Goal: Task Accomplishment & Management: Manage account settings

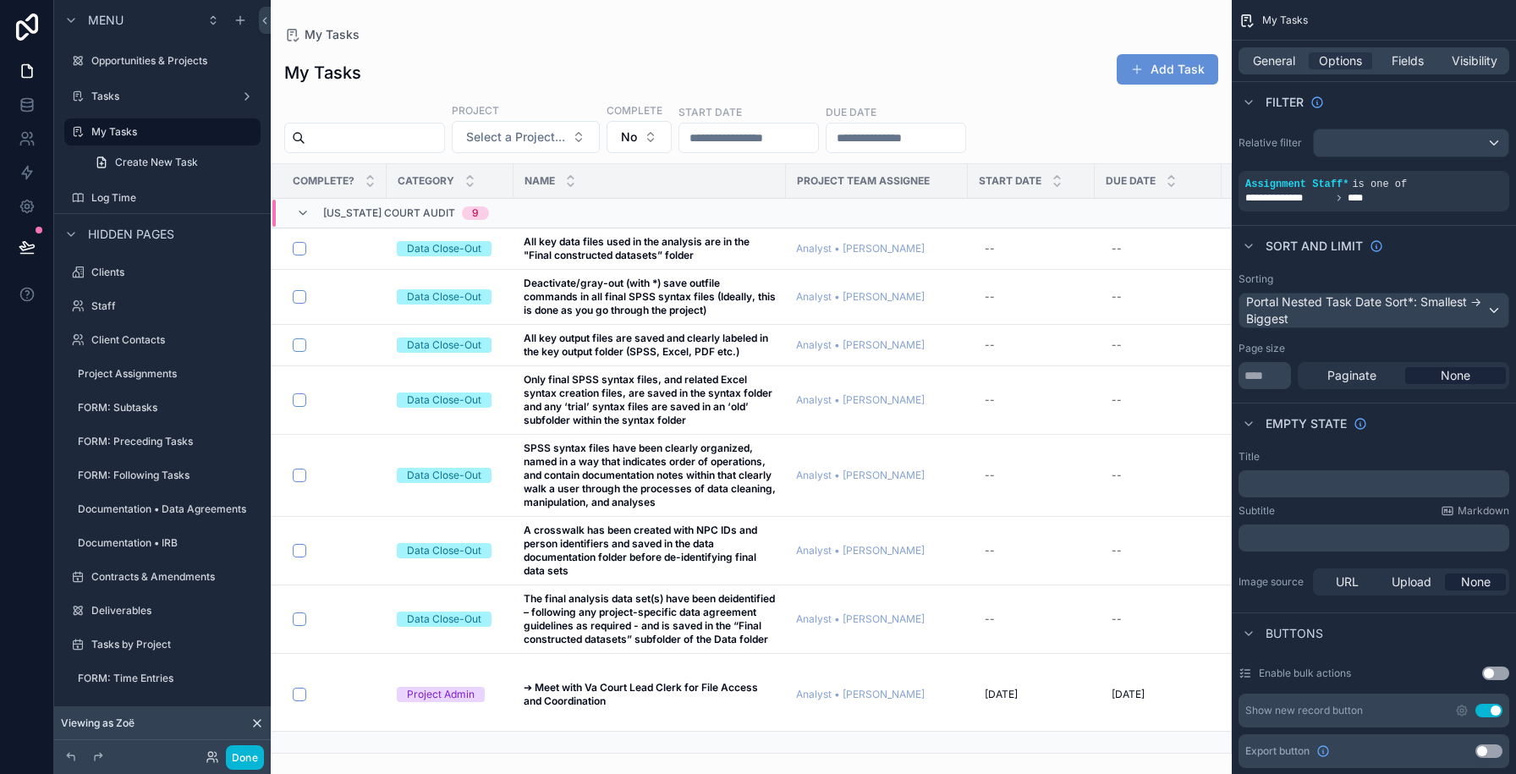
click at [681, 233] on div "scrollable content" at bounding box center [751, 387] width 961 height 774
click at [670, 246] on strong "All key data files used in the analysis are in the "Final constructed datasets”…" at bounding box center [638, 248] width 228 height 26
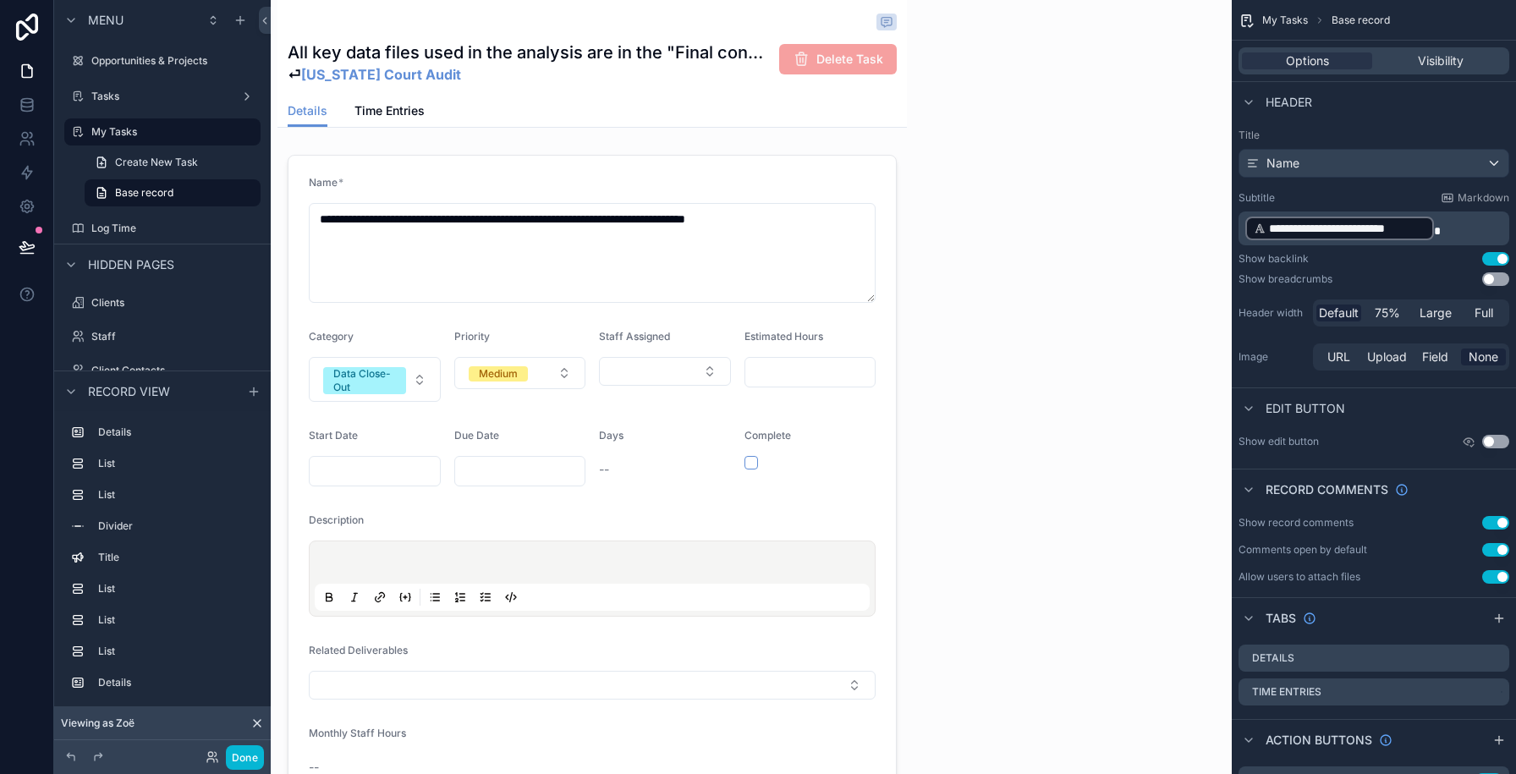
scroll to position [0, 482]
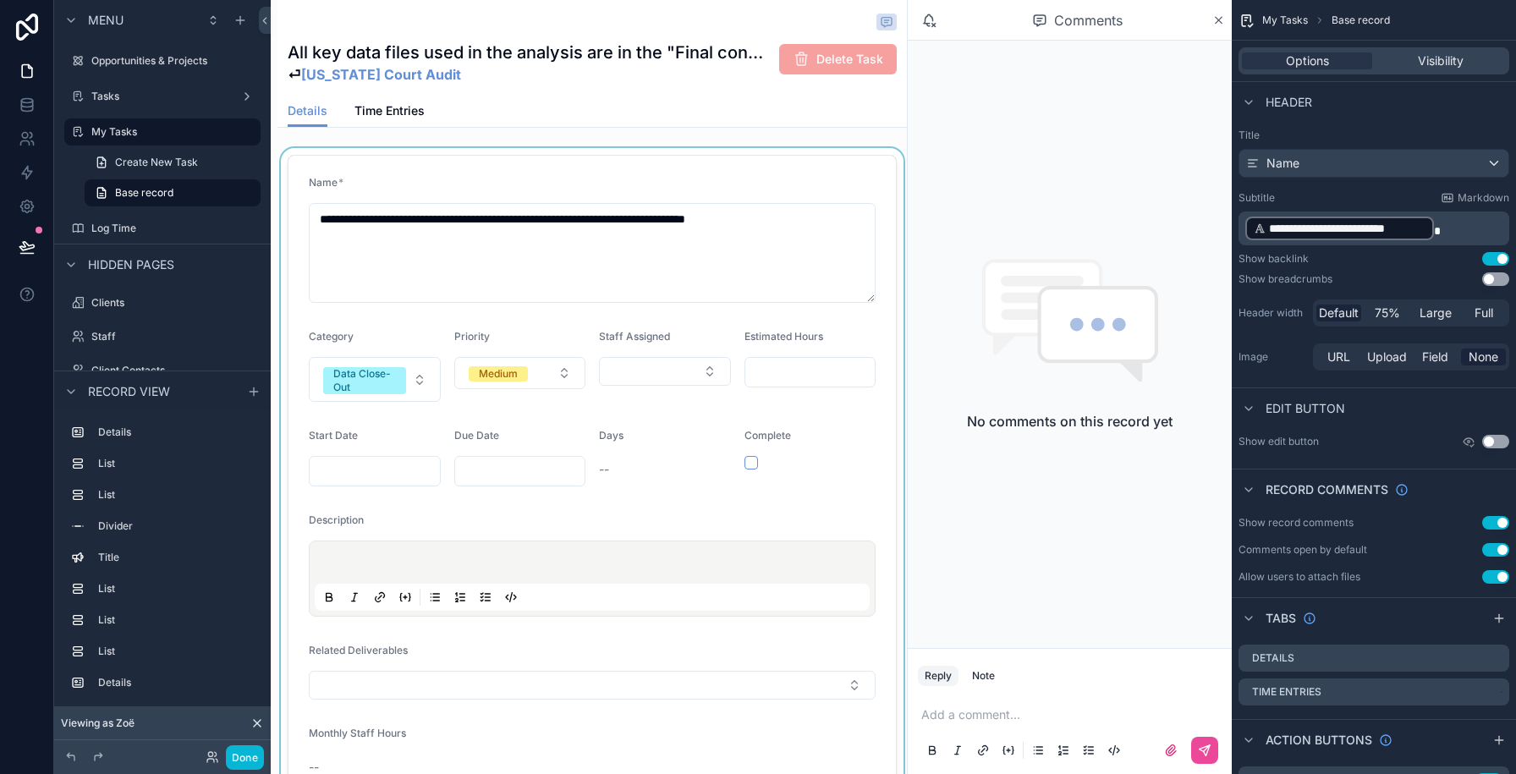
click at [560, 160] on div "scrollable content" at bounding box center [591, 478] width 629 height 661
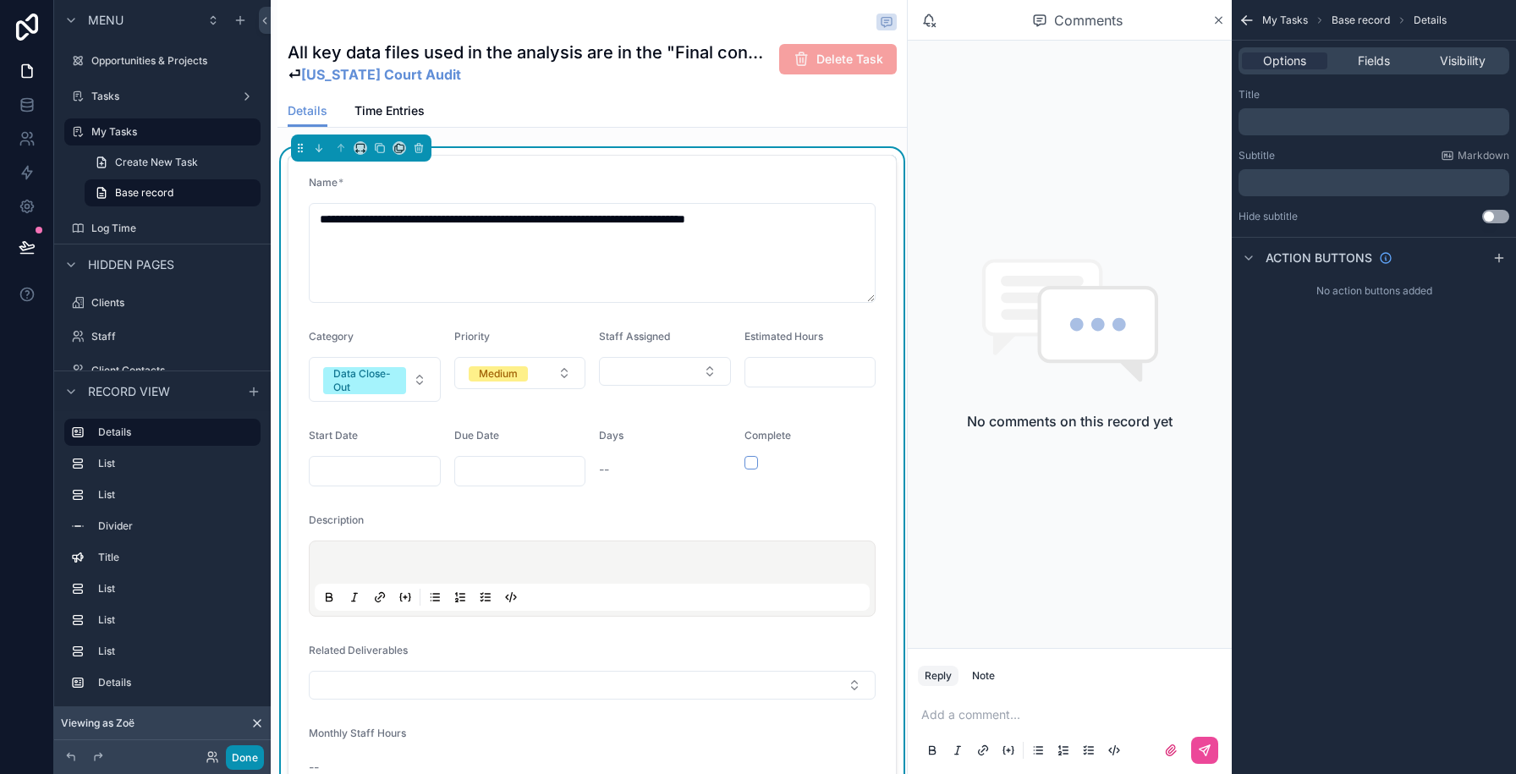
click at [244, 765] on button "Done" at bounding box center [245, 757] width 38 height 25
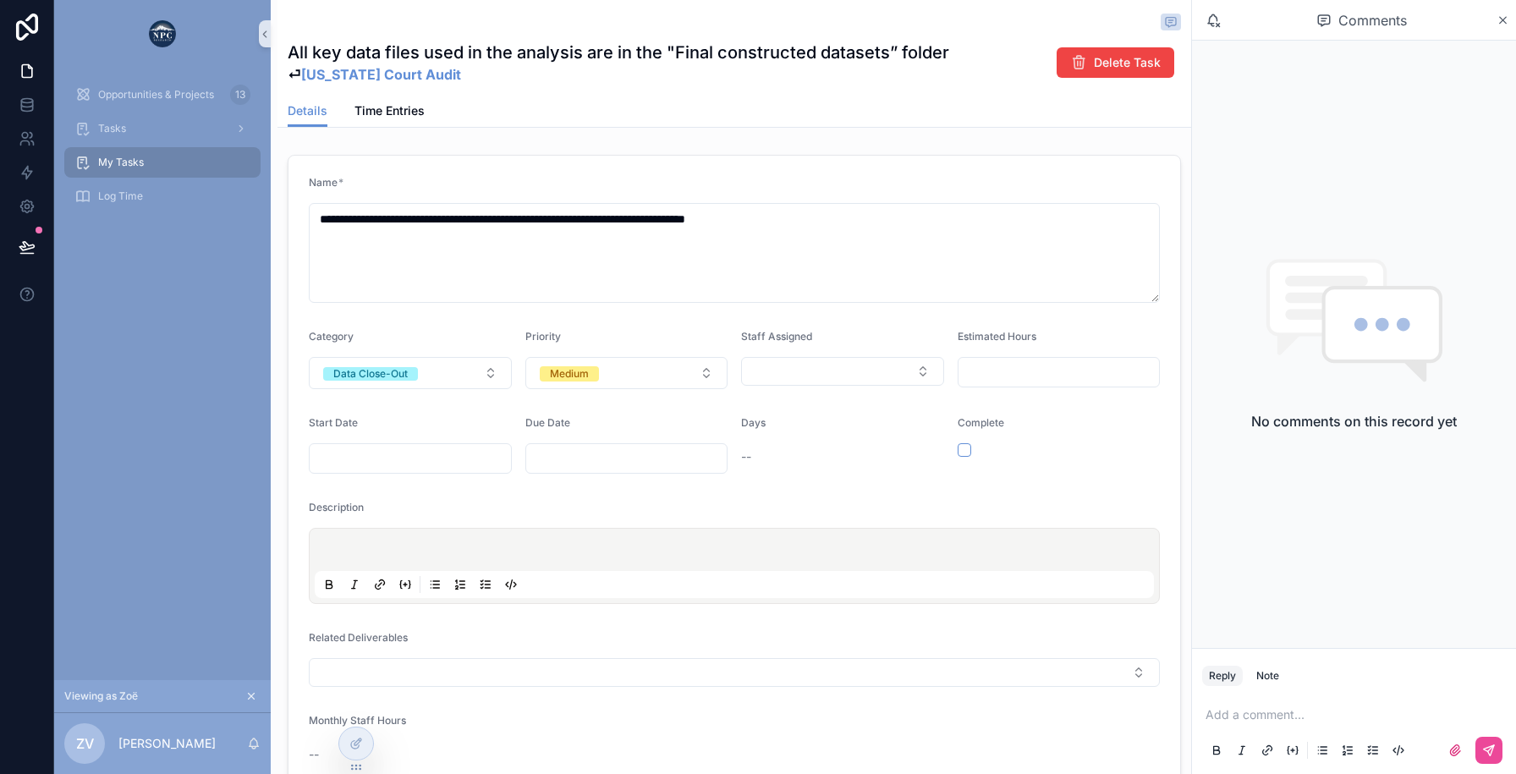
click at [436, 307] on form "**********" at bounding box center [733, 472] width 891 height 633
click at [421, 338] on div "Category" at bounding box center [410, 340] width 203 height 20
click at [349, 748] on icon at bounding box center [356, 744] width 14 height 14
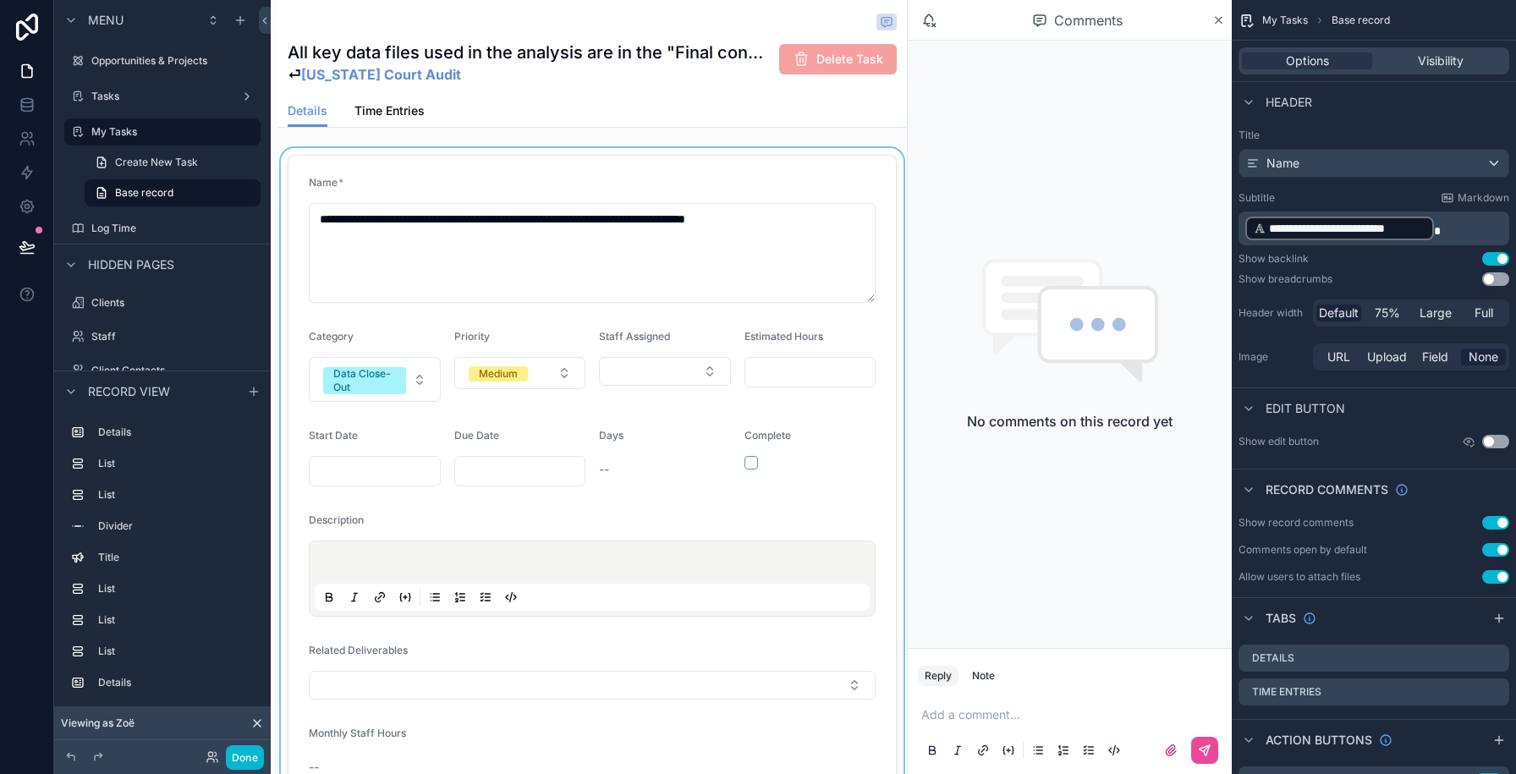
click at [307, 484] on div "scrollable content" at bounding box center [591, 478] width 629 height 661
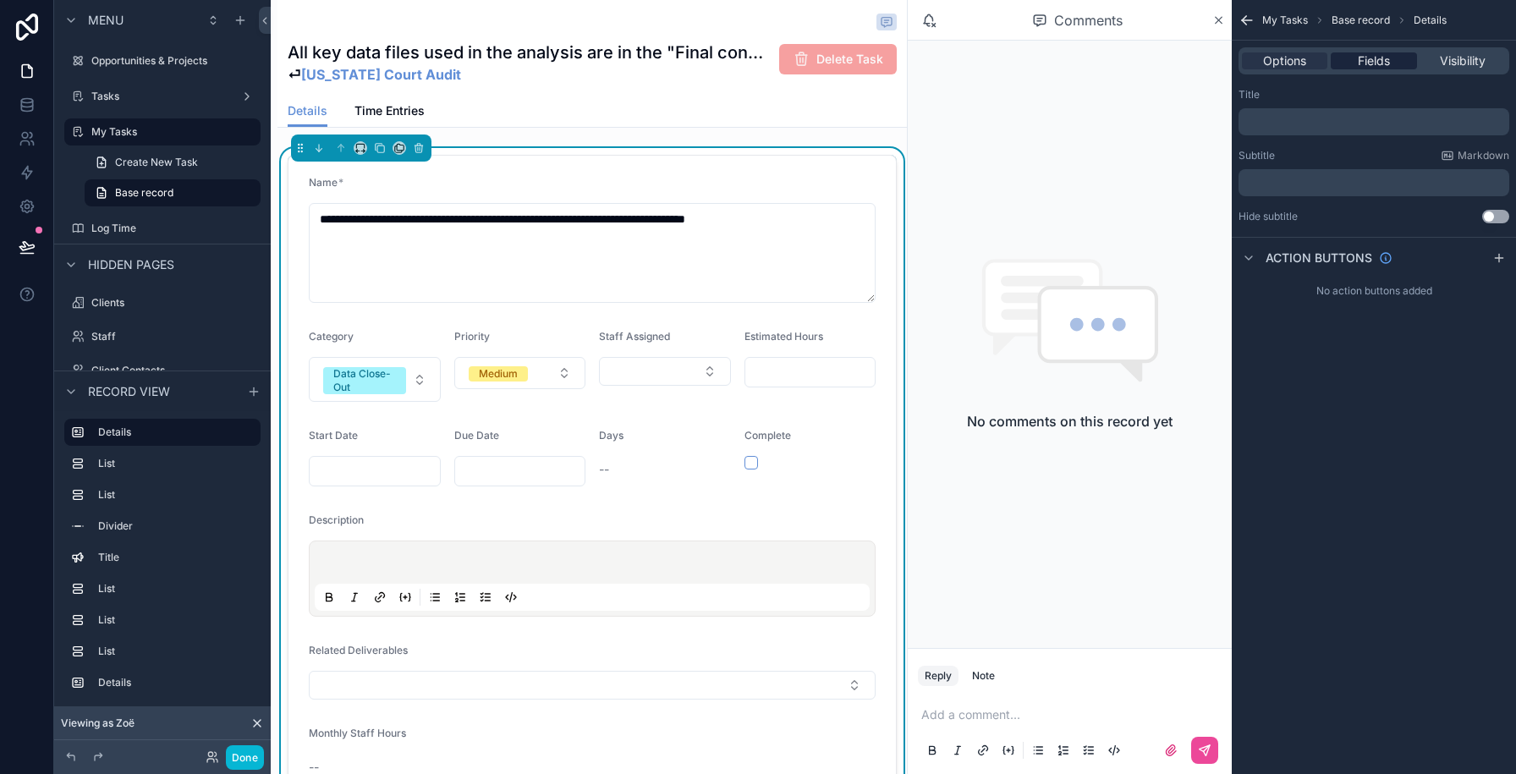
click at [1363, 61] on span "Fields" at bounding box center [1374, 60] width 32 height 17
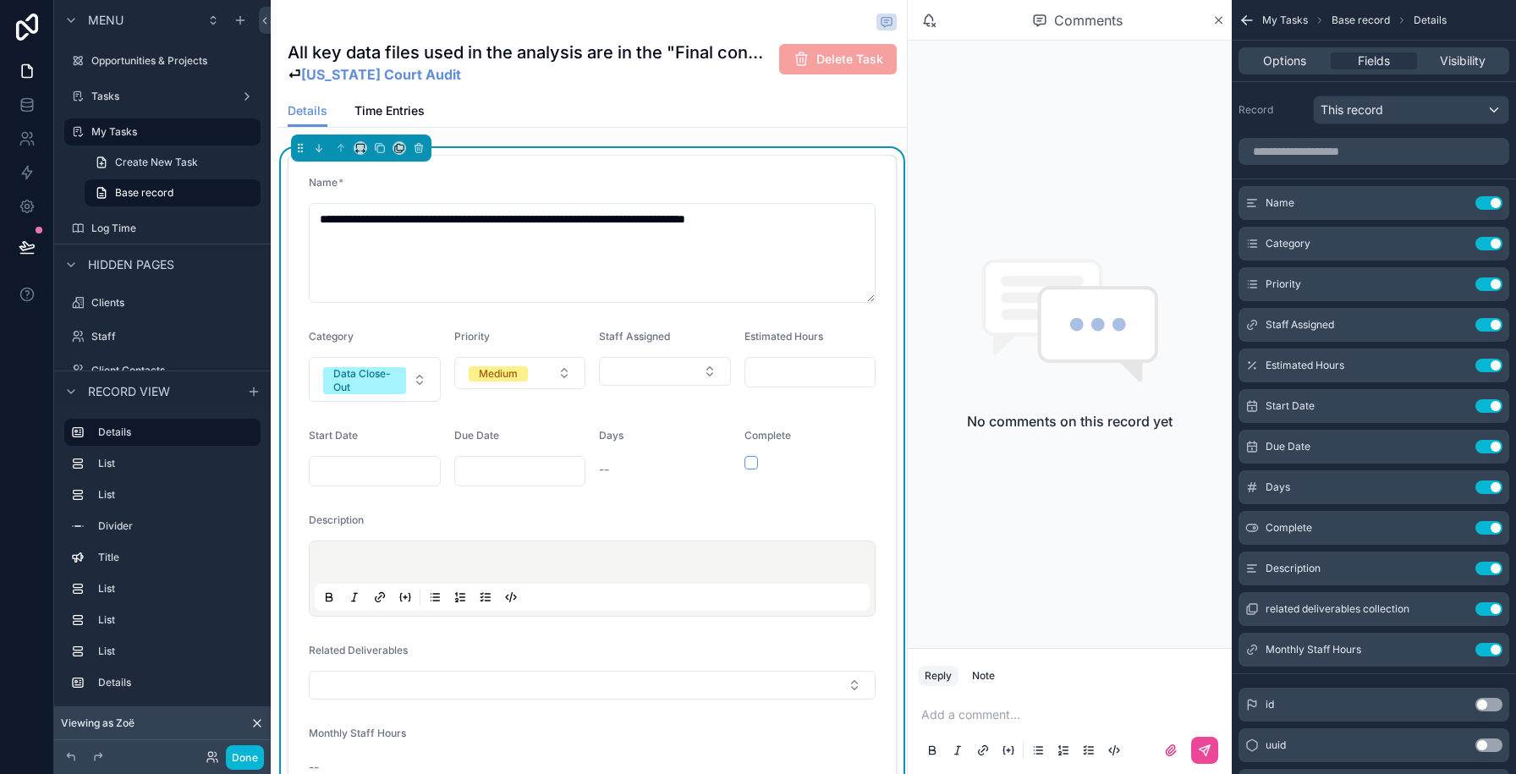
drag, startPoint x: 1487, startPoint y: 321, endPoint x: 1339, endPoint y: 134, distance: 238.4
click at [1487, 321] on button "Use setting" at bounding box center [1488, 325] width 27 height 14
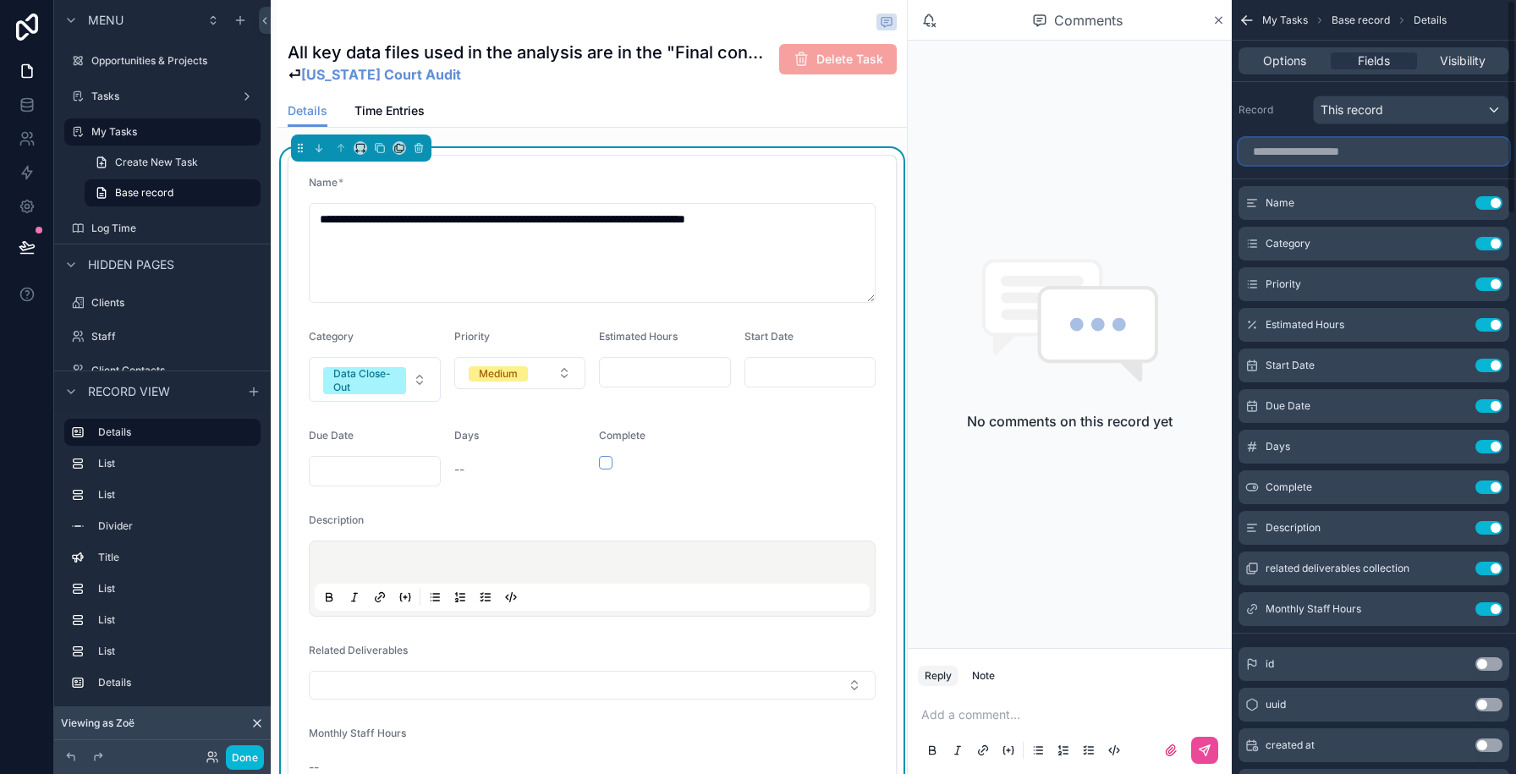
click at [1321, 147] on input "scrollable content" at bounding box center [1373, 151] width 271 height 27
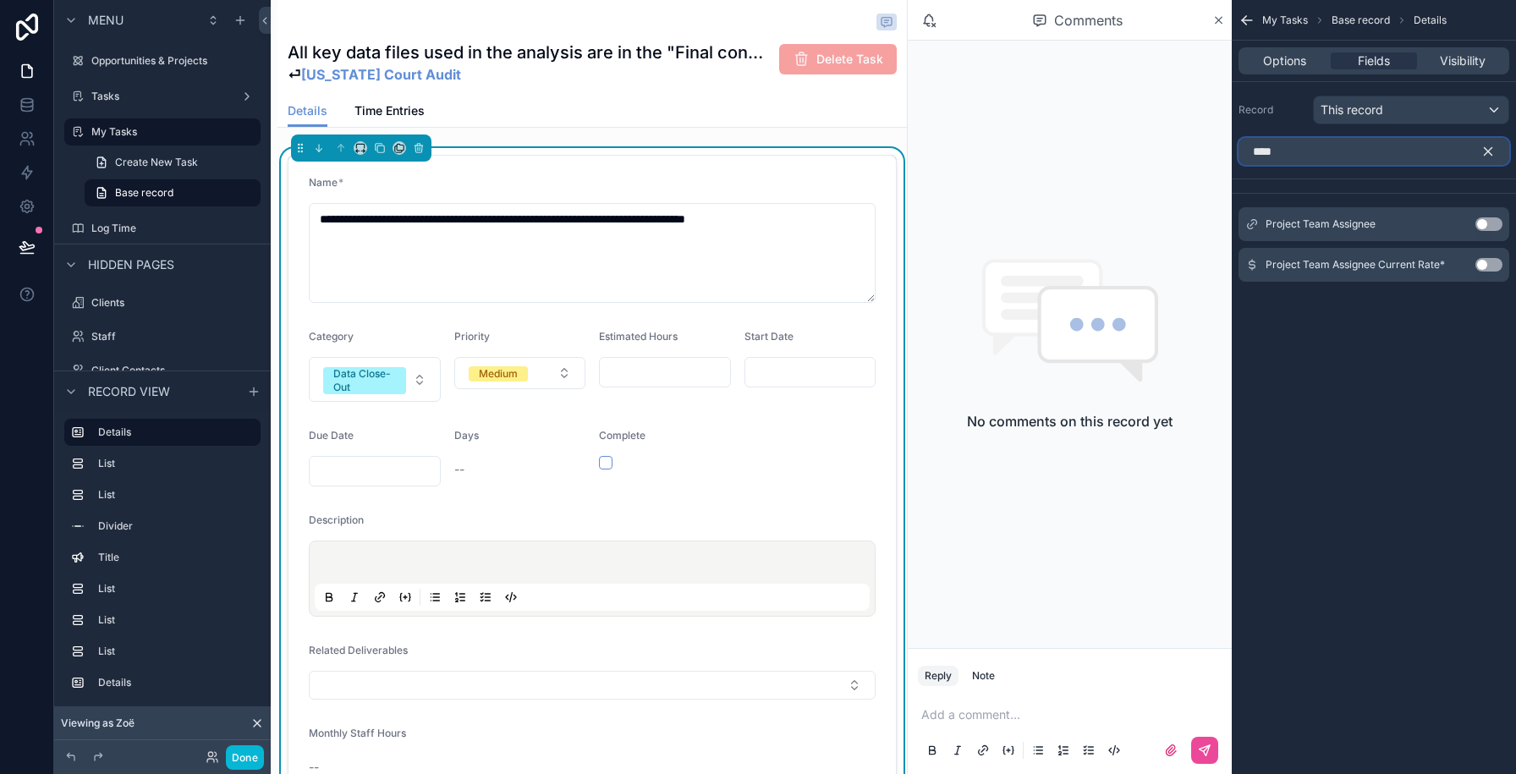
type input "****"
click at [1483, 226] on button "Use setting" at bounding box center [1488, 224] width 27 height 14
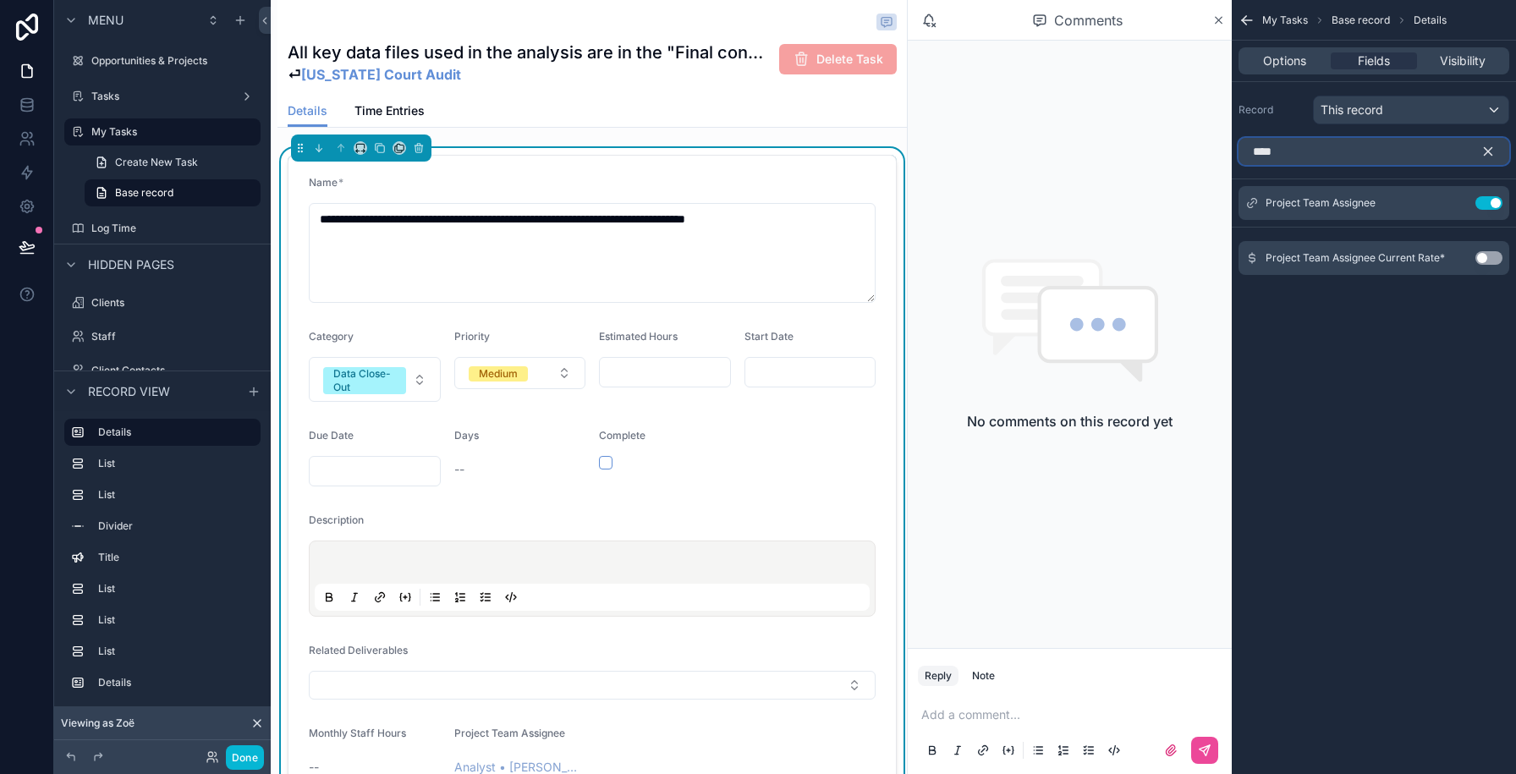
click at [1322, 154] on input "****" at bounding box center [1373, 151] width 271 height 27
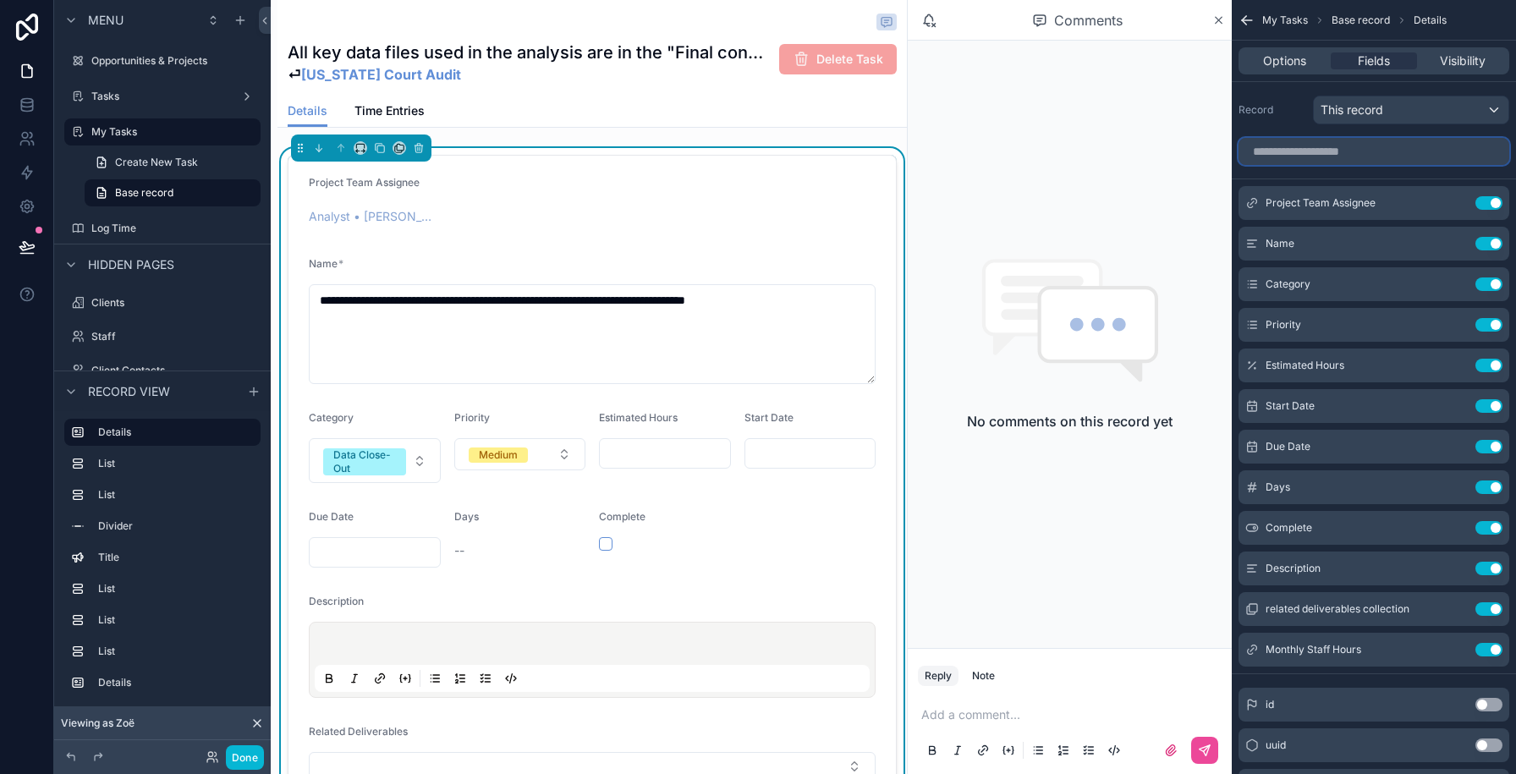
click at [1282, 151] on input "scrollable content" at bounding box center [1373, 151] width 271 height 27
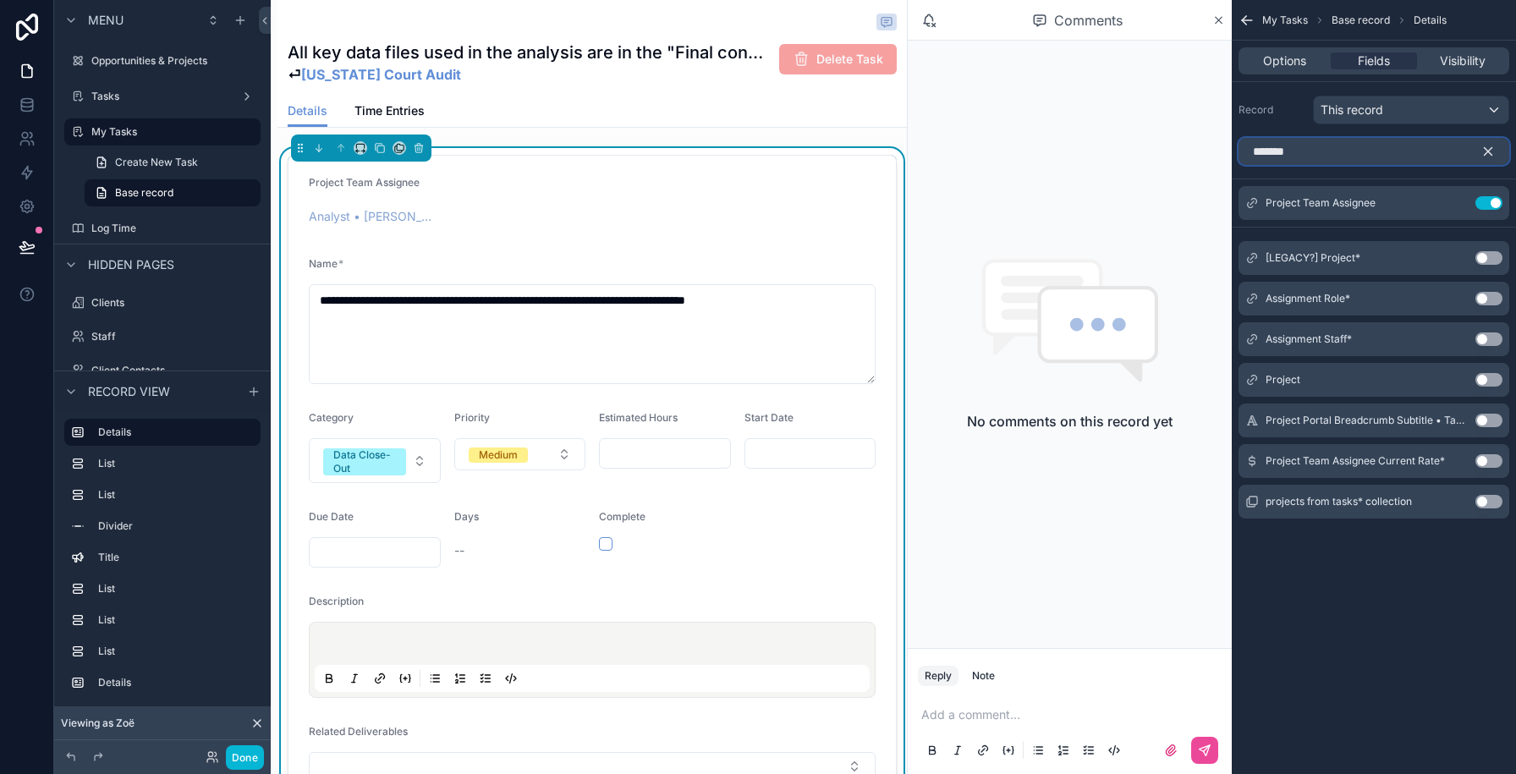
type input "*******"
click at [1484, 373] on button "Use setting" at bounding box center [1488, 380] width 27 height 14
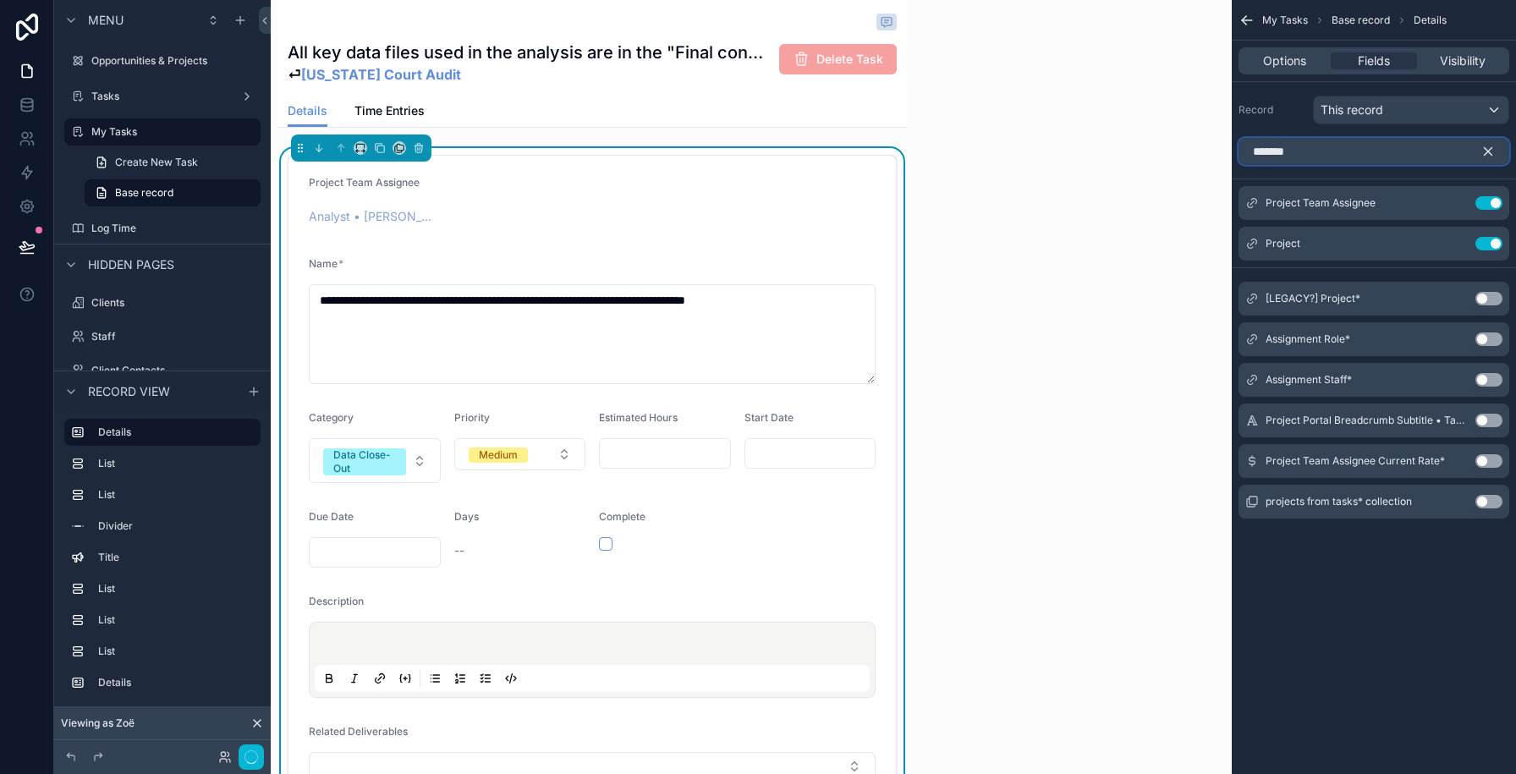
click at [1293, 145] on input "*******" at bounding box center [1373, 151] width 271 height 27
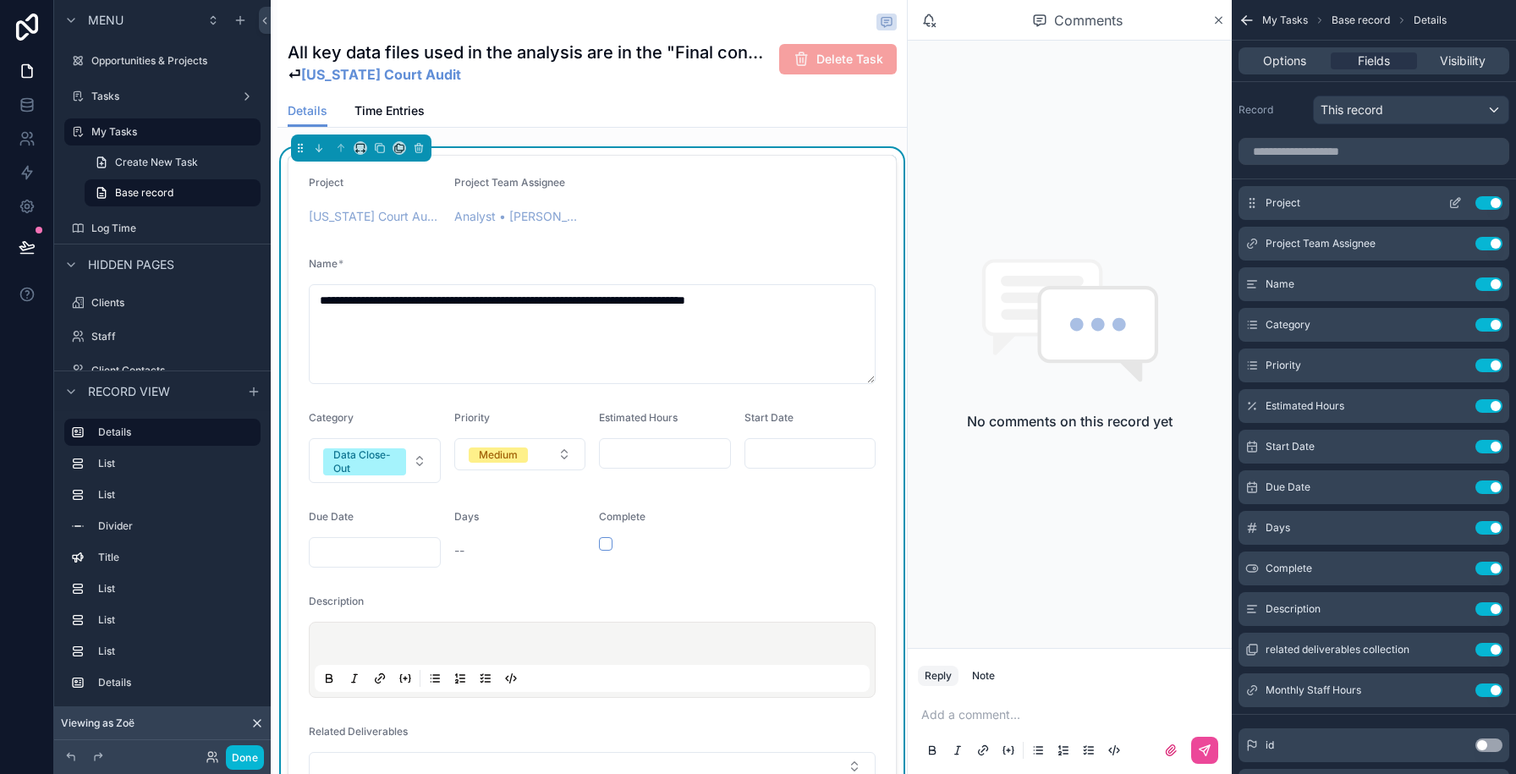
click at [1457, 199] on icon "scrollable content" at bounding box center [1458, 200] width 2 height 2
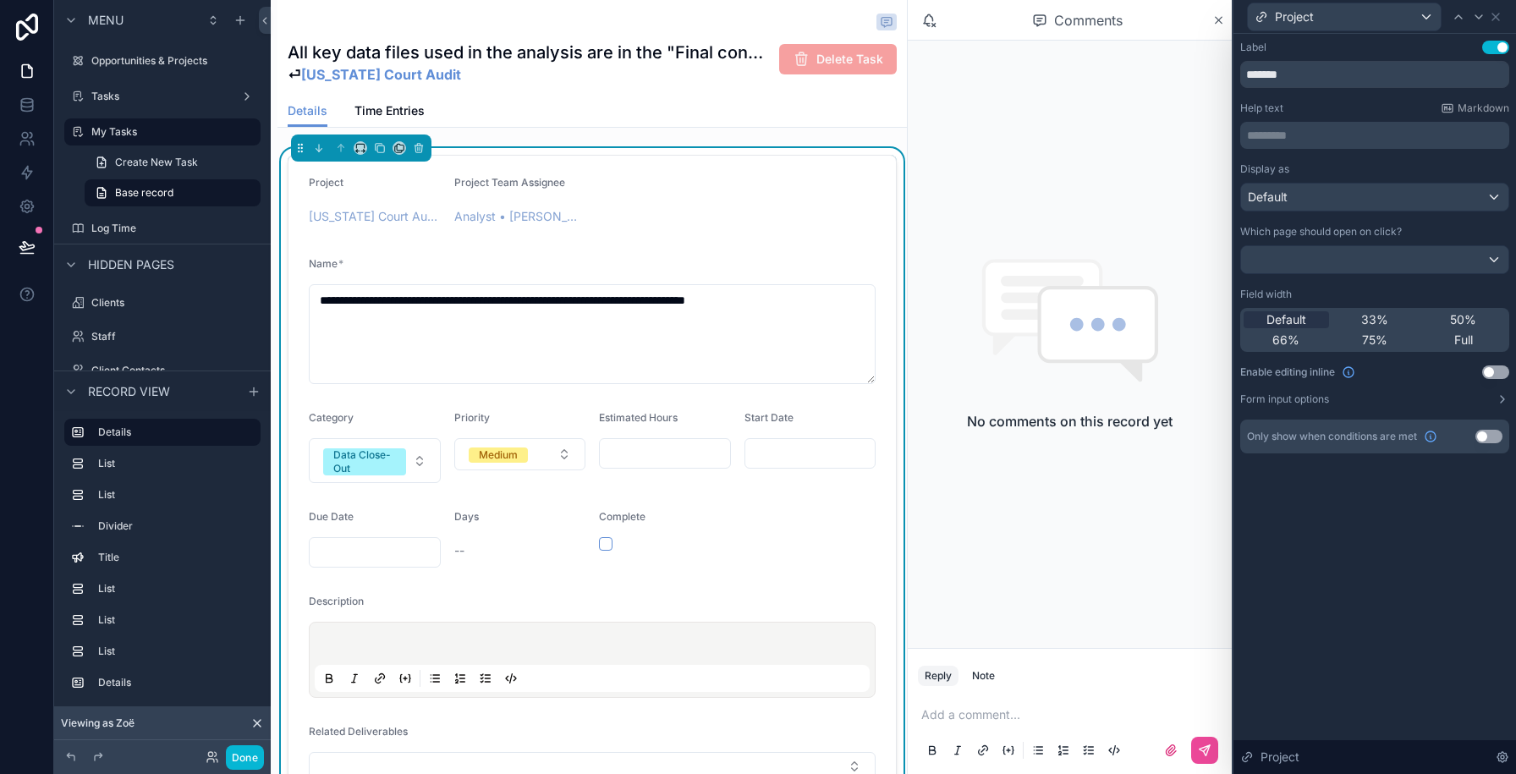
drag, startPoint x: 1436, startPoint y: 323, endPoint x: 1346, endPoint y: 257, distance: 112.0
click at [1436, 323] on div "50%" at bounding box center [1462, 319] width 85 height 17
click at [1302, 255] on div at bounding box center [1374, 259] width 267 height 27
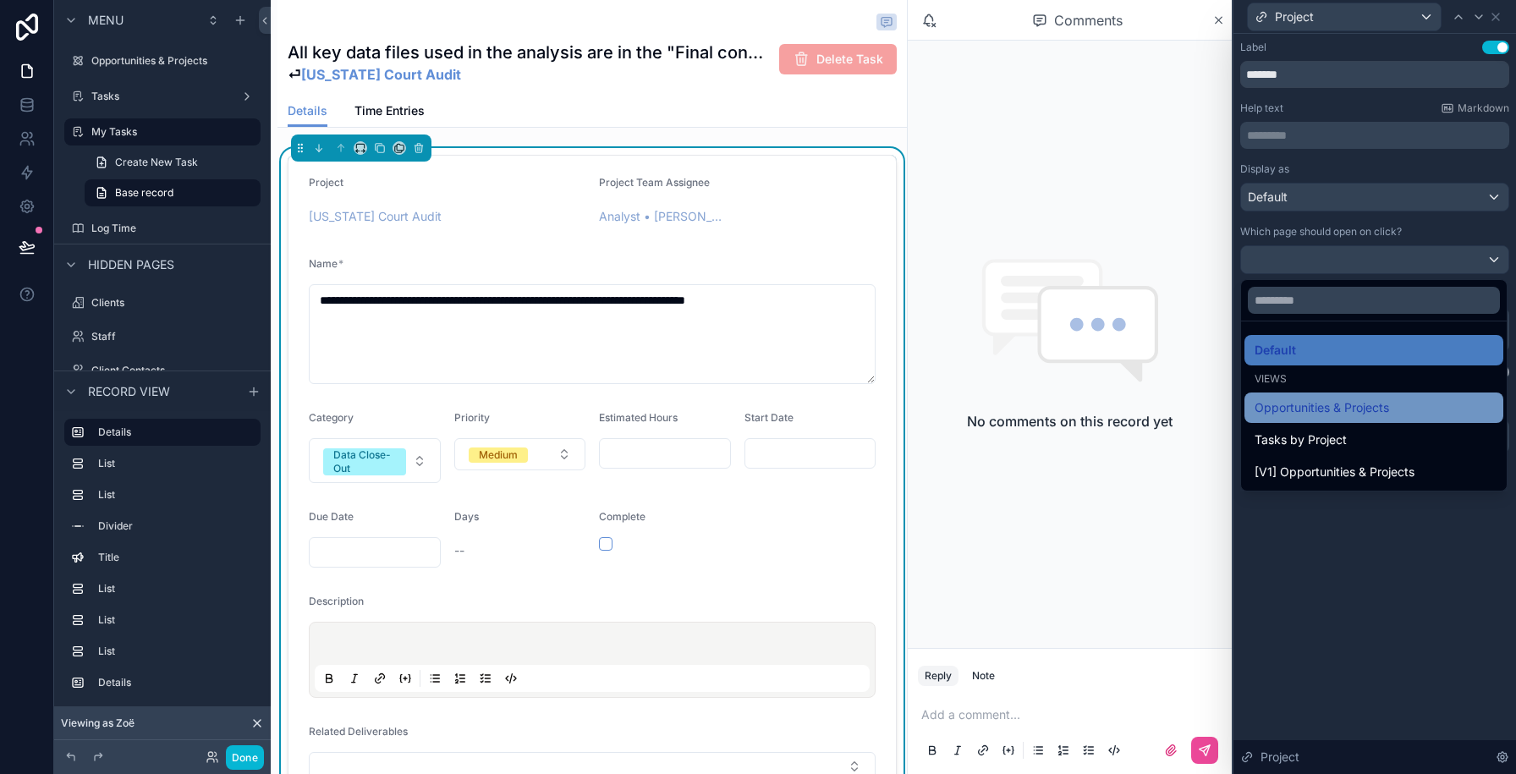
click at [1305, 418] on div "Opportunities & Projects" at bounding box center [1373, 407] width 259 height 30
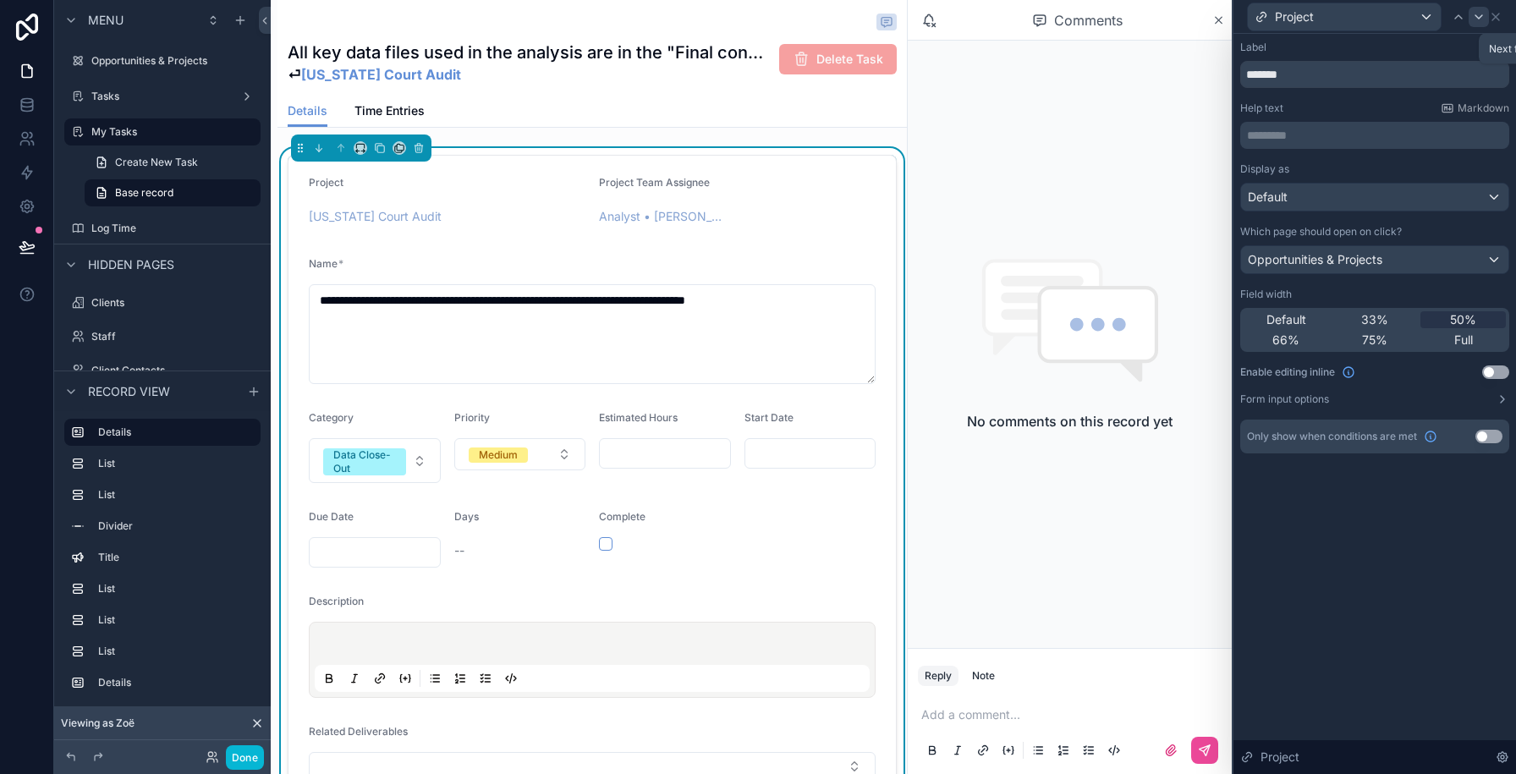
click at [1477, 16] on icon at bounding box center [1478, 16] width 7 height 3
click at [1466, 318] on span "50%" at bounding box center [1463, 319] width 26 height 17
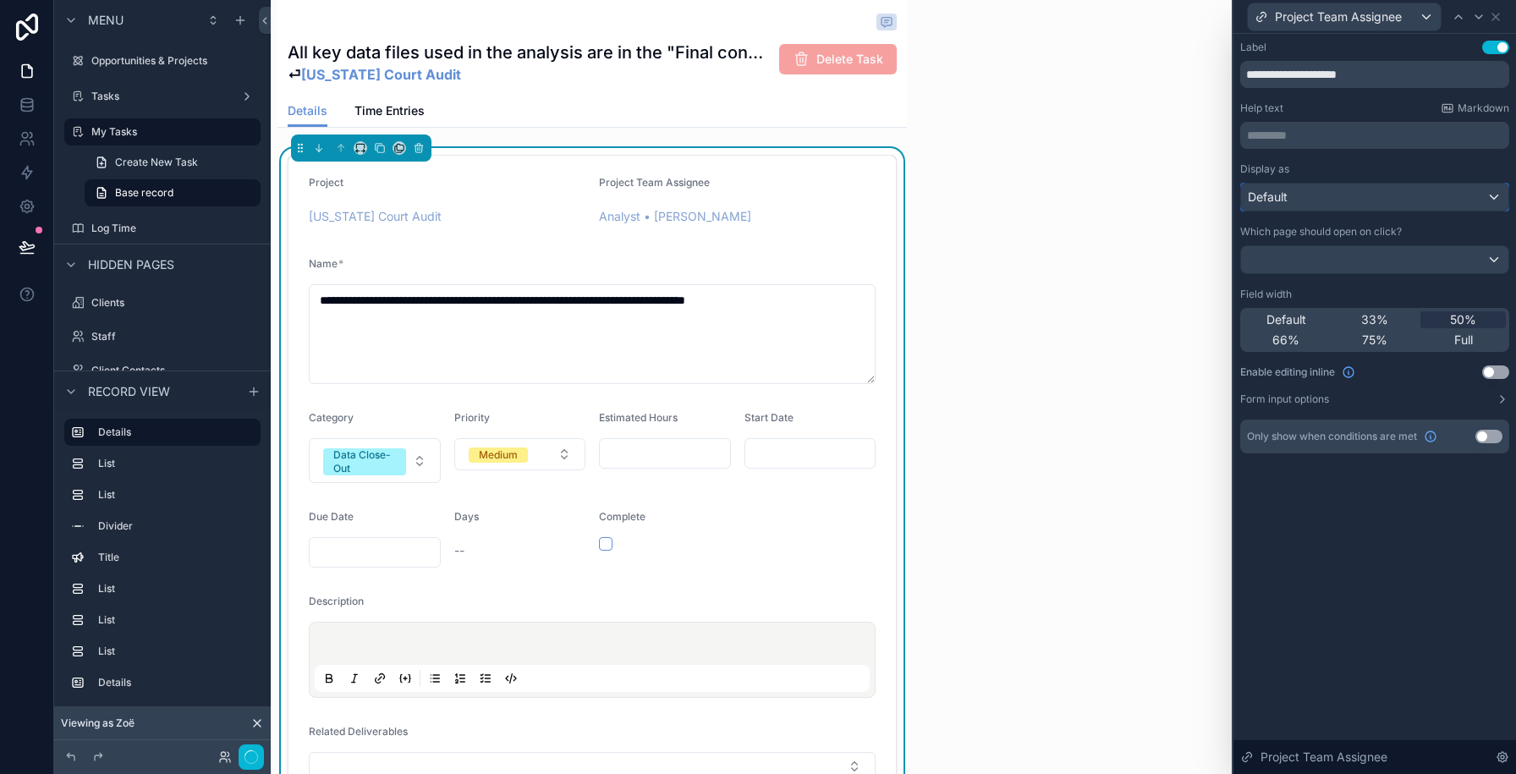
click at [1295, 205] on div "Default" at bounding box center [1374, 197] width 267 height 27
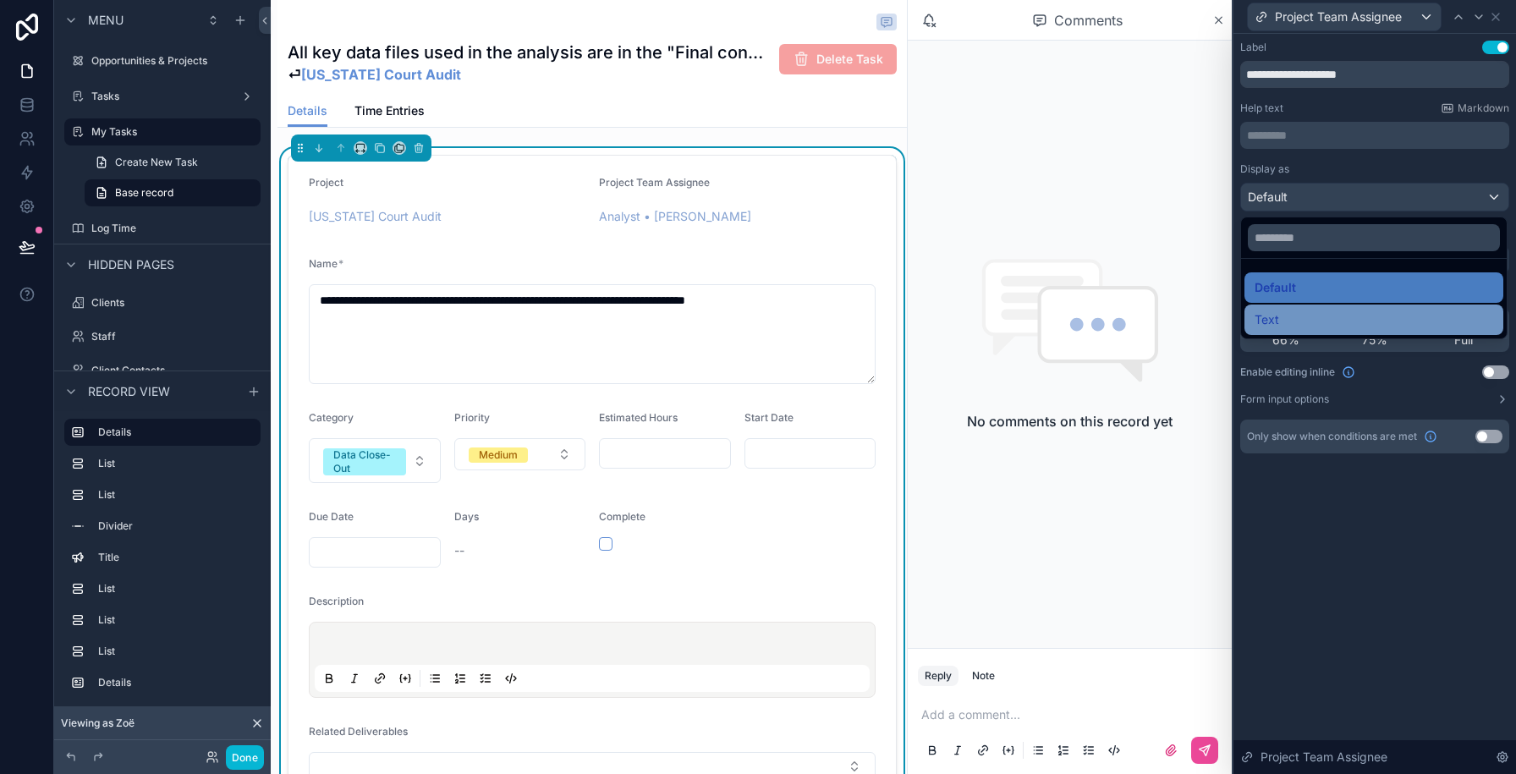
click at [1286, 313] on div "Text" at bounding box center [1373, 320] width 239 height 20
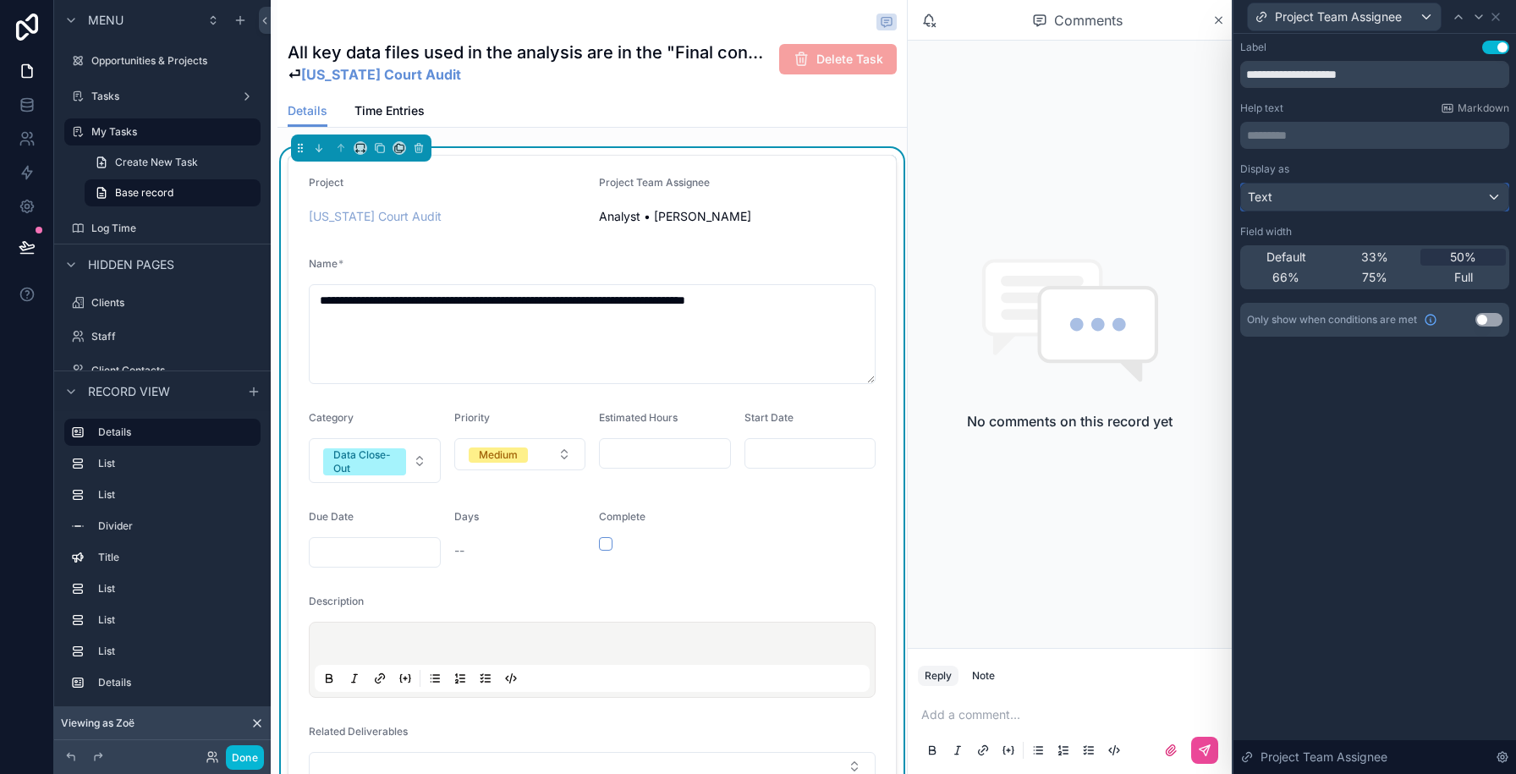
click at [1342, 197] on div "Text" at bounding box center [1374, 197] width 267 height 27
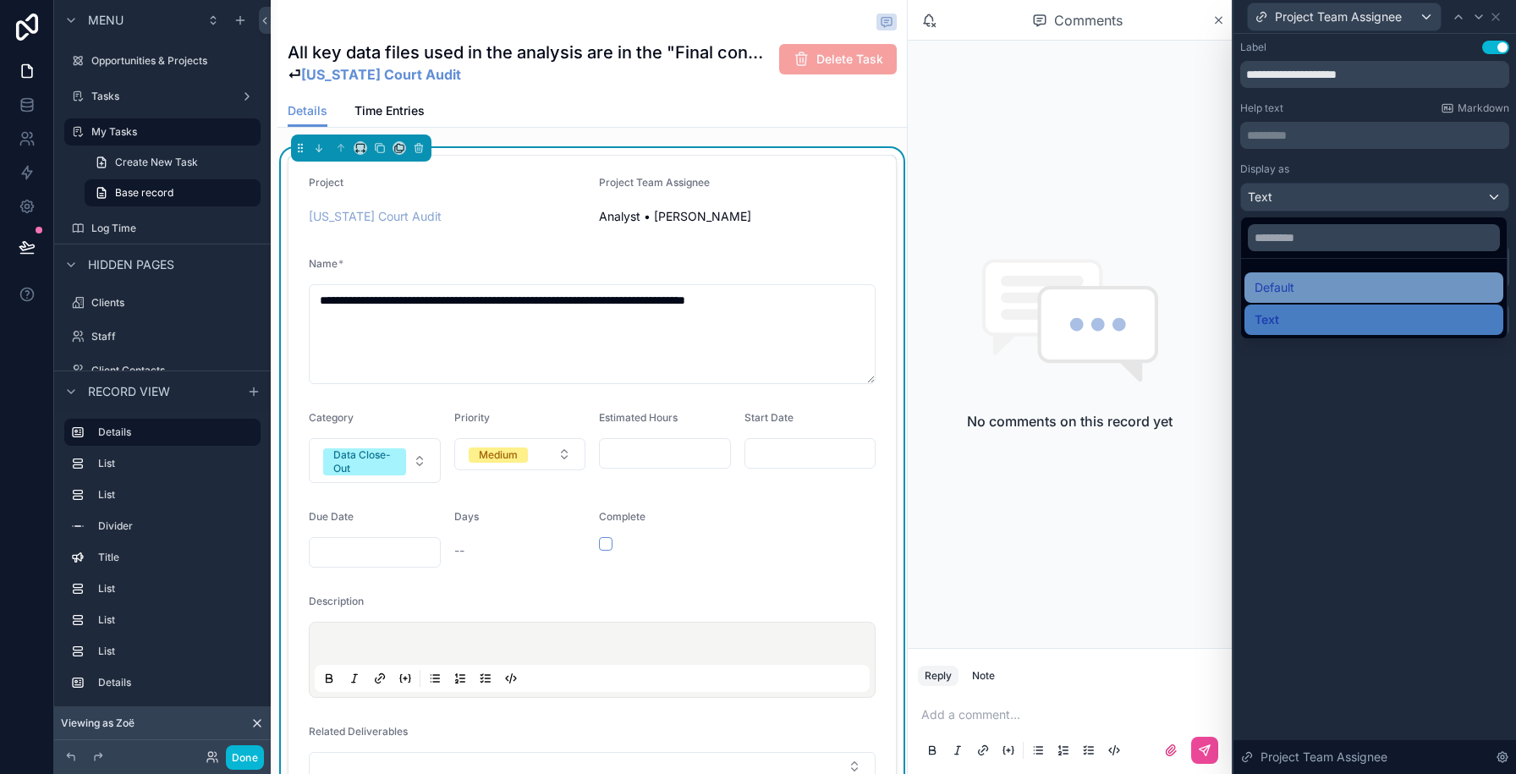
click at [1323, 286] on div "Default" at bounding box center [1373, 287] width 239 height 20
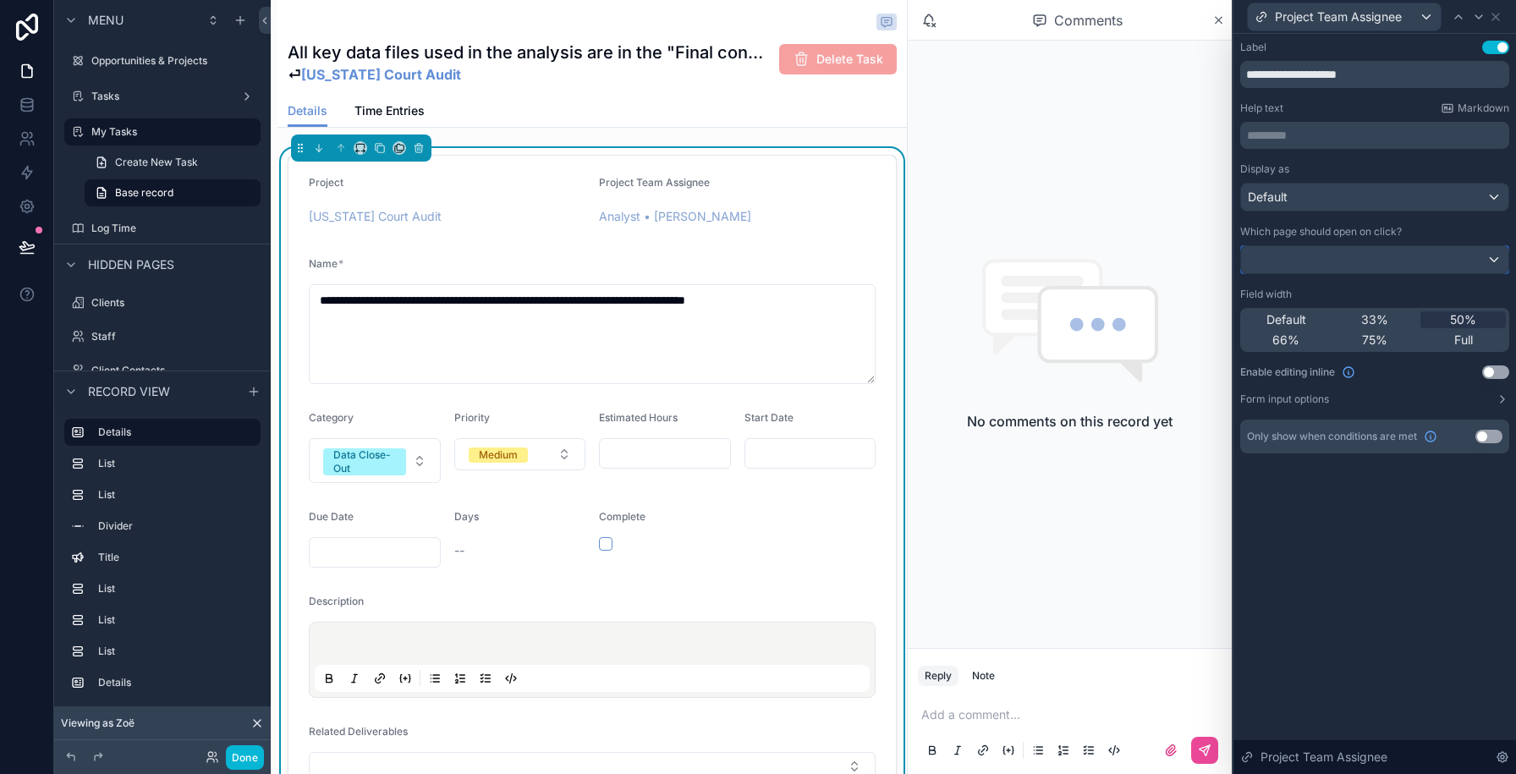
click at [1311, 264] on div at bounding box center [1374, 259] width 267 height 27
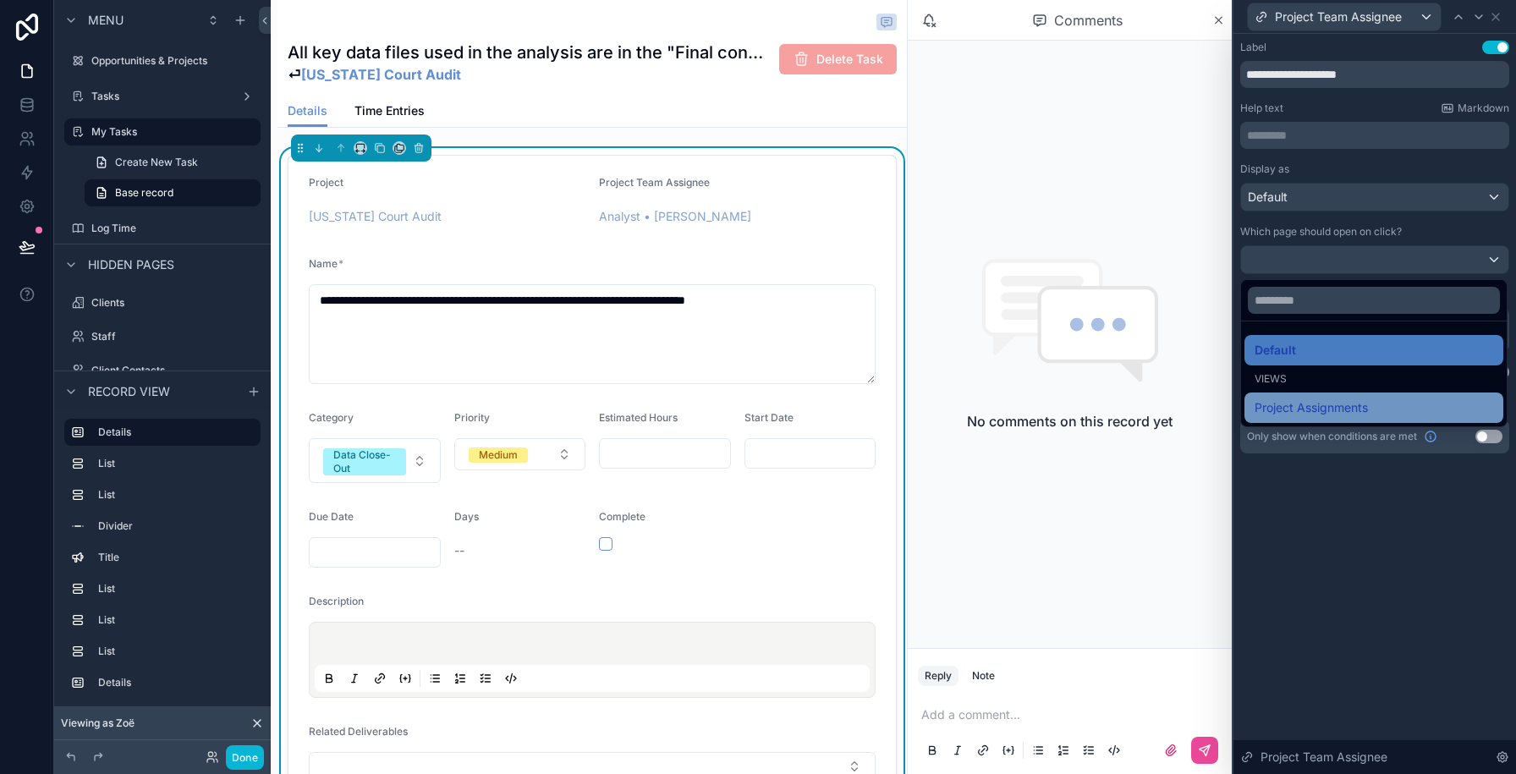
click at [1315, 414] on span "Project Assignments" at bounding box center [1310, 408] width 113 height 20
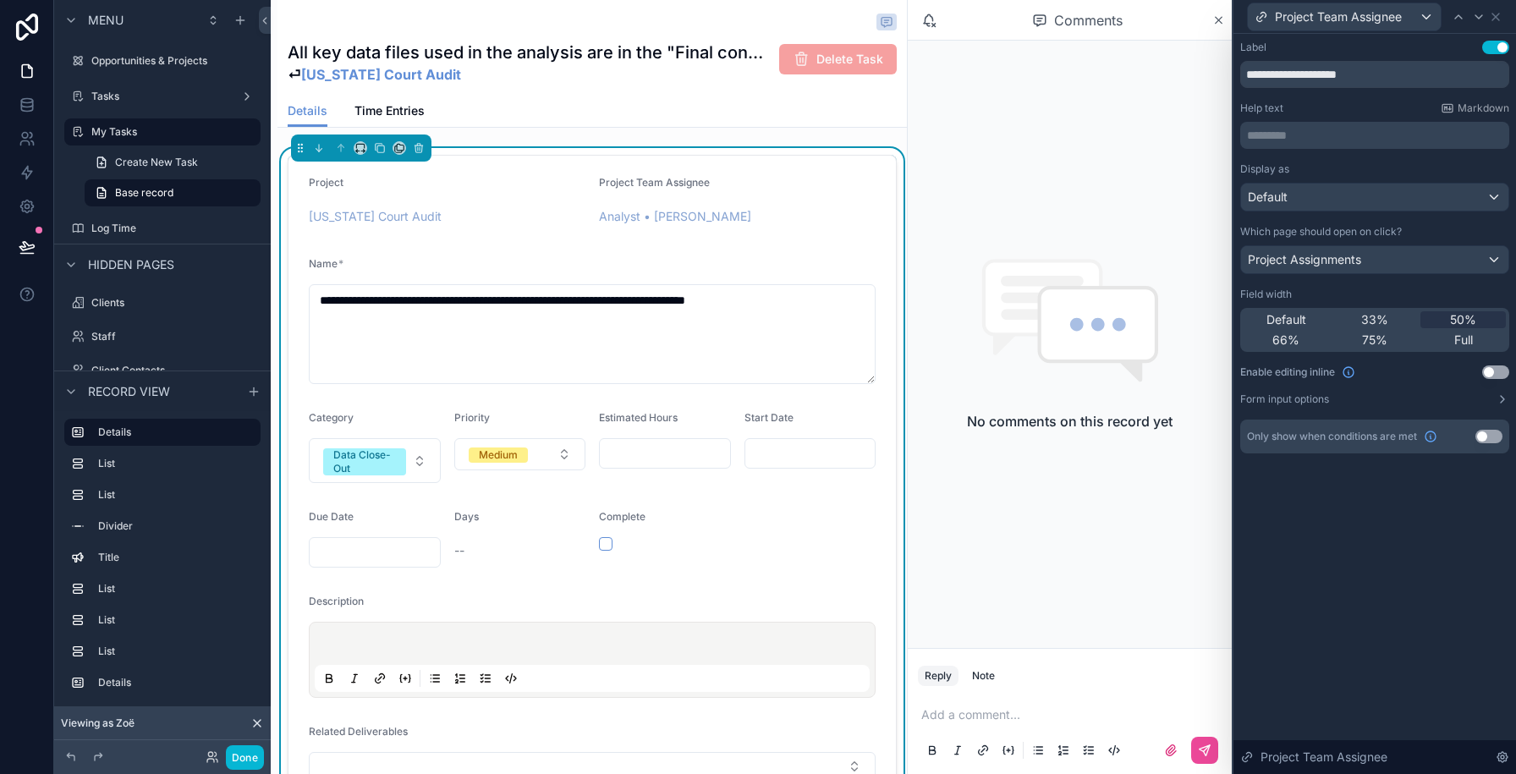
scroll to position [0, 0]
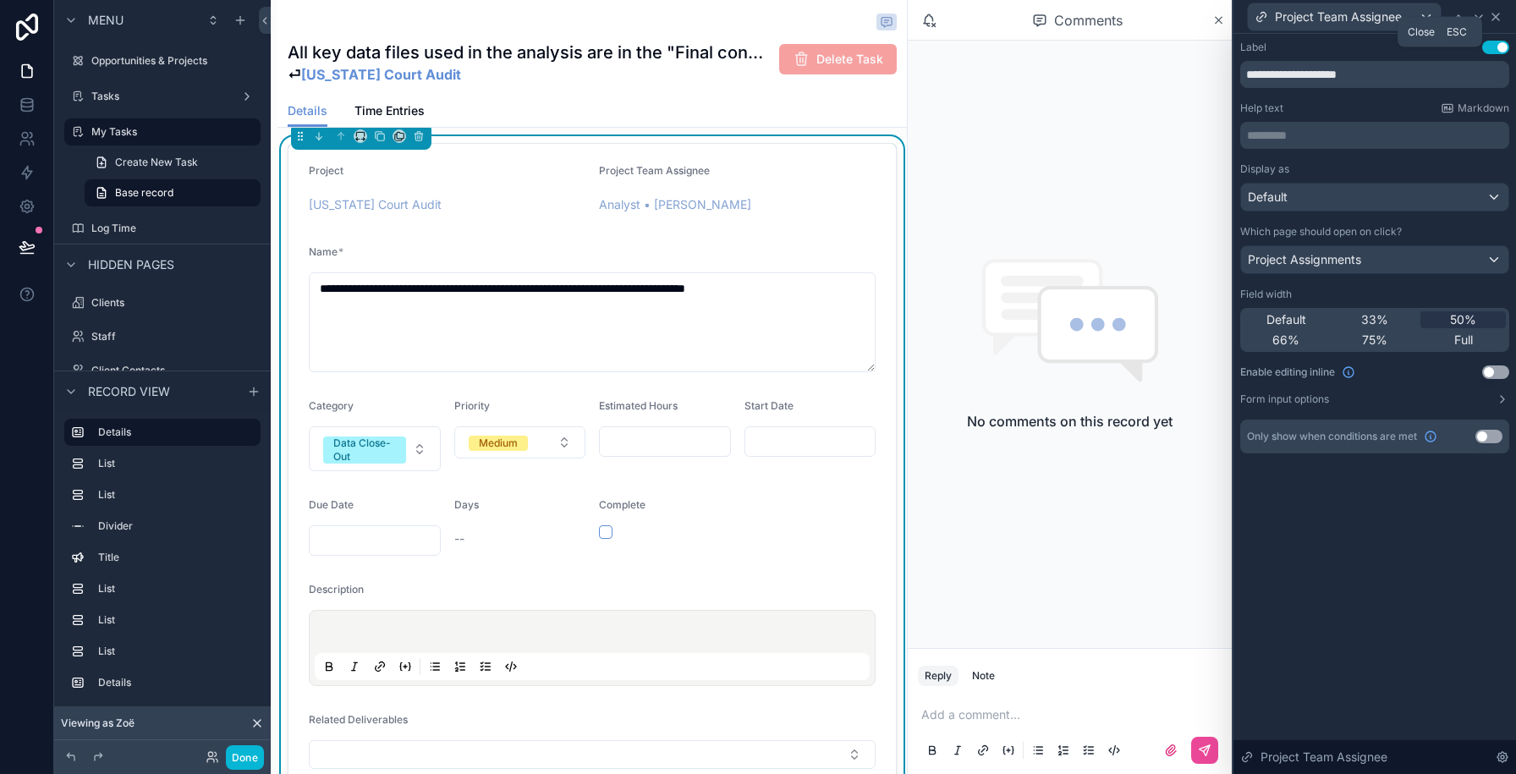
click at [1499, 19] on icon at bounding box center [1496, 17] width 14 height 14
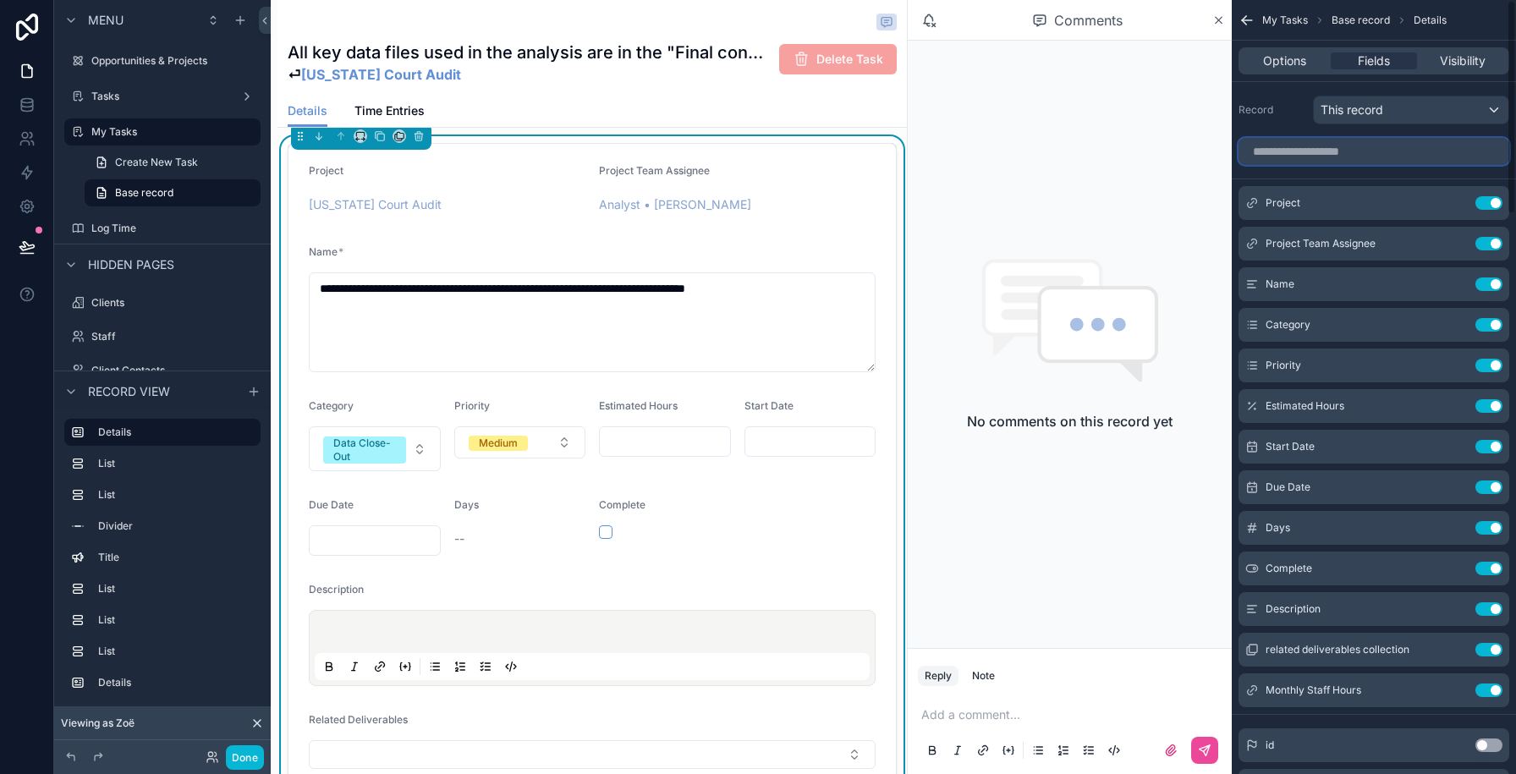
click at [1324, 149] on input "scrollable content" at bounding box center [1373, 151] width 271 height 27
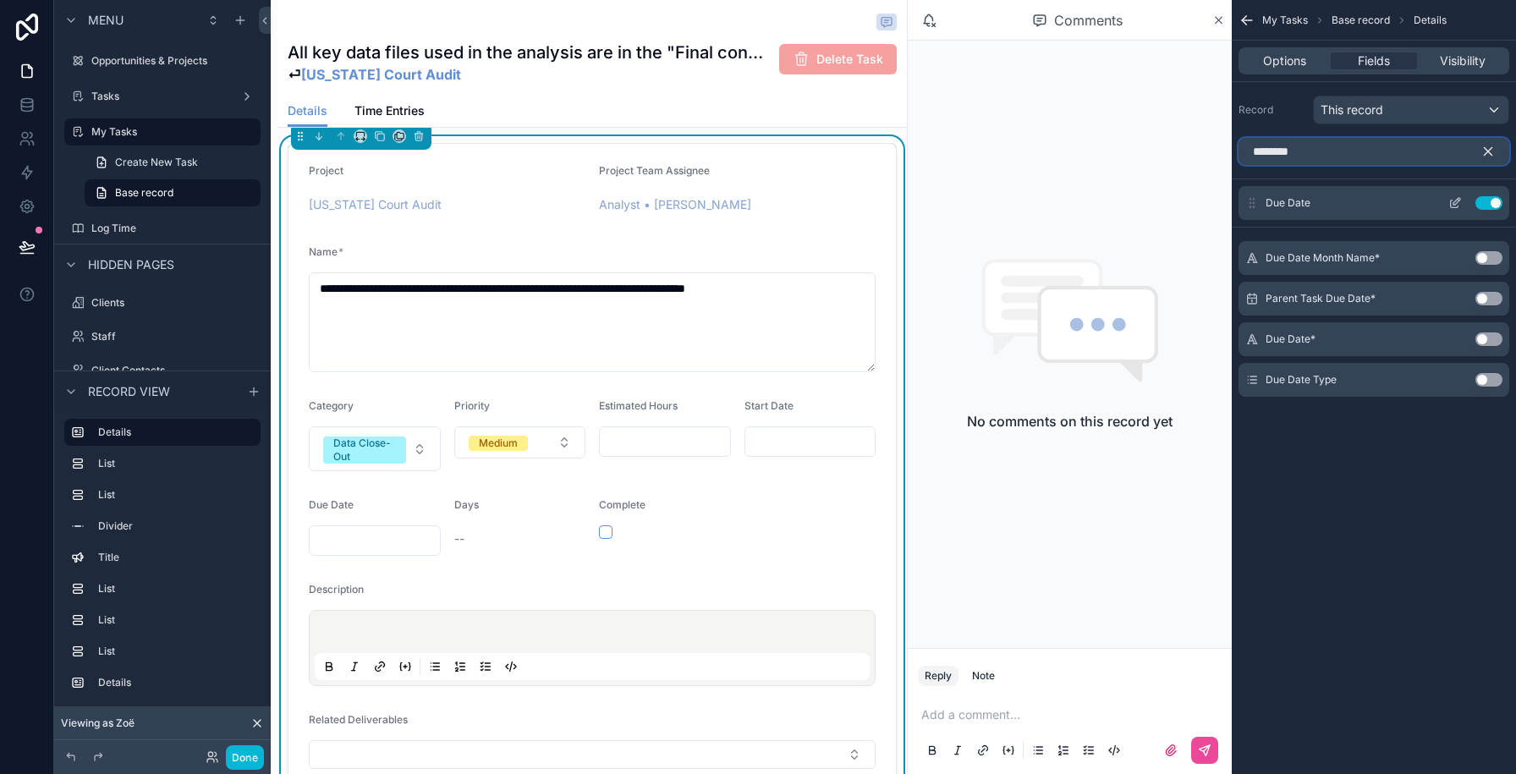
type input "********"
click at [1482, 377] on button "Use setting" at bounding box center [1488, 380] width 27 height 14
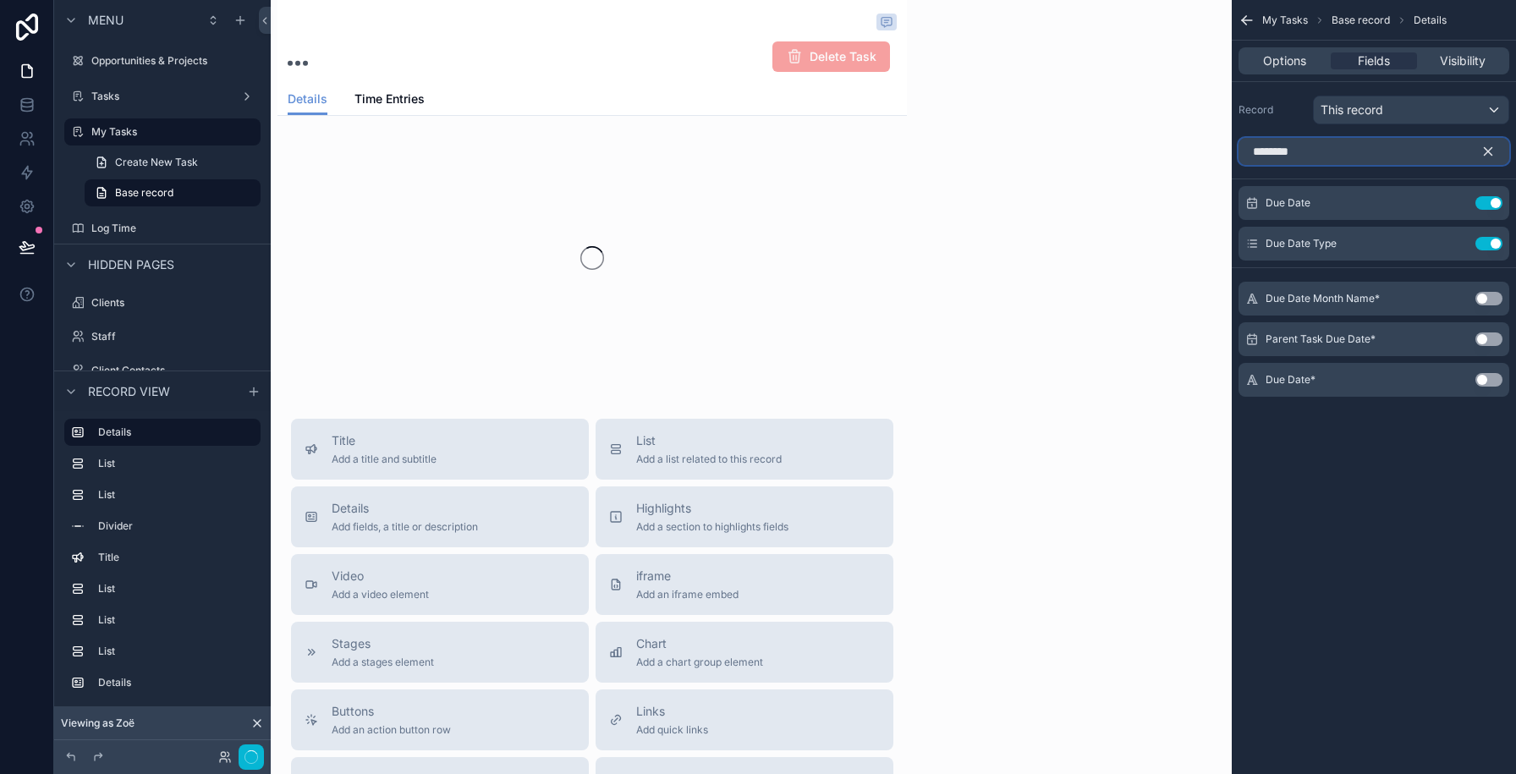
click at [1297, 146] on input "********" at bounding box center [1373, 151] width 271 height 27
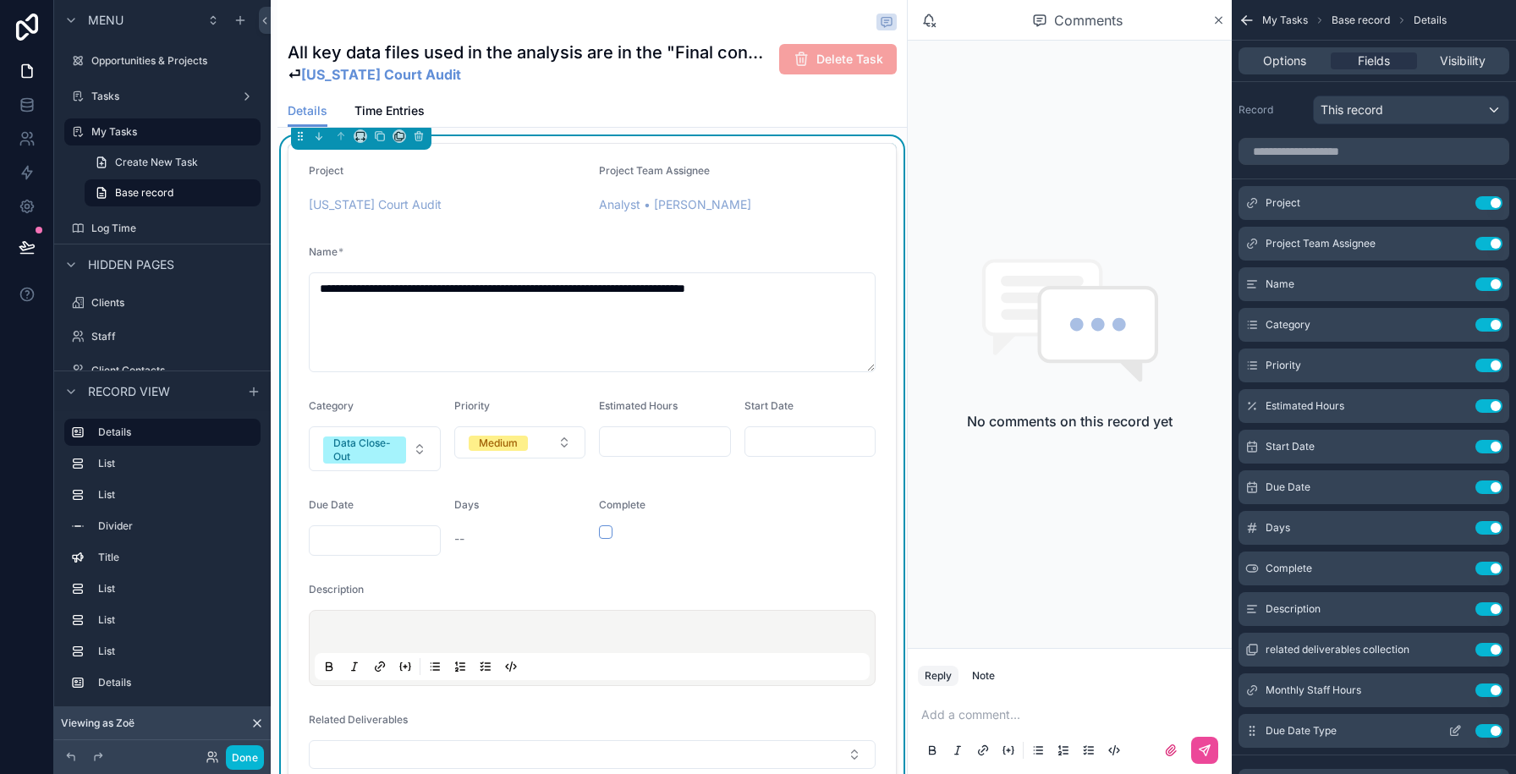
drag, startPoint x: 1258, startPoint y: 659, endPoint x: 1258, endPoint y: 742, distance: 82.9
click at [1258, 742] on div "Due Date Type Use setting" at bounding box center [1373, 731] width 271 height 34
click at [1457, 565] on icon "scrollable content" at bounding box center [1455, 569] width 14 height 14
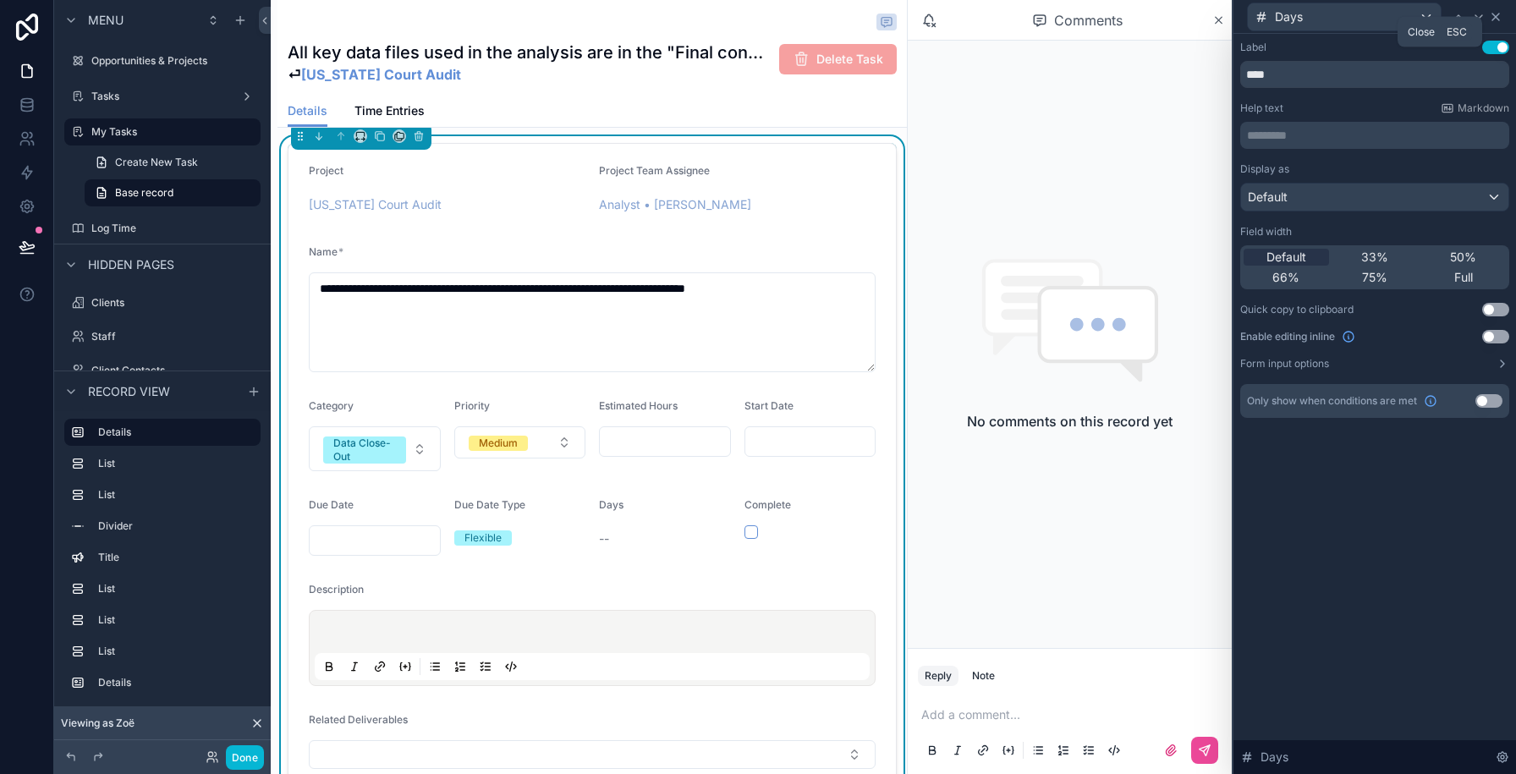
click at [1494, 22] on icon at bounding box center [1496, 17] width 14 height 14
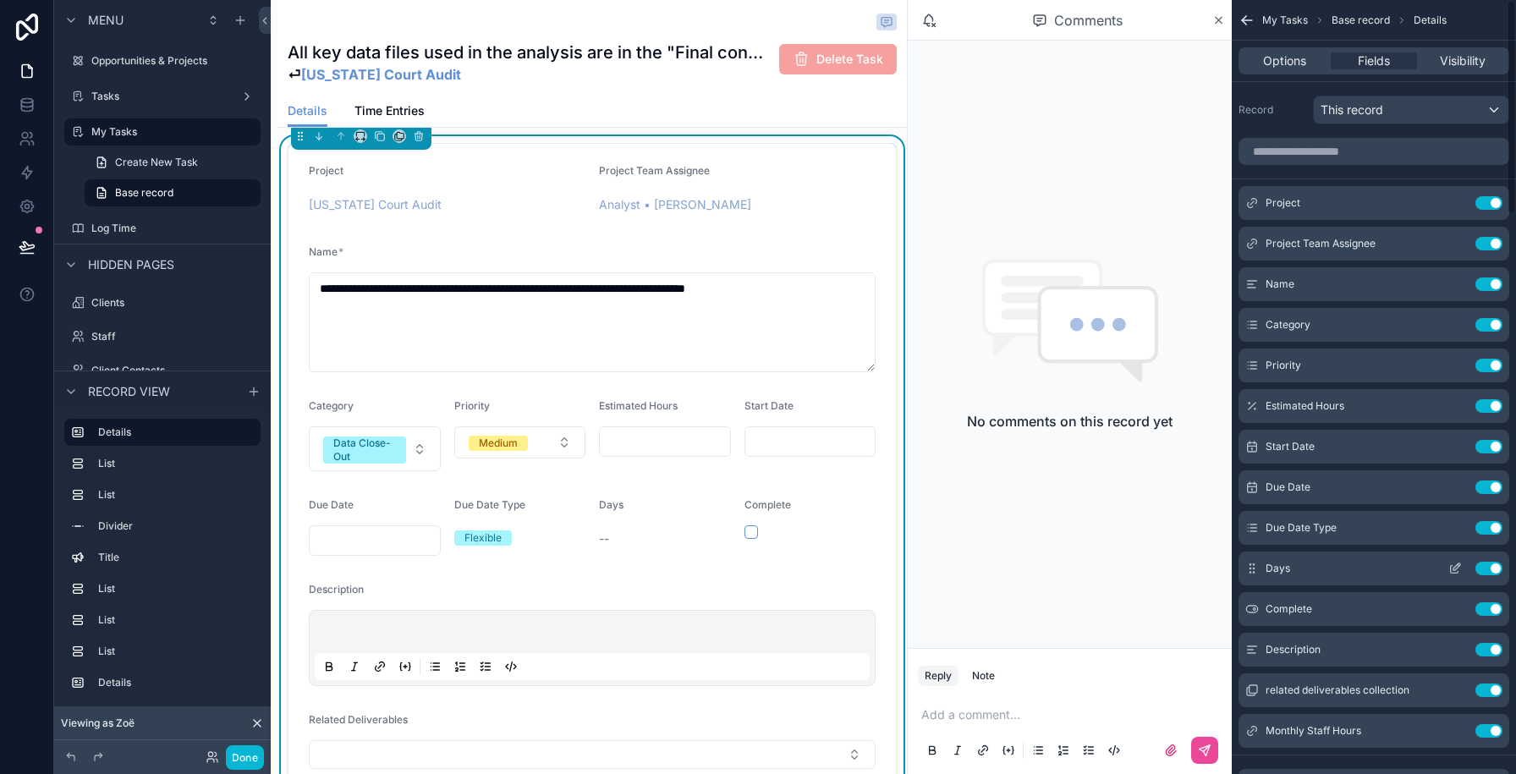
click at [1489, 570] on button "Use setting" at bounding box center [1488, 569] width 27 height 14
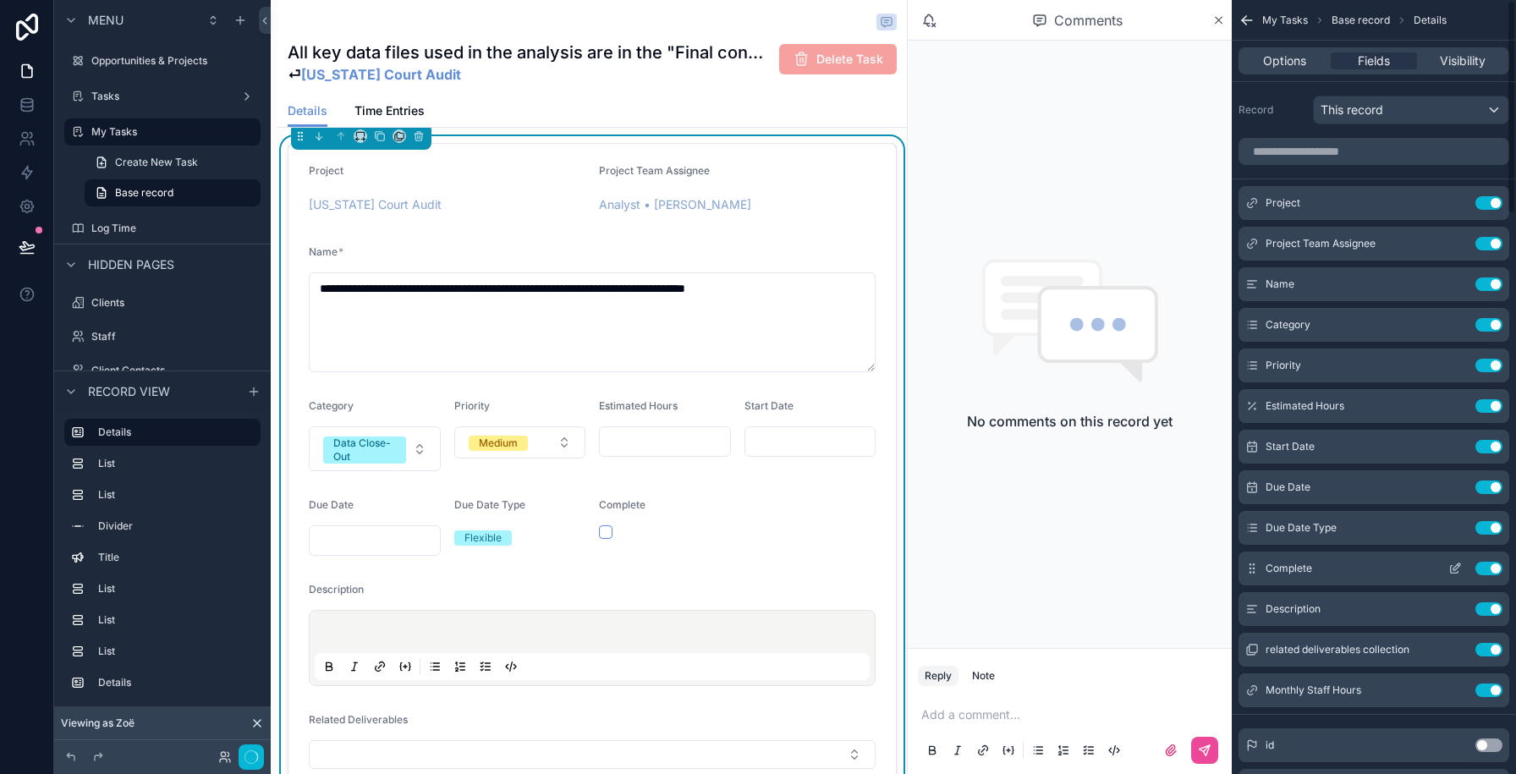
scroll to position [0, 482]
click at [1453, 527] on icon "scrollable content" at bounding box center [1456, 526] width 7 height 7
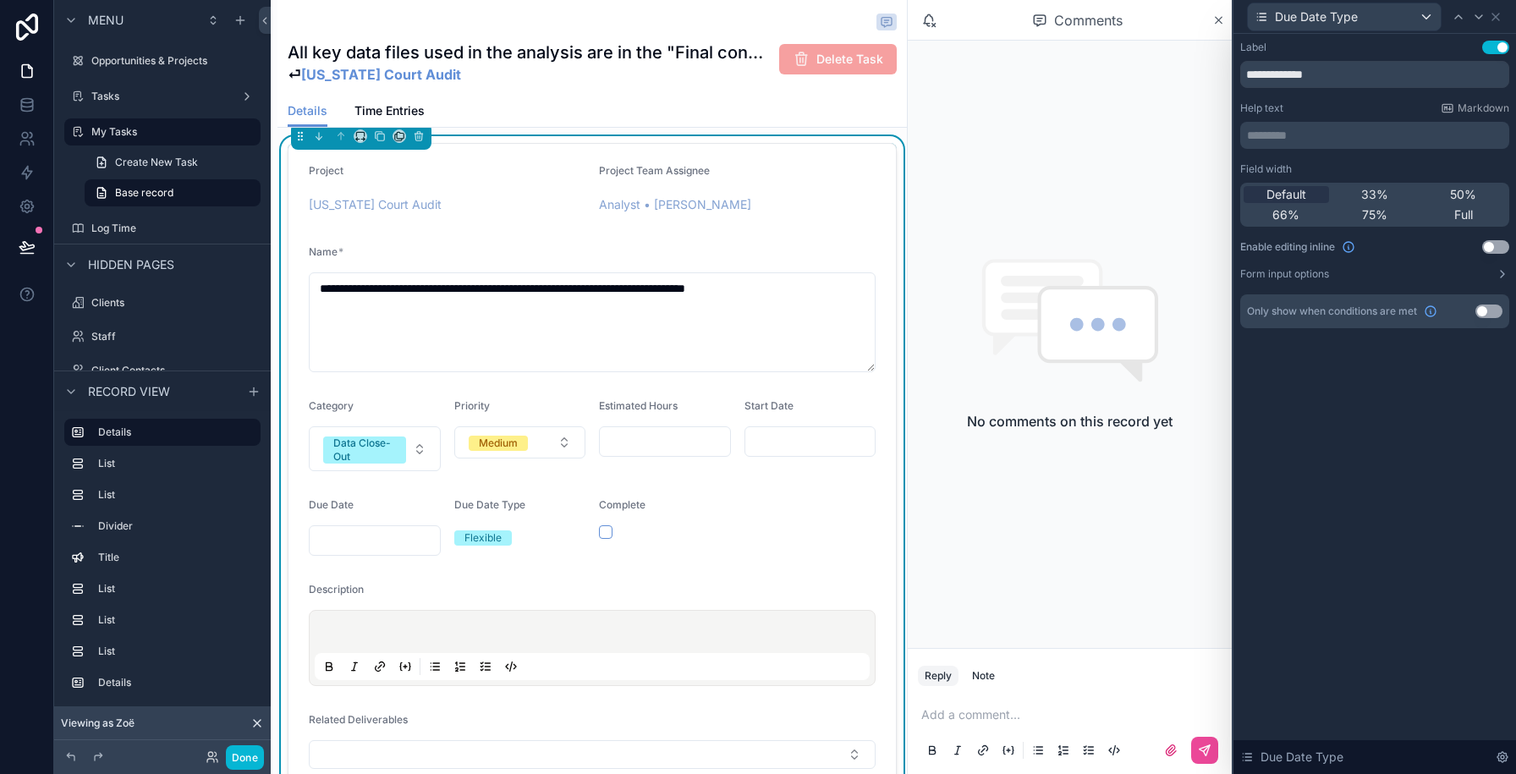
click at [1490, 250] on button "Use setting" at bounding box center [1495, 247] width 27 height 14
click at [1492, 11] on icon at bounding box center [1496, 17] width 14 height 14
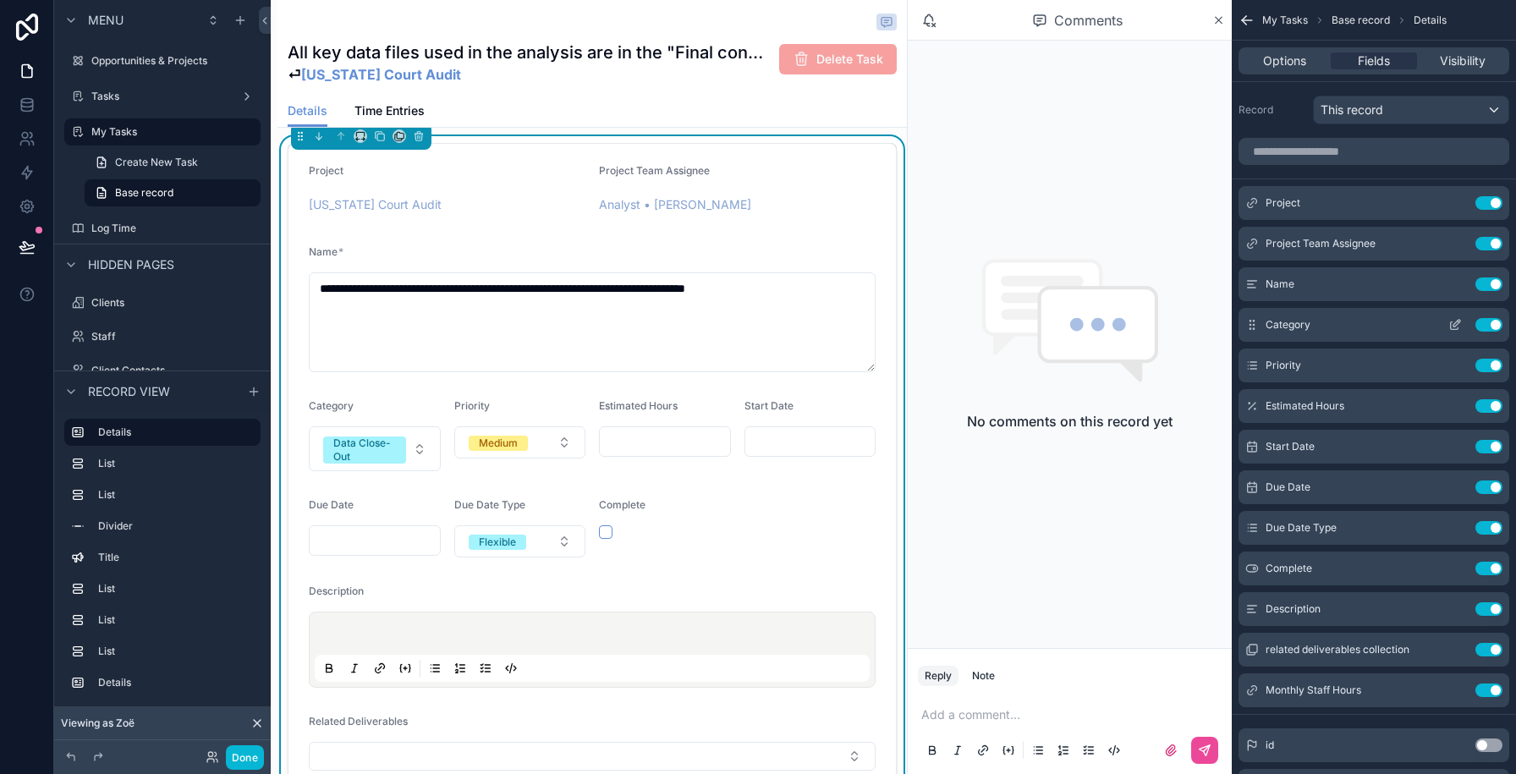
click at [1452, 327] on icon "scrollable content" at bounding box center [1455, 325] width 14 height 14
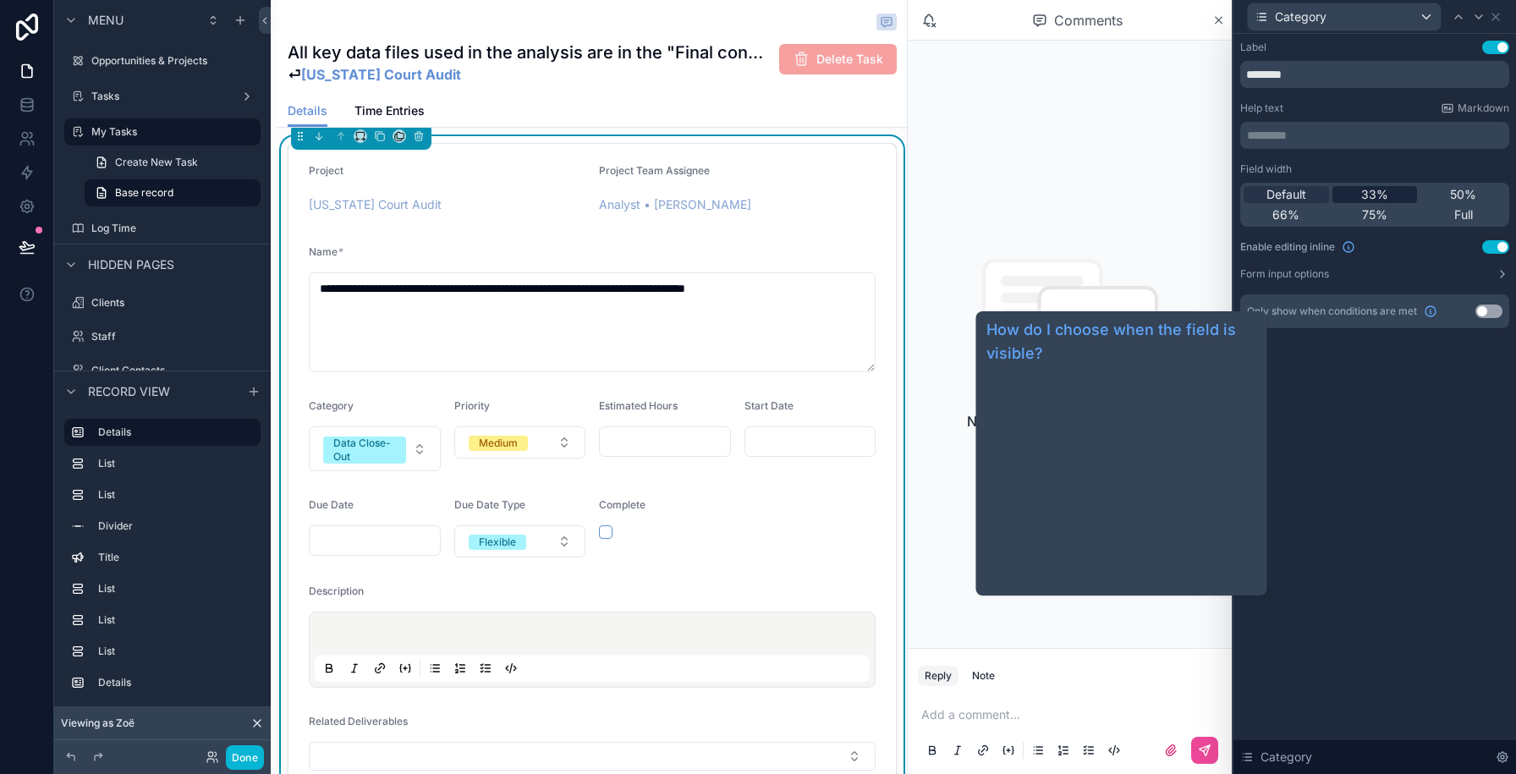
click at [1362, 194] on span "33%" at bounding box center [1374, 194] width 27 height 17
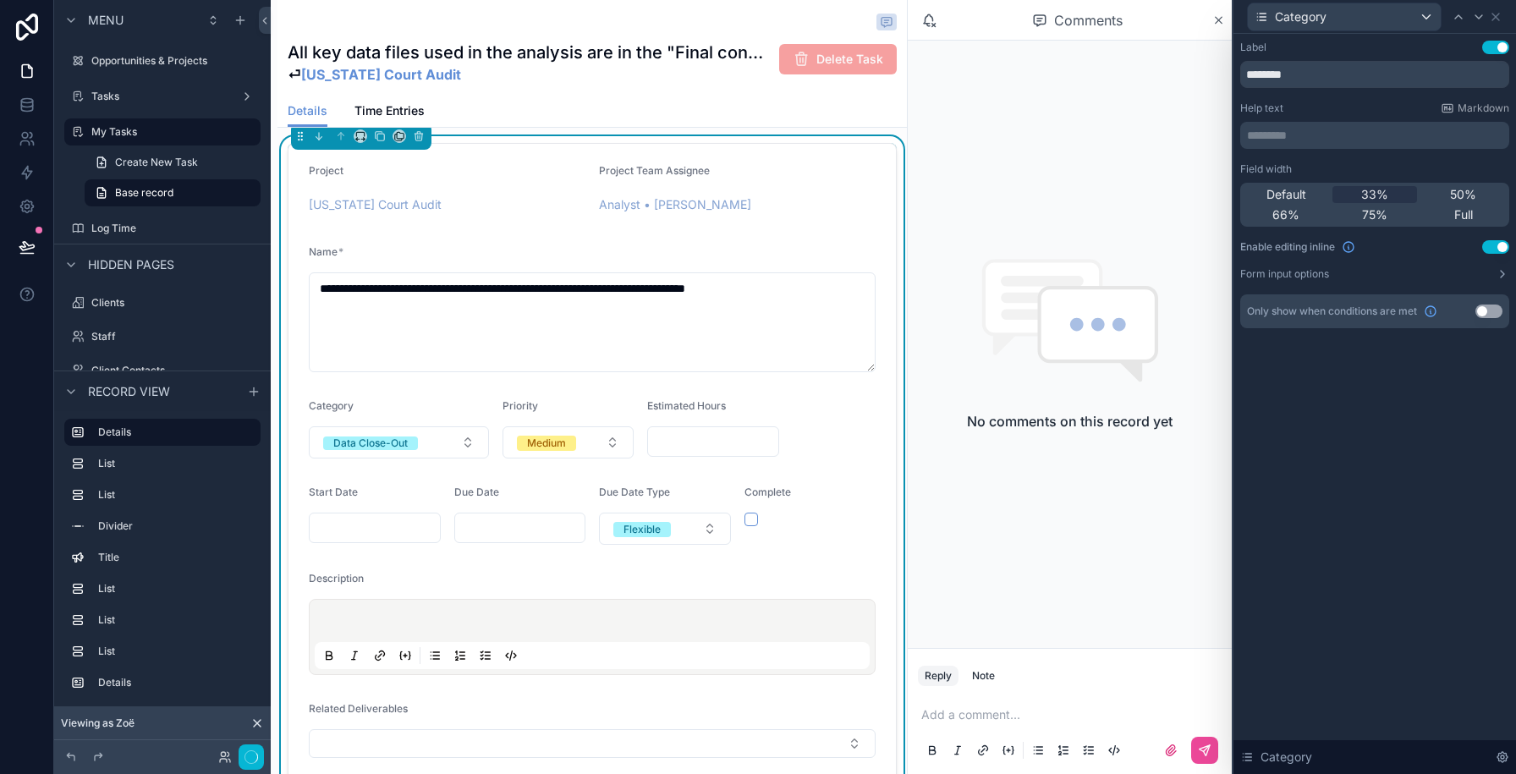
click at [1481, 10] on icon at bounding box center [1479, 17] width 14 height 14
click at [1366, 193] on span "33%" at bounding box center [1374, 194] width 27 height 17
click at [1477, 18] on icon at bounding box center [1479, 17] width 14 height 14
click at [1377, 193] on span "33%" at bounding box center [1374, 194] width 27 height 17
click at [1479, 23] on div at bounding box center [1478, 17] width 20 height 20
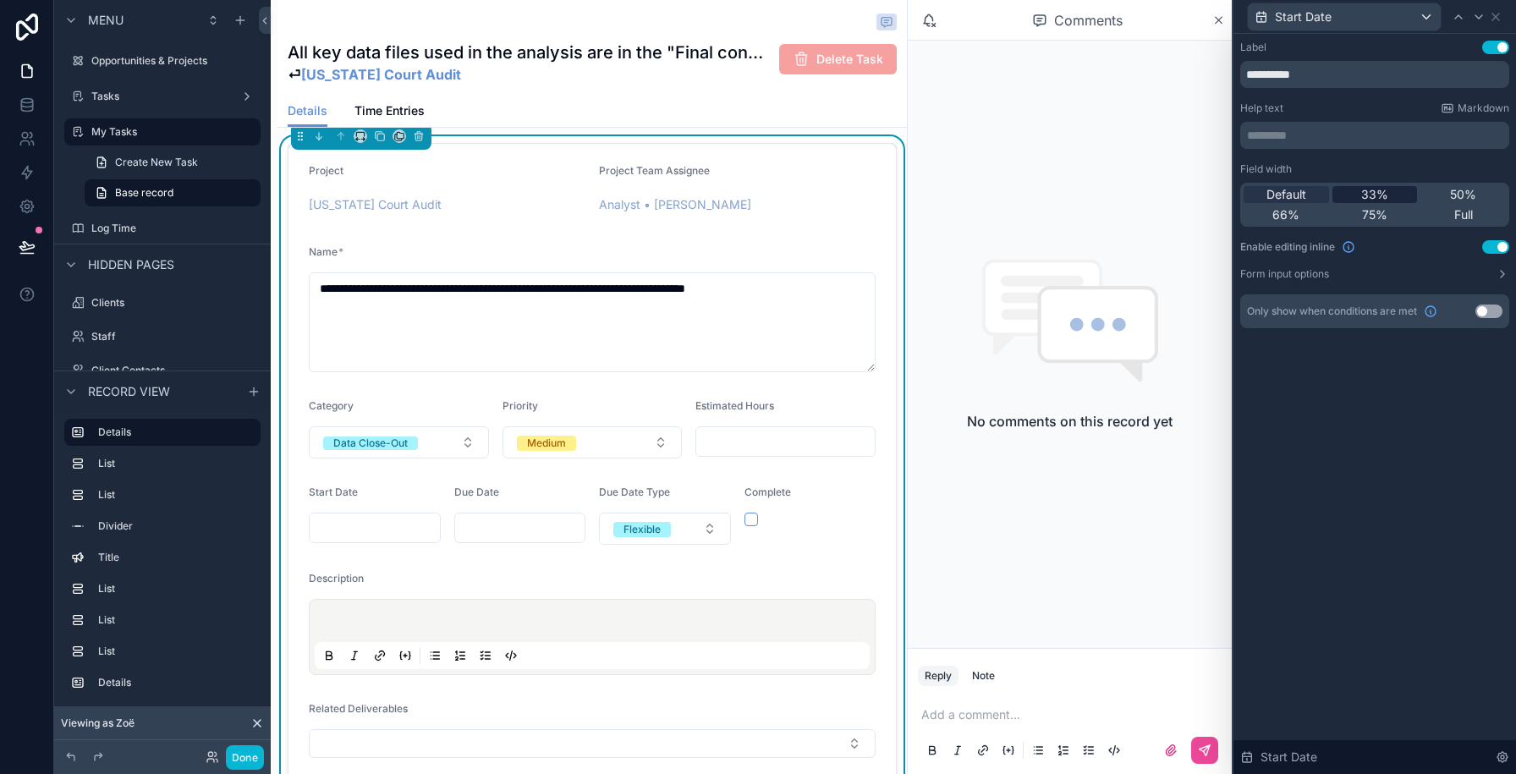
click at [1375, 205] on div "Default 33% 50% 66% 75% Full" at bounding box center [1374, 205] width 269 height 44
click at [1377, 191] on span "33%" at bounding box center [1374, 194] width 27 height 17
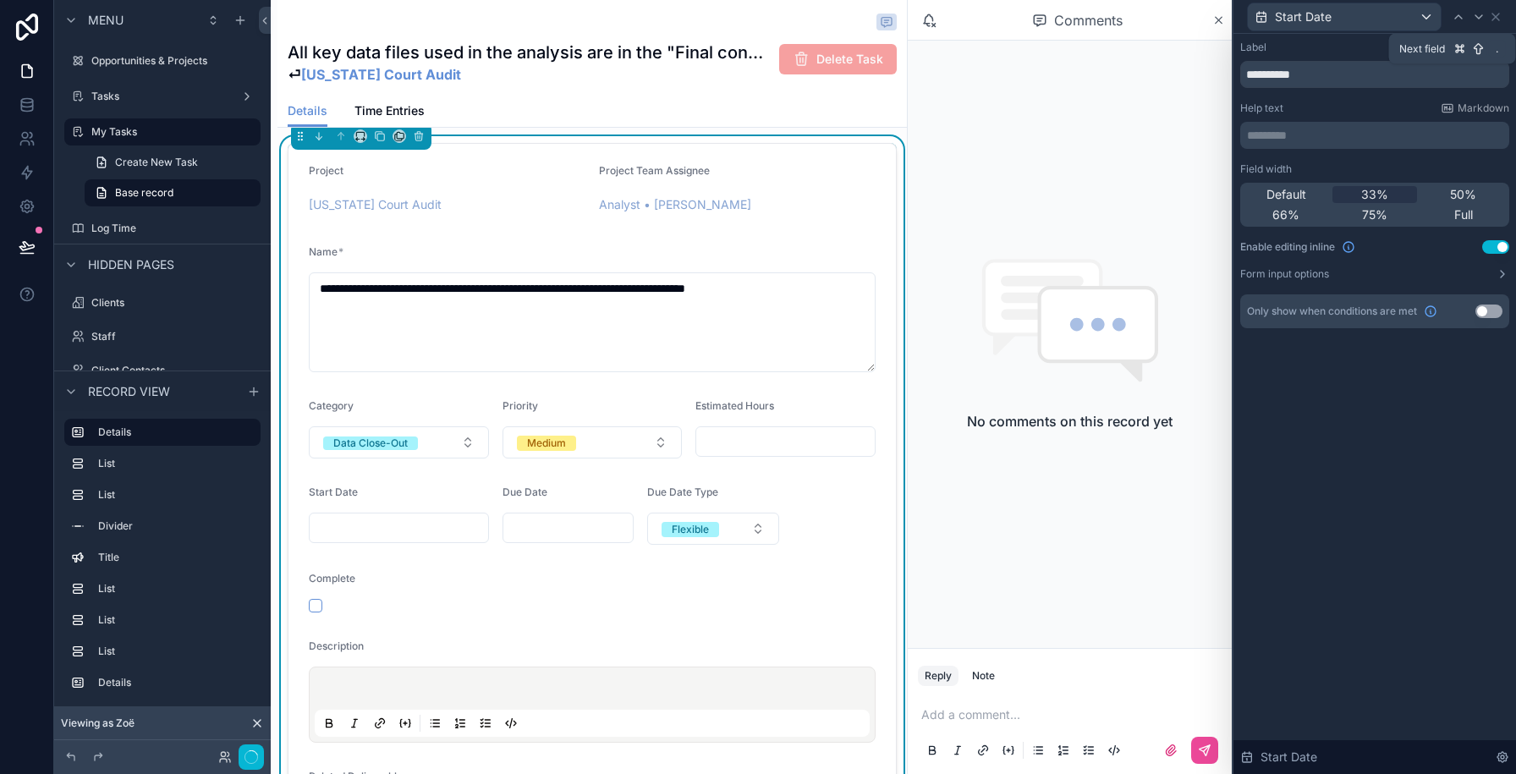
click at [1478, 16] on icon at bounding box center [1479, 17] width 14 height 14
click at [1380, 192] on span "33%" at bounding box center [1374, 194] width 27 height 17
click at [1477, 20] on icon at bounding box center [1479, 17] width 14 height 14
click at [1393, 194] on div "33%" at bounding box center [1374, 194] width 85 height 17
click at [737, 110] on div "Details Time Entries" at bounding box center [592, 111] width 609 height 32
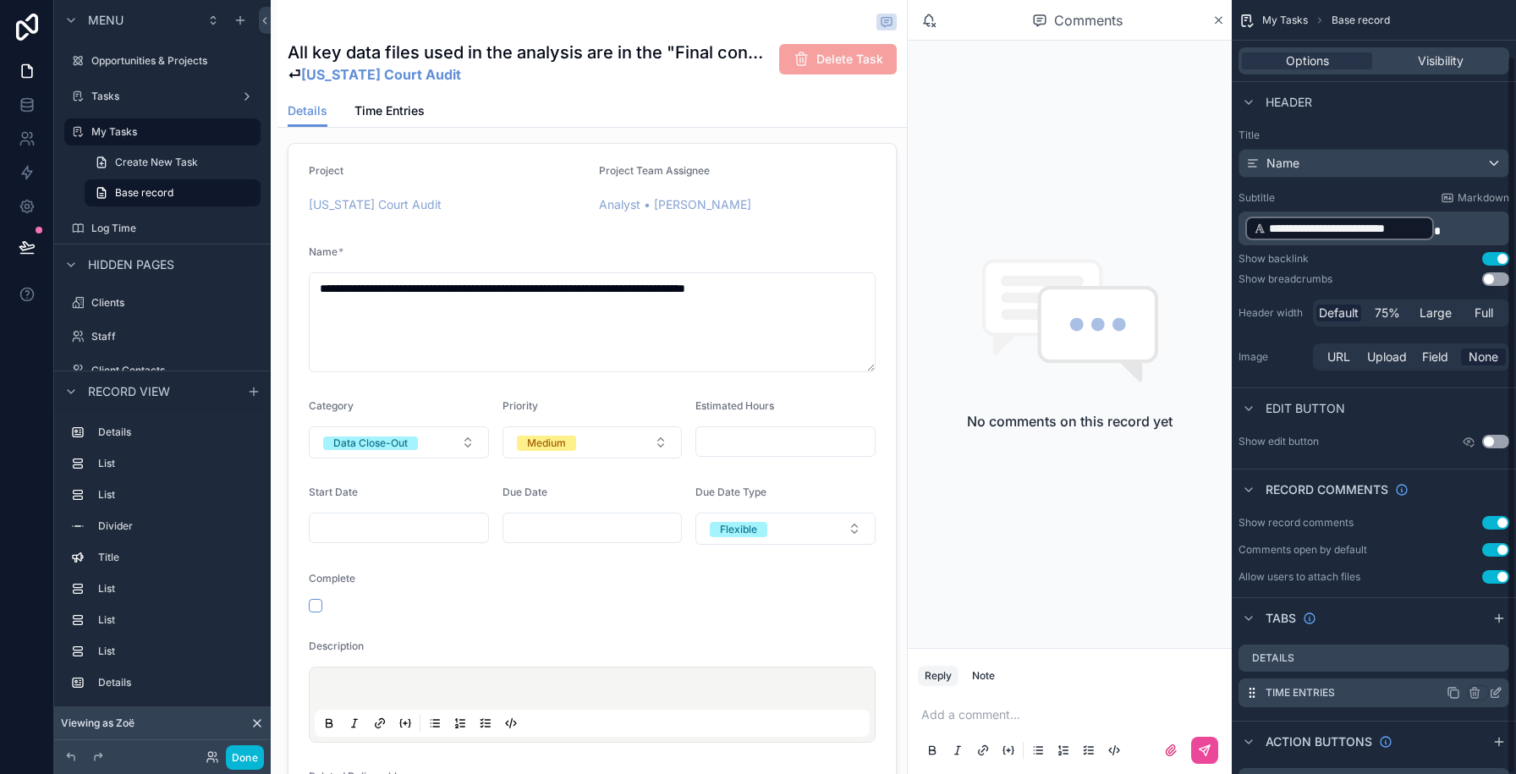
scroll to position [60, 0]
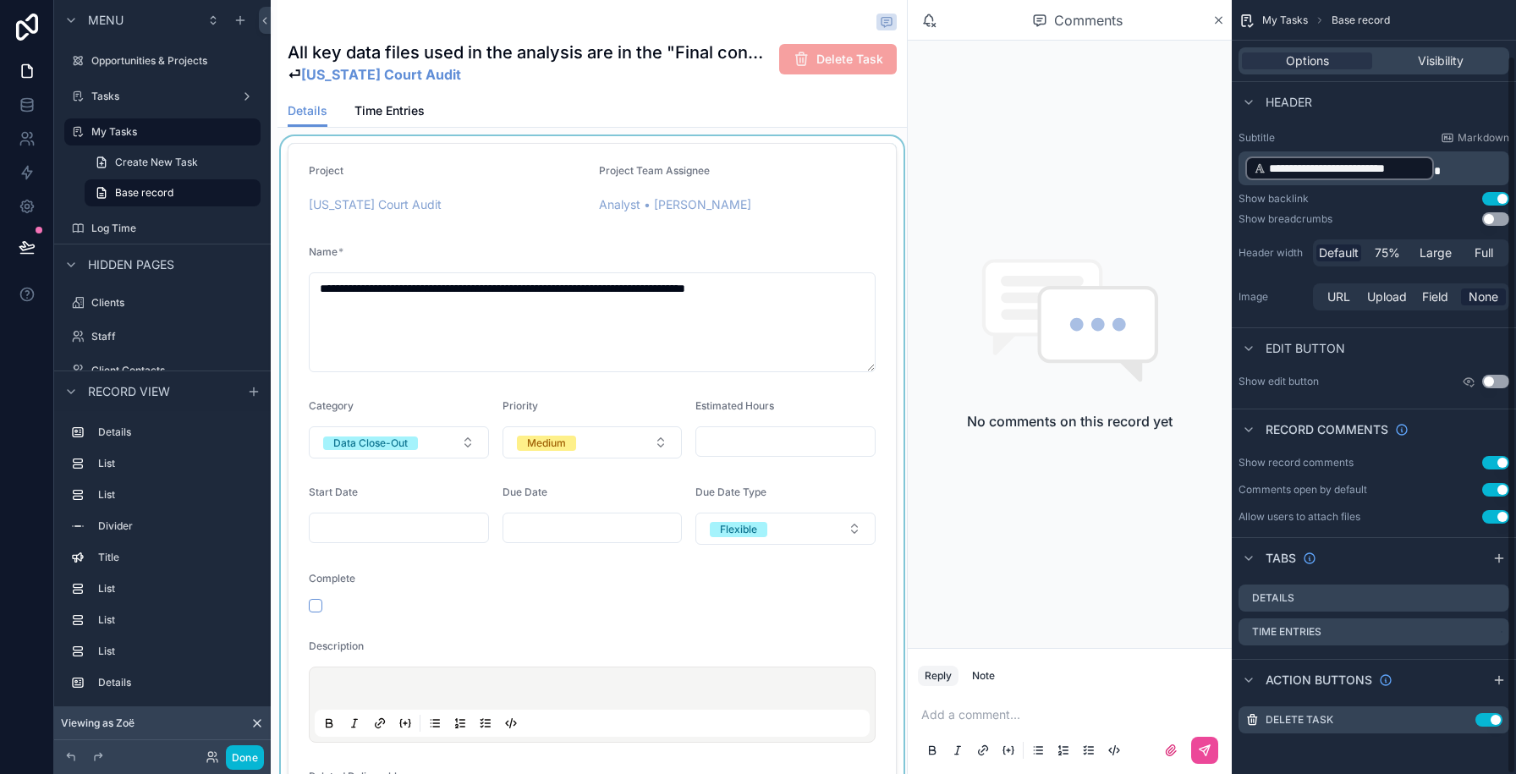
click at [523, 575] on div "scrollable content" at bounding box center [591, 535] width 629 height 798
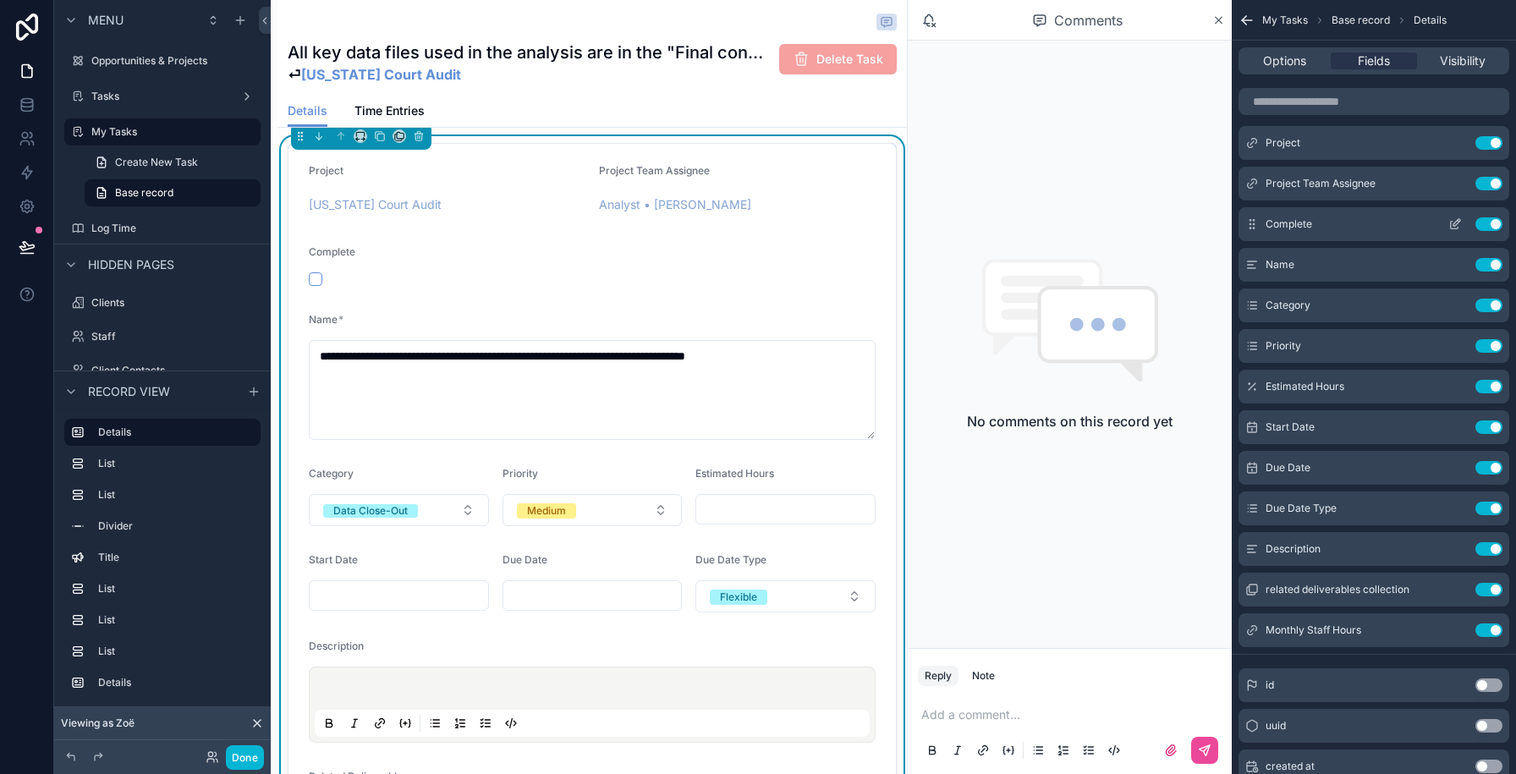
scroll to position [0, 482]
click at [1454, 139] on icon "scrollable content" at bounding box center [1455, 143] width 14 height 14
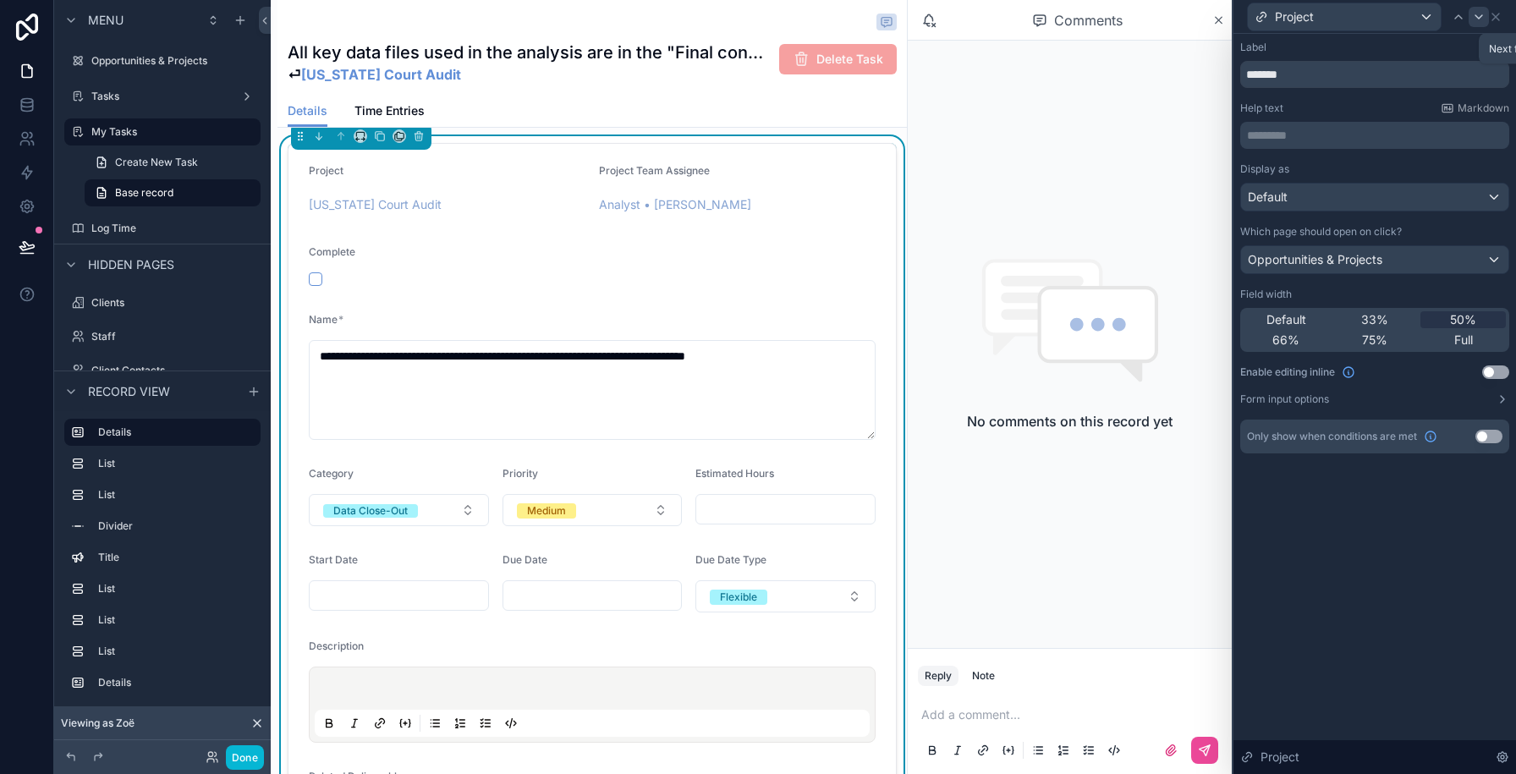
click at [1480, 15] on icon at bounding box center [1478, 16] width 7 height 3
click at [1358, 313] on div "33%" at bounding box center [1374, 319] width 85 height 17
click at [1458, 14] on icon at bounding box center [1458, 17] width 14 height 14
click at [1308, 318] on div "Default" at bounding box center [1285, 319] width 85 height 17
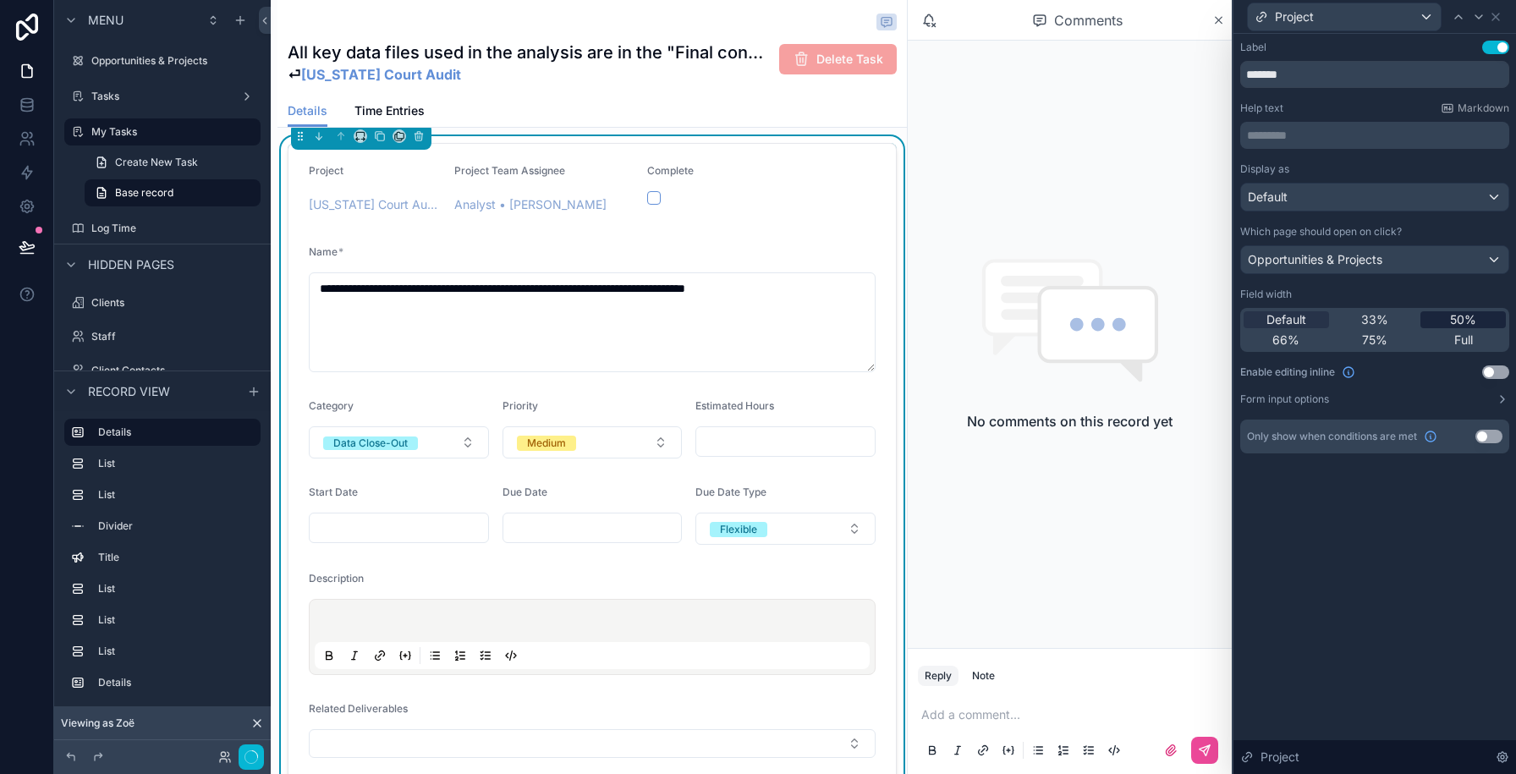
click at [1447, 322] on div "50%" at bounding box center [1462, 319] width 85 height 17
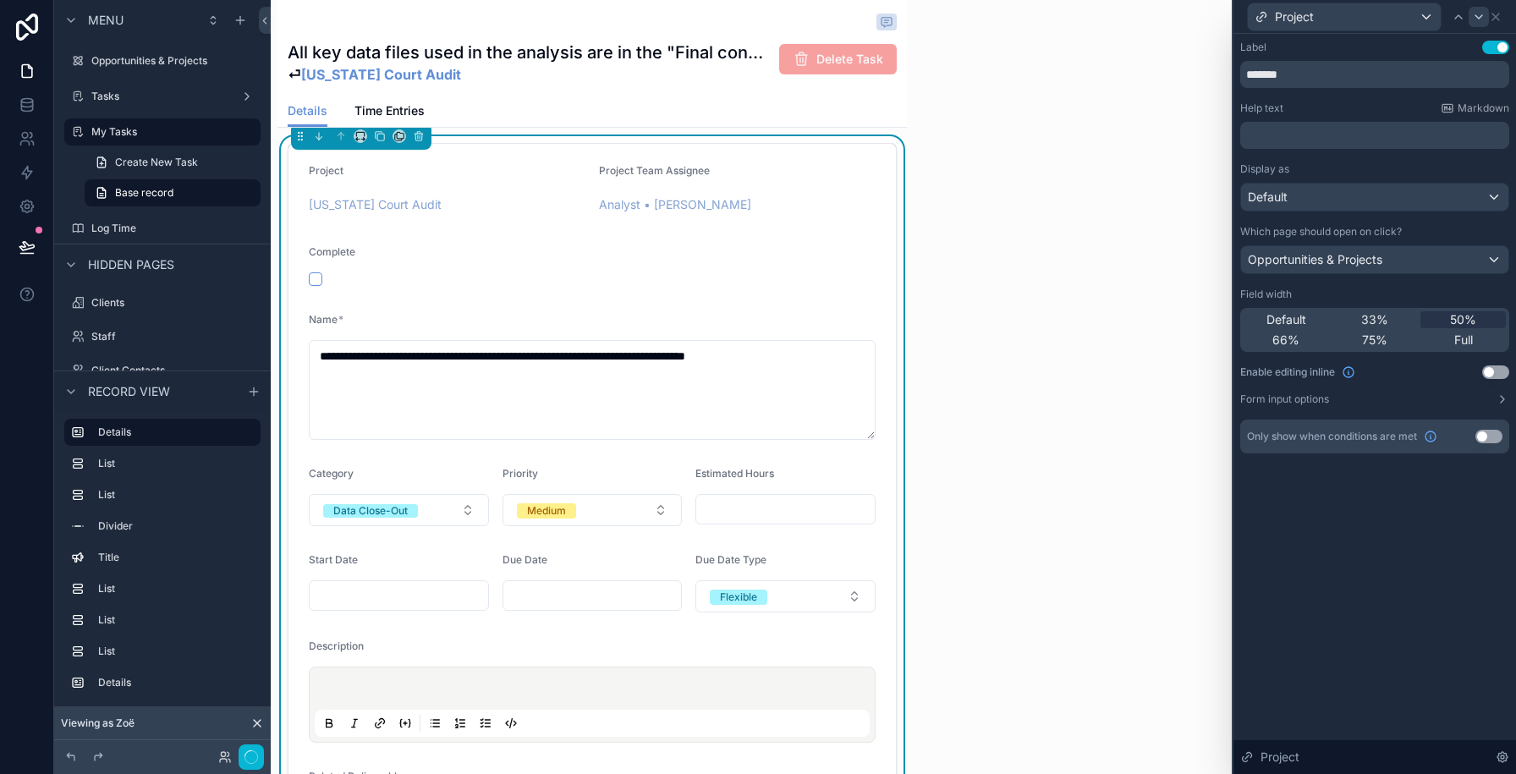
click at [1479, 22] on icon at bounding box center [1479, 17] width 14 height 14
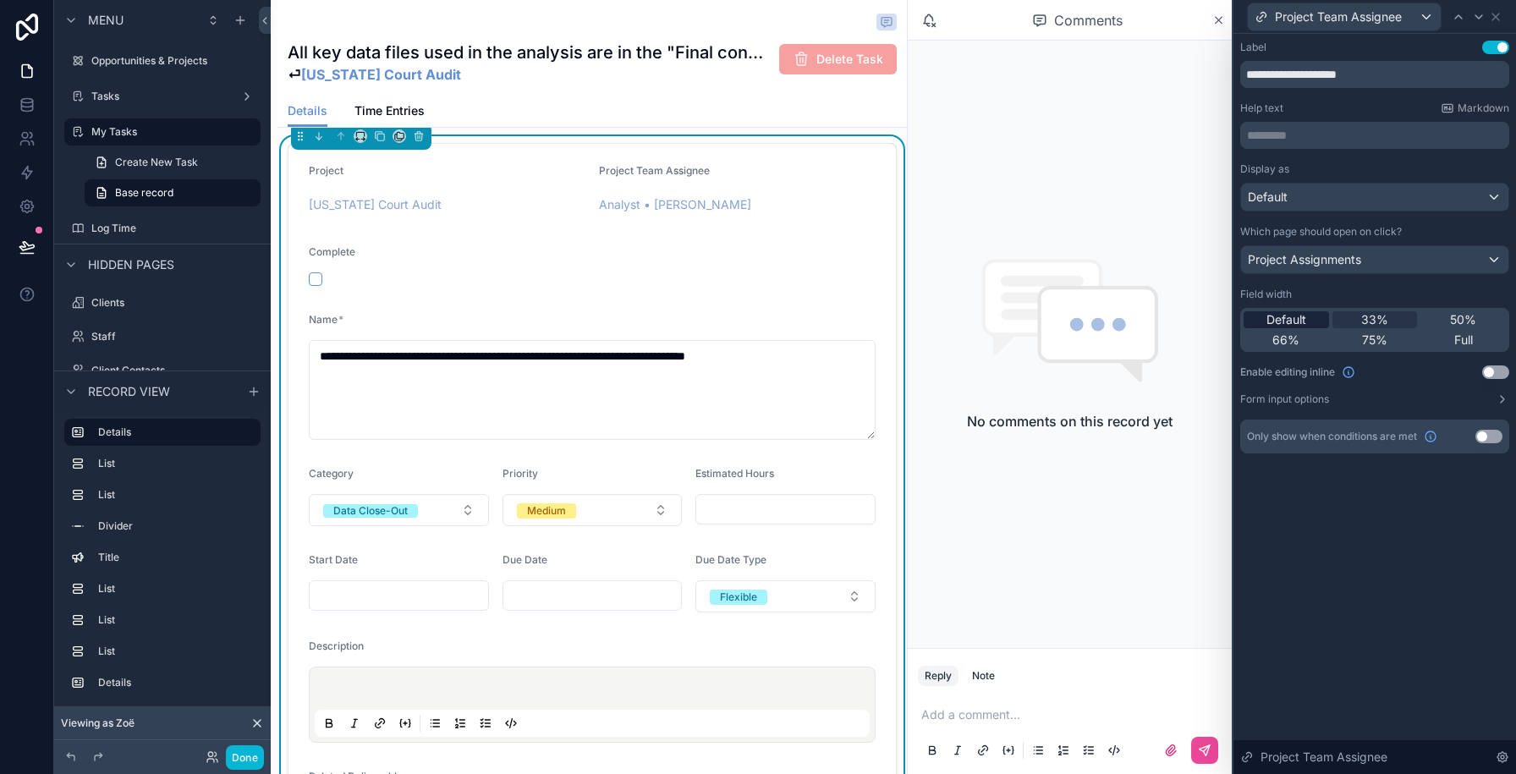
click at [1282, 319] on span "Default" at bounding box center [1286, 319] width 40 height 17
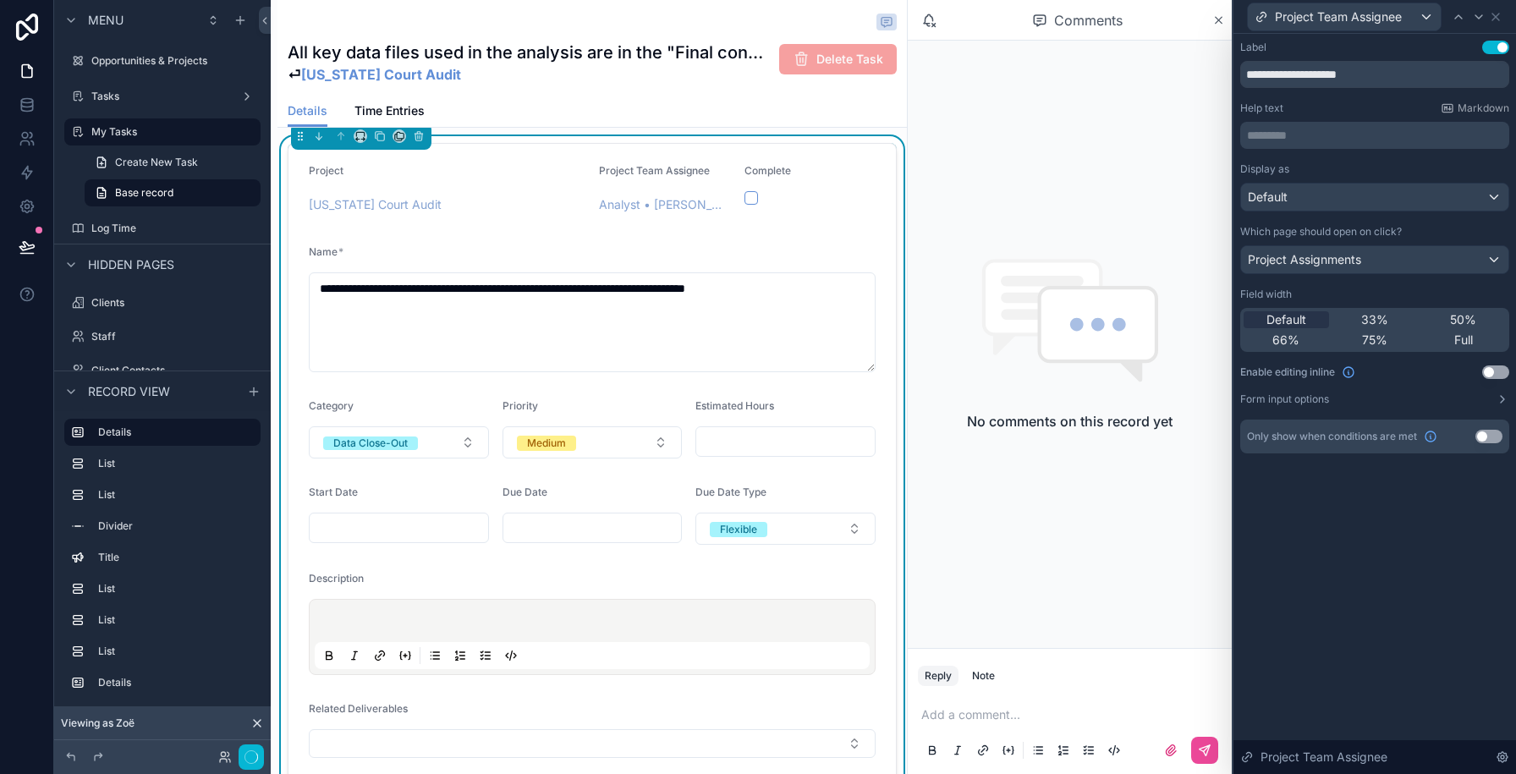
click at [1478, 18] on icon at bounding box center [1478, 16] width 7 height 3
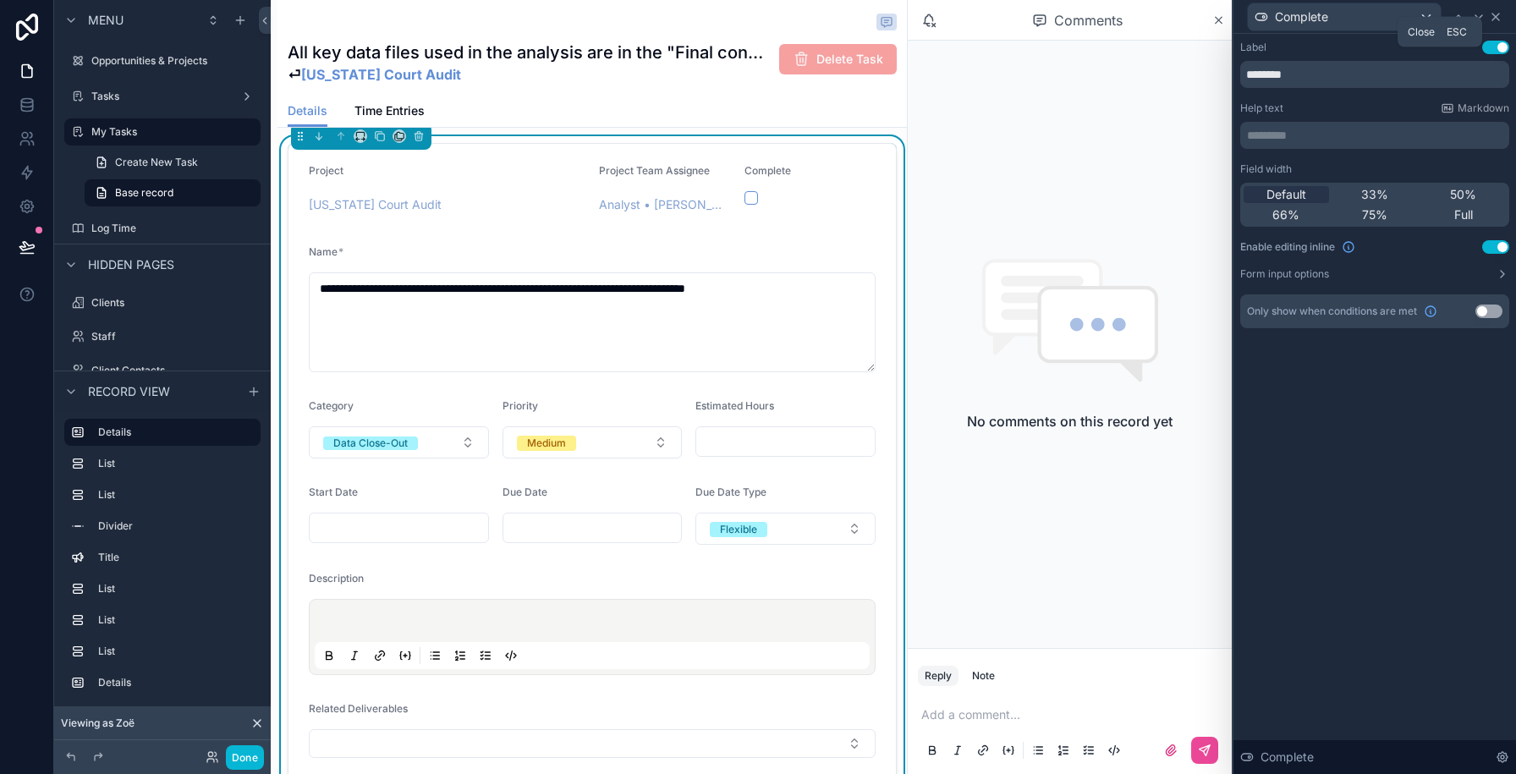
click at [1500, 15] on icon at bounding box center [1496, 17] width 14 height 14
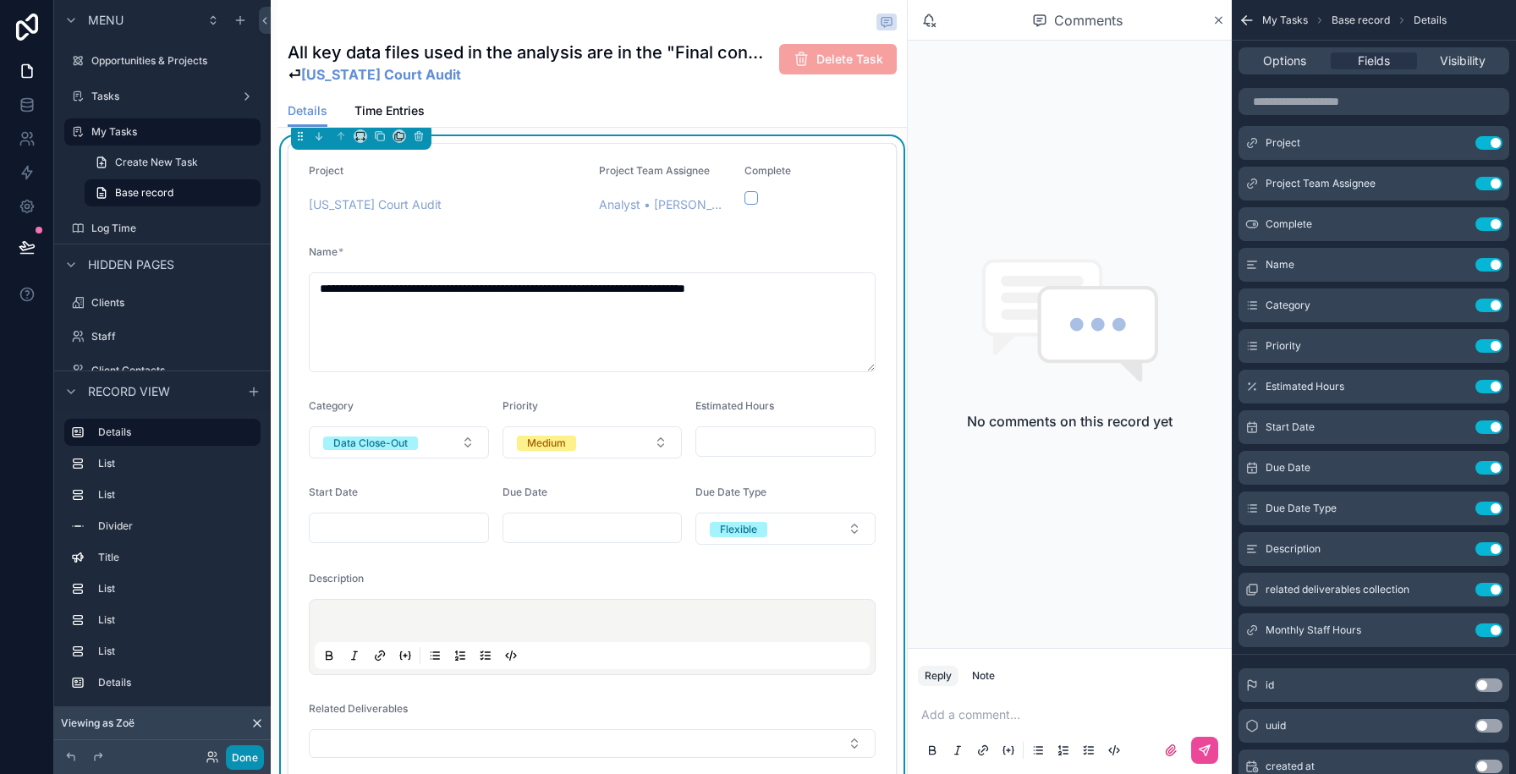
click at [246, 749] on button "Done" at bounding box center [245, 757] width 38 height 25
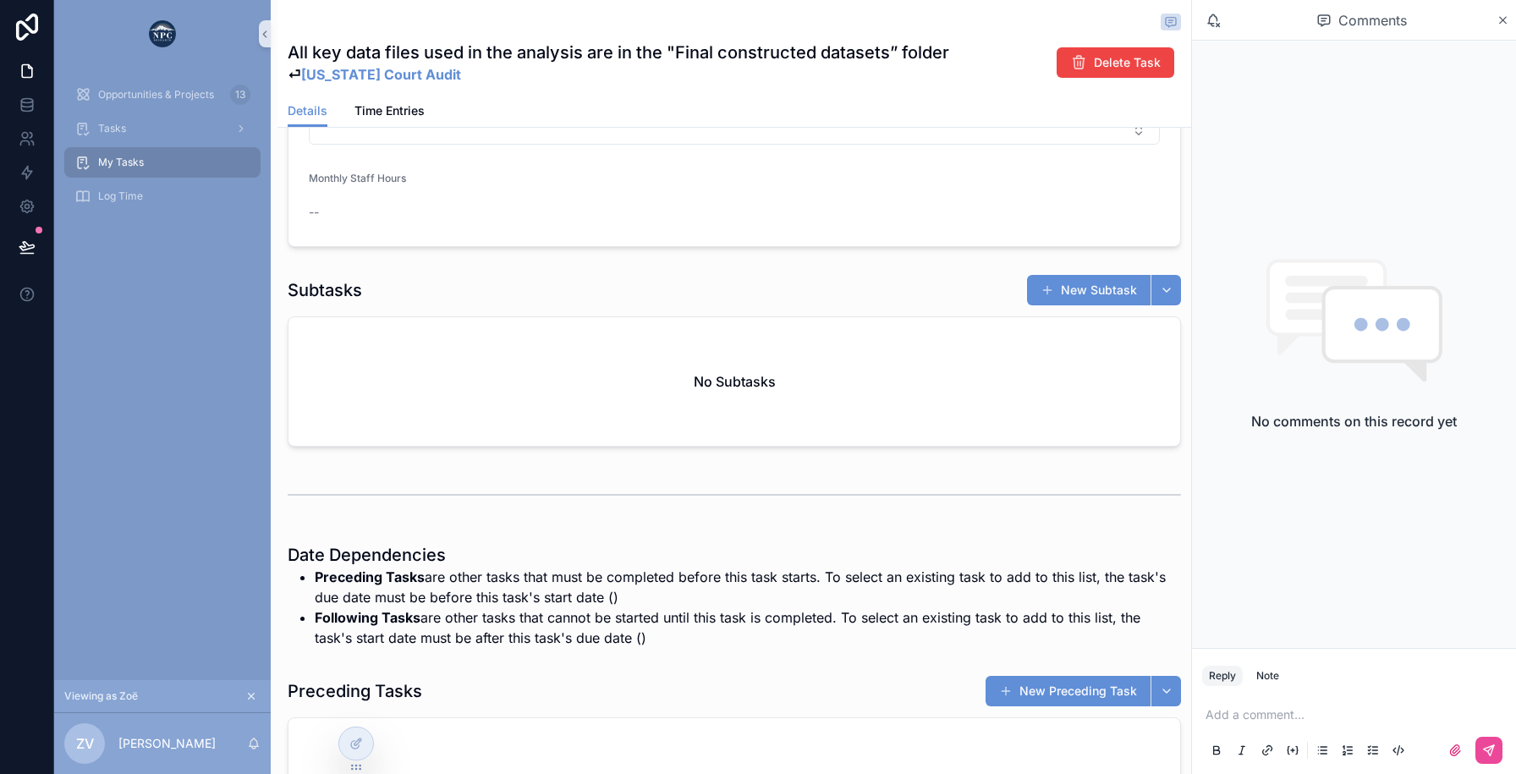
scroll to position [650, 0]
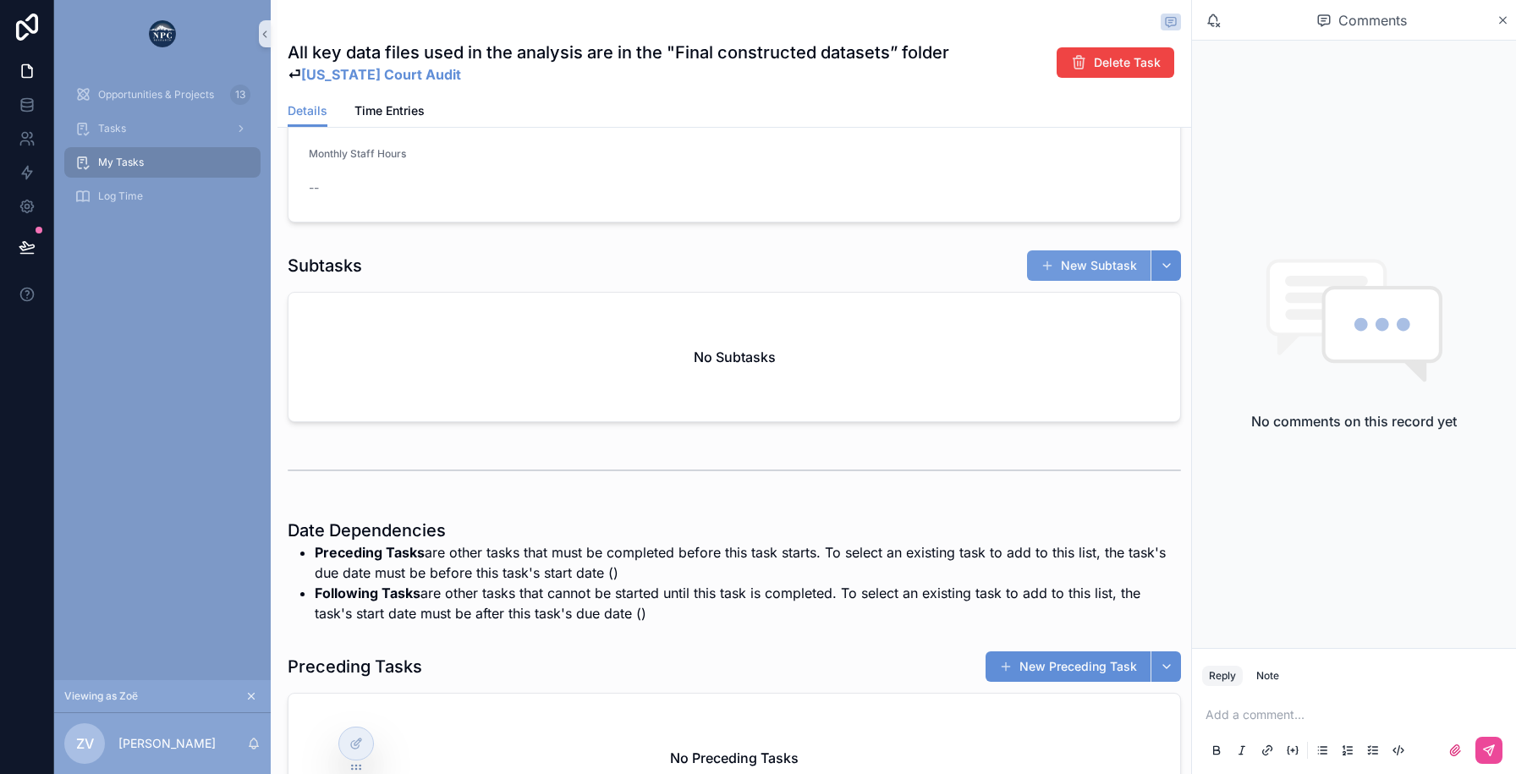
click at [1097, 266] on button "New Subtask" at bounding box center [1088, 265] width 123 height 30
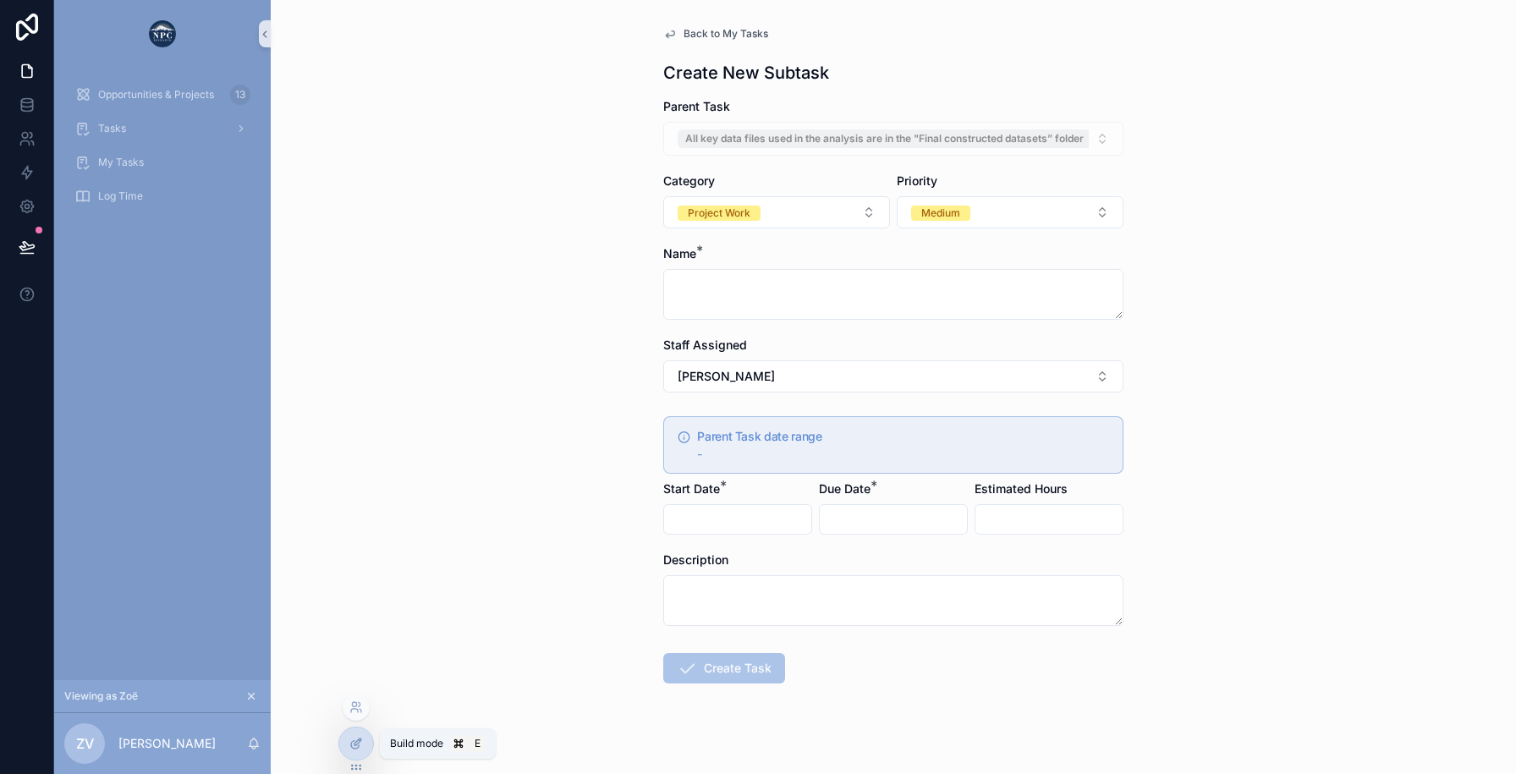
click at [352, 752] on div at bounding box center [356, 743] width 34 height 32
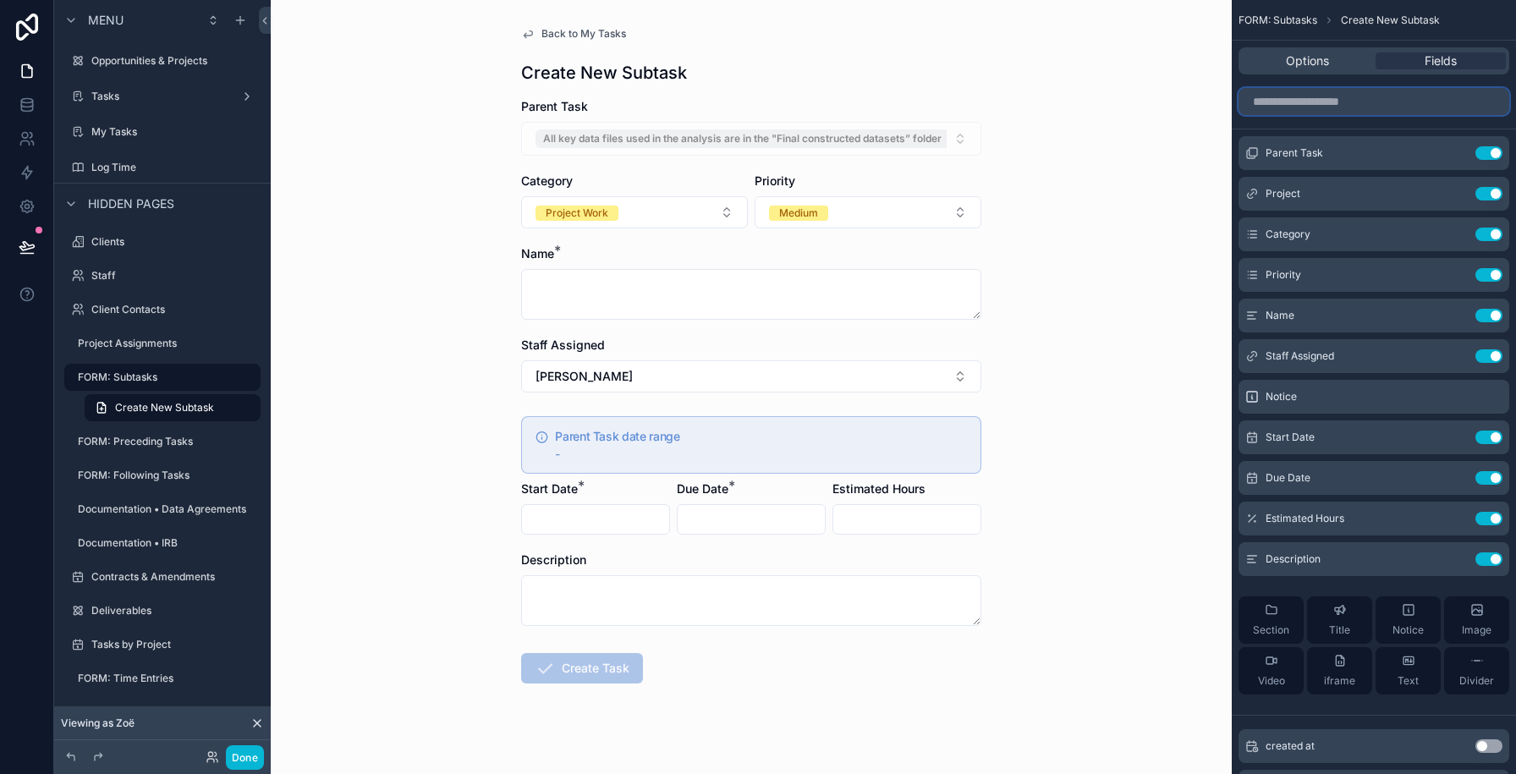
click at [1355, 104] on input "scrollable content" at bounding box center [1373, 101] width 271 height 27
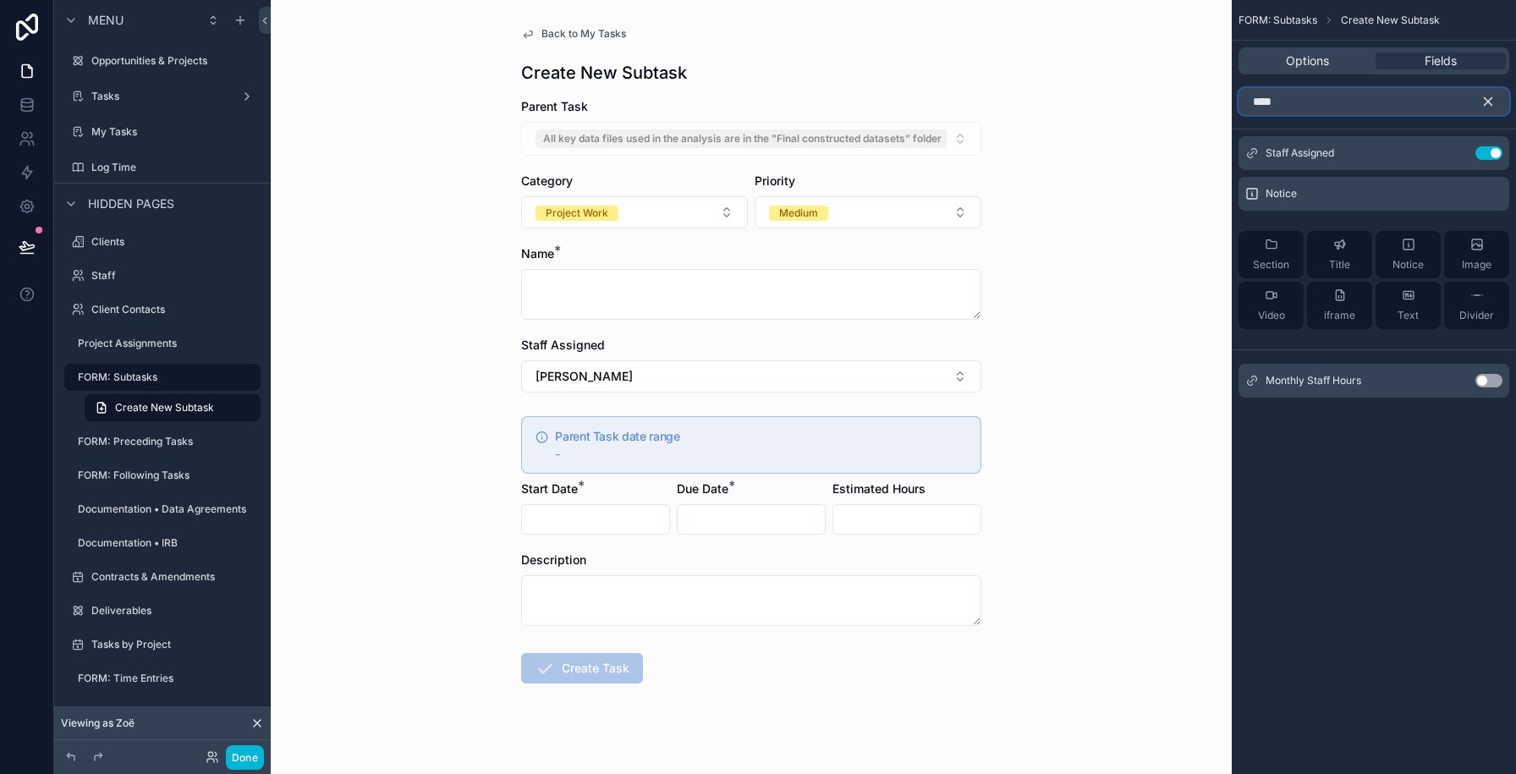
type input "*****"
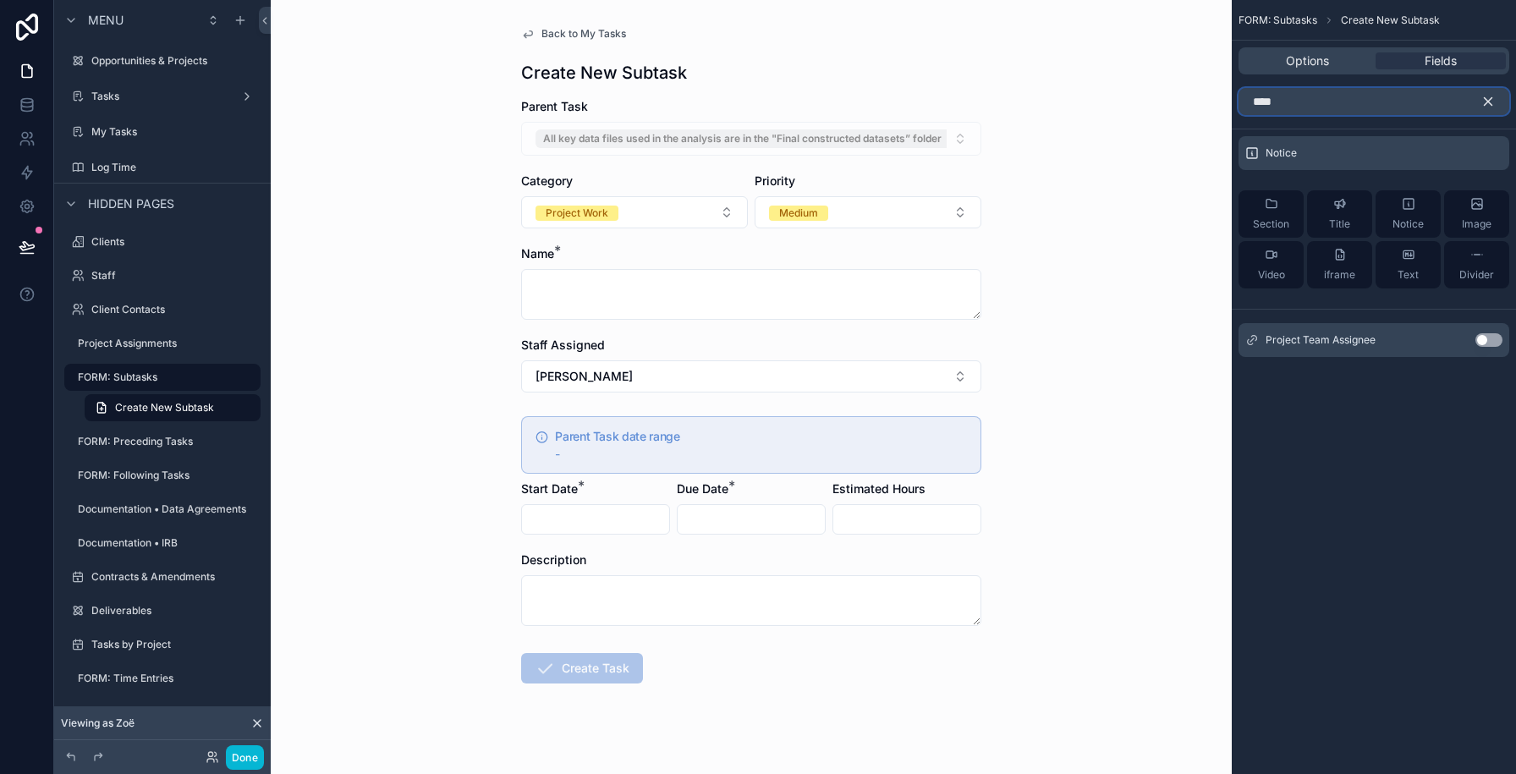
type input "****"
click at [1478, 337] on button "Use setting" at bounding box center [1488, 340] width 27 height 14
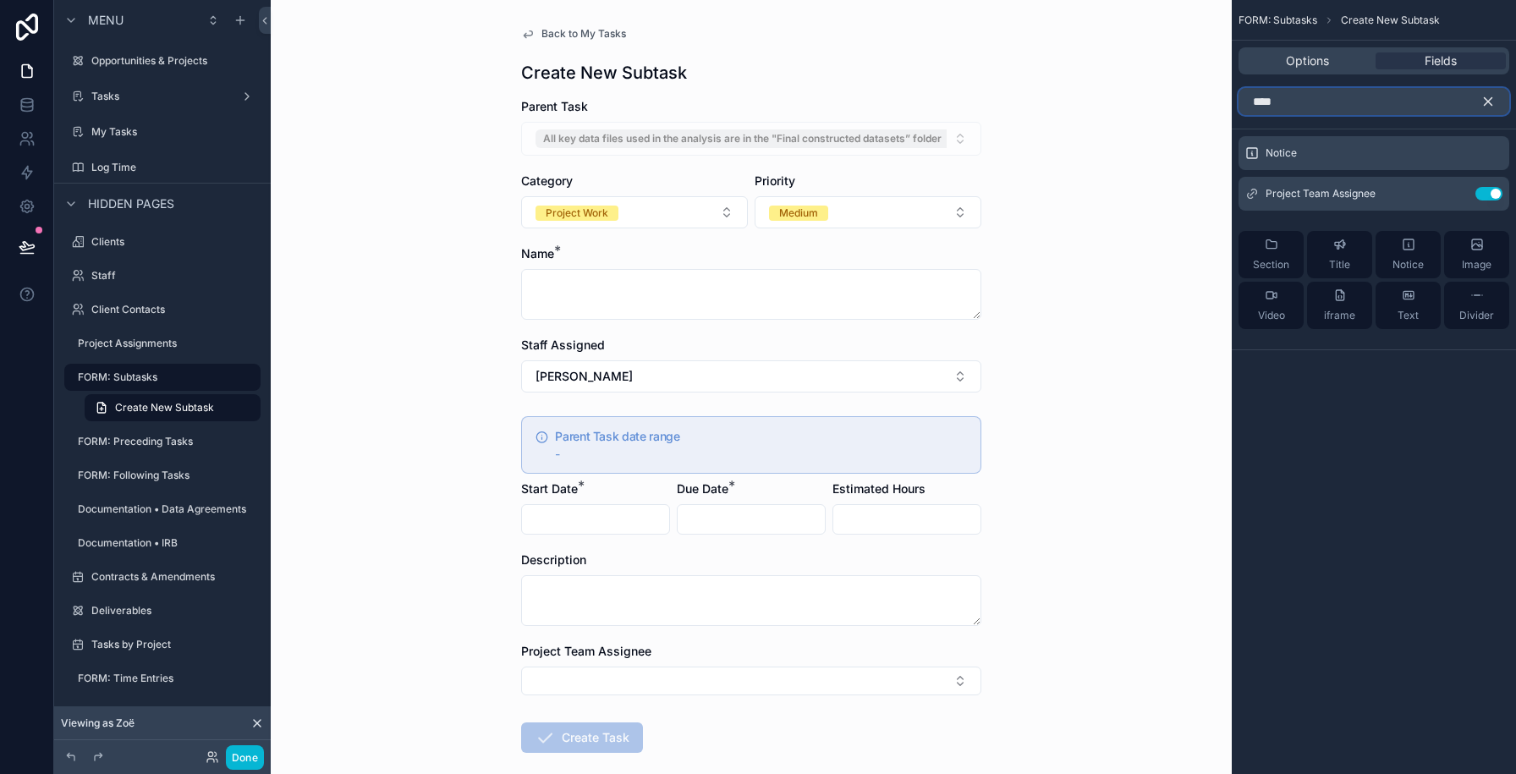
click at [1293, 97] on input "****" at bounding box center [1373, 101] width 271 height 27
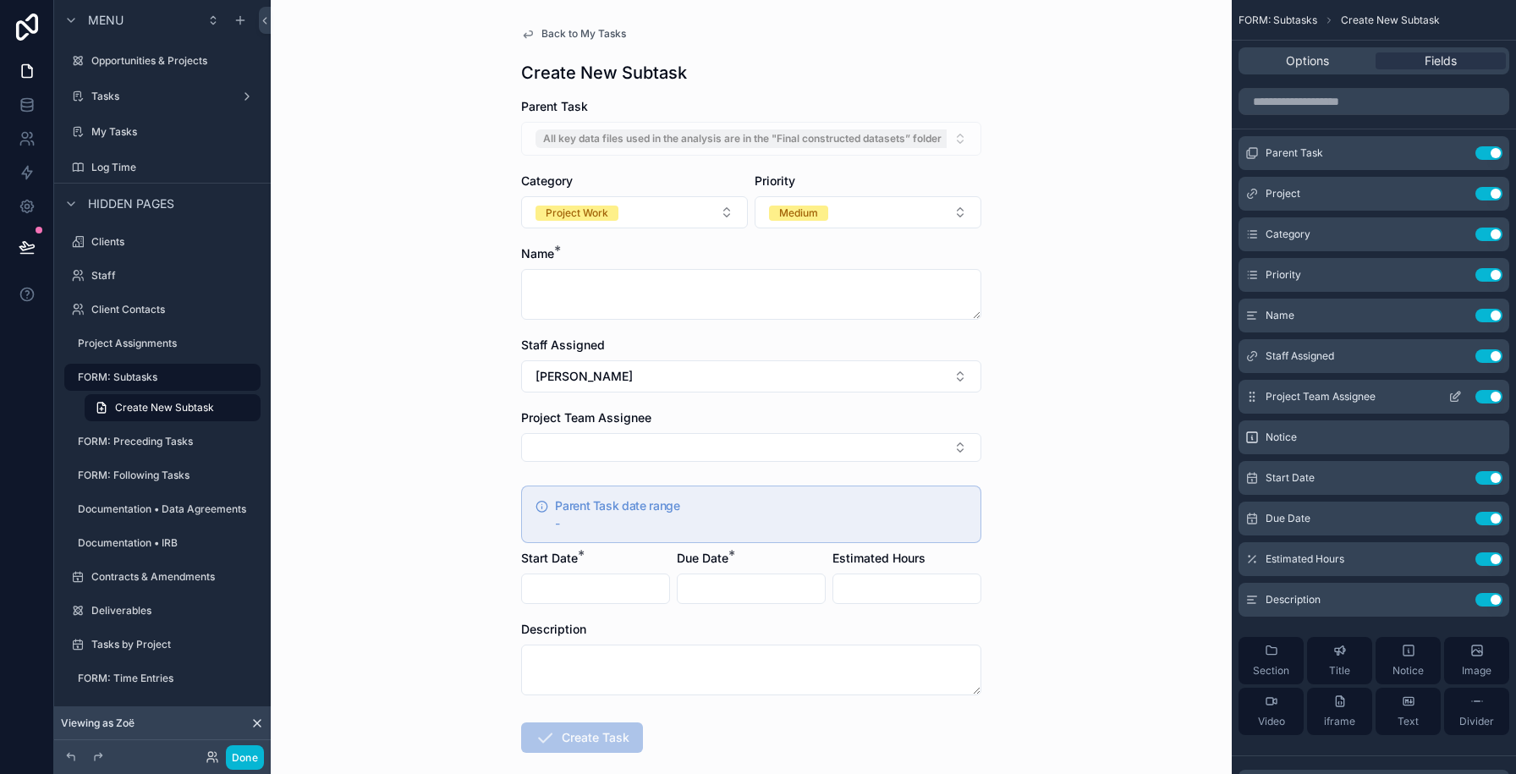
click at [1451, 394] on icon "scrollable content" at bounding box center [1455, 398] width 8 height 8
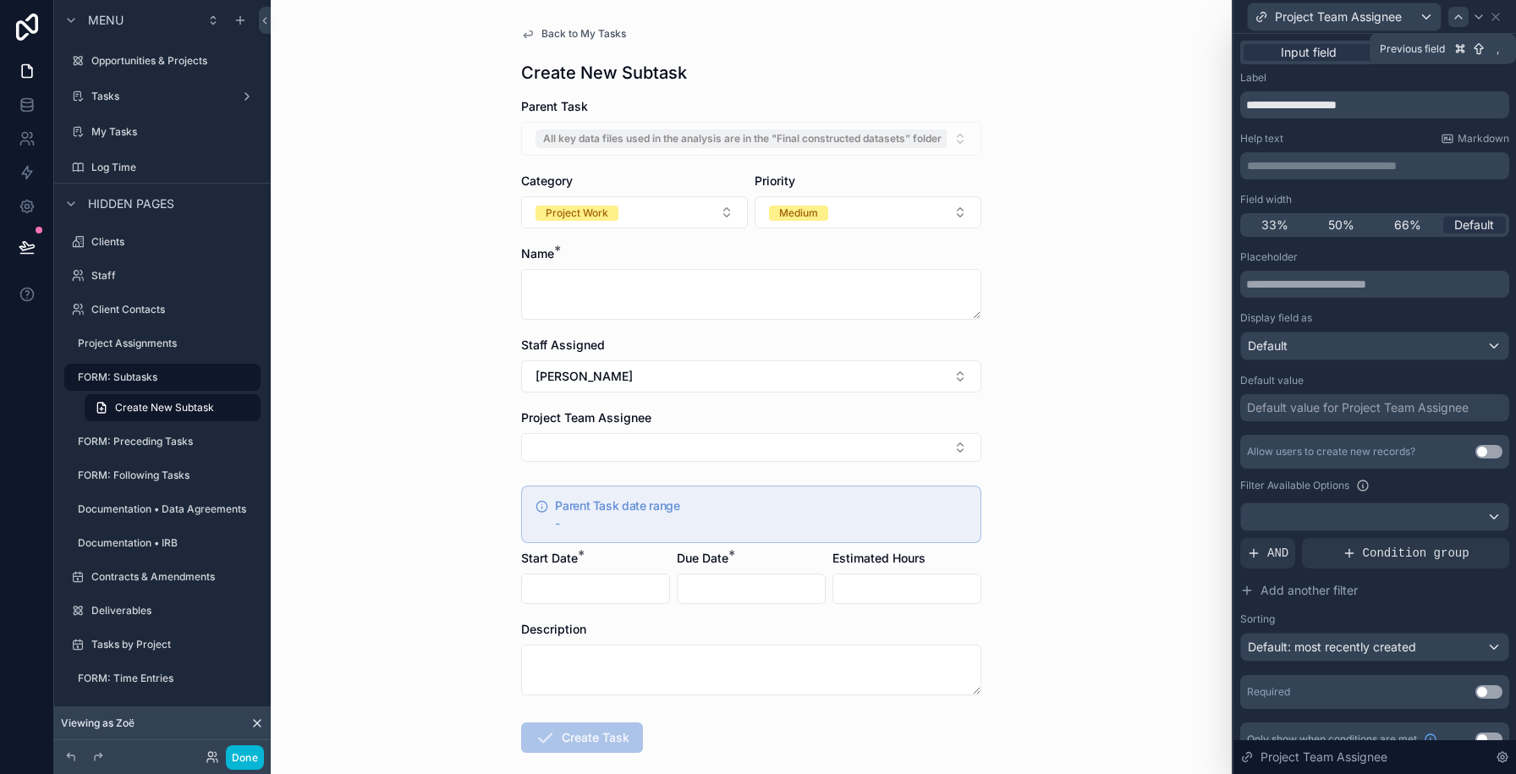
click at [1457, 21] on icon at bounding box center [1458, 17] width 14 height 14
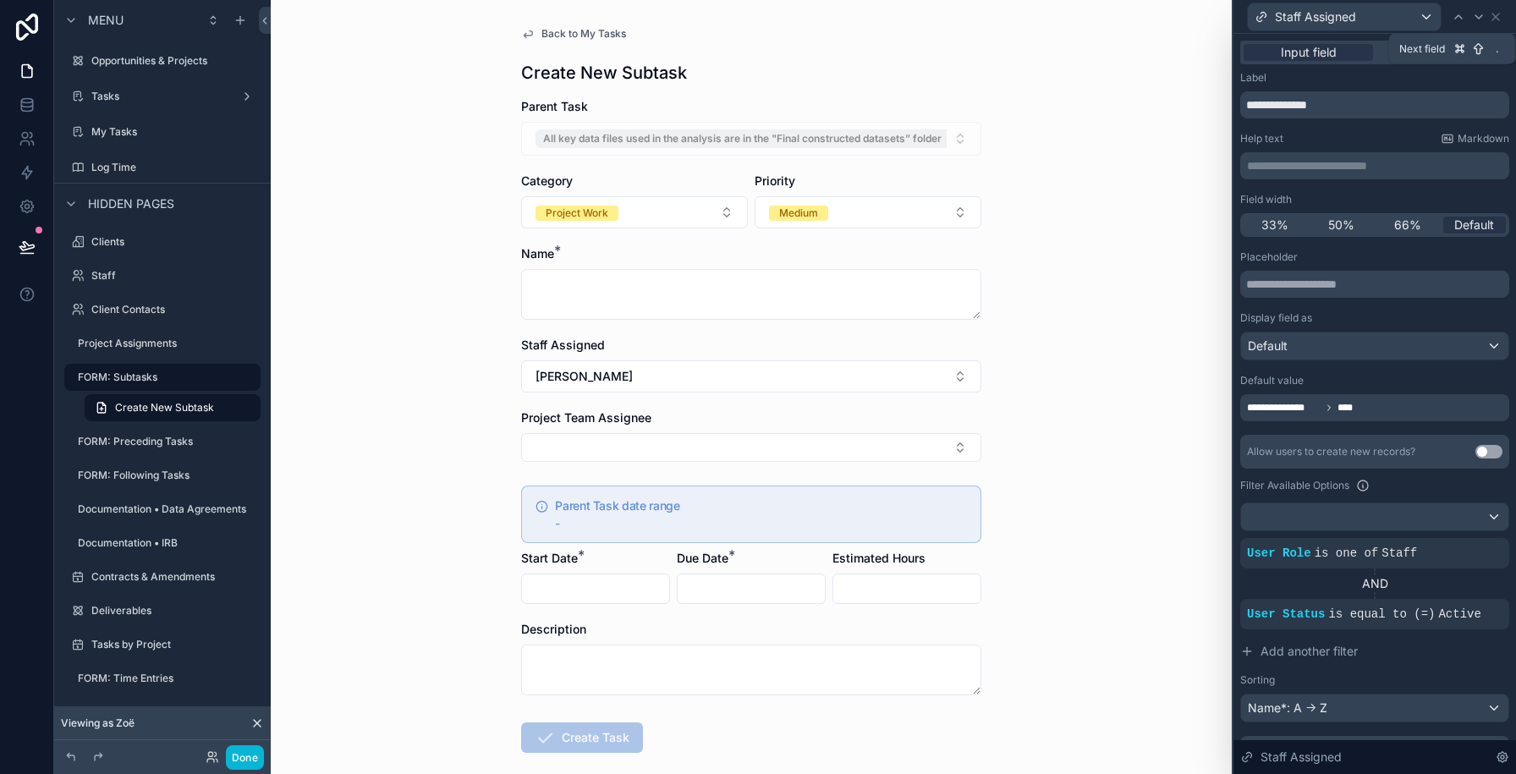
click at [1478, 19] on icon at bounding box center [1479, 17] width 14 height 14
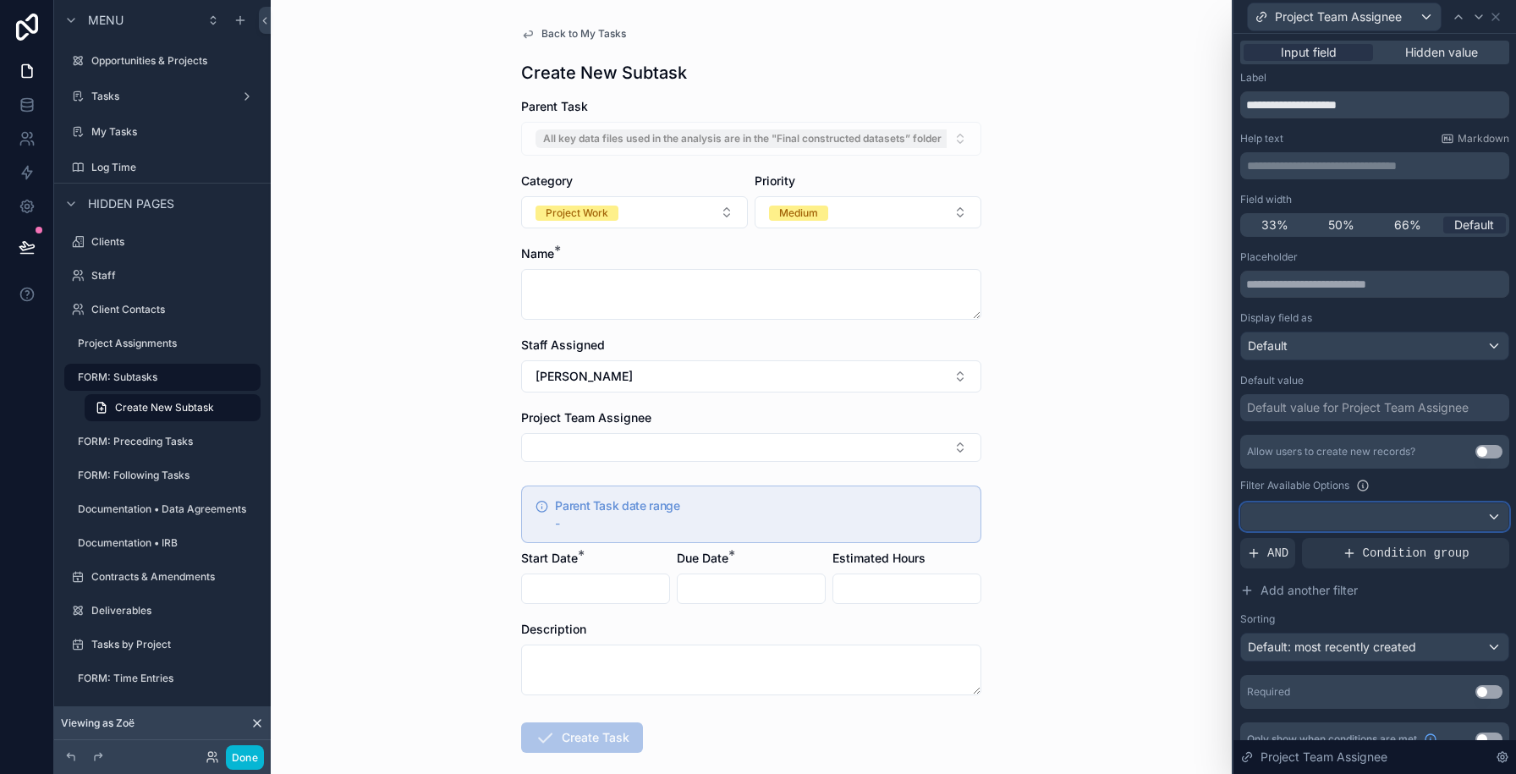
click at [1318, 508] on div at bounding box center [1374, 516] width 267 height 27
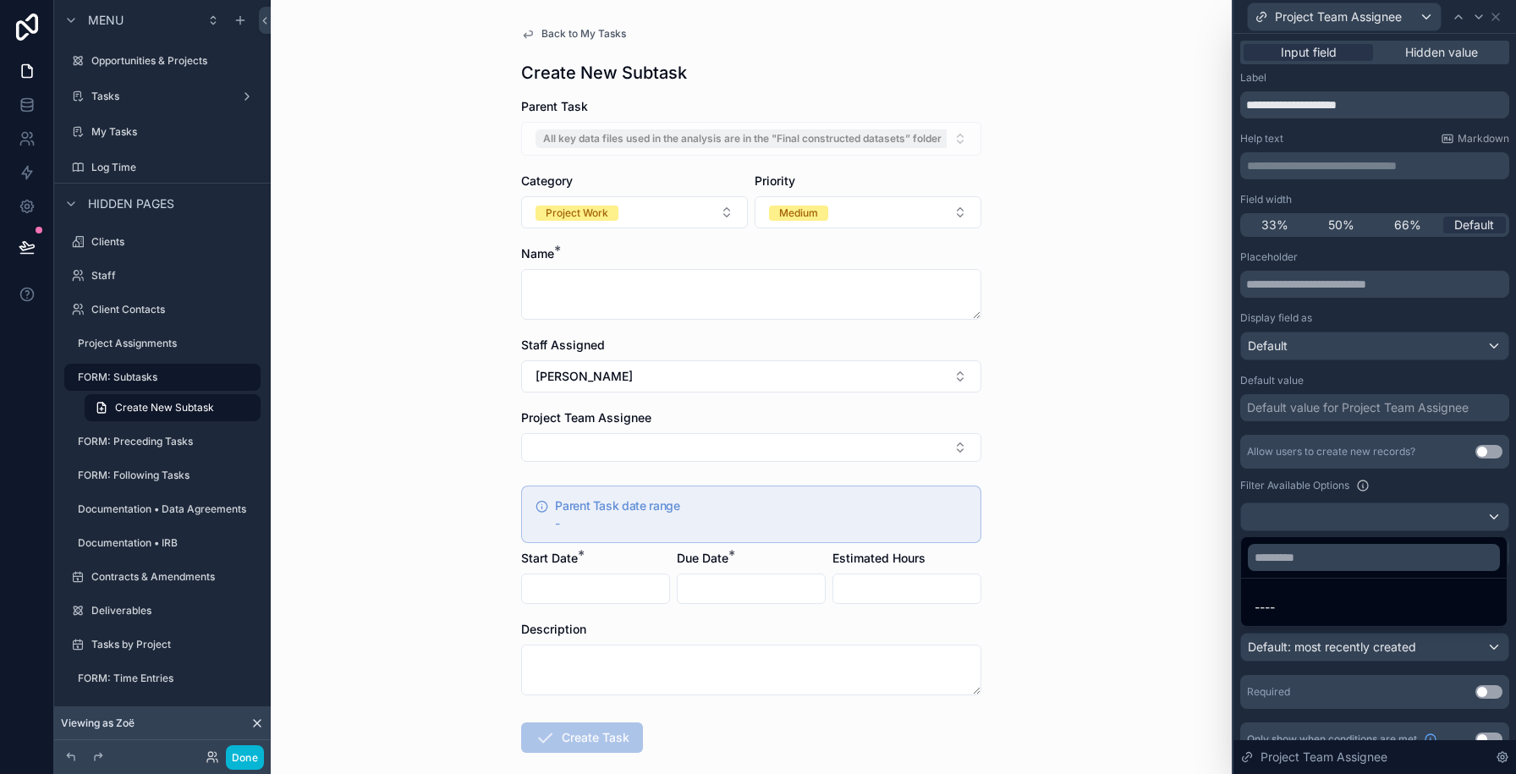
click at [1283, 495] on div at bounding box center [1374, 387] width 283 height 774
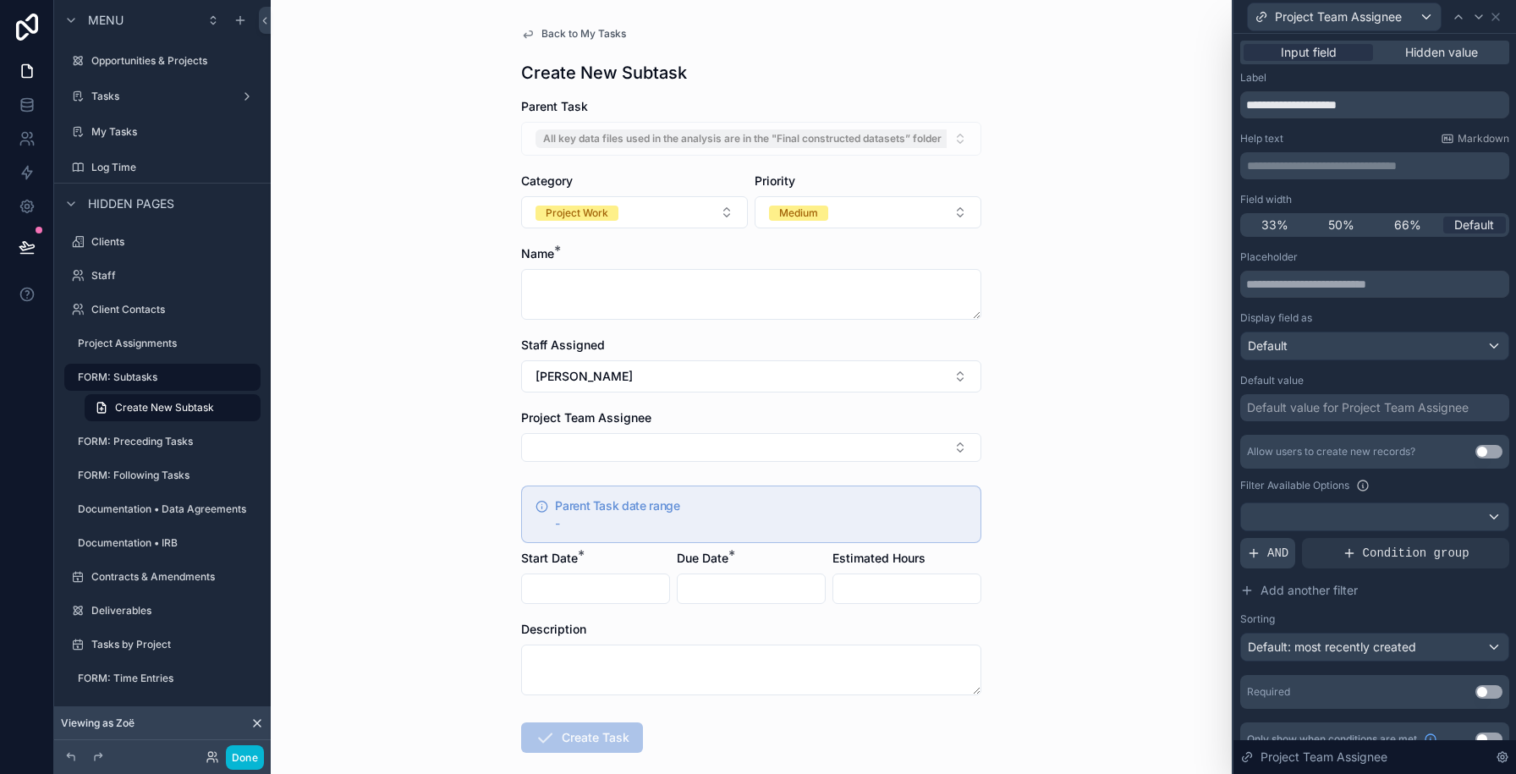
click at [1264, 558] on div "AND" at bounding box center [1267, 553] width 55 height 30
click at [1461, 546] on div at bounding box center [1467, 540] width 24 height 24
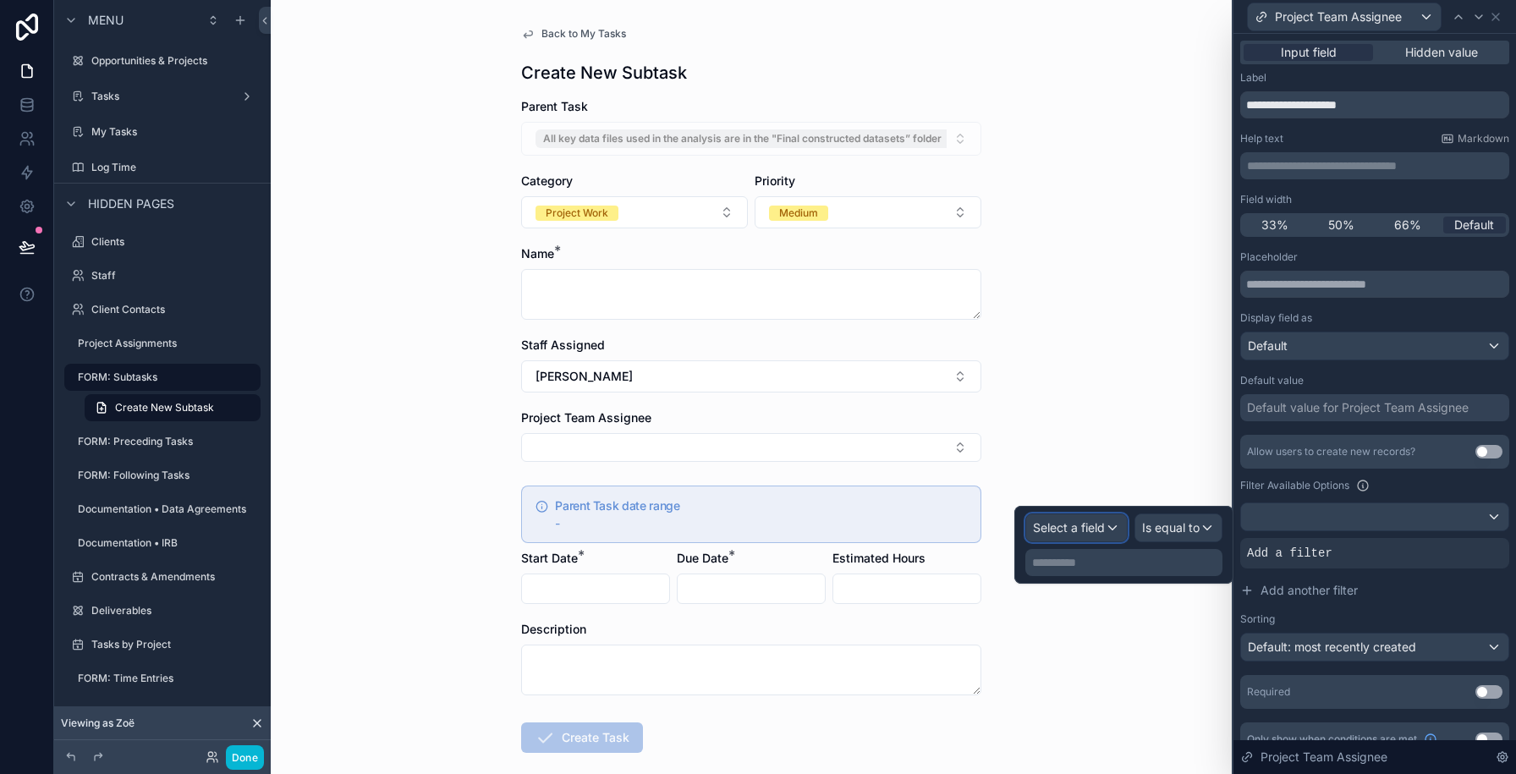
click at [1051, 534] on span "Select a field" at bounding box center [1069, 527] width 72 height 14
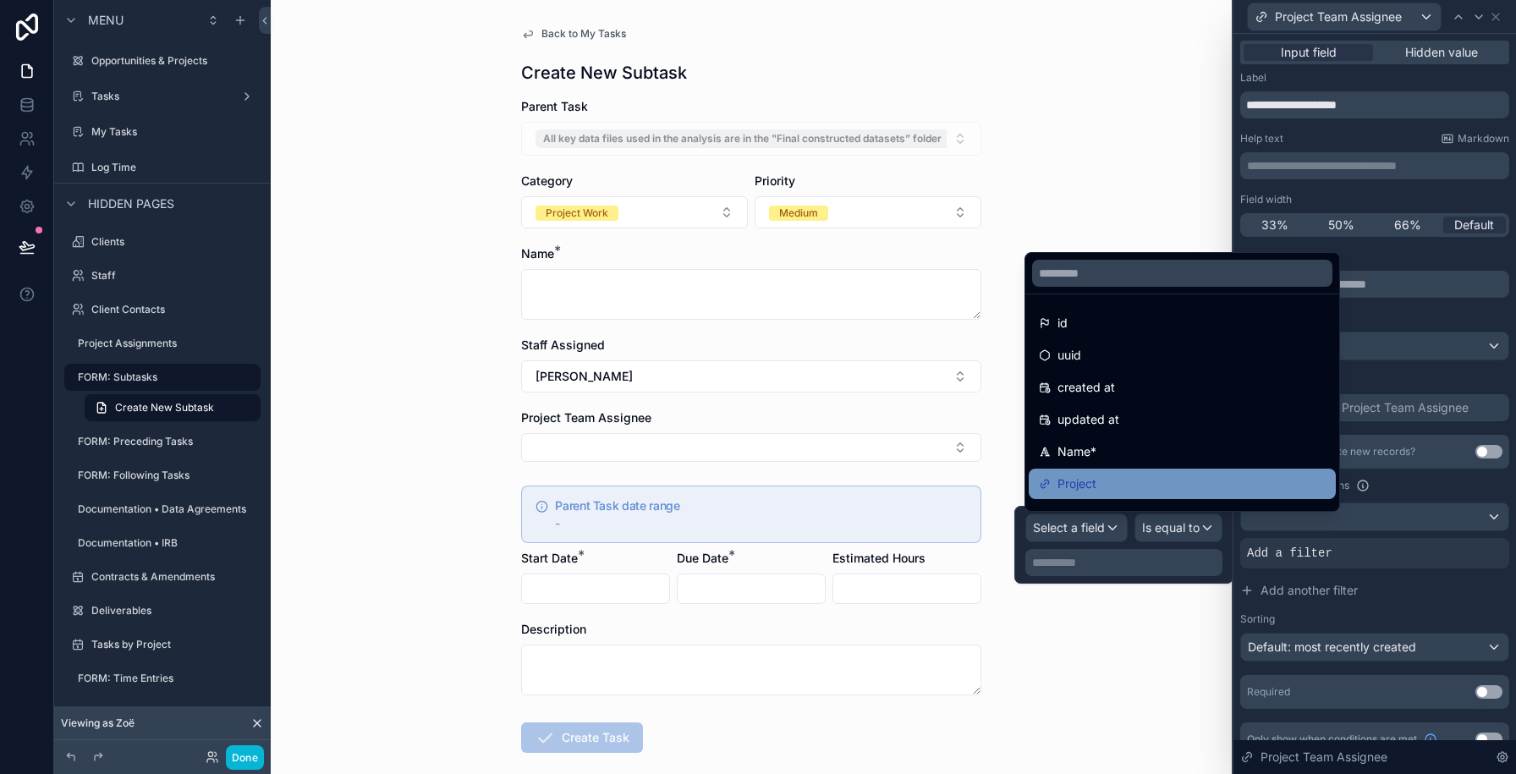
click at [1085, 480] on span "Project" at bounding box center [1076, 484] width 39 height 20
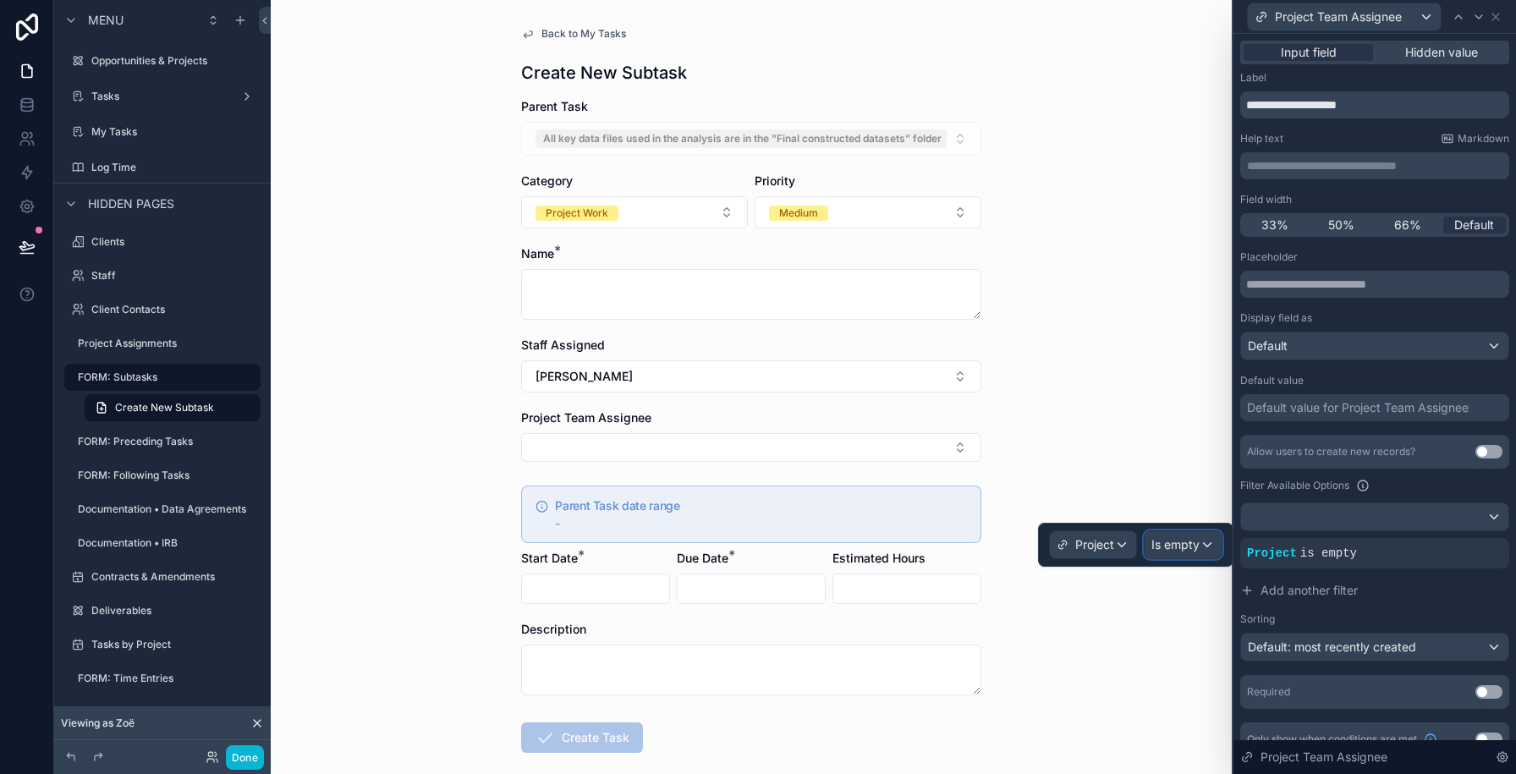
click at [1173, 551] on span "Is empty" at bounding box center [1175, 544] width 48 height 17
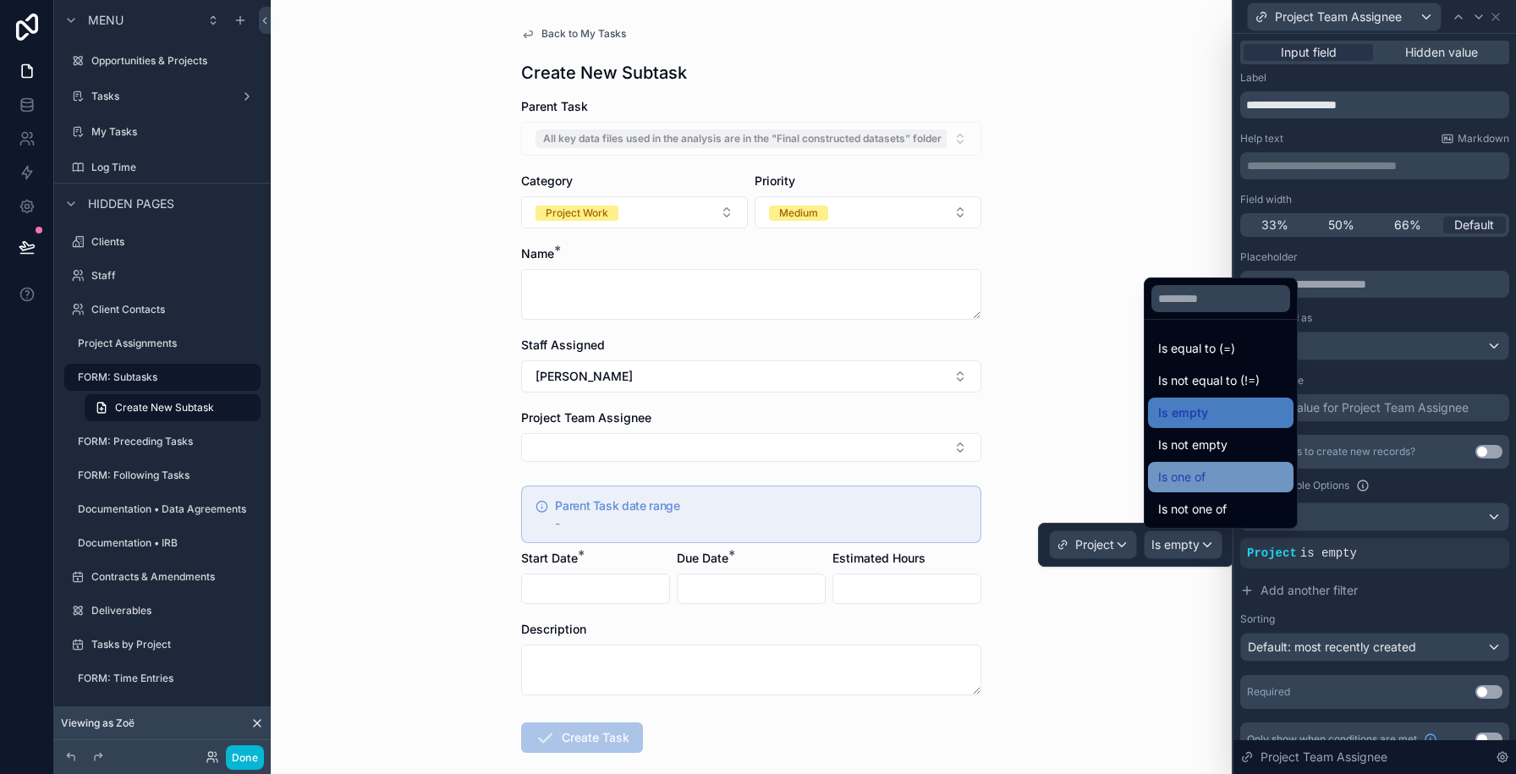
click at [1188, 486] on span "Is one of" at bounding box center [1181, 477] width 47 height 20
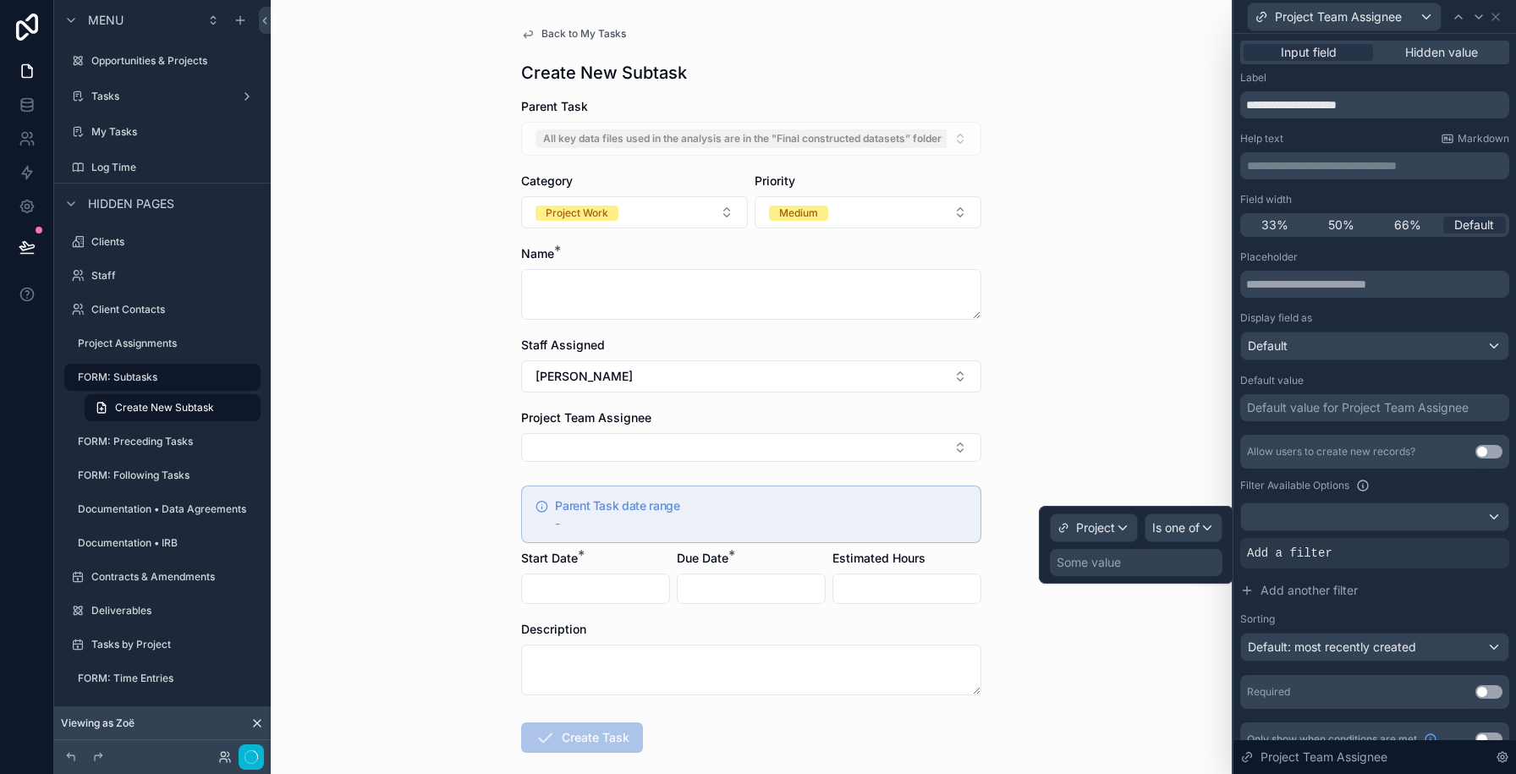
click at [1111, 567] on div "Some value" at bounding box center [1088, 562] width 64 height 17
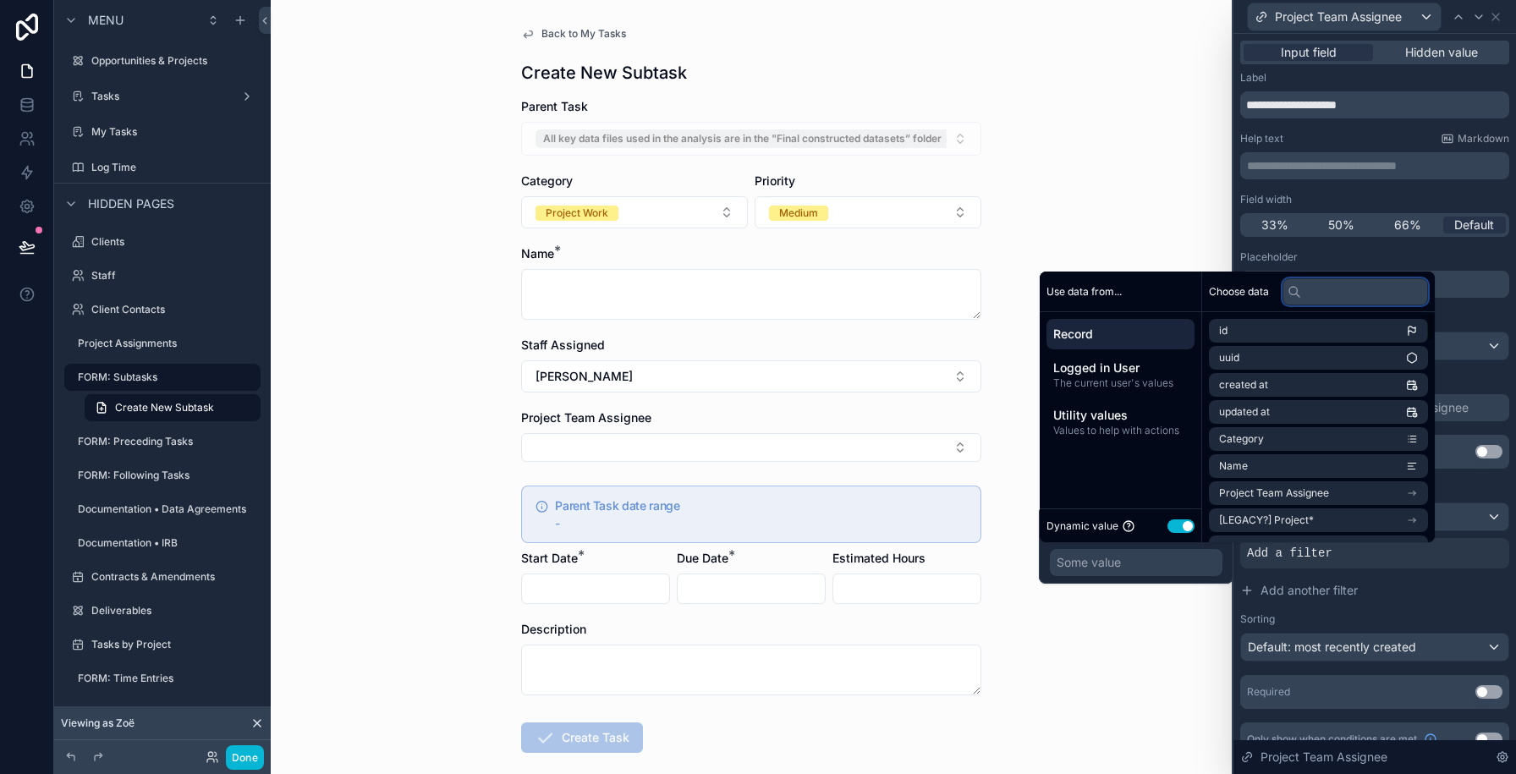
click at [1313, 296] on input "text" at bounding box center [1354, 291] width 145 height 27
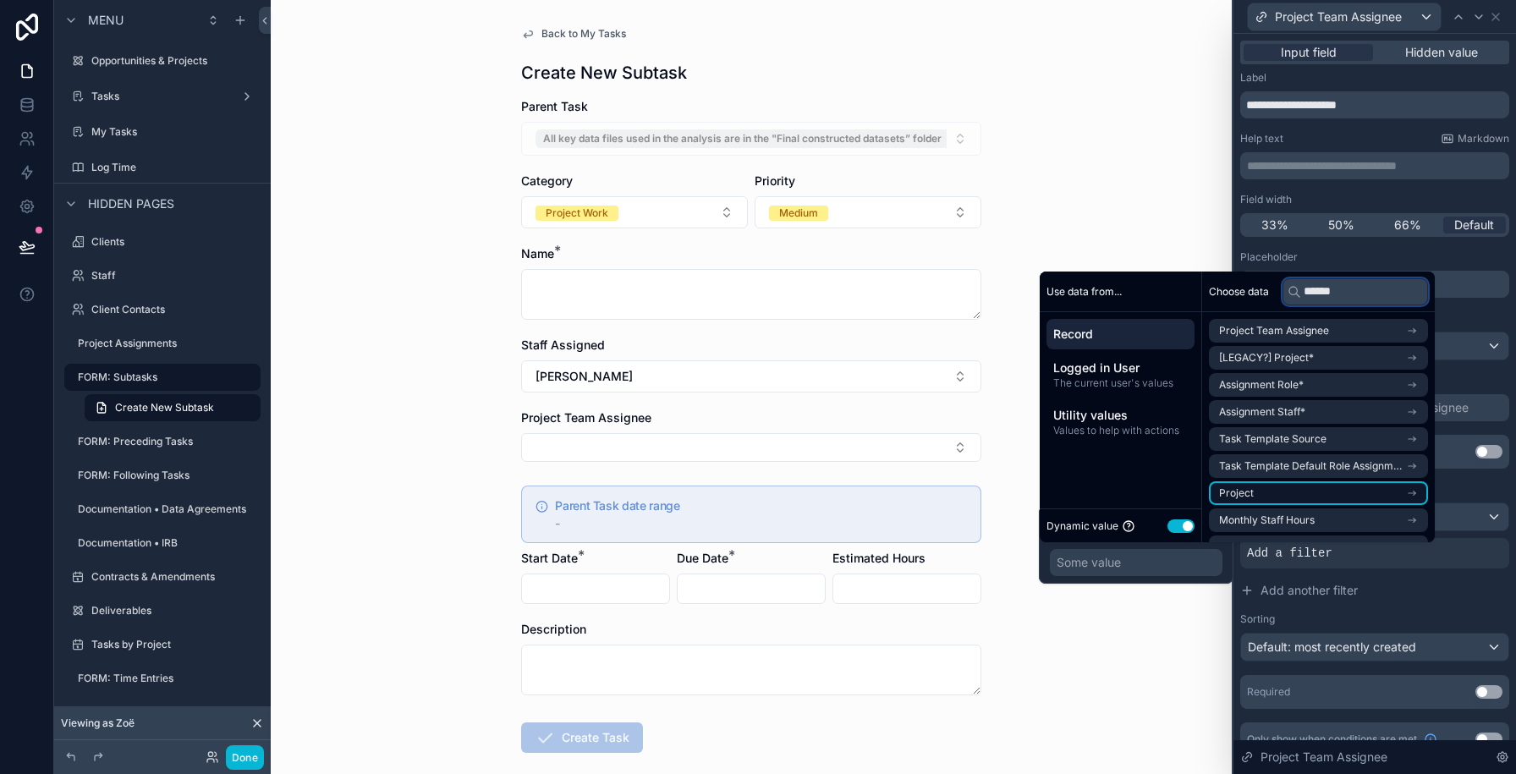
type input "******"
click at [1270, 497] on li "Project" at bounding box center [1318, 493] width 219 height 24
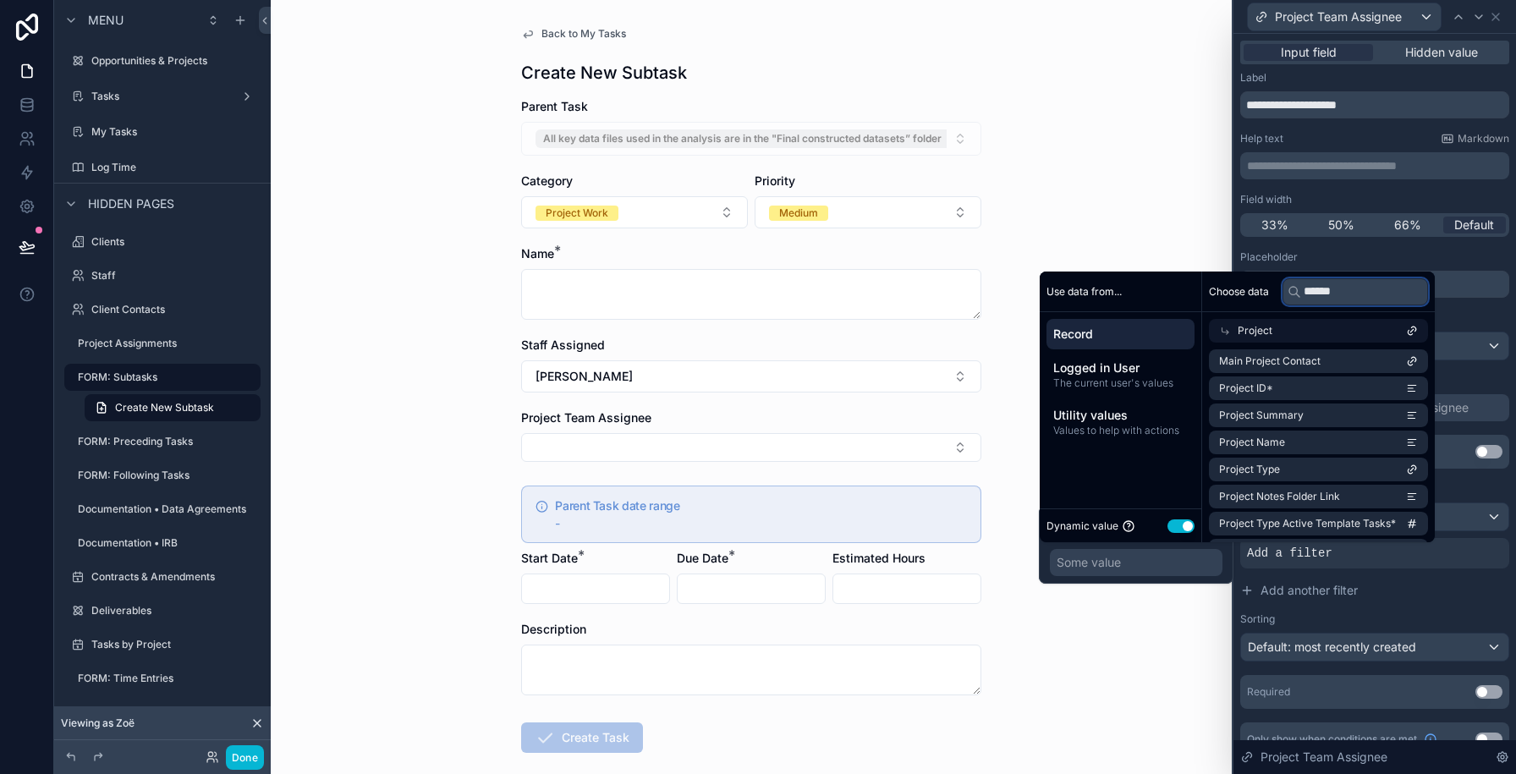
click at [1333, 298] on input "******" at bounding box center [1354, 291] width 145 height 27
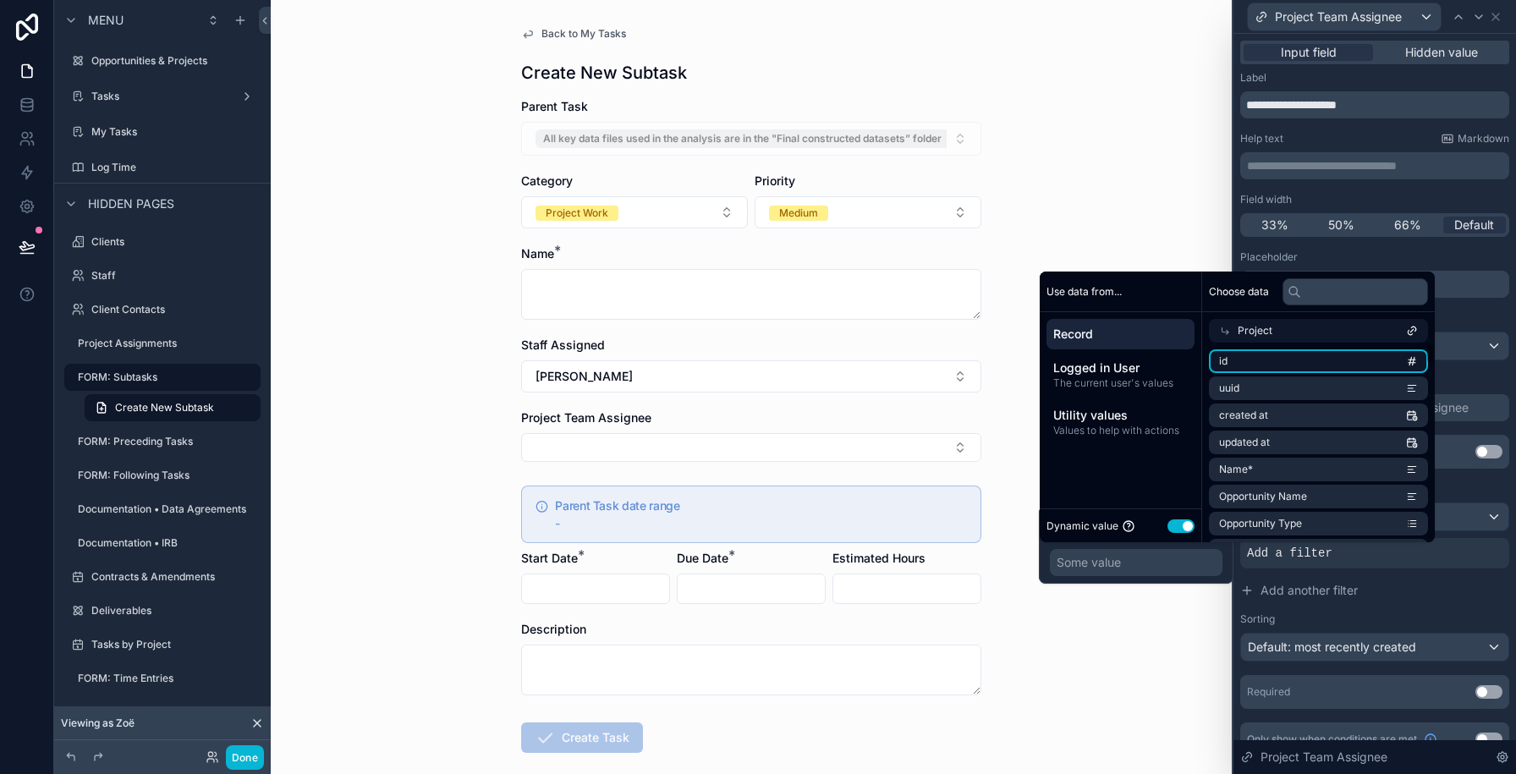
click at [1286, 363] on li "id" at bounding box center [1318, 361] width 219 height 24
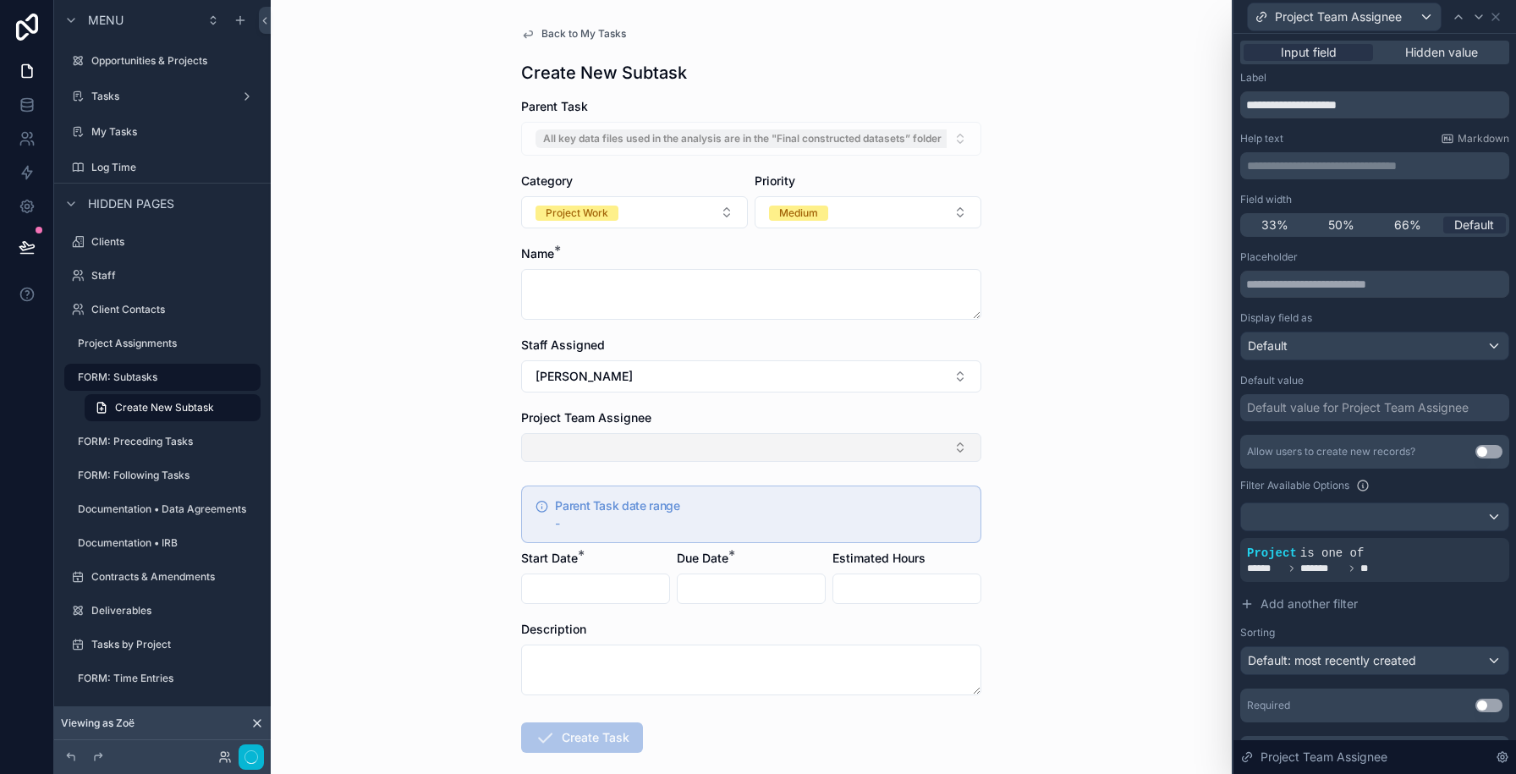
click at [665, 453] on button "Select Button" at bounding box center [751, 447] width 460 height 29
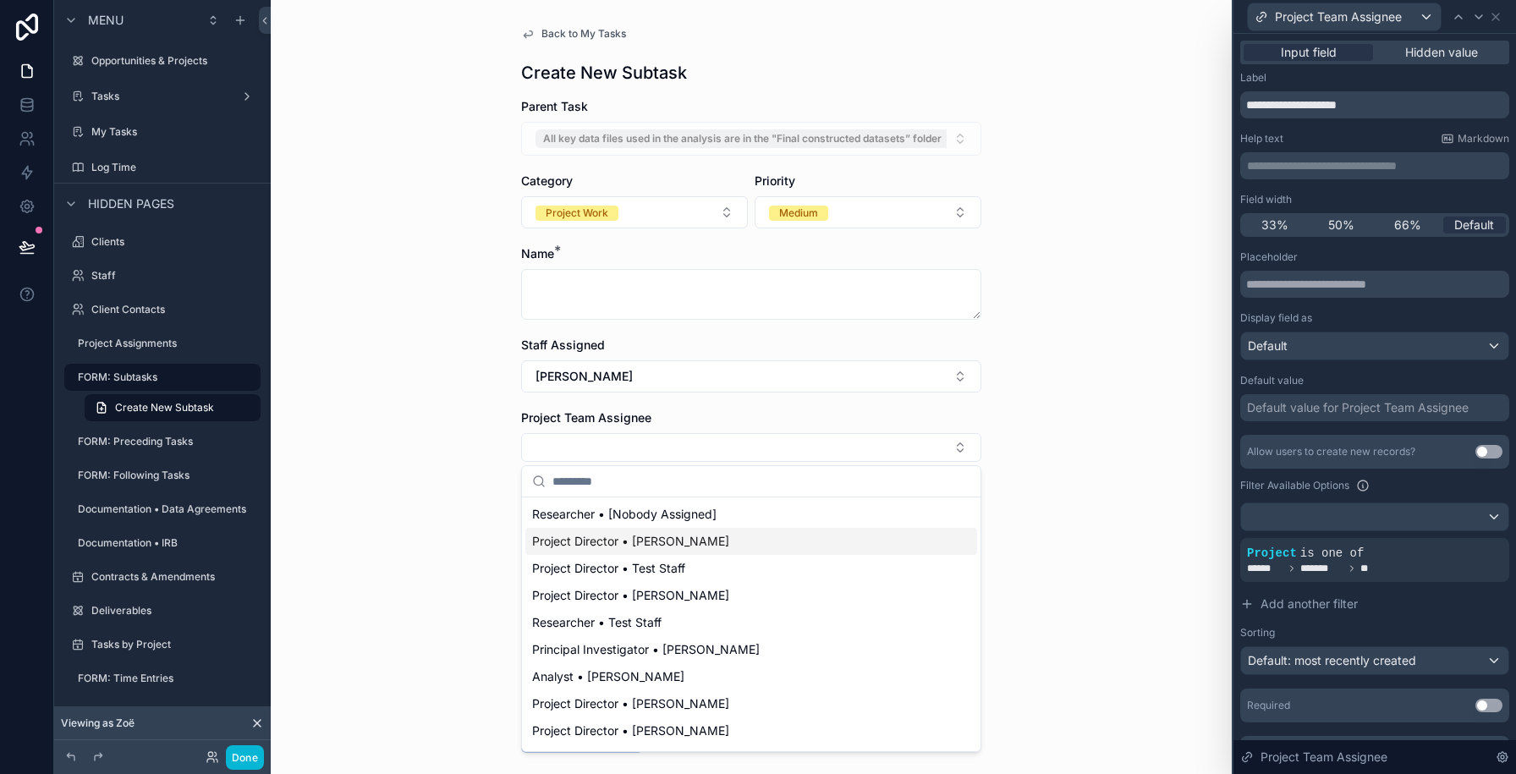
scroll to position [159, 0]
click at [1123, 375] on div "Back to My Tasks Create New Subtask Parent Task All key data files used in the …" at bounding box center [751, 387] width 961 height 774
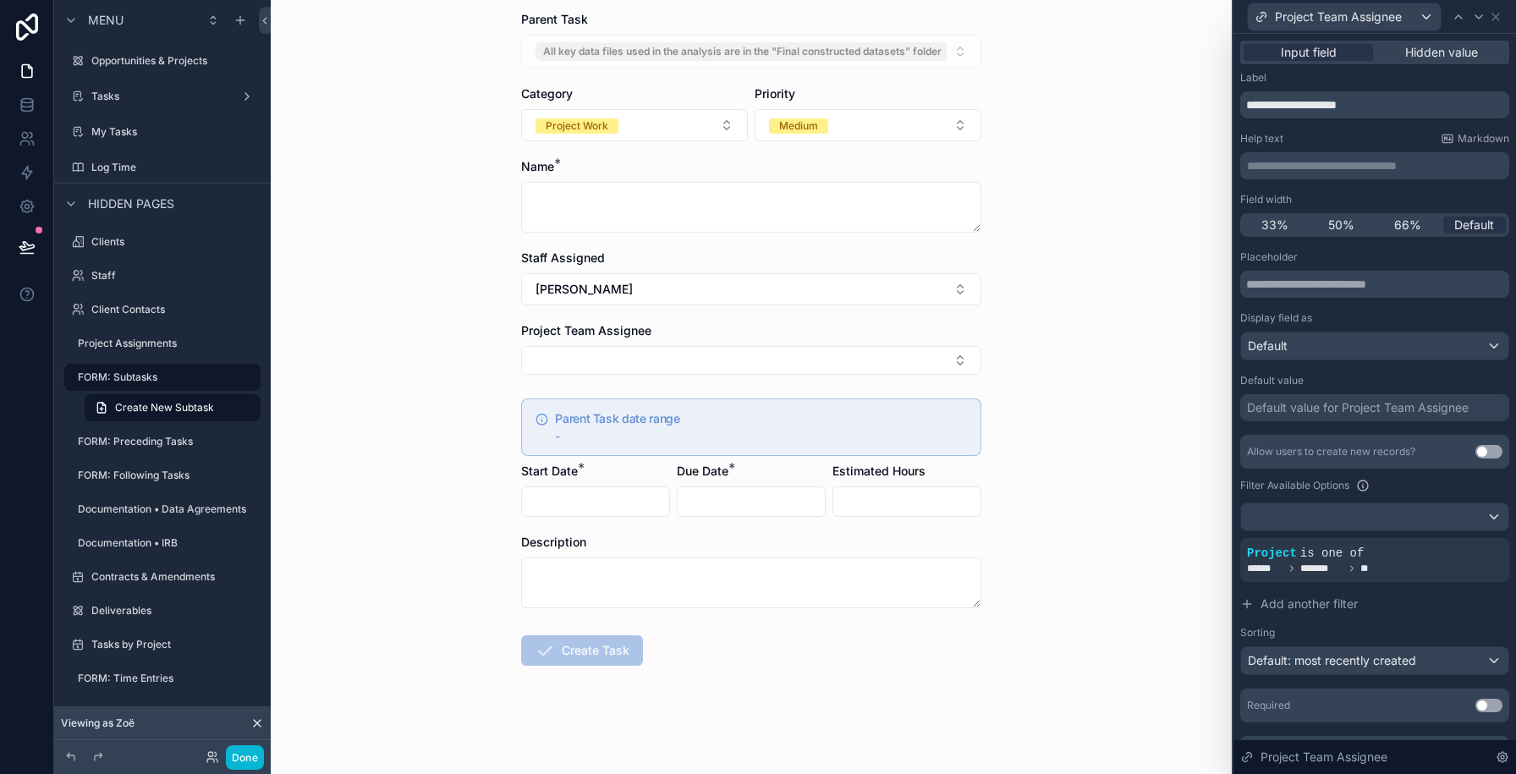
scroll to position [0, 0]
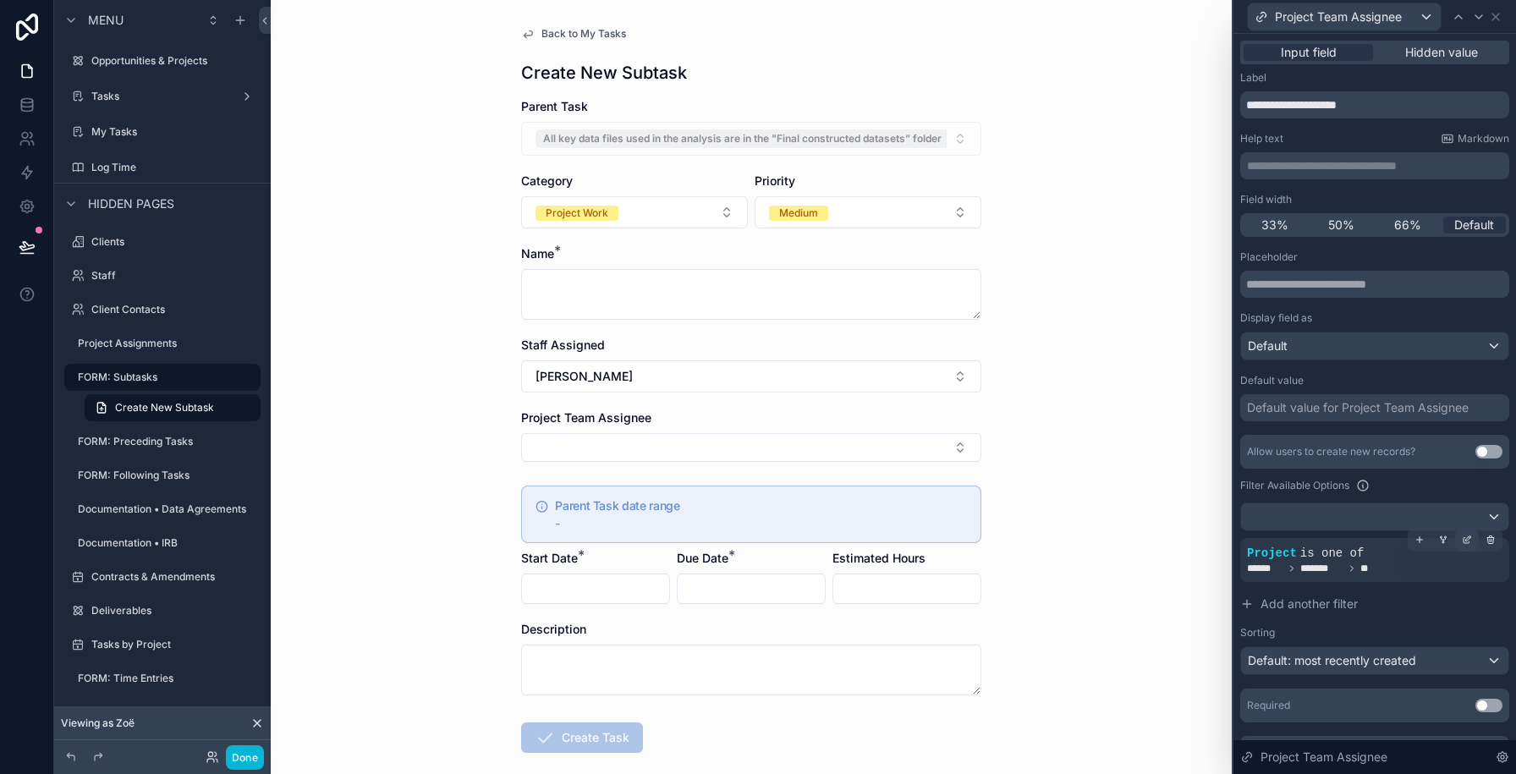
click at [1467, 544] on icon at bounding box center [1467, 540] width 10 height 10
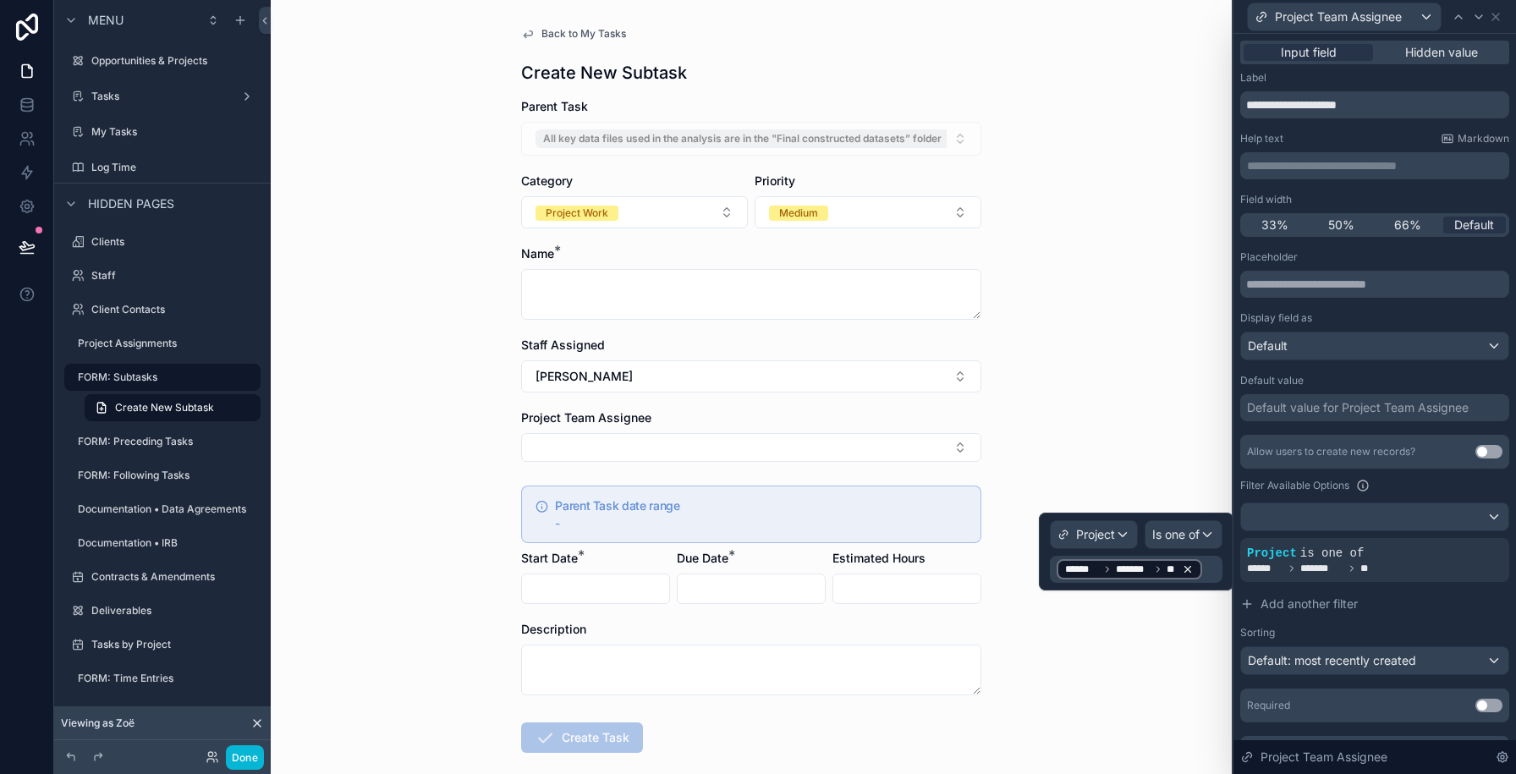
click at [1153, 568] on icon at bounding box center [1158, 569] width 10 height 10
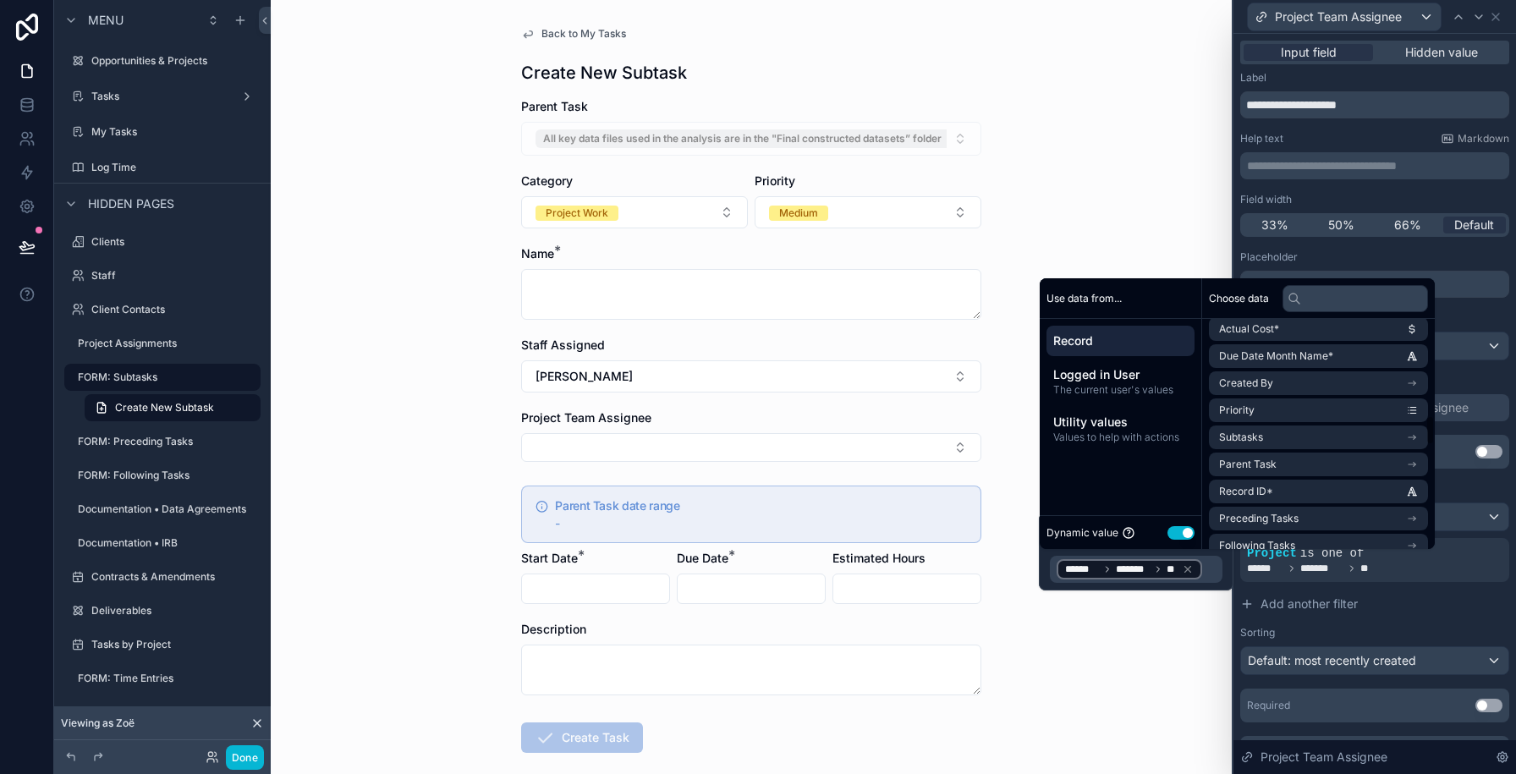
scroll to position [743, 0]
click at [1258, 432] on span "Parent Task" at bounding box center [1248, 434] width 58 height 14
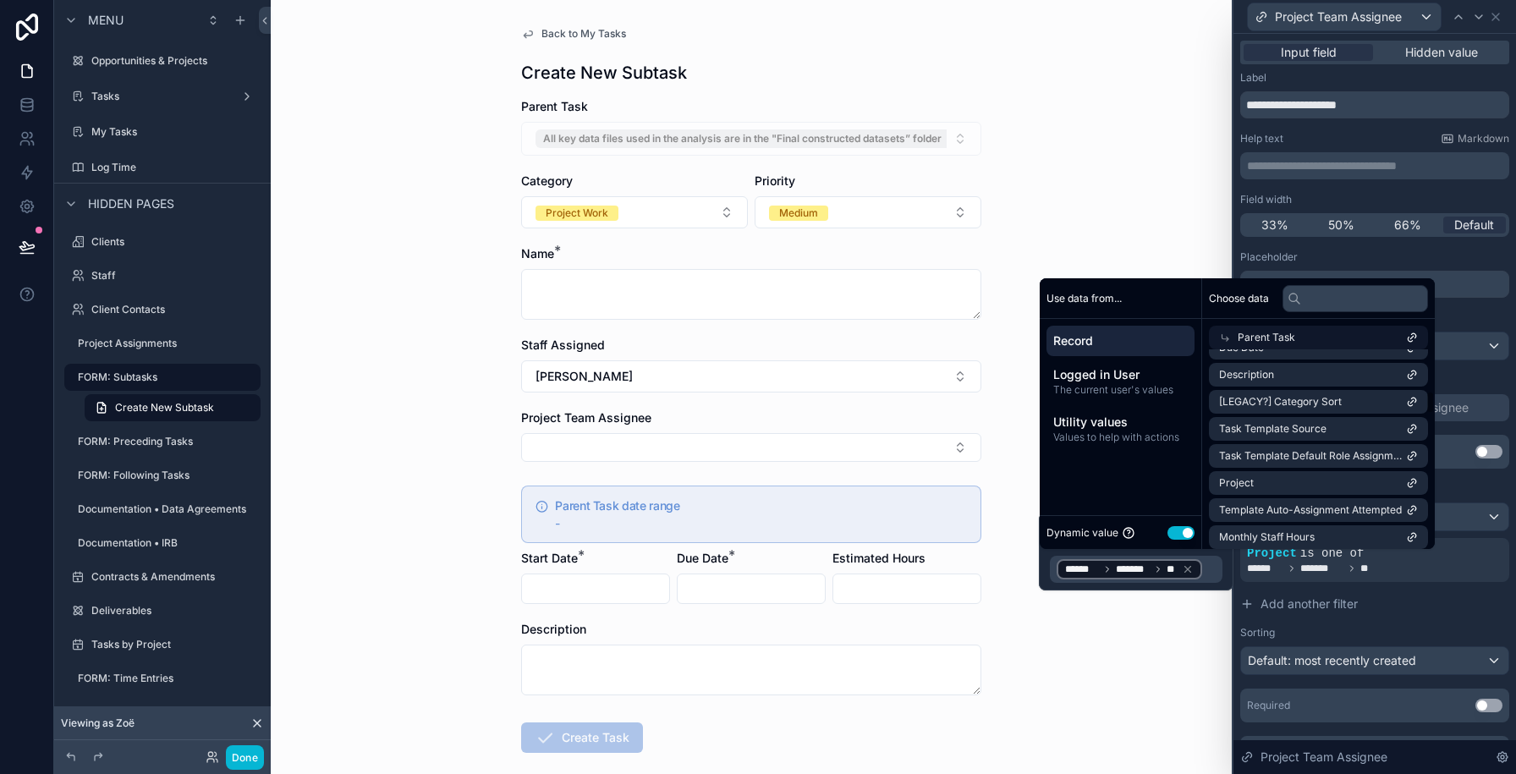
scroll to position [373, 0]
click at [1259, 481] on li "Project" at bounding box center [1318, 482] width 219 height 24
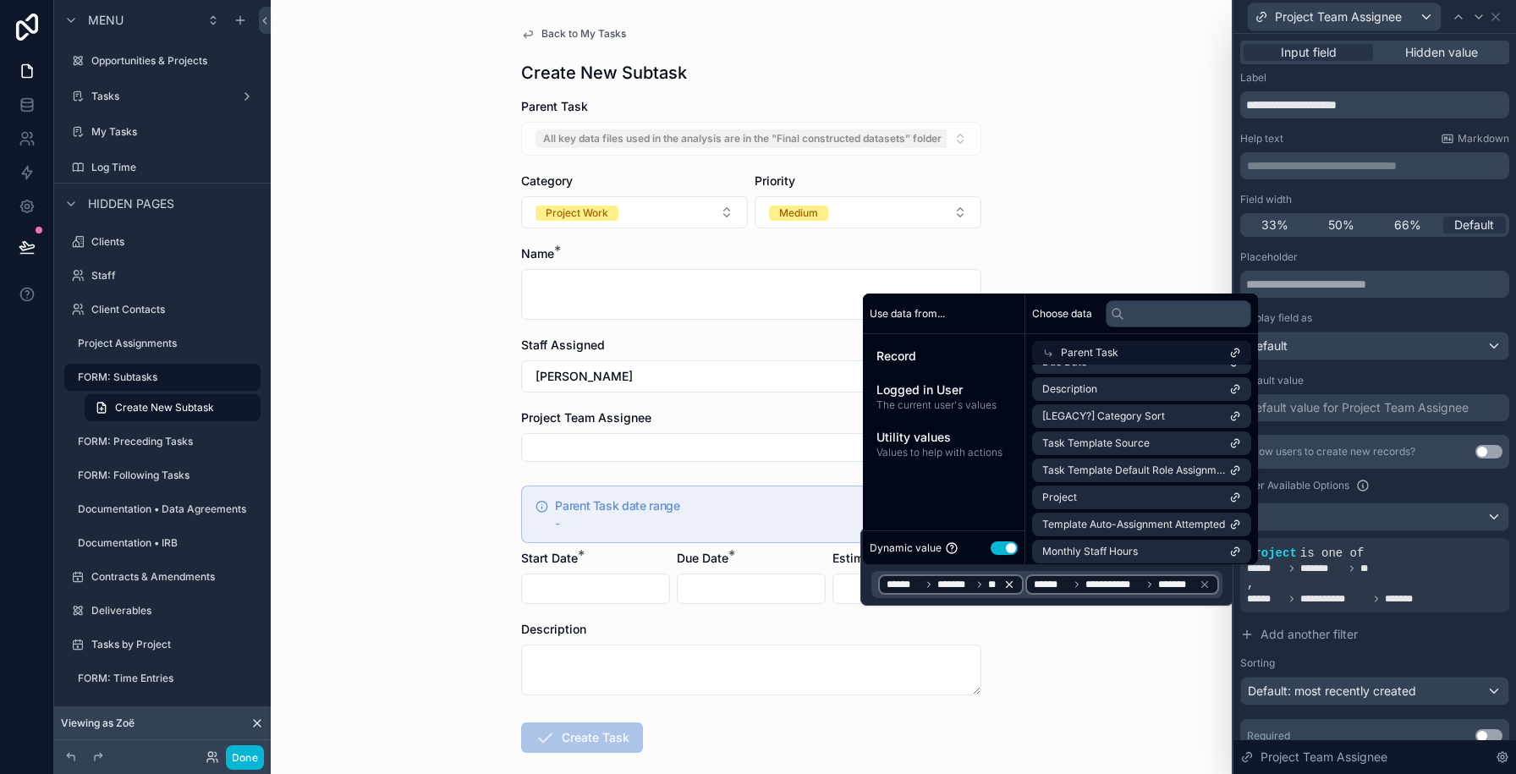
click at [1012, 590] on div "****** ******* **" at bounding box center [950, 585] width 129 height 14
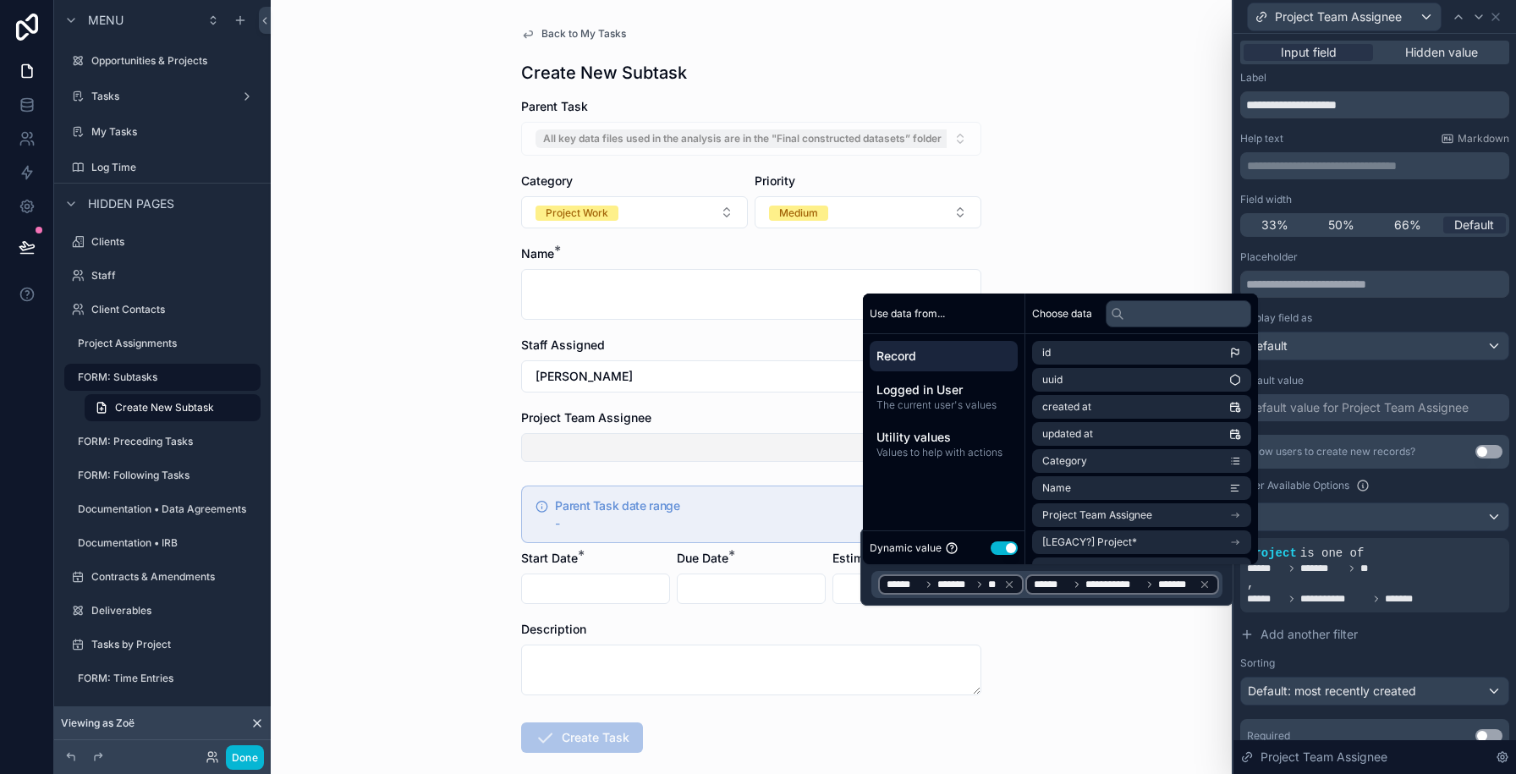
click at [546, 450] on button "Select Button" at bounding box center [751, 447] width 460 height 29
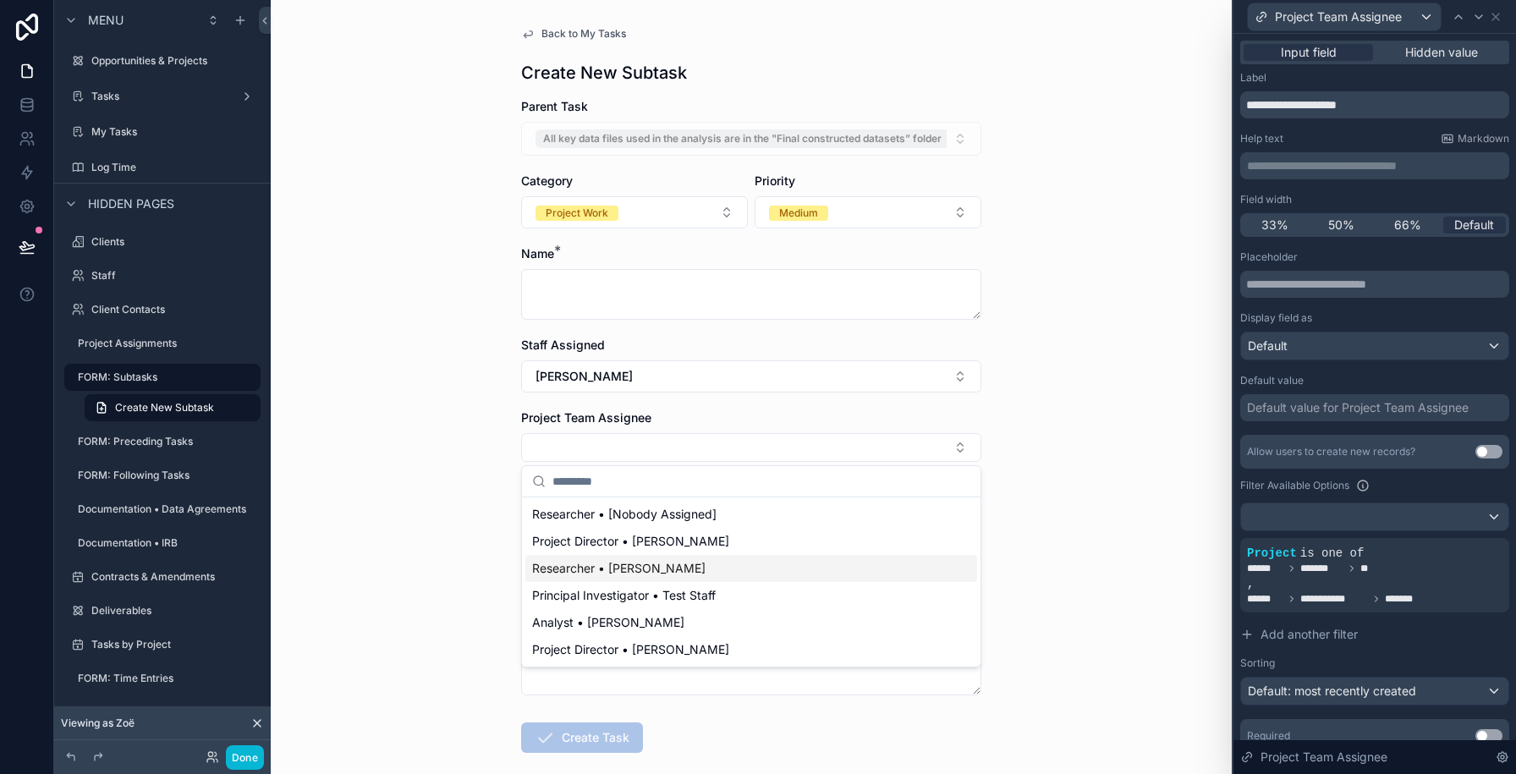
click at [1073, 349] on div "Back to My Tasks Create New Subtask Parent Task All key data files used in the …" at bounding box center [751, 387] width 961 height 774
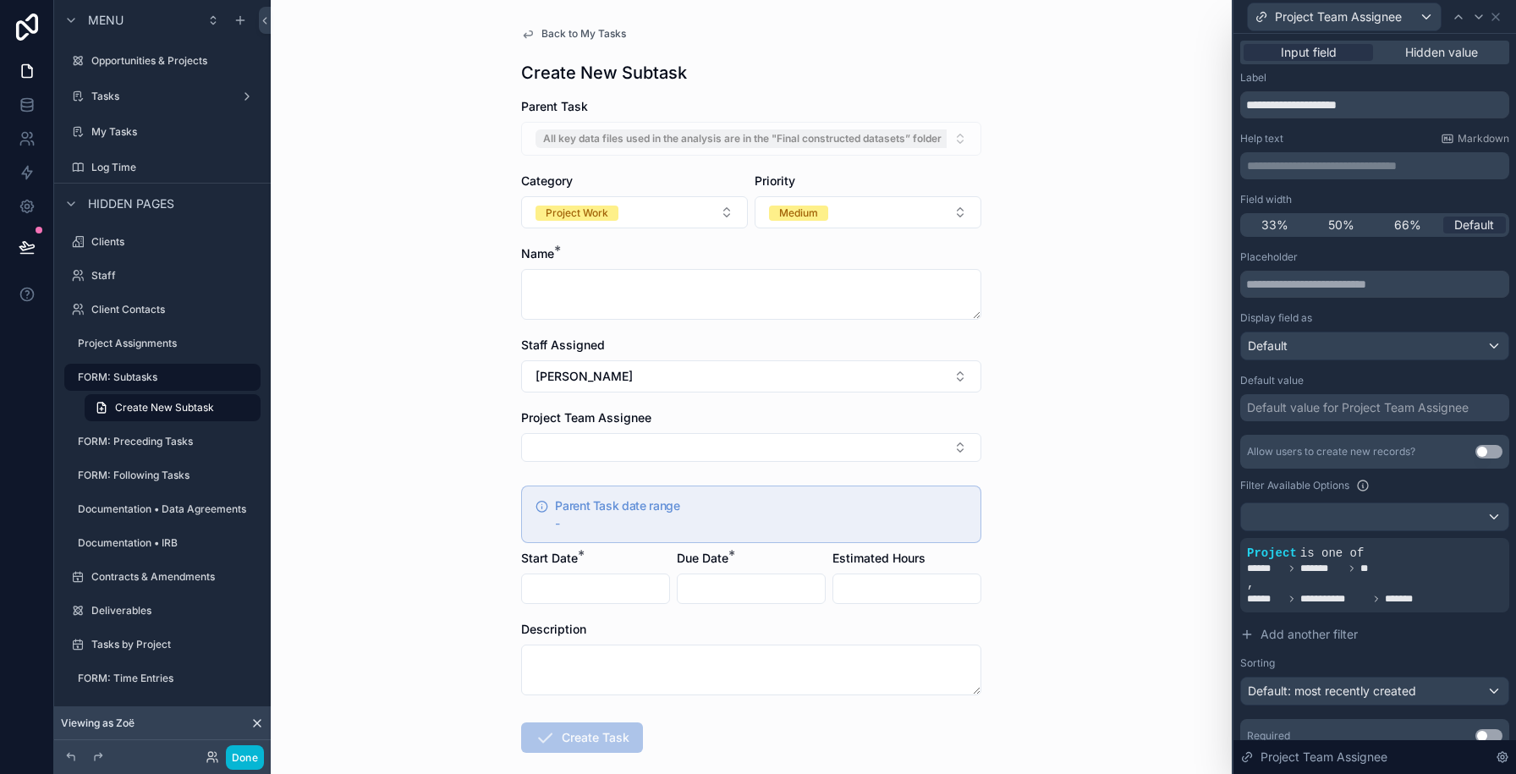
click at [1488, 728] on div "Required Use setting" at bounding box center [1374, 736] width 269 height 34
click at [1489, 733] on button "Use setting" at bounding box center [1488, 736] width 27 height 14
click at [1353, 688] on span "Default: most recently created" at bounding box center [1332, 690] width 168 height 14
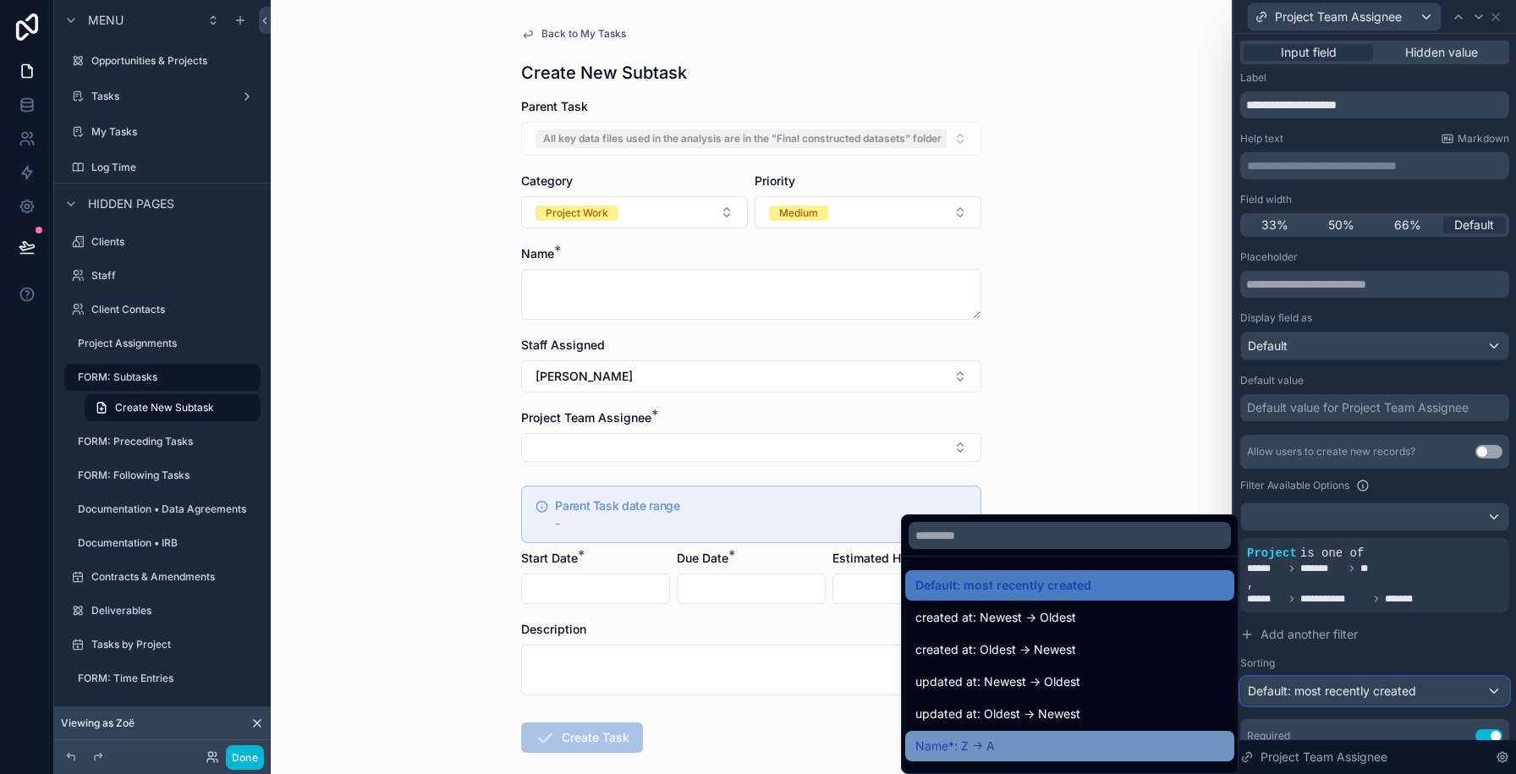
scroll to position [25, 0]
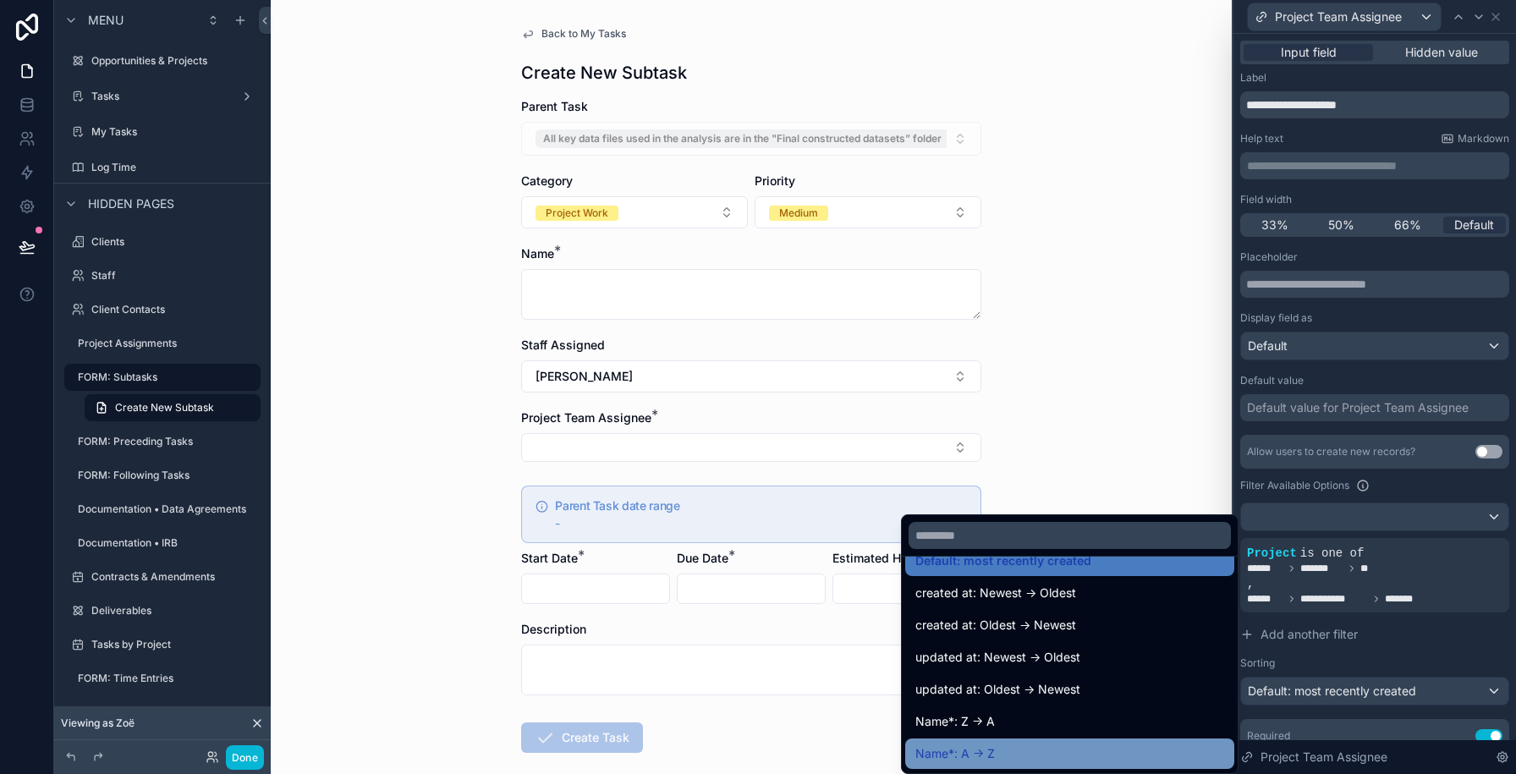
click at [1001, 746] on div "Name*: A -> Z" at bounding box center [1069, 753] width 309 height 20
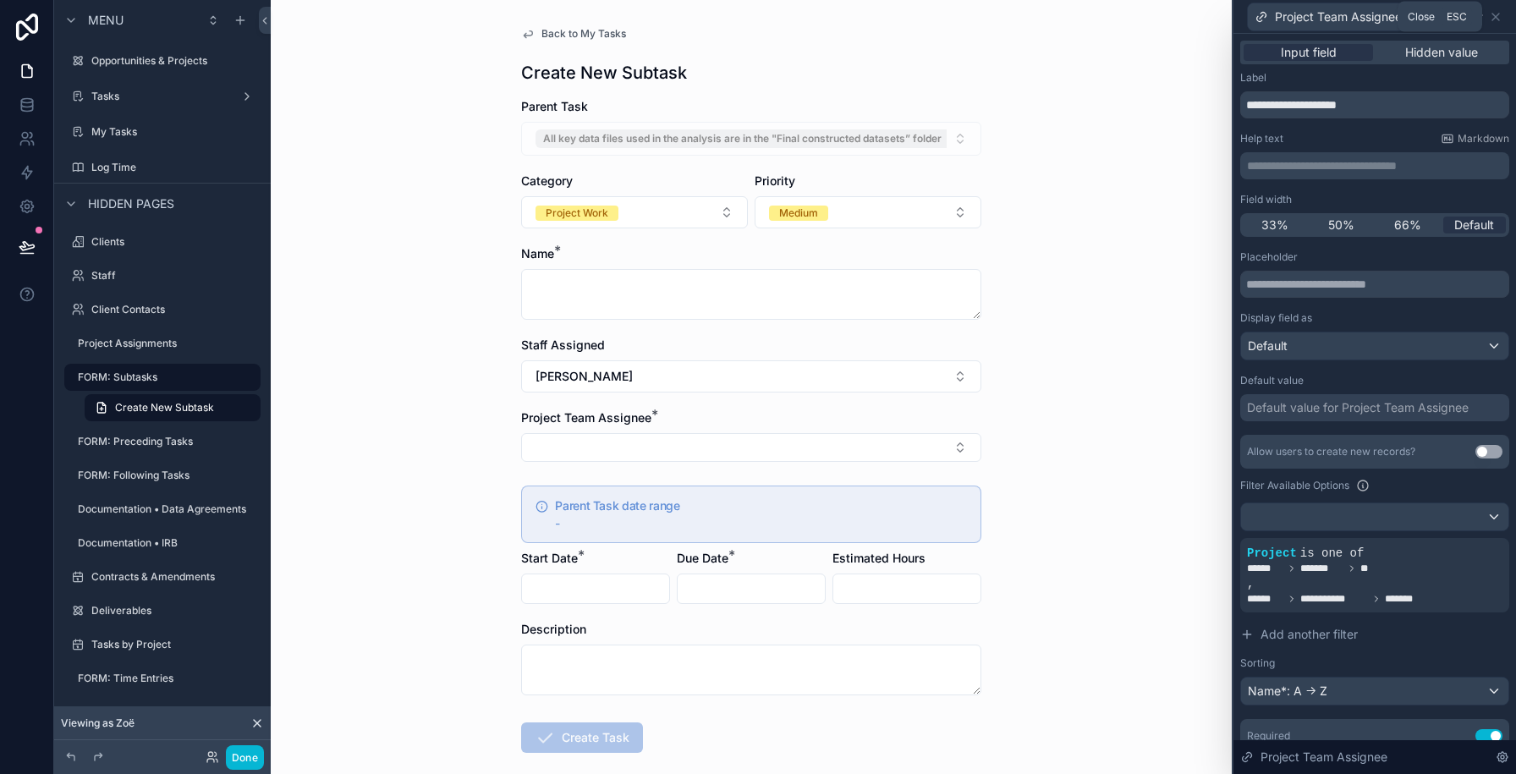
click at [1489, 17] on icon at bounding box center [1496, 17] width 14 height 14
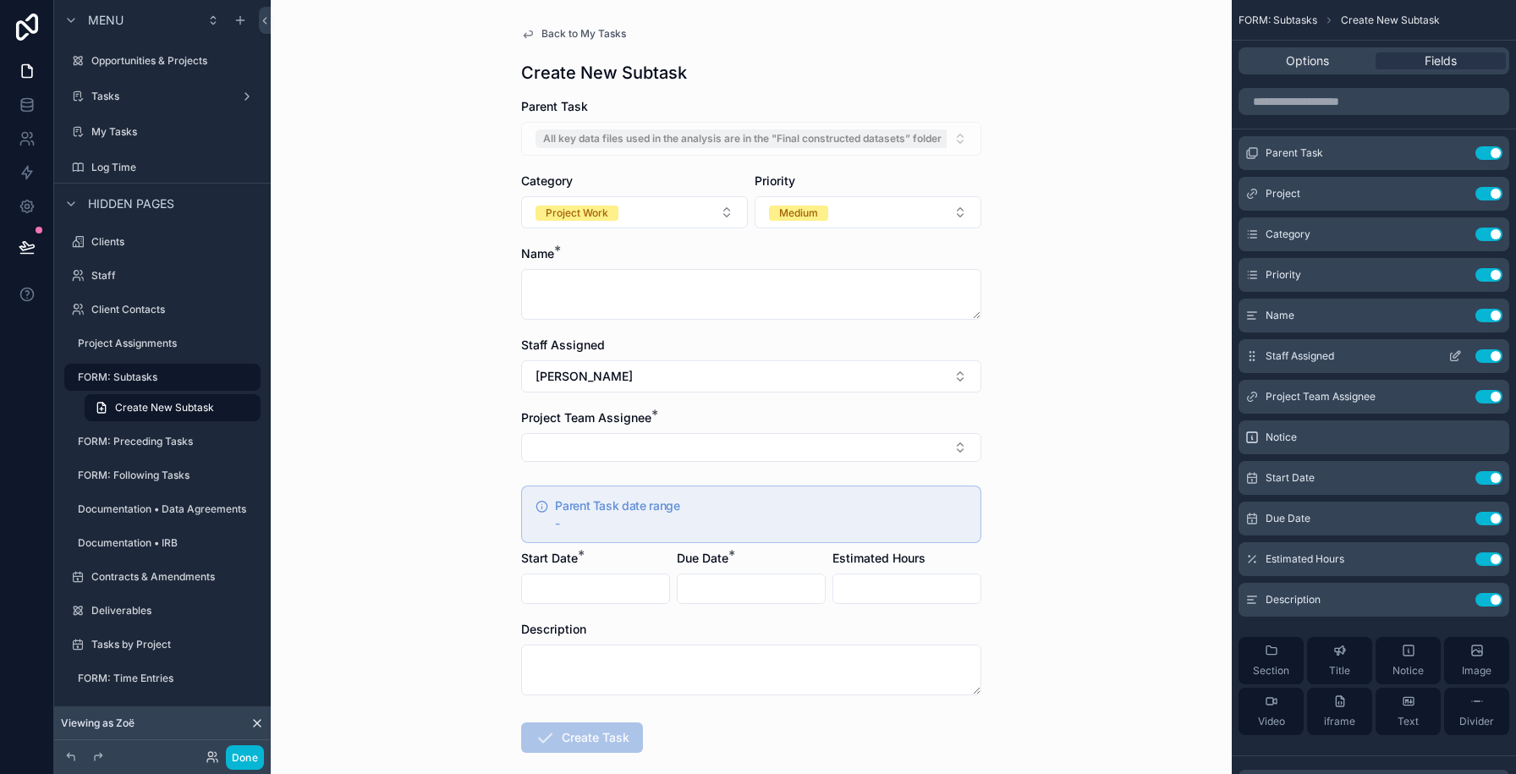
click at [1488, 352] on button "Use setting" at bounding box center [1488, 356] width 27 height 14
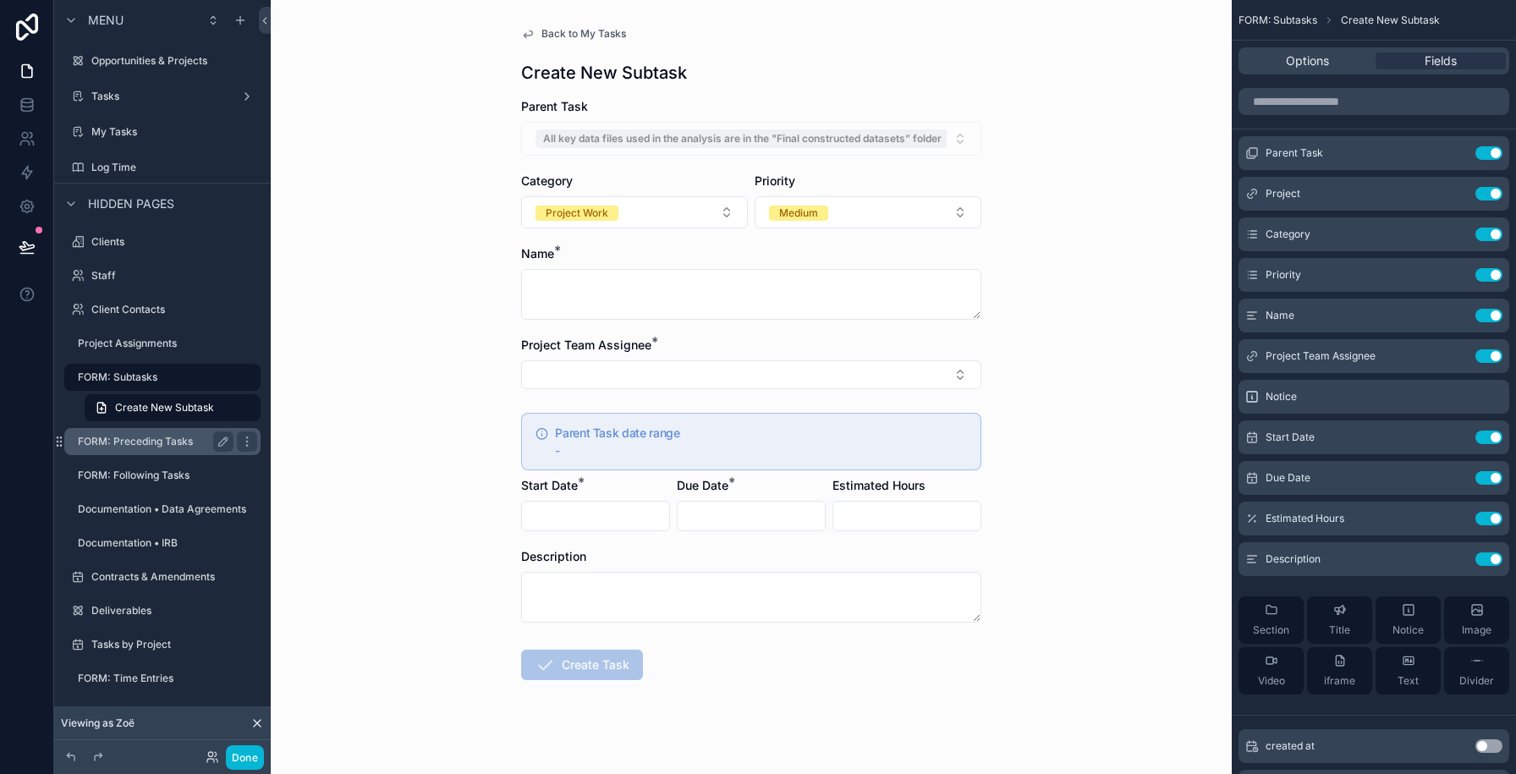
click at [154, 440] on label "FORM: Preceding Tasks" at bounding box center [152, 442] width 149 height 14
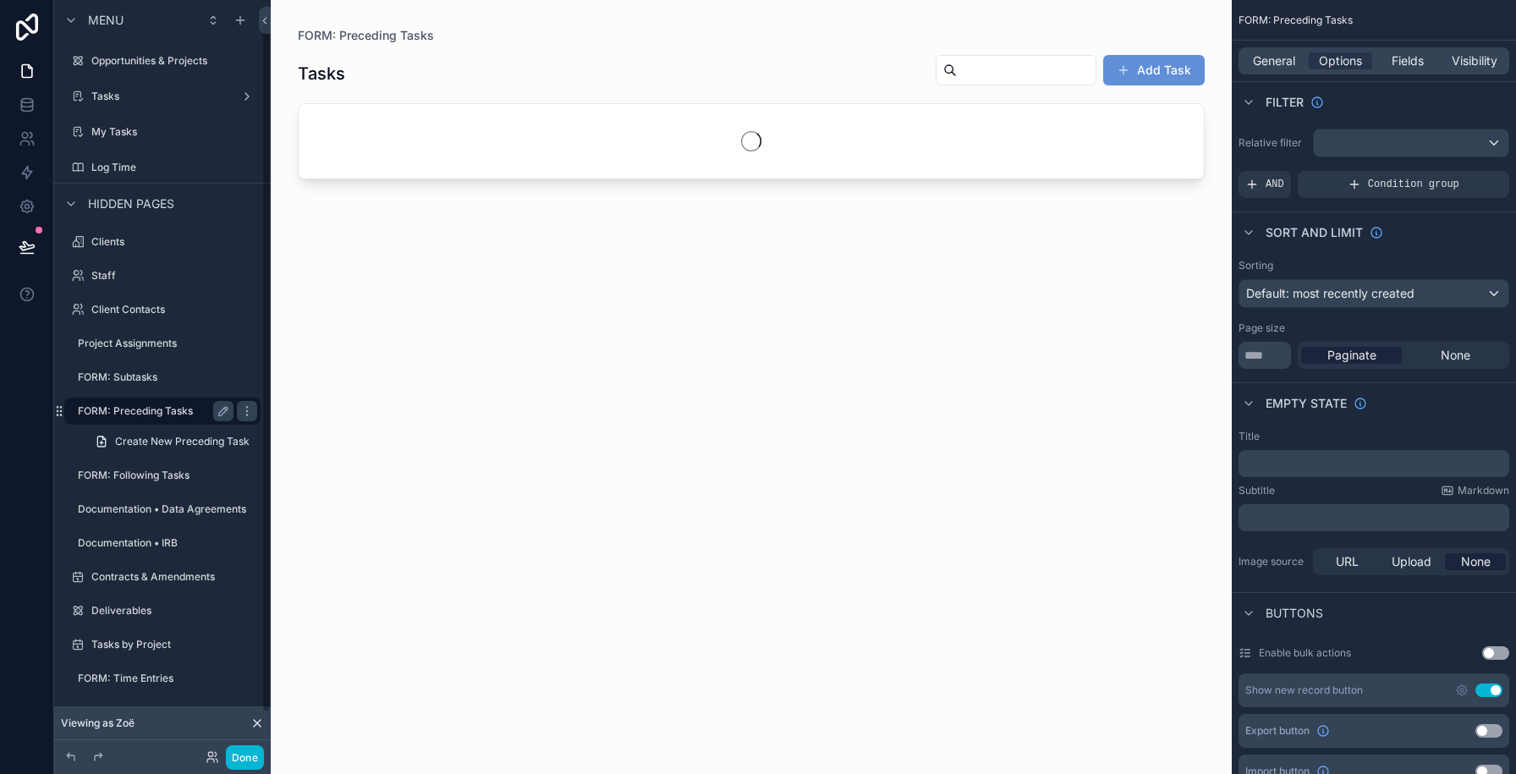
scroll to position [17, 0]
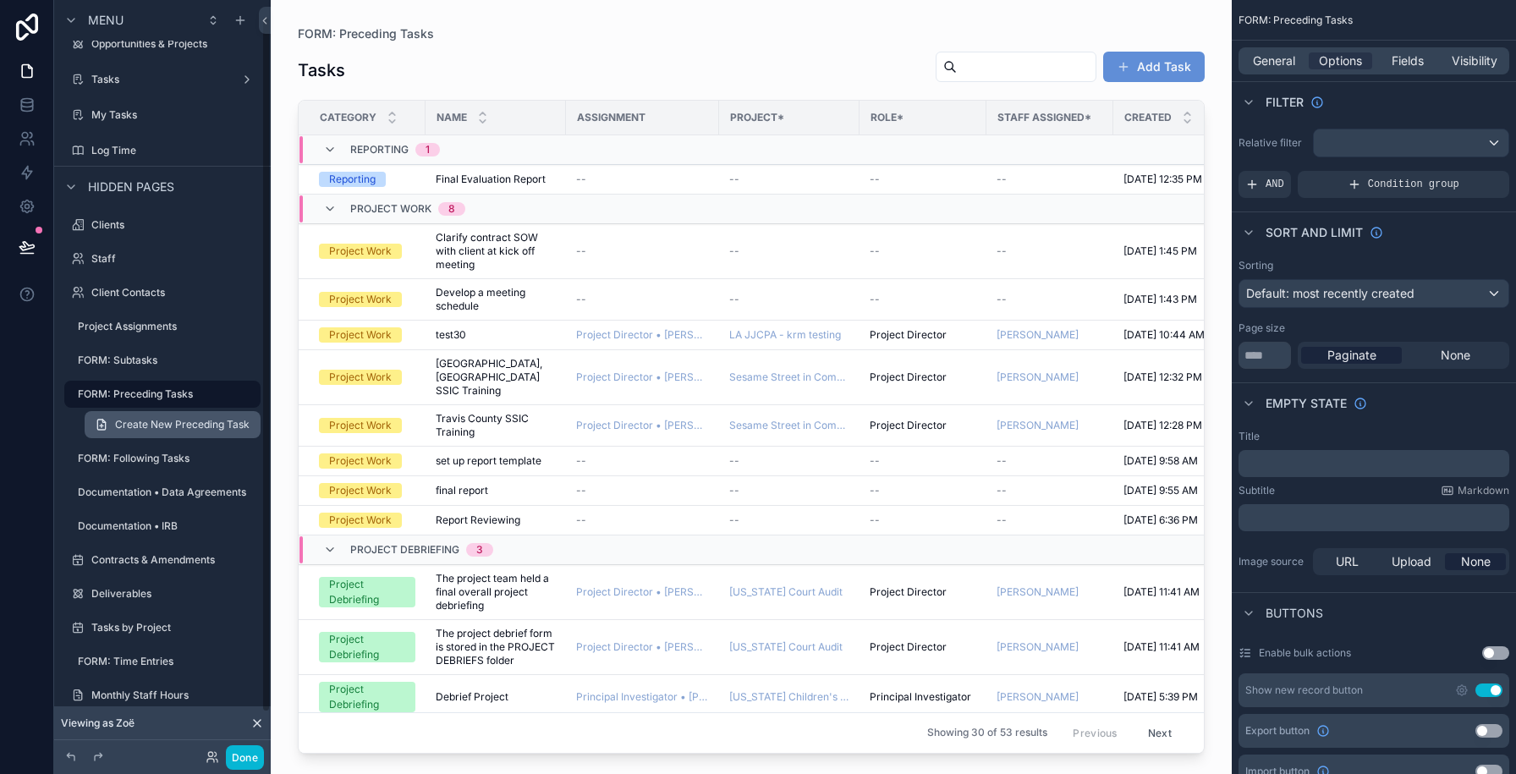
click at [160, 422] on span "Create New Preceding Task" at bounding box center [182, 425] width 134 height 14
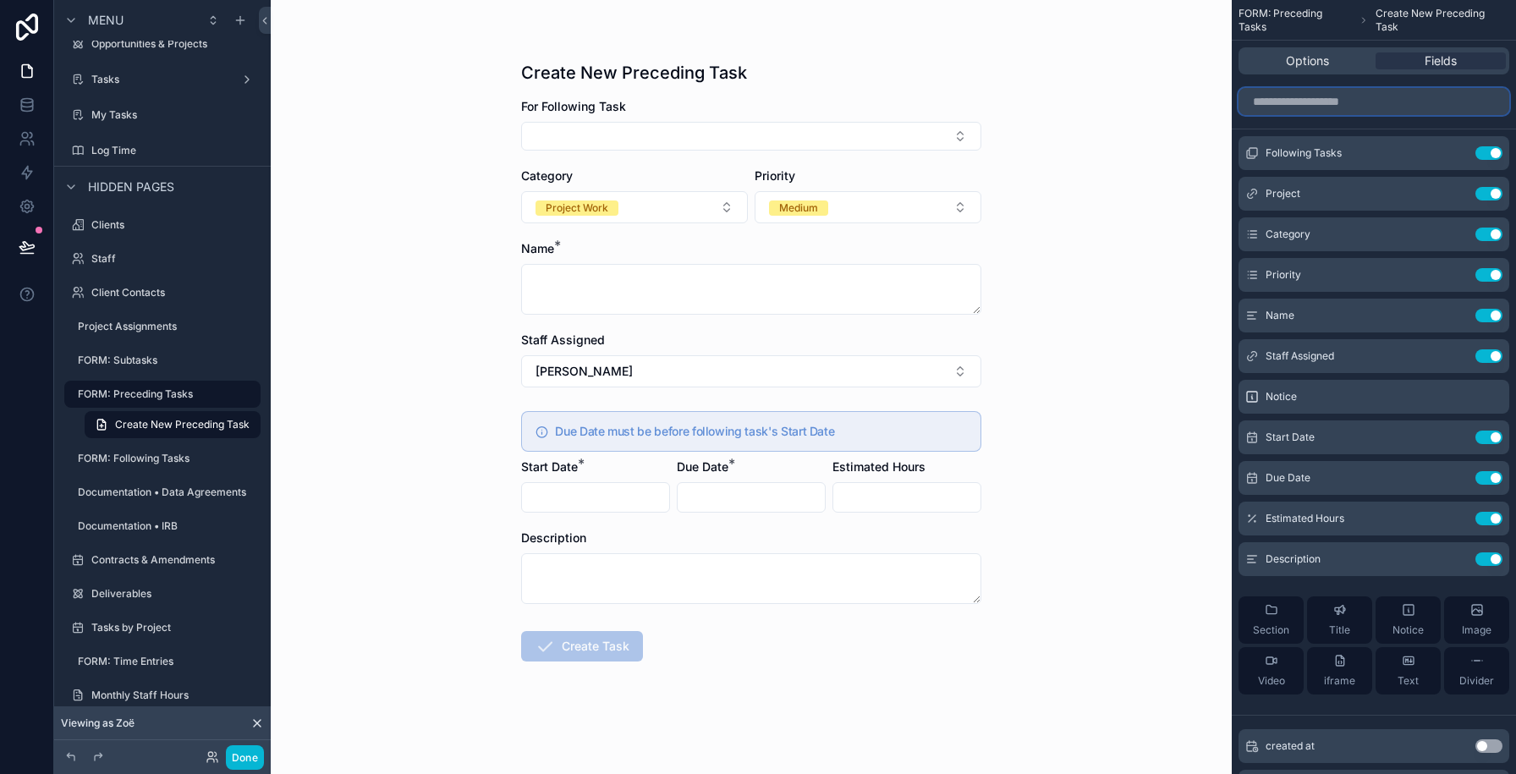
click at [1312, 108] on input "scrollable content" at bounding box center [1373, 101] width 271 height 27
click at [140, 112] on label "My Tasks" at bounding box center [158, 115] width 135 height 14
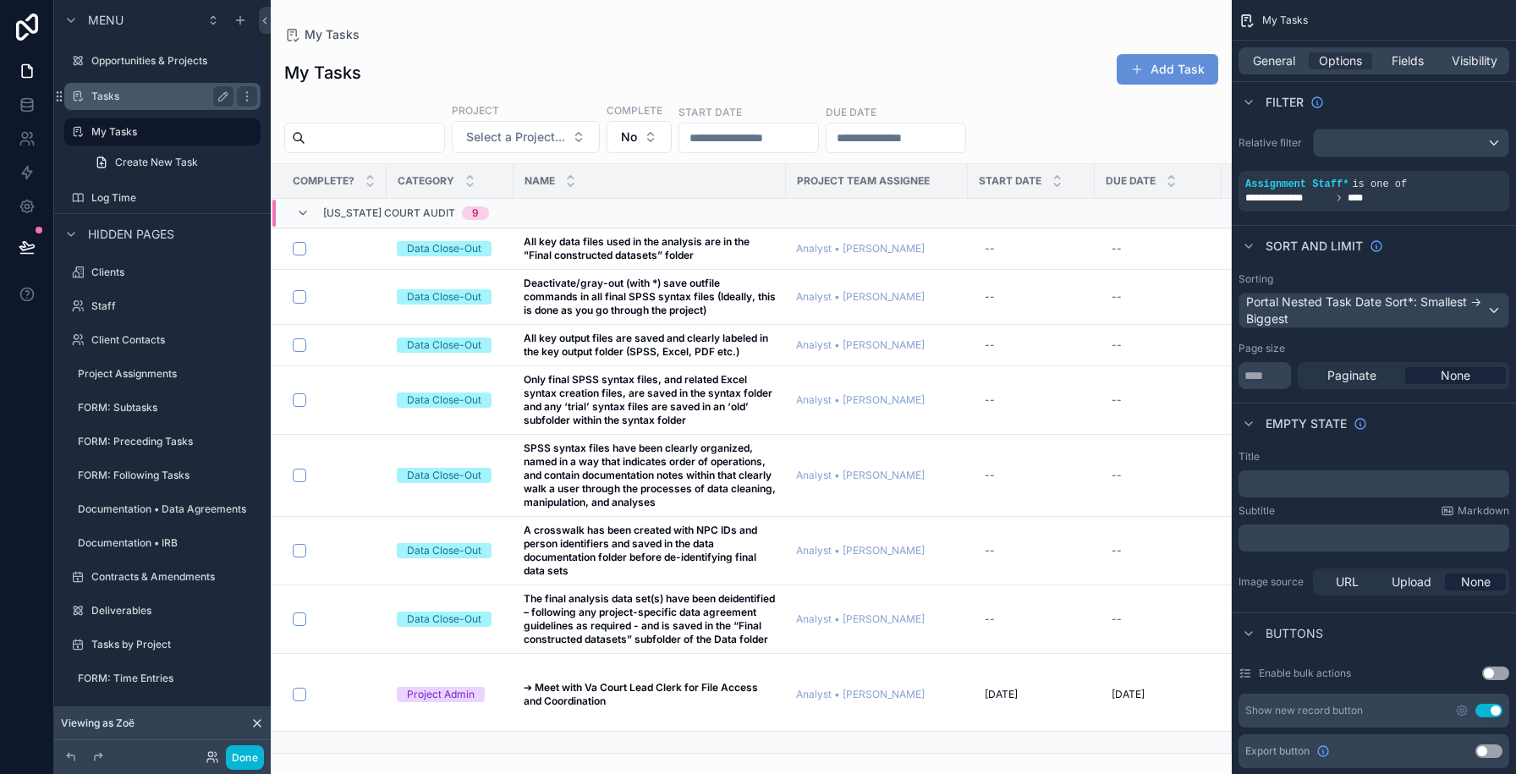
click at [126, 97] on label "Tasks" at bounding box center [158, 97] width 135 height 14
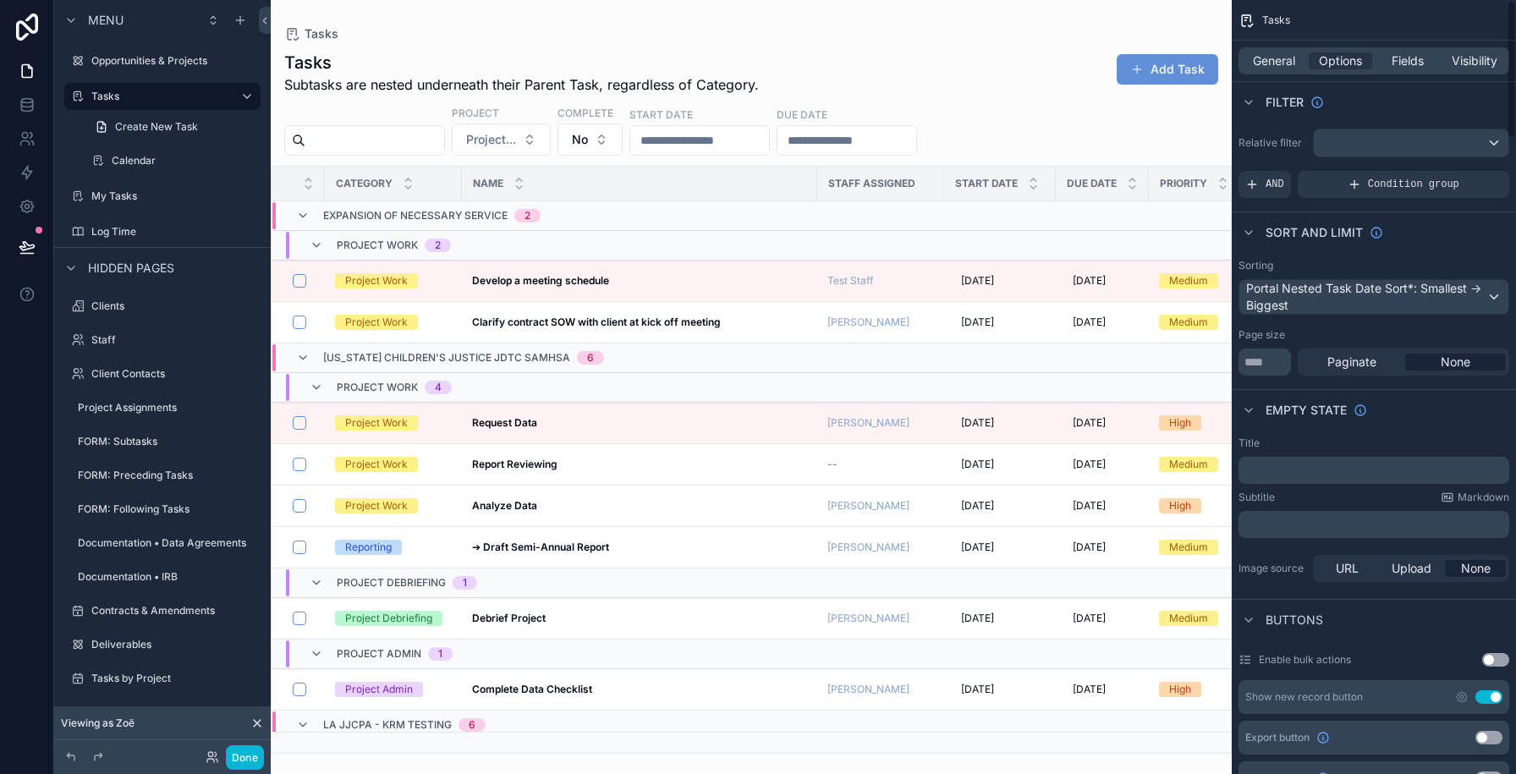
click at [1395, 58] on span "Fields" at bounding box center [1407, 60] width 32 height 17
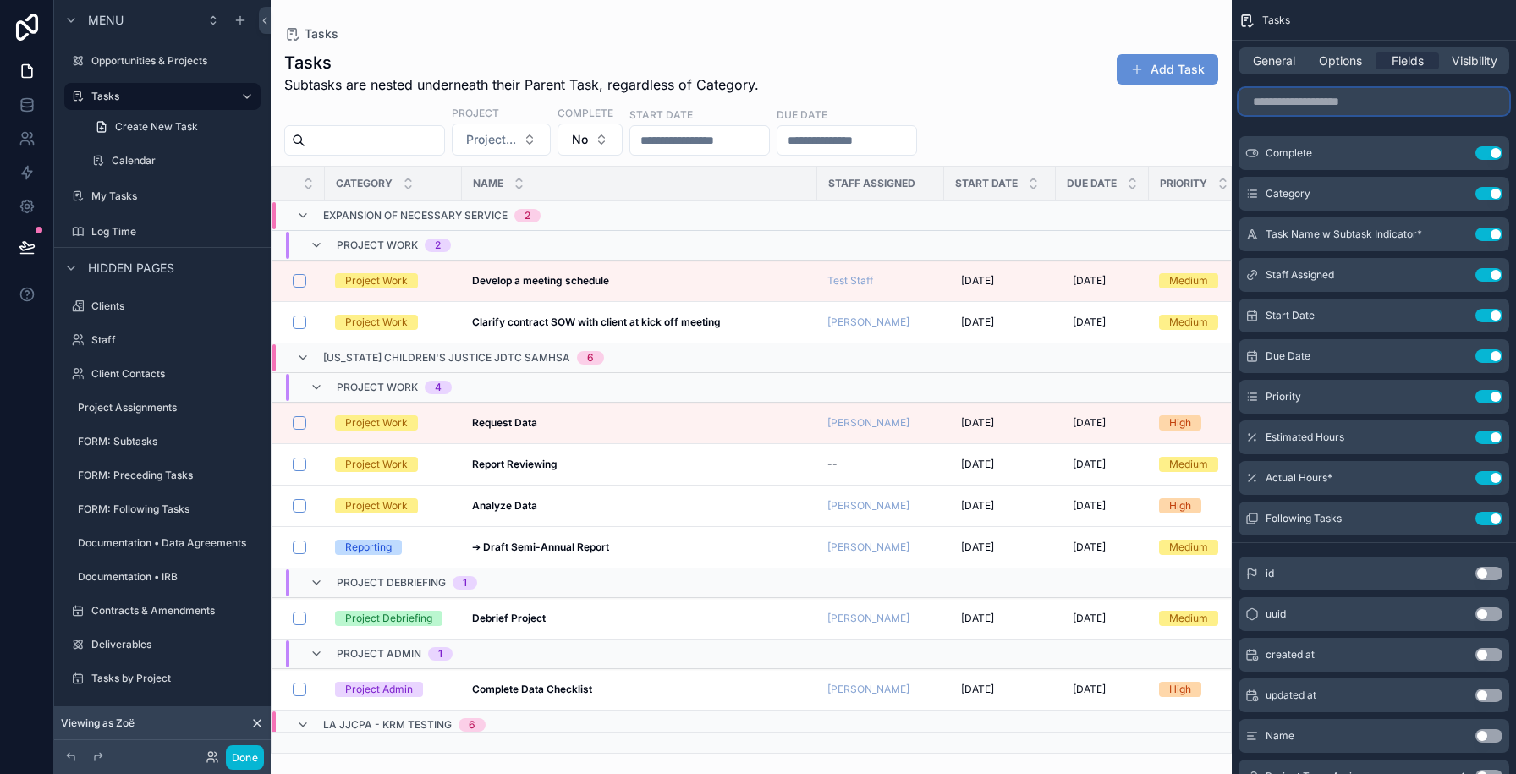
click at [1332, 107] on input "scrollable content" at bounding box center [1373, 101] width 271 height 27
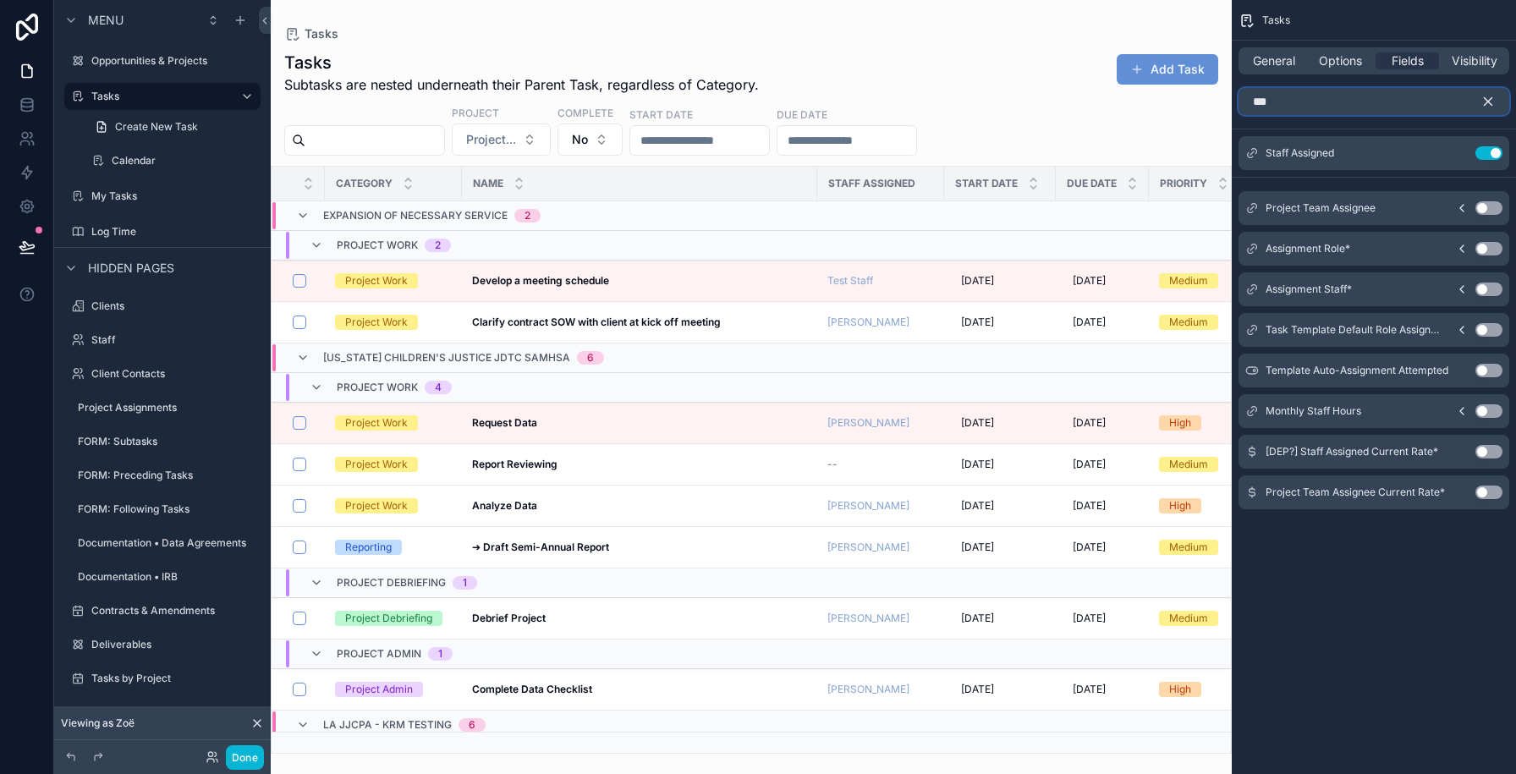
type input "***"
click at [1486, 210] on button "Use setting" at bounding box center [1488, 208] width 27 height 14
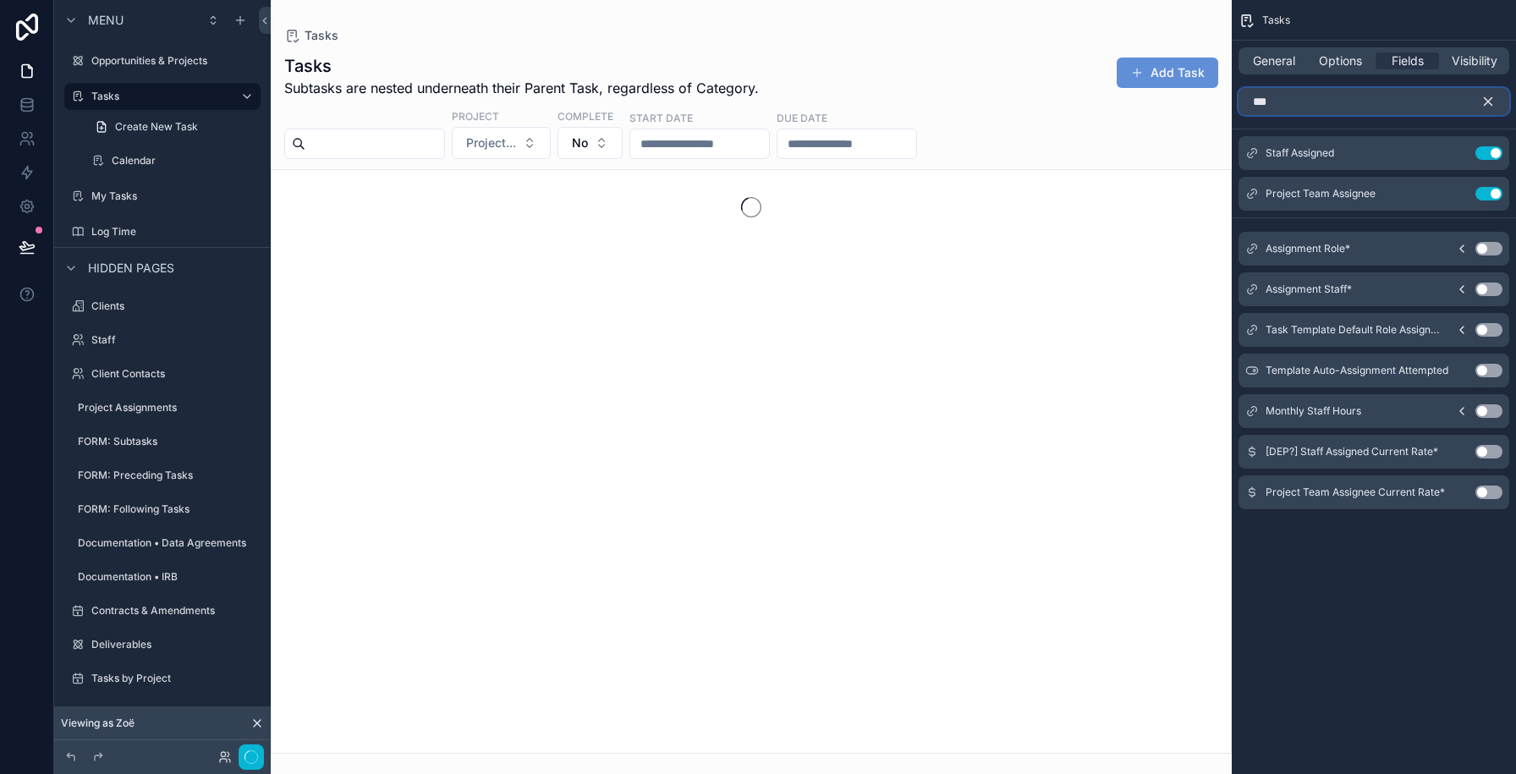
click at [1281, 104] on input "***" at bounding box center [1373, 101] width 271 height 27
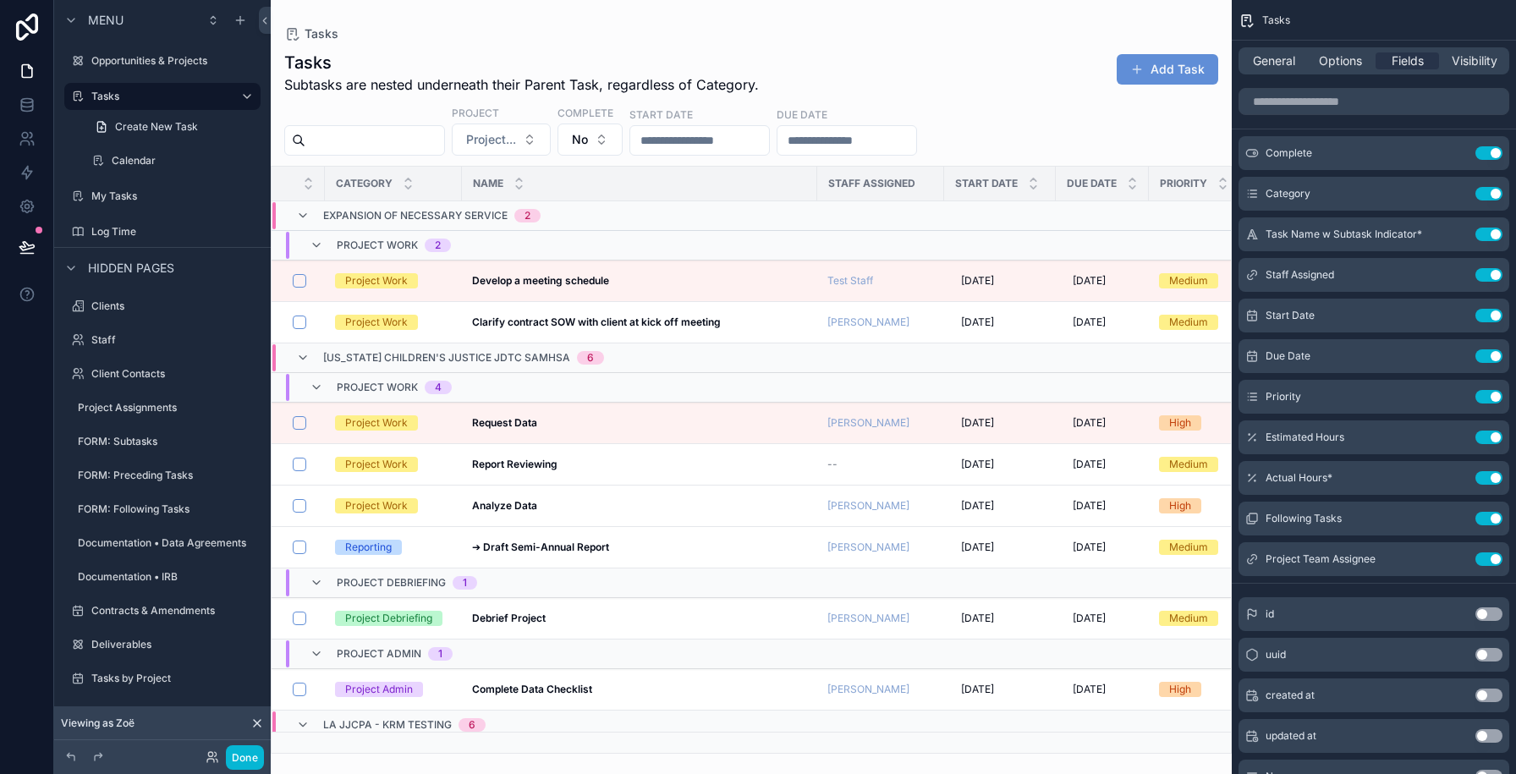
drag, startPoint x: 1253, startPoint y: 569, endPoint x: 1269, endPoint y: 593, distance: 28.2
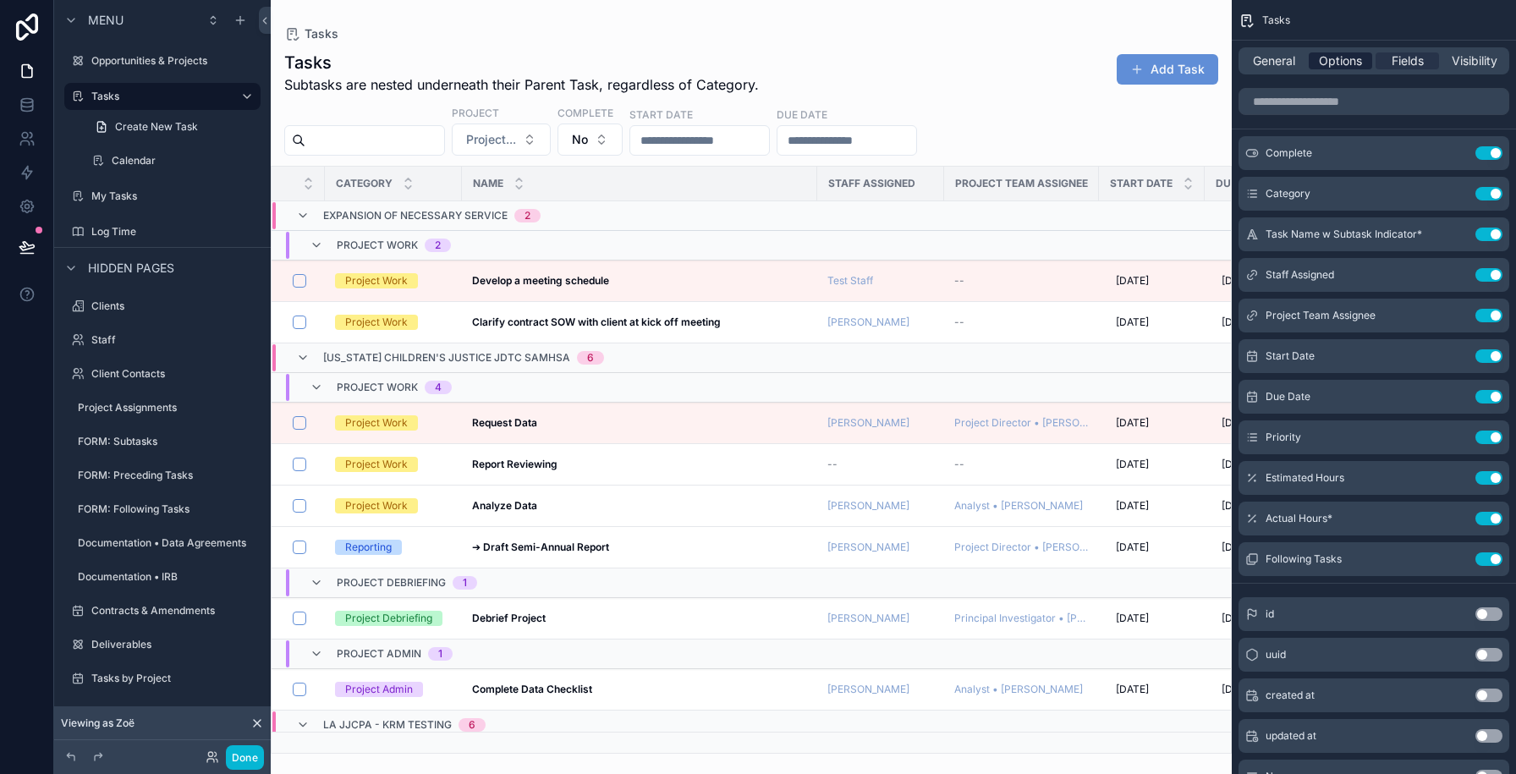
click at [1337, 60] on span "Options" at bounding box center [1340, 60] width 43 height 17
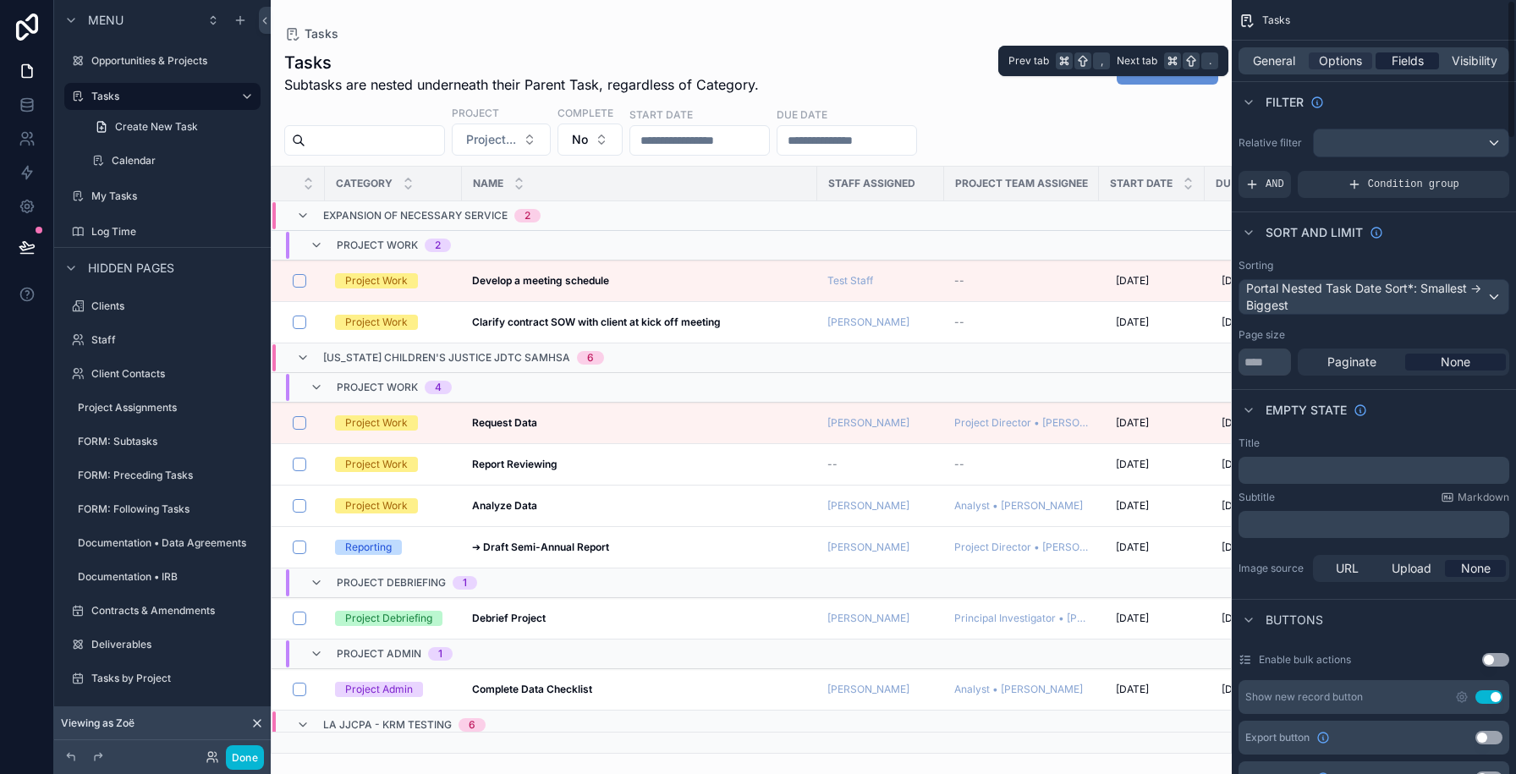
click at [1391, 63] on span "Fields" at bounding box center [1407, 60] width 32 height 17
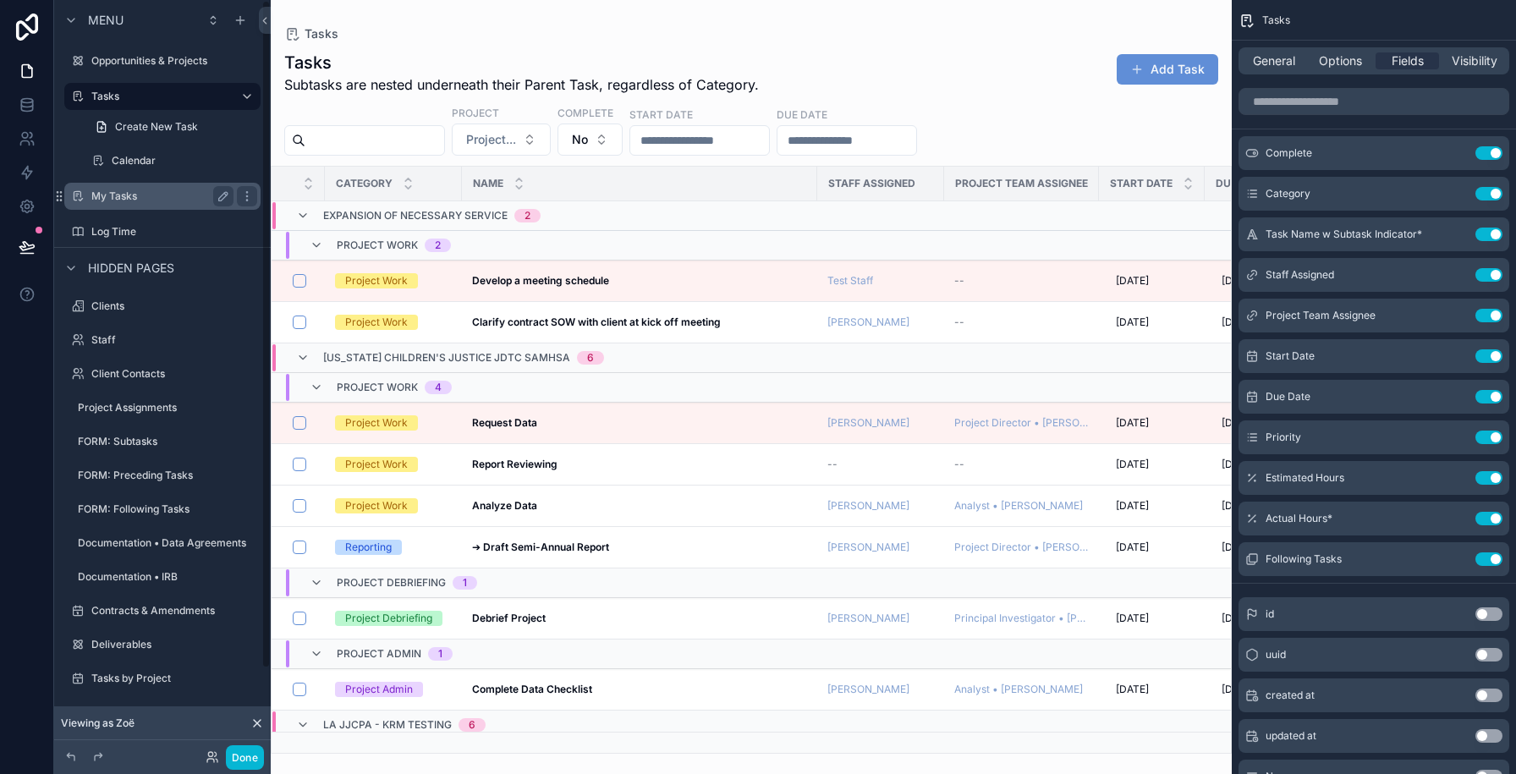
click at [123, 195] on label "My Tasks" at bounding box center [158, 196] width 135 height 14
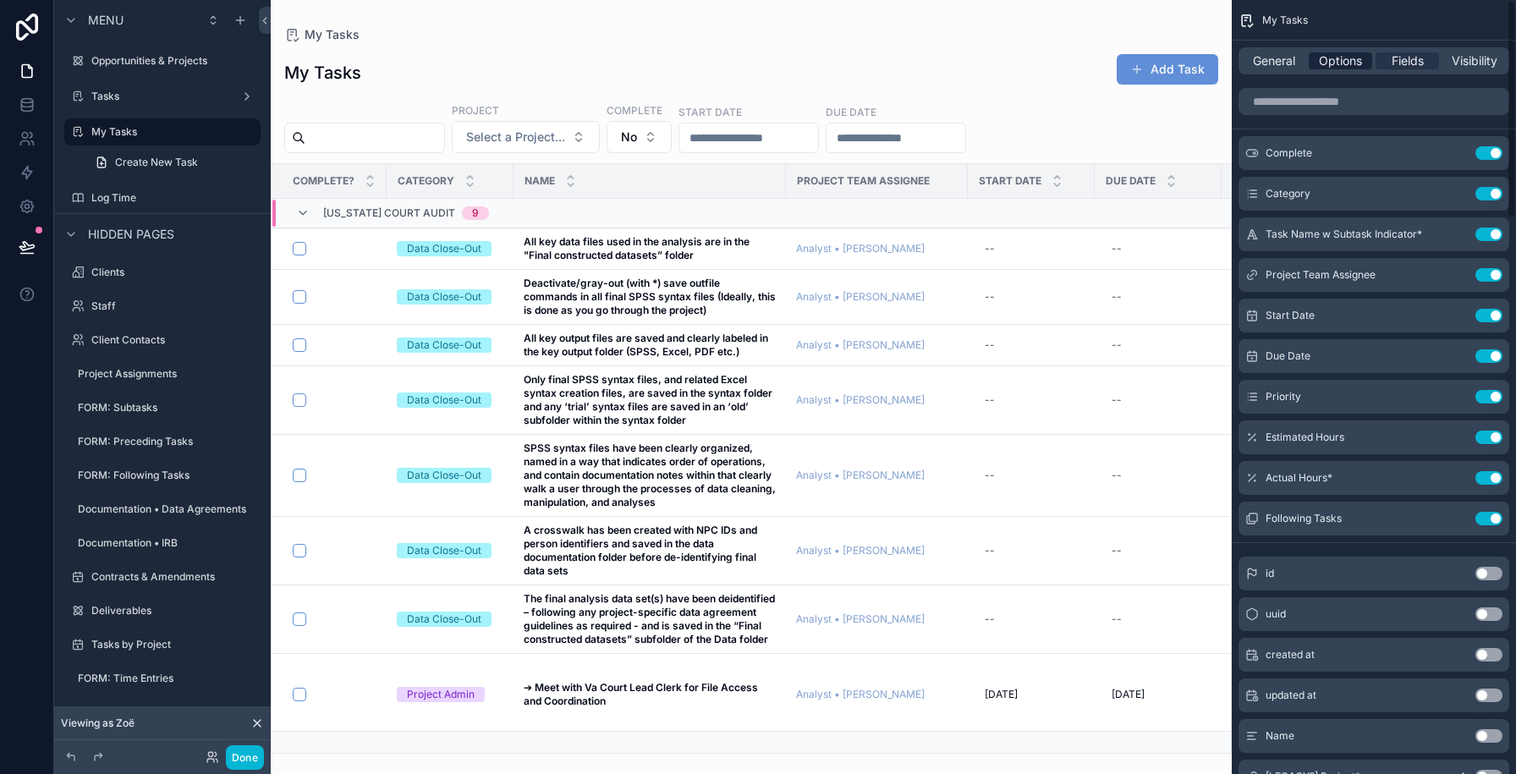
click at [1353, 60] on span "Options" at bounding box center [1340, 60] width 43 height 17
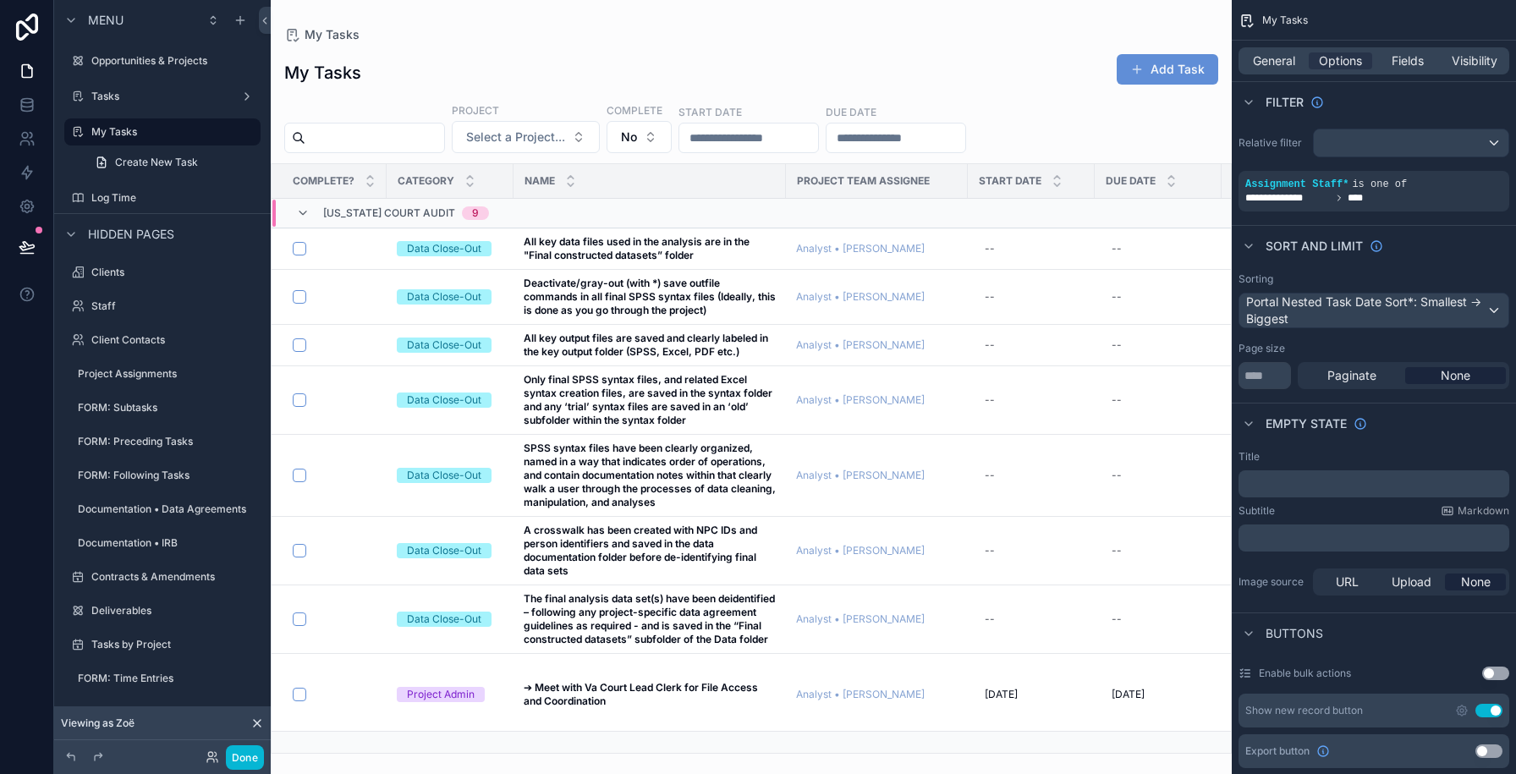
click at [603, 396] on div "scrollable content" at bounding box center [751, 387] width 961 height 774
click at [120, 96] on label "Tasks" at bounding box center [158, 97] width 135 height 14
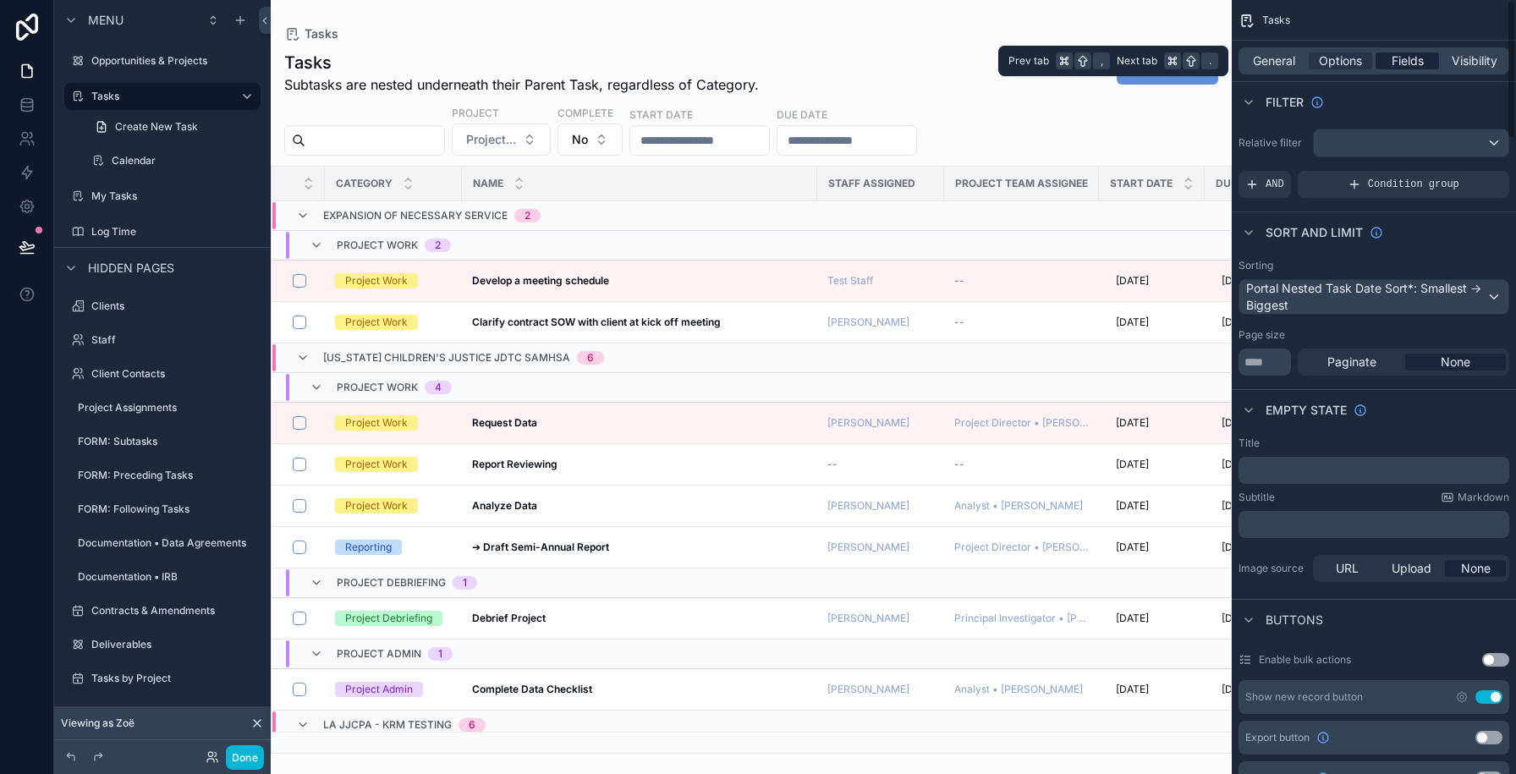
click at [1397, 62] on span "Fields" at bounding box center [1407, 60] width 32 height 17
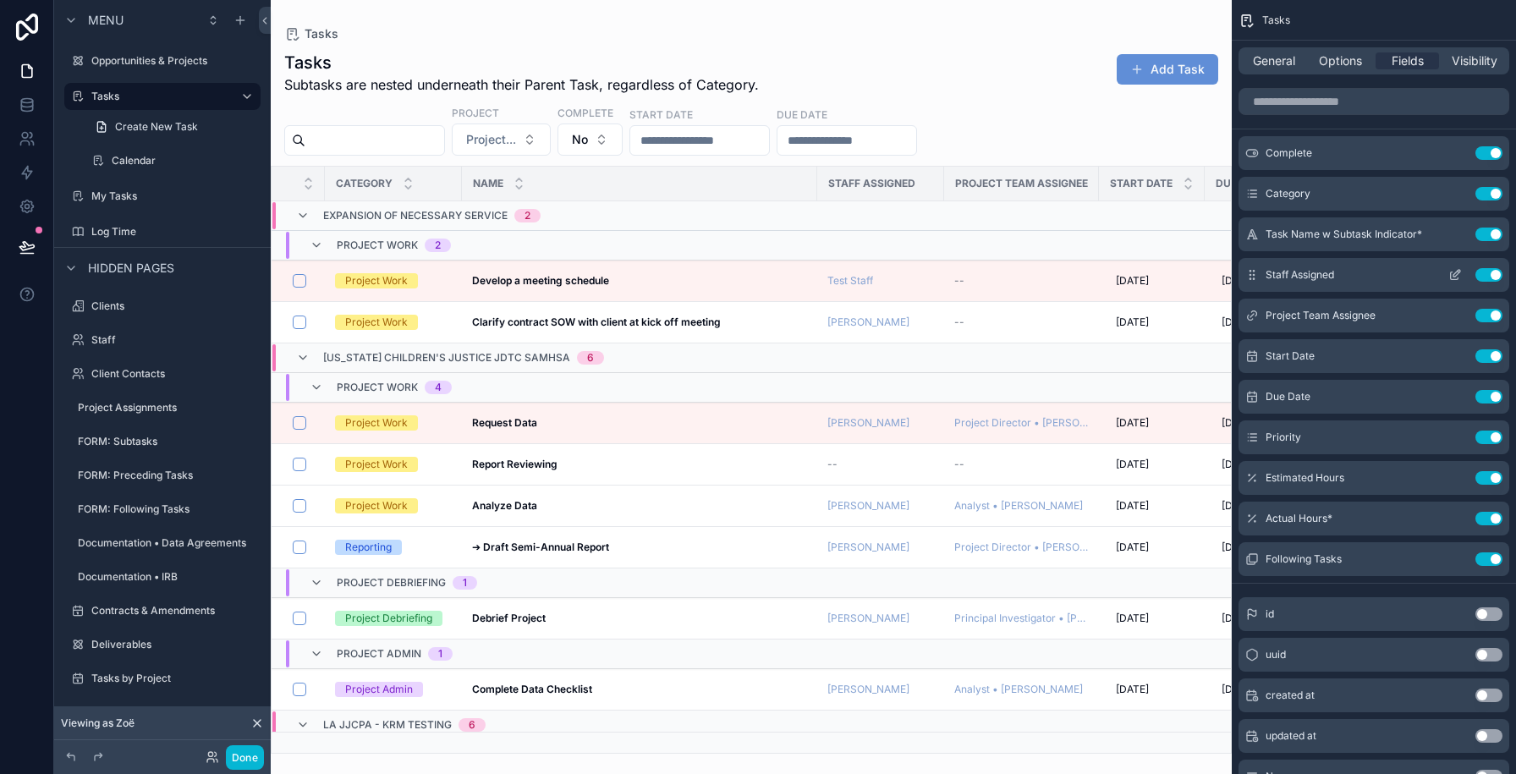
click at [1492, 270] on button "Use setting" at bounding box center [1488, 275] width 27 height 14
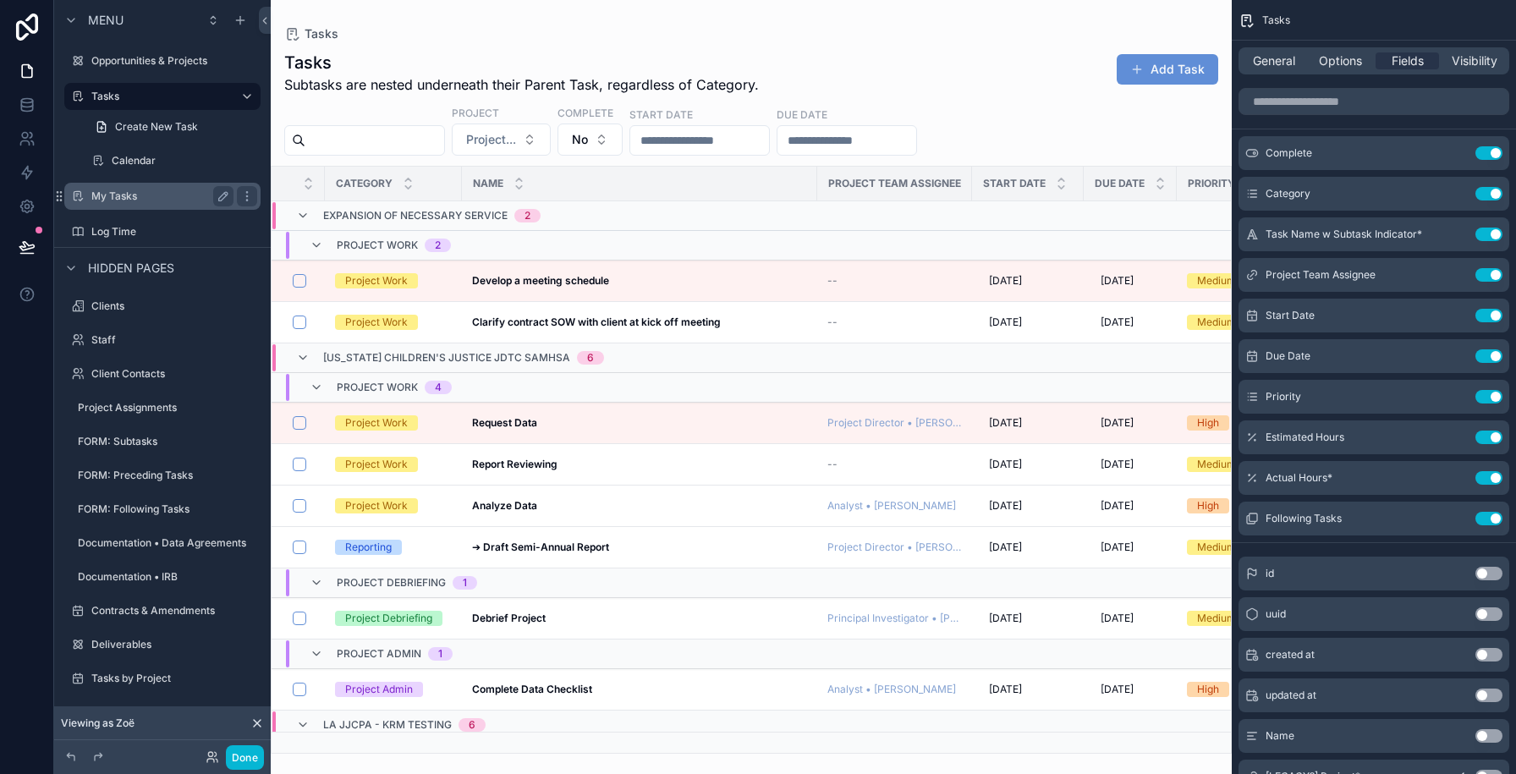
click at [117, 190] on label "My Tasks" at bounding box center [158, 196] width 135 height 14
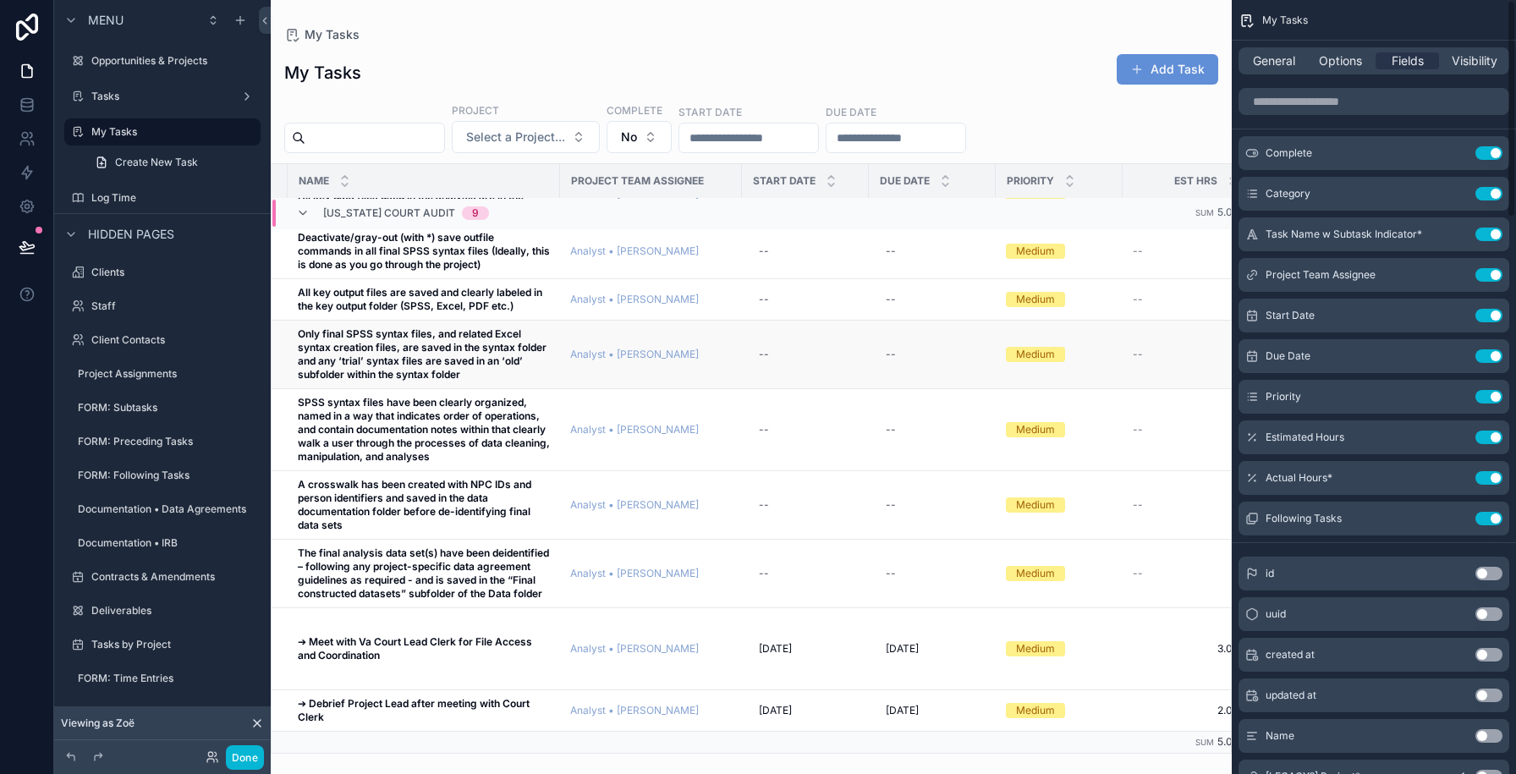
scroll to position [58, 500]
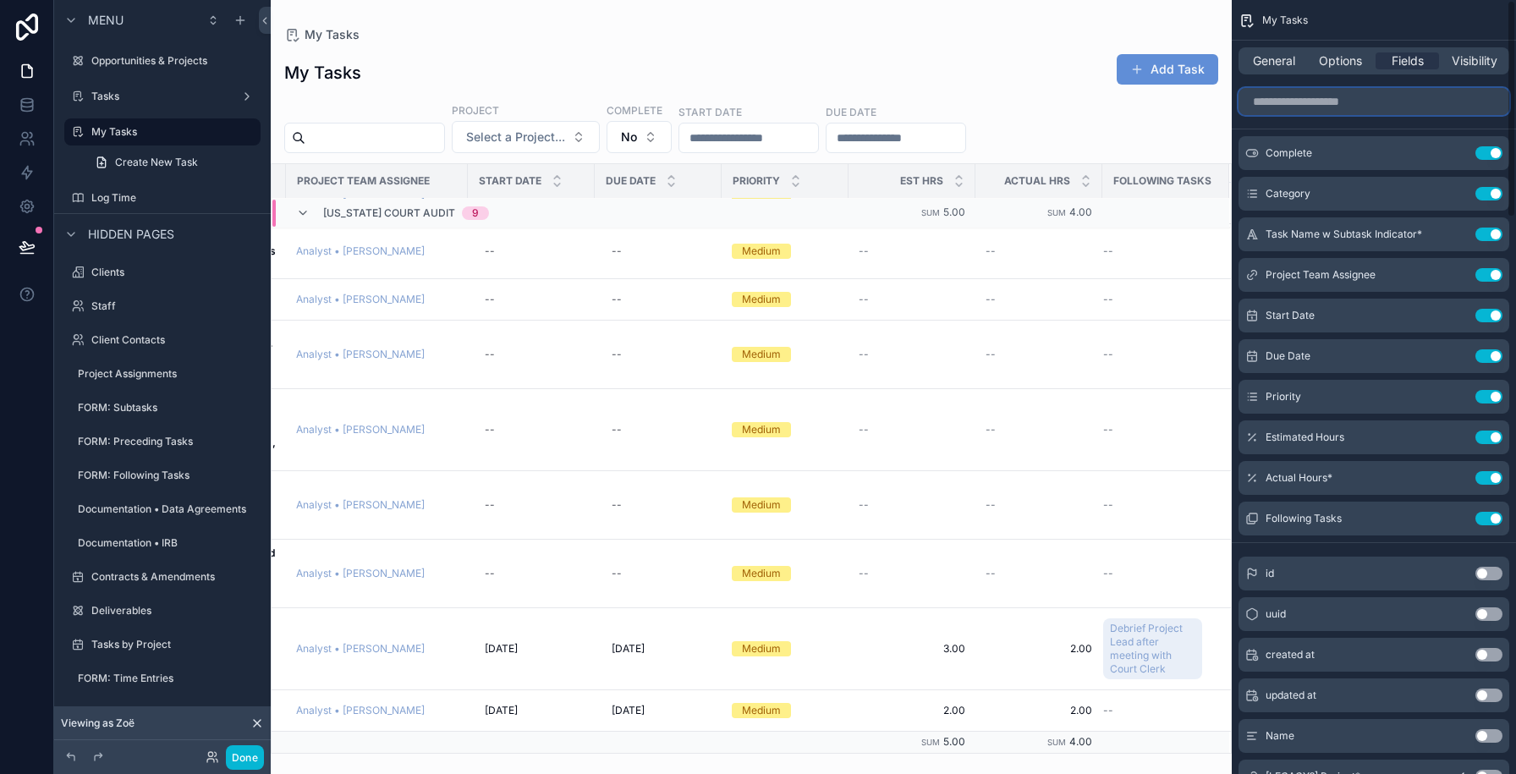
click at [1282, 103] on input "scrollable content" at bounding box center [1373, 101] width 271 height 27
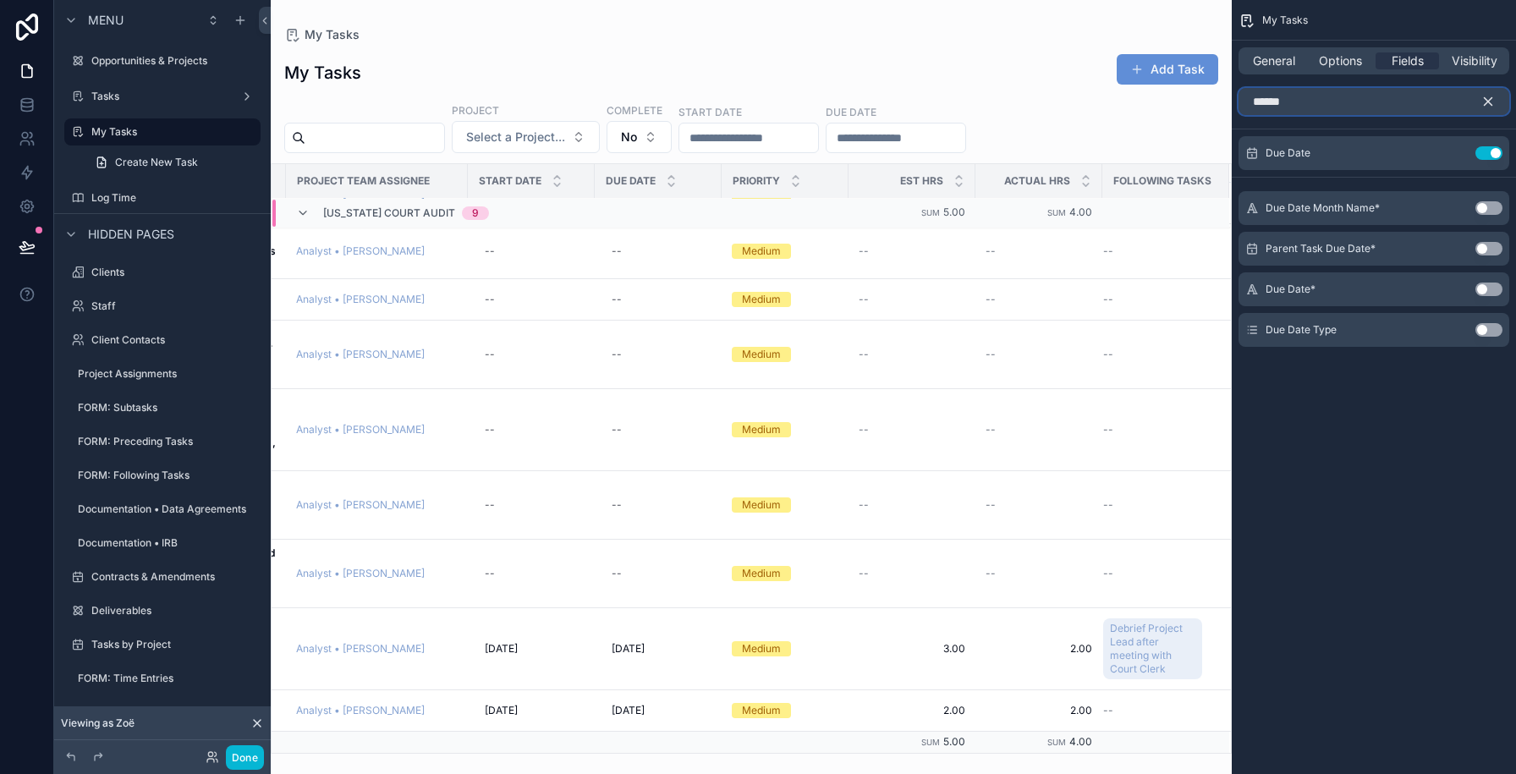
type input "******"
click at [1492, 334] on button "Use setting" at bounding box center [1488, 330] width 27 height 14
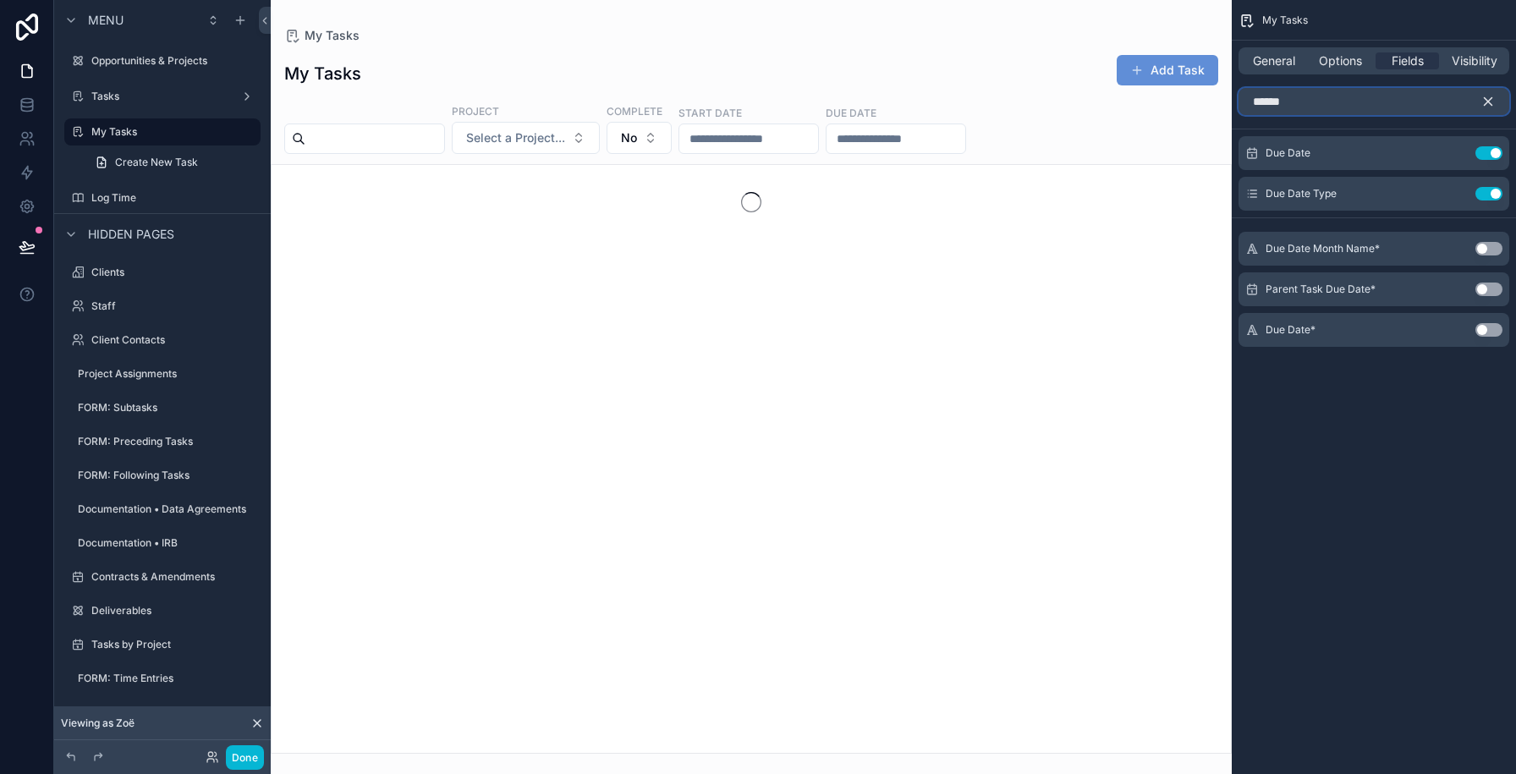
click at [1303, 94] on input "******" at bounding box center [1373, 101] width 271 height 27
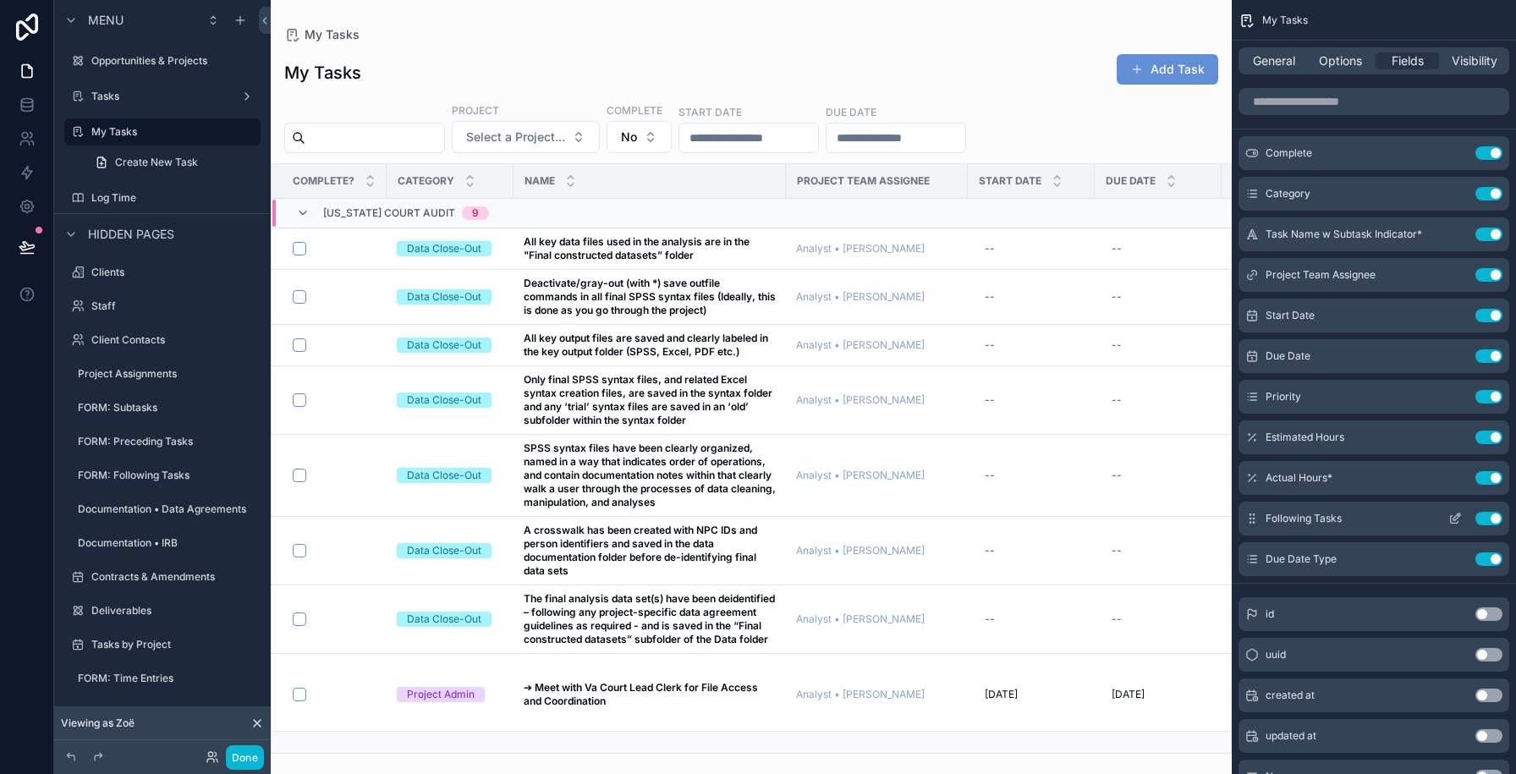
click at [1489, 516] on button "Use setting" at bounding box center [1488, 519] width 27 height 14
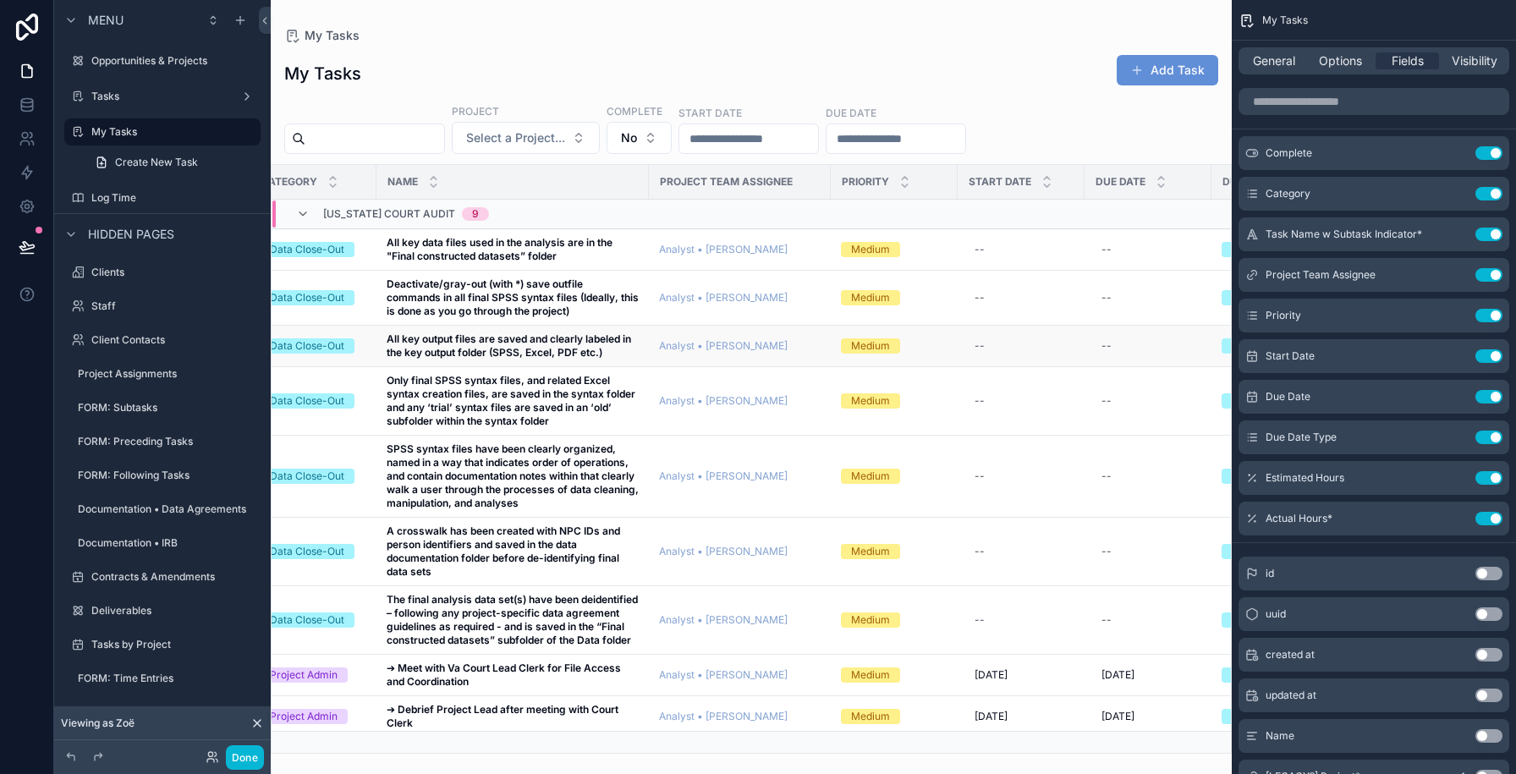
scroll to position [0, 0]
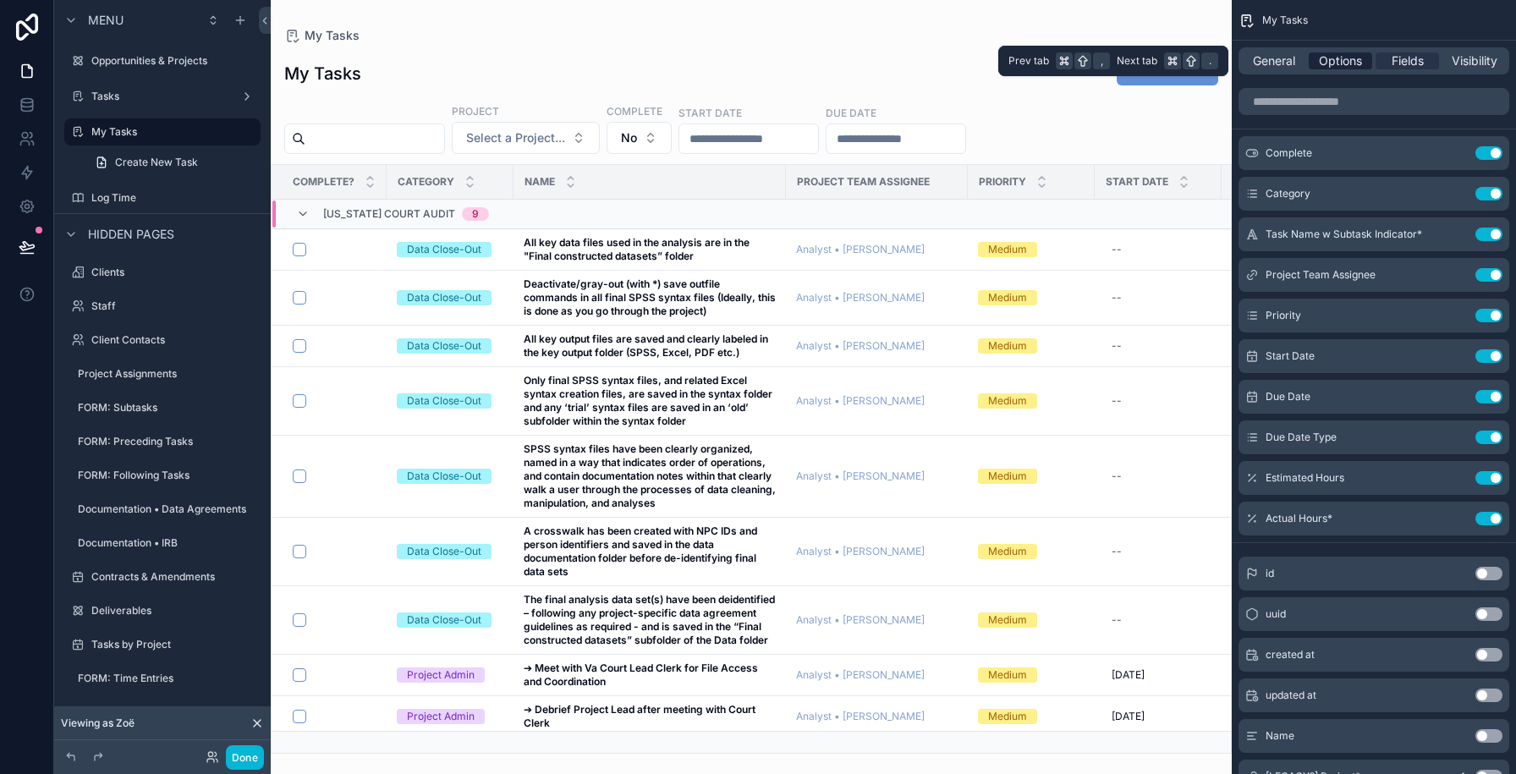
click at [1352, 63] on span "Options" at bounding box center [1340, 60] width 43 height 17
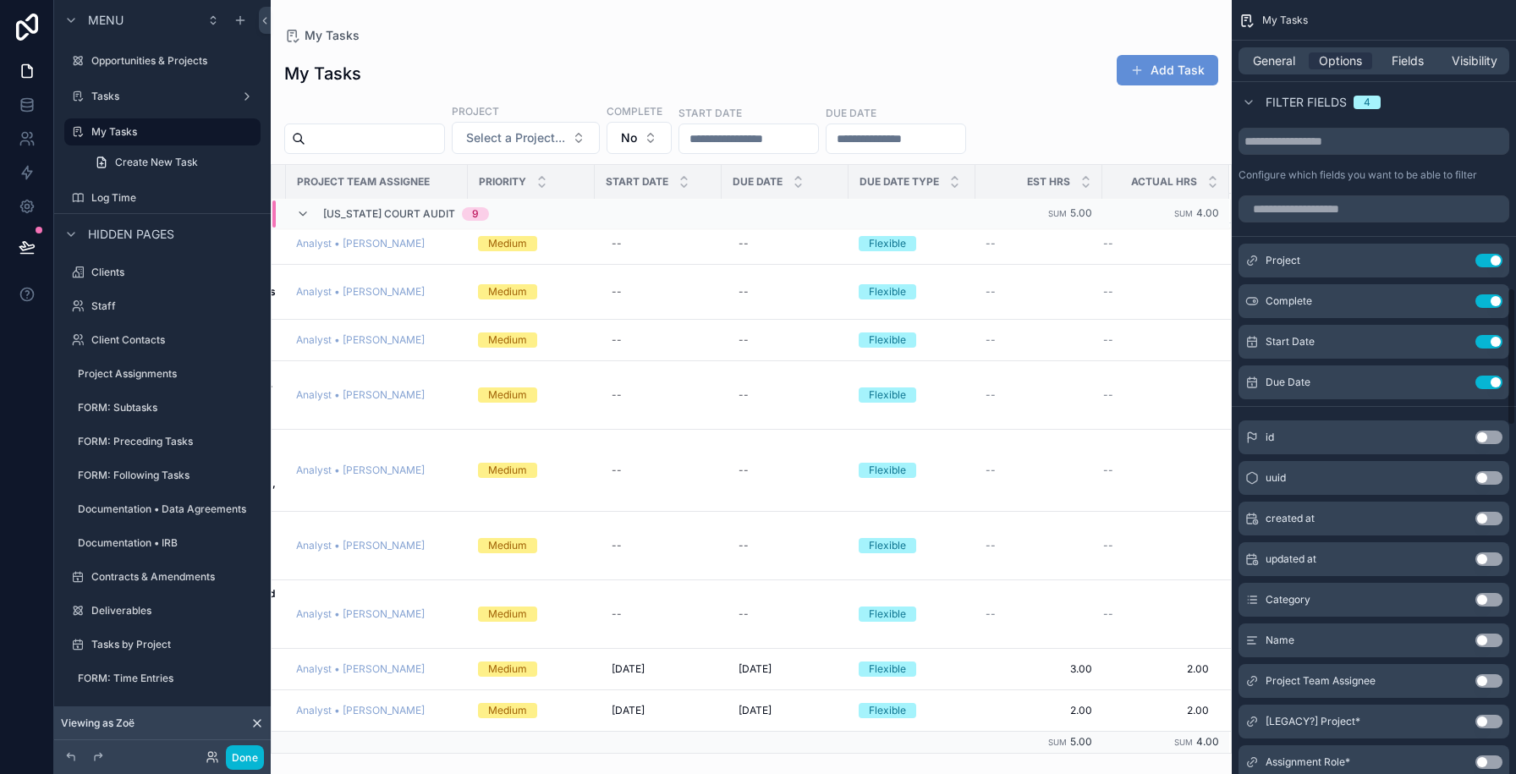
scroll to position [1401, 0]
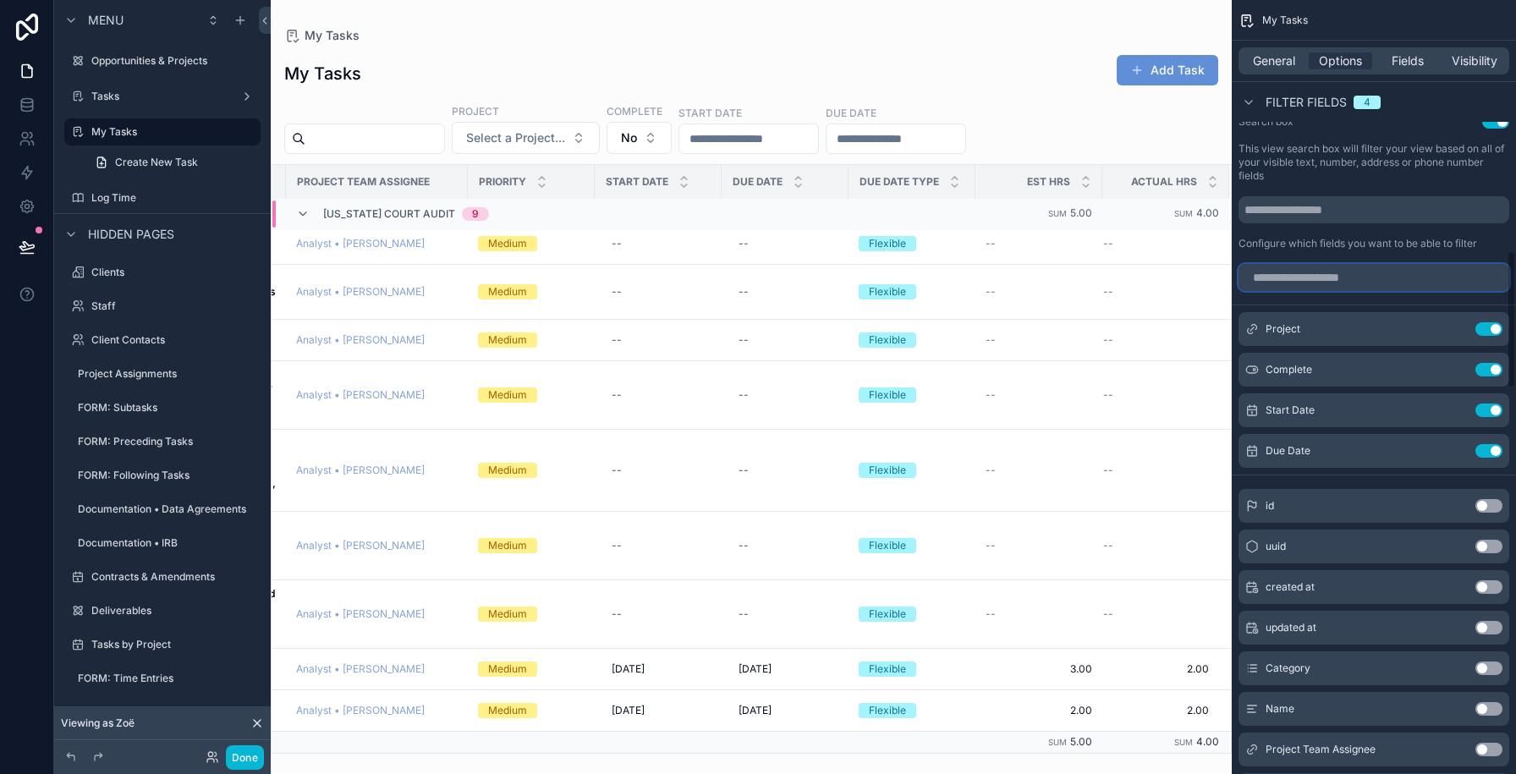
click at [1272, 272] on input "scrollable content" at bounding box center [1373, 277] width 271 height 27
type input "*"
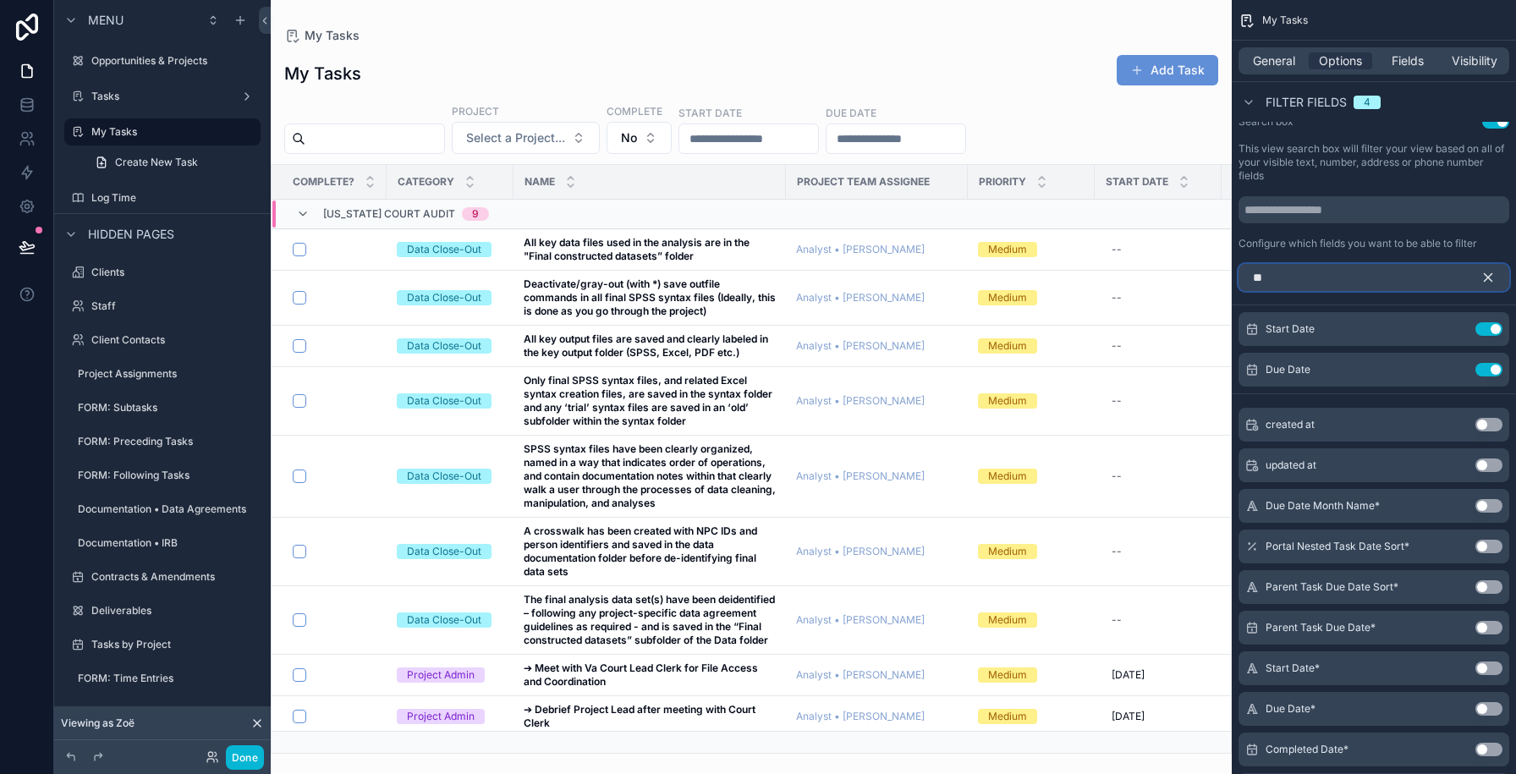
type input "*"
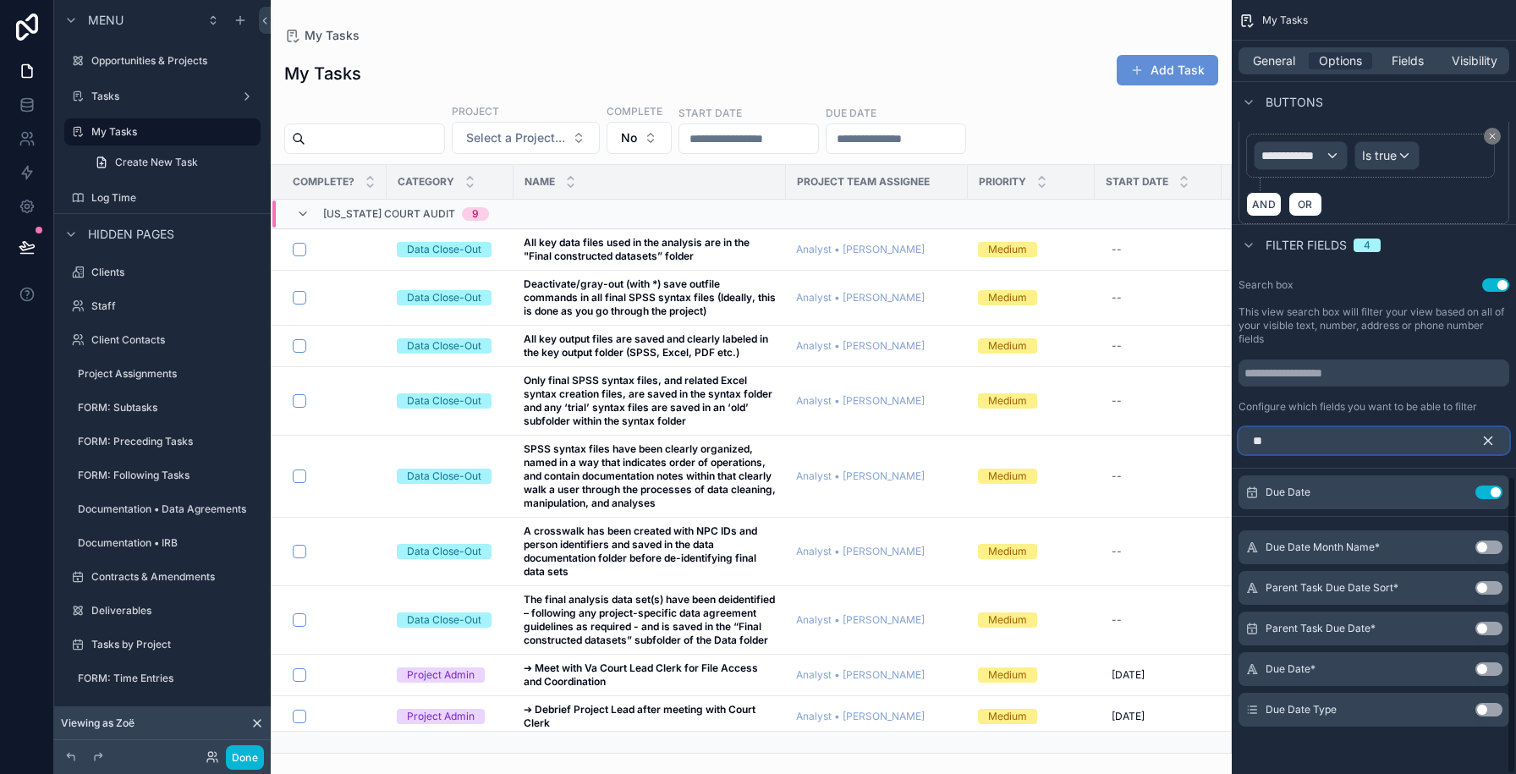
type input "*"
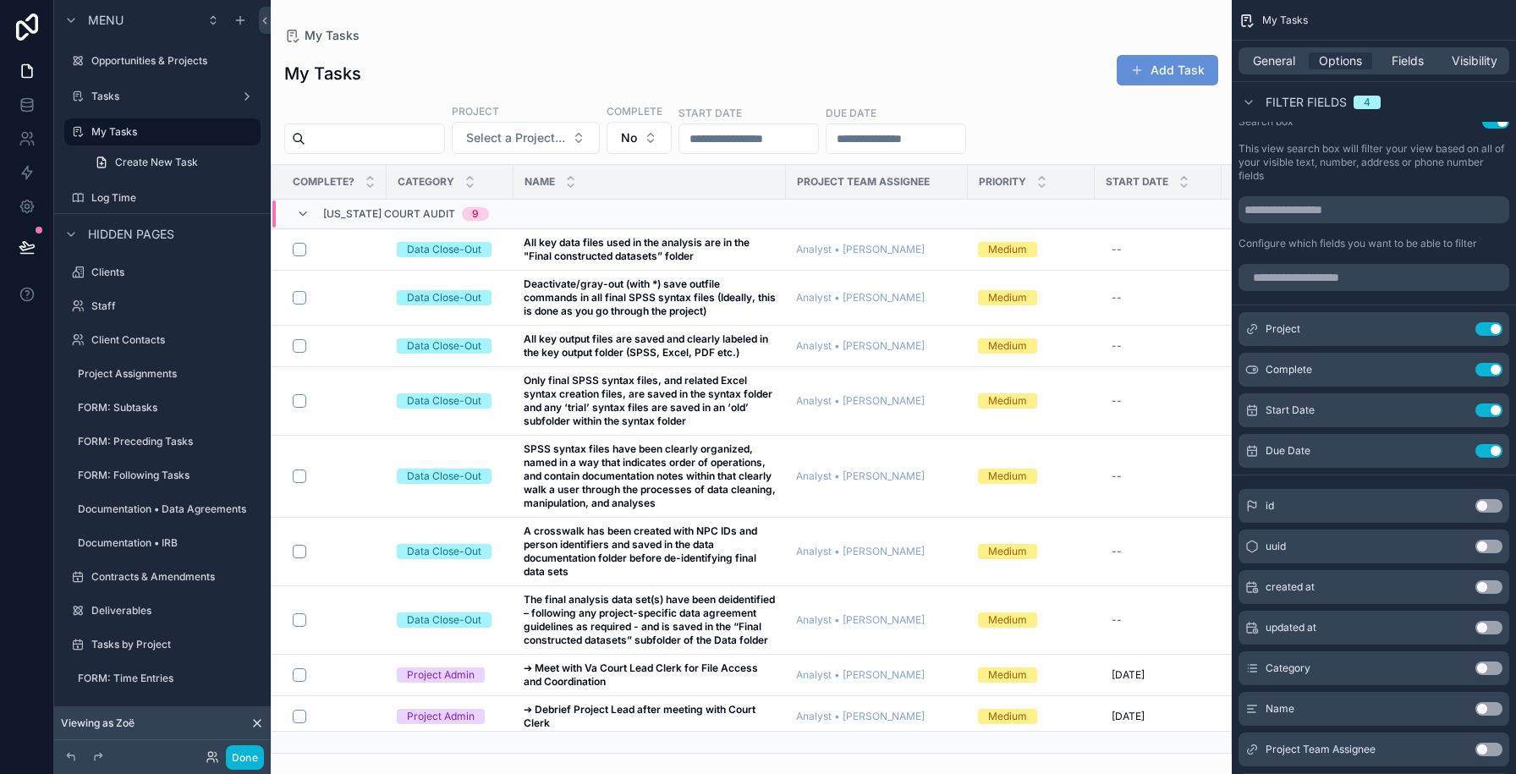
click at [640, 46] on div "My Tasks Add Task Project Select a Project... Complete No Start Date Due Date C…" at bounding box center [751, 399] width 961 height 710
click at [844, 56] on div "My Tasks Add Task" at bounding box center [751, 73] width 934 height 39
click at [886, 26] on div "My Tasks My Tasks Add Task Project Select a Project... Complete No Start Date D…" at bounding box center [751, 377] width 961 height 754
click at [1043, 62] on div "My Tasks Add Task" at bounding box center [751, 73] width 934 height 39
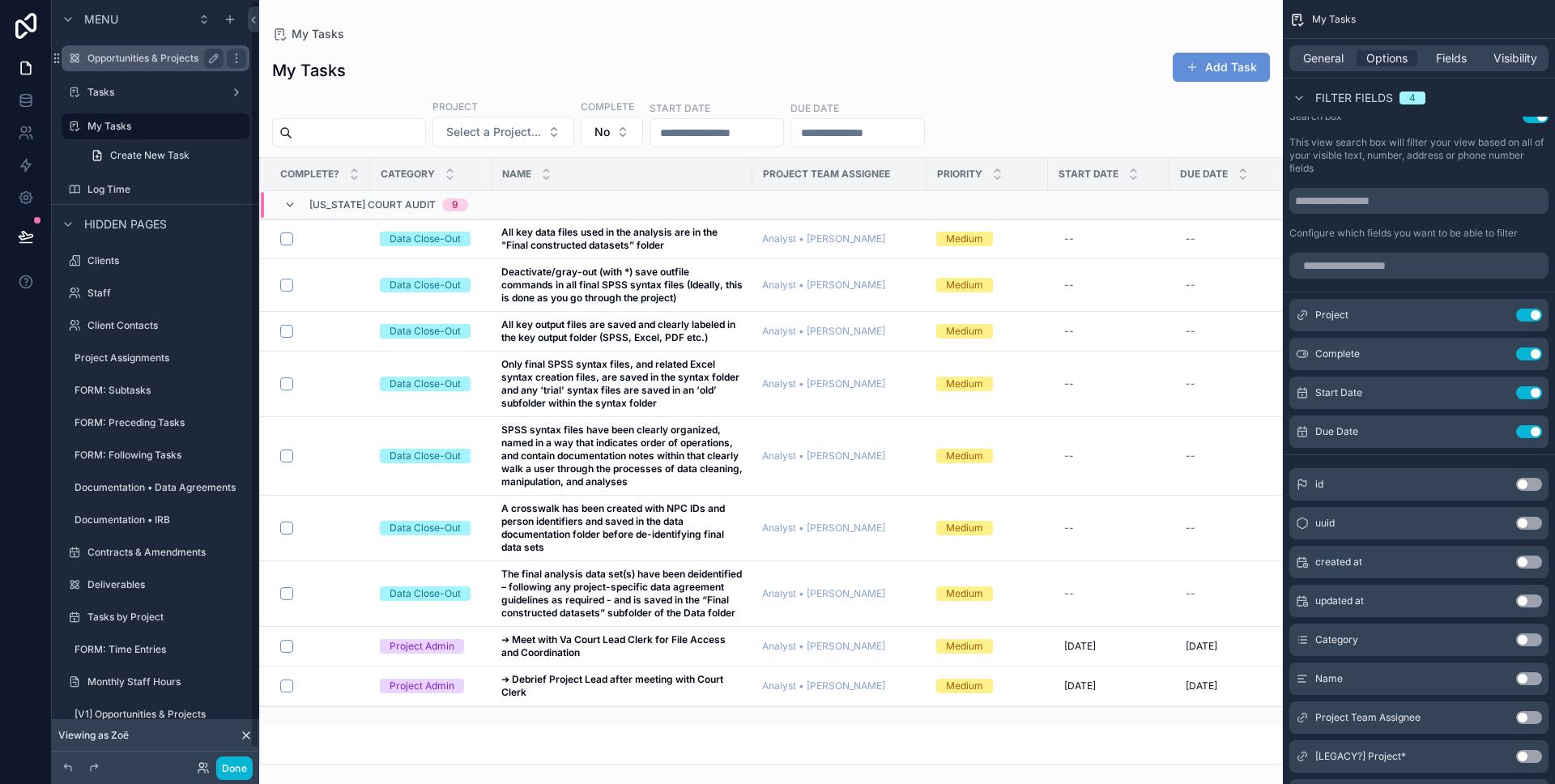
click at [113, 66] on div "Opportunities & Projects" at bounding box center [155, 58] width 136 height 19
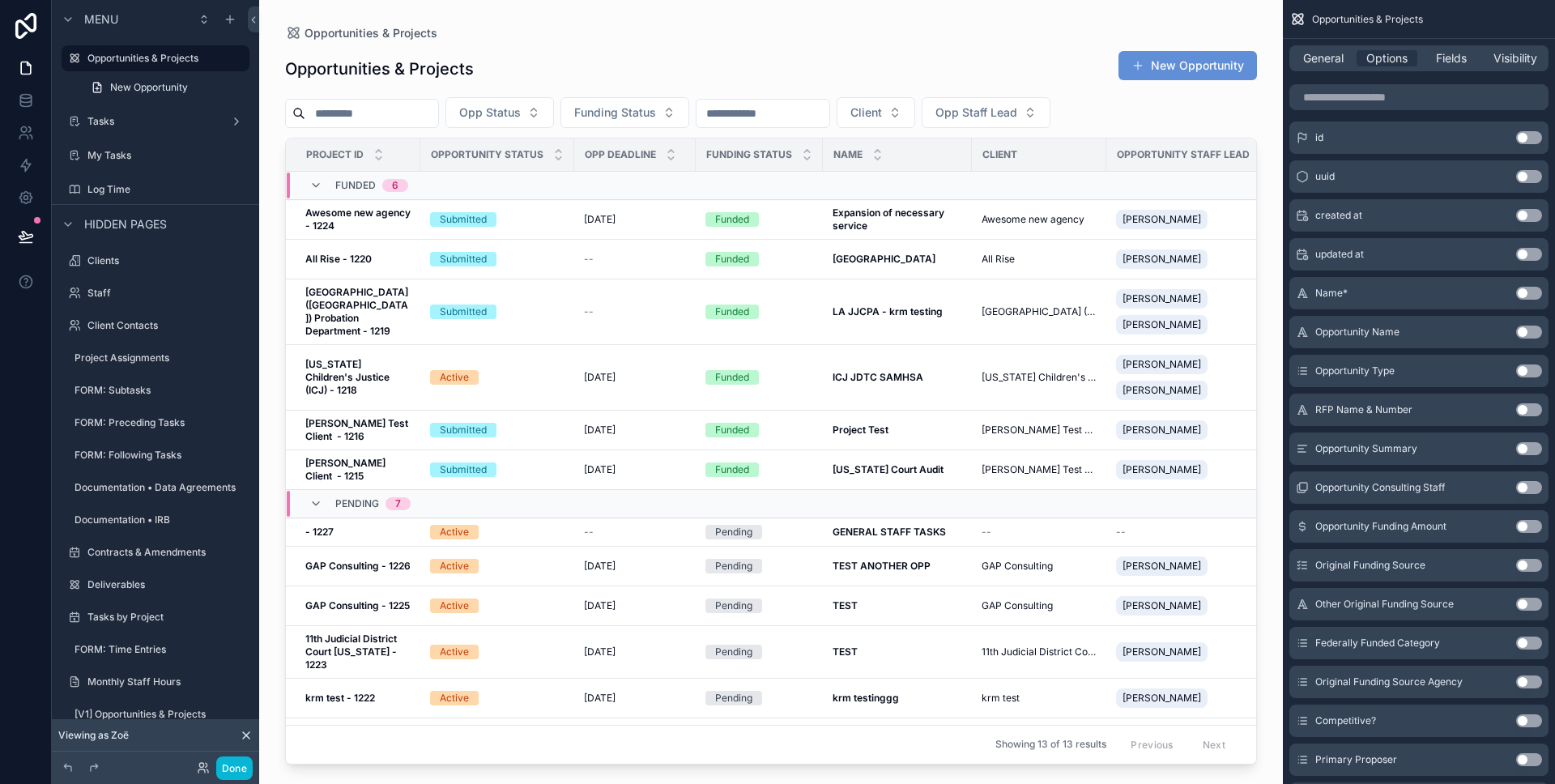
click at [597, 466] on div "scrollable content" at bounding box center [771, 382] width 1024 height 764
click at [529, 471] on div "Submitted" at bounding box center [497, 469] width 134 height 14
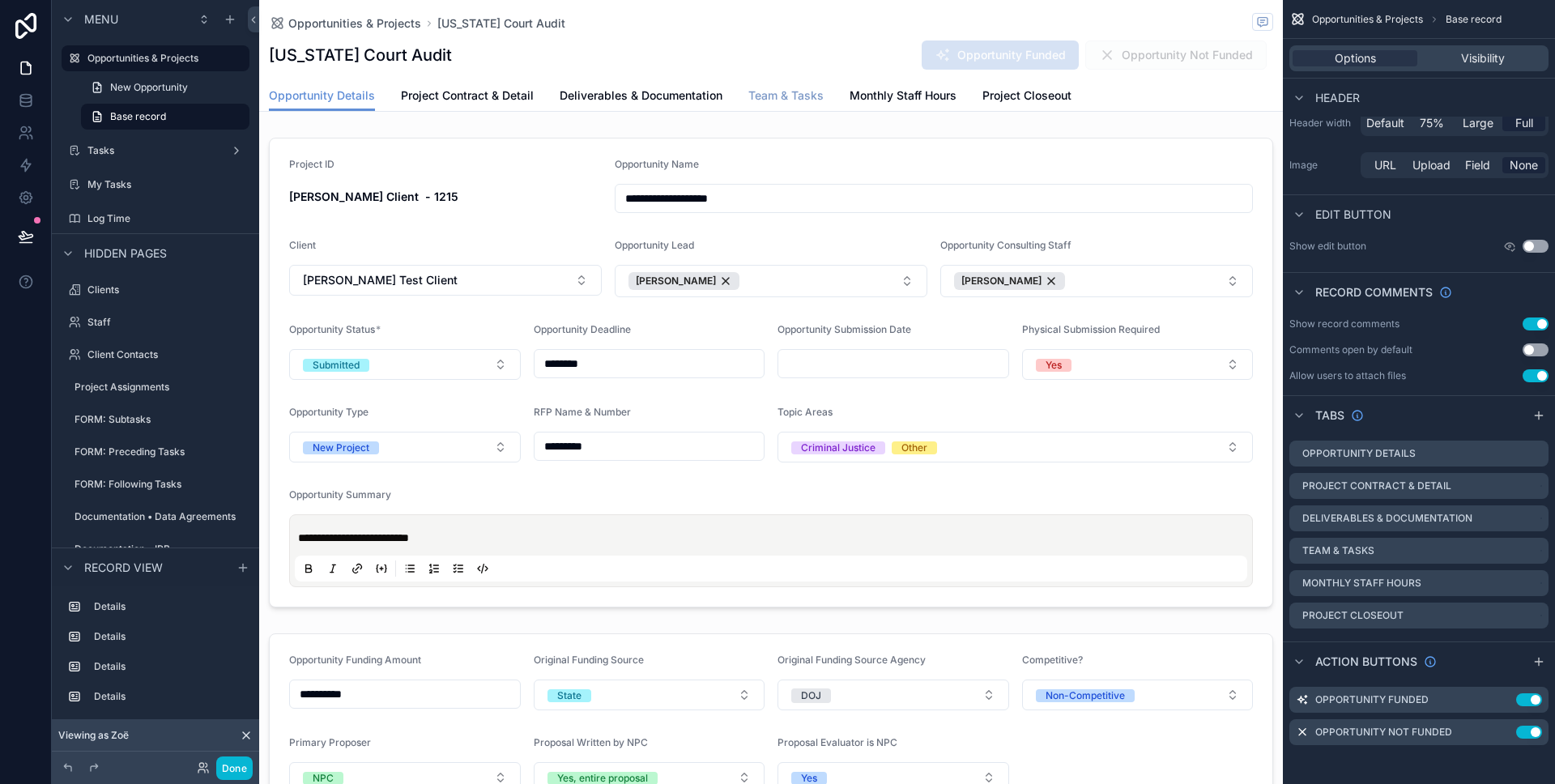
click at [775, 97] on span "Team & Tasks" at bounding box center [786, 95] width 76 height 16
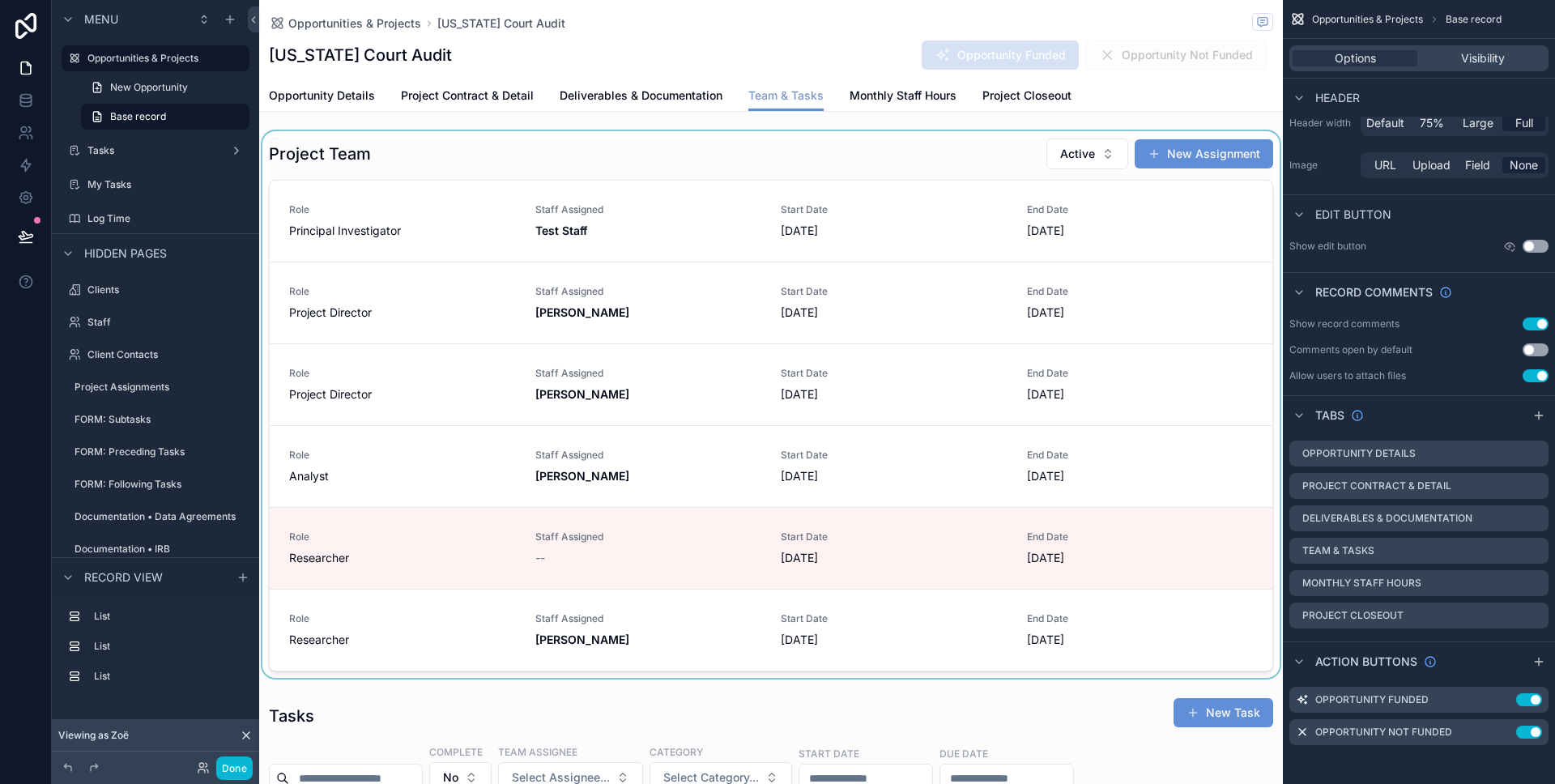
scroll to position [0, 883]
click at [429, 167] on div "scrollable content" at bounding box center [771, 404] width 1024 height 547
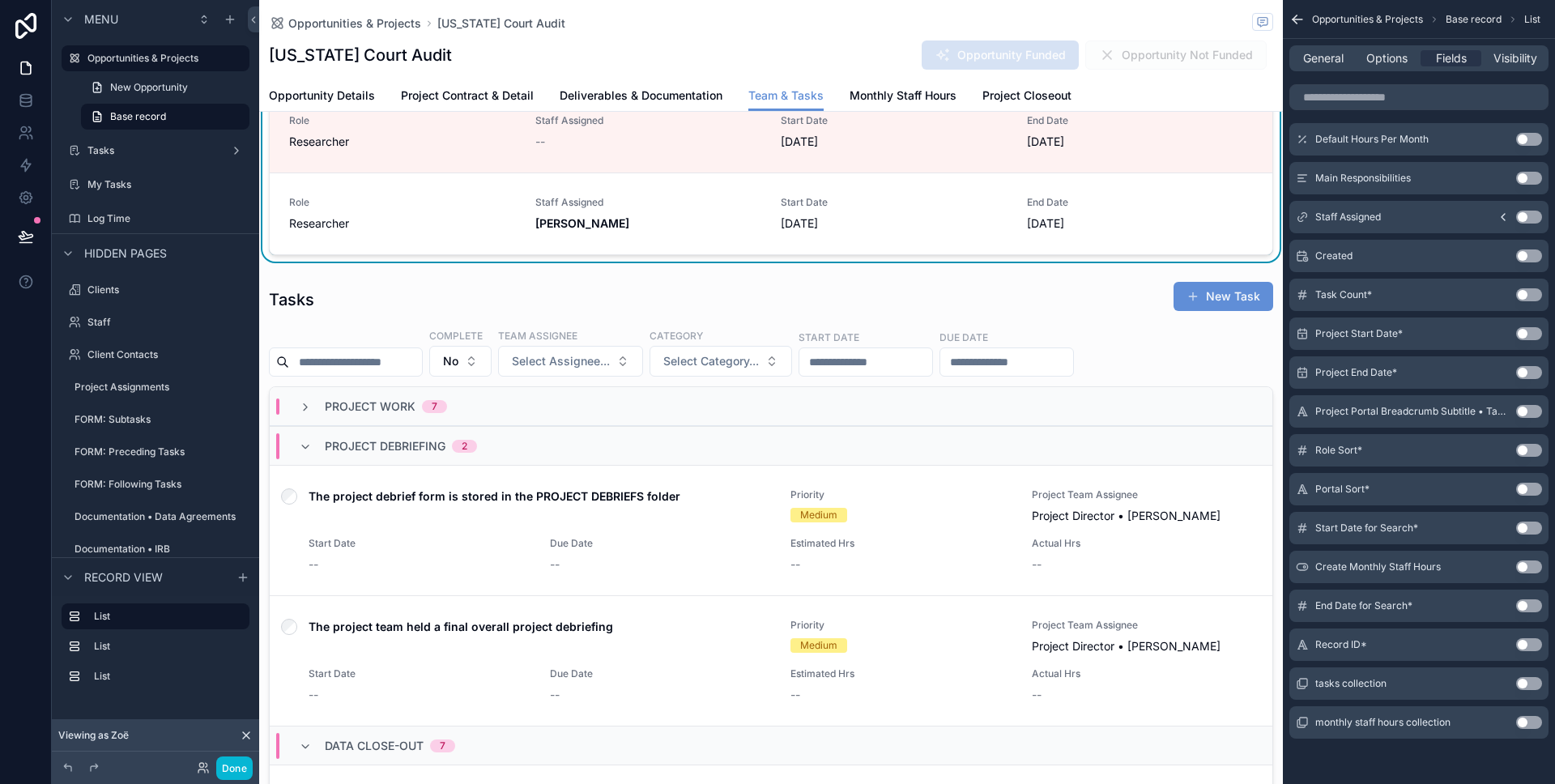
scroll to position [0, 0]
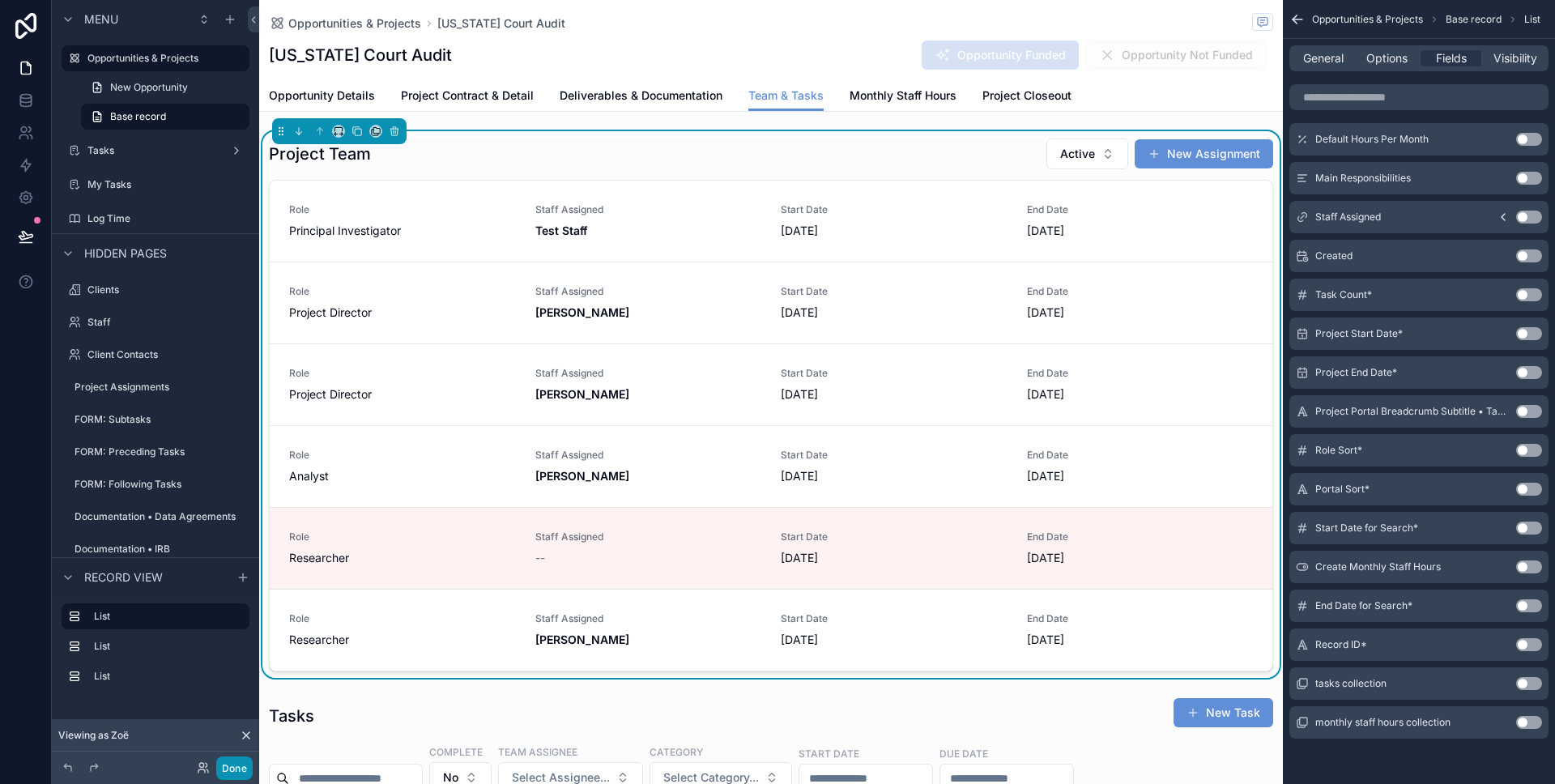
click at [239, 740] on button "Done" at bounding box center [235, 768] width 36 height 24
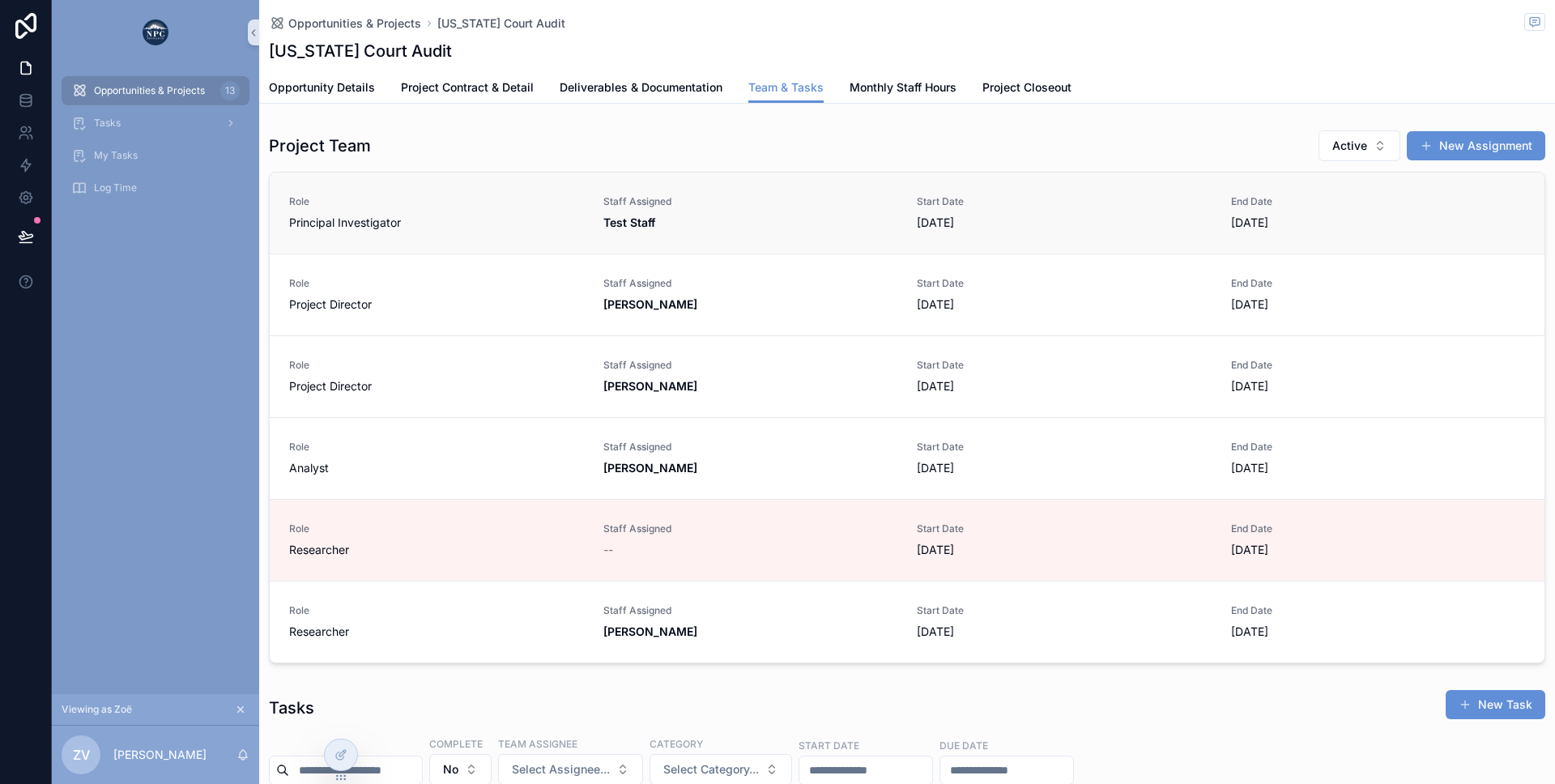
scroll to position [0, 1155]
click at [182, 90] on span "Opportunities & Projects" at bounding box center [149, 91] width 111 height 13
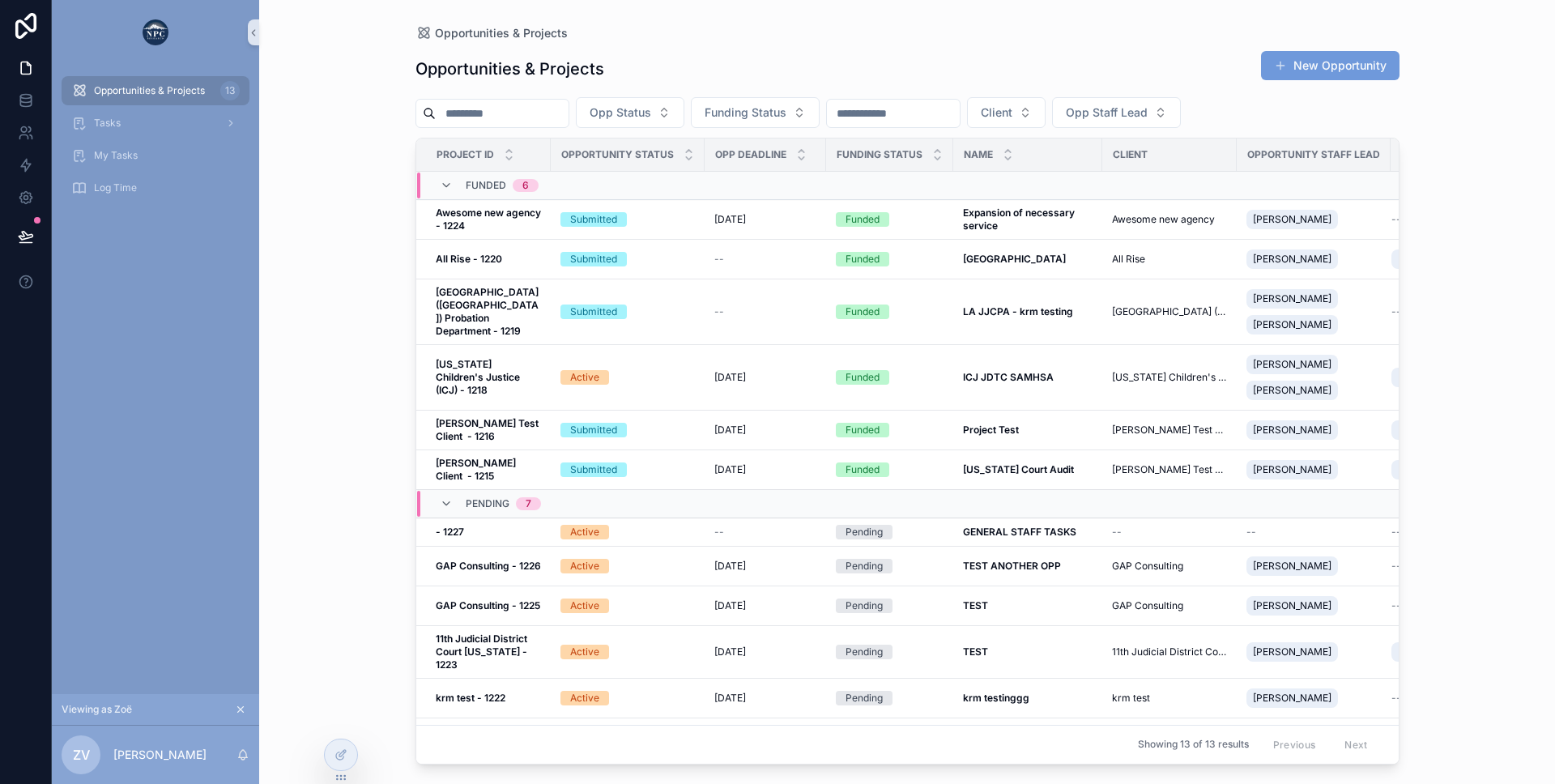
click at [1358, 67] on button "New Opportunity" at bounding box center [1330, 65] width 139 height 29
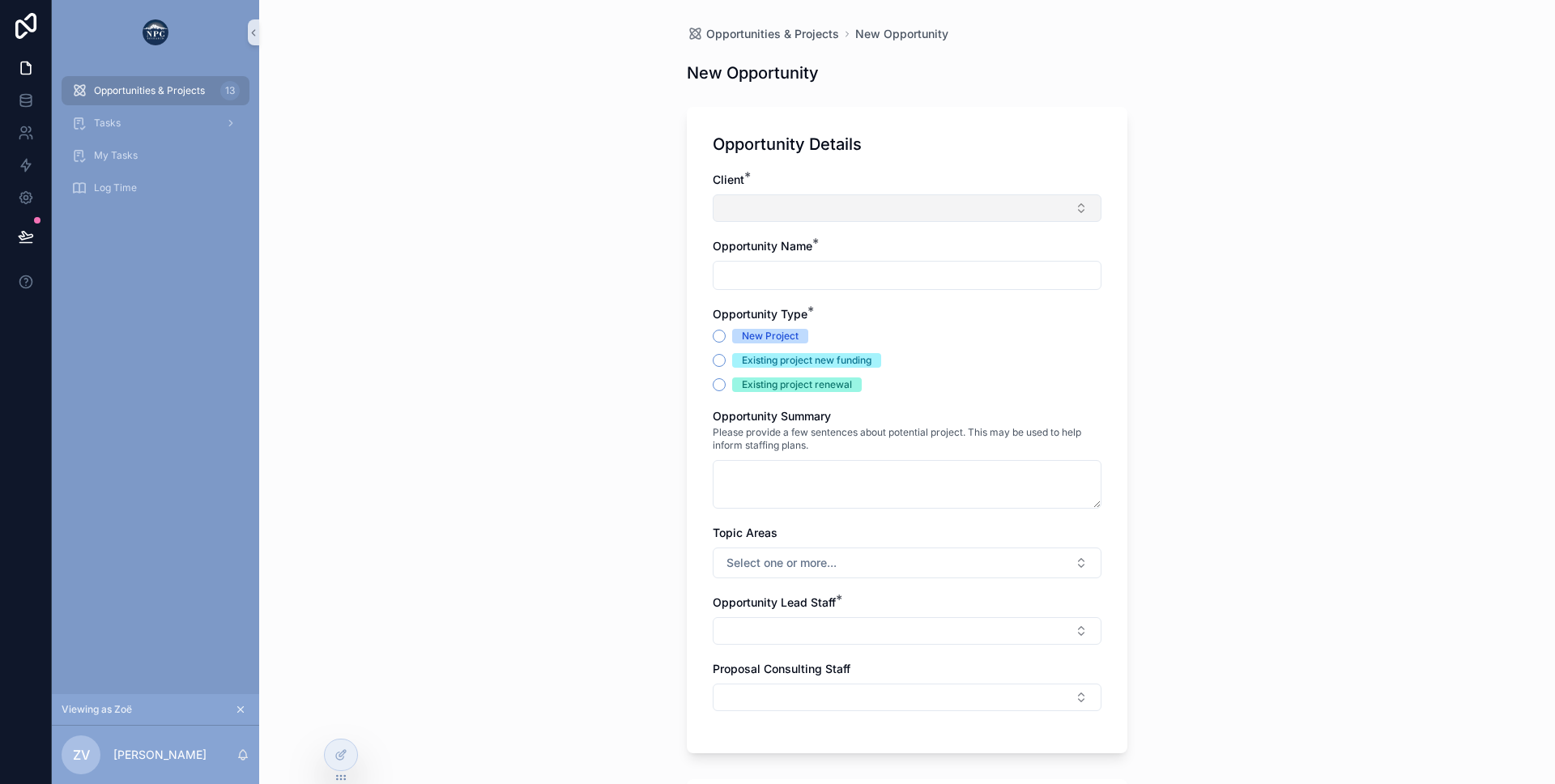
click at [796, 201] on button "Select Button" at bounding box center [907, 208] width 389 height 28
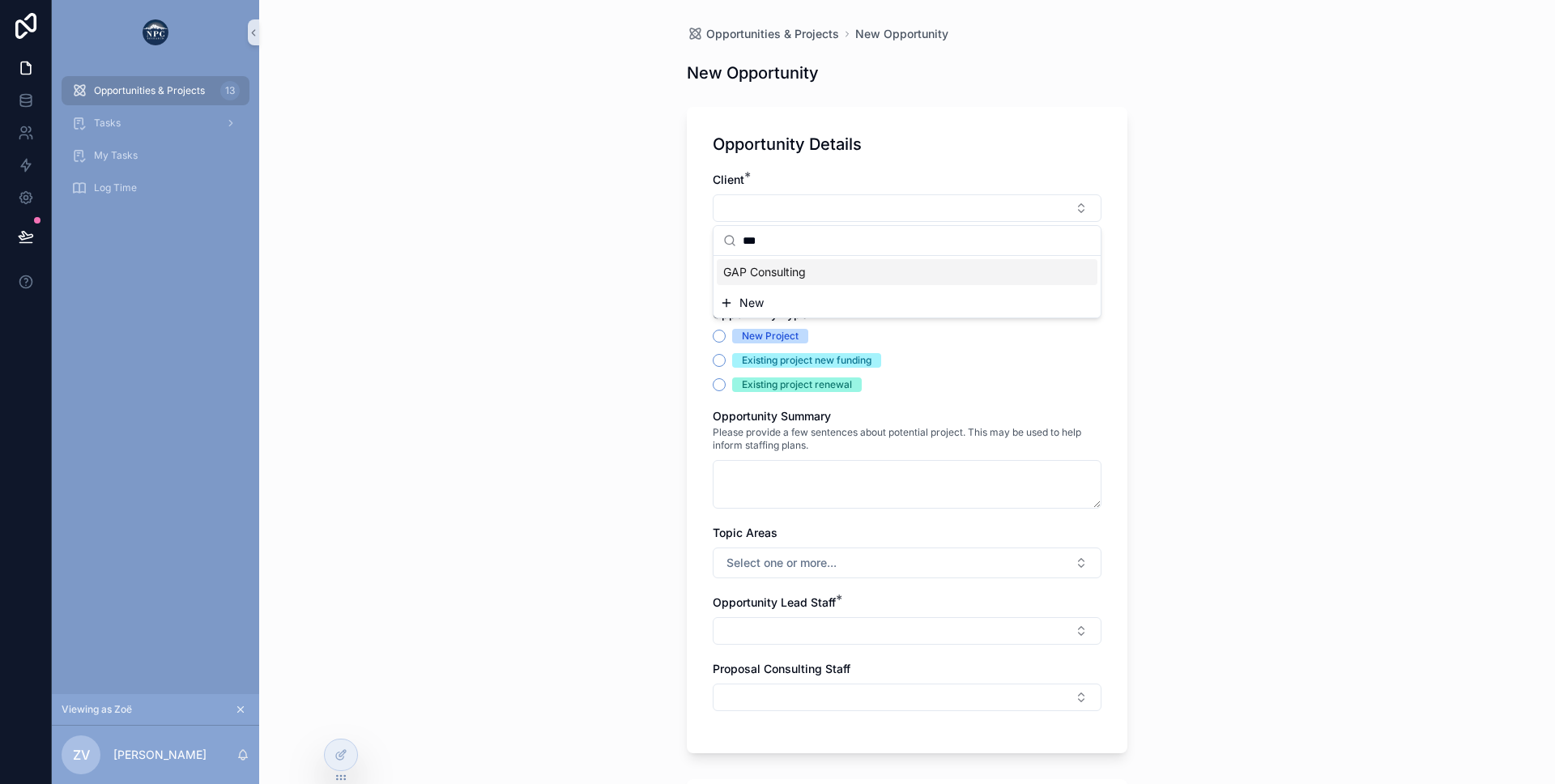
type input "***"
click at [755, 267] on span "GAP Consulting" at bounding box center [764, 272] width 82 height 16
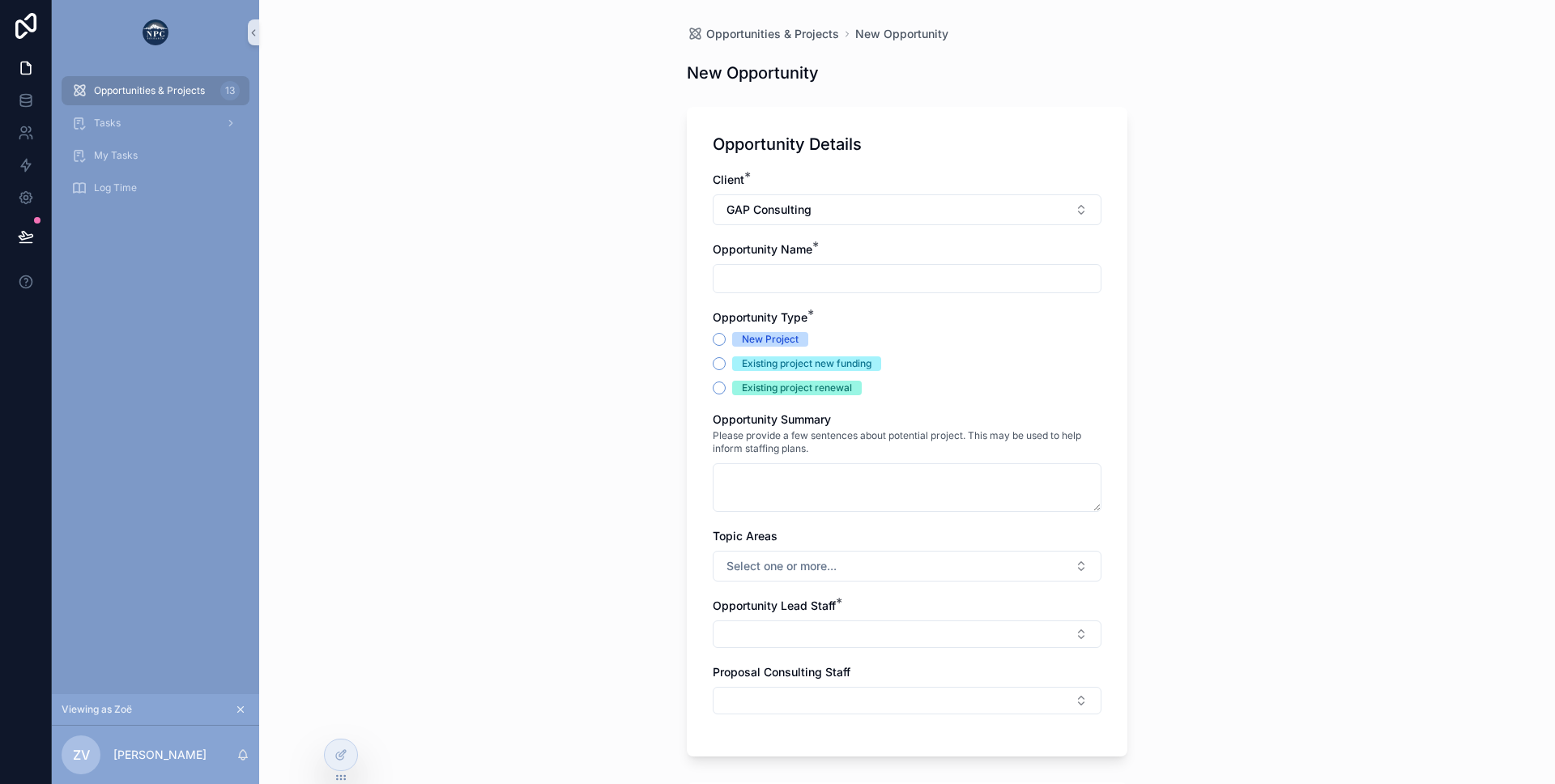
click at [766, 273] on input "scrollable content" at bounding box center [907, 279] width 387 height 23
type input "**********"
click at [743, 339] on div "New Project" at bounding box center [770, 339] width 56 height 14
click at [726, 339] on button "New Project" at bounding box center [719, 340] width 13 height 13
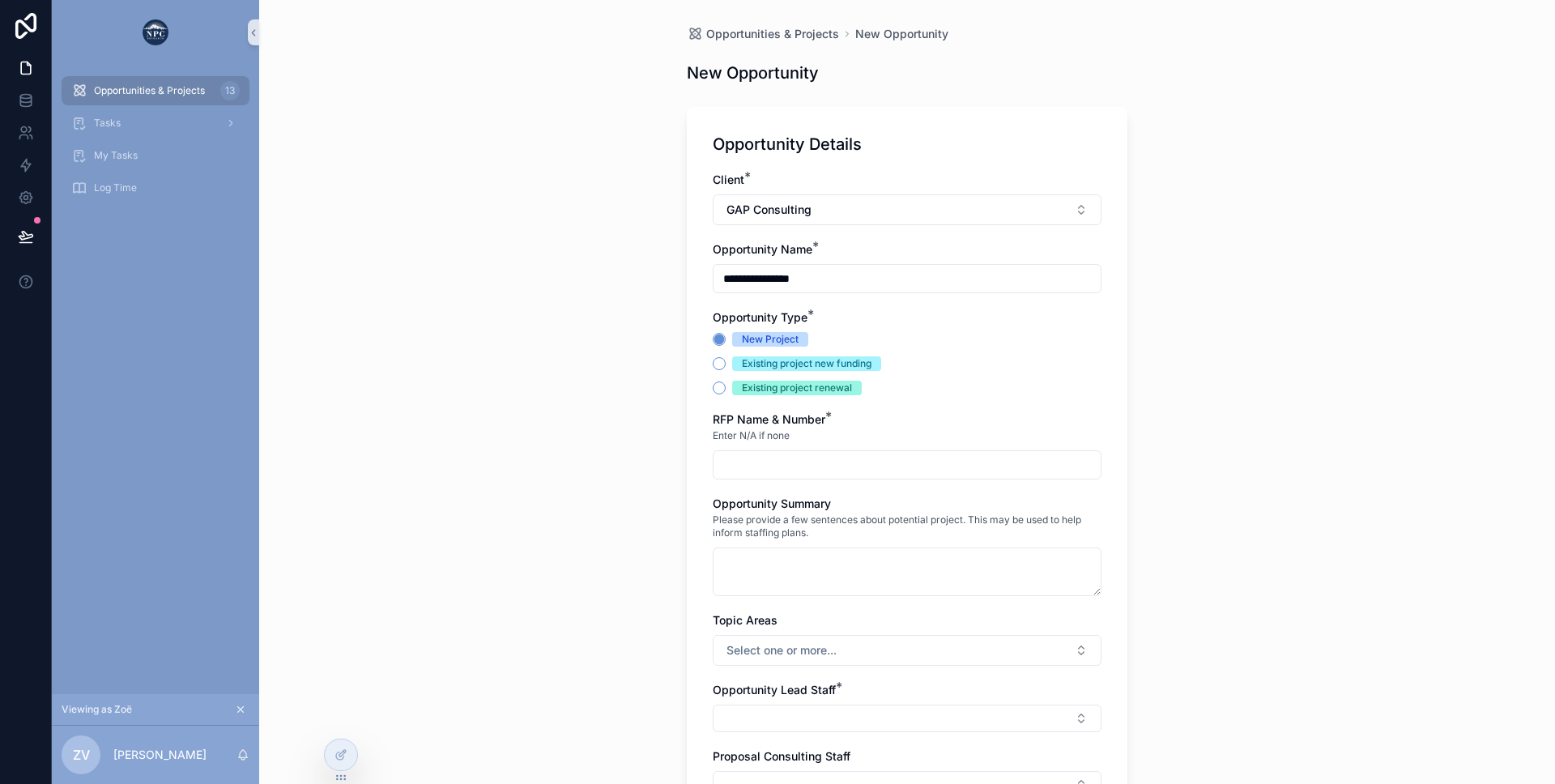
click at [774, 457] on input "scrollable content" at bounding box center [907, 465] width 387 height 23
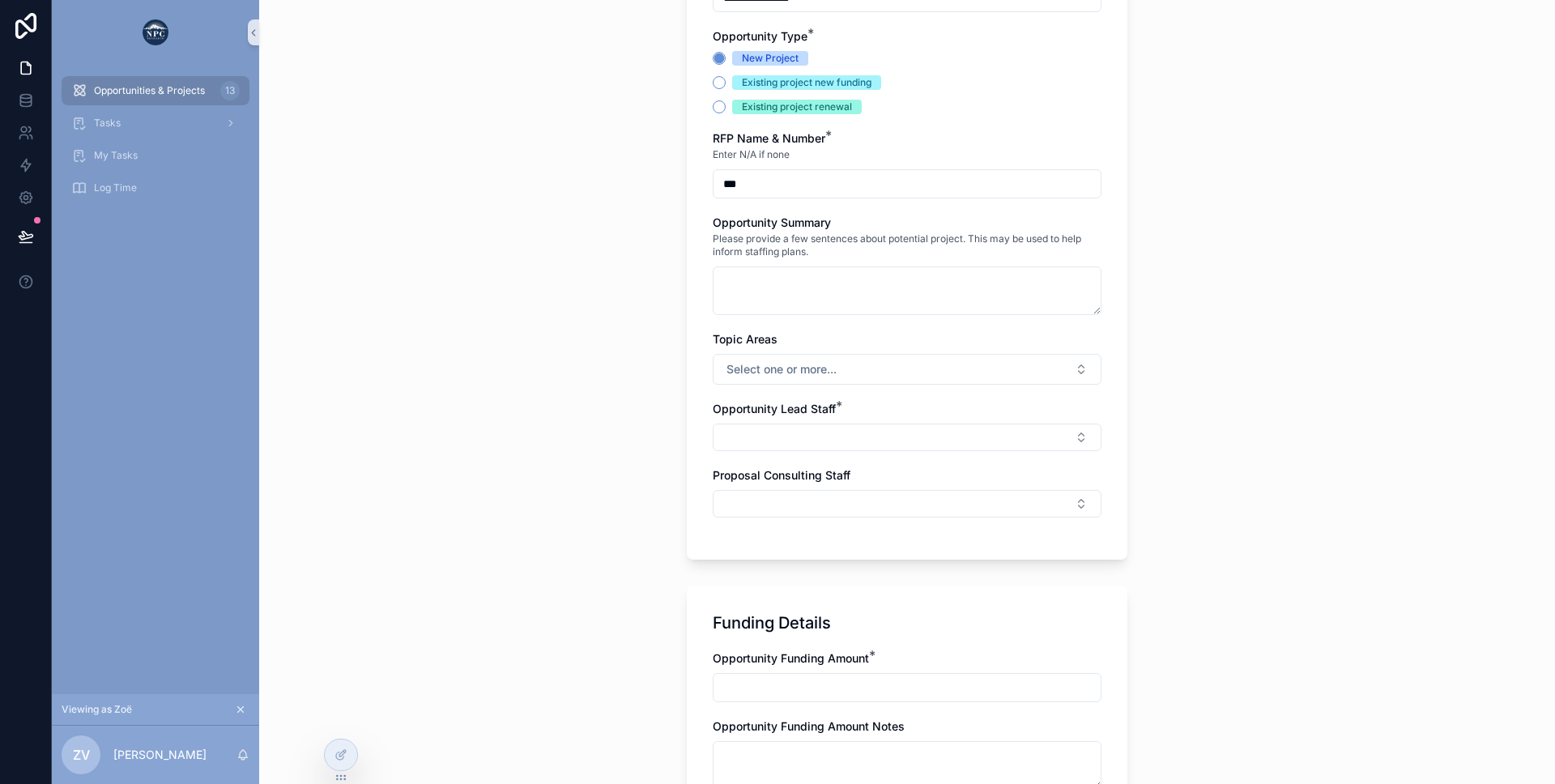
scroll to position [414, 0]
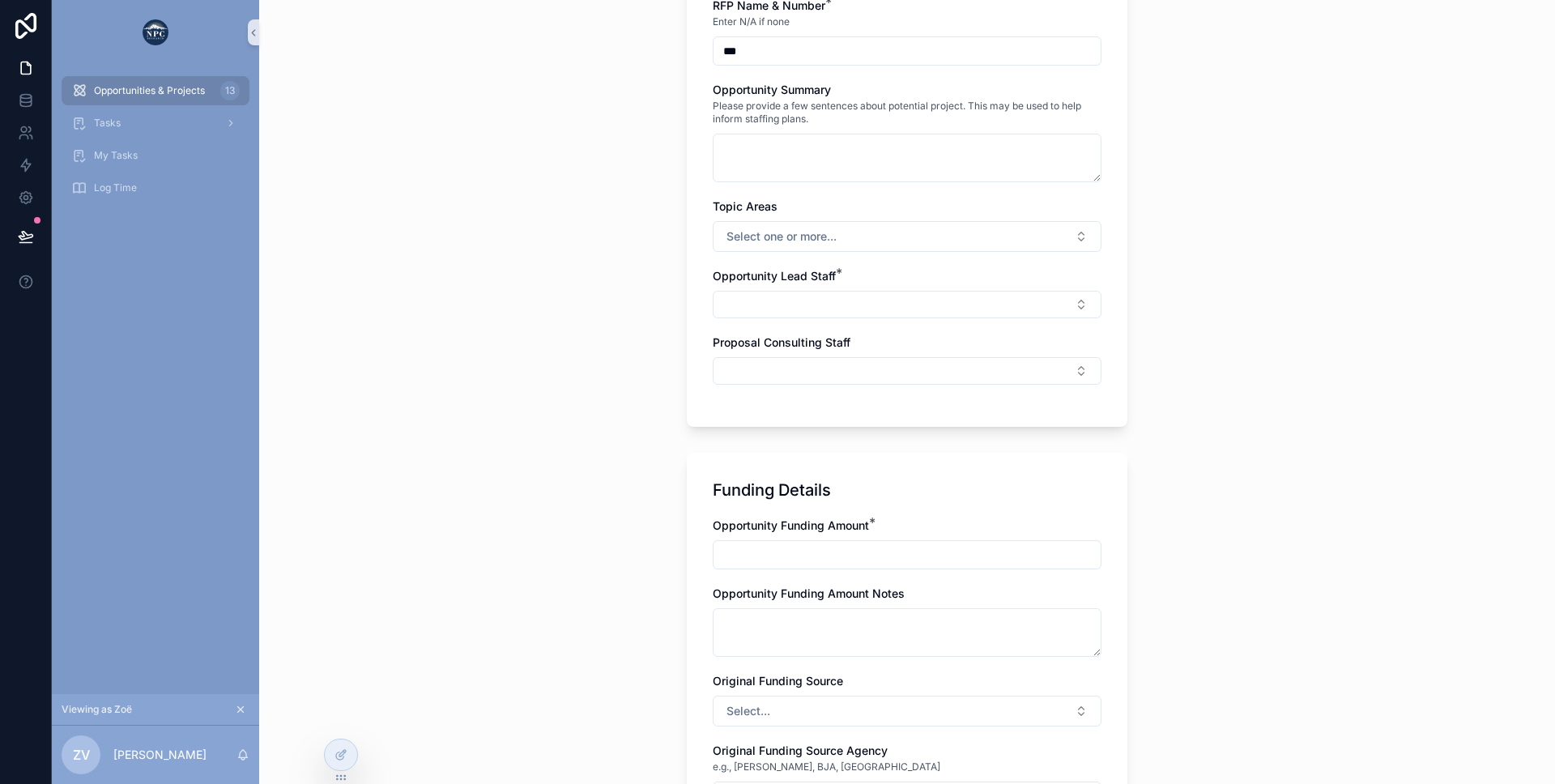
type input "***"
click at [761, 283] on label "Opportunity Lead Staff *" at bounding box center [774, 276] width 124 height 16
click at [754, 302] on button "Select Button" at bounding box center [907, 304] width 389 height 28
type input "***"
click at [750, 367] on span "[PERSON_NAME]" at bounding box center [769, 368] width 93 height 16
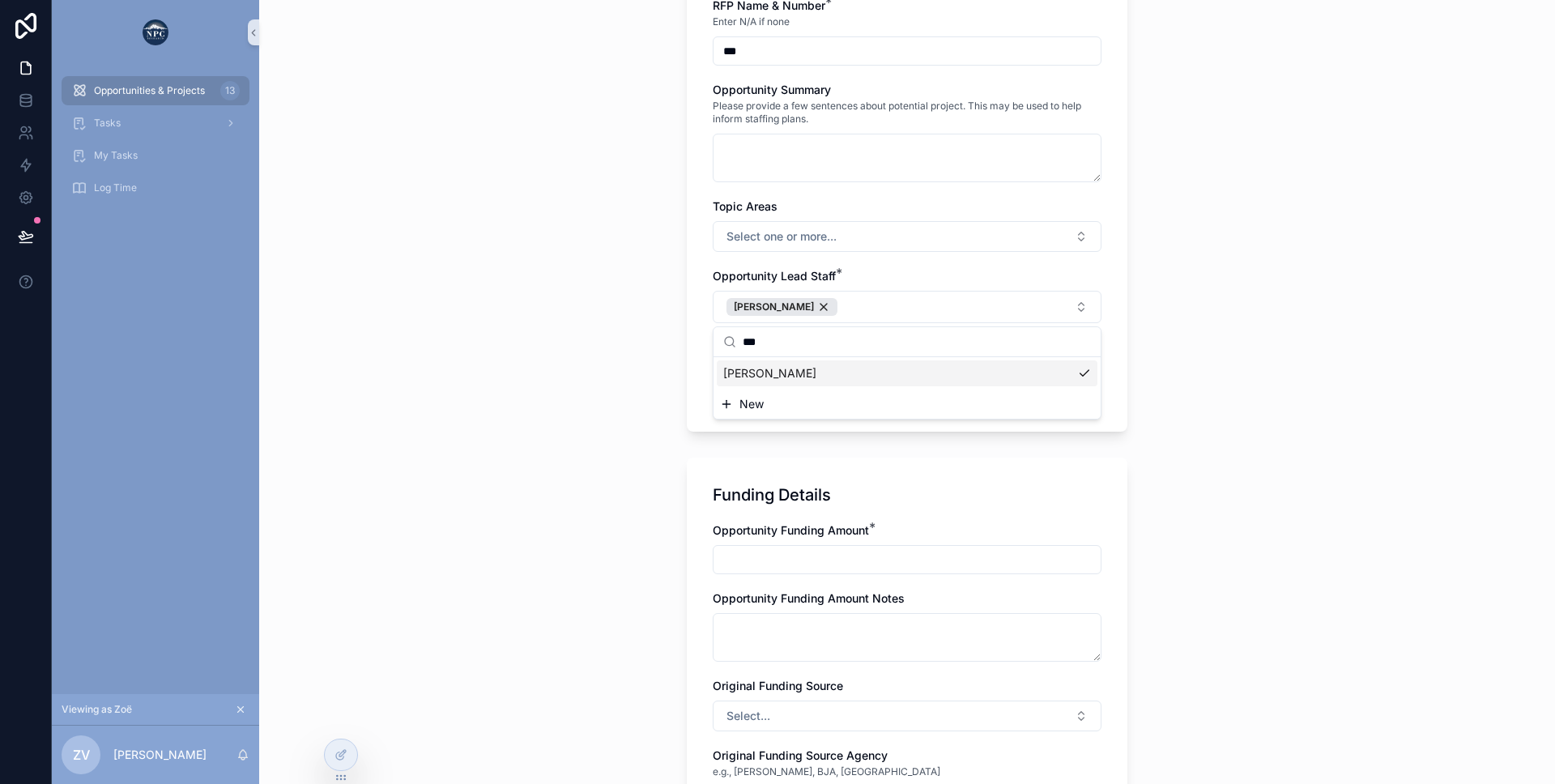
click at [693, 399] on div "**********" at bounding box center [907, 61] width 440 height 738
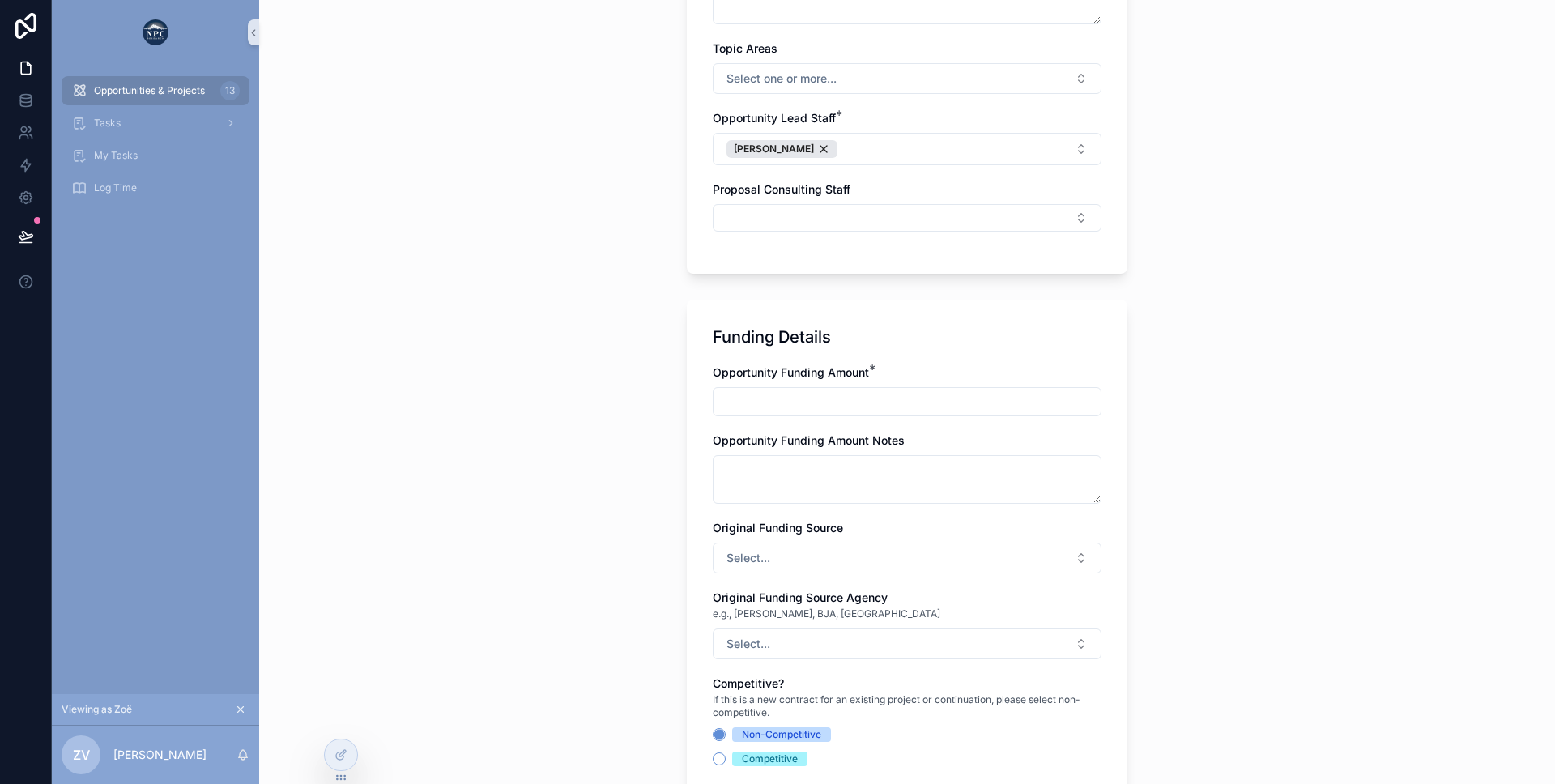
scroll to position [619, 0]
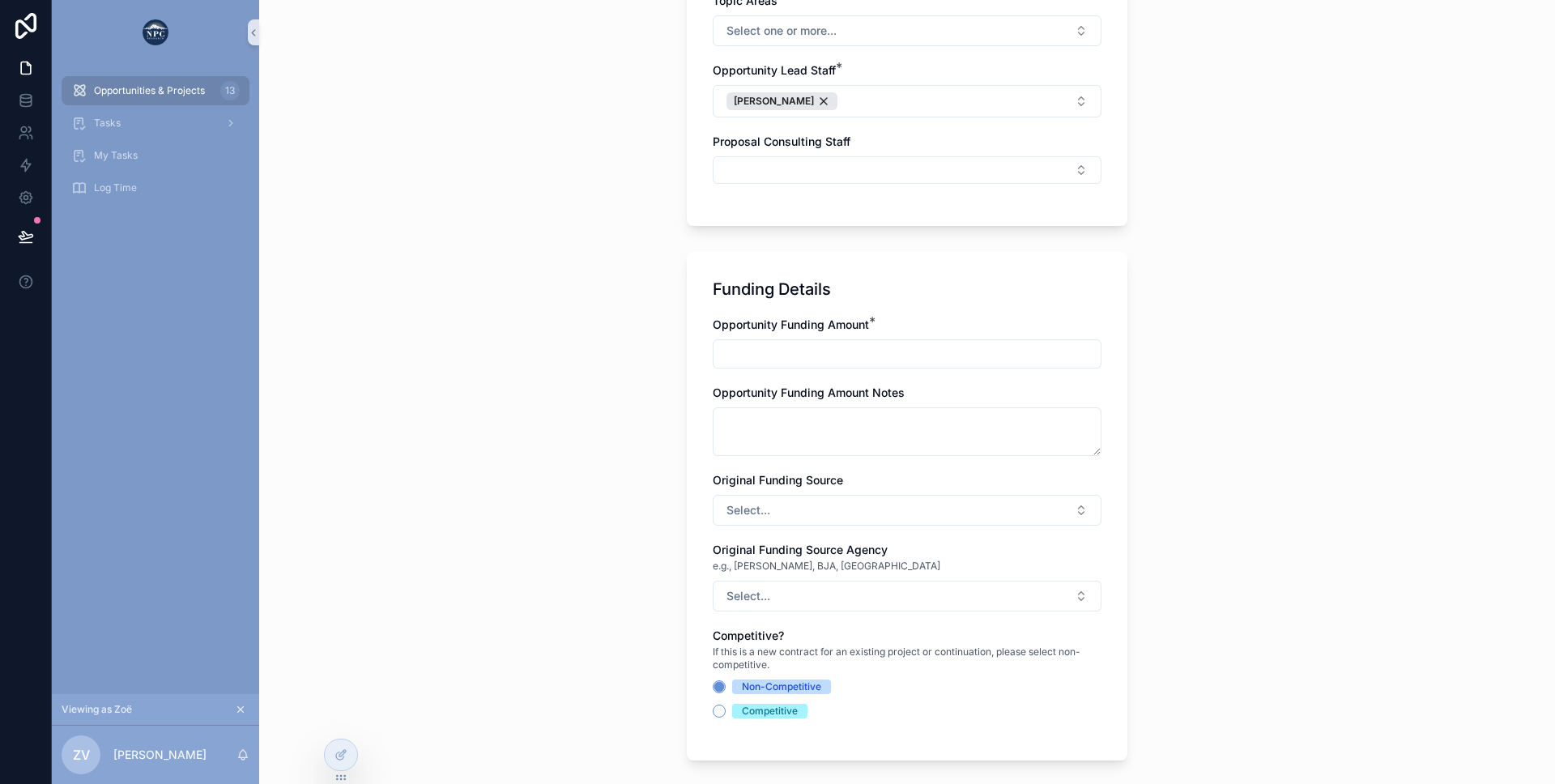
click at [750, 326] on span "Opportunity Funding Amount" at bounding box center [790, 325] width 156 height 13
click at [728, 359] on input "scrollable content" at bounding box center [907, 354] width 387 height 23
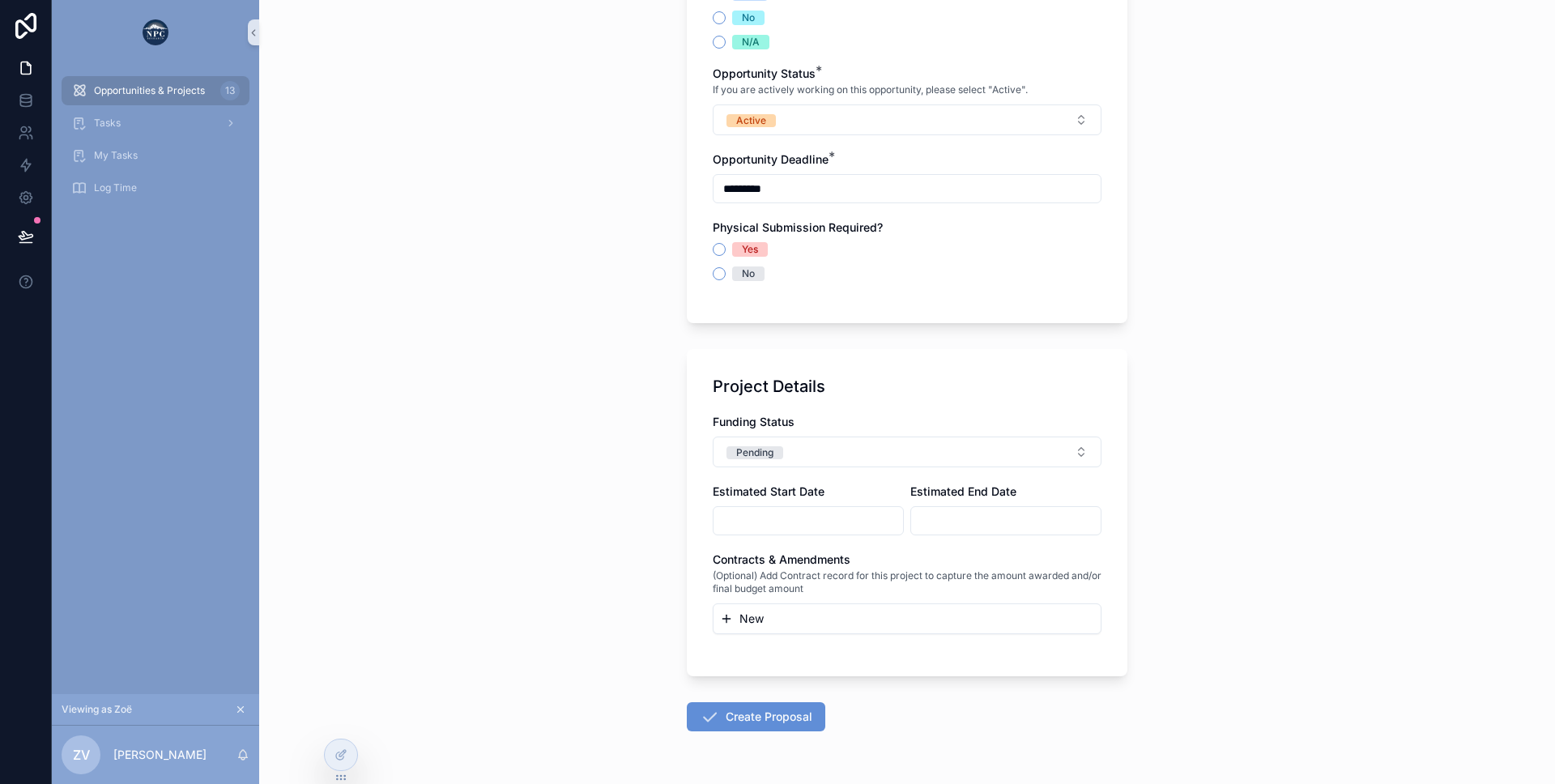
scroll to position [1636, 0]
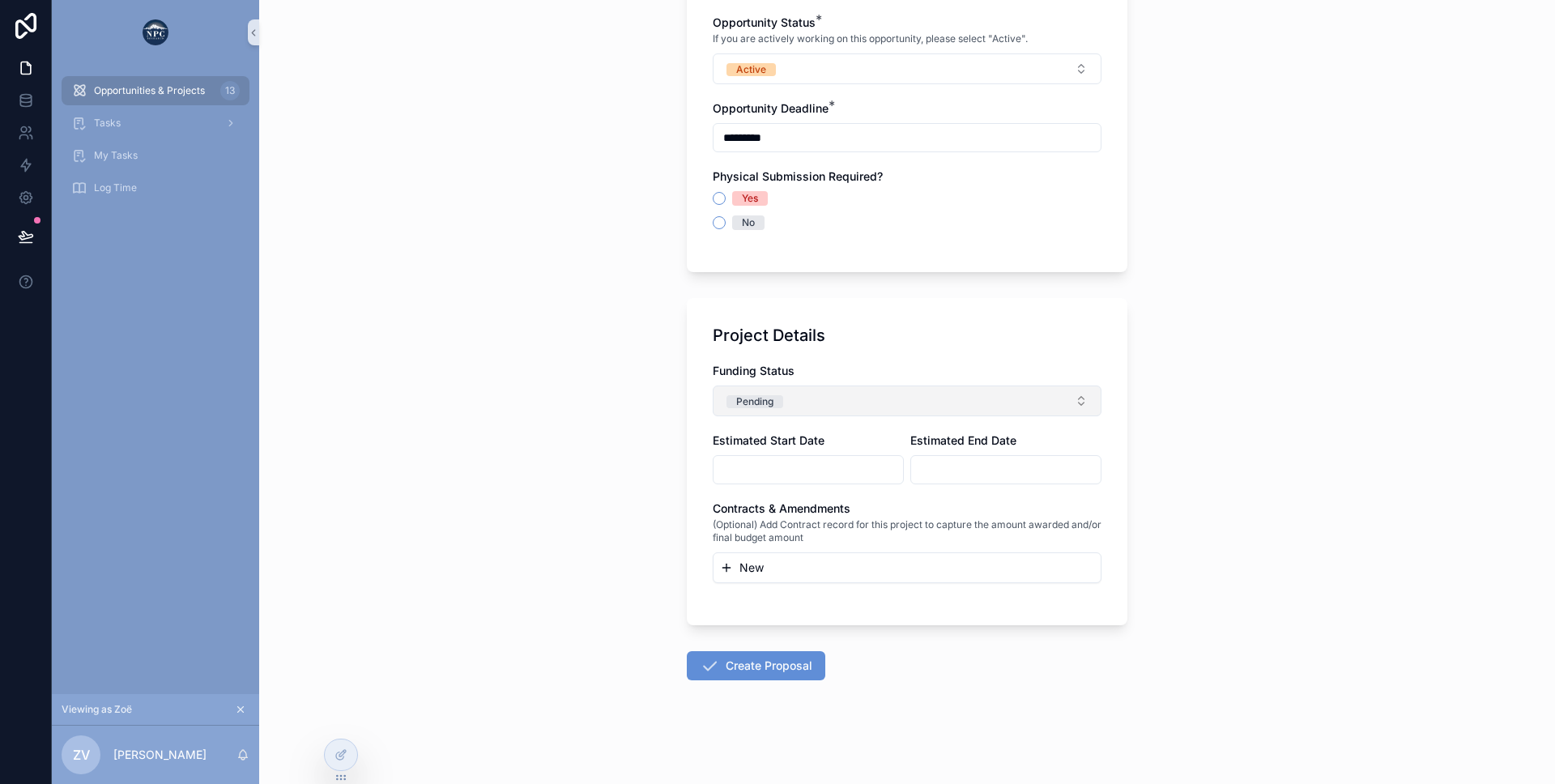
type input "**********"
click at [744, 392] on span "Pending" at bounding box center [755, 400] width 56 height 16
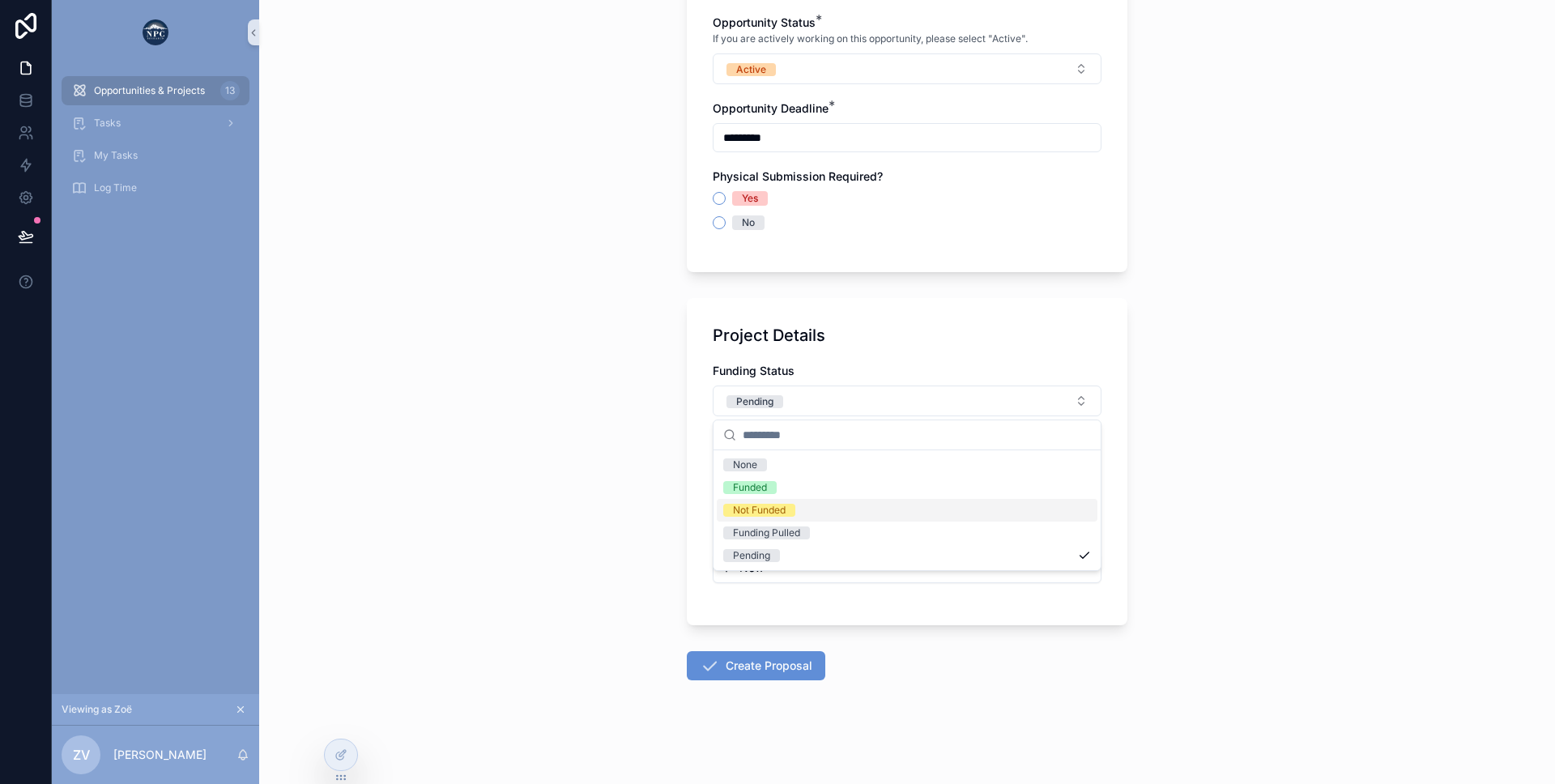
click at [751, 499] on div "Not Funded" at bounding box center [908, 510] width 381 height 23
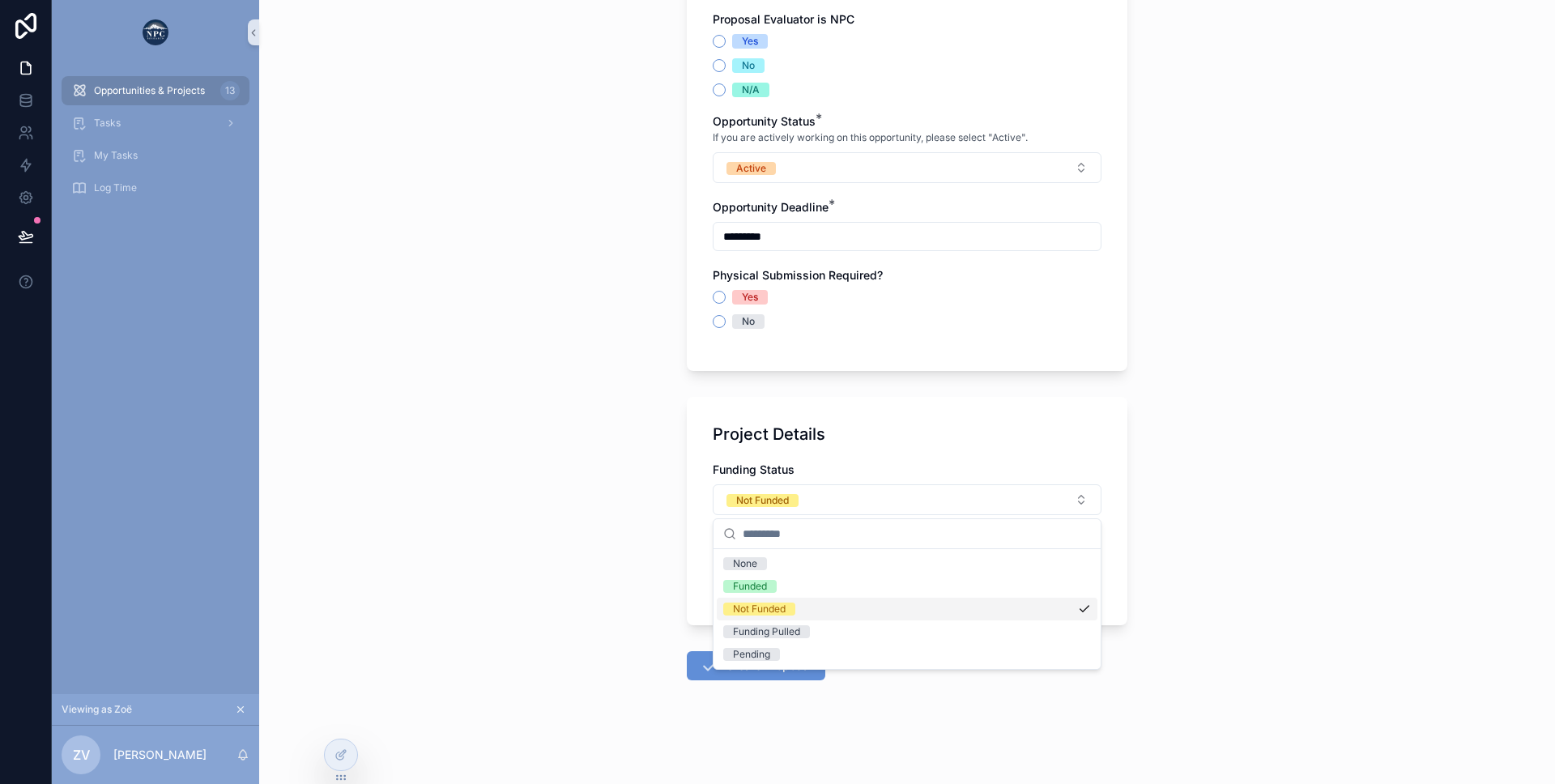
scroll to position [1536, 0]
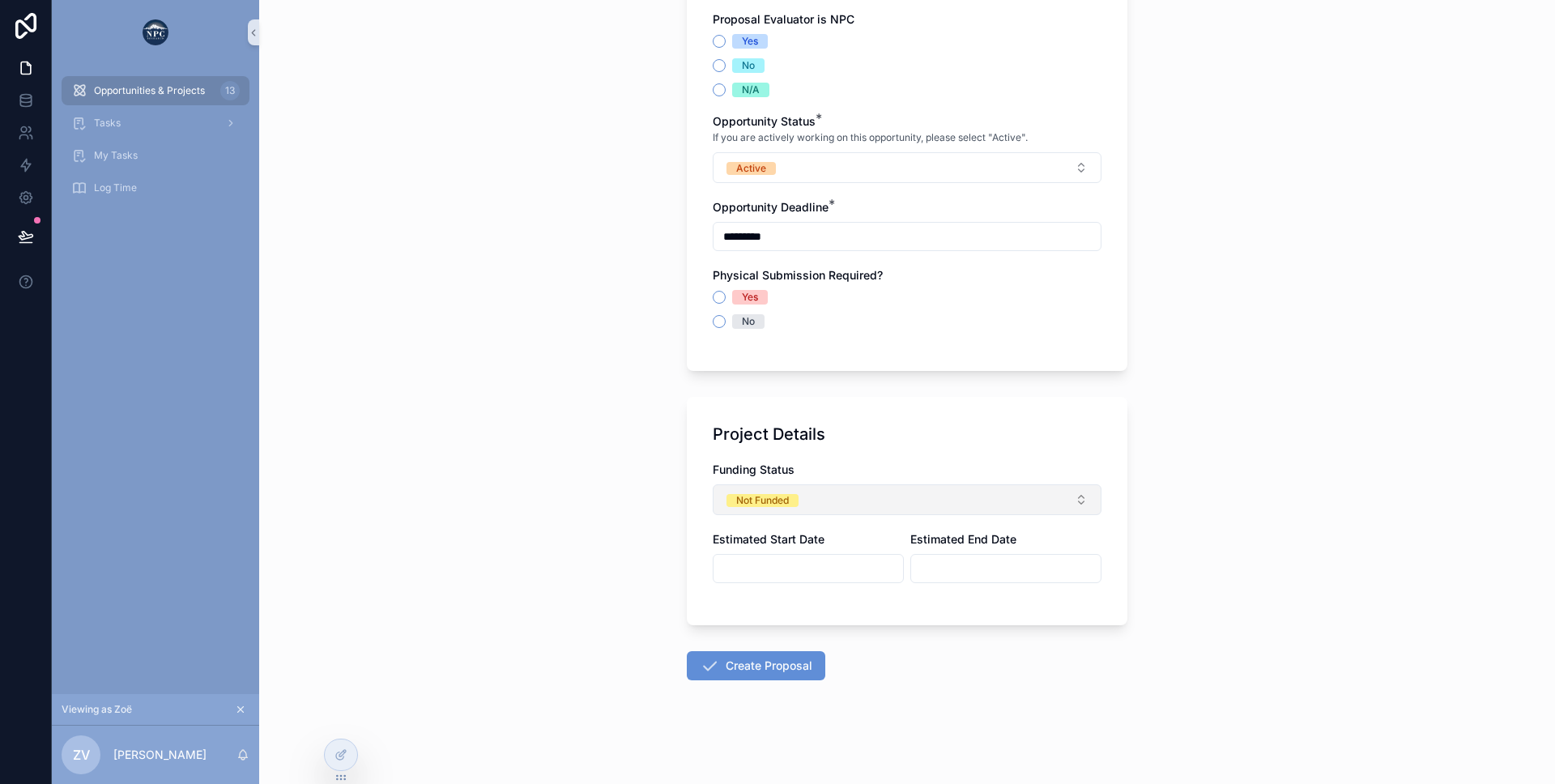
click at [739, 503] on div "Not Funded" at bounding box center [762, 501] width 53 height 13
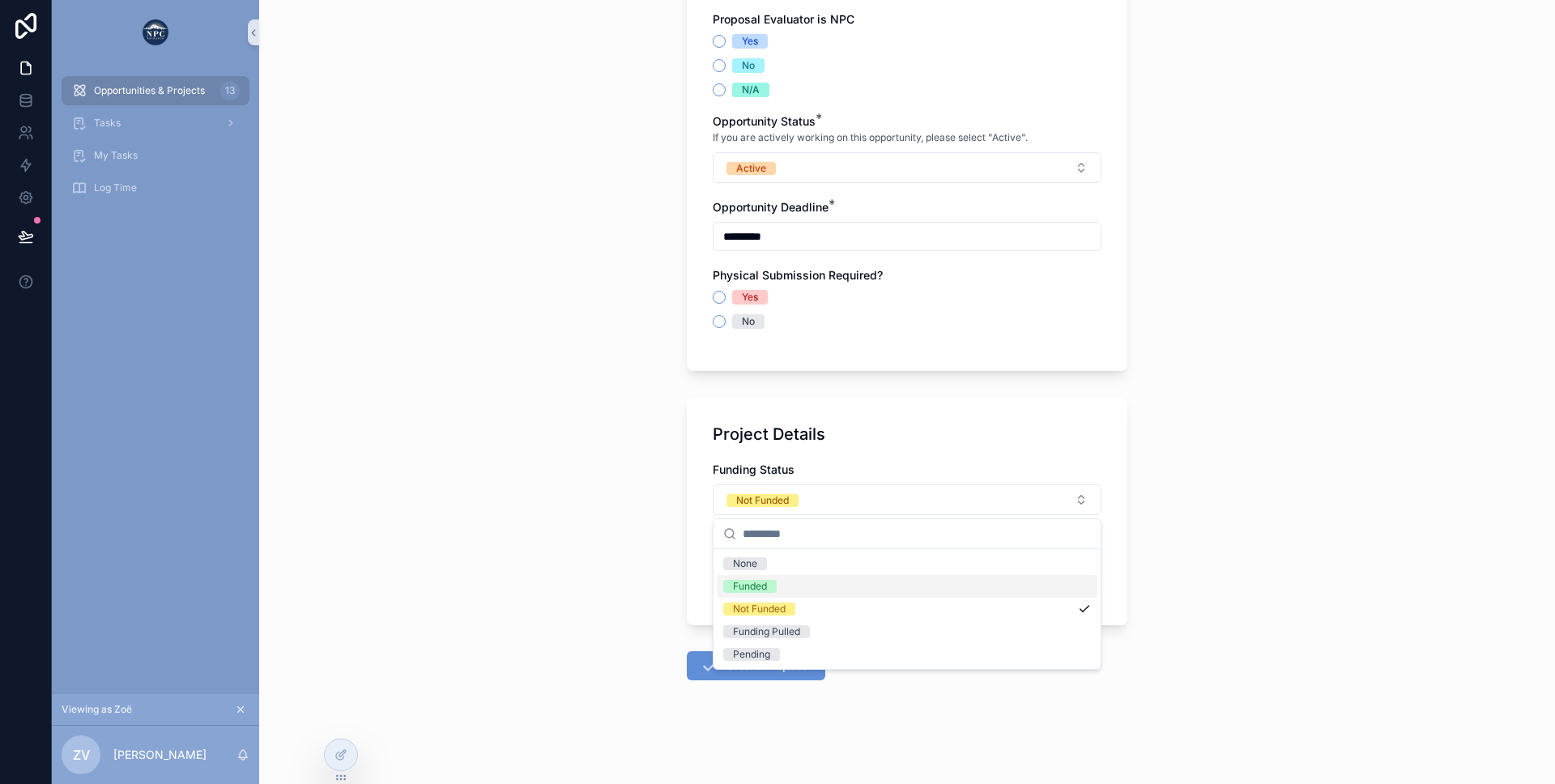
click at [735, 578] on div "Funded" at bounding box center [908, 587] width 381 height 23
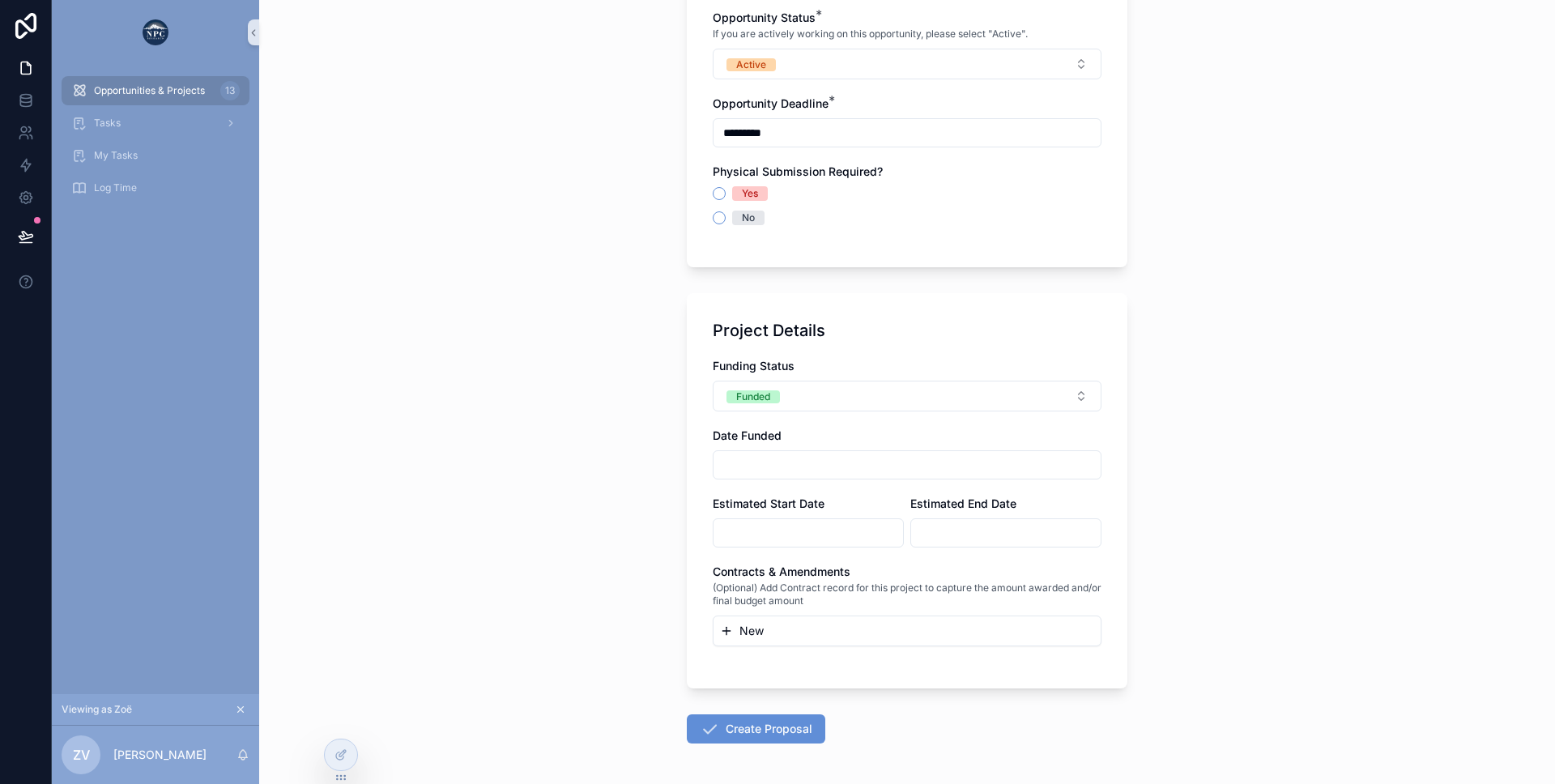
scroll to position [1704, 0]
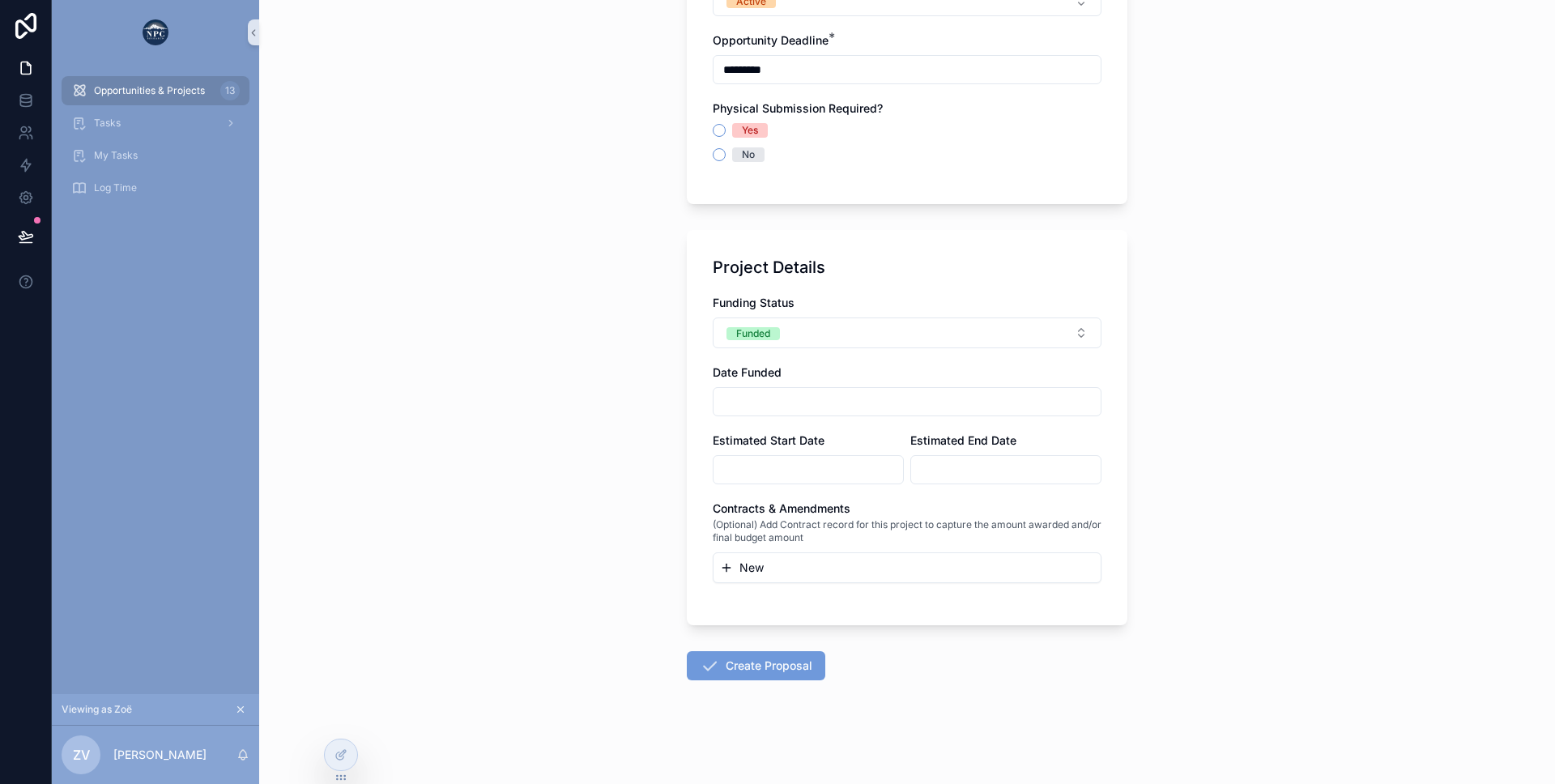
click at [731, 663] on button "Create Proposal" at bounding box center [755, 665] width 139 height 29
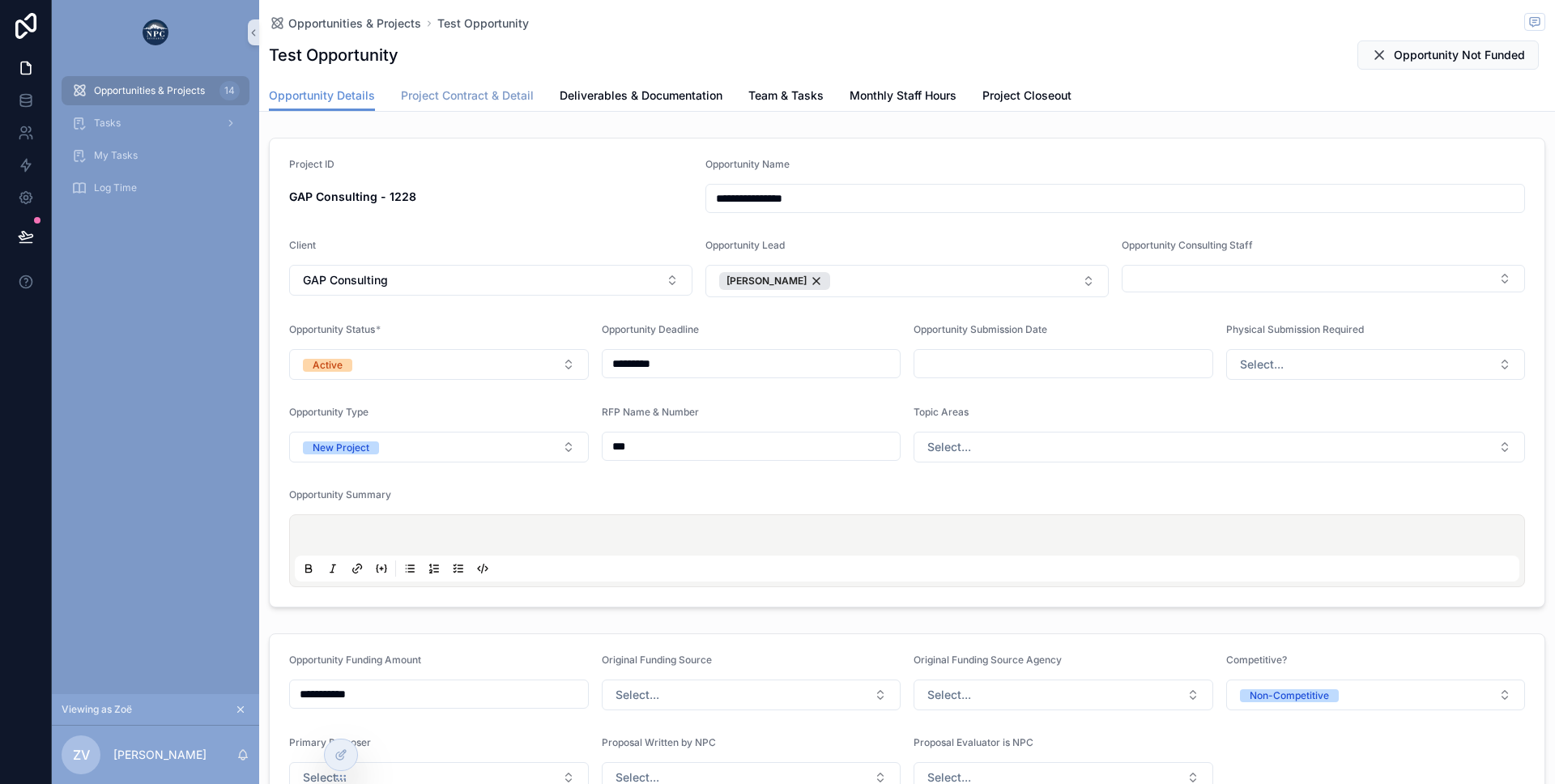
click at [449, 92] on span "Project Contract & Detail" at bounding box center [467, 95] width 133 height 16
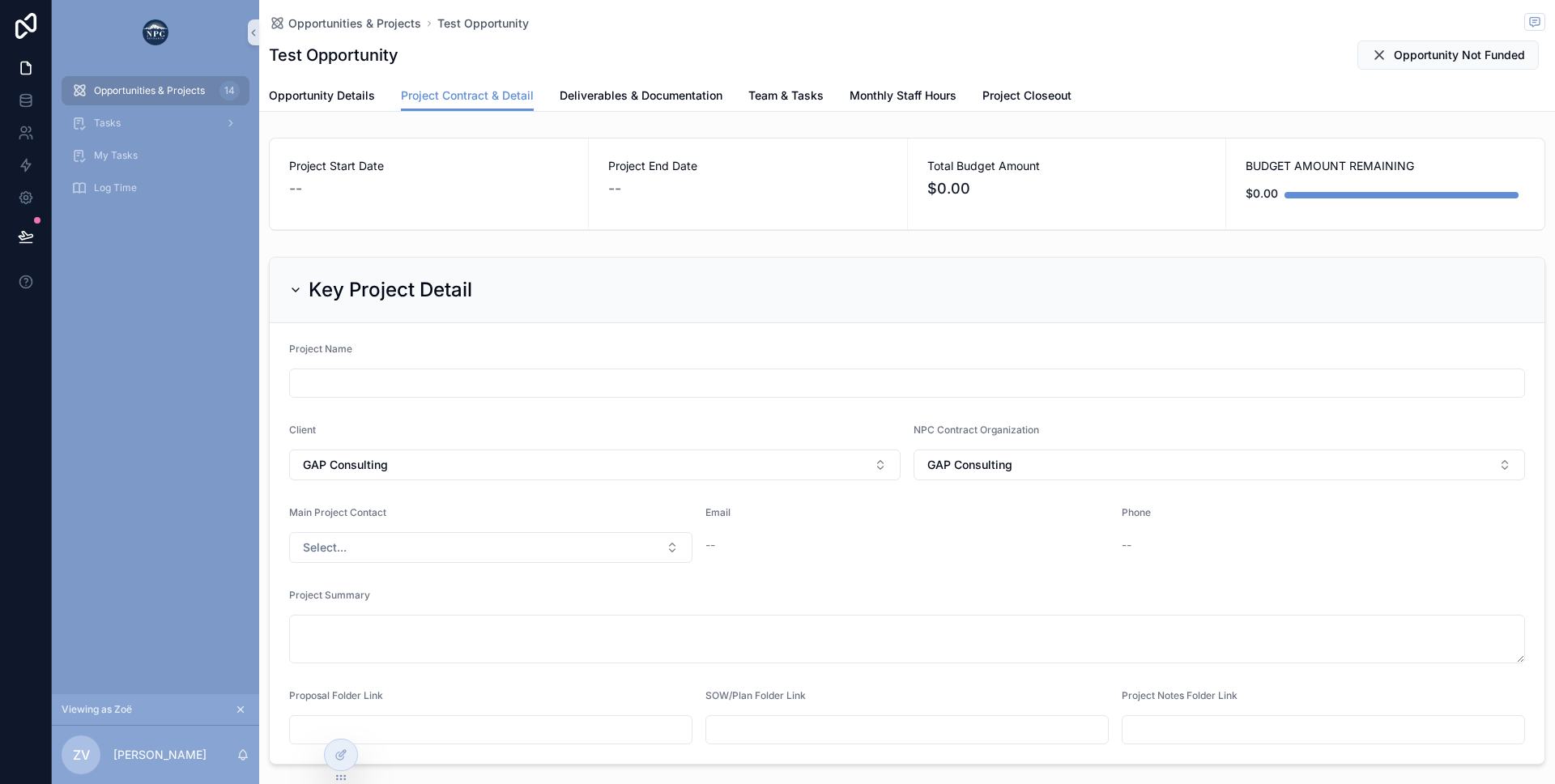
click at [387, 383] on input "scrollable content" at bounding box center [907, 383] width 1234 height 23
type input "*"
click at [383, 381] on input "**********" at bounding box center [907, 383] width 1234 height 23
type input "**********"
click at [325, 94] on span "Opportunity Details" at bounding box center [322, 95] width 106 height 16
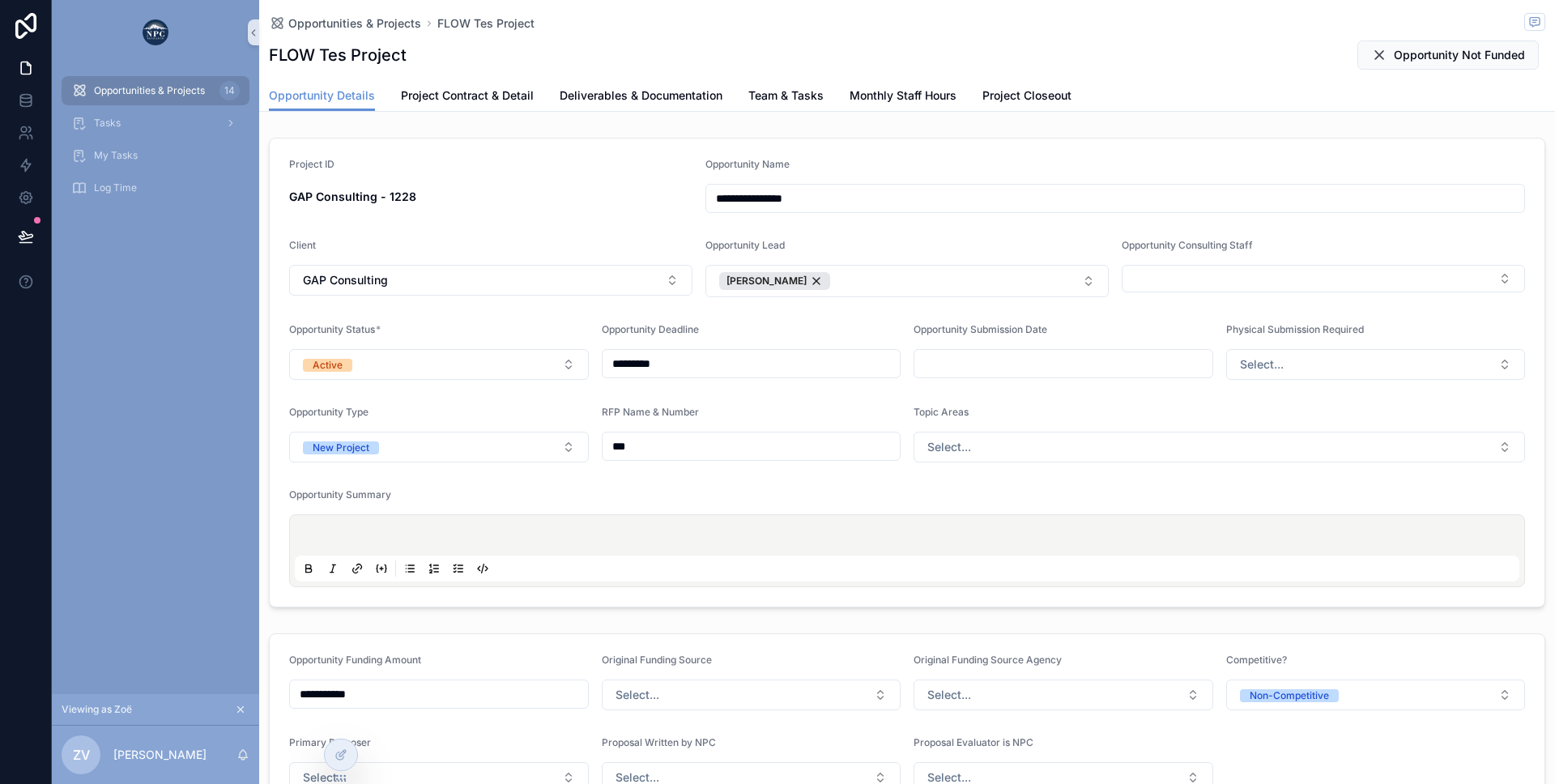
click at [475, 207] on div "GAP Consulting - 1228" at bounding box center [490, 196] width 403 height 26
click at [778, 103] on link "Team & Tasks" at bounding box center [786, 98] width 76 height 33
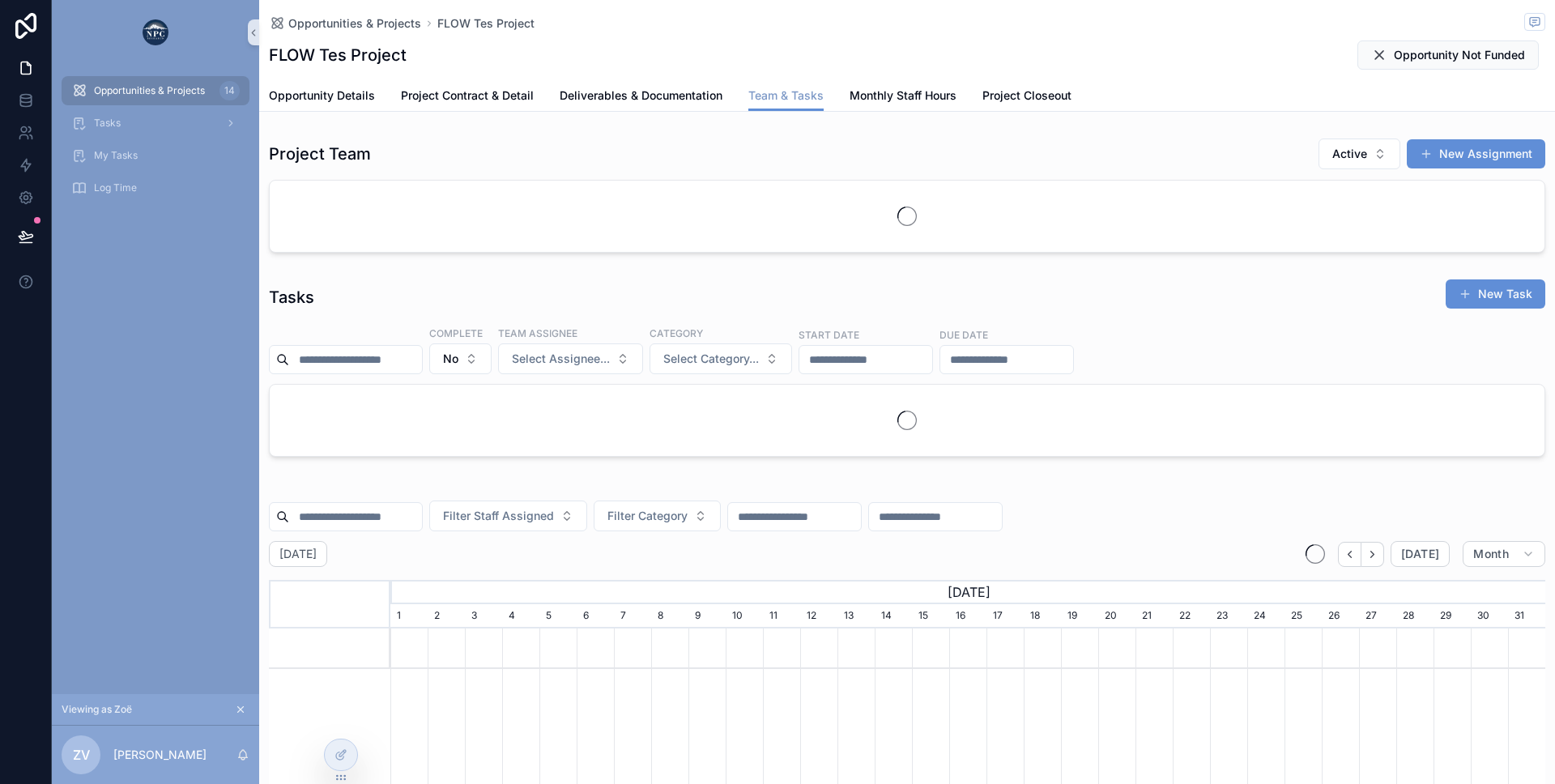
scroll to position [0, 1155]
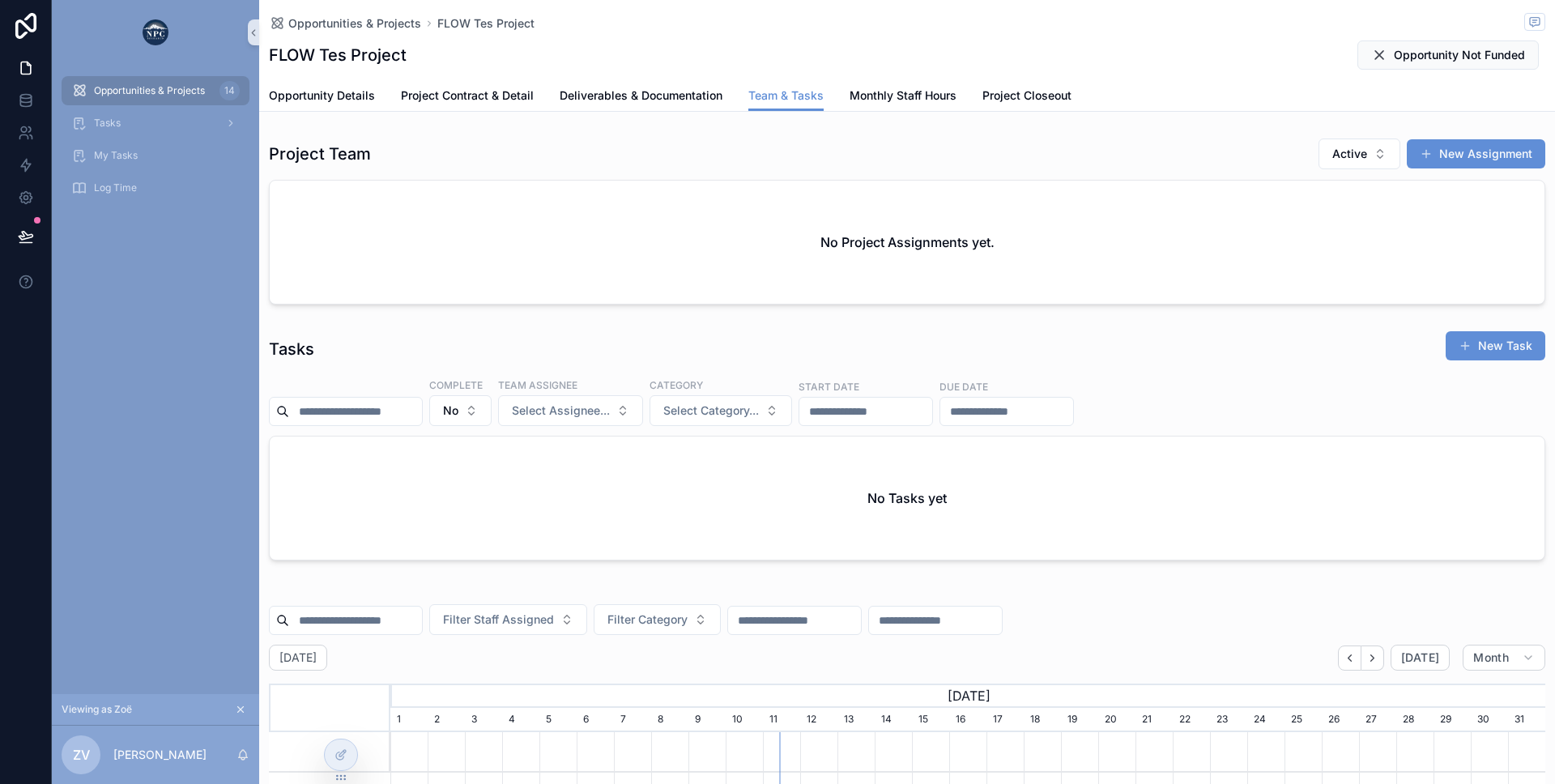
click at [494, 172] on div "Project Team Active New Assignment No Project Assignments yet." at bounding box center [907, 221] width 1276 height 167
click at [491, 199] on div "No Project Assignments yet." at bounding box center [907, 242] width 1274 height 123
click at [326, 740] on div at bounding box center [341, 754] width 34 height 33
click at [466, 180] on div "No Project Assignments yet." at bounding box center [907, 242] width 1276 height 124
click at [1358, 154] on span "Active" at bounding box center [1349, 153] width 34 height 16
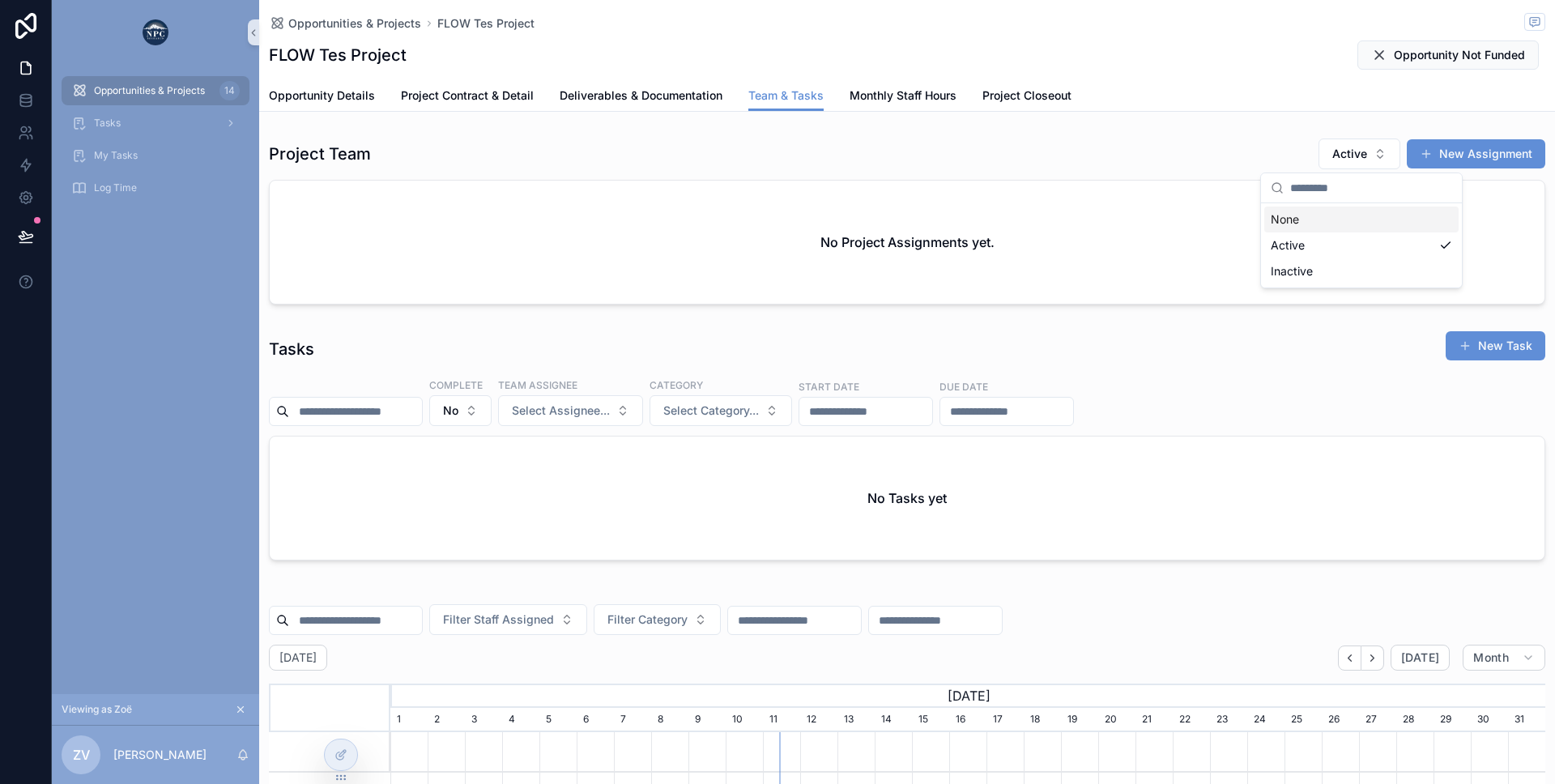
click at [1203, 165] on div "Project Team Active New Assignment" at bounding box center [907, 154] width 1276 height 33
click at [346, 740] on icon at bounding box center [341, 755] width 13 height 13
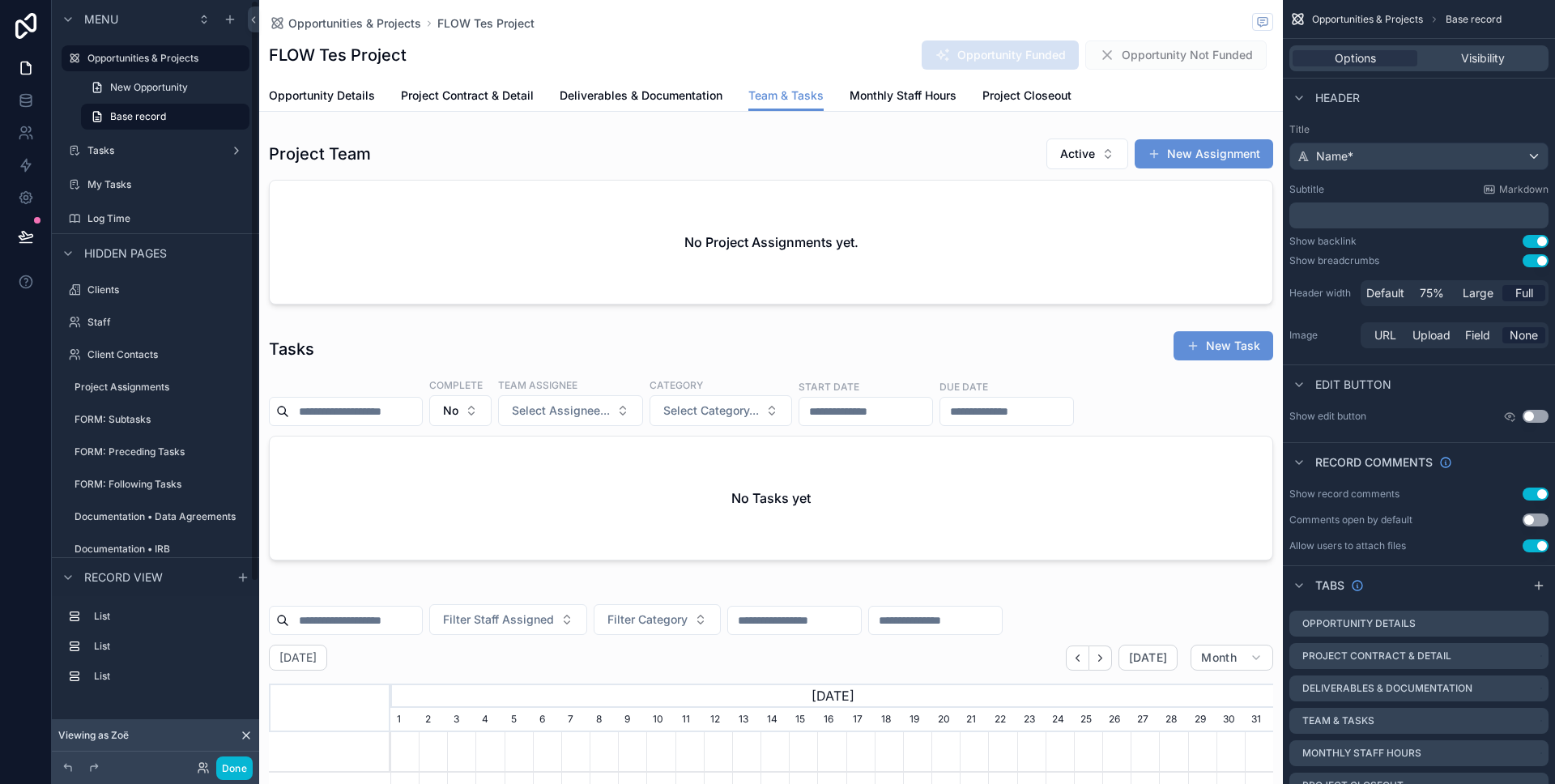
scroll to position [0, 883]
click at [135, 124] on link "Base record" at bounding box center [166, 116] width 169 height 26
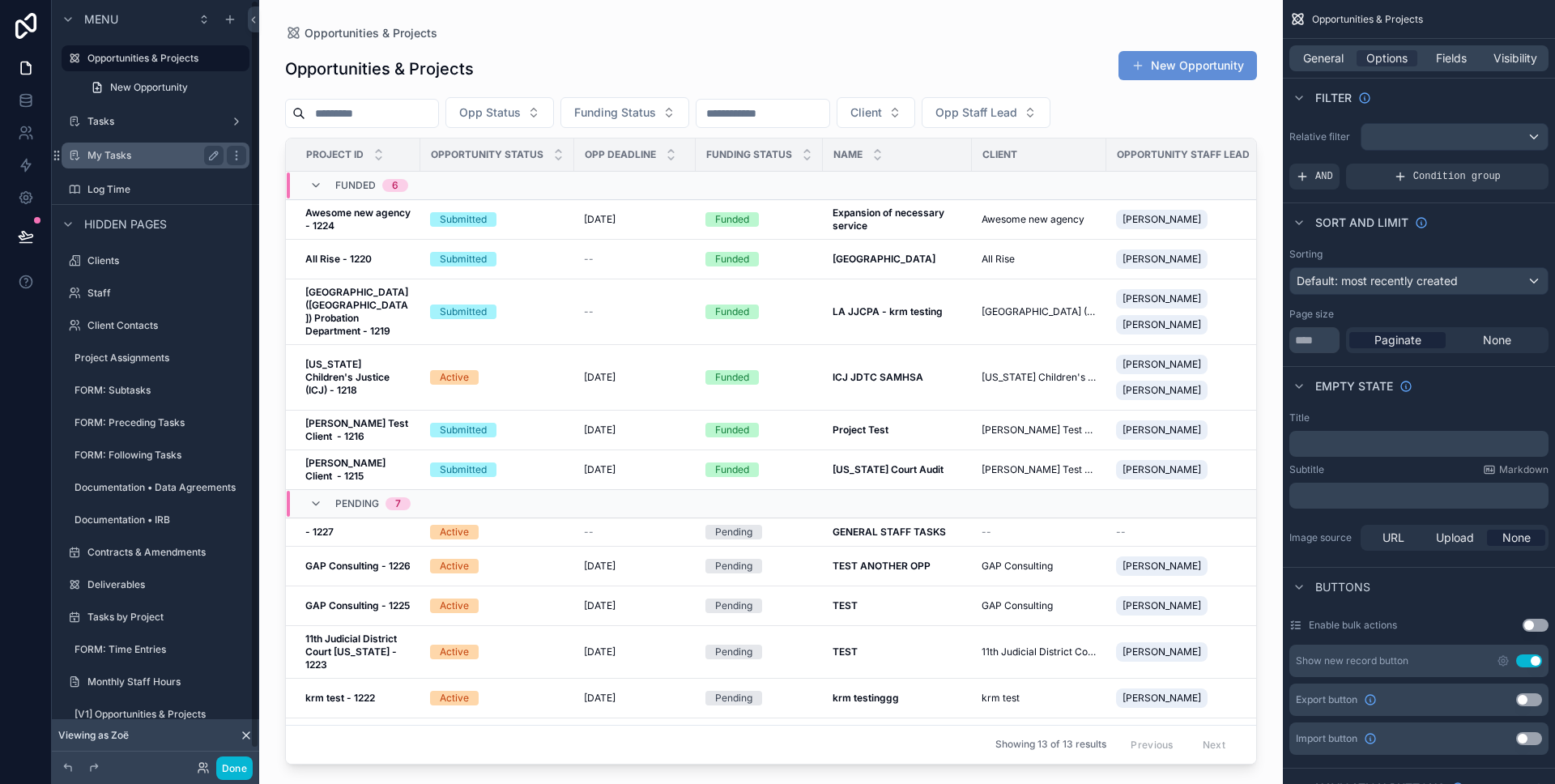
click at [129, 143] on div "My Tasks" at bounding box center [155, 155] width 181 height 26
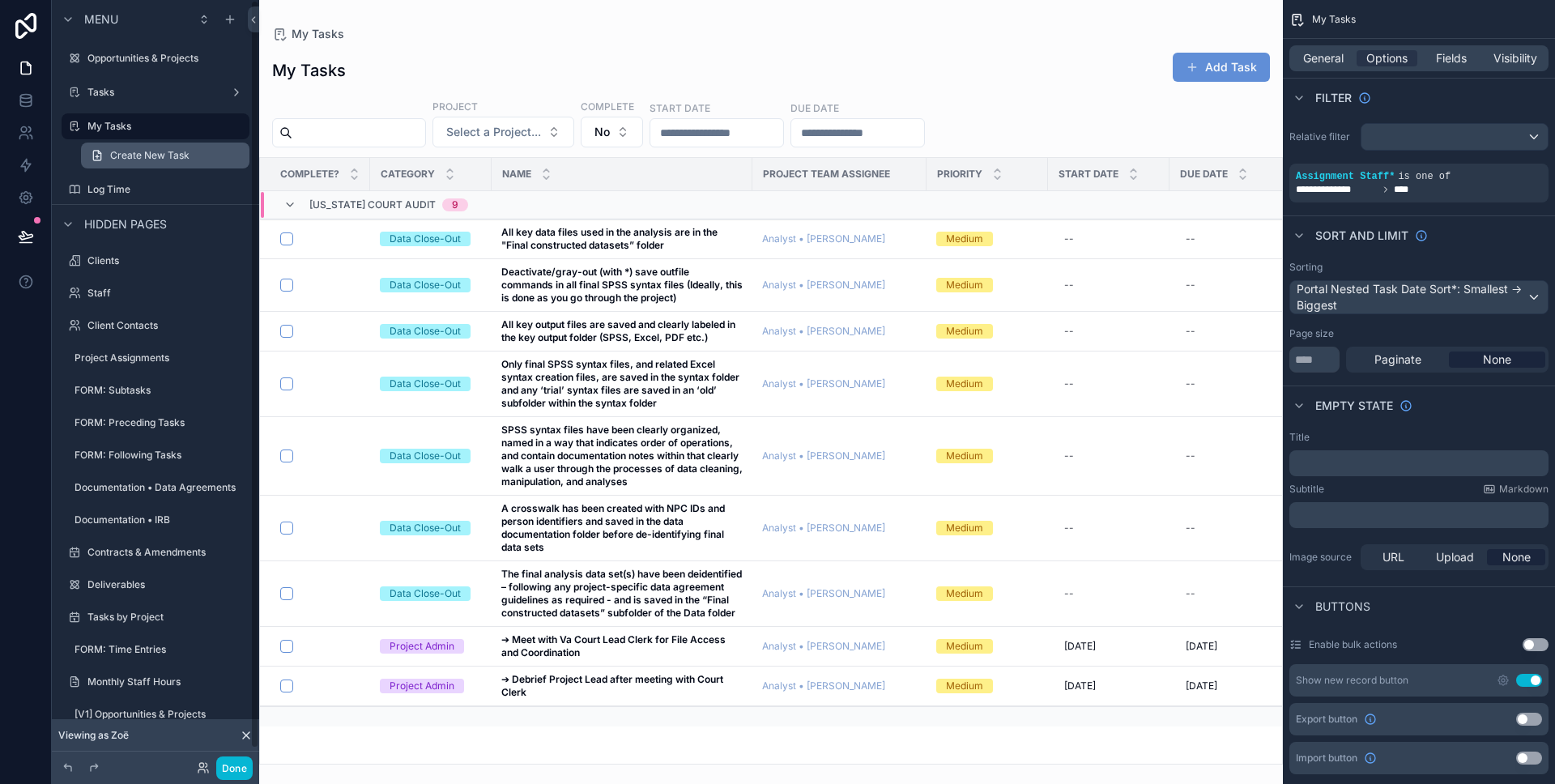
click at [189, 150] on link "Create New Task" at bounding box center [166, 155] width 169 height 26
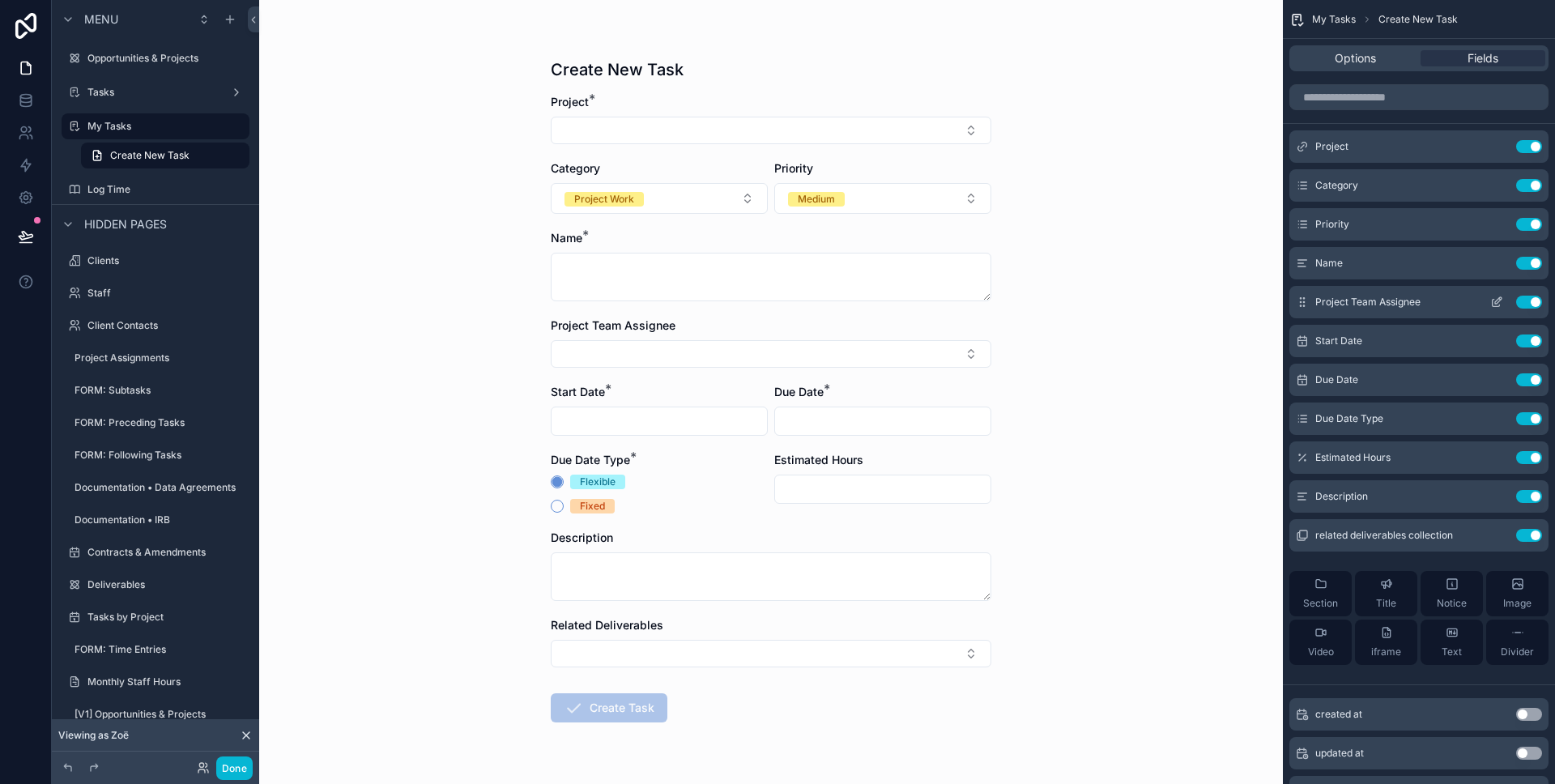
click at [1451, 305] on icon "scrollable content" at bounding box center [1497, 303] width 8 height 8
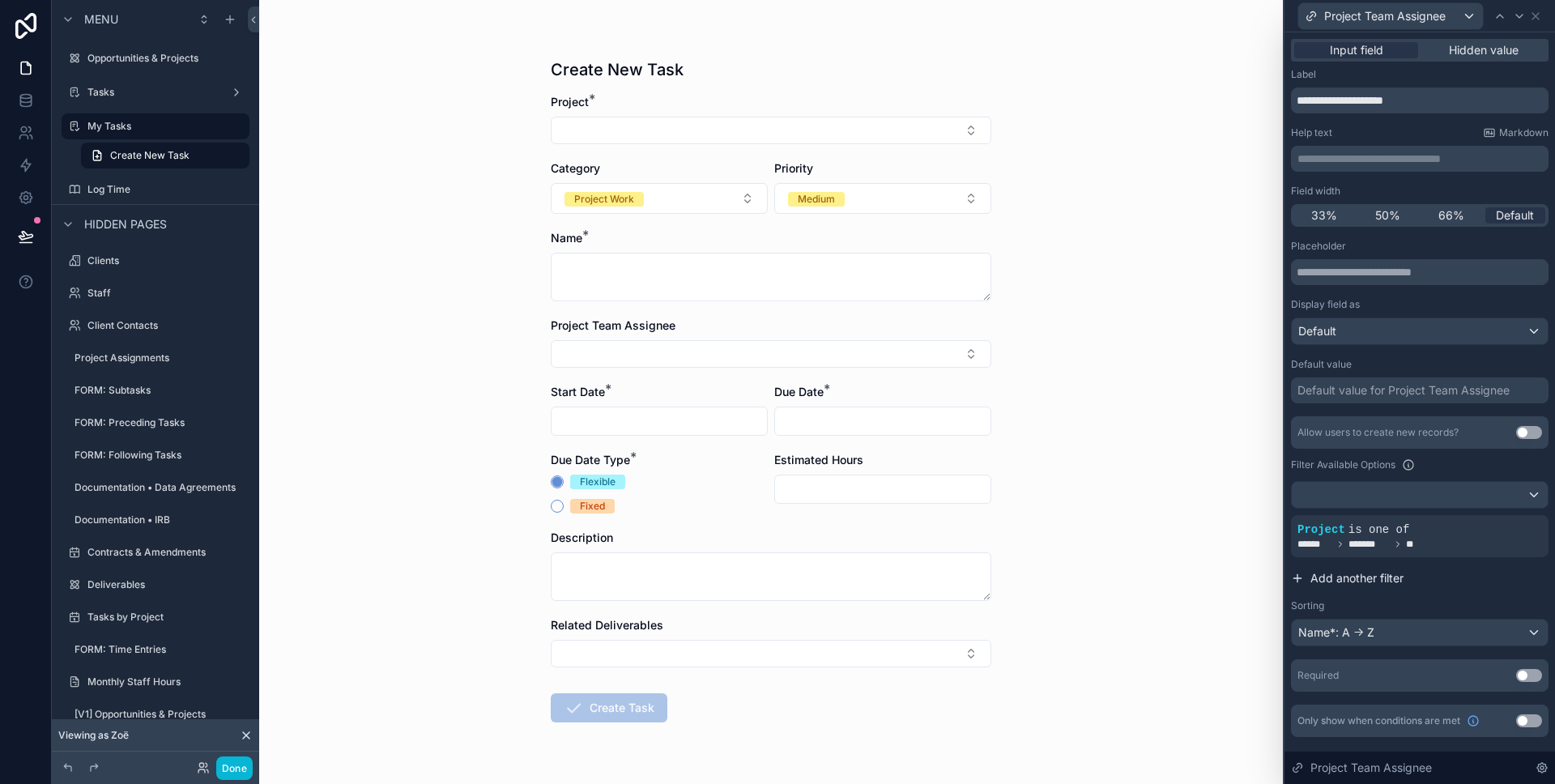
click at [1389, 578] on span "Add another filter" at bounding box center [1357, 577] width 93 height 16
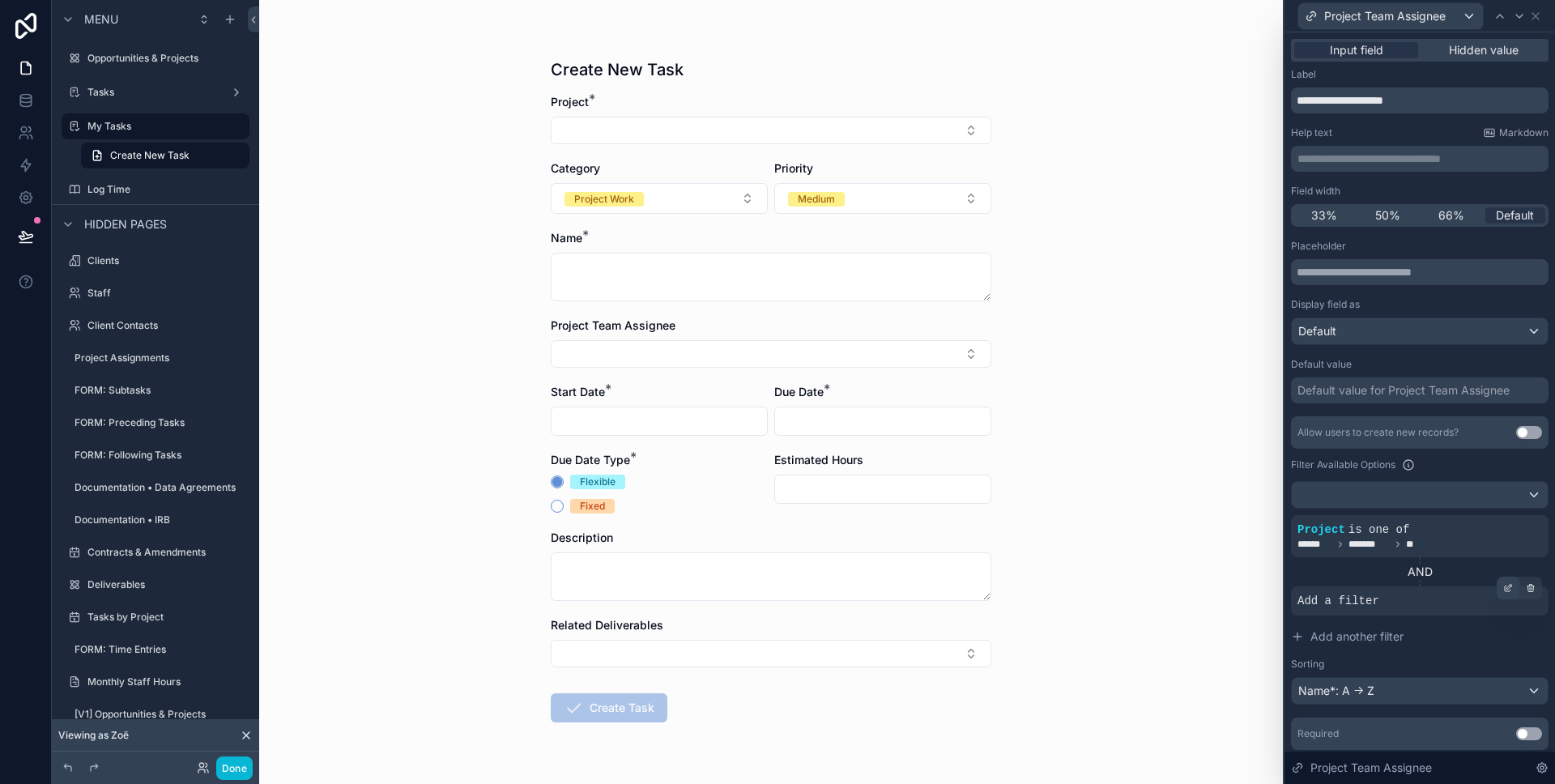
click at [1451, 592] on icon at bounding box center [1508, 588] width 10 height 10
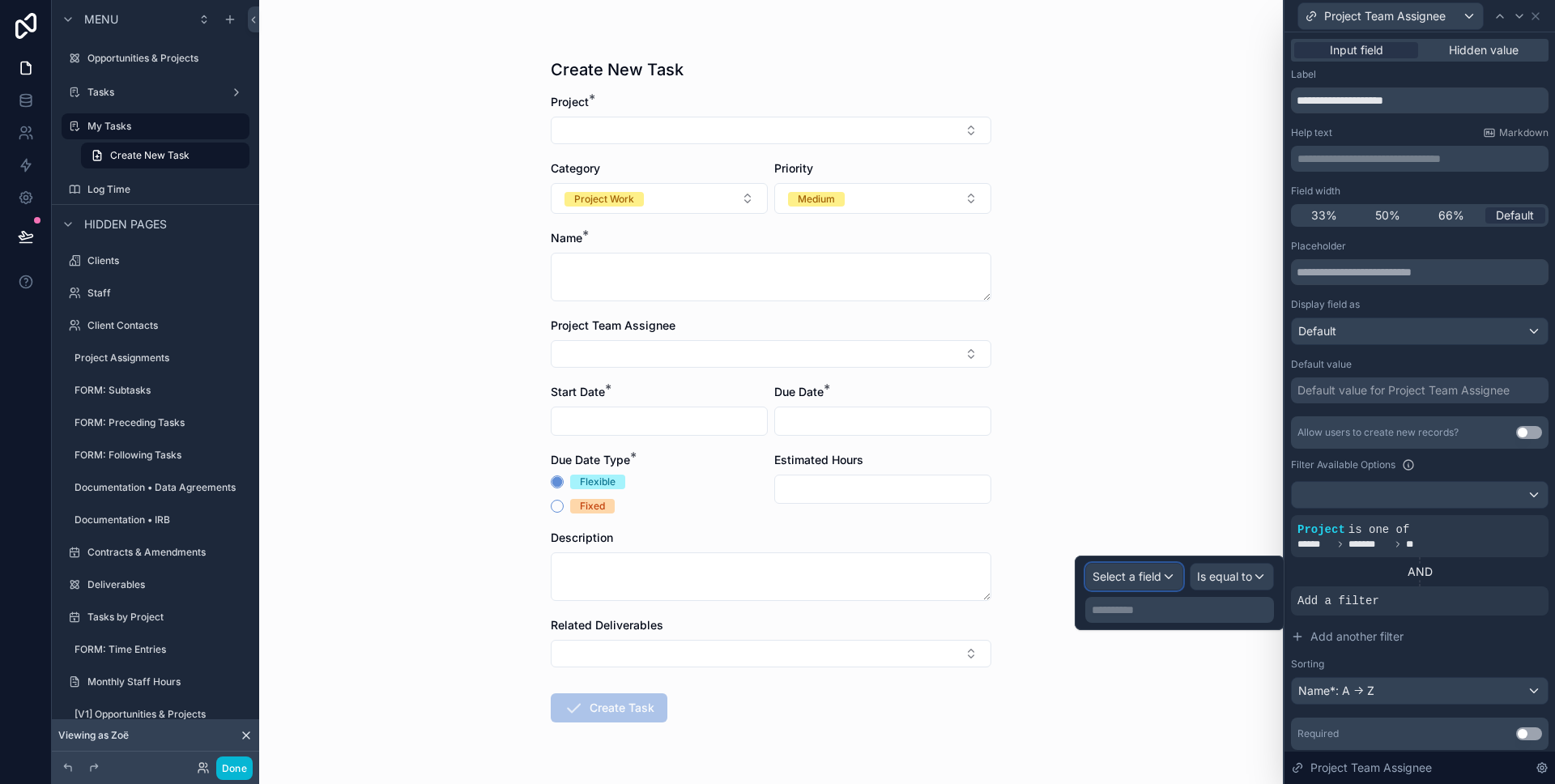
click at [1142, 574] on span "Select a field" at bounding box center [1127, 576] width 69 height 13
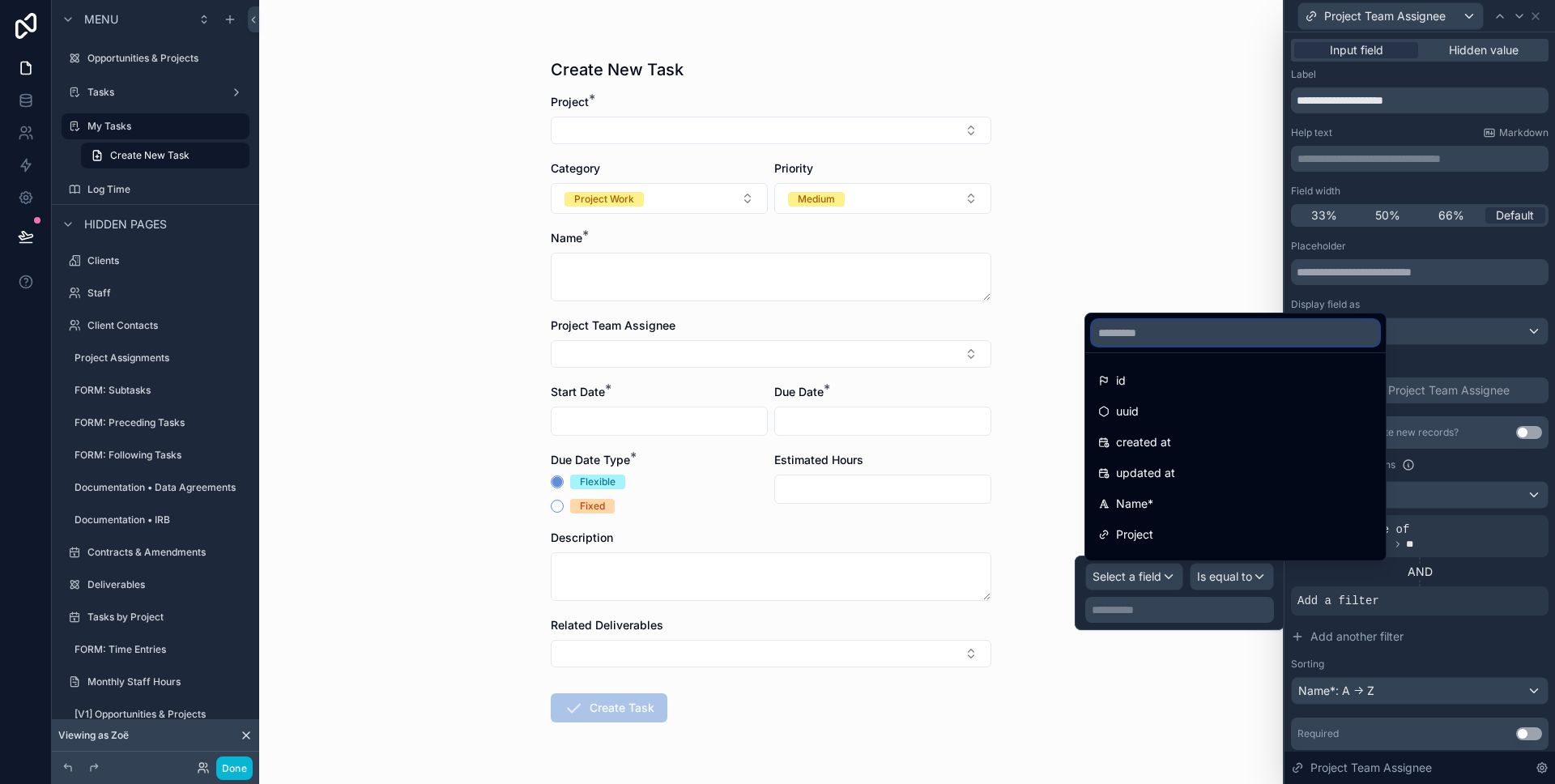
click at [1170, 328] on input "text" at bounding box center [1235, 332] width 287 height 26
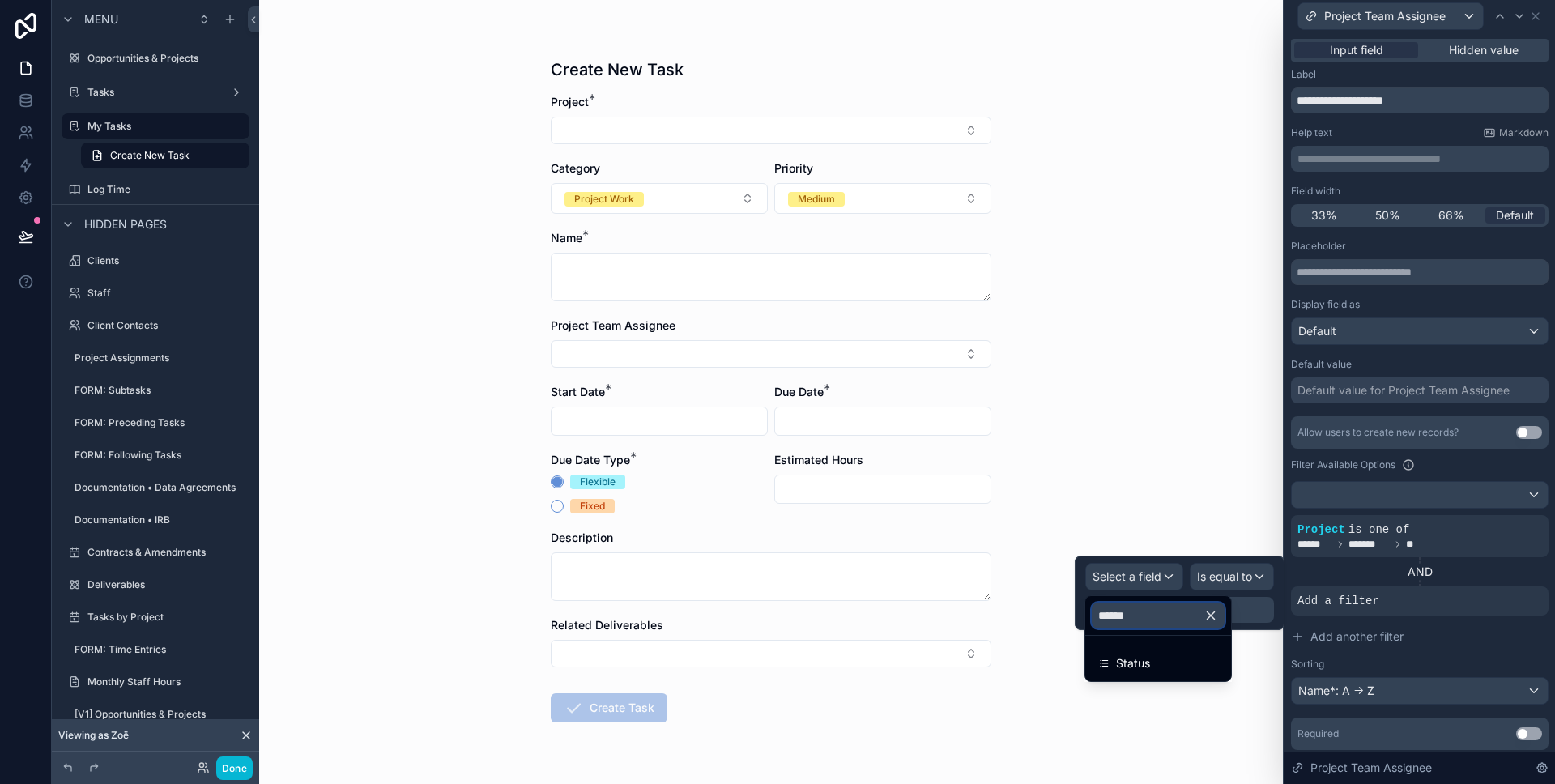
type input "******"
click at [1138, 644] on ul "Status" at bounding box center [1158, 658] width 146 height 45
click at [1132, 662] on span "Status" at bounding box center [1134, 663] width 34 height 19
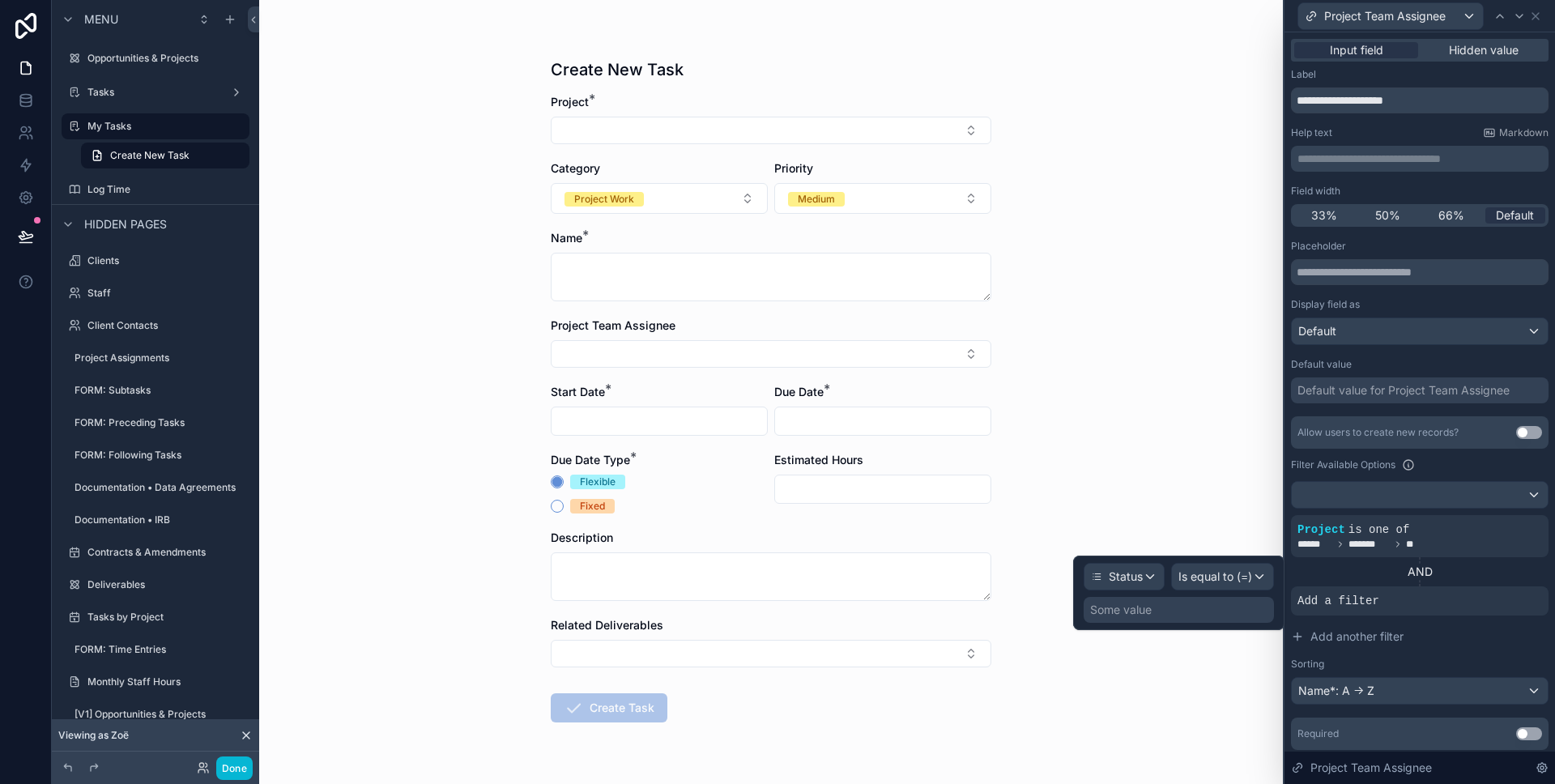
click at [1195, 596] on div "Some value" at bounding box center [1179, 609] width 191 height 26
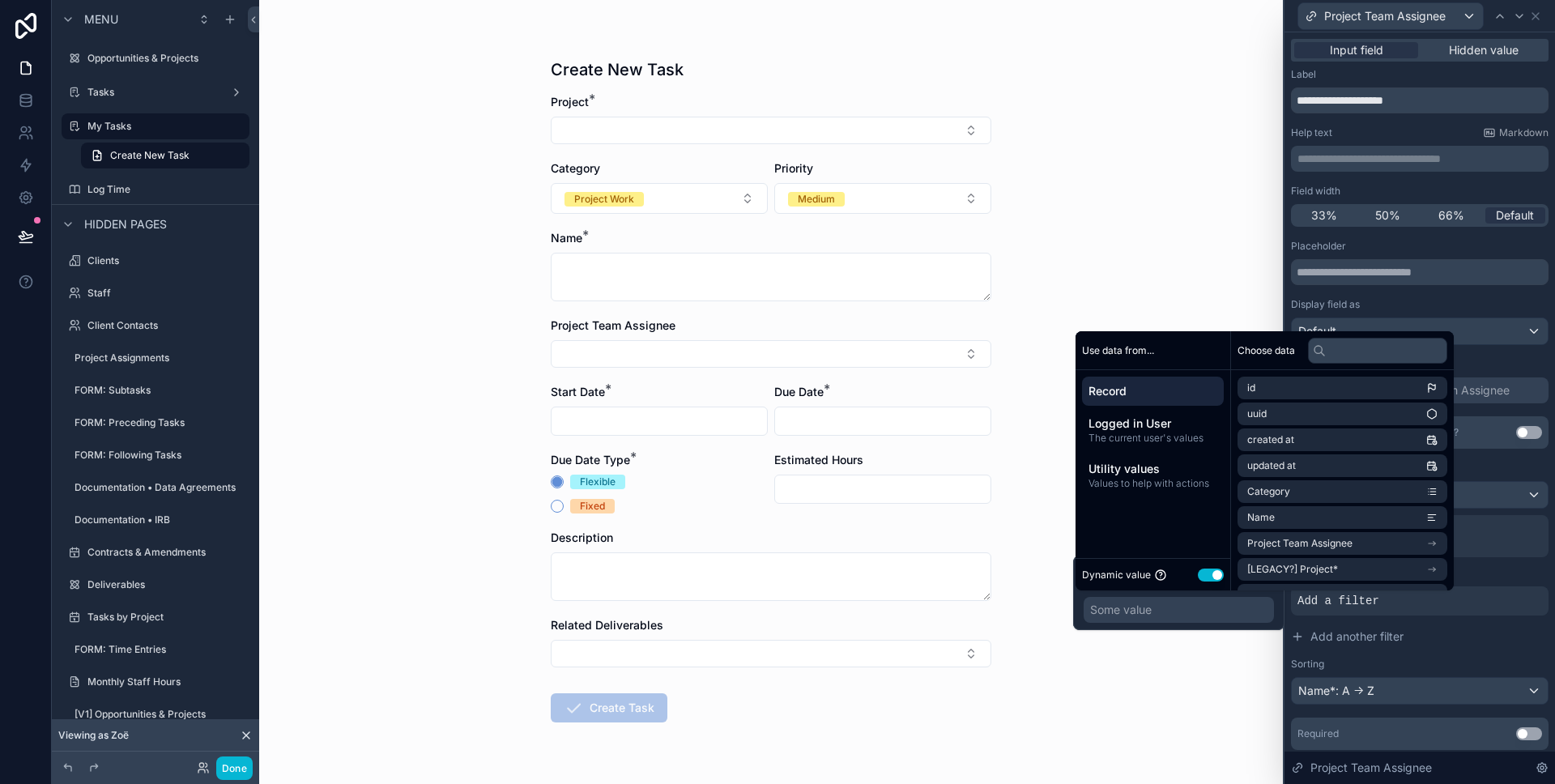
click at [1206, 575] on button "Use setting" at bounding box center [1210, 575] width 26 height 13
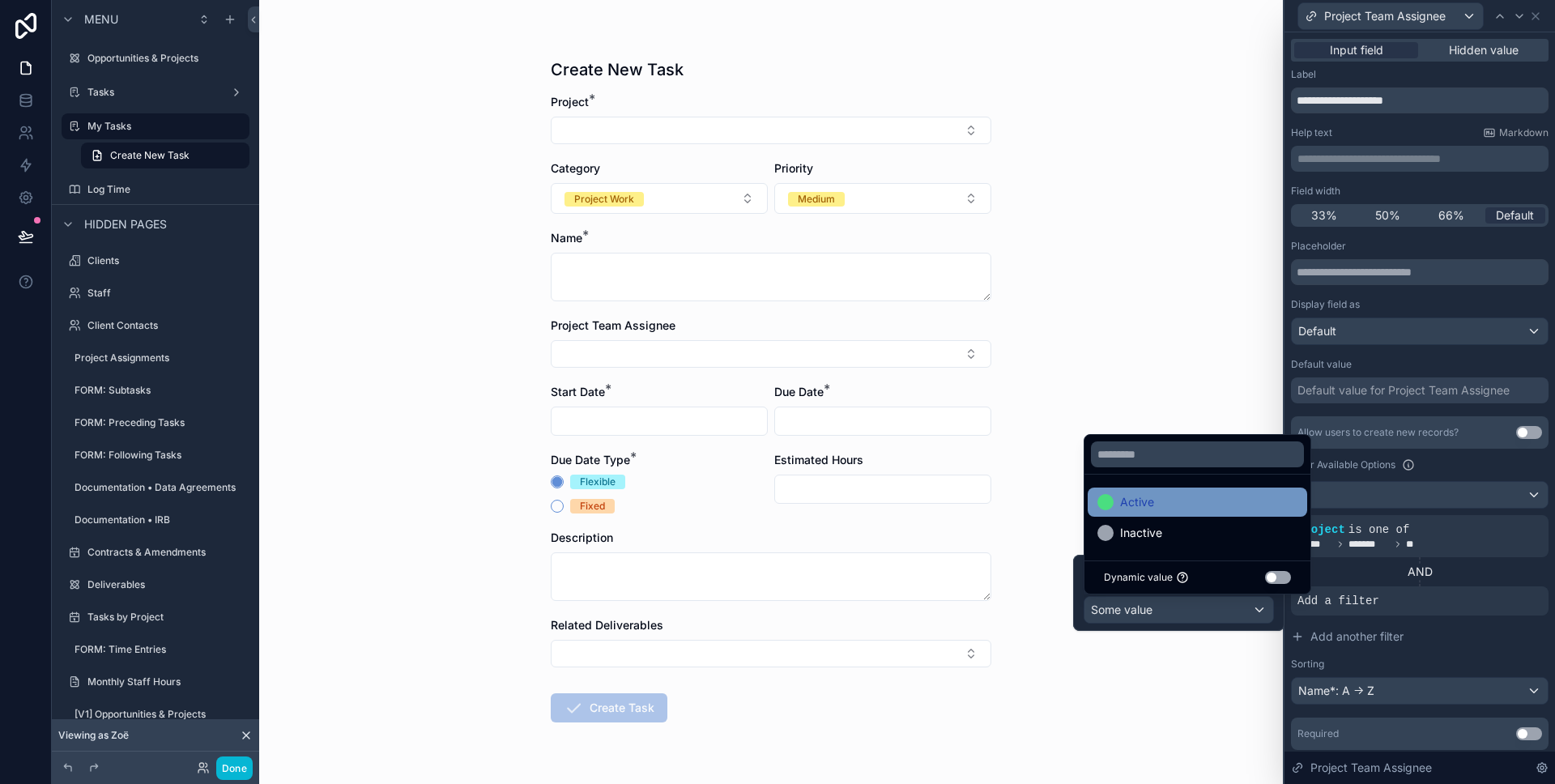
click at [1221, 508] on div "Active" at bounding box center [1197, 502] width 200 height 19
click at [1154, 354] on div "Create New Task Project * Category Project Work Priority Medium Name * Project …" at bounding box center [771, 392] width 1024 height 784
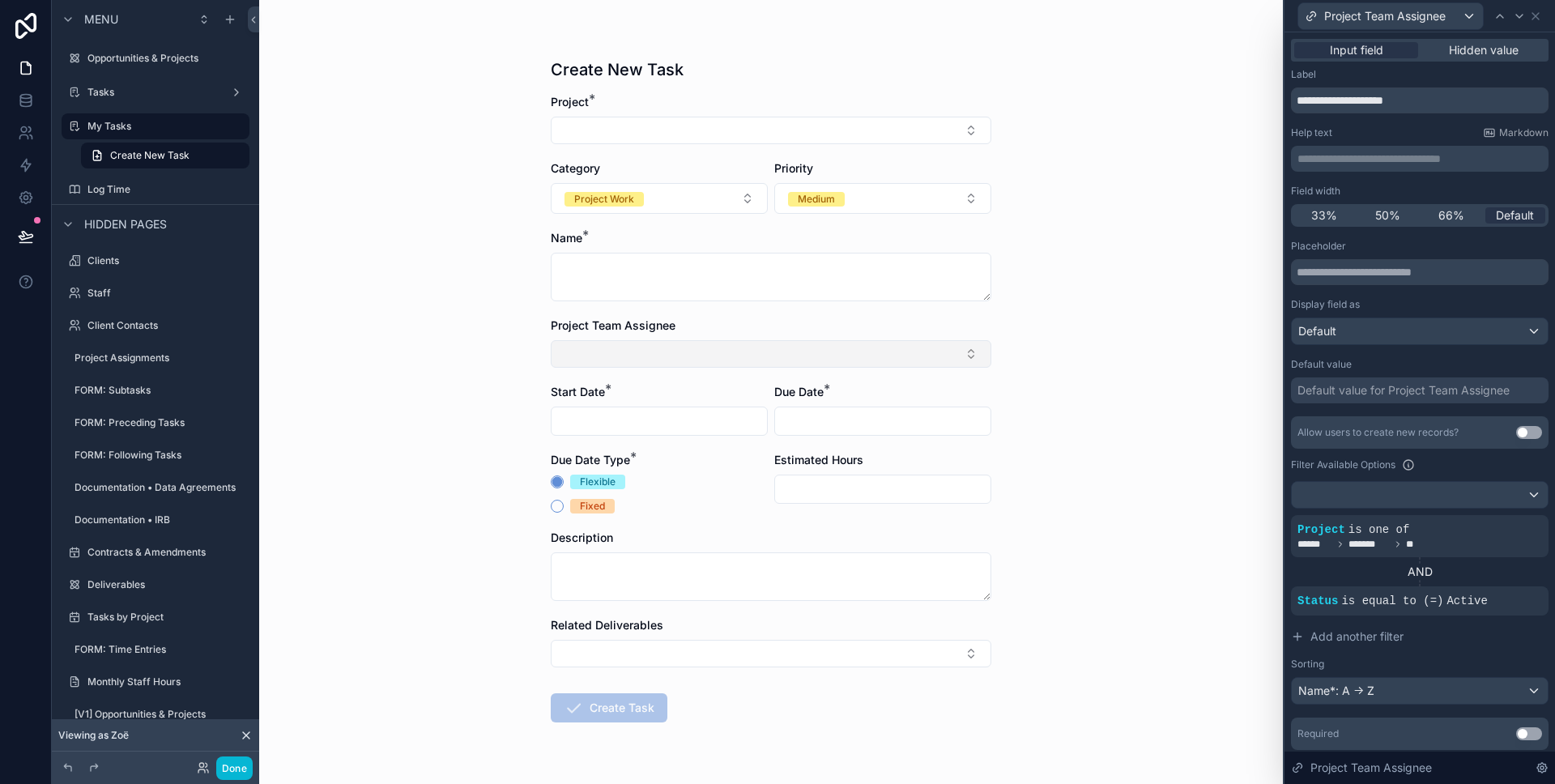
click at [648, 344] on button "Select Button" at bounding box center [771, 353] width 440 height 28
click at [461, 379] on div "Create New Task Project * Category Project Work Priority Medium Name * Project …" at bounding box center [771, 392] width 1024 height 784
click at [110, 56] on label "Opportunities & Projects" at bounding box center [151, 58] width 129 height 13
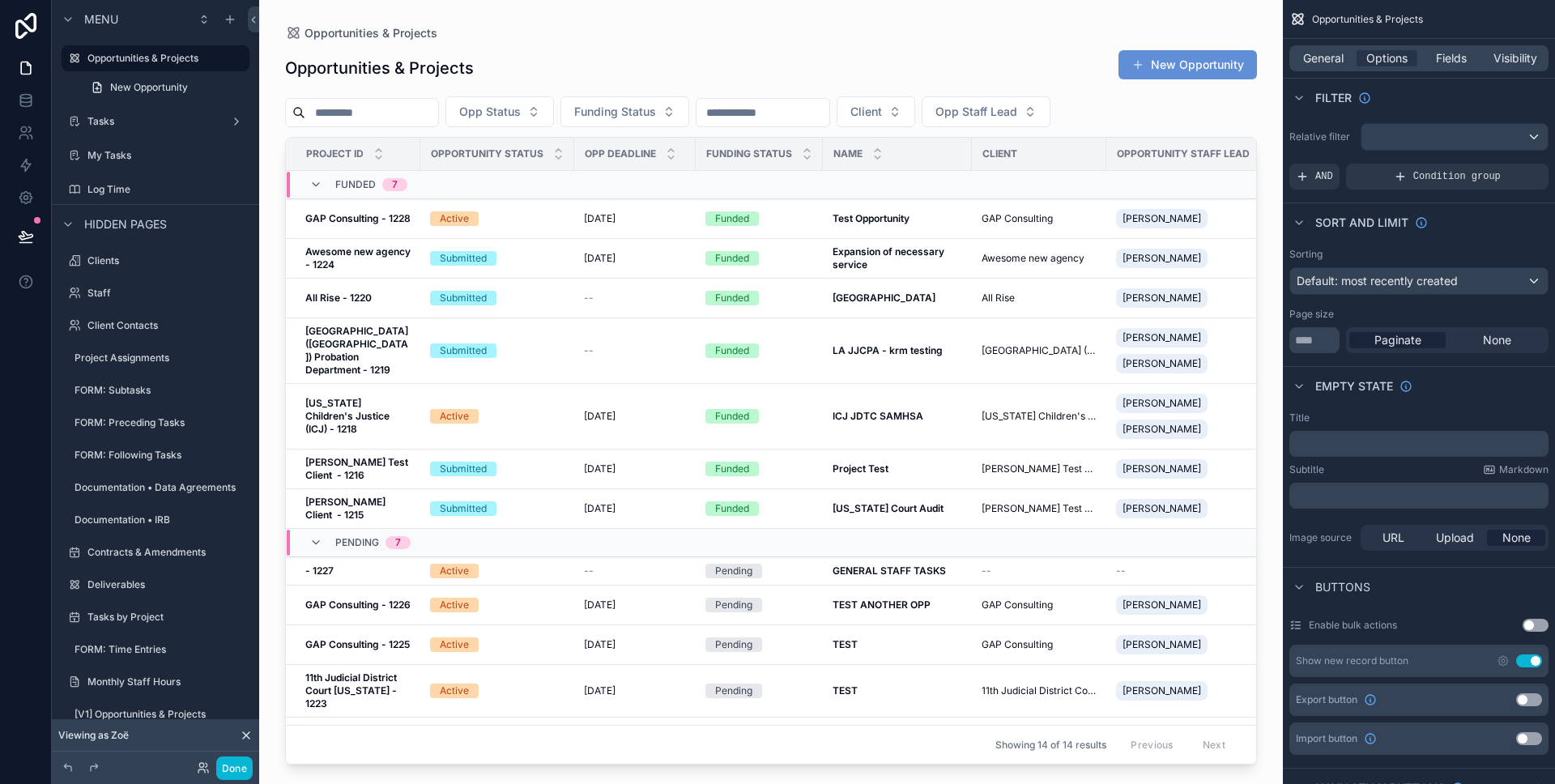
click at [548, 519] on div "scrollable content" at bounding box center [771, 382] width 1024 height 764
click at [544, 226] on div "Active" at bounding box center [497, 218] width 134 height 14
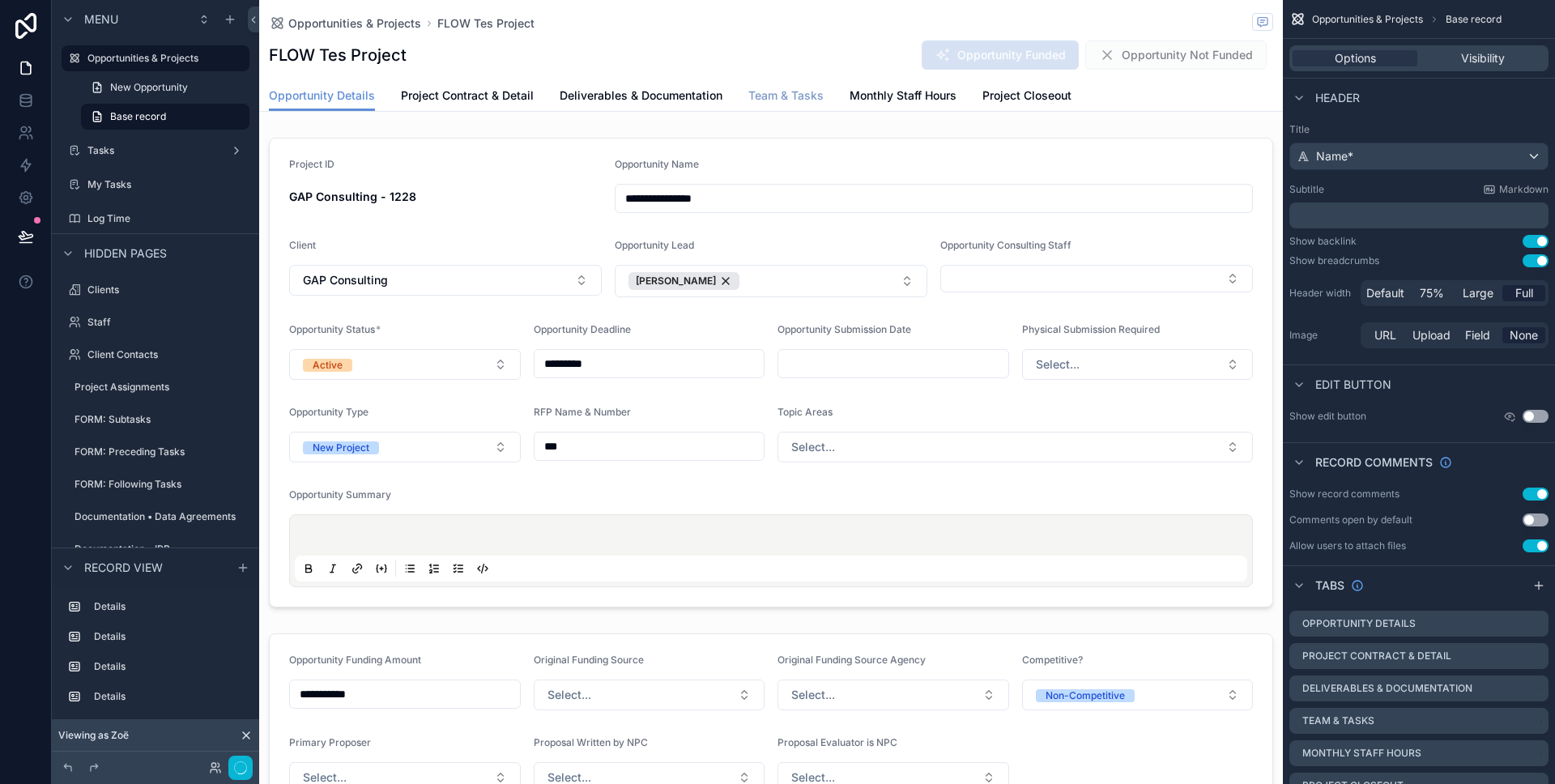
click at [778, 95] on span "Team & Tasks" at bounding box center [786, 95] width 76 height 16
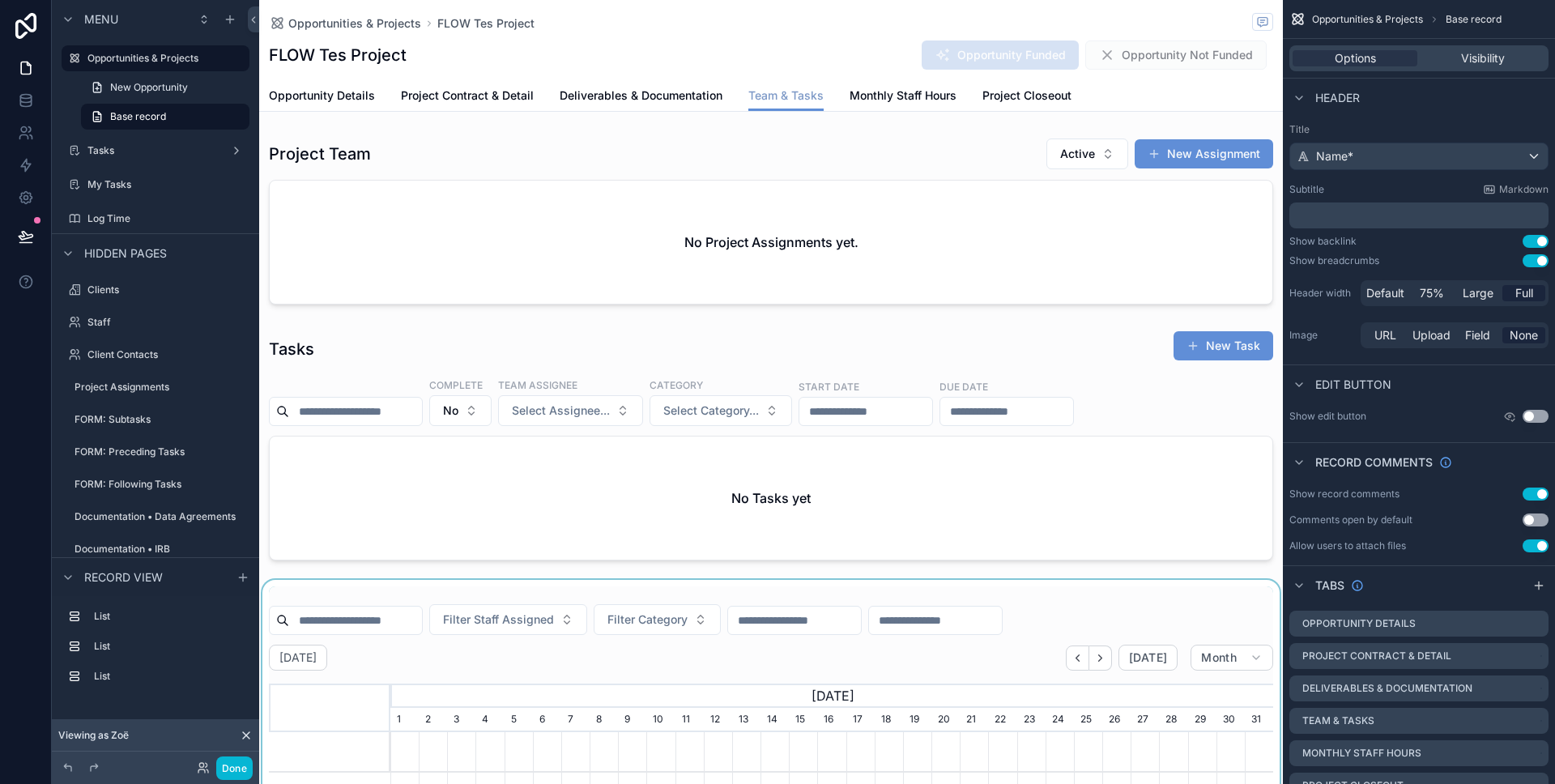
scroll to position [0, 883]
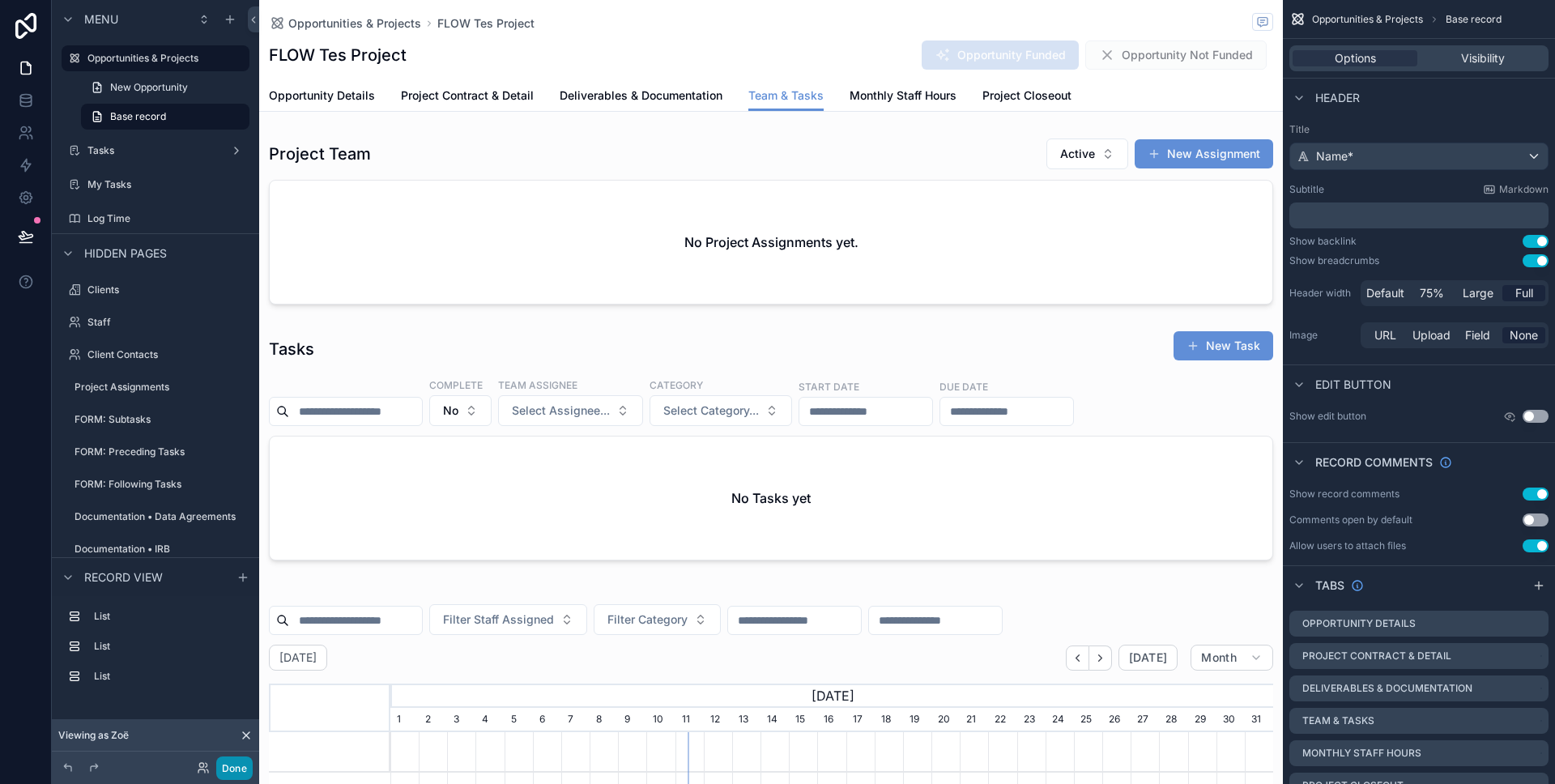
click at [227, 740] on button "Done" at bounding box center [235, 768] width 36 height 24
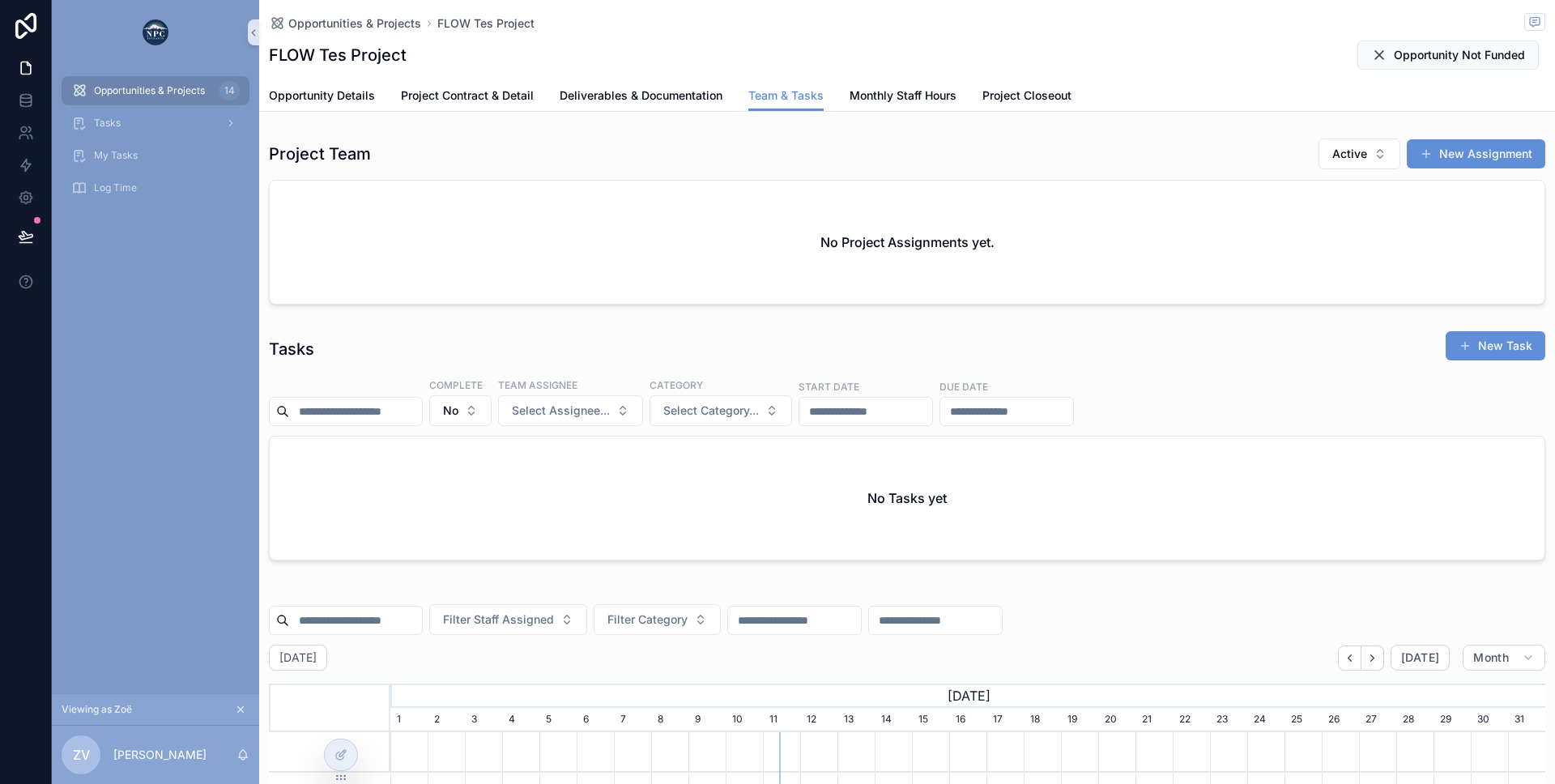
scroll to position [1, 0]
click at [1439, 155] on button "New Assignment" at bounding box center [1476, 153] width 139 height 29
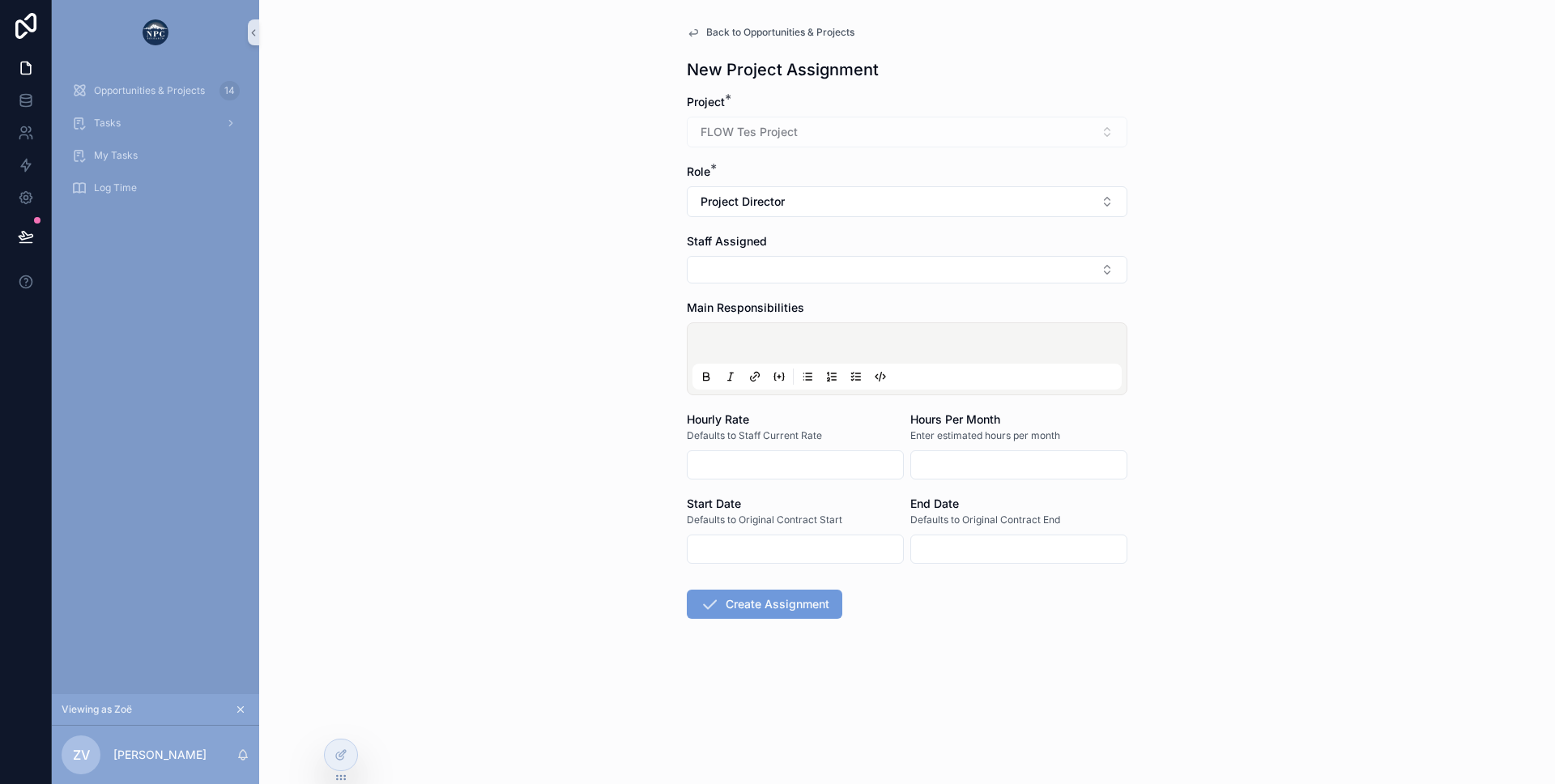
click at [723, 591] on button "Create Assignment" at bounding box center [764, 604] width 155 height 29
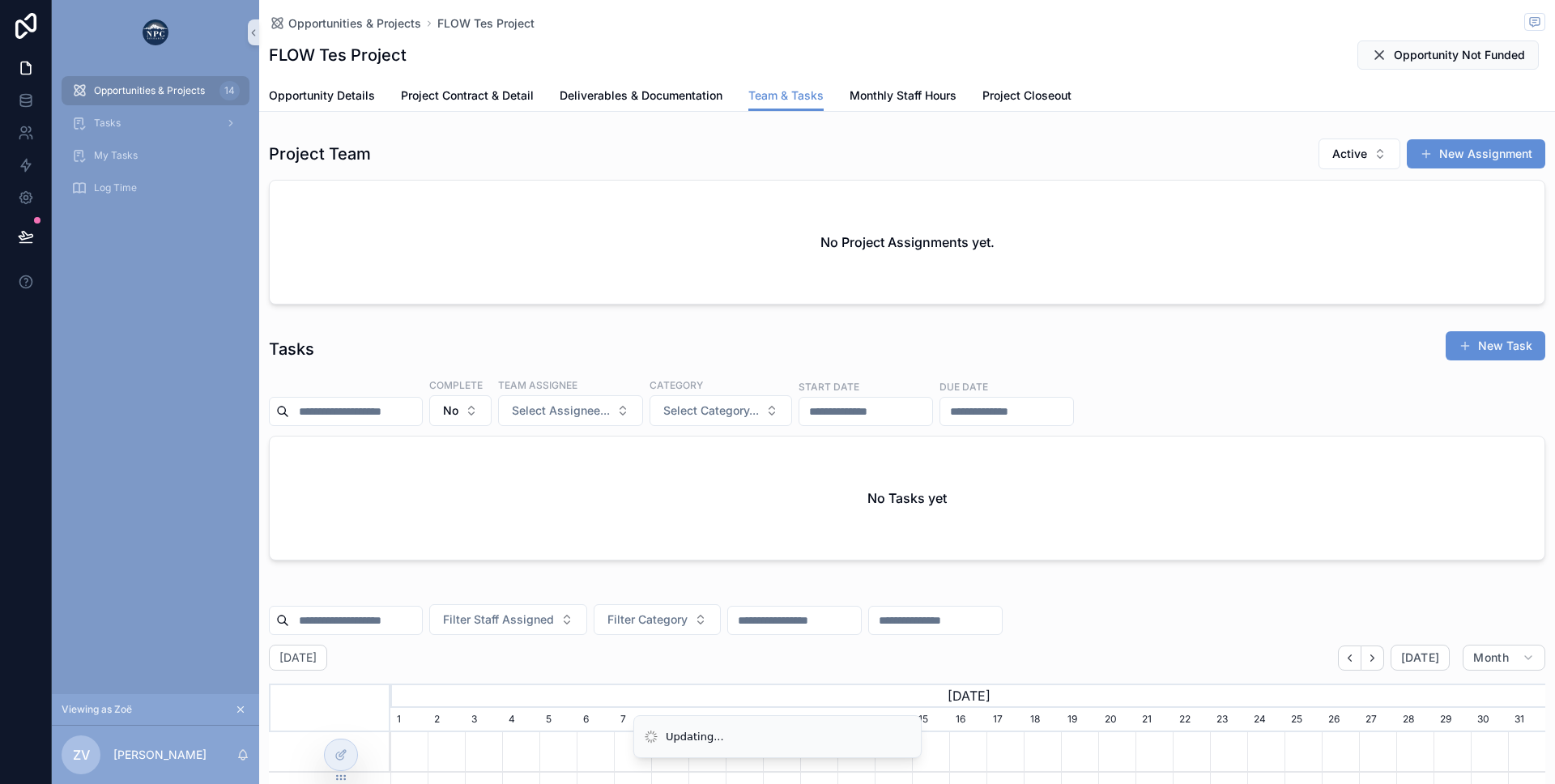
scroll to position [0, 1155]
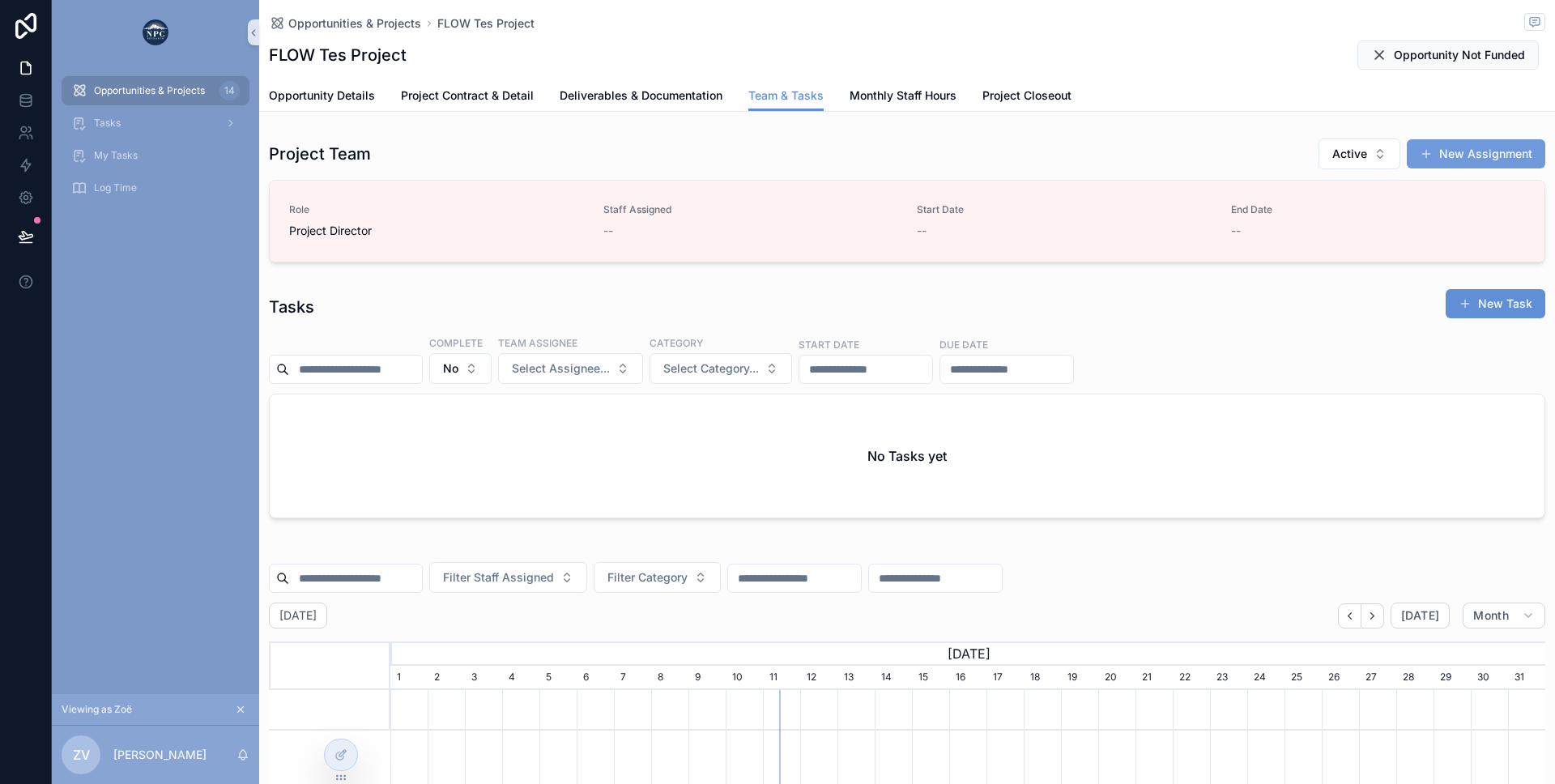
click at [1450, 155] on button "New Assignment" at bounding box center [1476, 153] width 139 height 29
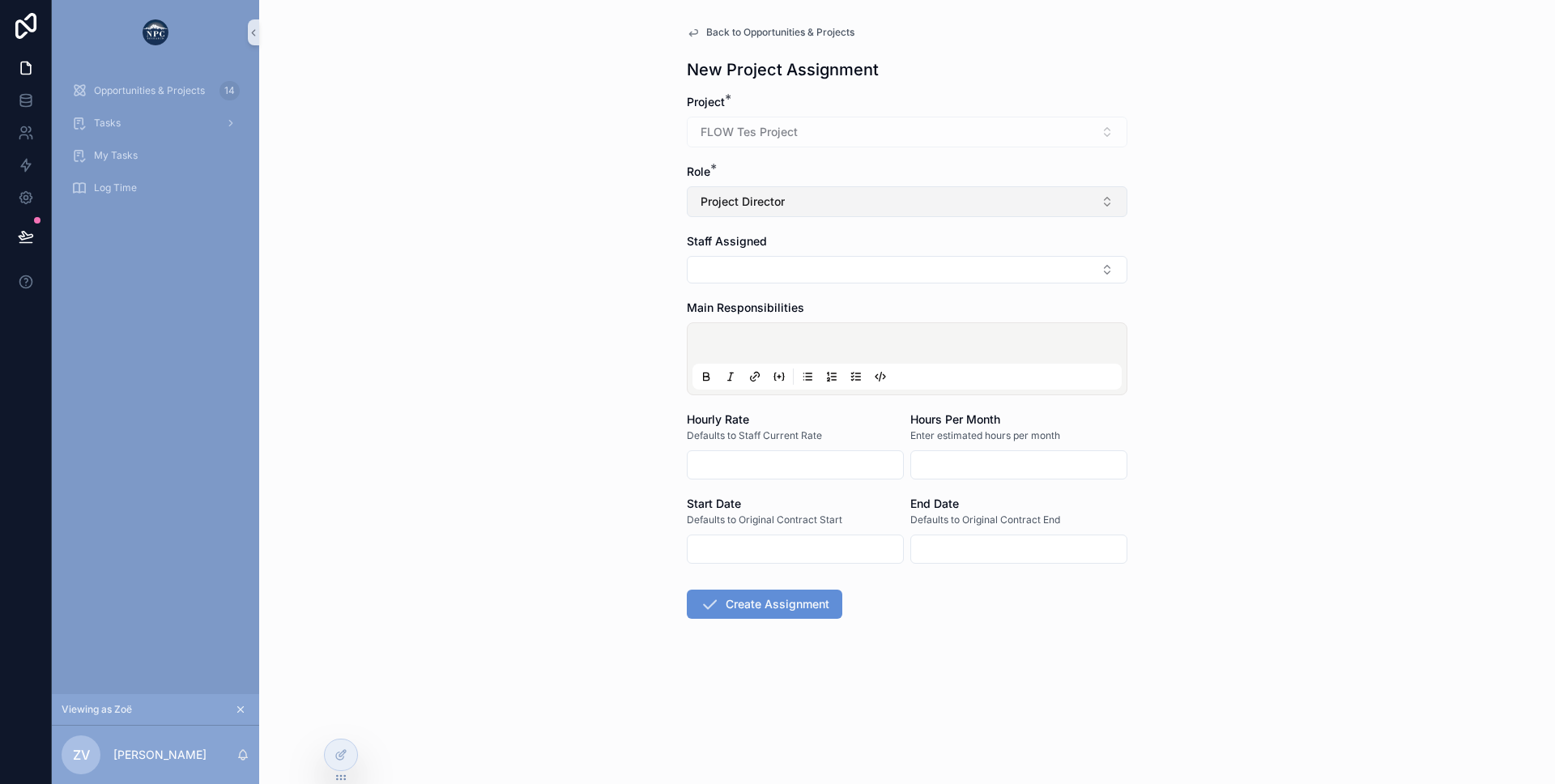
click at [741, 201] on span "Project Director" at bounding box center [743, 201] width 84 height 16
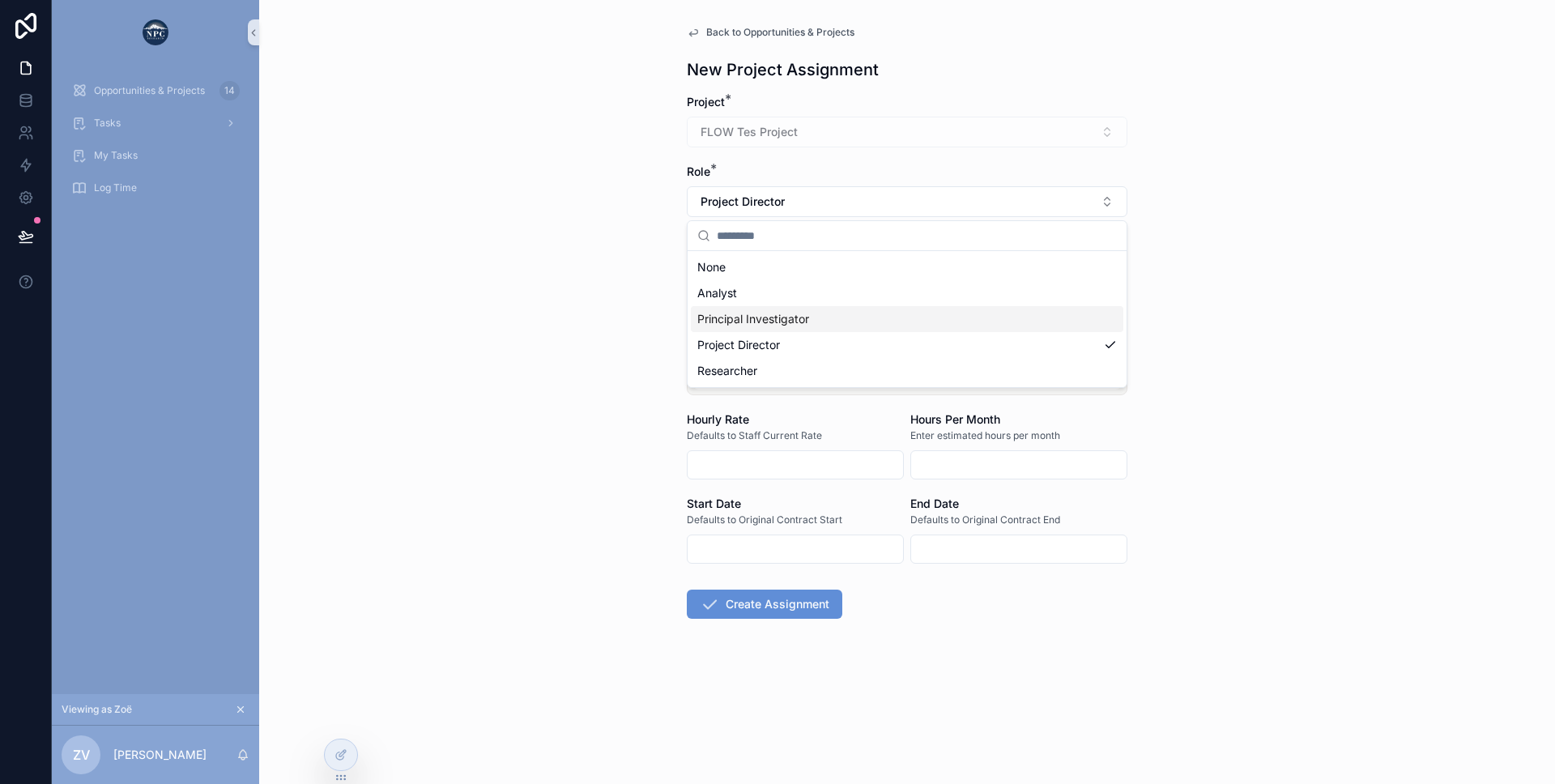
click at [731, 323] on span "Principal Investigator" at bounding box center [753, 319] width 112 height 16
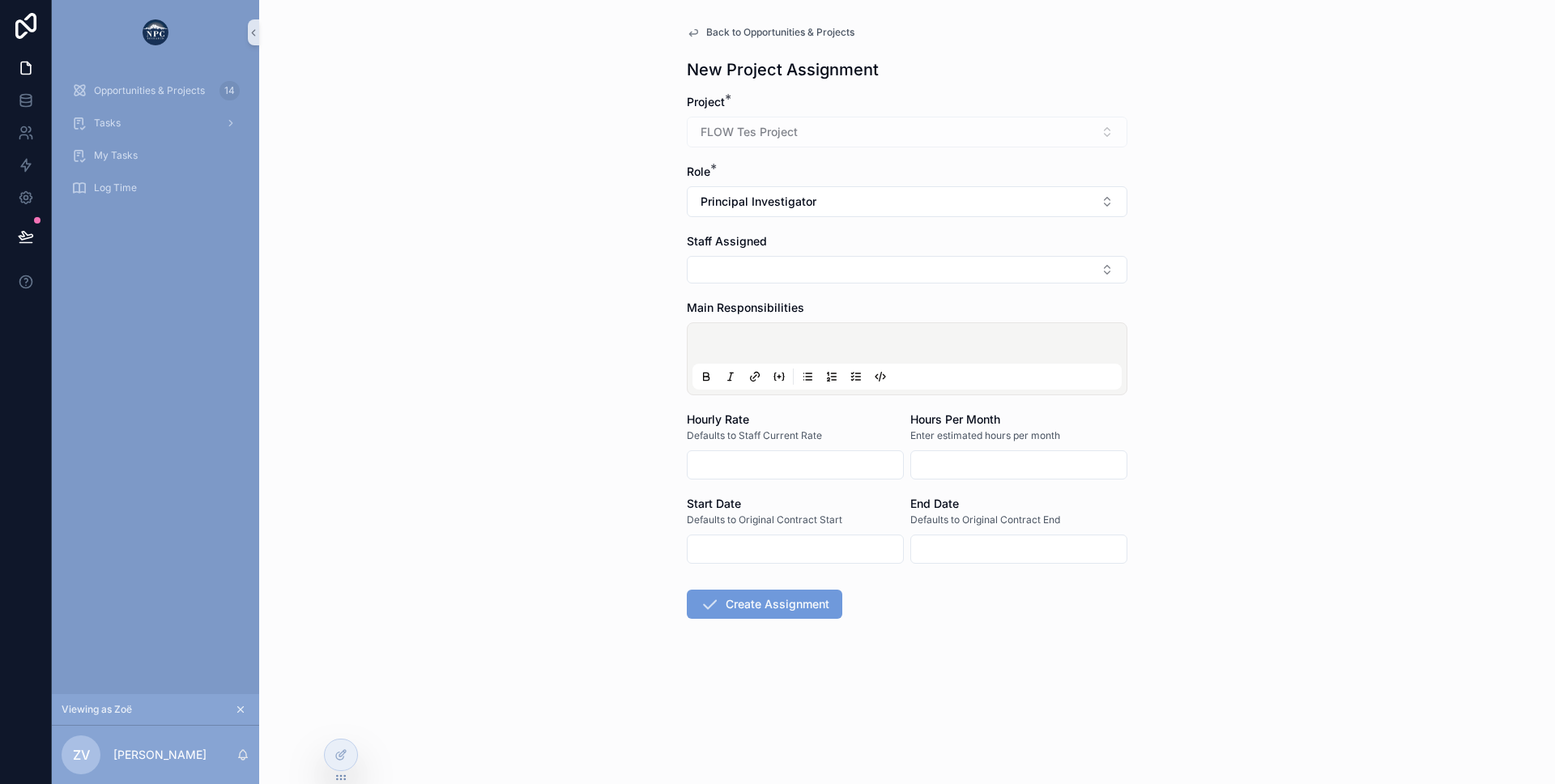
click at [705, 601] on icon "scrollable content" at bounding box center [710, 604] width 19 height 19
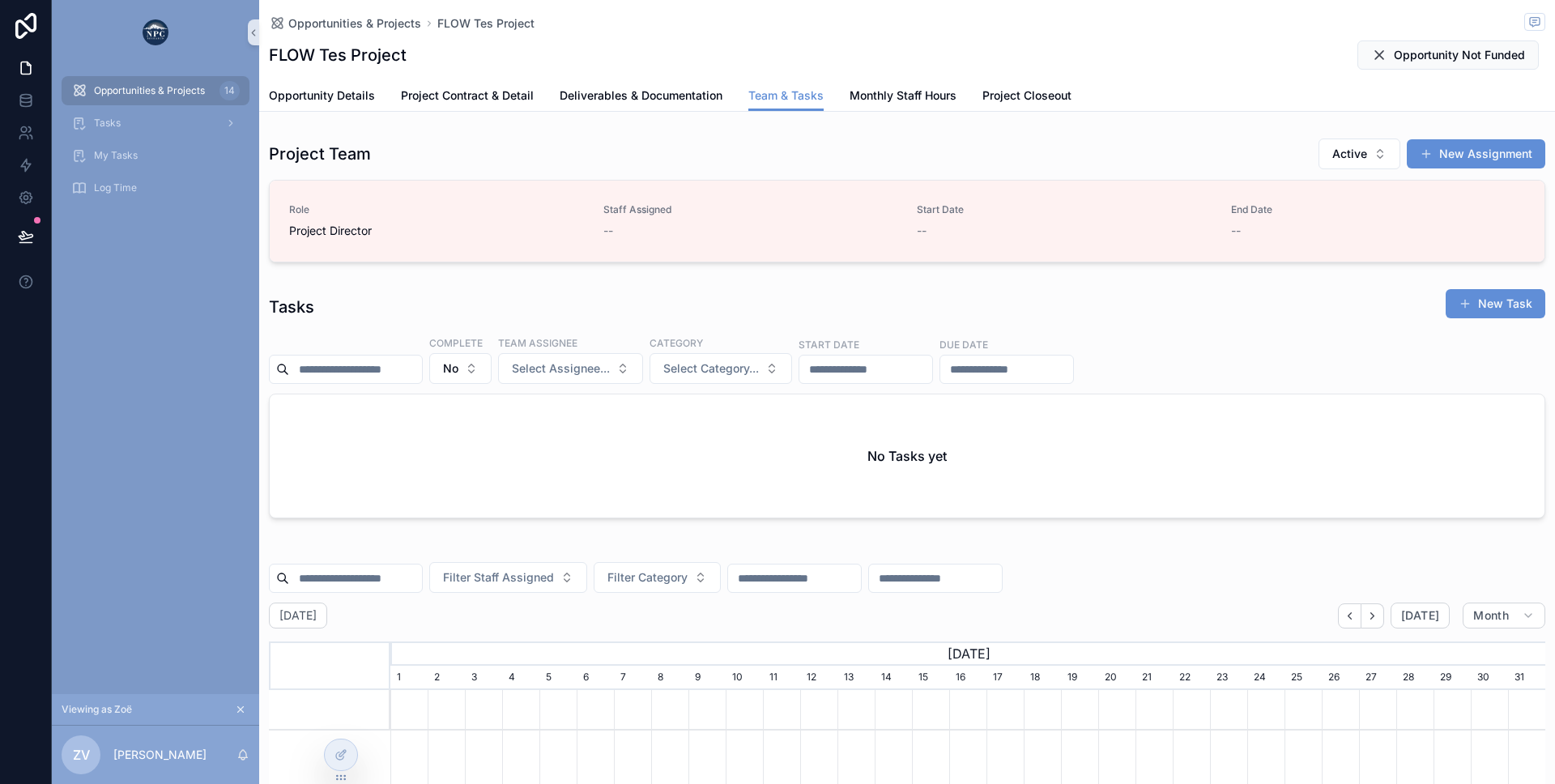
scroll to position [0, 1155]
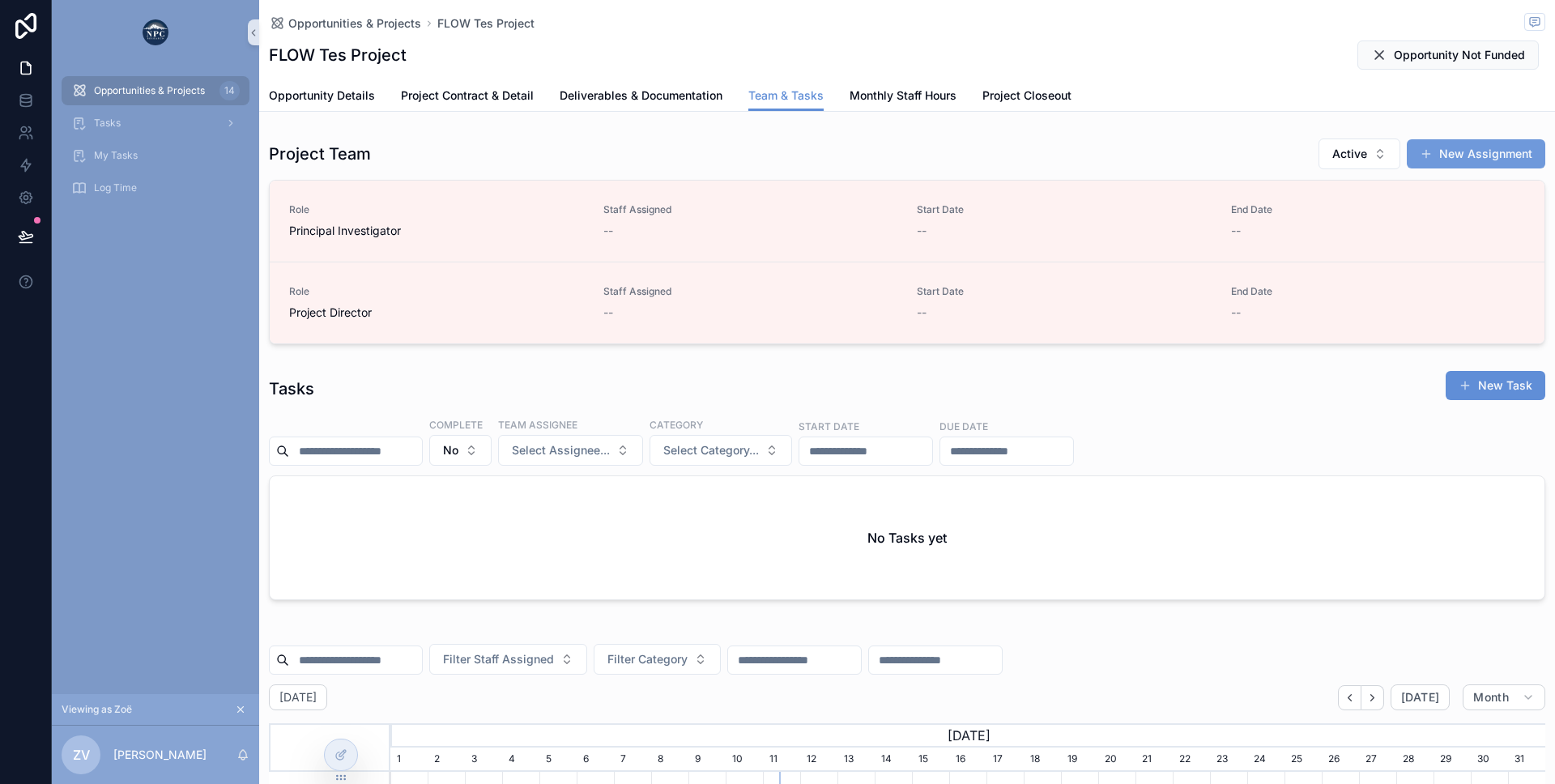
click at [1451, 162] on button "New Assignment" at bounding box center [1476, 153] width 139 height 29
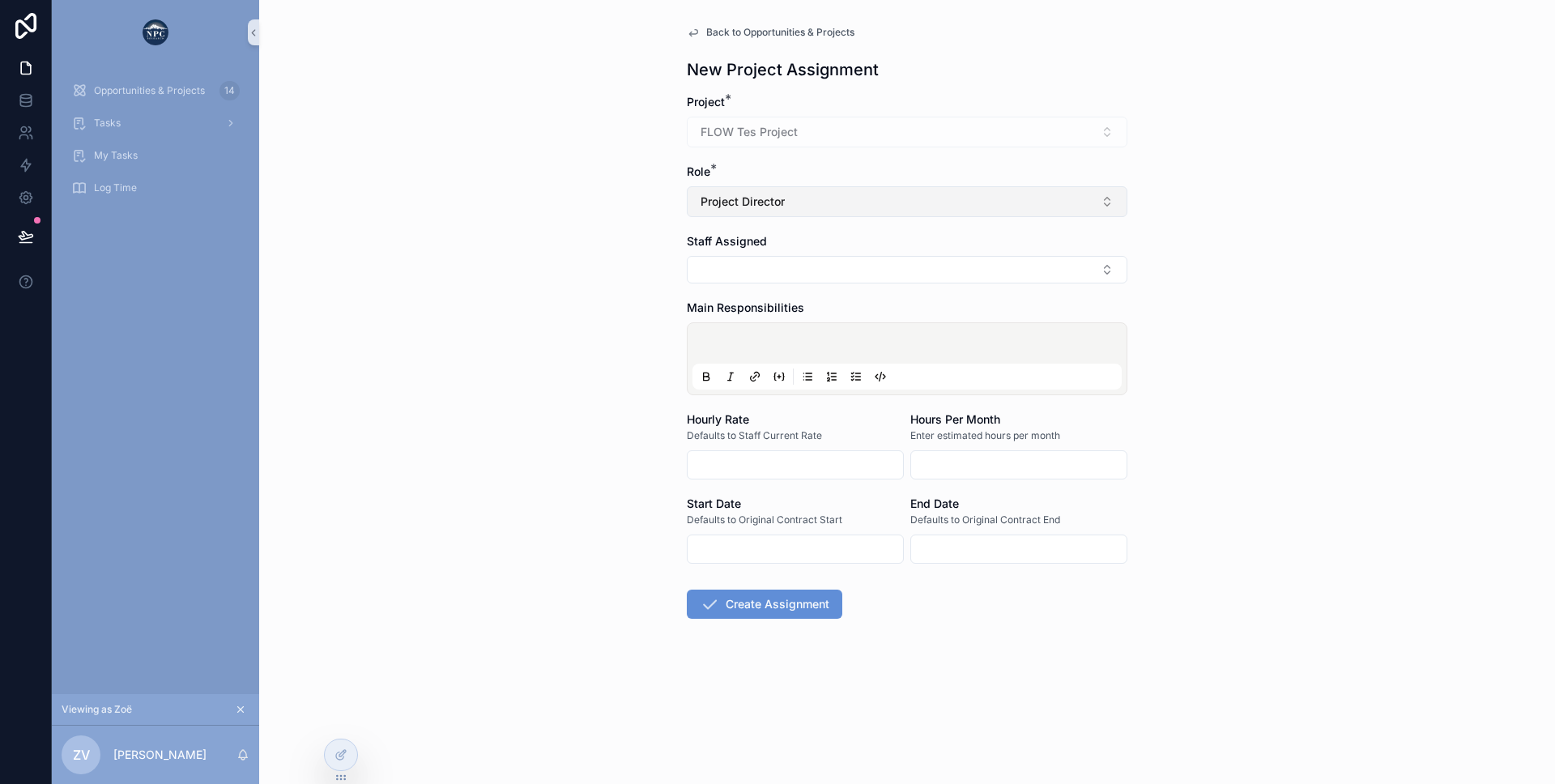
click at [800, 200] on button "Project Director" at bounding box center [907, 202] width 440 height 31
click at [587, 261] on div "Back to Opportunities & Projects New Project Assignment Project * FLOW Tes Proj…" at bounding box center [907, 392] width 1296 height 784
click at [749, 32] on span "Back to Opportunities & Projects" at bounding box center [780, 33] width 148 height 13
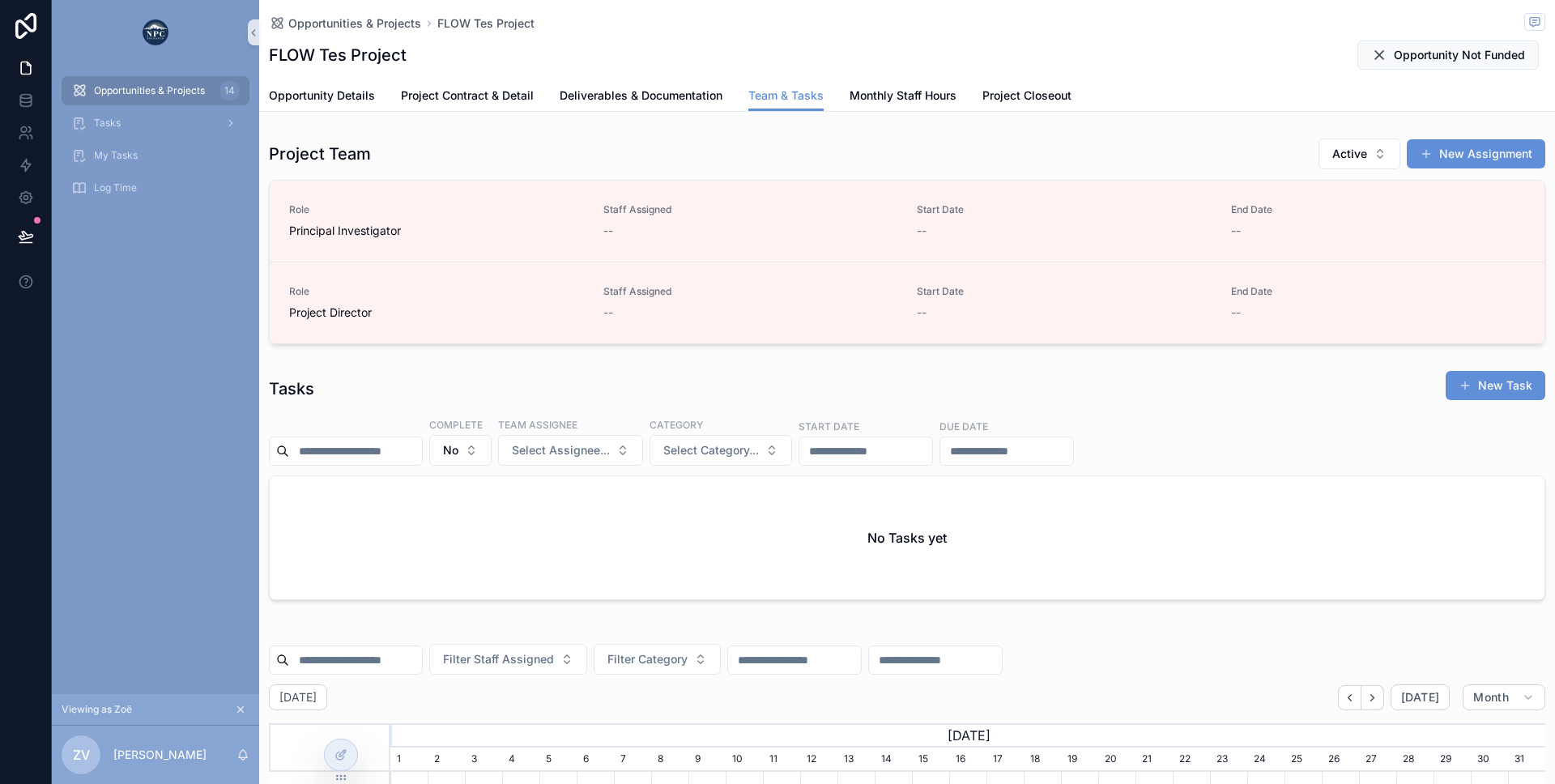
scroll to position [0, 1155]
click at [468, 98] on span "Project Contract & Detail" at bounding box center [467, 95] width 133 height 16
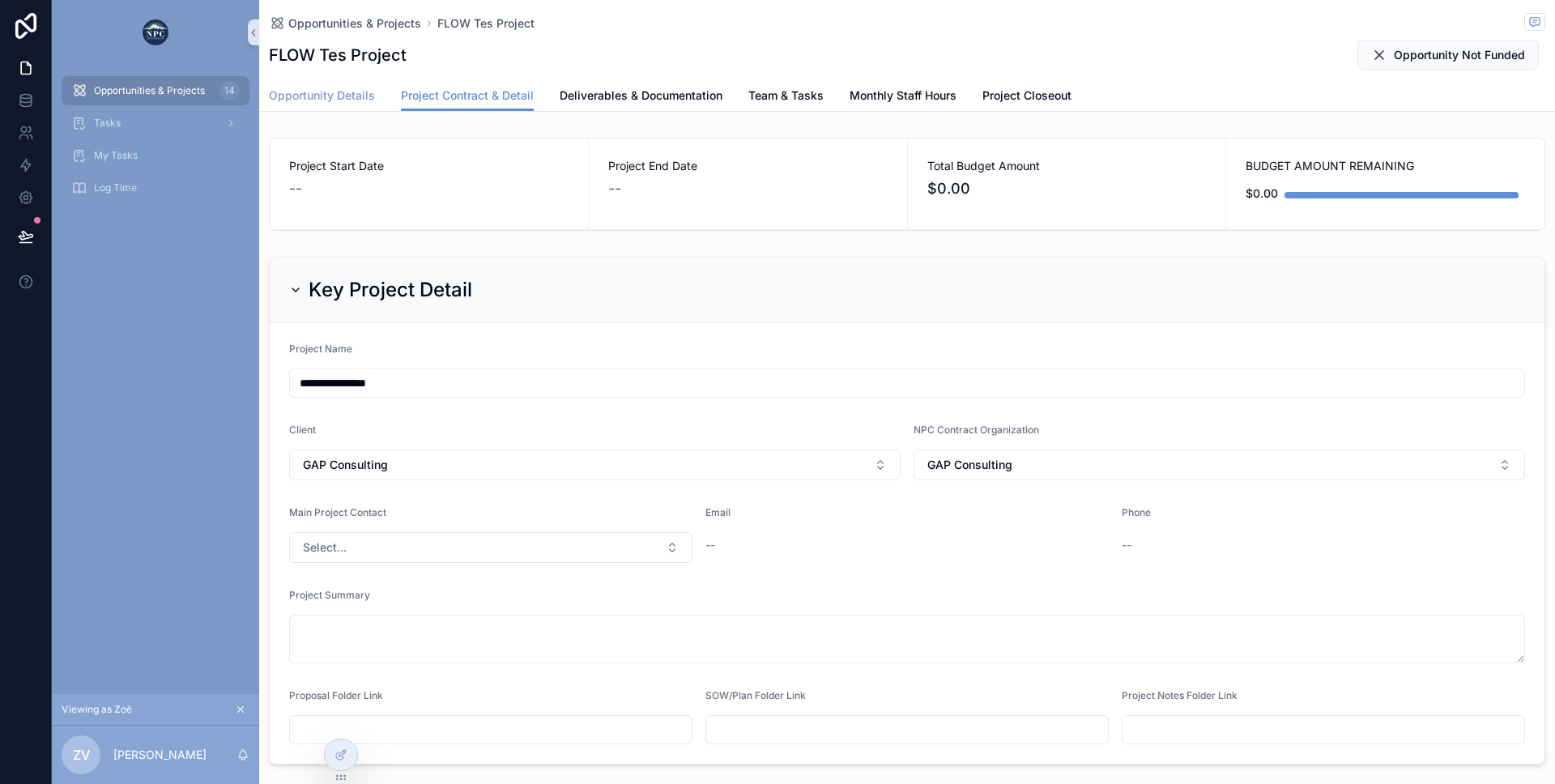
click at [327, 94] on span "Opportunity Details" at bounding box center [322, 95] width 106 height 16
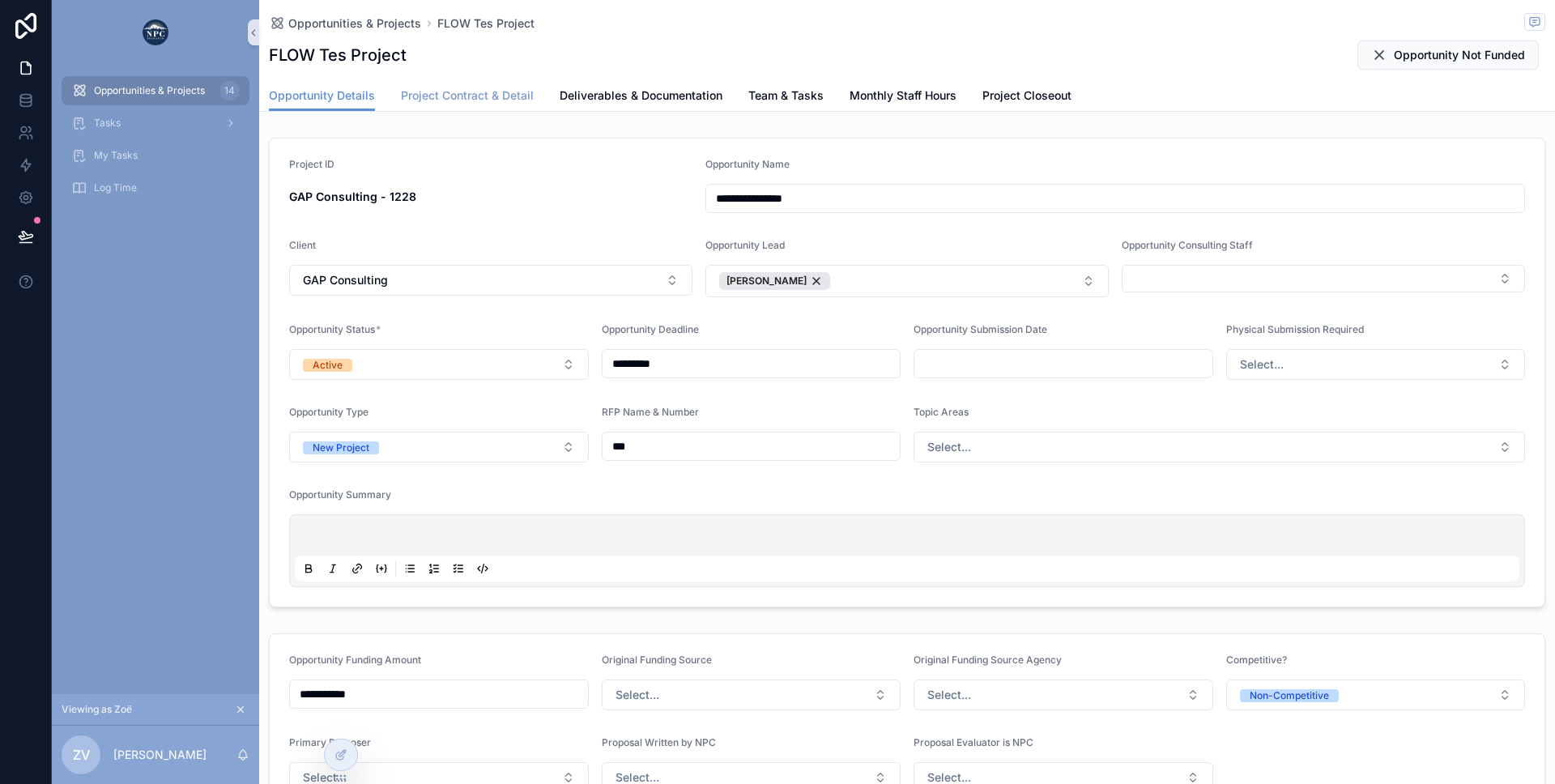
click at [446, 96] on span "Project Contract & Detail" at bounding box center [467, 95] width 133 height 16
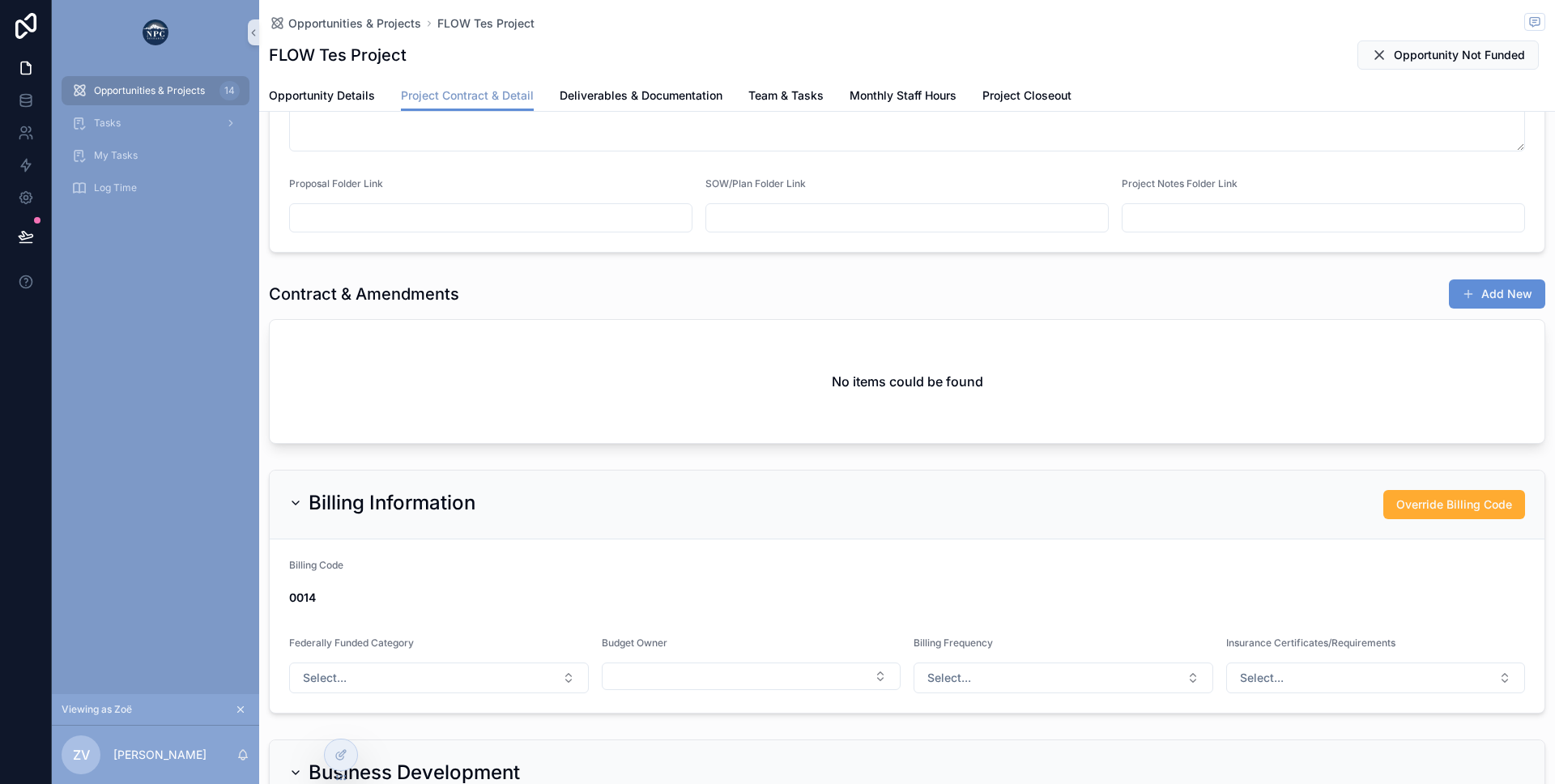
scroll to position [512, 0]
click at [1451, 303] on button "Add New" at bounding box center [1497, 293] width 97 height 29
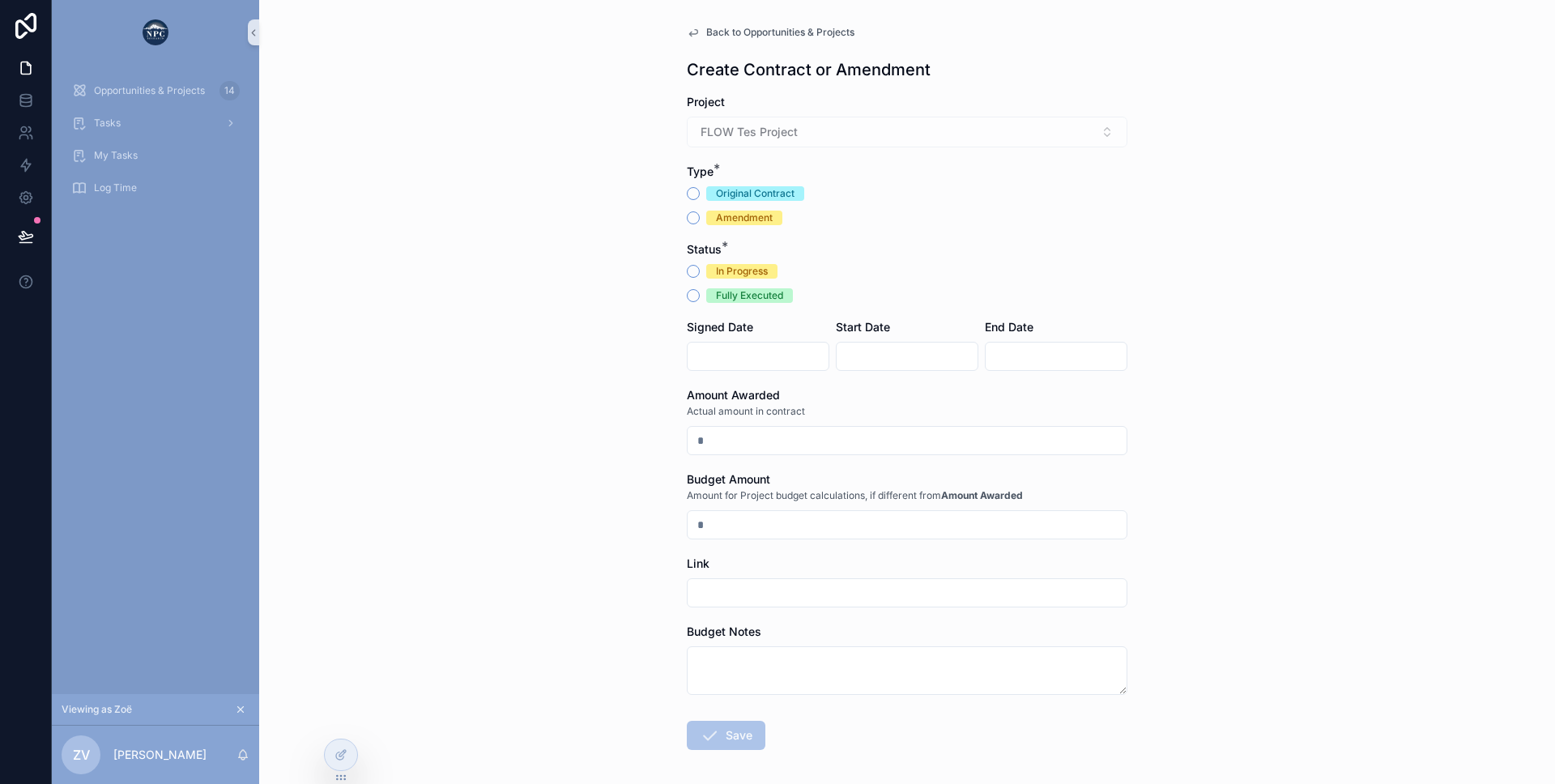
click at [775, 357] on input "scrollable content" at bounding box center [757, 356] width 141 height 23
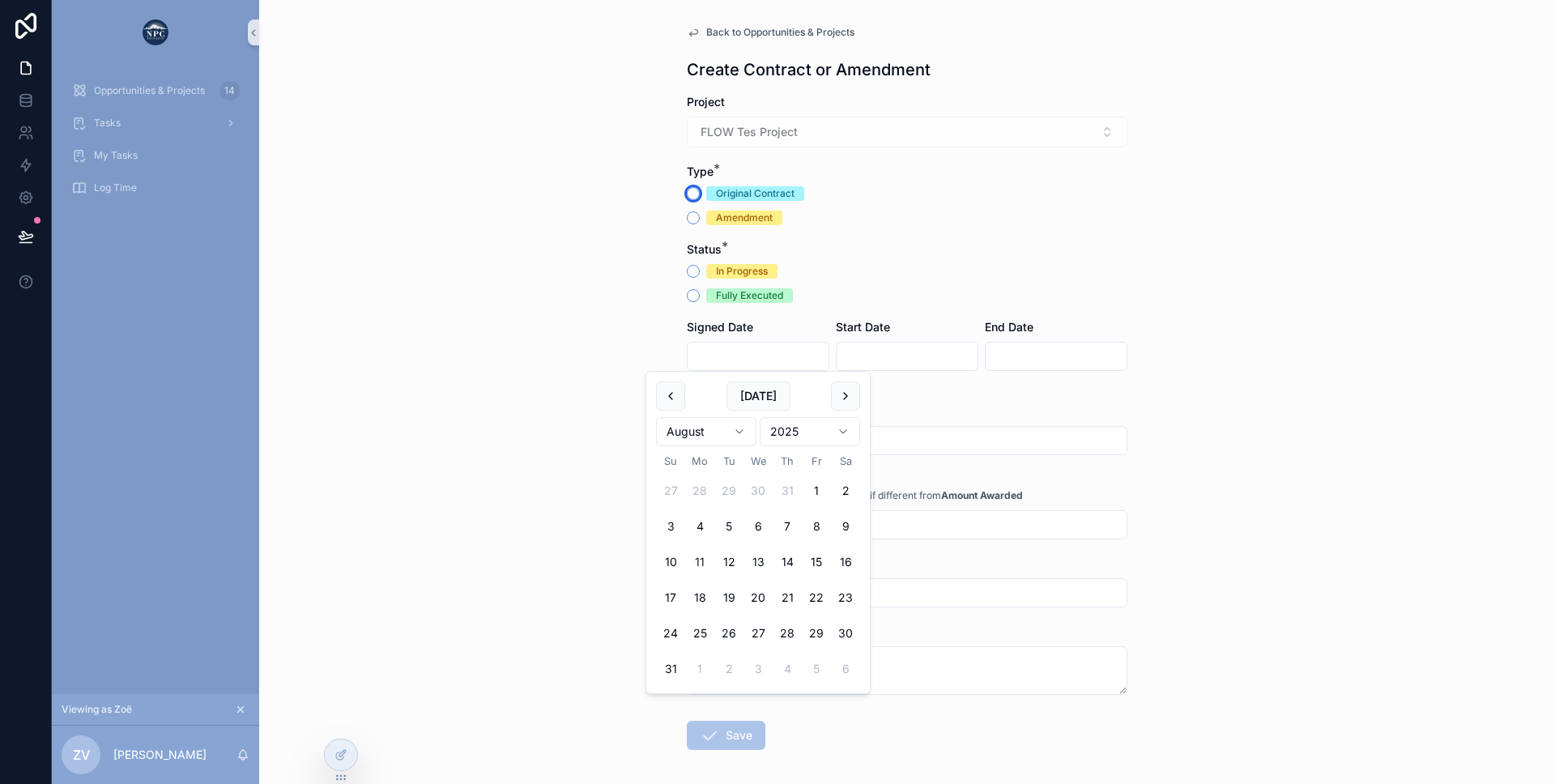
click at [690, 190] on button "Original Contract" at bounding box center [693, 193] width 13 height 13
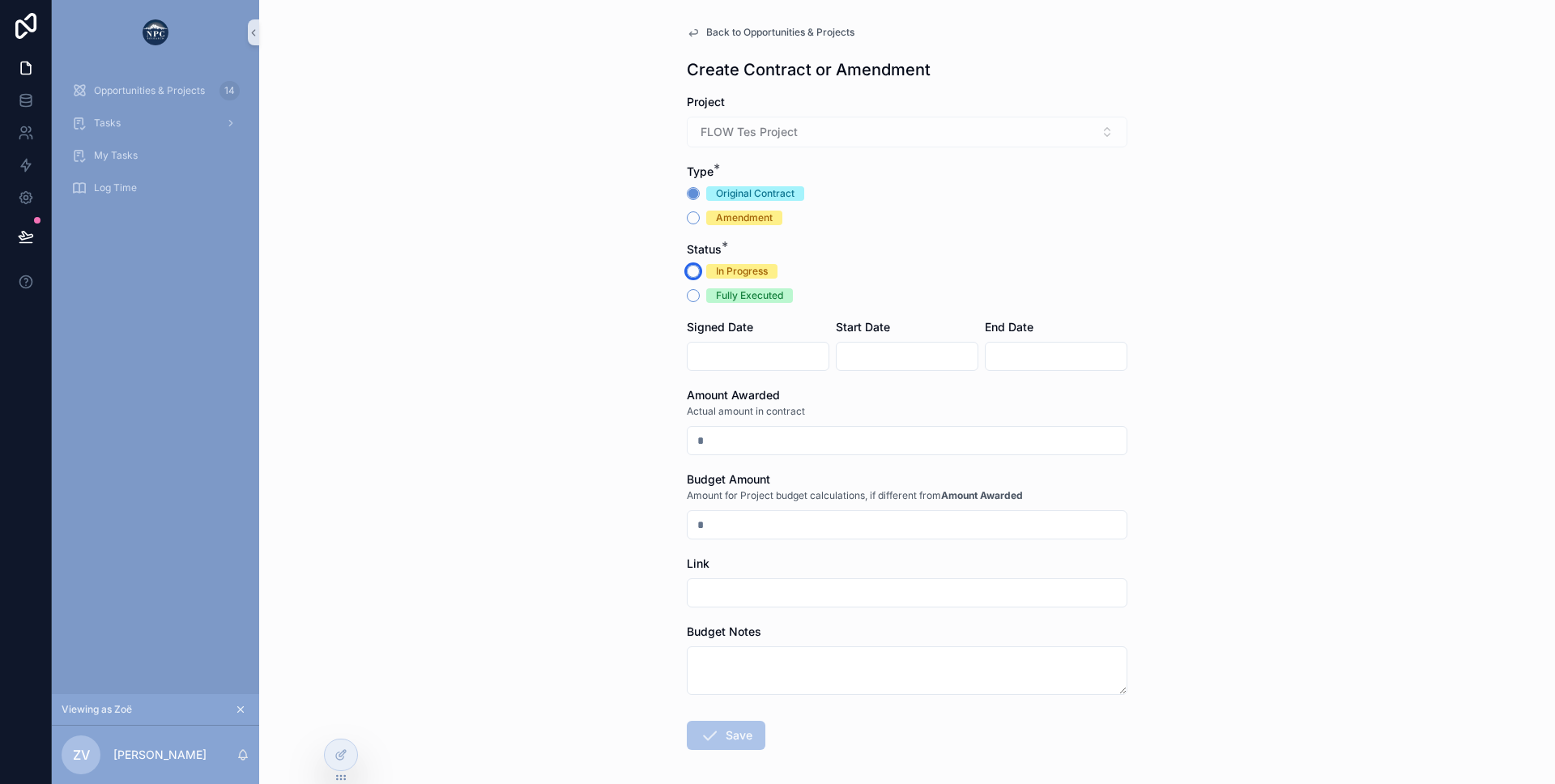
click at [689, 266] on button "In Progress" at bounding box center [693, 272] width 13 height 13
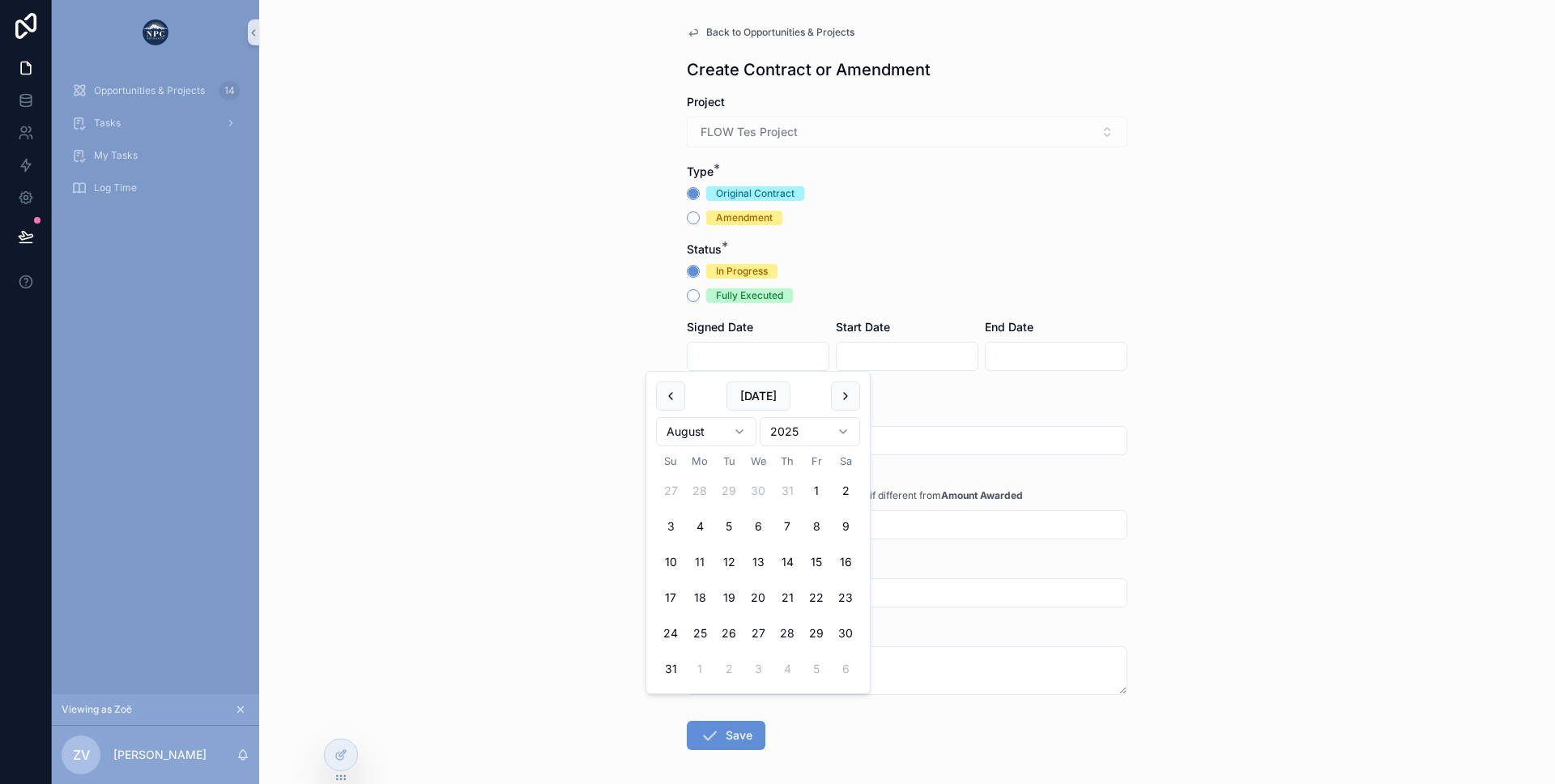
click at [754, 357] on input "scrollable content" at bounding box center [757, 356] width 141 height 23
click at [575, 343] on div "Back to Opportunities & Projects Create Contract or Amendment Project FLOW Tes …" at bounding box center [907, 392] width 1296 height 784
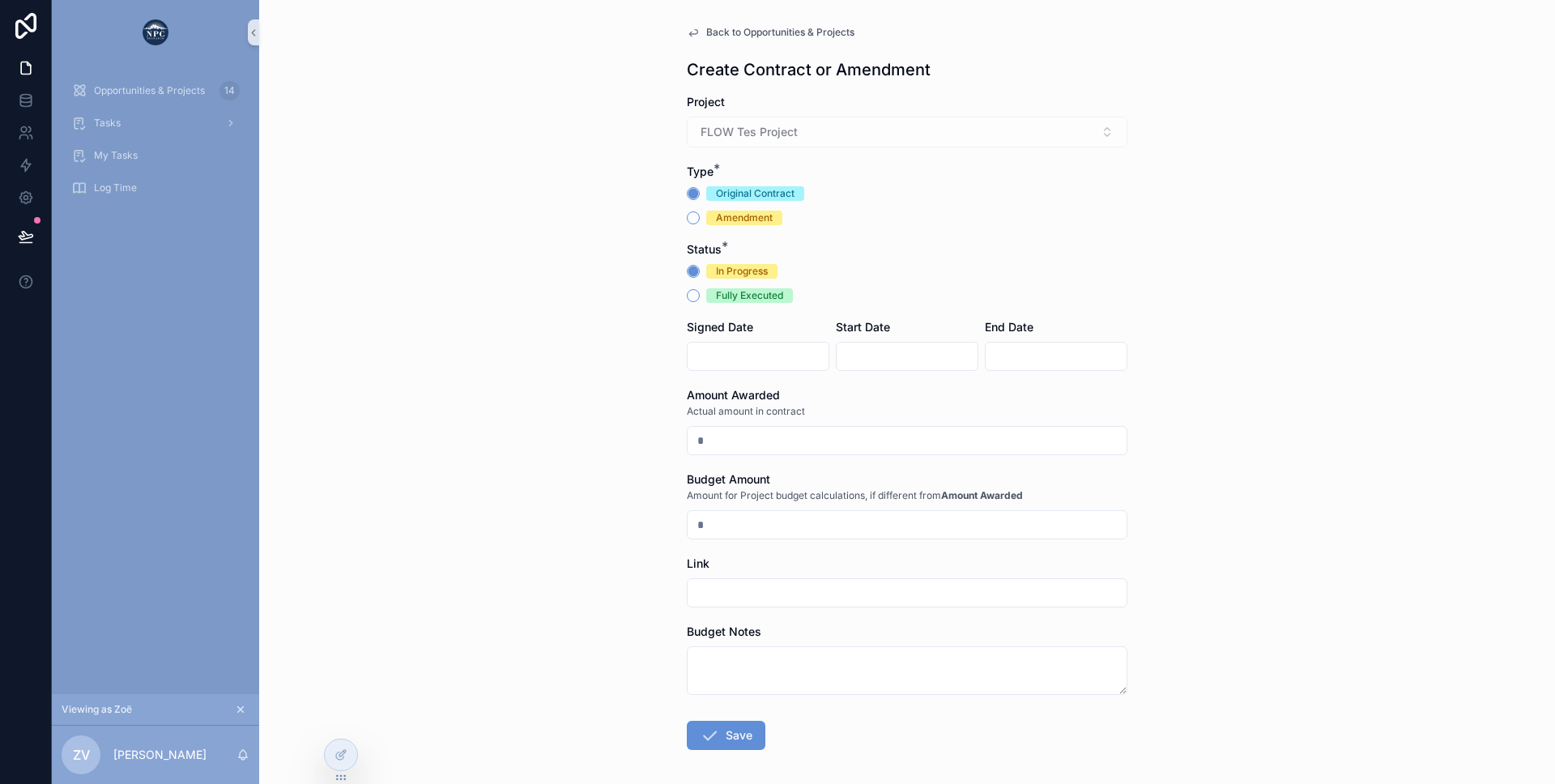
click at [895, 353] on input "scrollable content" at bounding box center [907, 356] width 141 height 23
click at [726, 353] on input "scrollable content" at bounding box center [757, 356] width 141 height 23
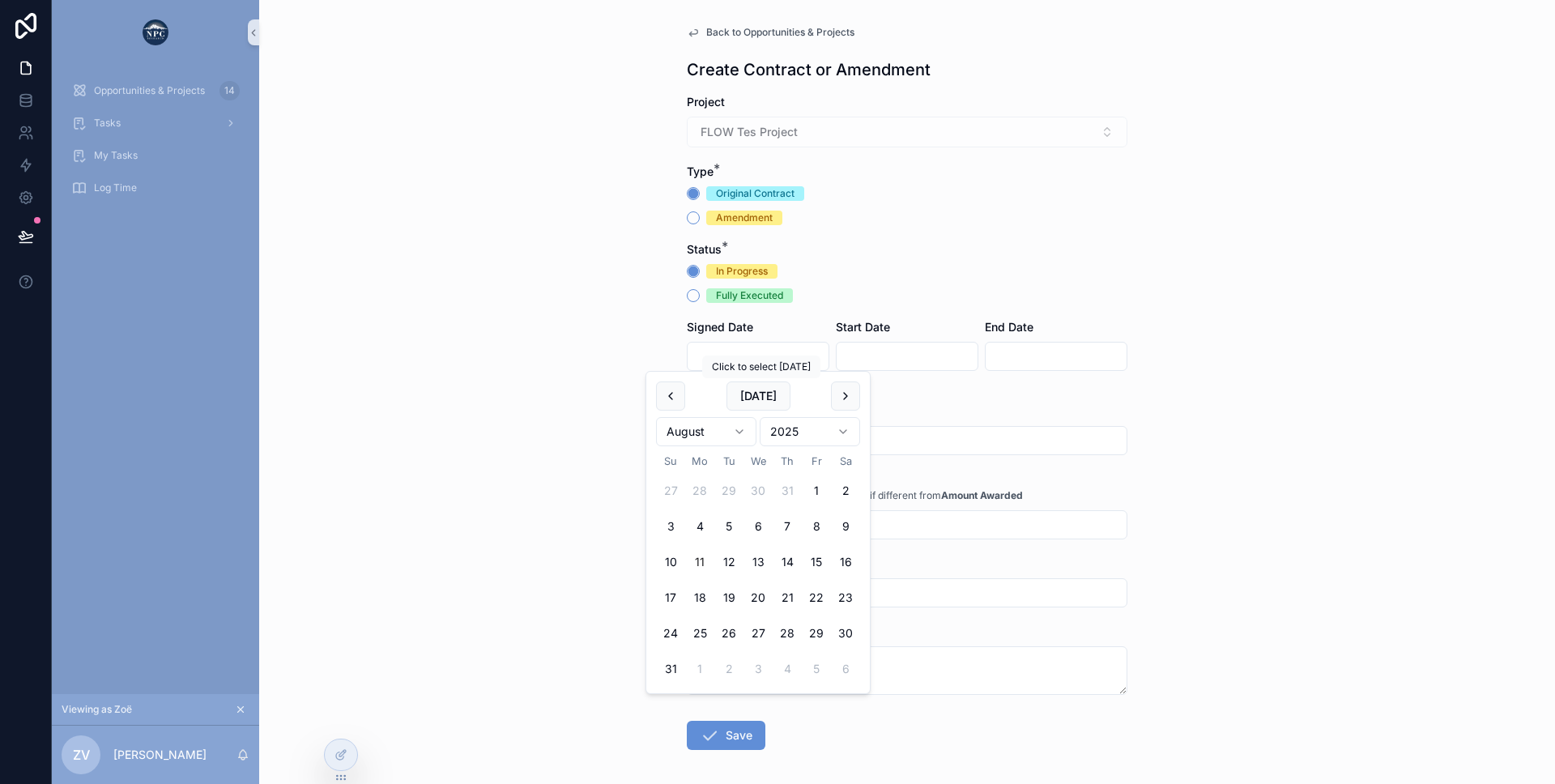
click at [762, 379] on div "Today August 2025 Su Mo Tu We Th Fr Sa 27 28 29 30 31 1 2 3 4 5 6 7 8 9 10 11 1…" at bounding box center [757, 532] width 223 height 322
click at [747, 388] on button "[DATE]" at bounding box center [758, 395] width 64 height 29
type input "*********"
click at [865, 364] on input "scrollable content" at bounding box center [907, 356] width 141 height 23
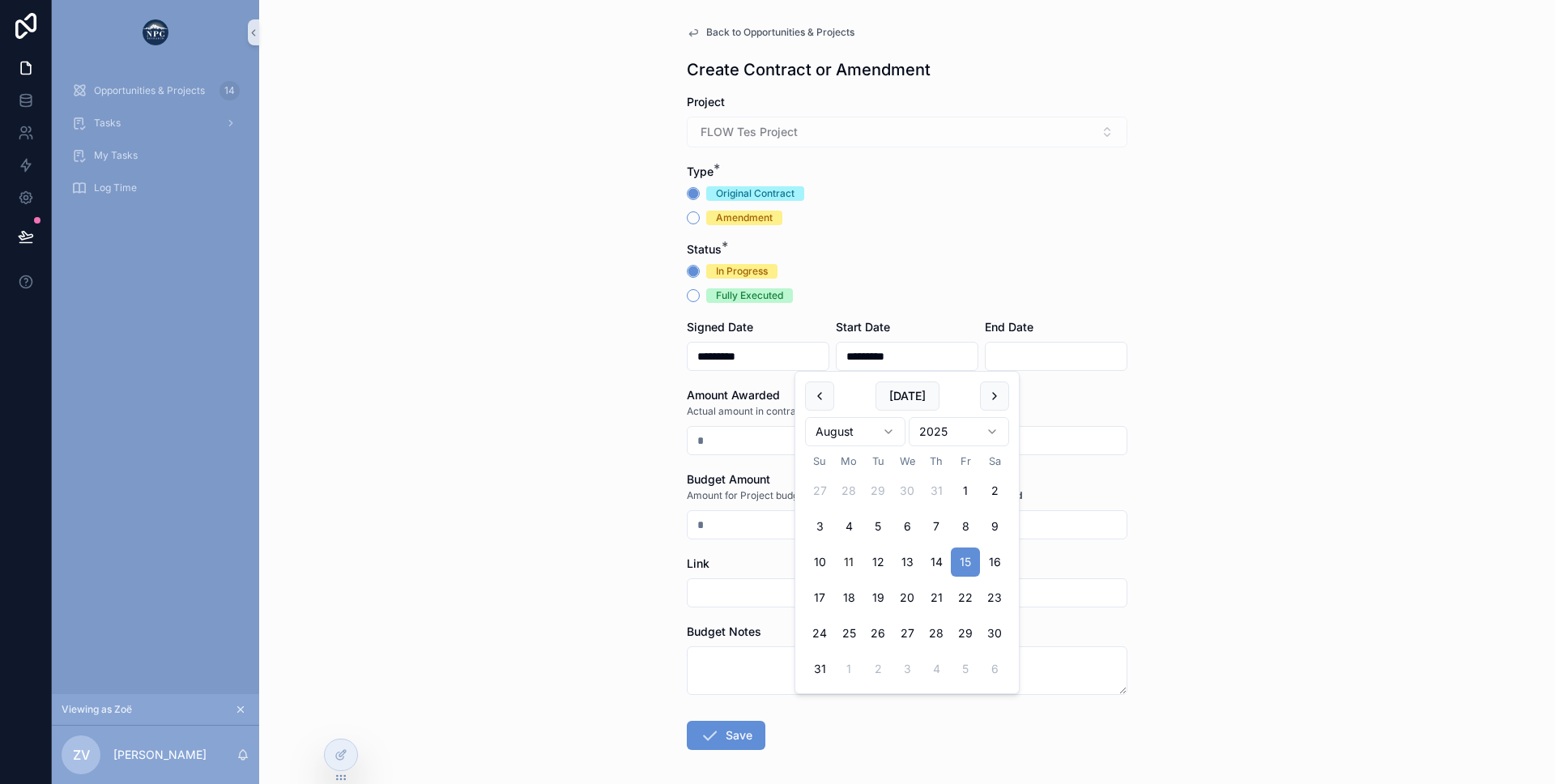
type input "*********"
click at [1011, 349] on input "scrollable content" at bounding box center [1055, 356] width 141 height 23
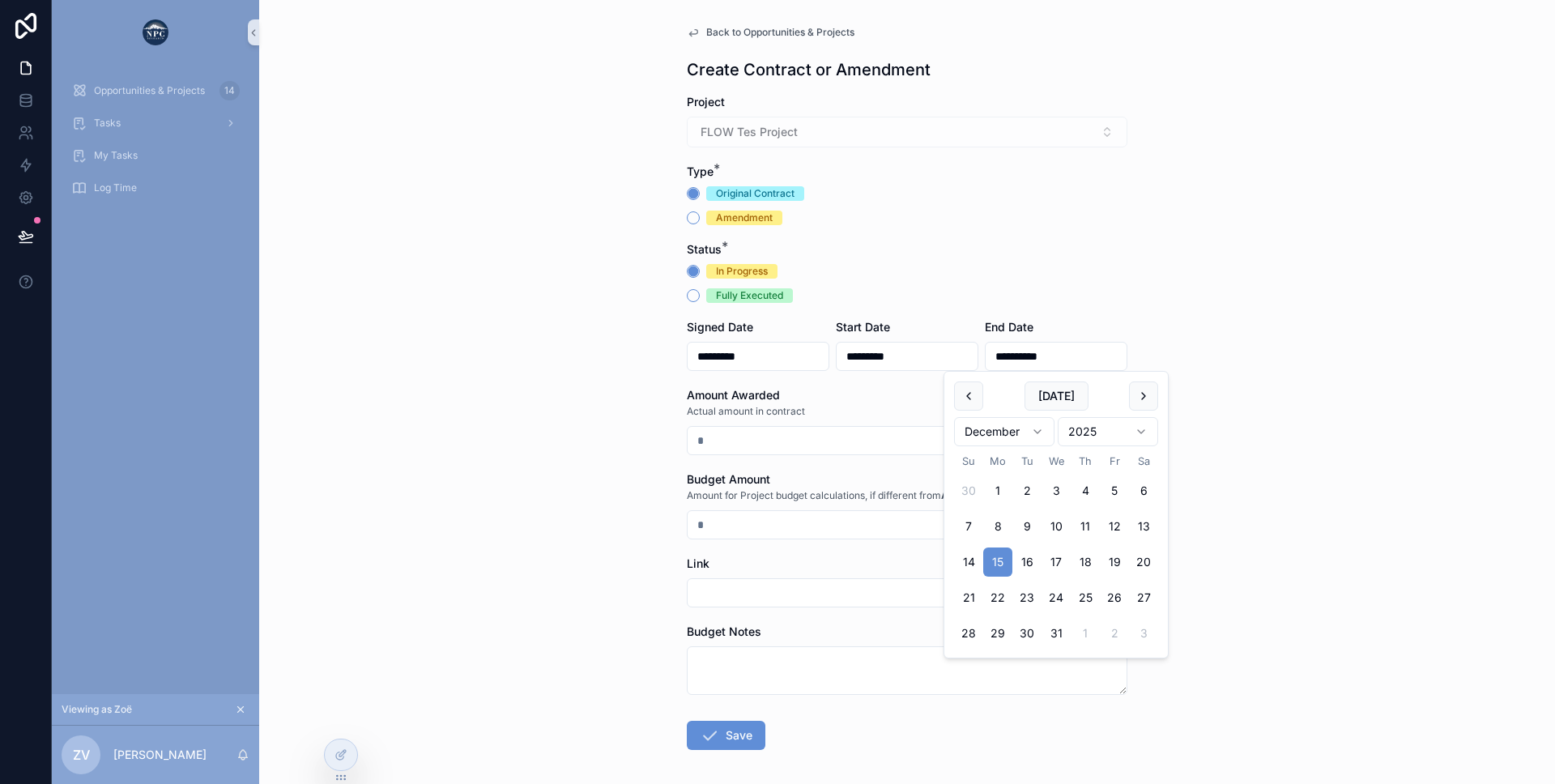
type input "**********"
click at [1096, 307] on form "**********" at bounding box center [907, 473] width 440 height 759
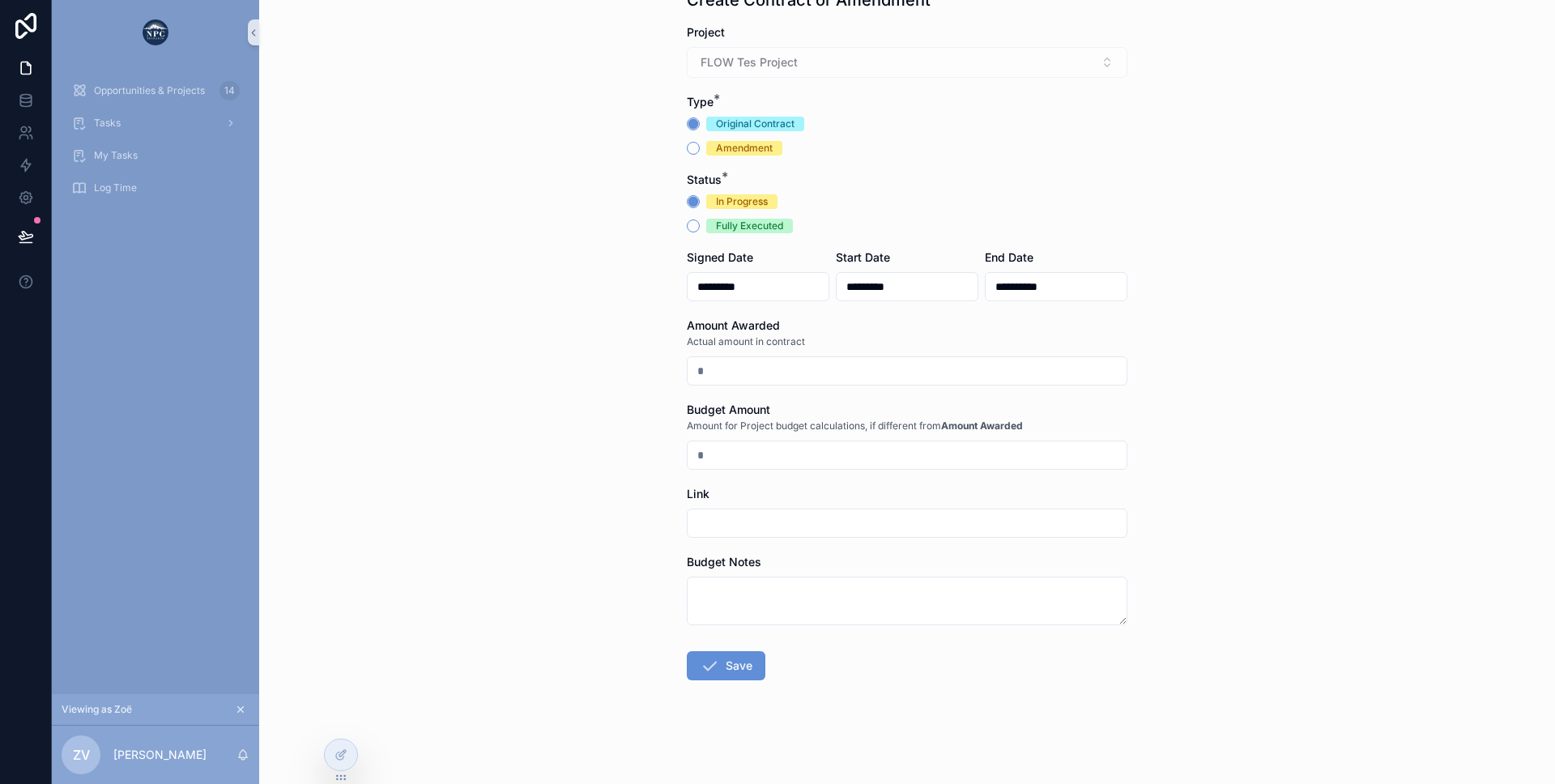
click at [725, 370] on input "scrollable content" at bounding box center [907, 371] width 439 height 23
type input "**********"
click at [705, 462] on input "scrollable content" at bounding box center [907, 456] width 439 height 23
type input "**********"
click at [875, 261] on span "Start Date" at bounding box center [863, 257] width 55 height 13
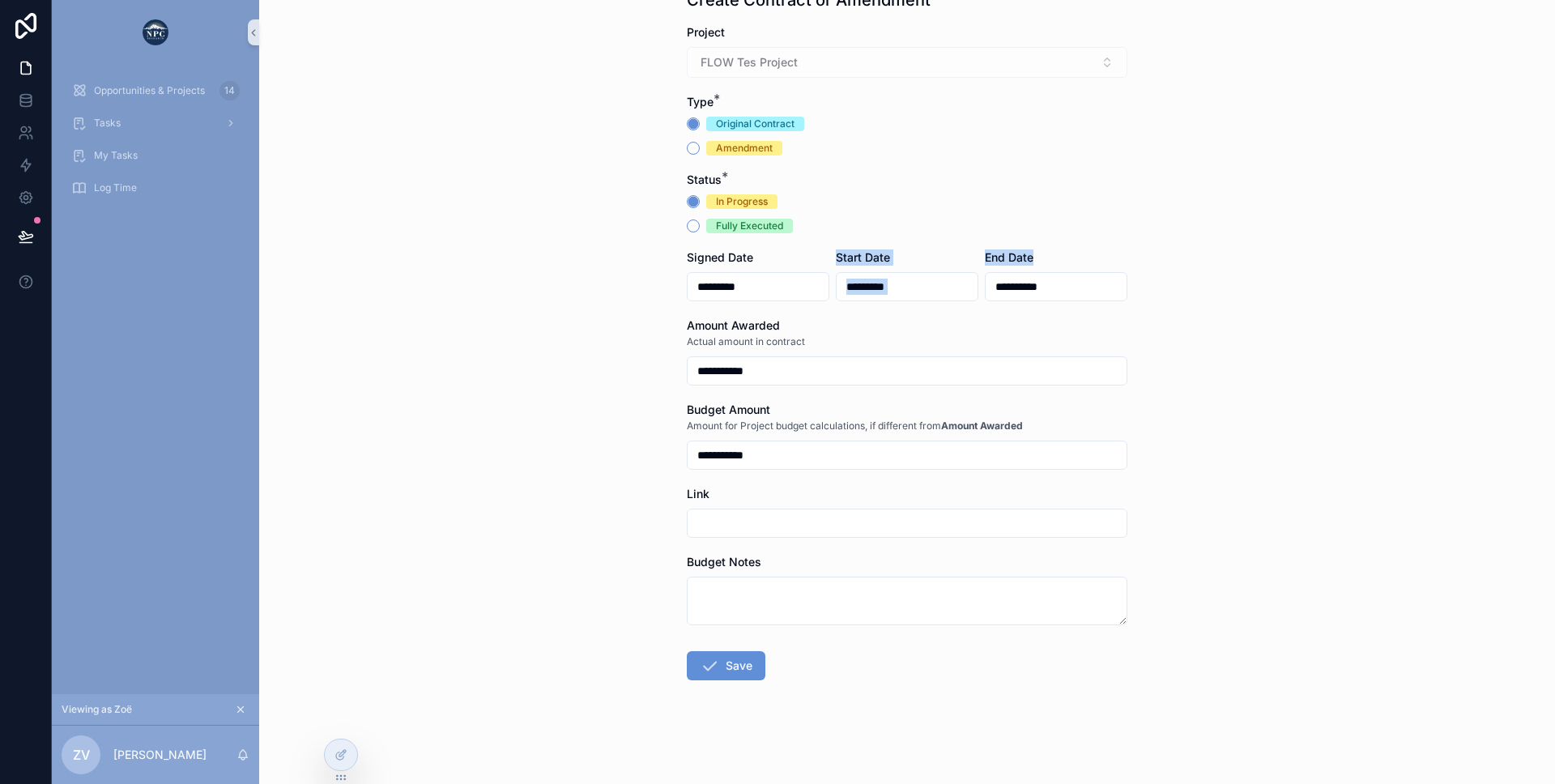
drag, startPoint x: 835, startPoint y: 260, endPoint x: 1005, endPoint y: 280, distance: 171.2
click at [1005, 280] on form "**********" at bounding box center [907, 403] width 440 height 759
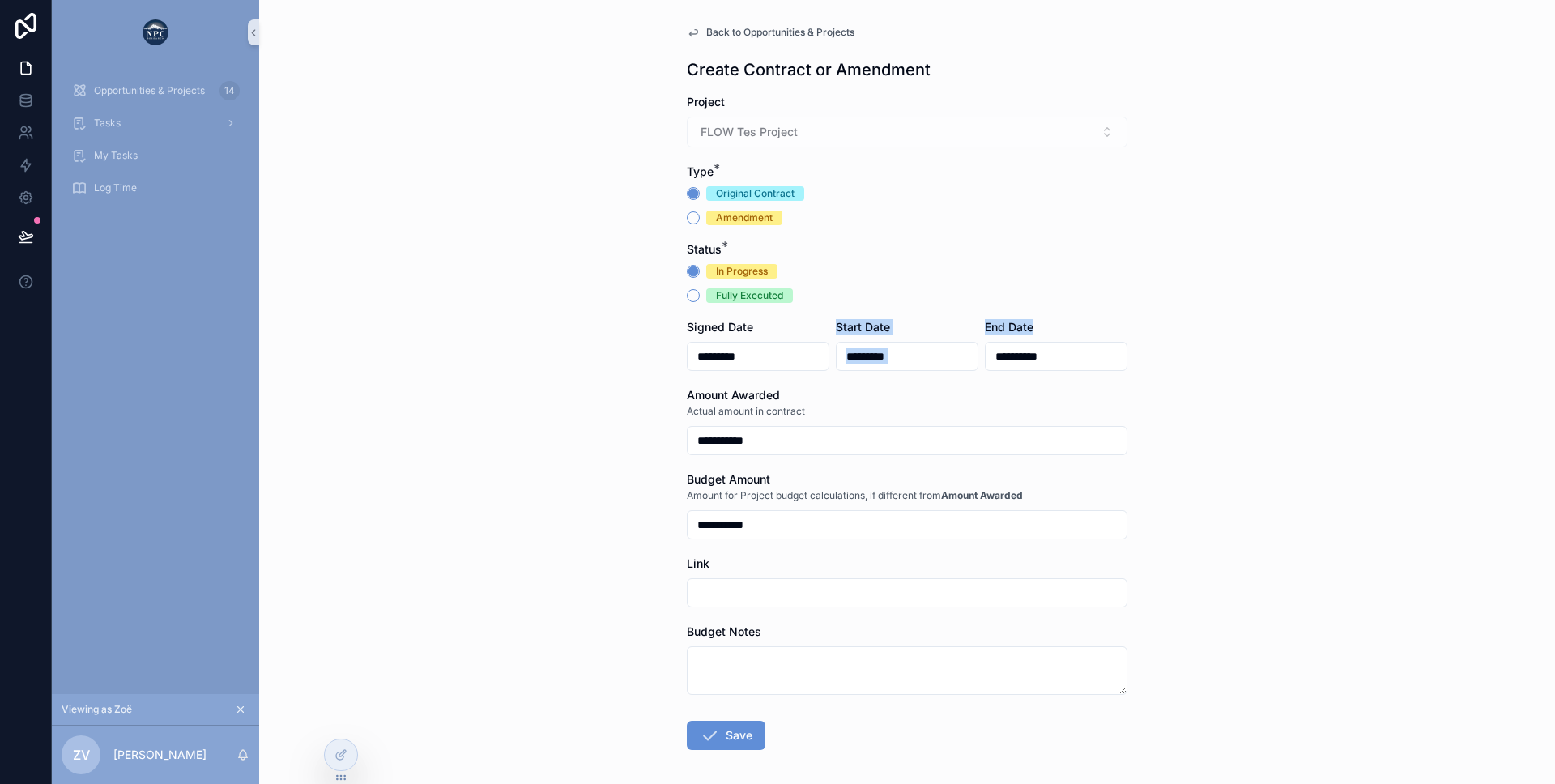
scroll to position [70, 0]
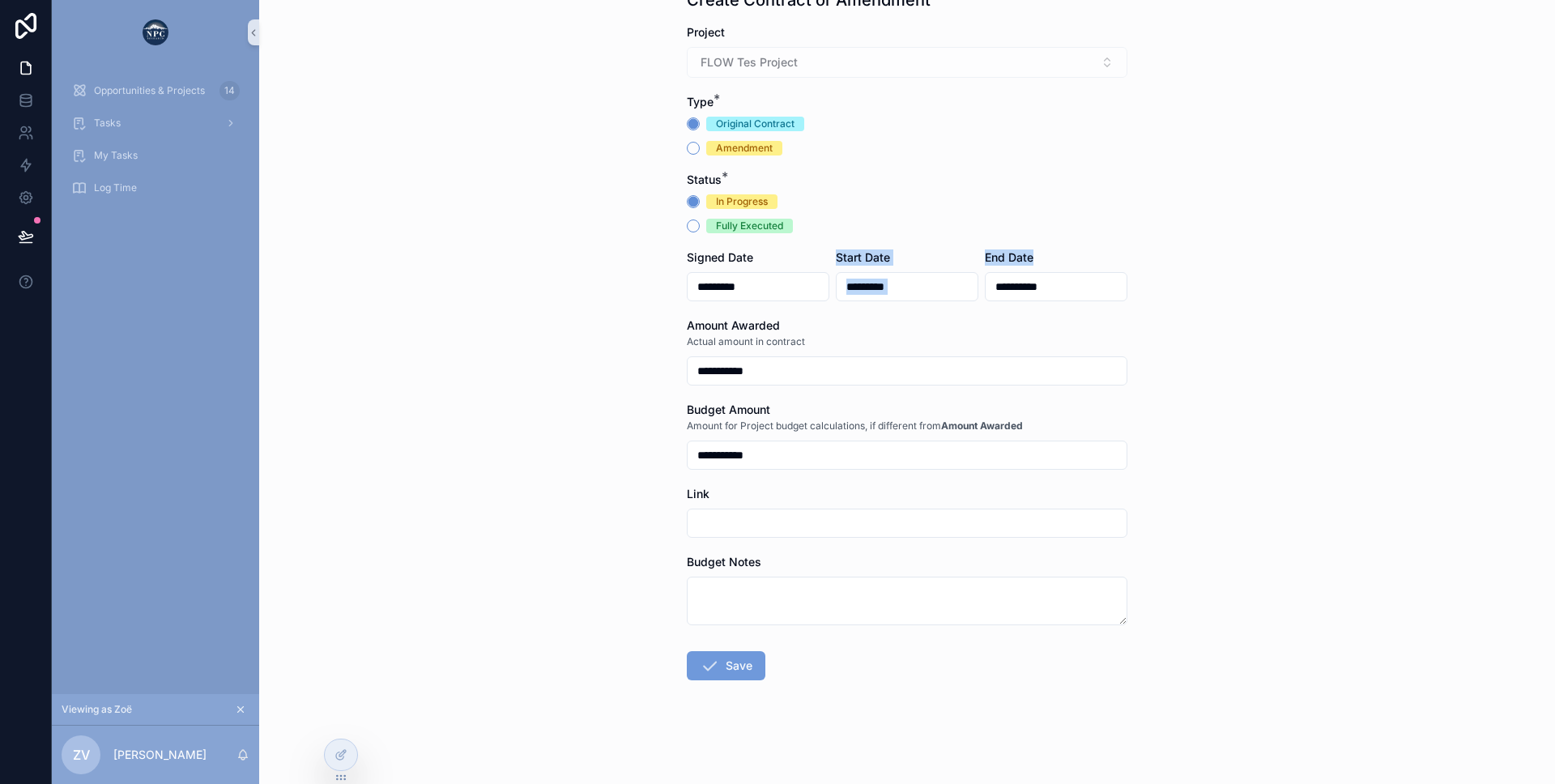
click at [720, 668] on button "Save" at bounding box center [726, 665] width 79 height 29
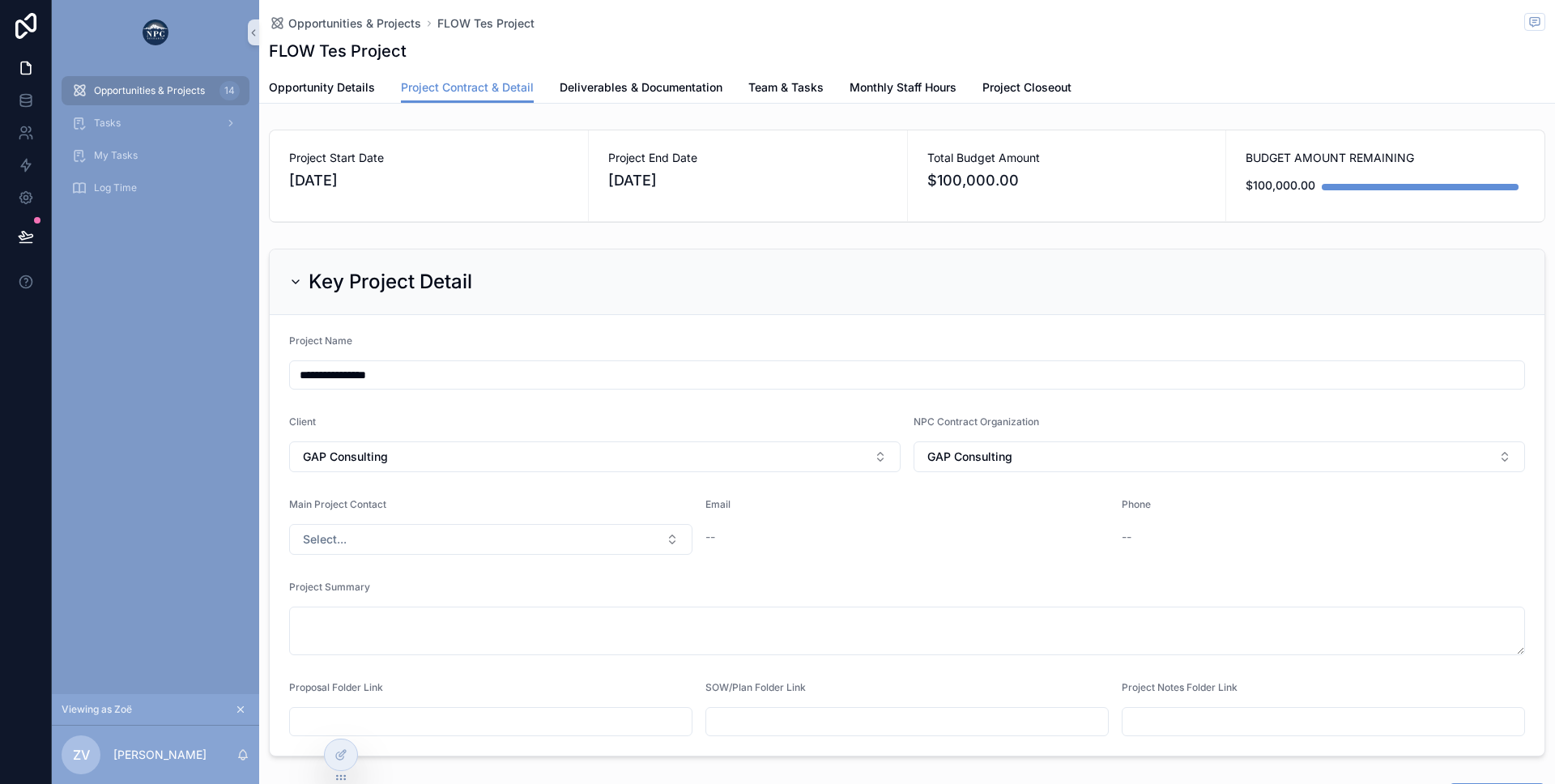
drag, startPoint x: 286, startPoint y: 160, endPoint x: 711, endPoint y: 190, distance: 426.1
click at [711, 190] on div "Project Start Date 8/15/2025 Project End Date 12/15/2025 Total Budget Amount $1…" at bounding box center [907, 175] width 1276 height 93
click at [711, 190] on span "12/15/2025" at bounding box center [748, 181] width 280 height 23
click at [769, 93] on span "Team & Tasks" at bounding box center [786, 87] width 76 height 16
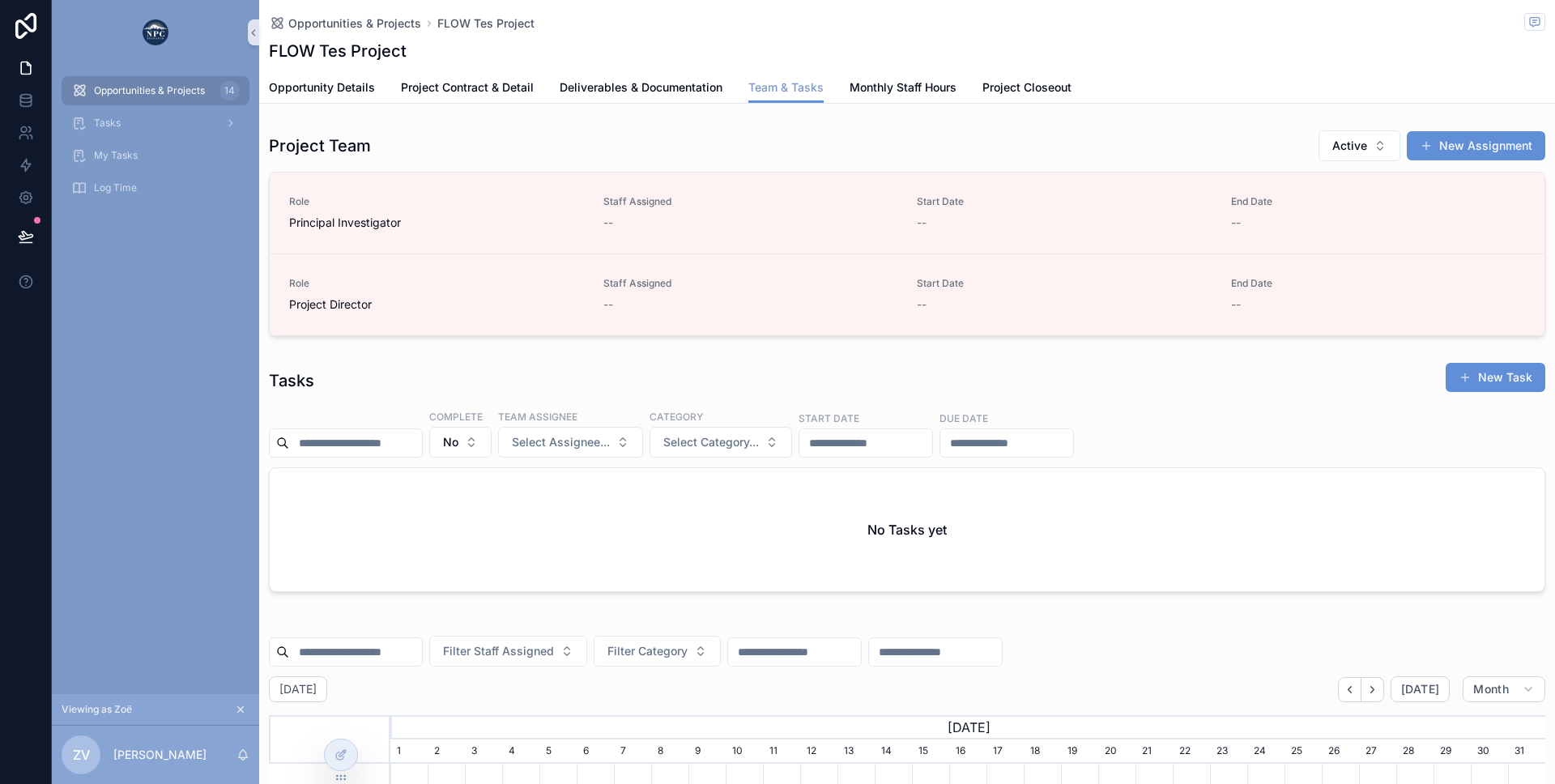
scroll to position [0, 1155]
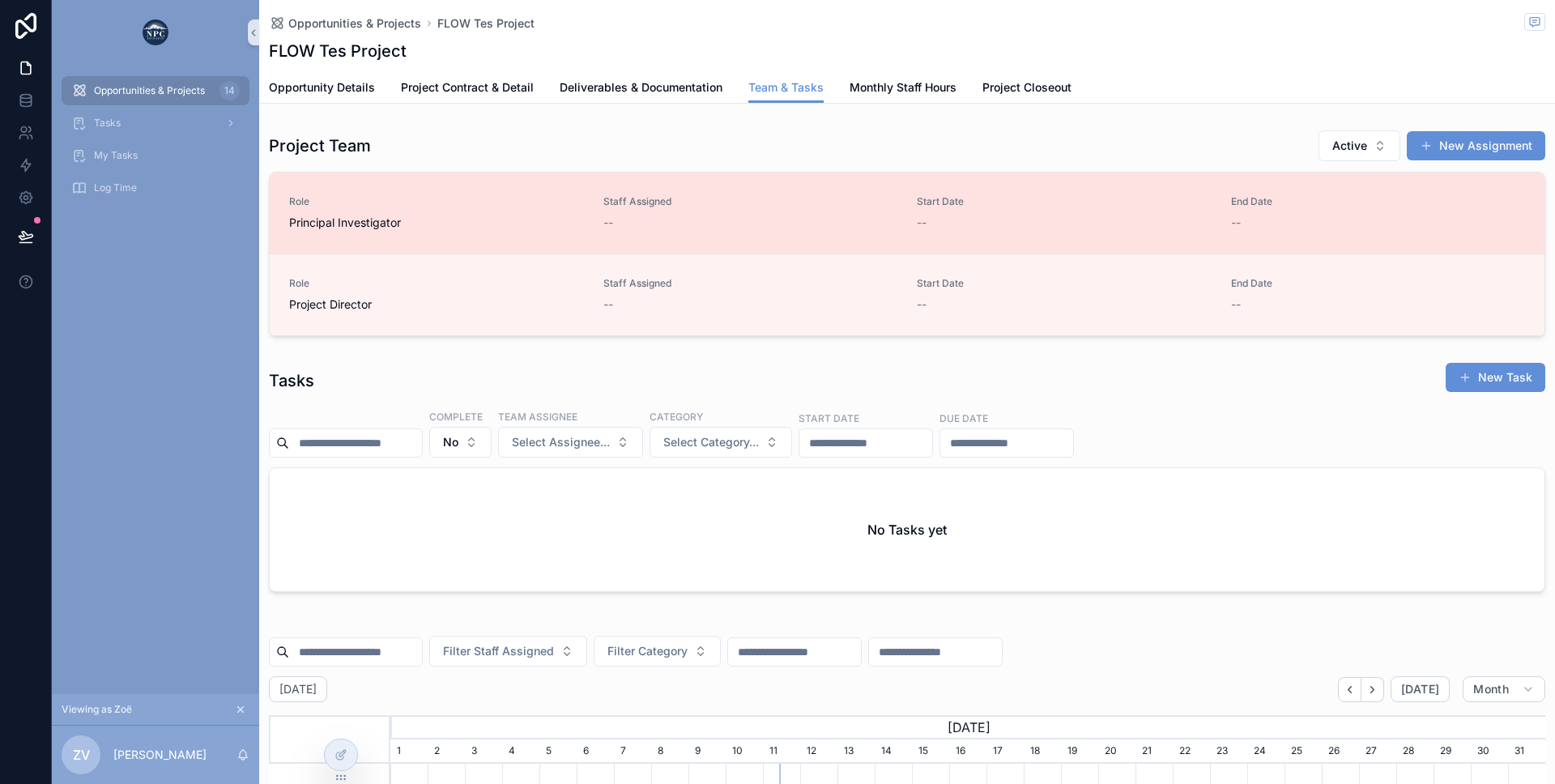
click at [1032, 193] on link "Role Principal Investigator Staff Assigned -- Start Date -- End Date --" at bounding box center [907, 213] width 1274 height 81
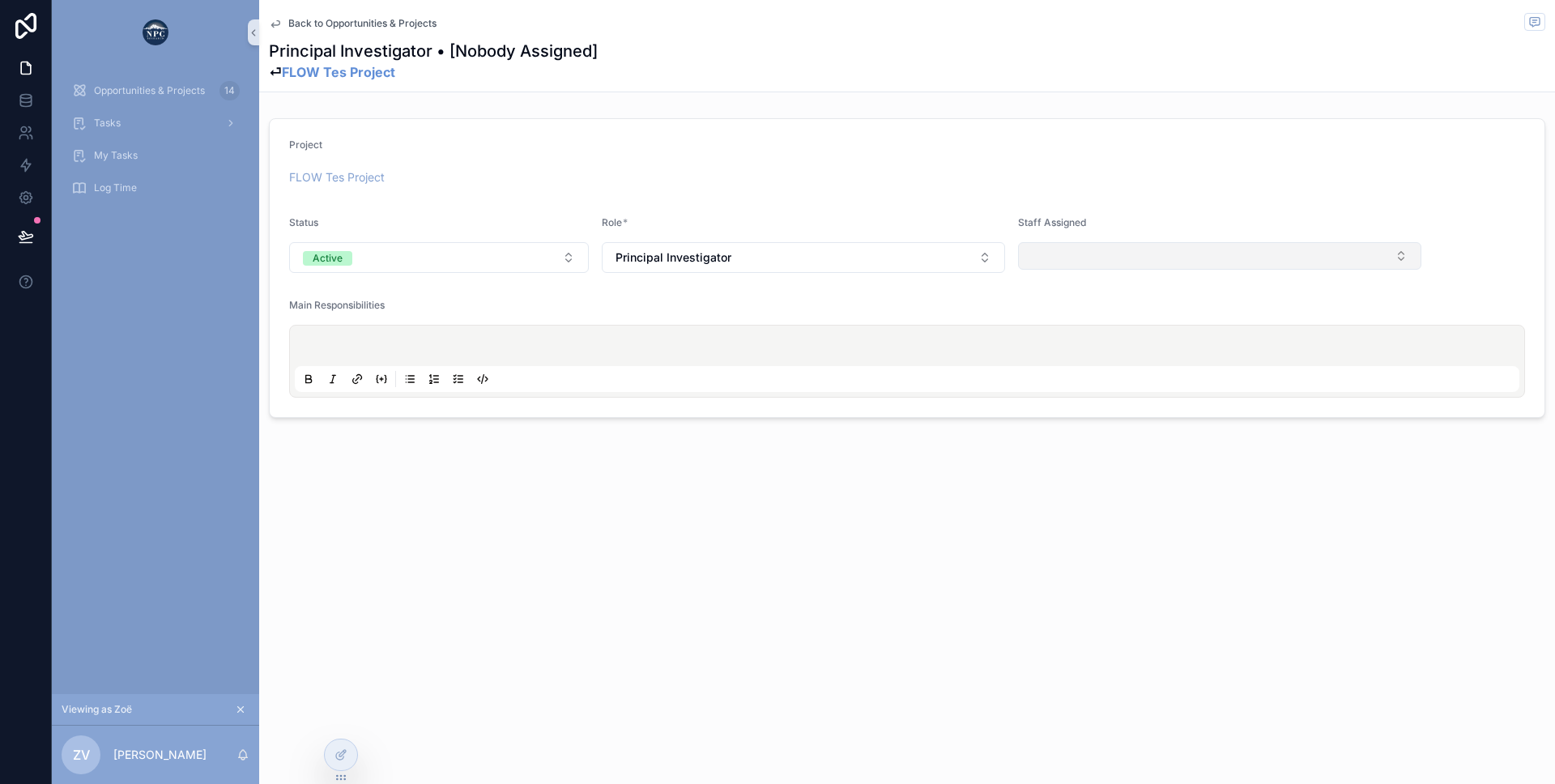
click at [1048, 252] on button "Select Button" at bounding box center [1219, 256] width 403 height 28
type input "****"
click at [755, 190] on form "Project FLOW Tes Project Status Active Role * Principal Investigator Staff Assi…" at bounding box center [907, 267] width 1274 height 298
click at [361, 559] on input "scrollable content" at bounding box center [439, 571] width 298 height 23
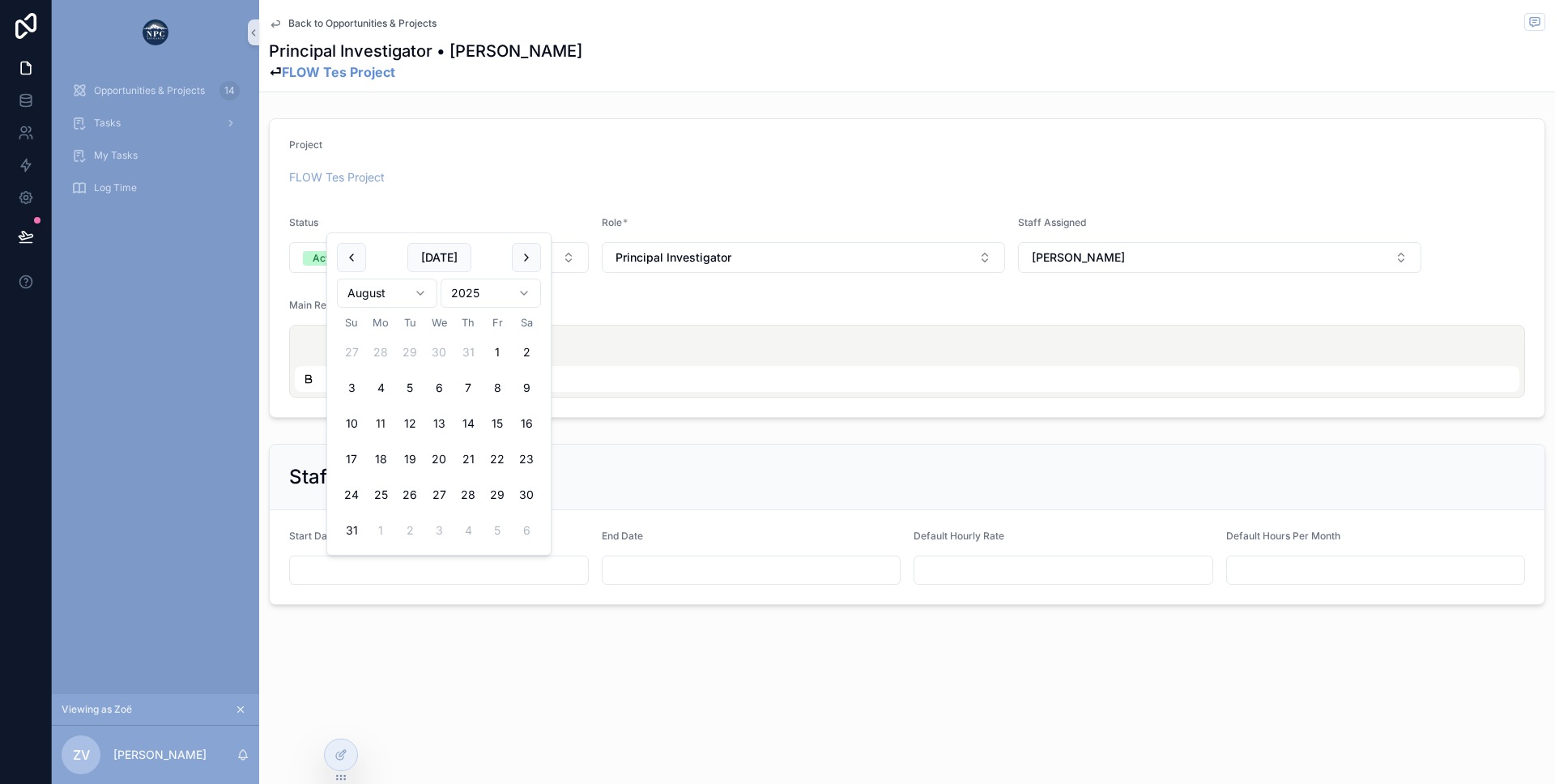
click at [286, 504] on div "Staff Hours Setup" at bounding box center [907, 477] width 1274 height 66
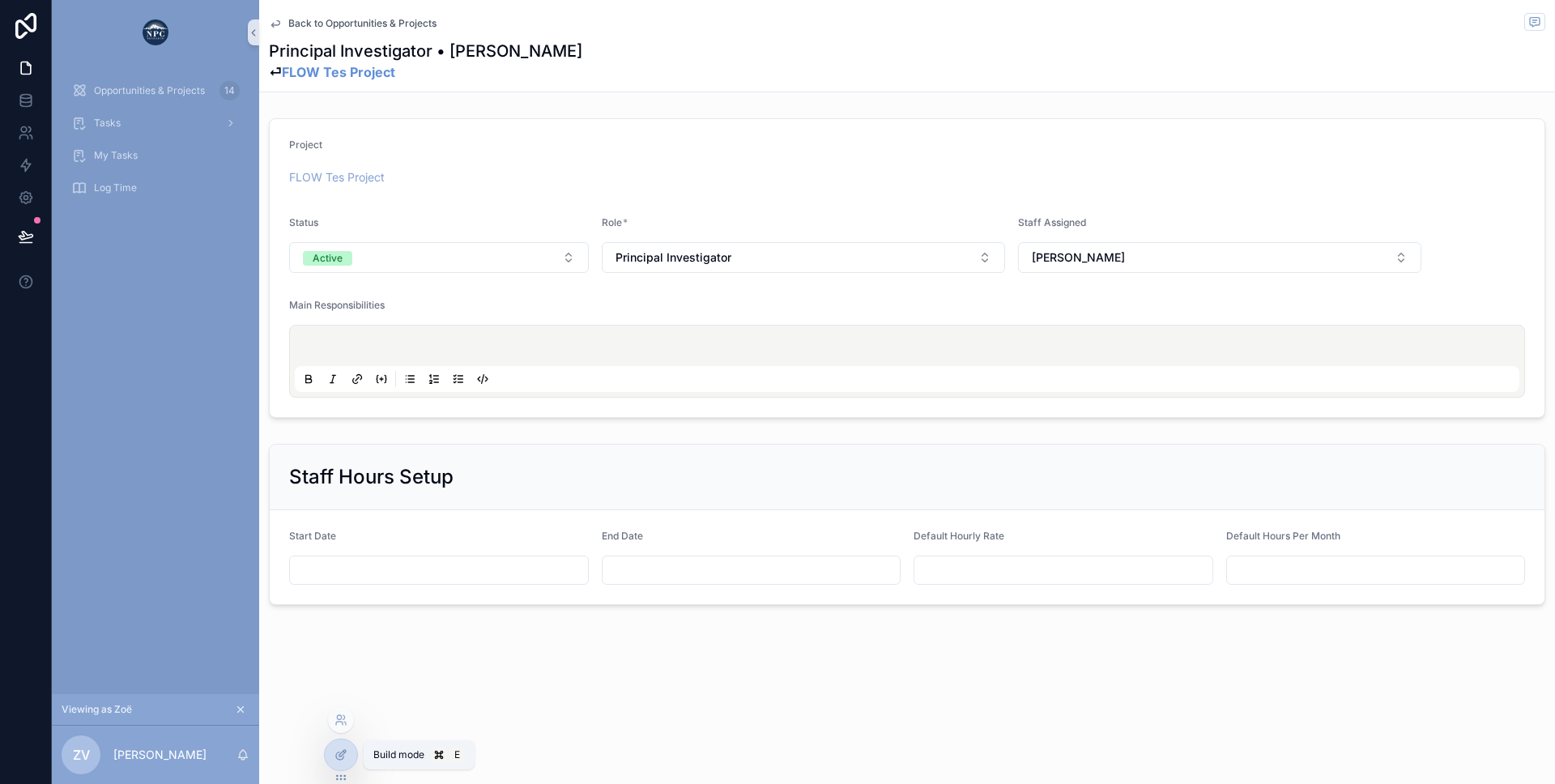
click at [344, 749] on icon at bounding box center [341, 755] width 13 height 13
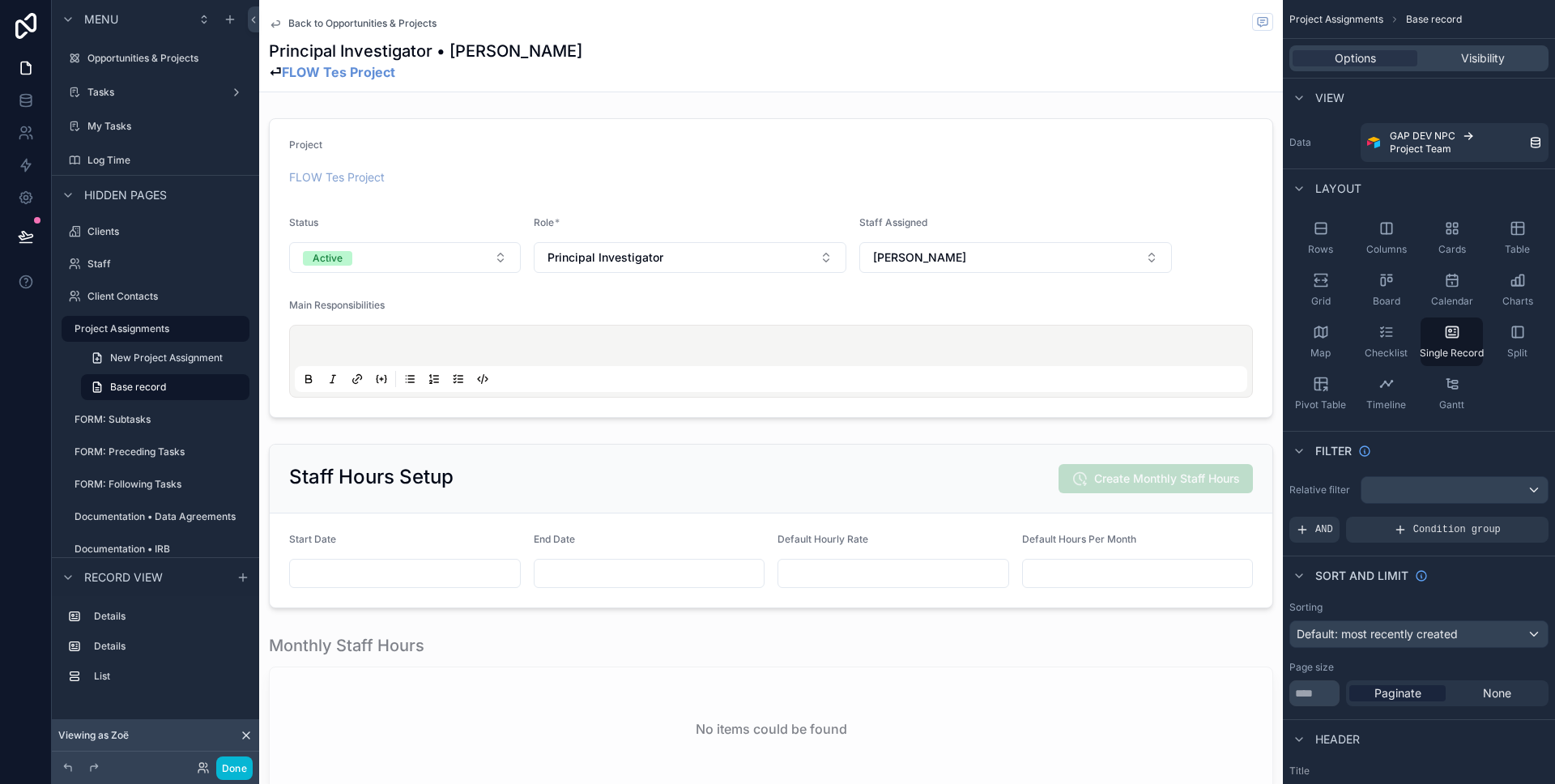
click at [349, 31] on div "Back to Opportunities & Projects" at bounding box center [771, 23] width 1004 height 20
click at [349, 24] on span "Back to Opportunities & Projects" at bounding box center [362, 24] width 148 height 13
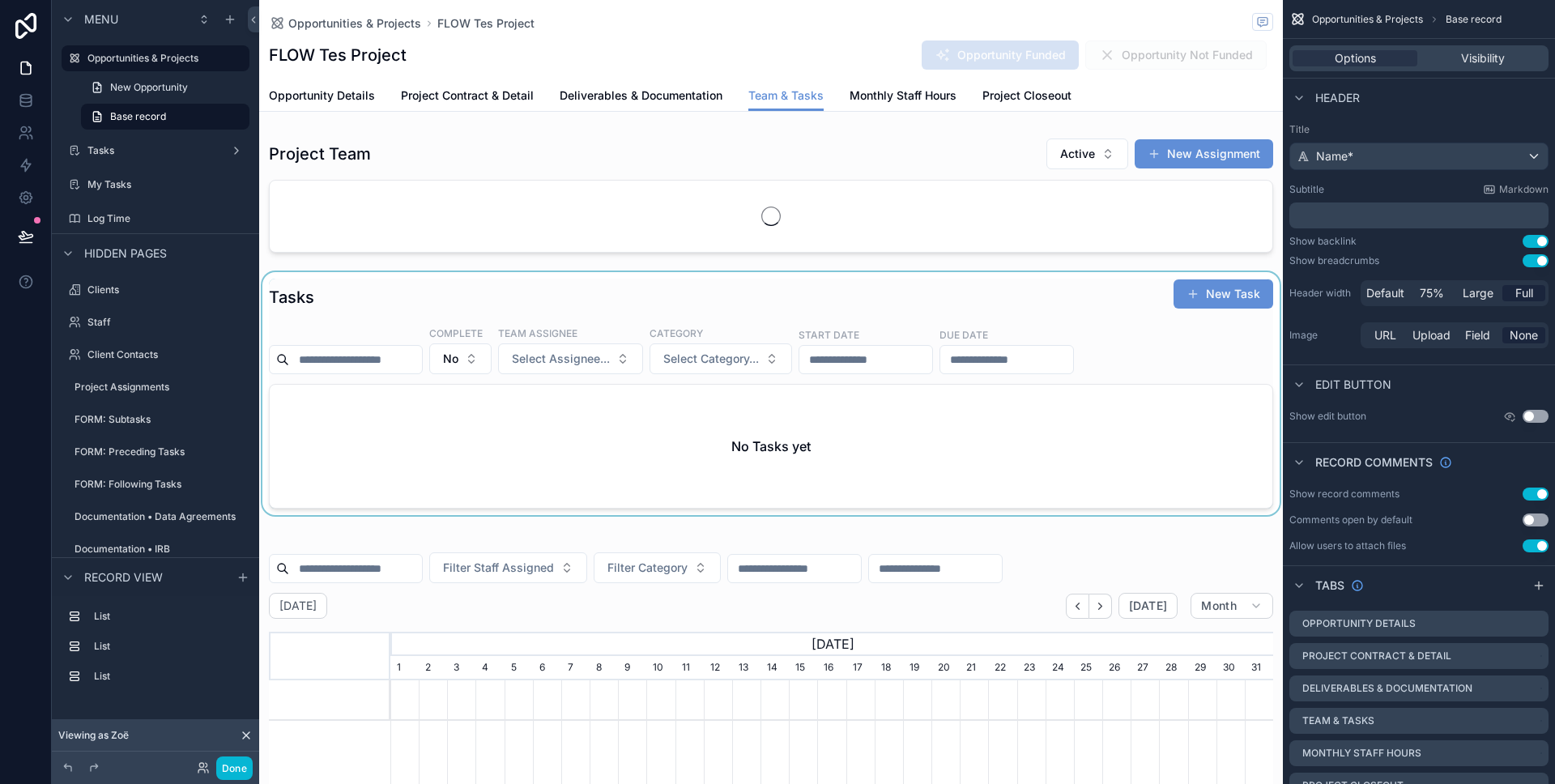
scroll to position [0, 883]
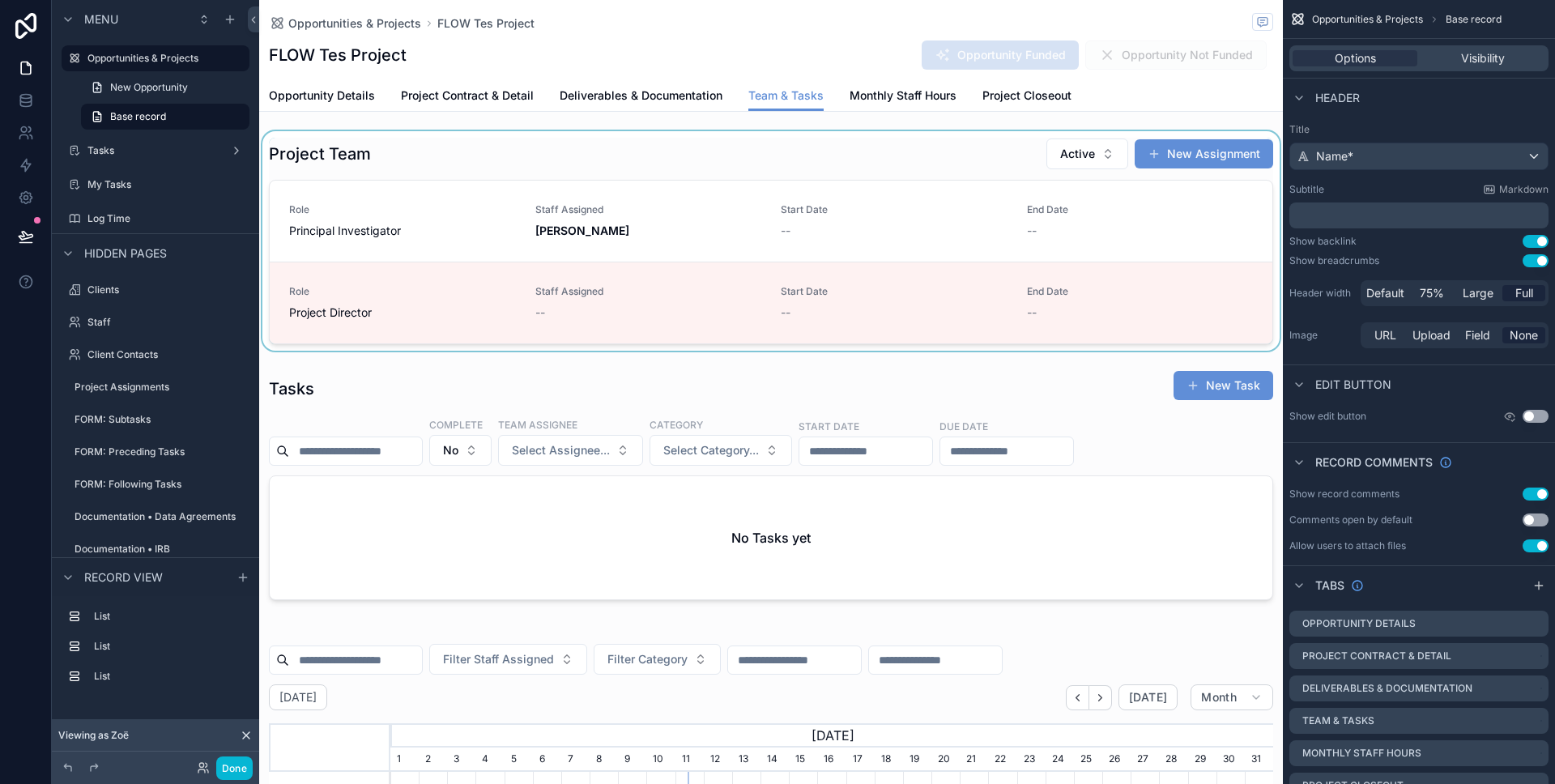
click at [1127, 226] on div "scrollable content" at bounding box center [771, 240] width 1024 height 219
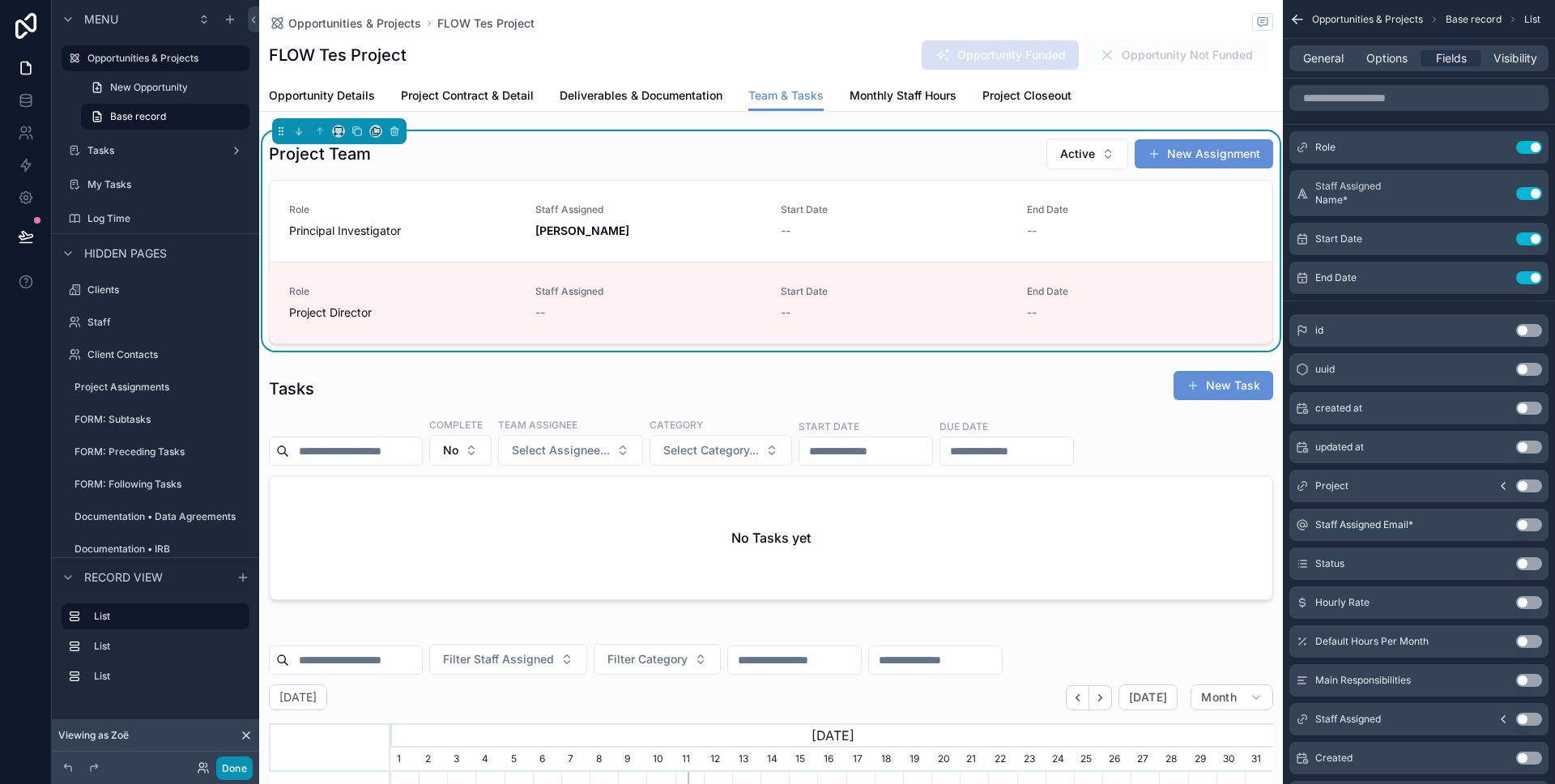
click at [227, 770] on button "Done" at bounding box center [235, 768] width 36 height 24
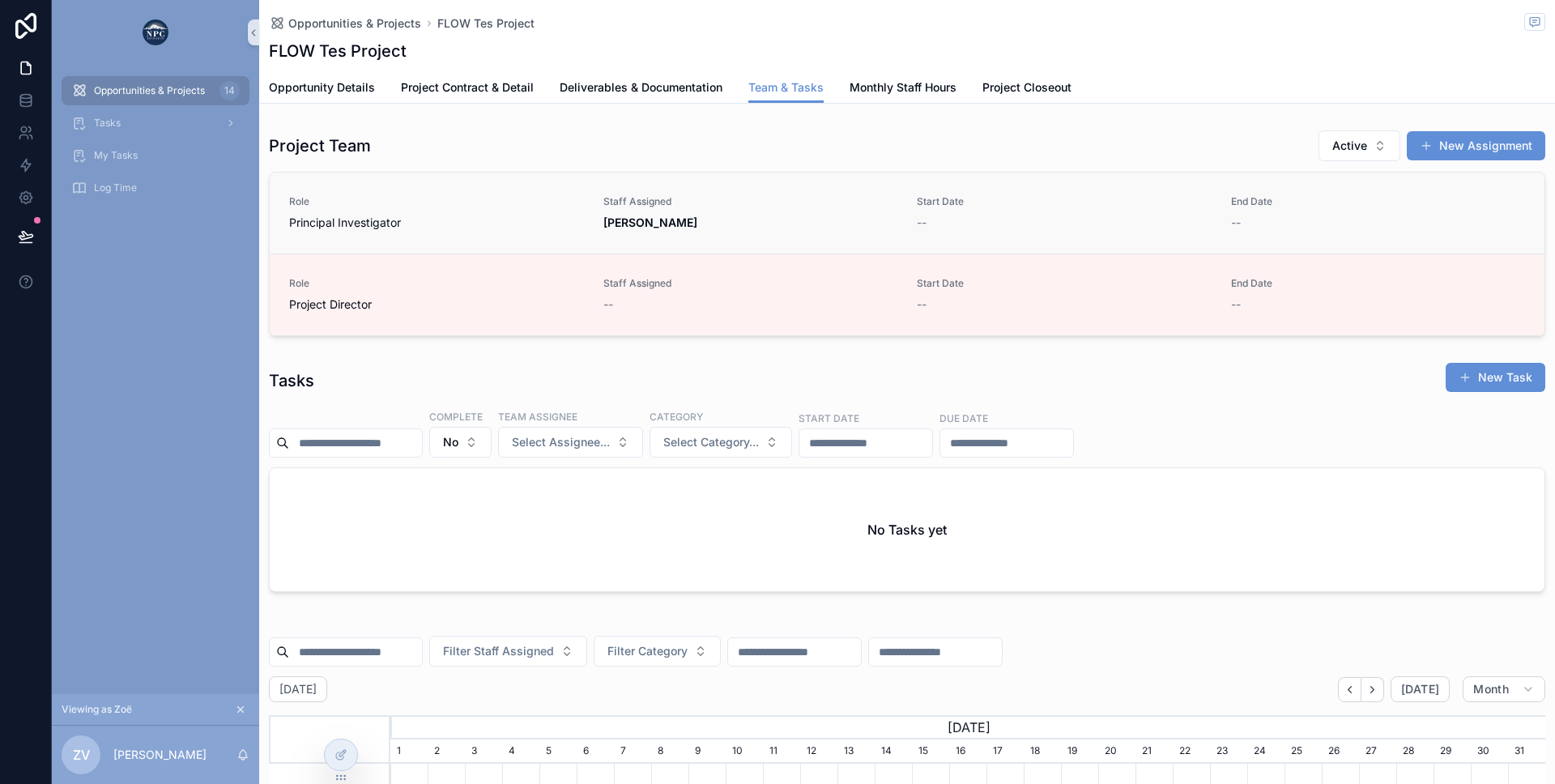
scroll to position [0, 1155]
click at [1471, 145] on button "New Assignment" at bounding box center [1476, 146] width 139 height 29
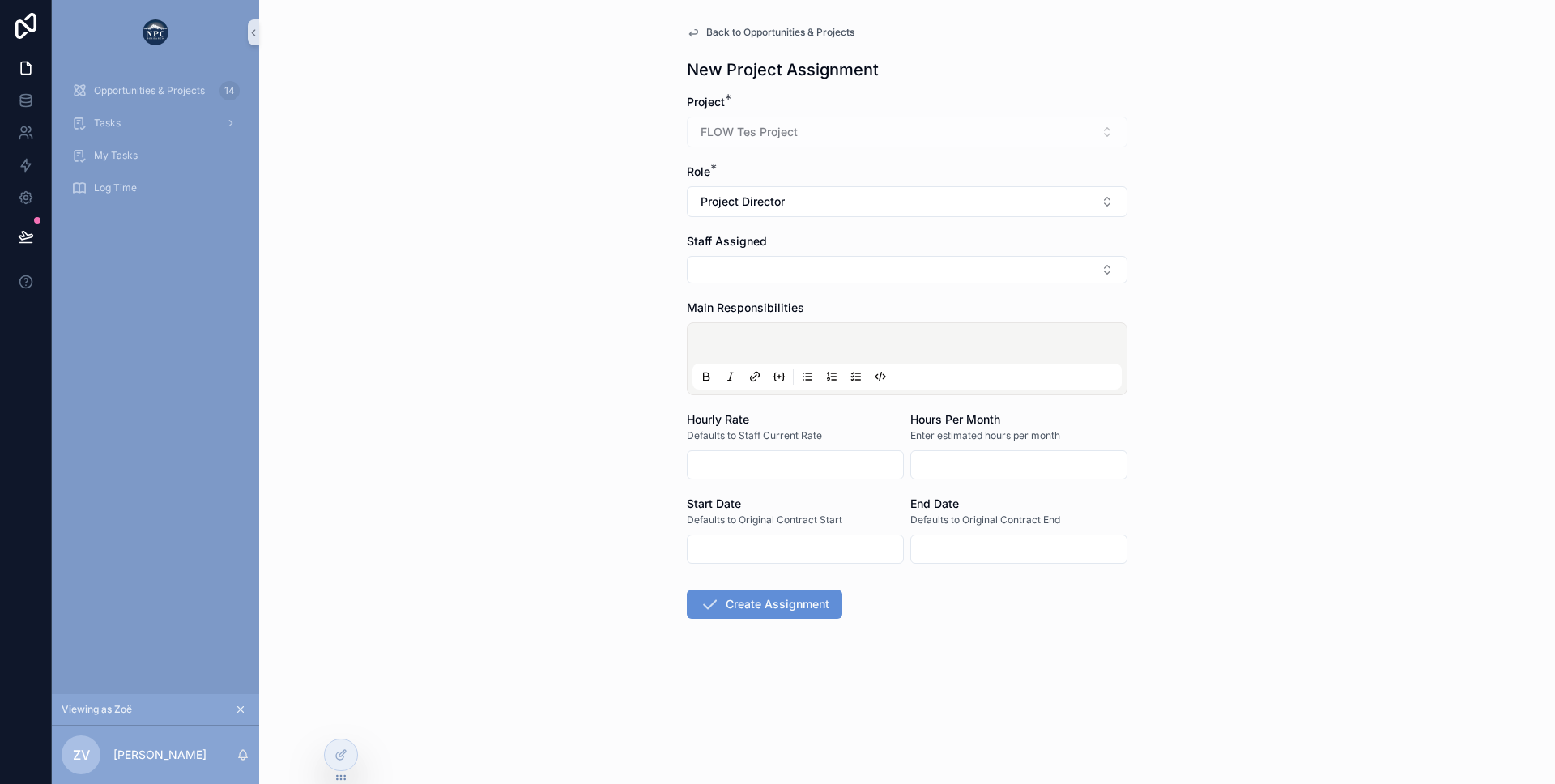
click at [701, 472] on input "scrollable content" at bounding box center [795, 465] width 215 height 23
click at [699, 545] on input "scrollable content" at bounding box center [795, 549] width 215 height 23
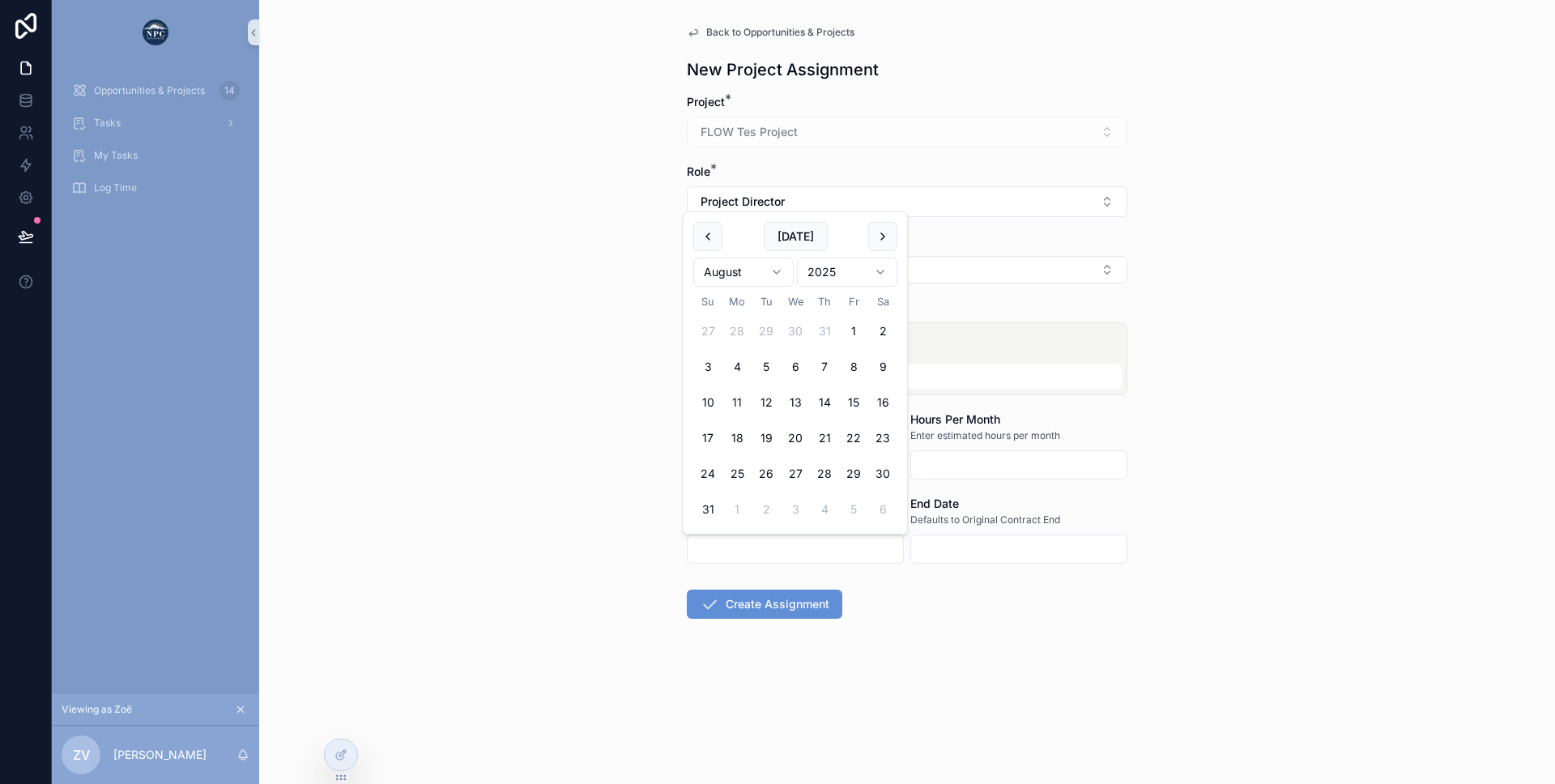
click at [621, 511] on div "Back to Opportunities & Projects New Project Assignment Project * FLOW Tes Proj…" at bounding box center [907, 392] width 1296 height 784
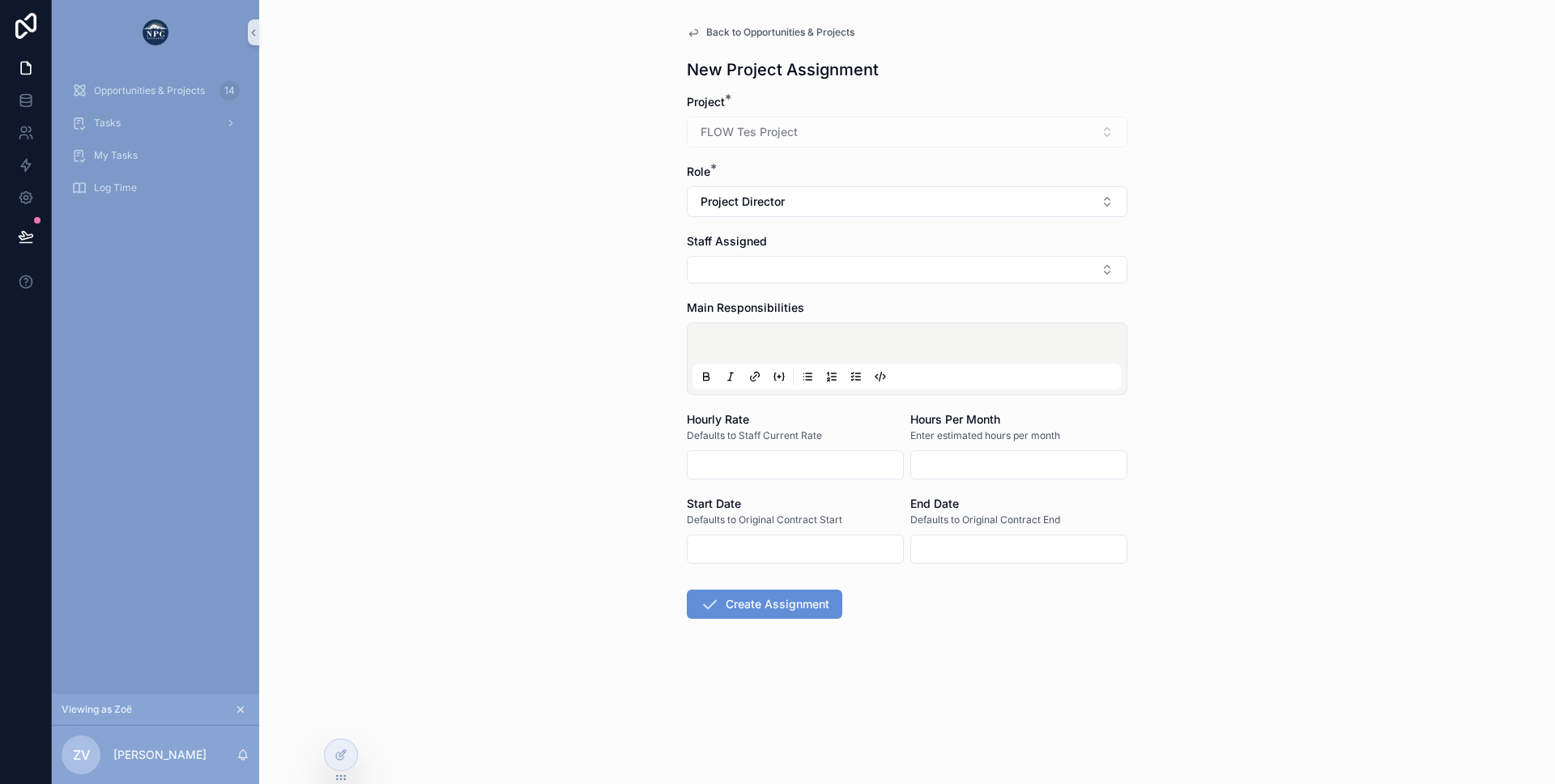
click at [730, 524] on span "Defaults to Original Contract Start" at bounding box center [764, 520] width 155 height 13
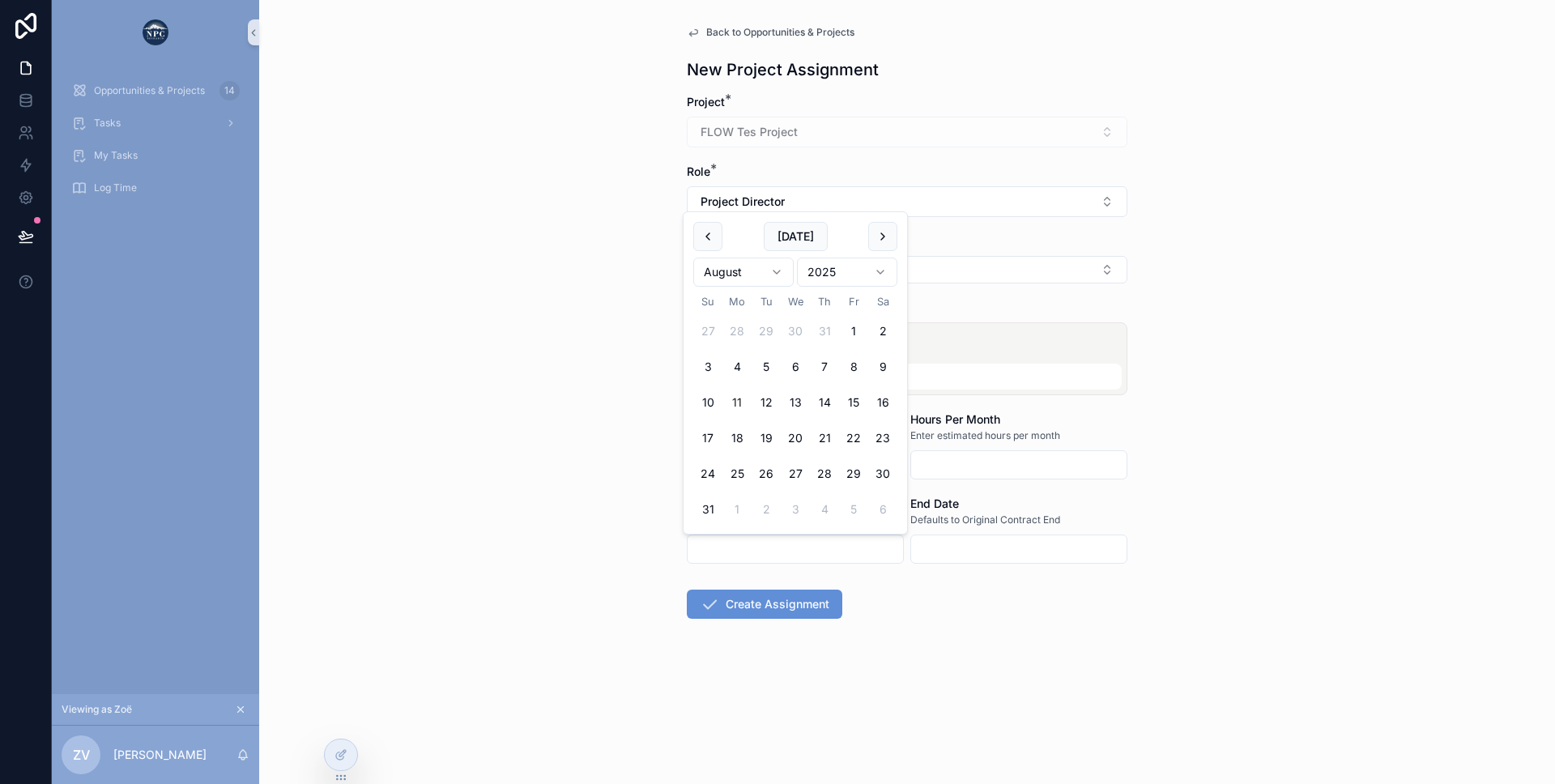
click at [709, 538] on input "scrollable content" at bounding box center [795, 549] width 215 height 23
click at [605, 496] on div "Back to Opportunities & Projects New Project Assignment Project * FLOW Tes Proj…" at bounding box center [907, 392] width 1296 height 784
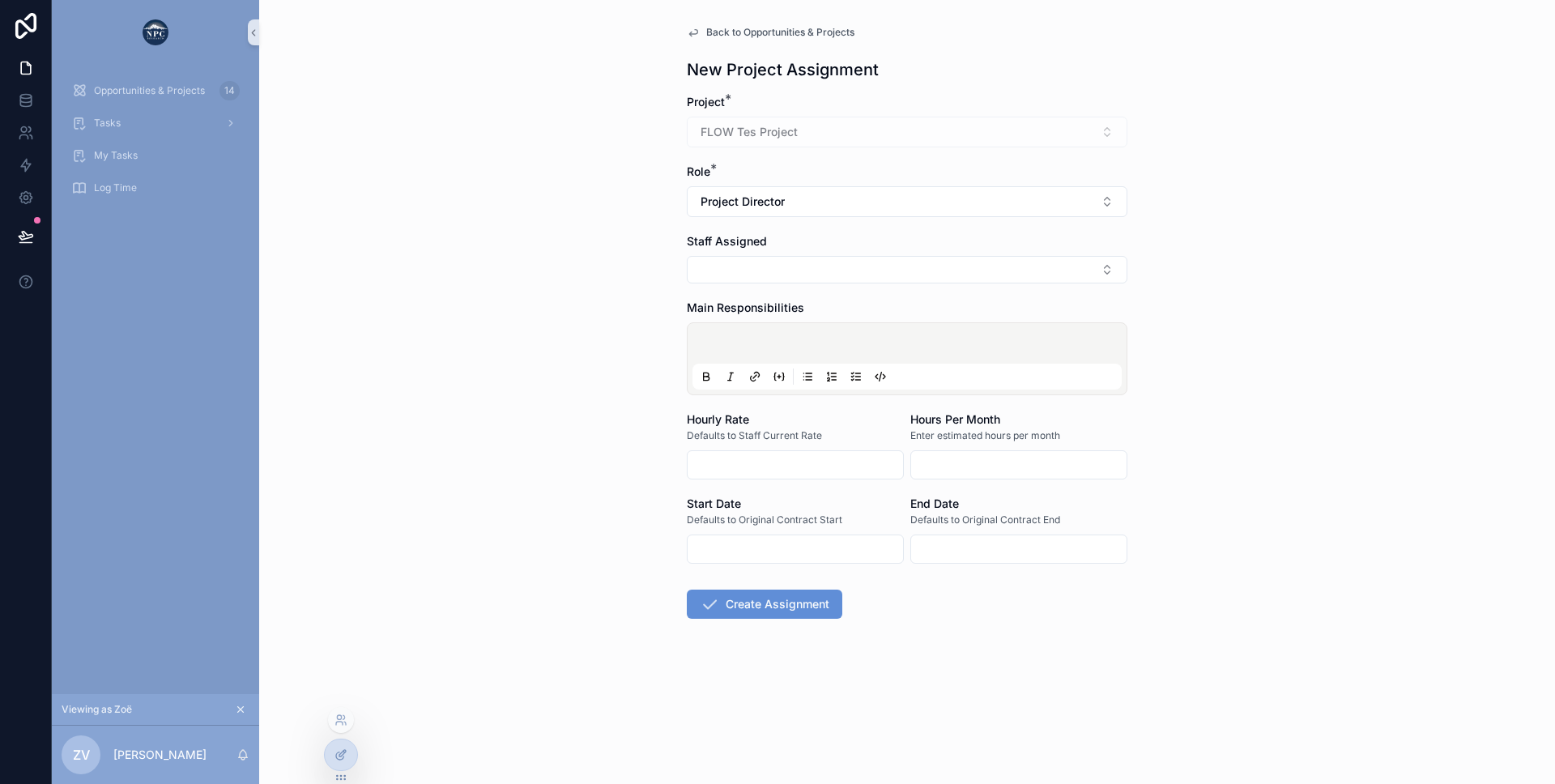
click at [337, 768] on div at bounding box center [341, 754] width 33 height 31
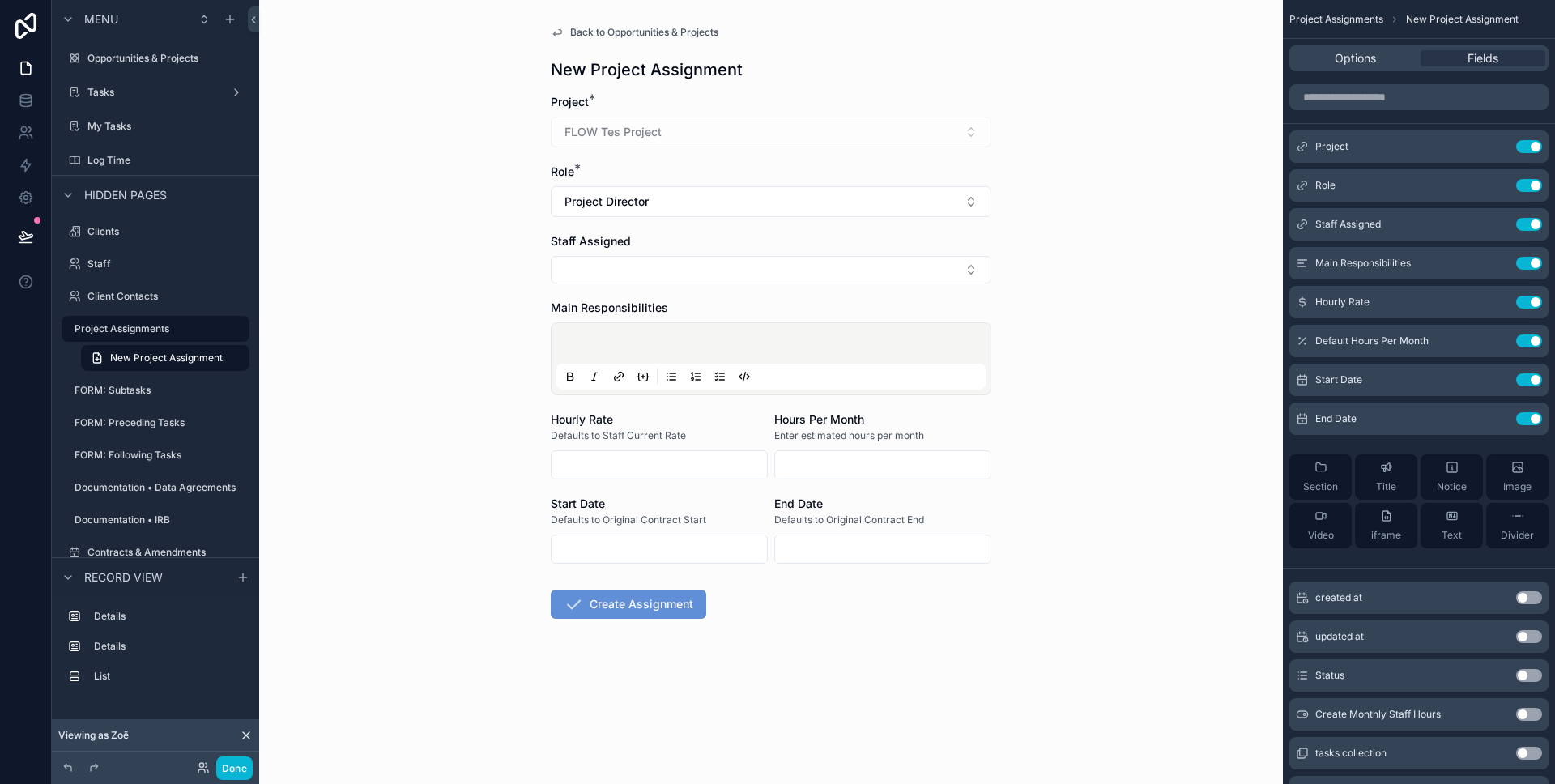
click at [654, 494] on form "Project * FLOW Tes Project Role * Project Director Staff Assigned Main Responsi…" at bounding box center [771, 408] width 440 height 628
click at [1491, 375] on icon "scrollable content" at bounding box center [1497, 380] width 13 height 13
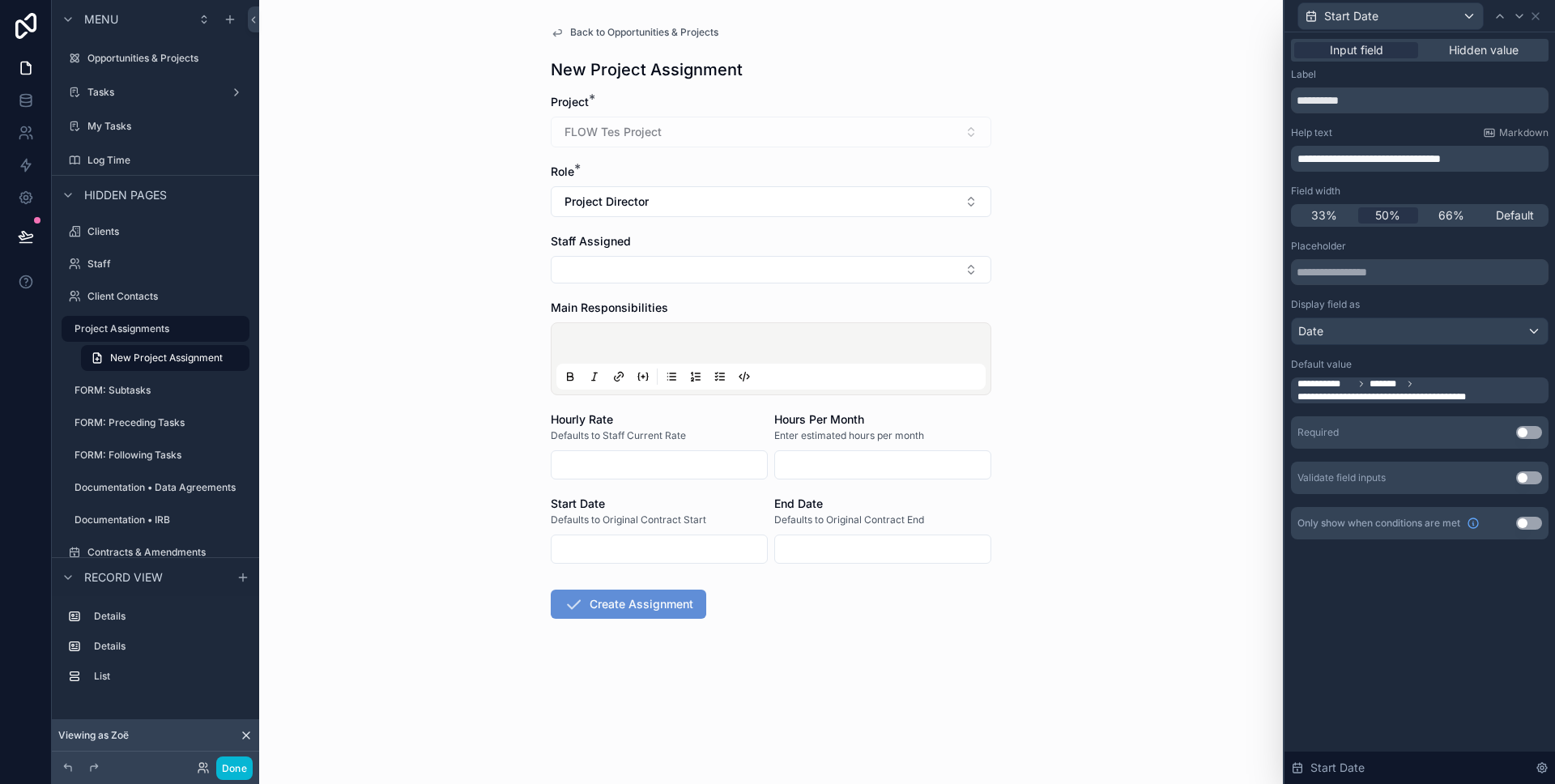
click at [1424, 395] on span "**********" at bounding box center [1399, 397] width 204 height 13
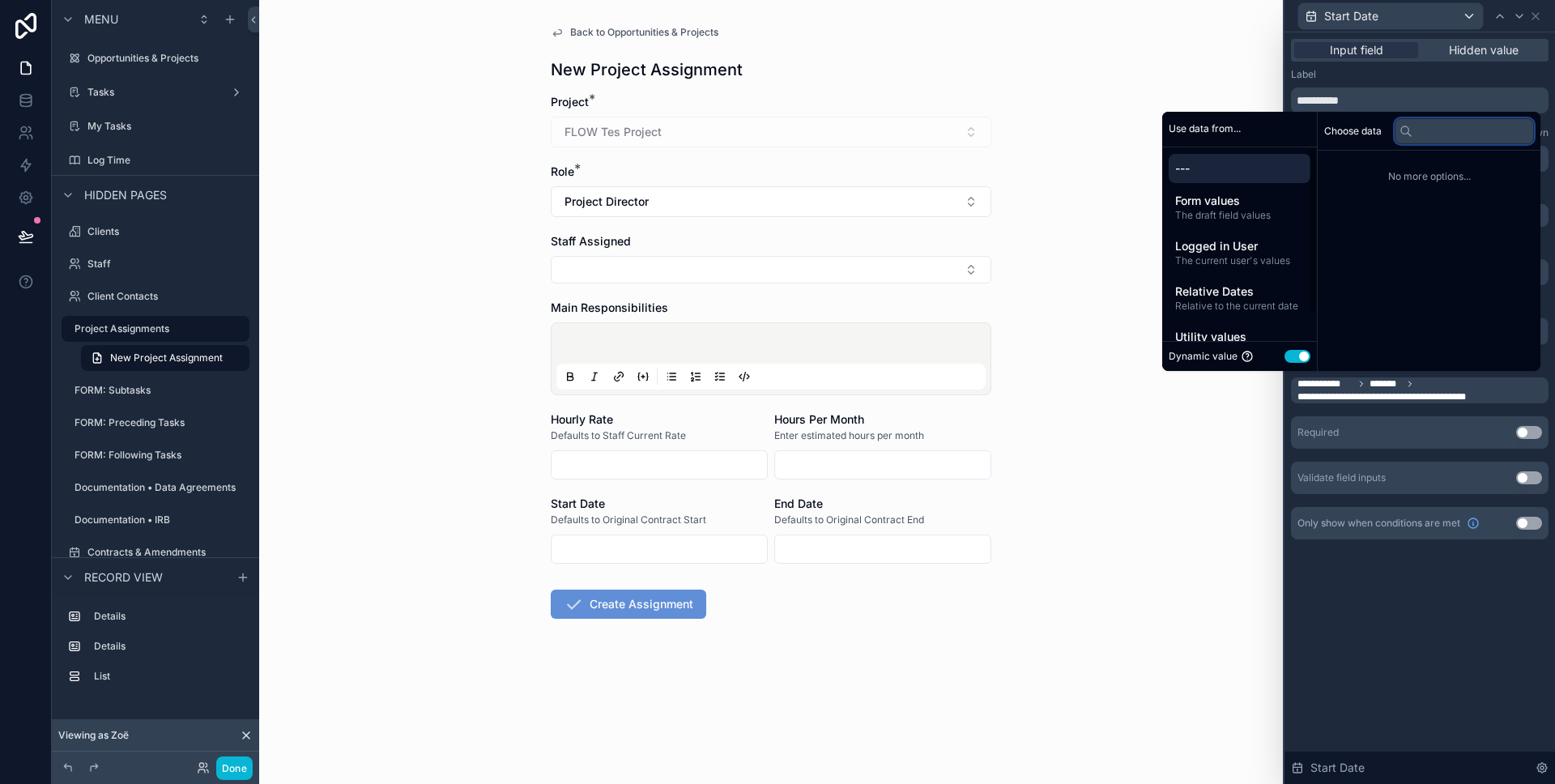
click at [1430, 134] on input "text" at bounding box center [1463, 130] width 139 height 26
type input "*"
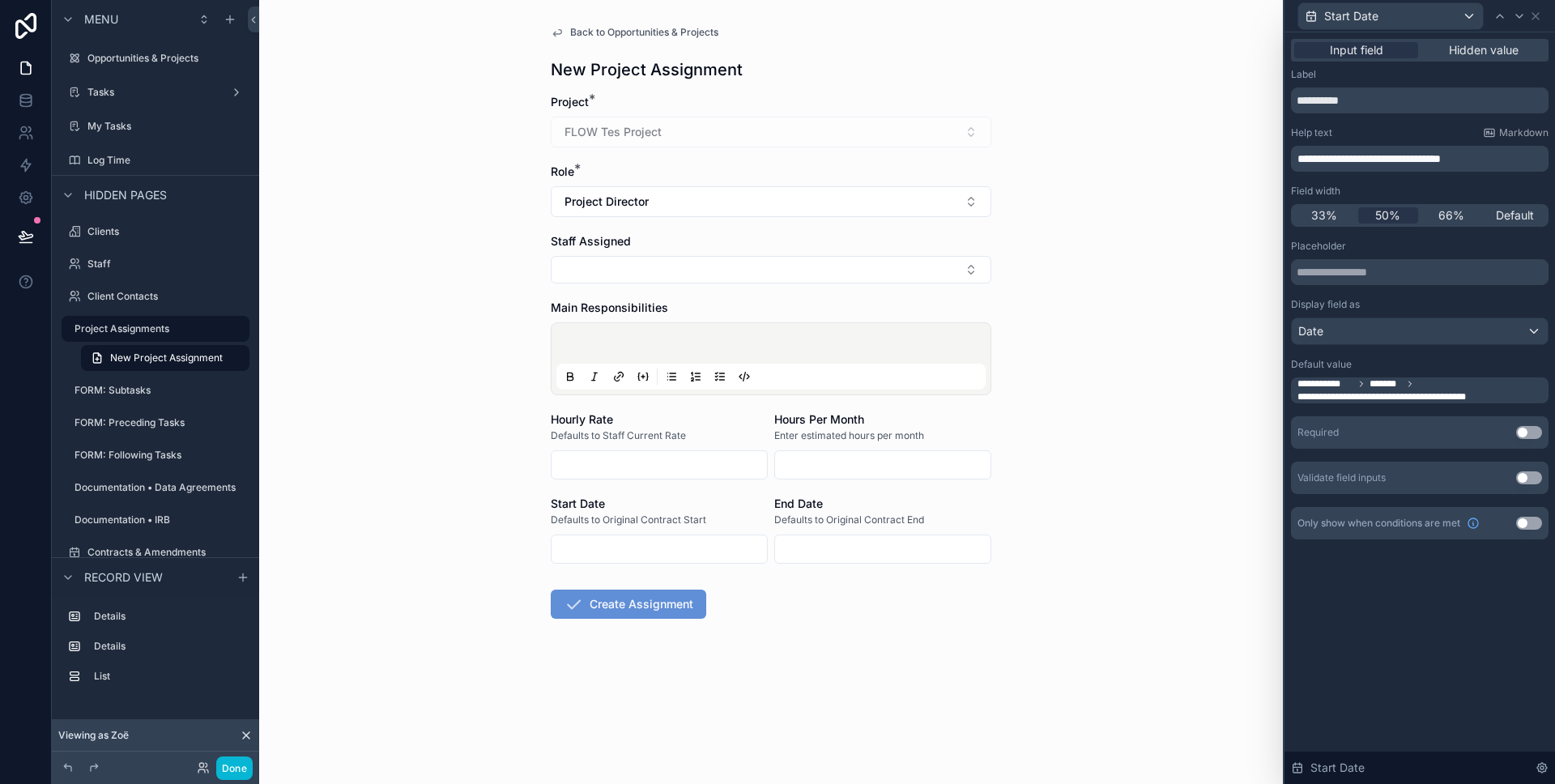
click at [1454, 392] on span "**********" at bounding box center [1399, 397] width 204 height 13
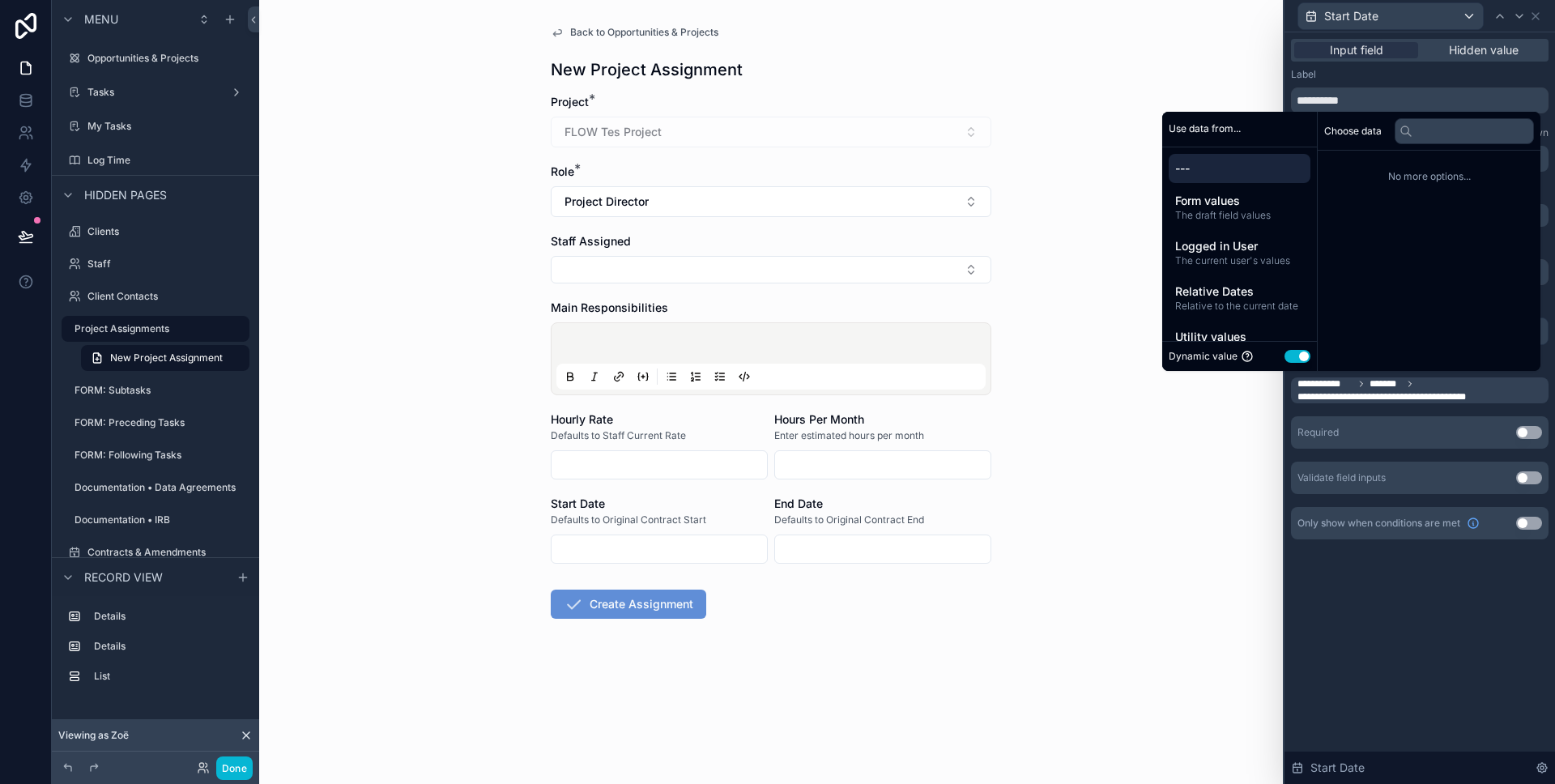
click at [1477, 392] on span "**********" at bounding box center [1399, 397] width 204 height 13
click at [1220, 213] on span "The draft field values" at bounding box center [1239, 215] width 128 height 13
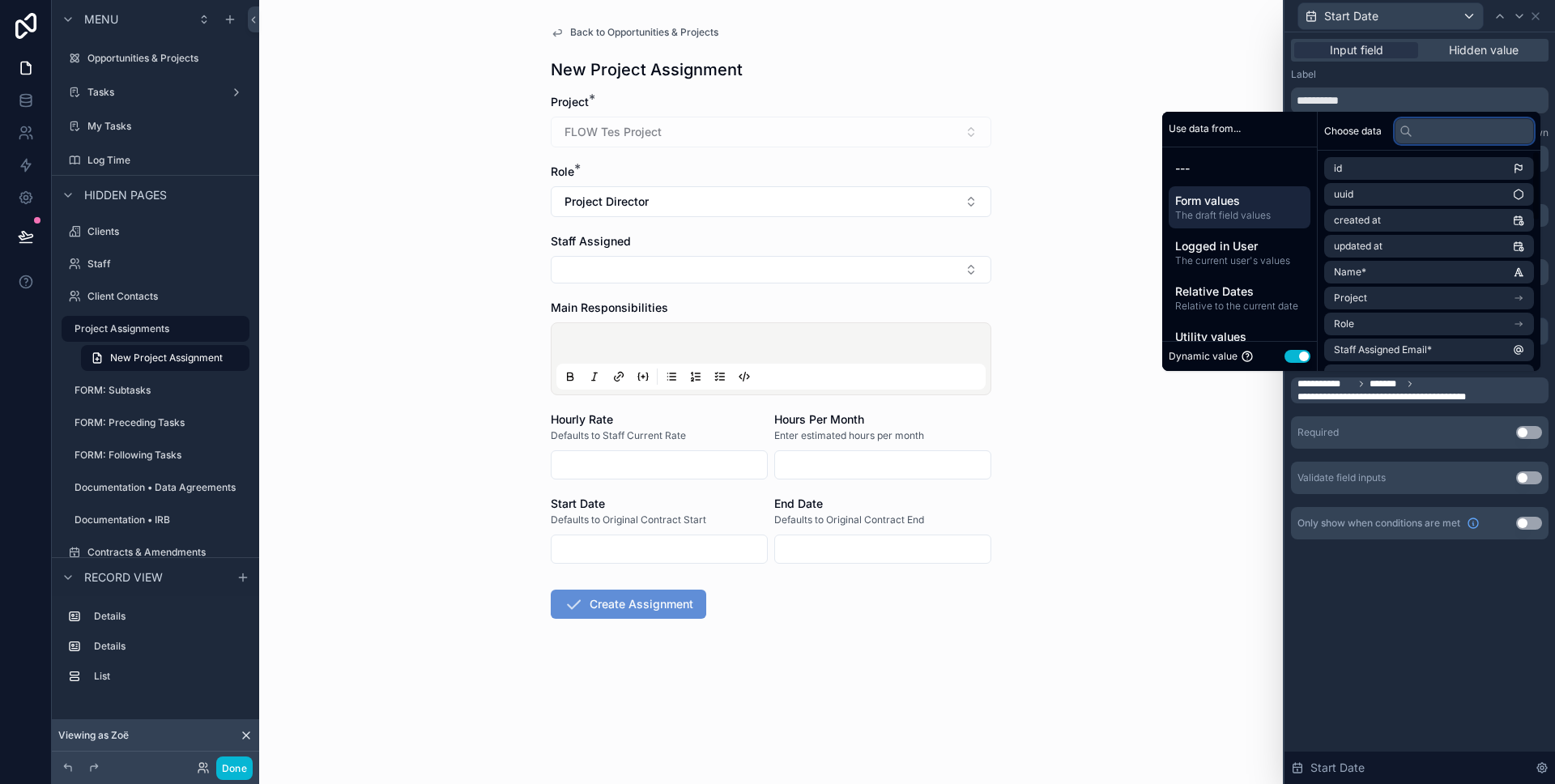
click at [1448, 119] on input "text" at bounding box center [1463, 130] width 139 height 26
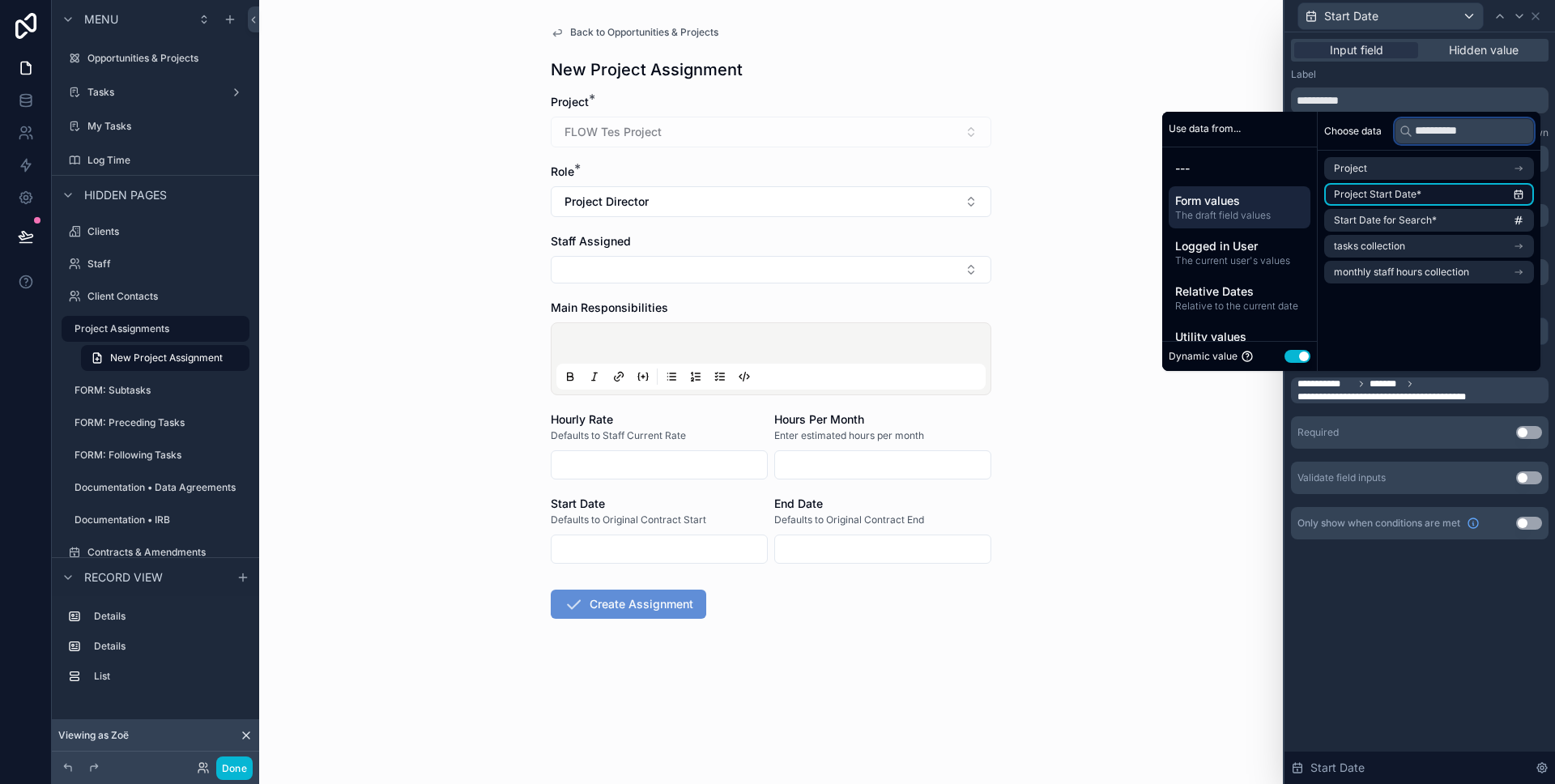
type input "**********"
click at [1401, 195] on span "Project Start Date*" at bounding box center [1377, 194] width 87 height 13
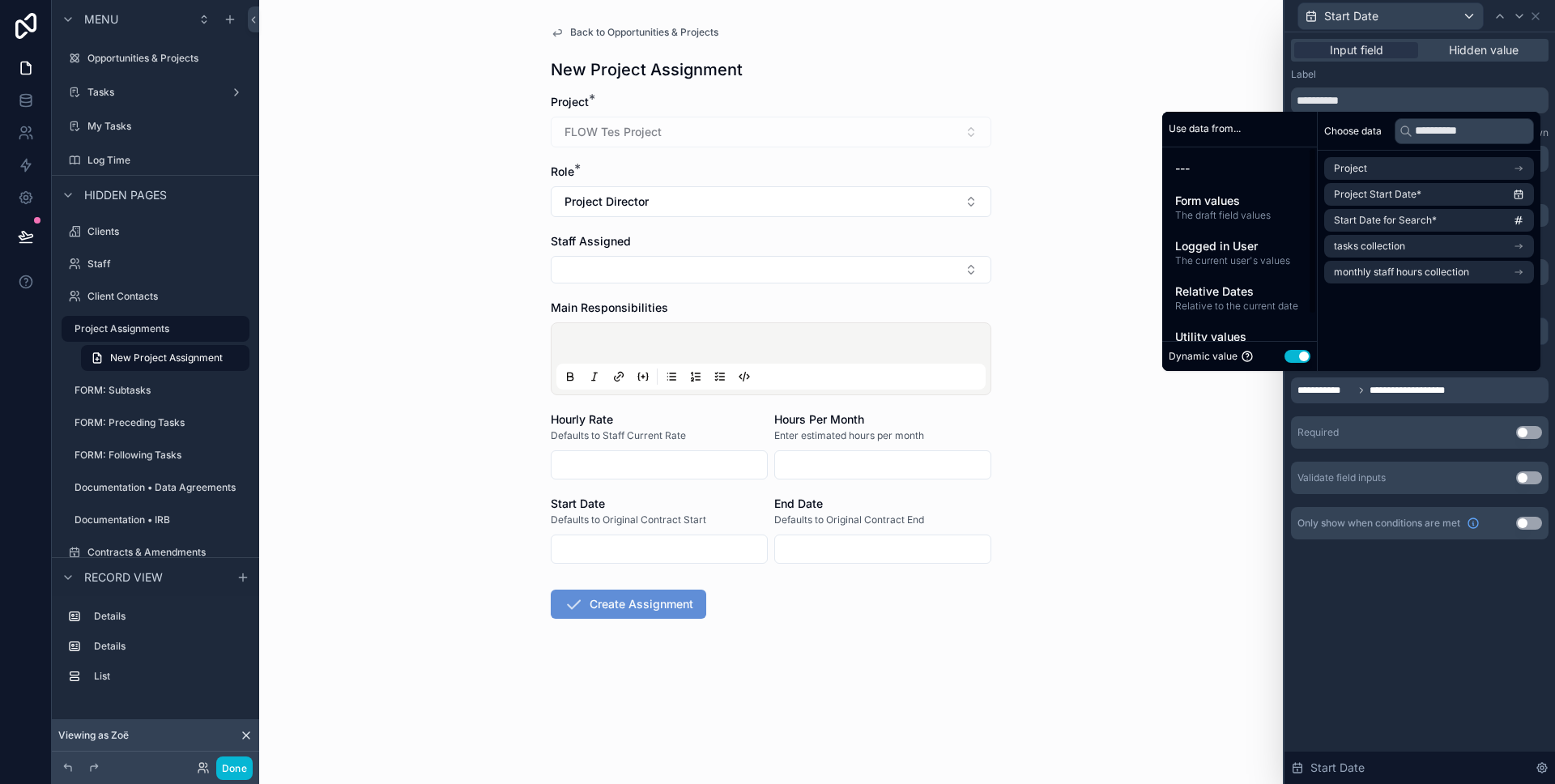
click at [874, 513] on span "Defaults to Original Contract End" at bounding box center [849, 520] width 149 height 13
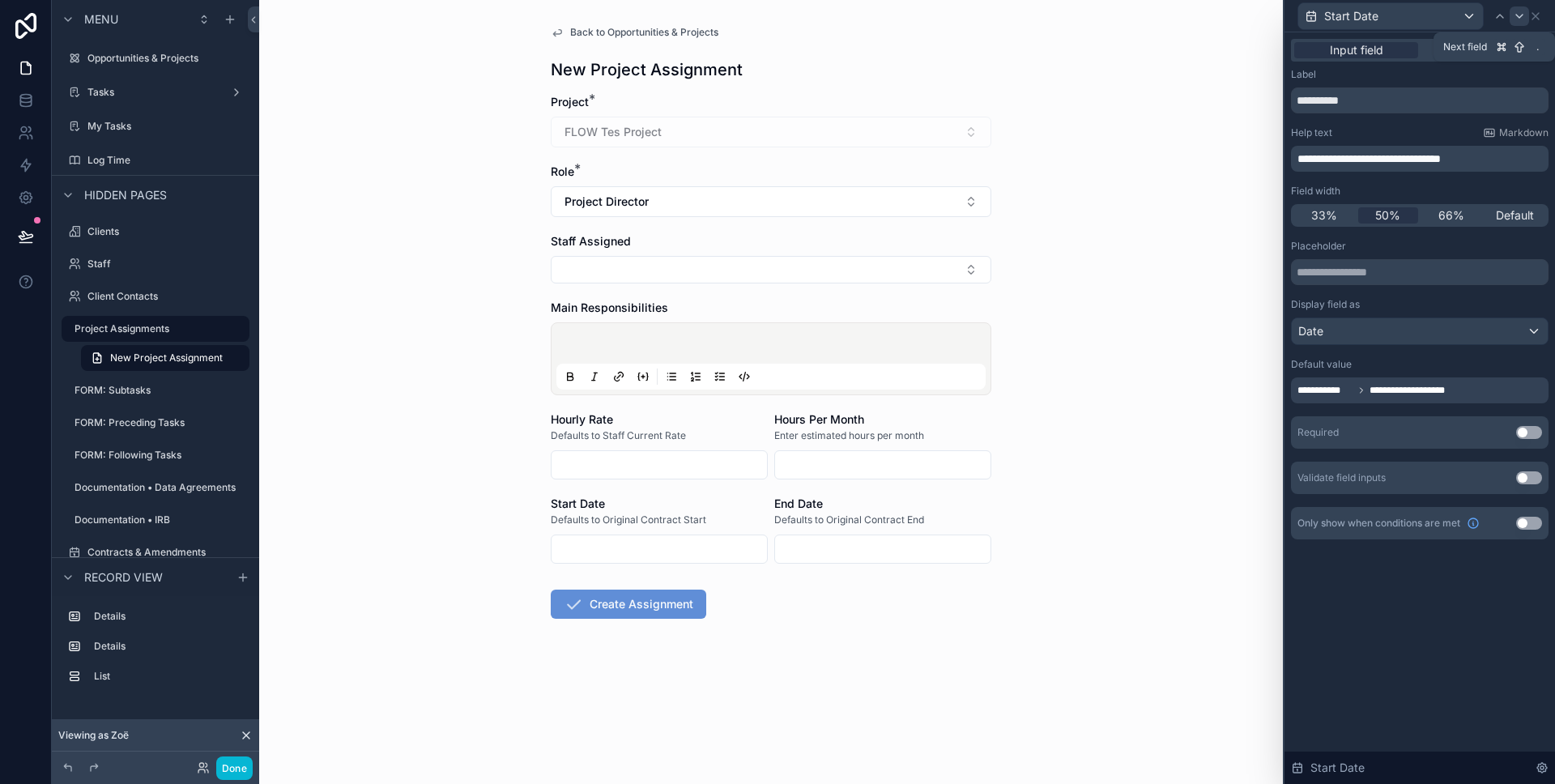
click at [1516, 19] on icon at bounding box center [1520, 16] width 13 height 13
click at [1350, 378] on span "**********" at bounding box center [1325, 384] width 56 height 13
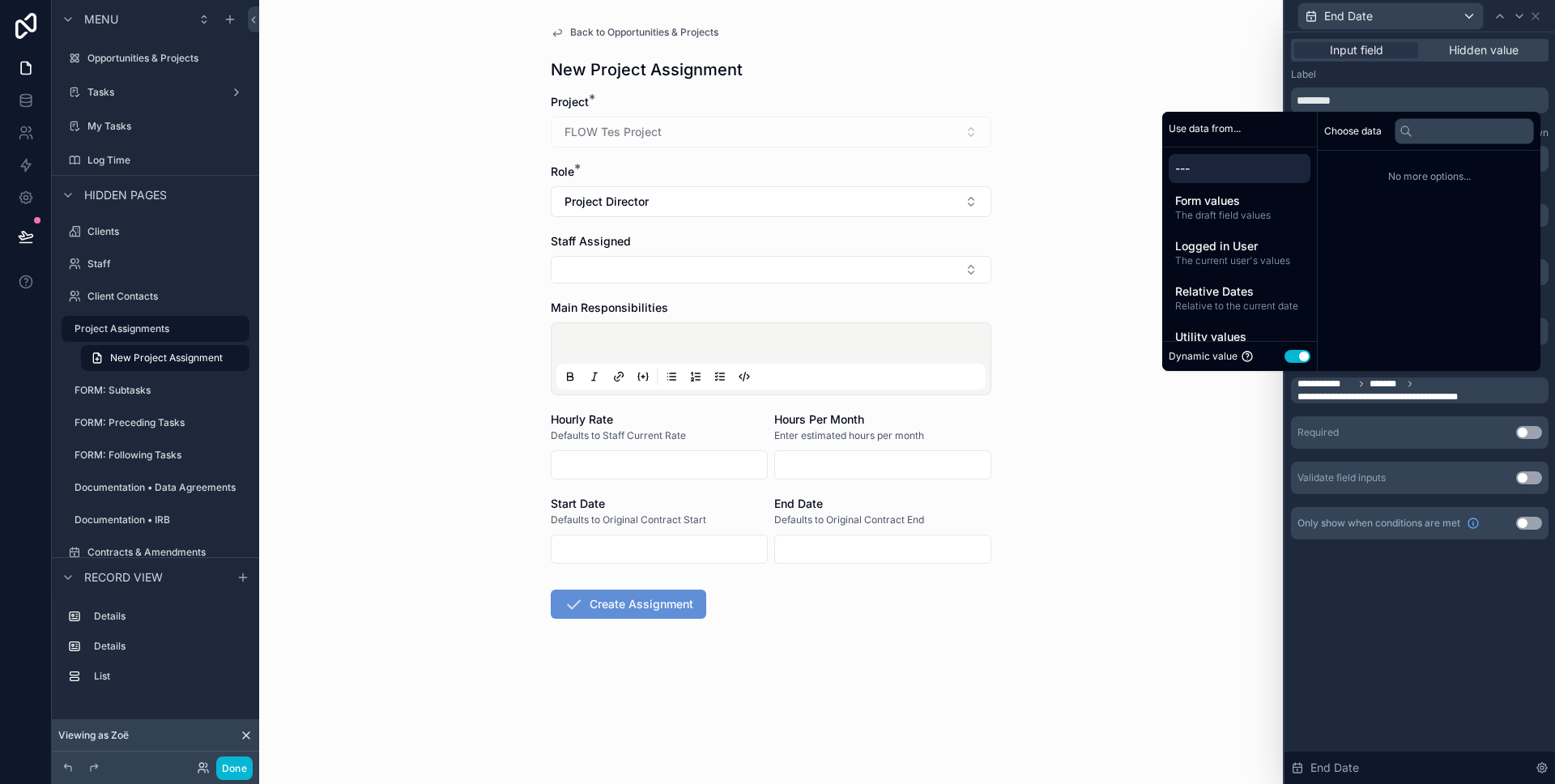
click at [1288, 363] on div "Dynamic value Use setting" at bounding box center [1240, 356] width 142 height 16
click at [1216, 197] on span "Form values" at bounding box center [1239, 200] width 128 height 16
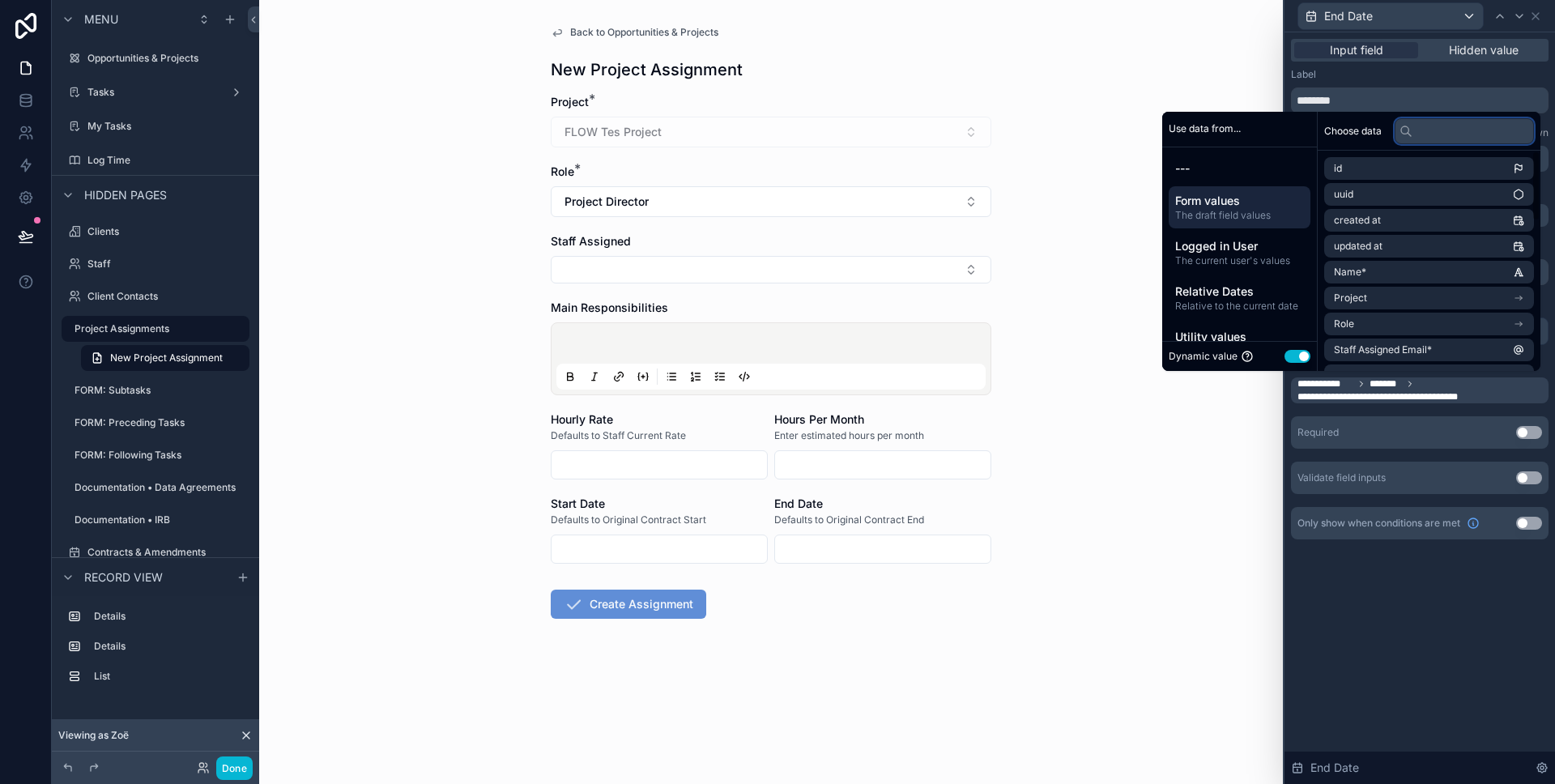
click at [1421, 128] on input "text" at bounding box center [1463, 130] width 139 height 26
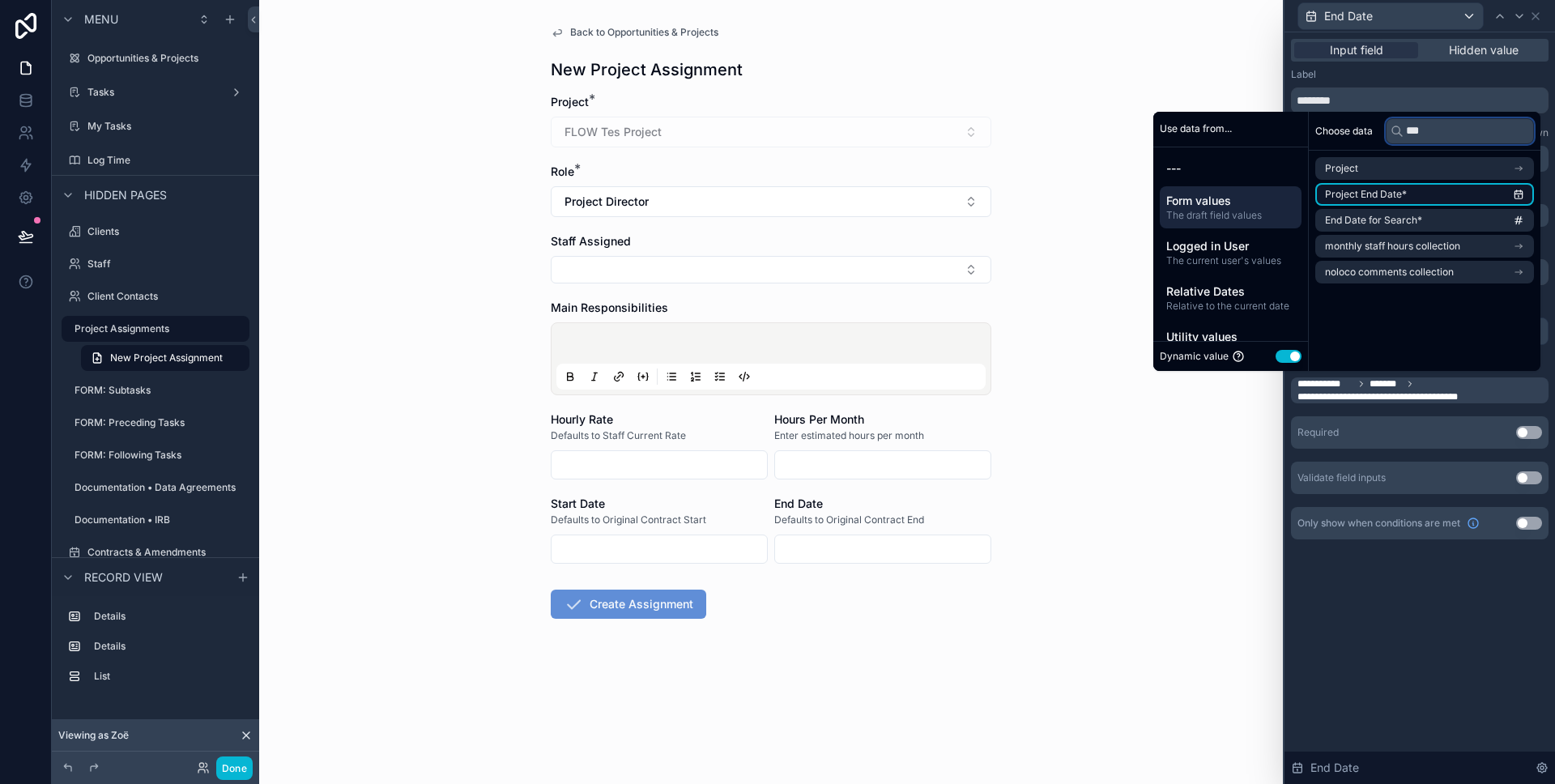
type input "***"
click at [1407, 197] on li "Project End Date*" at bounding box center [1425, 194] width 218 height 23
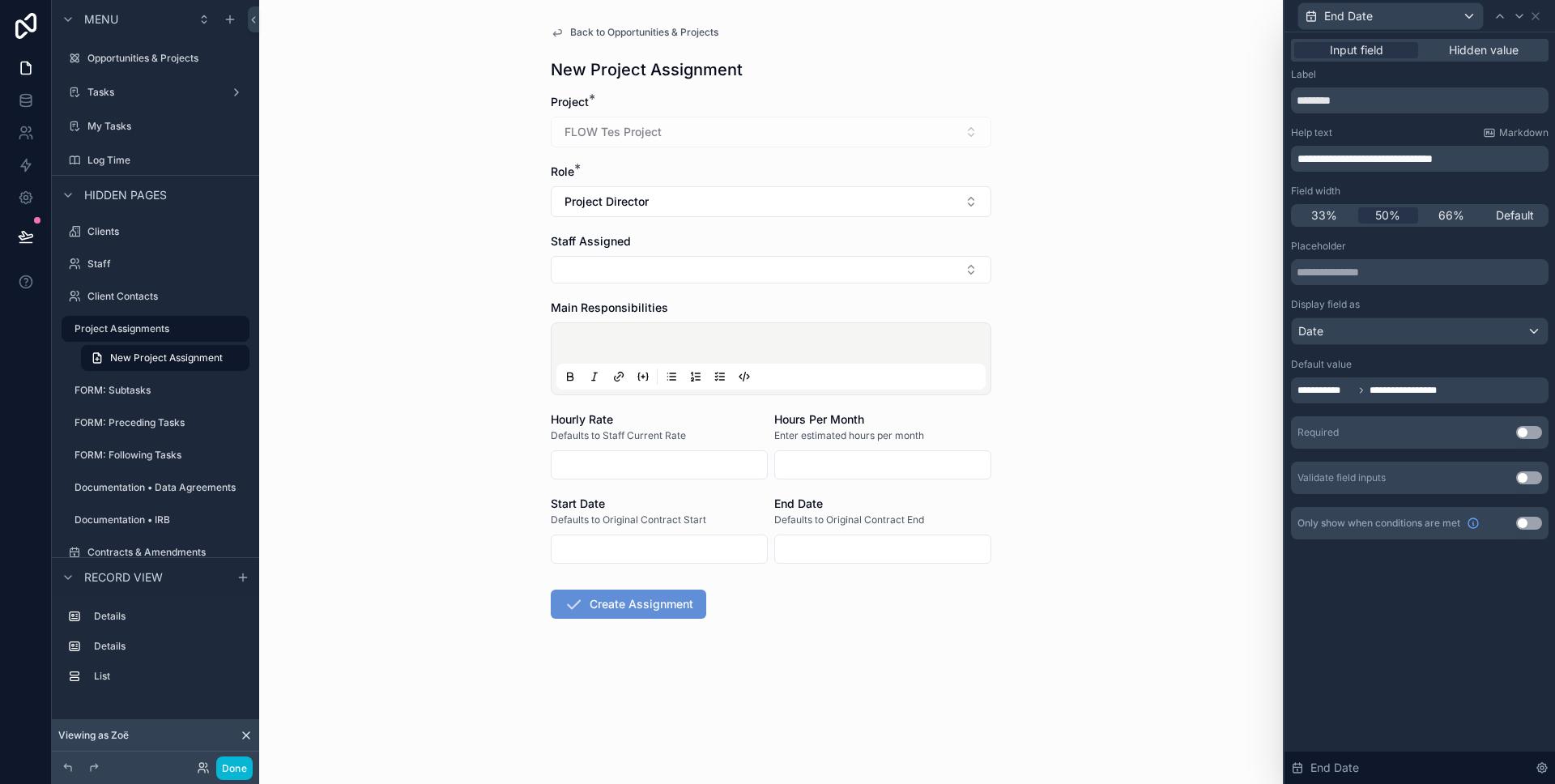
click at [1064, 506] on div "Back to Opportunities & Projects New Project Assignment Project * FLOW Tes Proj…" at bounding box center [771, 392] width 1024 height 784
click at [597, 30] on span "Back to Opportunities & Projects" at bounding box center [643, 33] width 148 height 13
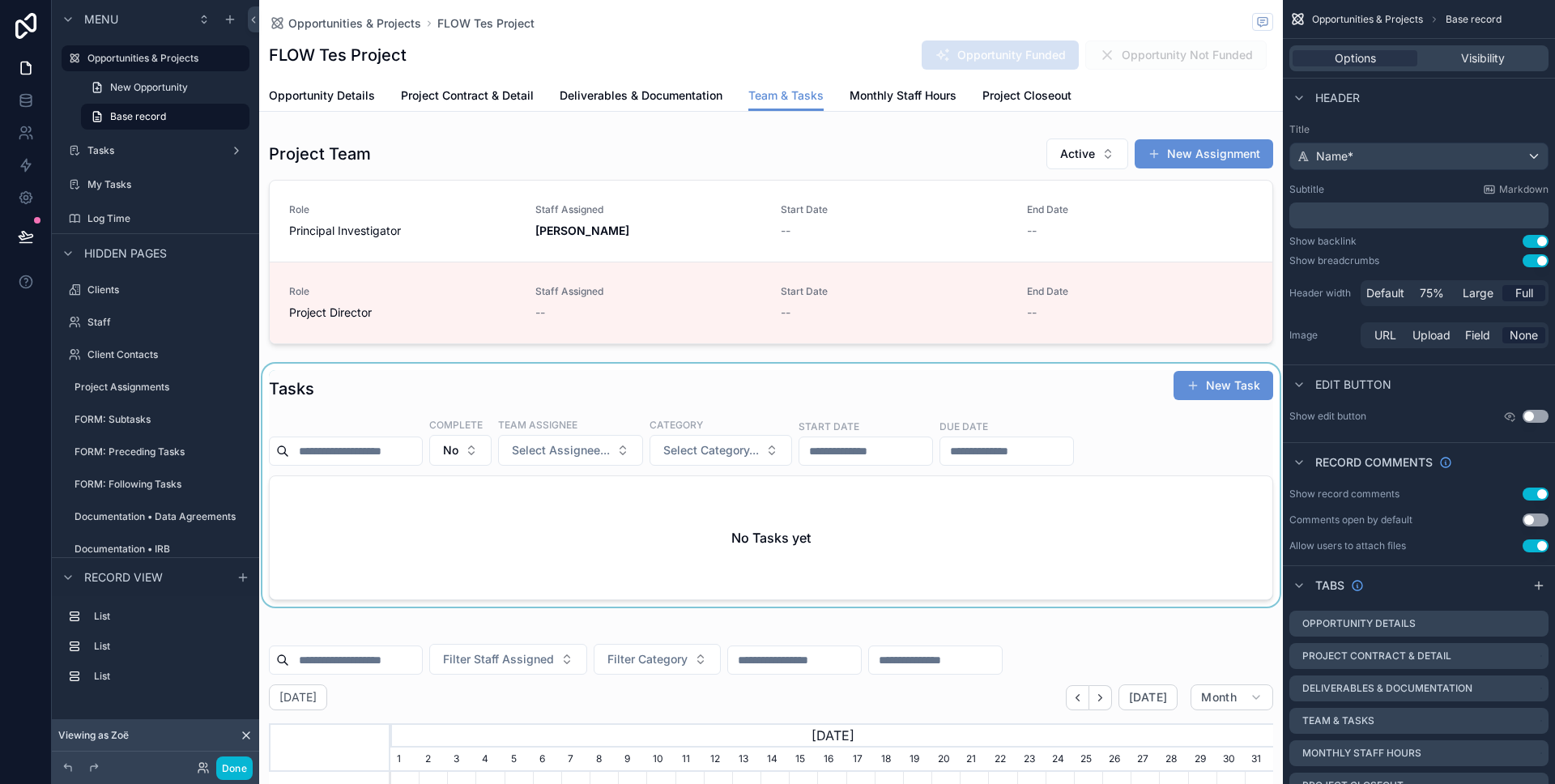
scroll to position [0, 883]
click at [237, 767] on button "Done" at bounding box center [235, 768] width 36 height 24
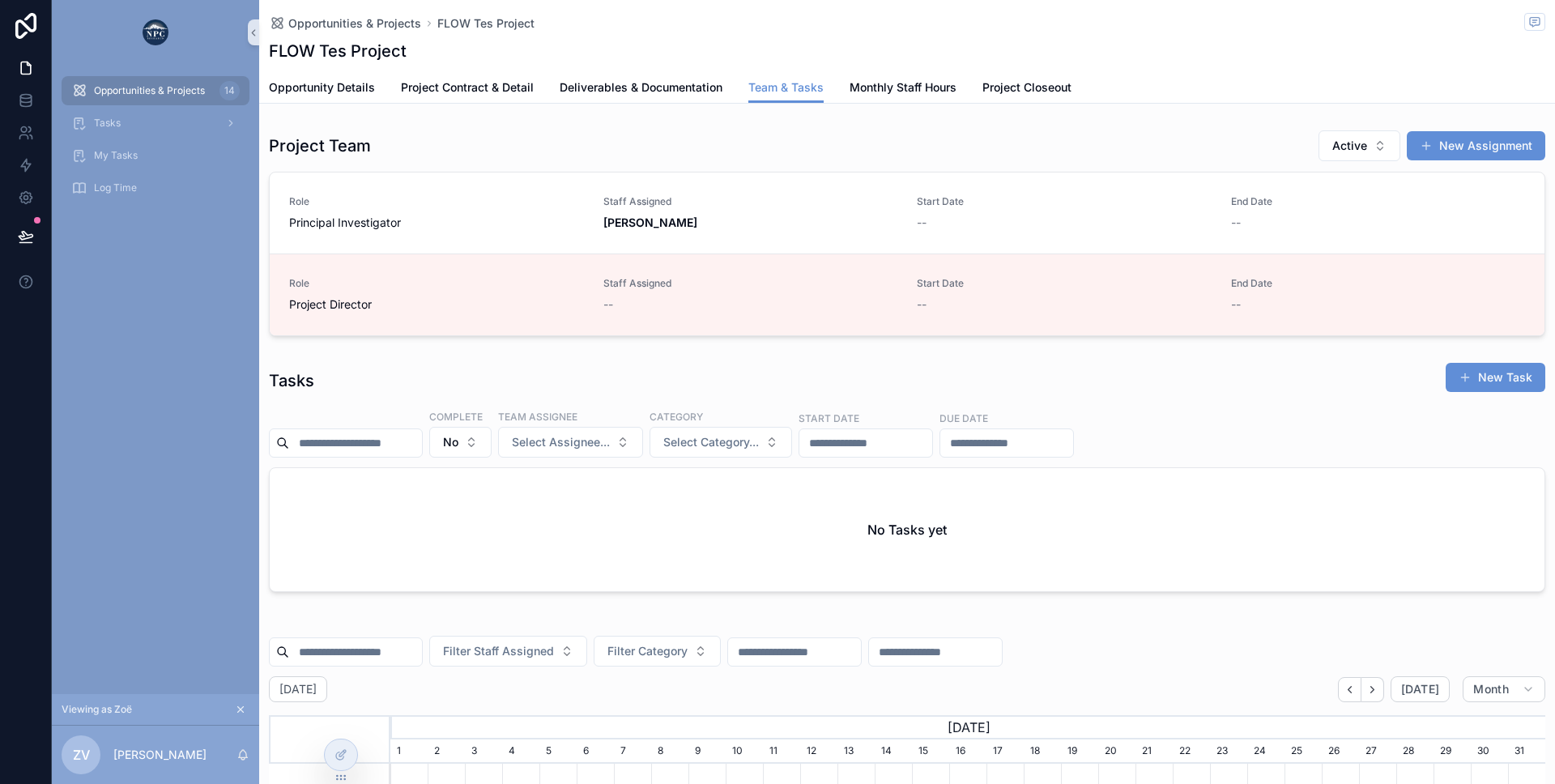
scroll to position [0, 1155]
click at [1467, 149] on button "New Assignment" at bounding box center [1476, 146] width 139 height 29
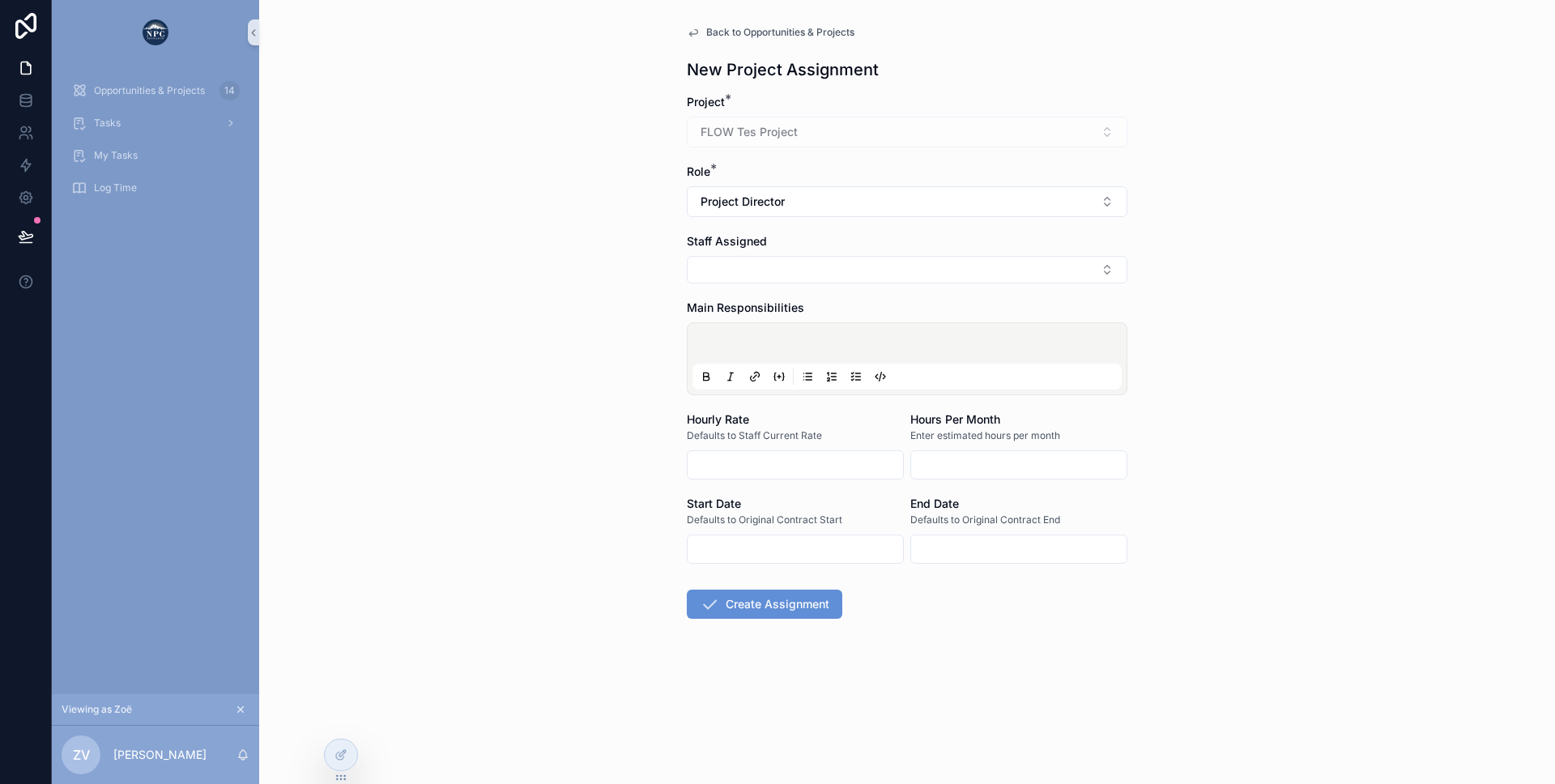
click at [735, 541] on input "scrollable content" at bounding box center [795, 549] width 215 height 23
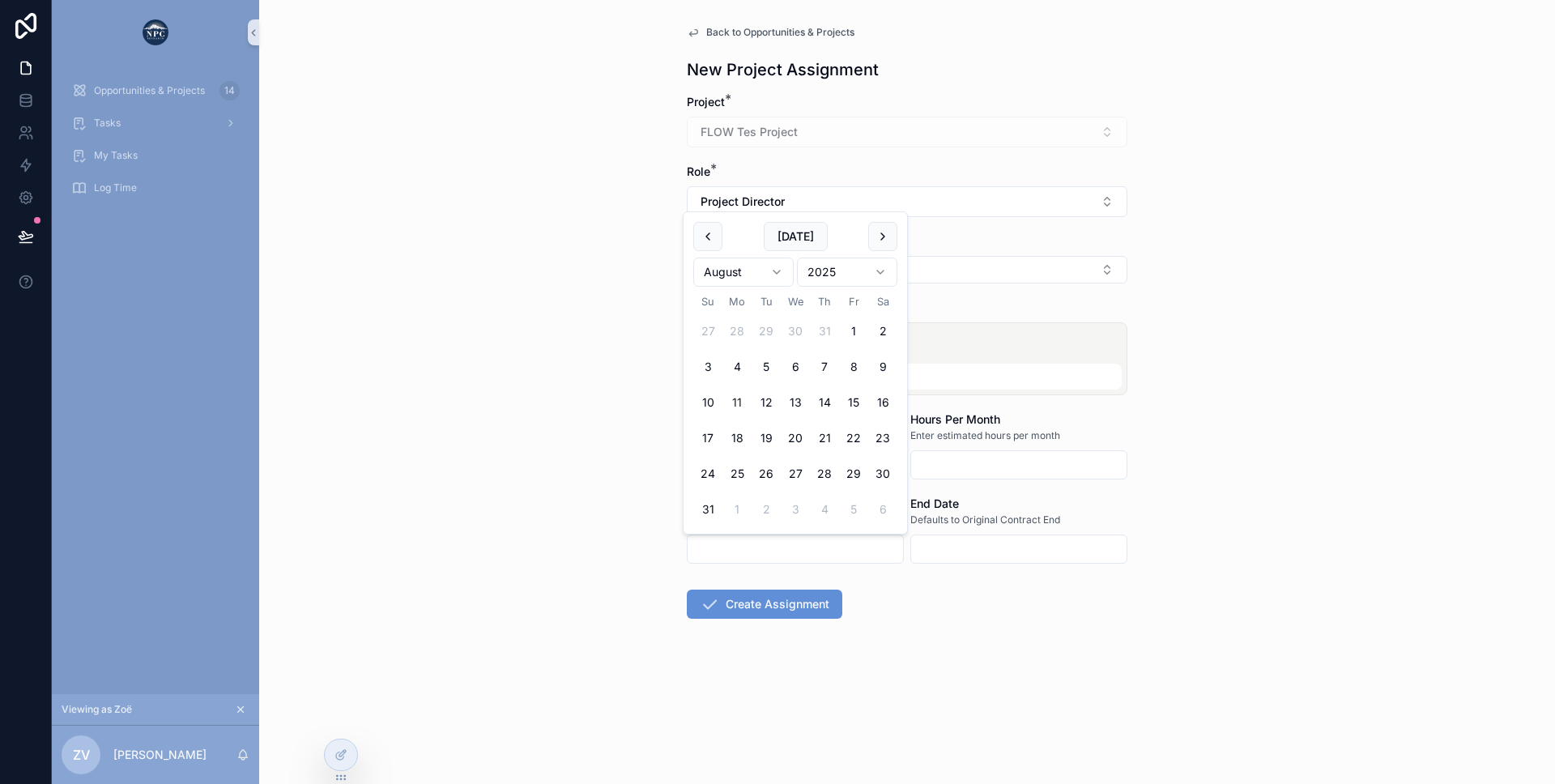
click at [533, 530] on div "Back to Opportunities & Projects New Project Assignment Project * FLOW Tes Proj…" at bounding box center [907, 392] width 1296 height 784
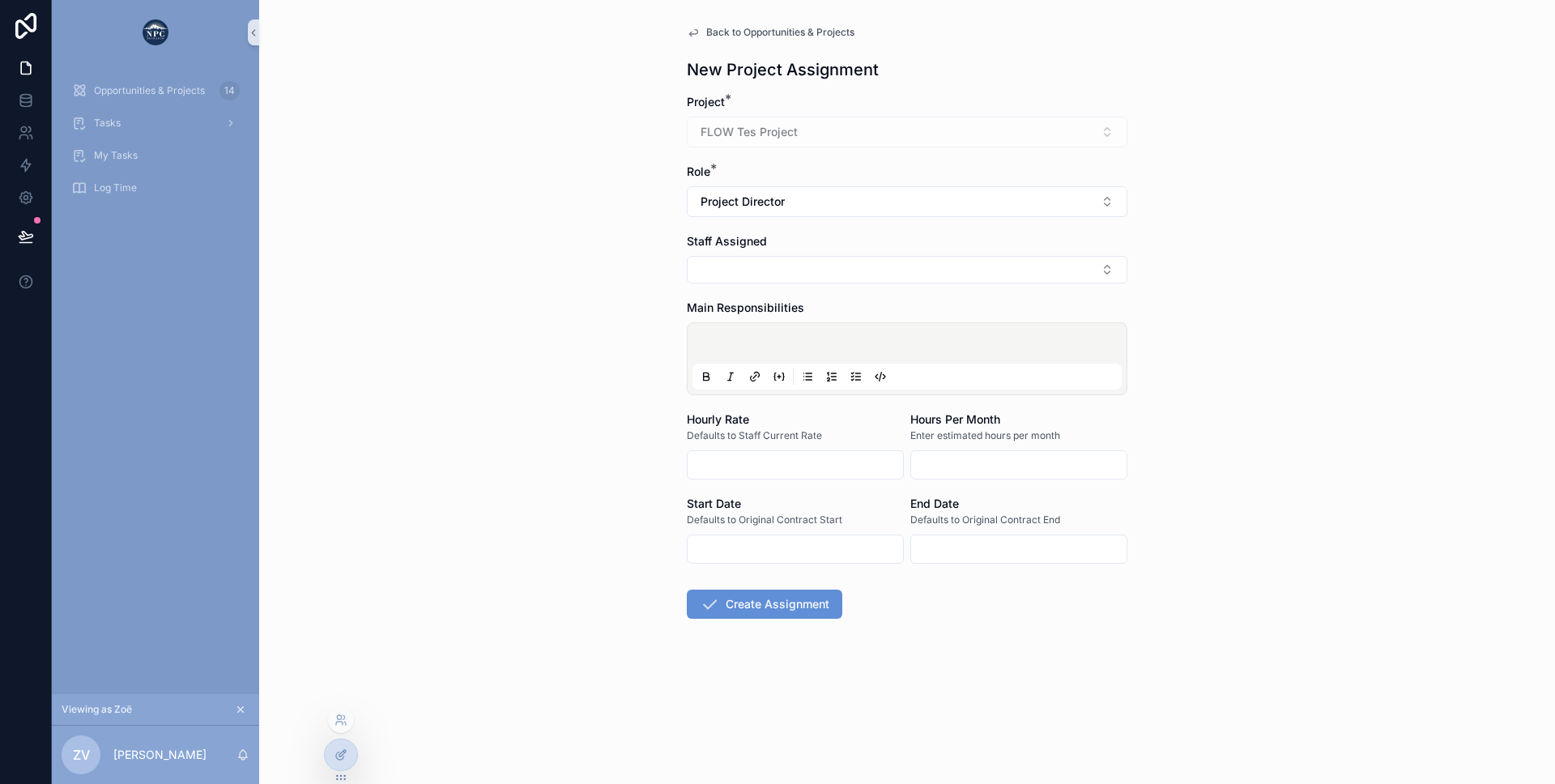
click at [328, 753] on div at bounding box center [341, 754] width 33 height 31
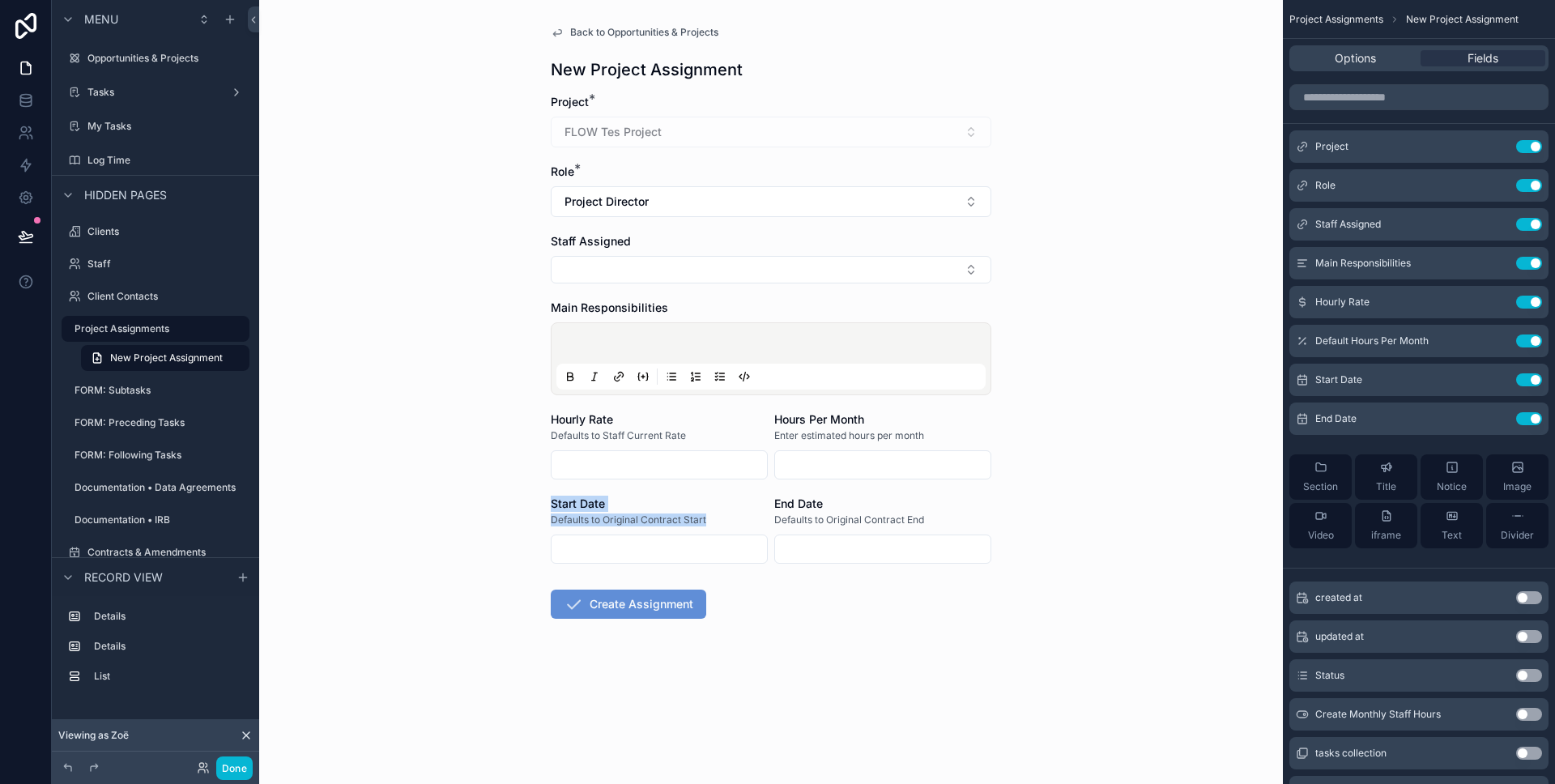
drag, startPoint x: 553, startPoint y: 502, endPoint x: 731, endPoint y: 526, distance: 179.6
click at [731, 526] on div "Start Date Defaults to Original Contract Start" at bounding box center [659, 512] width 217 height 33
drag, startPoint x: 786, startPoint y: 500, endPoint x: 848, endPoint y: 532, distance: 69.8
click at [848, 532] on div "End Date Defaults to Original Contract End" at bounding box center [883, 529] width 217 height 68
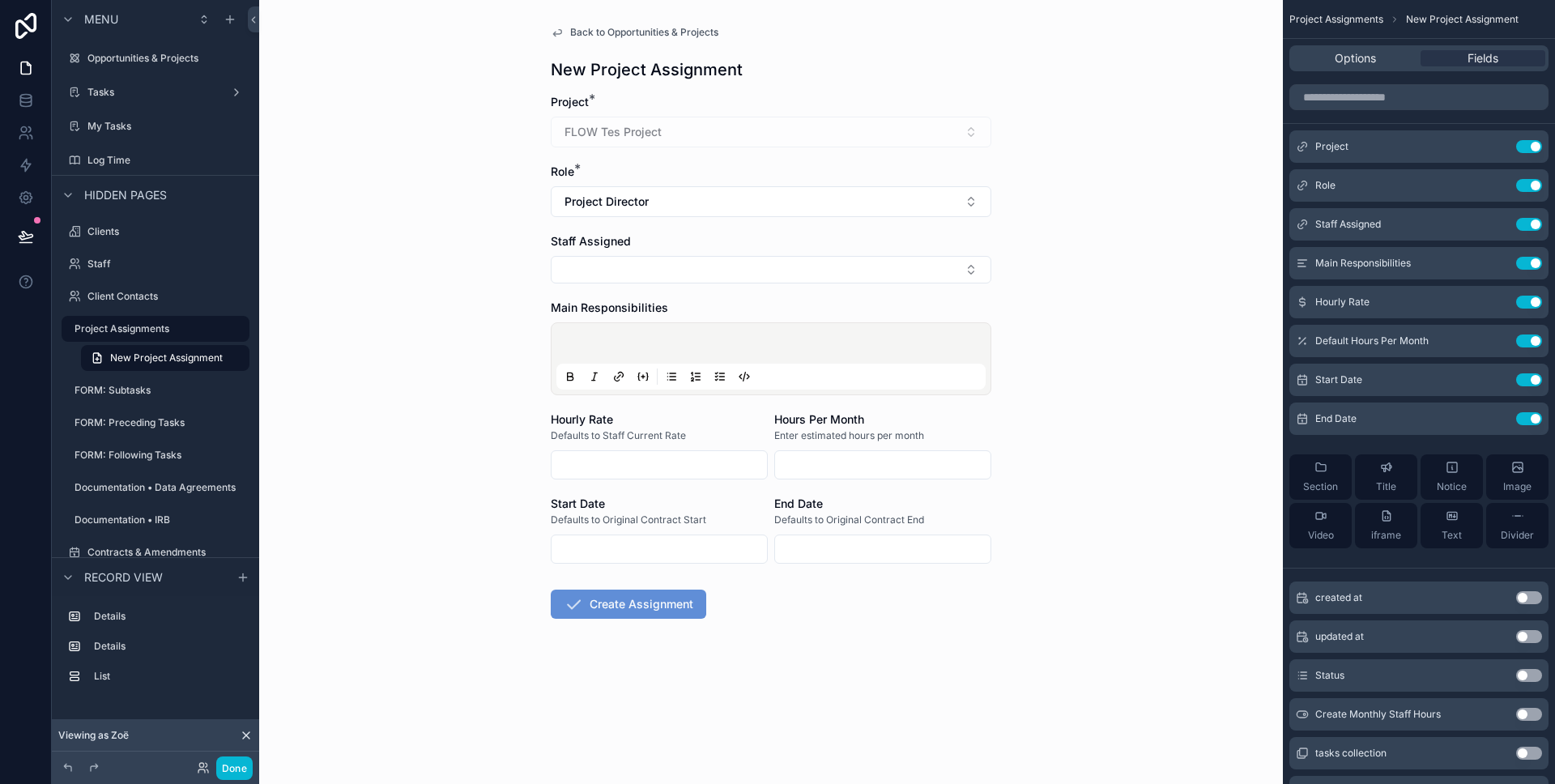
click at [643, 541] on input "scrollable content" at bounding box center [659, 549] width 215 height 23
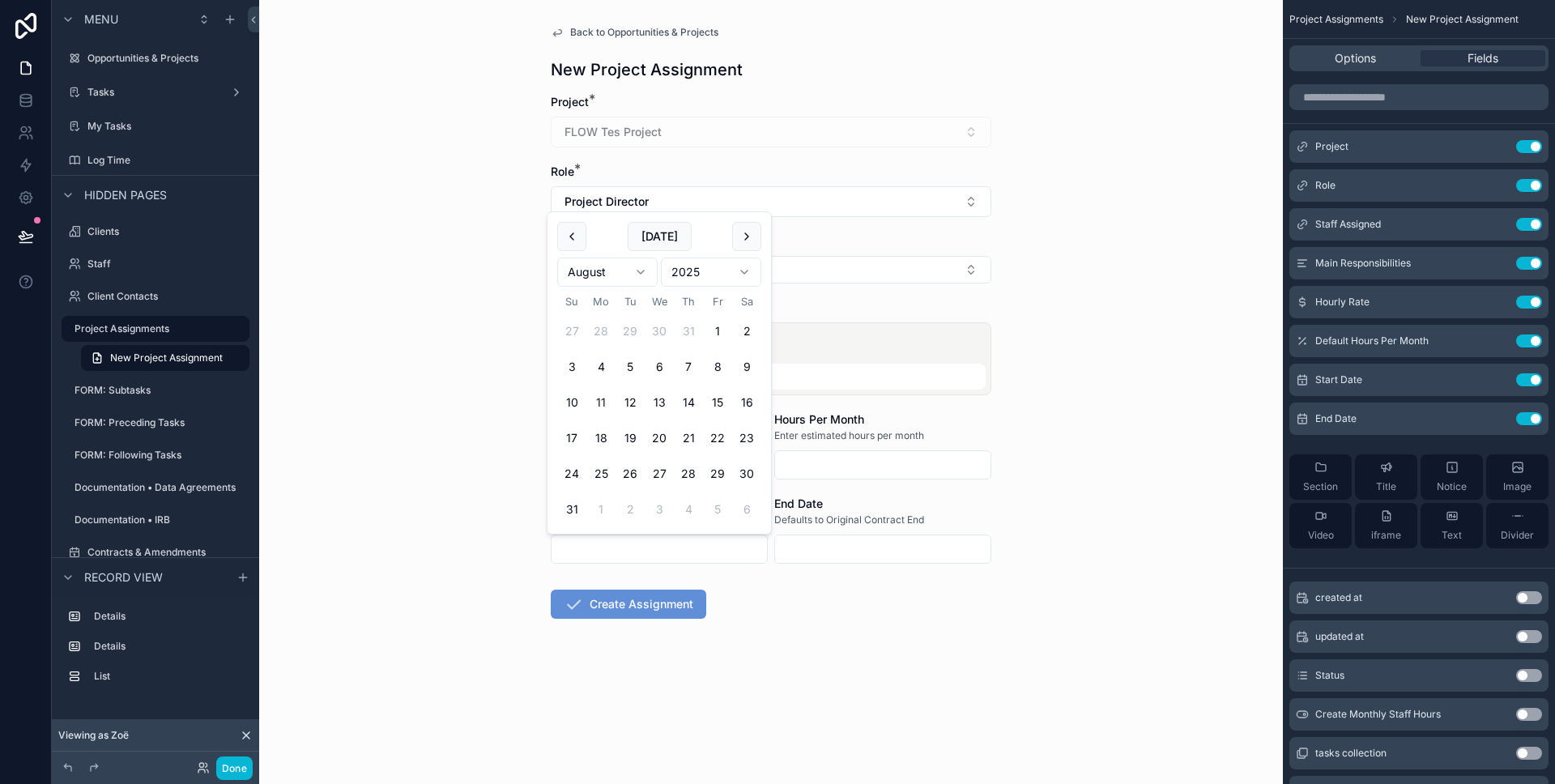
click at [853, 565] on form "Project * FLOW Tes Project Role * Project Director Staff Assigned Main Responsi…" at bounding box center [771, 408] width 440 height 628
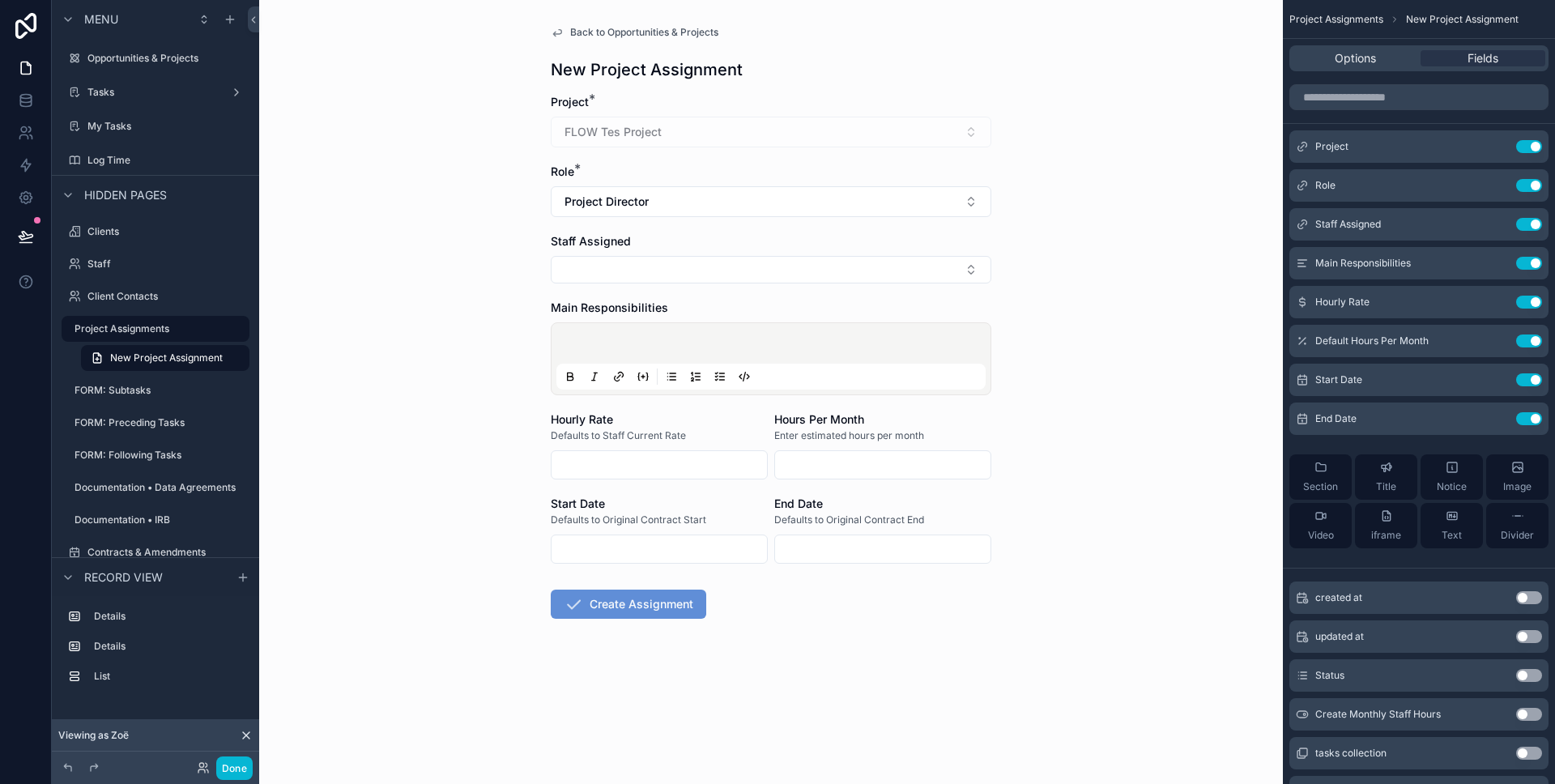
click at [828, 557] on input "scrollable content" at bounding box center [882, 549] width 215 height 23
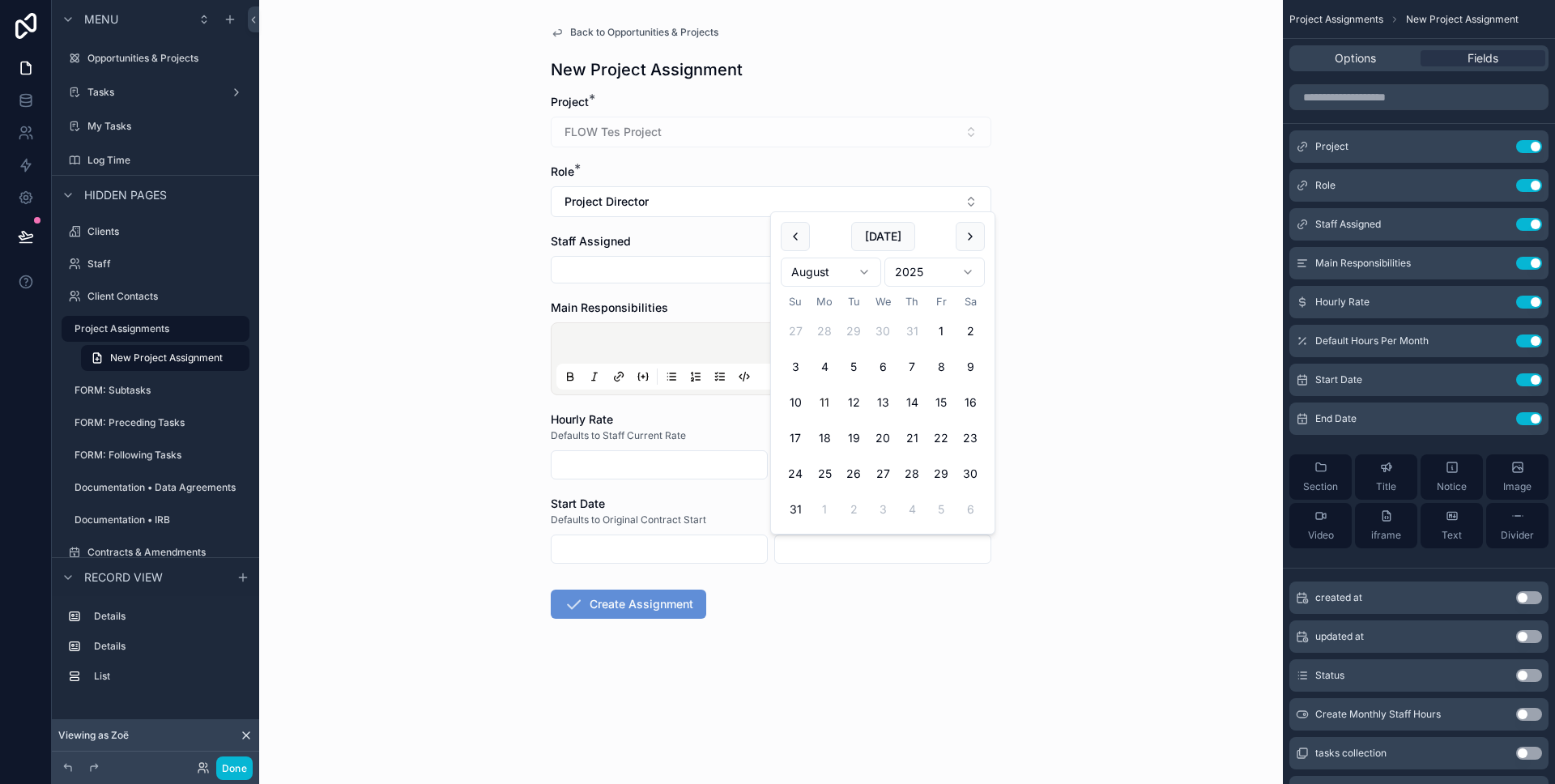
click at [614, 545] on input "scrollable content" at bounding box center [659, 549] width 215 height 23
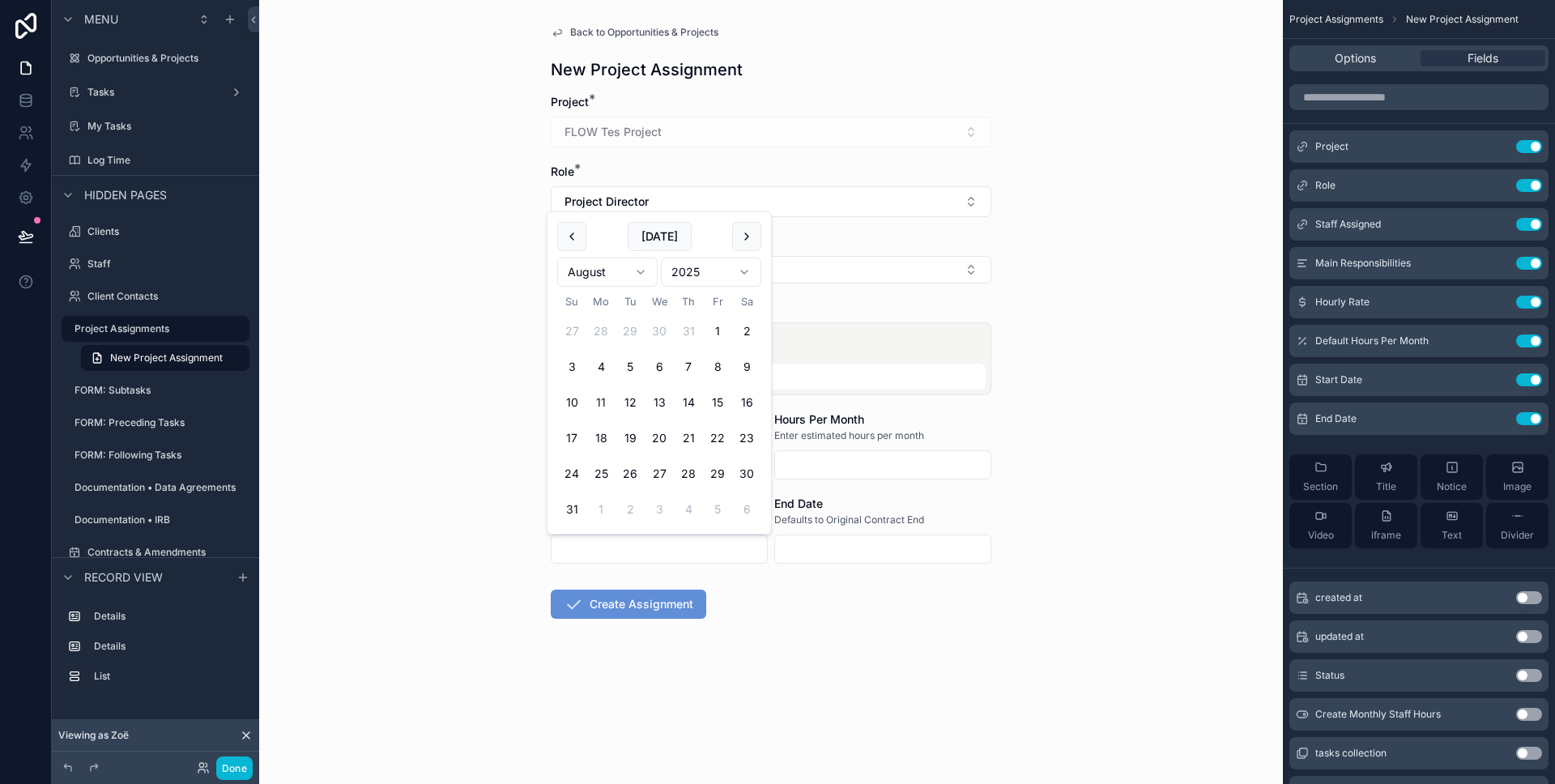
click at [802, 551] on input "scrollable content" at bounding box center [882, 549] width 215 height 23
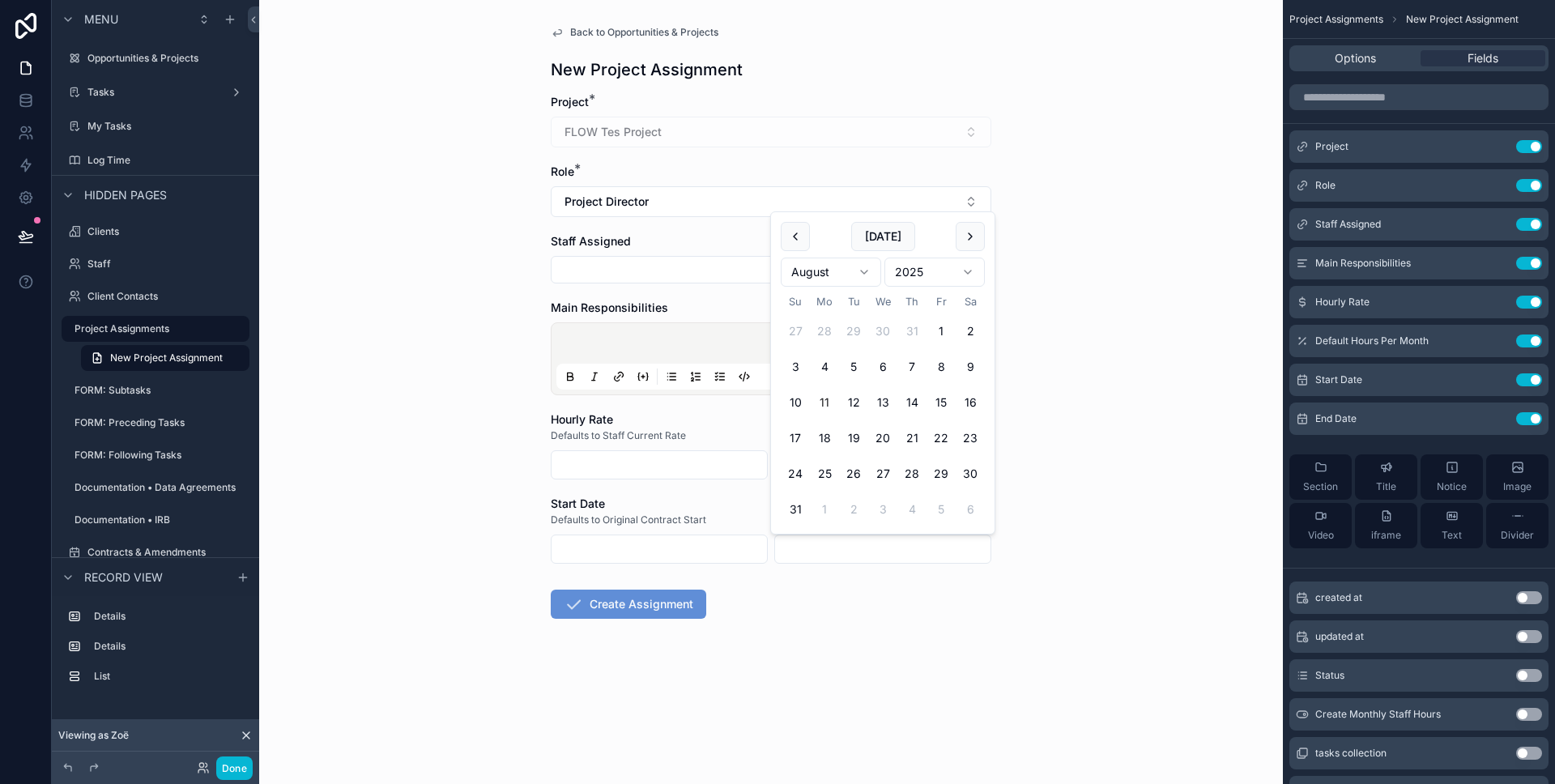
click at [449, 480] on div "Back to Opportunities & Projects New Project Assignment Project * FLOW Tes Proj…" at bounding box center [771, 392] width 1024 height 784
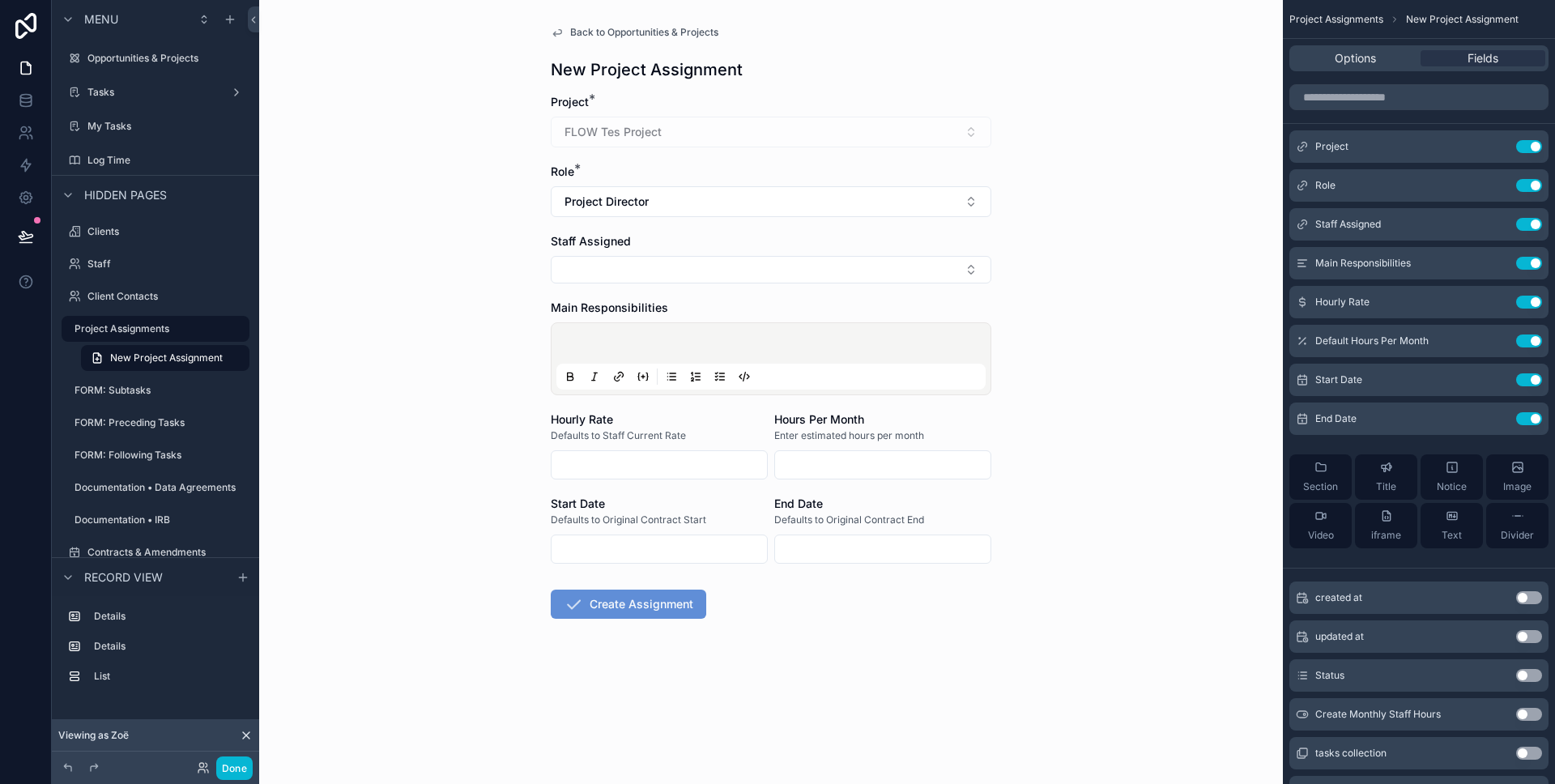
click at [594, 26] on span "Back to Opportunities & Projects" at bounding box center [643, 33] width 148 height 13
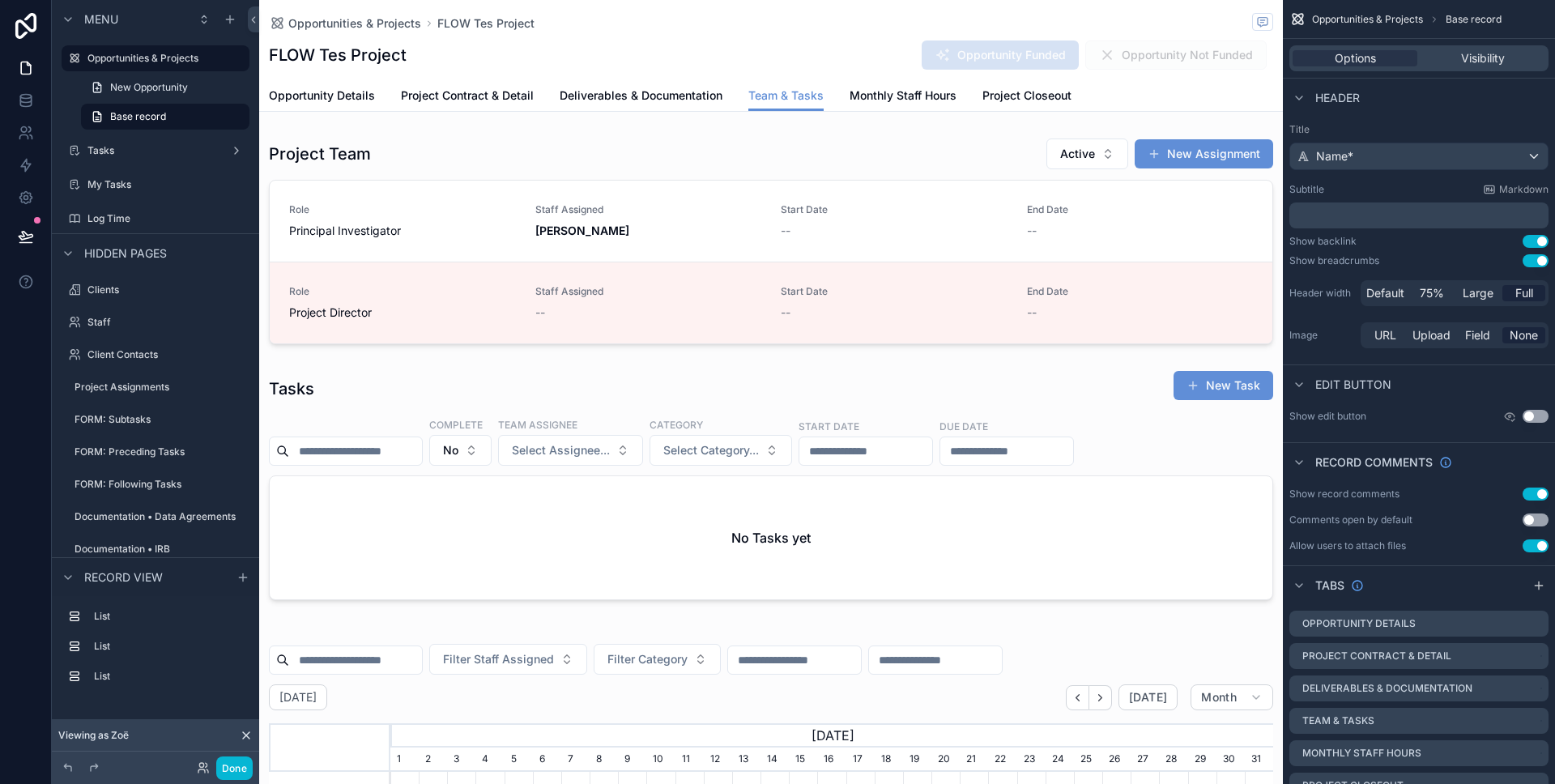
scroll to position [0, 883]
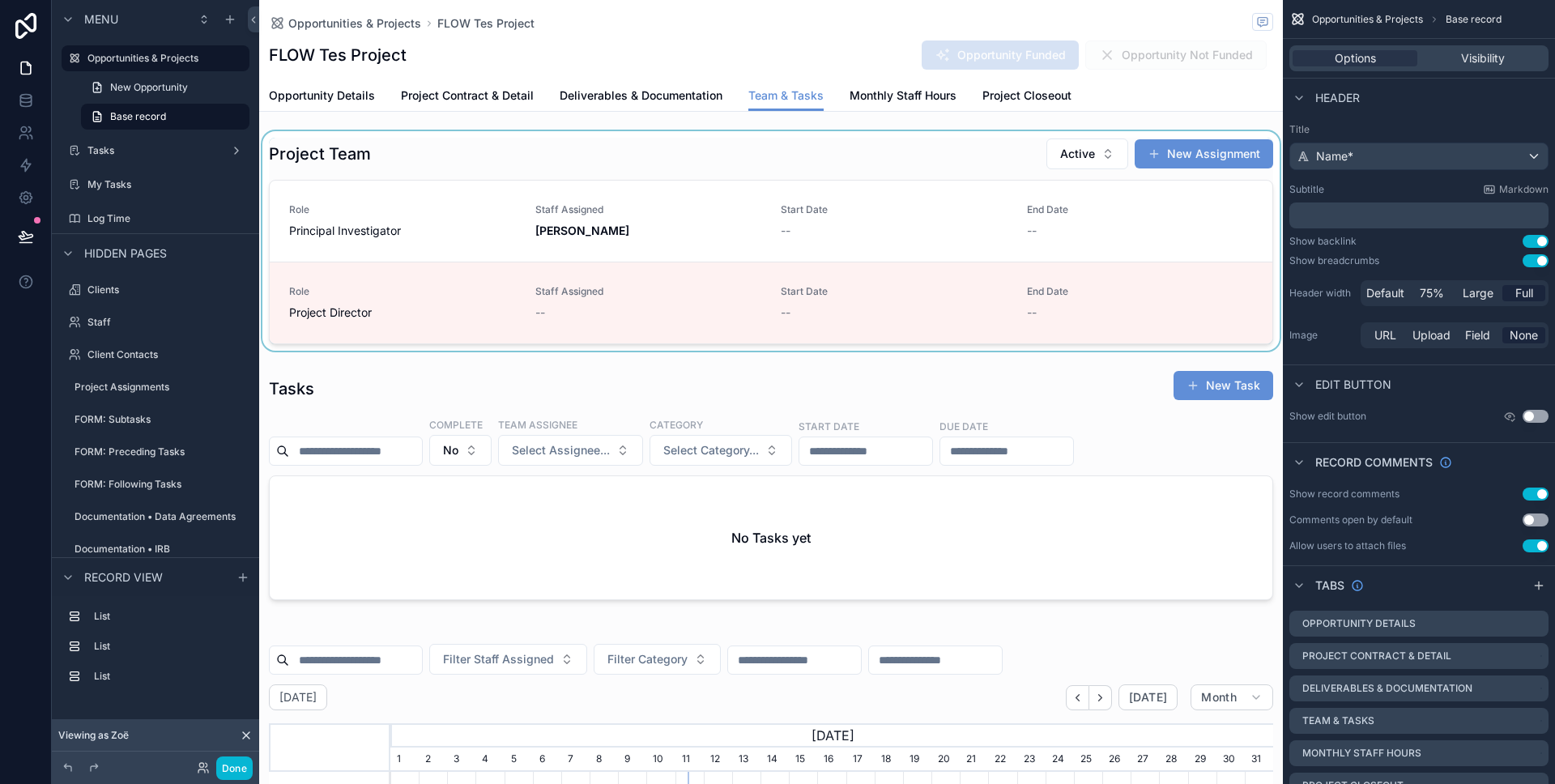
click at [659, 254] on div "scrollable content" at bounding box center [771, 240] width 1024 height 219
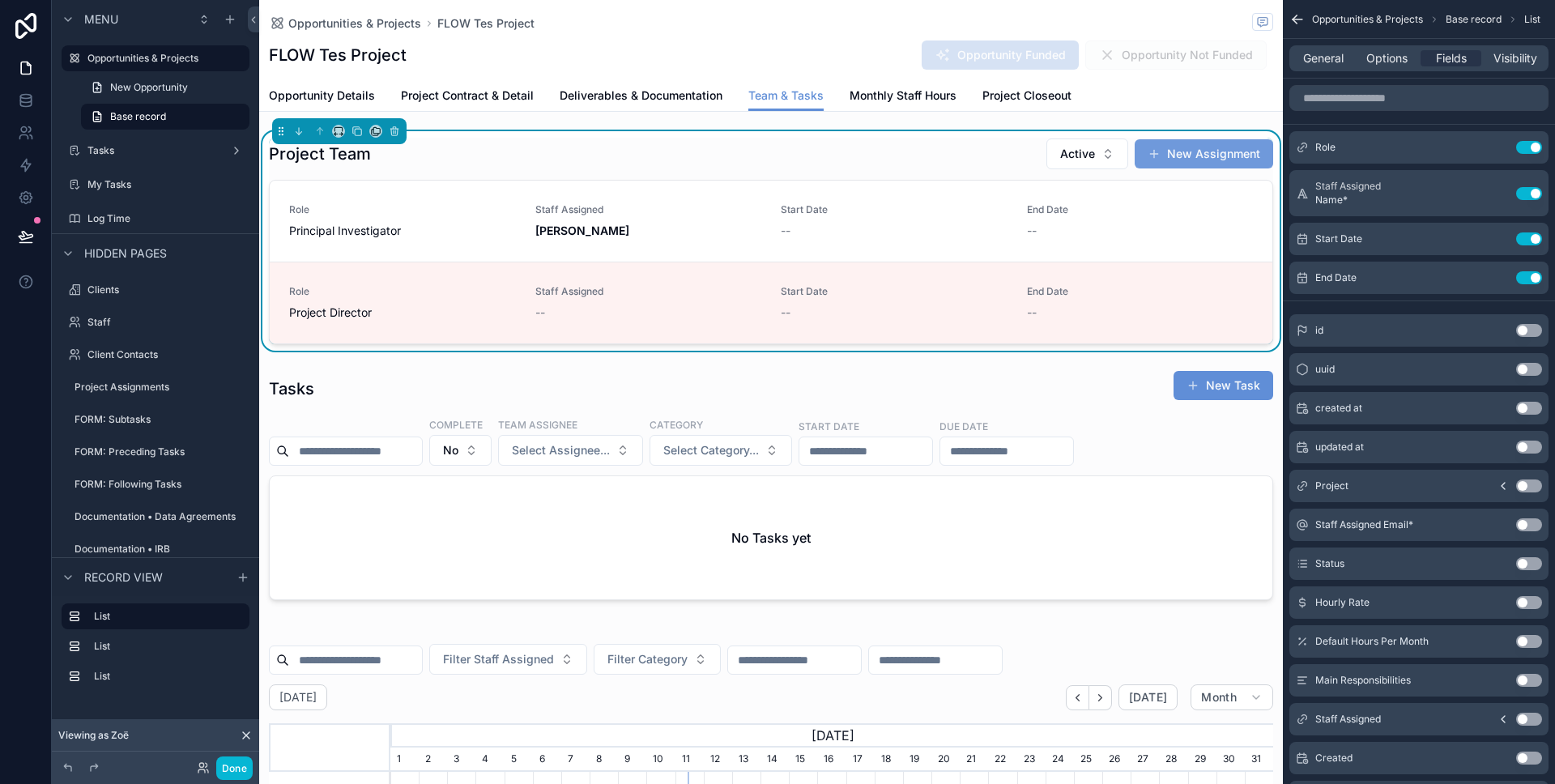
click at [1181, 160] on button "New Assignment" at bounding box center [1204, 153] width 139 height 29
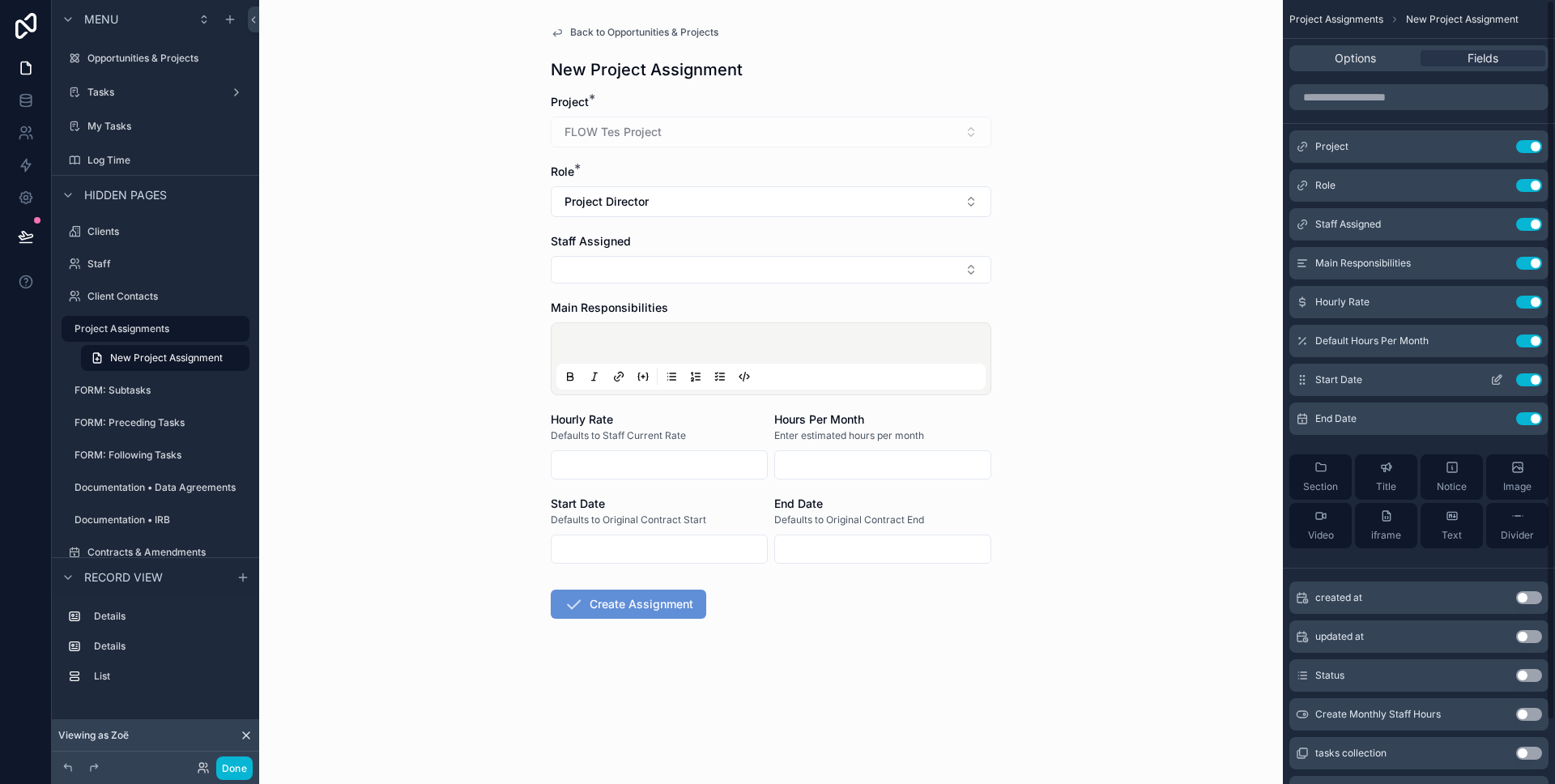
click at [1490, 381] on icon "scrollable content" at bounding box center [1497, 380] width 13 height 13
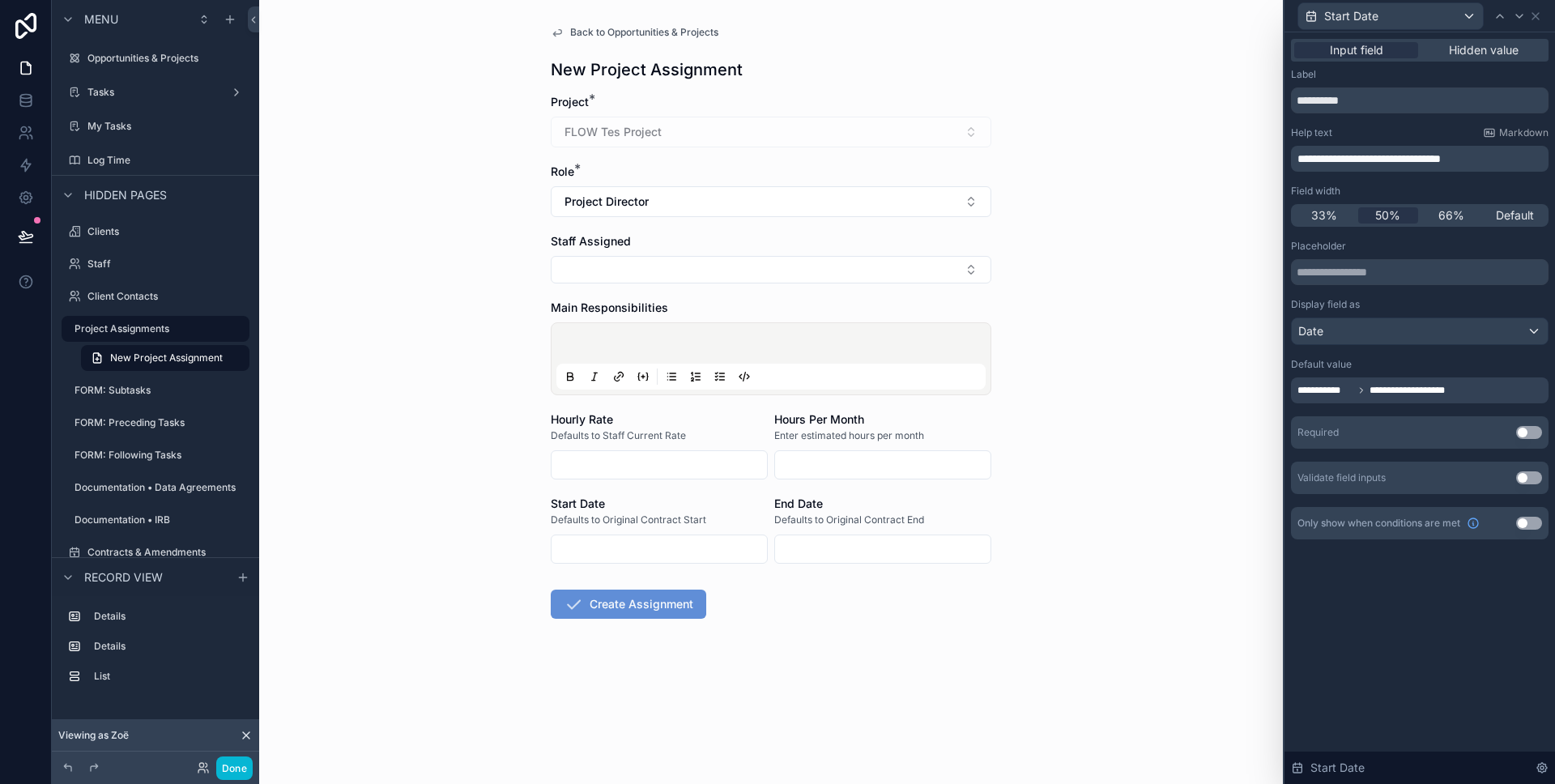
click at [1337, 392] on span "**********" at bounding box center [1325, 391] width 56 height 13
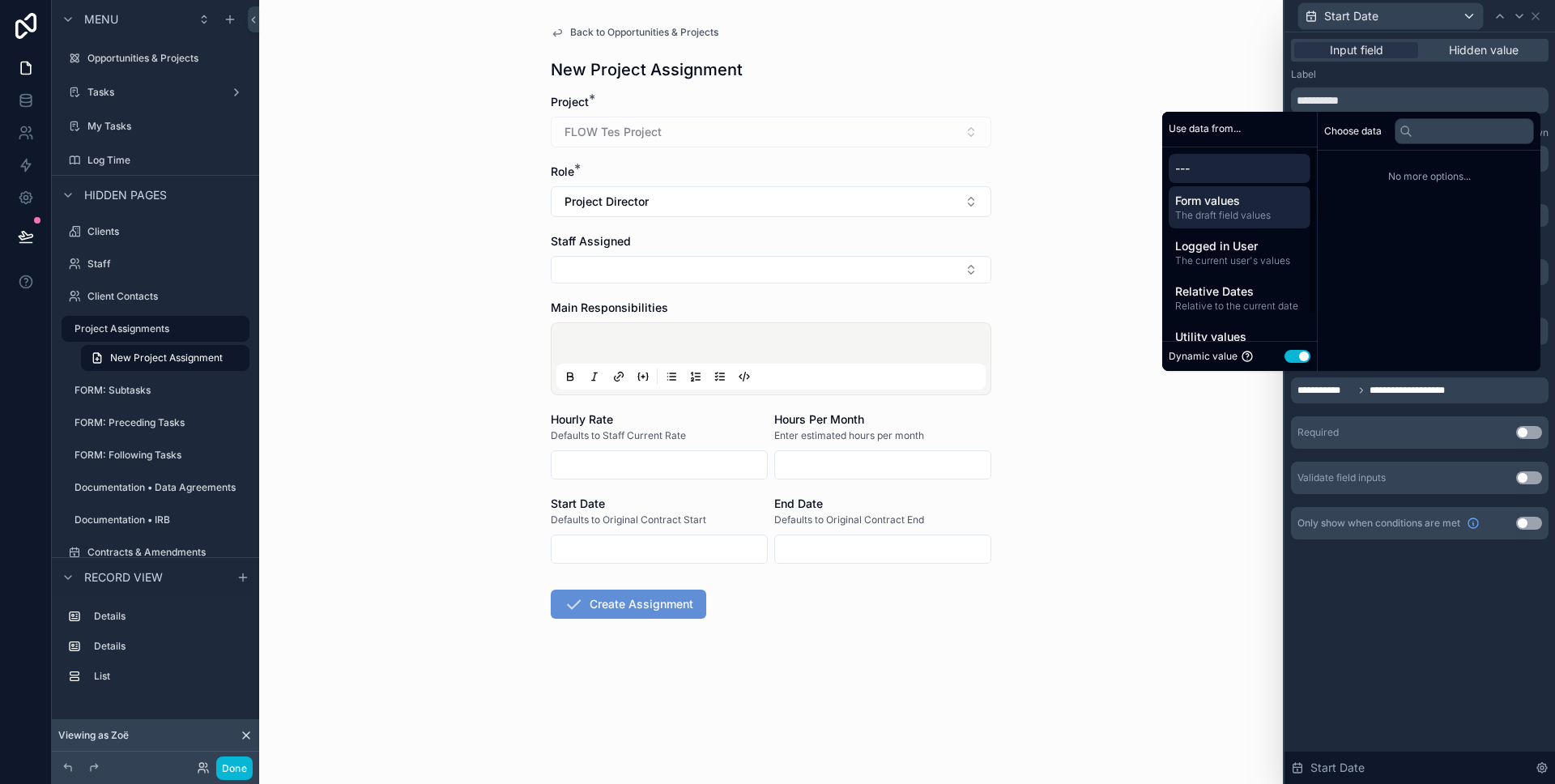
click at [1242, 198] on span "Form values" at bounding box center [1239, 200] width 128 height 16
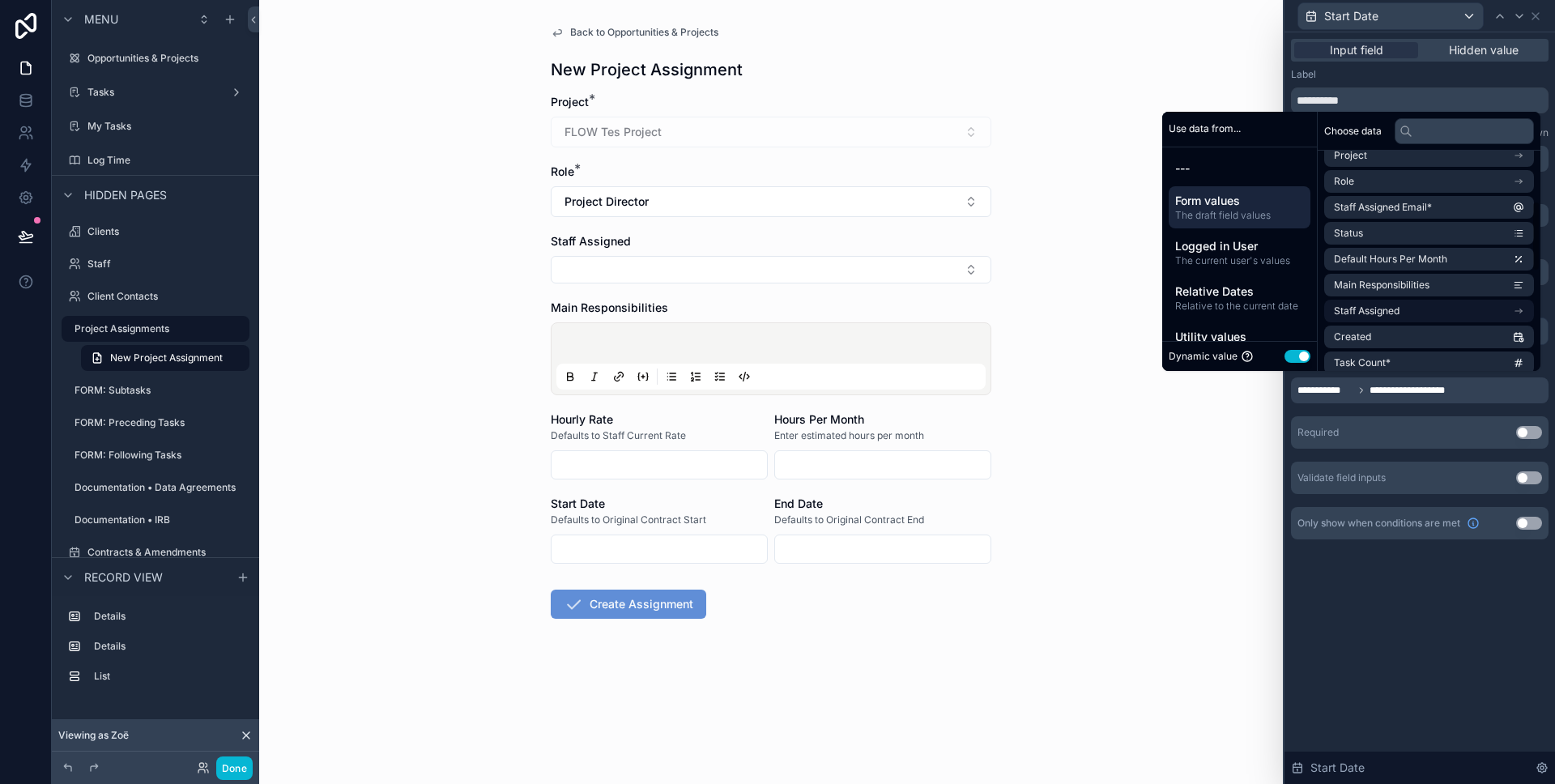
scroll to position [155, 0]
click at [646, 548] on input "scrollable content" at bounding box center [659, 549] width 215 height 23
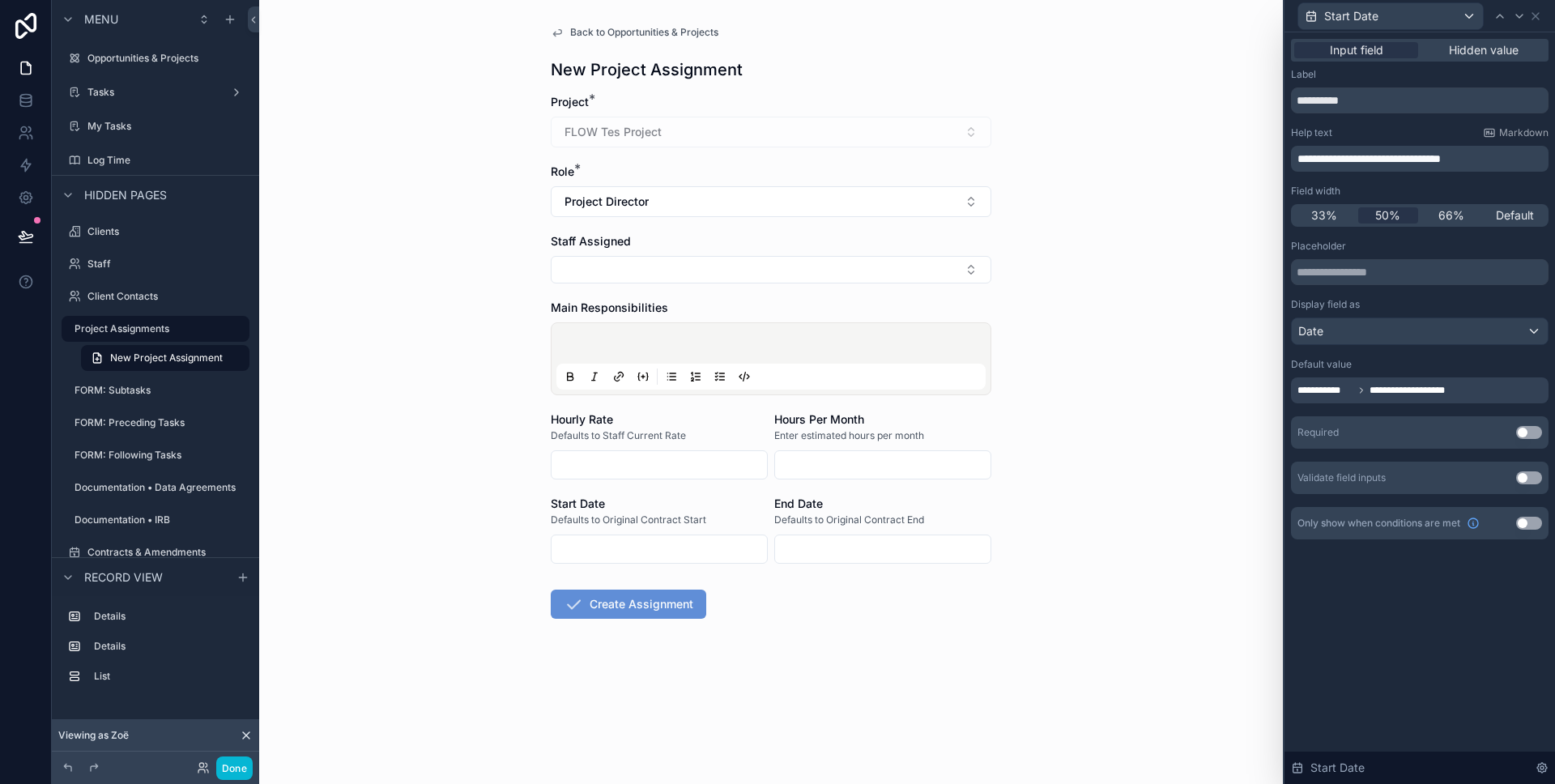
click at [1385, 386] on span "**********" at bounding box center [1412, 391] width 86 height 13
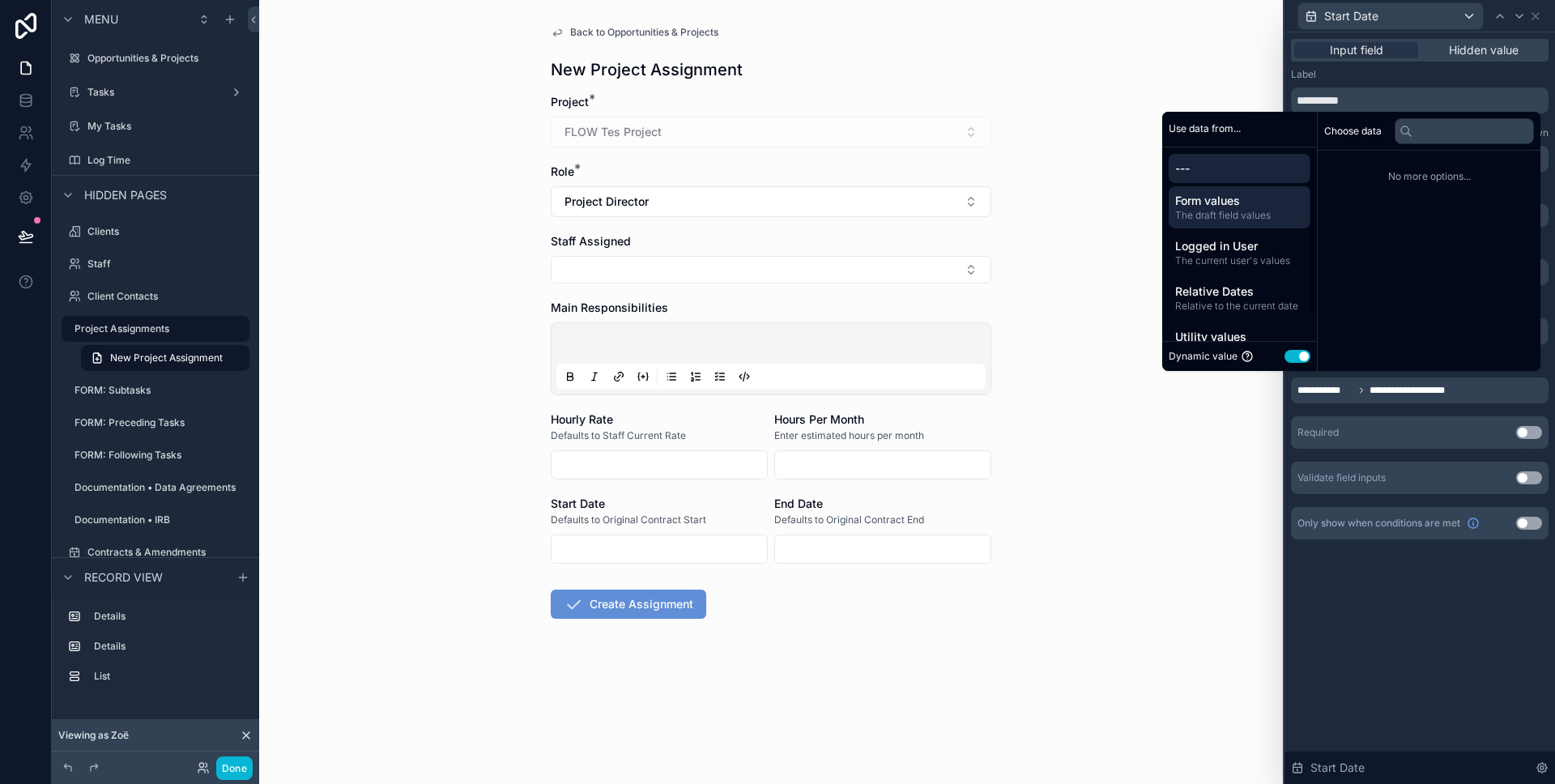
click at [1257, 214] on span "The draft field values" at bounding box center [1239, 215] width 128 height 13
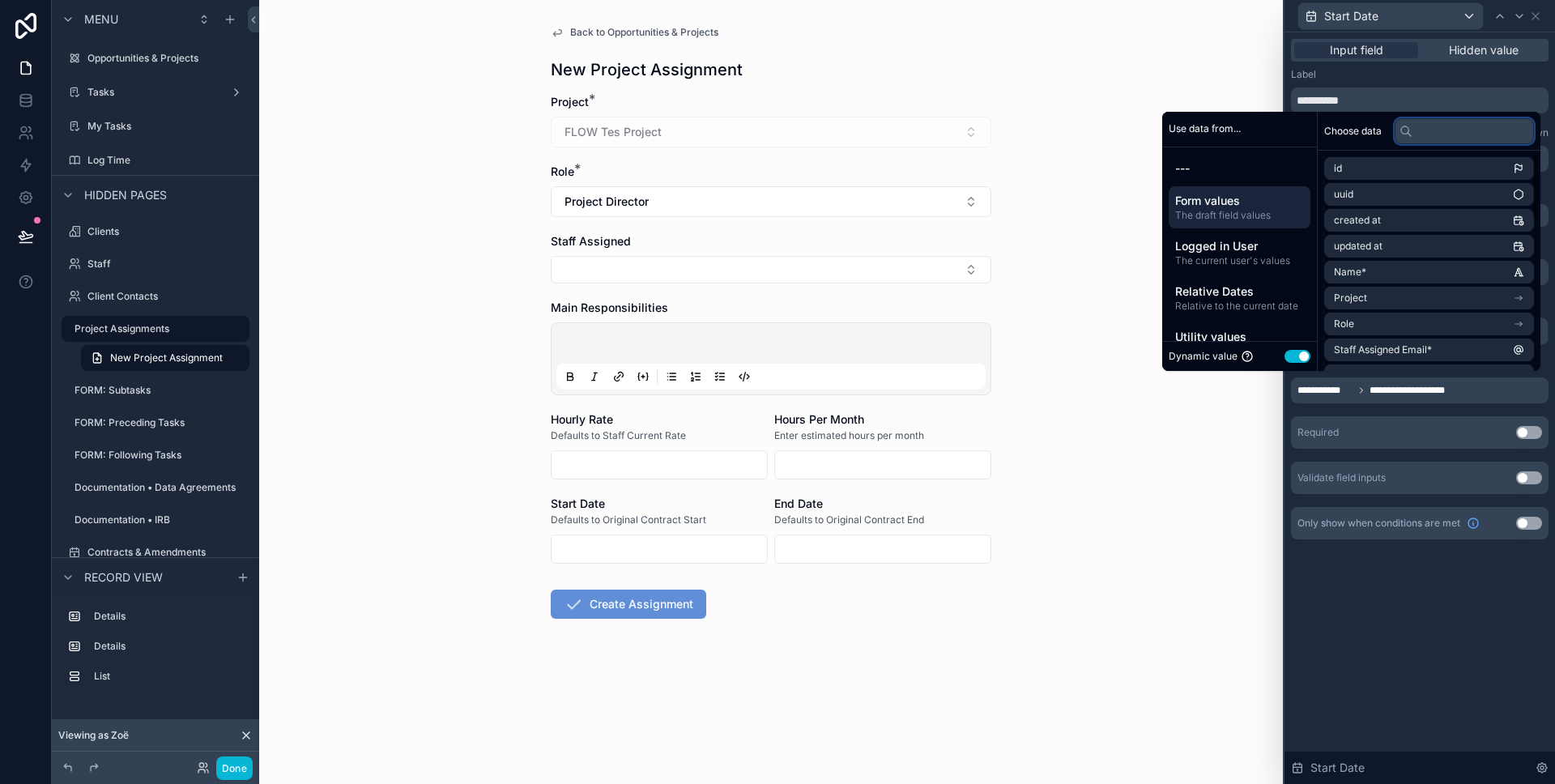
click at [1420, 129] on input "text" at bounding box center [1463, 130] width 139 height 26
type input "*****"
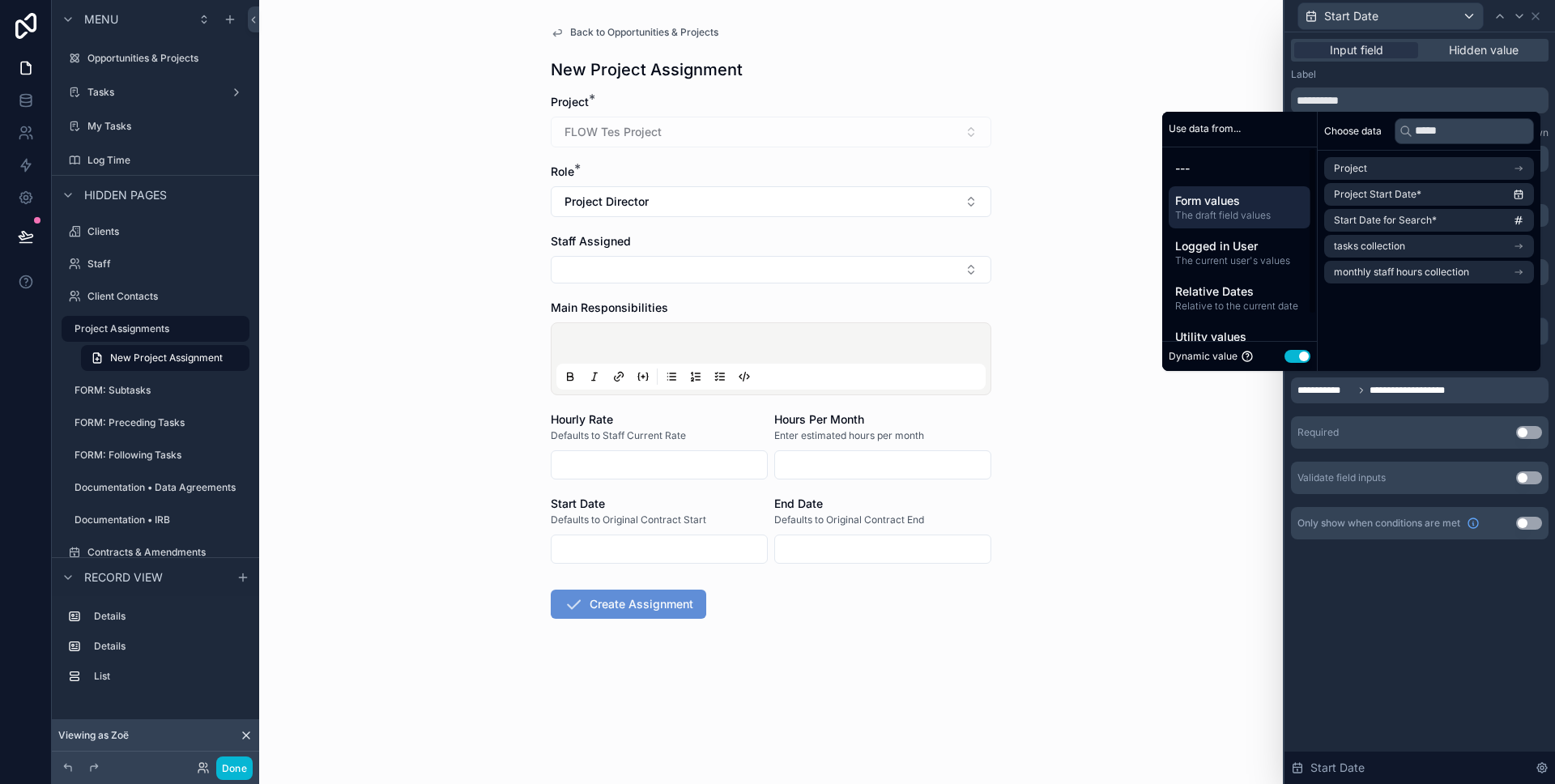
click at [1093, 98] on div "Back to Opportunities & Projects New Project Assignment Project * FLOW Tes Proj…" at bounding box center [771, 392] width 1024 height 784
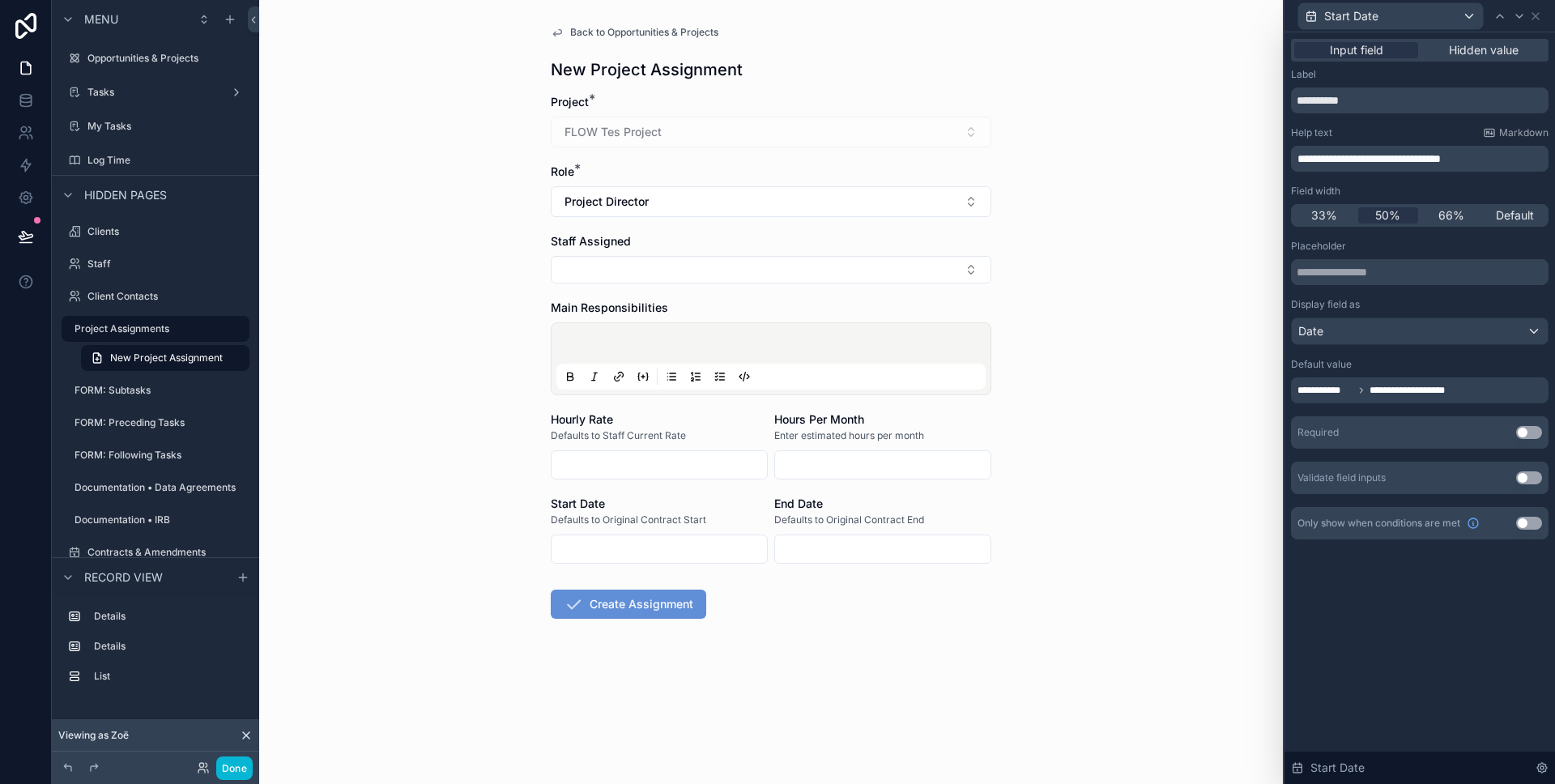
click at [1163, 449] on div "Back to Opportunities & Projects New Project Assignment Project * FLOW Tes Proj…" at bounding box center [771, 392] width 1024 height 784
click at [1419, 392] on span "**********" at bounding box center [1412, 391] width 86 height 13
click at [1106, 411] on div "Back to Opportunities & Projects New Project Assignment Project * FLOW Tes Proj…" at bounding box center [771, 392] width 1024 height 784
click at [225, 770] on button "Done" at bounding box center [235, 768] width 36 height 24
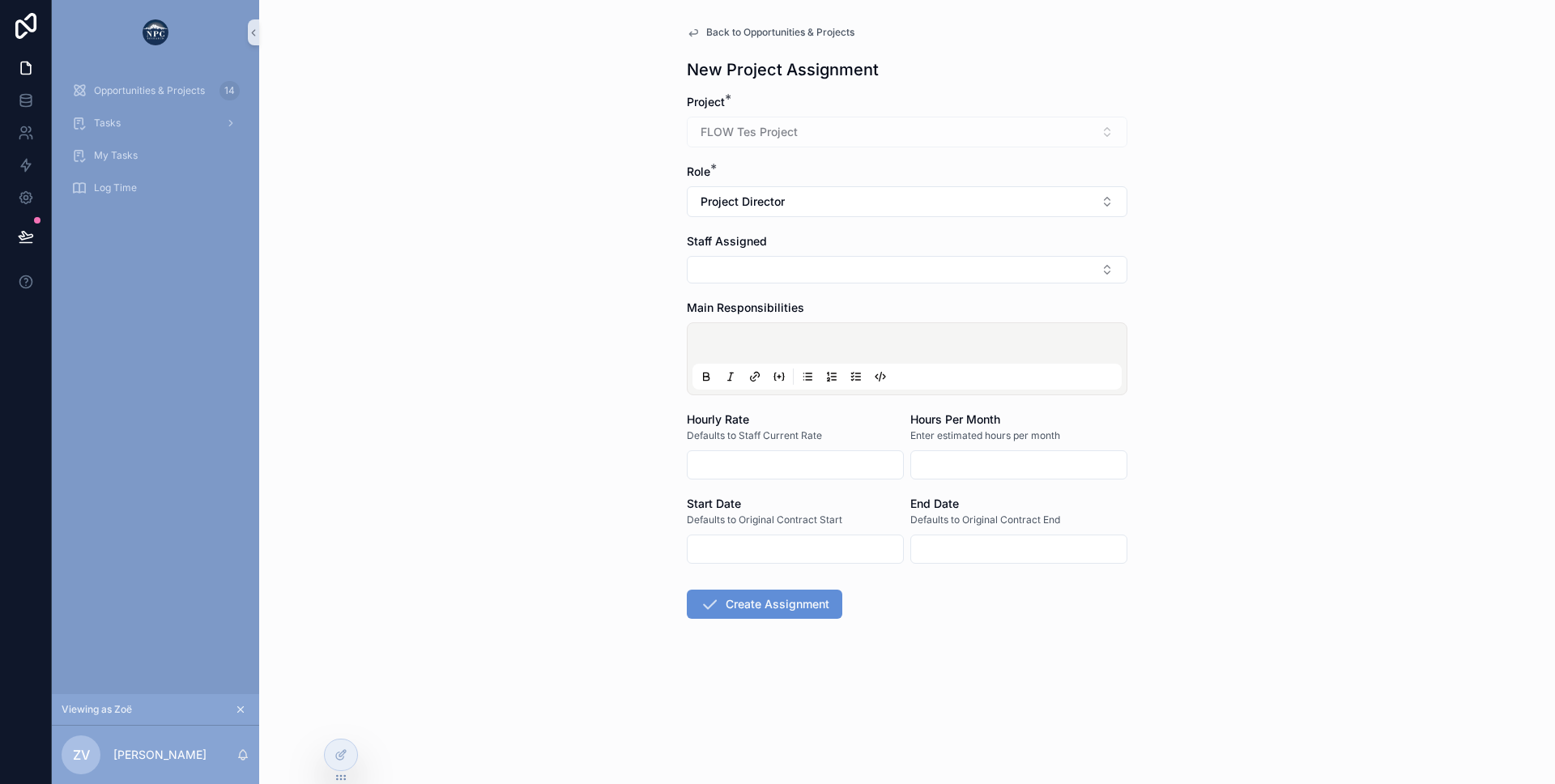
click at [756, 534] on div "scrollable content" at bounding box center [795, 549] width 217 height 29
click at [707, 538] on input "scrollable content" at bounding box center [795, 549] width 215 height 23
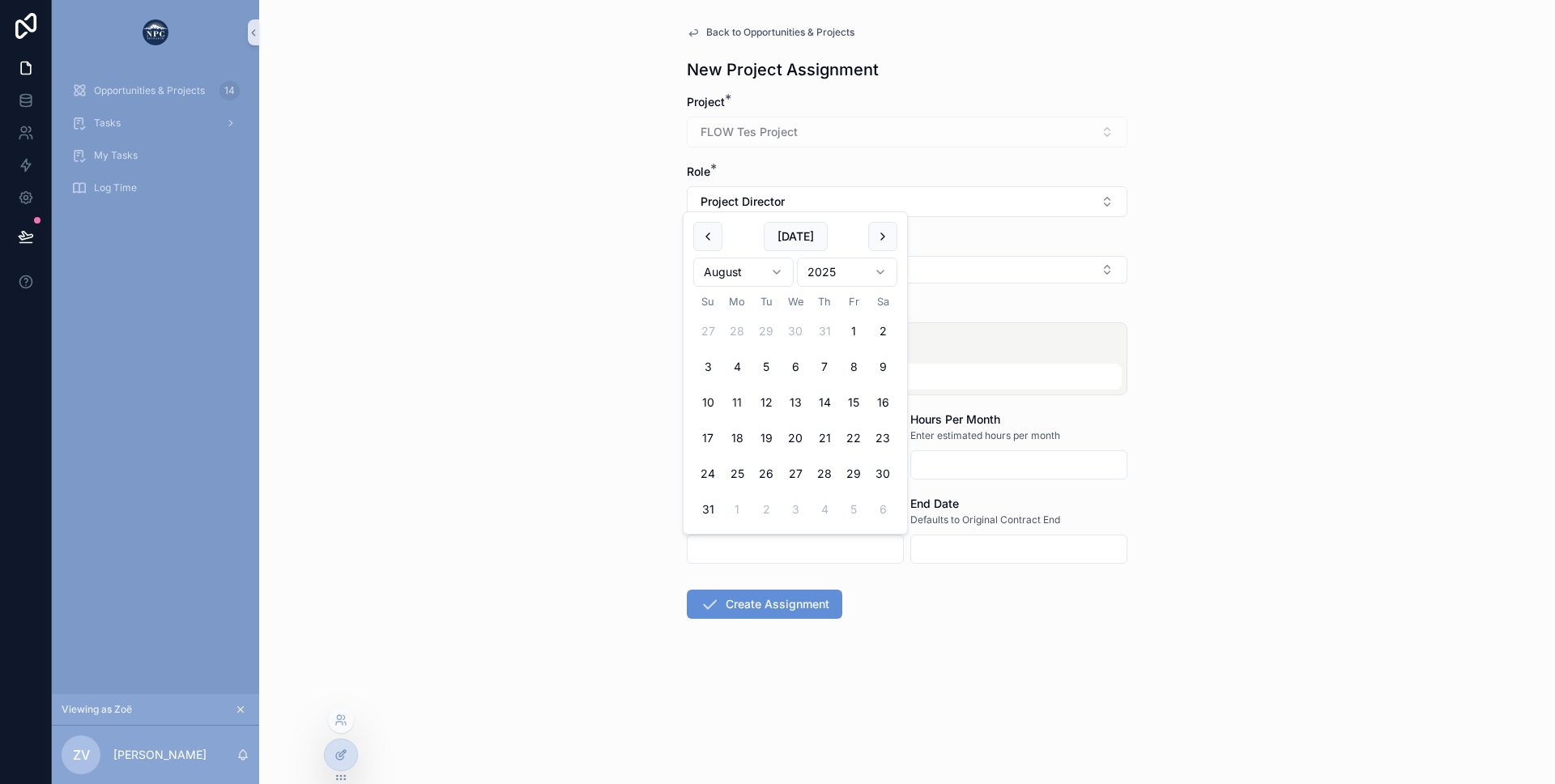
click at [338, 749] on icon at bounding box center [341, 755] width 13 height 13
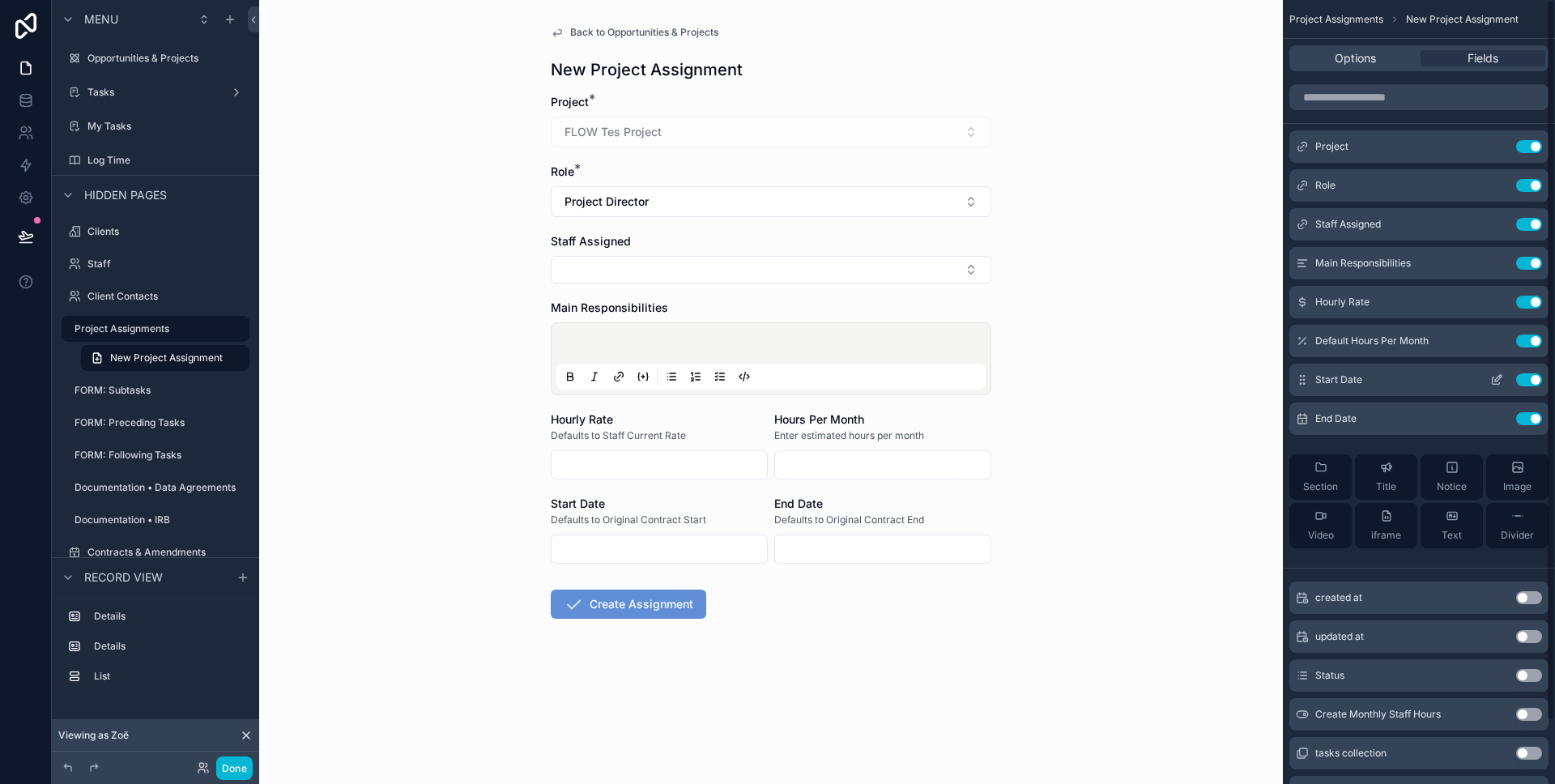
click at [1501, 383] on icon "scrollable content" at bounding box center [1497, 380] width 13 height 13
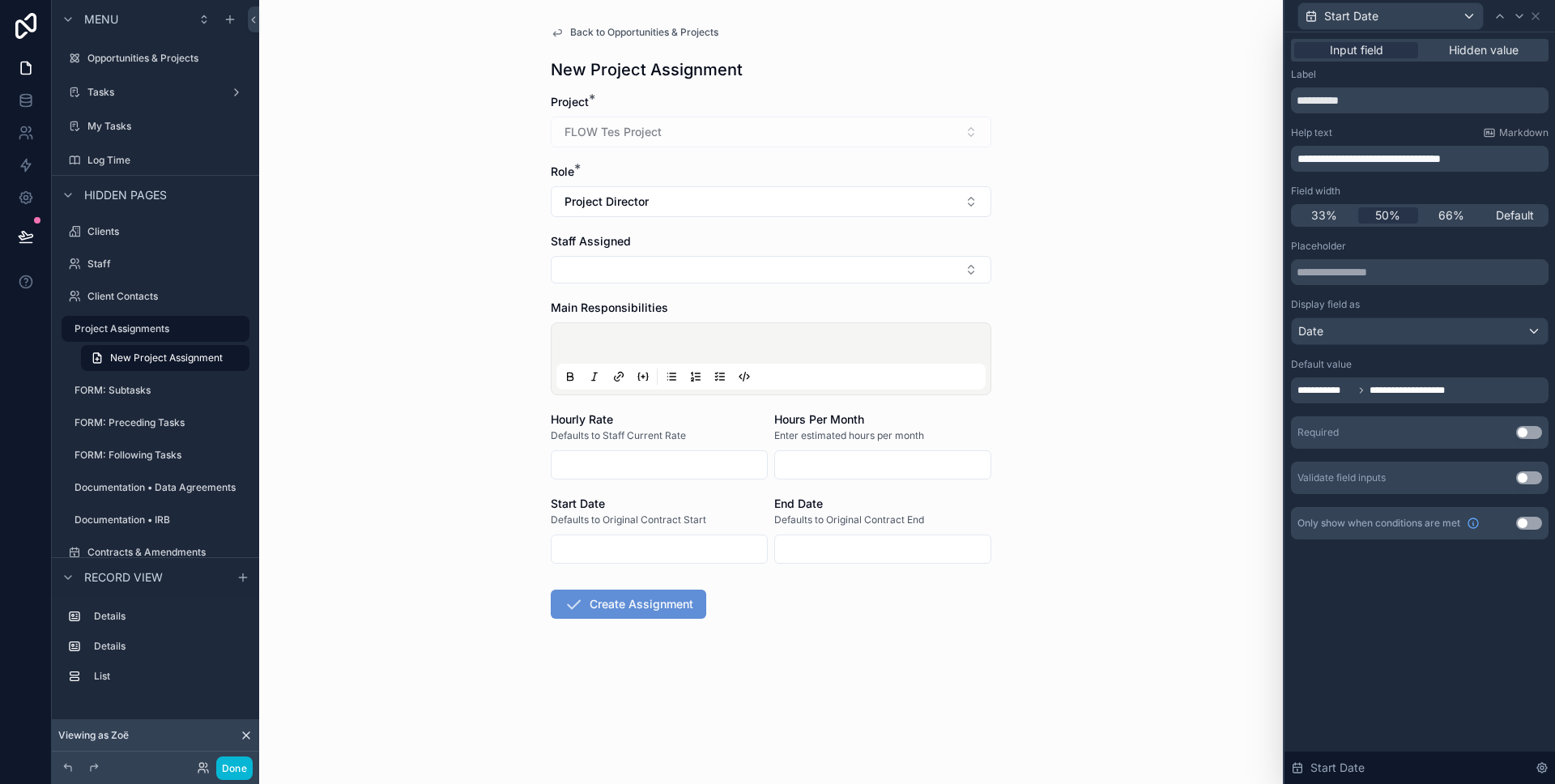
click at [1511, 392] on div "**********" at bounding box center [1419, 390] width 258 height 26
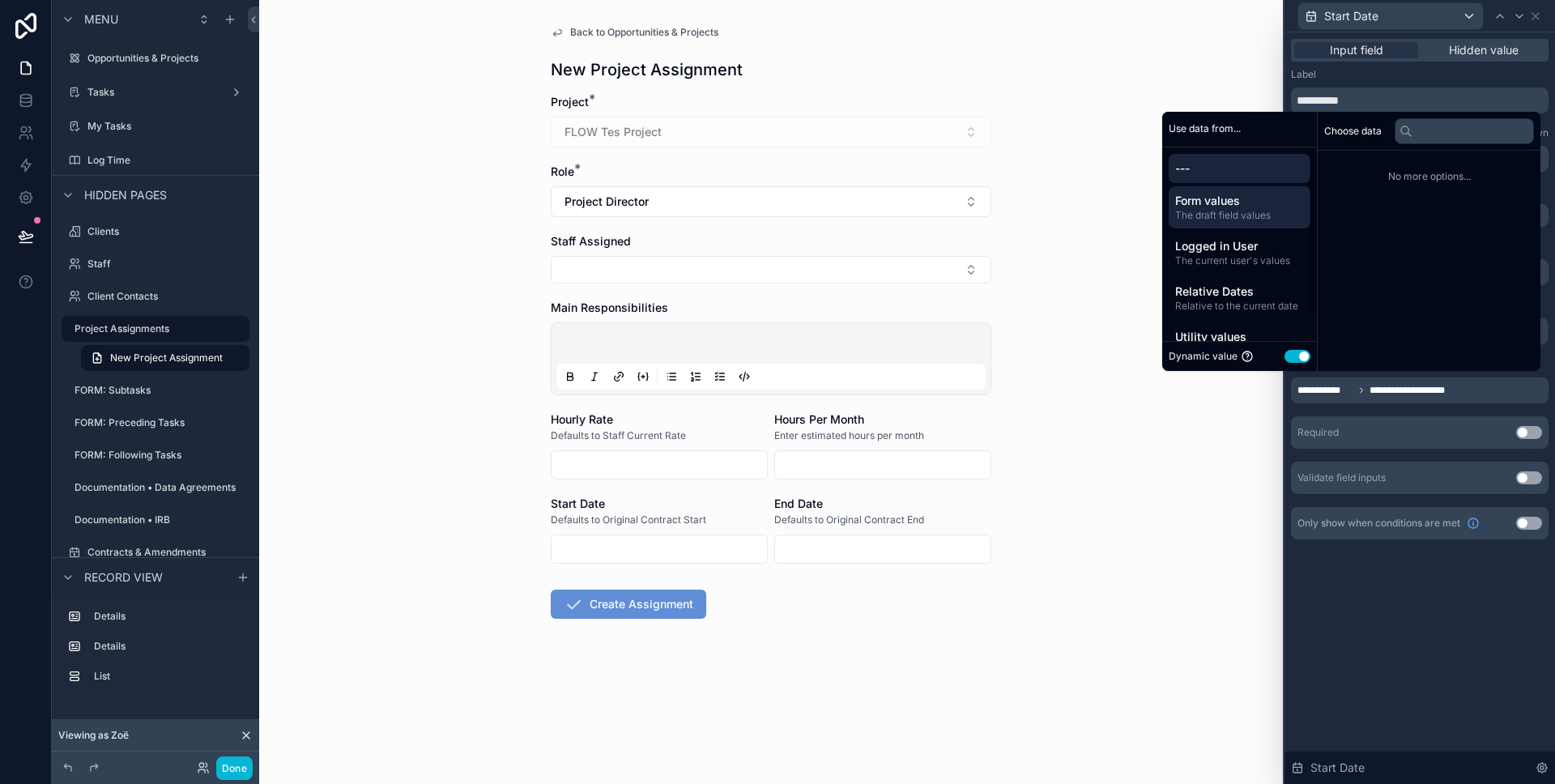
click at [1206, 212] on span "The draft field values" at bounding box center [1239, 215] width 128 height 13
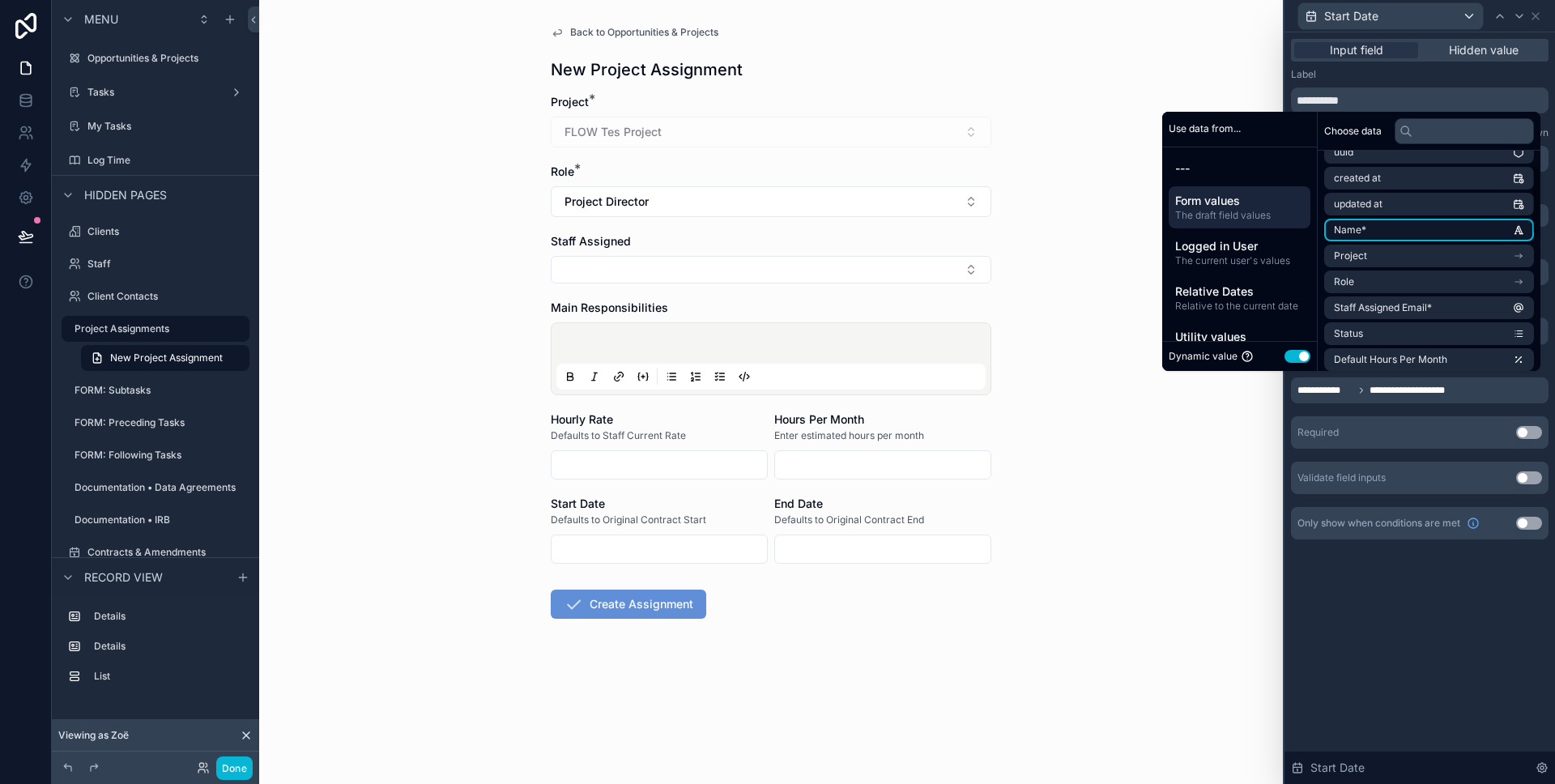
scroll to position [44, 0]
click at [1364, 255] on li "Project" at bounding box center [1429, 255] width 210 height 23
click at [1415, 125] on input "text" at bounding box center [1463, 130] width 139 height 26
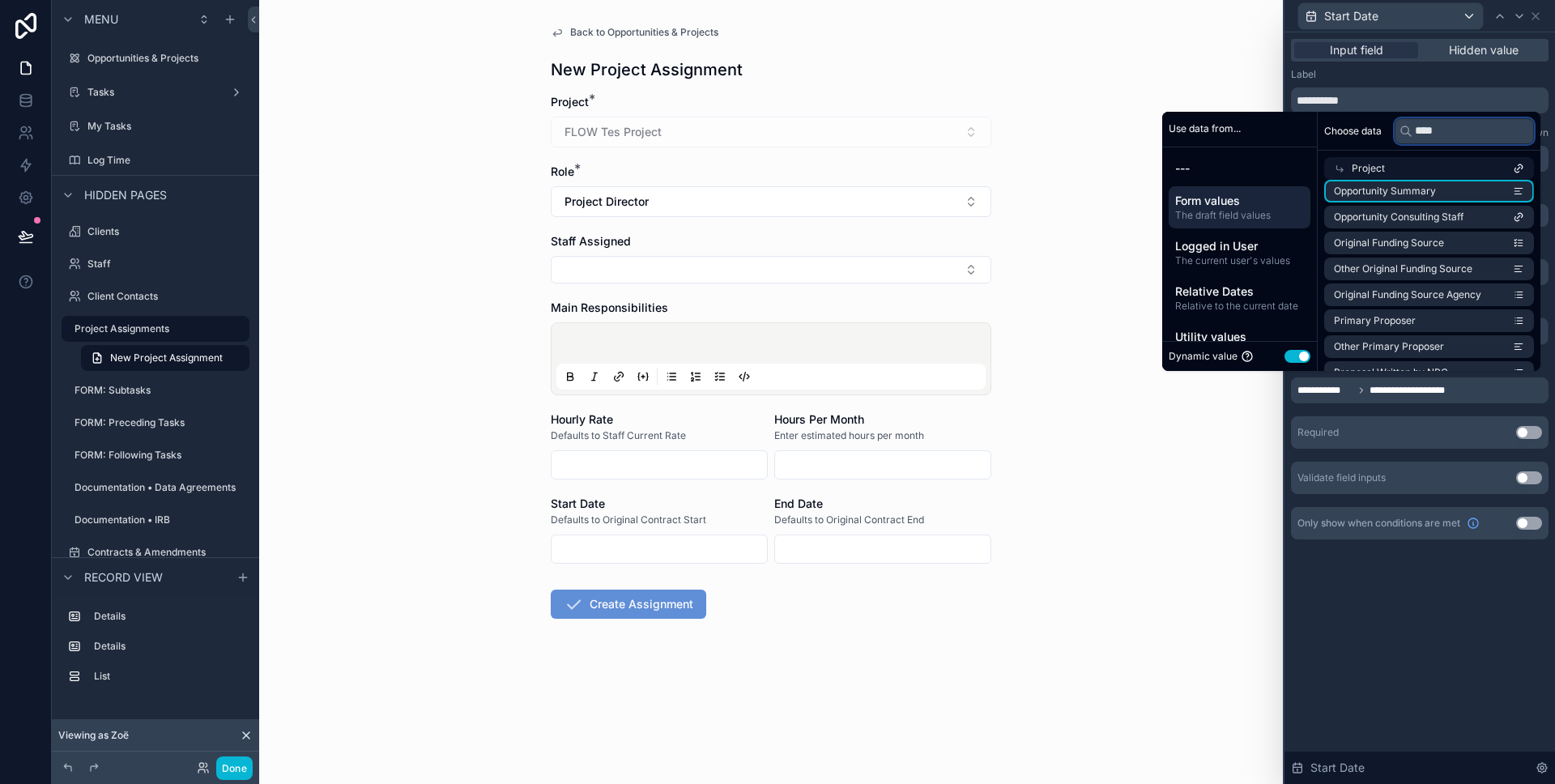
scroll to position [0, 0]
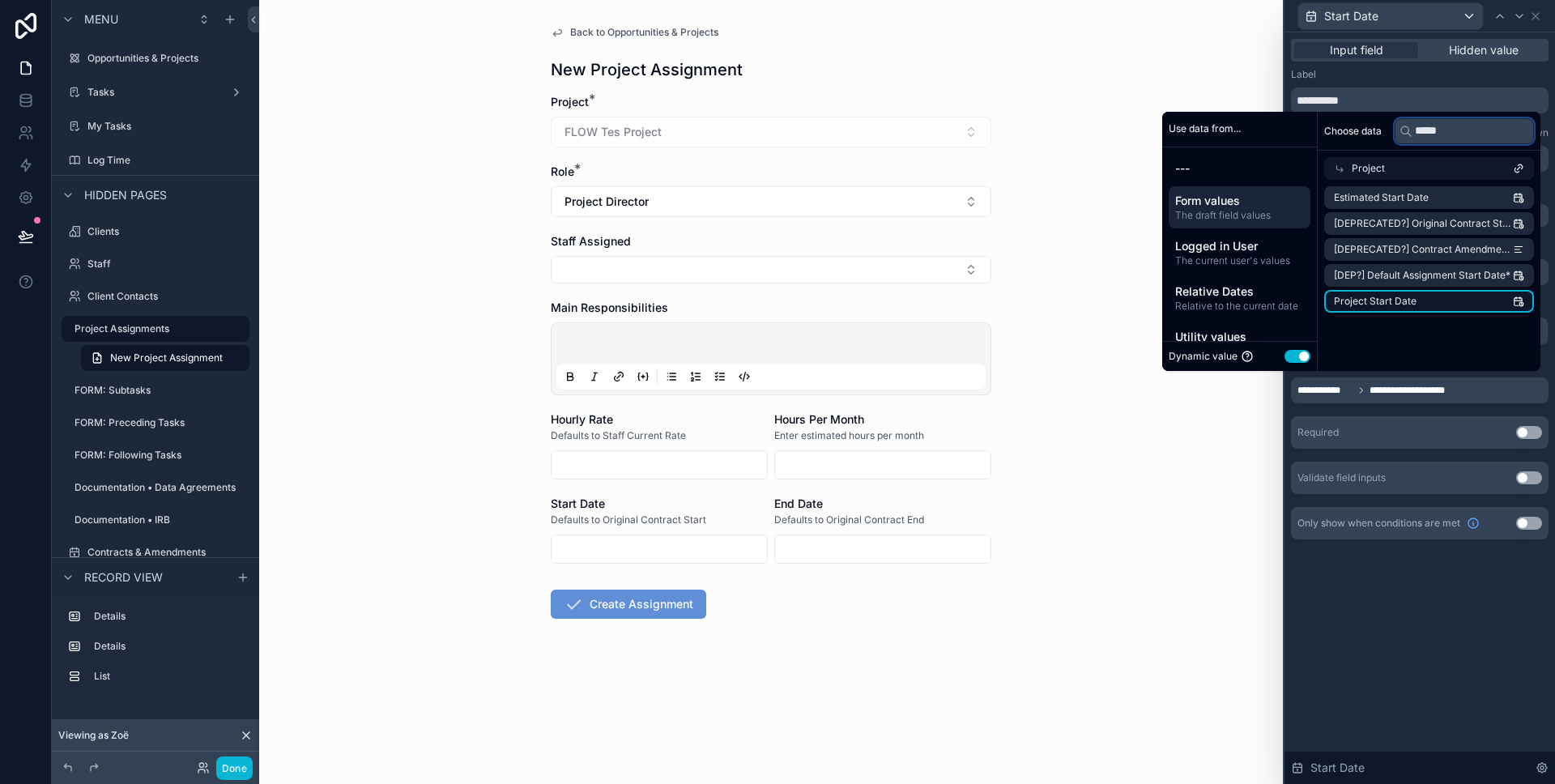
type input "*****"
click at [1375, 297] on span "Project Start Date" at bounding box center [1375, 302] width 82 height 13
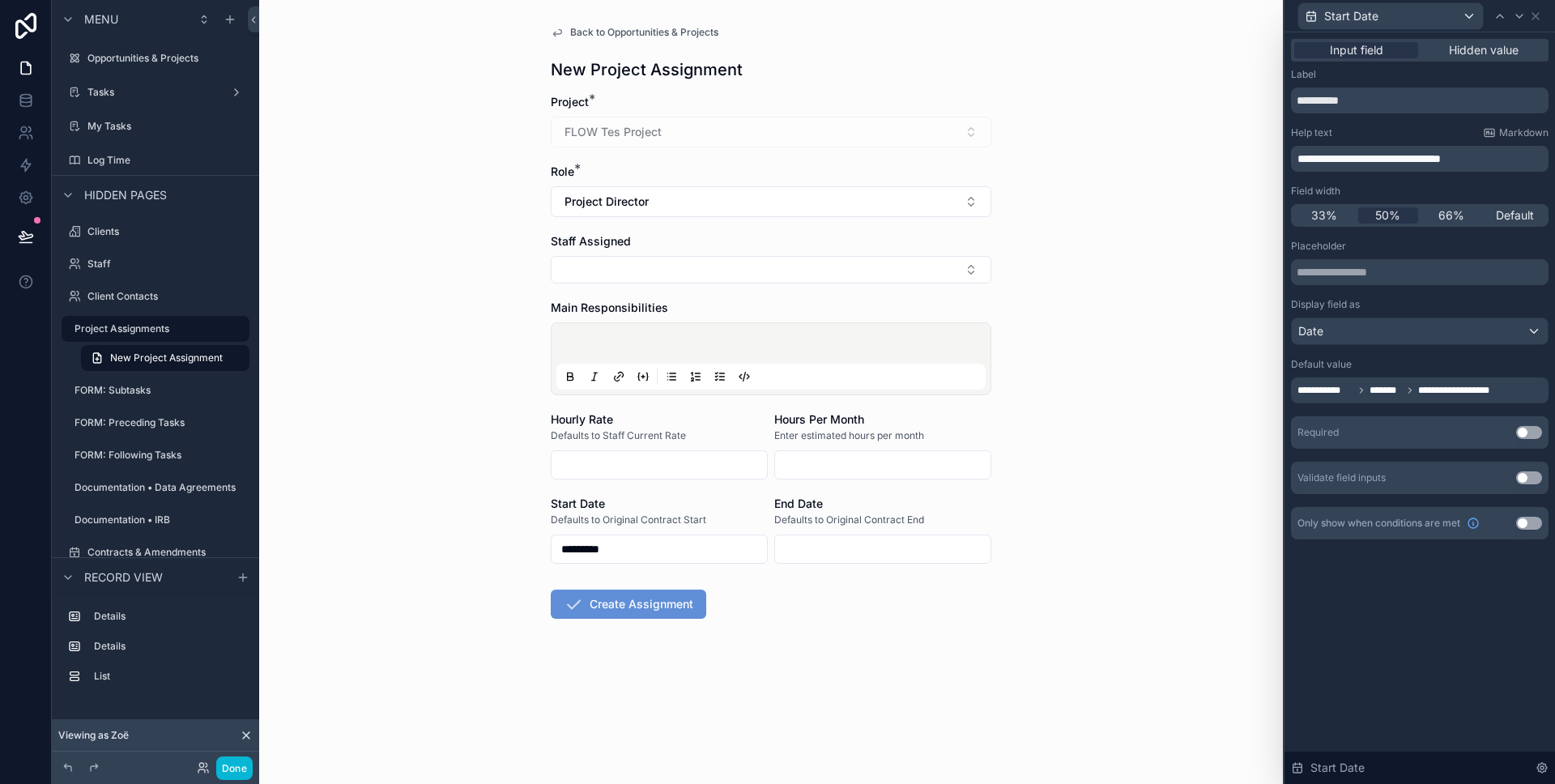
click at [1397, 406] on div "**********" at bounding box center [1419, 367] width 258 height 255
click at [1513, 14] on icon at bounding box center [1520, 16] width 13 height 13
click at [1489, 393] on div "**********" at bounding box center [1419, 390] width 258 height 26
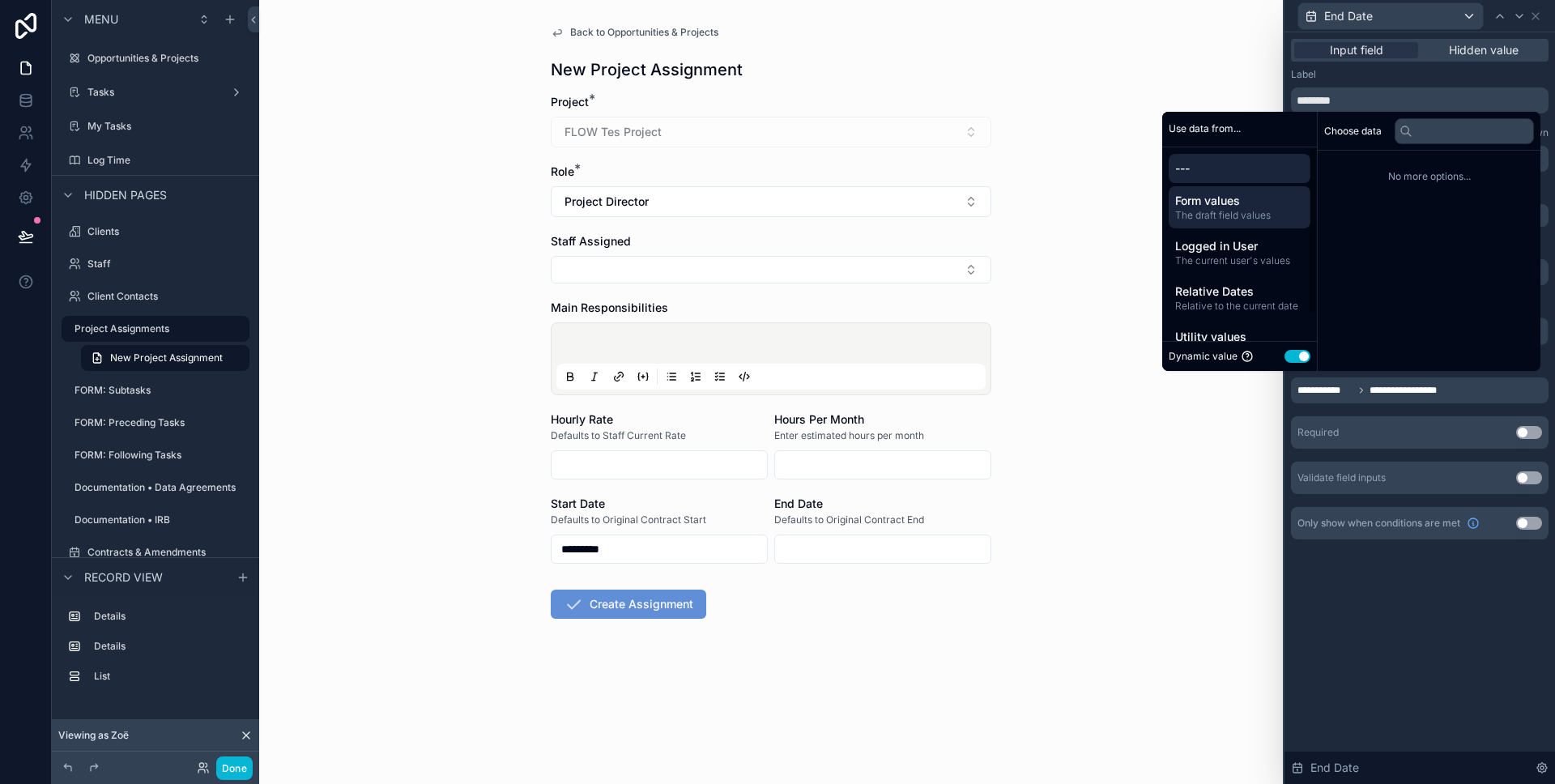
click at [1240, 209] on span "The draft field values" at bounding box center [1239, 215] width 128 height 13
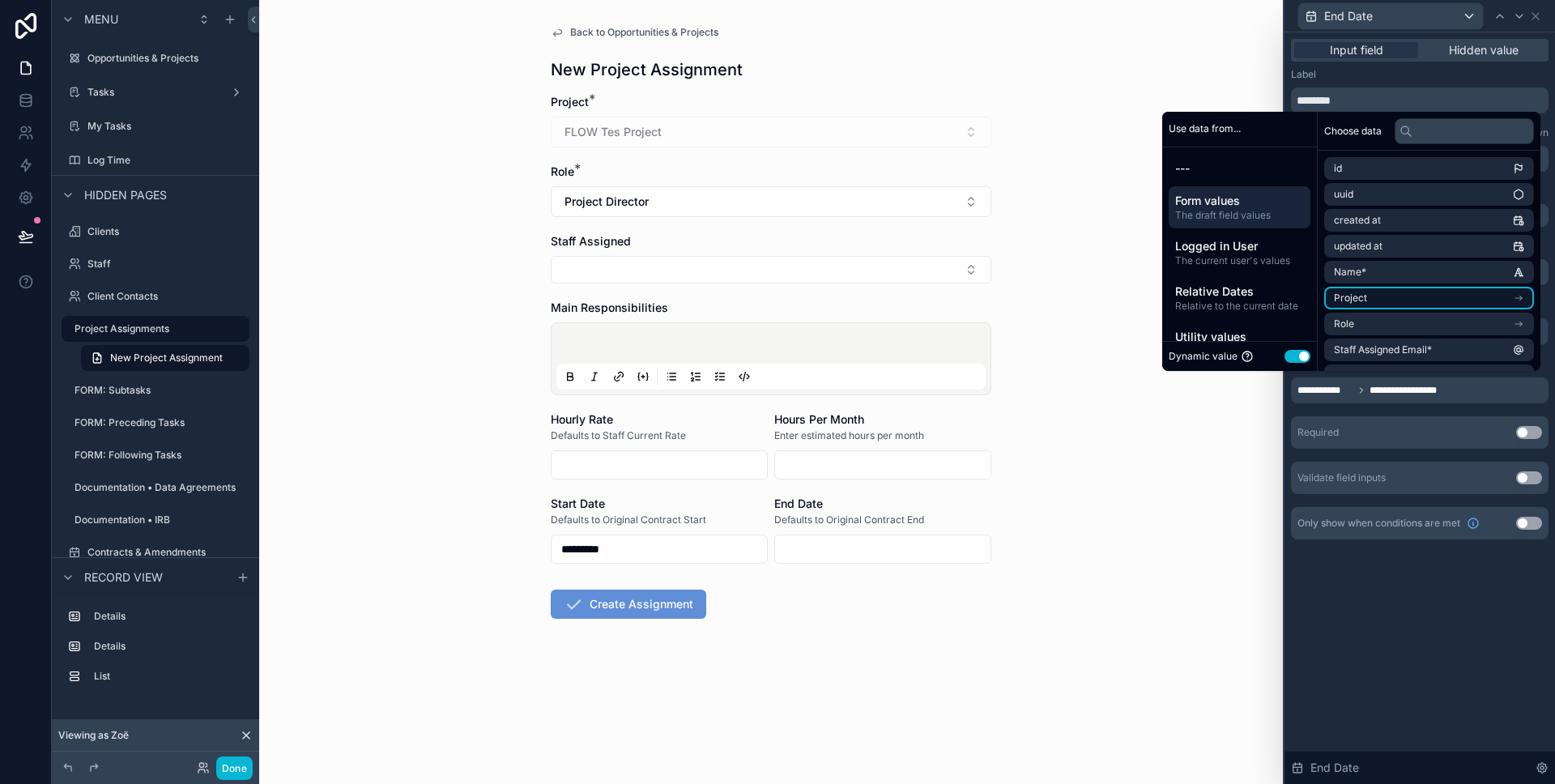
click at [1377, 301] on li "Project" at bounding box center [1429, 298] width 210 height 23
click at [1419, 135] on input "text" at bounding box center [1463, 130] width 139 height 26
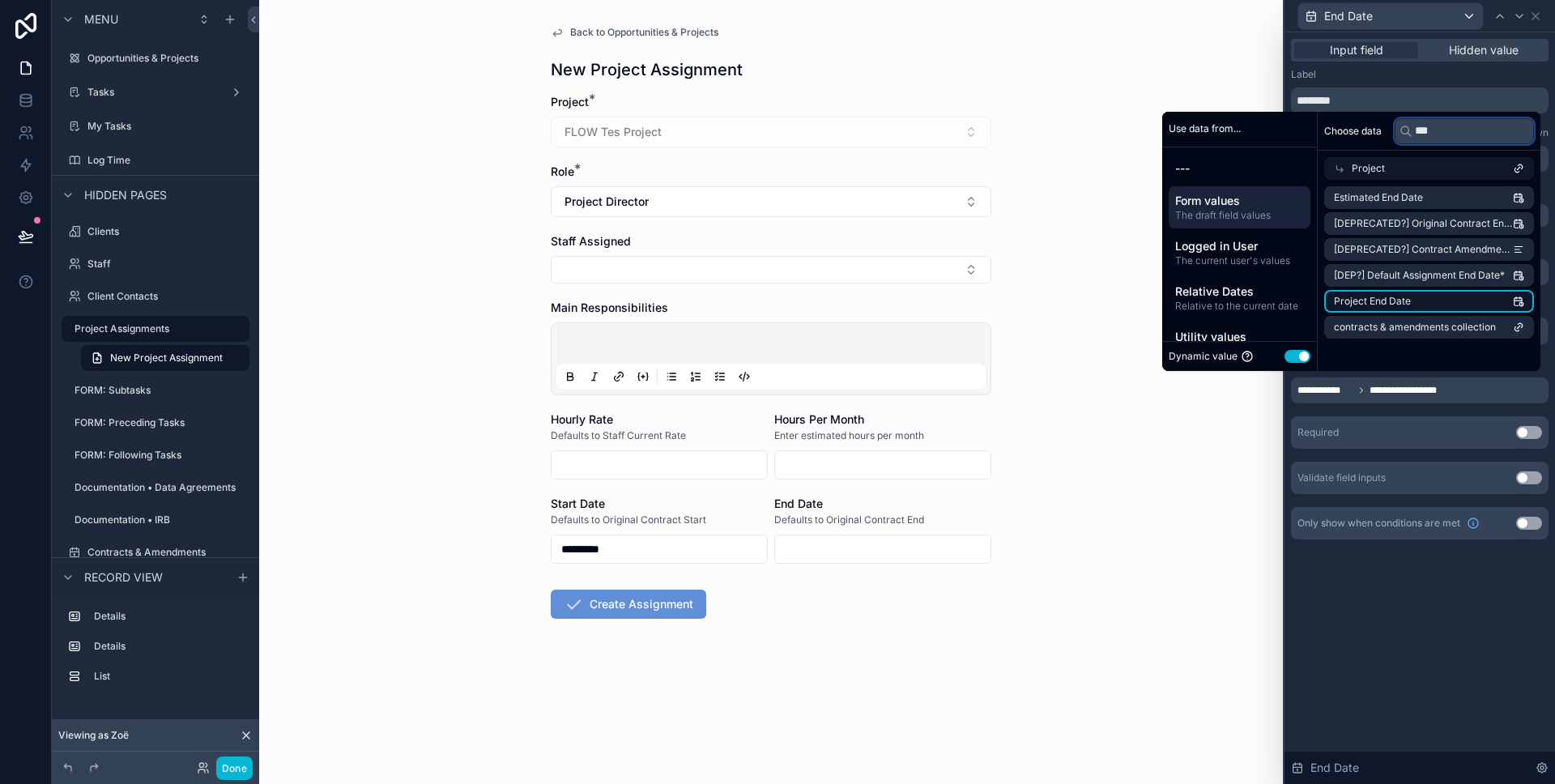
type input "***"
click at [1393, 298] on span "Project End Date" at bounding box center [1372, 302] width 77 height 13
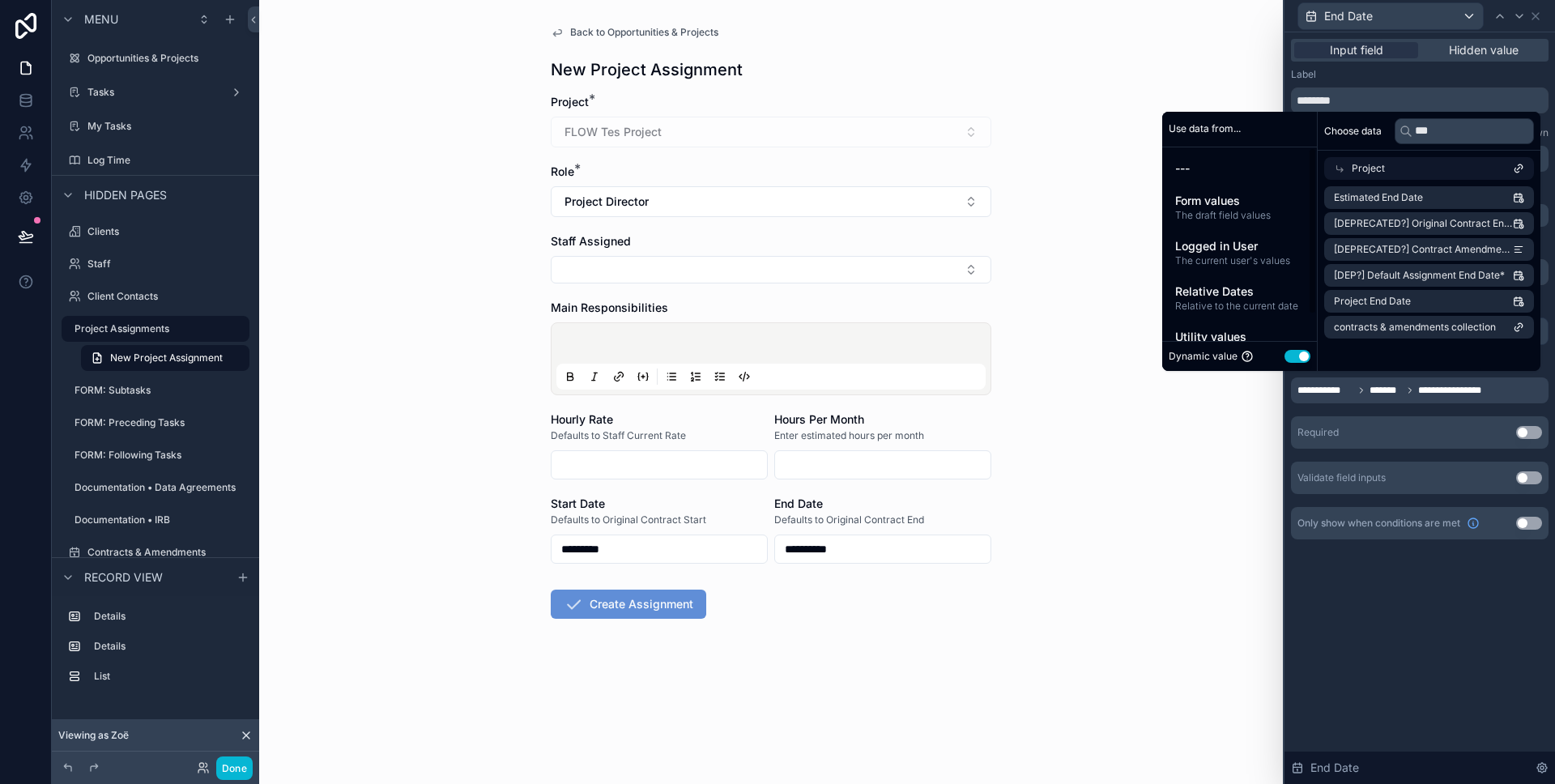
click at [999, 244] on div "**********" at bounding box center [771, 361] width 466 height 722
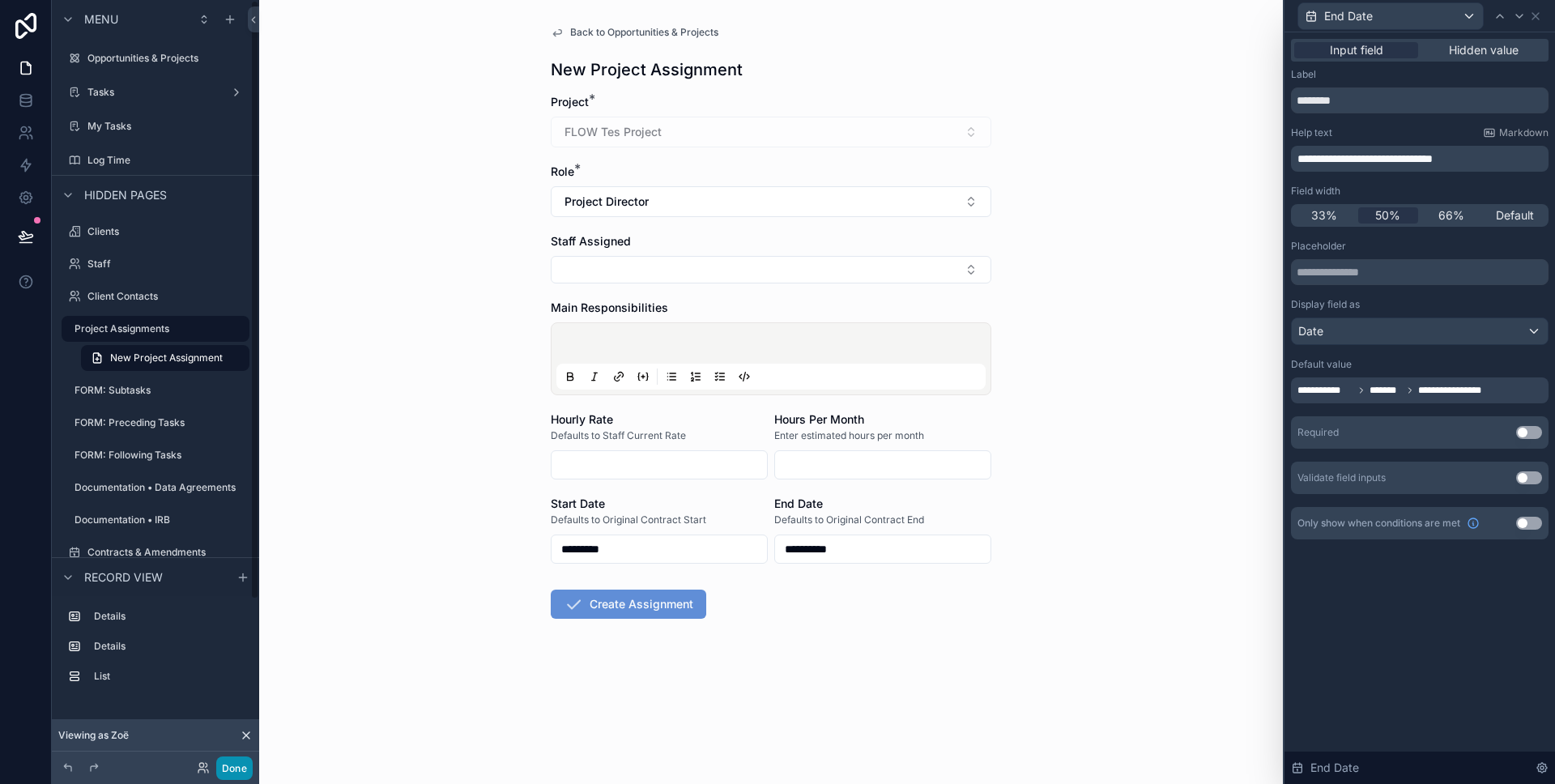
click at [232, 779] on button "Done" at bounding box center [235, 768] width 36 height 24
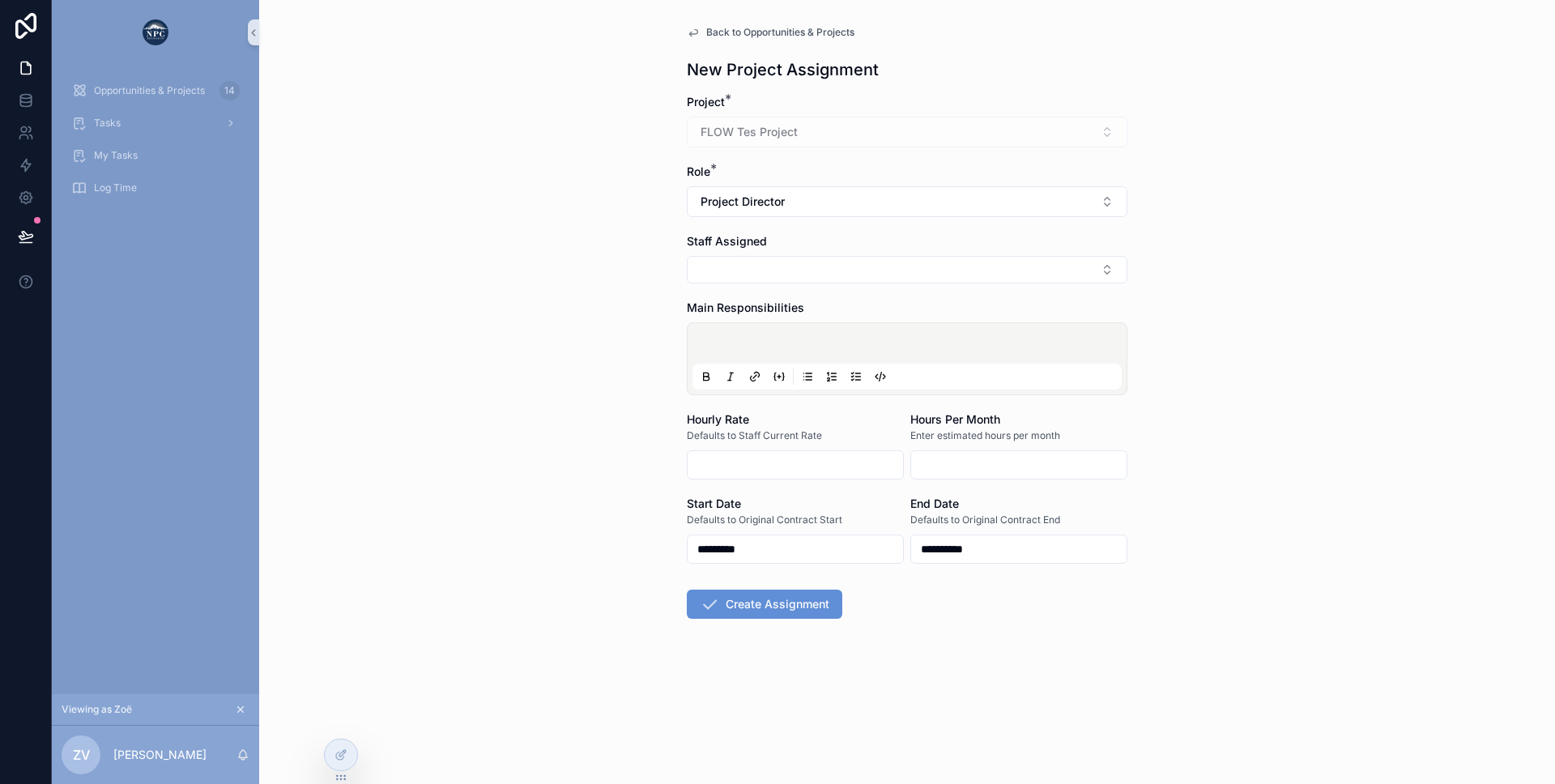
click at [717, 47] on div "**********" at bounding box center [907, 361] width 466 height 722
click at [717, 34] on span "Back to Opportunities & Projects" at bounding box center [780, 33] width 148 height 13
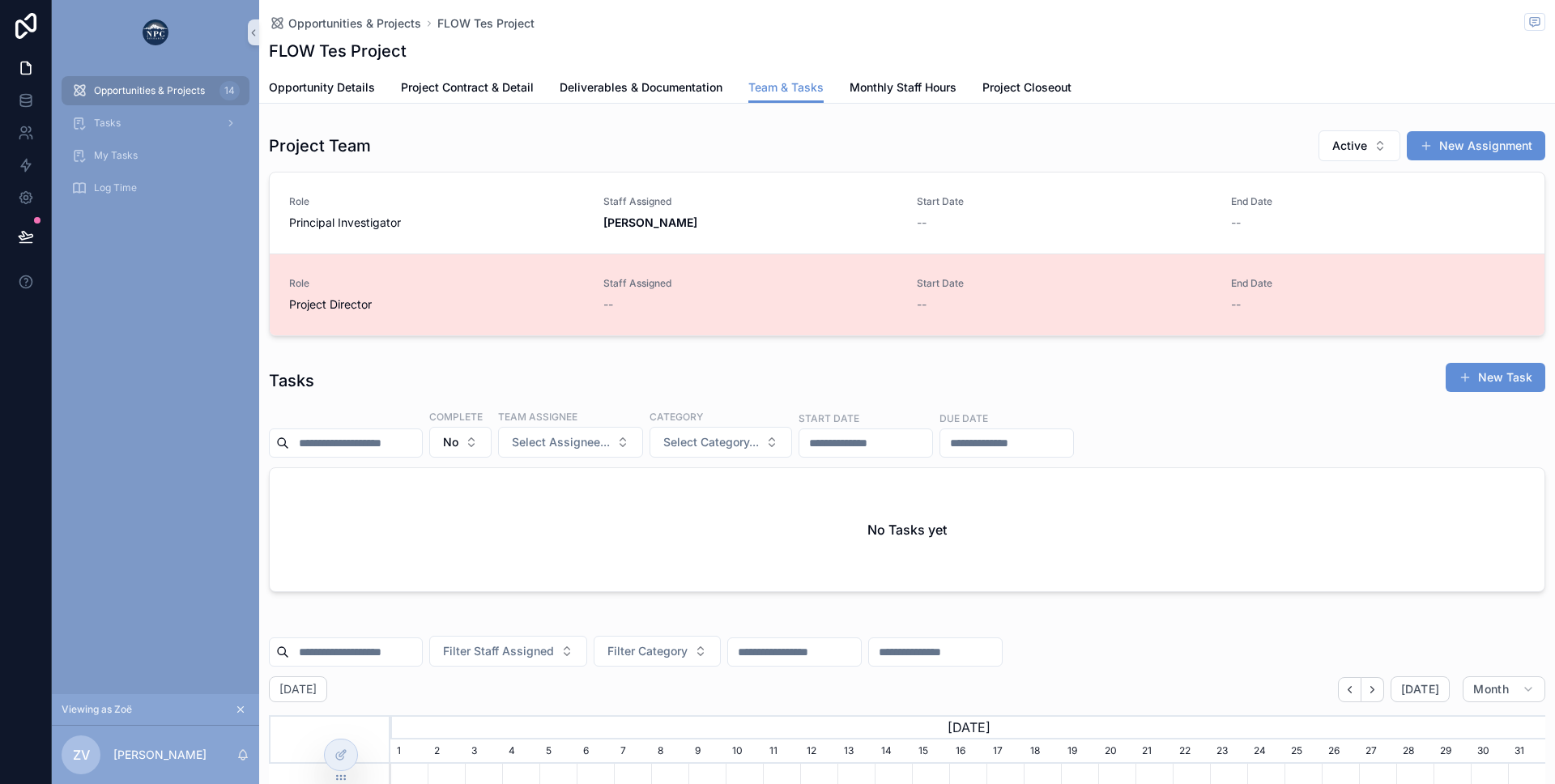
scroll to position [0, 1155]
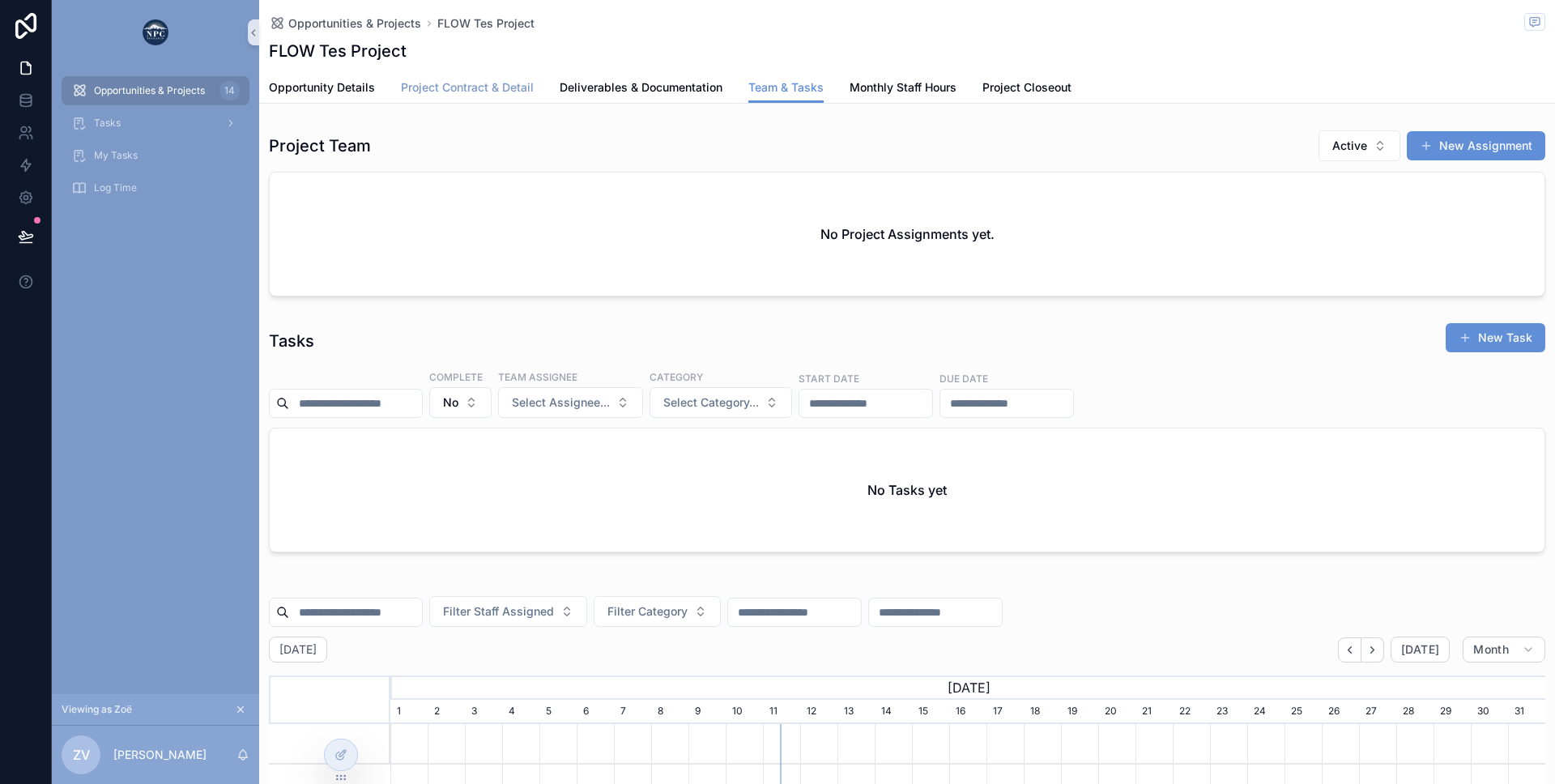
click at [485, 87] on span "Project Contract & Detail" at bounding box center [467, 87] width 133 height 16
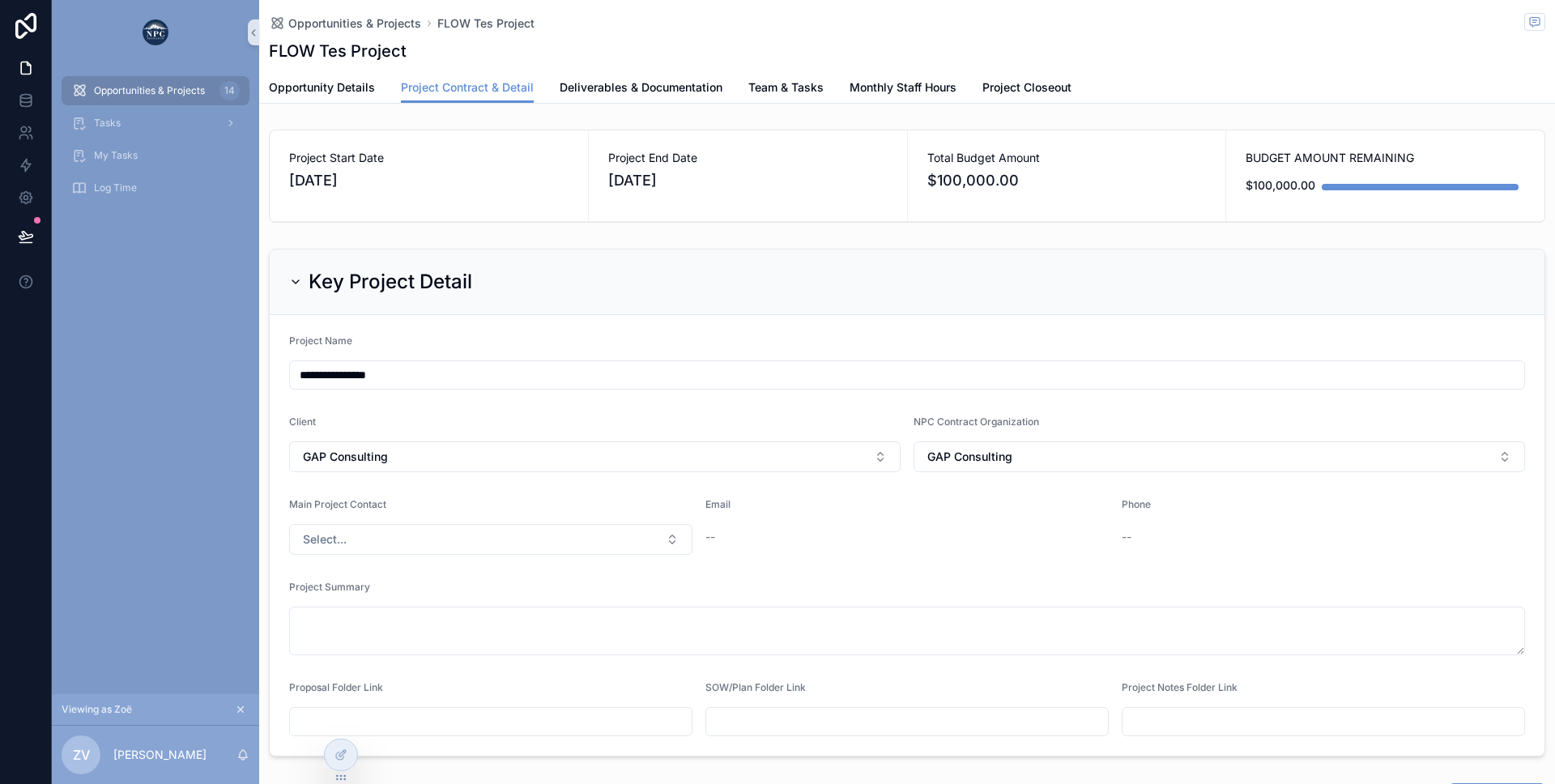
click at [352, 377] on input "**********" at bounding box center [907, 375] width 1234 height 23
type input "**********"
click at [446, 325] on form "**********" at bounding box center [907, 535] width 1274 height 440
click at [520, 154] on span "Project Start Date" at bounding box center [429, 157] width 280 height 16
drag, startPoint x: 276, startPoint y: 155, endPoint x: 679, endPoint y: 195, distance: 405.0
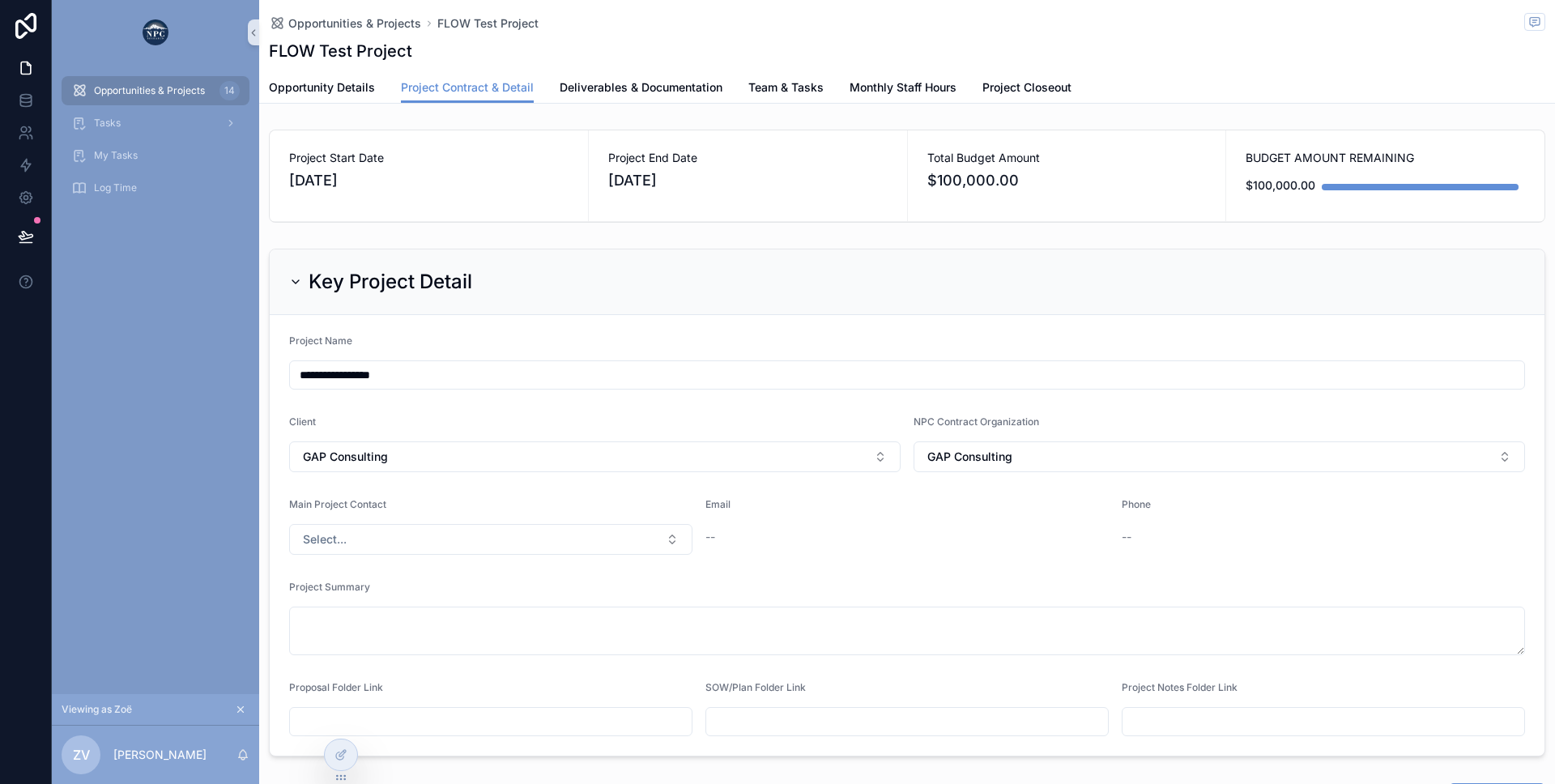
click at [679, 195] on div "Project Start Date [DATE] Project End Date [DATE] Total Budget Amount $100,000.…" at bounding box center [907, 175] width 1276 height 93
click at [679, 195] on div "Project End Date [DATE]" at bounding box center [748, 175] width 318 height 91
drag, startPoint x: 278, startPoint y: 146, endPoint x: 749, endPoint y: 209, distance: 475.2
click at [749, 209] on div "Project Start Date [DATE] Project End Date [DATE] Total Budget Amount $100,000.…" at bounding box center [907, 175] width 1276 height 93
click at [749, 209] on div "Project End Date [DATE]" at bounding box center [748, 175] width 318 height 91
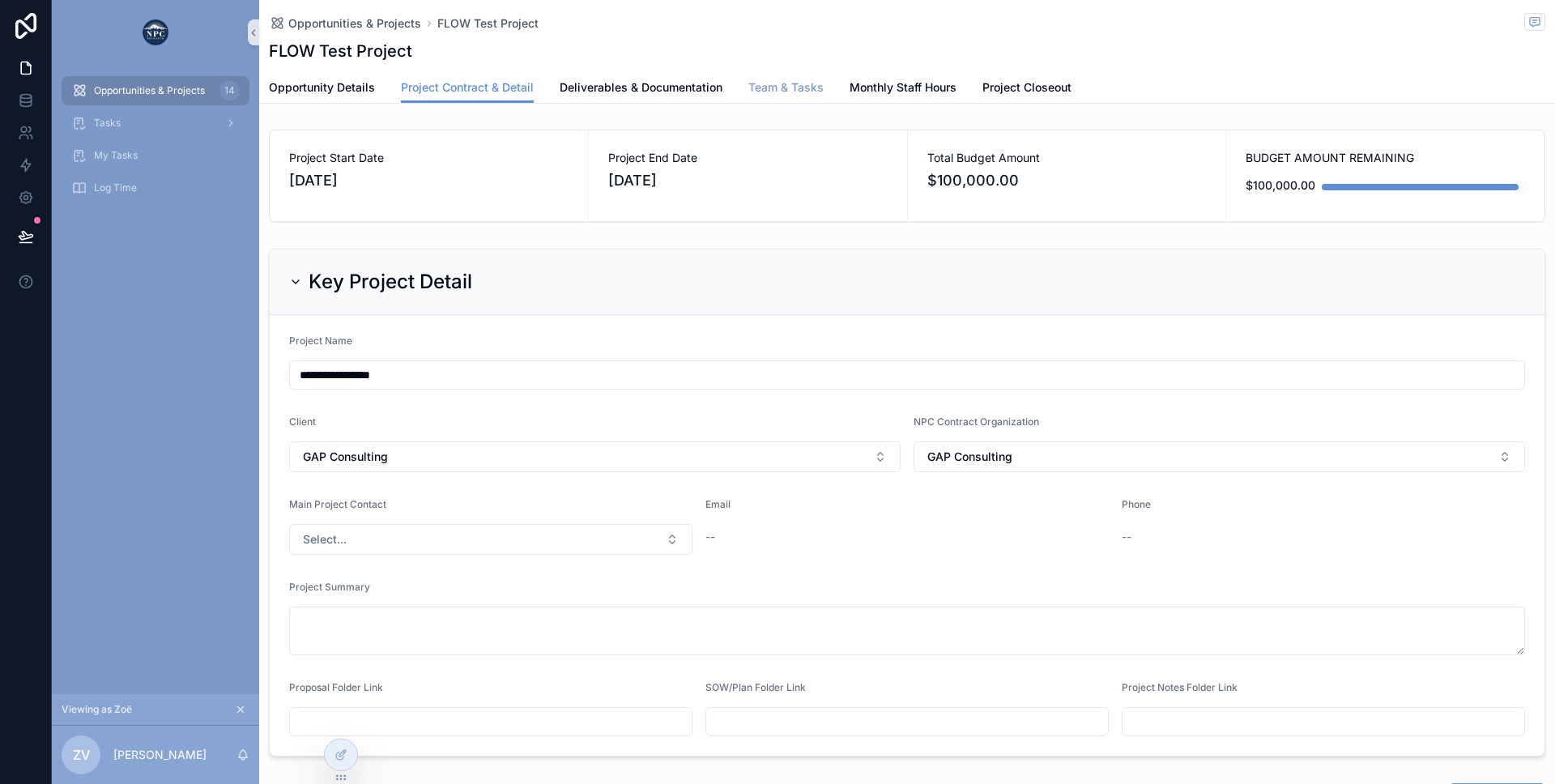
click at [797, 91] on span "Team & Tasks" at bounding box center [786, 87] width 76 height 16
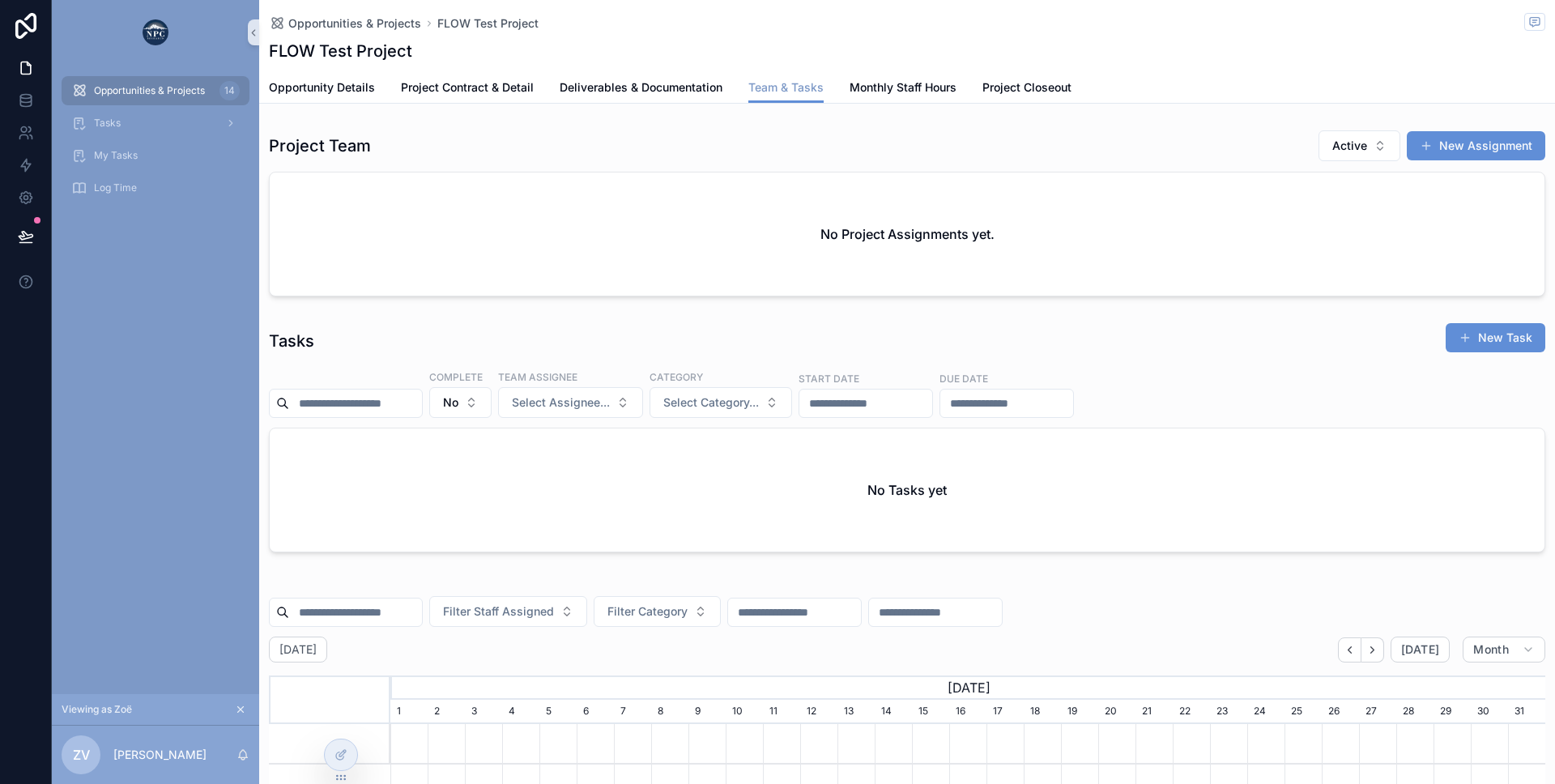
scroll to position [0, 1155]
click at [1461, 146] on button "New Assignment" at bounding box center [1476, 146] width 139 height 29
click at [418, 92] on span "Project Contract & Detail" at bounding box center [467, 87] width 133 height 16
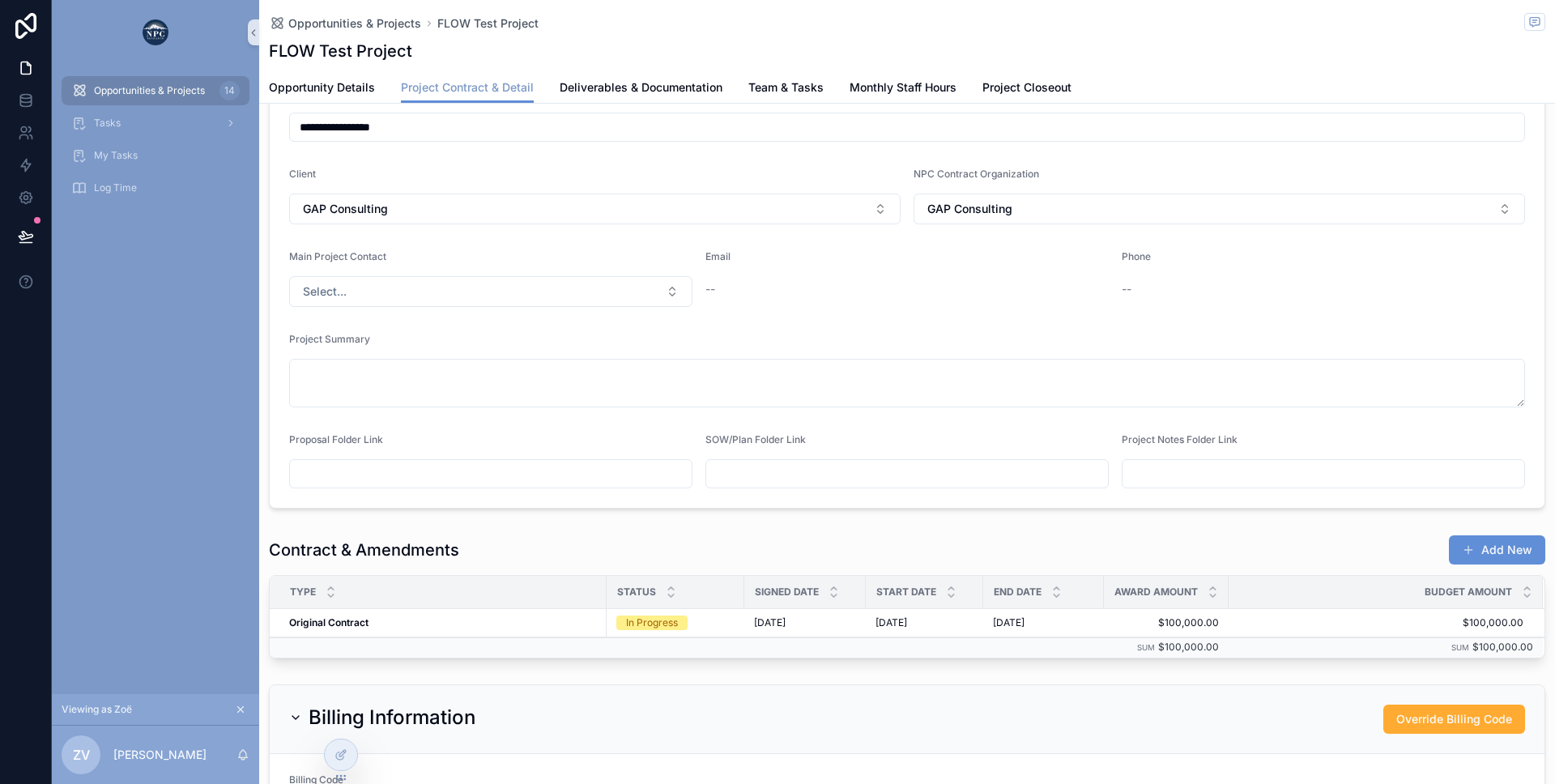
scroll to position [270, 0]
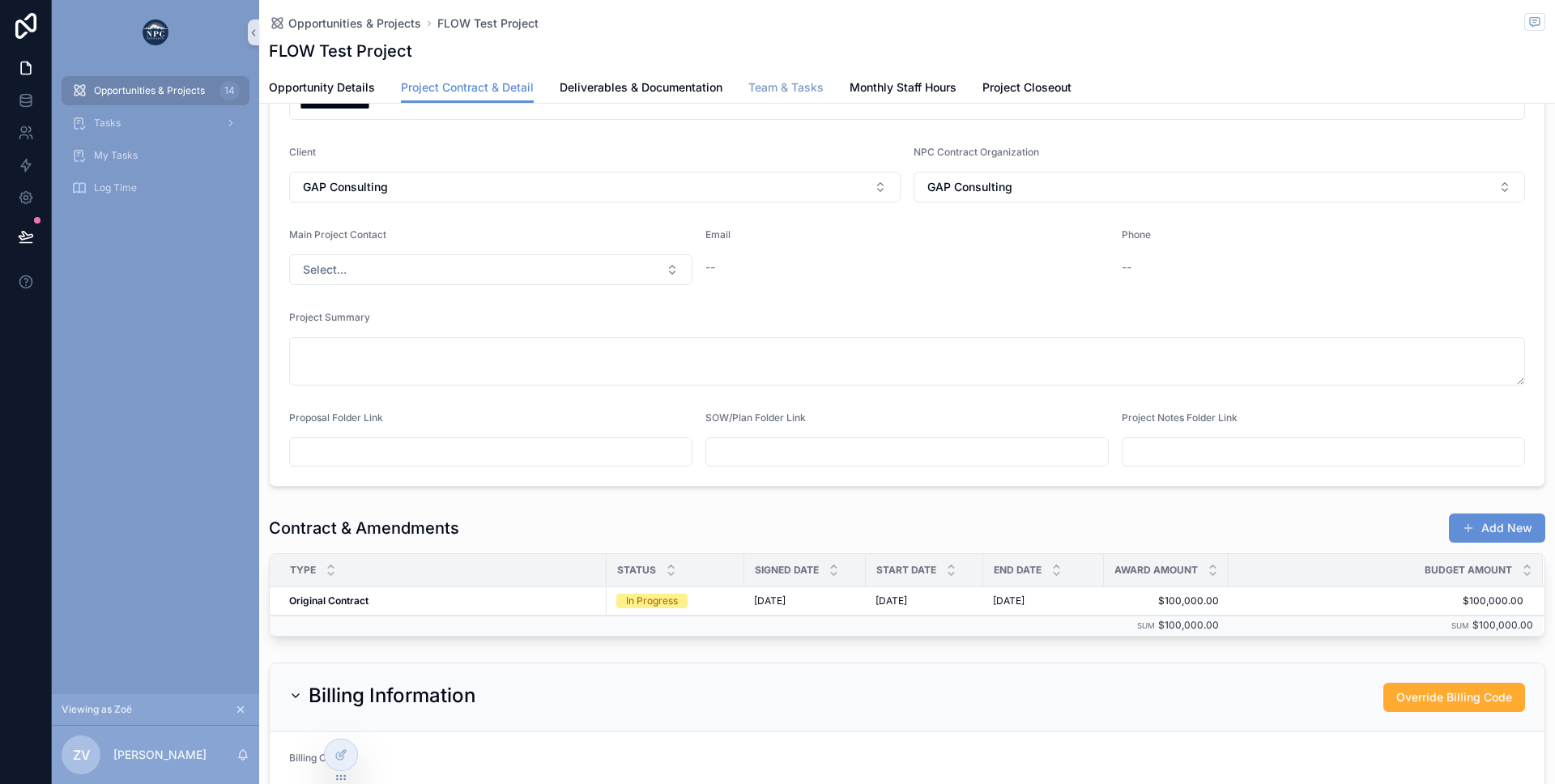
click at [780, 97] on link "Team & Tasks" at bounding box center [786, 89] width 76 height 33
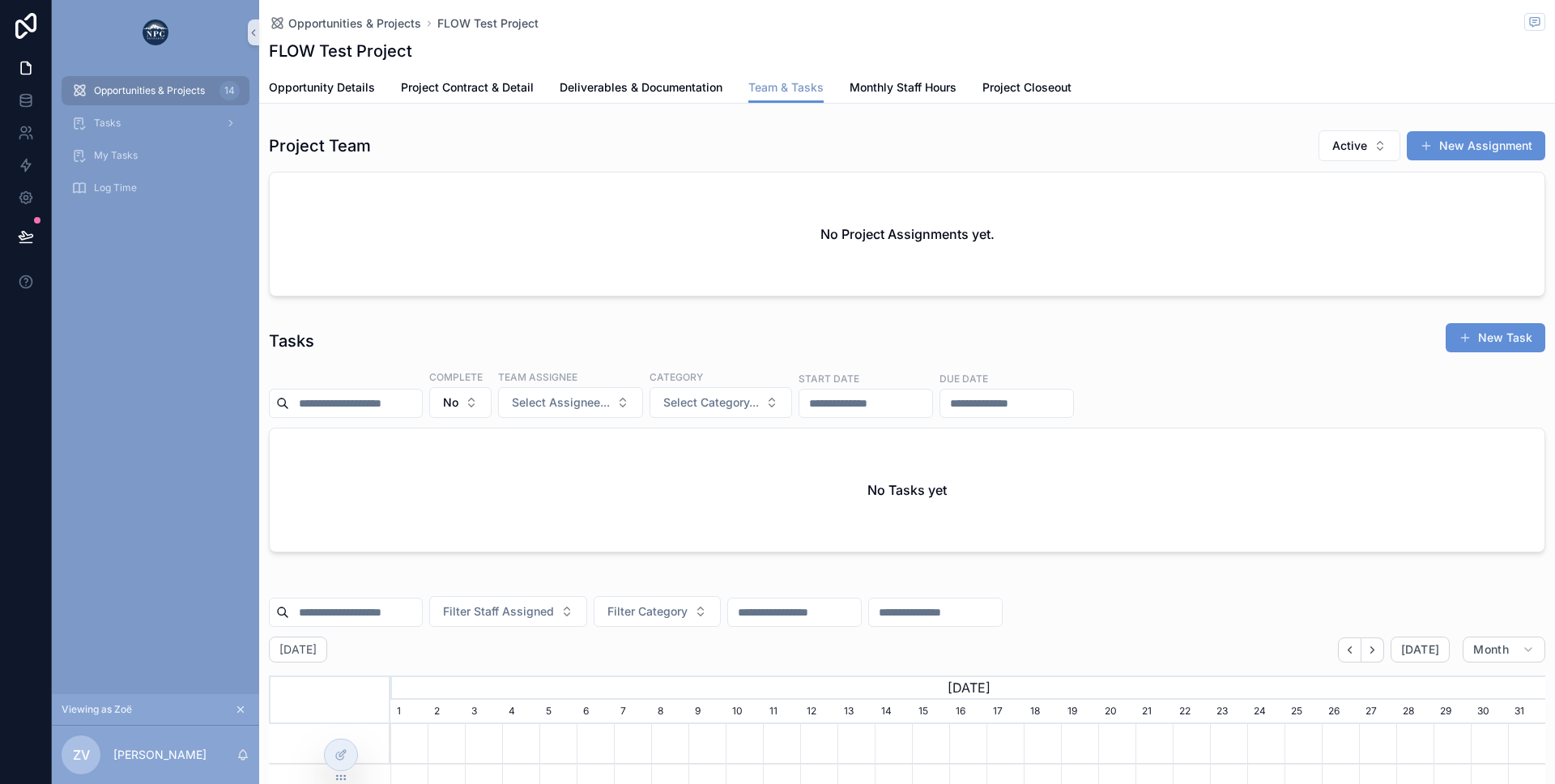
scroll to position [0, 1155]
click at [1436, 152] on button "New Assignment" at bounding box center [1476, 146] width 139 height 29
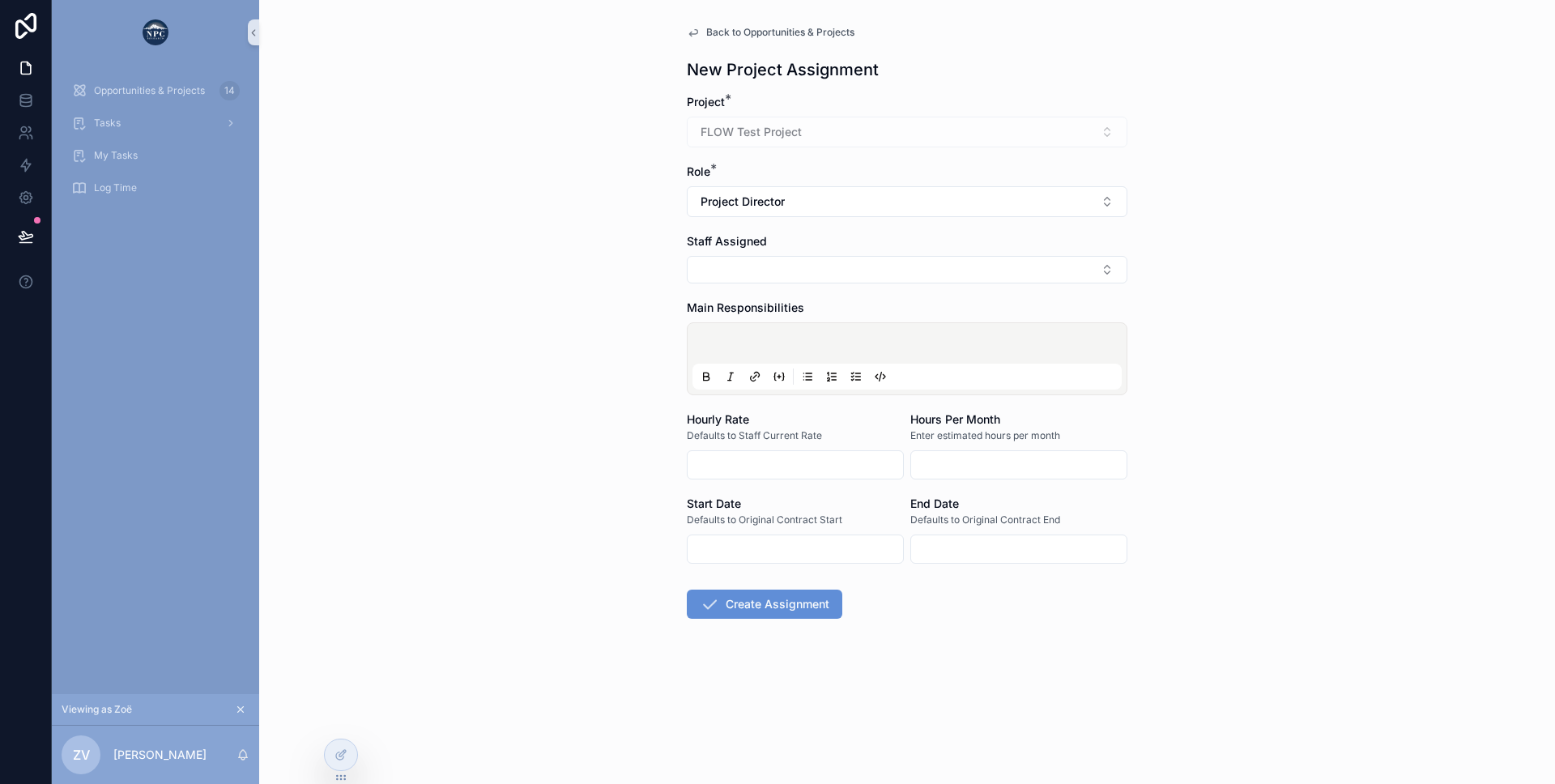
type input "*********"
type input "**********"
drag, startPoint x: 689, startPoint y: 504, endPoint x: 1012, endPoint y: 515, distance: 323.2
click at [1012, 515] on form "**********" at bounding box center [907, 408] width 440 height 628
click at [1012, 515] on span "Defaults to Original Contract End" at bounding box center [985, 520] width 149 height 13
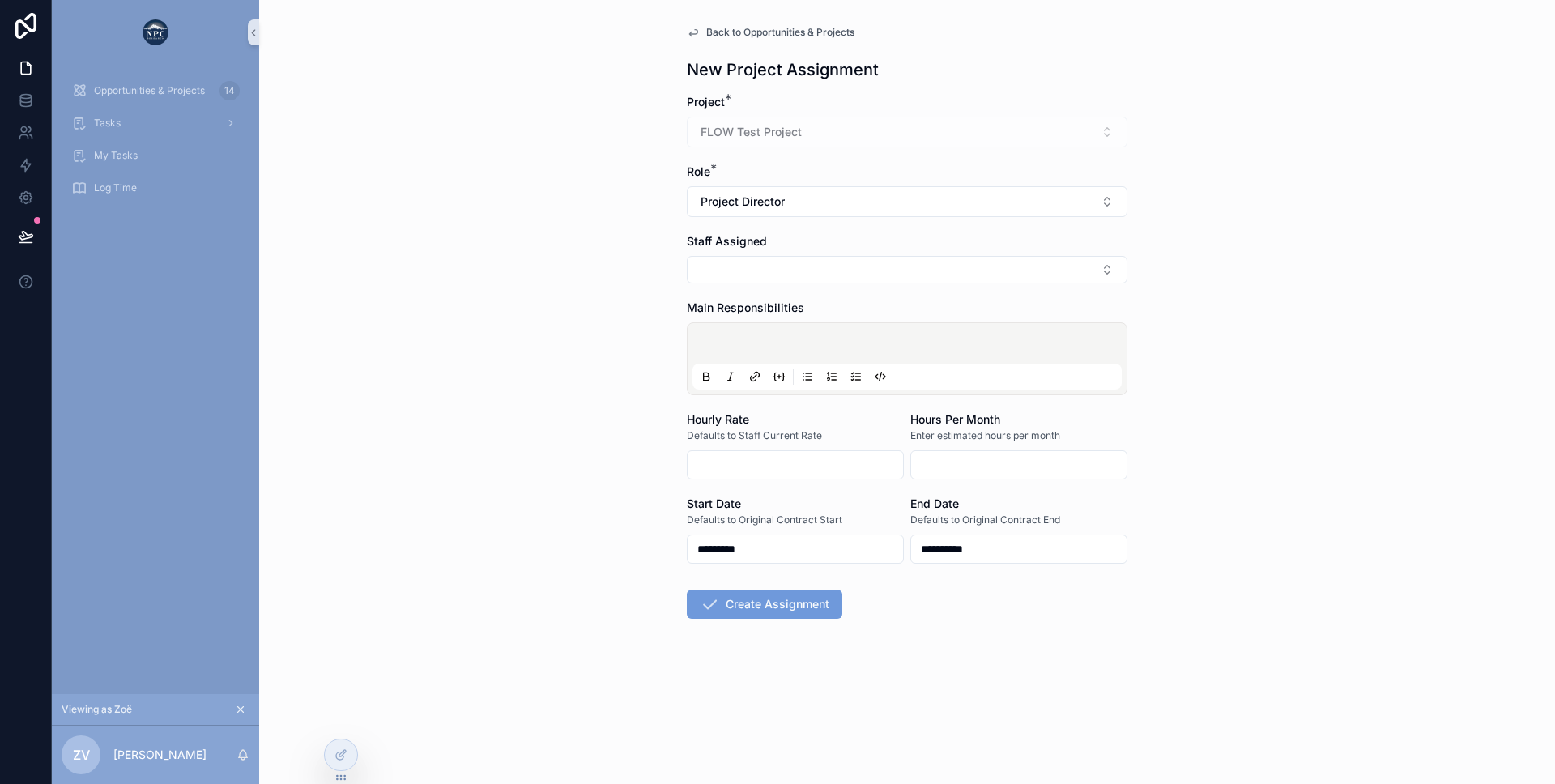
click at [812, 609] on button "Create Assignment" at bounding box center [764, 604] width 155 height 29
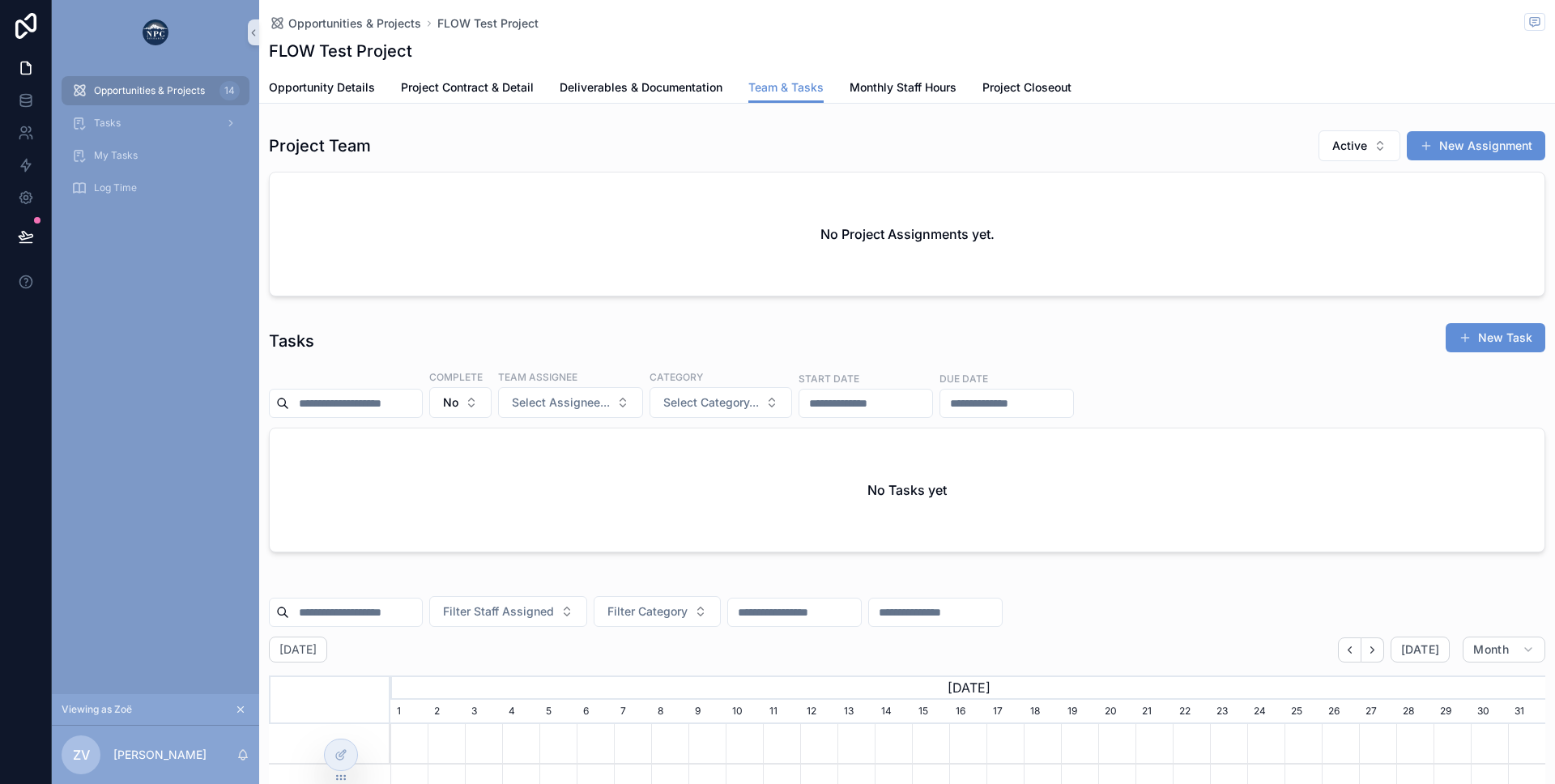
scroll to position [0, 1155]
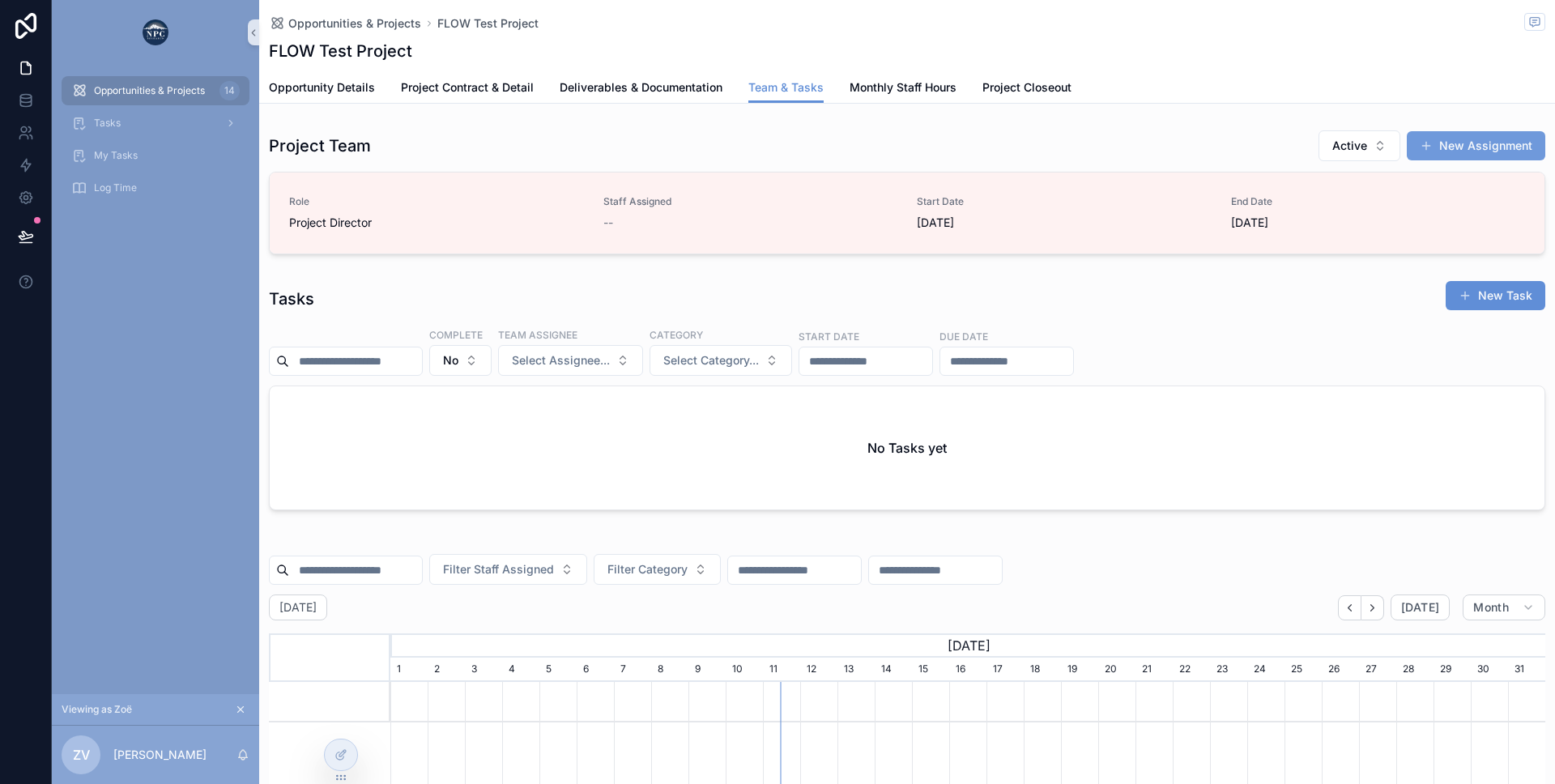
click at [1431, 142] on span "scrollable content" at bounding box center [1427, 146] width 13 height 13
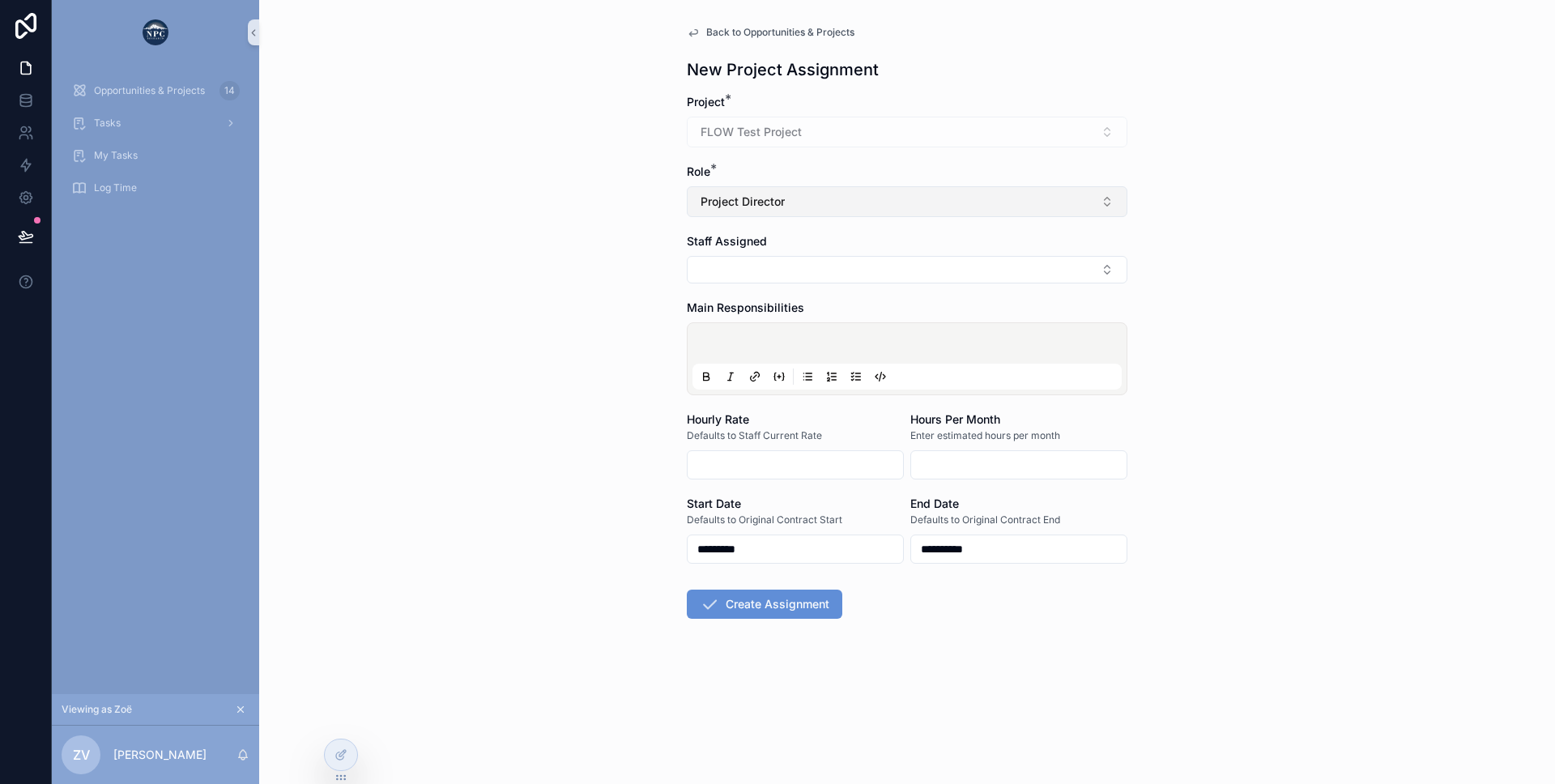
click at [717, 204] on span "Project Director" at bounding box center [743, 201] width 84 height 16
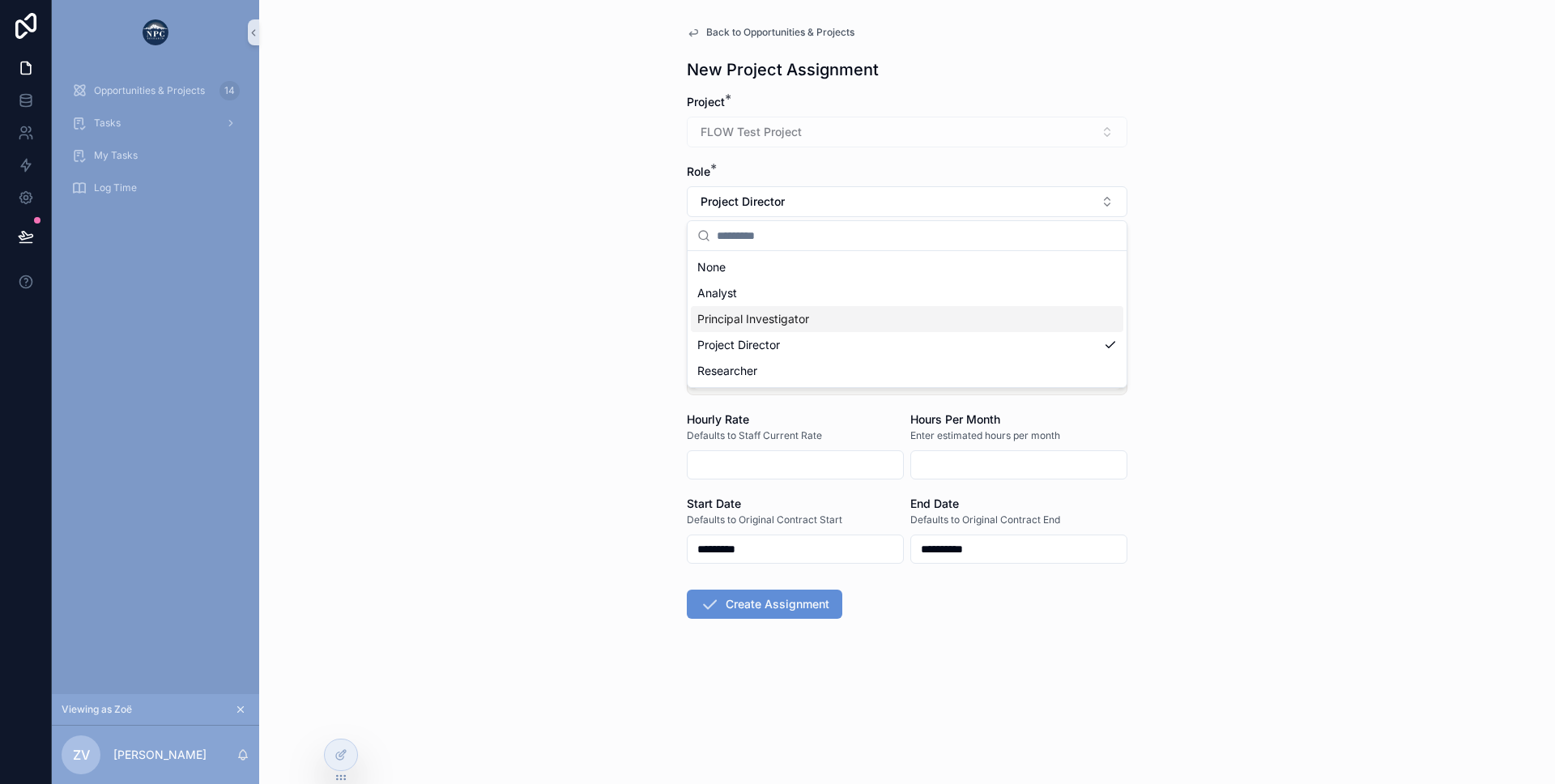
click at [717, 319] on span "Principal Investigator" at bounding box center [753, 319] width 112 height 16
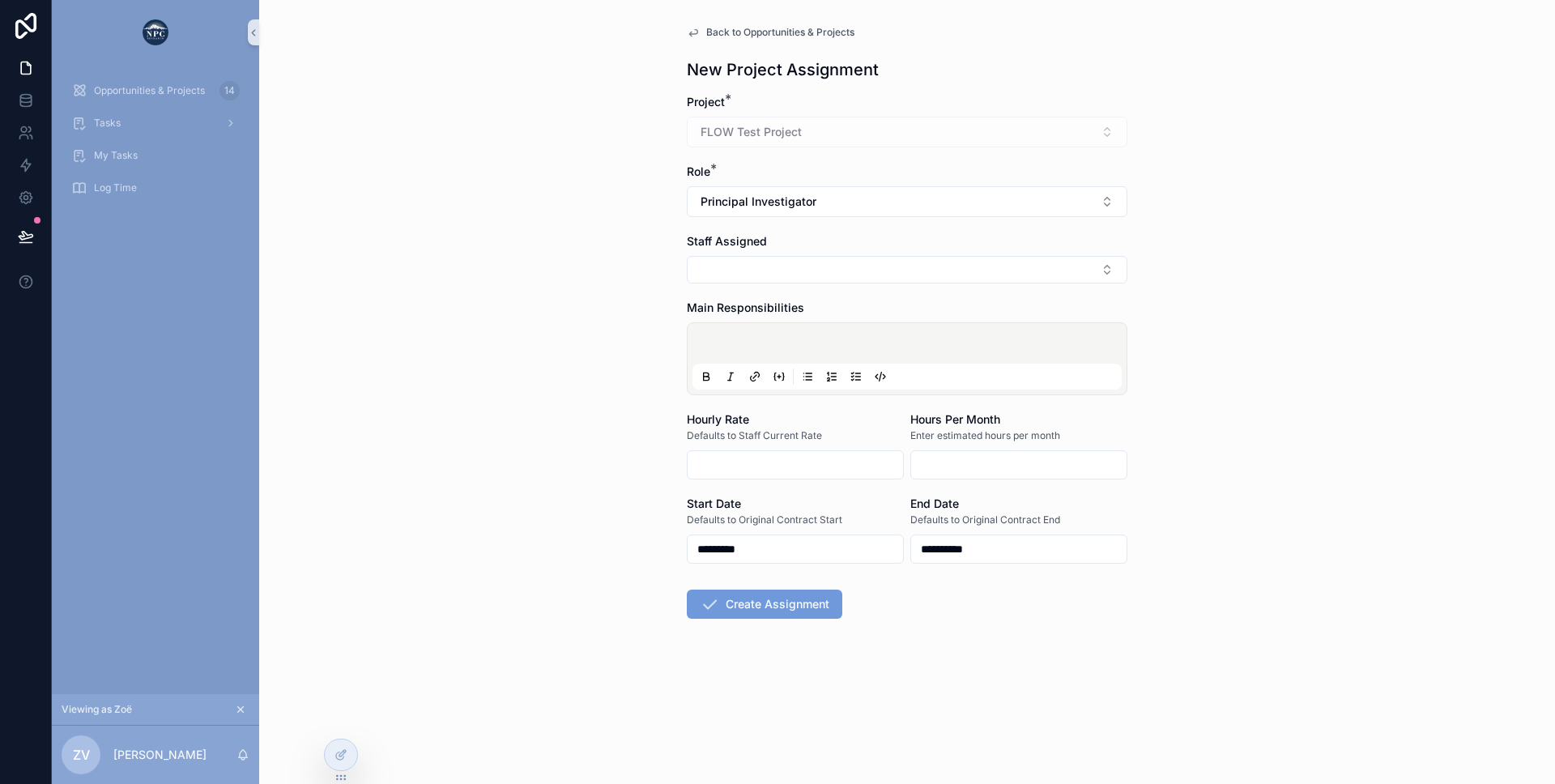
click at [719, 610] on button "Create Assignment" at bounding box center [764, 604] width 155 height 29
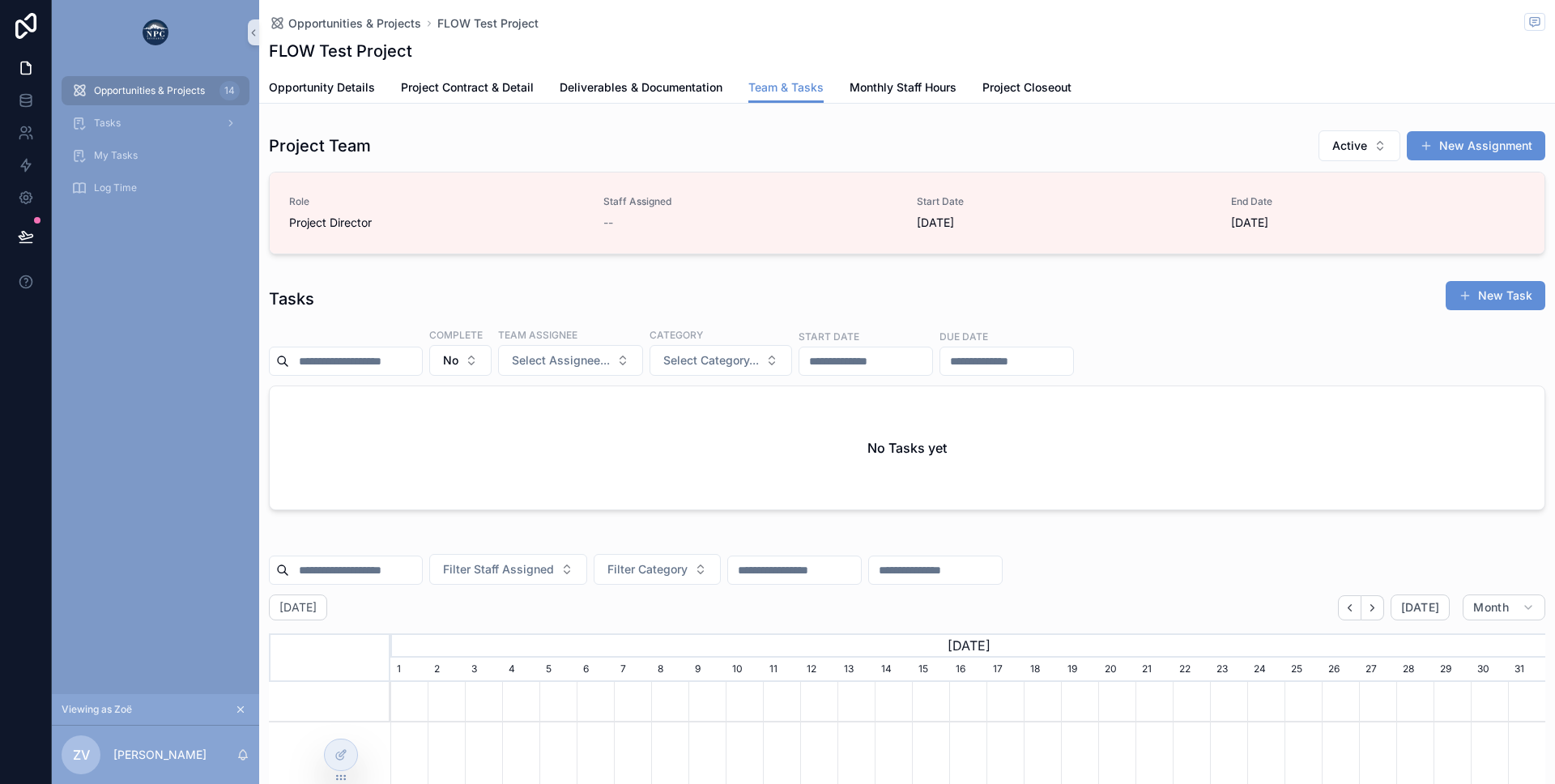
scroll to position [0, 1155]
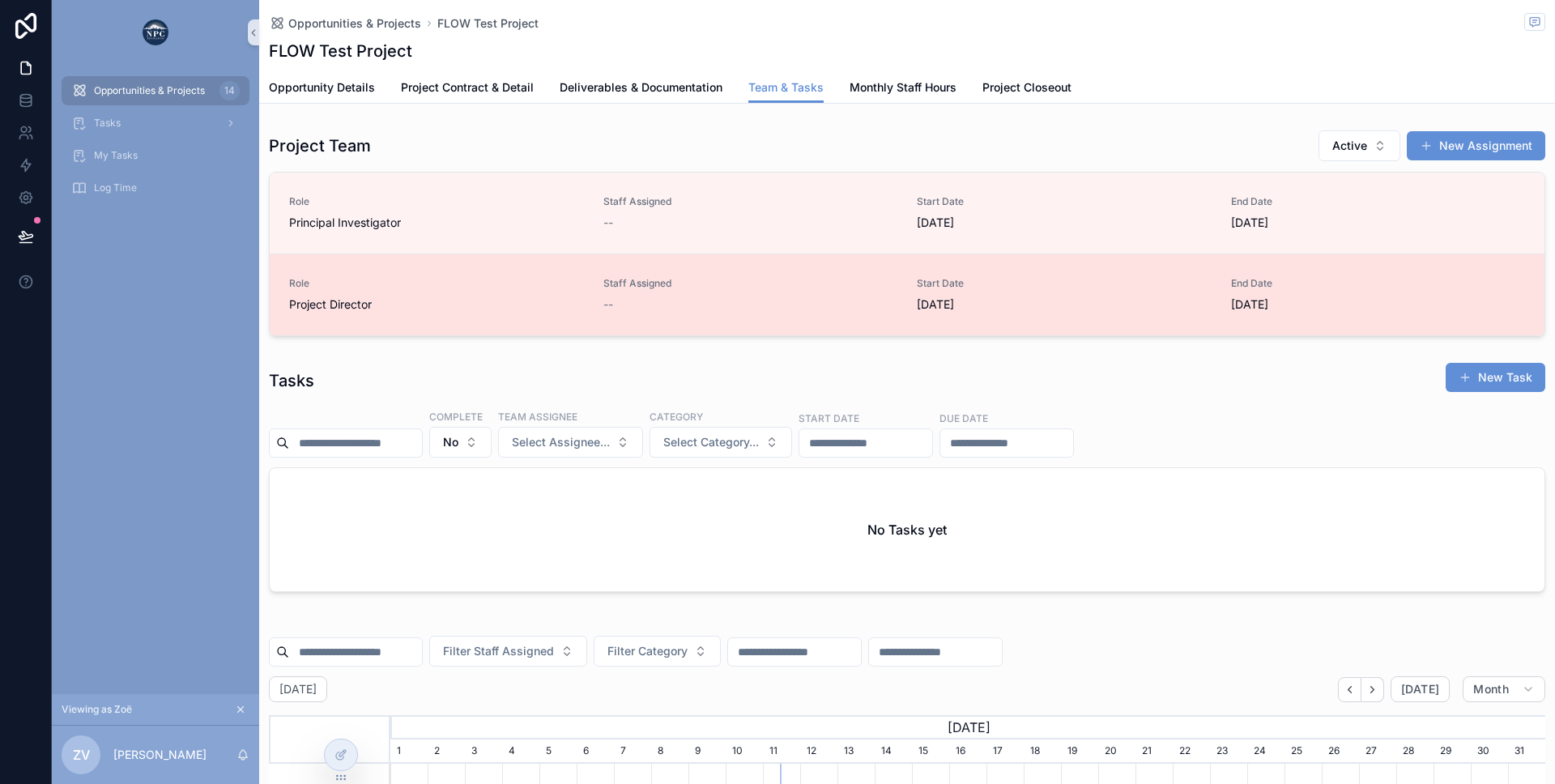
click at [488, 275] on link "Role Project Director Staff Assigned -- Start Date 8/15/2025 End Date 12/15/2025" at bounding box center [907, 294] width 1274 height 81
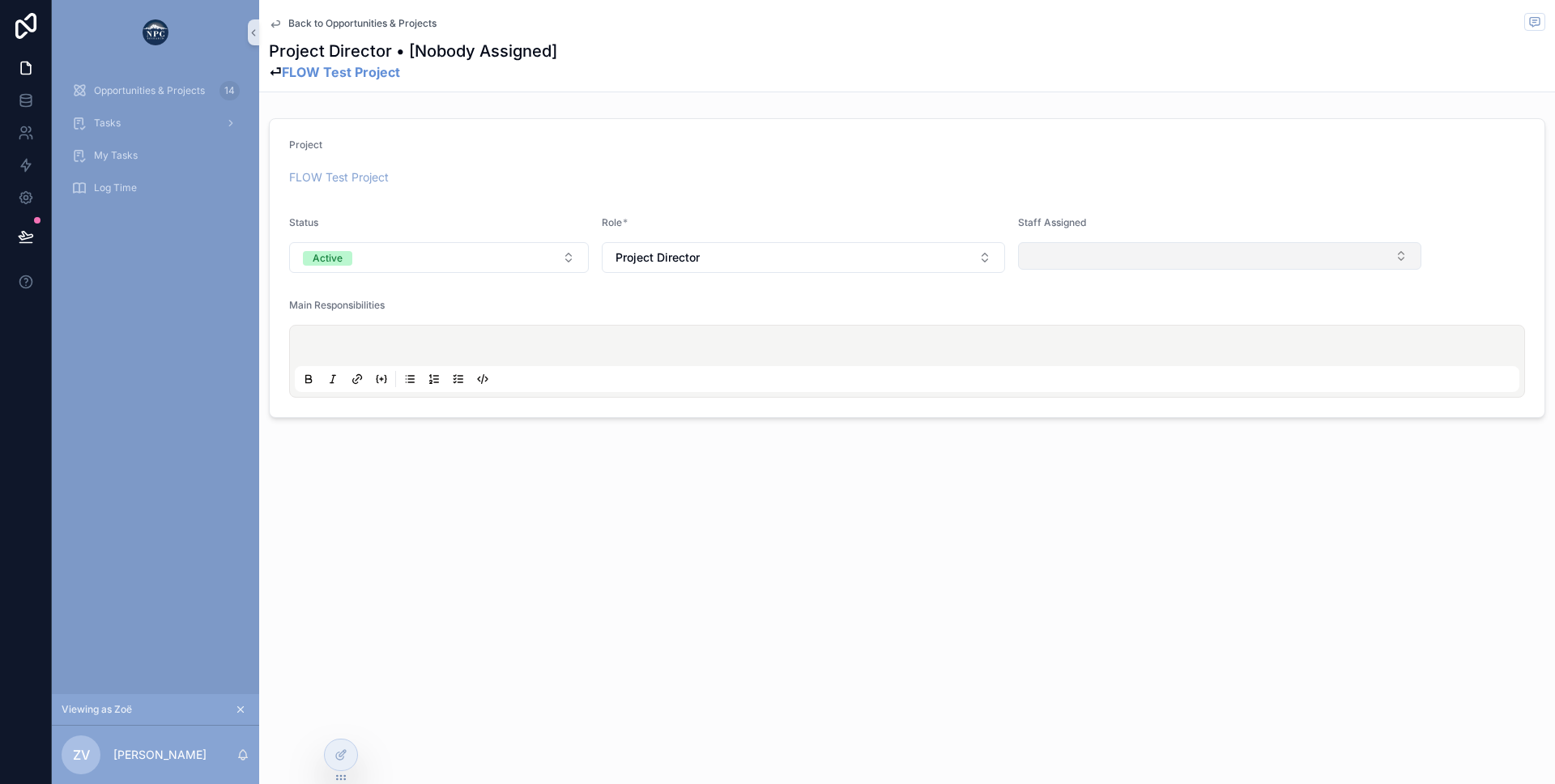
click at [1048, 261] on button "Select Button" at bounding box center [1219, 256] width 403 height 28
type input "****"
click at [823, 180] on div "FLOW Test Project" at bounding box center [907, 177] width 1236 height 16
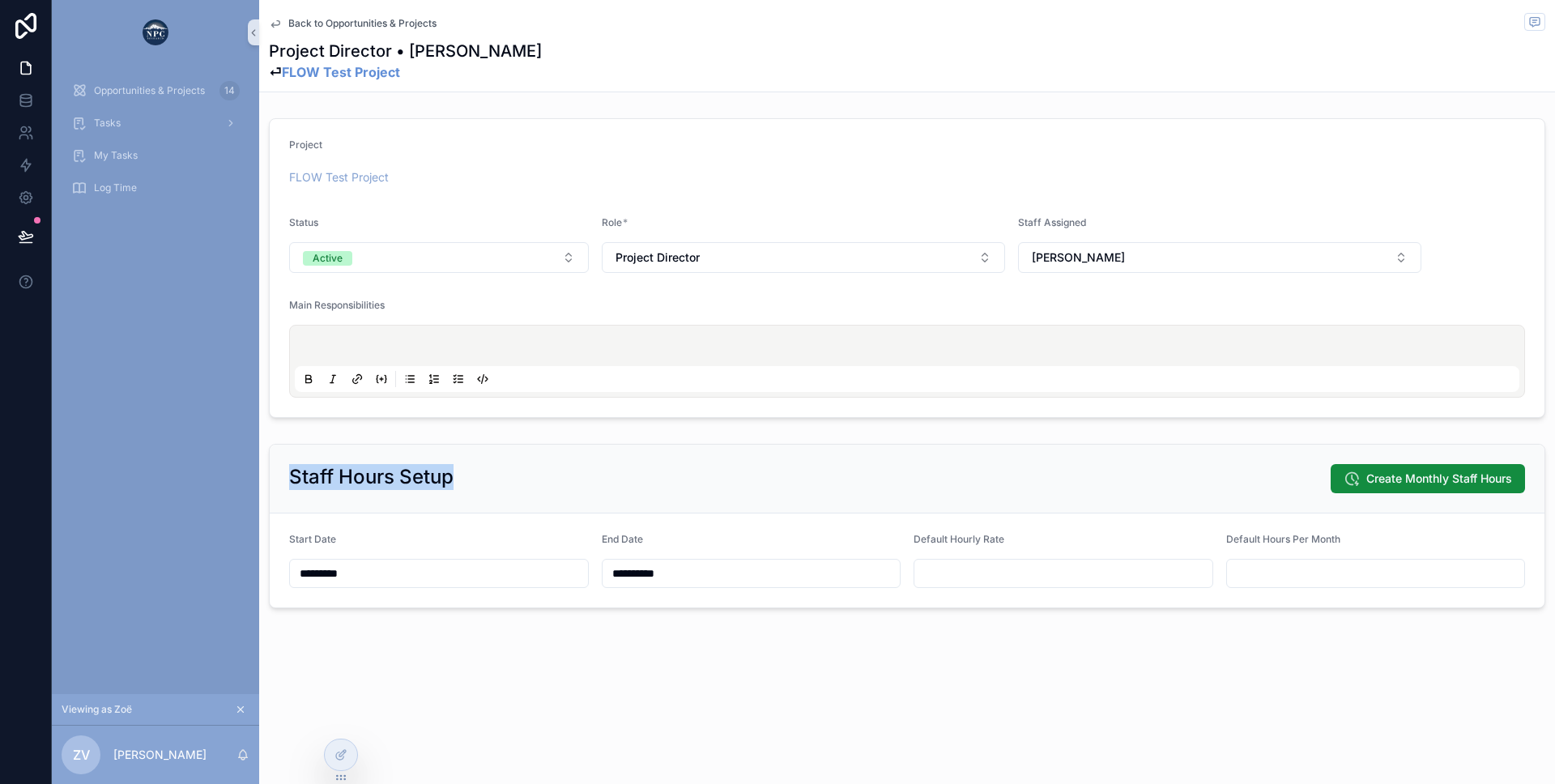
drag, startPoint x: 273, startPoint y: 464, endPoint x: 580, endPoint y: 488, distance: 307.9
click at [580, 488] on div "Staff Hours Setup Create Monthly Staff Hours" at bounding box center [907, 479] width 1274 height 69
click at [580, 488] on div "Staff Hours Setup Create Monthly Staff Hours" at bounding box center [907, 479] width 1236 height 29
drag, startPoint x: 281, startPoint y: 539, endPoint x: 693, endPoint y: 585, distance: 414.6
click at [693, 585] on form "**********" at bounding box center [907, 560] width 1274 height 94
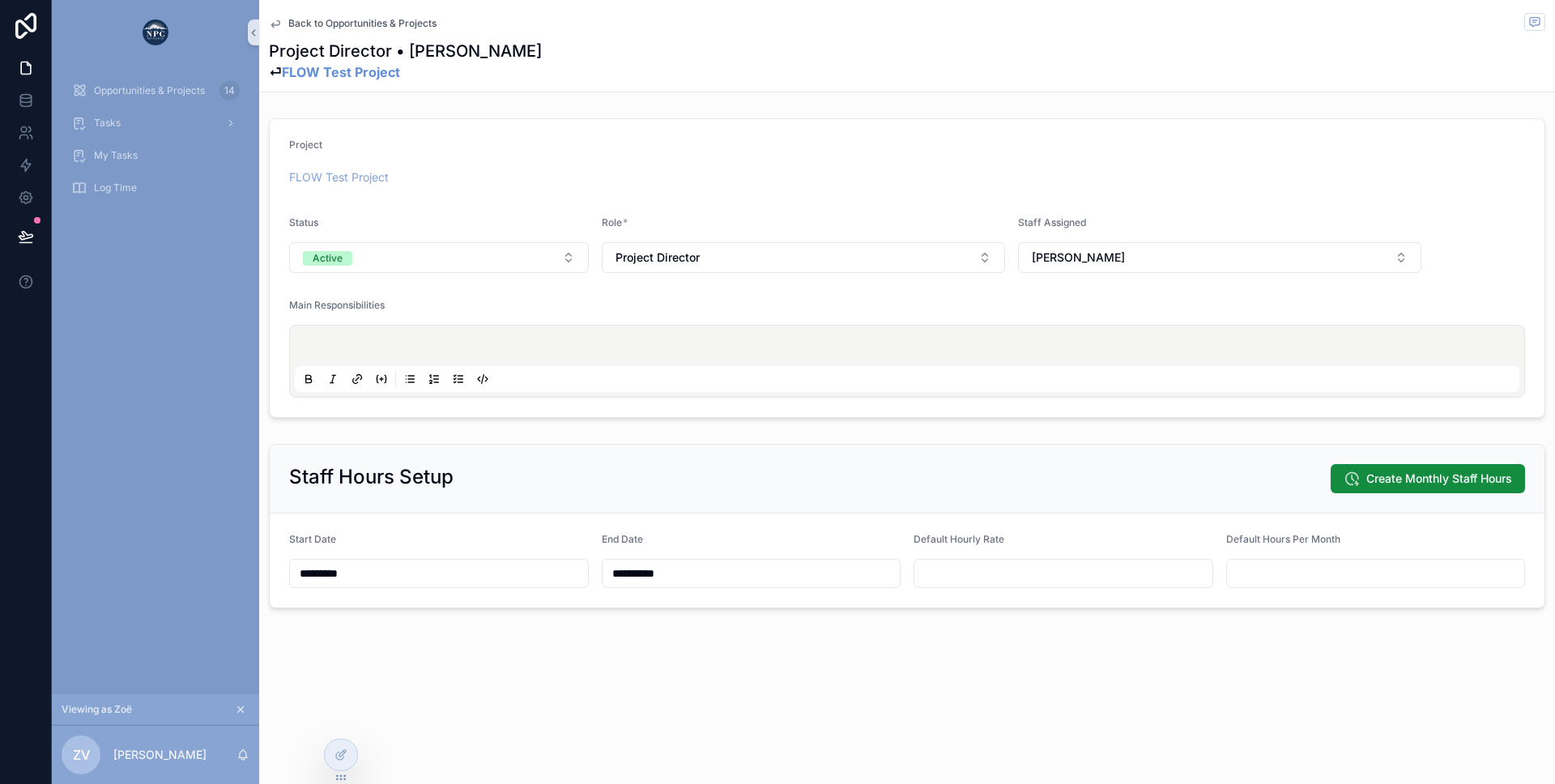
click at [693, 585] on div "**********" at bounding box center [751, 573] width 300 height 29
click at [664, 534] on div "End Date" at bounding box center [751, 543] width 300 height 19
click at [869, 514] on form "**********" at bounding box center [907, 560] width 1274 height 94
click at [928, 575] on input "scrollable content" at bounding box center [1063, 573] width 298 height 23
click at [869, 527] on form "**********" at bounding box center [907, 560] width 1274 height 94
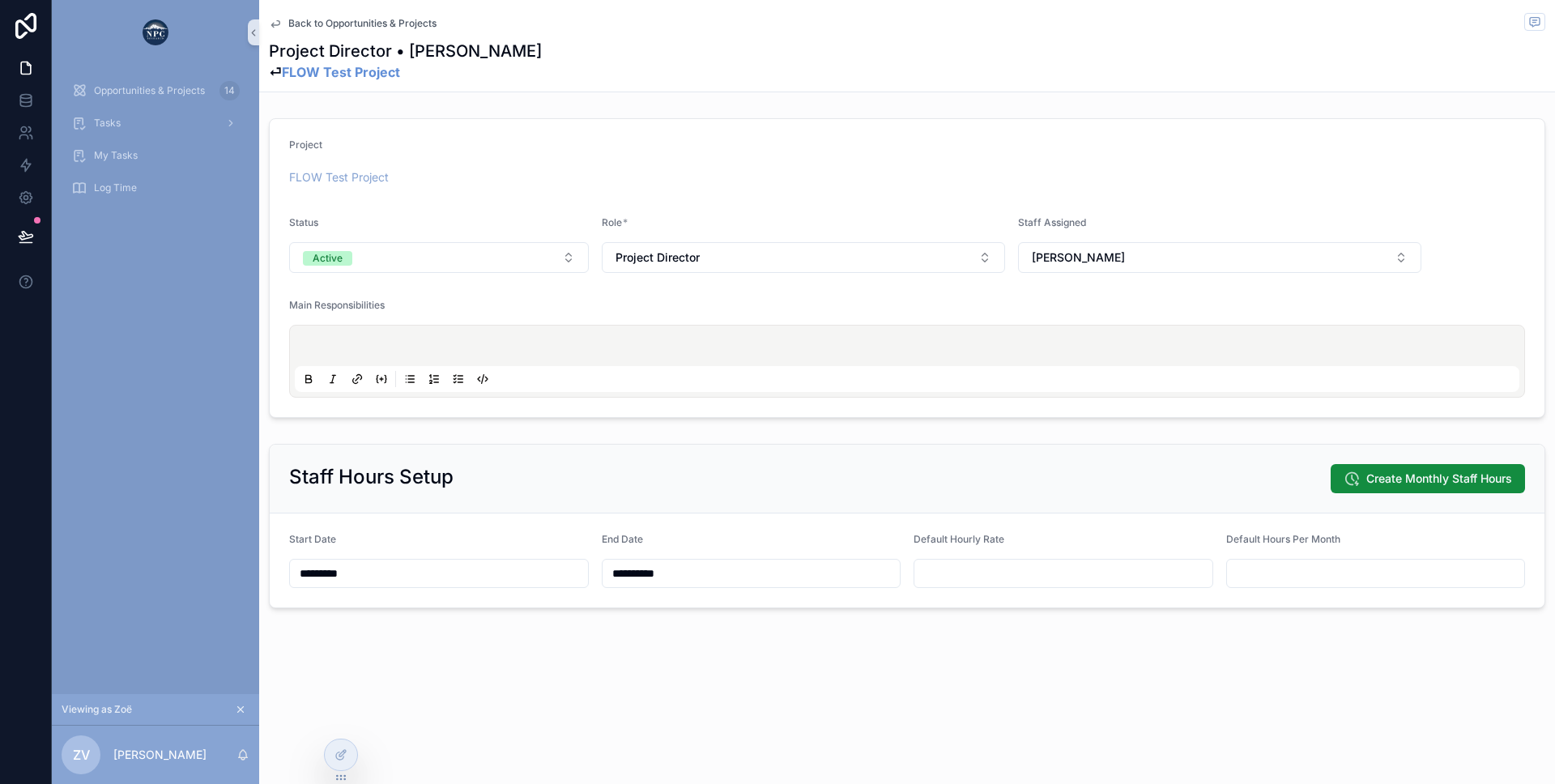
click at [931, 565] on input "scrollable content" at bounding box center [1063, 573] width 298 height 23
click at [1146, 475] on div "Staff Hours Setup Create Monthly Staff Hours" at bounding box center [907, 479] width 1236 height 29
click at [357, 19] on span "Back to Opportunities & Projects" at bounding box center [362, 24] width 148 height 13
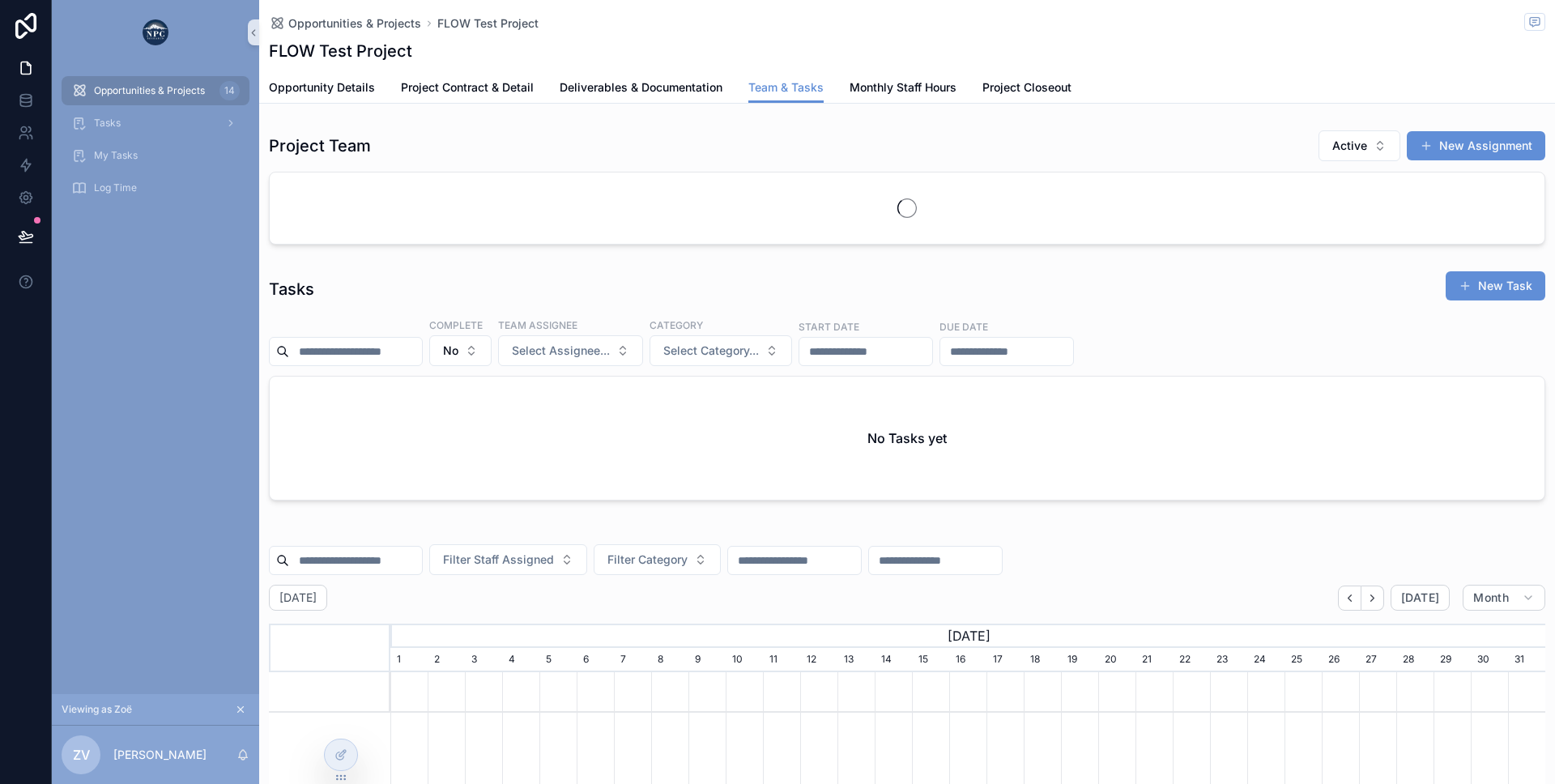
scroll to position [0, 1155]
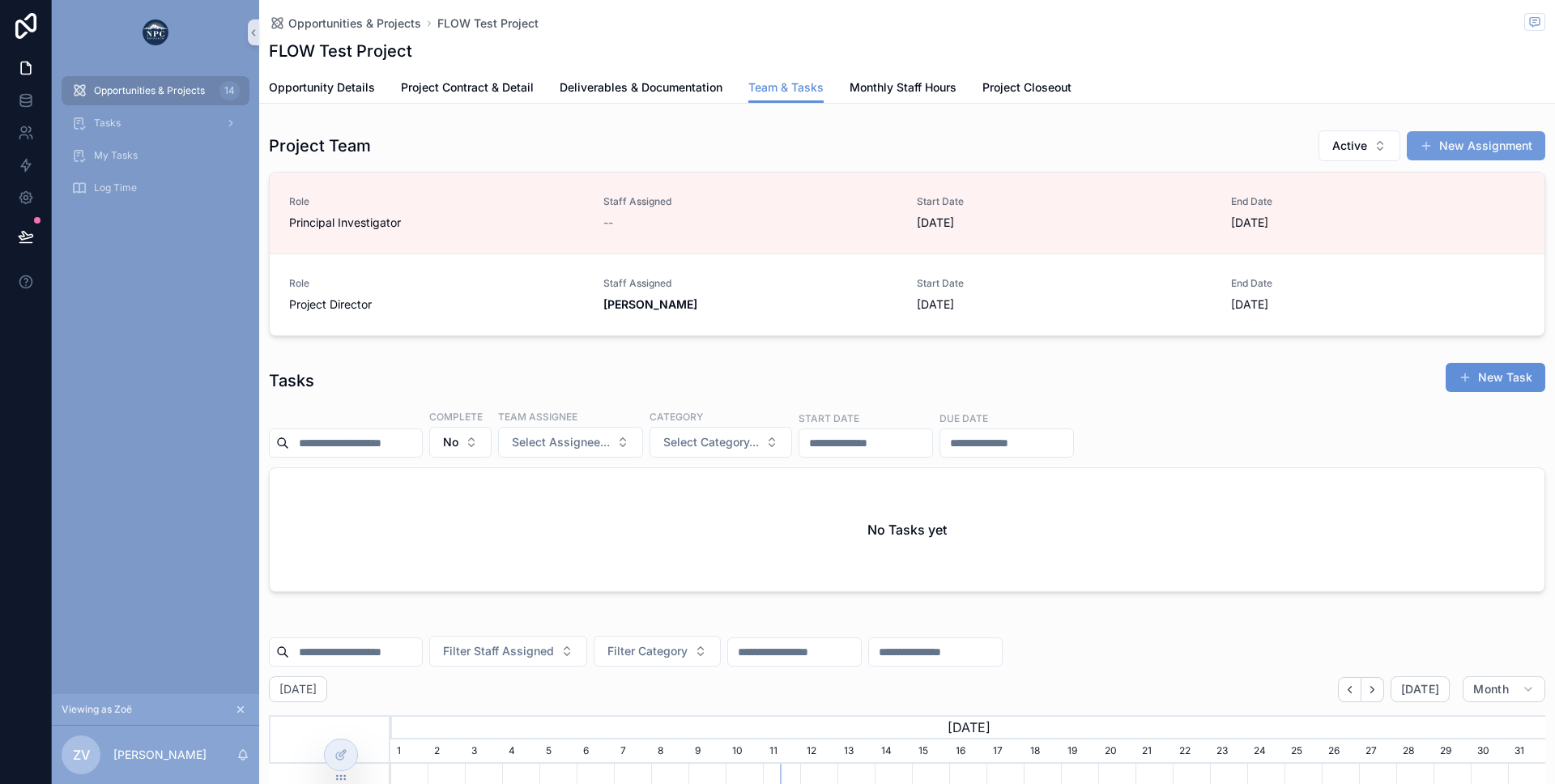
click at [1444, 151] on button "New Assignment" at bounding box center [1476, 146] width 139 height 29
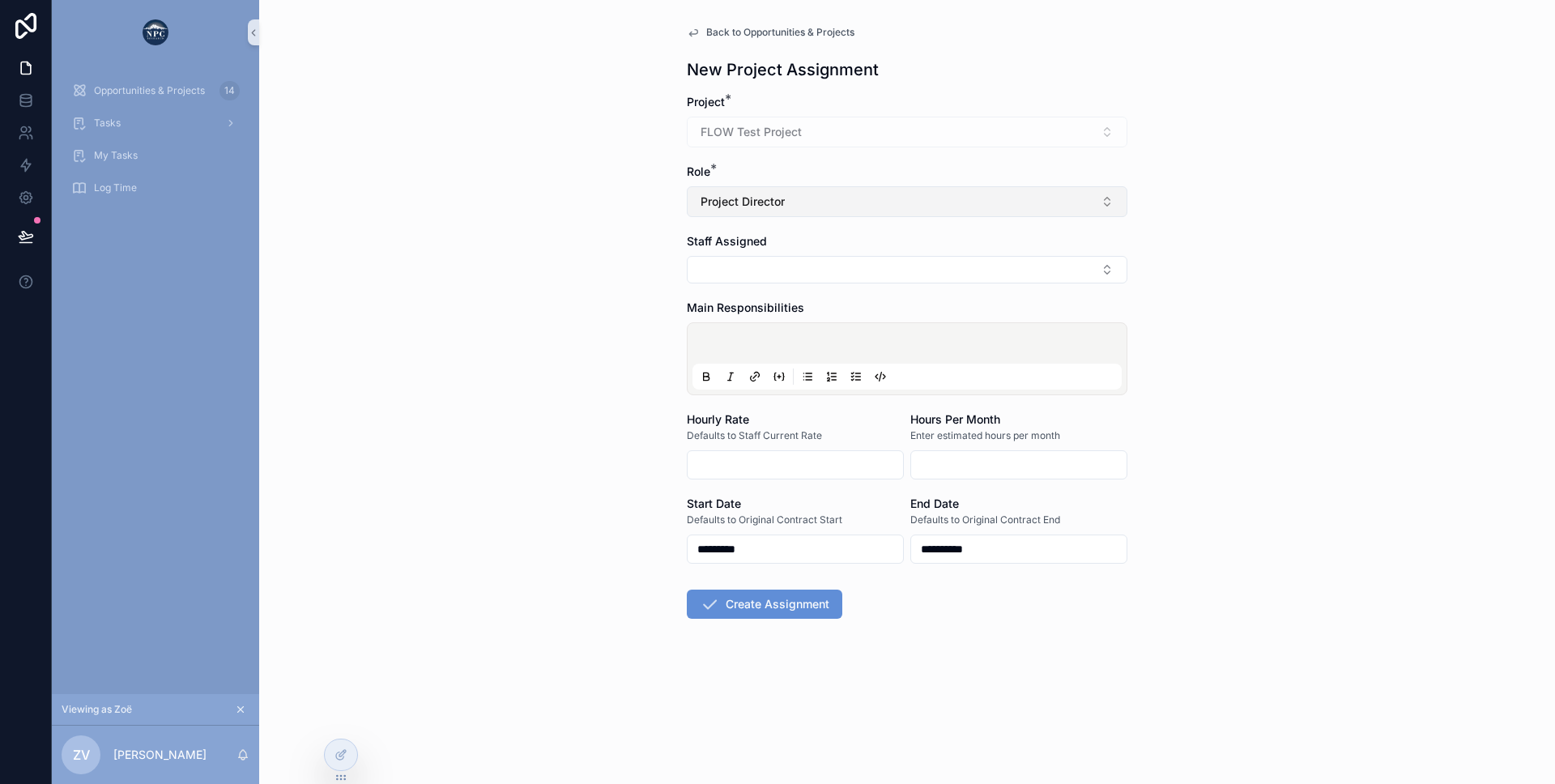
click at [771, 198] on span "Project Director" at bounding box center [743, 201] width 84 height 16
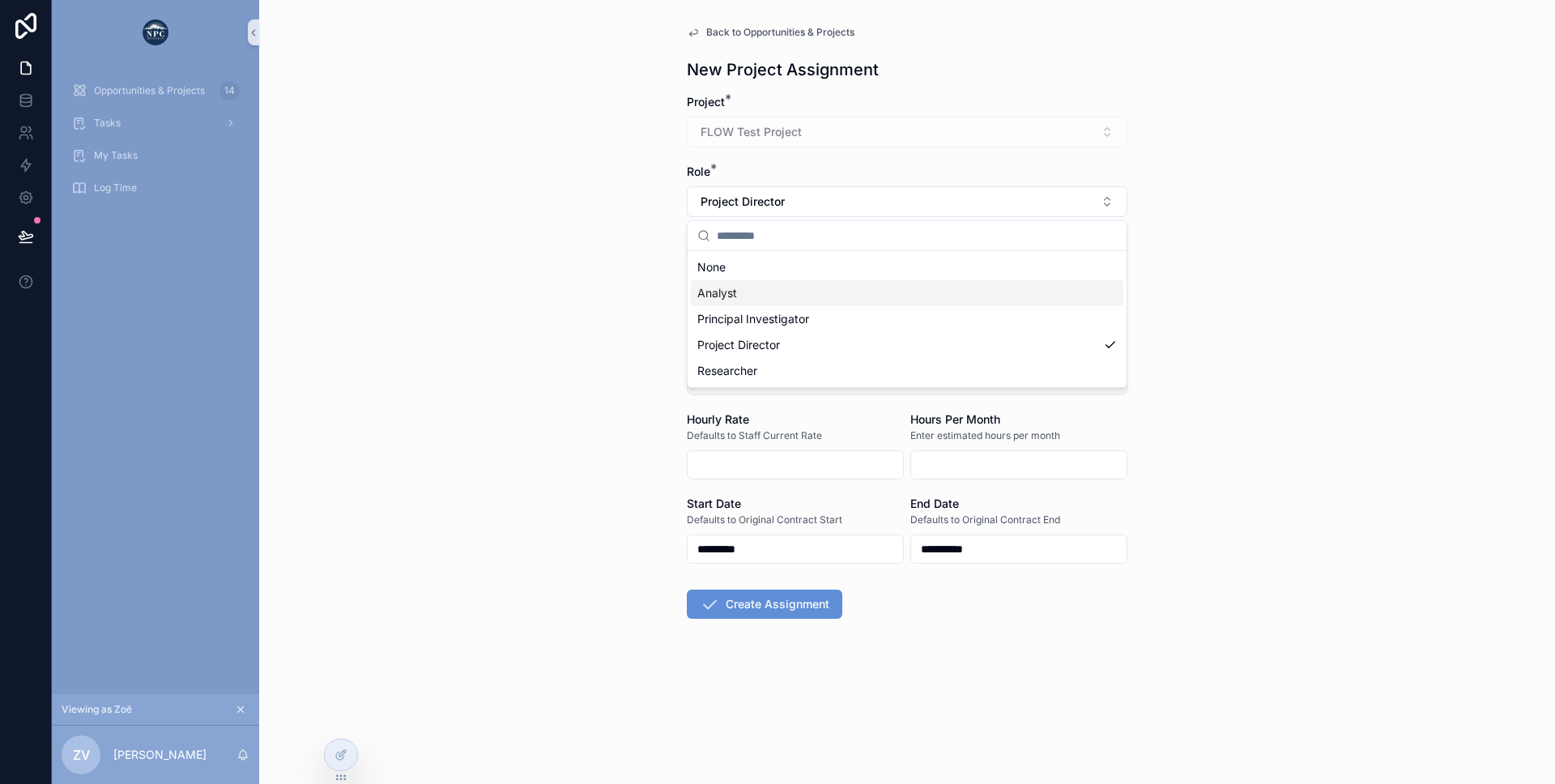
click at [756, 290] on div "Analyst" at bounding box center [907, 293] width 433 height 26
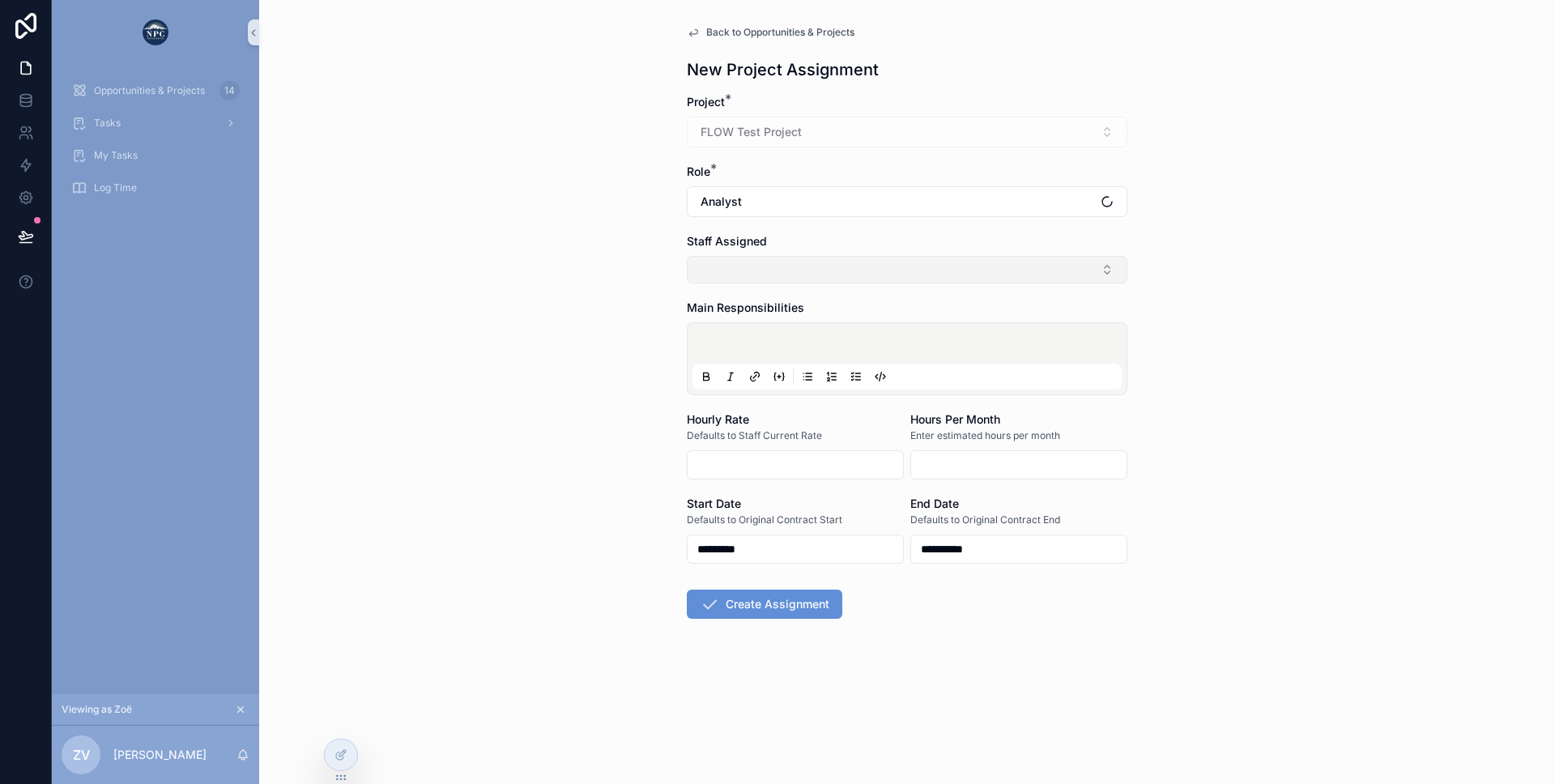
click at [755, 272] on button "Select Button" at bounding box center [907, 269] width 440 height 28
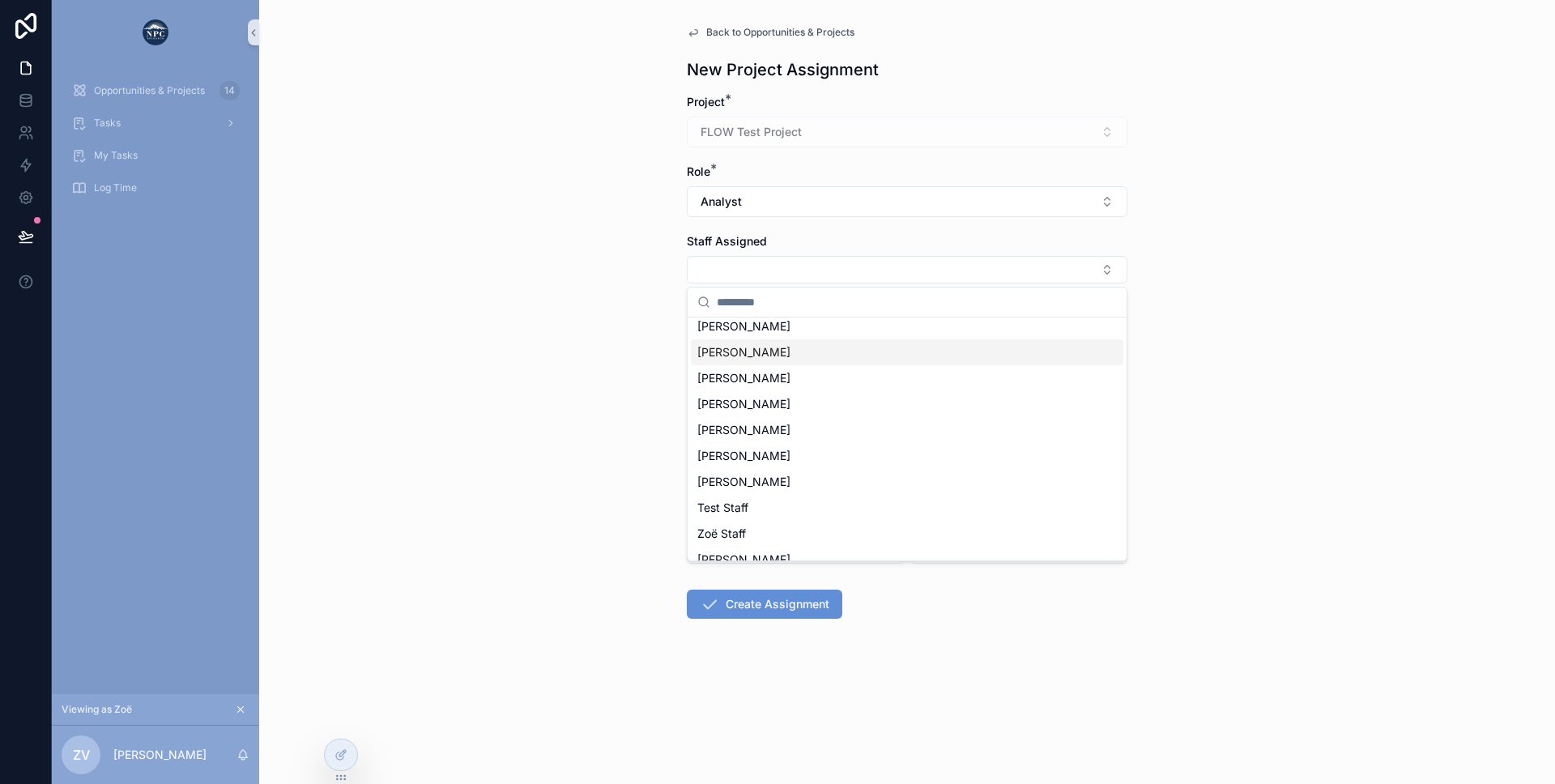
scroll to position [60, 0]
click at [734, 496] on div "Test Staff" at bounding box center [907, 505] width 433 height 26
type input "*******"
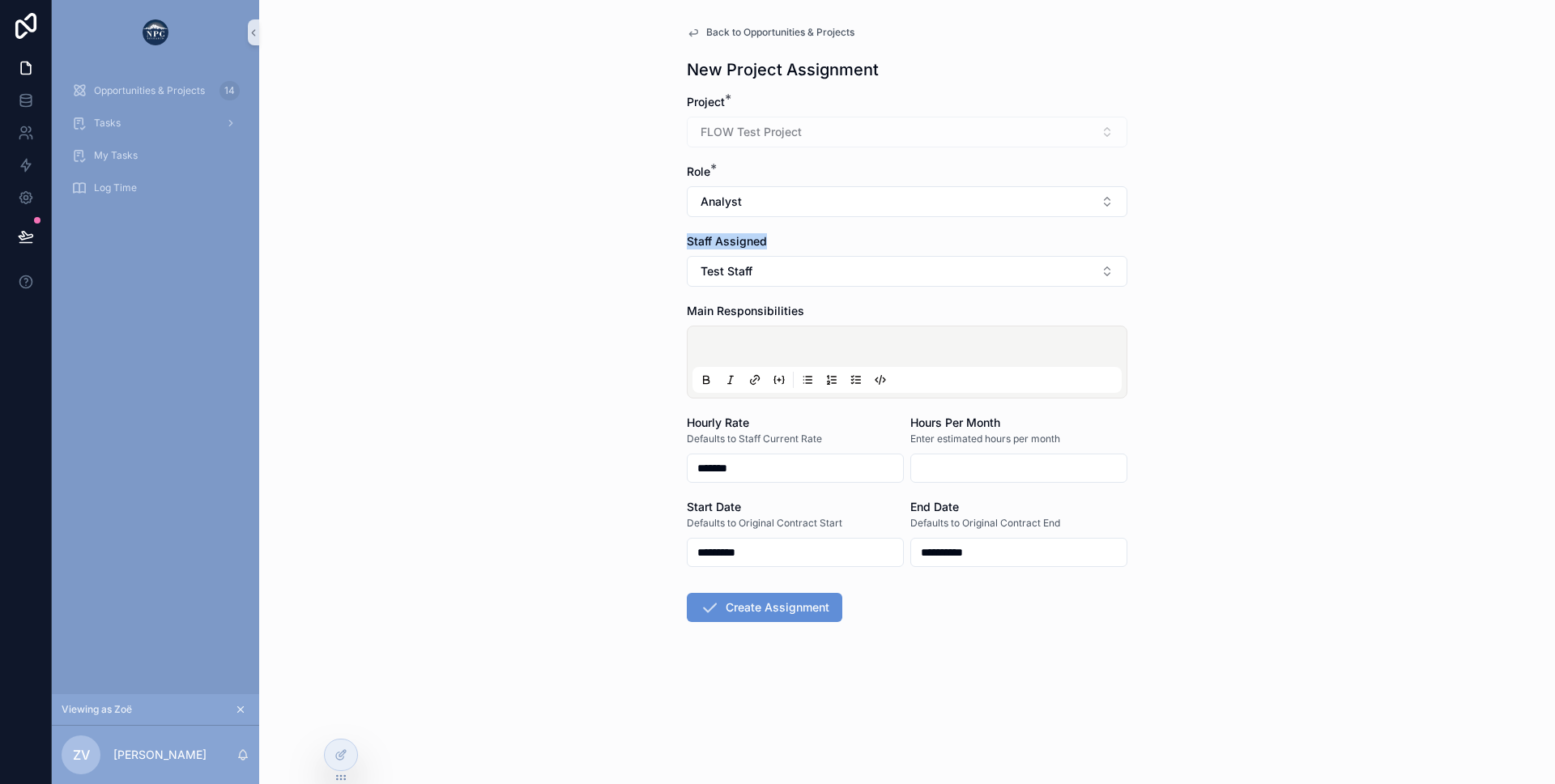
drag, startPoint x: 690, startPoint y: 239, endPoint x: 829, endPoint y: 239, distance: 139.0
click at [829, 239] on div "Staff Assigned" at bounding box center [907, 241] width 440 height 16
click at [693, 431] on div "Defaults to Staff Current Rate" at bounding box center [795, 438] width 217 height 16
drag, startPoint x: 686, startPoint y: 416, endPoint x: 835, endPoint y: 479, distance: 161.8
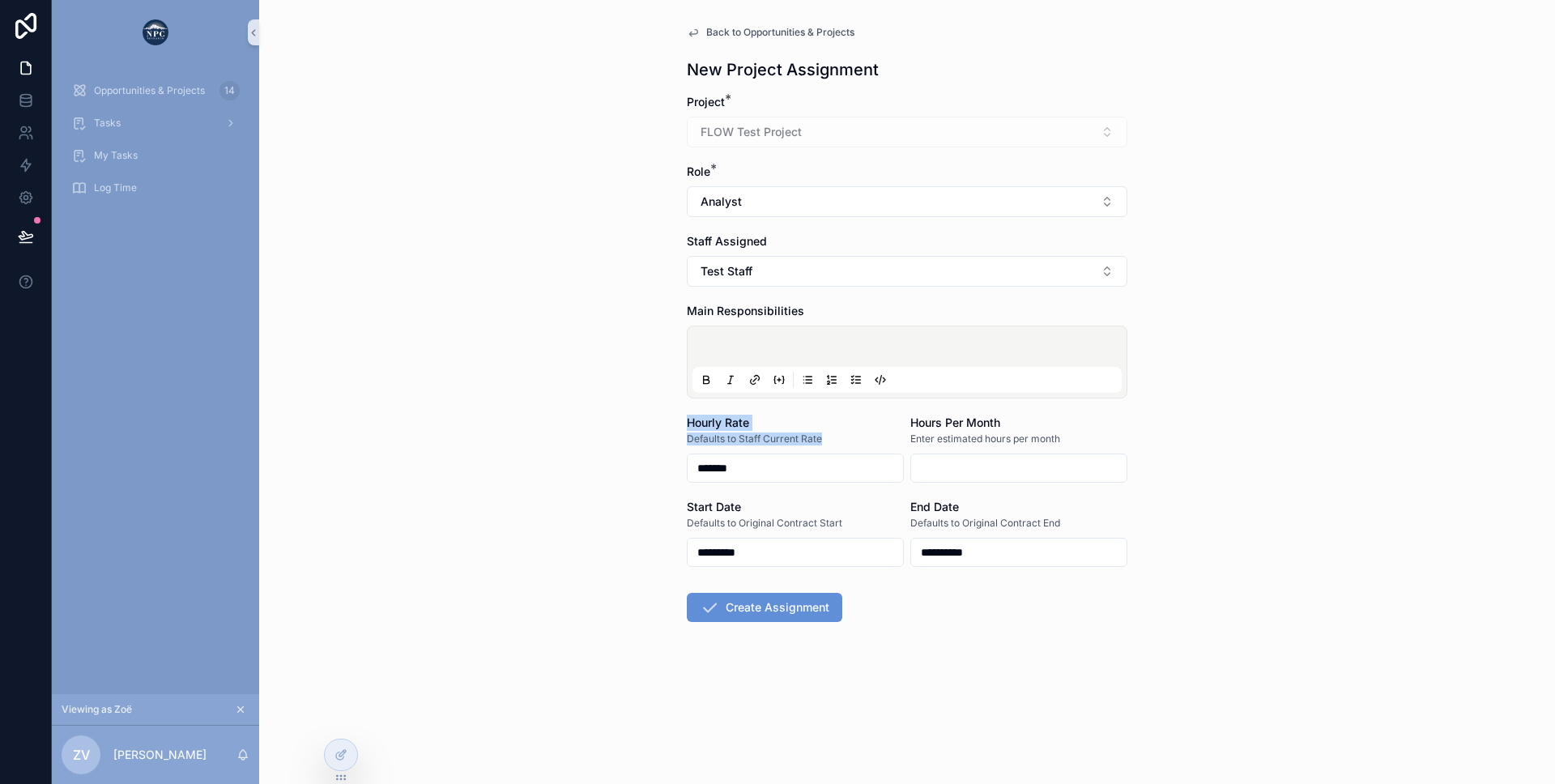
click at [835, 479] on div "**********" at bounding box center [907, 363] width 466 height 726
click at [835, 475] on input "*******" at bounding box center [795, 468] width 215 height 23
click at [598, 396] on div "**********" at bounding box center [907, 392] width 1296 height 784
click at [756, 601] on button "Create Assignment" at bounding box center [764, 607] width 155 height 29
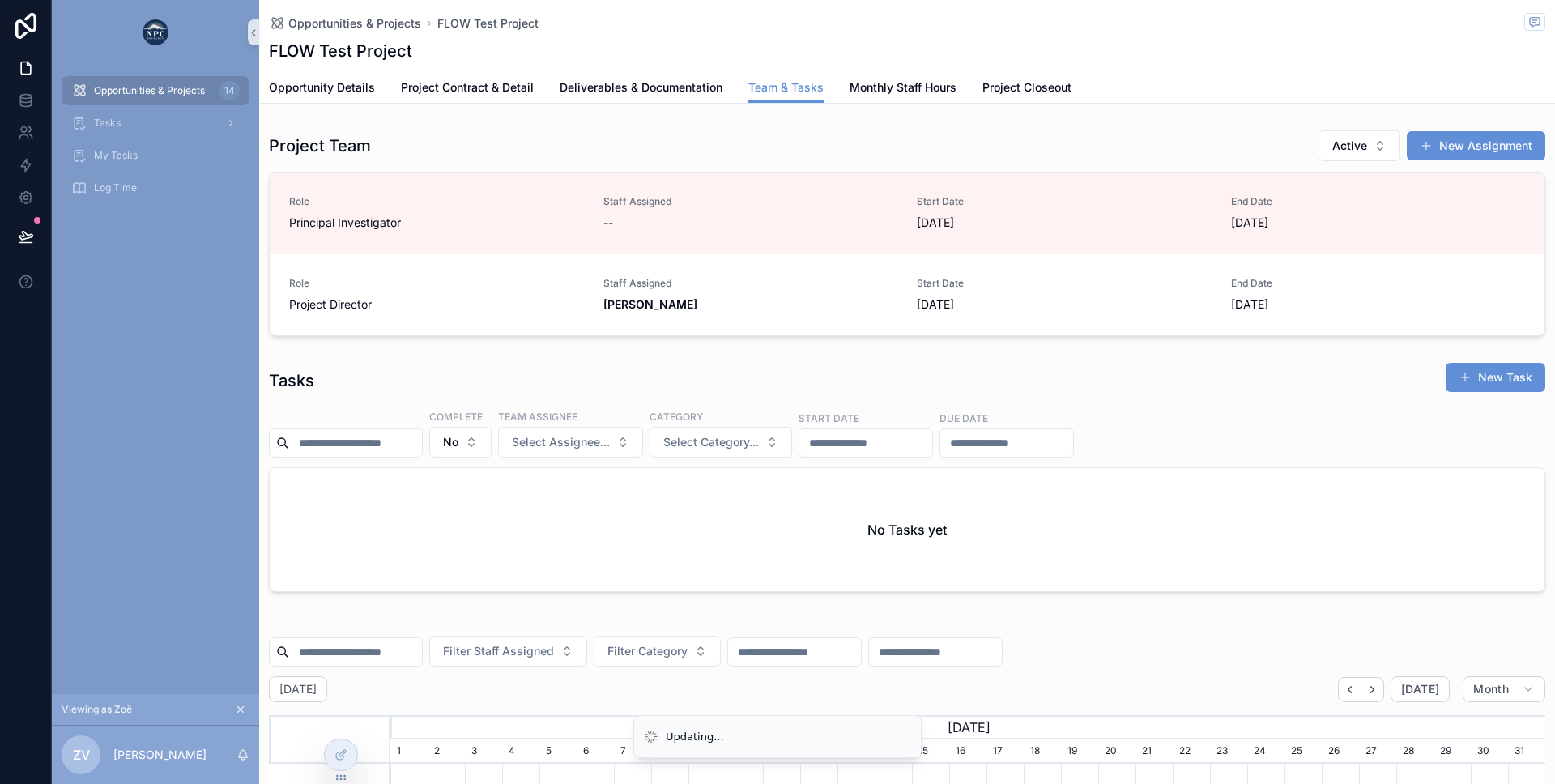
scroll to position [0, 1155]
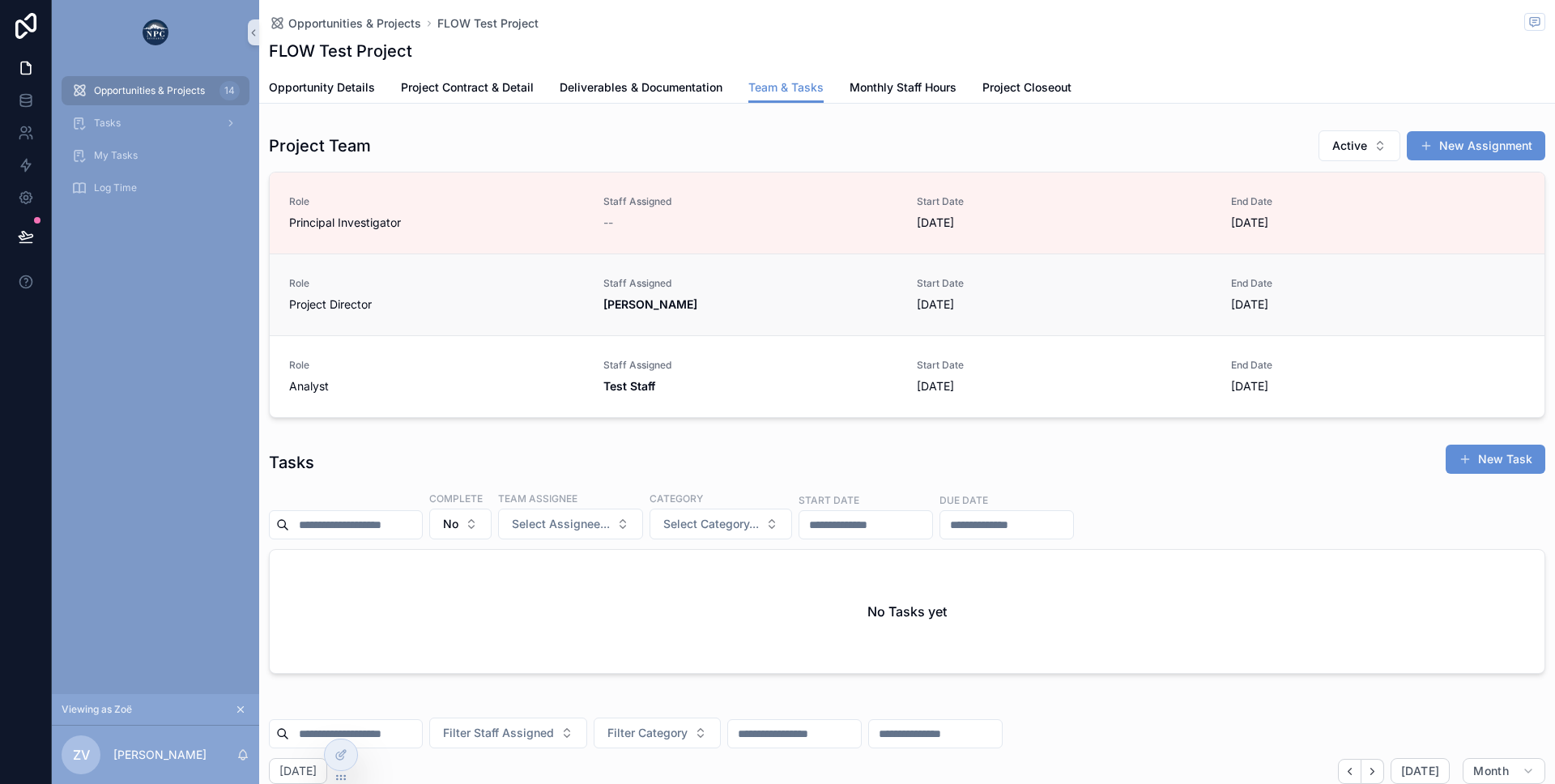
click at [535, 280] on span "Role" at bounding box center [437, 283] width 295 height 13
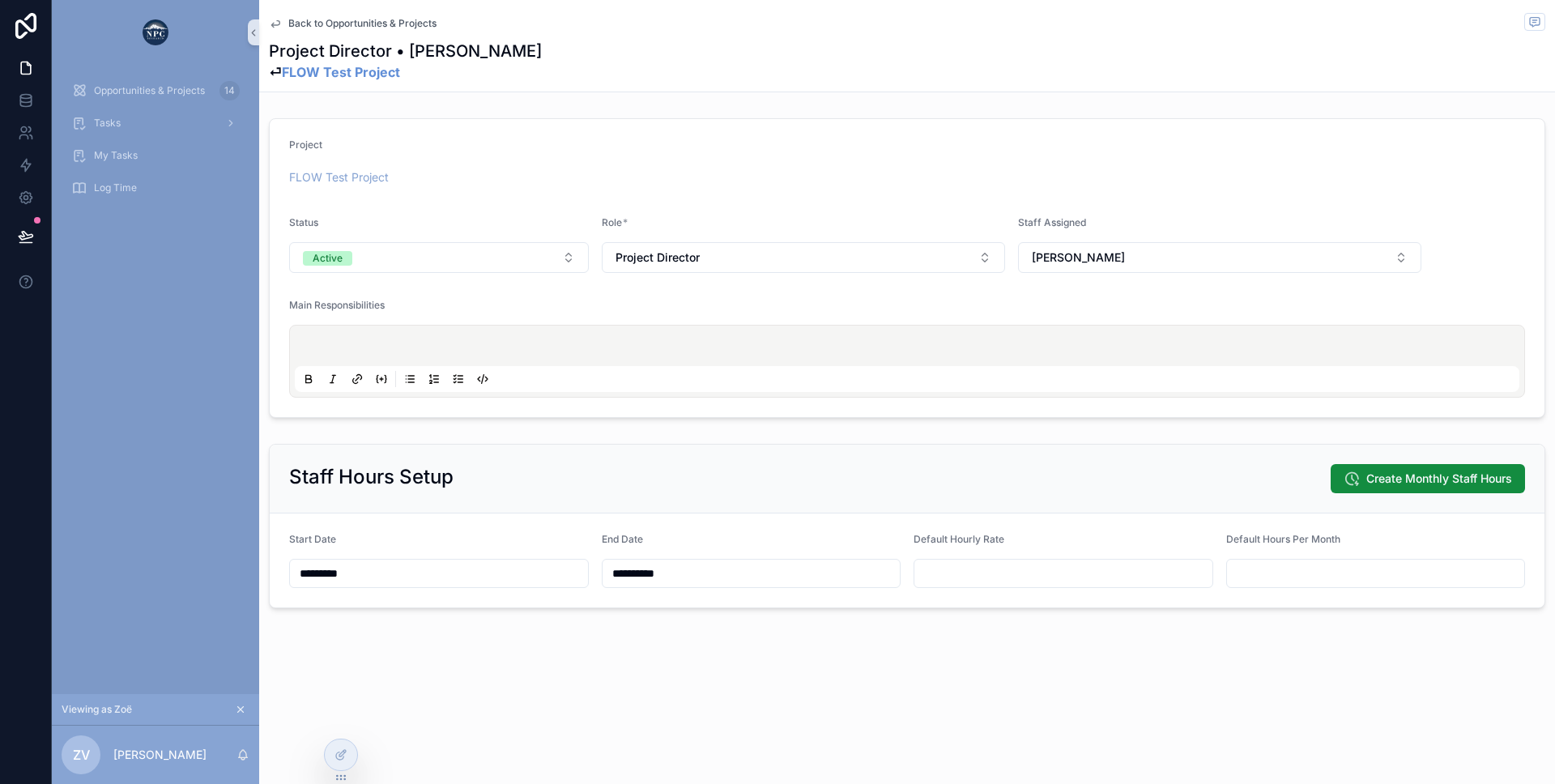
click at [1084, 189] on div "FLOW Test Project" at bounding box center [907, 177] width 1236 height 26
drag, startPoint x: 1015, startPoint y: 222, endPoint x: 1079, endPoint y: 225, distance: 64.1
click at [1079, 225] on form "Project FLOW Test Project Status Active Role * Project Director Staff Assigned …" at bounding box center [907, 267] width 1274 height 298
click at [1079, 225] on span "Staff Assigned" at bounding box center [1051, 222] width 68 height 12
click at [1069, 260] on span "[PERSON_NAME]" at bounding box center [1078, 258] width 93 height 16
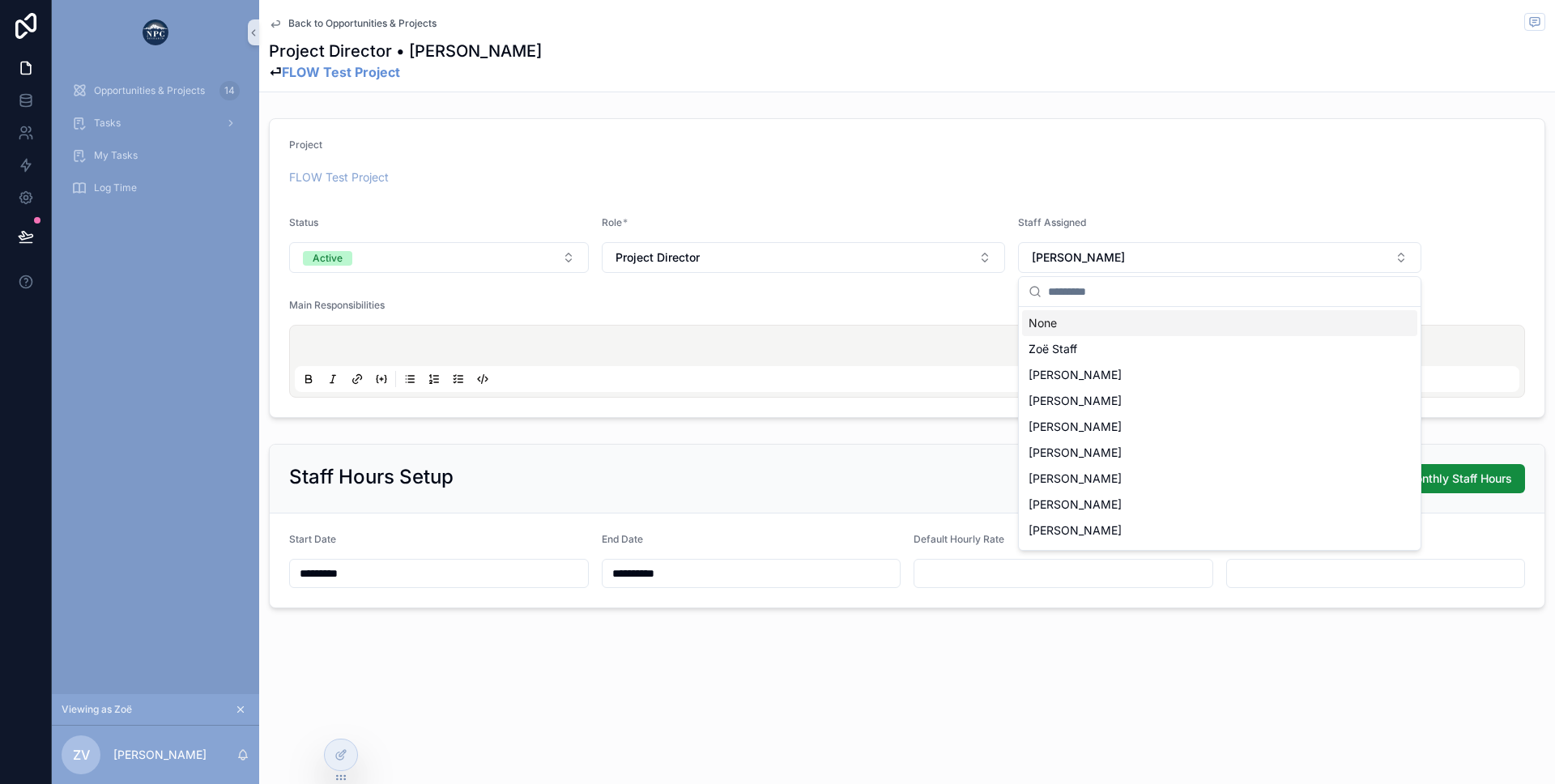
click at [1025, 195] on form "Project FLOW Test Project Status Active Role * Project Director Staff Assigned …" at bounding box center [907, 267] width 1274 height 298
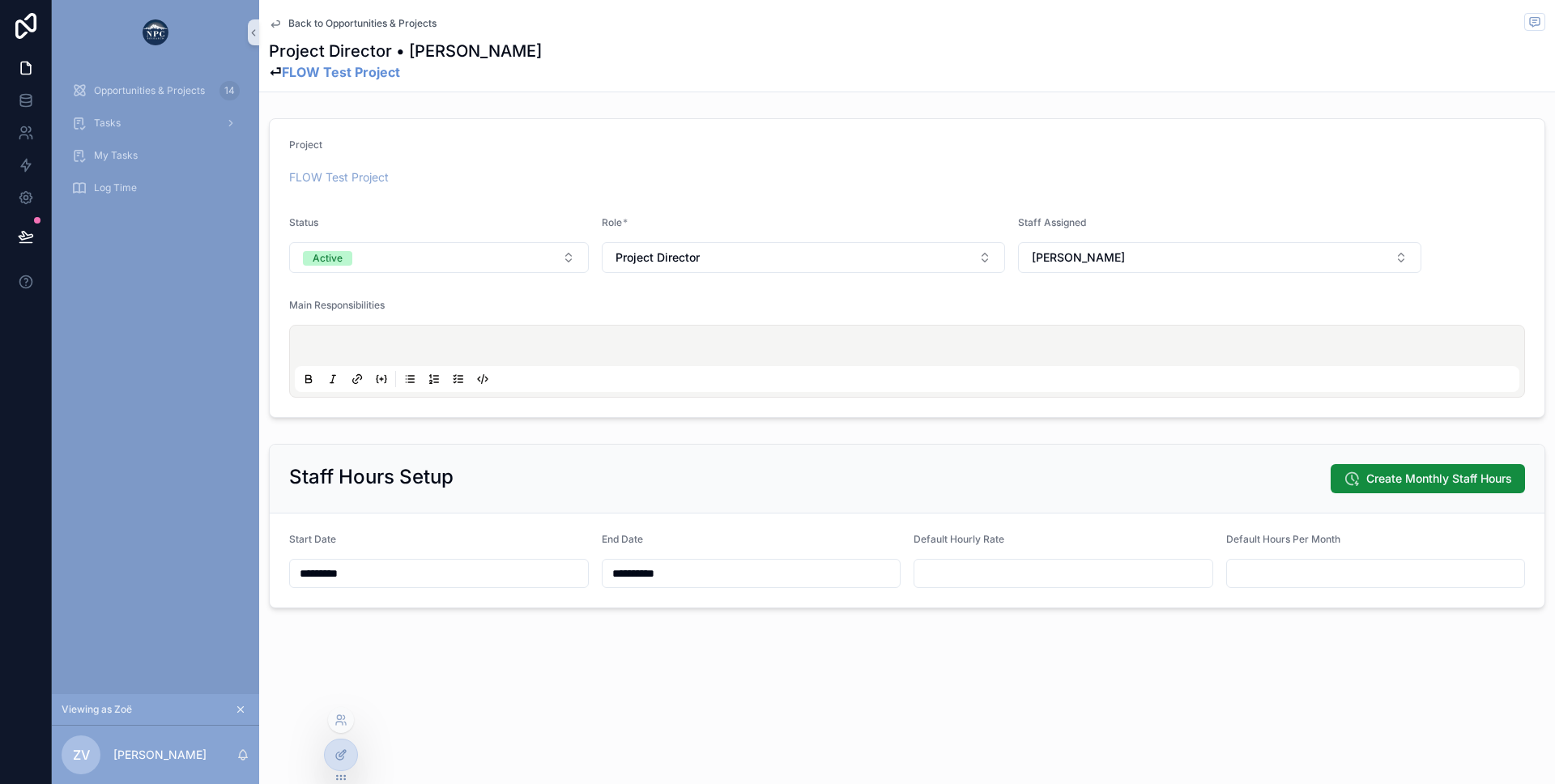
click at [328, 757] on div at bounding box center [341, 754] width 33 height 31
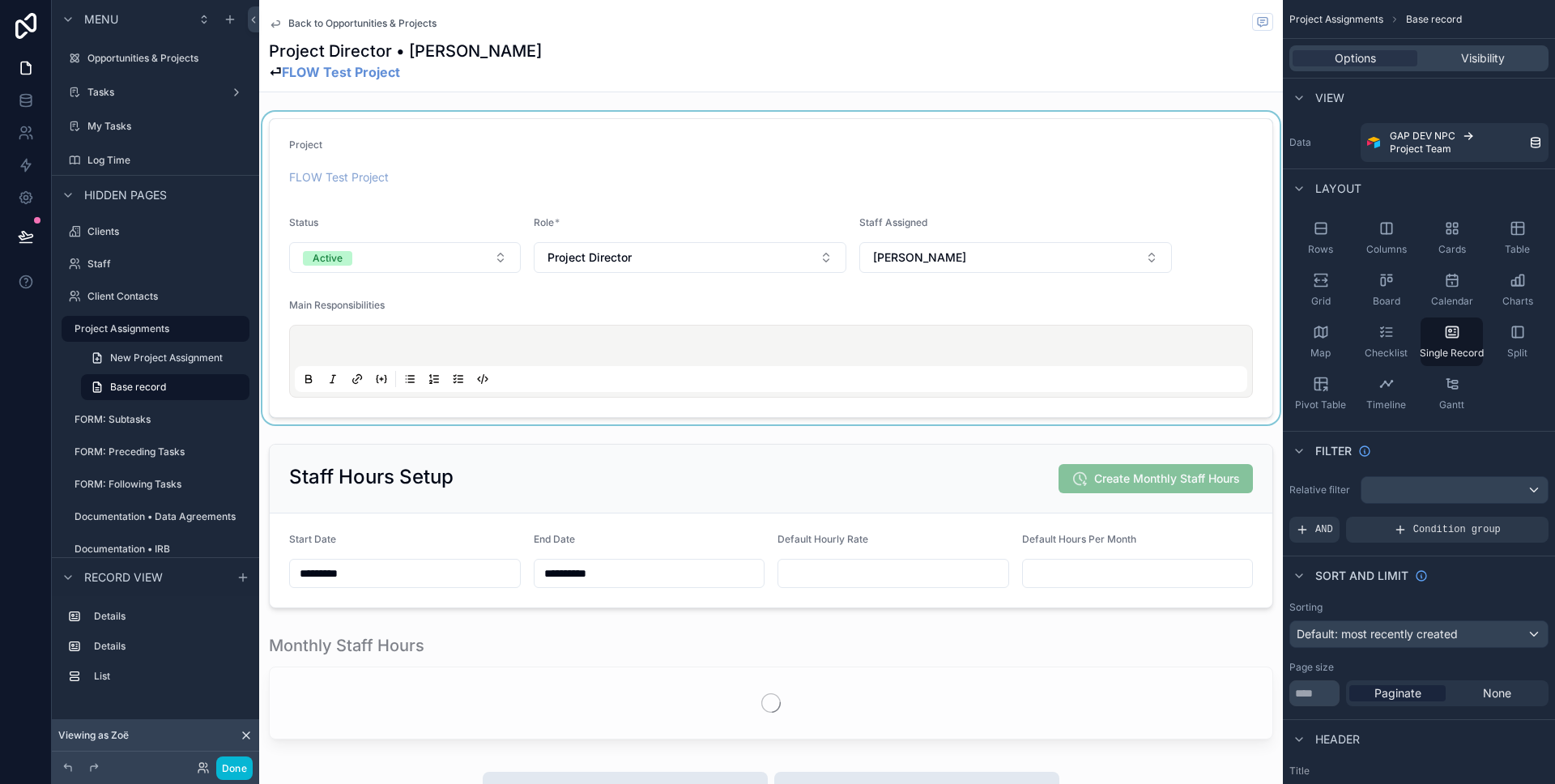
click at [491, 211] on div "scrollable content" at bounding box center [771, 268] width 1024 height 312
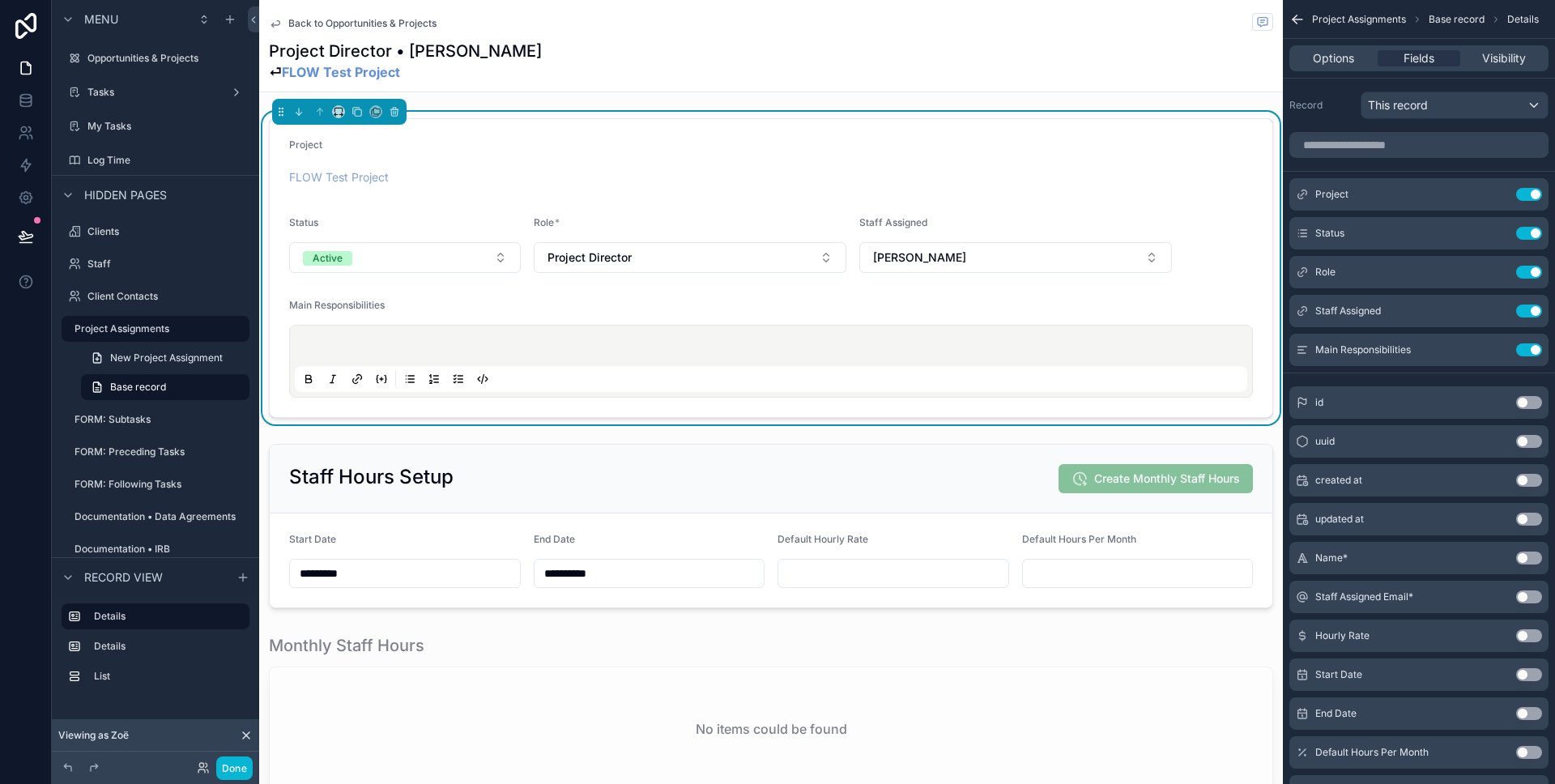
click at [1333, 67] on div "Options Fields Visibility" at bounding box center [1419, 57] width 259 height 26
click at [1333, 56] on span "Options" at bounding box center [1333, 57] width 41 height 16
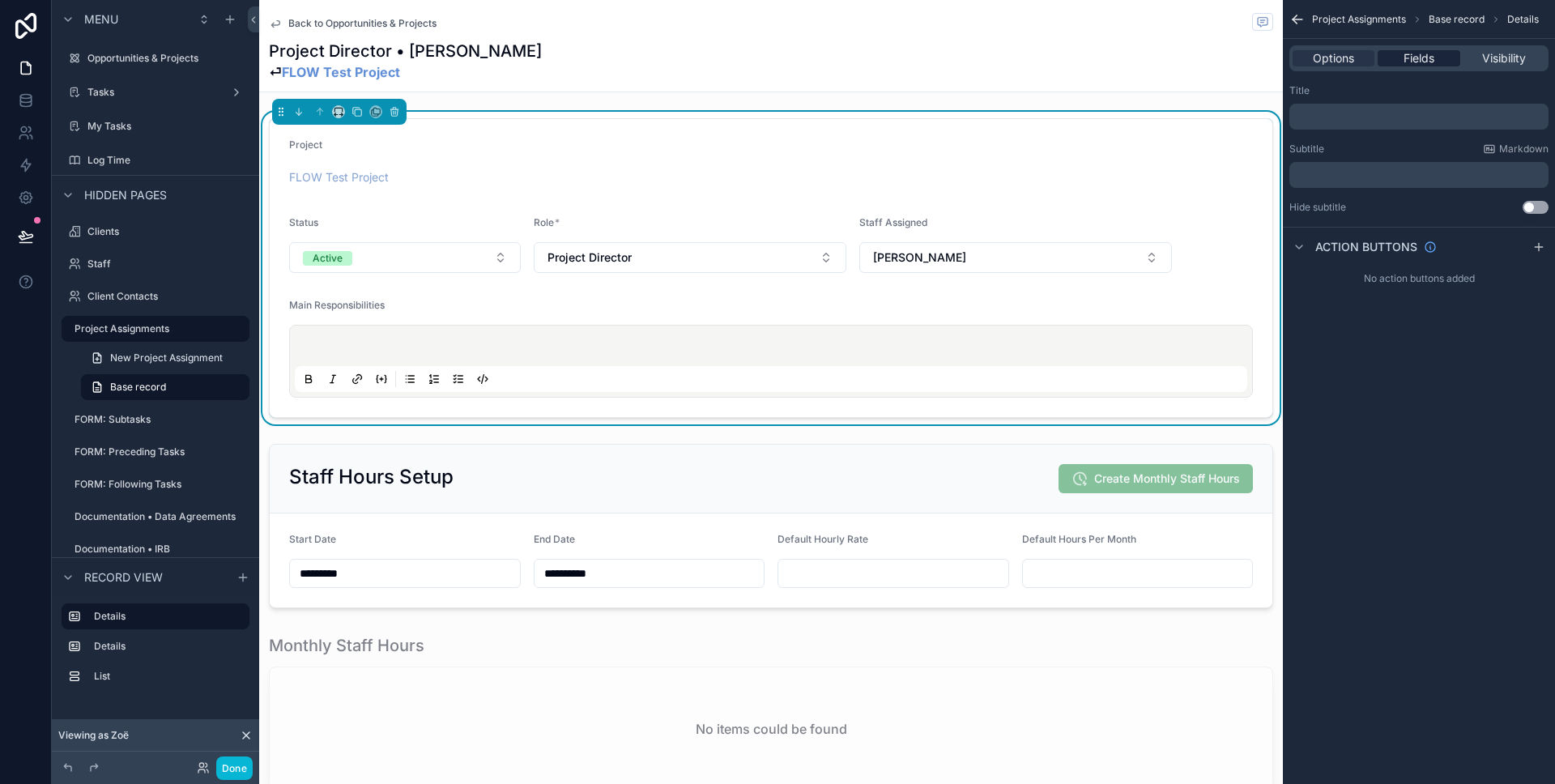
click at [1389, 57] on div "Fields" at bounding box center [1418, 57] width 81 height 16
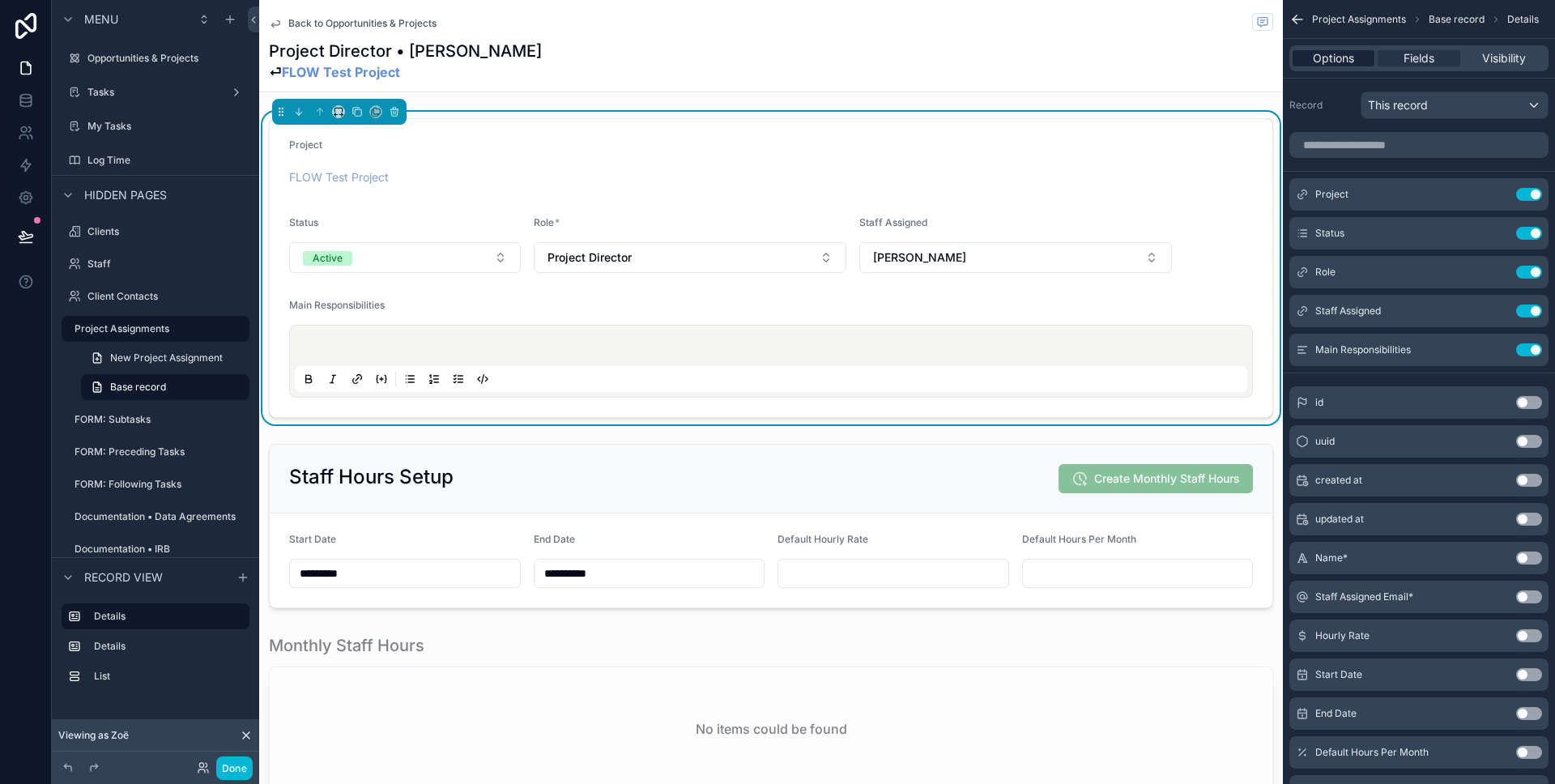
click at [1339, 65] on span "Options" at bounding box center [1333, 57] width 41 height 16
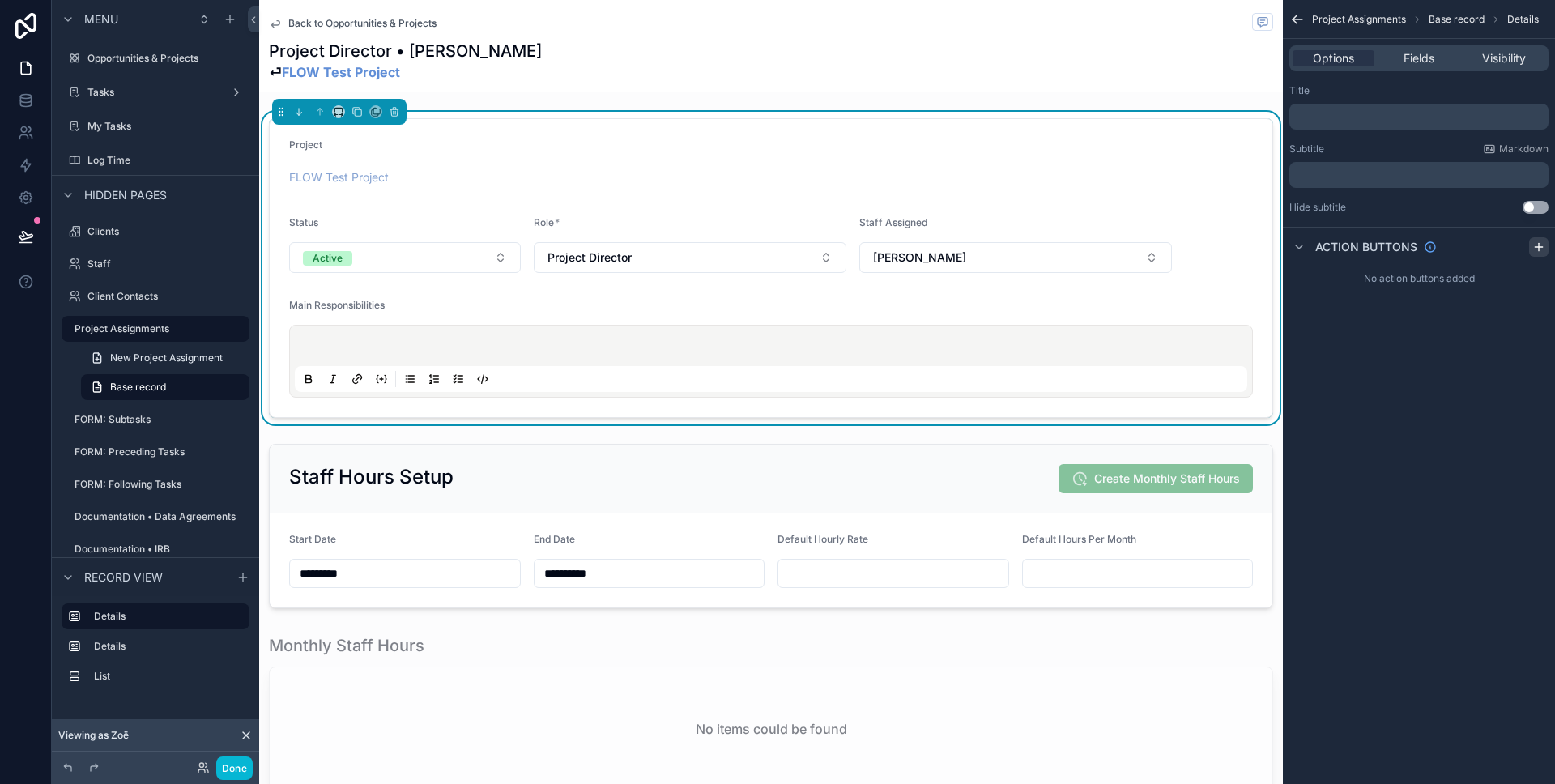
click at [1537, 247] on icon "scrollable content" at bounding box center [1539, 247] width 13 height 13
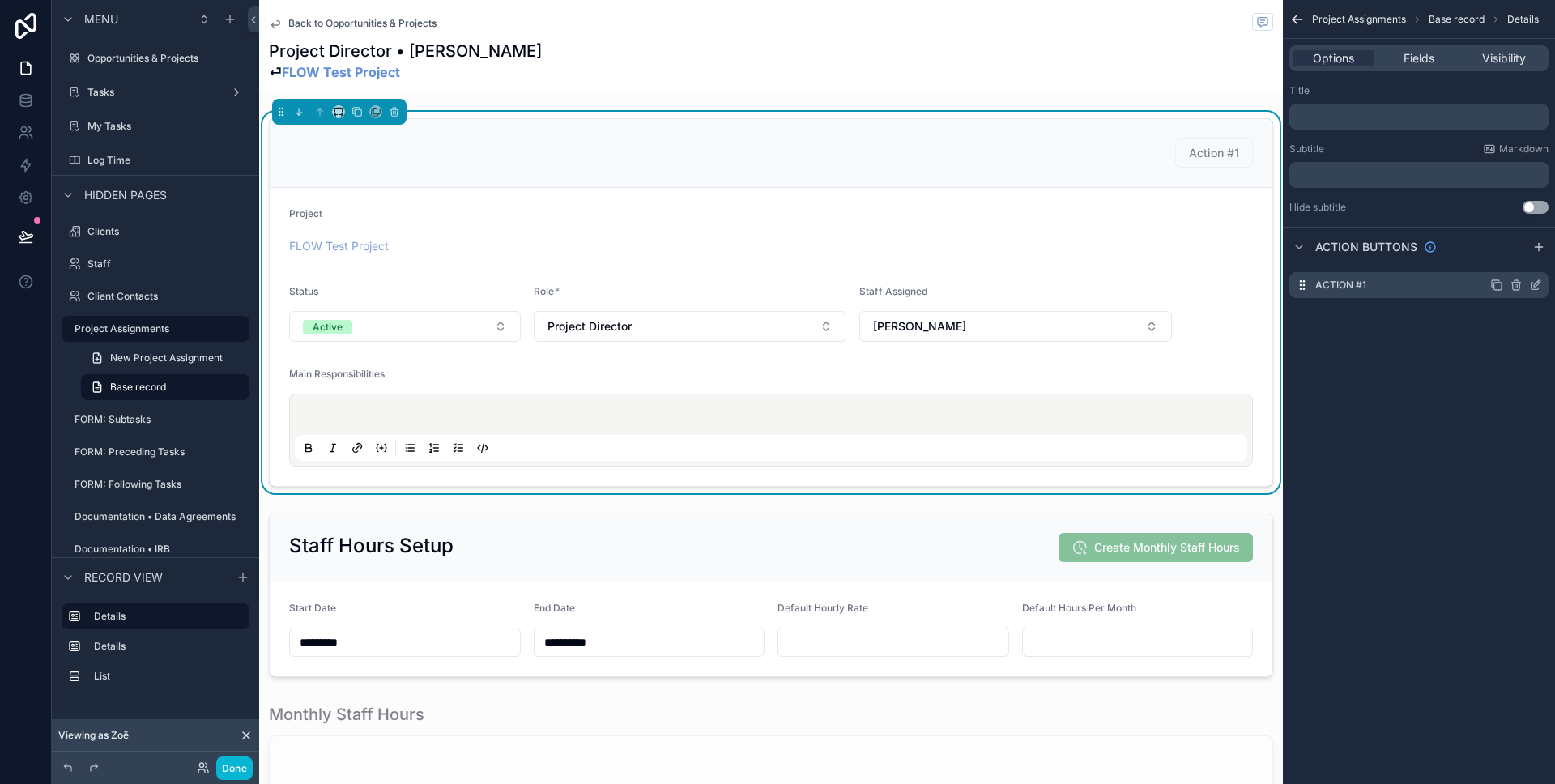
click at [1531, 284] on icon "scrollable content" at bounding box center [1535, 286] width 8 height 8
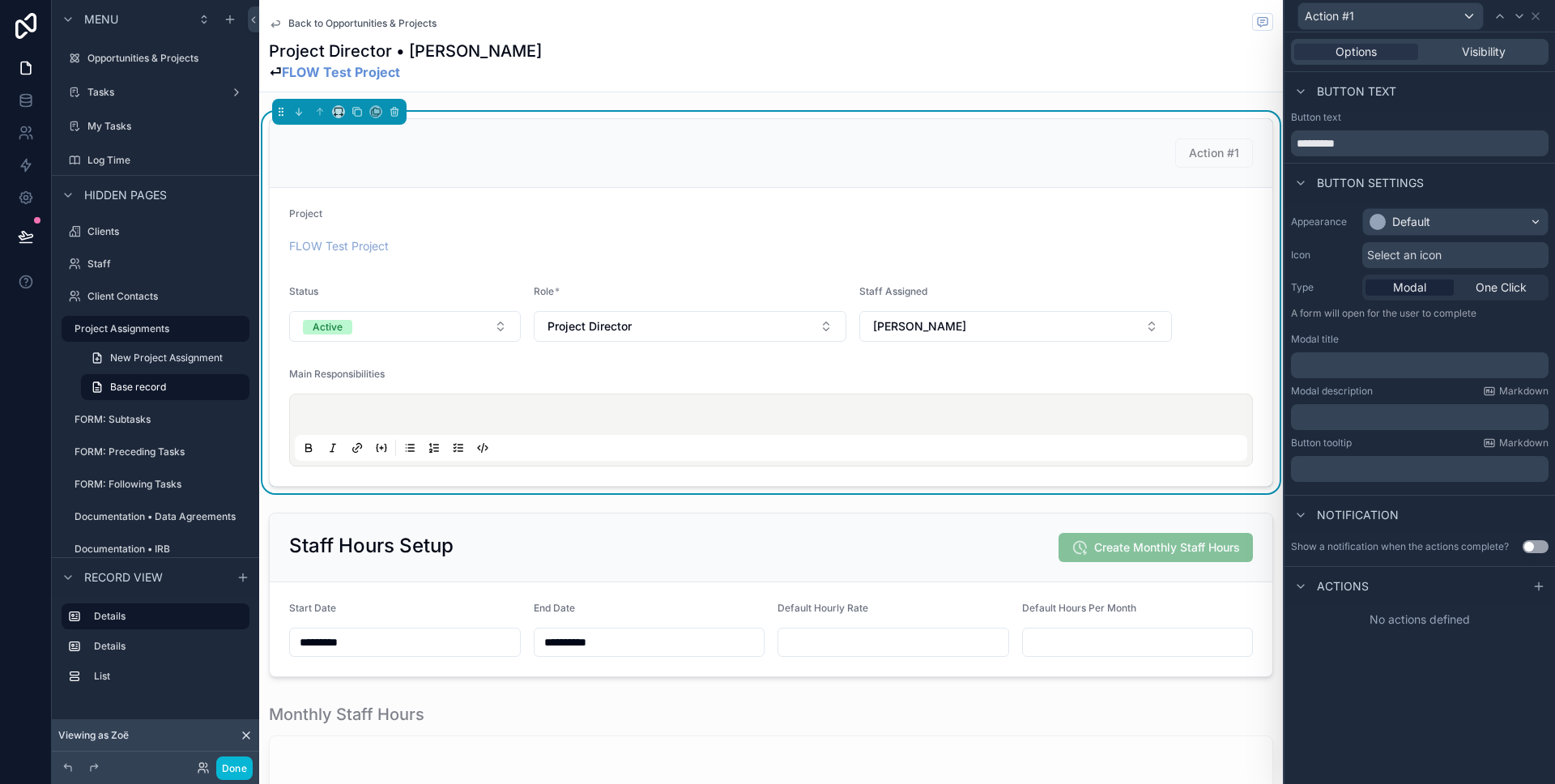
click at [1361, 118] on div "Button text" at bounding box center [1419, 118] width 258 height 13
click at [1361, 155] on input "*********" at bounding box center [1419, 143] width 258 height 26
type input "*"
type input "**********"
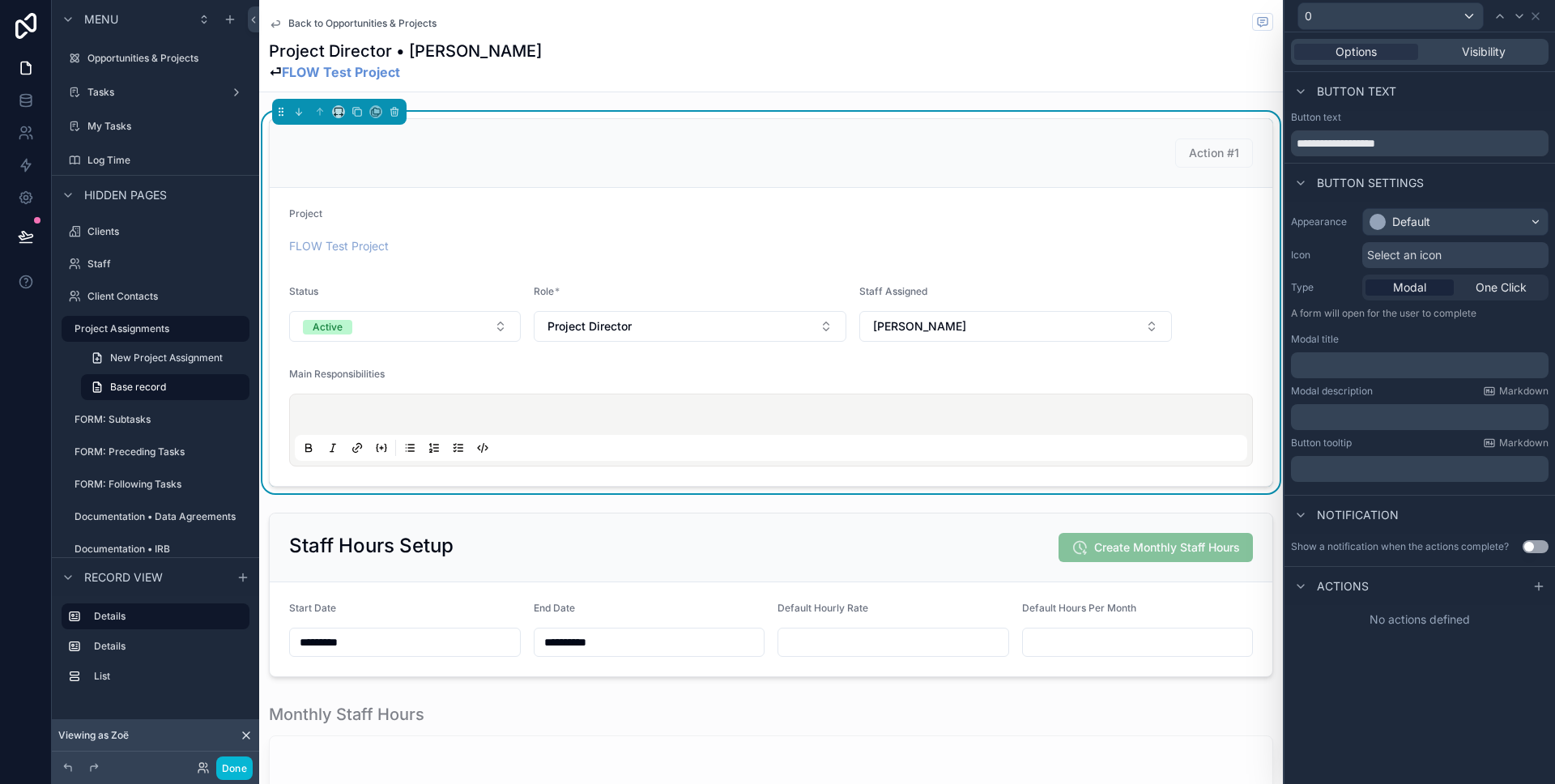
click at [1394, 237] on div "Appearance Default Icon Select an icon Type Modal One Click A form will open fo…" at bounding box center [1419, 345] width 271 height 286
click at [1394, 225] on div "Default" at bounding box center [1411, 221] width 38 height 16
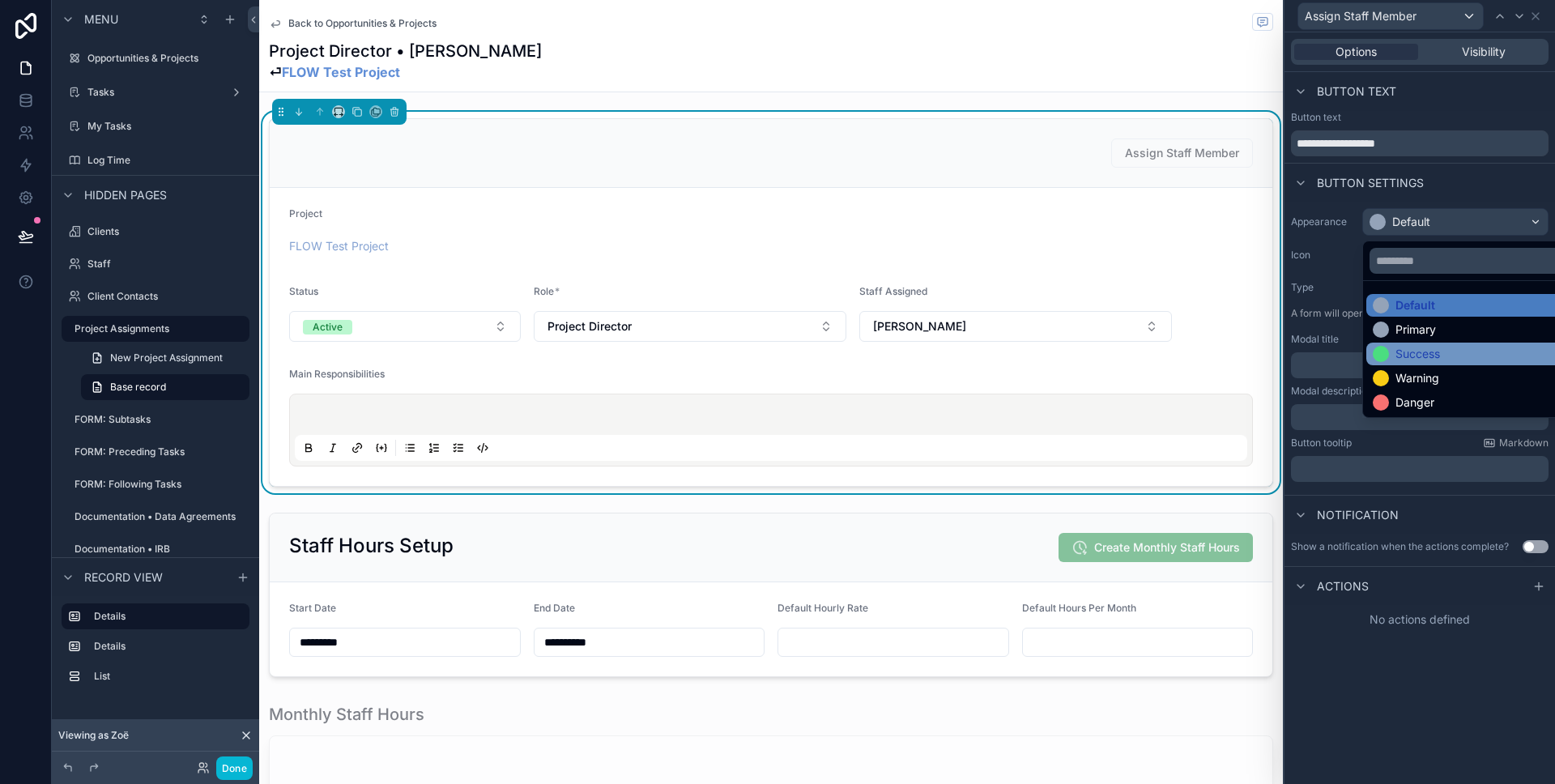
click at [1431, 346] on div "Success" at bounding box center [1417, 353] width 45 height 16
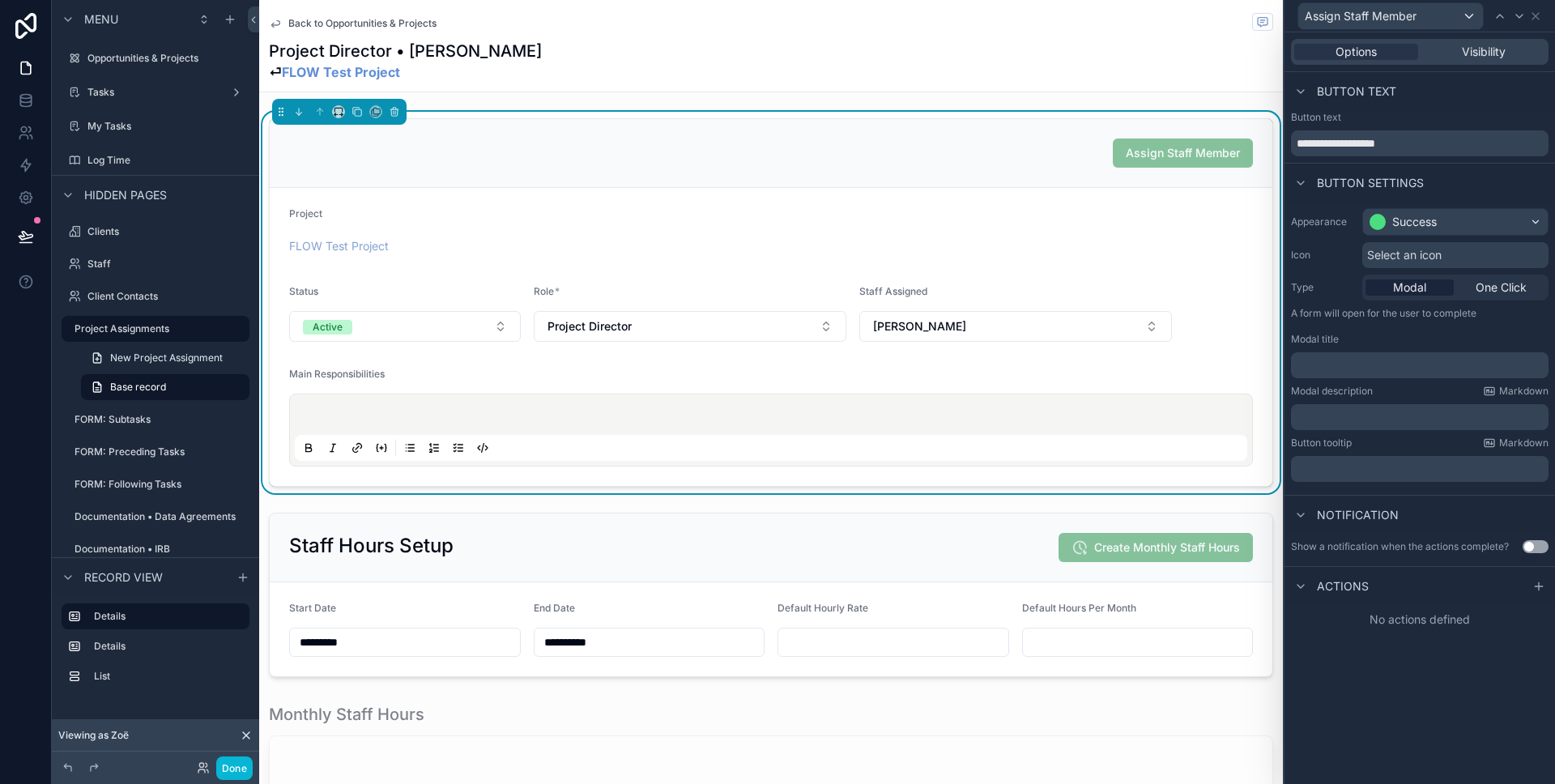
click at [1384, 373] on div "﻿" at bounding box center [1419, 365] width 258 height 26
click at [1541, 594] on div at bounding box center [1539, 586] width 19 height 19
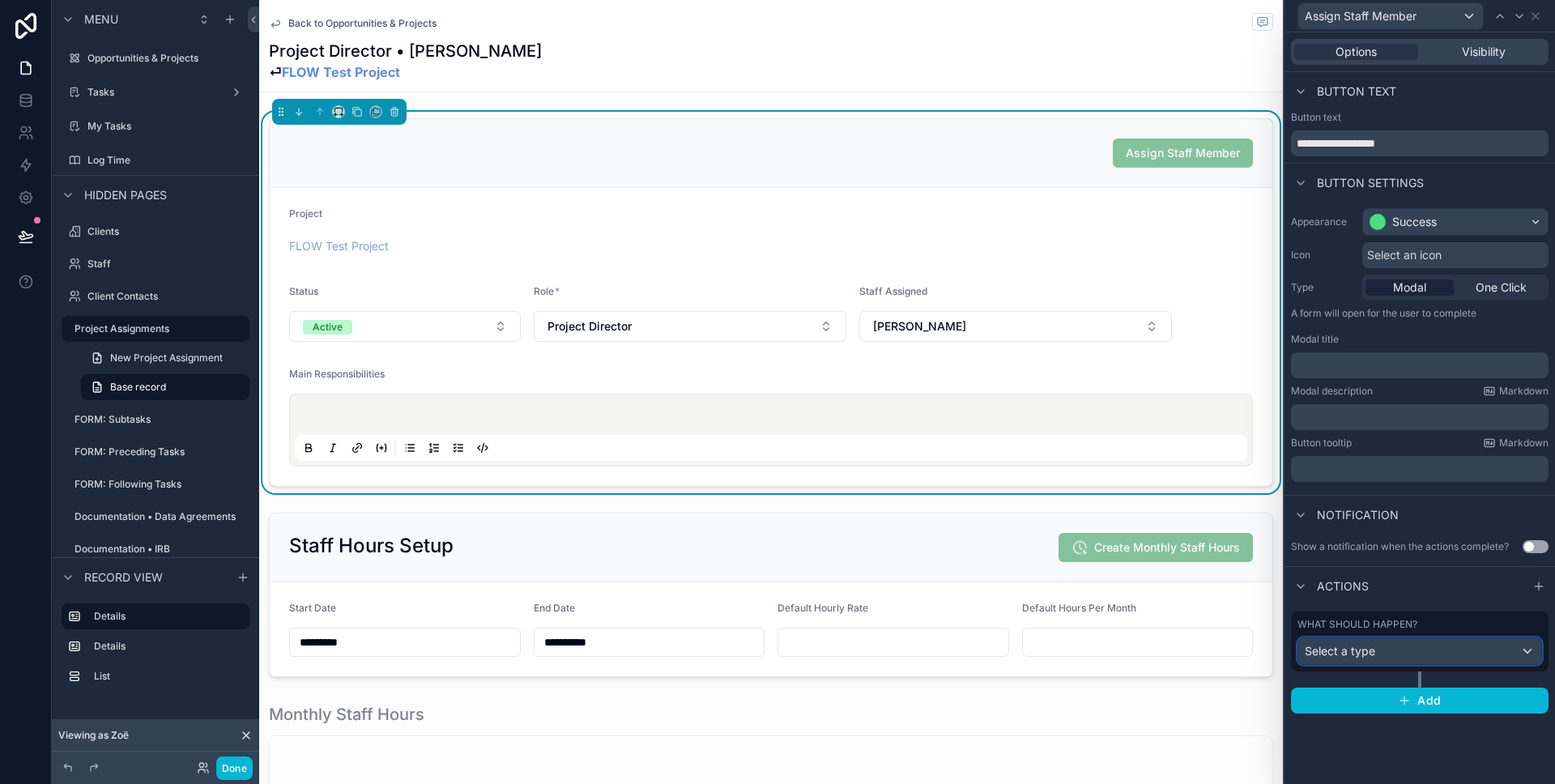
click at [1501, 655] on div "Select a type" at bounding box center [1420, 651] width 243 height 26
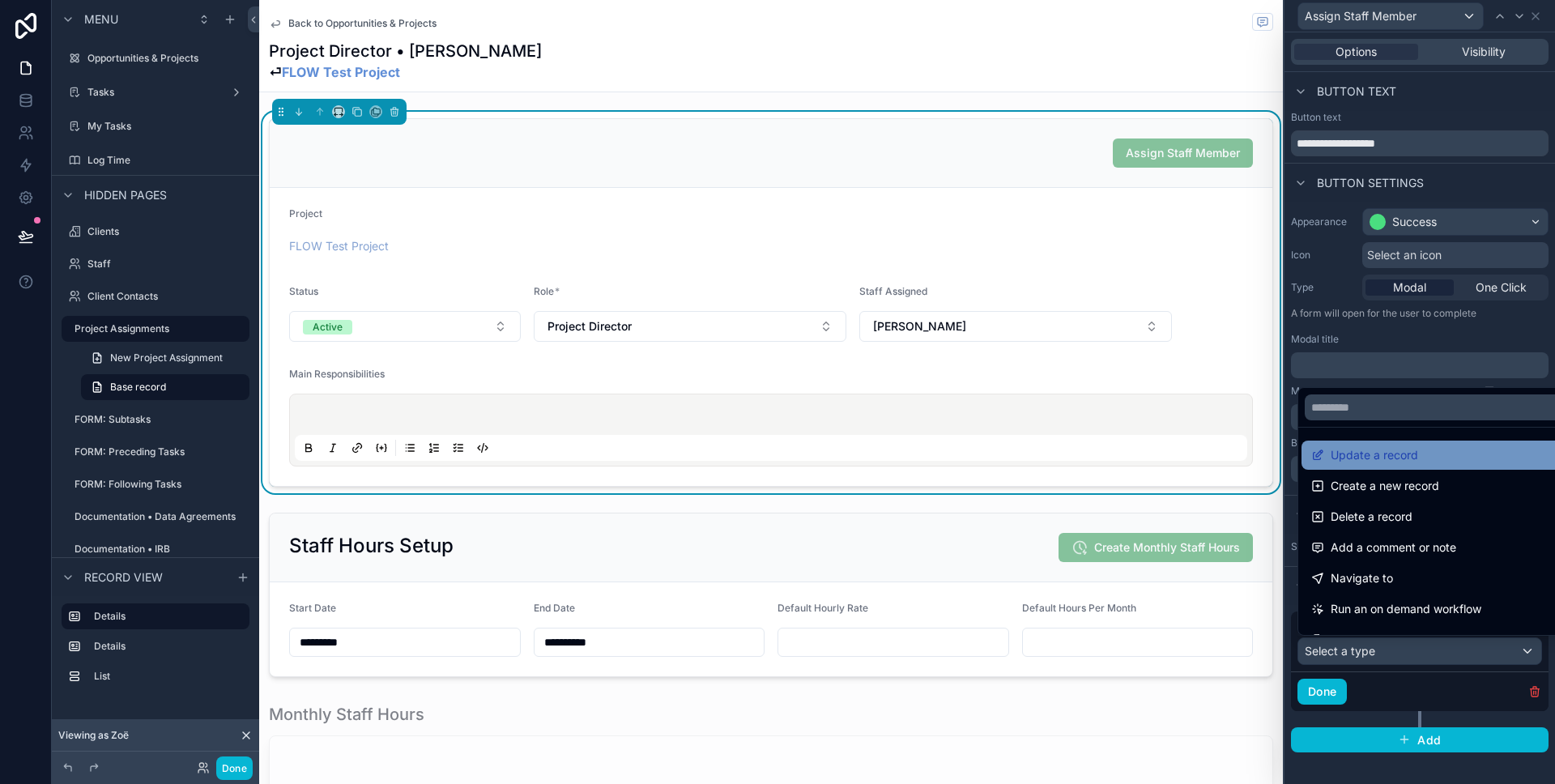
click at [1387, 462] on span "Update a record" at bounding box center [1374, 455] width 87 height 19
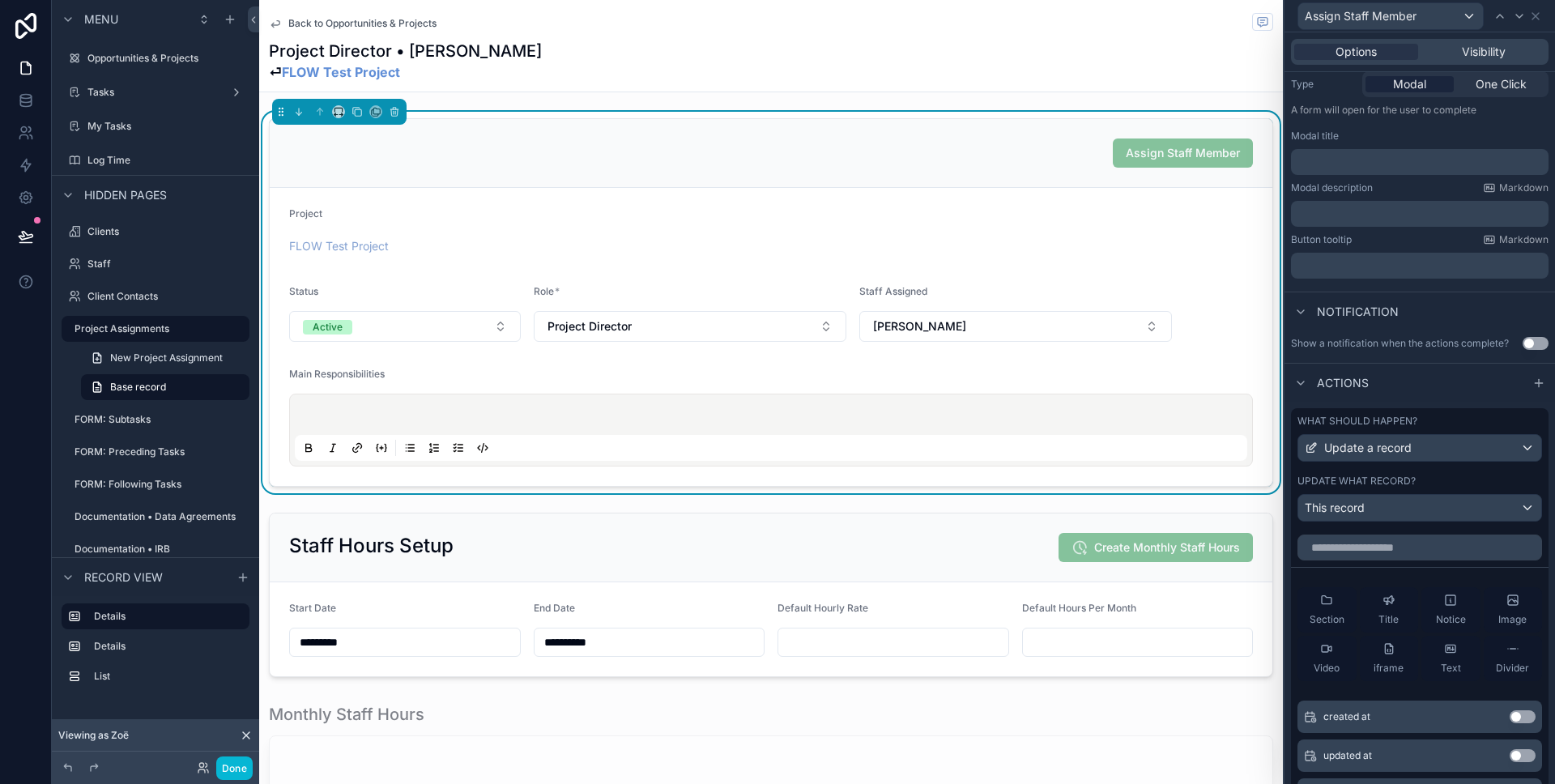
scroll to position [223, 0]
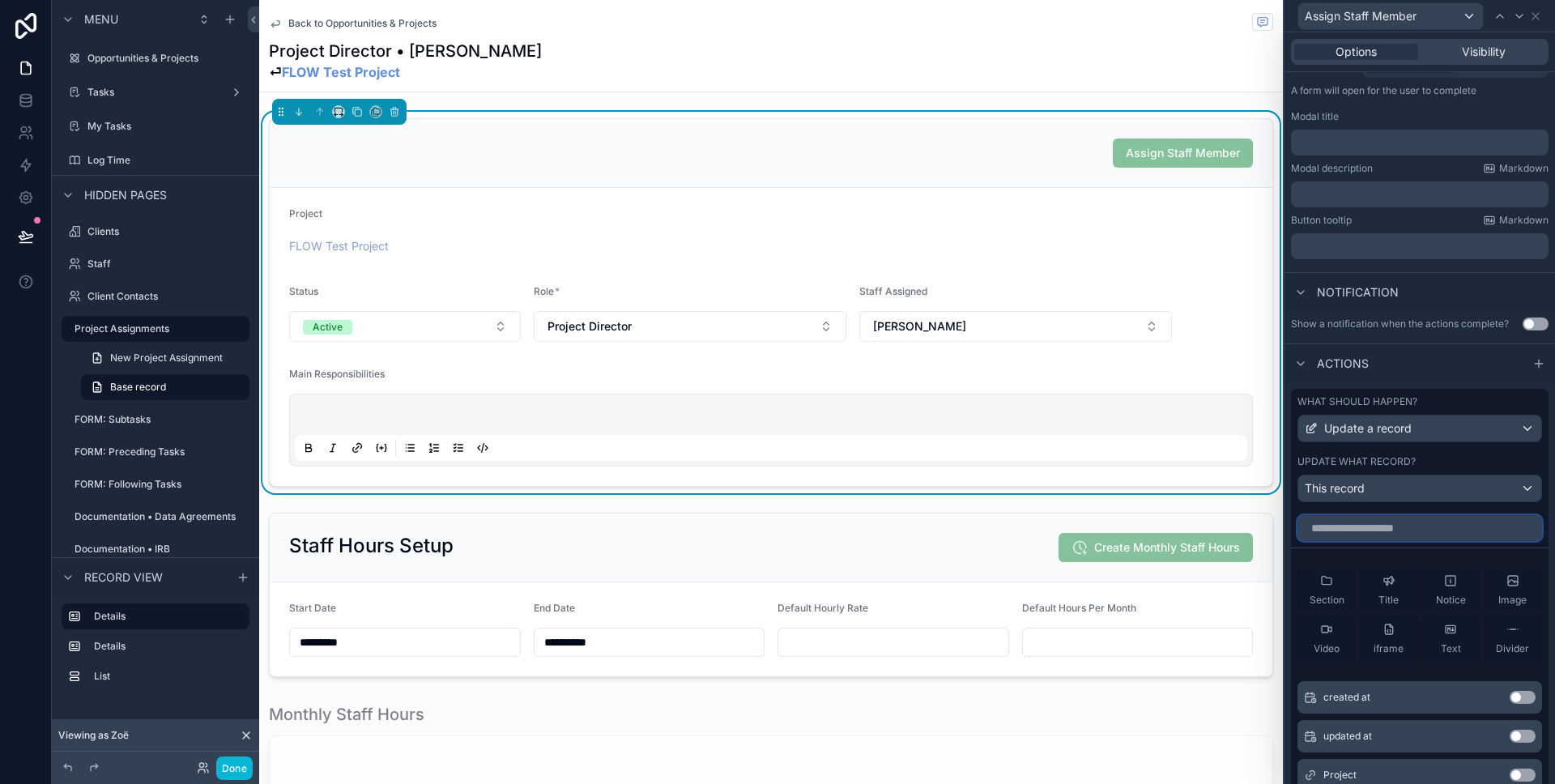
click at [1364, 527] on input "text" at bounding box center [1419, 527] width 244 height 26
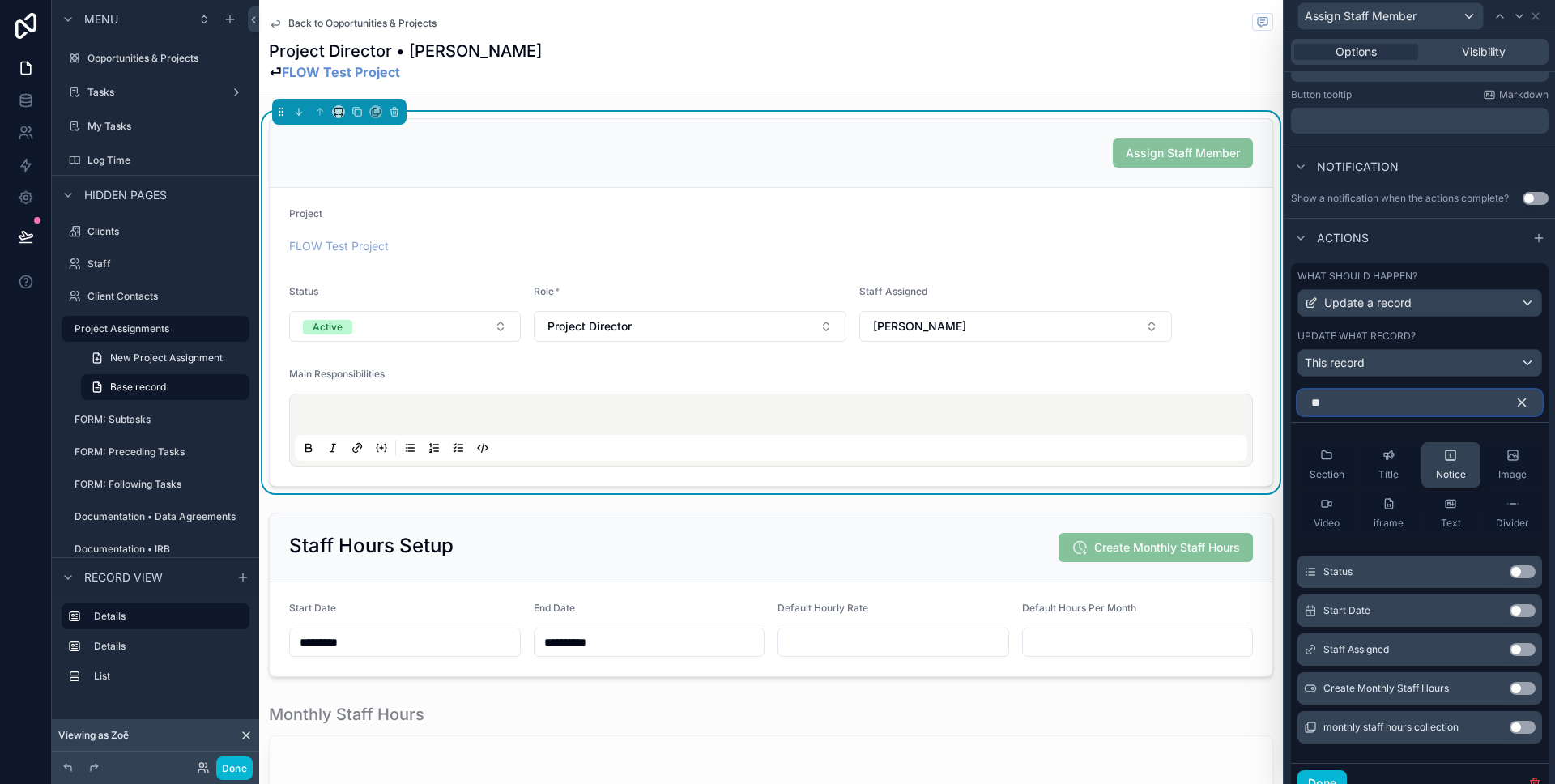
scroll to position [386, 0]
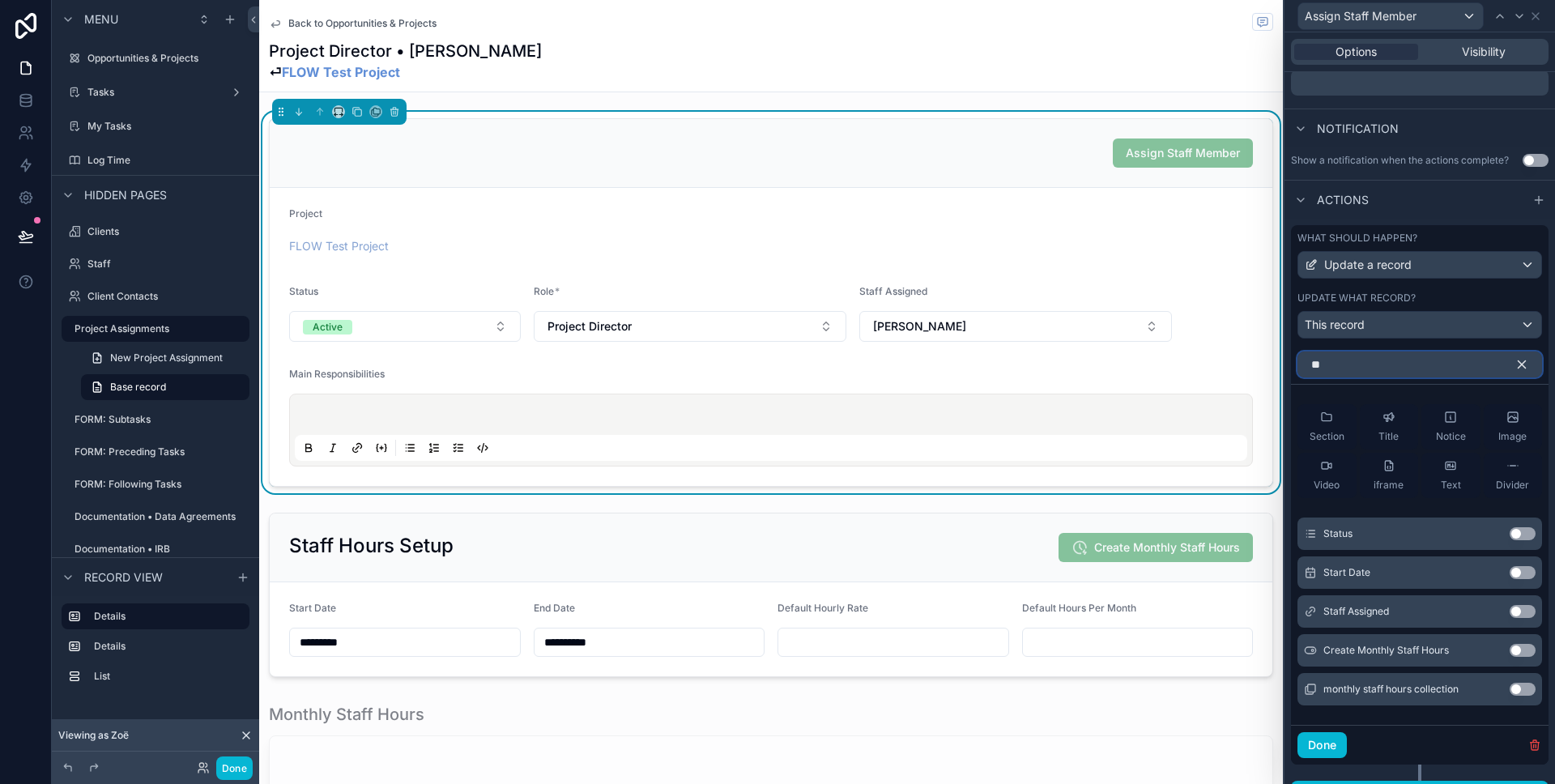
type input "**"
click at [1516, 614] on button "Use setting" at bounding box center [1522, 612] width 26 height 13
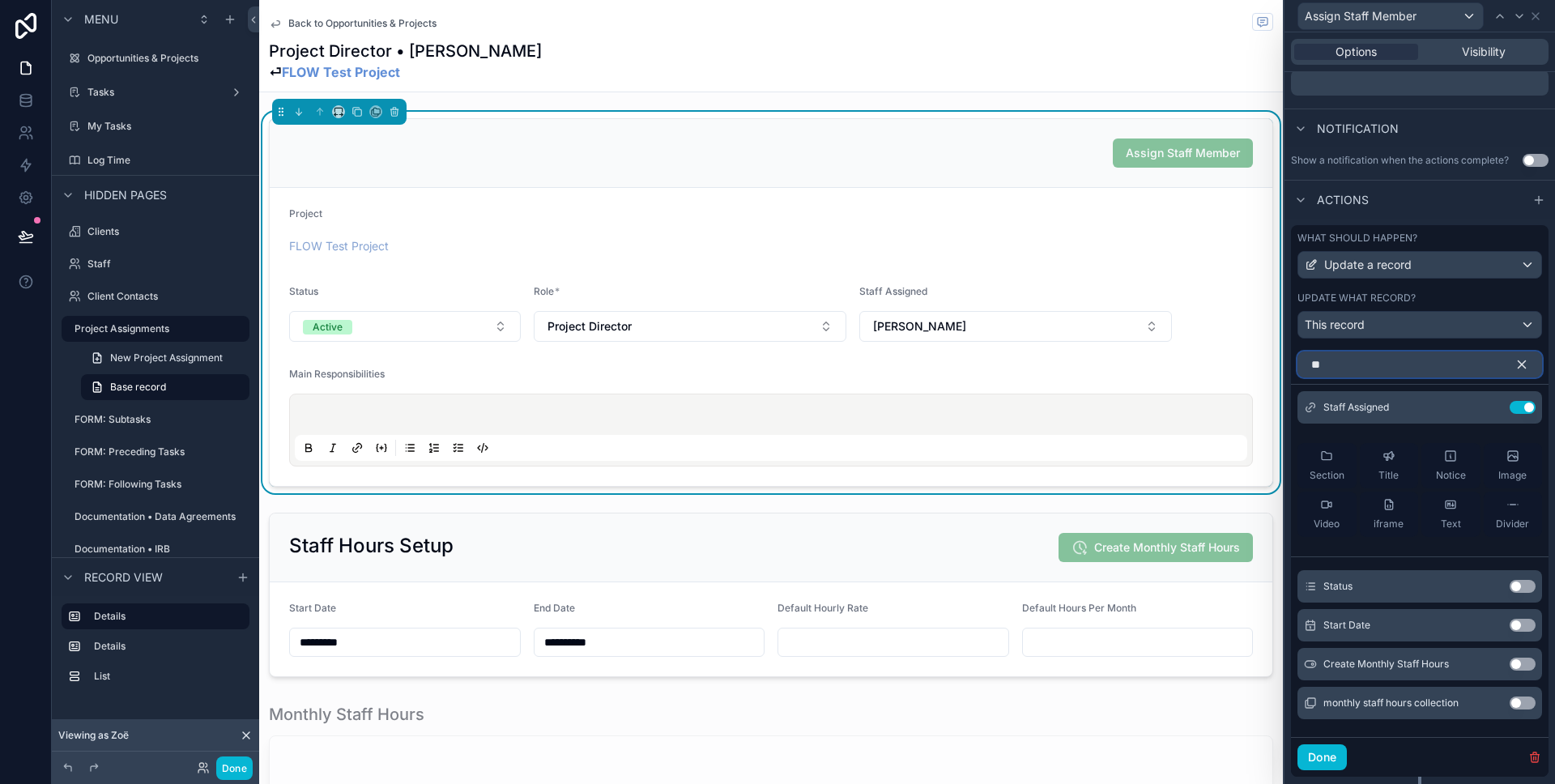
click at [1321, 362] on input "**" at bounding box center [1419, 364] width 244 height 26
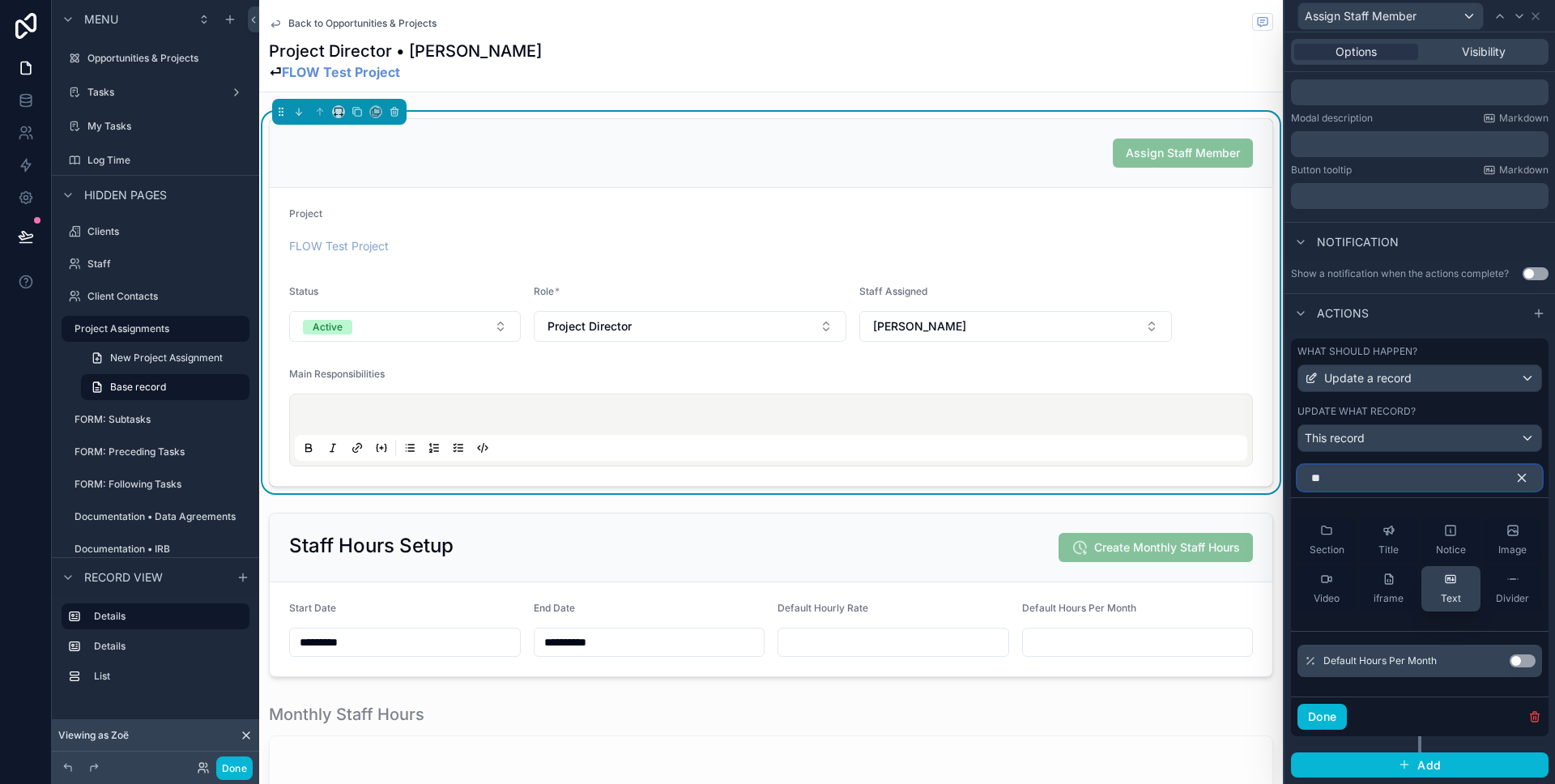
scroll to position [273, 0]
type input "****"
click at [1518, 659] on button "Use setting" at bounding box center [1522, 661] width 26 height 13
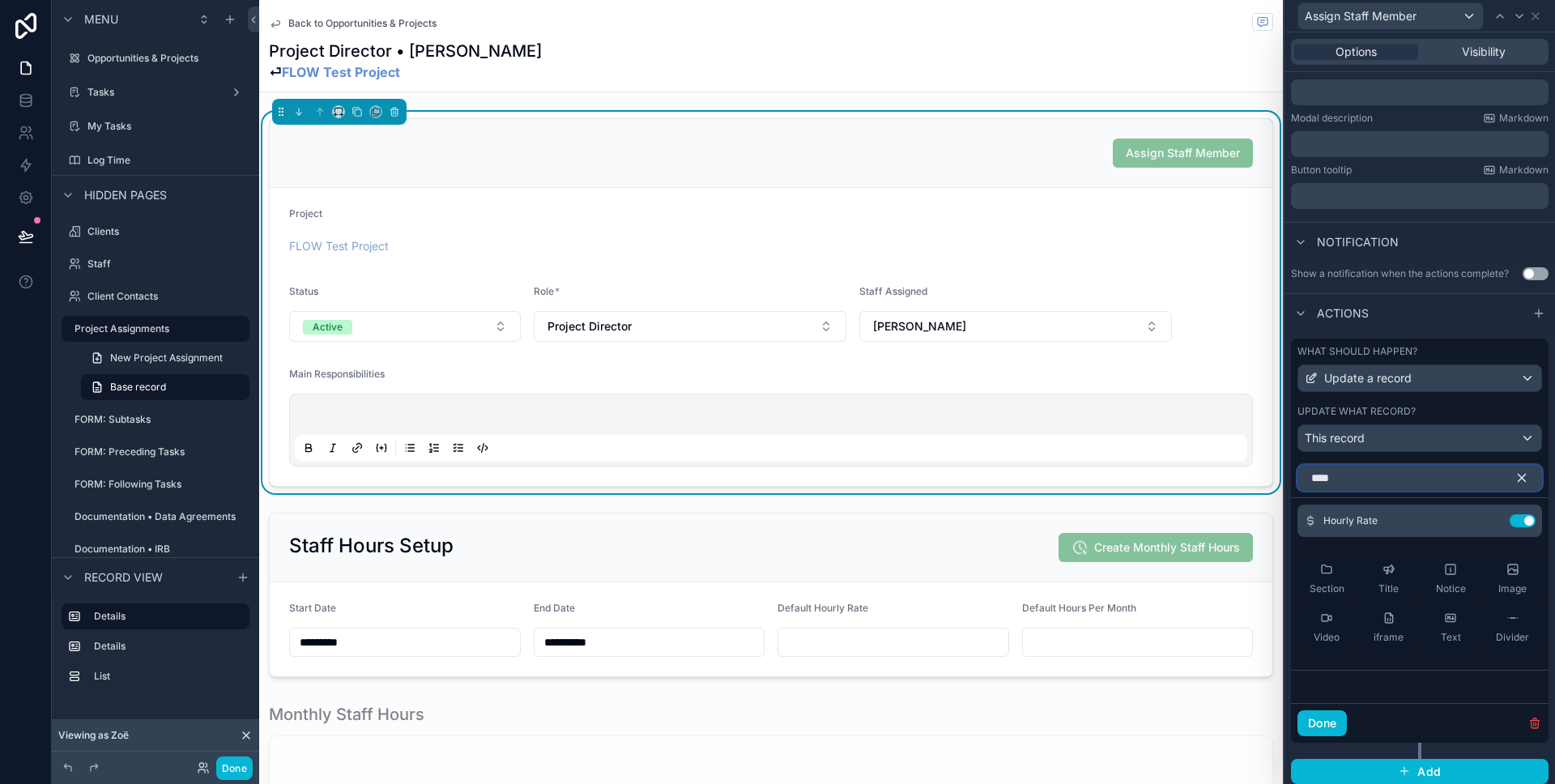
click at [1363, 476] on input "****" at bounding box center [1419, 477] width 244 height 26
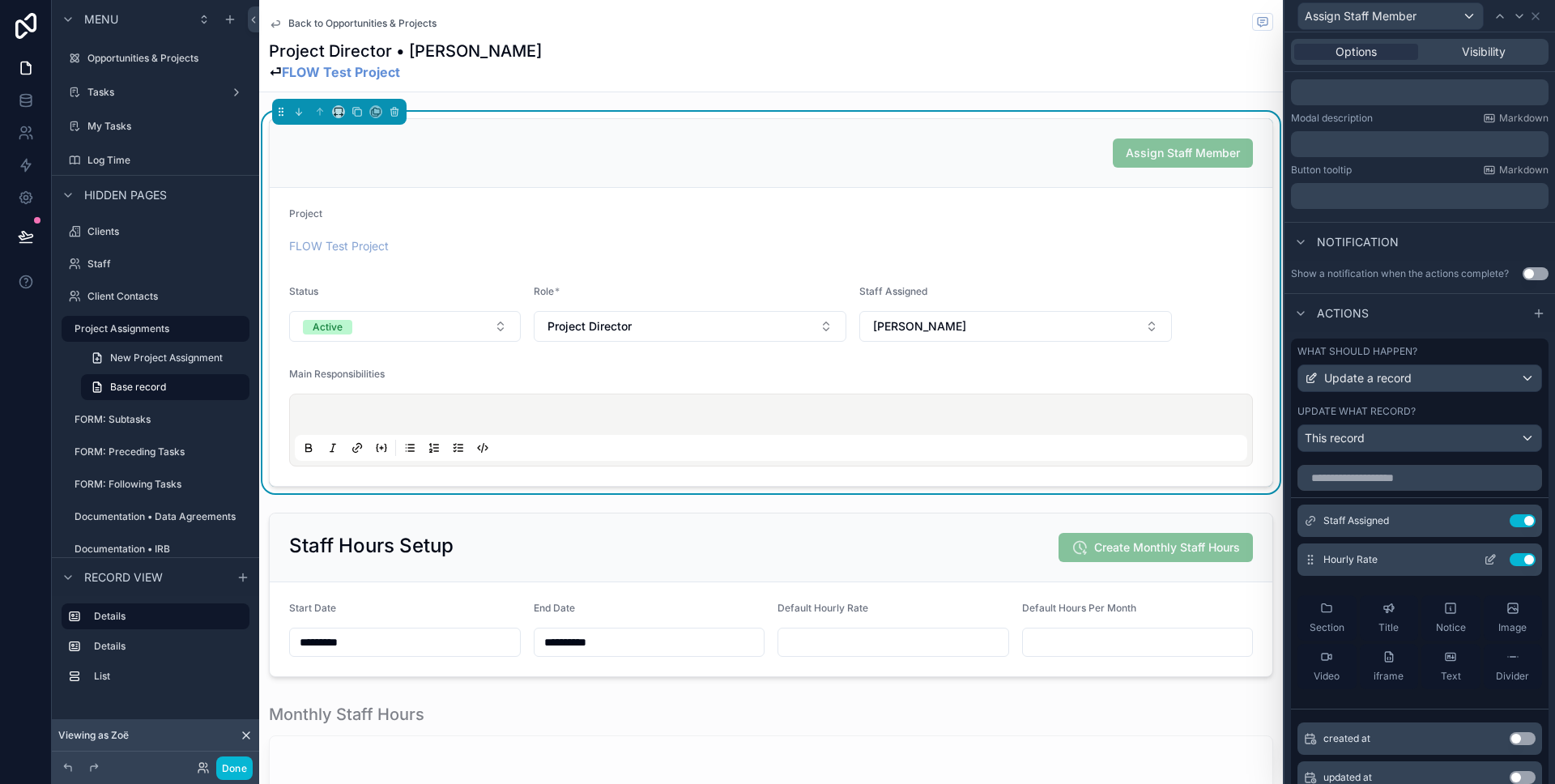
click at [1492, 556] on icon at bounding box center [1491, 560] width 13 height 13
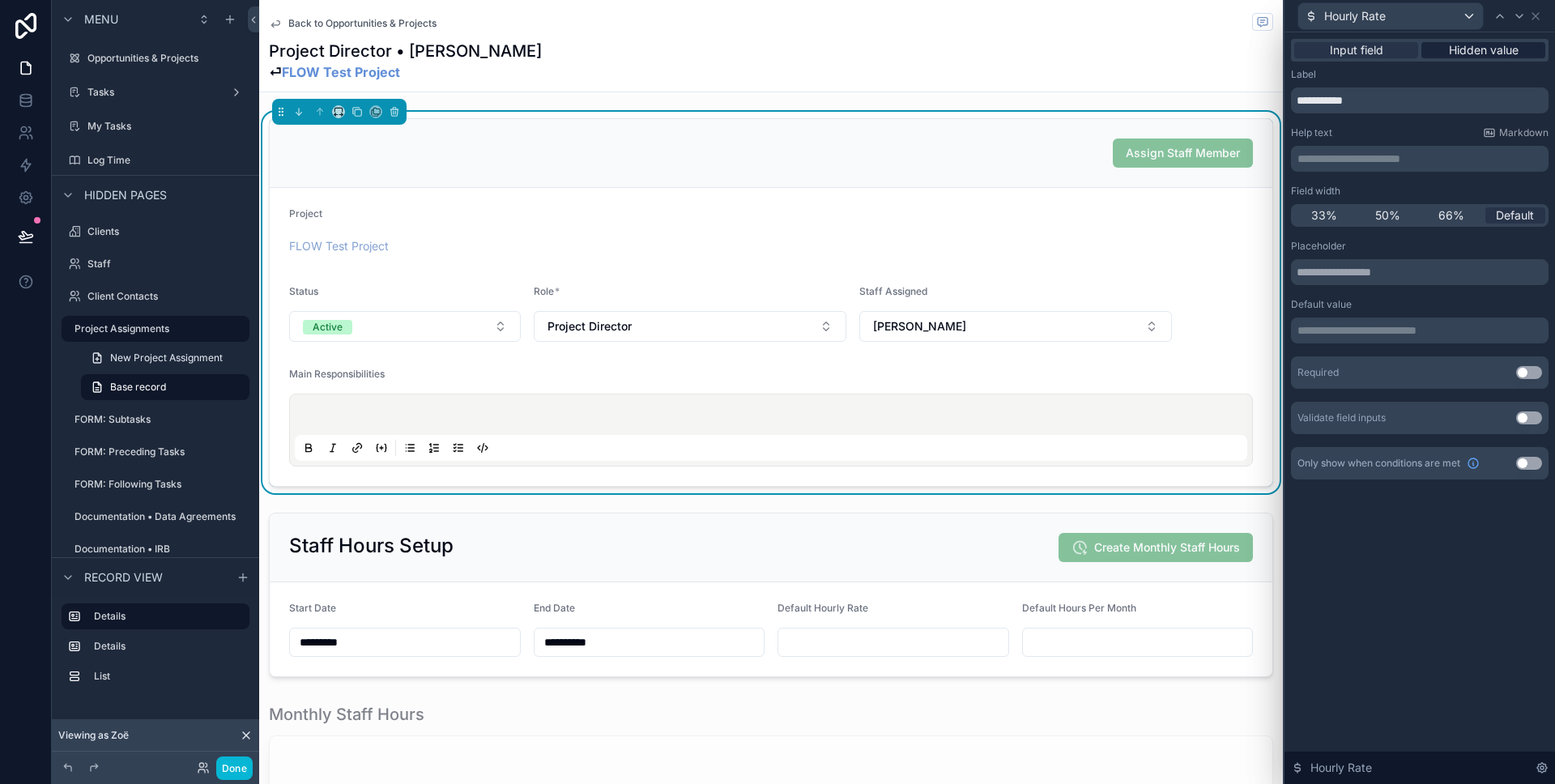
click at [1476, 43] on span "Hidden value" at bounding box center [1483, 50] width 70 height 16
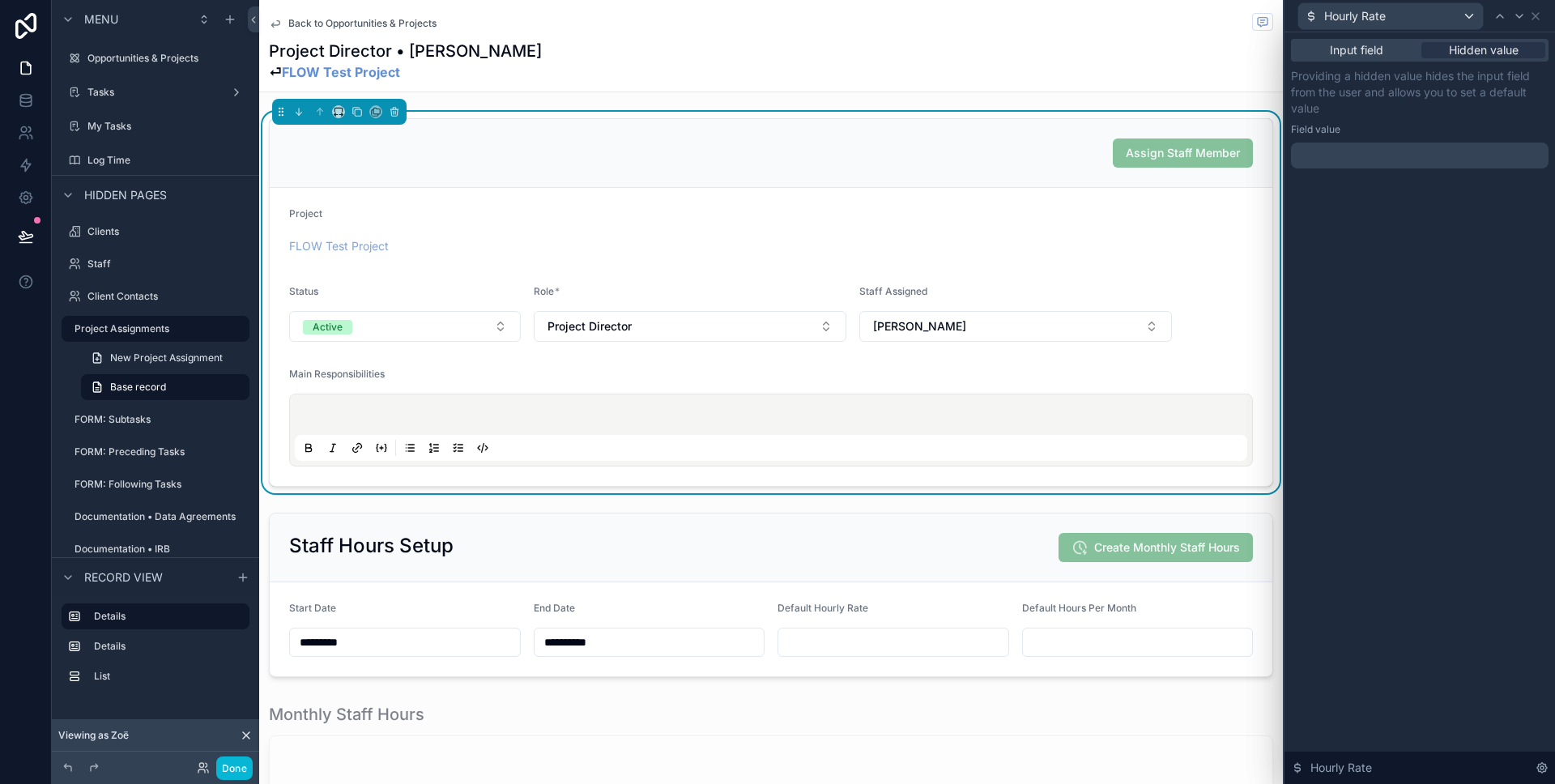
click at [1376, 153] on p "﻿" at bounding box center [1421, 155] width 248 height 16
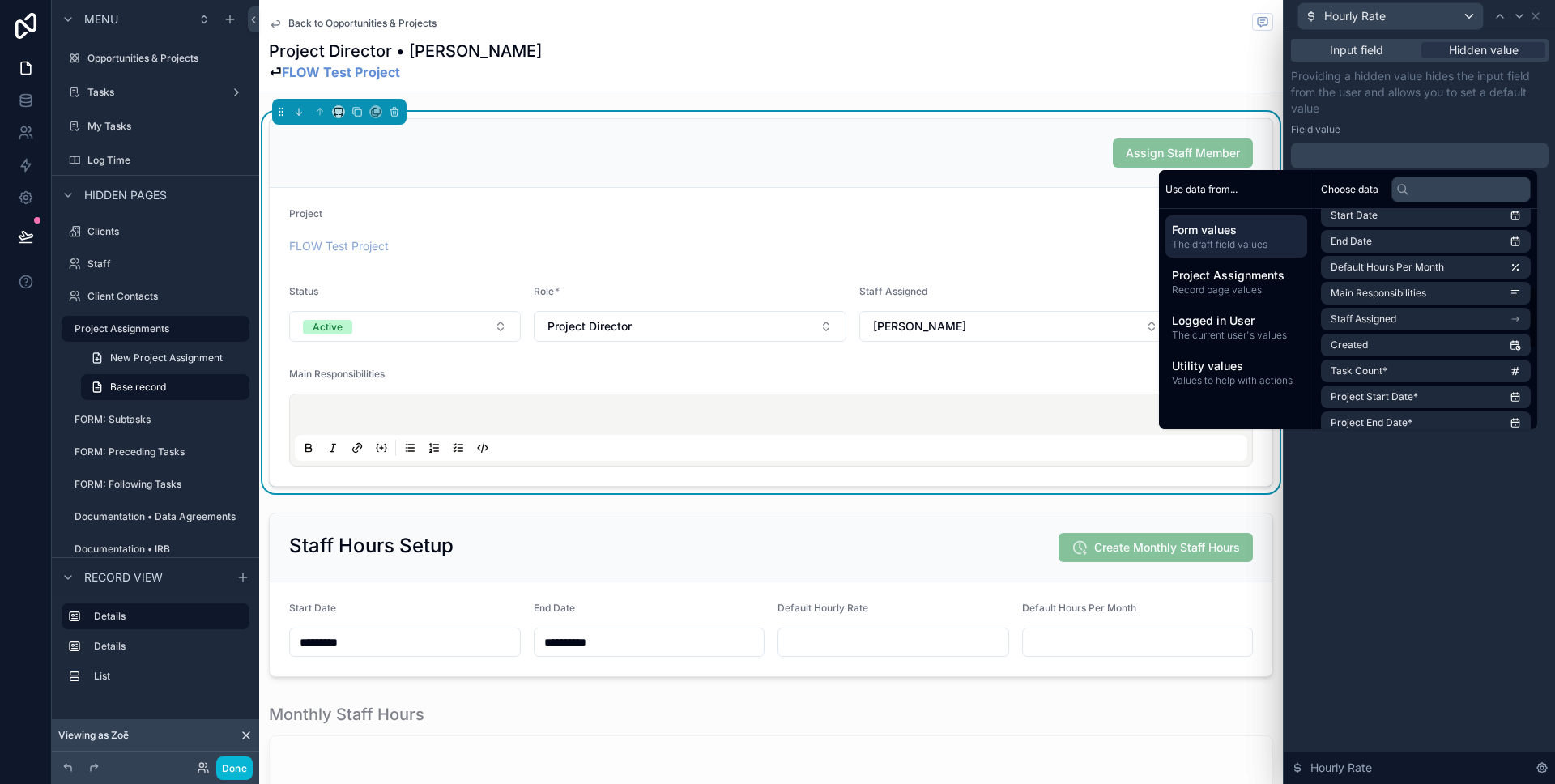
scroll to position [270, 0]
click at [1396, 312] on li "Staff Assigned" at bounding box center [1426, 320] width 210 height 23
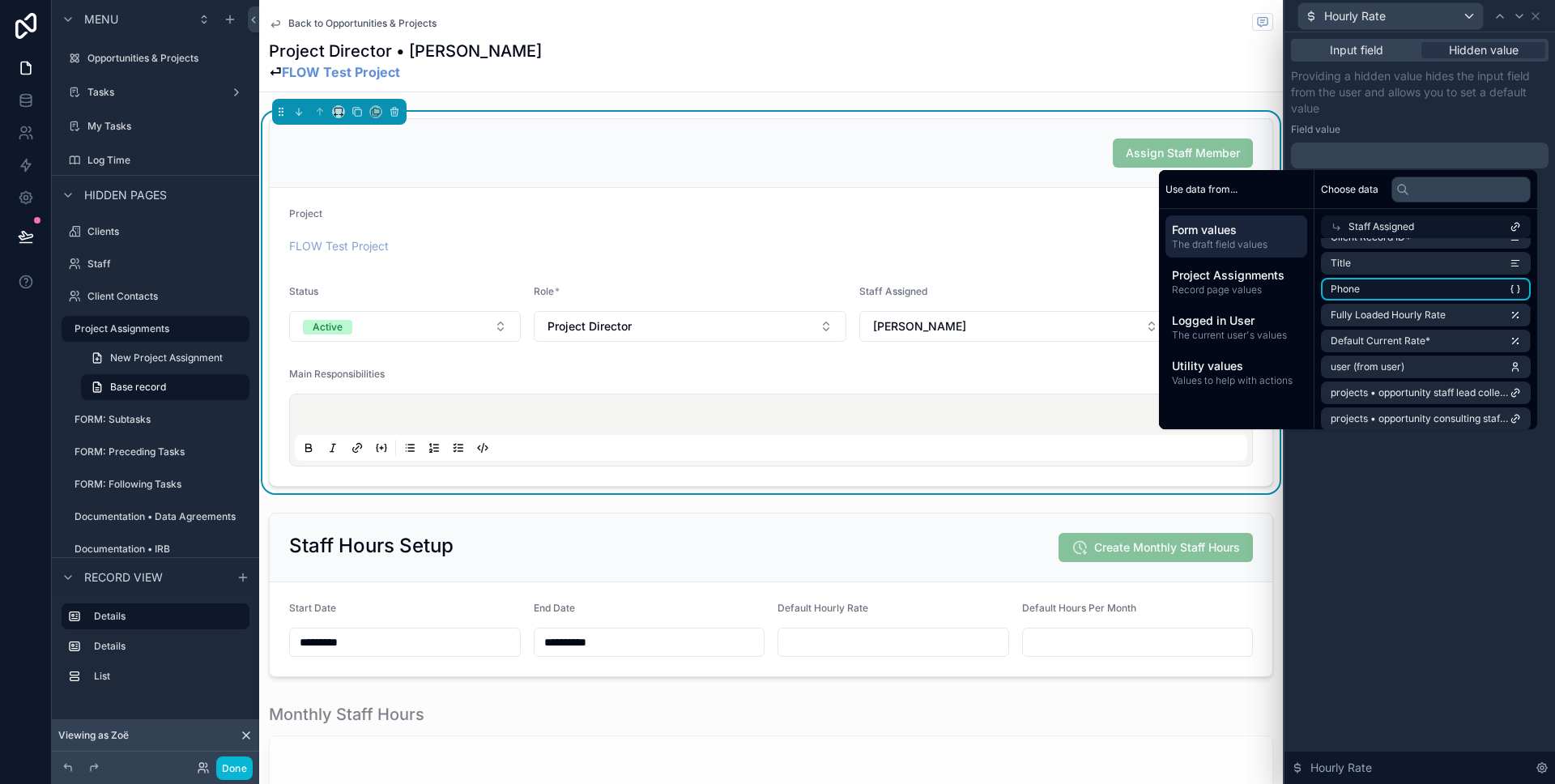
scroll to position [306, 0]
click at [1451, 341] on li "Default Current Rate*" at bounding box center [1426, 339] width 210 height 23
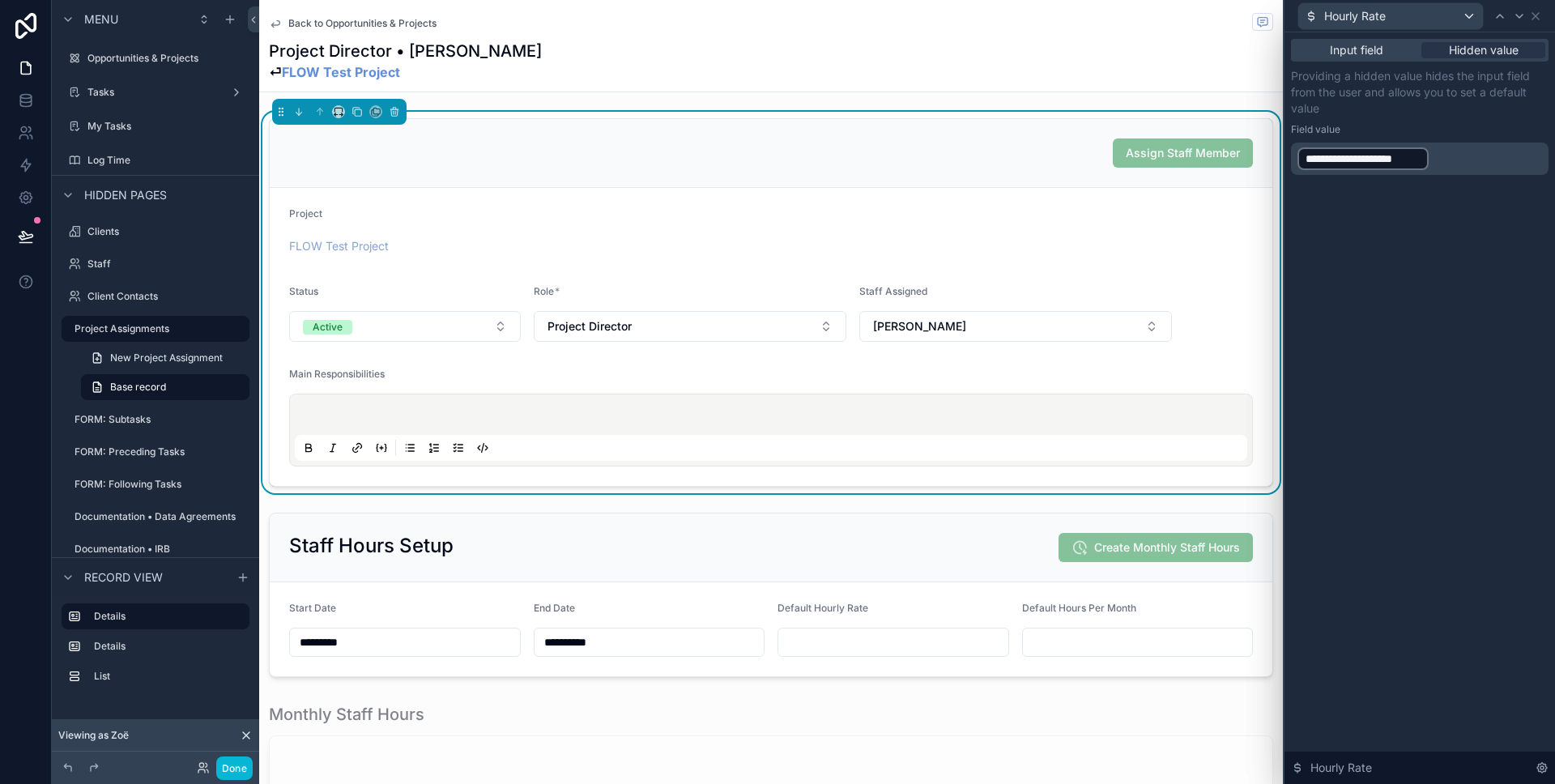
click at [1436, 113] on p "Providing a hidden value hides the input field from the user and allows you to …" at bounding box center [1419, 92] width 258 height 49
click at [986, 230] on div "Project FLOW Test Project" at bounding box center [771, 234] width 964 height 52
click at [1540, 20] on icon at bounding box center [1536, 16] width 13 height 13
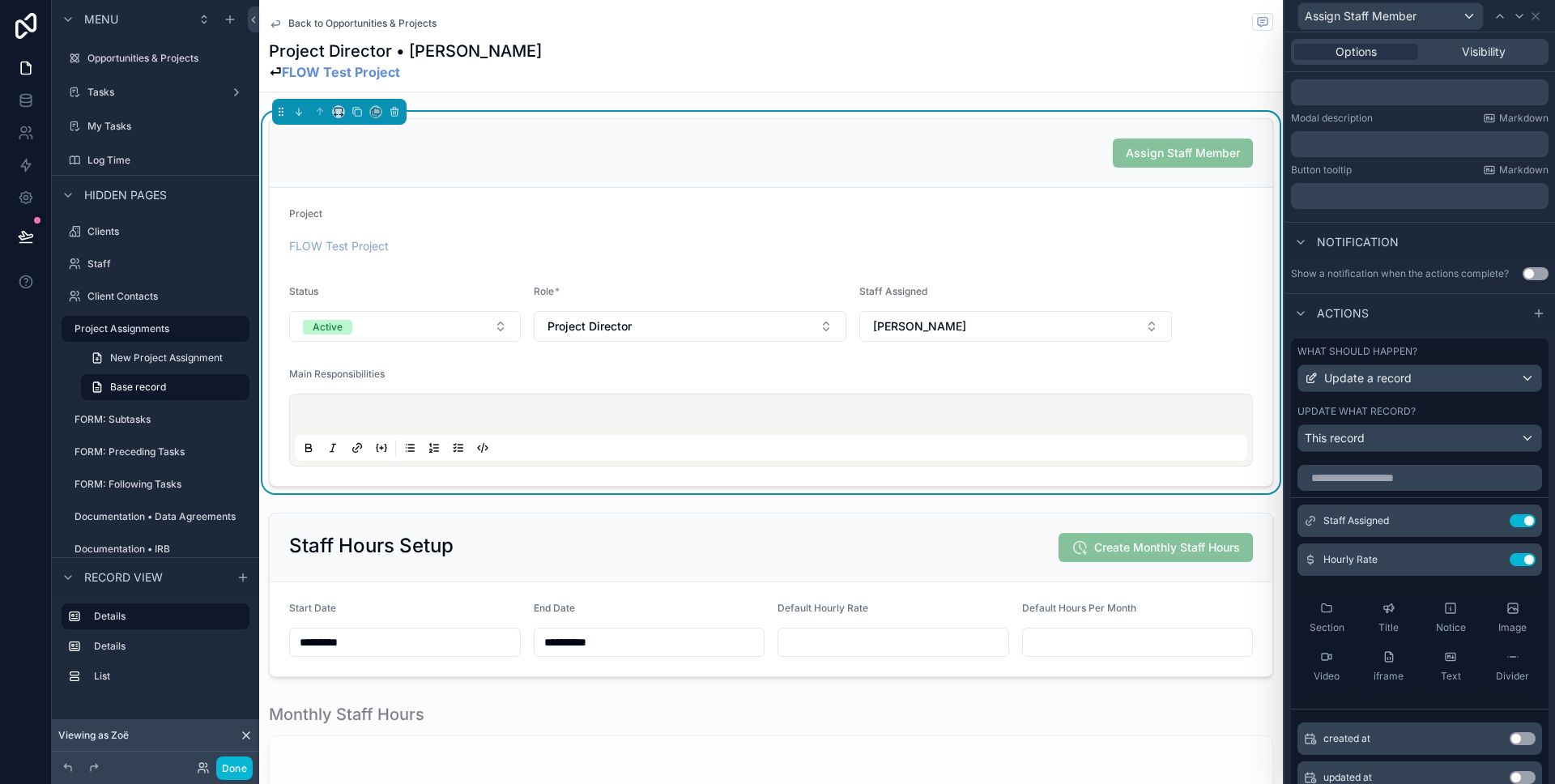
scroll to position [0, 0]
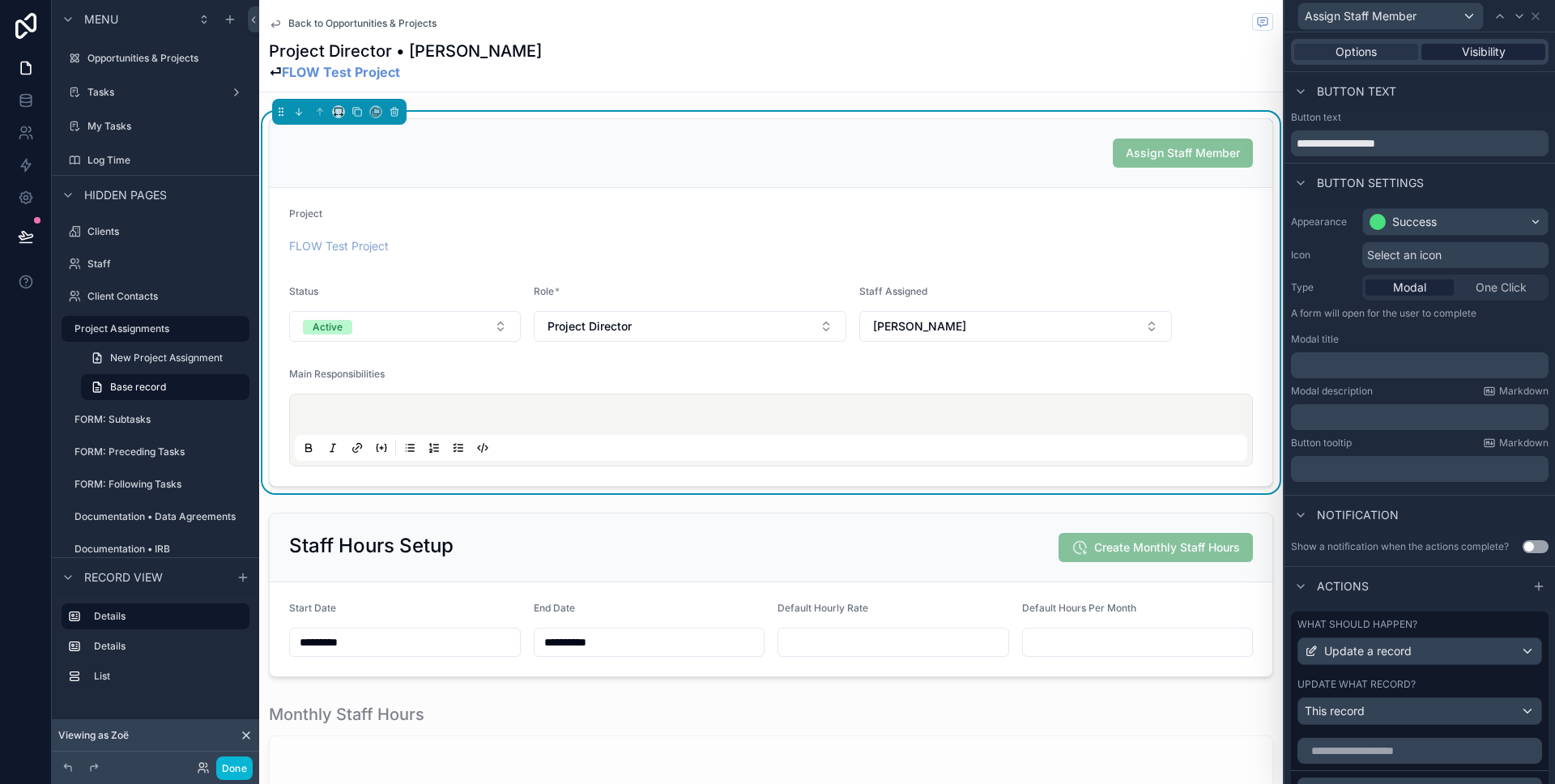
click at [1476, 54] on span "Visibility" at bounding box center [1484, 52] width 44 height 16
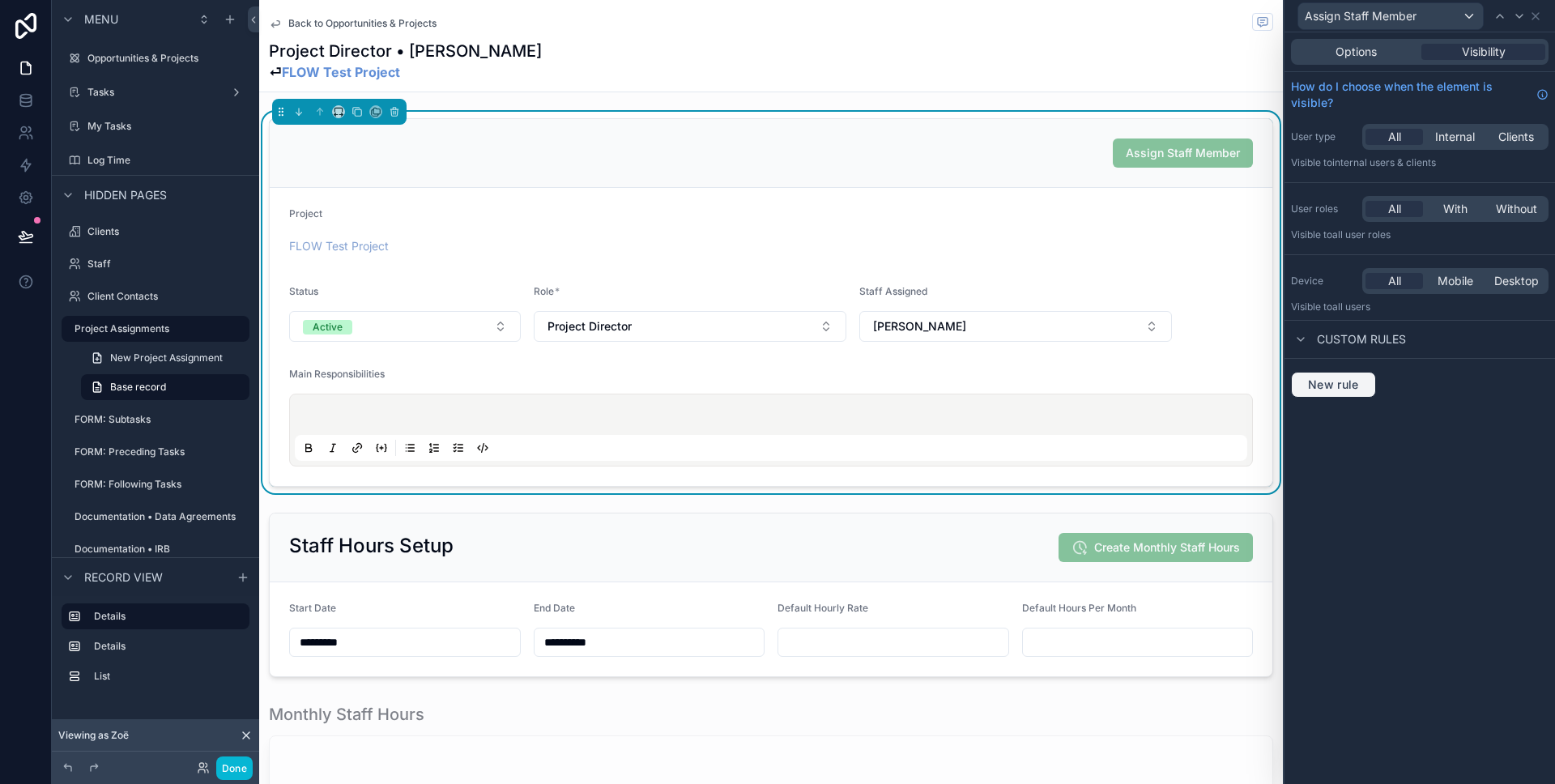
click at [1339, 384] on span "New rule" at bounding box center [1333, 384] width 64 height 14
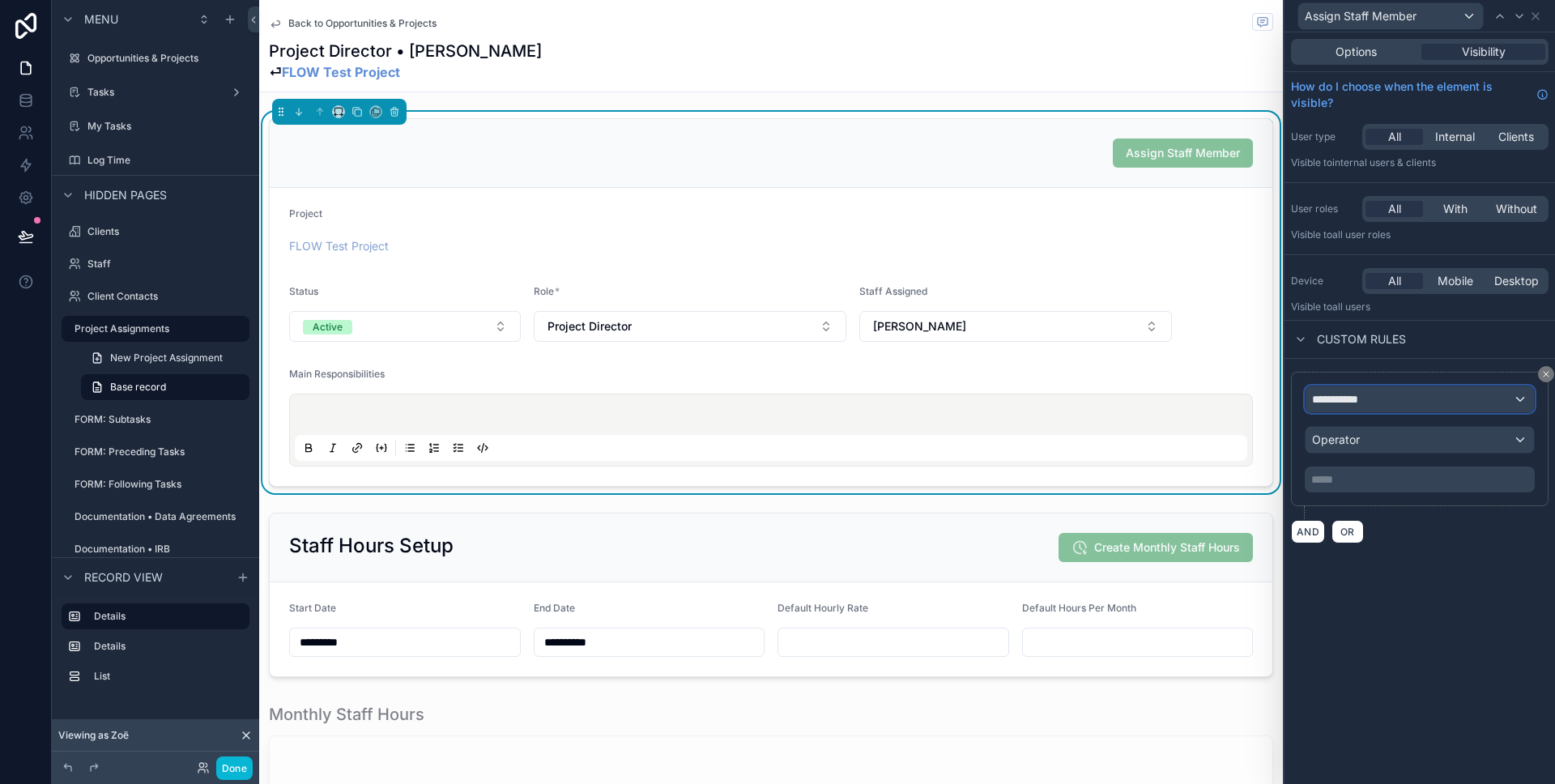
click at [1390, 394] on div "**********" at bounding box center [1419, 398] width 229 height 26
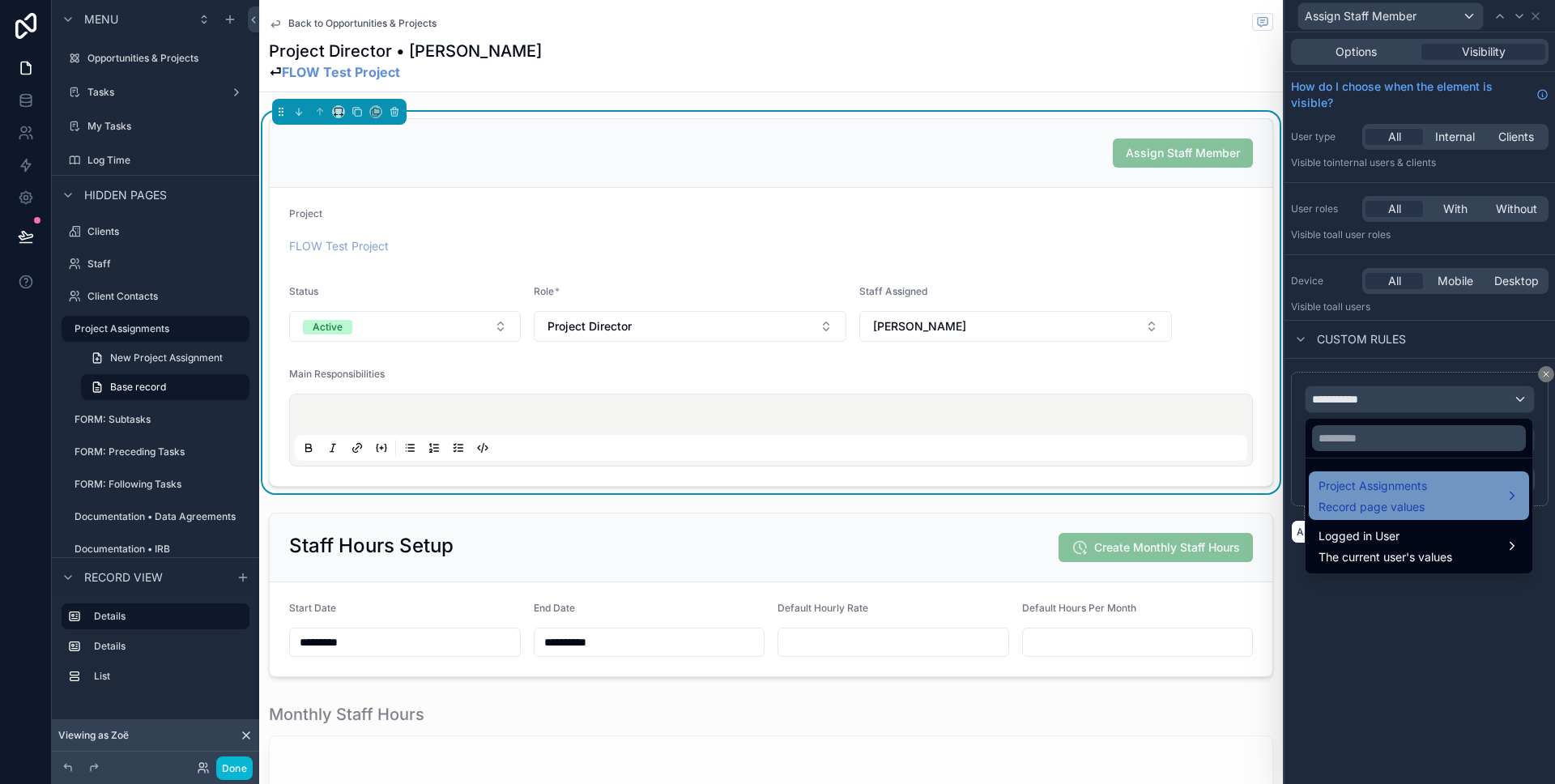
click at [1346, 480] on span "Project Assignments" at bounding box center [1372, 485] width 108 height 19
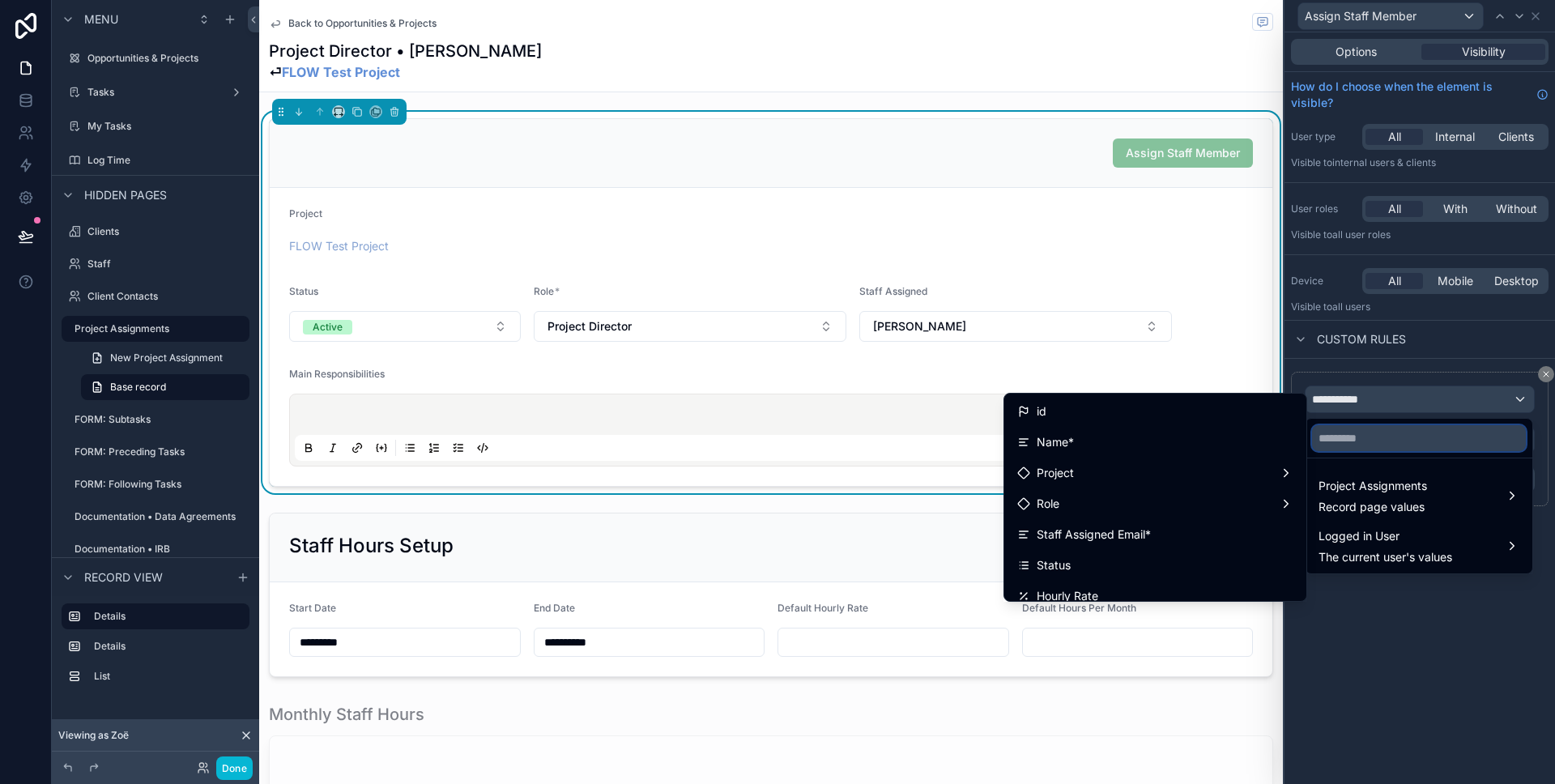
click at [1346, 441] on input "text" at bounding box center [1418, 437] width 214 height 26
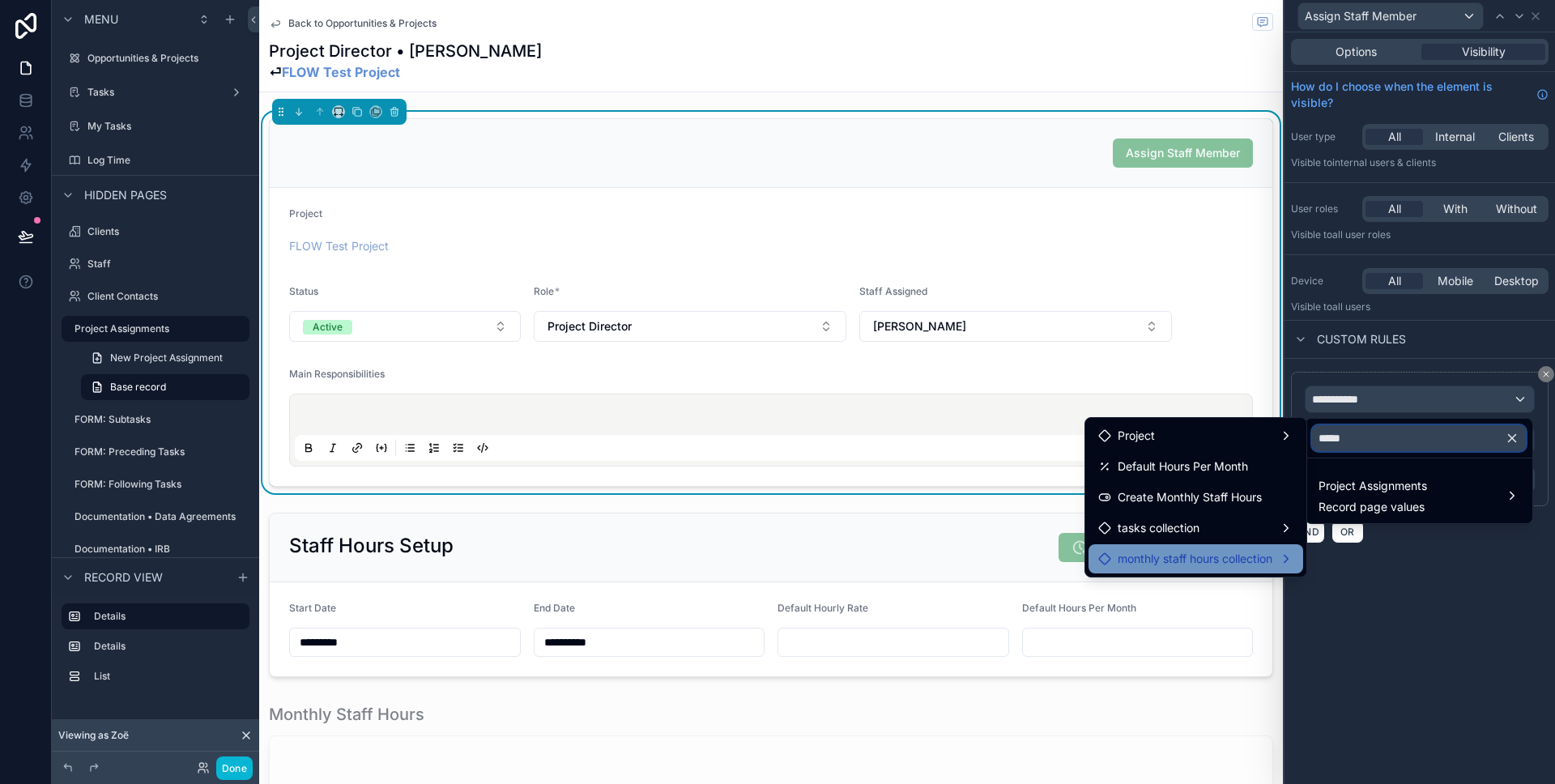
type input "*****"
click at [1229, 554] on span "monthly staff hours collection" at bounding box center [1195, 558] width 155 height 19
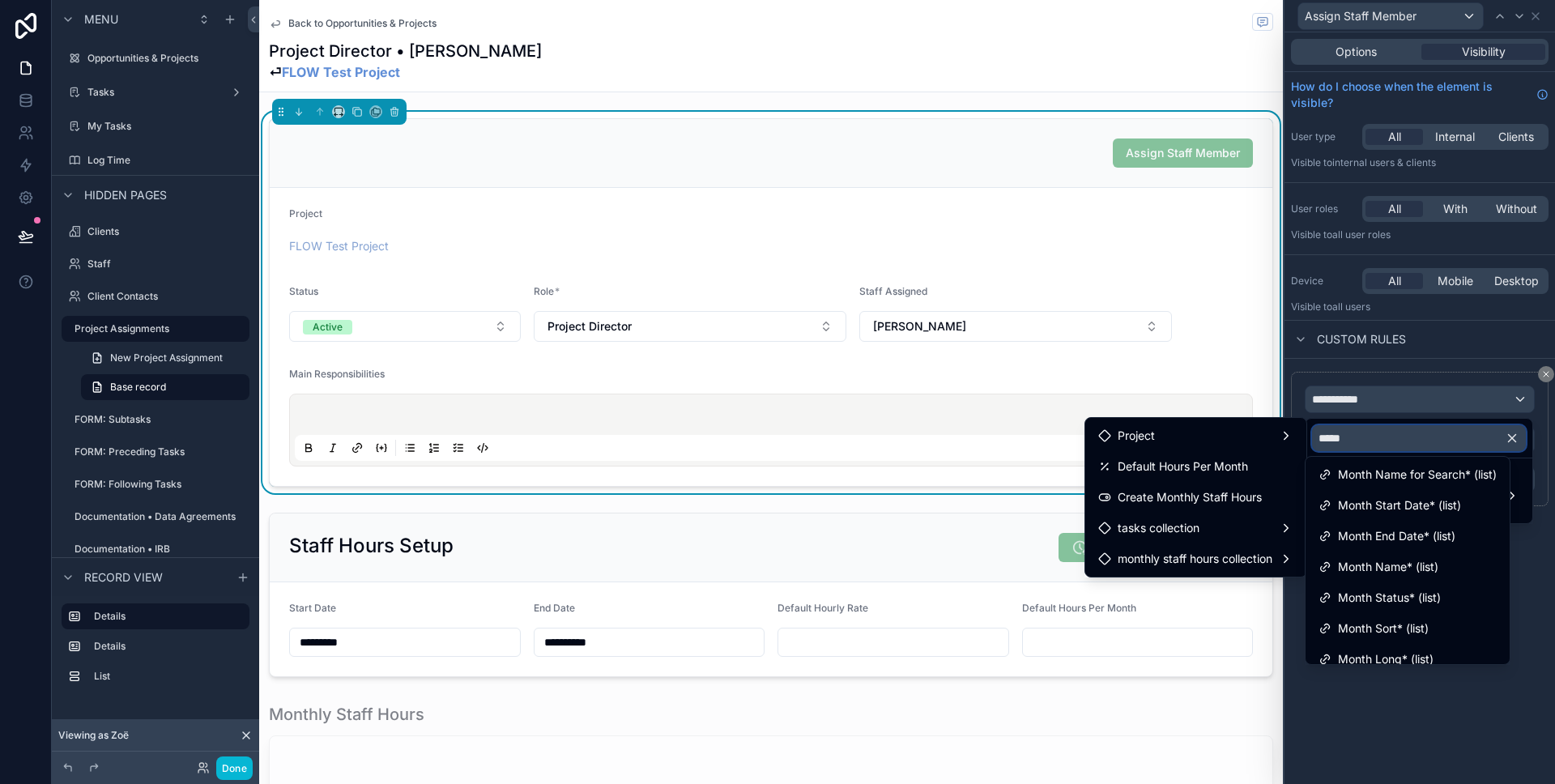
click at [1365, 433] on input "*****" at bounding box center [1418, 437] width 214 height 26
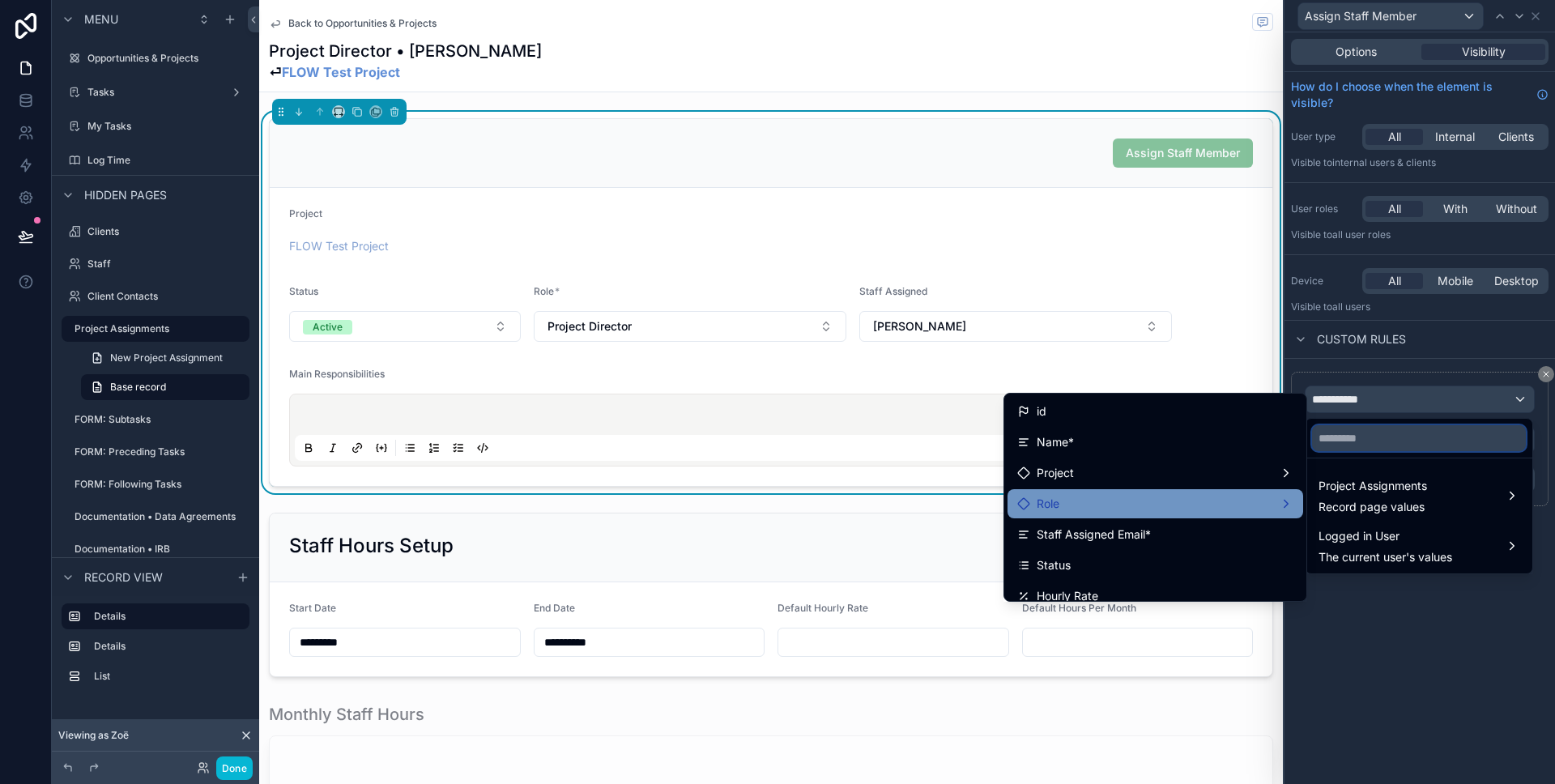
scroll to position [659, 0]
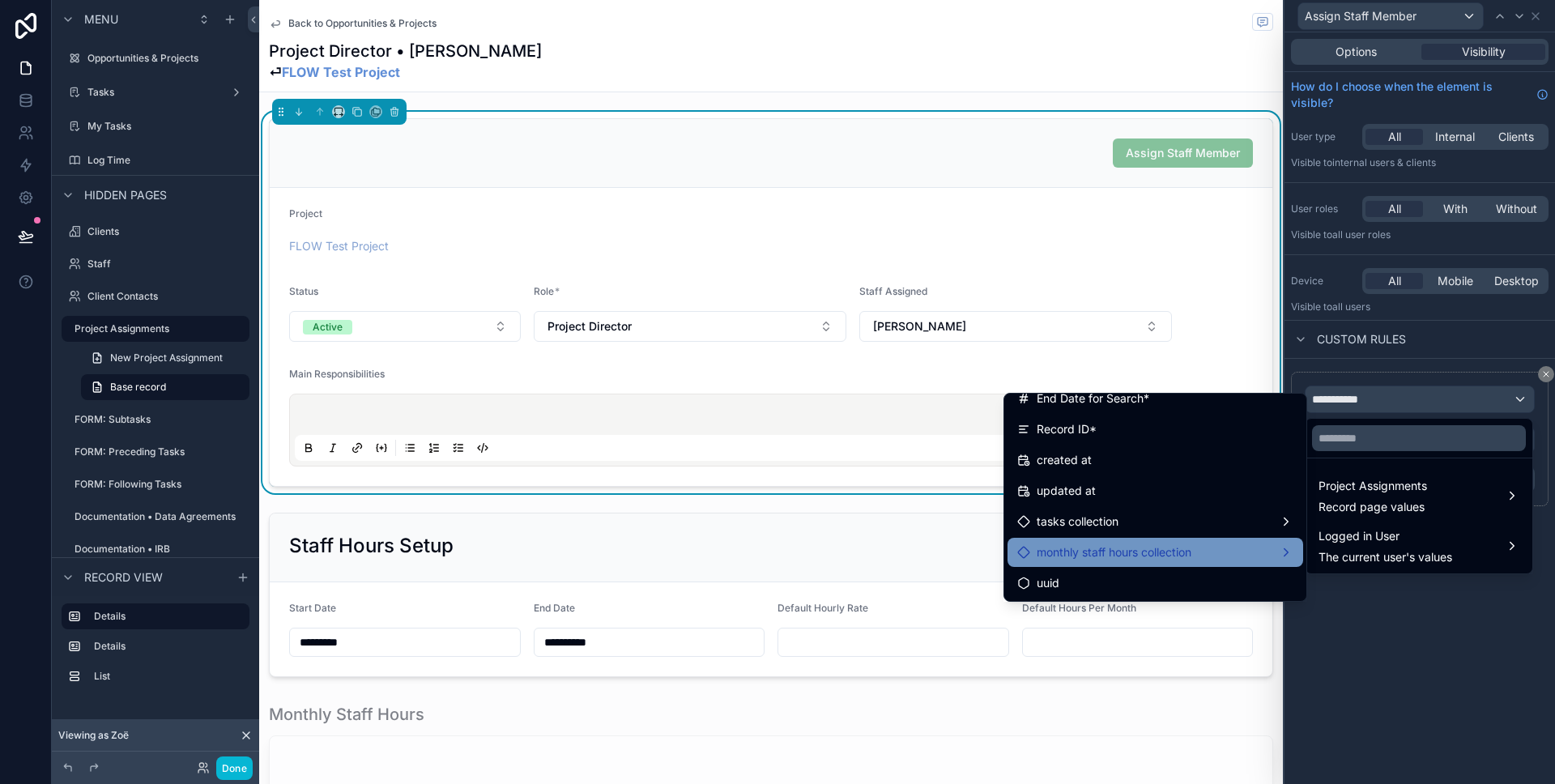
click at [1164, 554] on span "monthly staff hours collection" at bounding box center [1115, 552] width 155 height 19
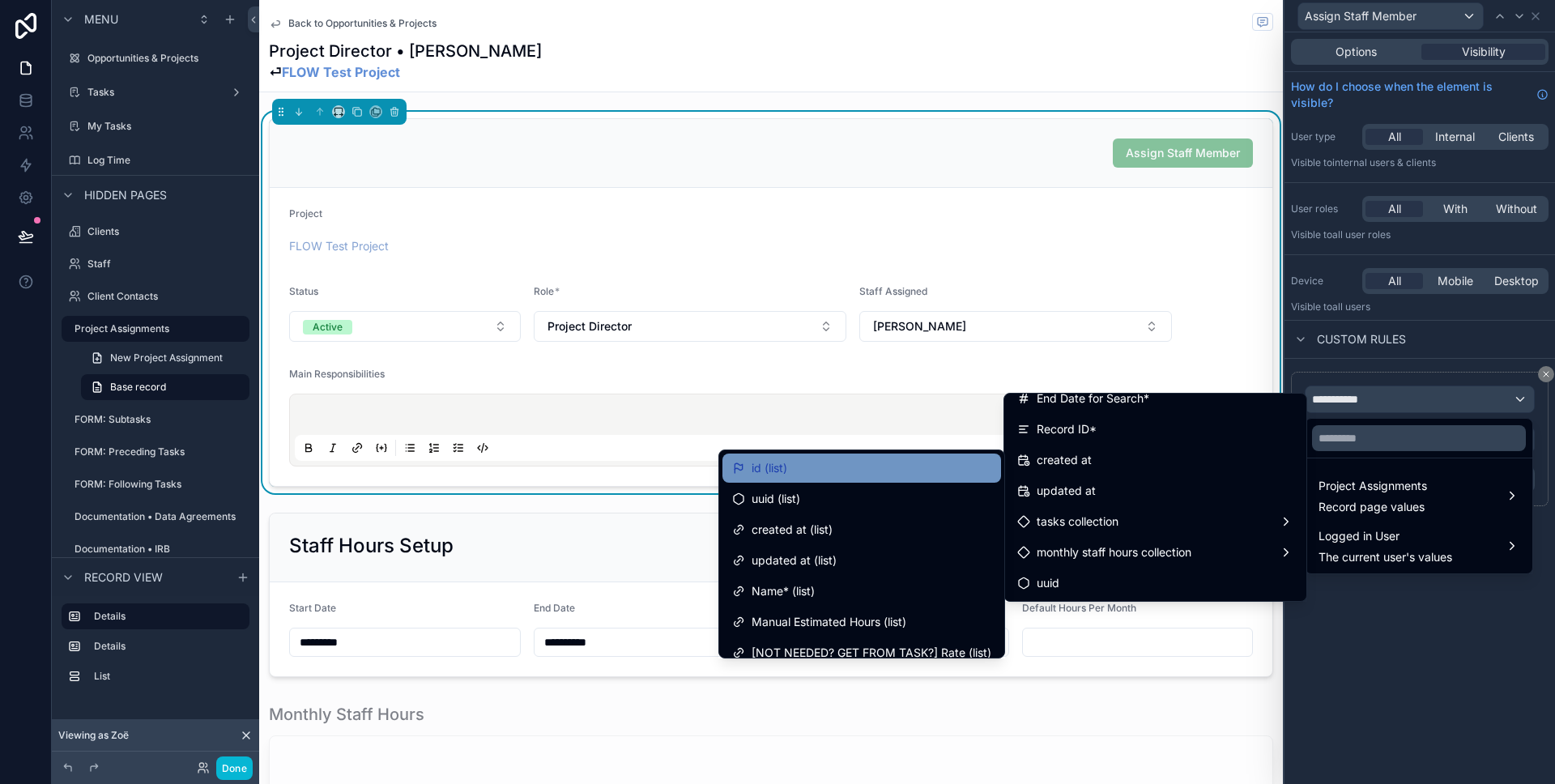
click at [854, 476] on div "id (list)" at bounding box center [862, 468] width 259 height 19
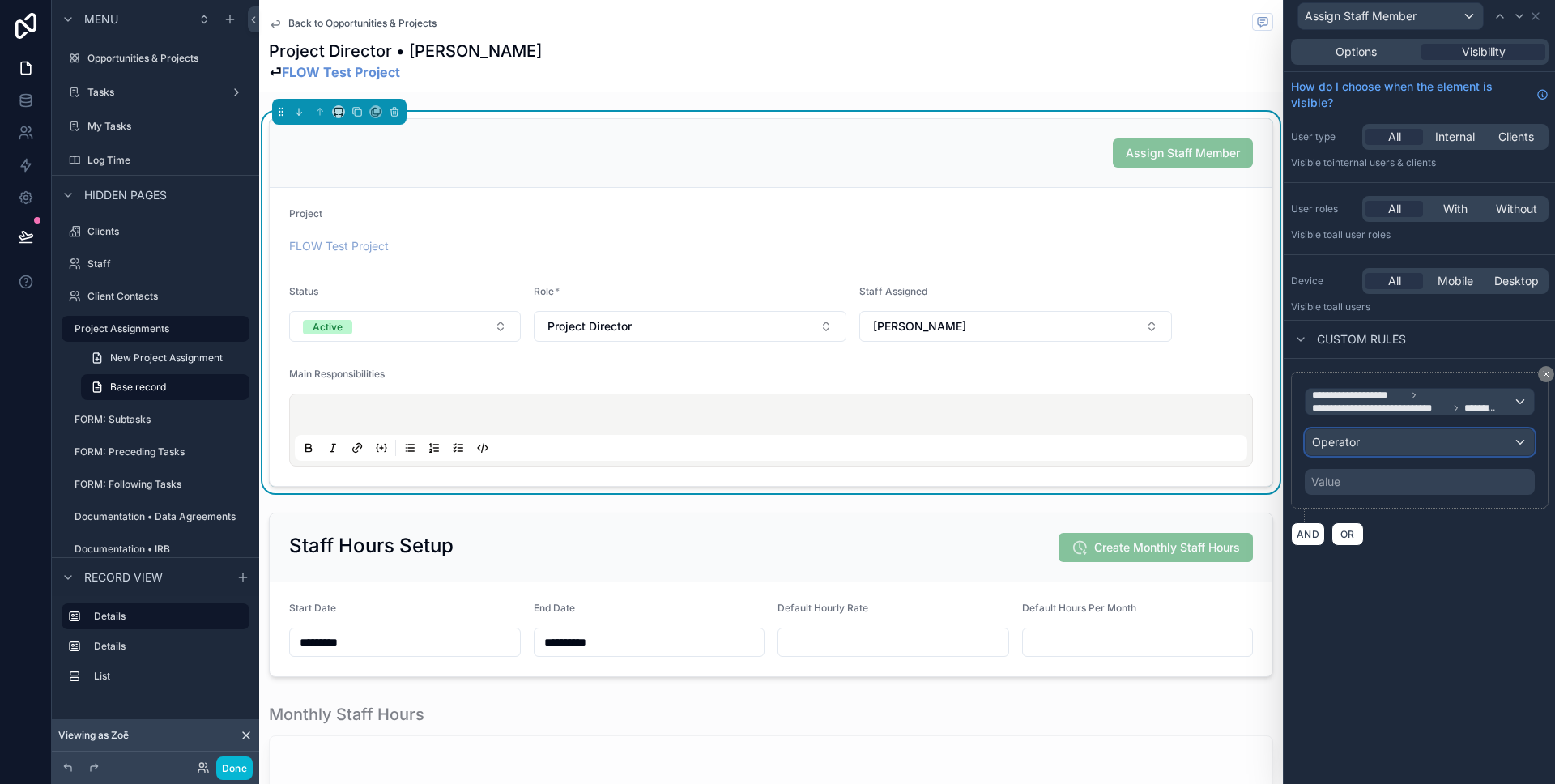
click at [1354, 439] on span "Operator" at bounding box center [1336, 441] width 48 height 13
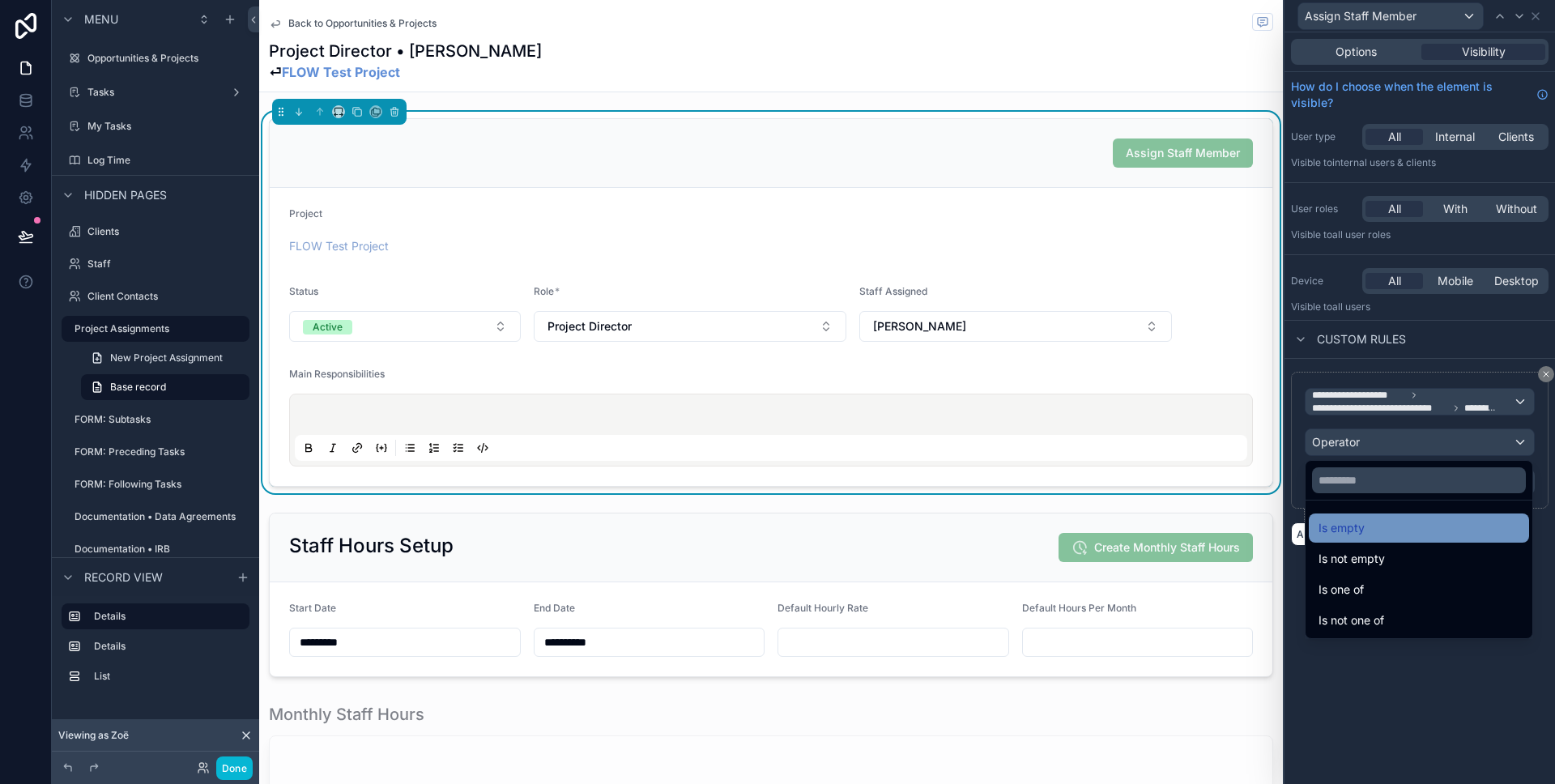
click at [1347, 537] on span "Is empty" at bounding box center [1341, 527] width 46 height 19
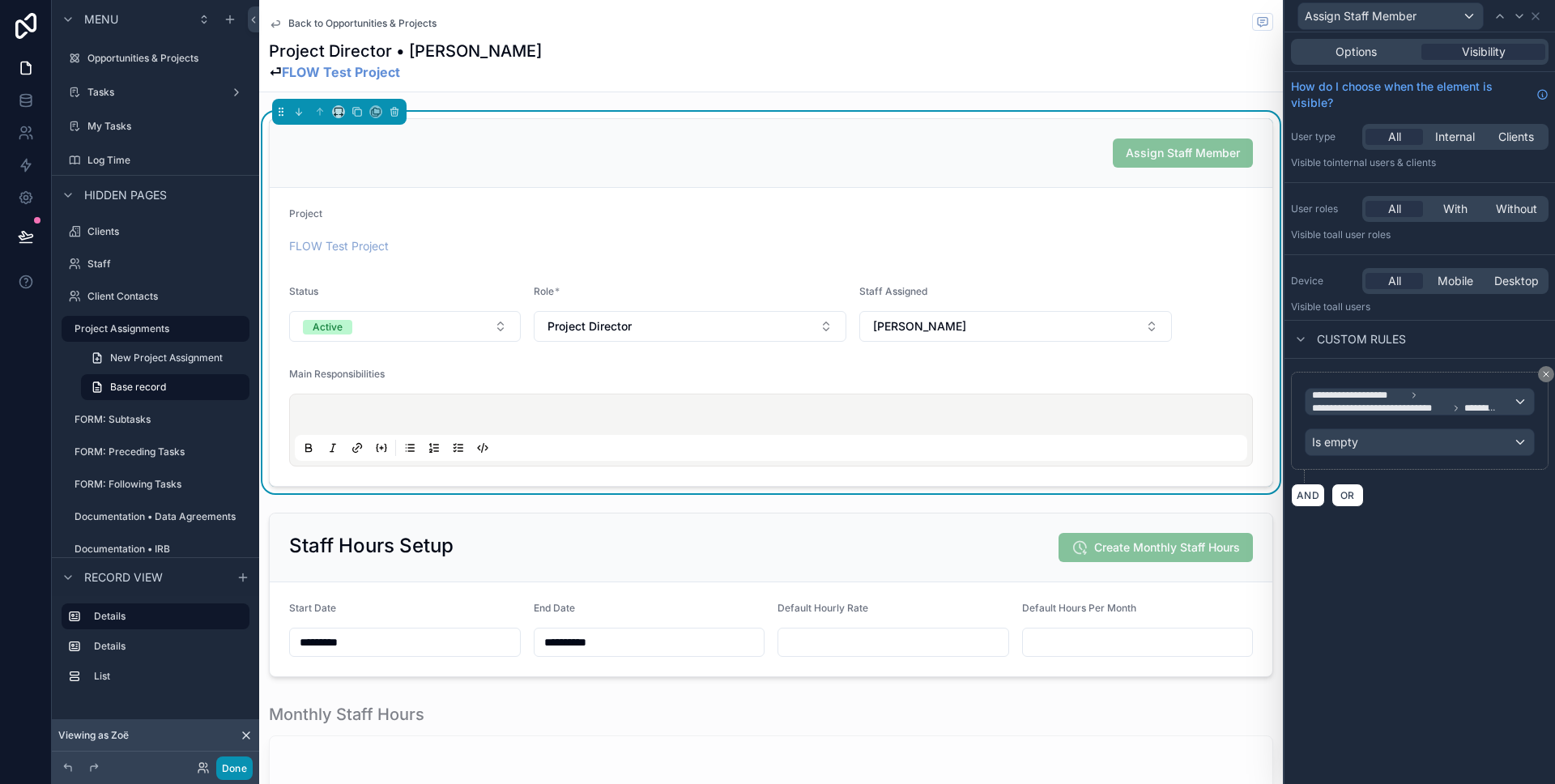
click at [234, 774] on button "Done" at bounding box center [235, 768] width 36 height 24
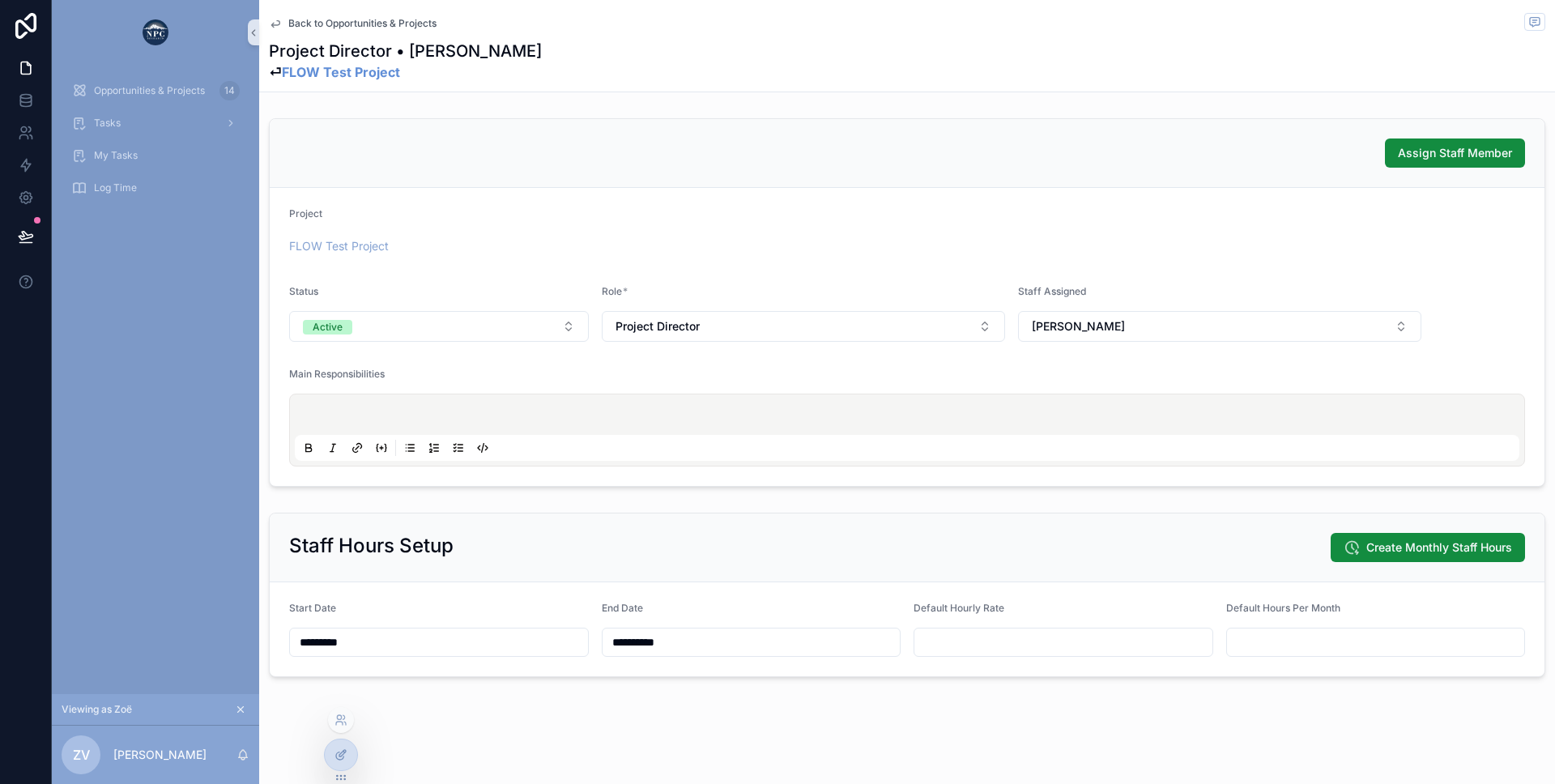
click at [341, 757] on icon at bounding box center [341, 755] width 13 height 13
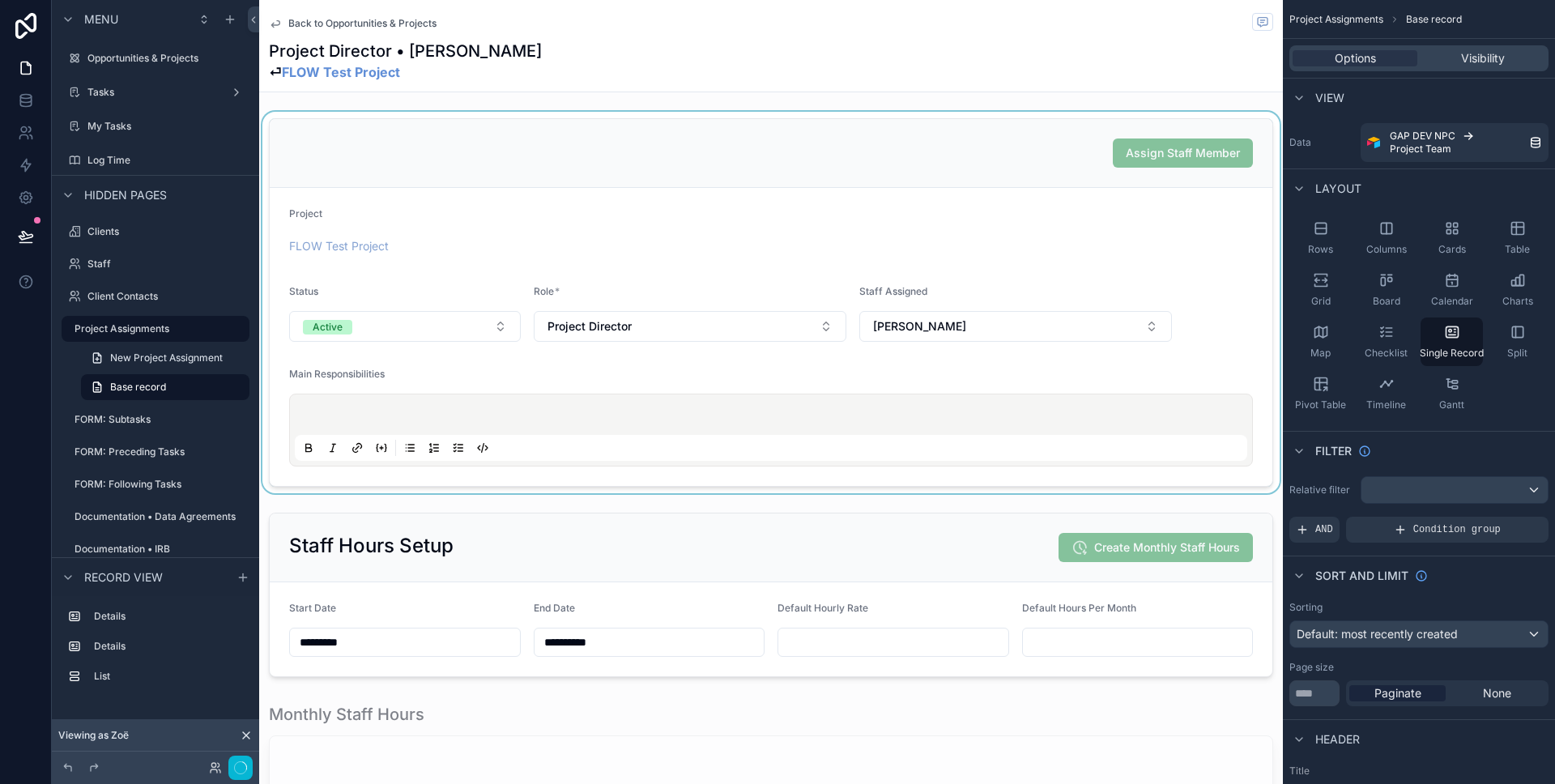
click at [690, 241] on div "scrollable content" at bounding box center [771, 302] width 1024 height 381
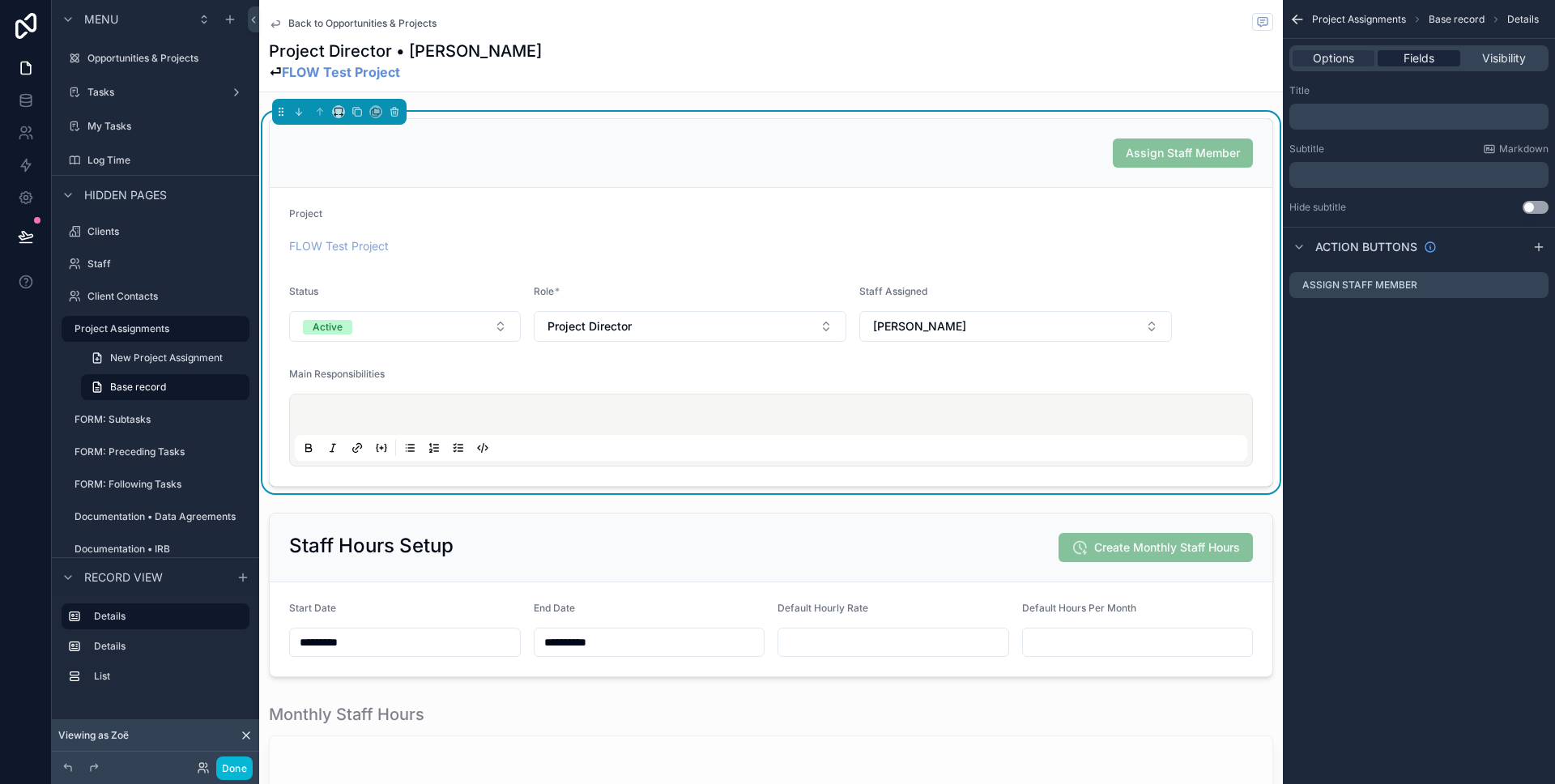
click at [1411, 53] on span "Fields" at bounding box center [1419, 57] width 31 height 16
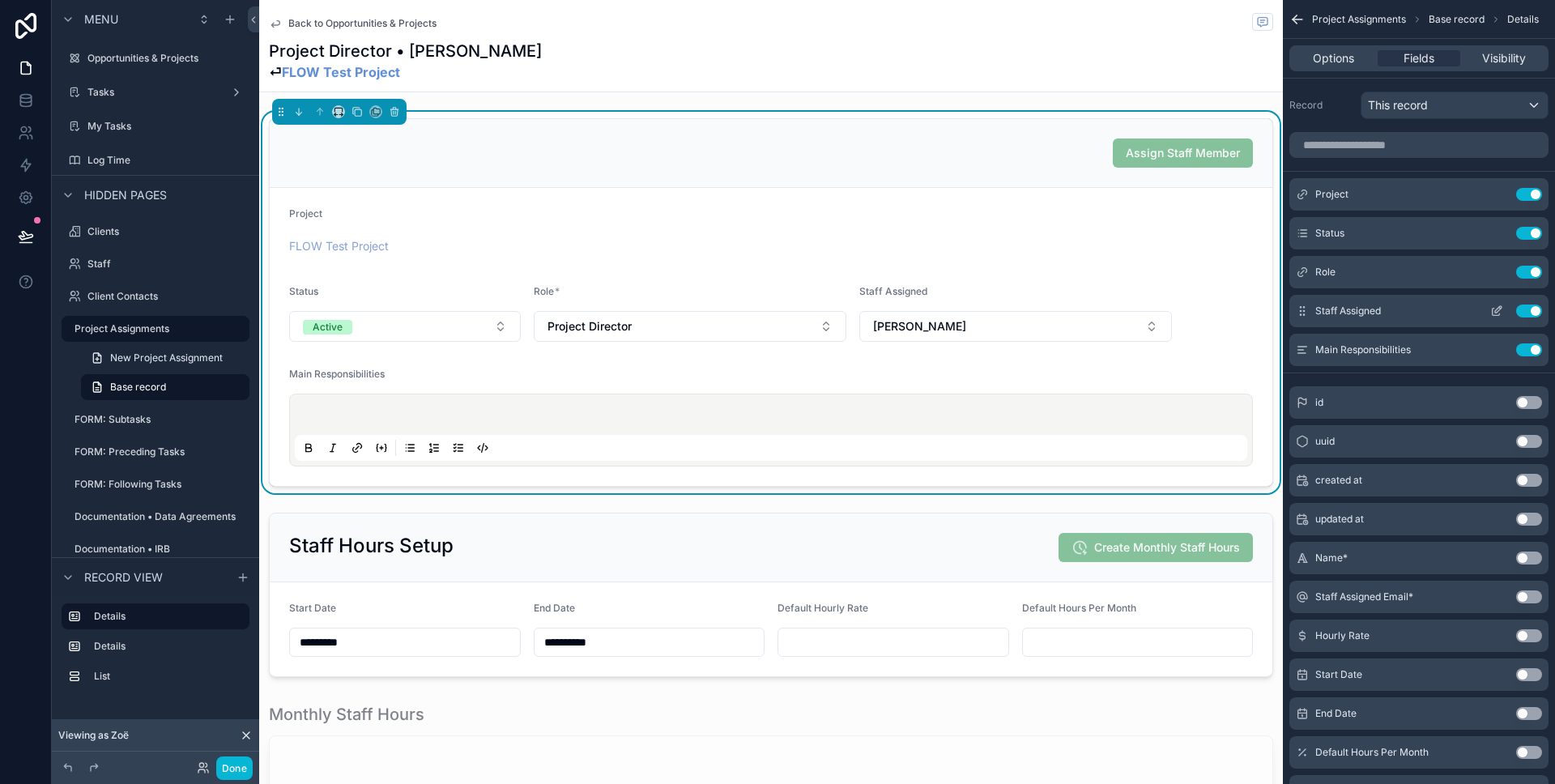
click at [1493, 316] on icon "scrollable content" at bounding box center [1497, 311] width 13 height 13
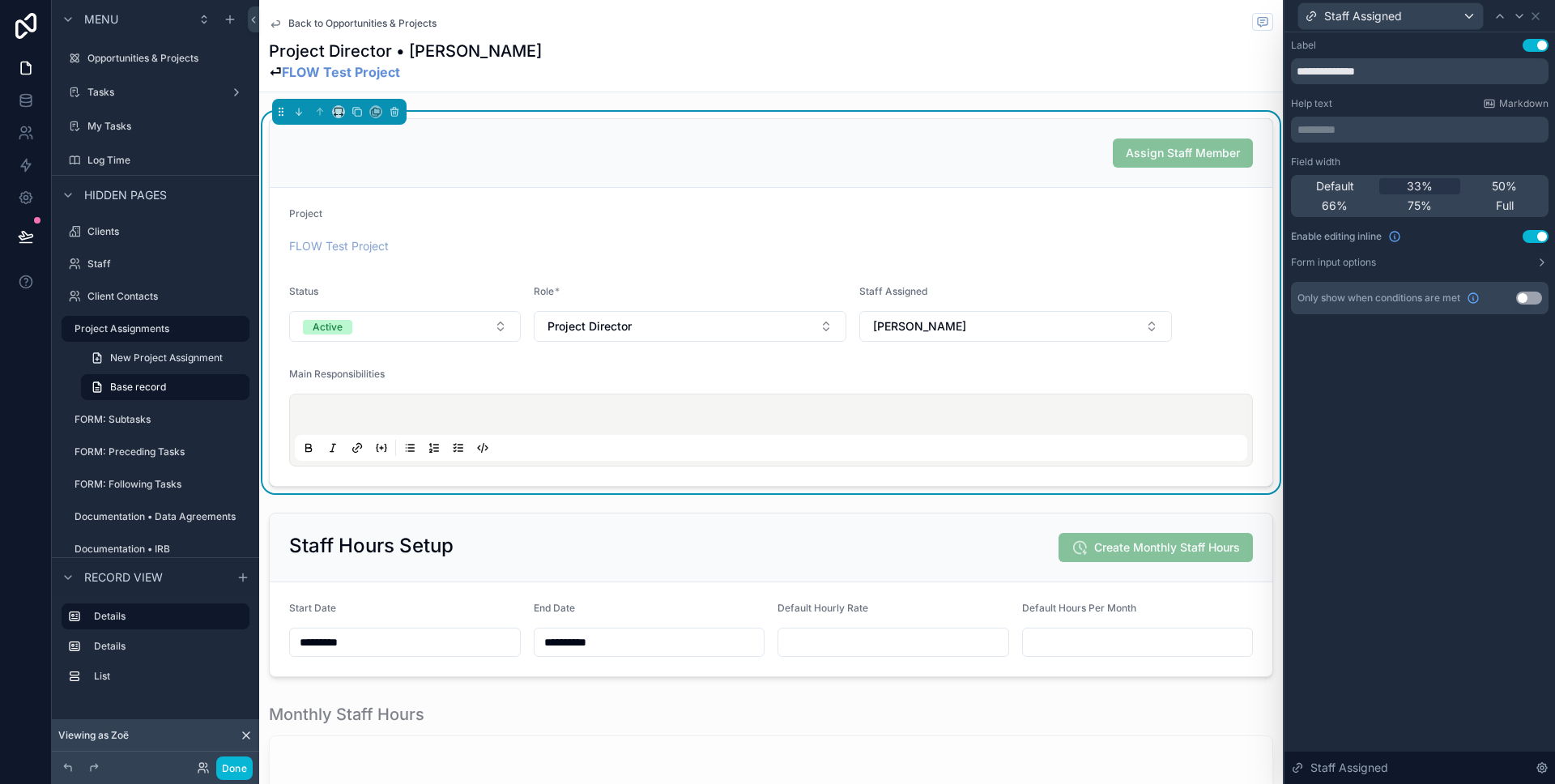
click at [1538, 239] on button "Use setting" at bounding box center [1535, 236] width 26 height 13
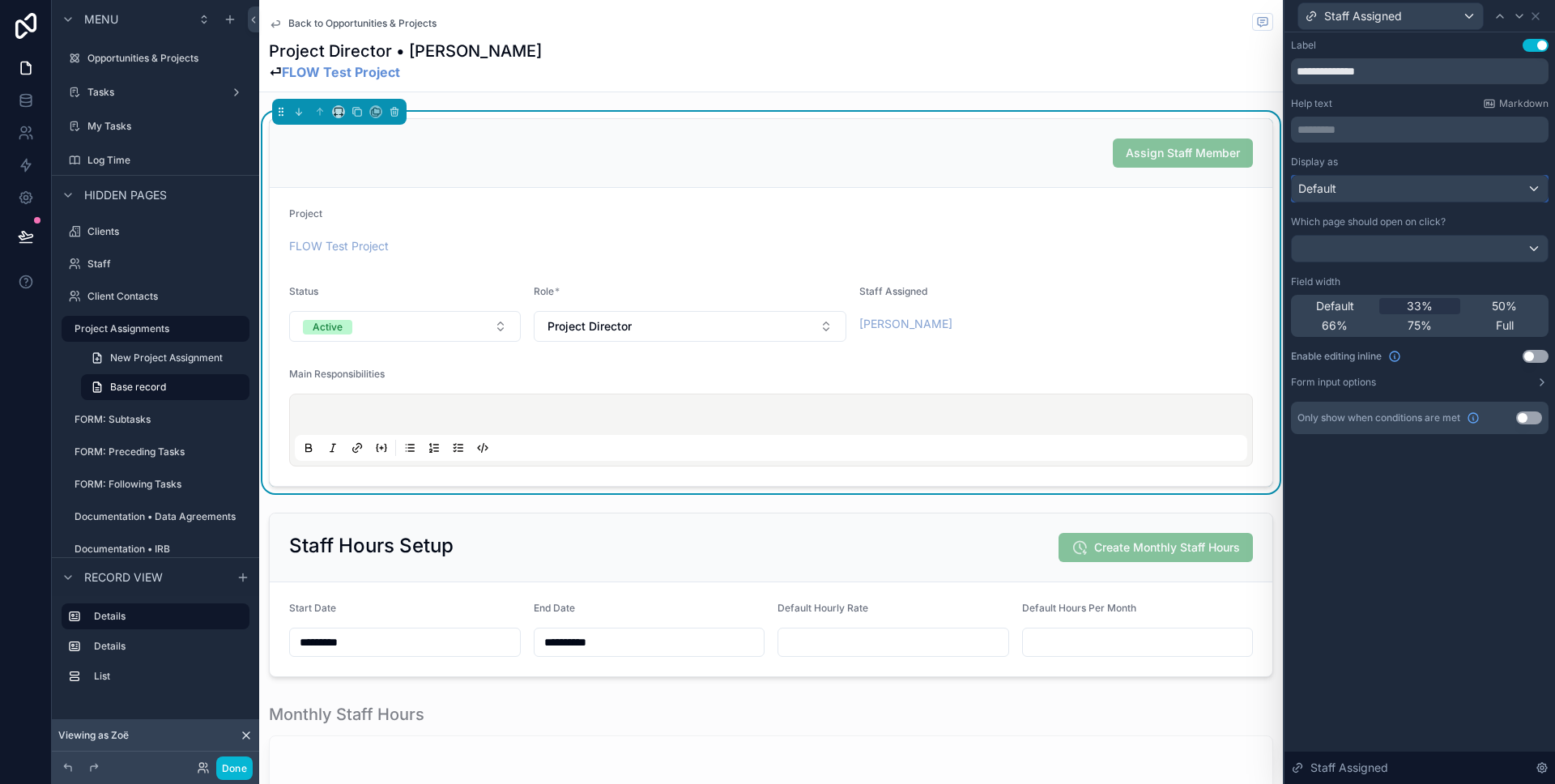
click at [1342, 184] on div "Default" at bounding box center [1419, 189] width 256 height 26
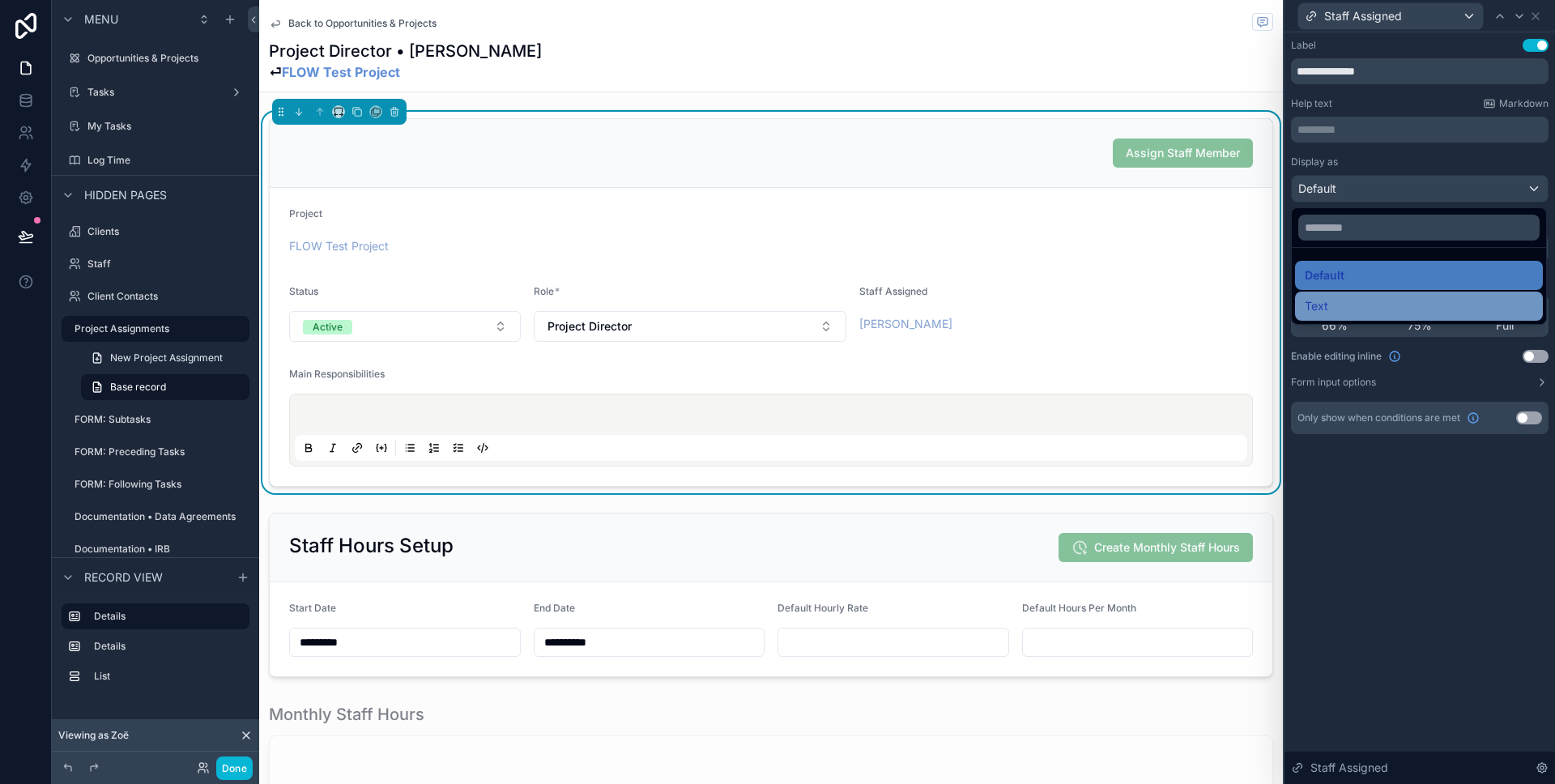
click at [1326, 297] on span "Text" at bounding box center [1317, 306] width 24 height 19
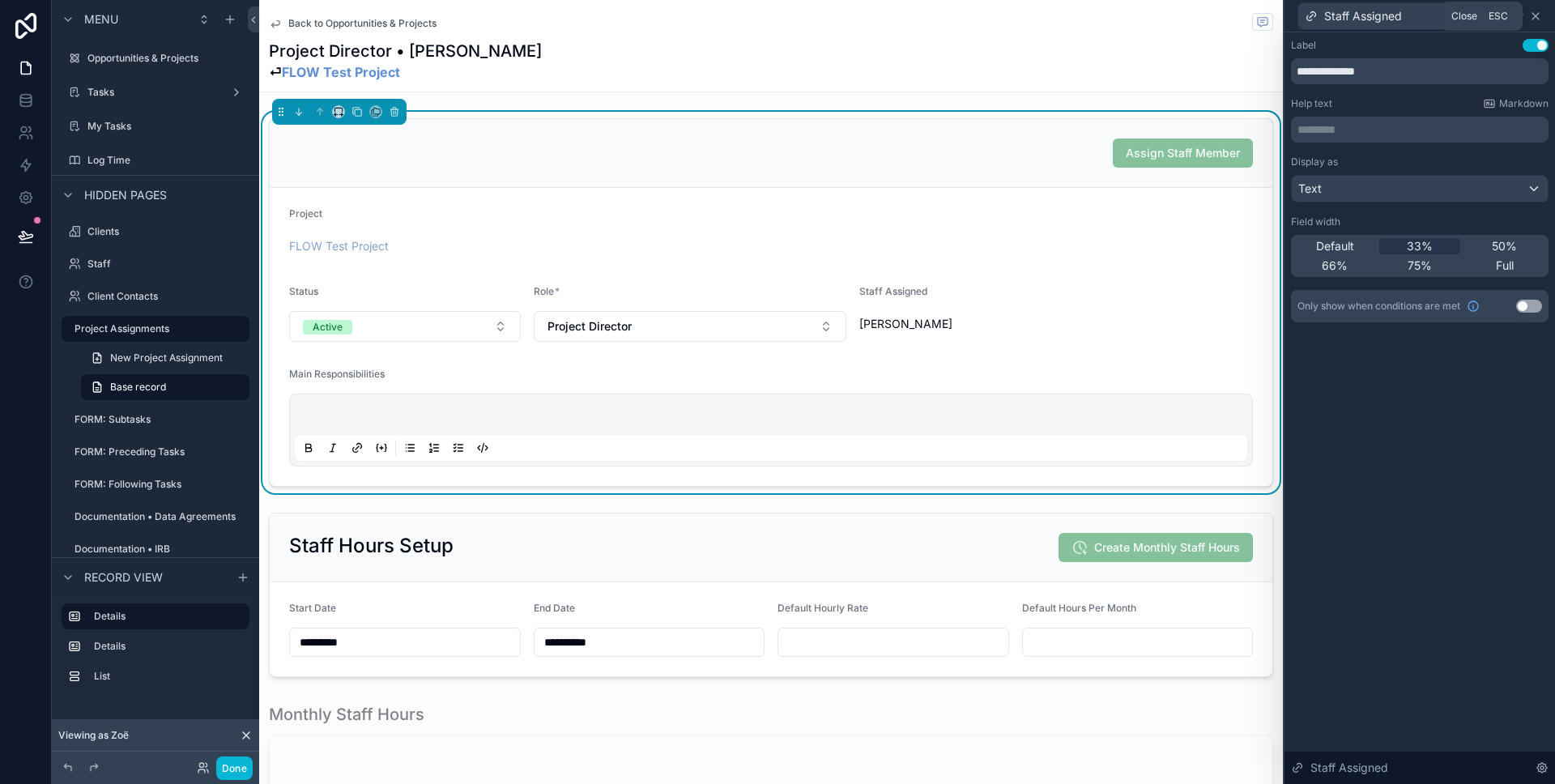
click at [1541, 12] on icon at bounding box center [1536, 16] width 13 height 13
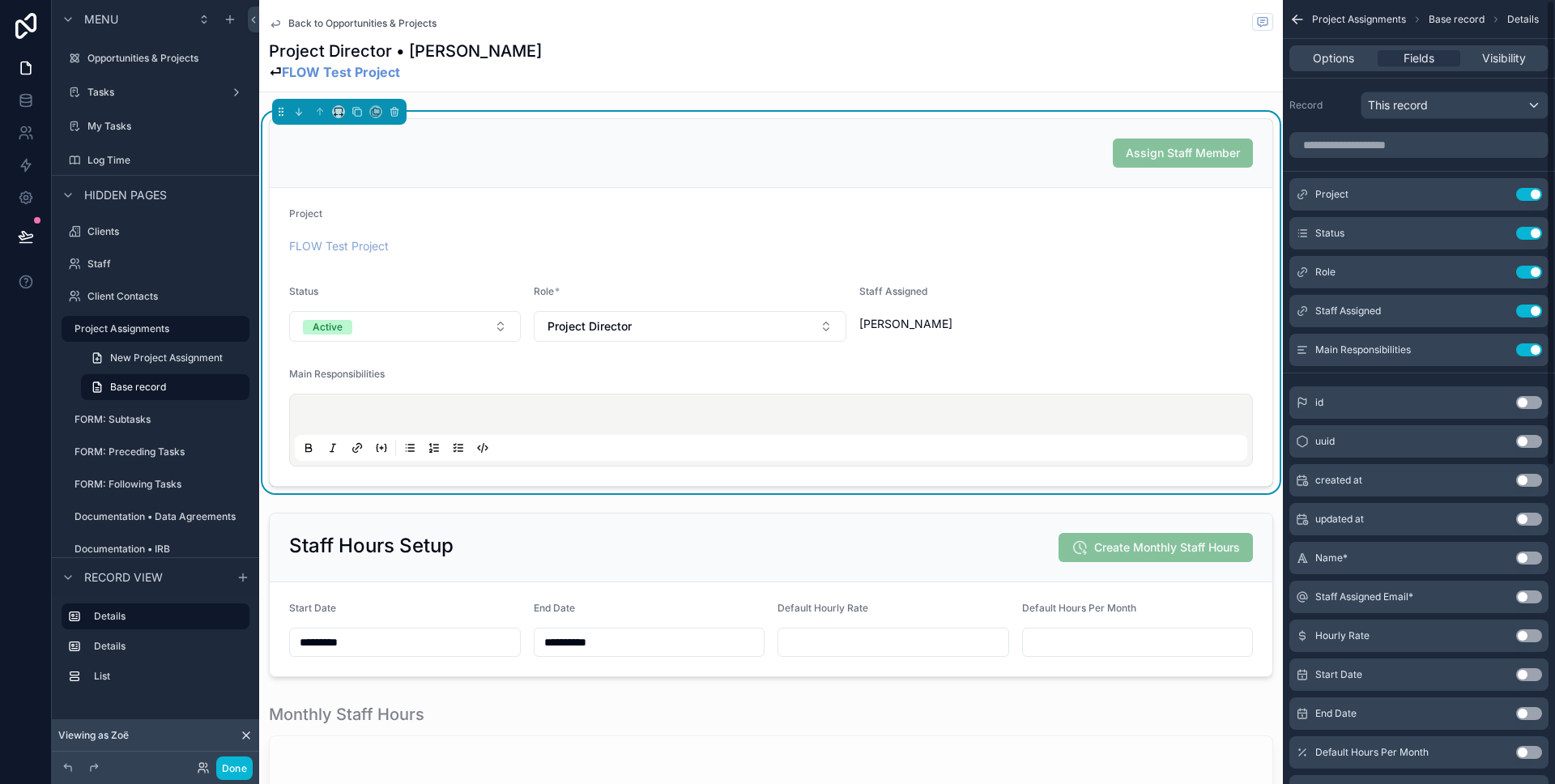
click at [1132, 226] on div "Project" at bounding box center [771, 217] width 964 height 19
click at [224, 764] on button "Done" at bounding box center [235, 768] width 36 height 24
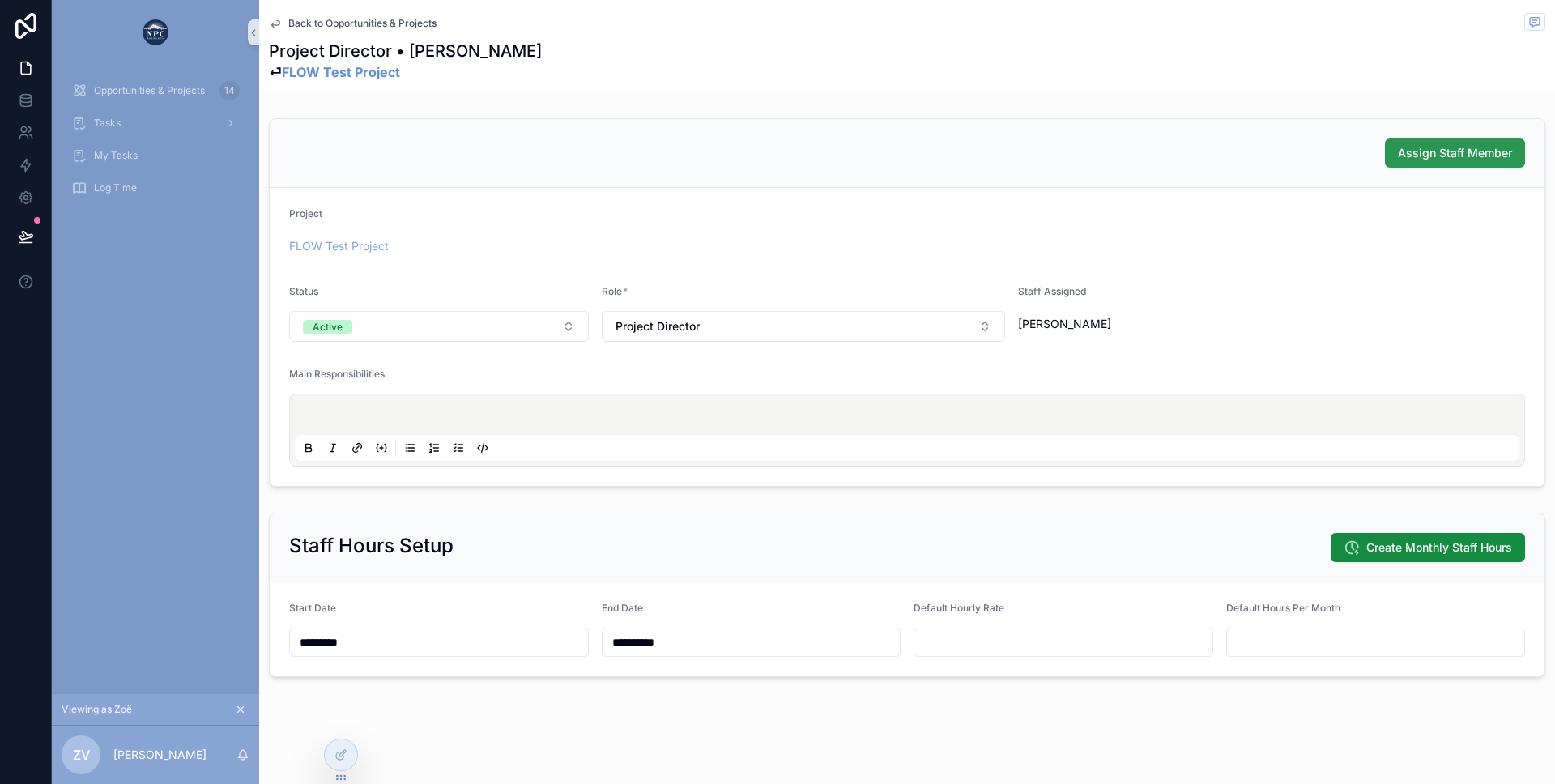
click at [1407, 153] on span "Assign Staff Member" at bounding box center [1454, 152] width 114 height 16
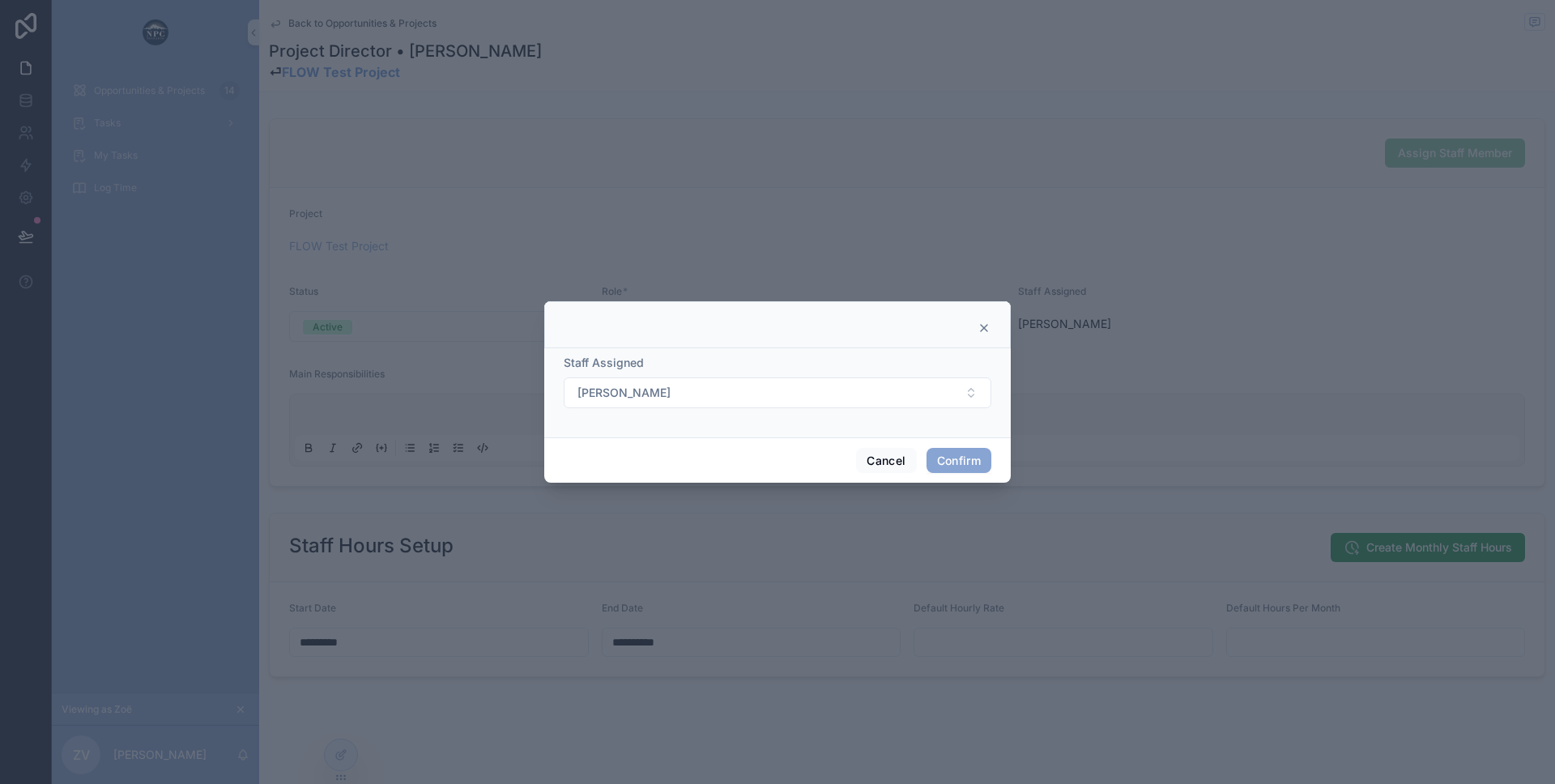
click at [962, 468] on button "Confirm" at bounding box center [959, 460] width 65 height 26
type input "*******"
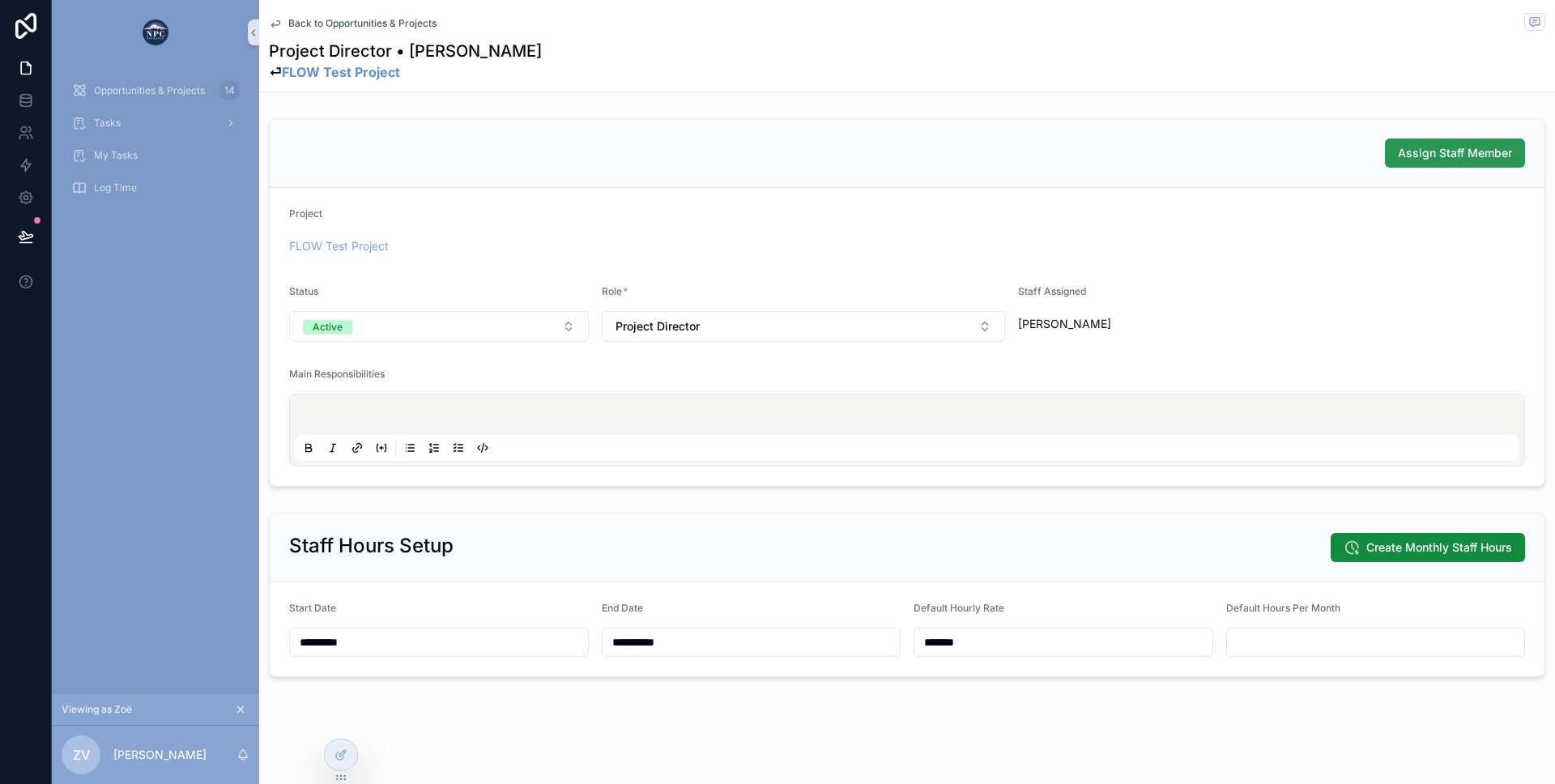
click at [1420, 149] on span "Assign Staff Member" at bounding box center [1454, 152] width 114 height 16
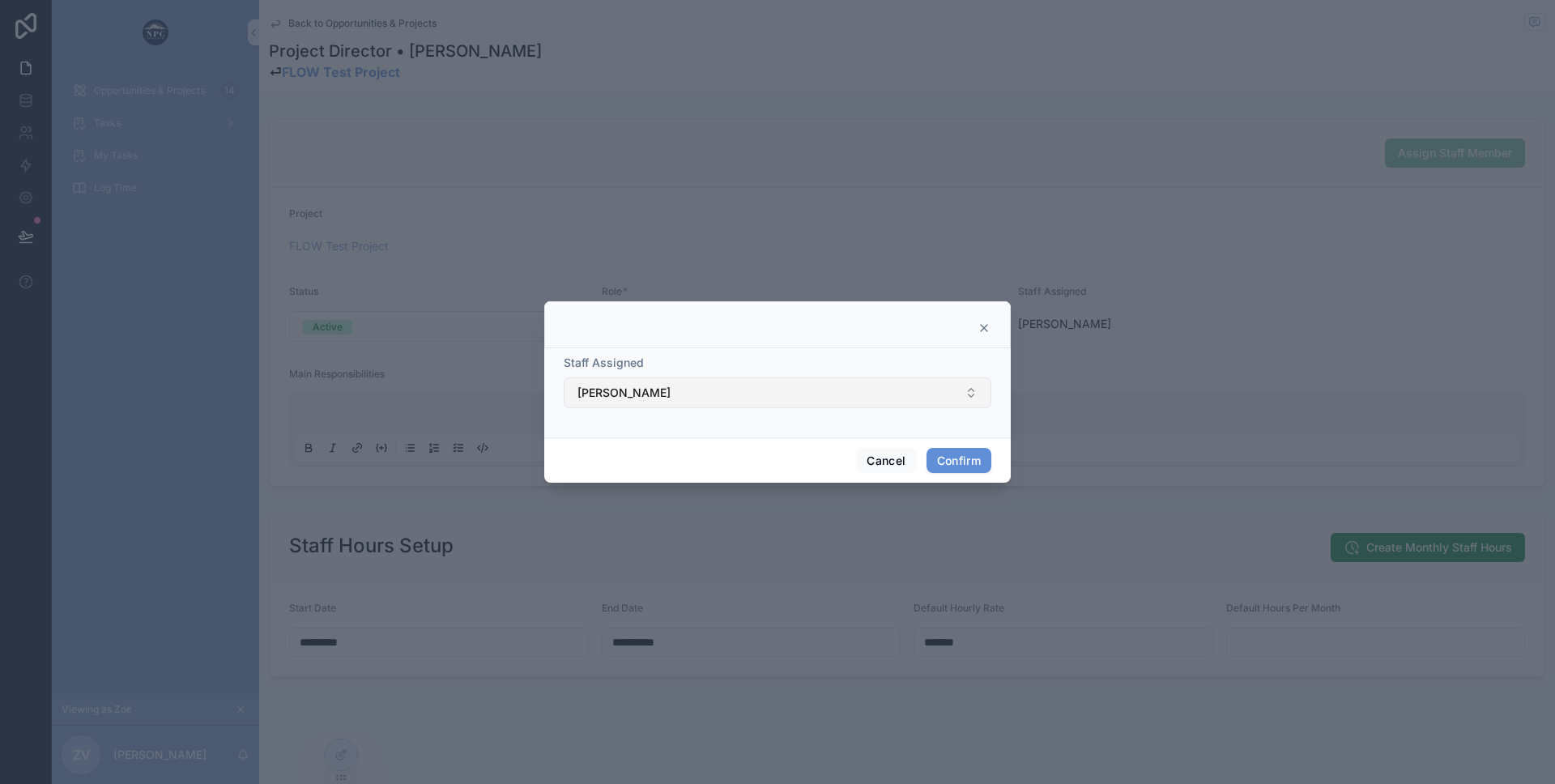
click at [722, 386] on button "[PERSON_NAME]" at bounding box center [778, 392] width 428 height 31
type input "****"
click at [980, 459] on button "Confirm" at bounding box center [959, 460] width 65 height 26
type input "*******"
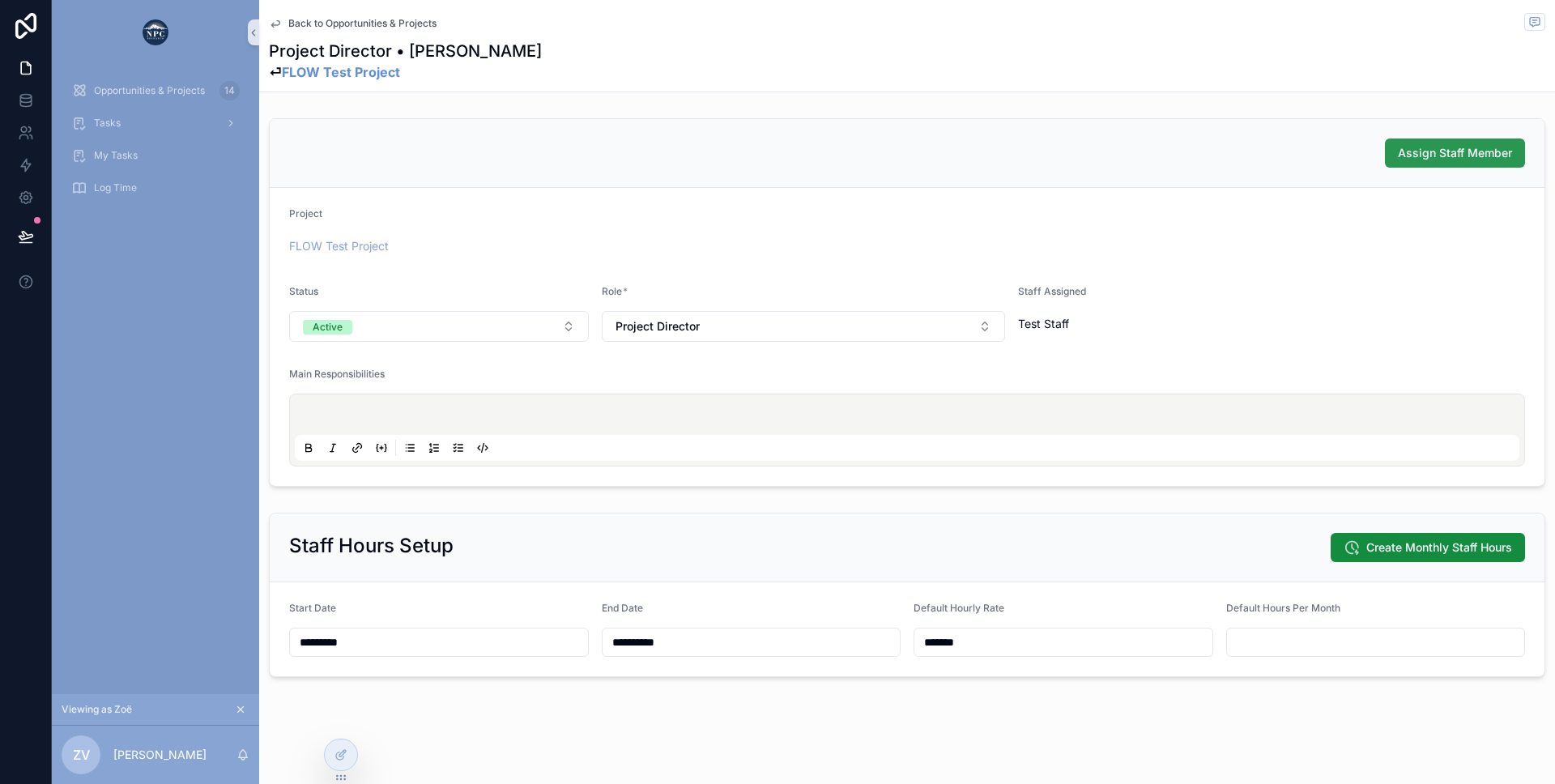
click at [1425, 155] on span "Assign Staff Member" at bounding box center [1454, 152] width 114 height 16
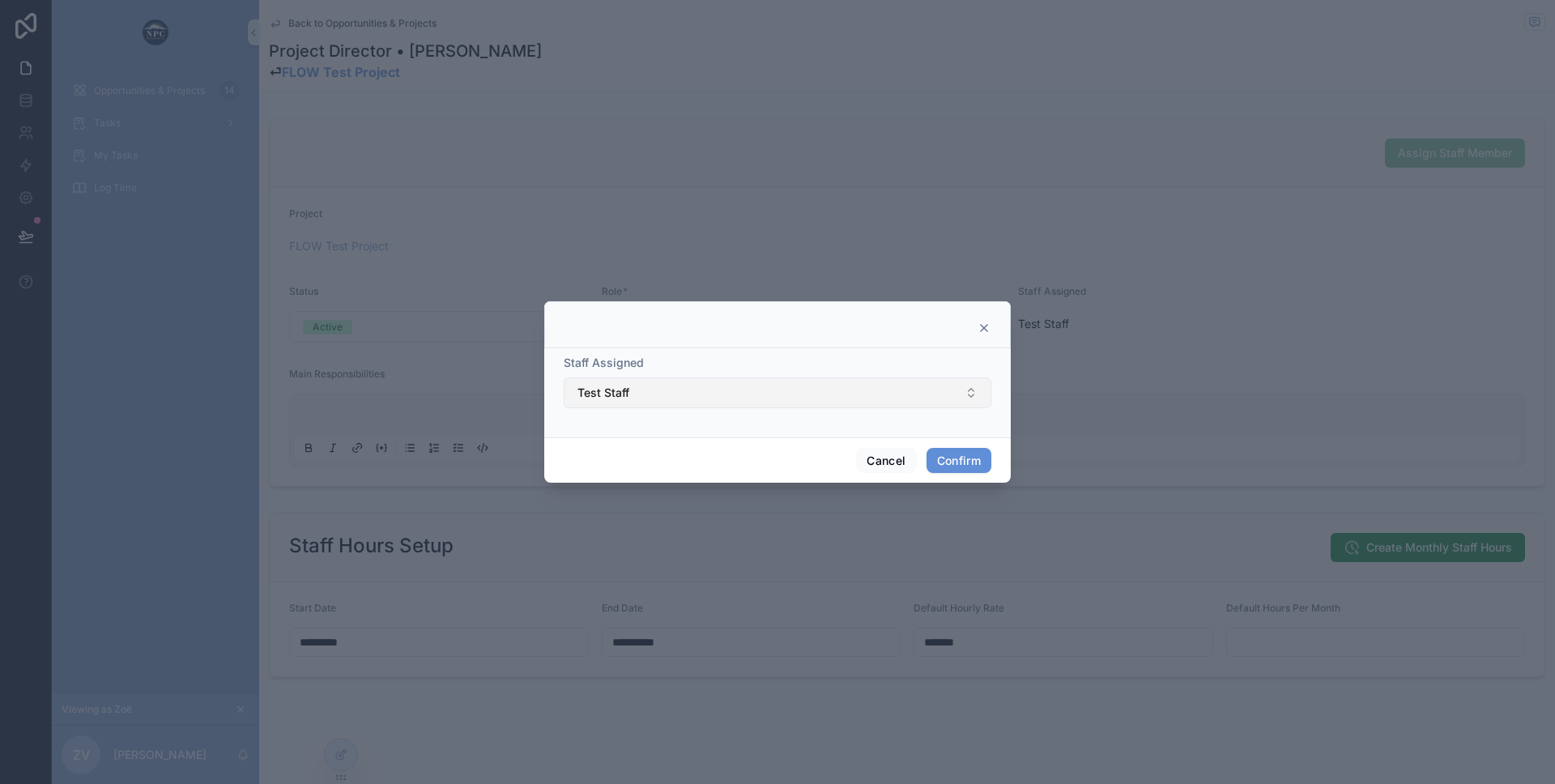
click at [922, 390] on button "Test Staff" at bounding box center [778, 392] width 428 height 31
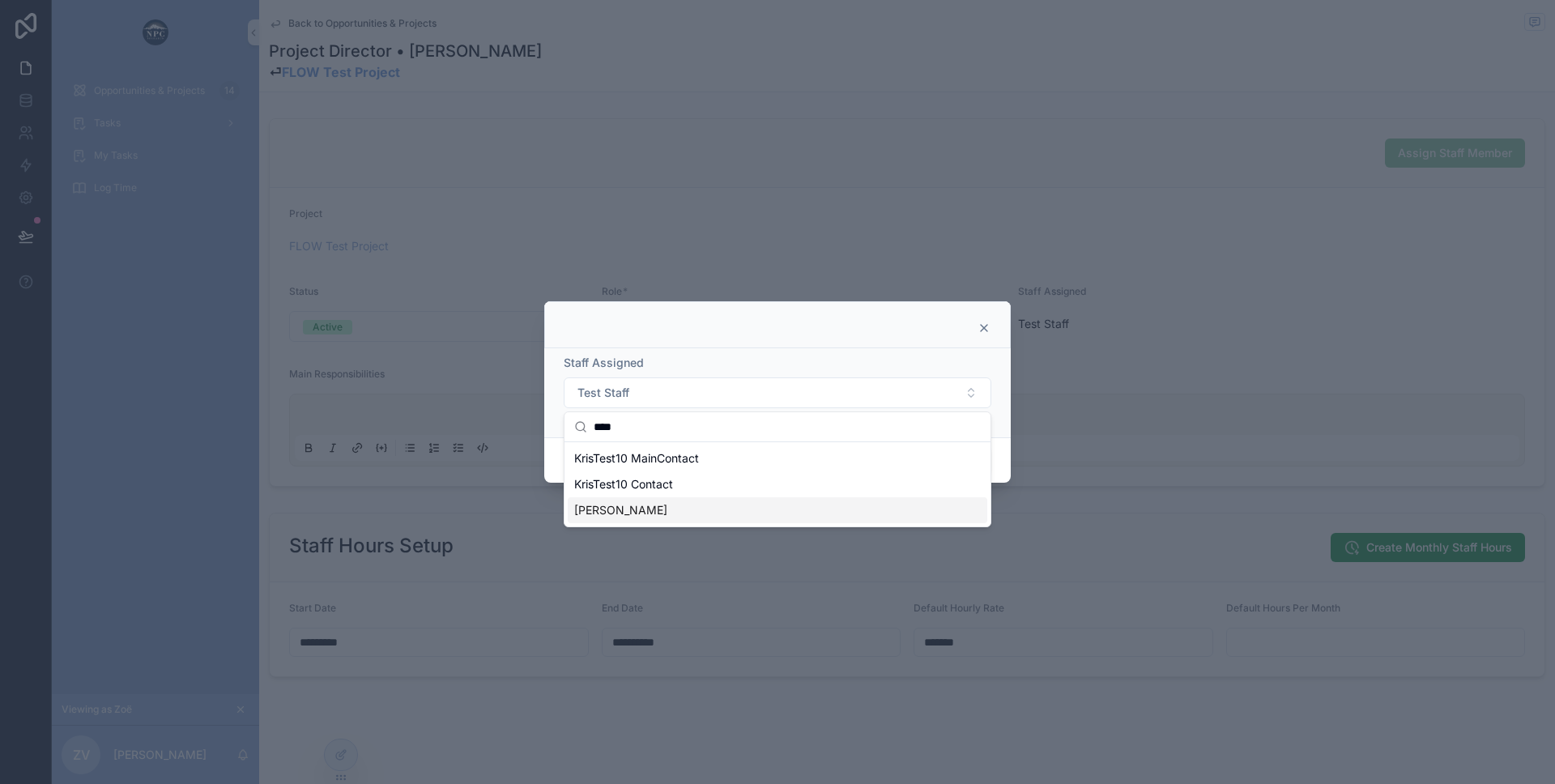
type input "****"
click at [709, 506] on div "[PERSON_NAME]" at bounding box center [778, 509] width 419 height 26
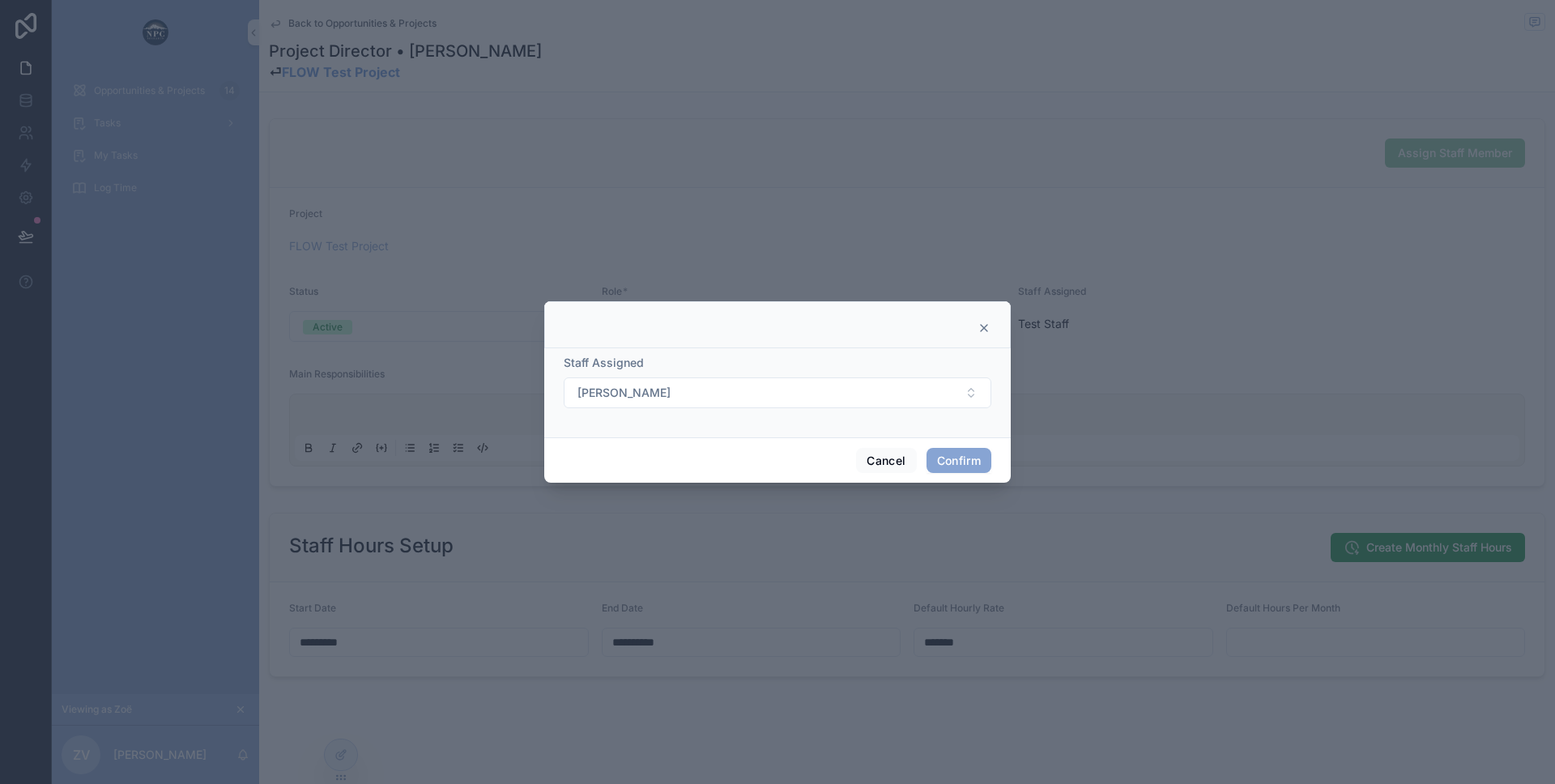
click at [958, 455] on button "Confirm" at bounding box center [959, 460] width 65 height 26
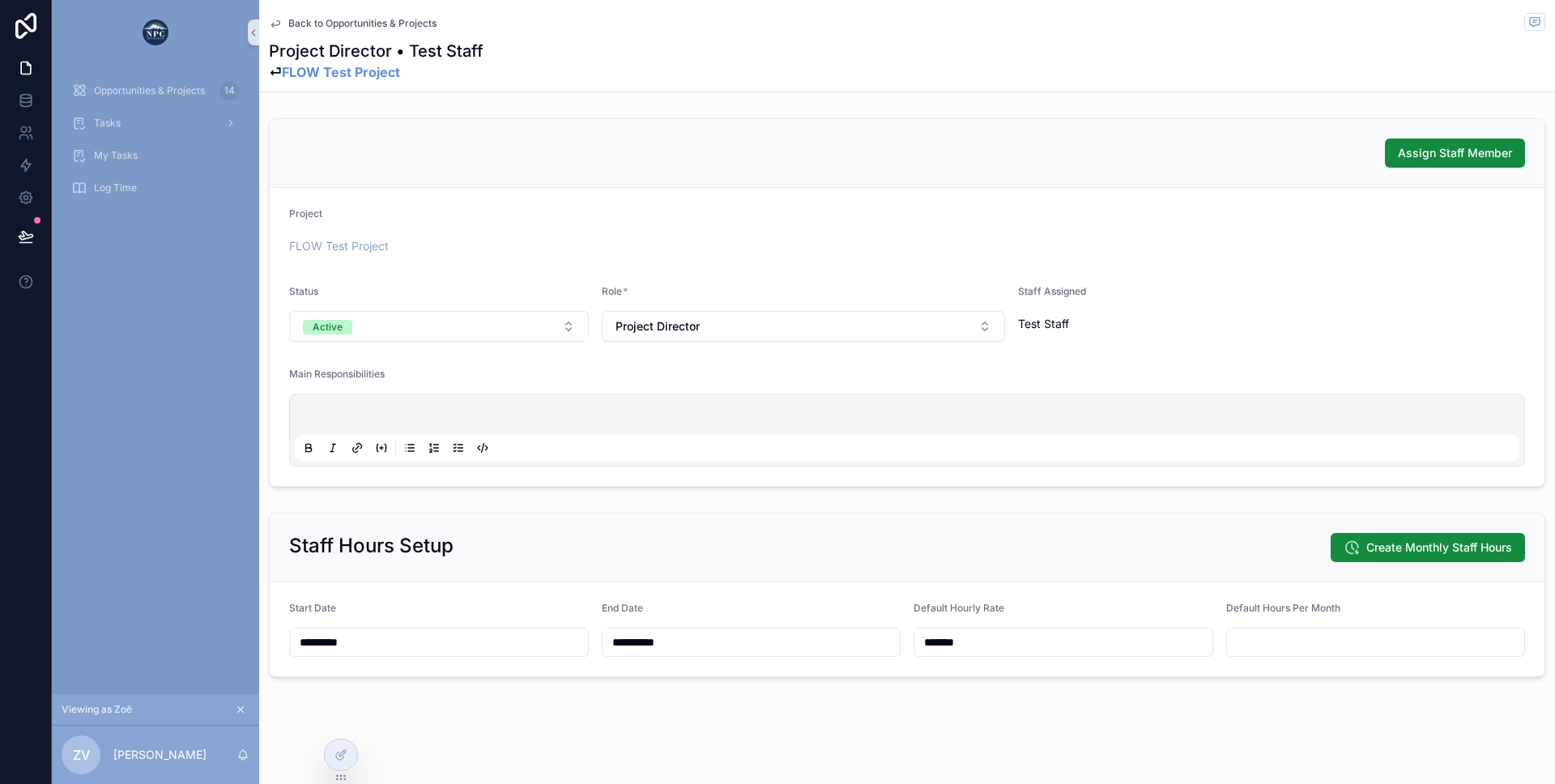
scroll to position [3, 0]
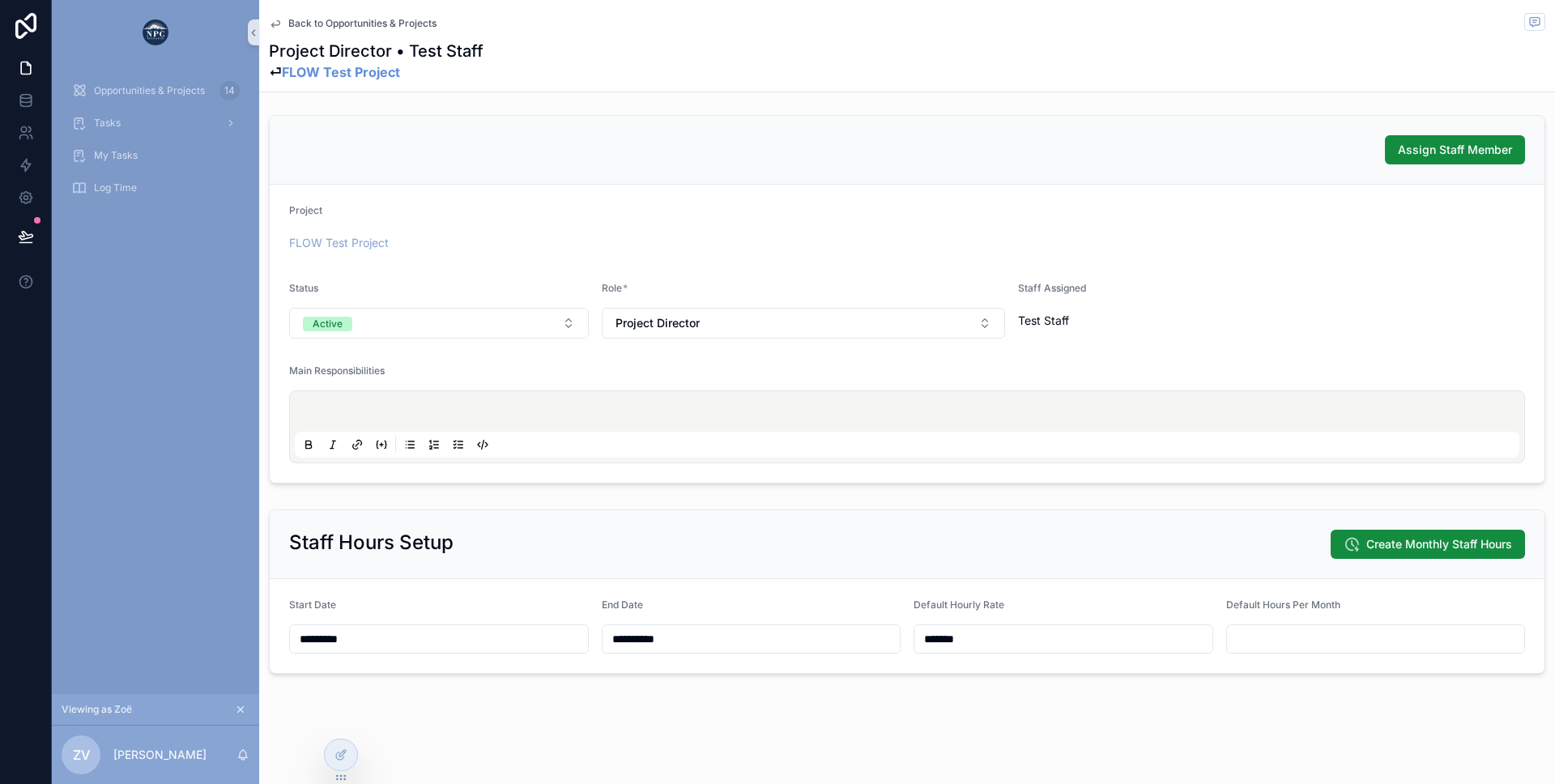
type input "*******"
drag, startPoint x: 286, startPoint y: 541, endPoint x: 493, endPoint y: 549, distance: 207.2
click at [493, 549] on div "Staff Hours Setup Create Monthly Staff Hours" at bounding box center [907, 545] width 1274 height 69
click at [995, 520] on div "Staff Hours Setup Create Monthly Staff Hours" at bounding box center [907, 545] width 1274 height 69
click at [311, 641] on input "*********" at bounding box center [439, 639] width 298 height 23
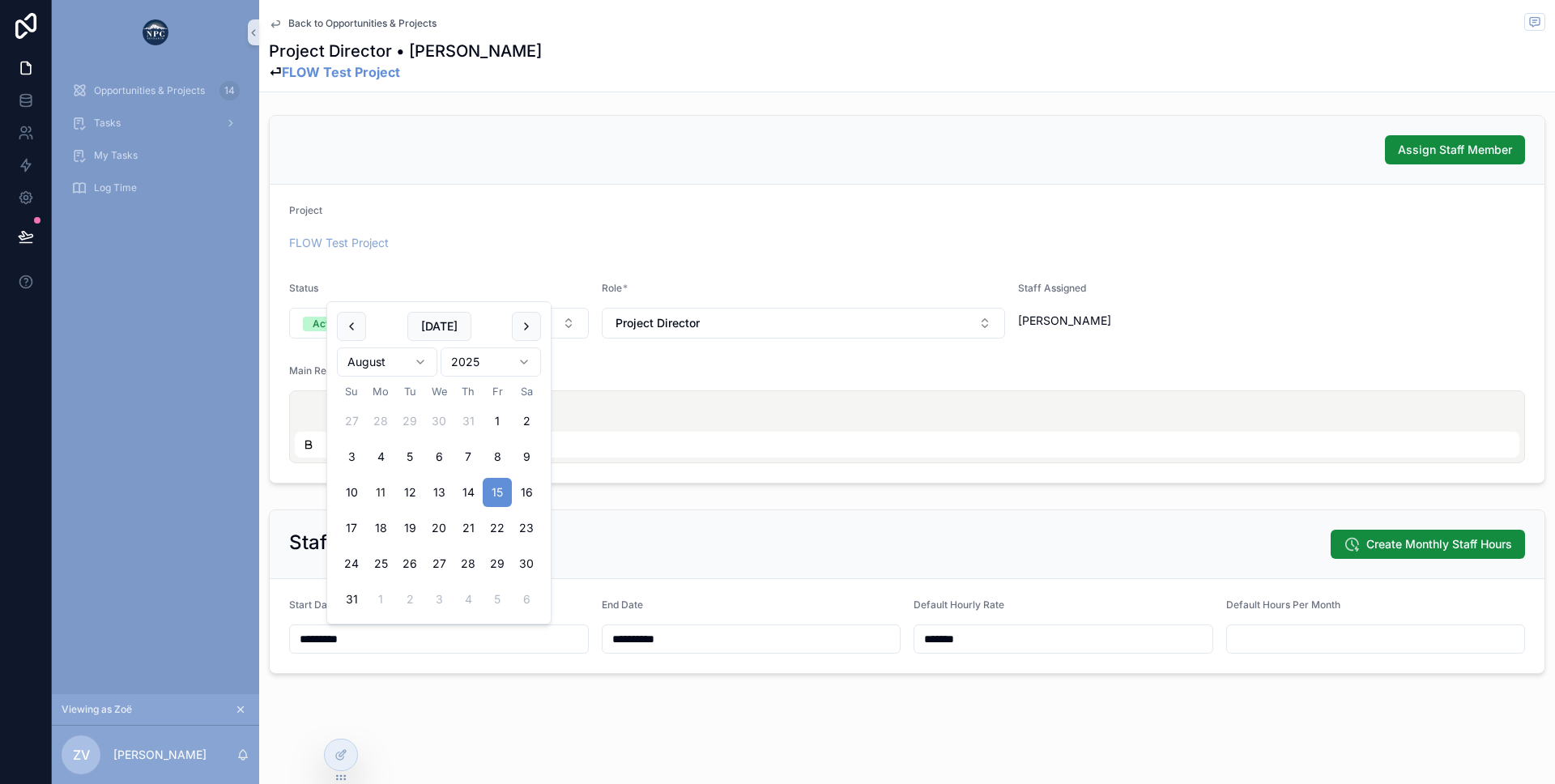
click at [742, 638] on input "**********" at bounding box center [751, 639] width 298 height 23
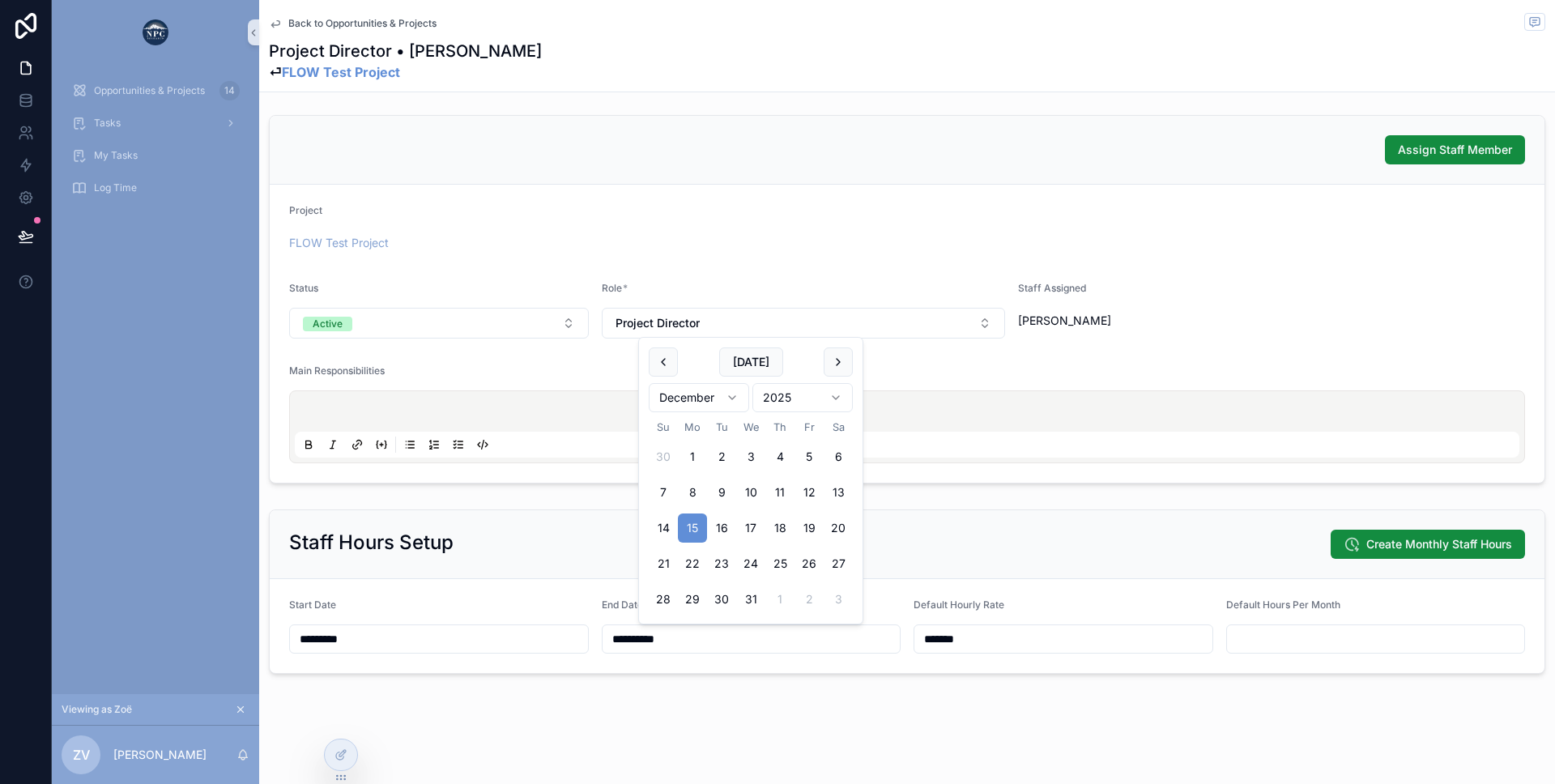
click at [533, 549] on div "Staff Hours Setup Create Monthly Staff Hours" at bounding box center [907, 544] width 1236 height 29
drag, startPoint x: 912, startPoint y: 605, endPoint x: 1048, endPoint y: 605, distance: 136.0
click at [1048, 605] on form "**********" at bounding box center [907, 626] width 1274 height 94
drag, startPoint x: 1220, startPoint y: 598, endPoint x: 1346, endPoint y: 603, distance: 126.1
click at [1346, 603] on form "**********" at bounding box center [907, 626] width 1274 height 94
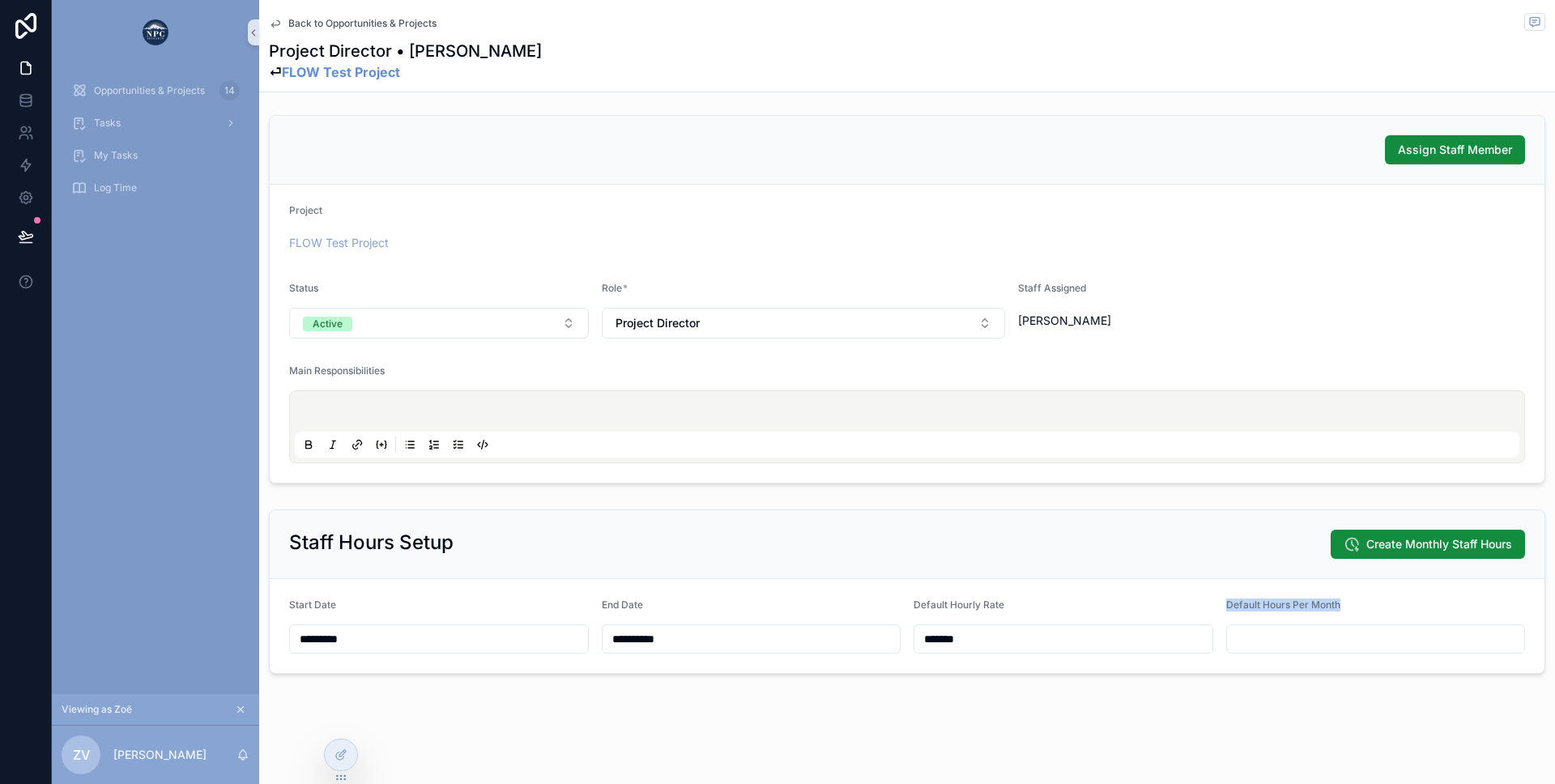
click at [1346, 603] on div "Default Hours Per Month" at bounding box center [1376, 608] width 300 height 19
click at [1104, 654] on form "**********" at bounding box center [907, 626] width 1274 height 94
click at [1084, 645] on input "*******" at bounding box center [1063, 639] width 298 height 23
drag, startPoint x: 1076, startPoint y: 645, endPoint x: 889, endPoint y: 643, distance: 187.0
click at [889, 643] on form "**********" at bounding box center [907, 626] width 1274 height 94
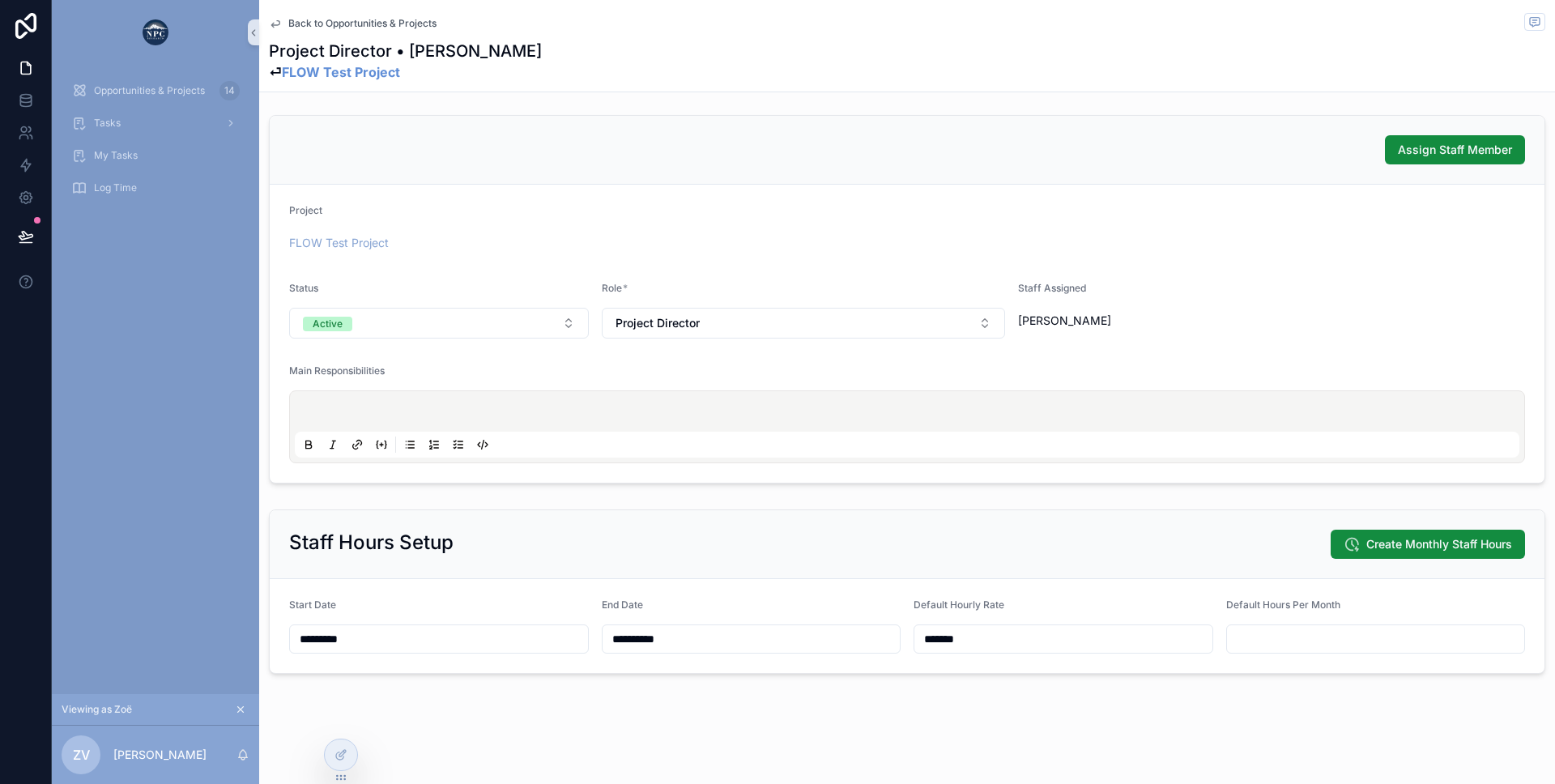
click at [849, 570] on div "Staff Hours Setup Create Monthly Staff Hours" at bounding box center [907, 545] width 1274 height 69
drag, startPoint x: 984, startPoint y: 634, endPoint x: 905, endPoint y: 635, distance: 79.0
click at [905, 635] on form "**********" at bounding box center [907, 626] width 1274 height 94
click at [1277, 639] on input "scrollable content" at bounding box center [1375, 639] width 298 height 23
click at [1183, 607] on div "Default Hourly Rate" at bounding box center [1063, 608] width 300 height 19
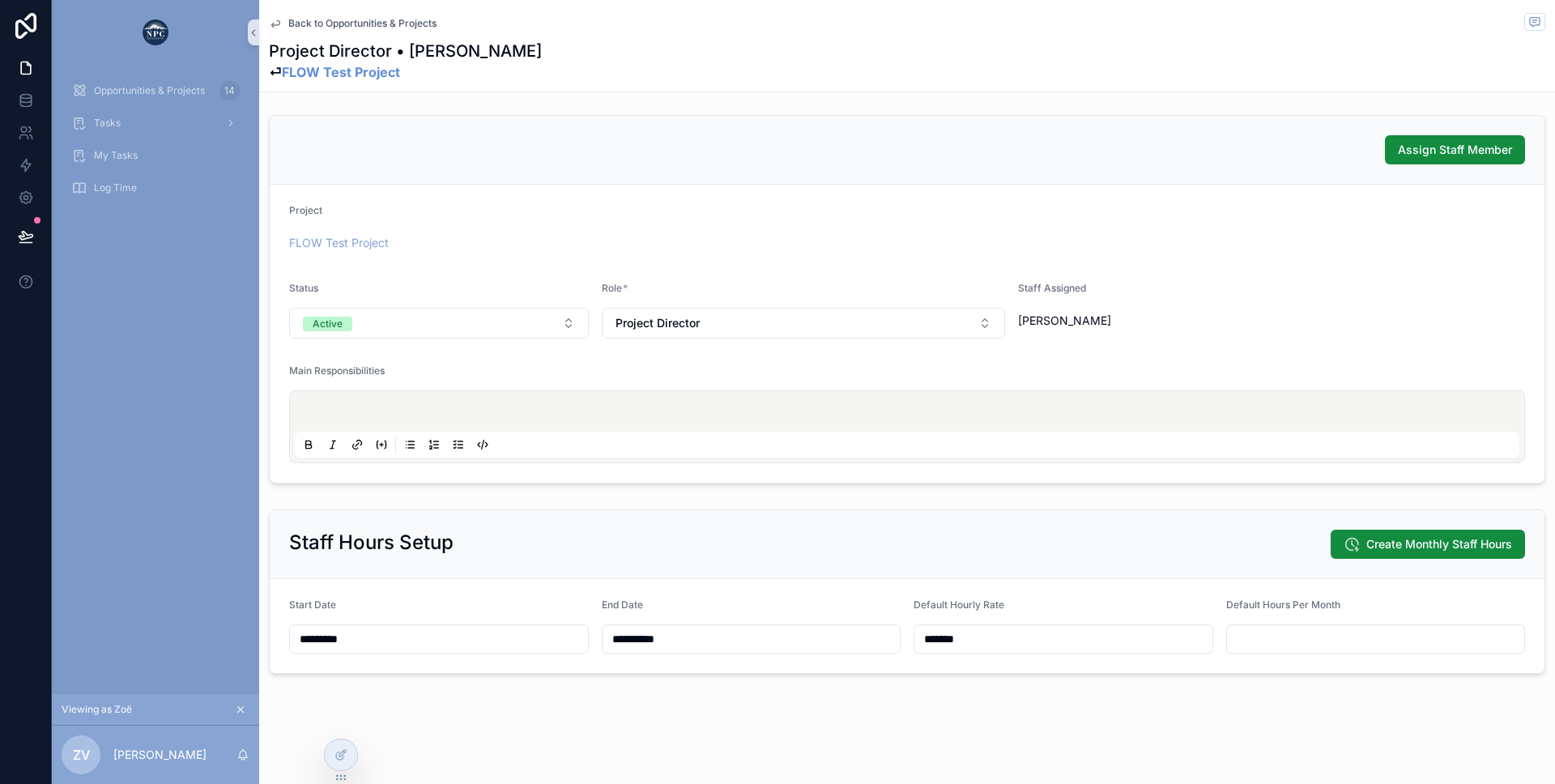
click at [1044, 663] on form "**********" at bounding box center [907, 626] width 1274 height 94
click at [1044, 634] on input "*******" at bounding box center [1063, 639] width 298 height 23
click at [1015, 591] on form "**********" at bounding box center [907, 626] width 1274 height 94
drag, startPoint x: 908, startPoint y: 601, endPoint x: 983, endPoint y: 601, distance: 75.0
click at [983, 601] on form "**********" at bounding box center [907, 626] width 1274 height 94
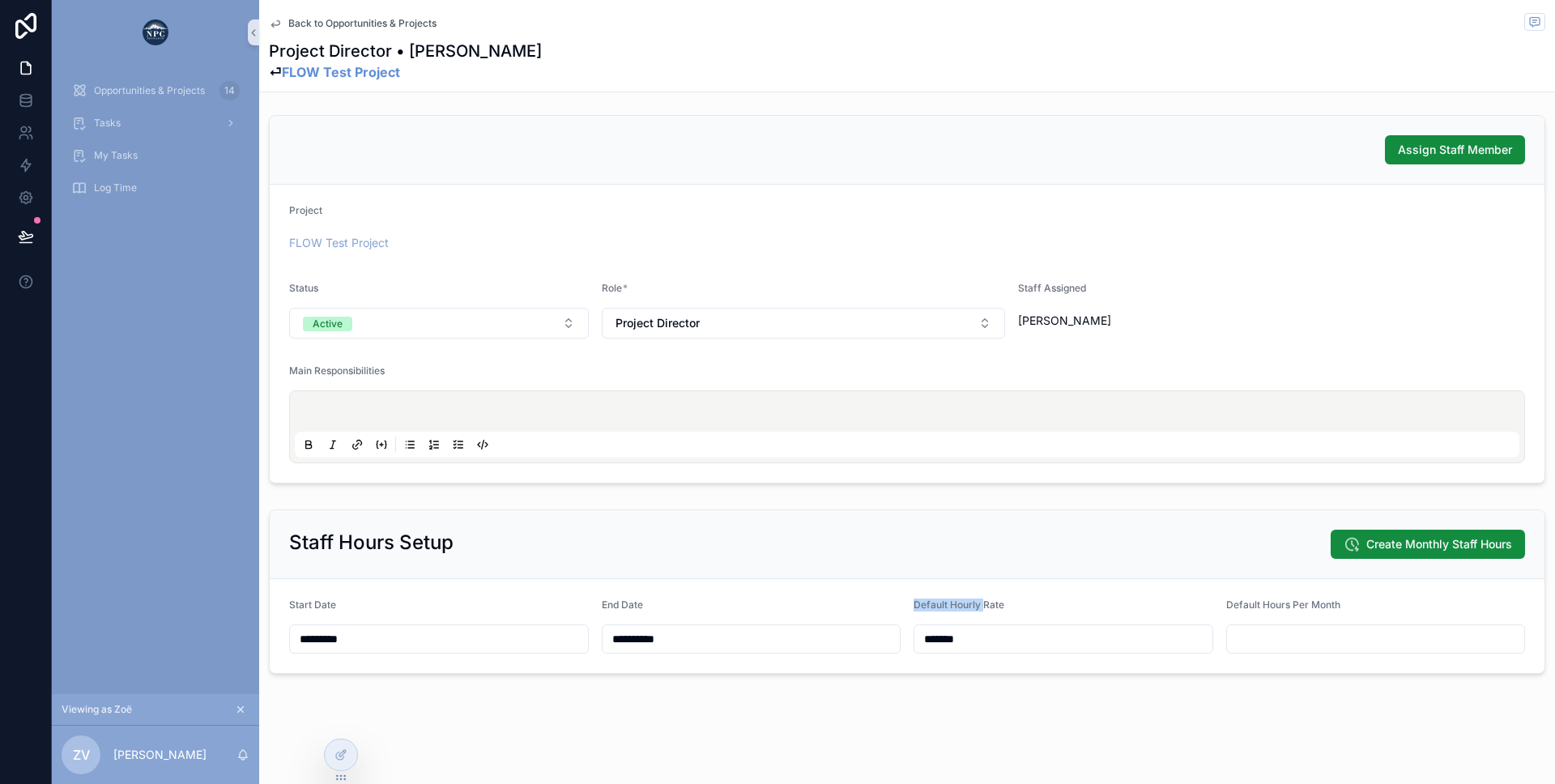
click at [983, 601] on span "Default Hourly Rate" at bounding box center [958, 604] width 91 height 12
click at [1048, 643] on input "*******" at bounding box center [1063, 639] width 298 height 23
drag, startPoint x: 996, startPoint y: 638, endPoint x: 1038, endPoint y: 631, distance: 42.6
click at [915, 633] on input "*******" at bounding box center [1063, 639] width 298 height 23
click at [1257, 635] on input "scrollable content" at bounding box center [1375, 639] width 298 height 23
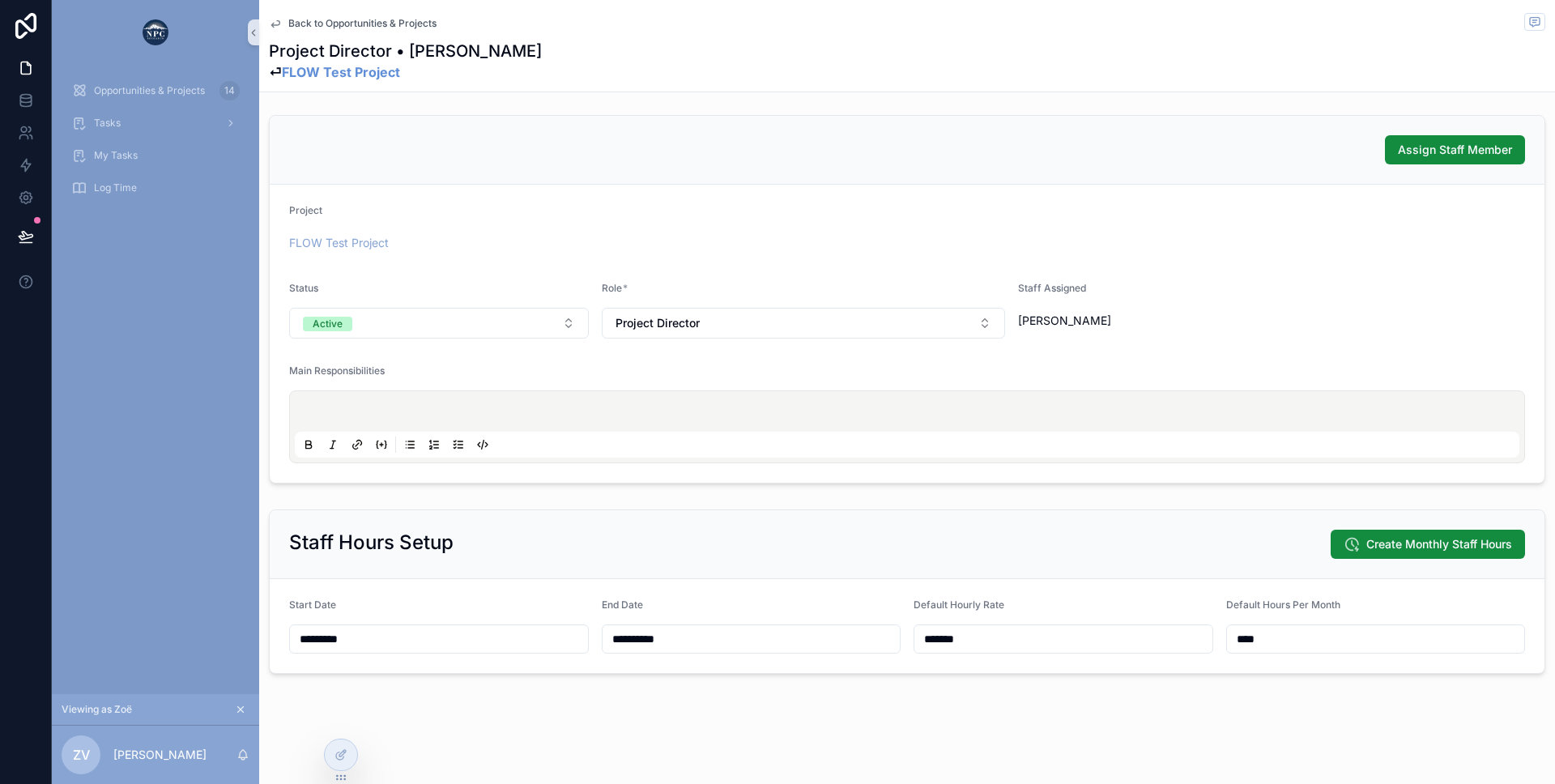
type input "****"
click at [1147, 538] on div "Staff Hours Setup Create Monthly Staff Hours" at bounding box center [907, 544] width 1236 height 29
drag, startPoint x: 909, startPoint y: 598, endPoint x: 1017, endPoint y: 599, distance: 108.0
click at [1017, 599] on form "**********" at bounding box center [907, 626] width 1274 height 94
click at [1017, 599] on div "Default Hourly Rate" at bounding box center [1063, 608] width 300 height 19
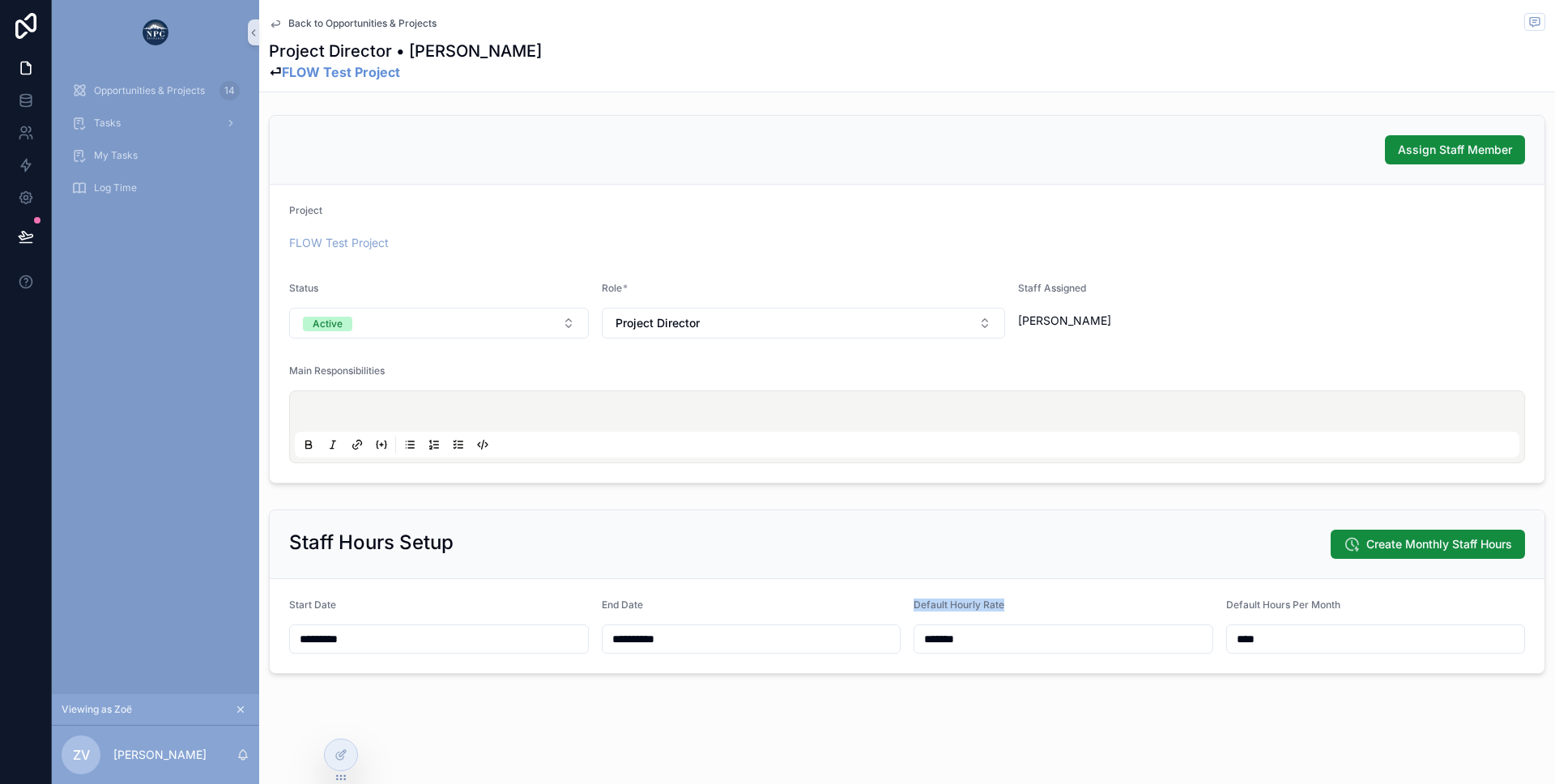
drag, startPoint x: 909, startPoint y: 601, endPoint x: 1024, endPoint y: 607, distance: 115.2
click at [1024, 607] on form "**********" at bounding box center [907, 626] width 1274 height 94
click at [1024, 607] on div "Default Hourly Rate" at bounding box center [1063, 608] width 300 height 19
drag, startPoint x: 1221, startPoint y: 602, endPoint x: 1338, endPoint y: 609, distance: 117.2
click at [1338, 609] on form "**********" at bounding box center [907, 626] width 1274 height 94
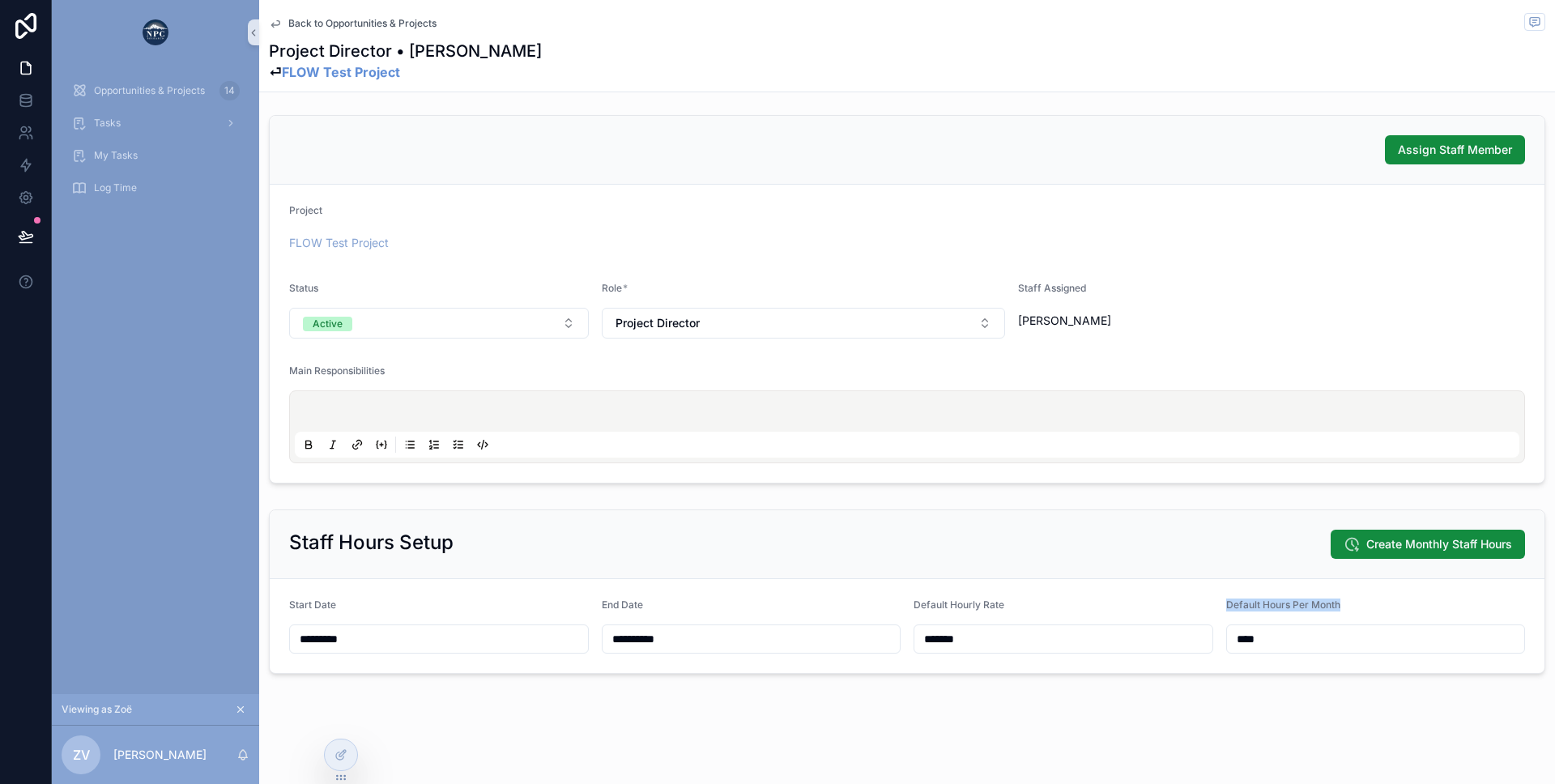
click at [1338, 609] on span "Default Hours Per Month" at bounding box center [1283, 604] width 114 height 12
drag, startPoint x: 1319, startPoint y: 633, endPoint x: 1190, endPoint y: 625, distance: 129.2
click at [1190, 625] on form "**********" at bounding box center [907, 626] width 1274 height 94
click at [1189, 581] on form "**********" at bounding box center [907, 626] width 1274 height 94
click at [1369, 539] on span "Create Monthly Staff Hours" at bounding box center [1439, 544] width 146 height 16
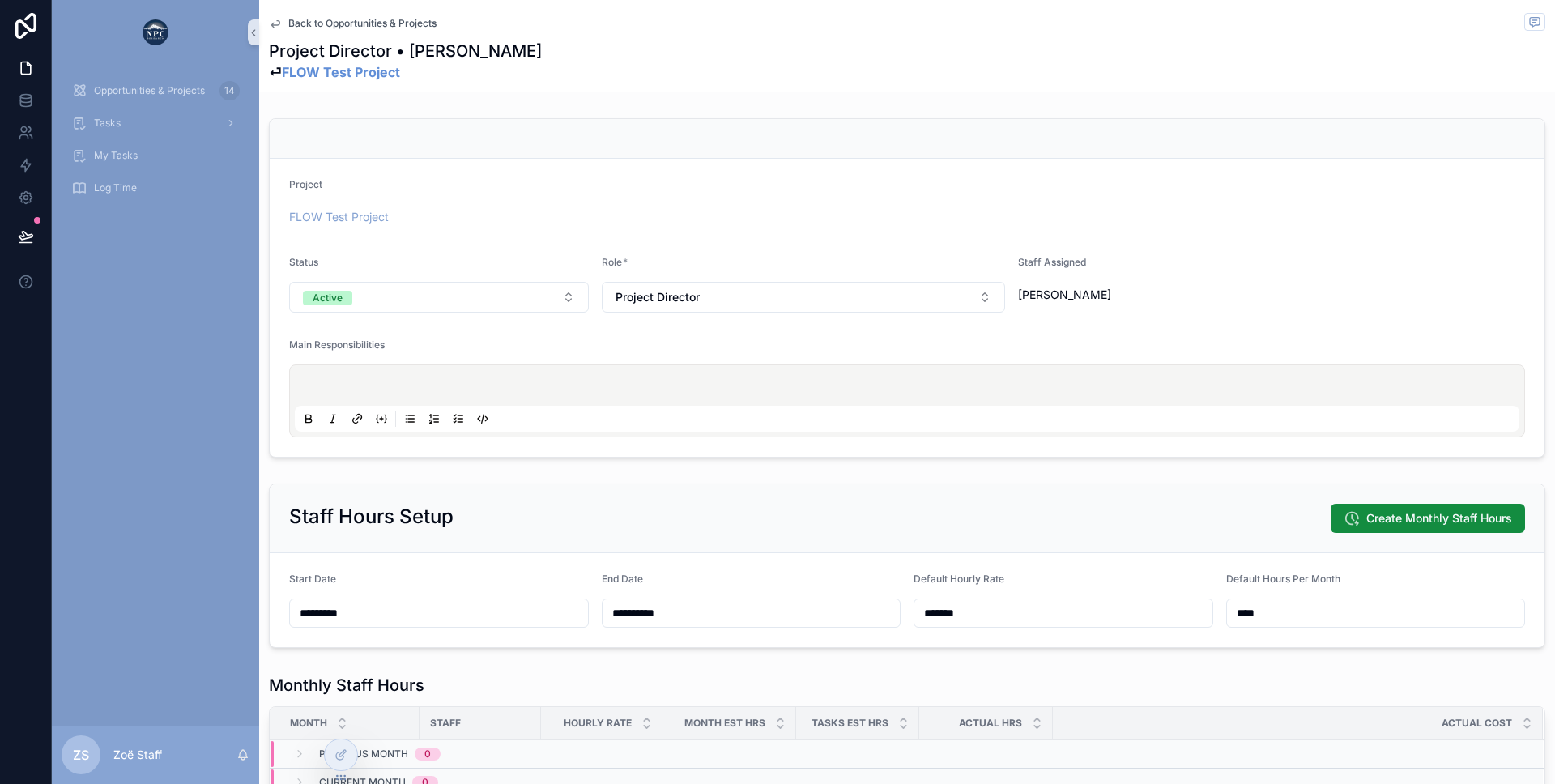
scroll to position [331, 0]
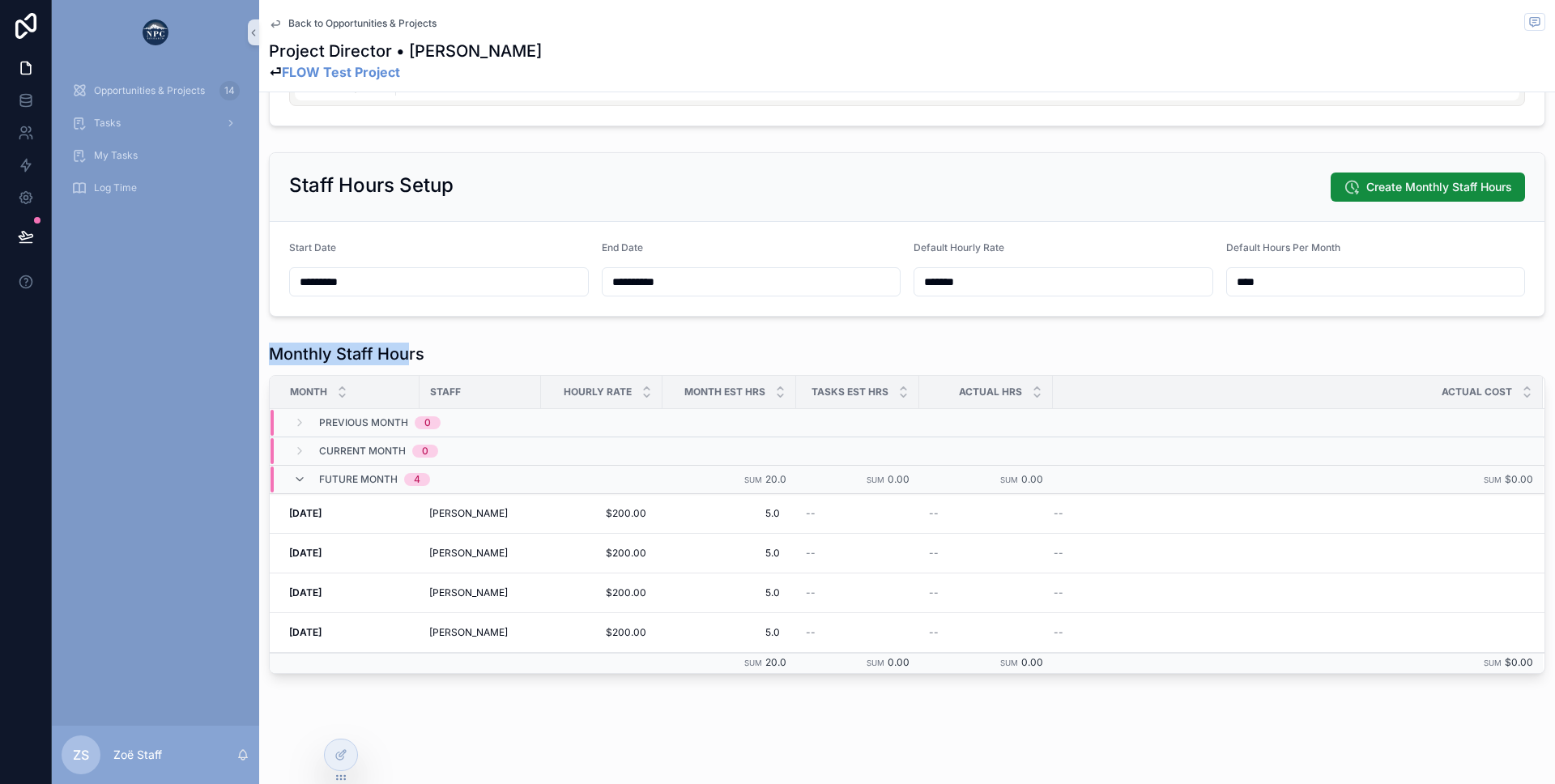
drag, startPoint x: 265, startPoint y: 359, endPoint x: 406, endPoint y: 364, distance: 141.1
click at [406, 364] on div "Monthly Staff Hours Month Staff Hourly Rate Month Est Hrs Tasks Est Hrs Actual …" at bounding box center [907, 507] width 1296 height 344
click at [406, 364] on h1 "Monthly Staff Hours" at bounding box center [347, 354] width 155 height 23
click at [340, 287] on input "*********" at bounding box center [439, 282] width 298 height 23
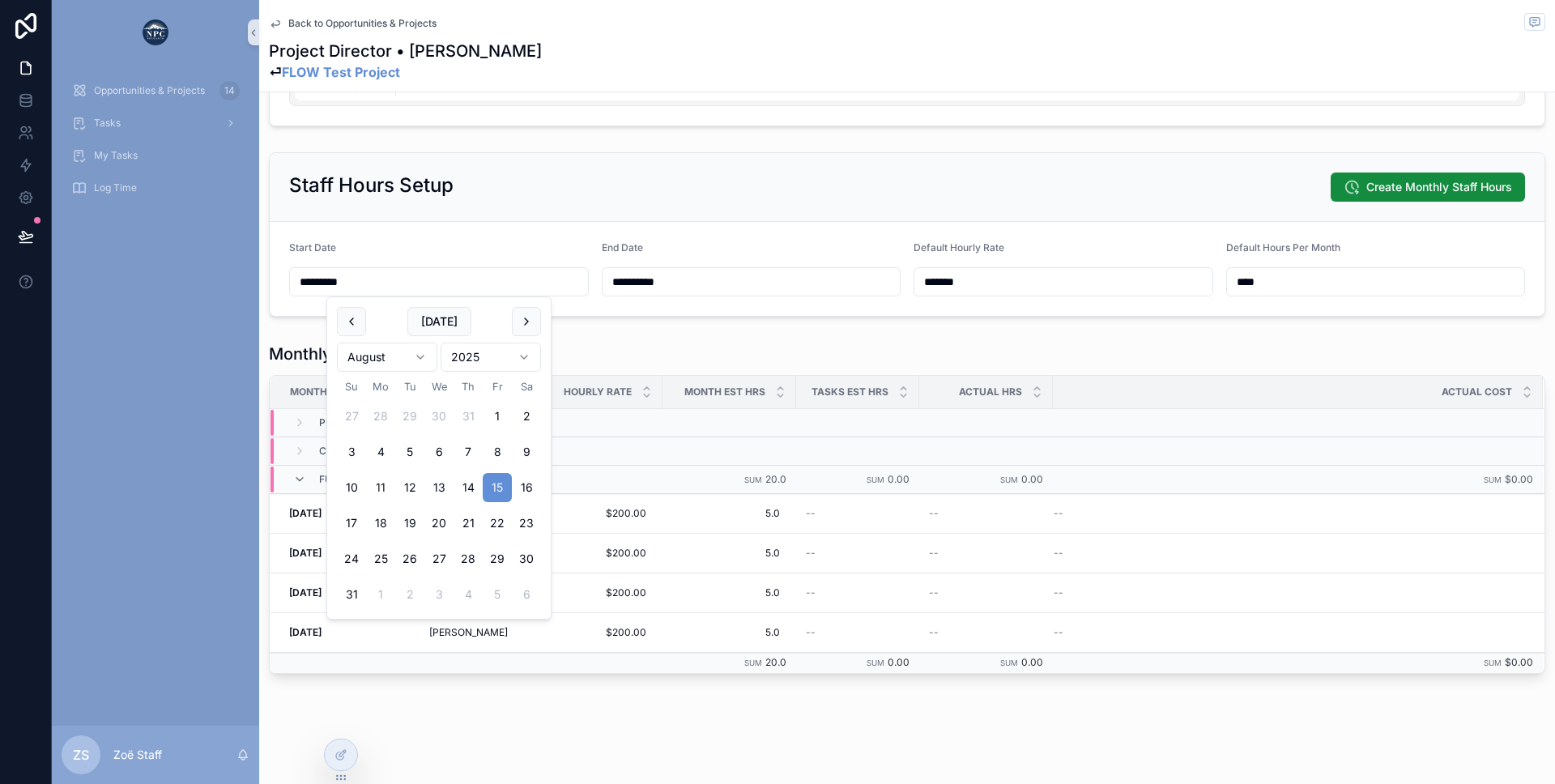
click at [262, 347] on div "Monthly Staff Hours Month Staff Hourly Rate Month Est Hrs Tasks Est Hrs Actual …" at bounding box center [907, 507] width 1296 height 344
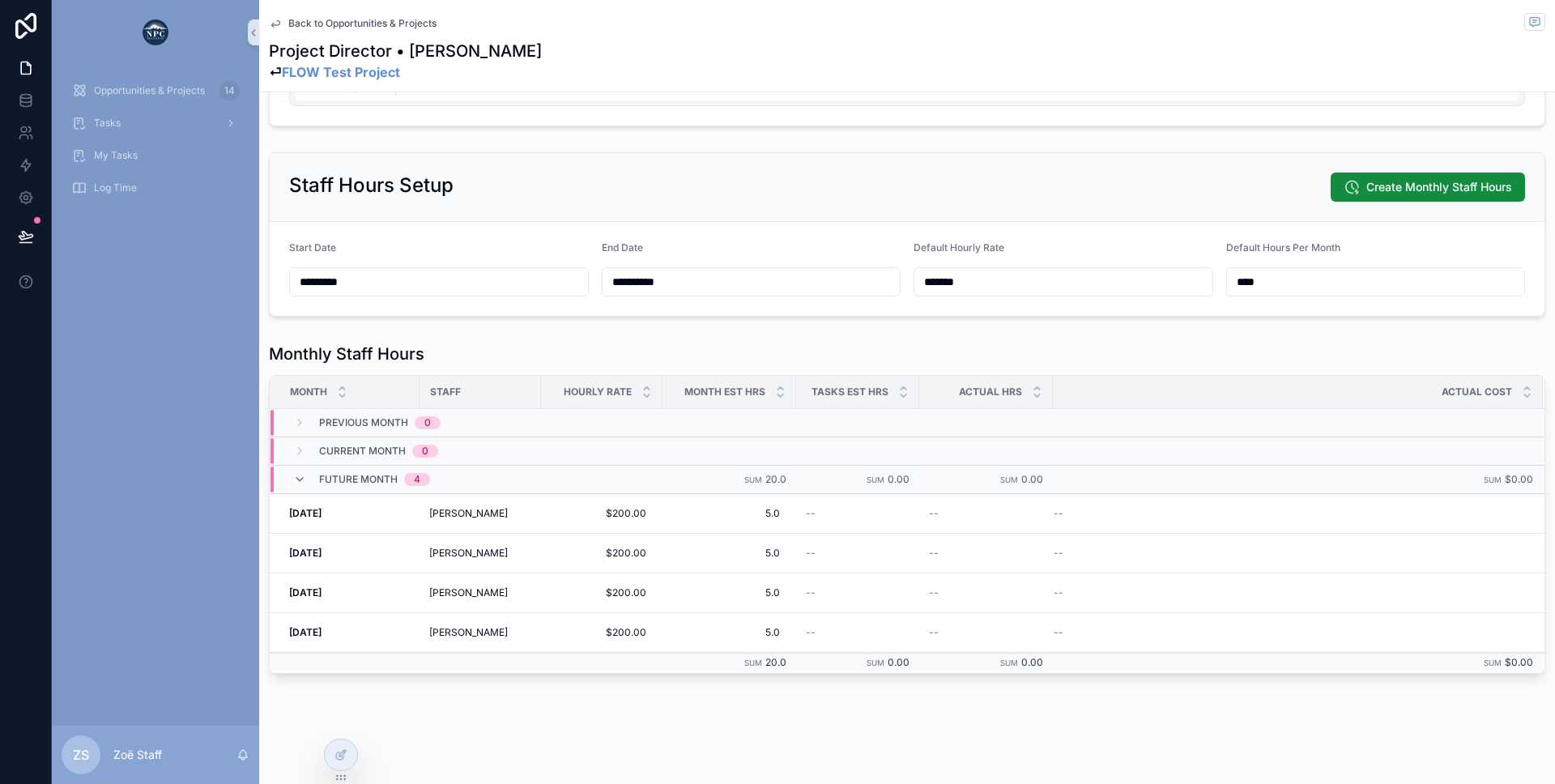
click at [315, 267] on div "*********" at bounding box center [439, 281] width 300 height 29
click at [316, 275] on input "*********" at bounding box center [439, 282] width 298 height 23
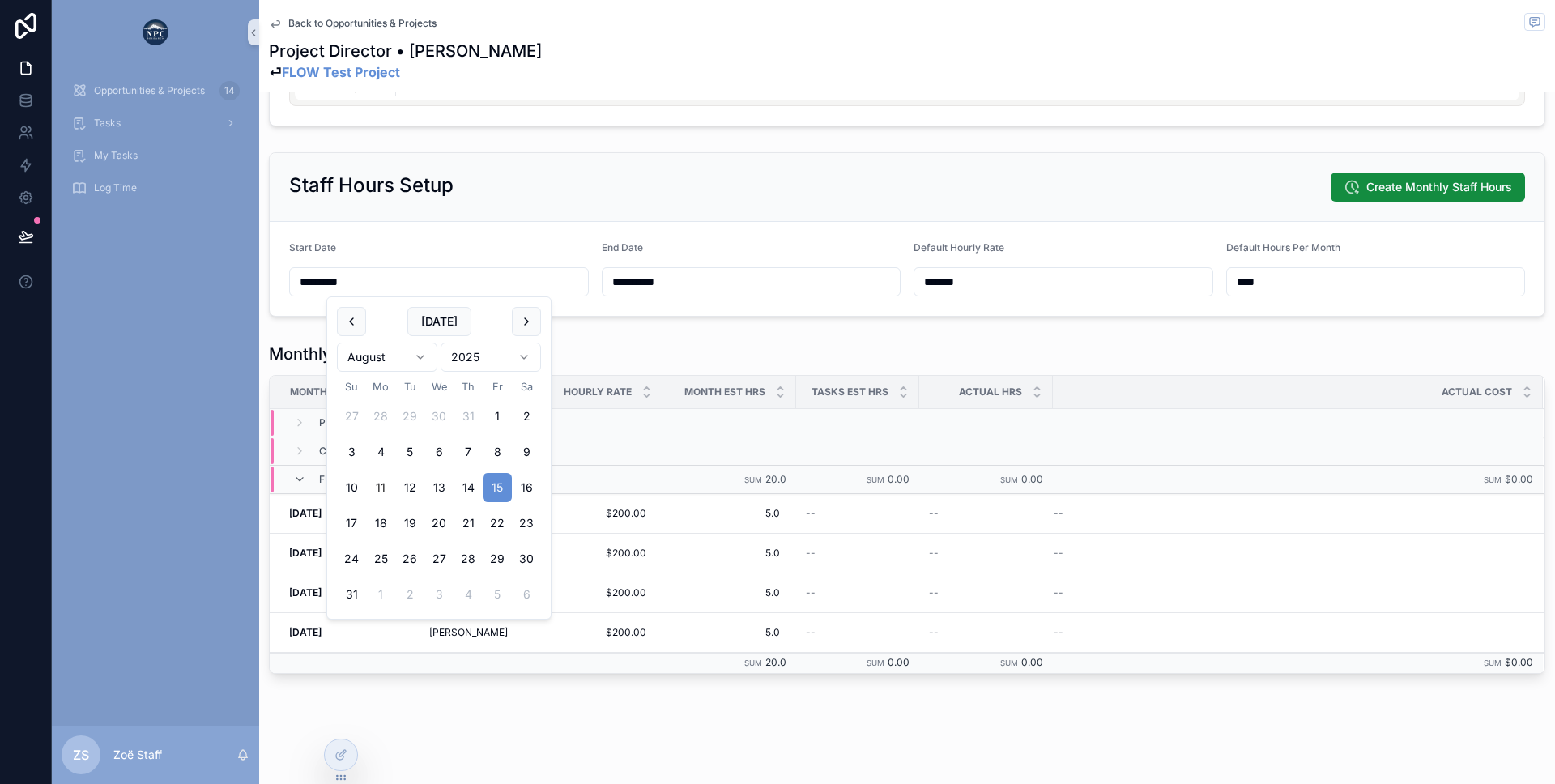
click at [320, 243] on span "Start Date" at bounding box center [312, 247] width 47 height 12
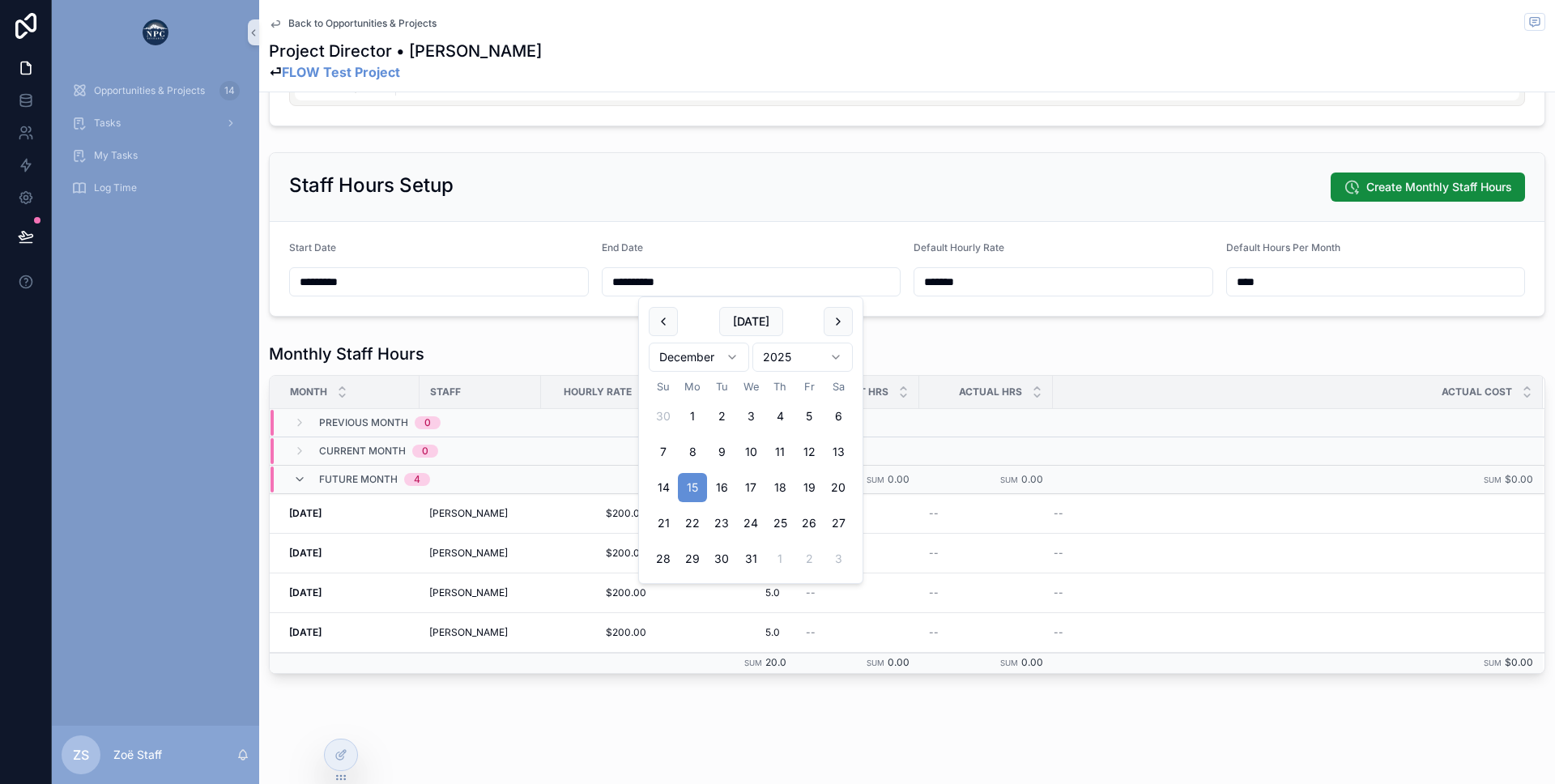
click at [655, 289] on input "**********" at bounding box center [751, 282] width 298 height 23
click at [512, 325] on div "**********" at bounding box center [907, 231] width 1296 height 900
click at [710, 517] on span "5.0" at bounding box center [730, 513] width 101 height 13
click at [852, 536] on icon "scrollable content" at bounding box center [854, 535] width 7 height 7
click at [654, 278] on input "**********" at bounding box center [751, 282] width 298 height 23
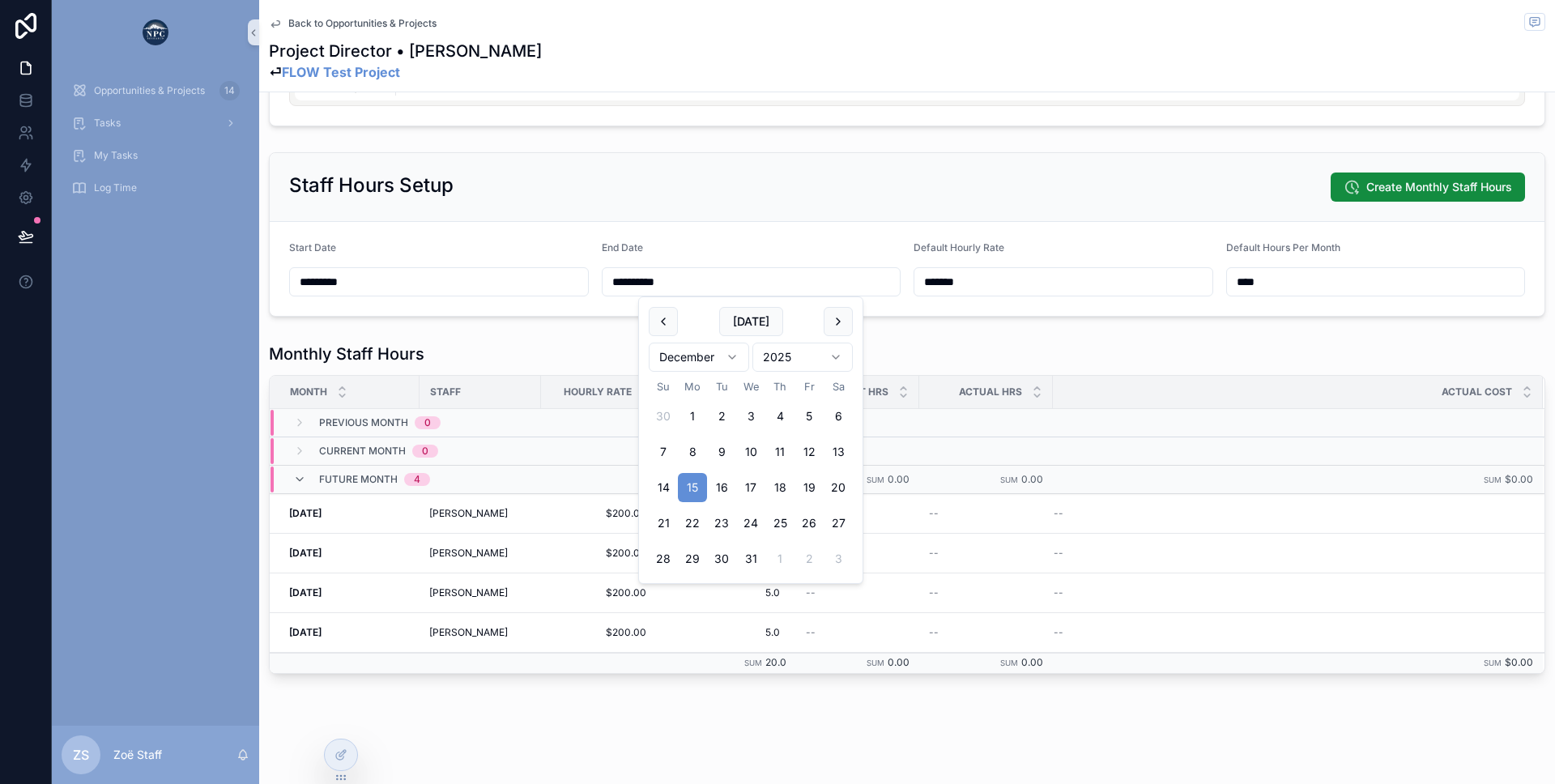
drag, startPoint x: 676, startPoint y: 280, endPoint x: 570, endPoint y: 280, distance: 106.0
click at [570, 280] on form "**********" at bounding box center [907, 269] width 1274 height 94
click at [635, 228] on form "Start Date ********* End Date ******** Default Hourly Rate ******* Default Hour…" at bounding box center [907, 269] width 1274 height 94
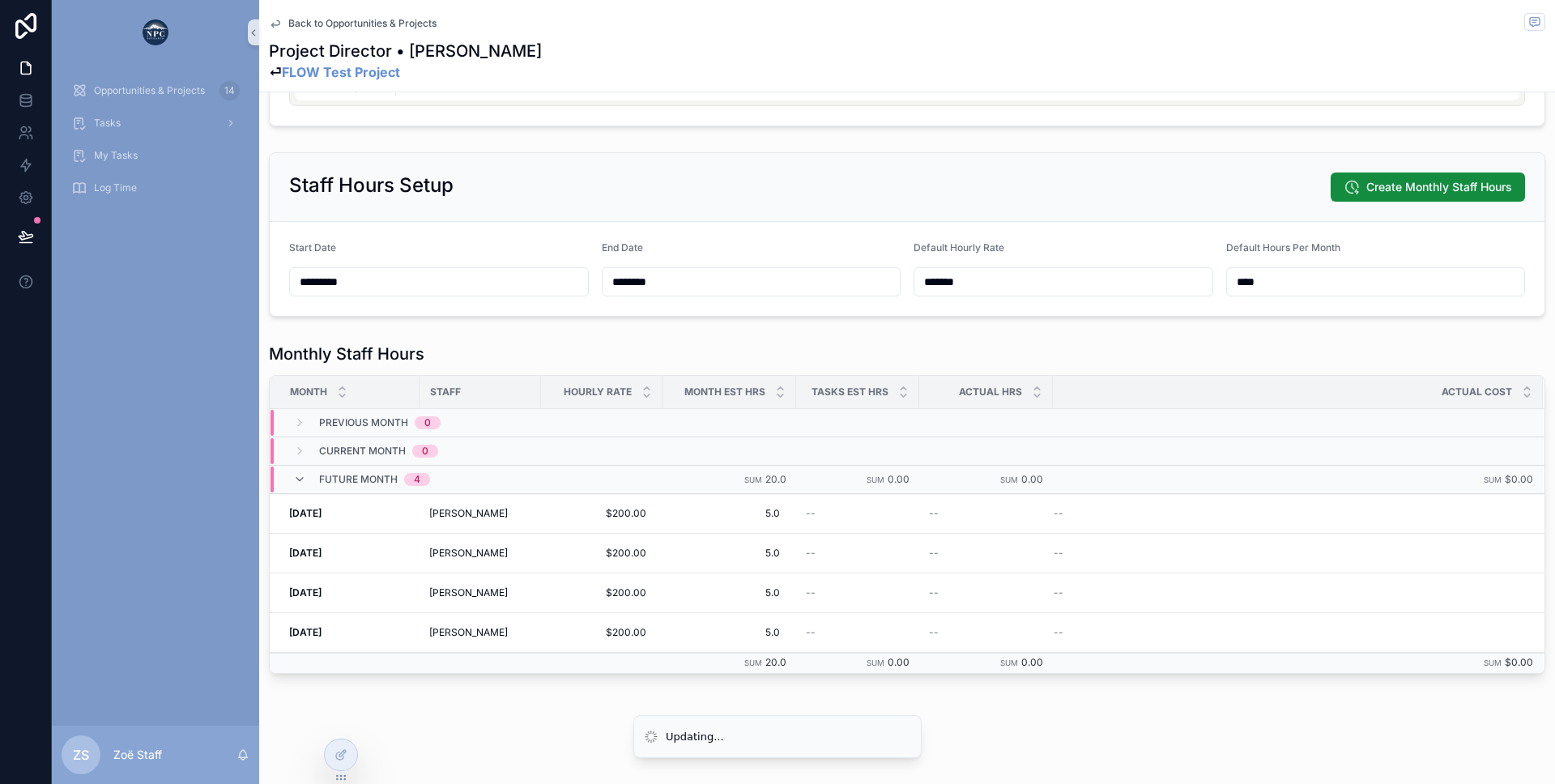
click at [684, 287] on input "********" at bounding box center [751, 282] width 298 height 23
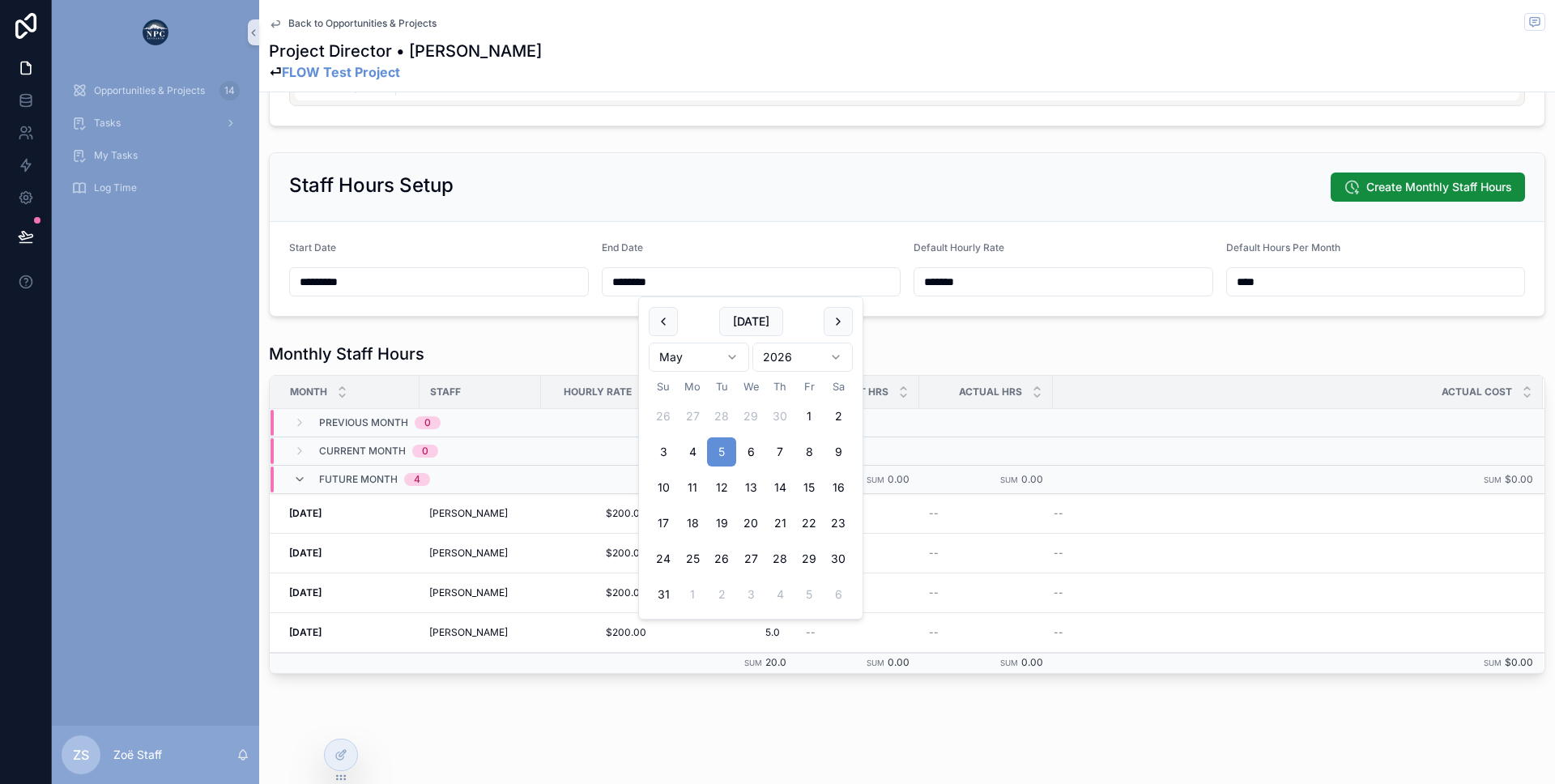
type input "********"
click at [684, 203] on div "Staff Hours Setup Create Monthly Staff Hours" at bounding box center [907, 188] width 1274 height 69
click at [658, 280] on input "********" at bounding box center [751, 282] width 298 height 23
click at [674, 280] on input "********" at bounding box center [751, 282] width 298 height 23
click at [654, 247] on div "End Date" at bounding box center [751, 251] width 300 height 19
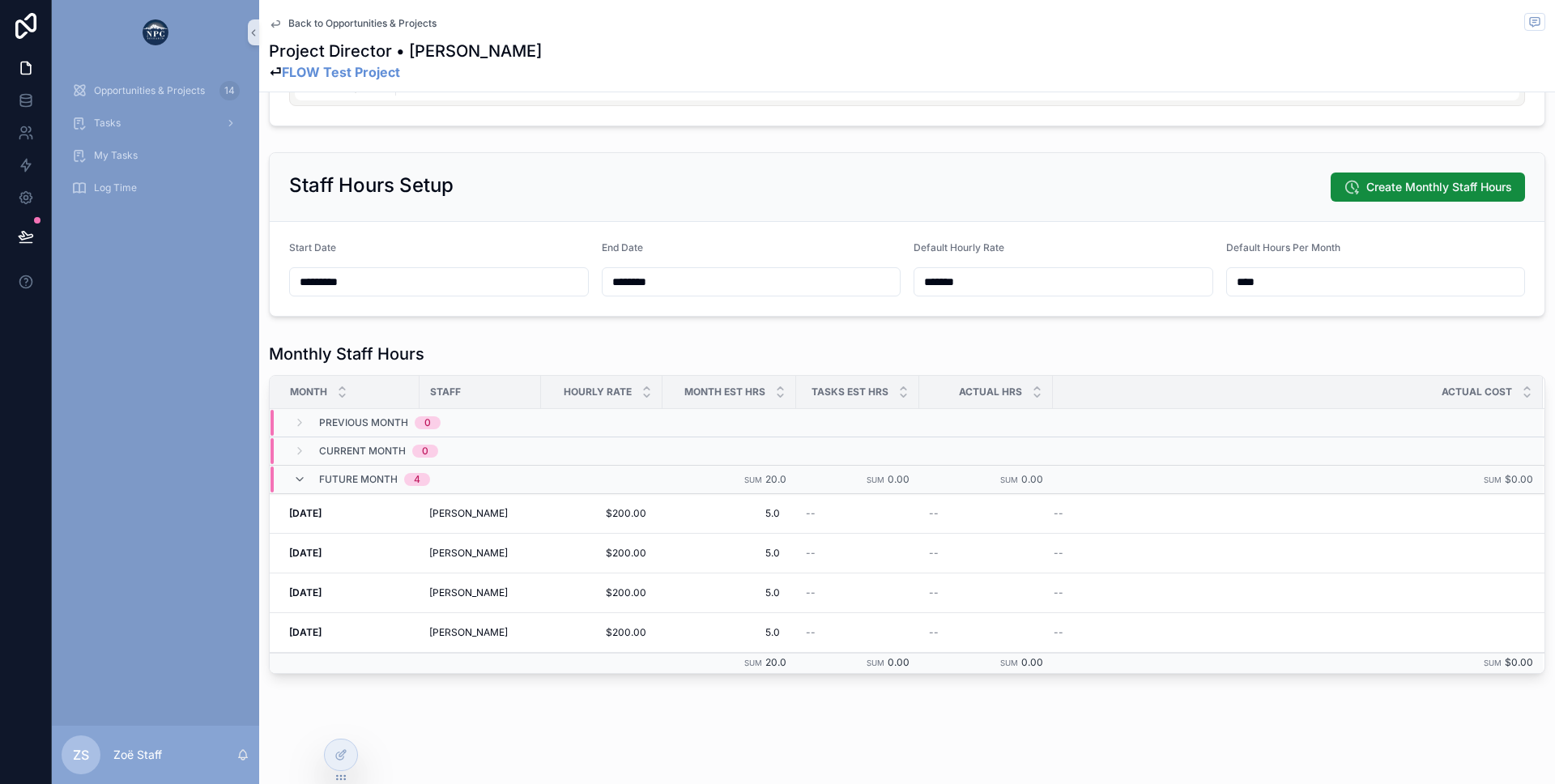
click at [681, 271] on input "********" at bounding box center [751, 282] width 298 height 23
click at [676, 238] on form "Start Date ********* End Date ******** Default Hourly Rate ******* Default Hour…" at bounding box center [907, 269] width 1274 height 94
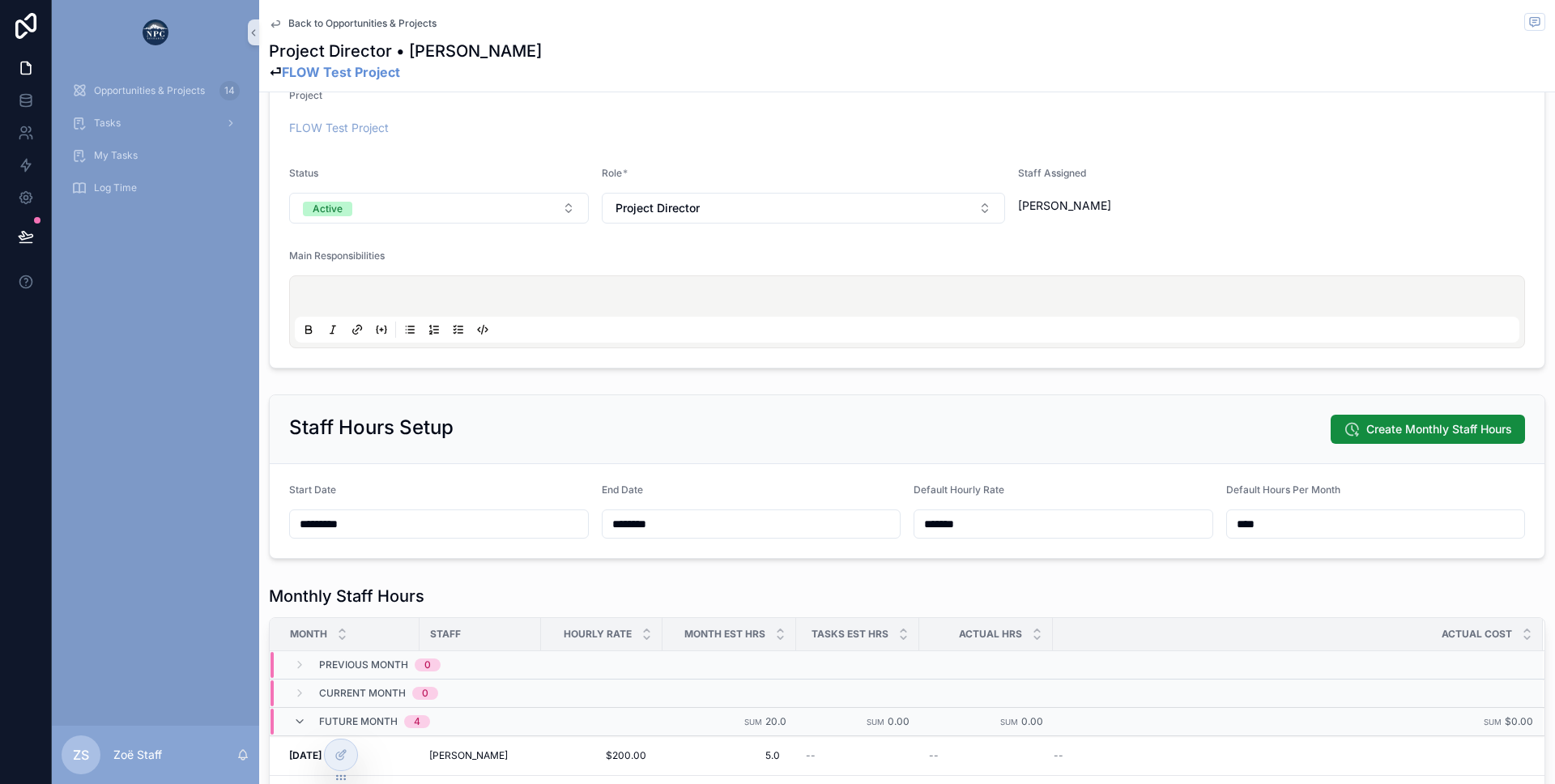
scroll to position [0, 0]
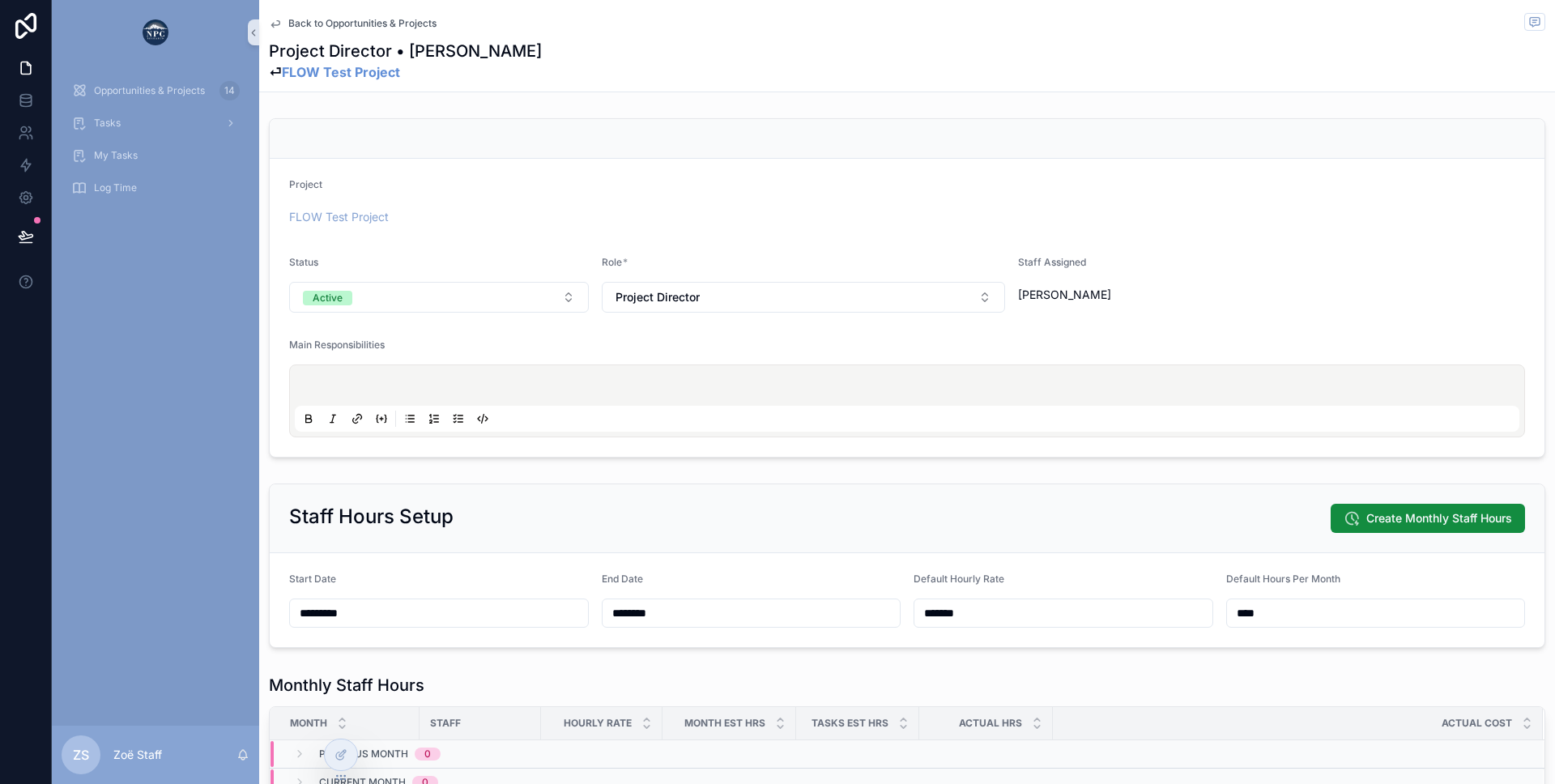
click at [390, 18] on span "Back to Opportunities & Projects" at bounding box center [362, 24] width 148 height 13
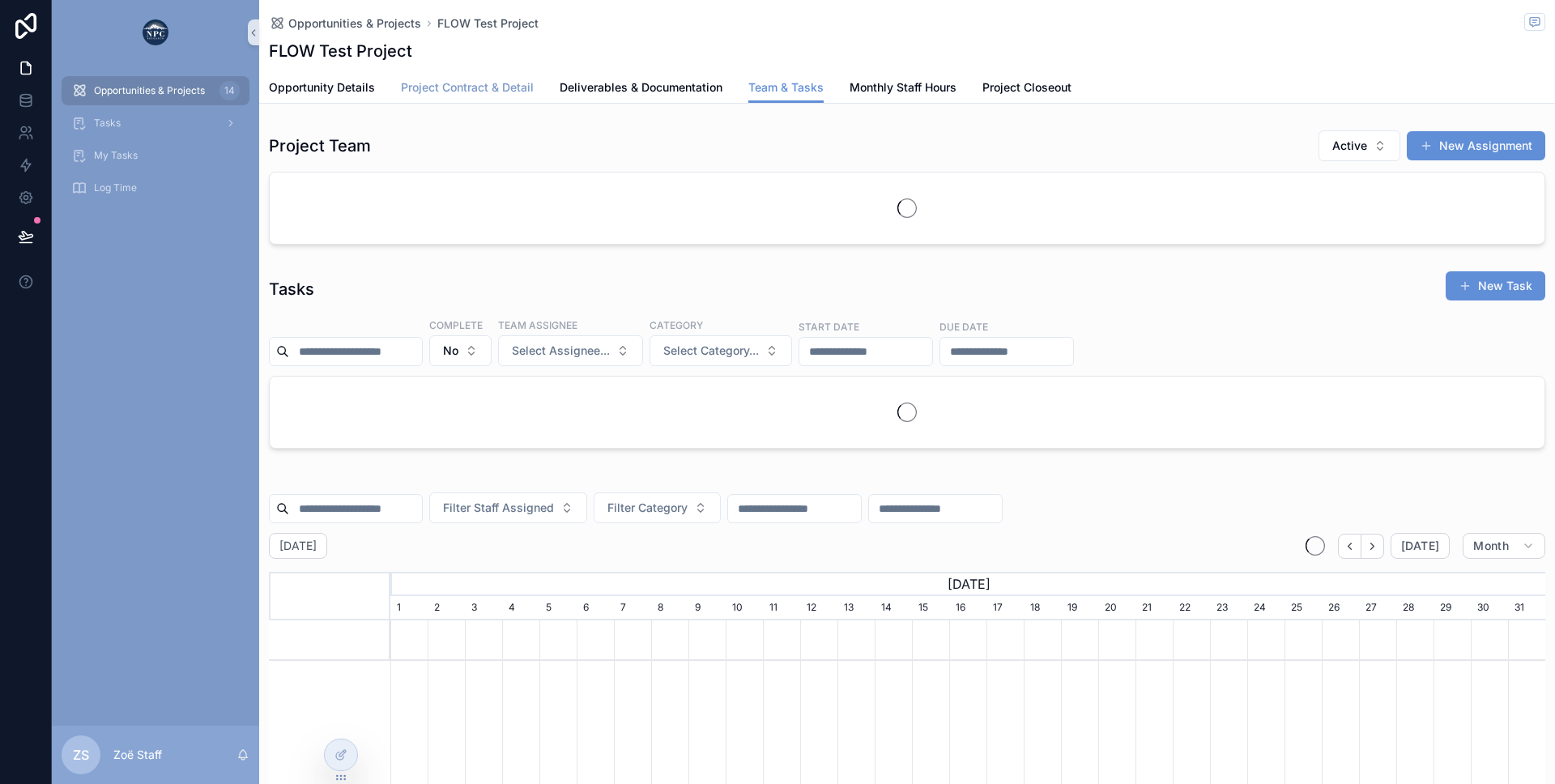
scroll to position [0, 1155]
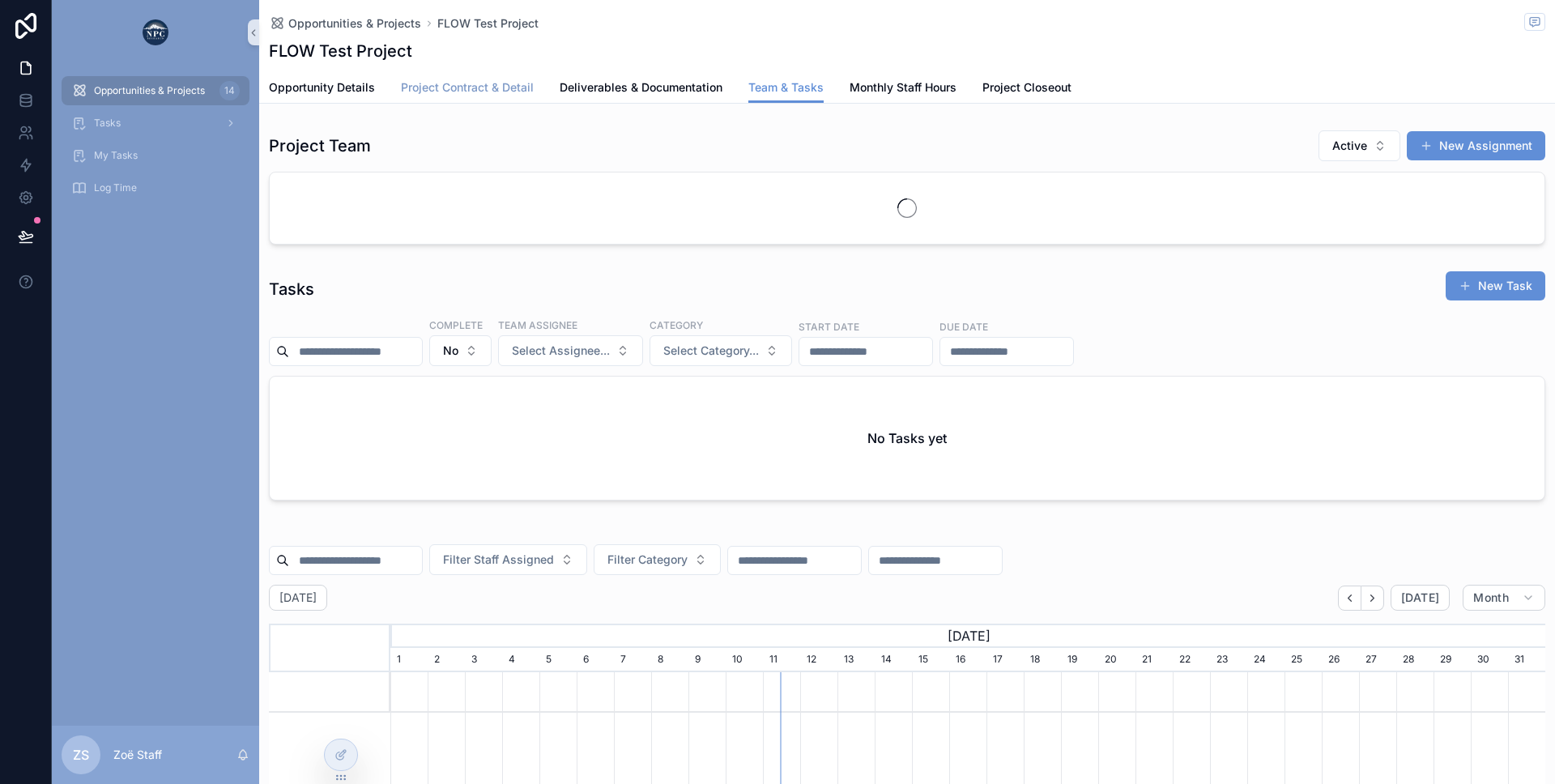
click at [450, 91] on span "Project Contract & Detail" at bounding box center [467, 87] width 133 height 16
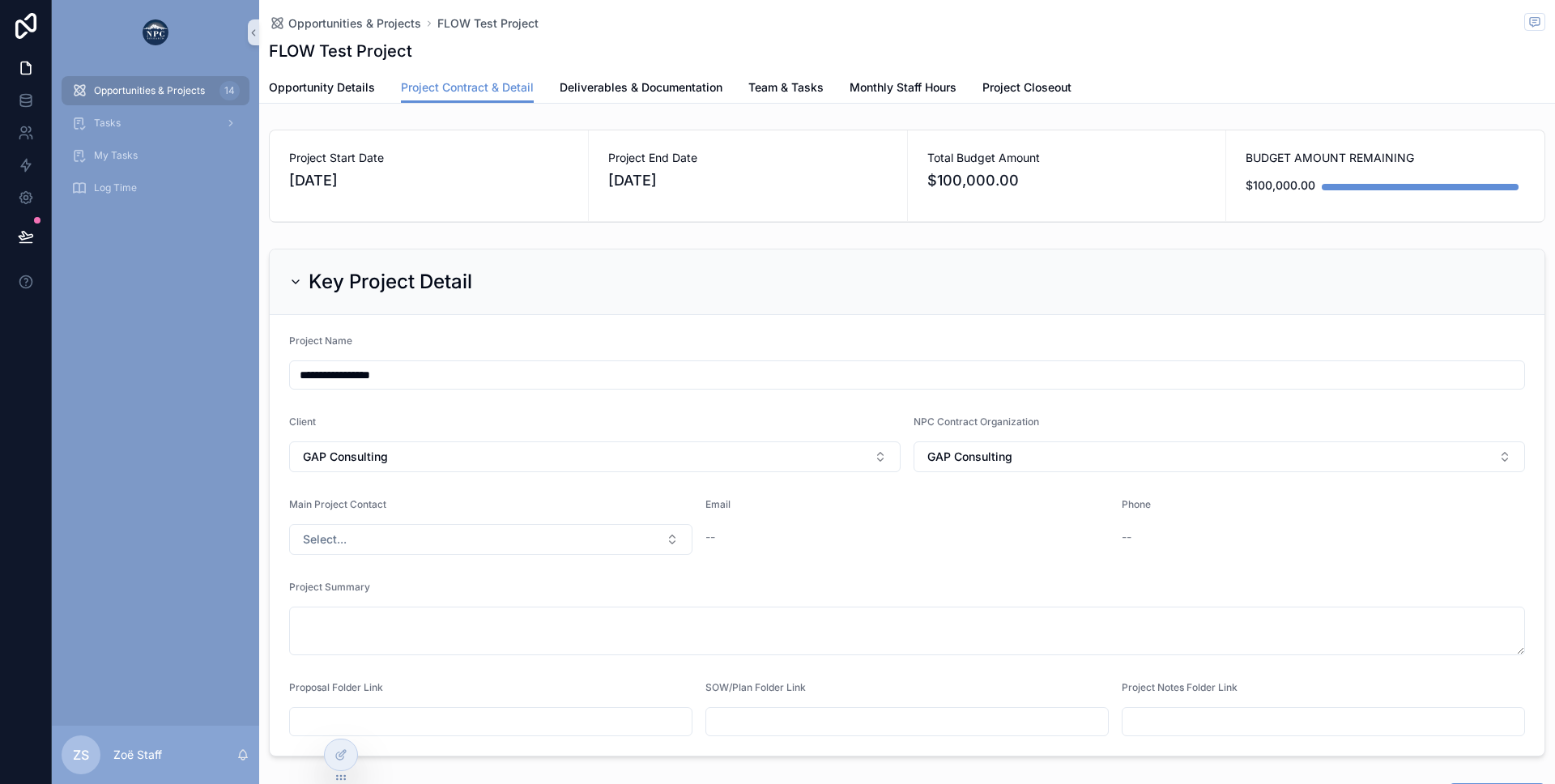
drag, startPoint x: 703, startPoint y: 178, endPoint x: 276, endPoint y: 149, distance: 428.0
click at [276, 149] on div "Project Start Date [DATE] Project End Date [DATE] Total Budget Amount $100,000.…" at bounding box center [907, 175] width 1276 height 93
click at [292, 150] on span "Project Start Date" at bounding box center [429, 157] width 280 height 16
click at [793, 95] on span "Team & Tasks" at bounding box center [786, 87] width 76 height 16
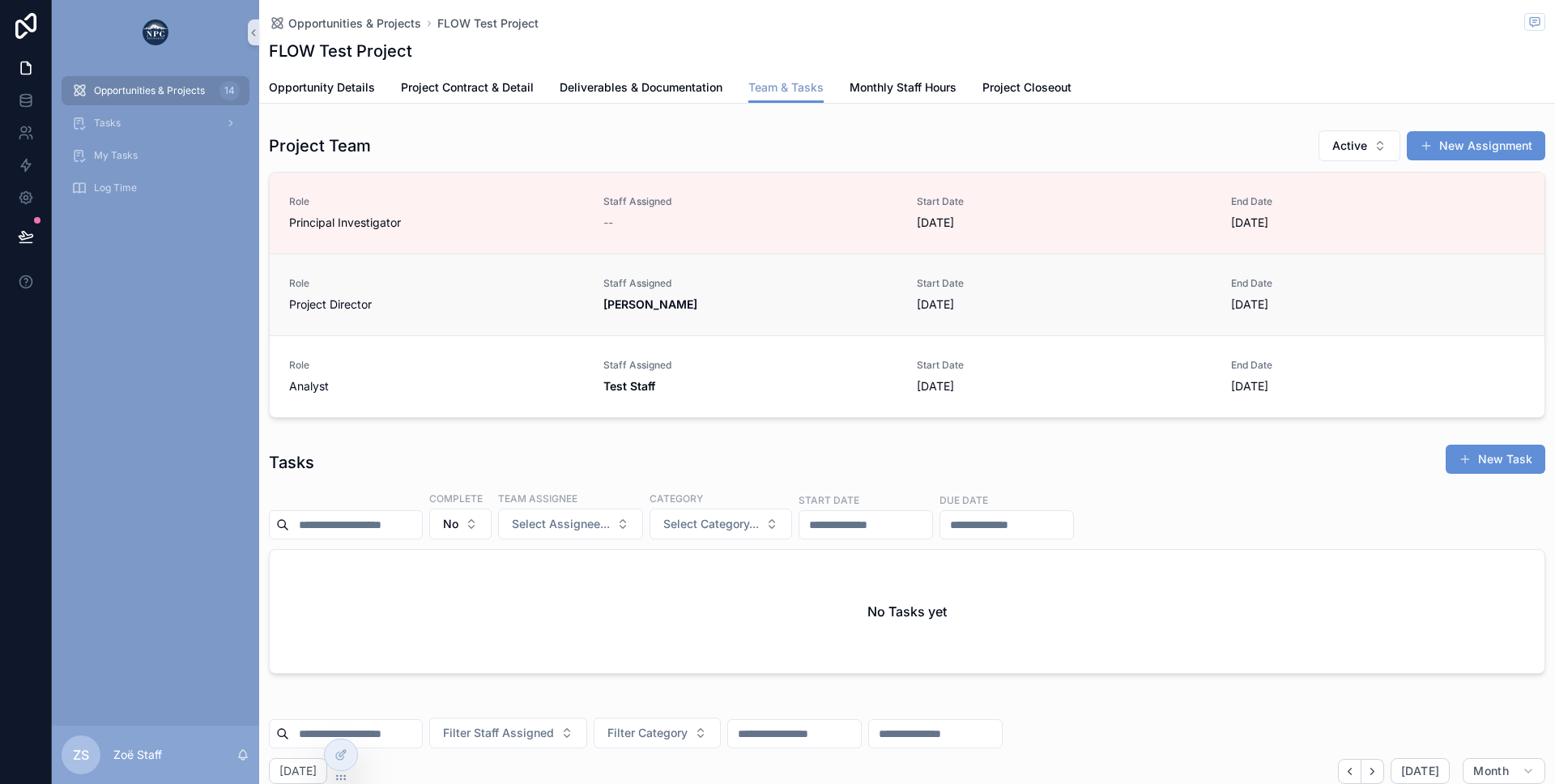
scroll to position [0, 1155]
click at [726, 285] on span "Staff Assigned" at bounding box center [751, 283] width 295 height 13
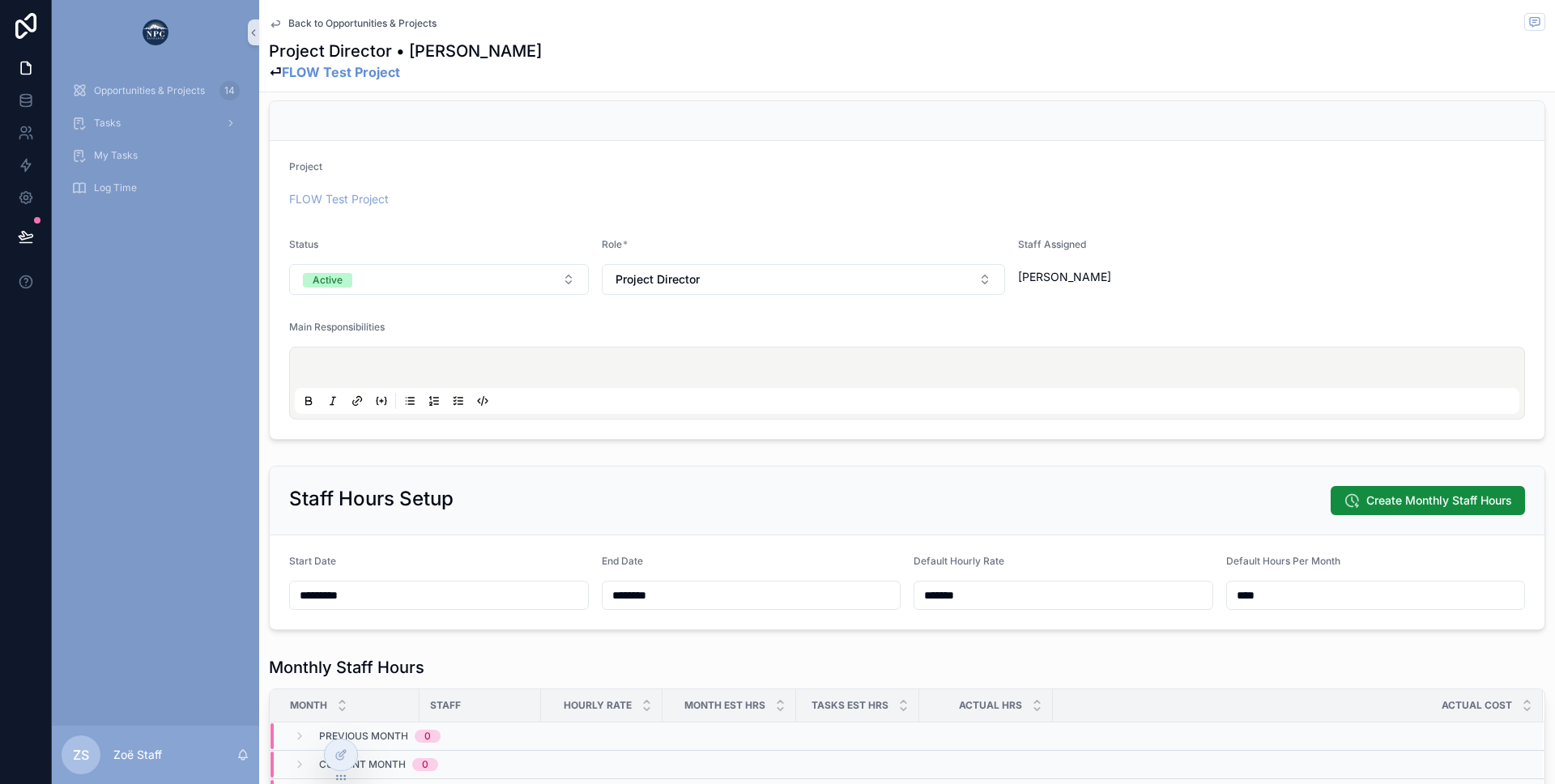
scroll to position [36, 0]
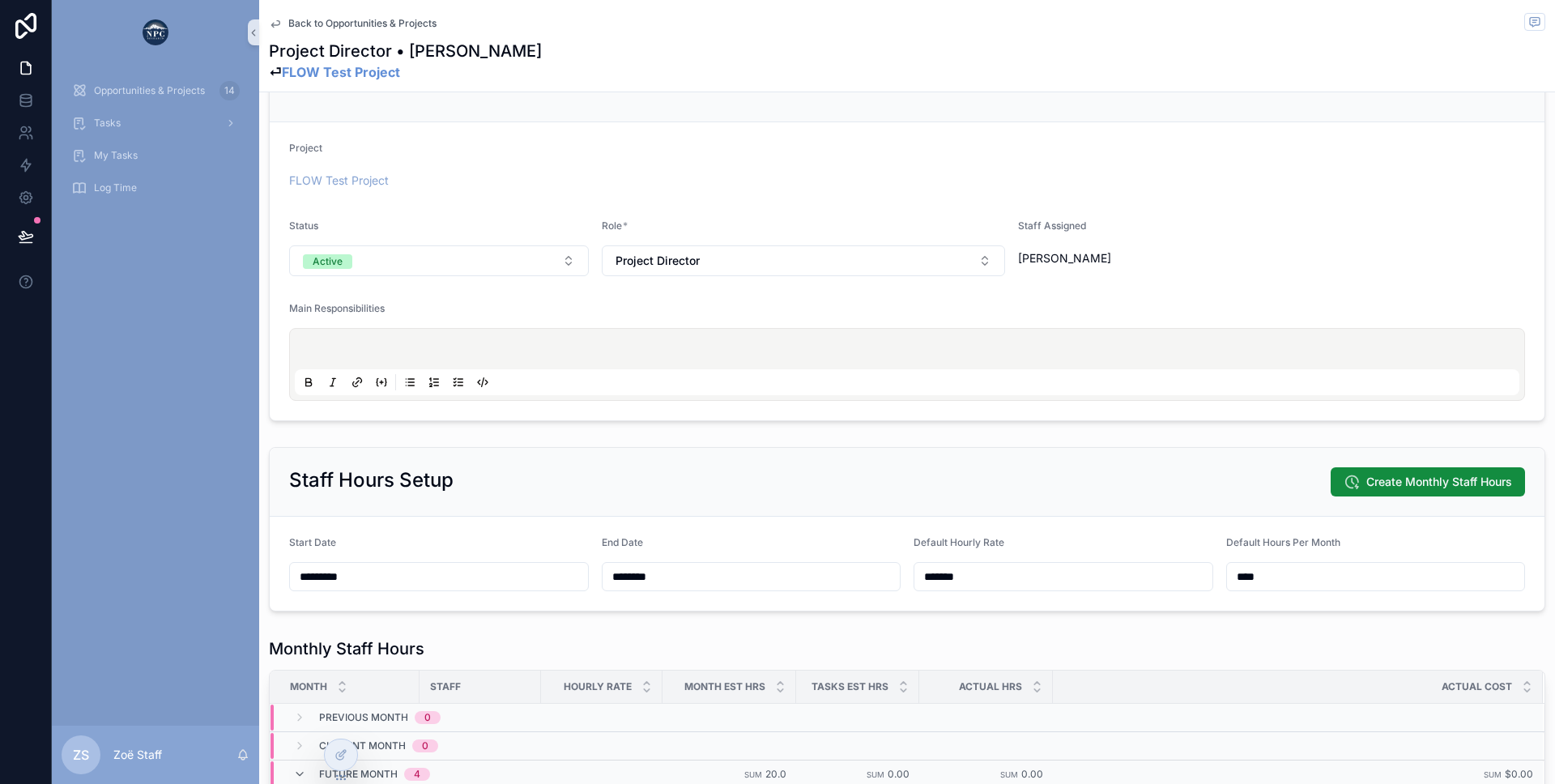
click at [477, 583] on input "*********" at bounding box center [439, 576] width 298 height 23
click at [697, 576] on input "********" at bounding box center [751, 576] width 298 height 23
click at [577, 505] on div "Staff Hours Setup Create Monthly Staff Hours" at bounding box center [907, 482] width 1274 height 69
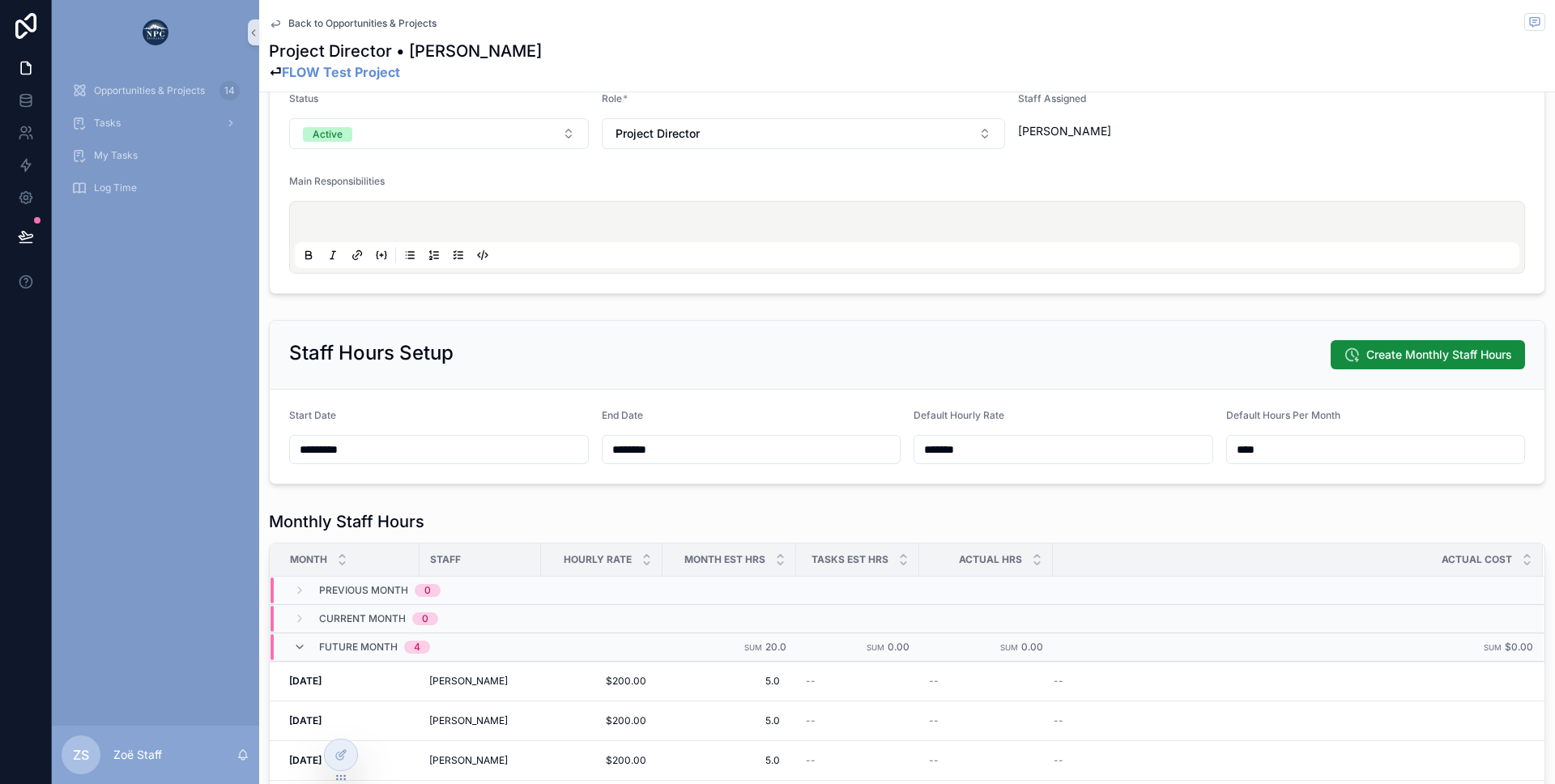
scroll to position [87, 0]
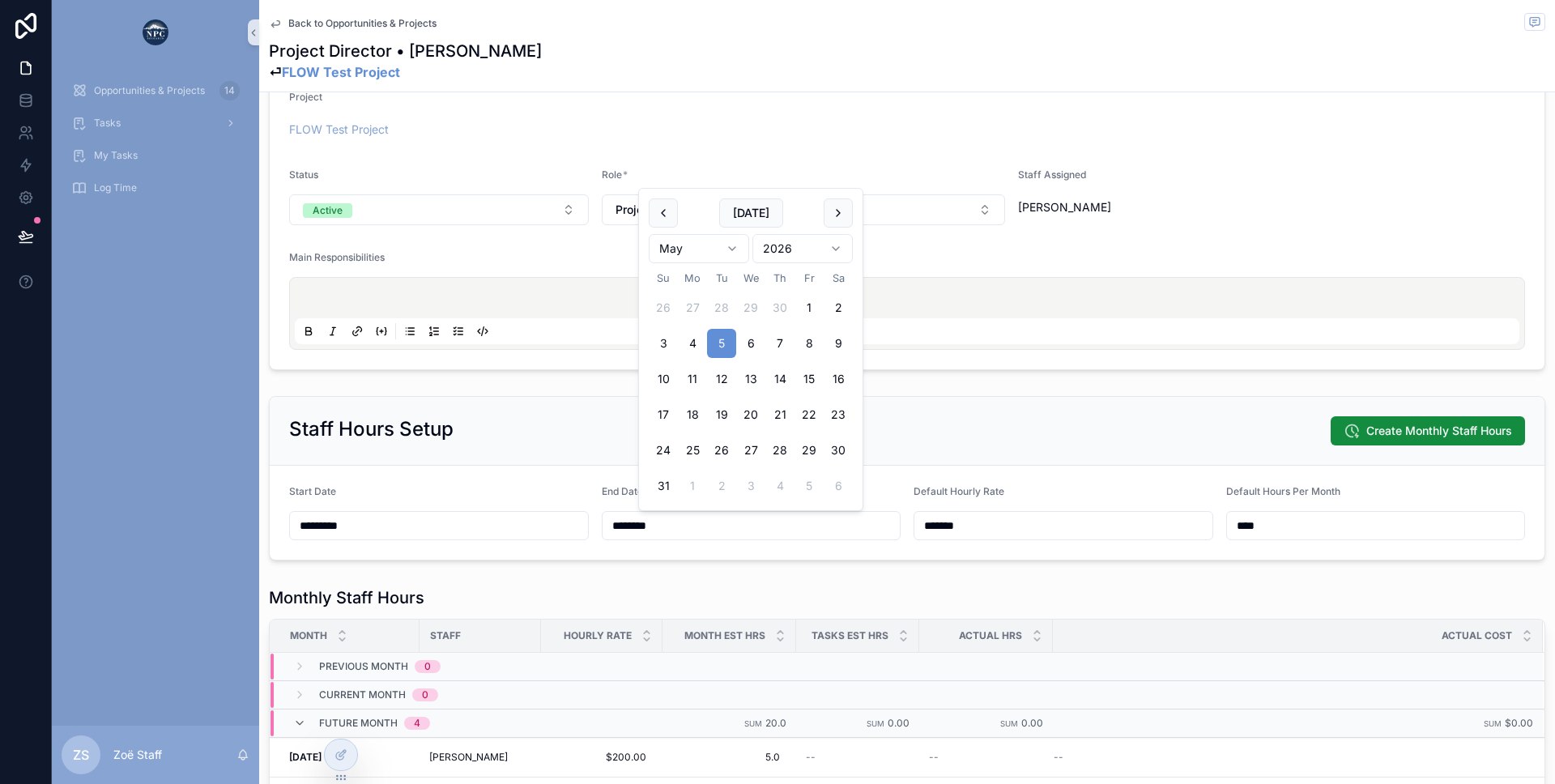
drag, startPoint x: 685, startPoint y: 527, endPoint x: 575, endPoint y: 510, distance: 111.3
click at [575, 510] on form "Start Date ********* End Date ******** Default Hourly Rate ******* Default Hour…" at bounding box center [907, 512] width 1274 height 94
click at [539, 453] on div "Staff Hours Setup Create Monthly Staff Hours" at bounding box center [907, 431] width 1274 height 69
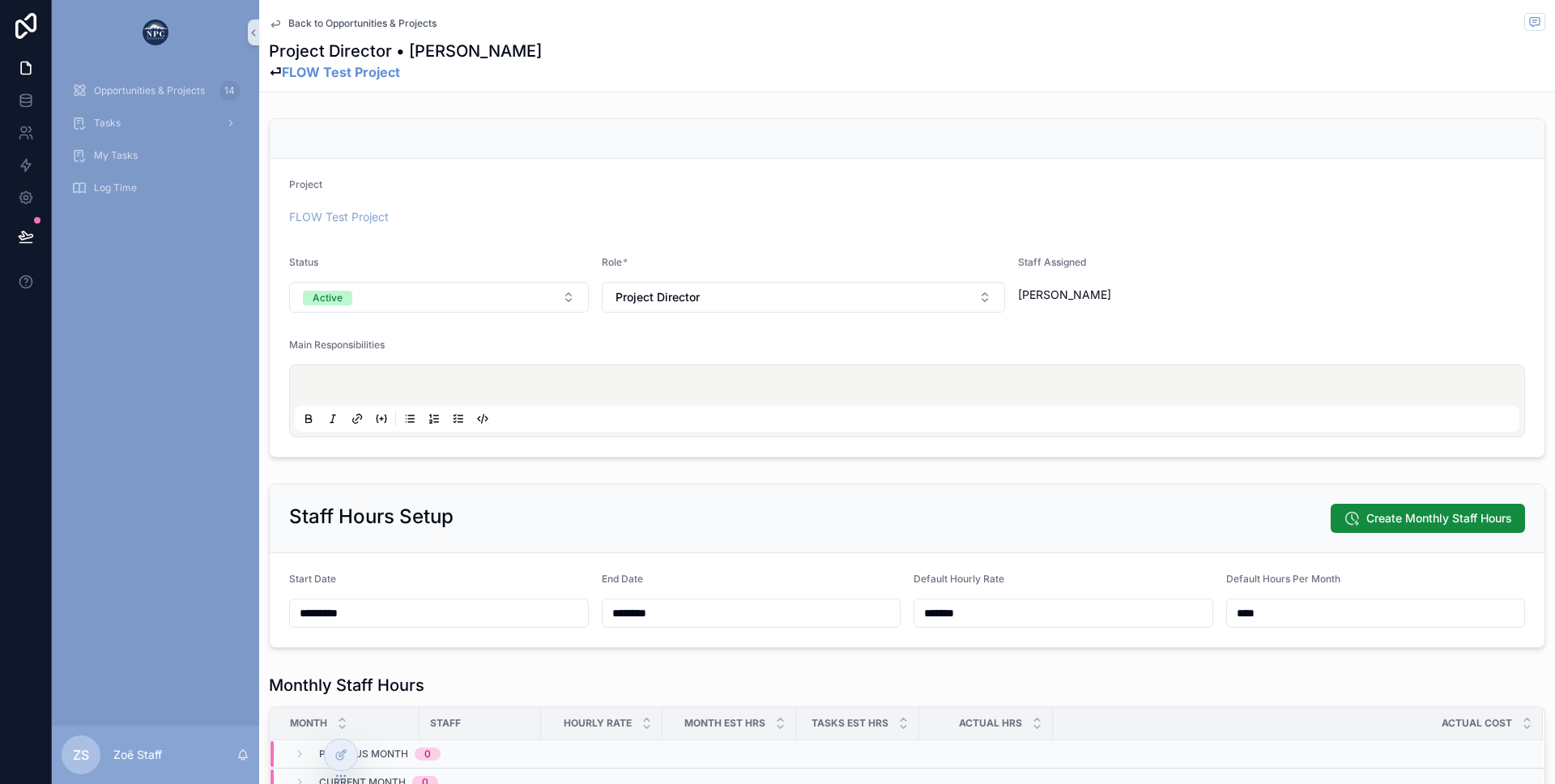
click at [363, 24] on span "Back to Opportunities & Projects" at bounding box center [362, 24] width 148 height 13
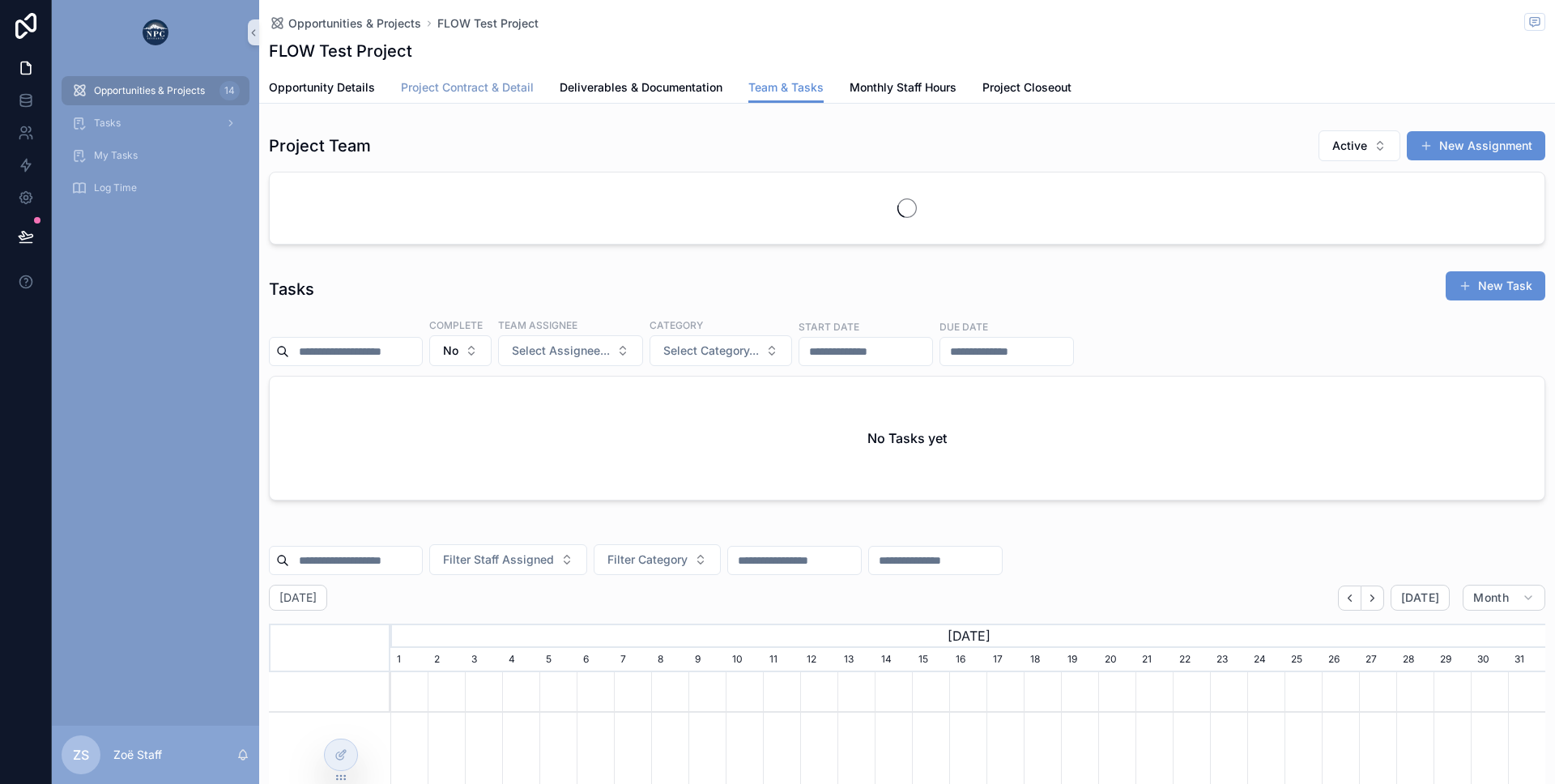
scroll to position [0, 1155]
click at [439, 88] on span "Project Contract & Detail" at bounding box center [467, 87] width 133 height 16
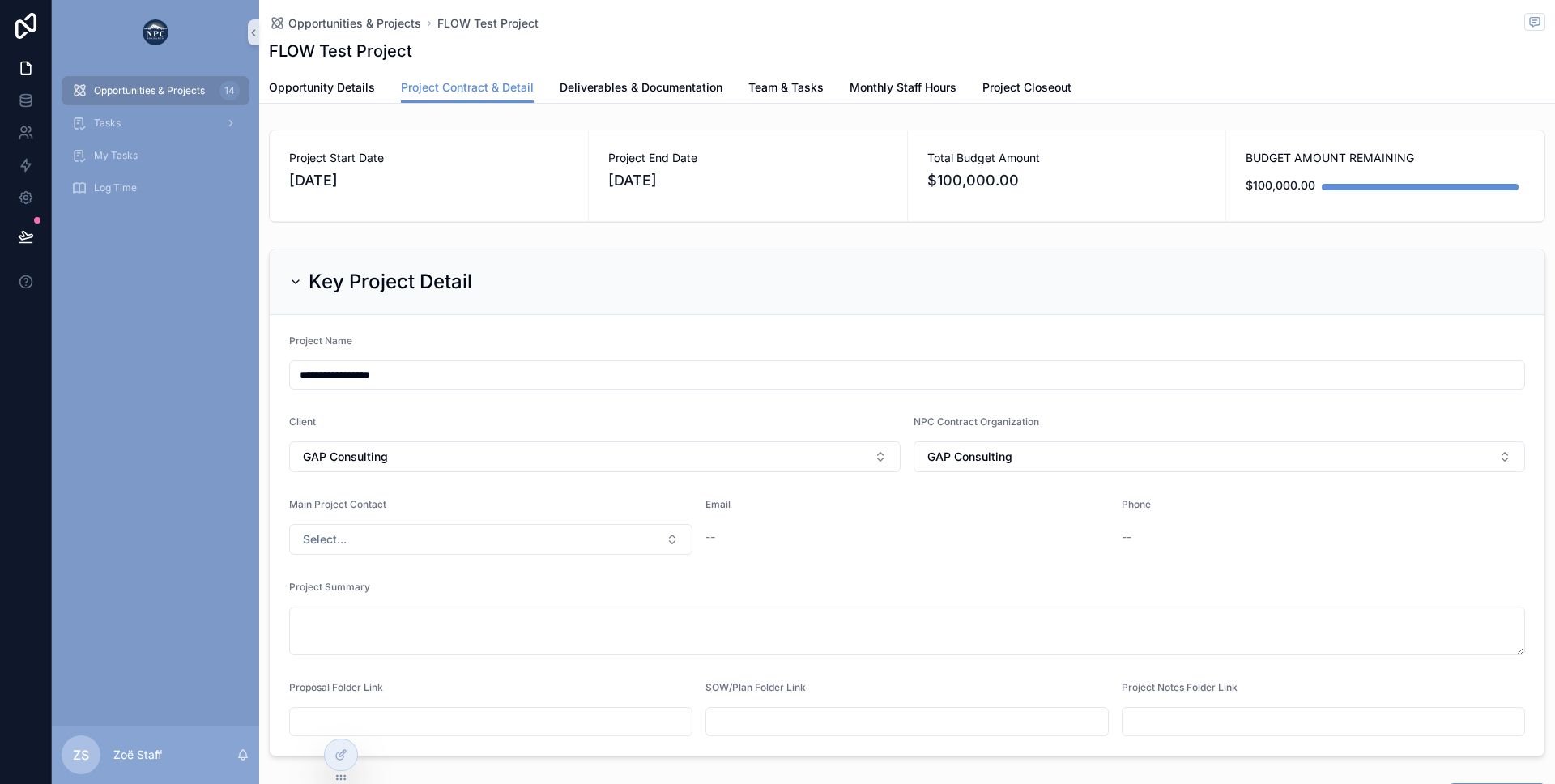
drag, startPoint x: 699, startPoint y: 191, endPoint x: 361, endPoint y: 133, distance: 342.9
click at [361, 133] on div "Project Start Date [DATE] Project End Date [DATE] Total Budget Amount $100,000.…" at bounding box center [907, 175] width 1276 height 93
click at [361, 133] on div "Project Start Date [DATE]" at bounding box center [429, 175] width 318 height 91
drag, startPoint x: 362, startPoint y: 134, endPoint x: 491, endPoint y: 229, distance: 160.2
click at [491, 229] on div "Project Start Date [DATE] Project End Date [DATE] Total Budget Amount $100,000.…" at bounding box center [907, 176] width 1296 height 106
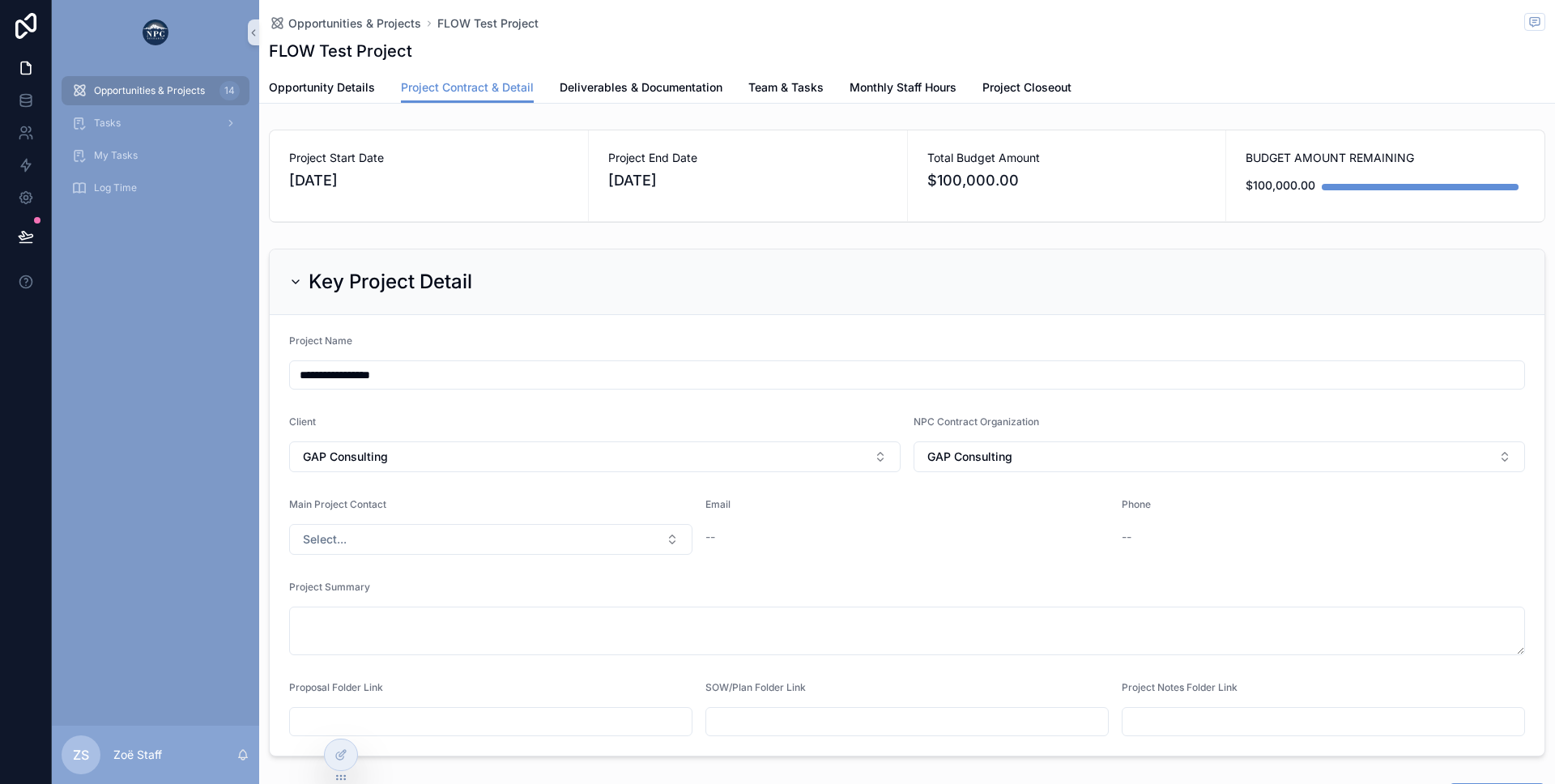
click at [491, 229] on div "Project Start Date [DATE] Project End Date [DATE] Total Budget Amount $100,000.…" at bounding box center [907, 176] width 1296 height 106
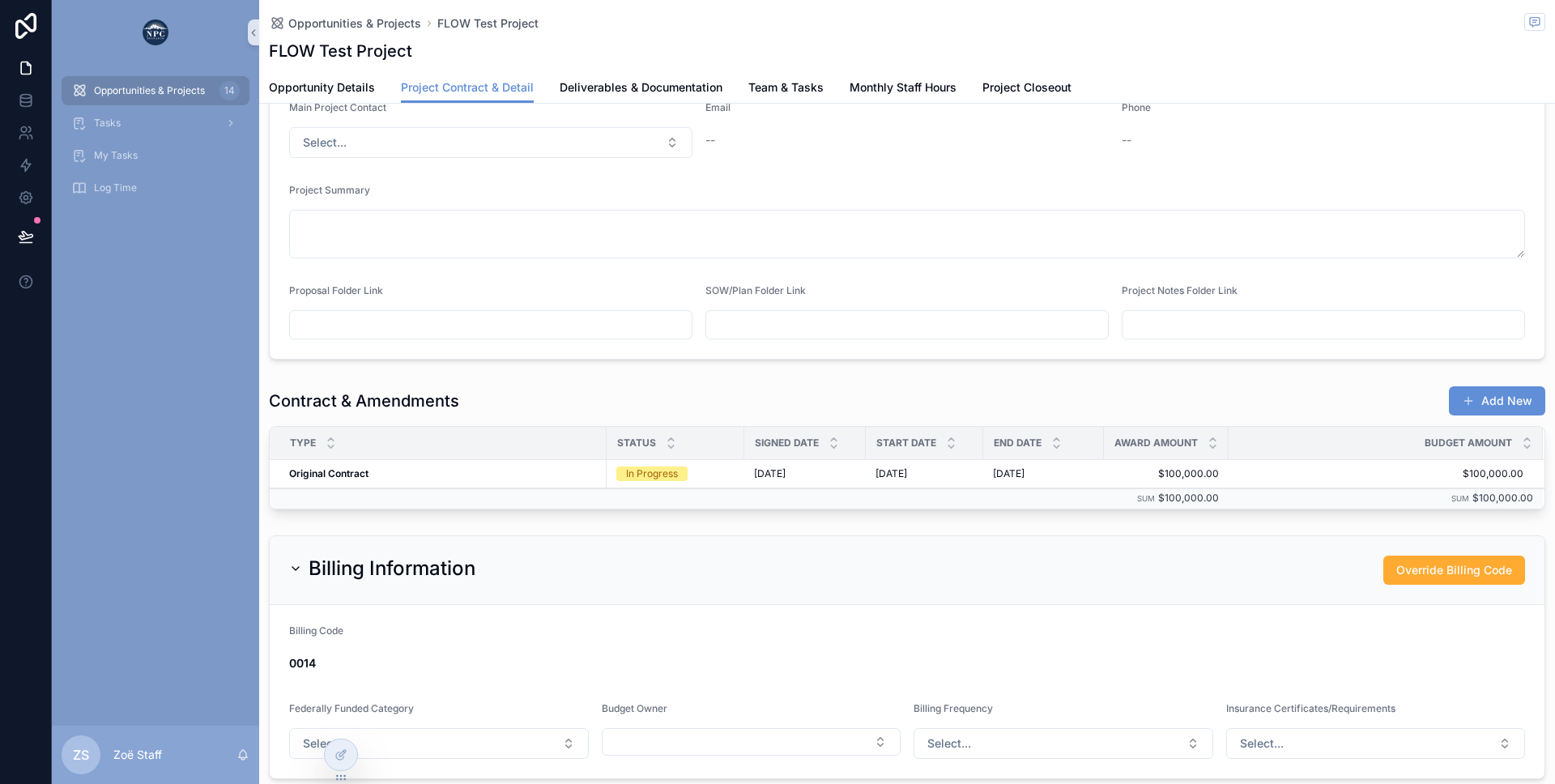
scroll to position [545, 0]
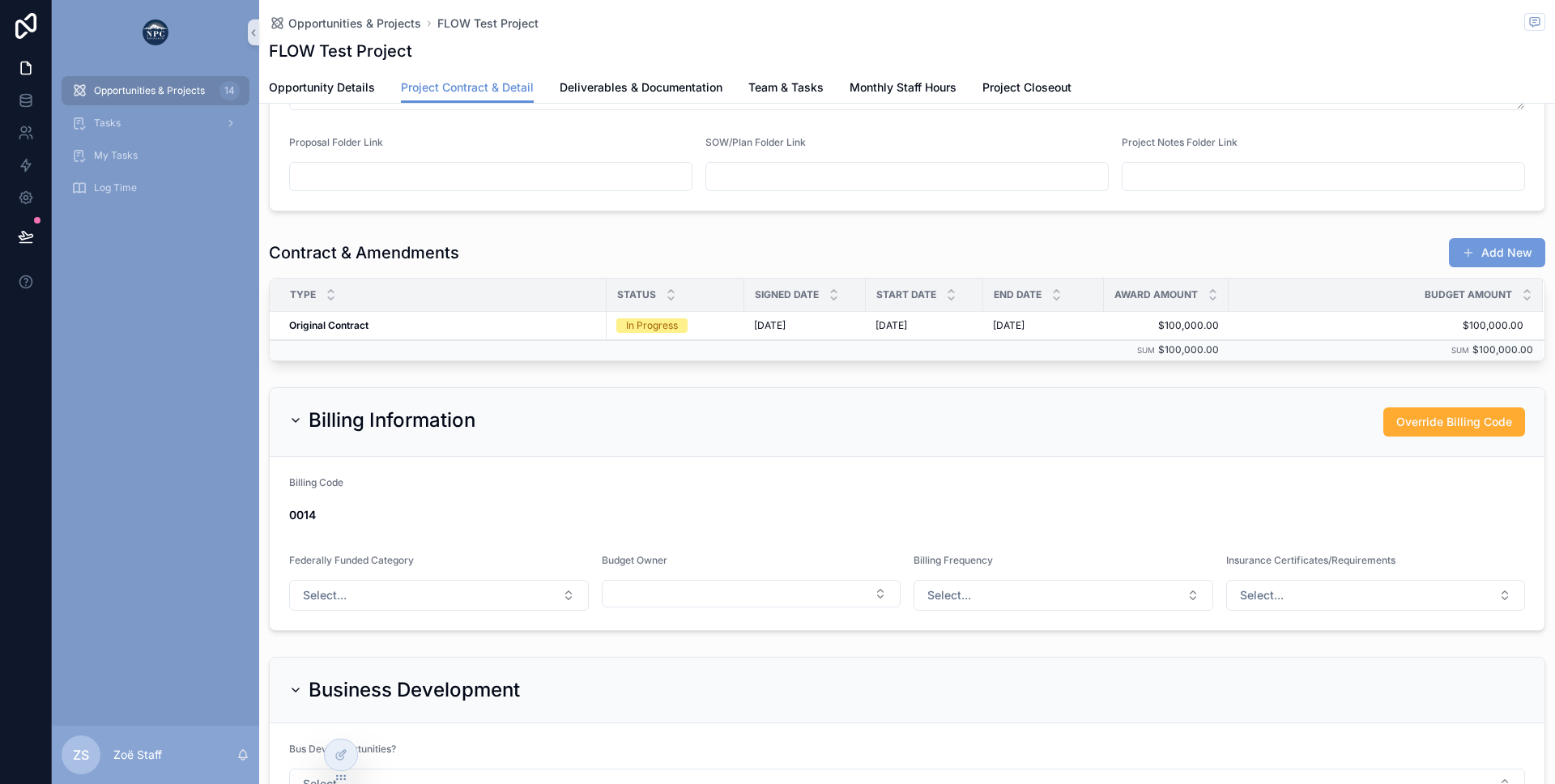
click at [1486, 259] on button "Add New" at bounding box center [1497, 253] width 97 height 29
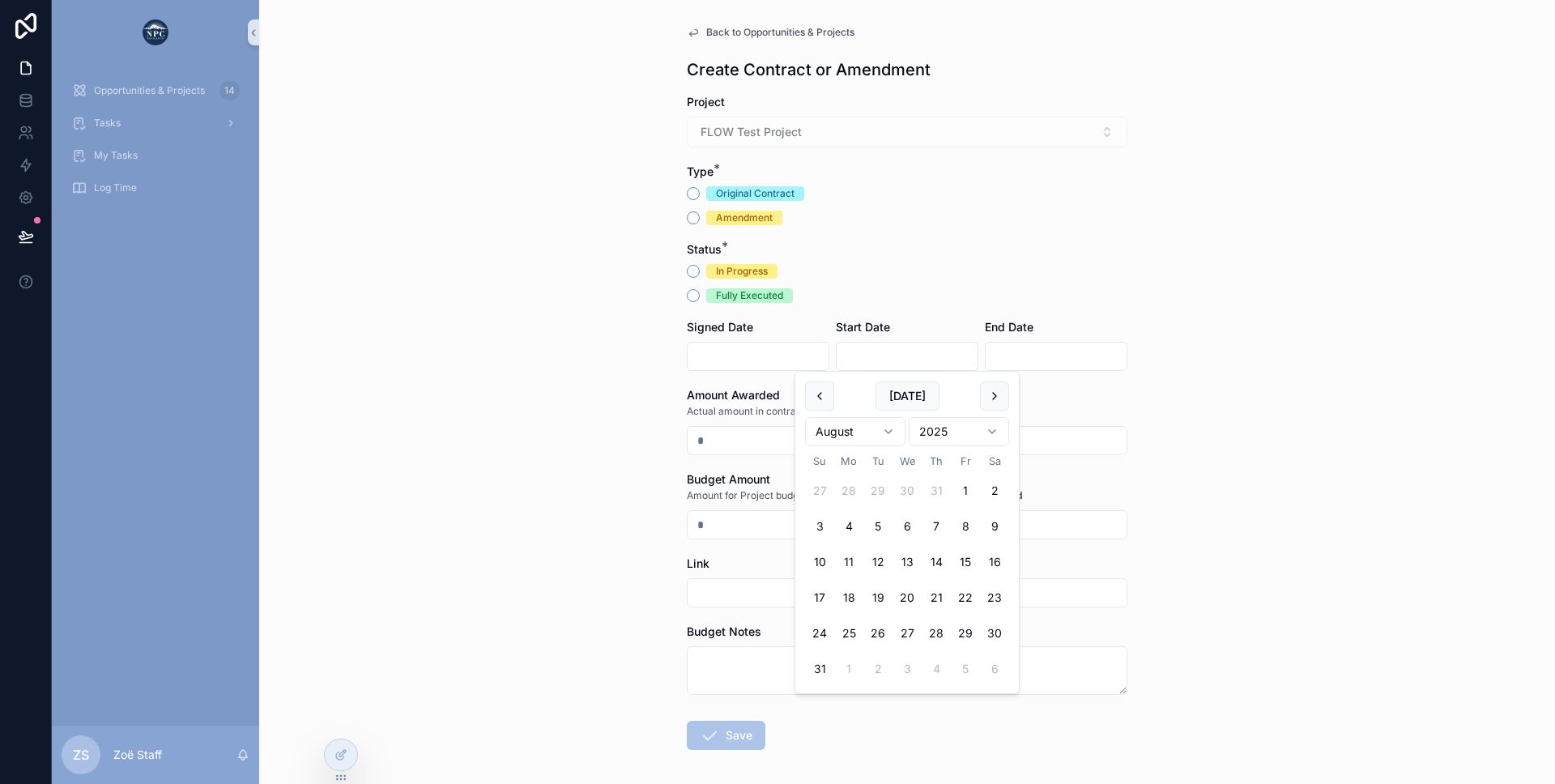
click at [903, 349] on input "scrollable content" at bounding box center [907, 356] width 141 height 23
type input "**********"
click at [1017, 358] on input "scrollable content" at bounding box center [1055, 356] width 141 height 23
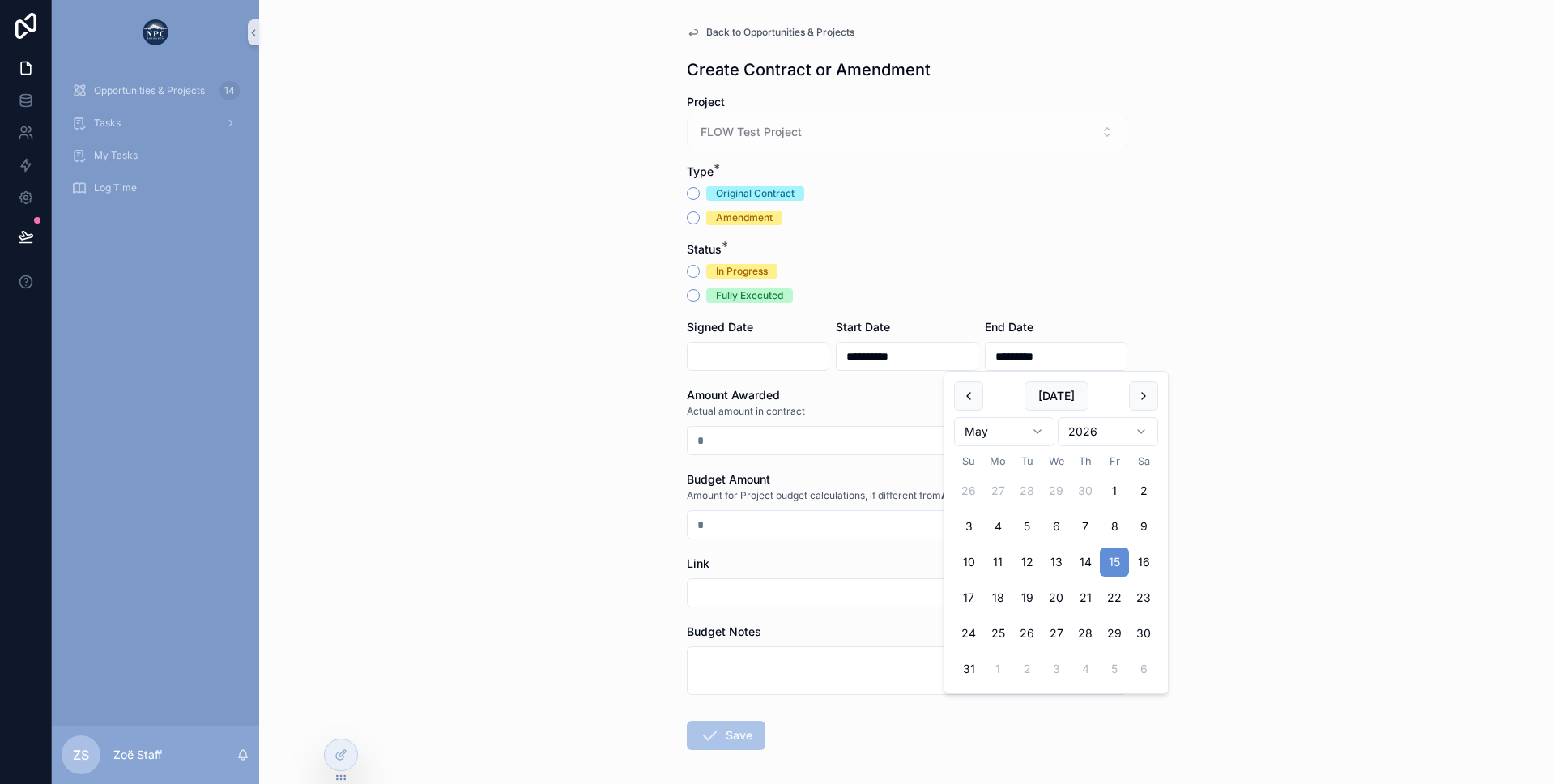
type input "*********"
click at [1100, 182] on div "Type * Original Contract Amendment" at bounding box center [907, 194] width 440 height 61
click at [689, 215] on button "Amendment" at bounding box center [693, 218] width 13 height 13
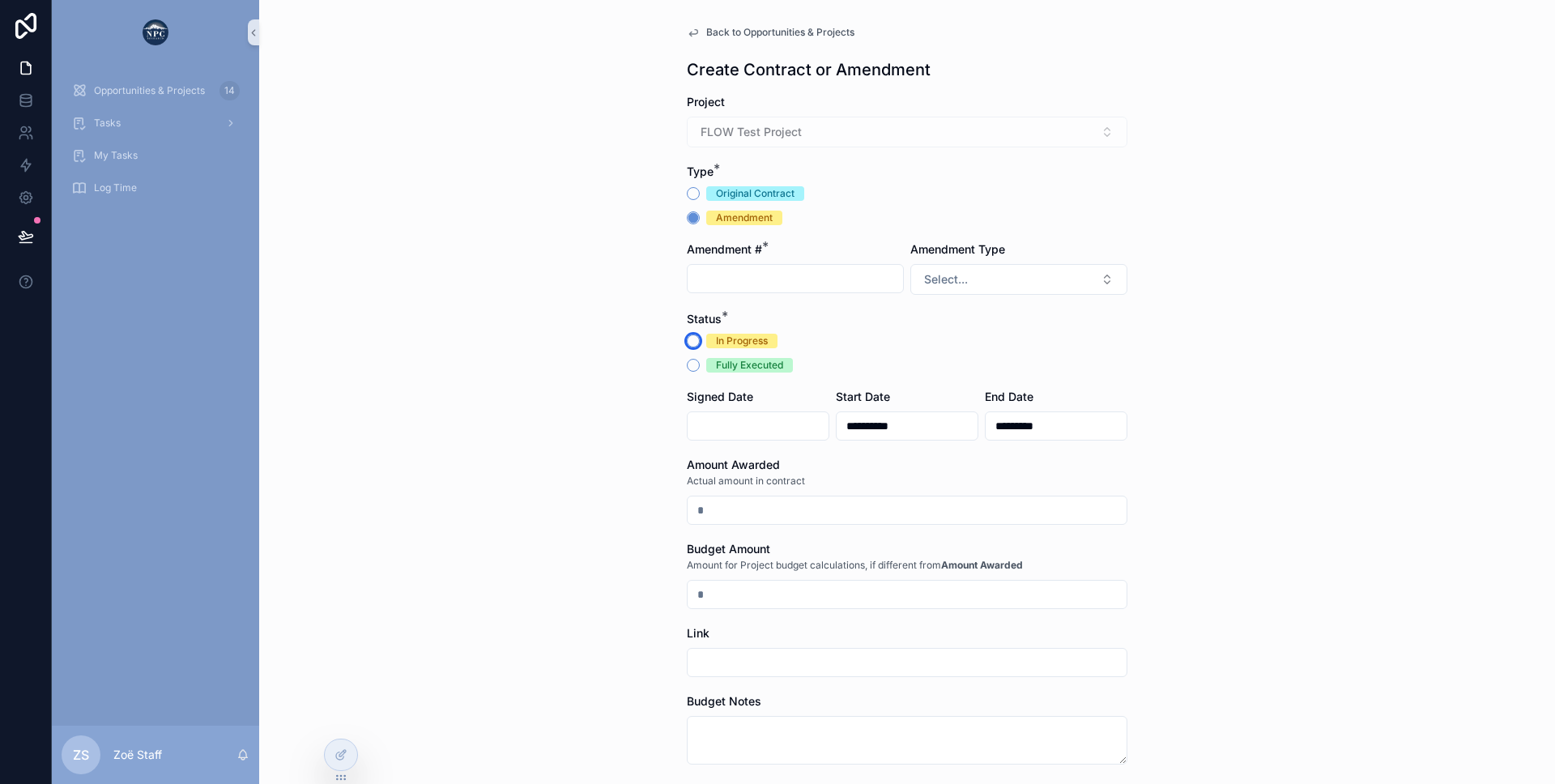
click at [690, 339] on button "In Progress" at bounding box center [693, 341] width 13 height 13
click at [709, 275] on input "scrollable content" at bounding box center [795, 279] width 215 height 23
type input "*"
click at [948, 273] on span "Select..." at bounding box center [946, 279] width 44 height 16
click at [946, 368] on div "Additional budget" at bounding box center [970, 367] width 79 height 13
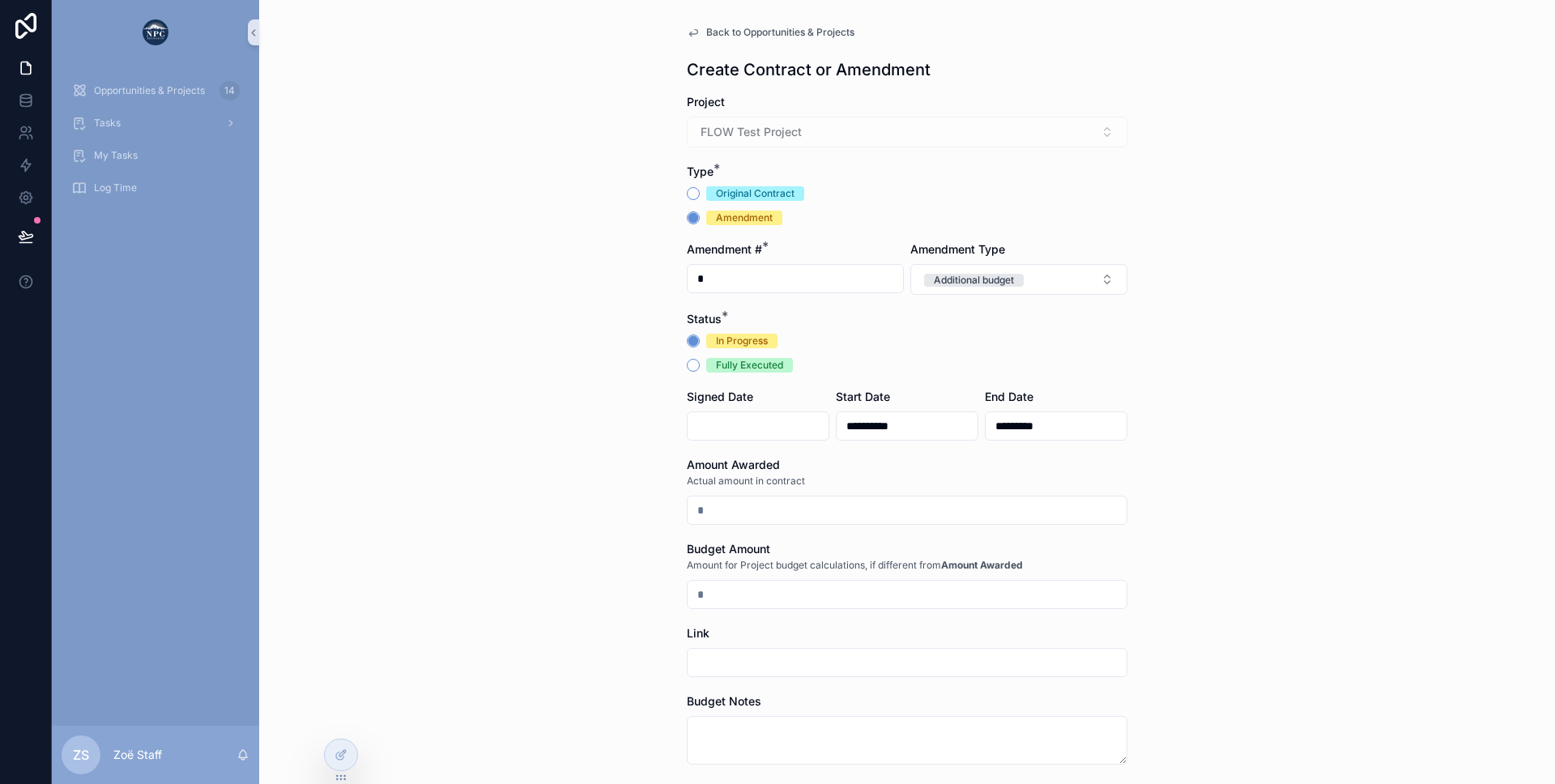
click at [636, 368] on div "**********" at bounding box center [907, 392] width 1296 height 784
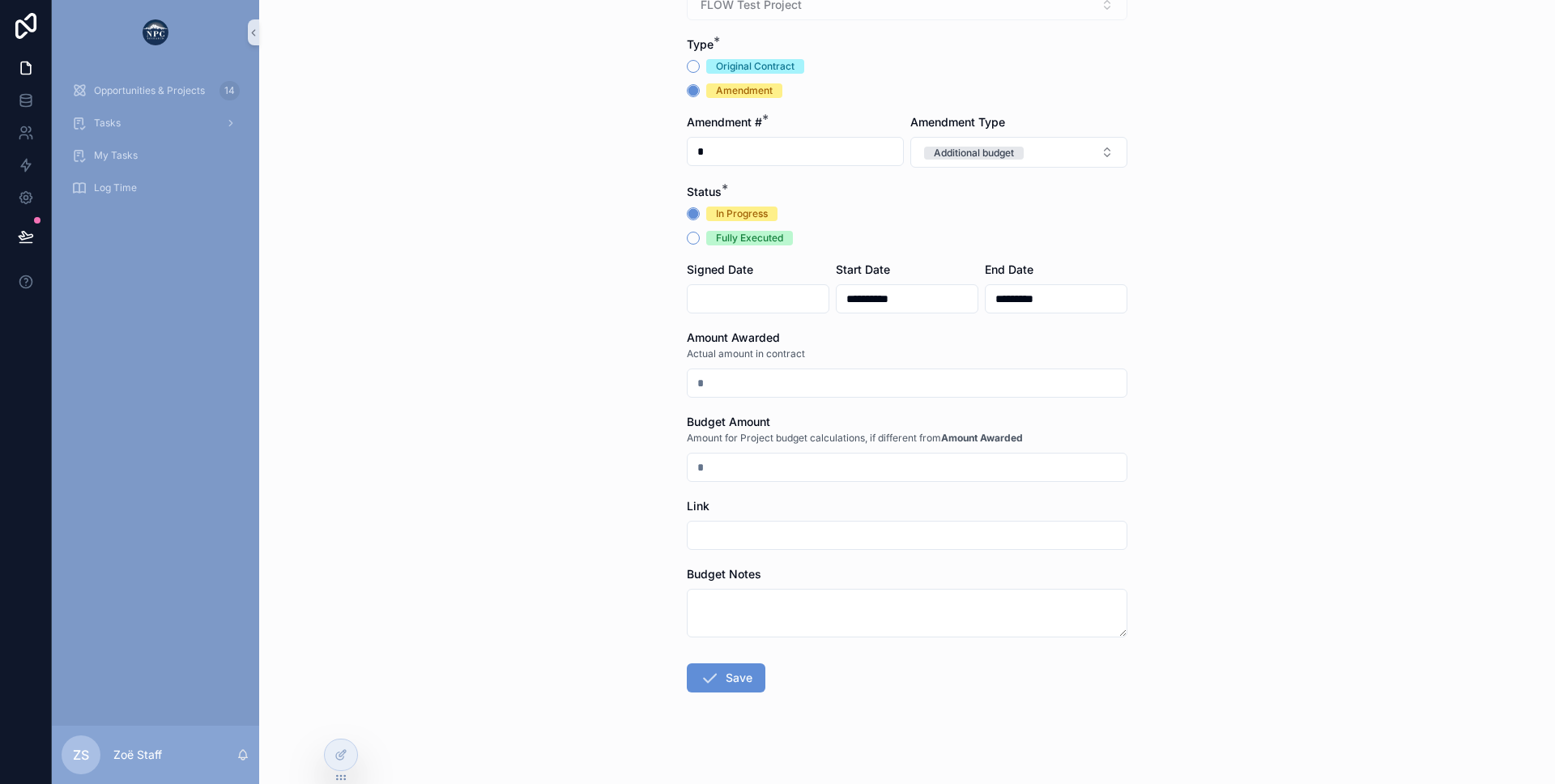
scroll to position [139, 0]
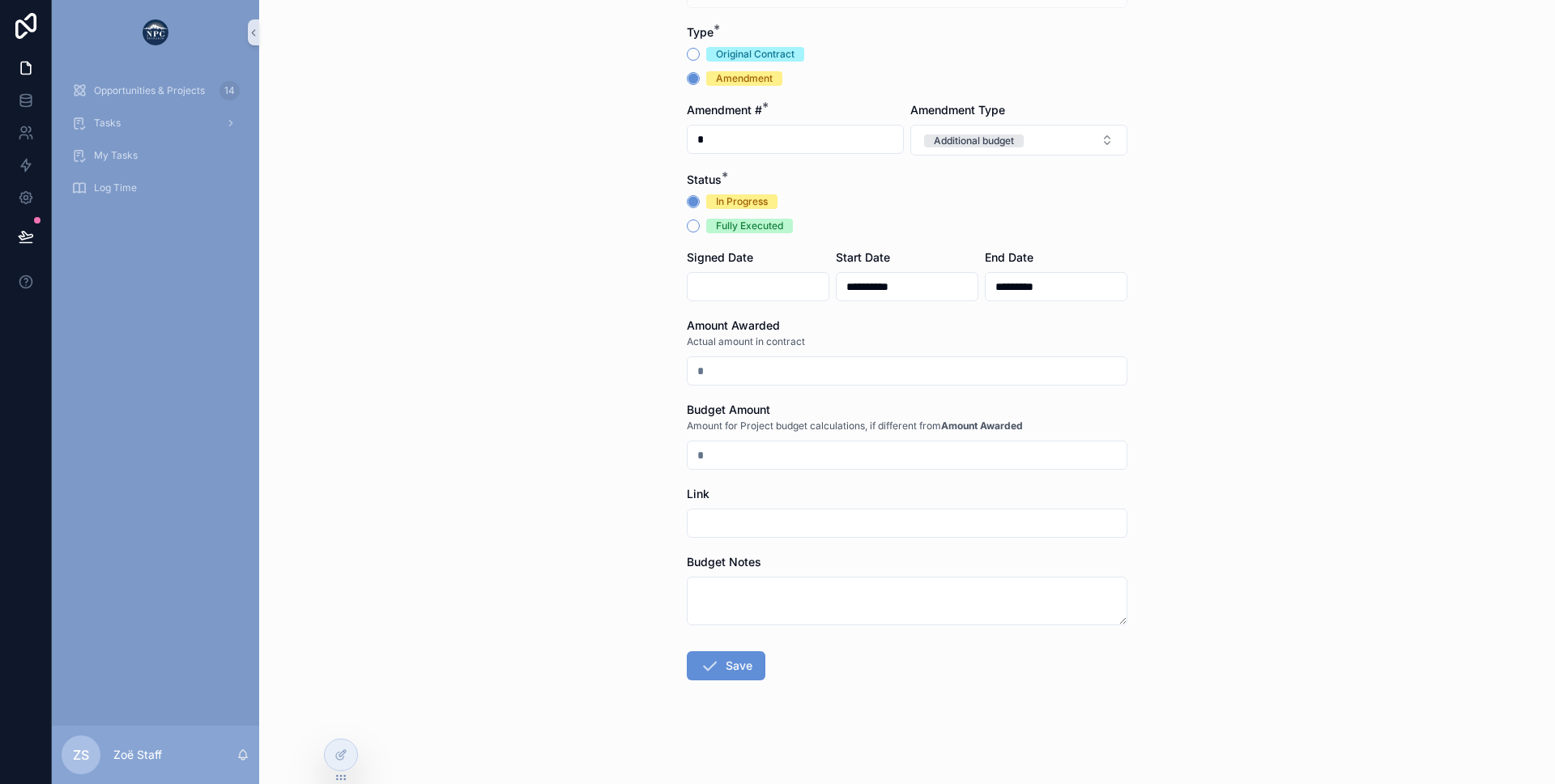
click at [754, 371] on input "scrollable content" at bounding box center [907, 371] width 439 height 23
type input "**********"
click at [833, 324] on div "Amount Awarded" at bounding box center [907, 325] width 440 height 16
click at [723, 664] on button "Save" at bounding box center [726, 665] width 79 height 29
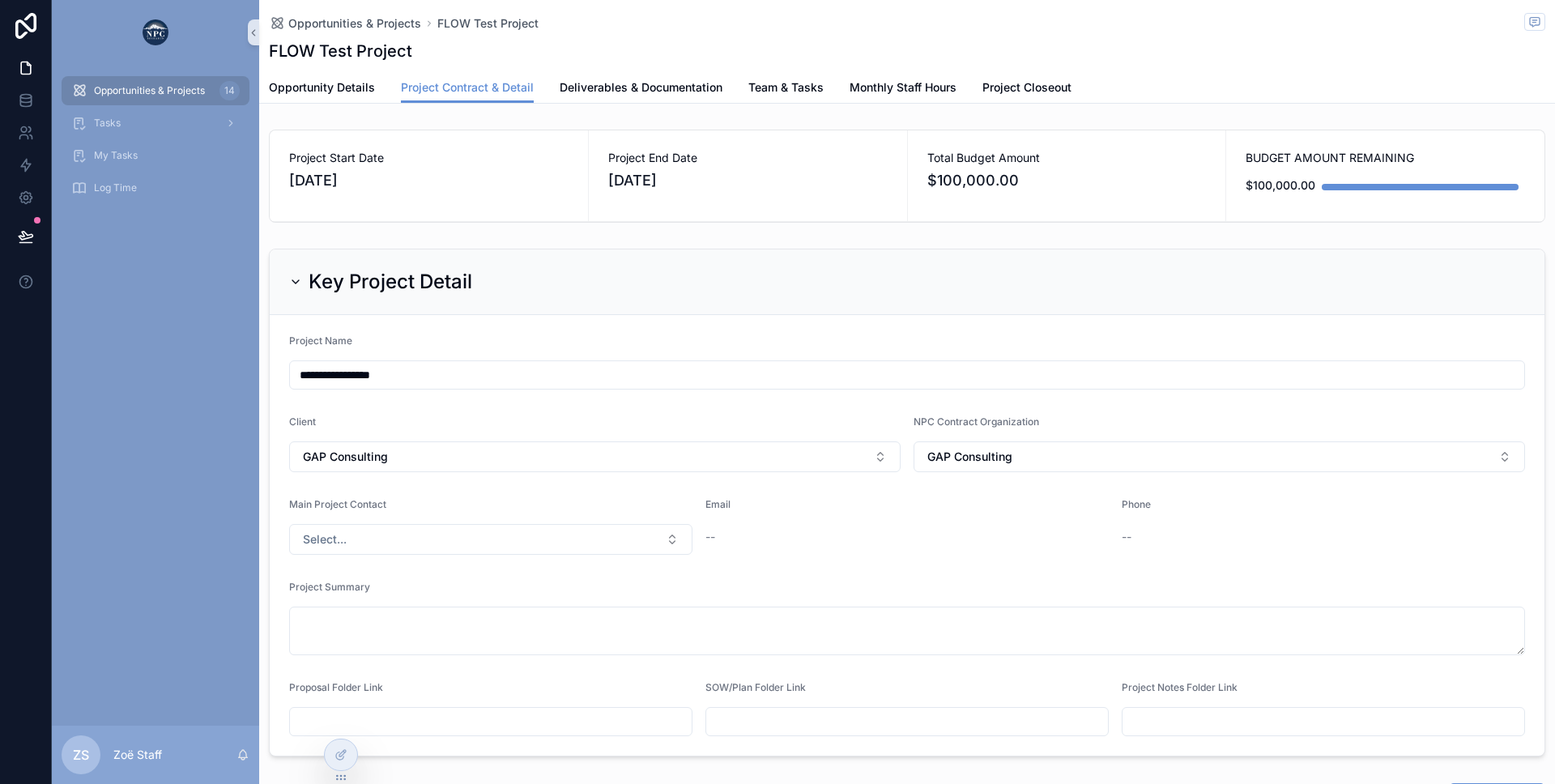
drag, startPoint x: 598, startPoint y: 155, endPoint x: 692, endPoint y: 188, distance: 99.6
click at [692, 188] on div "Project End Date [DATE]" at bounding box center [748, 175] width 318 height 91
click at [692, 188] on span "[DATE]" at bounding box center [748, 181] width 280 height 23
drag, startPoint x: 690, startPoint y: 187, endPoint x: 600, endPoint y: 151, distance: 96.9
click at [600, 151] on div "Project End Date [DATE]" at bounding box center [748, 175] width 318 height 91
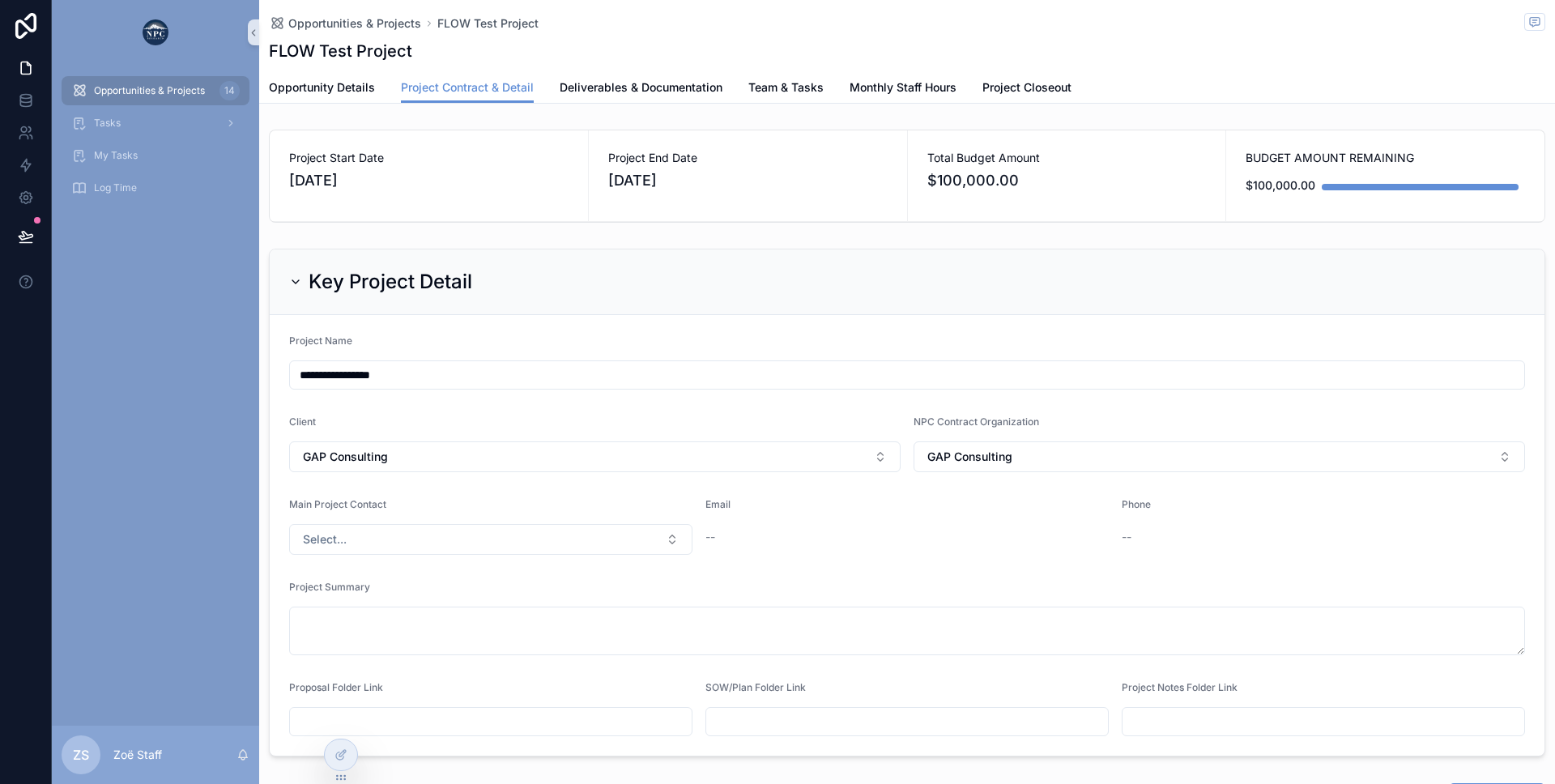
click at [600, 151] on div "Project End Date [DATE]" at bounding box center [748, 175] width 318 height 91
drag, startPoint x: 603, startPoint y: 155, endPoint x: 684, endPoint y: 191, distance: 88.6
click at [684, 191] on div "Project End Date [DATE]" at bounding box center [748, 175] width 318 height 91
drag, startPoint x: 680, startPoint y: 186, endPoint x: 611, endPoint y: 156, distance: 75.2
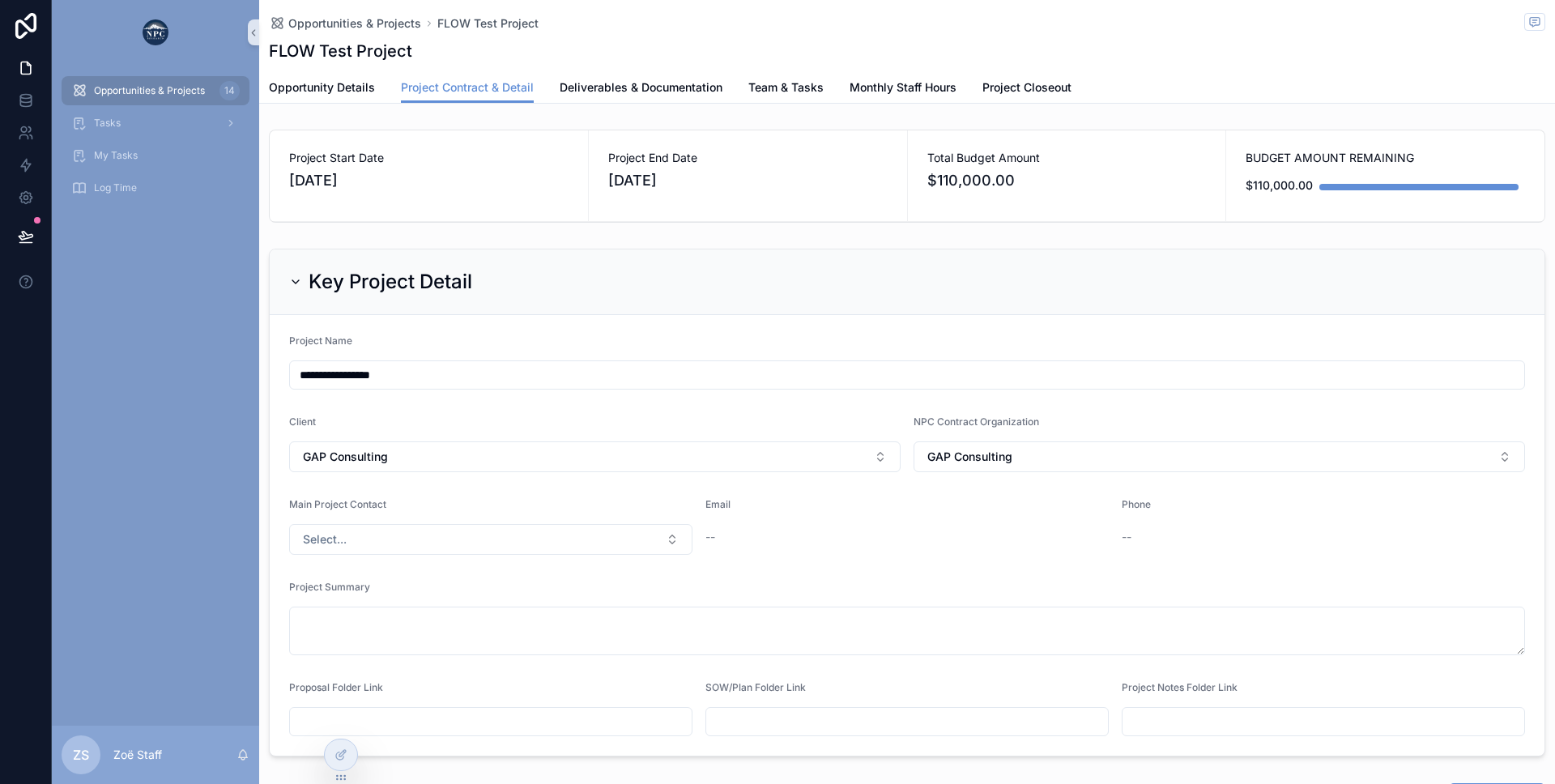
click at [611, 156] on div "Project End Date [DATE]" at bounding box center [748, 170] width 280 height 42
click at [611, 156] on span "Project End Date" at bounding box center [748, 157] width 280 height 16
click at [768, 92] on span "Team & Tasks" at bounding box center [786, 87] width 76 height 16
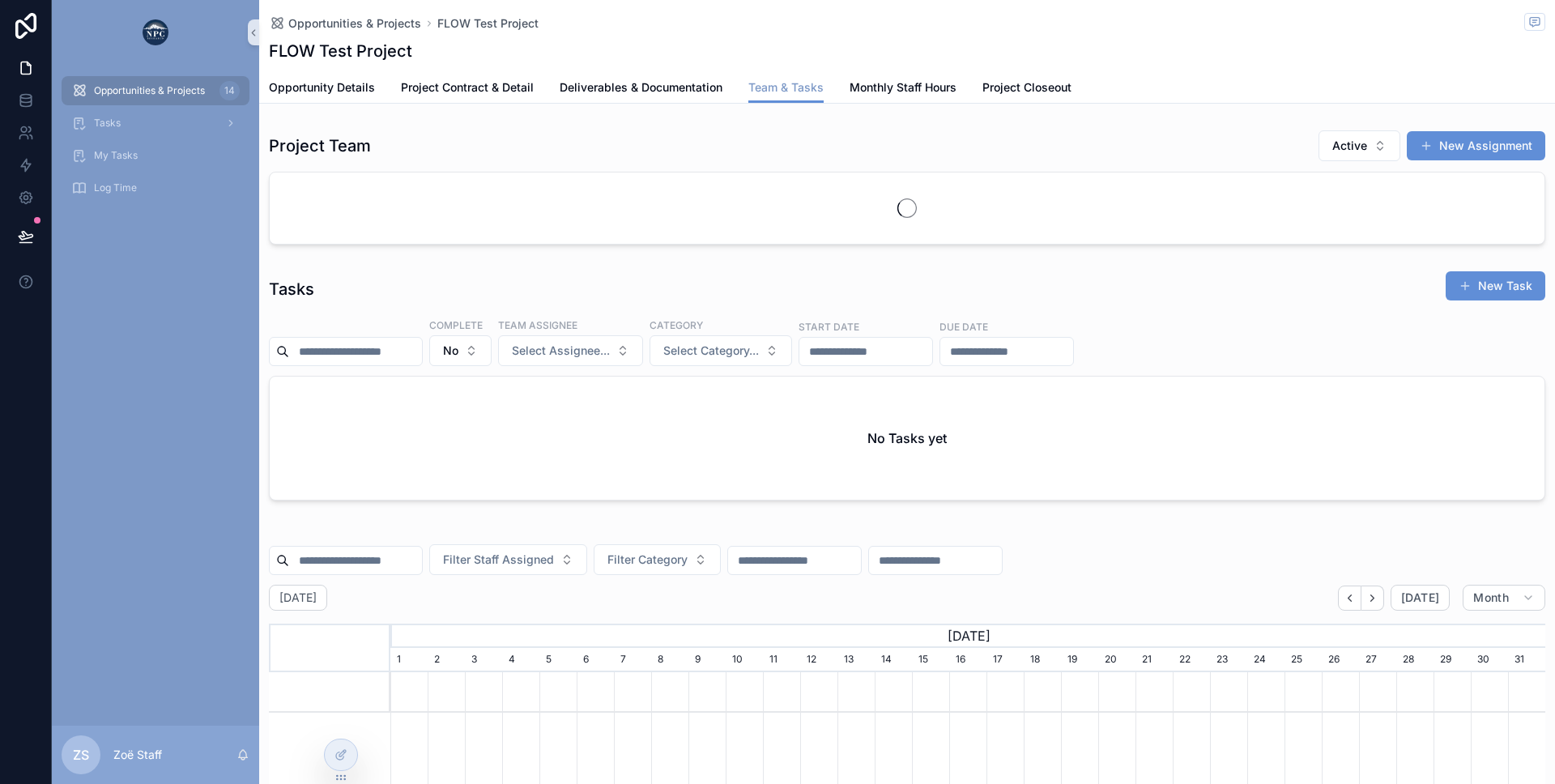
scroll to position [0, 1155]
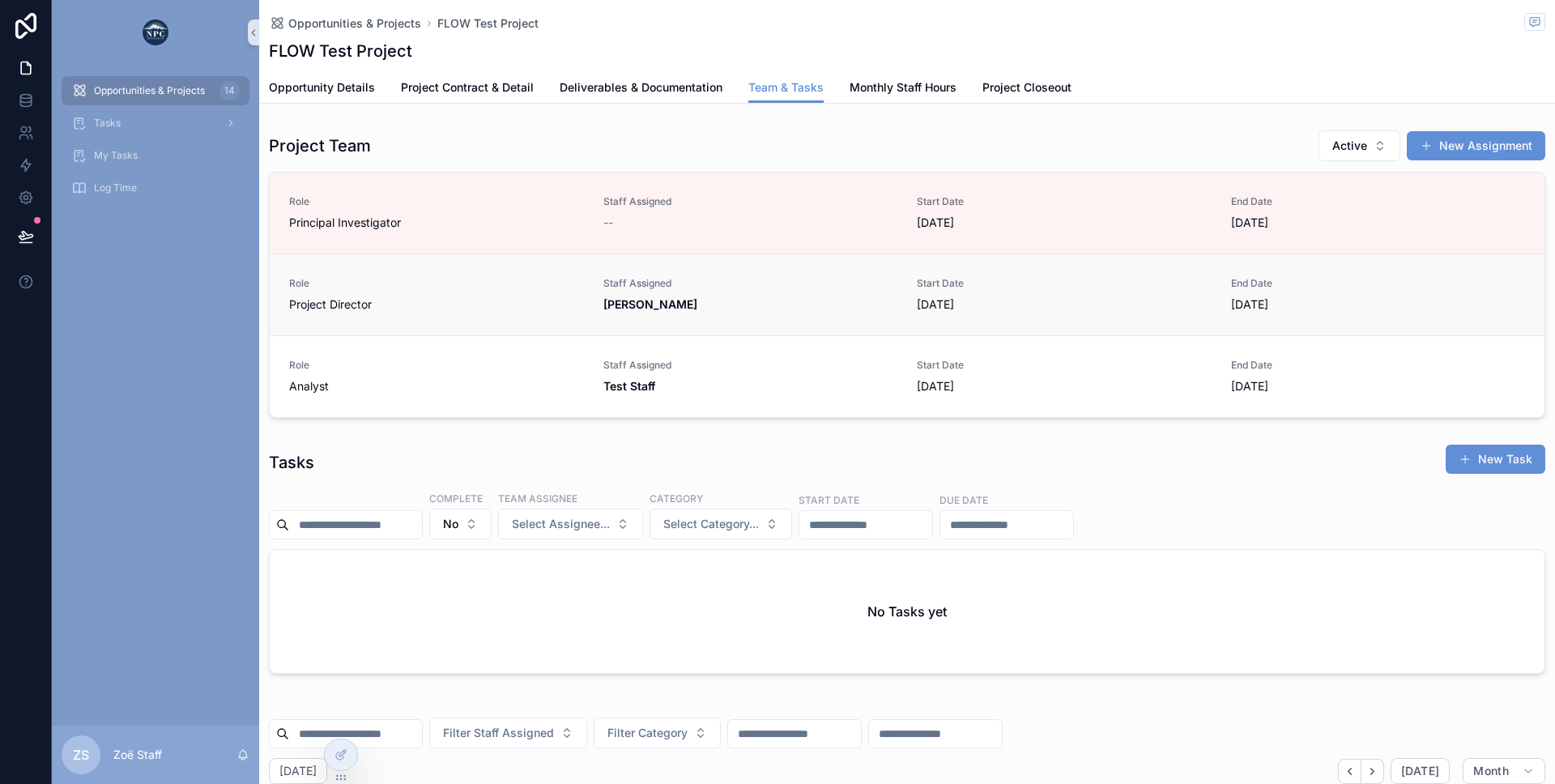
click at [780, 301] on span "[PERSON_NAME]" at bounding box center [751, 304] width 295 height 16
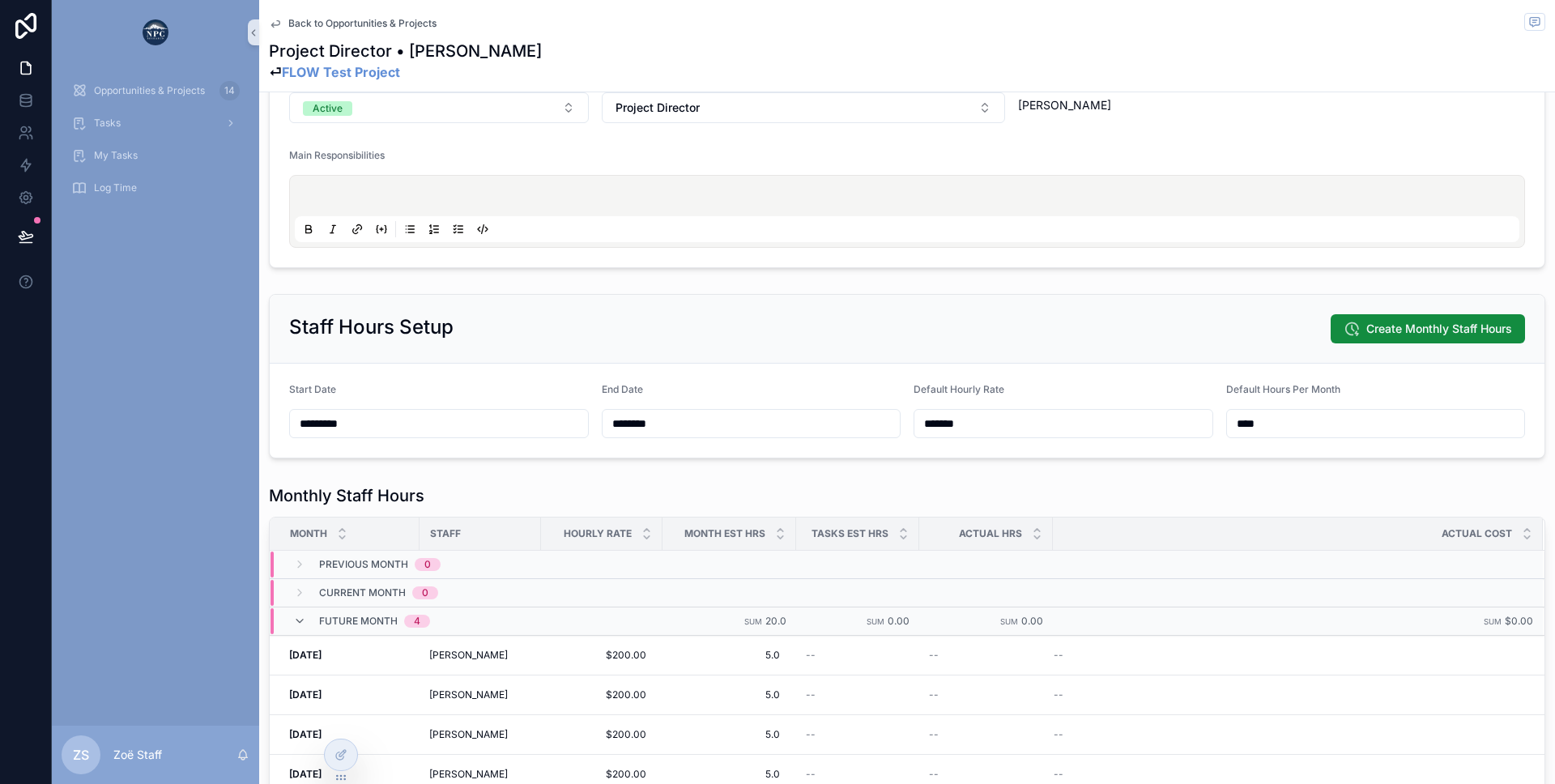
scroll to position [213, 0]
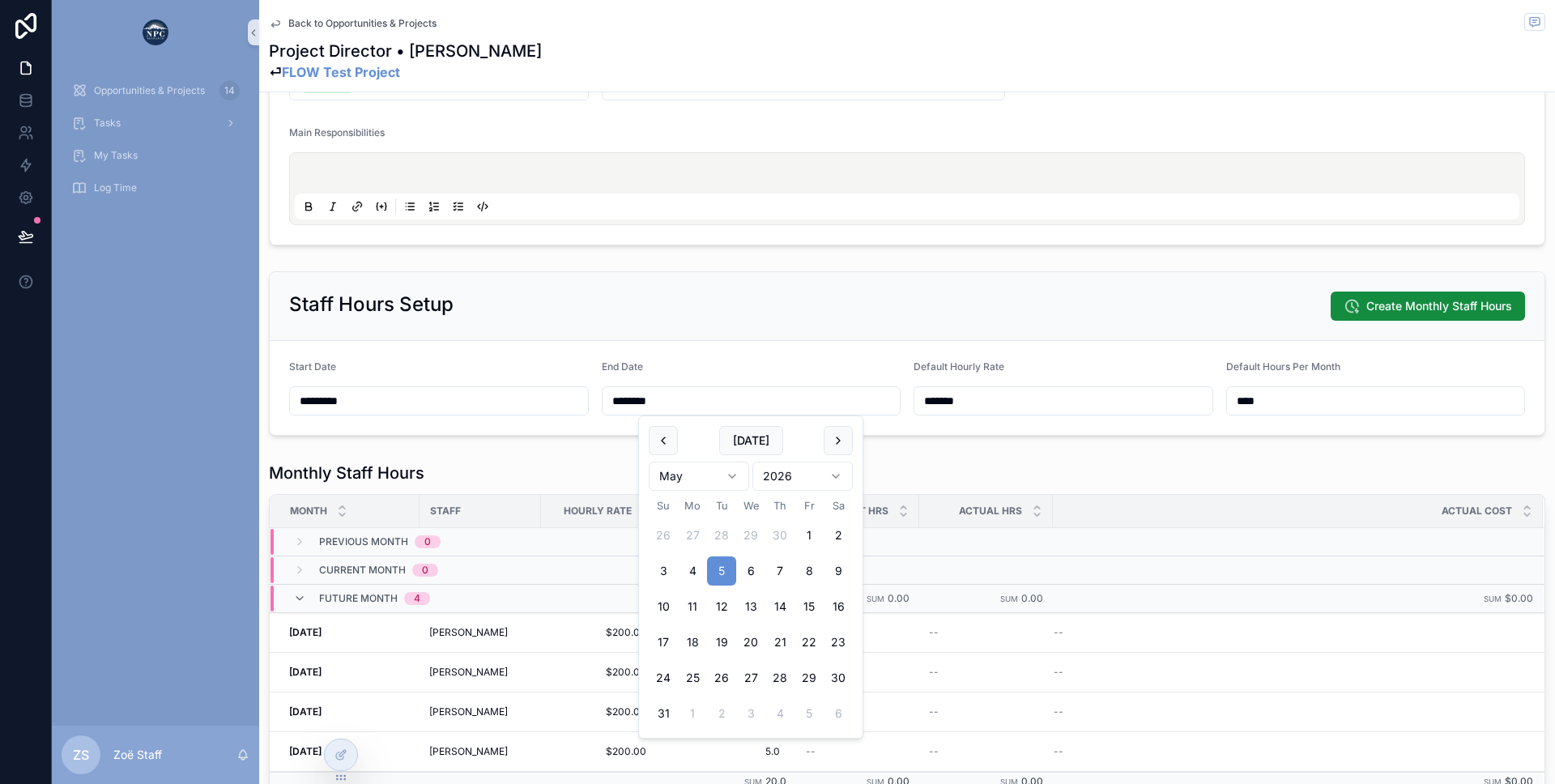
drag, startPoint x: 679, startPoint y: 400, endPoint x: 551, endPoint y: 397, distance: 128.0
click at [551, 397] on form "Start Date ********* End Date ******** Default Hourly Rate ******* Default Hour…" at bounding box center [907, 388] width 1274 height 94
click at [621, 326] on div "Staff Hours Setup Create Monthly Staff Hours" at bounding box center [907, 306] width 1274 height 69
click at [691, 407] on input "**********" at bounding box center [751, 401] width 298 height 23
type input "**********"
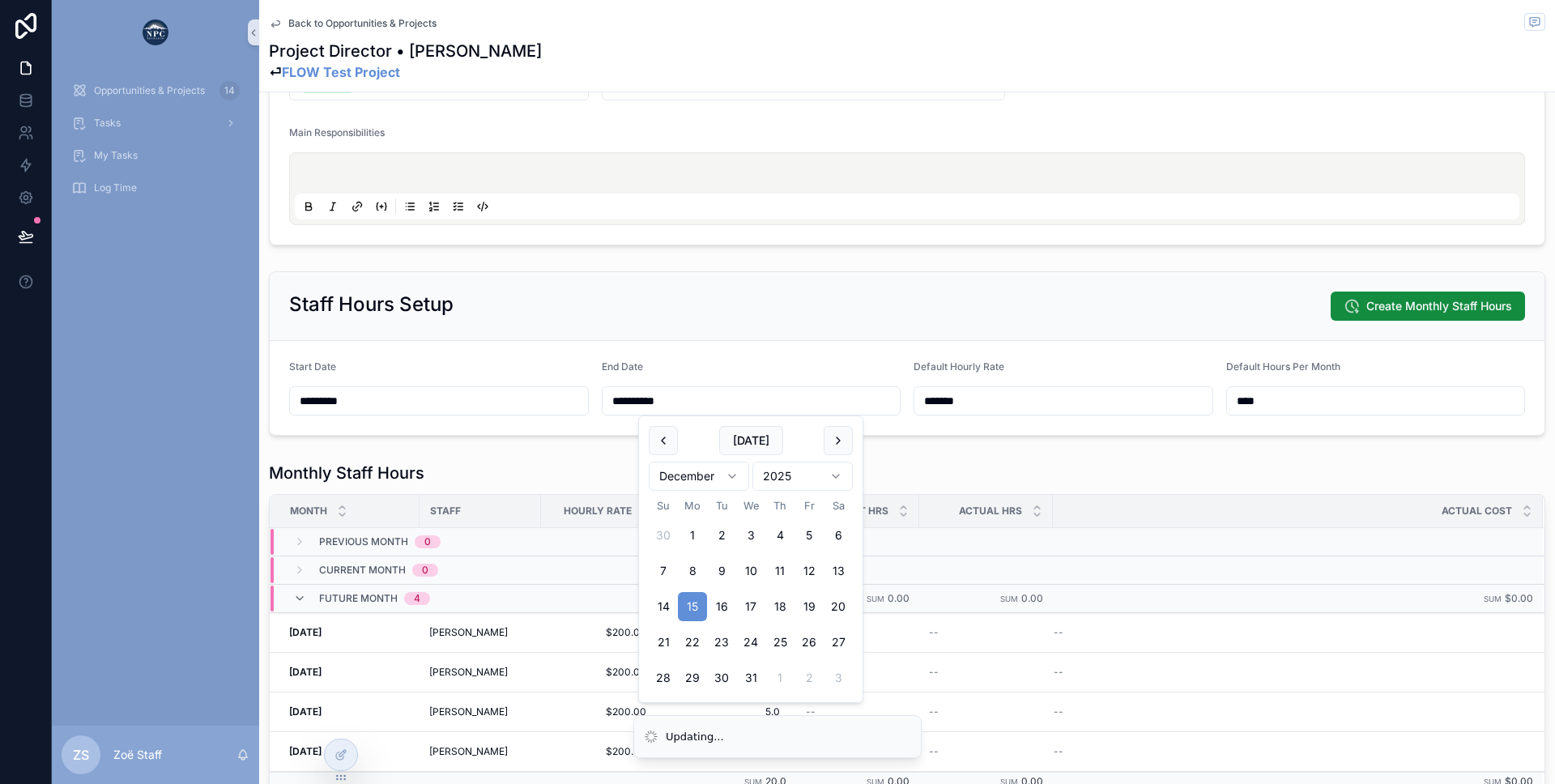
click at [608, 306] on div "Staff Hours Setup Create Monthly Staff Hours" at bounding box center [907, 305] width 1236 height 29
click at [364, 18] on span "Back to Opportunities & Projects" at bounding box center [362, 24] width 148 height 13
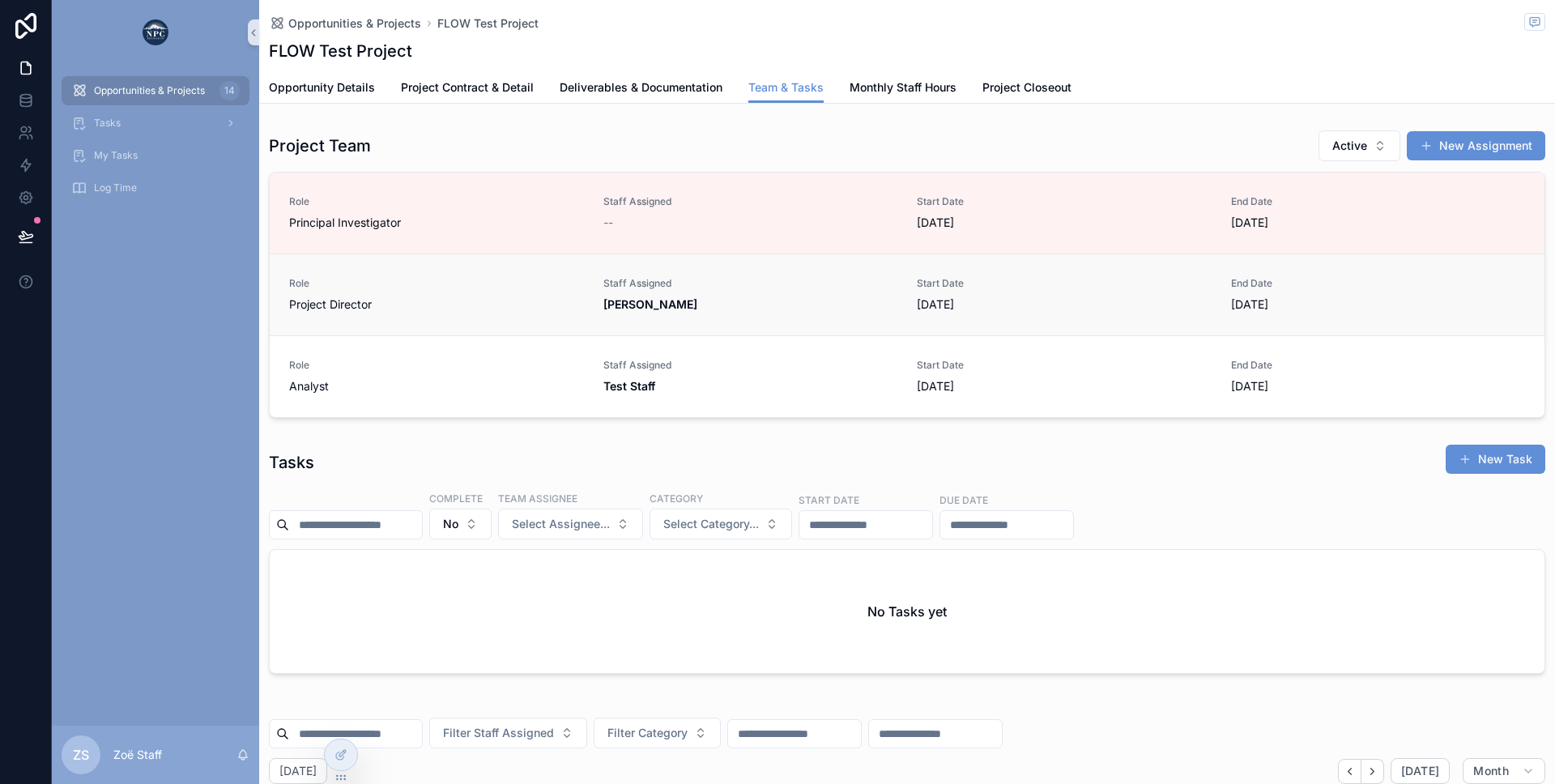
click at [824, 300] on span "[PERSON_NAME]" at bounding box center [751, 304] width 295 height 16
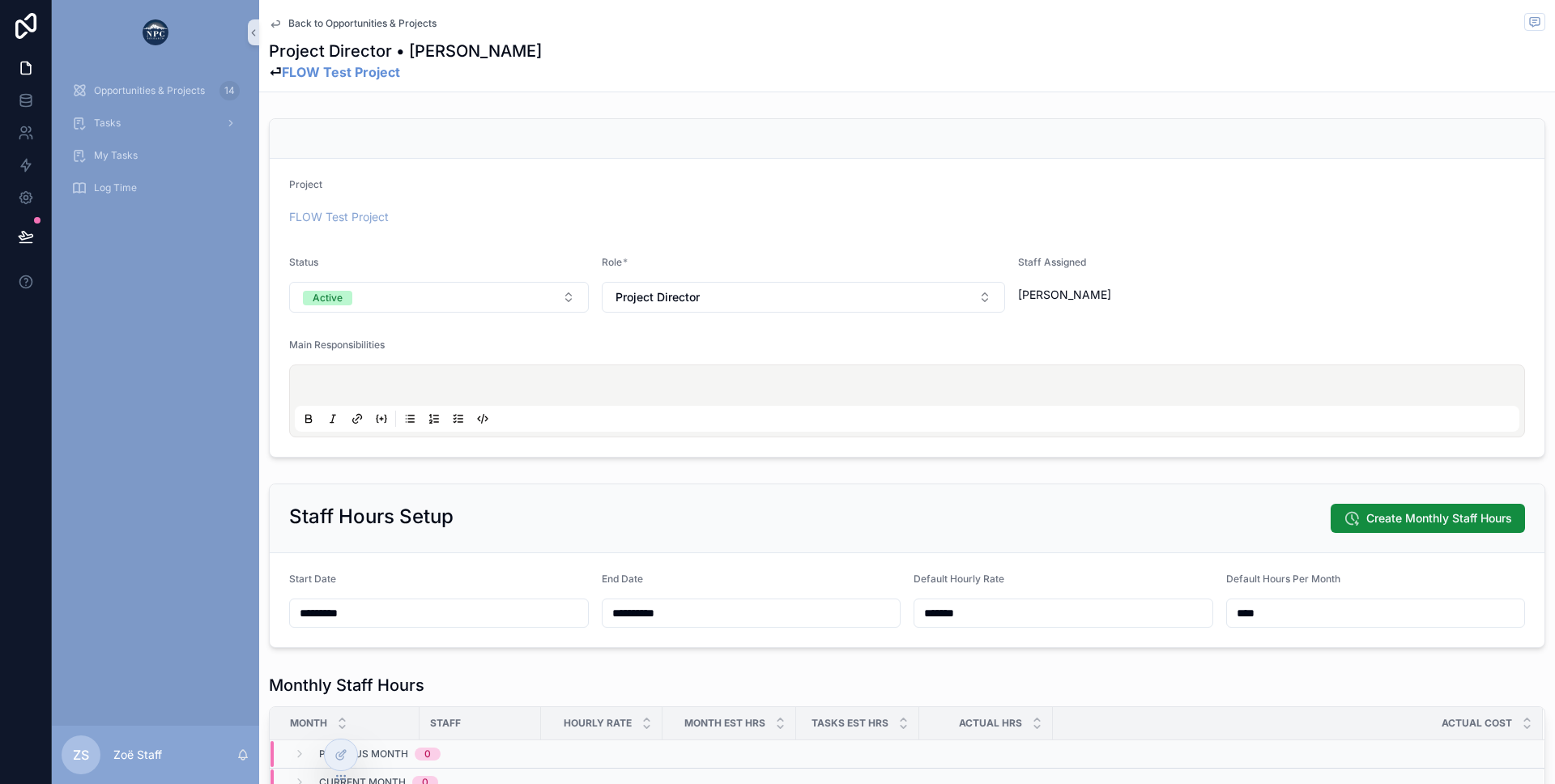
scroll to position [218, 0]
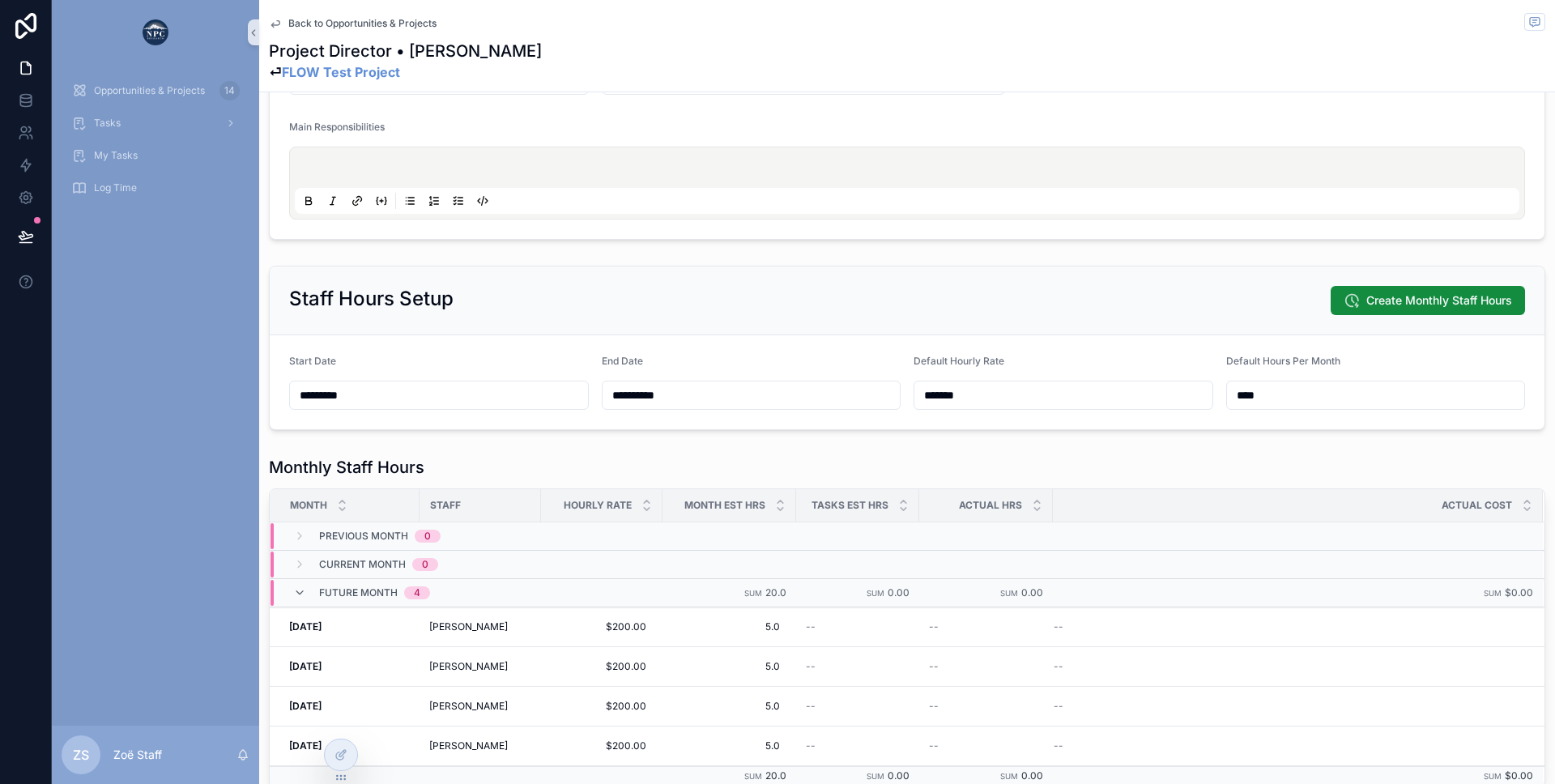
click at [697, 395] on input "**********" at bounding box center [751, 395] width 298 height 23
click at [700, 347] on form "**********" at bounding box center [907, 382] width 1274 height 94
click at [334, 747] on div at bounding box center [341, 754] width 33 height 31
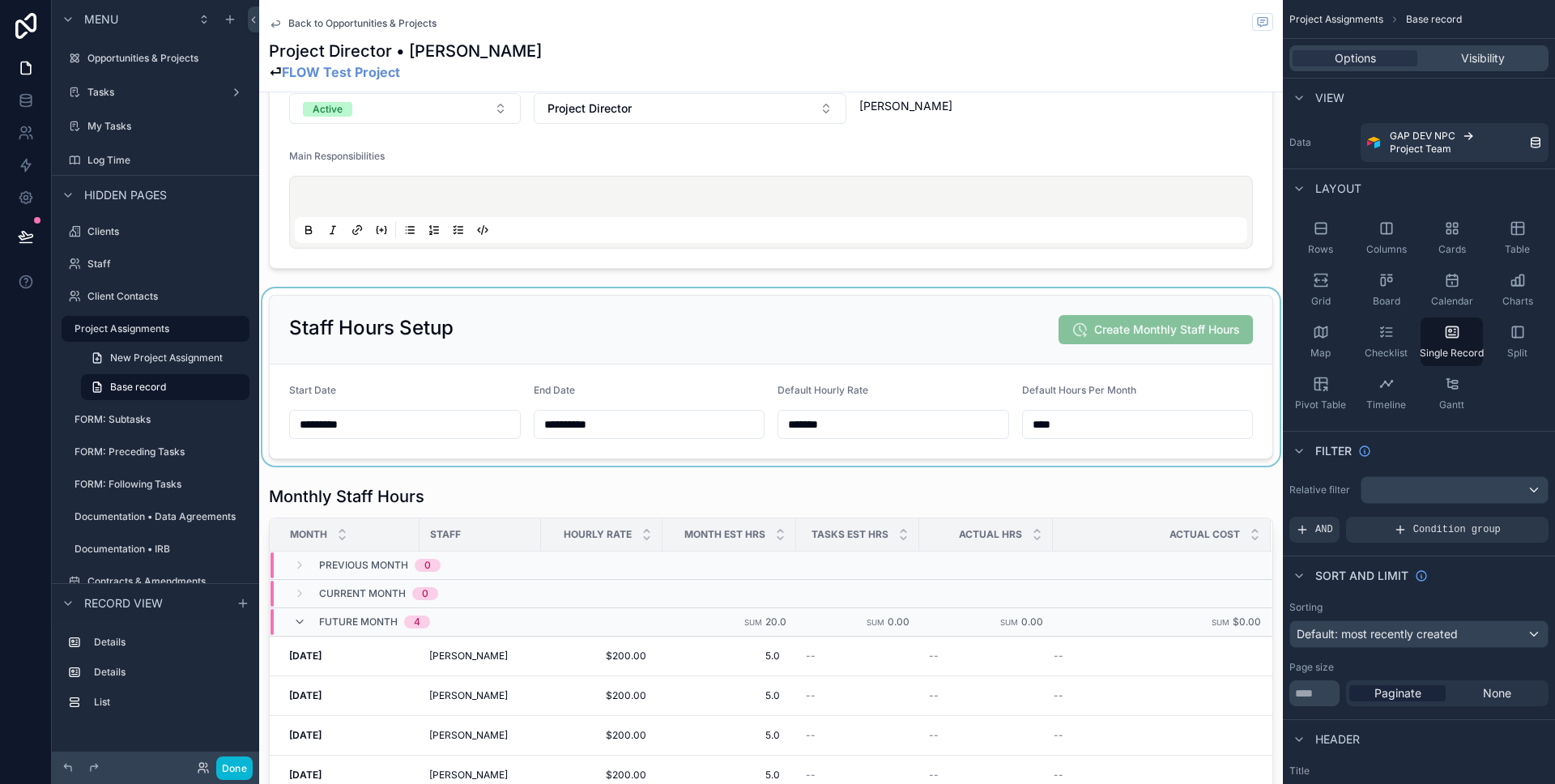
click at [467, 355] on div "scrollable content" at bounding box center [771, 376] width 1024 height 177
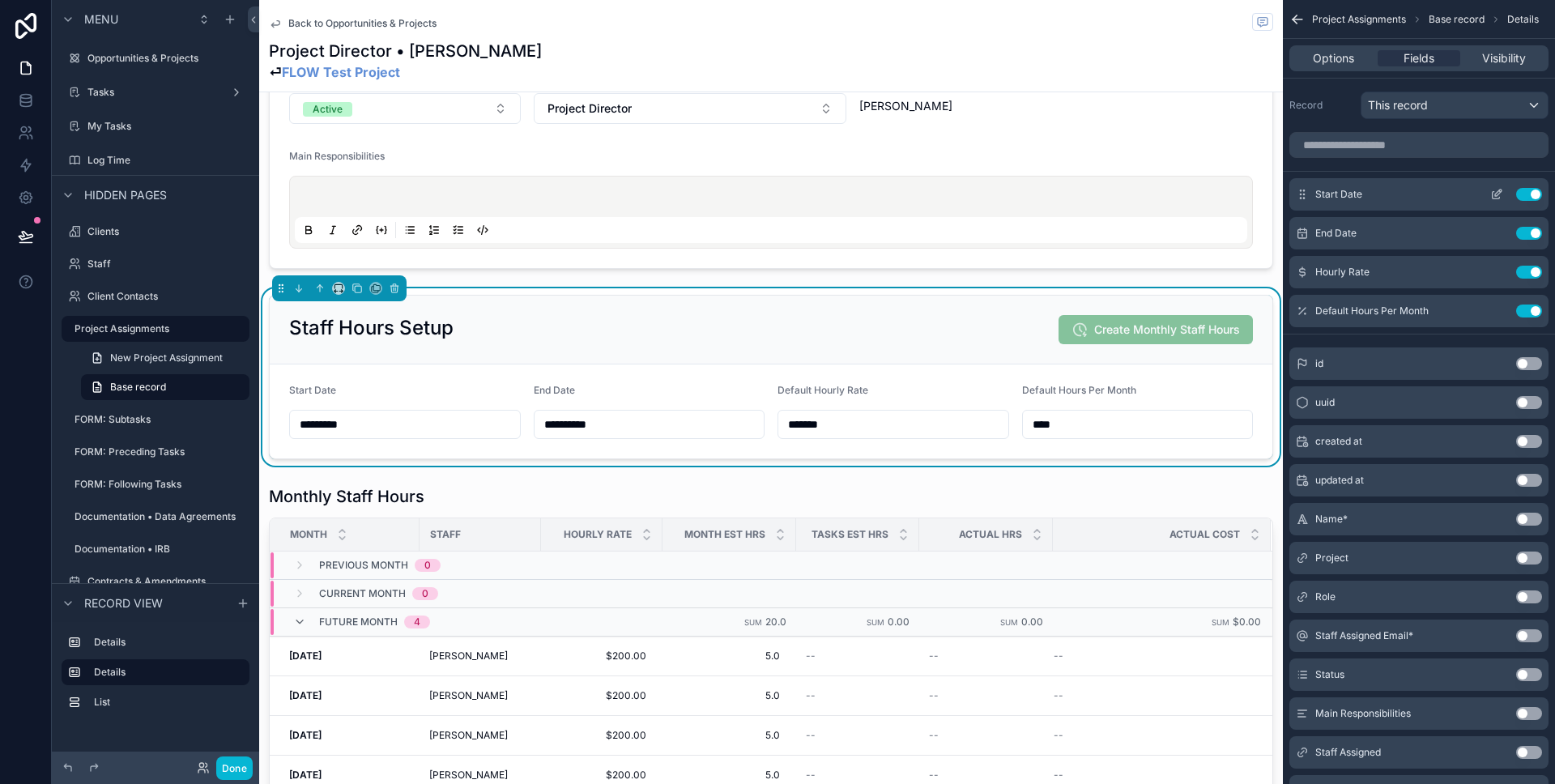
click at [1496, 197] on icon "scrollable content" at bounding box center [1497, 194] width 13 height 13
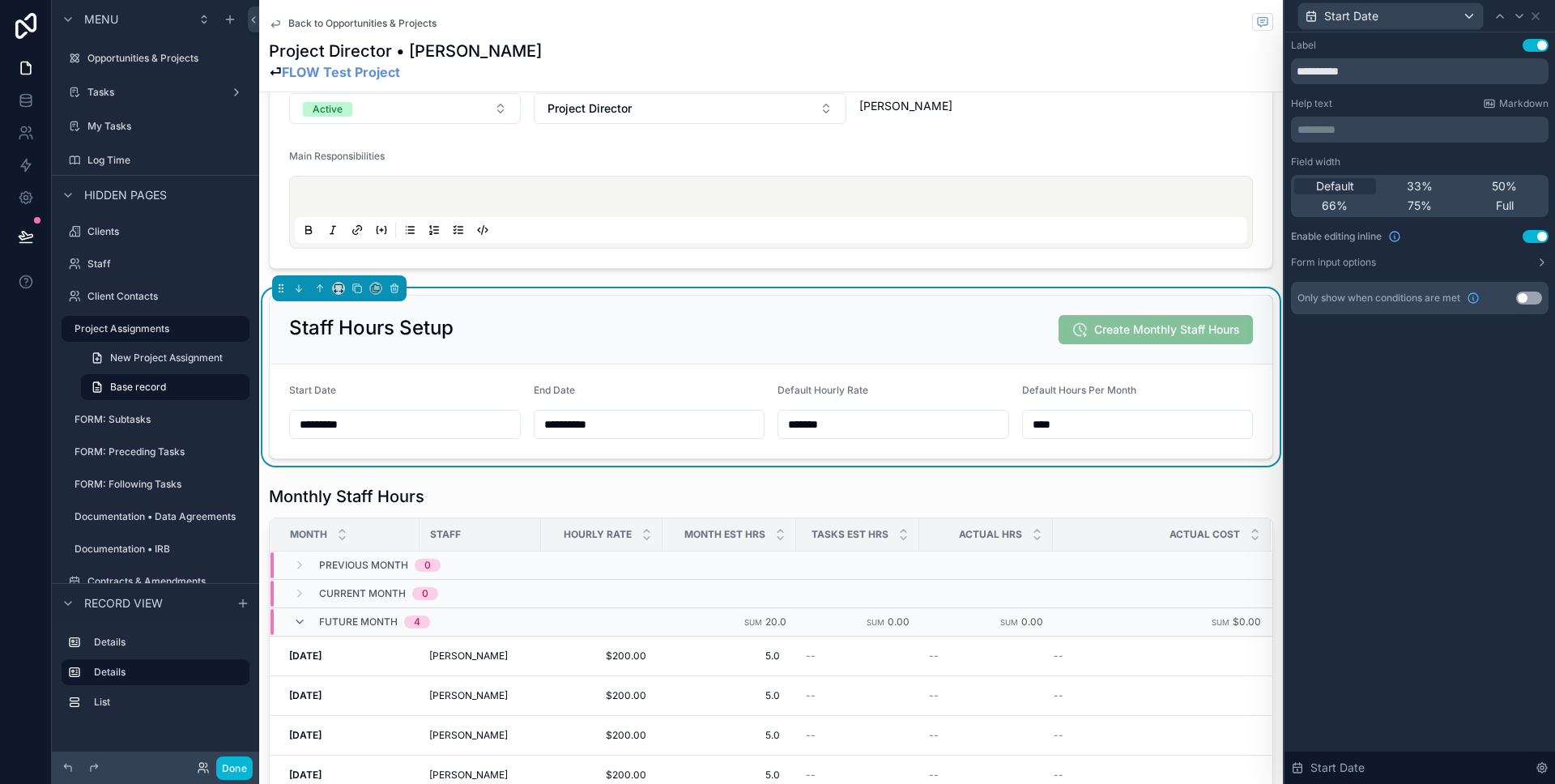
click at [1319, 129] on p "********* ﻿" at bounding box center [1421, 129] width 248 height 16
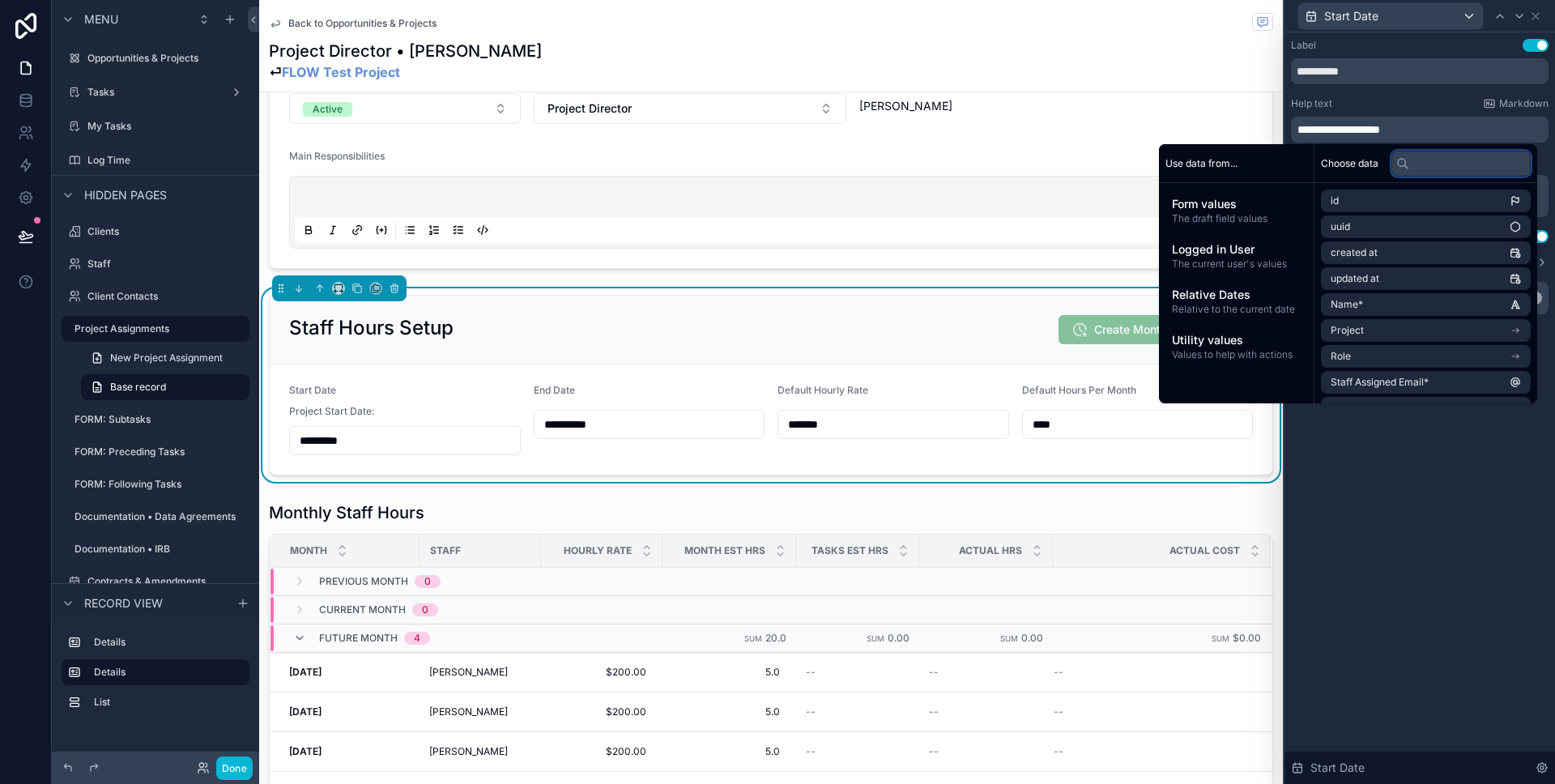
click at [1414, 170] on input "text" at bounding box center [1460, 163] width 139 height 26
click at [1361, 328] on li "Project" at bounding box center [1426, 330] width 210 height 23
click at [1417, 162] on input "text" at bounding box center [1460, 163] width 139 height 26
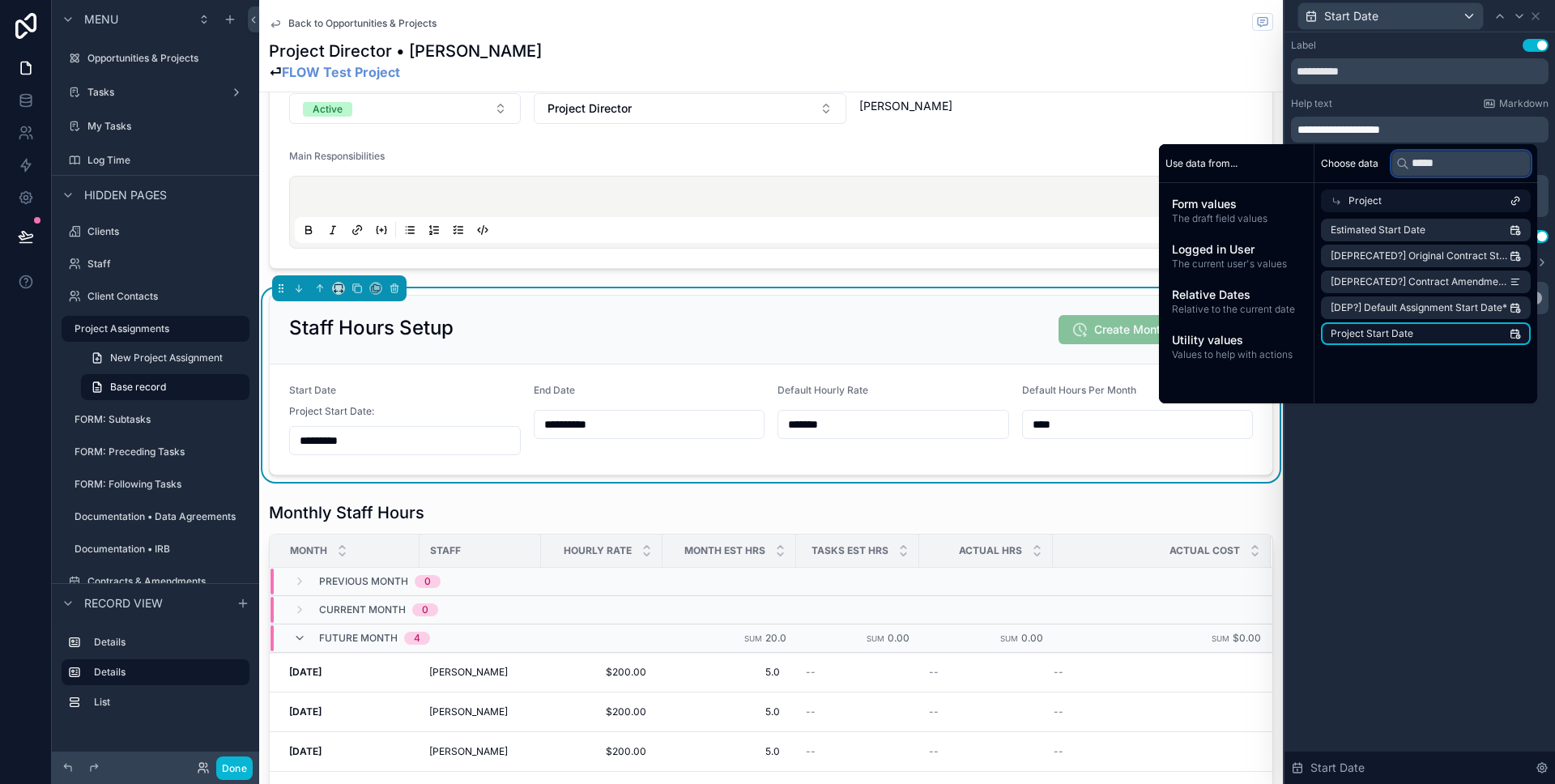
type input "*****"
click at [1363, 333] on span "Project Start Date" at bounding box center [1372, 334] width 82 height 13
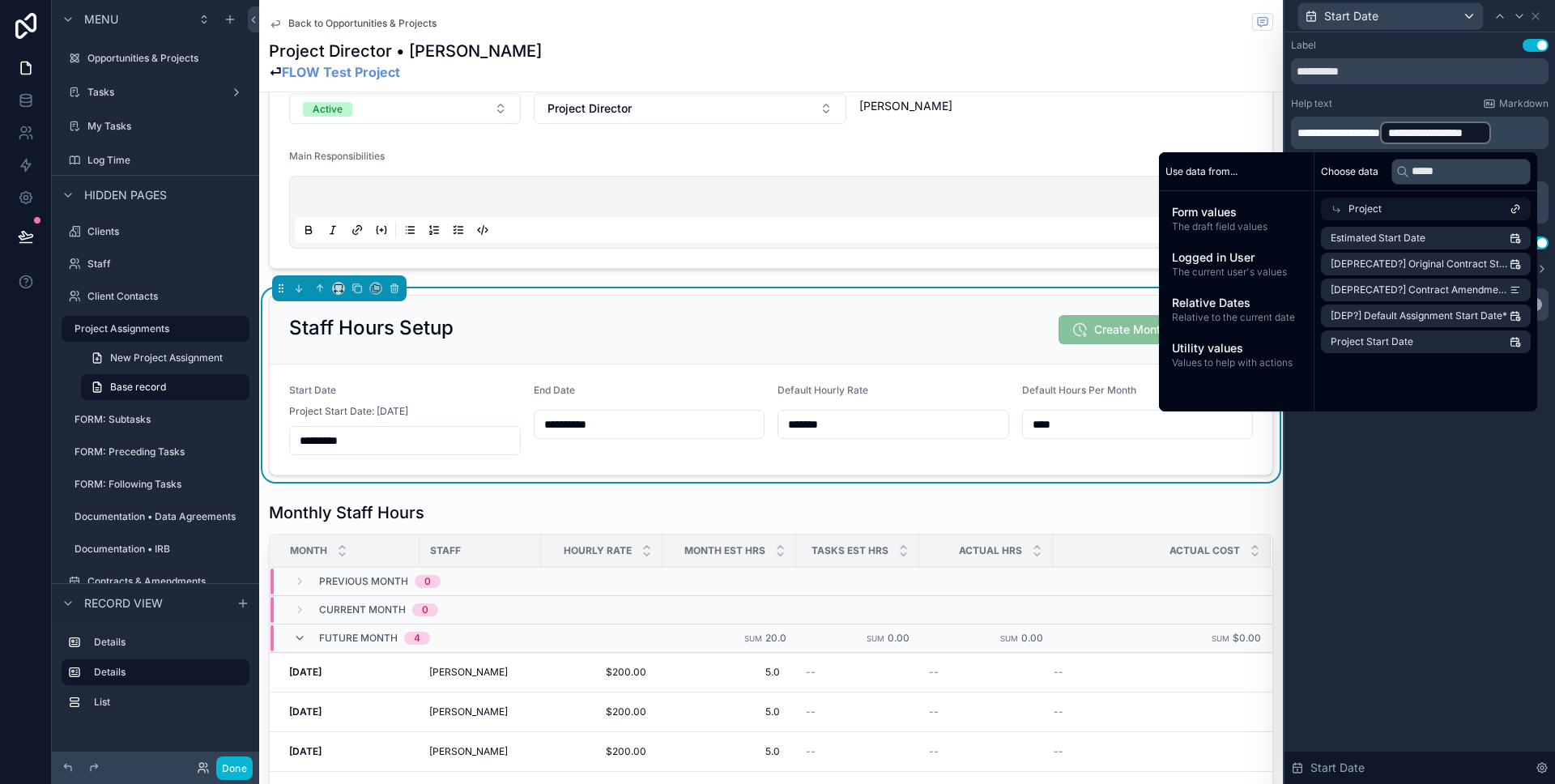
click at [742, 379] on form "**********" at bounding box center [771, 419] width 1003 height 110
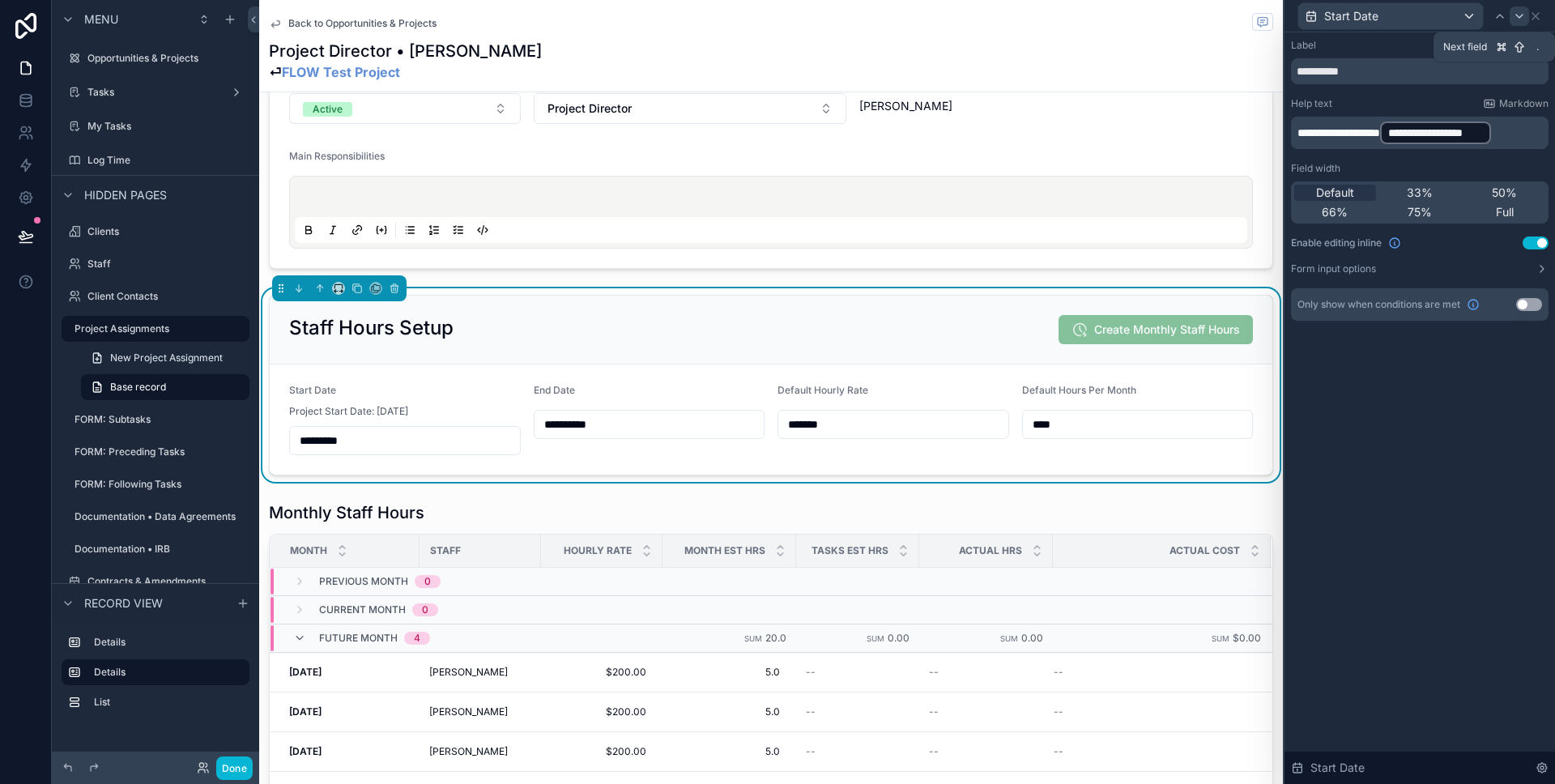
click at [1521, 19] on icon at bounding box center [1520, 16] width 13 height 13
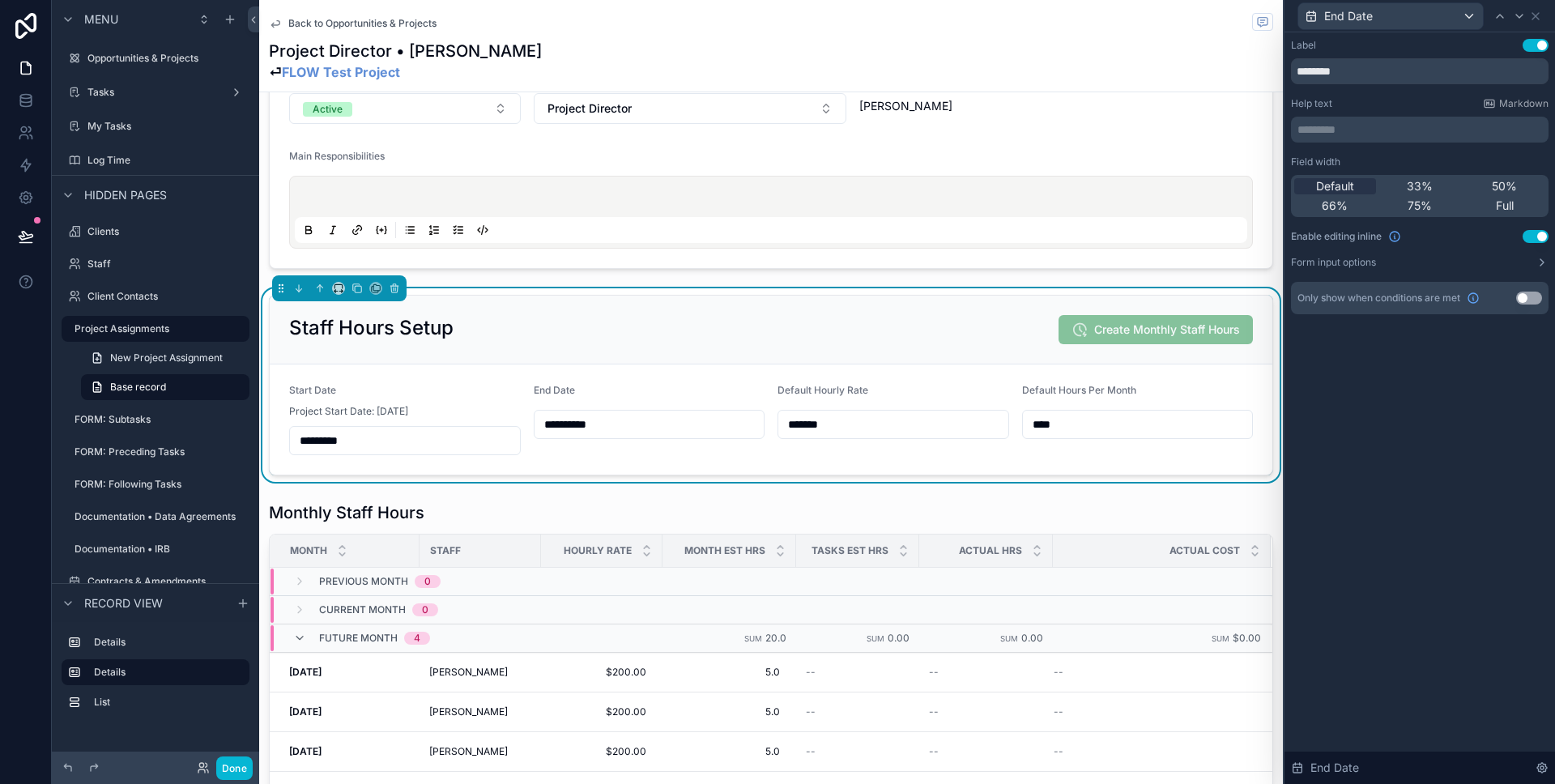
click at [1332, 137] on p "********* ﻿" at bounding box center [1421, 129] width 248 height 16
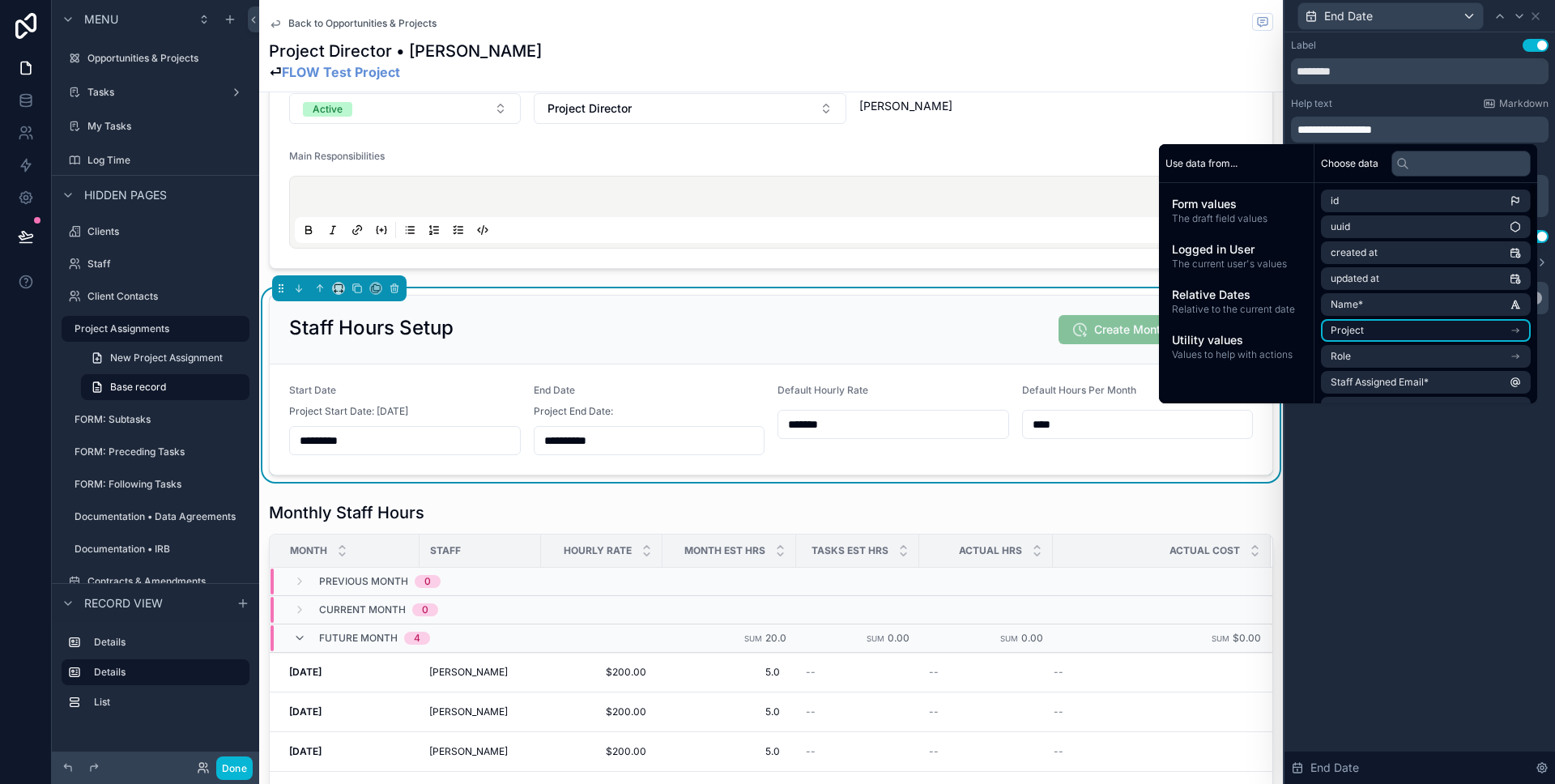
click at [1408, 335] on li "Project" at bounding box center [1426, 330] width 210 height 23
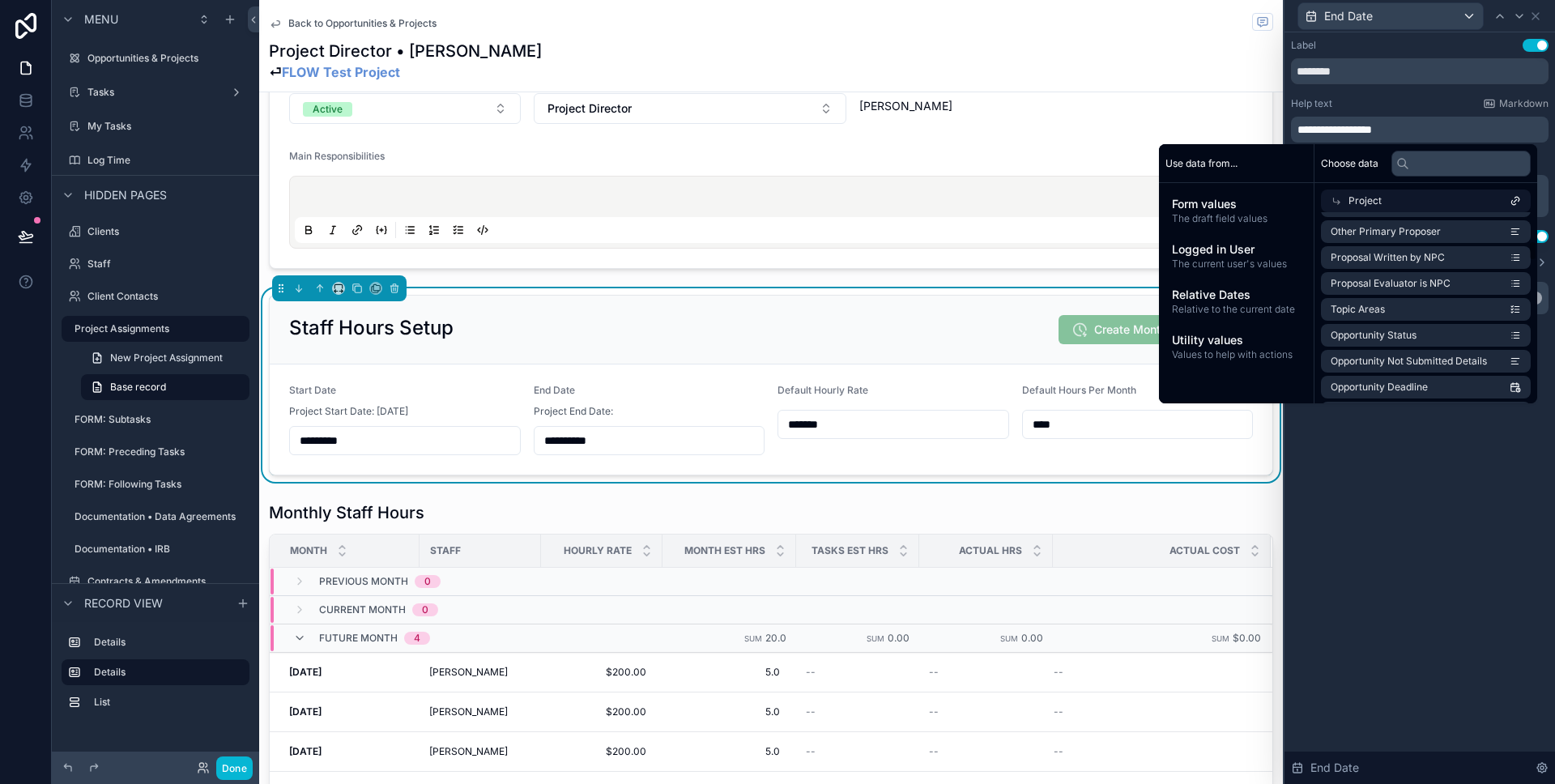
scroll to position [512, 0]
click at [1420, 168] on input "text" at bounding box center [1460, 163] width 139 height 26
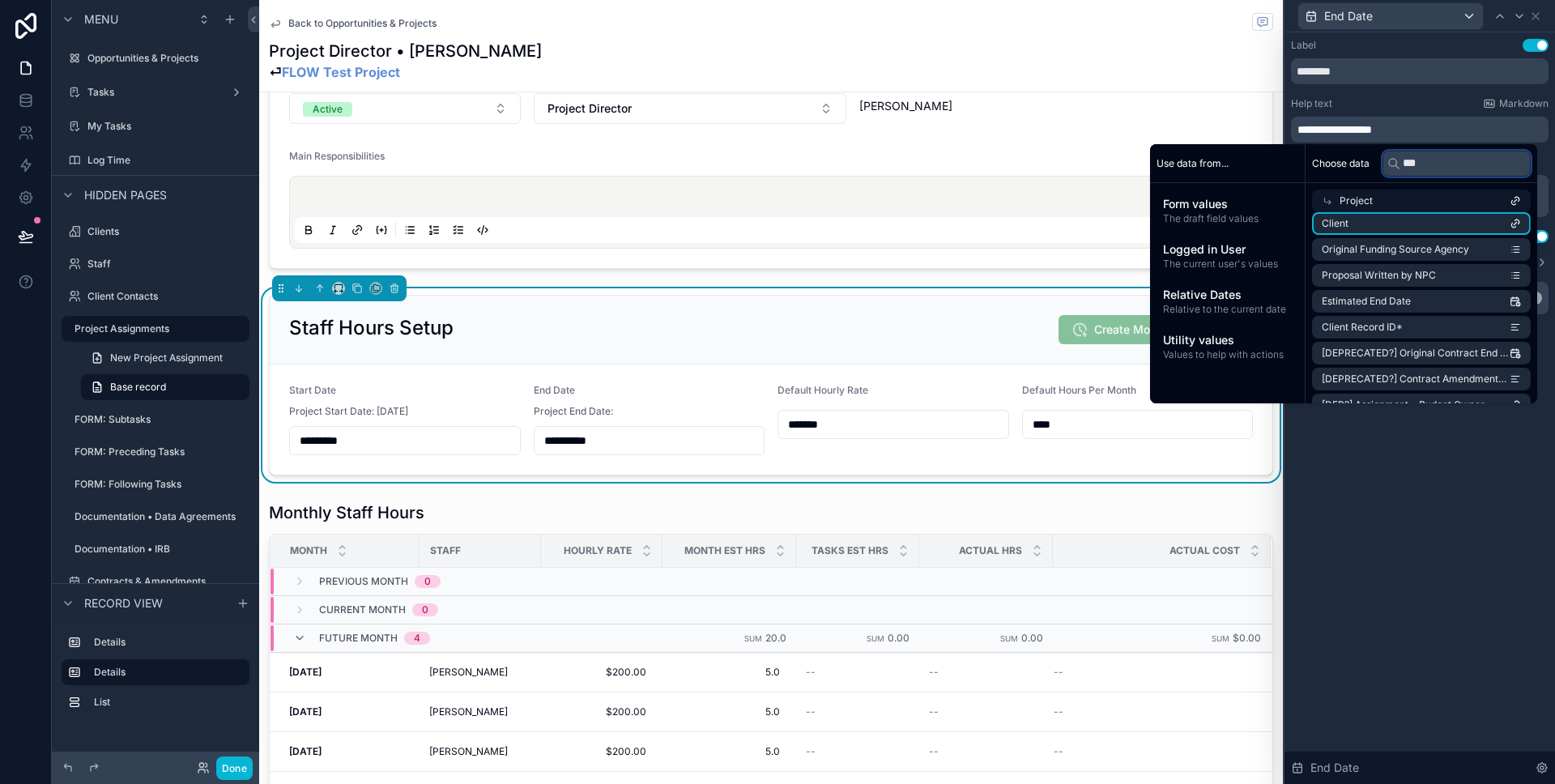
scroll to position [0, 0]
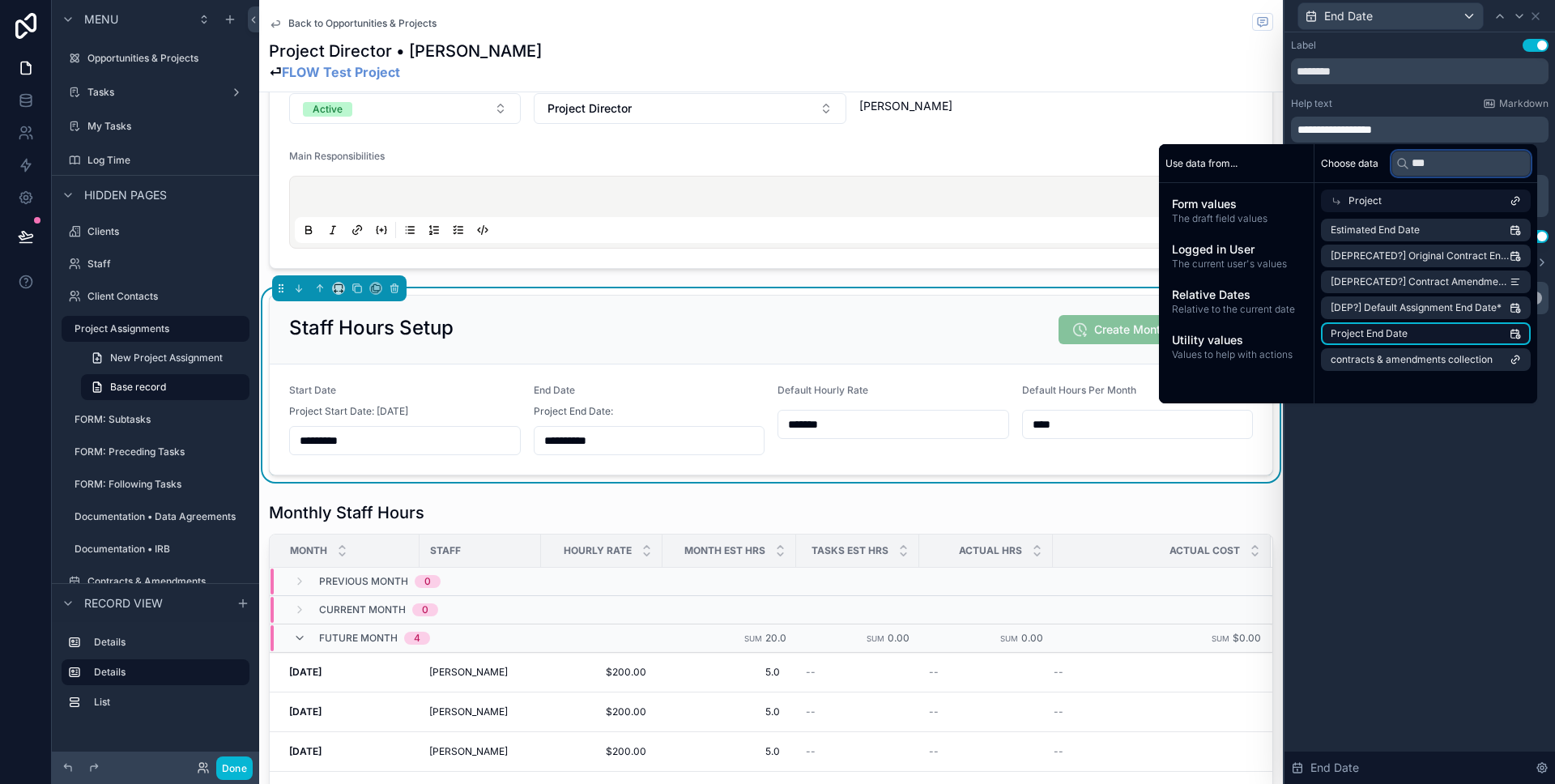
type input "***"
click at [1394, 339] on span "Project End Date" at bounding box center [1369, 334] width 77 height 13
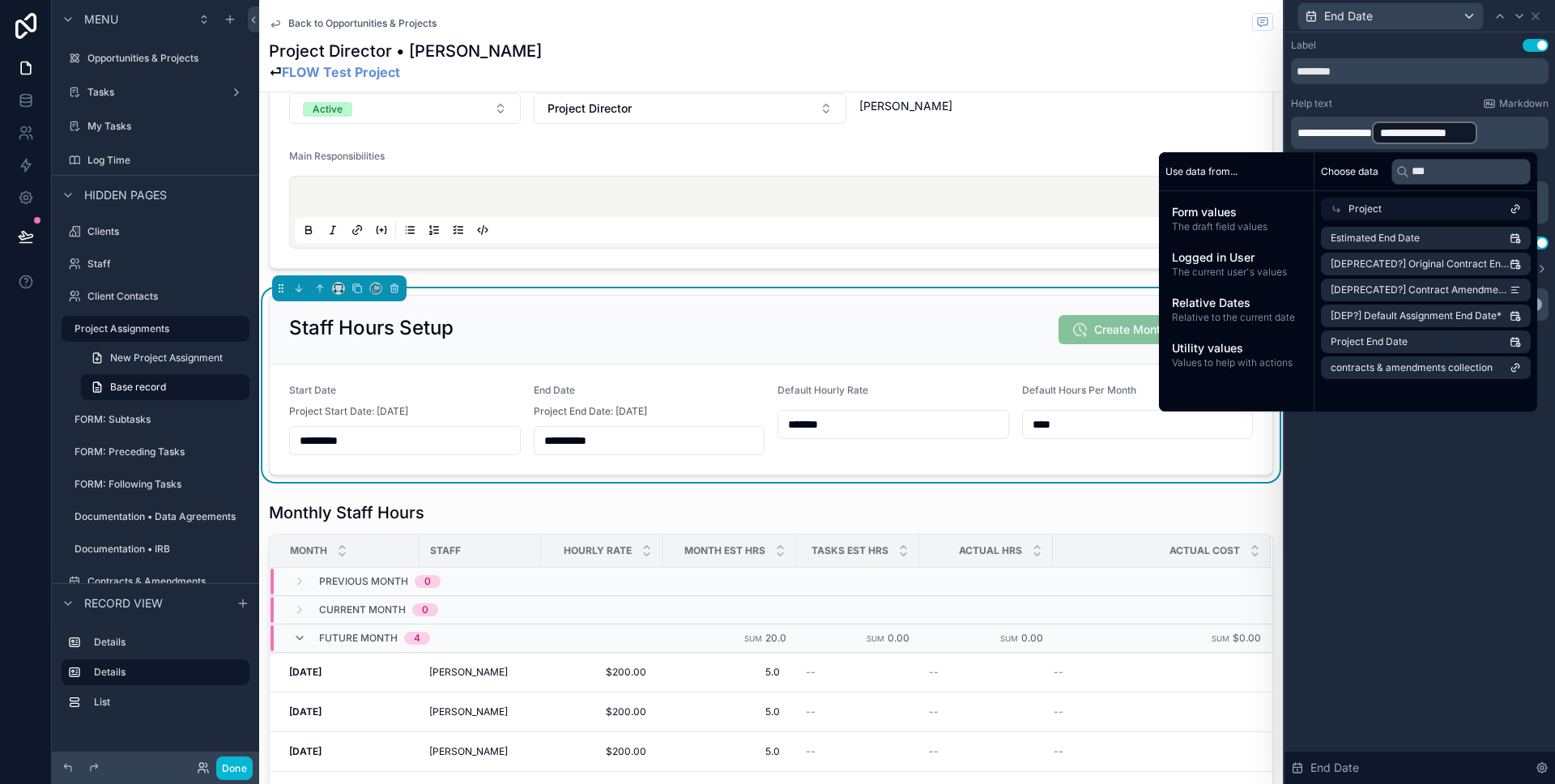
click at [1388, 521] on div "**********" at bounding box center [1419, 408] width 271 height 751
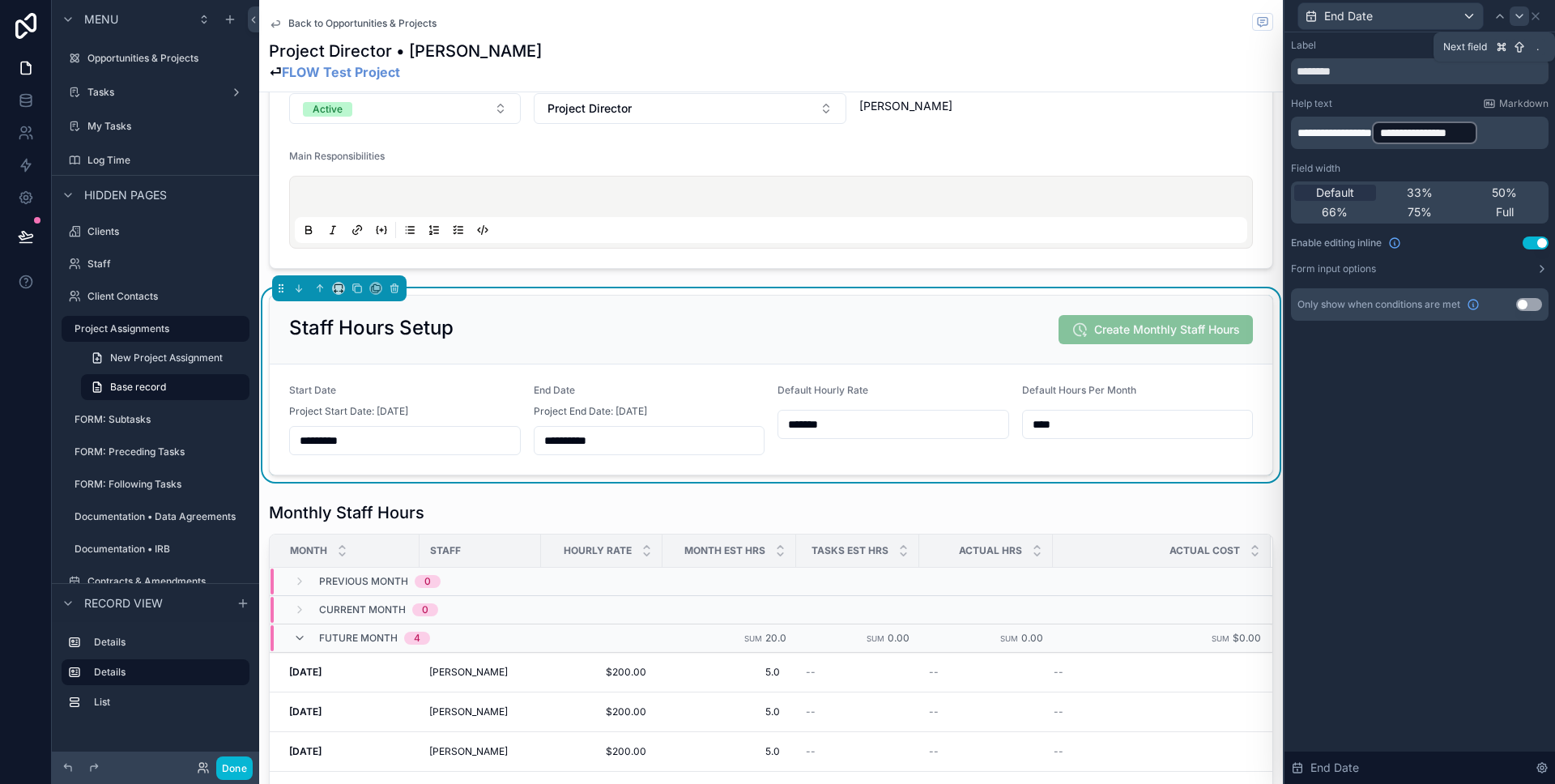
click at [1519, 18] on icon at bounding box center [1520, 16] width 13 height 13
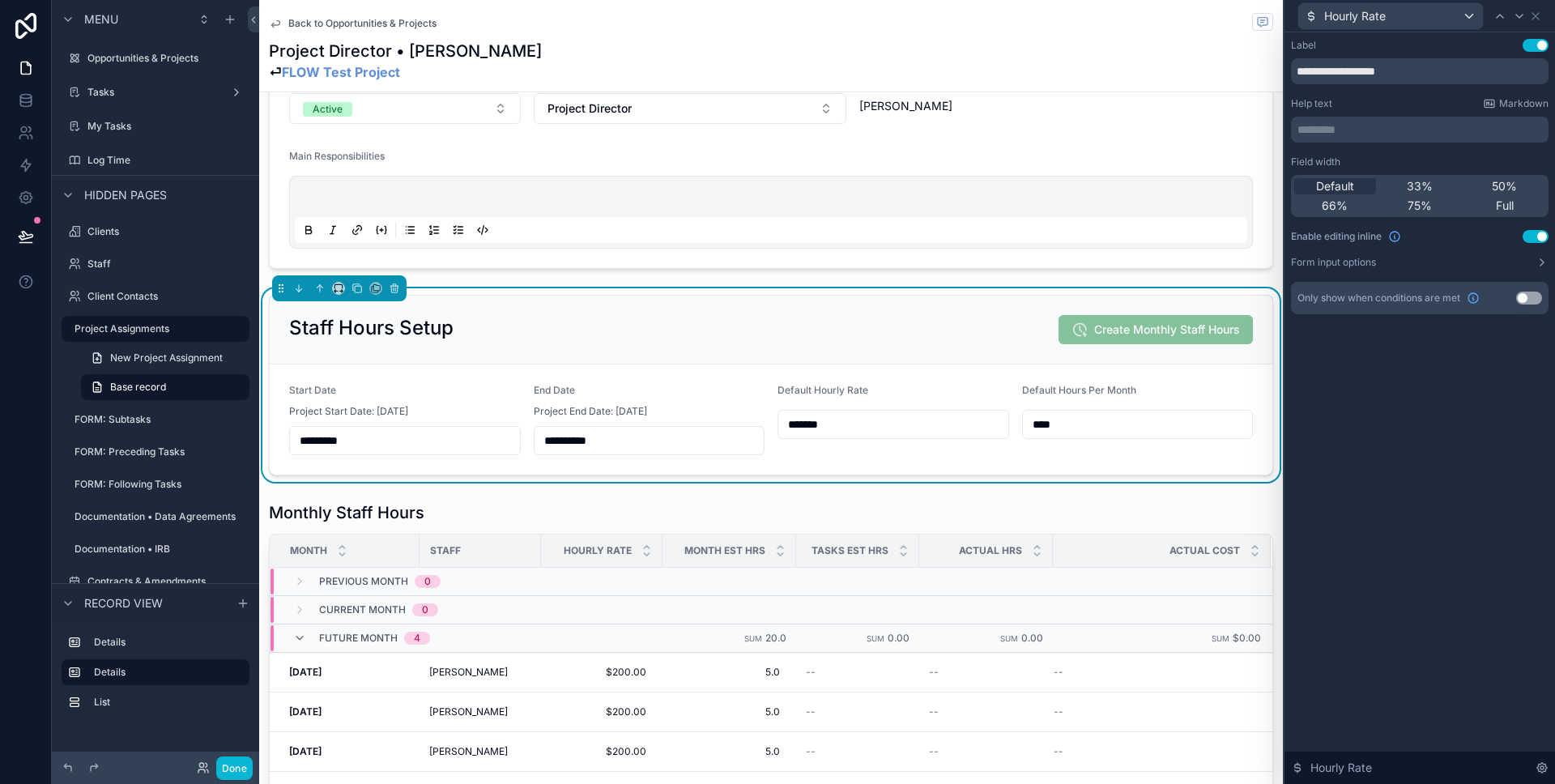
click at [1341, 135] on p "********* ﻿" at bounding box center [1421, 129] width 248 height 16
click at [1518, 19] on icon at bounding box center [1520, 16] width 13 height 13
click at [1332, 129] on p "********* ﻿" at bounding box center [1421, 129] width 248 height 16
click at [854, 322] on div "Staff Hours Setup Create Monthly Staff Hours" at bounding box center [771, 329] width 964 height 29
click at [1297, 126] on span "********" at bounding box center [1315, 129] width 34 height 11
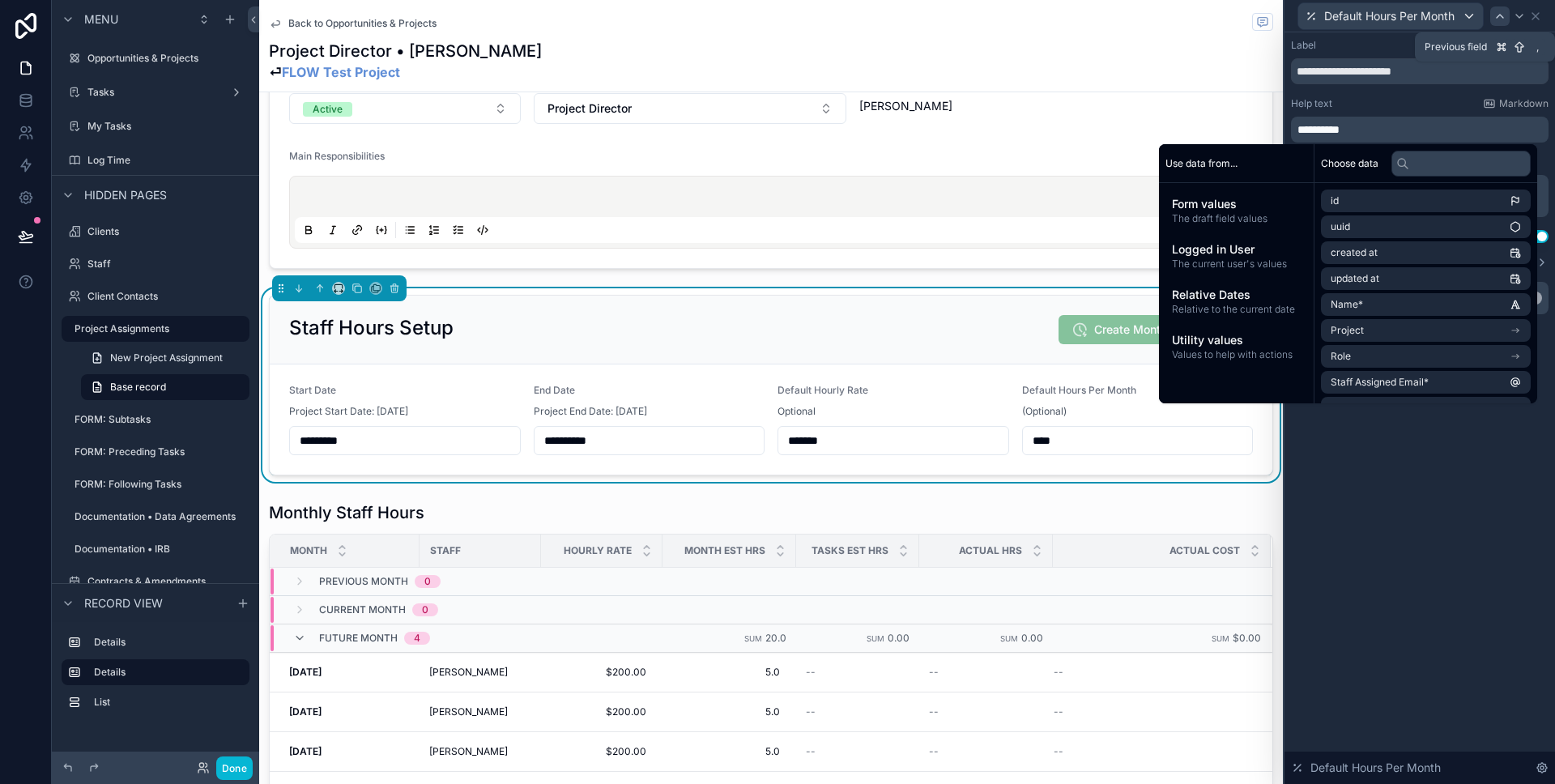
click at [1497, 17] on icon at bounding box center [1499, 15] width 7 height 3
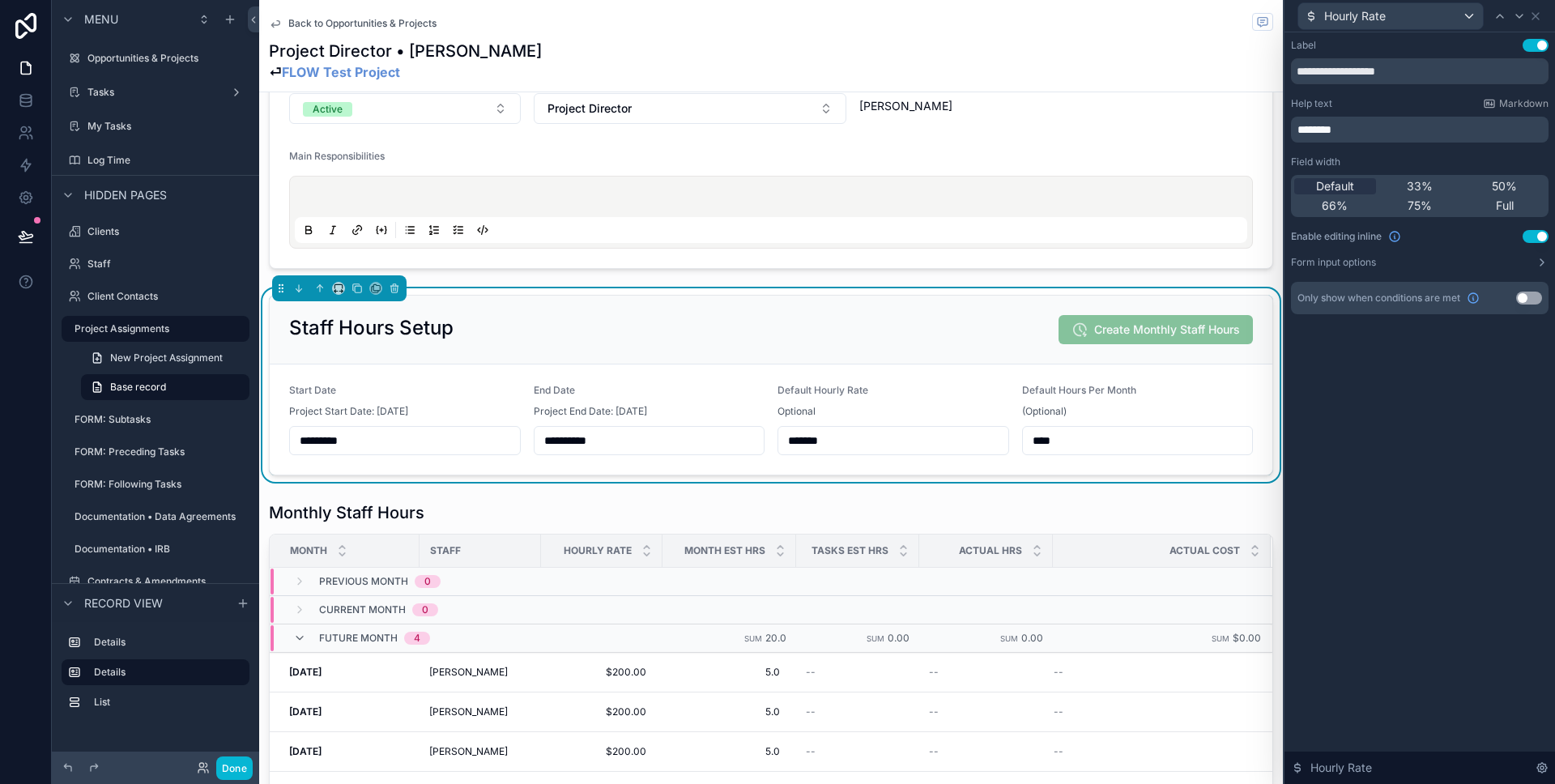
click at [1297, 129] on span "********" at bounding box center [1315, 129] width 34 height 11
click at [1537, 11] on icon at bounding box center [1536, 16] width 13 height 13
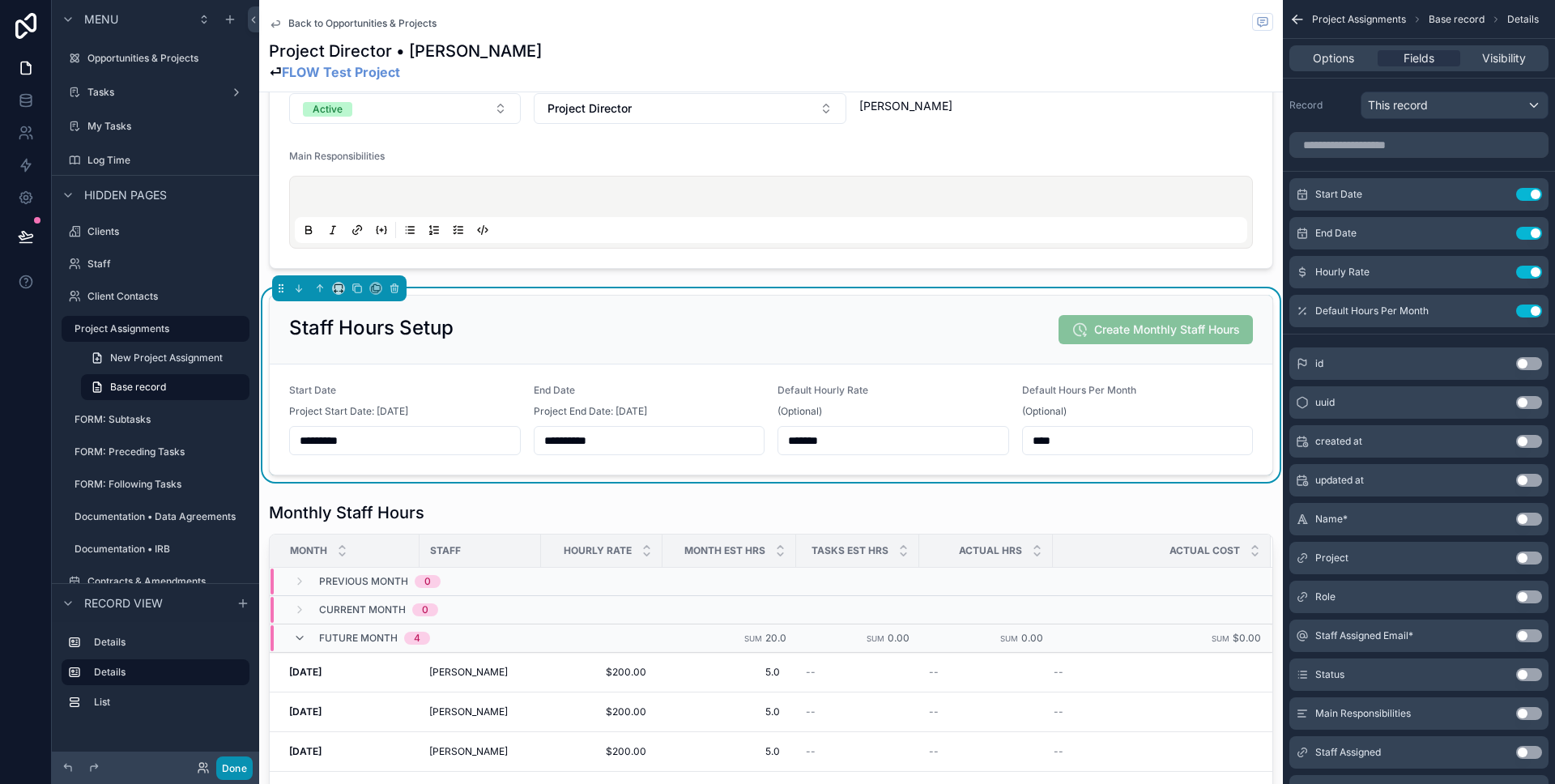
click at [234, 775] on button "Done" at bounding box center [235, 768] width 36 height 24
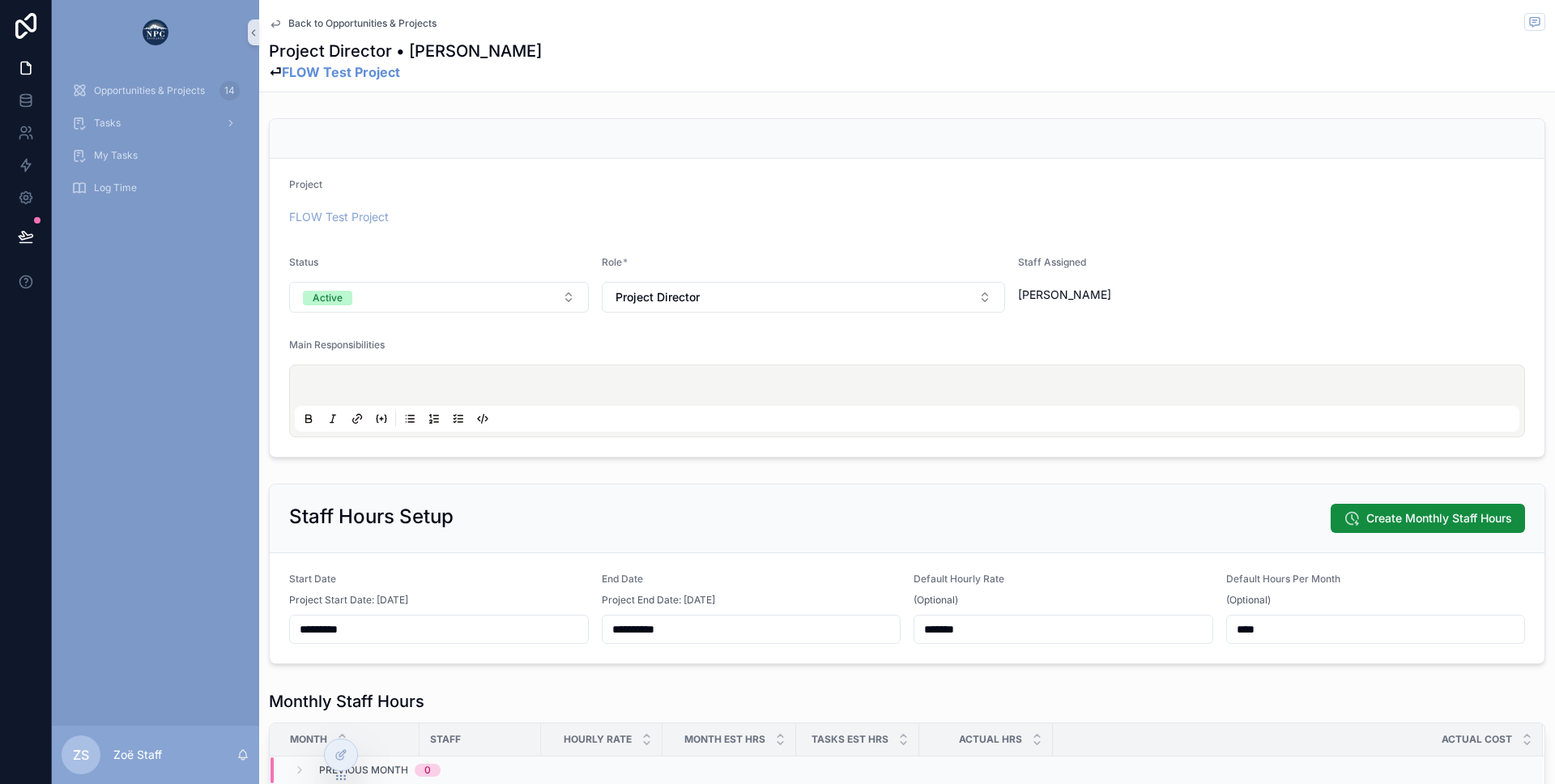
drag, startPoint x: 282, startPoint y: 596, endPoint x: 448, endPoint y: 600, distance: 166.0
click at [448, 600] on form "**********" at bounding box center [907, 608] width 1274 height 110
click at [598, 597] on form "**********" at bounding box center [907, 608] width 1274 height 110
drag, startPoint x: 598, startPoint y: 597, endPoint x: 735, endPoint y: 600, distance: 137.0
click at [735, 600] on form "**********" at bounding box center [907, 608] width 1274 height 110
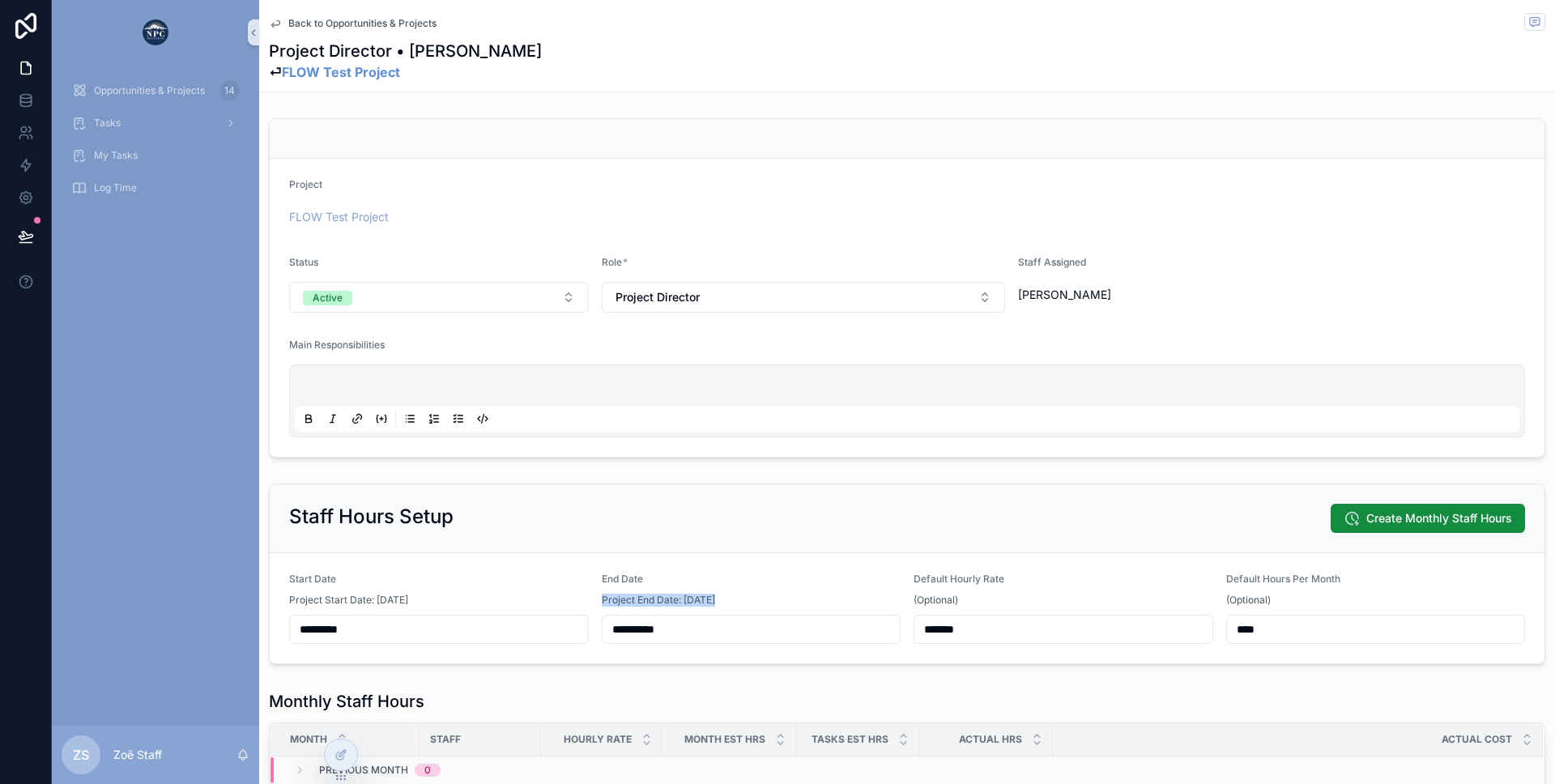
click at [735, 600] on div "Project End Date: [DATE]" at bounding box center [751, 599] width 300 height 16
drag, startPoint x: 386, startPoint y: 599, endPoint x: 456, endPoint y: 599, distance: 70.0
click at [456, 599] on div "Project Start Date: [DATE]" at bounding box center [439, 599] width 300 height 16
click at [646, 588] on div "End Date" at bounding box center [751, 582] width 300 height 19
drag, startPoint x: 703, startPoint y: 596, endPoint x: 733, endPoint y: 596, distance: 30.0
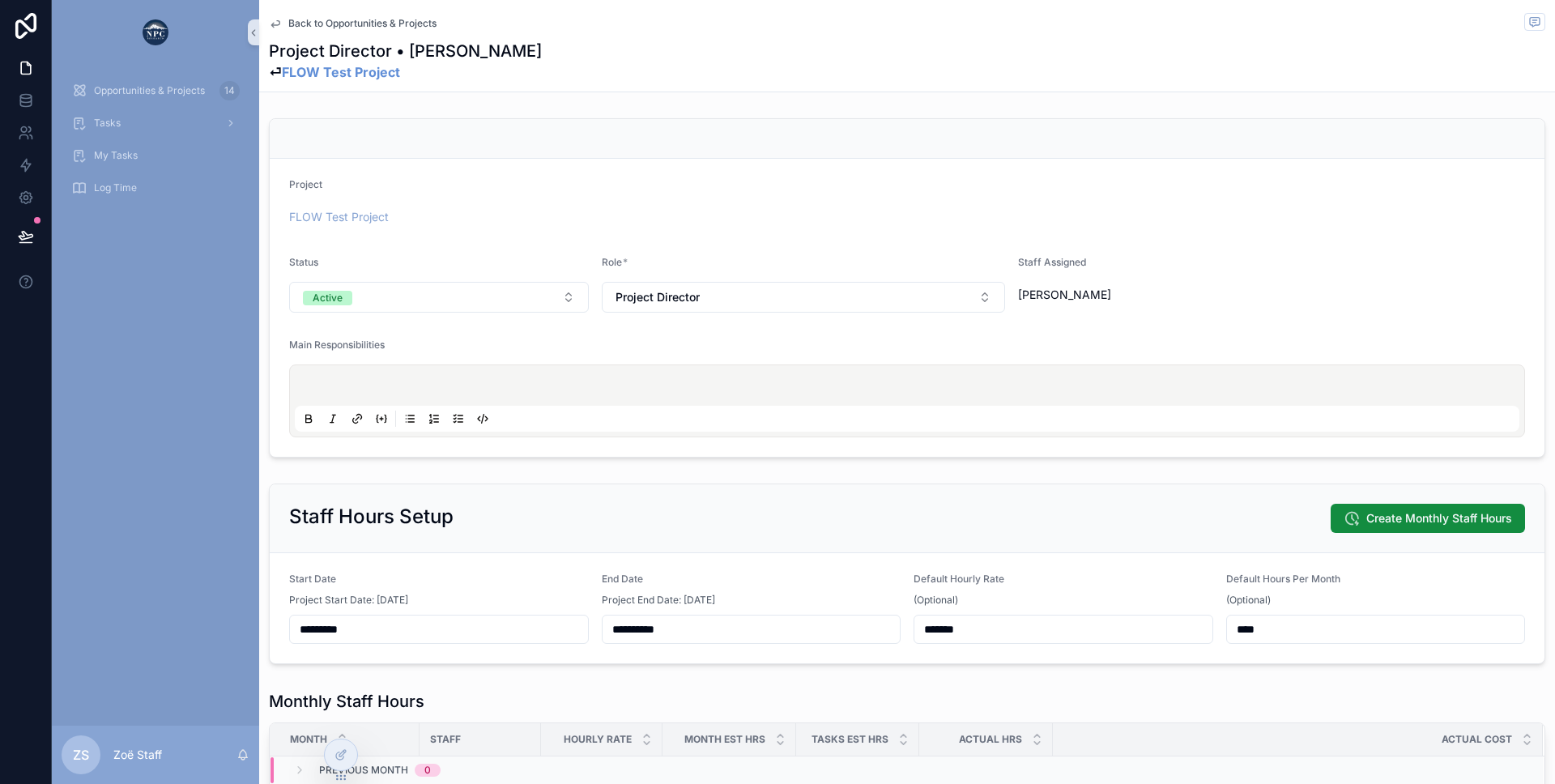
click at [733, 596] on div "Project End Date: [DATE]" at bounding box center [751, 599] width 300 height 16
drag, startPoint x: 733, startPoint y: 596, endPoint x: 600, endPoint y: 586, distance: 133.4
click at [600, 586] on form "**********" at bounding box center [907, 608] width 1274 height 110
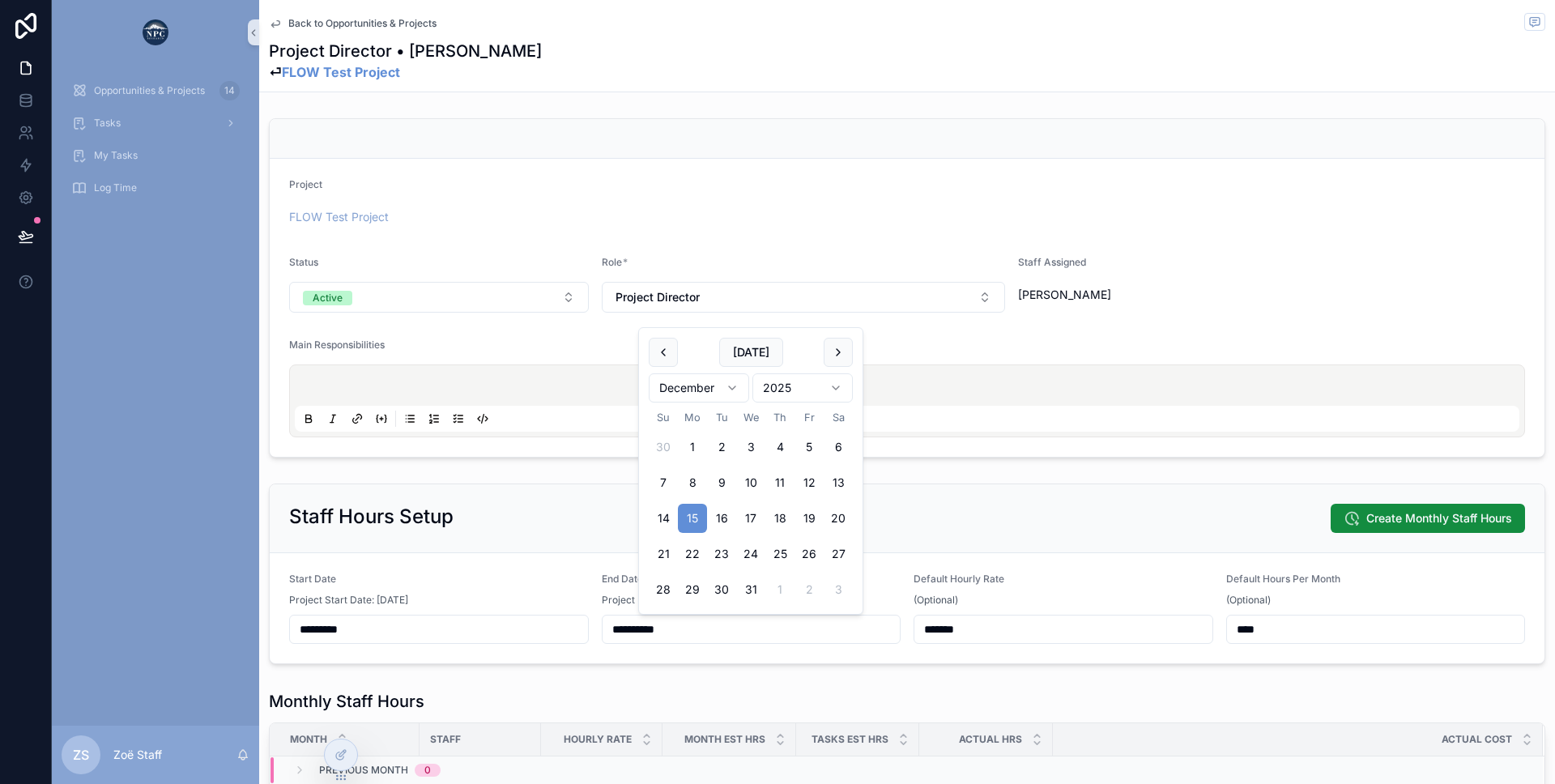
click at [632, 621] on input "**********" at bounding box center [751, 629] width 298 height 23
click at [465, 603] on div "Project Start Date: [DATE]" at bounding box center [439, 599] width 300 height 16
click at [628, 626] on input "**********" at bounding box center [751, 629] width 298 height 23
click at [597, 609] on form "**********" at bounding box center [907, 608] width 1274 height 110
drag, startPoint x: 690, startPoint y: 627, endPoint x: 565, endPoint y: 626, distance: 125.0
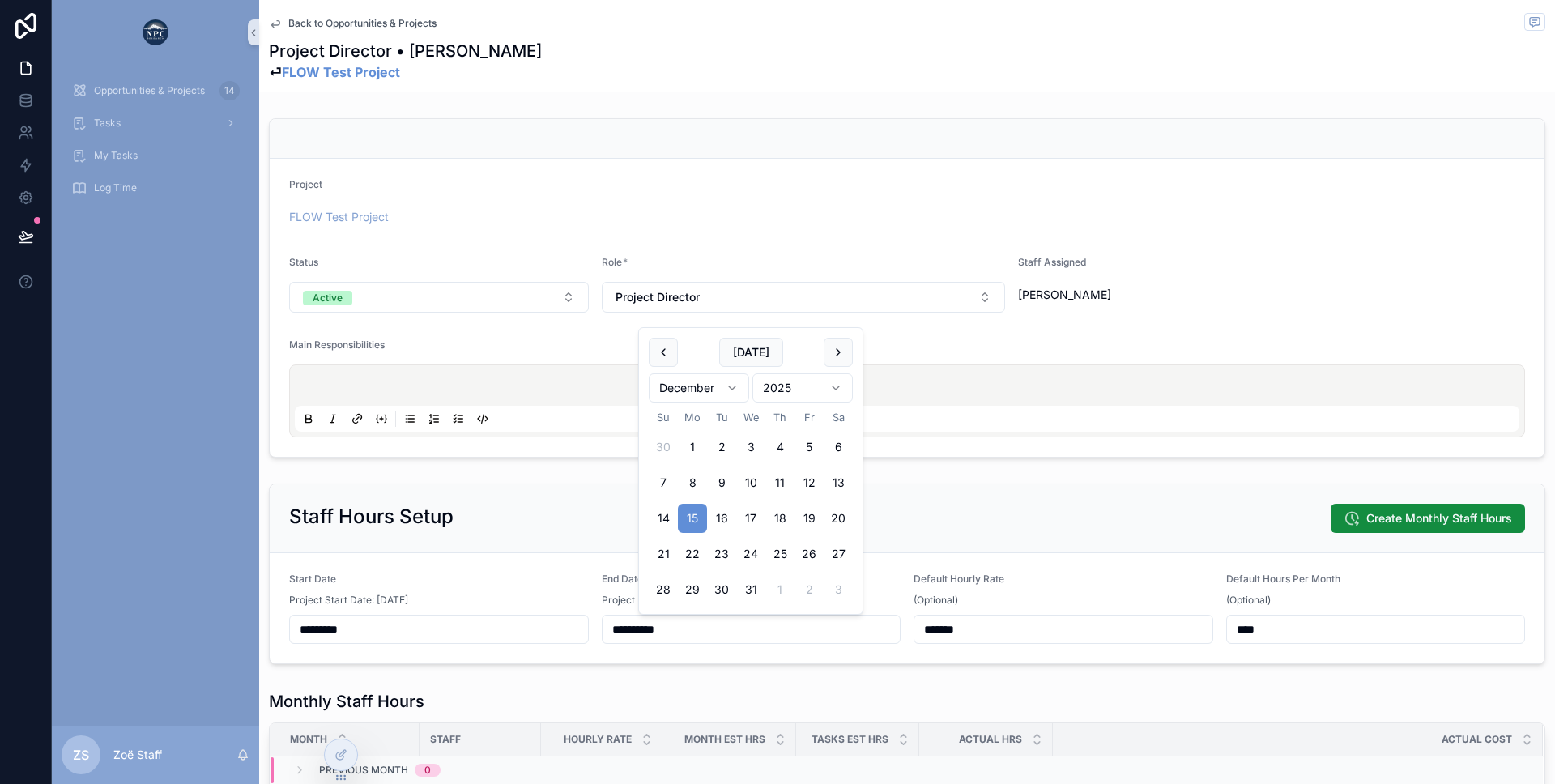
click at [565, 626] on form "**********" at bounding box center [907, 608] width 1274 height 110
type input "*********"
click at [521, 559] on form "Start Date Project Start Date: [DATE] ********* End Date Project End Date: [DAT…" at bounding box center [907, 608] width 1274 height 110
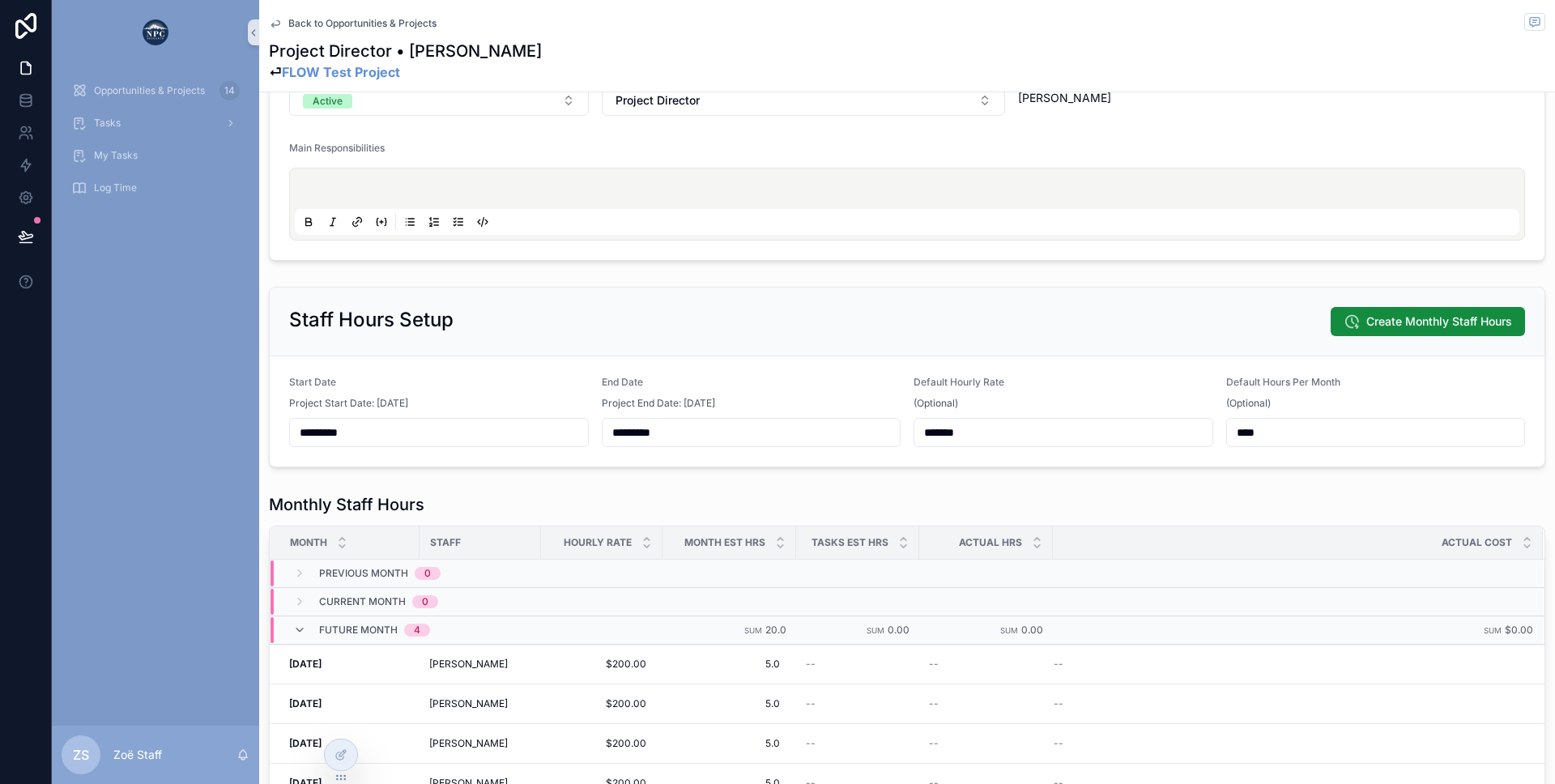
scroll to position [294, 0]
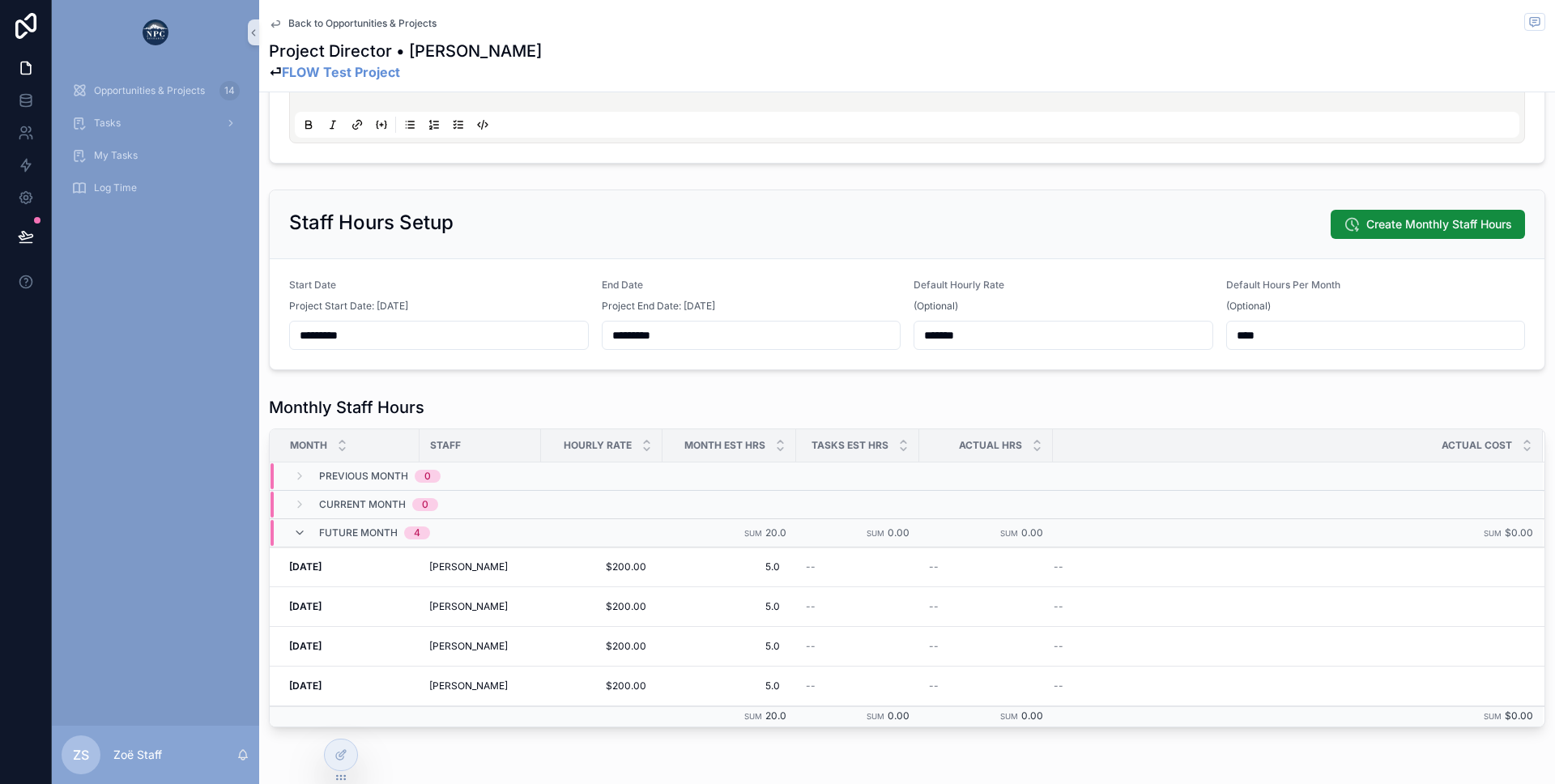
click at [445, 222] on h2 "Staff Hours Setup" at bounding box center [372, 222] width 165 height 26
click at [365, 337] on input "*********" at bounding box center [439, 335] width 298 height 23
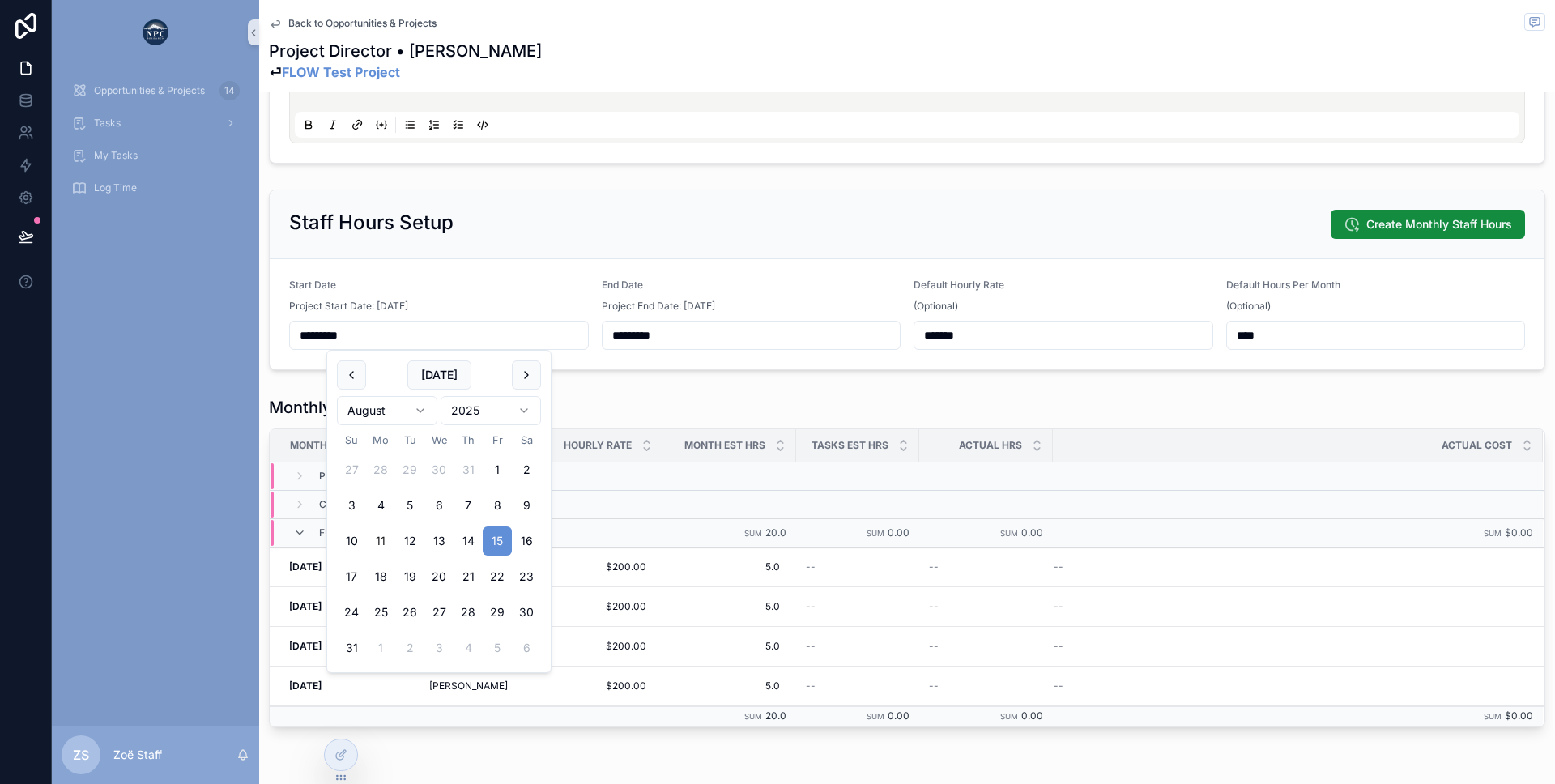
click at [633, 351] on form "Start Date Project Start Date: [DATE] ********* End Date Project End Date: [DAT…" at bounding box center [907, 314] width 1274 height 110
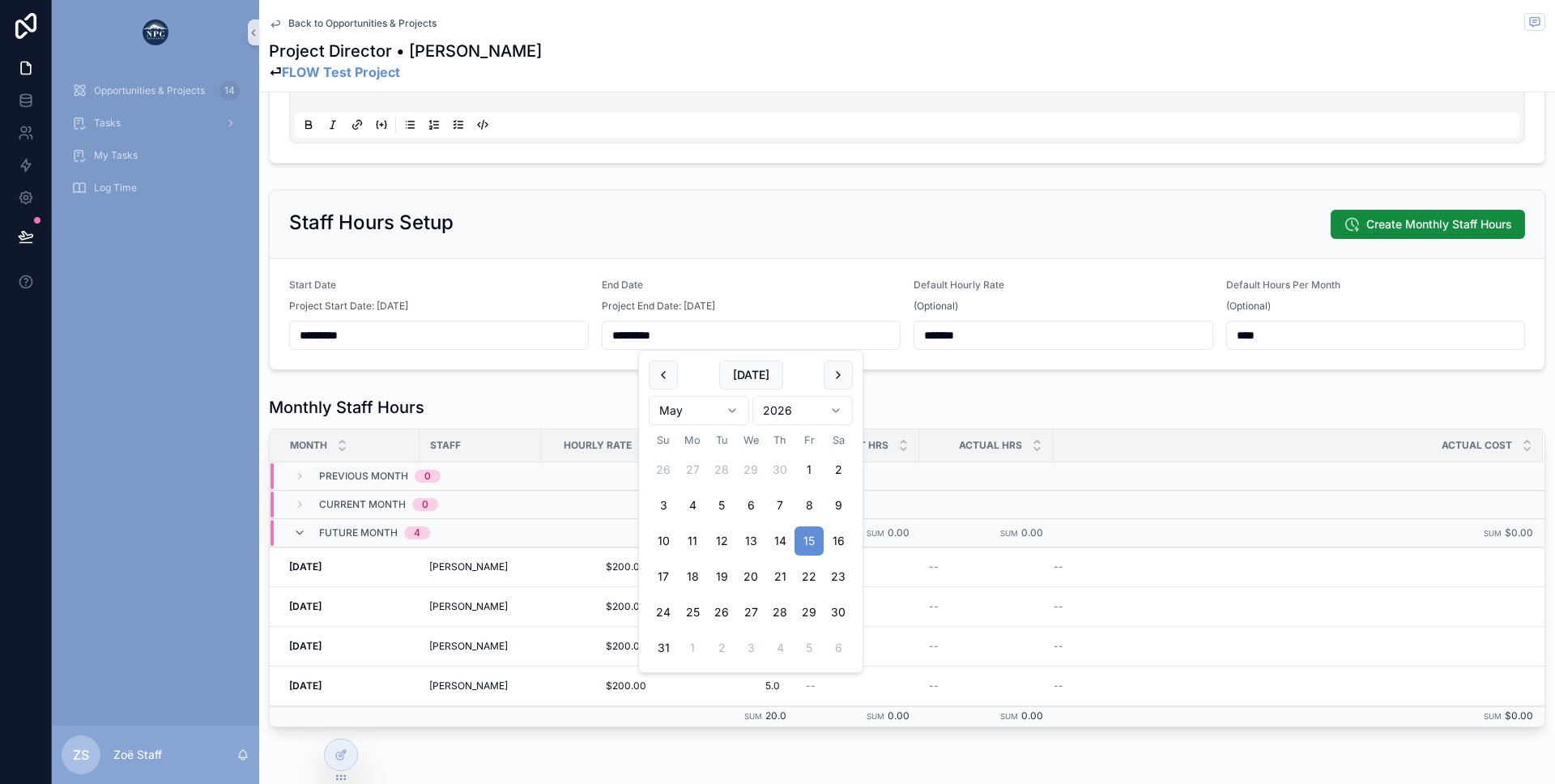
click at [633, 342] on input "*********" at bounding box center [751, 335] width 298 height 23
click at [522, 302] on div "Project Start Date: [DATE]" at bounding box center [439, 305] width 300 height 16
click at [517, 335] on input "*********" at bounding box center [439, 335] width 298 height 23
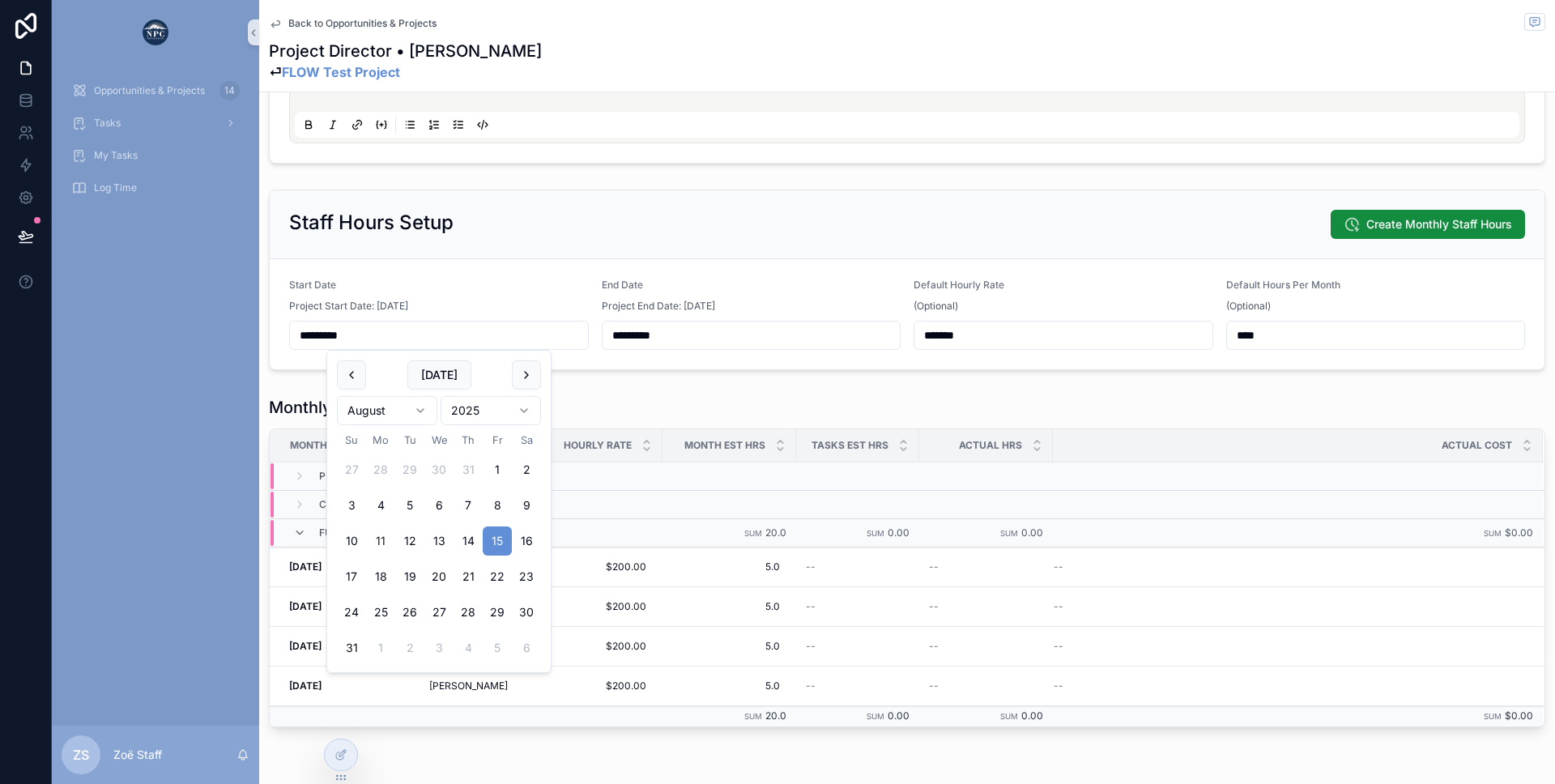
click at [684, 341] on input "*********" at bounding box center [751, 335] width 298 height 23
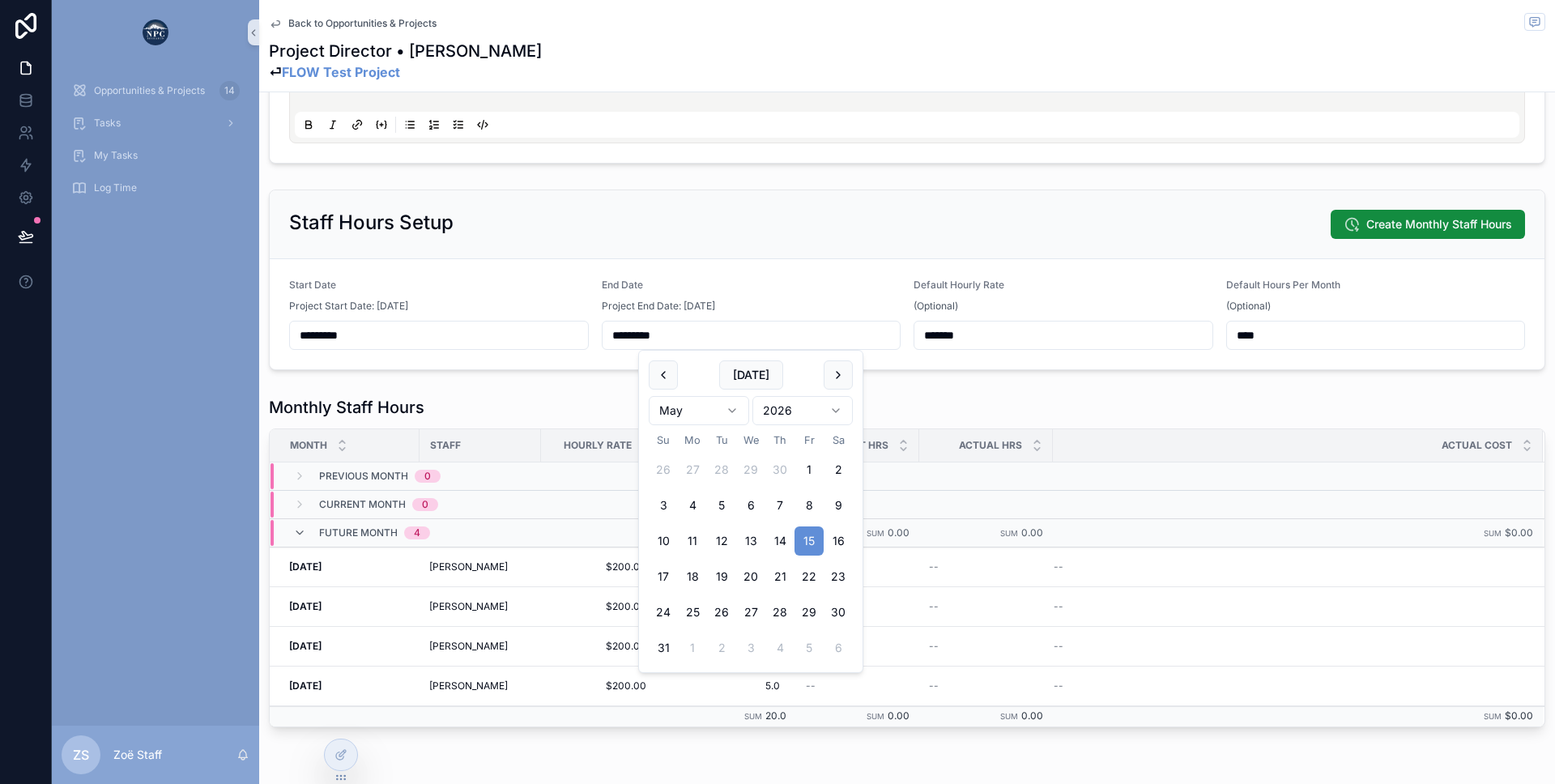
click at [514, 310] on div "Project Start Date: [DATE]" at bounding box center [439, 305] width 300 height 16
click at [998, 347] on div "*******" at bounding box center [1063, 335] width 300 height 29
drag, startPoint x: 992, startPoint y: 336, endPoint x: 922, endPoint y: 331, distance: 70.2
click at [922, 331] on input "*******" at bounding box center [1063, 335] width 298 height 23
click at [1016, 302] on div "(Optional)" at bounding box center [1063, 305] width 300 height 16
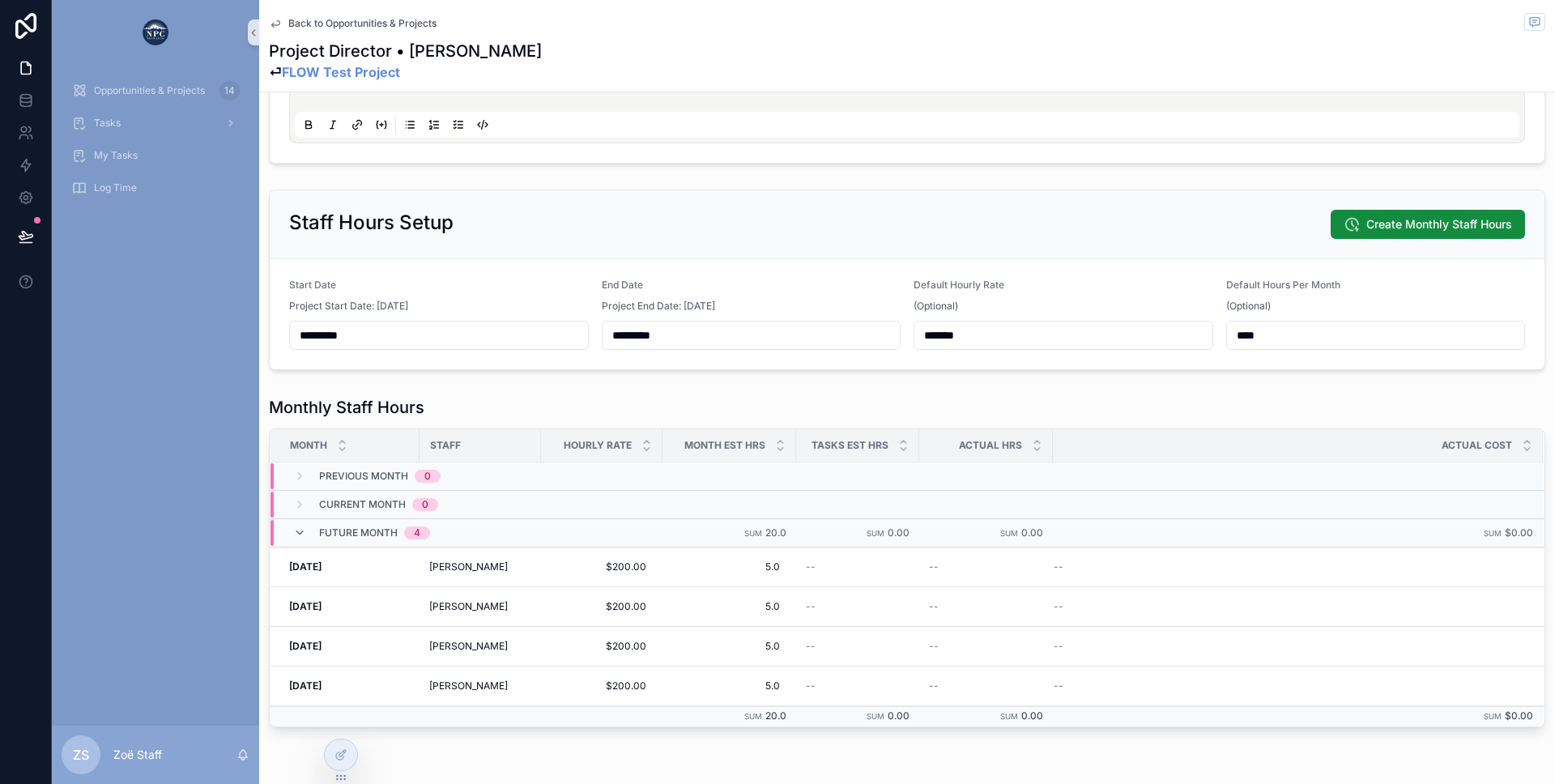
click at [1283, 340] on input "****" at bounding box center [1375, 335] width 298 height 23
drag, startPoint x: 1275, startPoint y: 339, endPoint x: 1212, endPoint y: 326, distance: 64.3
click at [1212, 326] on form "Start Date Project Start Date: [DATE] ********* End Date Project End Date: [DAT…" at bounding box center [907, 314] width 1274 height 110
type input "****"
click at [1180, 250] on div "Staff Hours Setup Create Monthly Staff Hours" at bounding box center [907, 225] width 1274 height 69
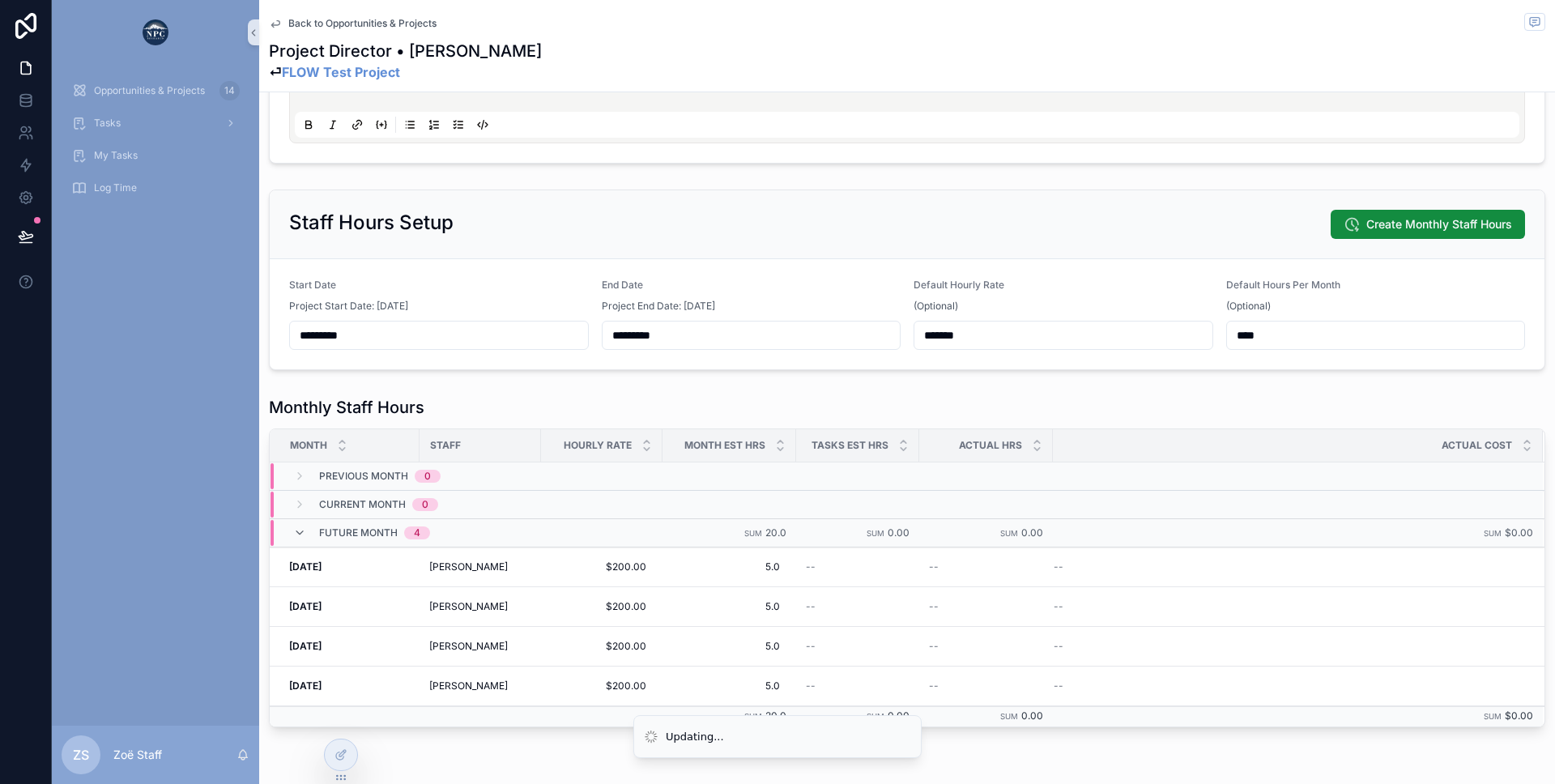
click at [1287, 330] on input "****" at bounding box center [1375, 335] width 298 height 23
click at [1152, 306] on div "(Optional)" at bounding box center [1063, 305] width 300 height 16
click at [1374, 226] on span "Create Monthly Staff Hours" at bounding box center [1439, 224] width 146 height 16
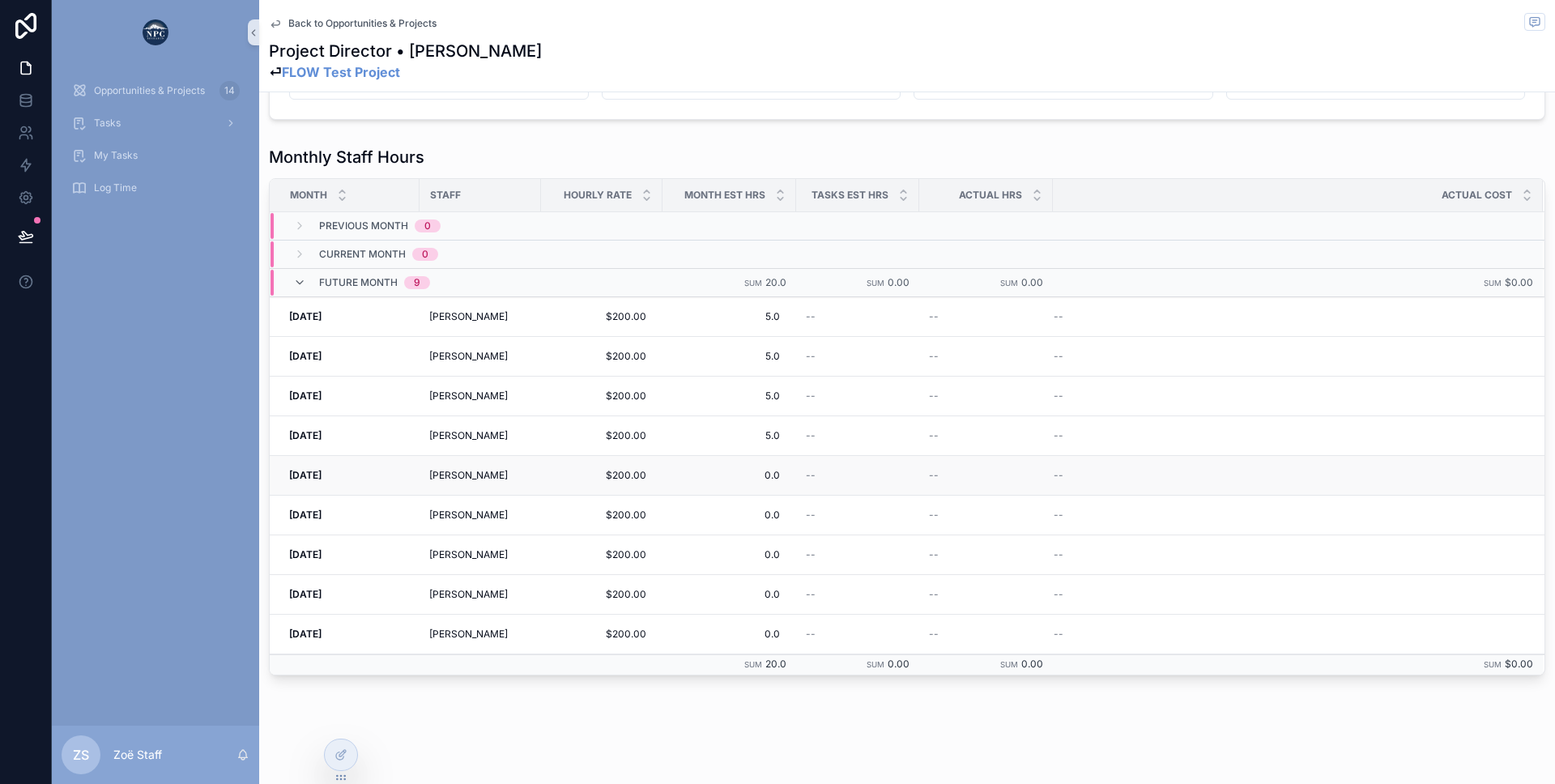
scroll to position [297, 0]
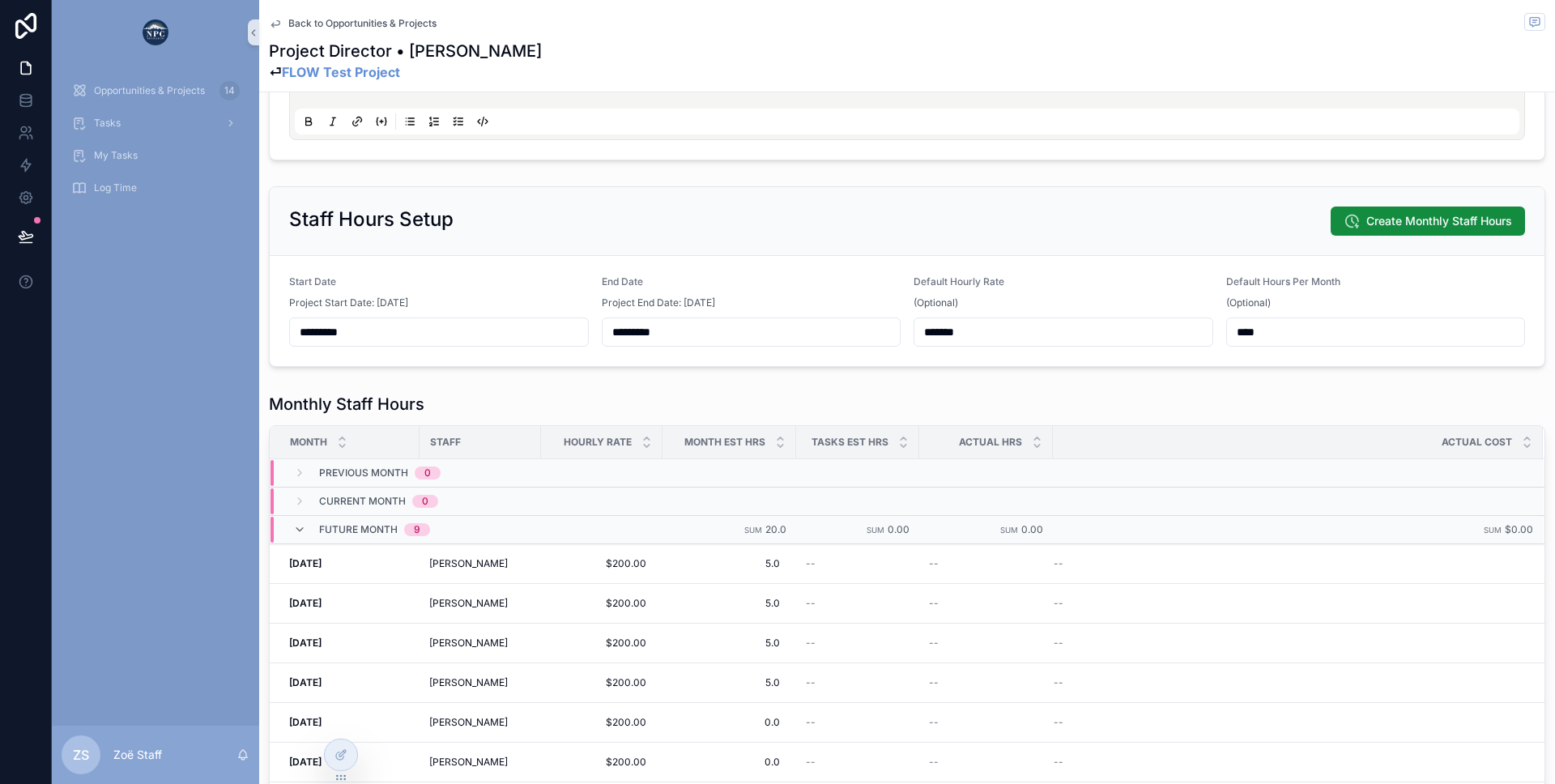
click at [663, 339] on input "*********" at bounding box center [751, 332] width 298 height 23
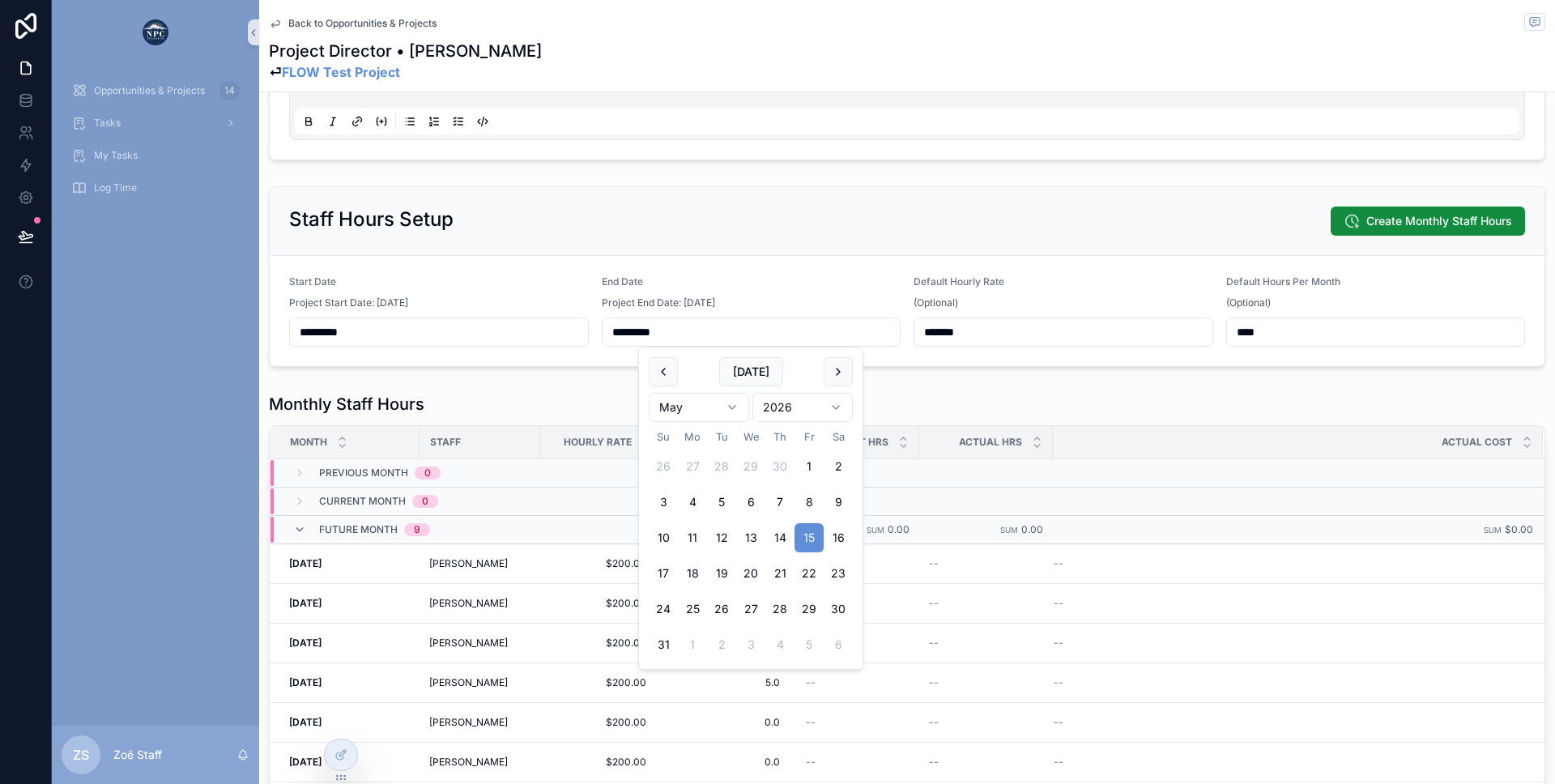
click at [554, 379] on div "Project FLOW Test Project Status Active Role * Project Director Staff Assigned …" at bounding box center [907, 371] width 1296 height 1114
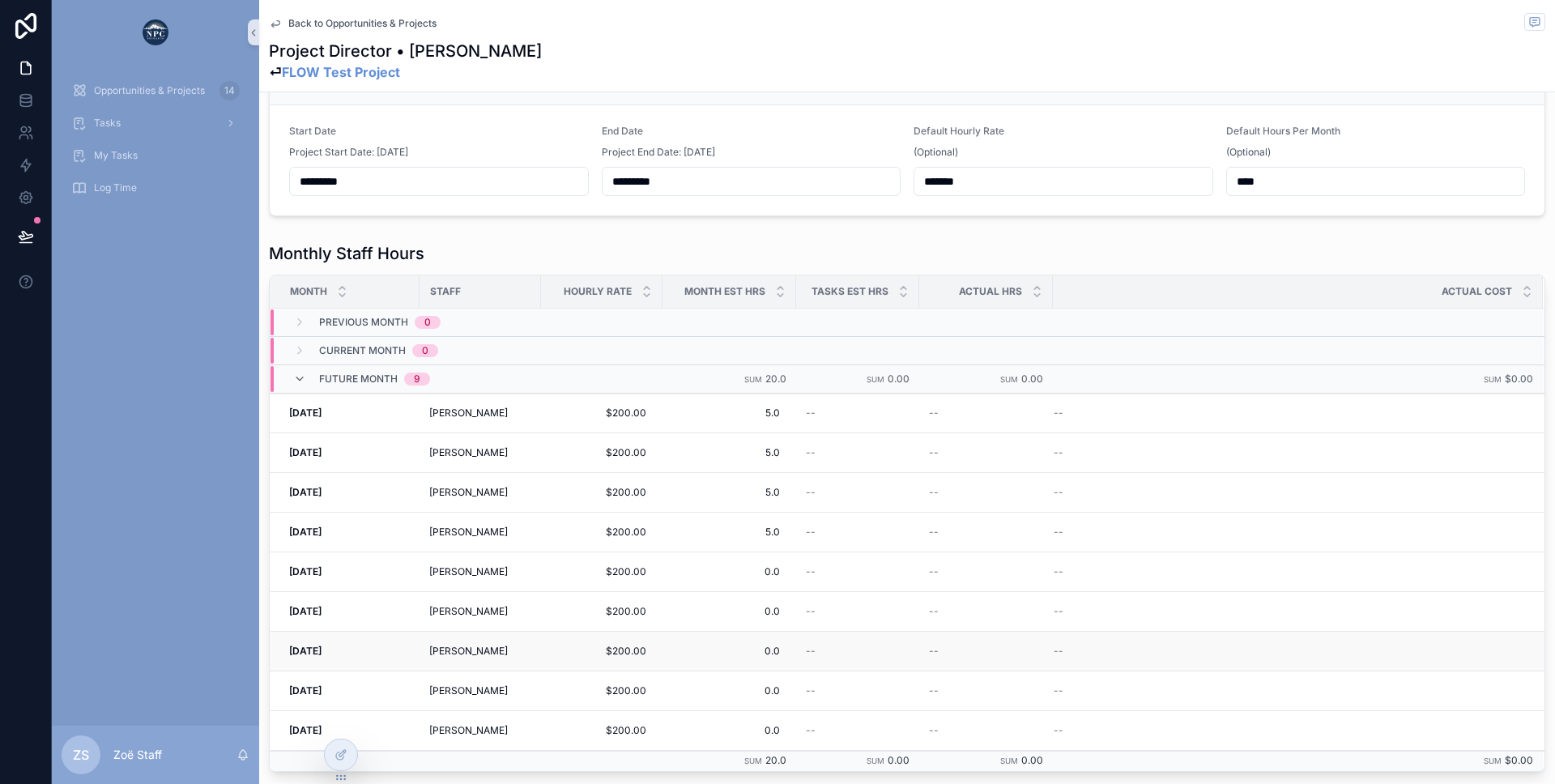
scroll to position [302, 0]
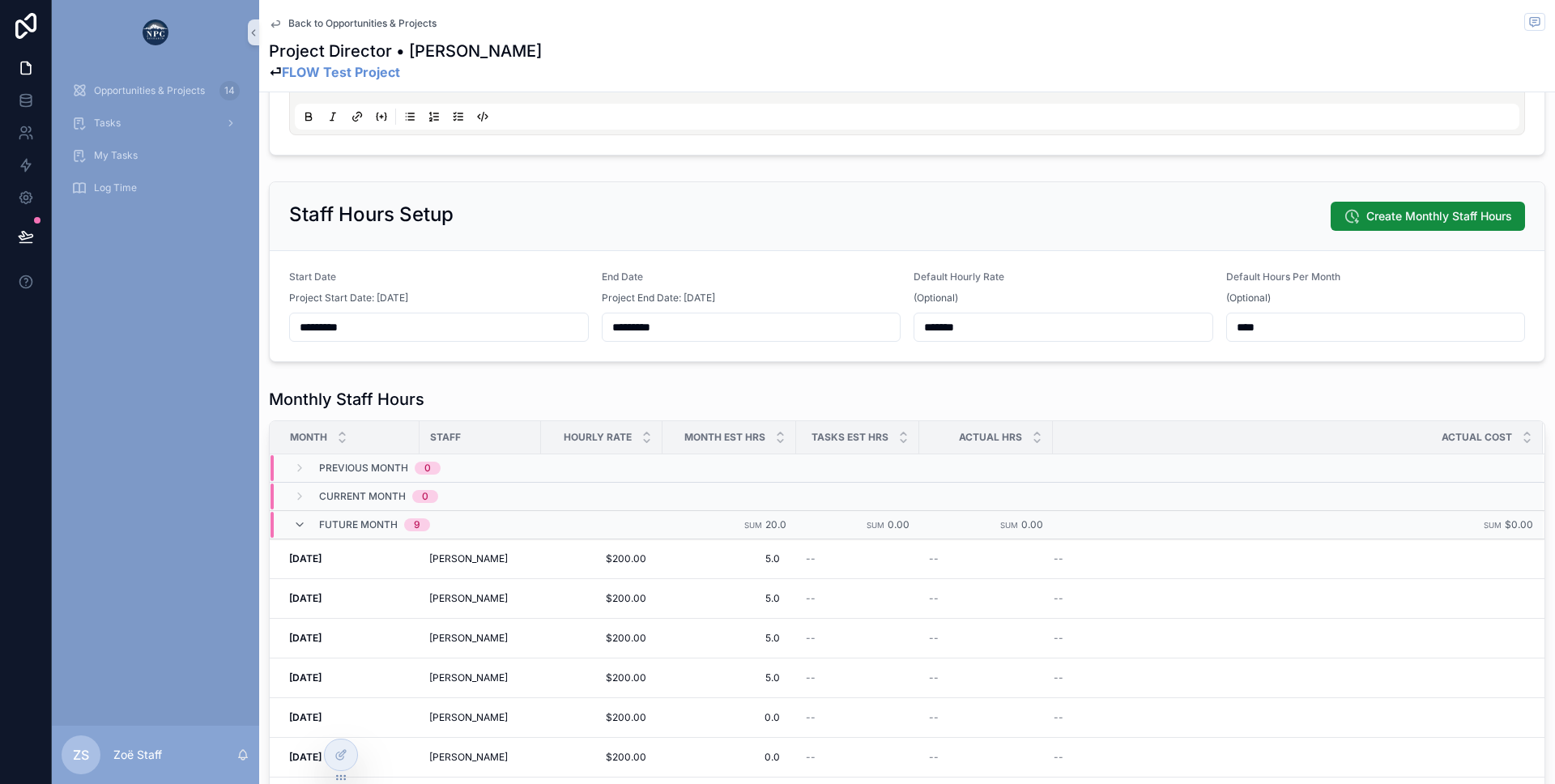
click at [980, 346] on form "Start Date Project Start Date: [DATE] ********* End Date Project End Date: [DAT…" at bounding box center [907, 305] width 1274 height 110
click at [973, 326] on input "*******" at bounding box center [1063, 327] width 298 height 23
click at [1003, 295] on div "(Optional)" at bounding box center [1063, 298] width 300 height 16
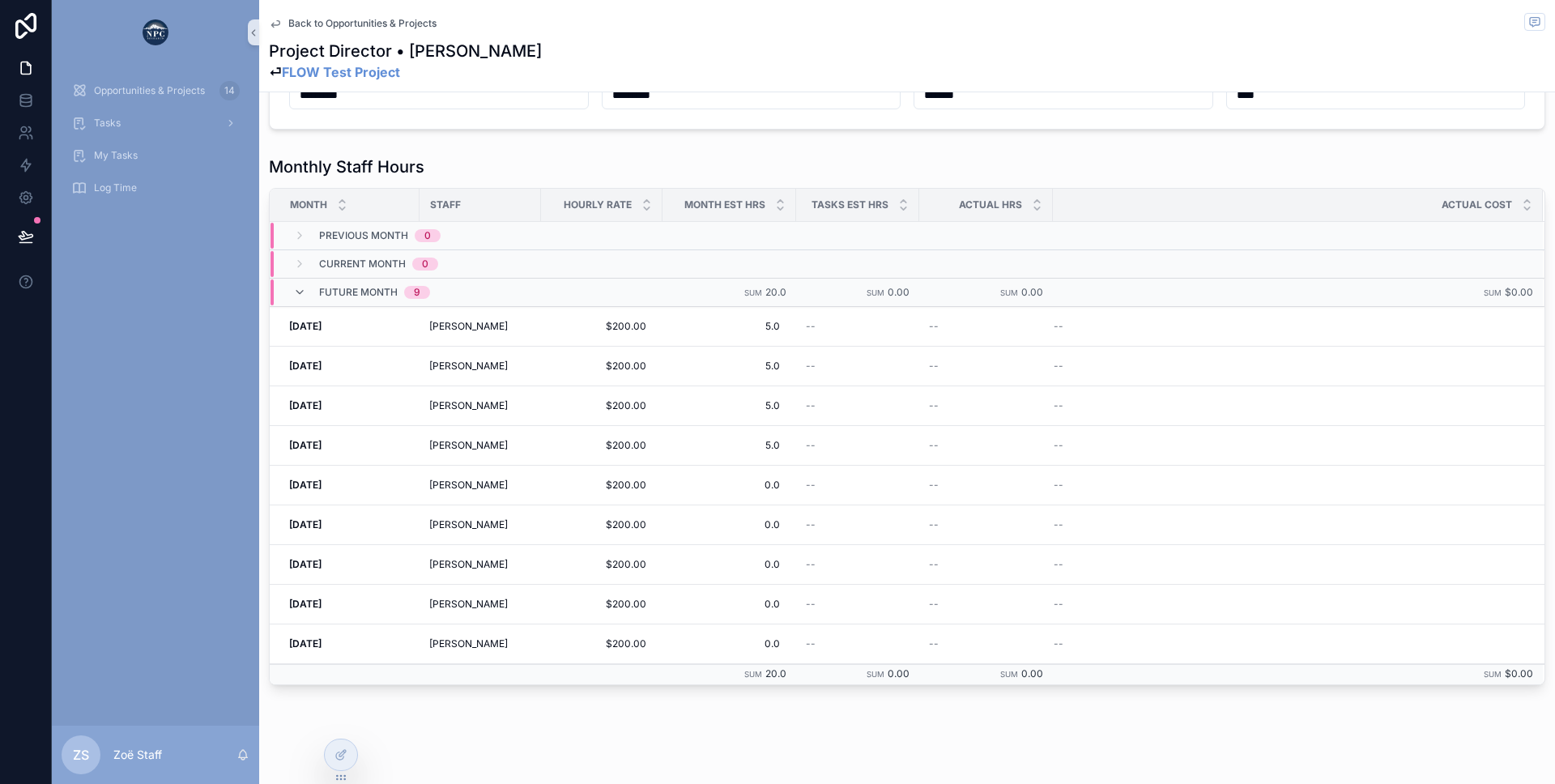
scroll to position [546, 0]
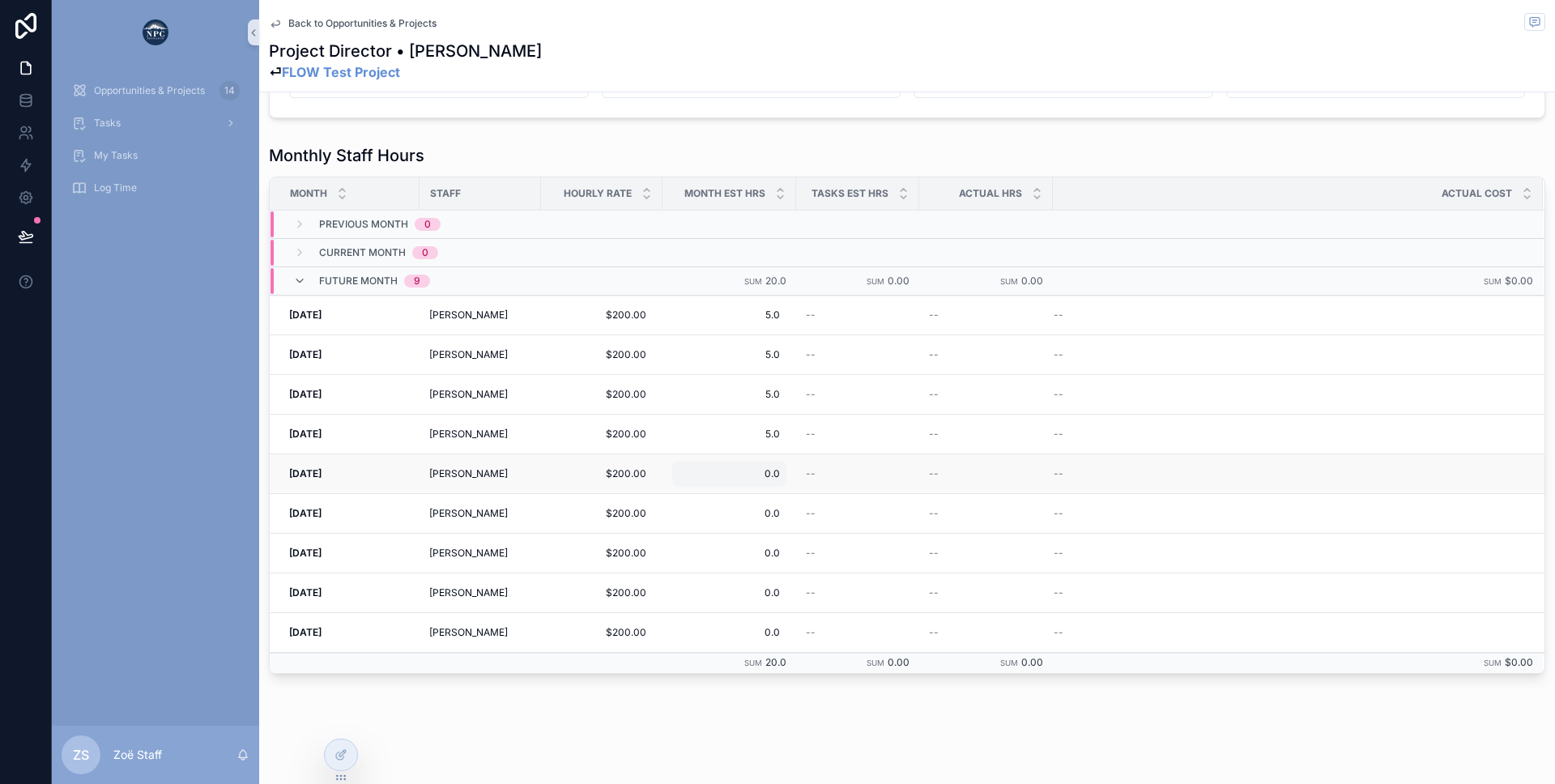
click at [747, 475] on span "0.0" at bounding box center [730, 474] width 101 height 13
click at [859, 497] on icon "scrollable content" at bounding box center [855, 496] width 13 height 13
click at [754, 430] on span "5.0" at bounding box center [730, 435] width 101 height 13
click at [858, 454] on icon "scrollable content" at bounding box center [855, 456] width 13 height 13
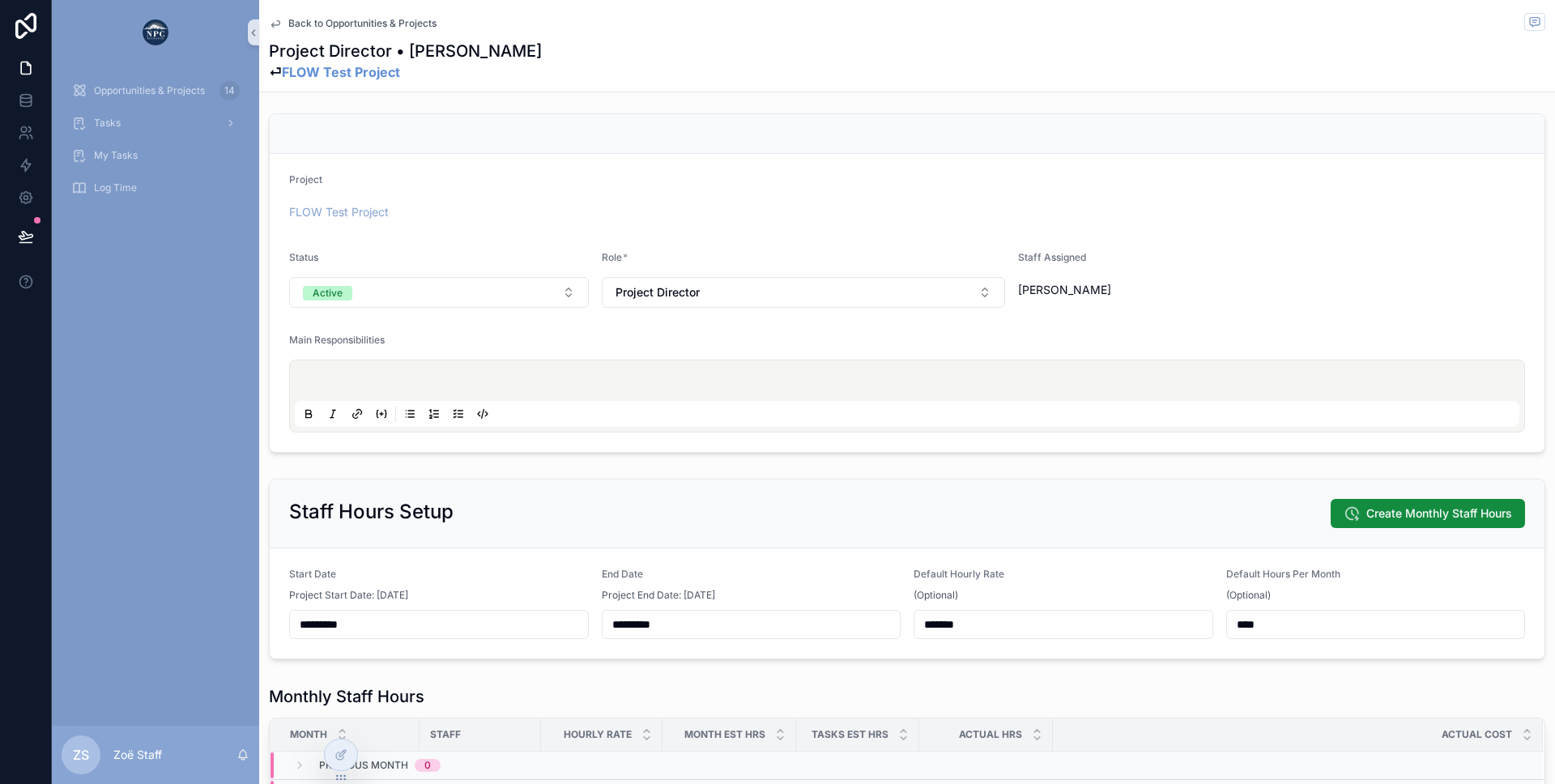
scroll to position [0, 0]
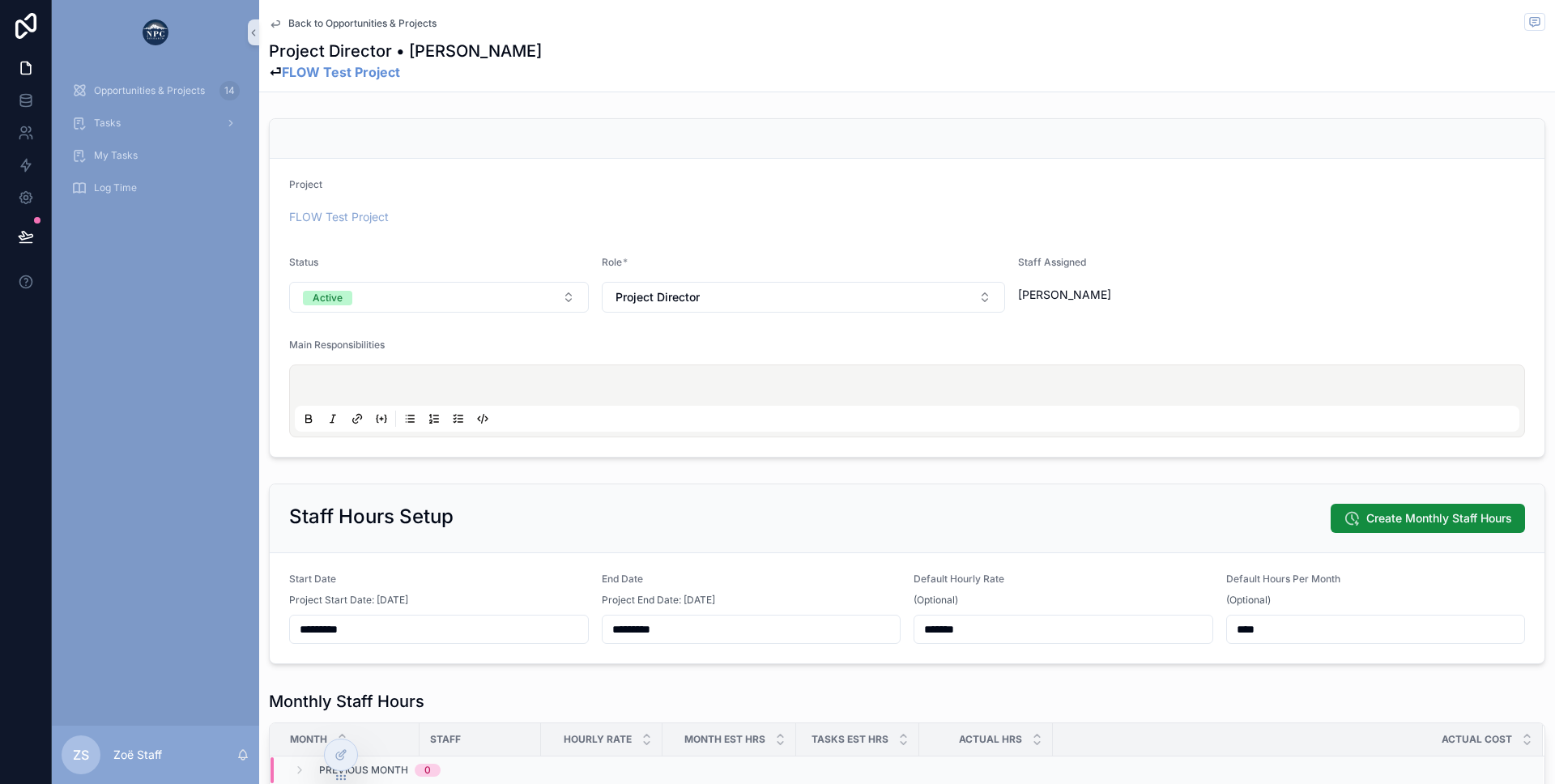
click at [343, 20] on span "Back to Opportunities & Projects" at bounding box center [362, 24] width 148 height 13
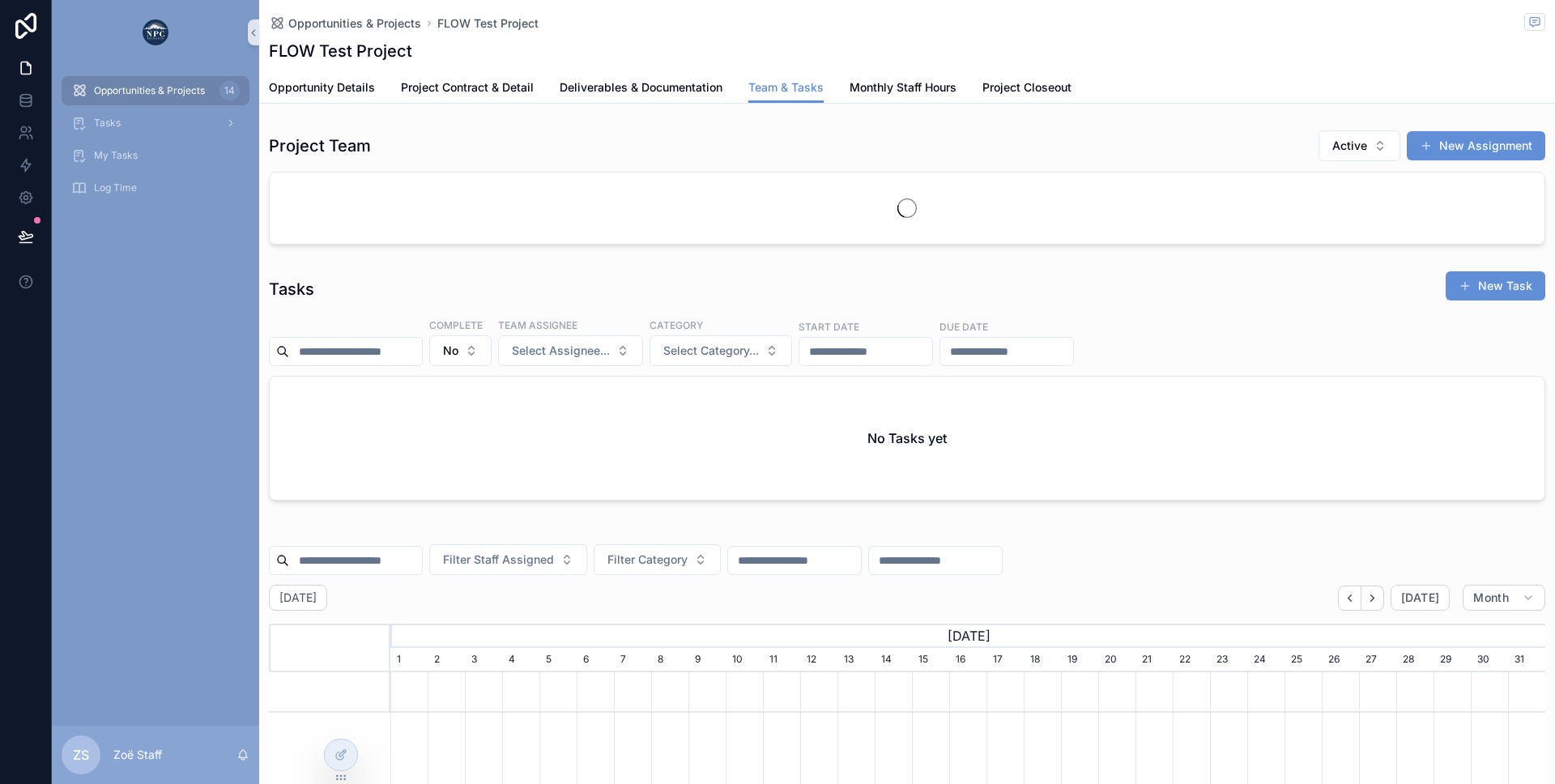
scroll to position [0, 1155]
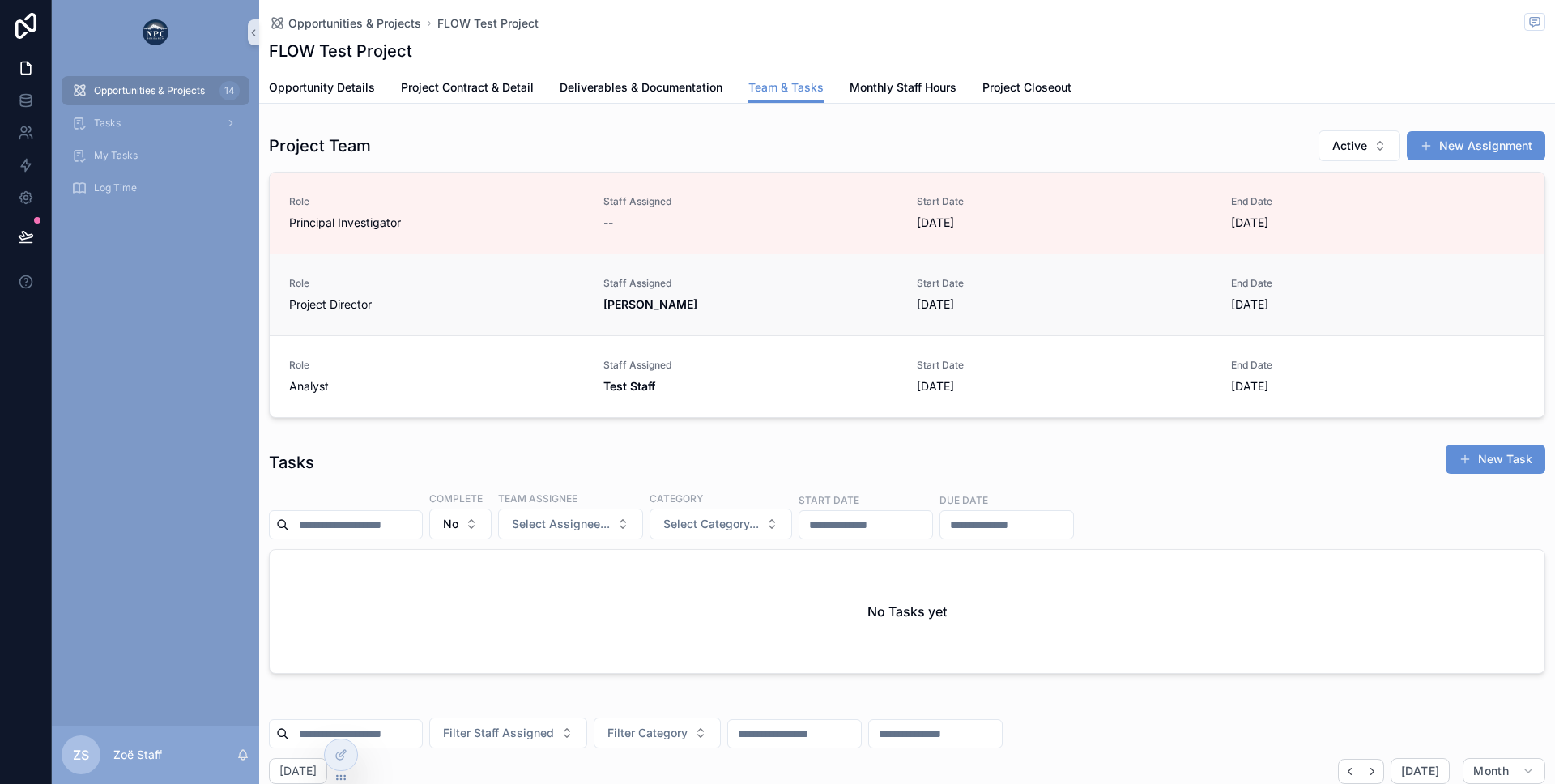
click at [770, 312] on span "[PERSON_NAME]" at bounding box center [751, 304] width 295 height 16
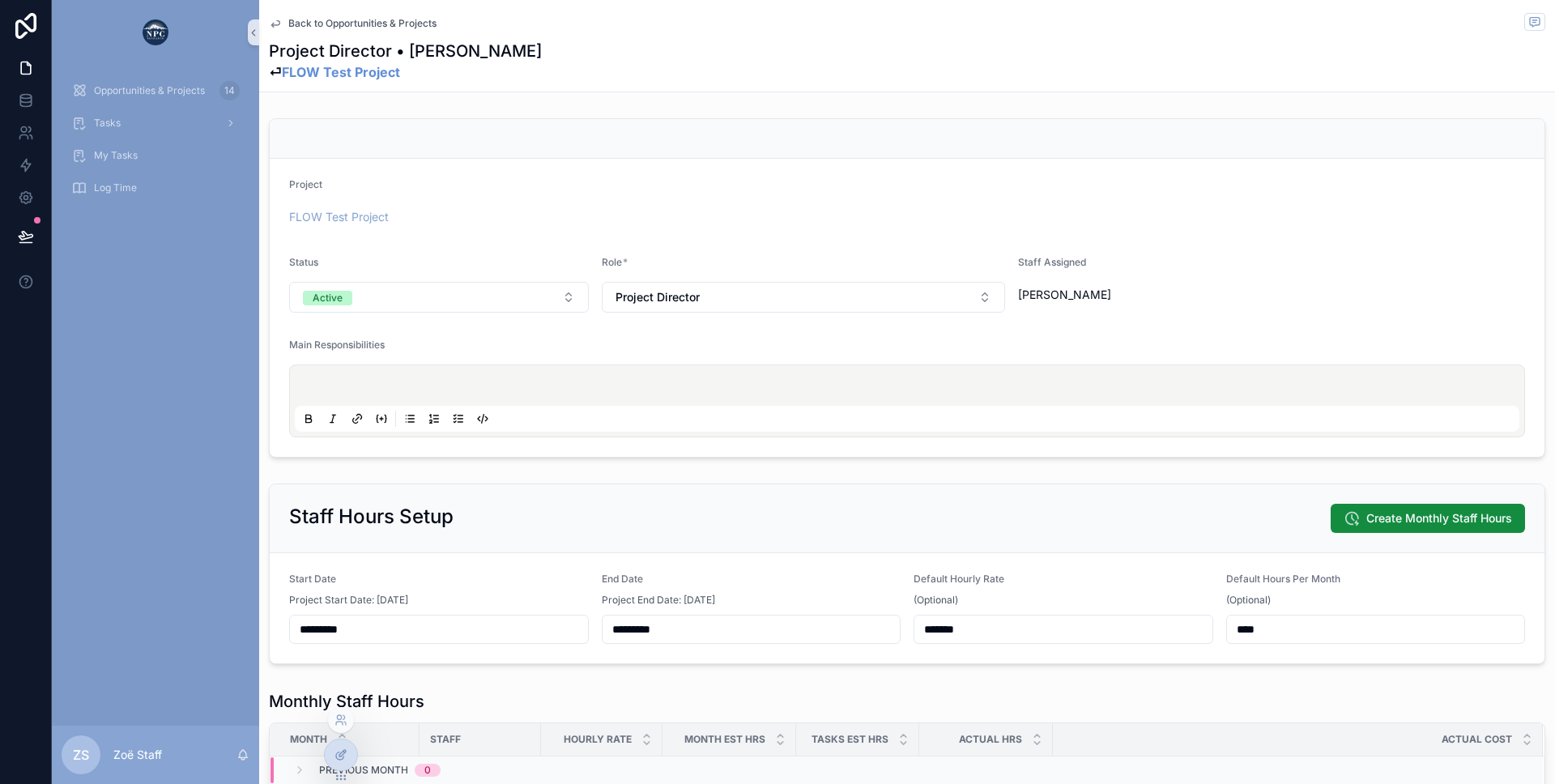
click at [334, 756] on icon at bounding box center [341, 755] width 13 height 13
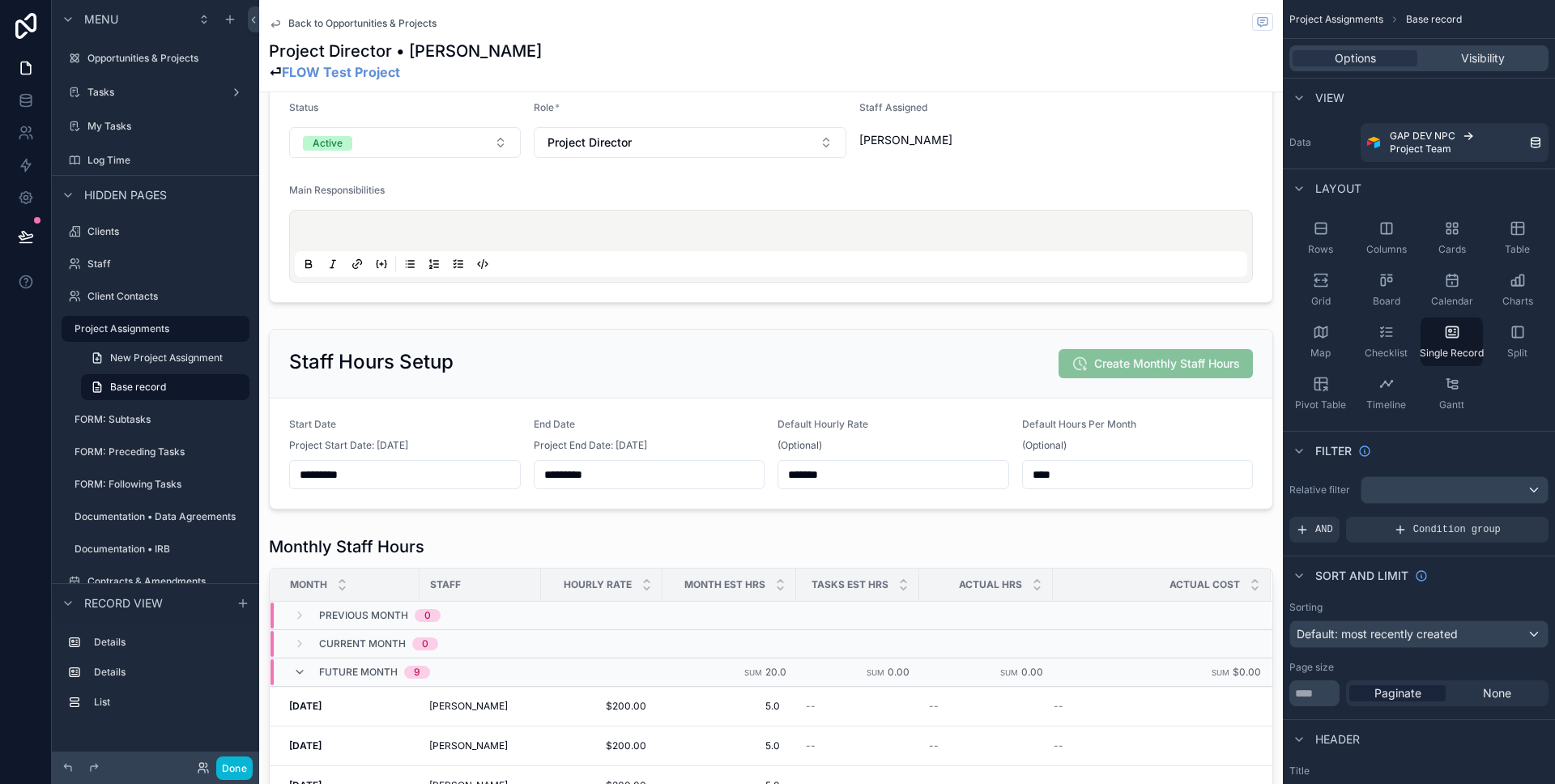
scroll to position [218, 0]
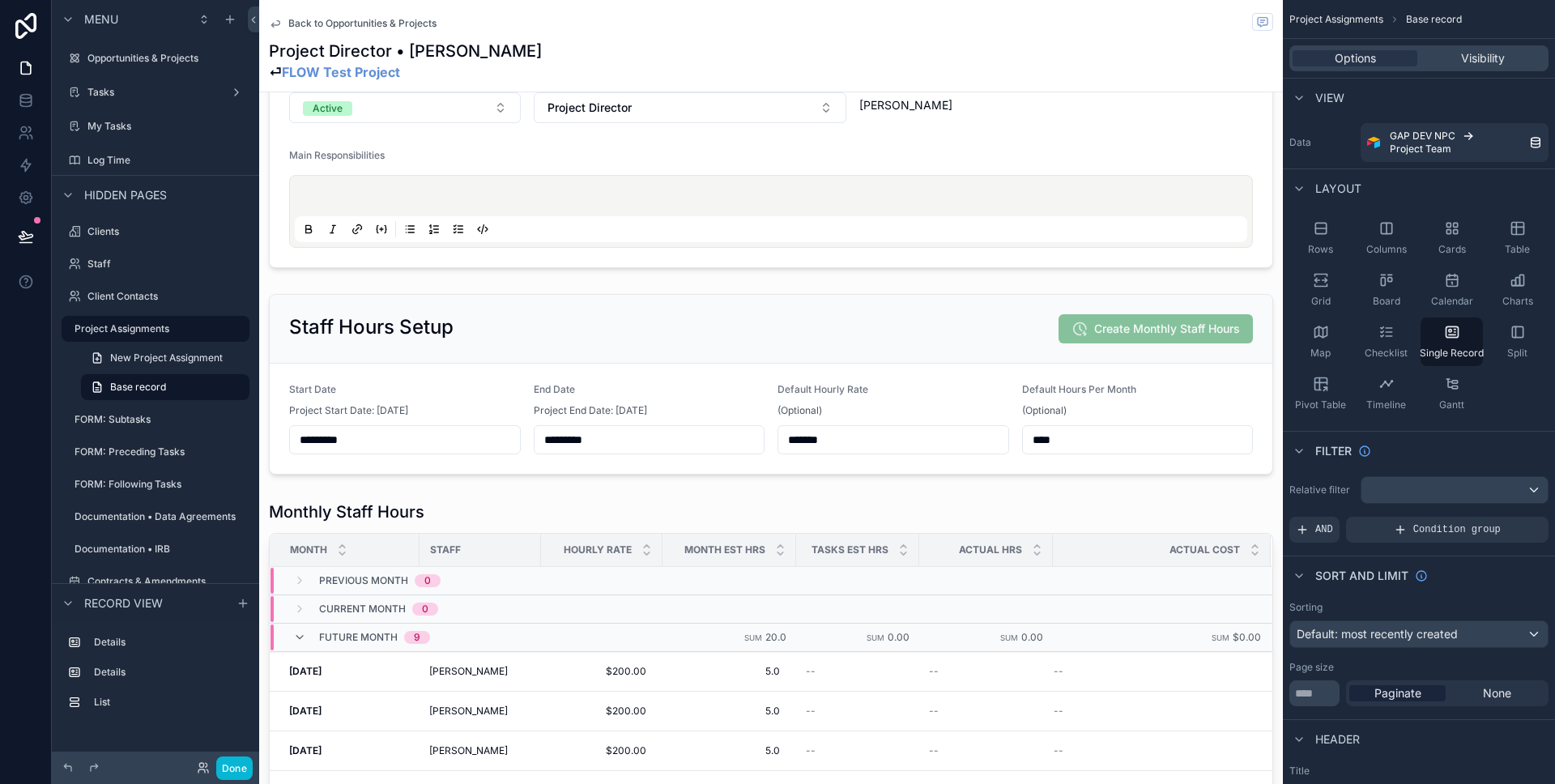
click at [299, 19] on span "Back to Opportunities & Projects" at bounding box center [362, 24] width 148 height 13
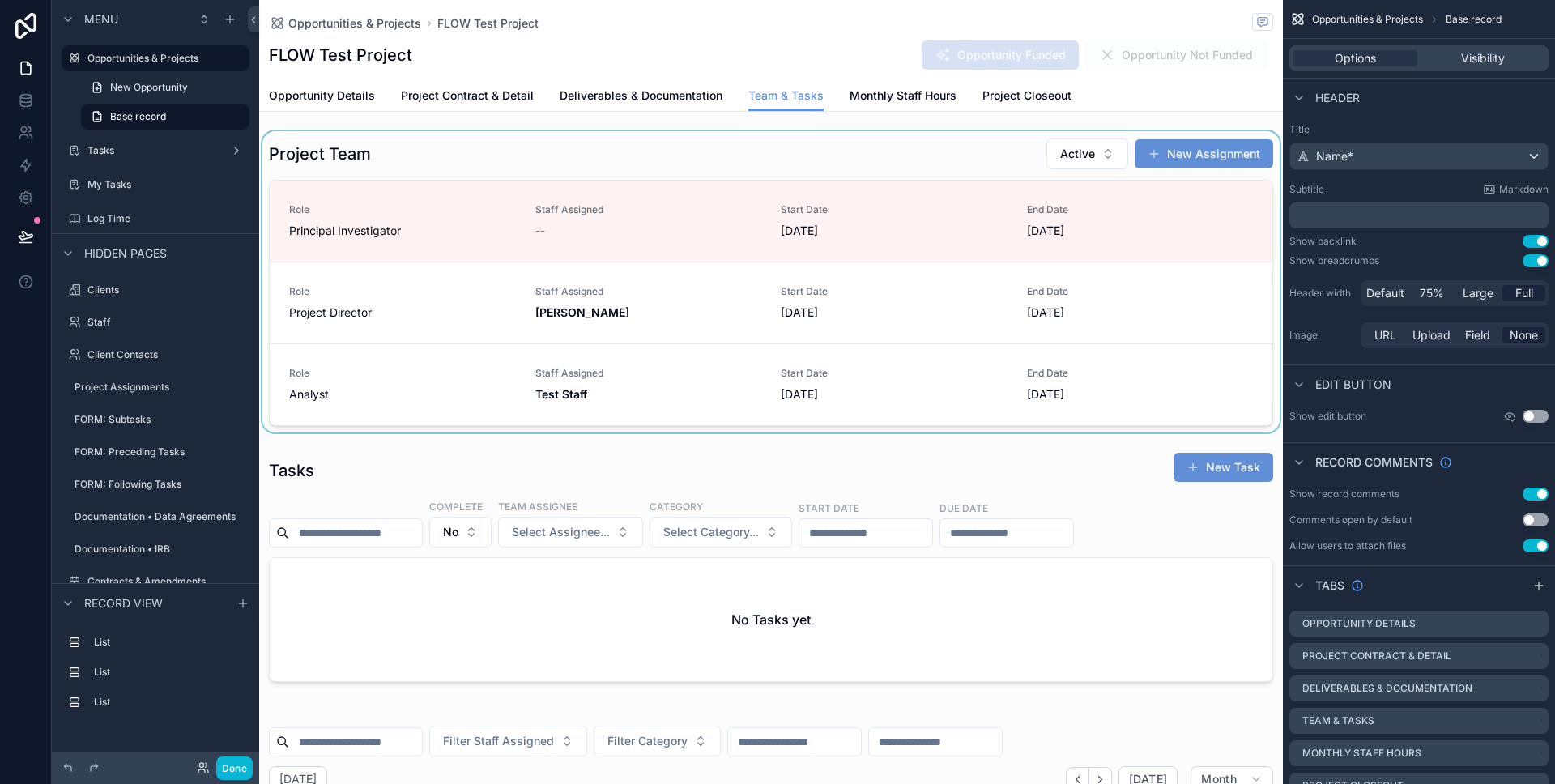
click at [880, 160] on div "scrollable content" at bounding box center [771, 281] width 1024 height 302
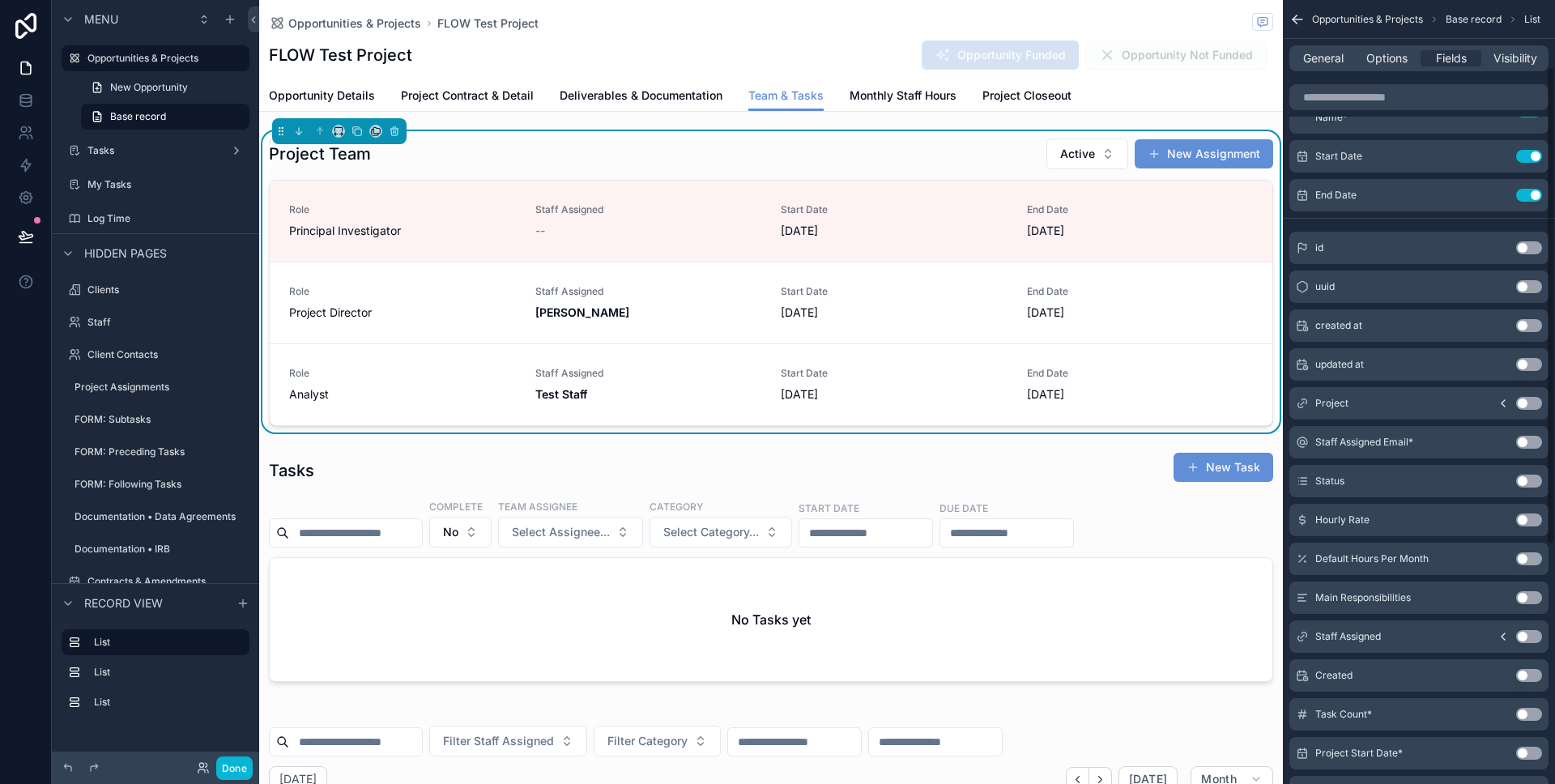
scroll to position [109, 0]
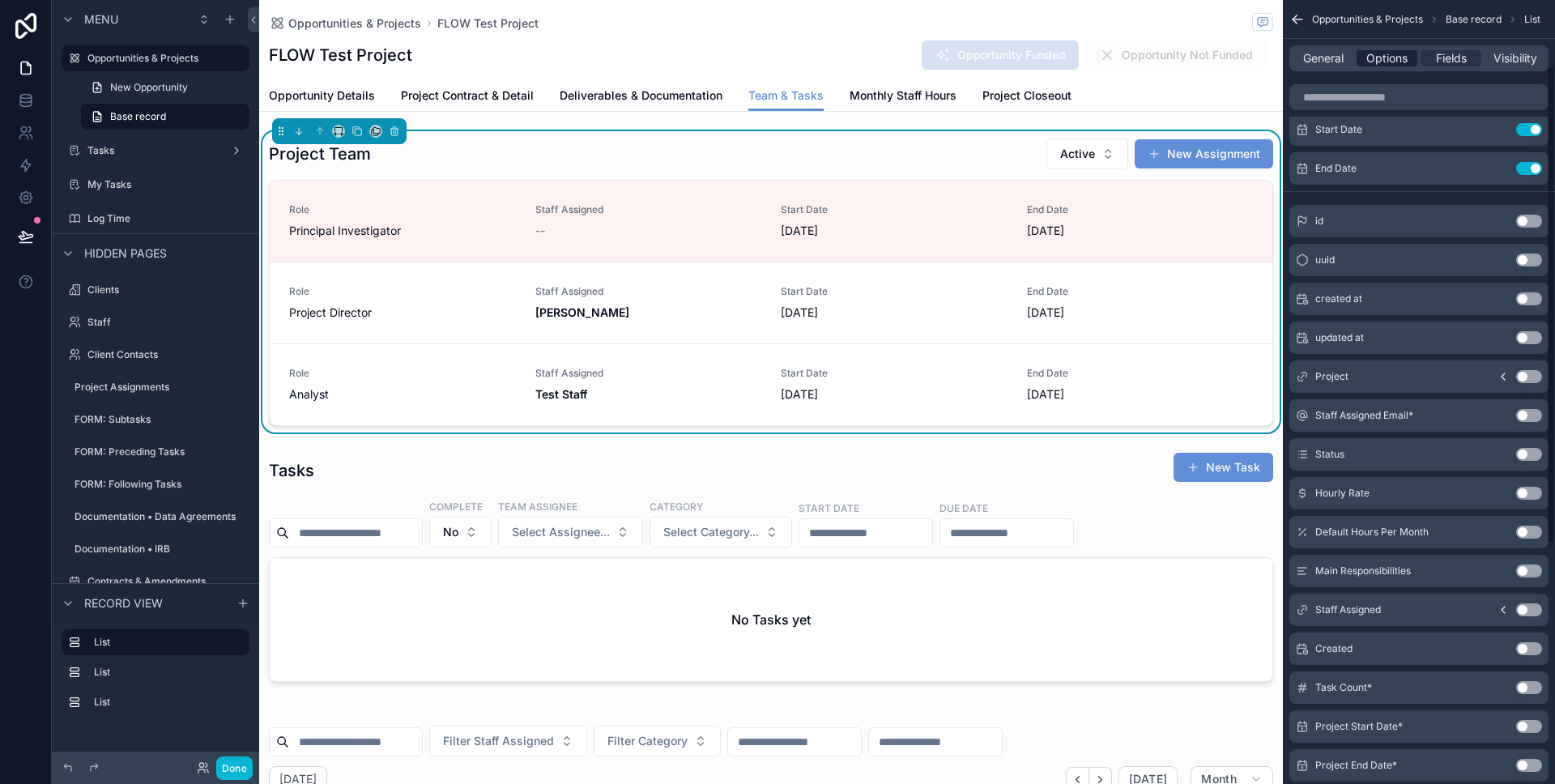
click at [1381, 56] on span "Options" at bounding box center [1386, 57] width 41 height 16
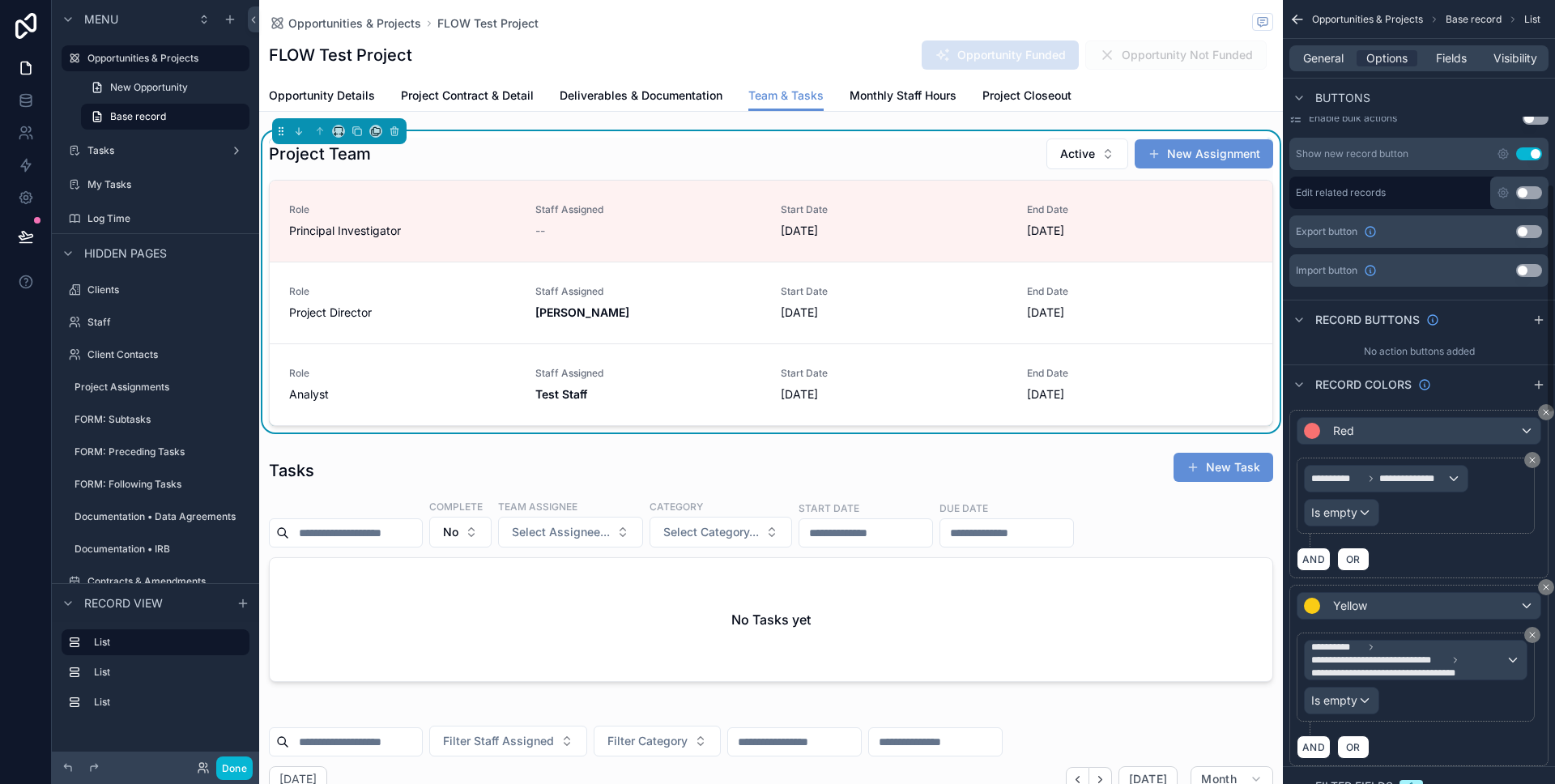
scroll to position [644, 0]
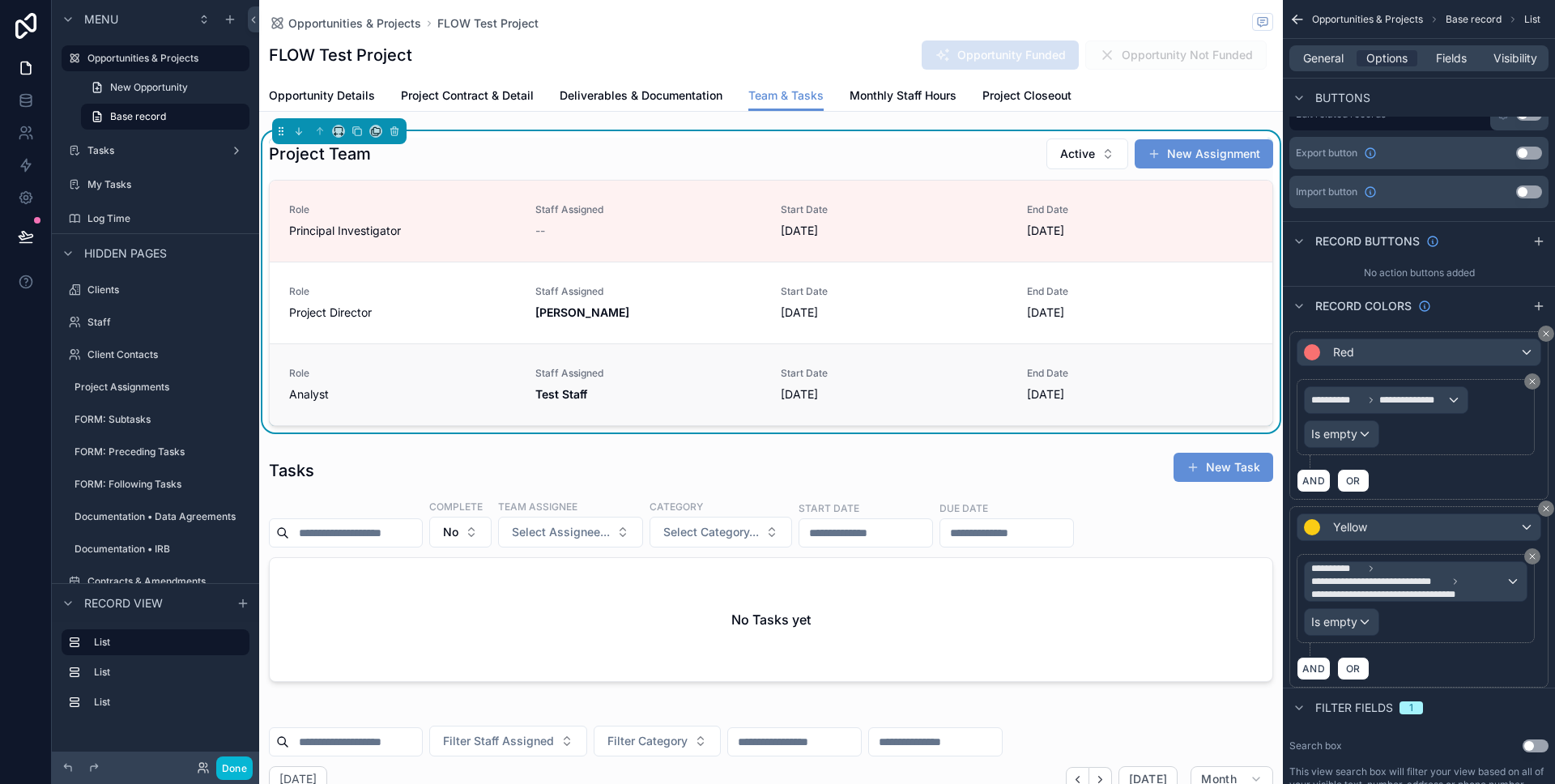
click at [615, 378] on span "Staff Assigned" at bounding box center [648, 373] width 227 height 13
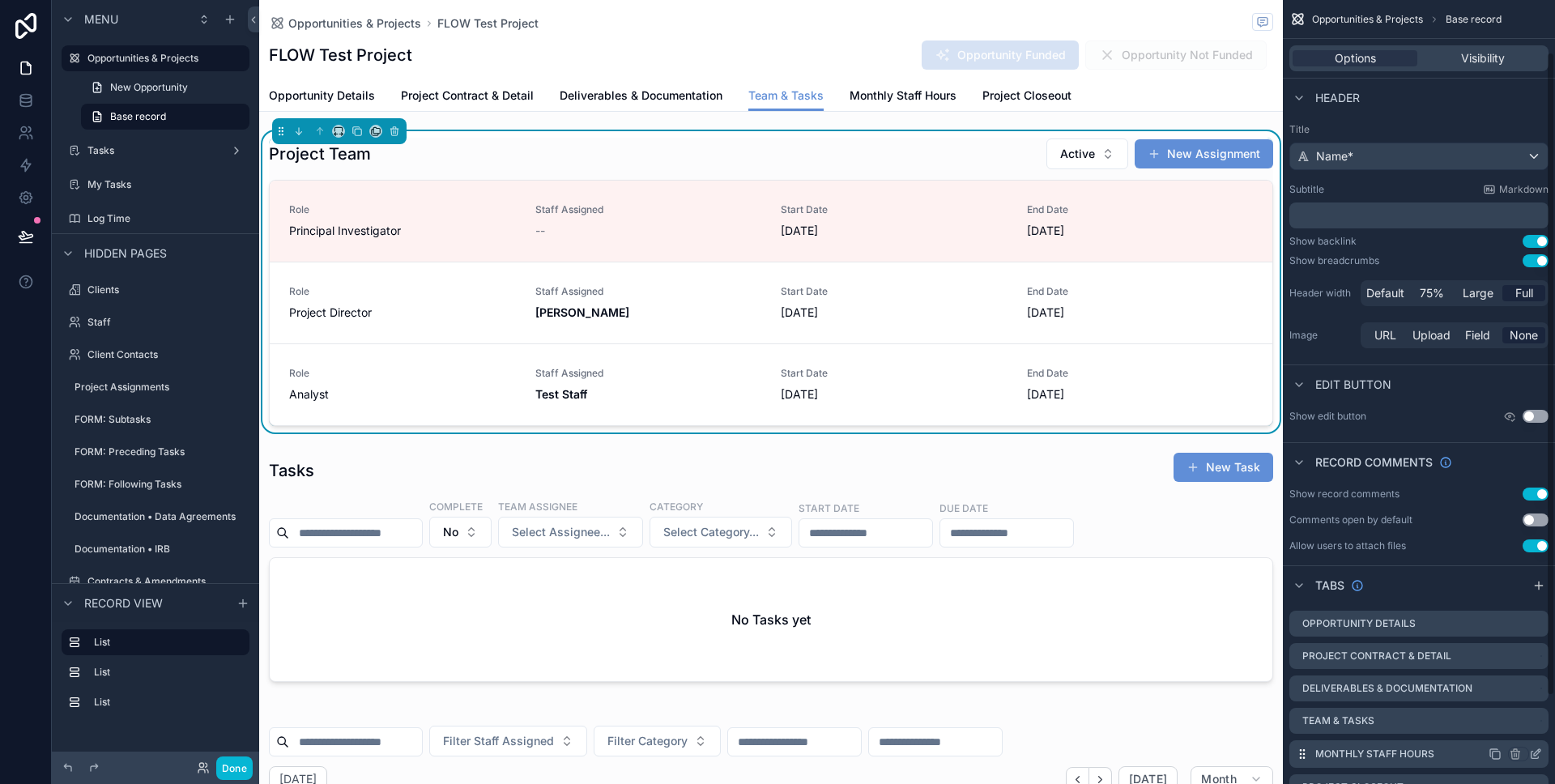
scroll to position [168, 0]
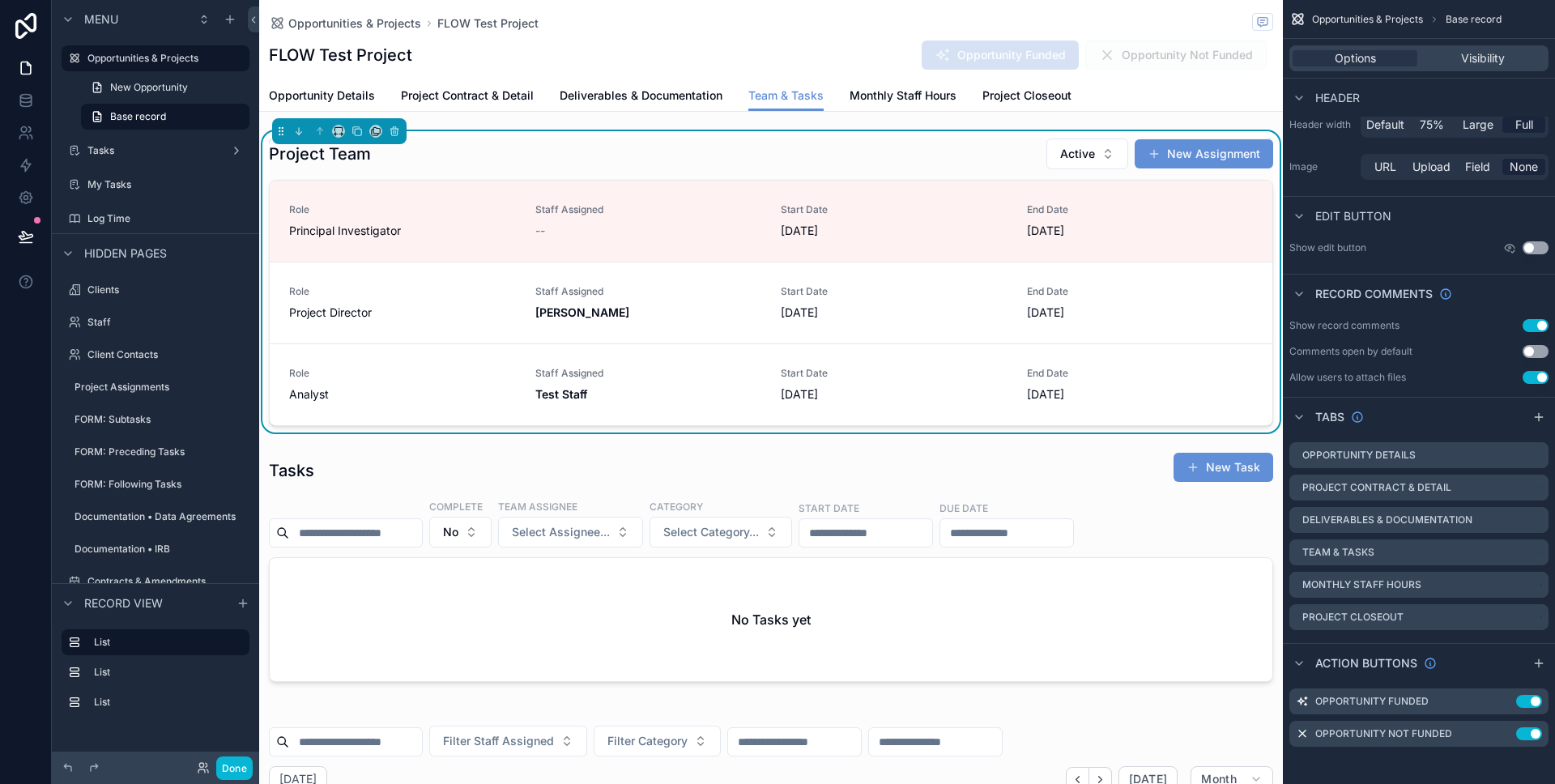
click at [916, 149] on div "Project Team Active New Assignment" at bounding box center [771, 154] width 1004 height 33
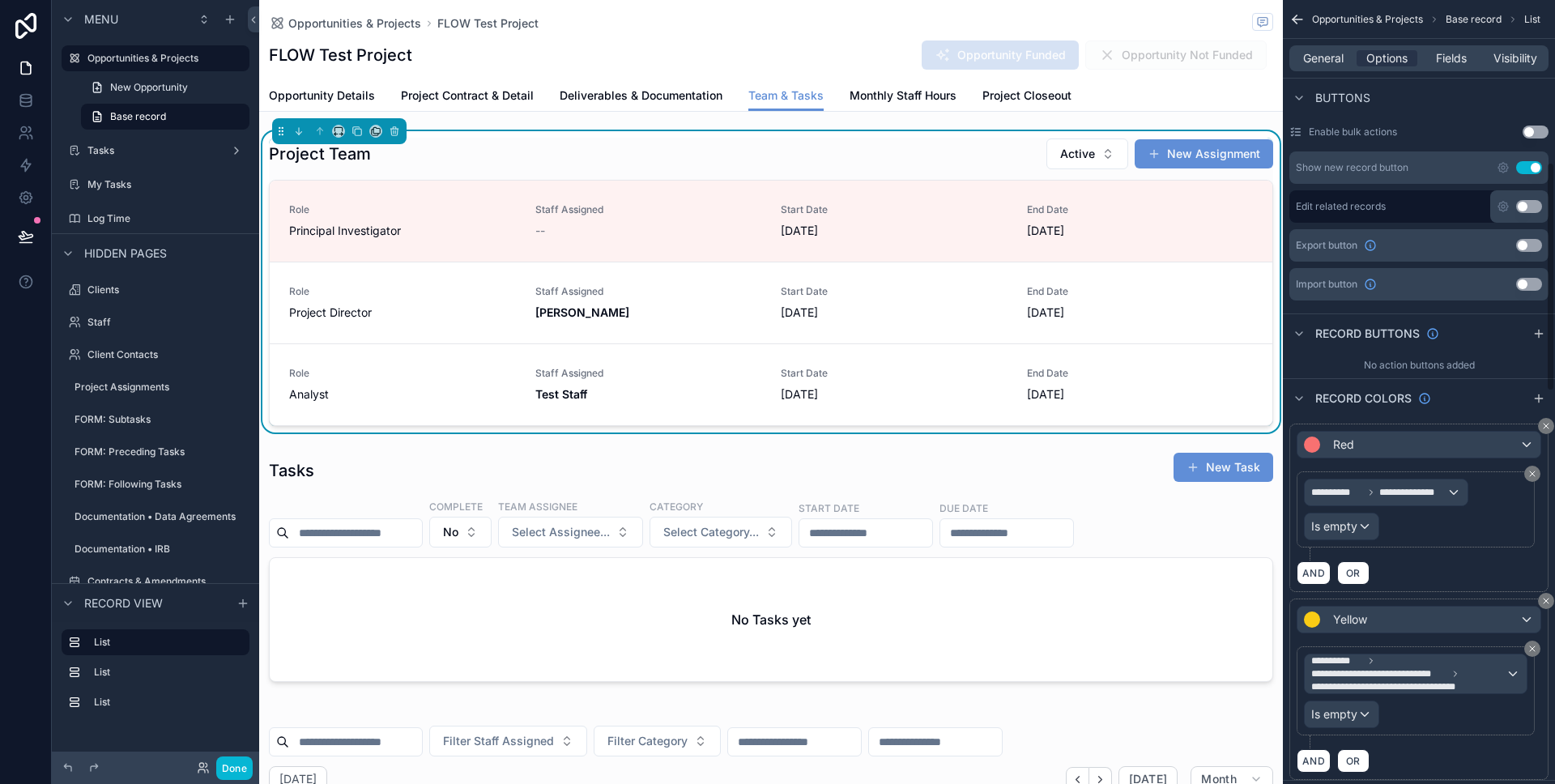
scroll to position [606, 0]
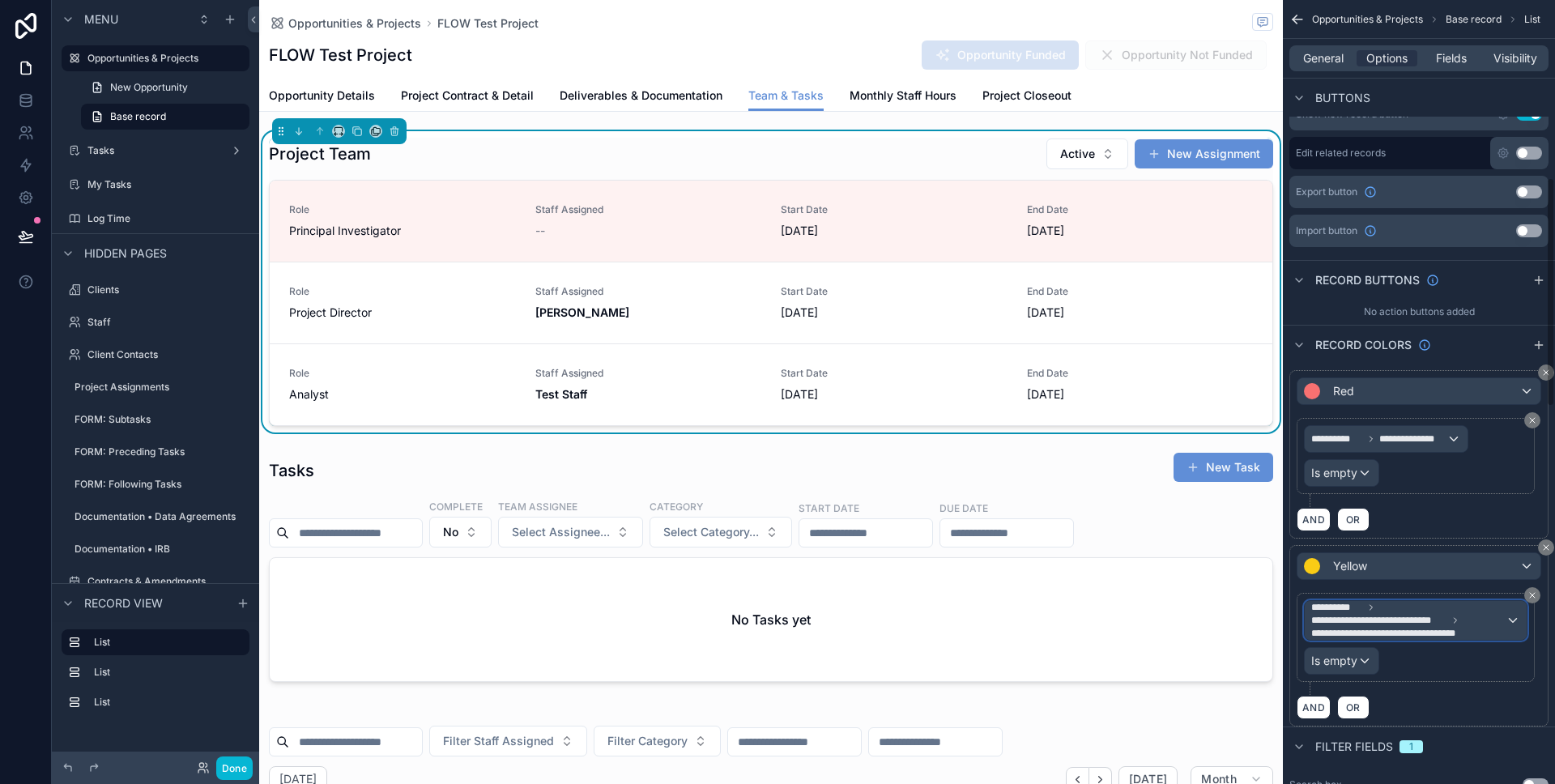
click at [1423, 633] on span "**********" at bounding box center [1393, 634] width 166 height 13
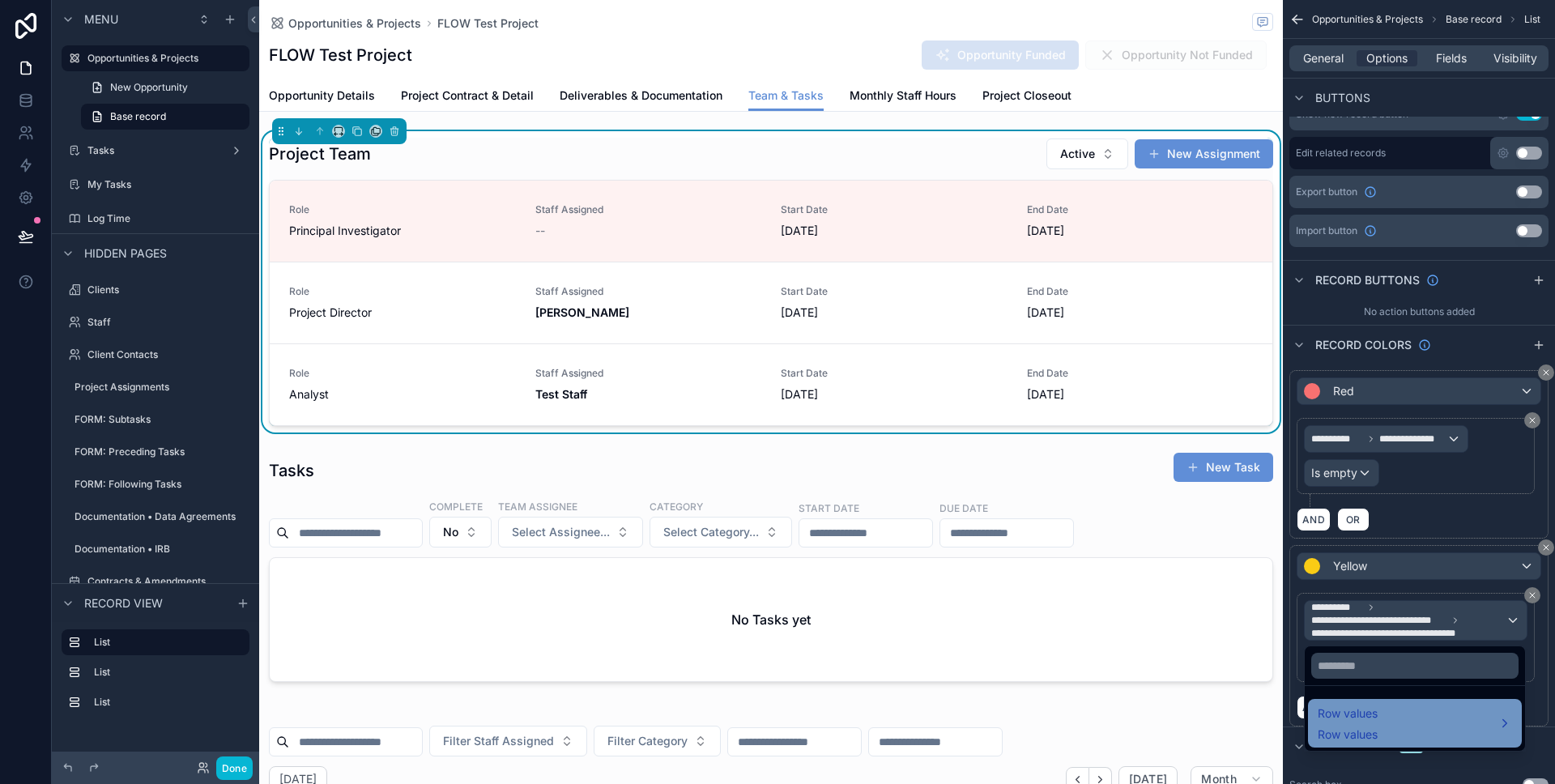
click at [1353, 718] on span "Row values" at bounding box center [1347, 713] width 60 height 19
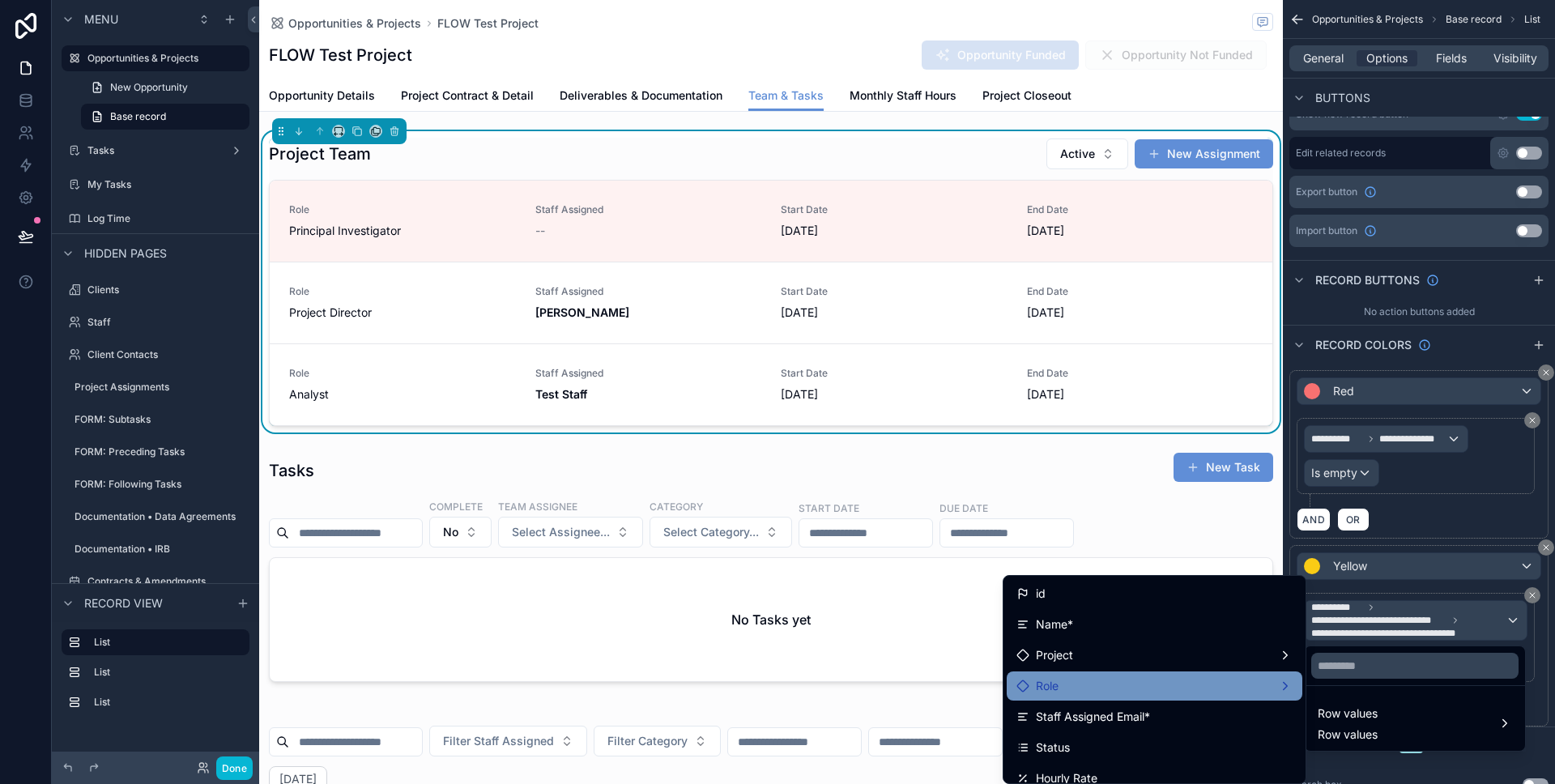
scroll to position [659, 0]
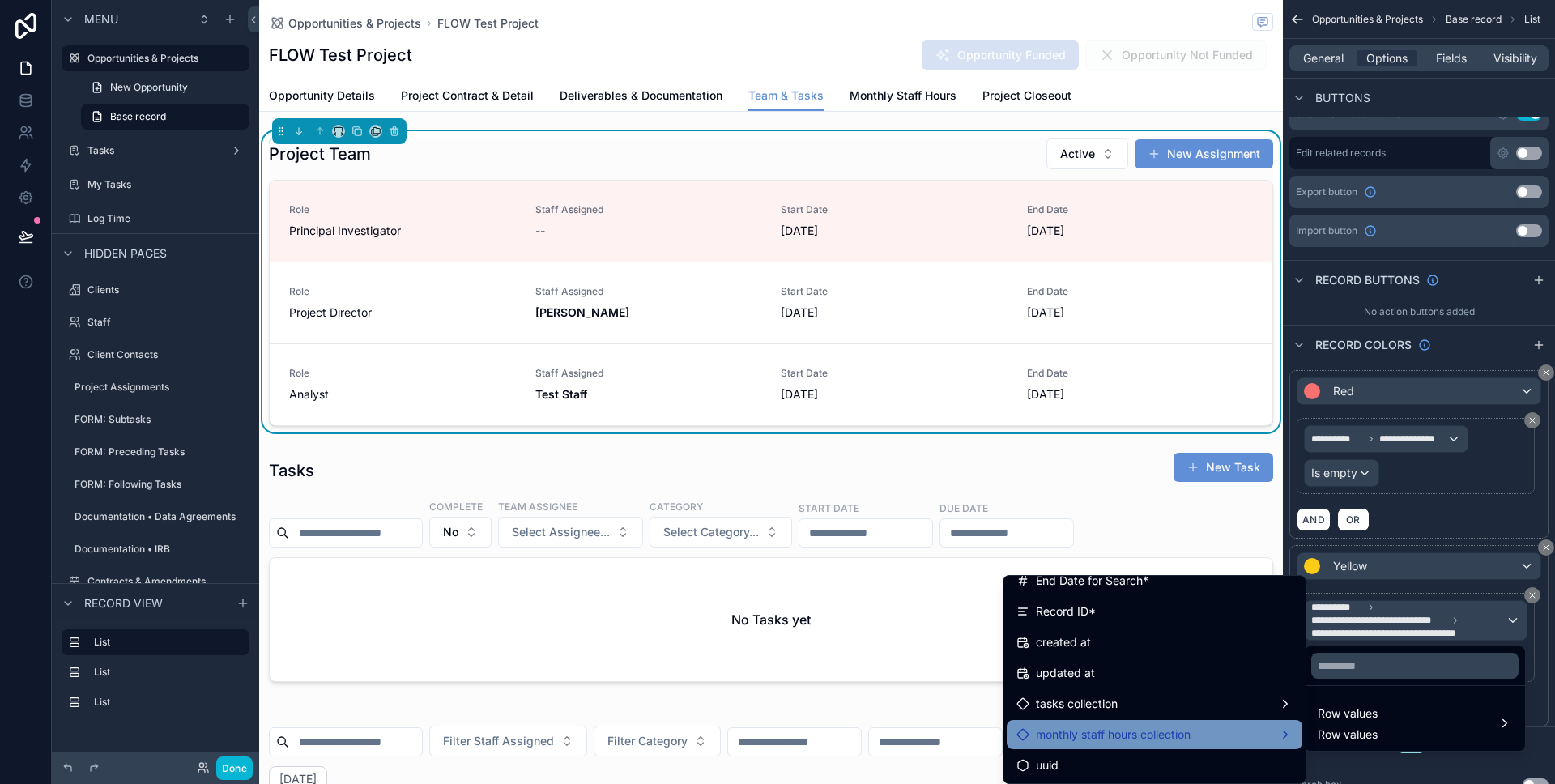
click at [1156, 727] on span "monthly staff hours collection" at bounding box center [1114, 734] width 155 height 19
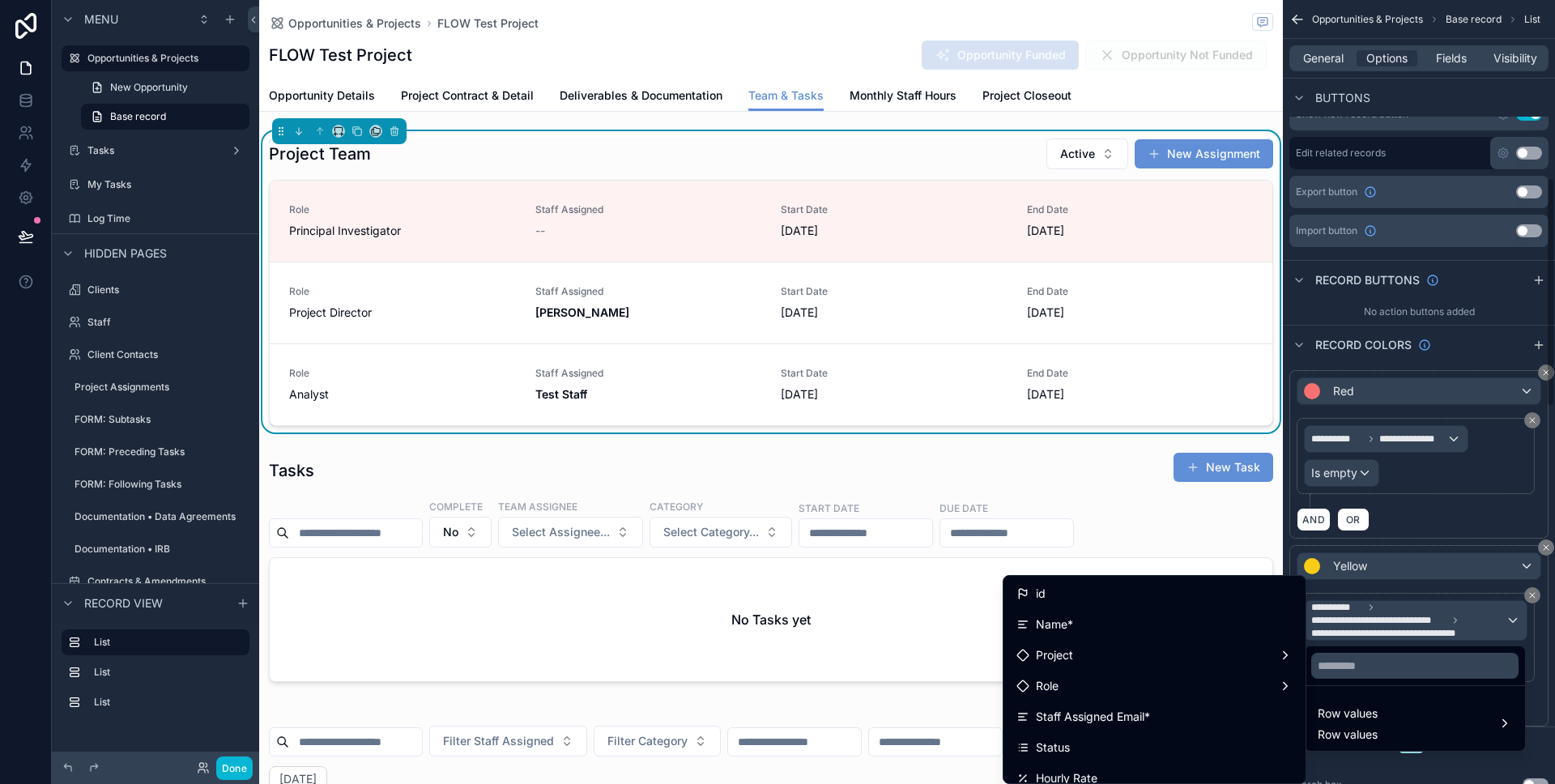
click at [1388, 632] on div "scrollable content" at bounding box center [778, 392] width 1555 height 784
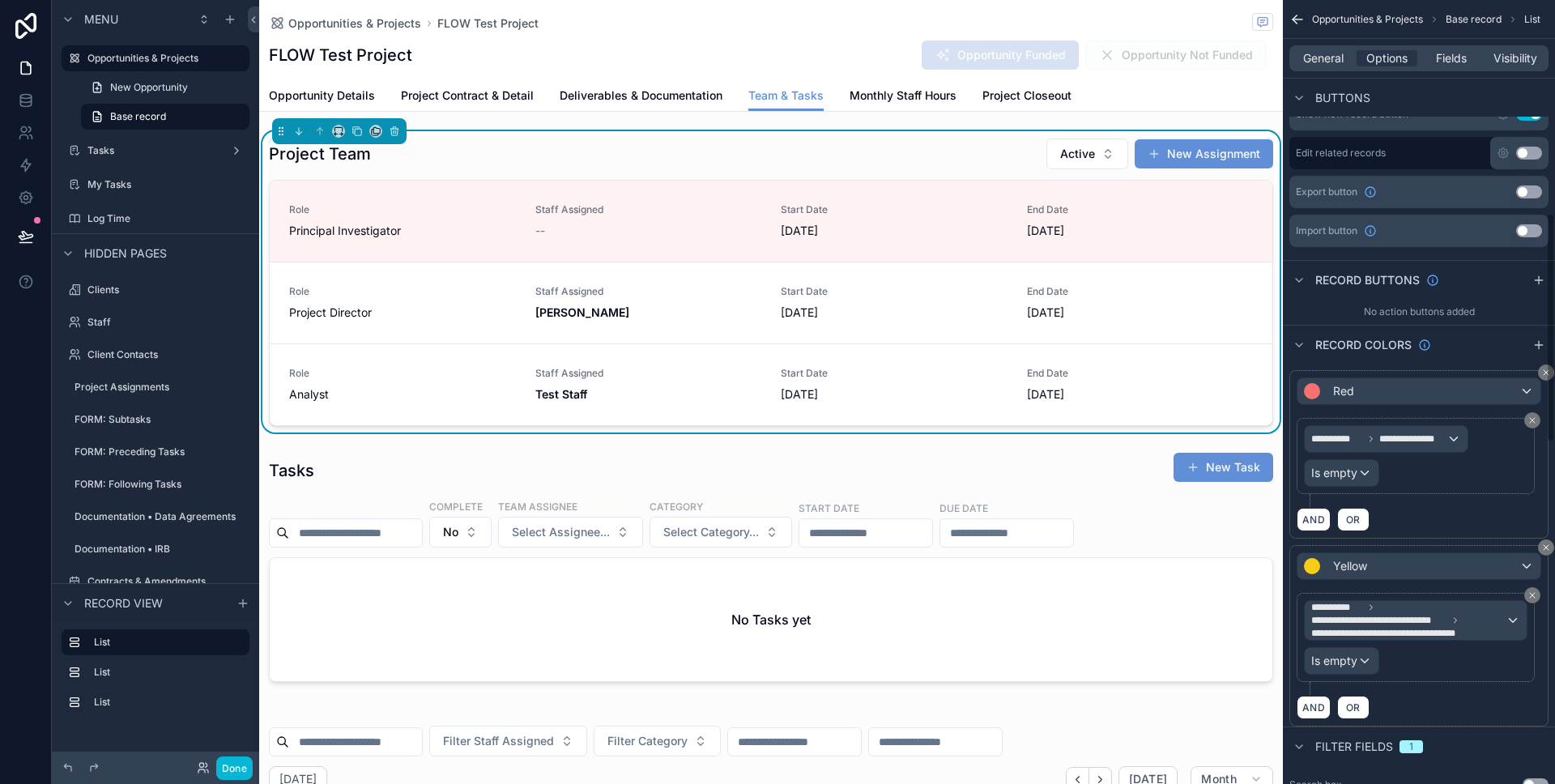
scroll to position [732, 0]
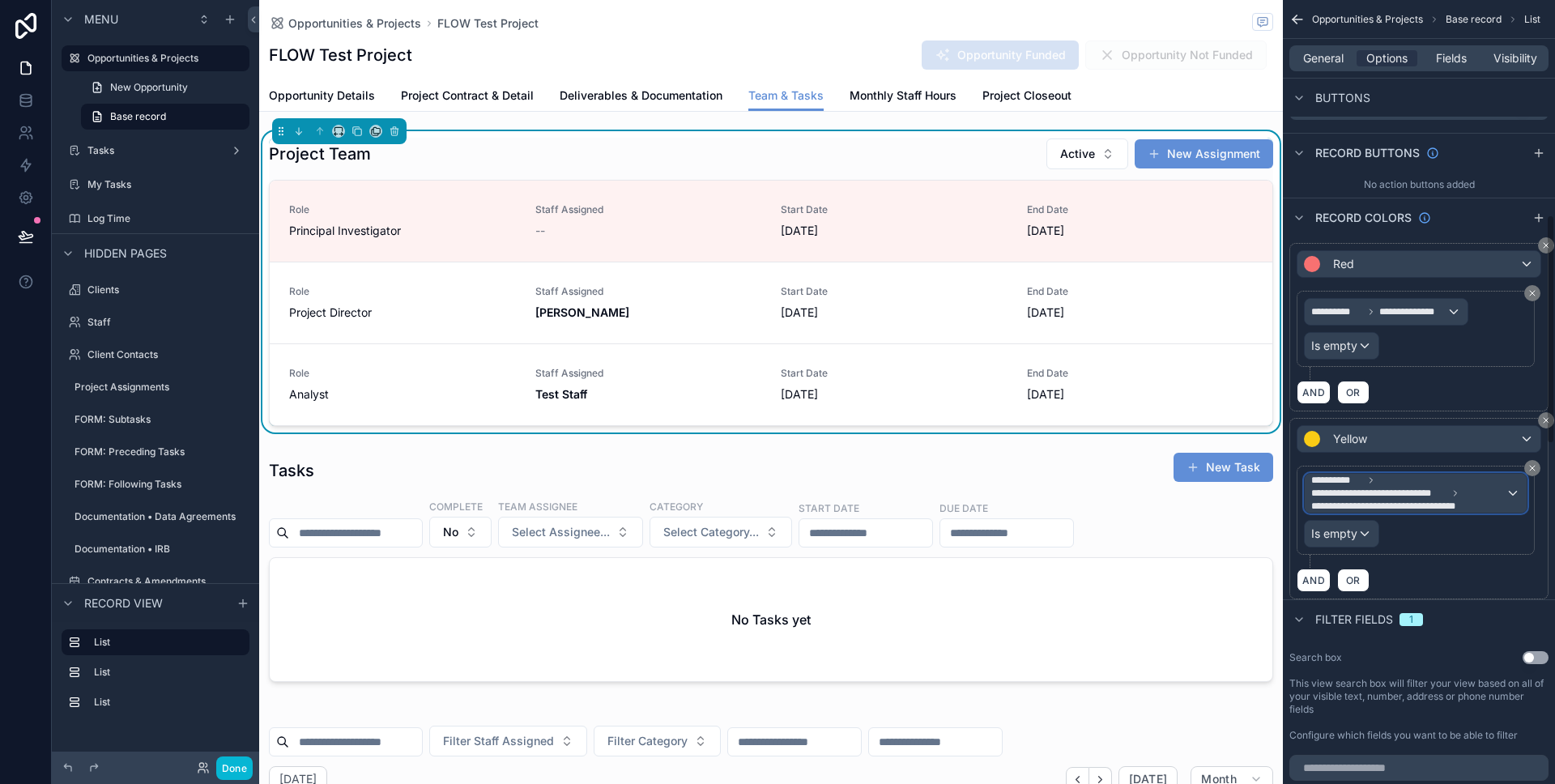
click at [1388, 478] on span "**********" at bounding box center [1408, 493] width 194 height 39
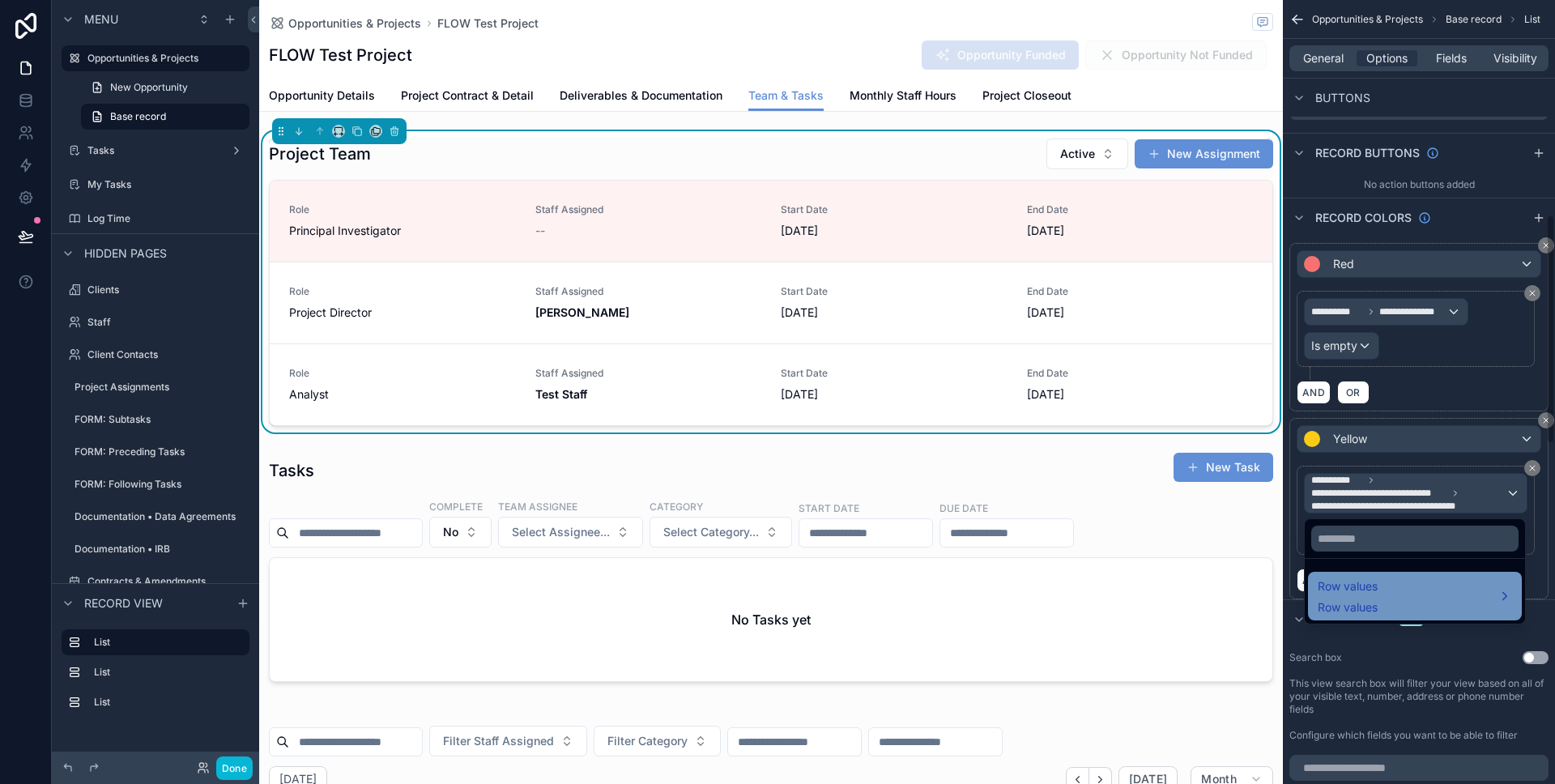
click at [1352, 586] on span "Row values" at bounding box center [1347, 586] width 60 height 19
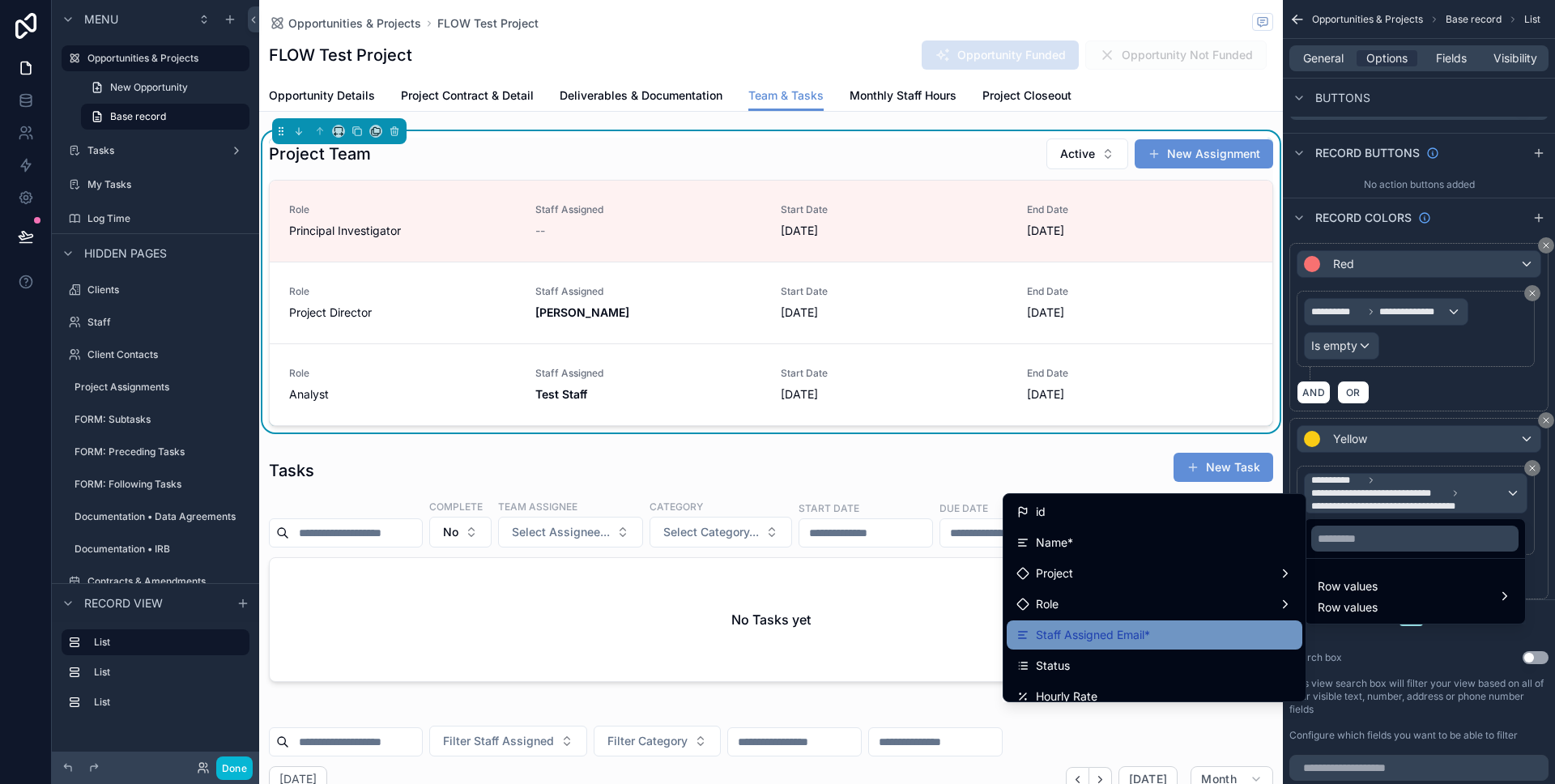
scroll to position [659, 0]
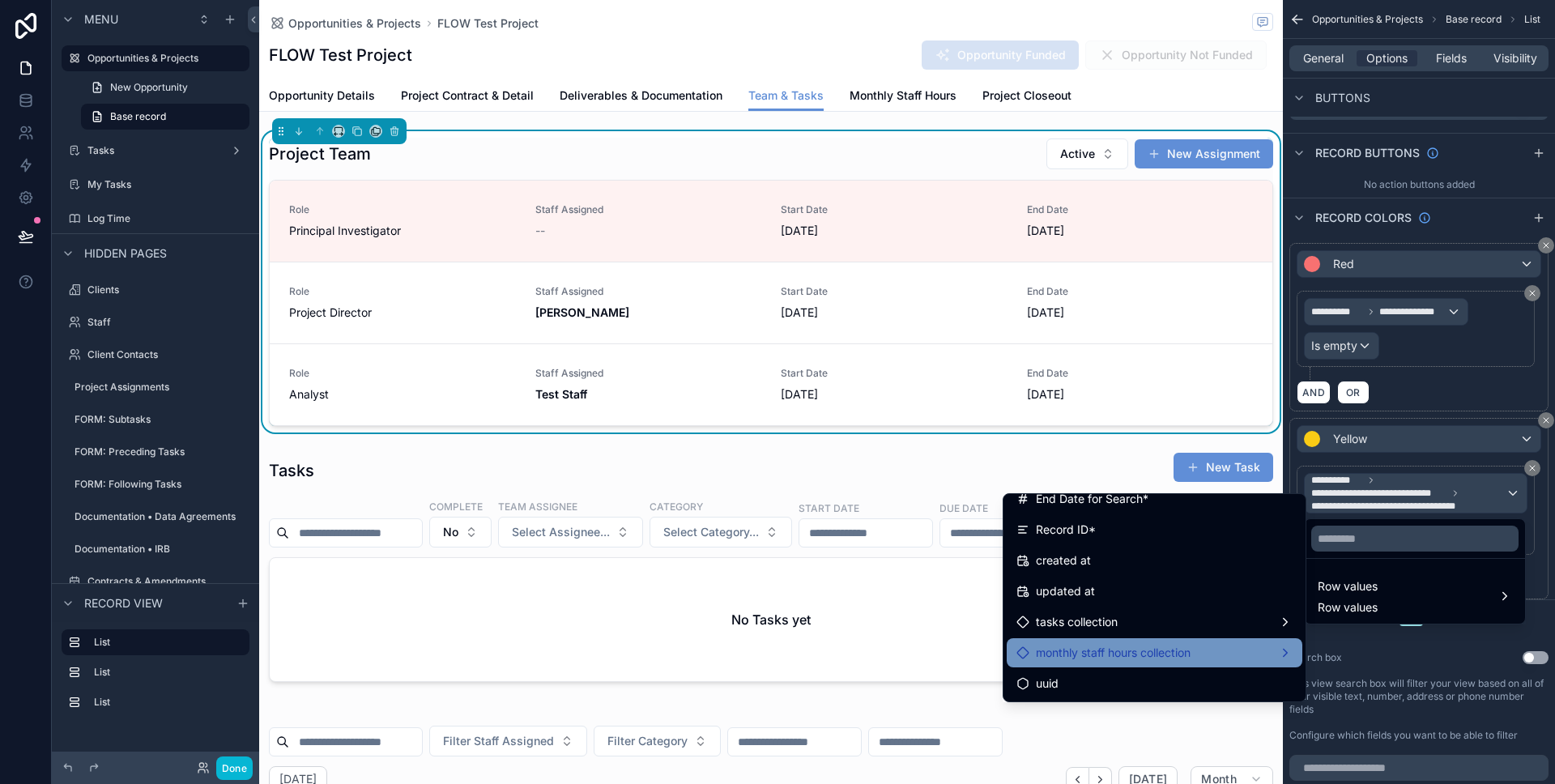
click at [1149, 651] on span "monthly staff hours collection" at bounding box center [1114, 653] width 155 height 19
click at [1389, 656] on span "monthly staff hours collection count" at bounding box center [1431, 654] width 188 height 19
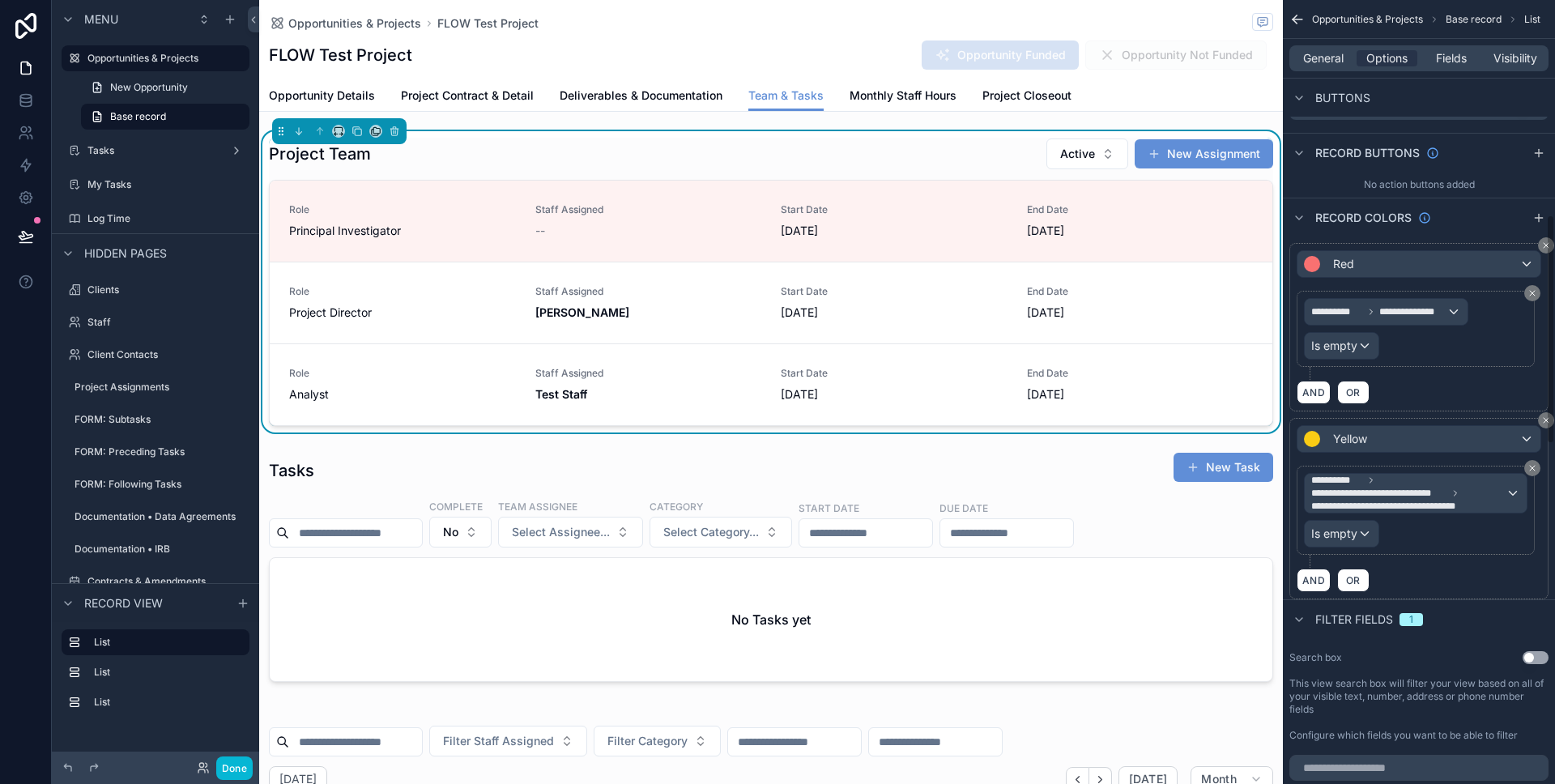
scroll to position [0, 883]
click at [1339, 528] on span "Is empty" at bounding box center [1334, 533] width 46 height 16
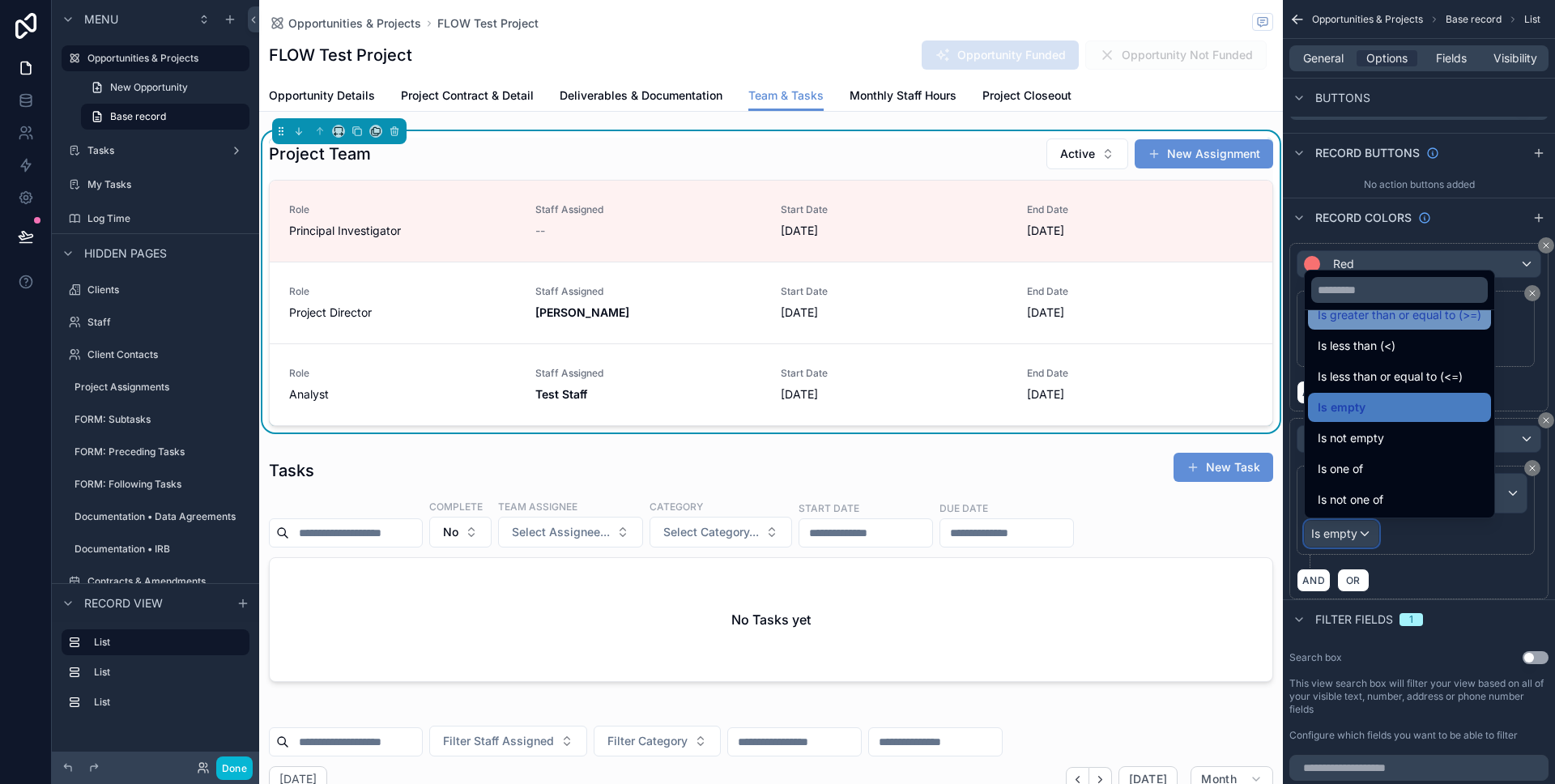
scroll to position [0, 0]
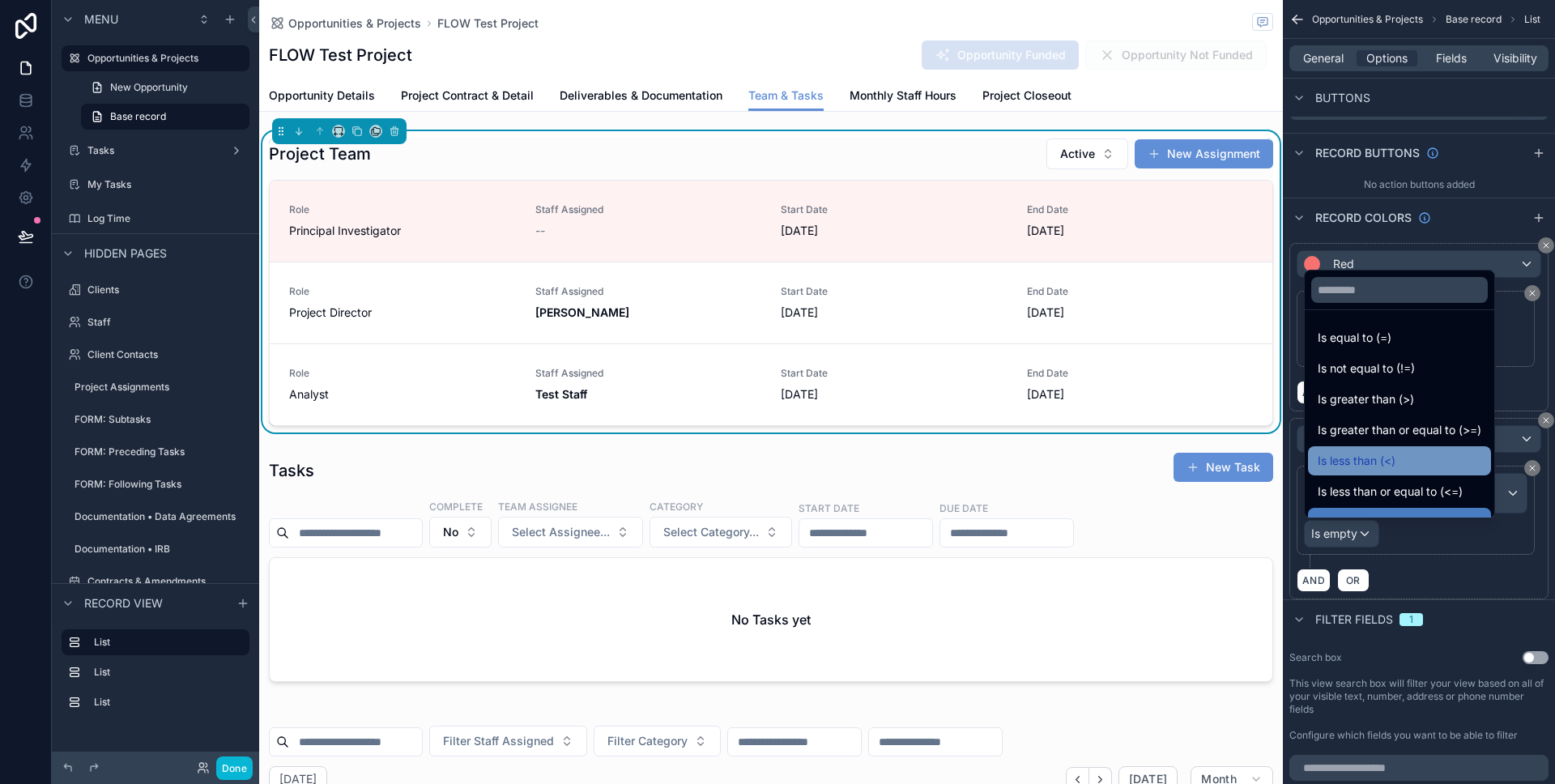
click at [1342, 452] on span "Is less than (<)" at bounding box center [1356, 460] width 78 height 19
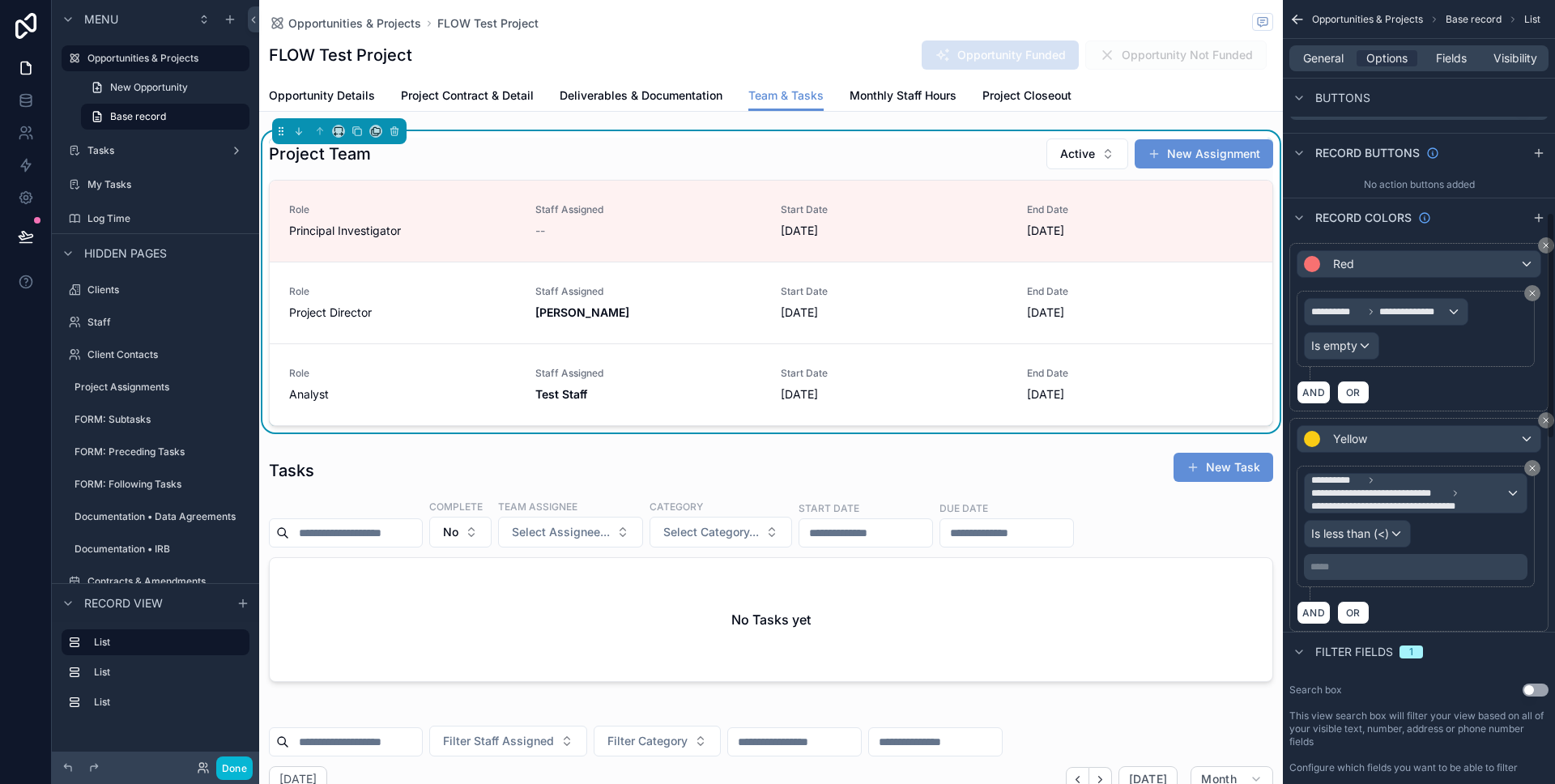
click at [1348, 564] on p "***** ﻿" at bounding box center [1417, 567] width 214 height 13
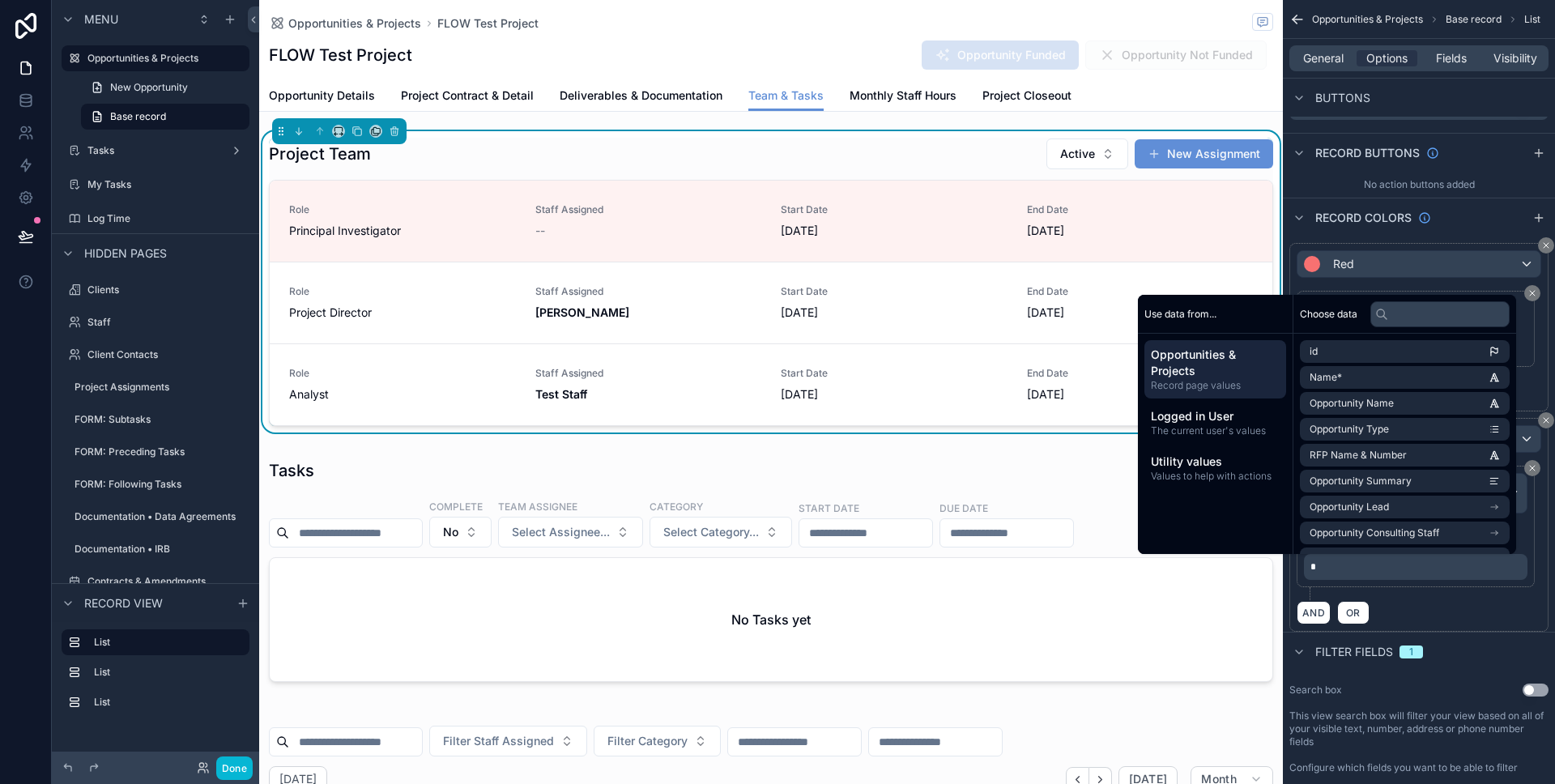
click at [1431, 610] on div "AND OR" at bounding box center [1418, 612] width 244 height 24
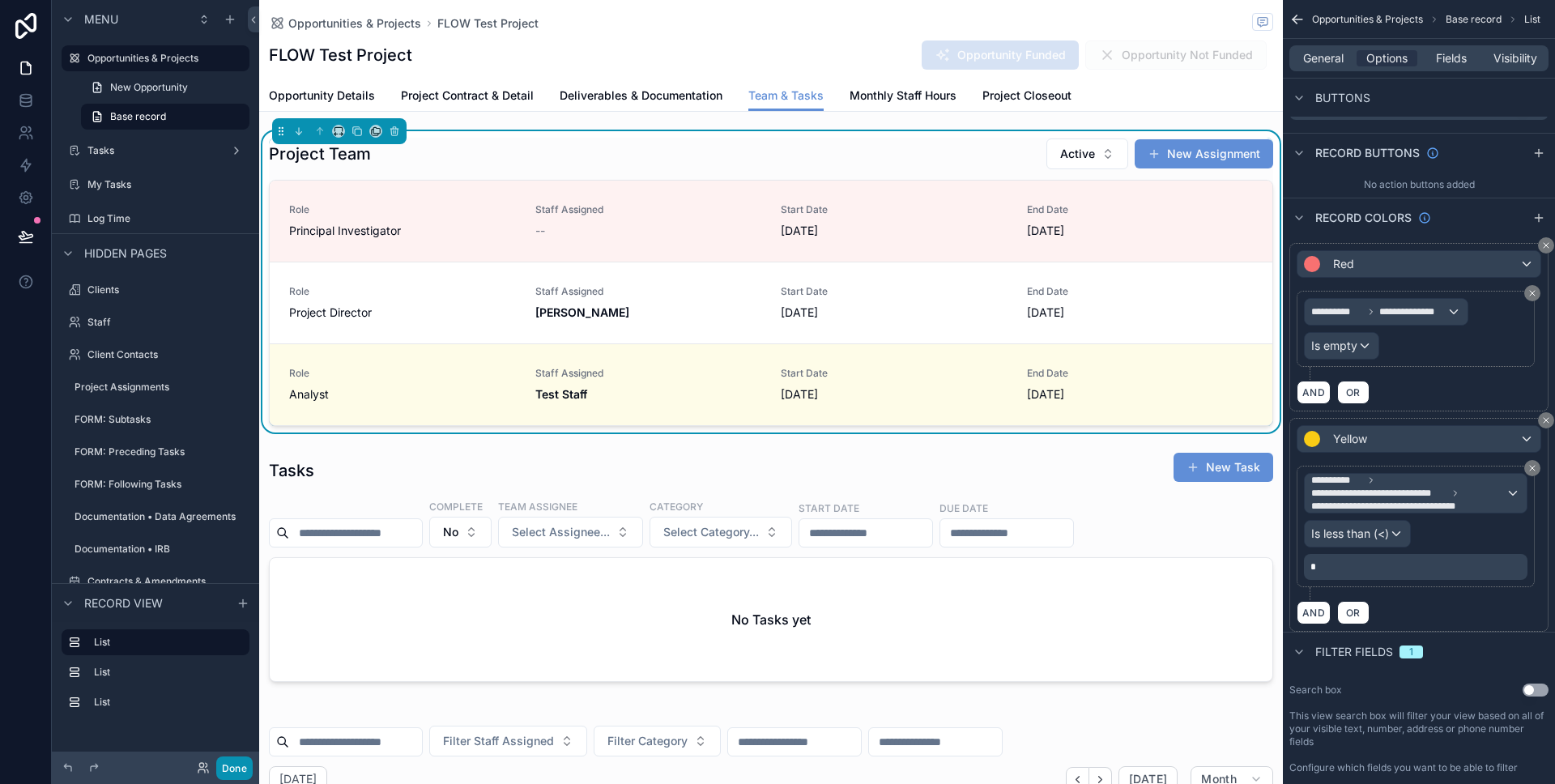
click at [216, 771] on button "Done" at bounding box center [235, 768] width 36 height 24
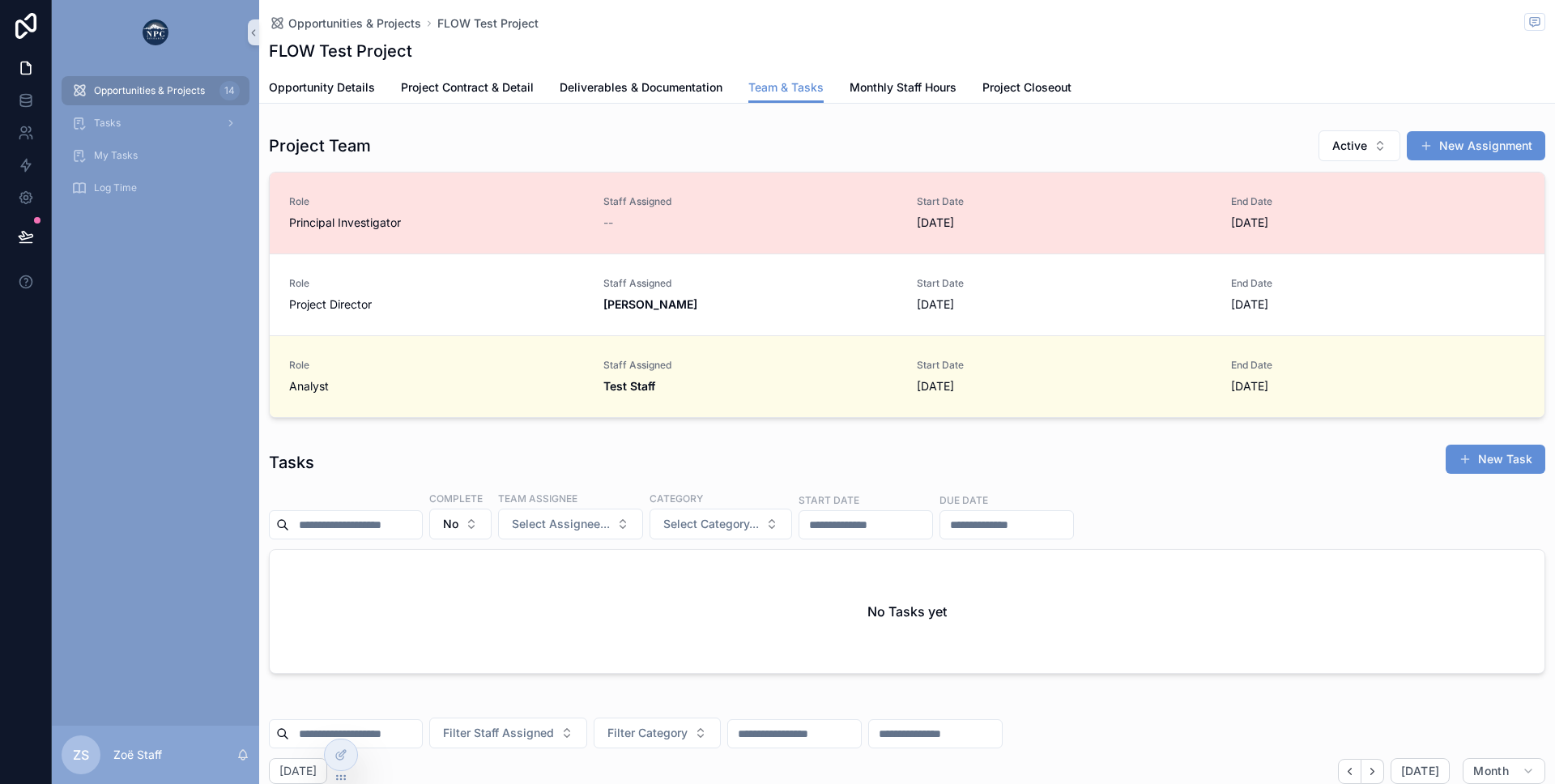
click at [698, 241] on link "Role Principal Investigator Staff Assigned -- Start Date [DATE] End Date [DATE]" at bounding box center [907, 213] width 1274 height 81
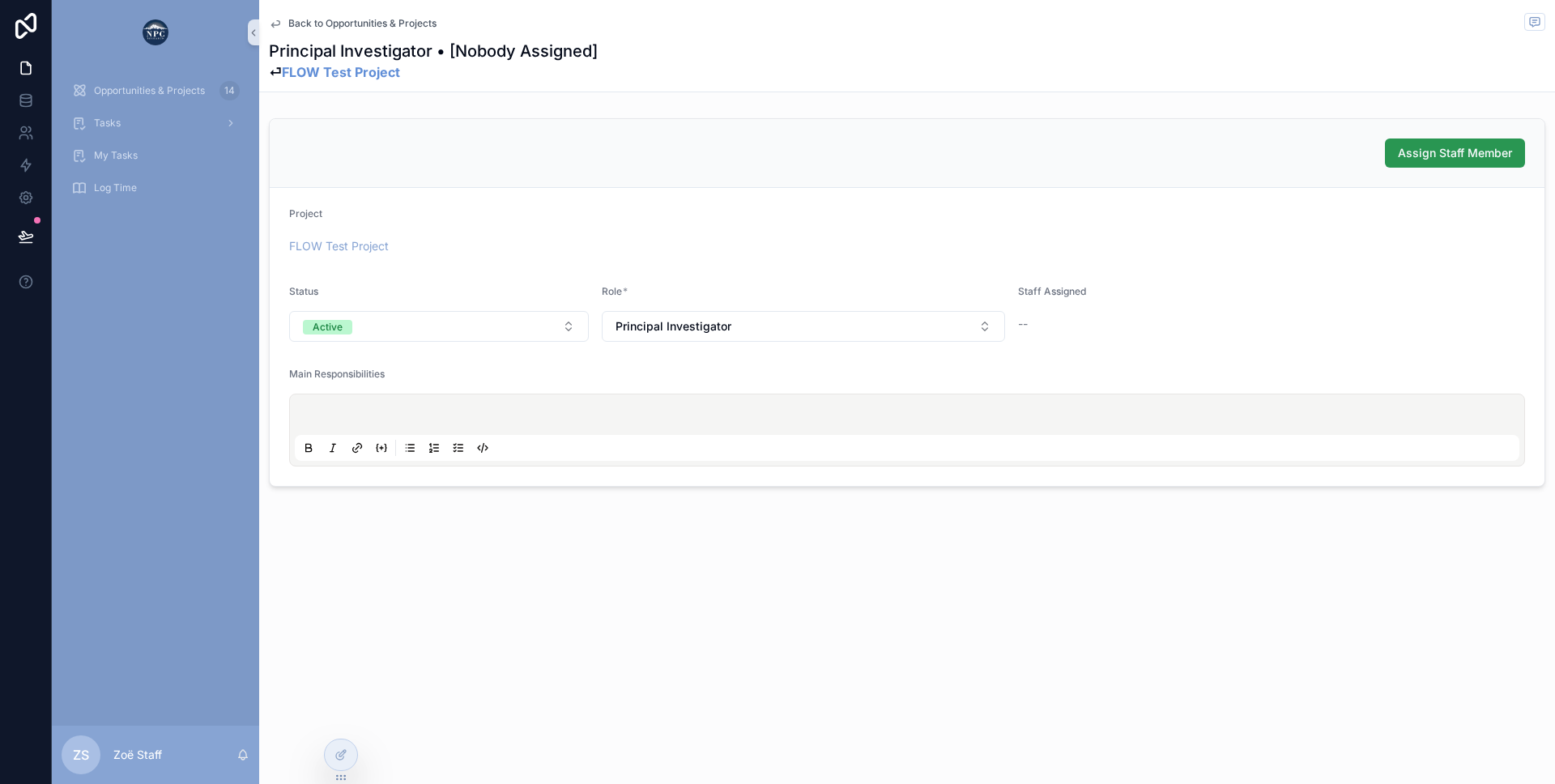
click at [1431, 155] on span "Assign Staff Member" at bounding box center [1454, 152] width 114 height 16
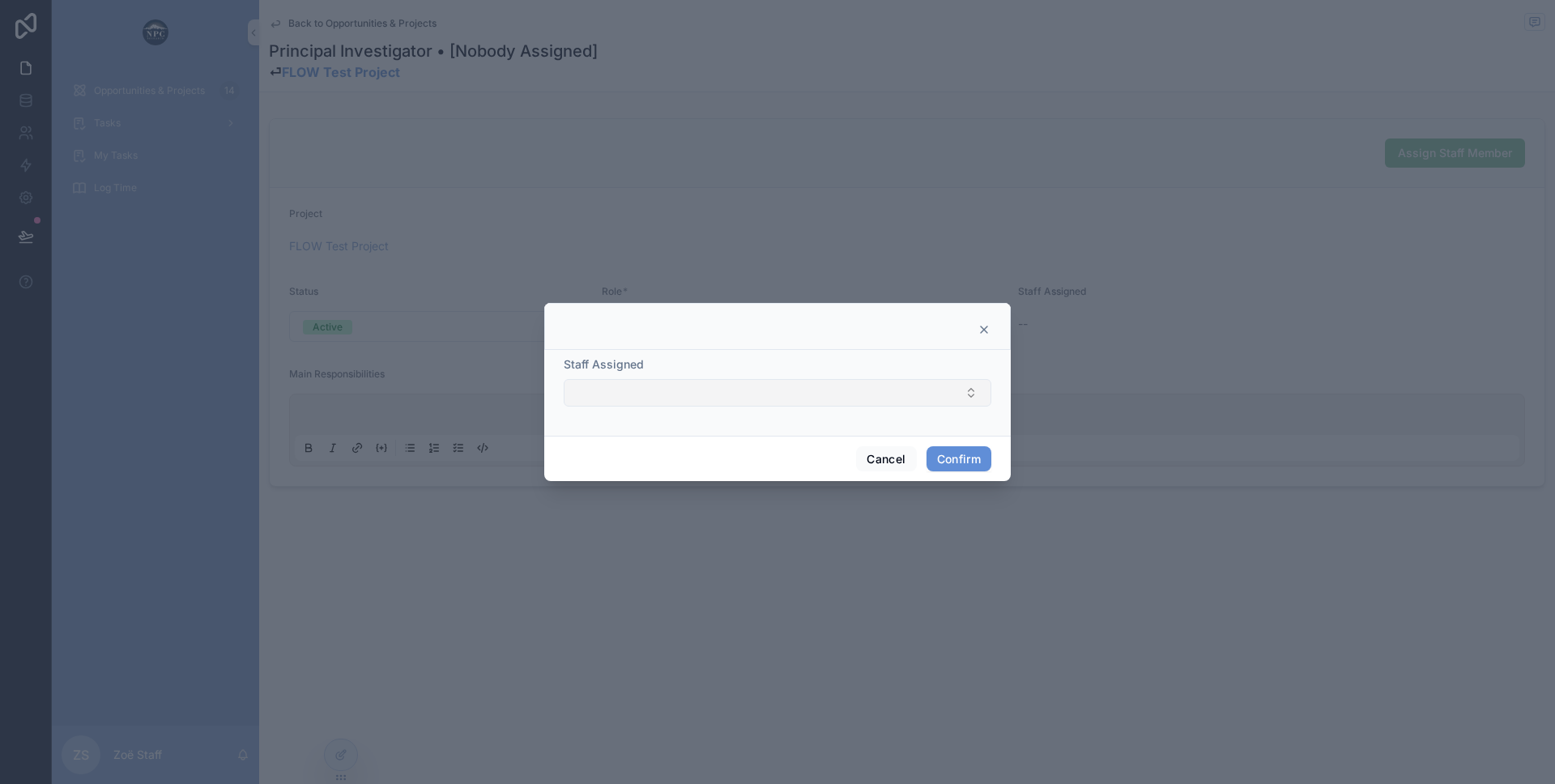
click at [677, 380] on button "Select Button" at bounding box center [778, 392] width 428 height 28
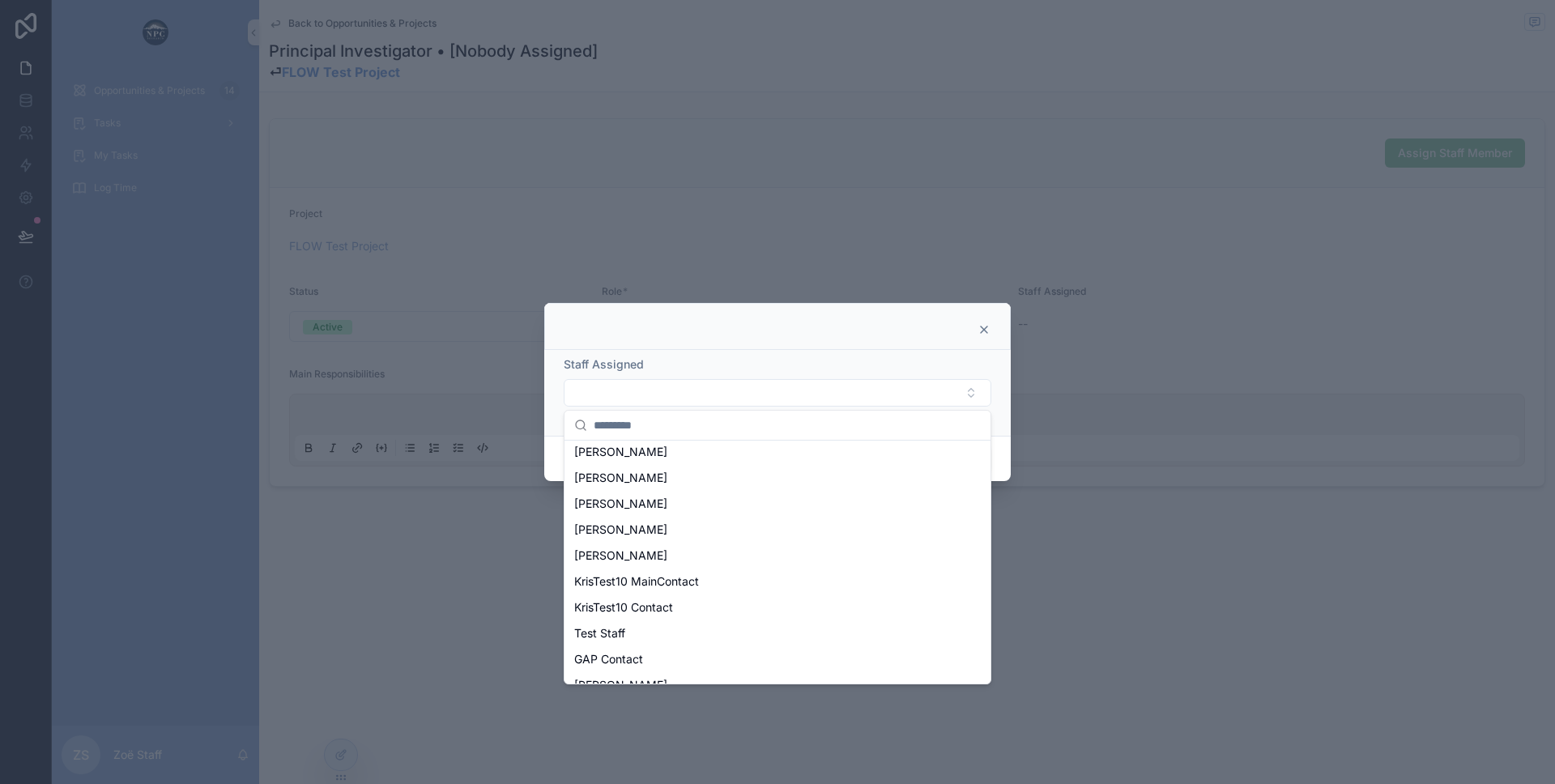
scroll to position [230, 0]
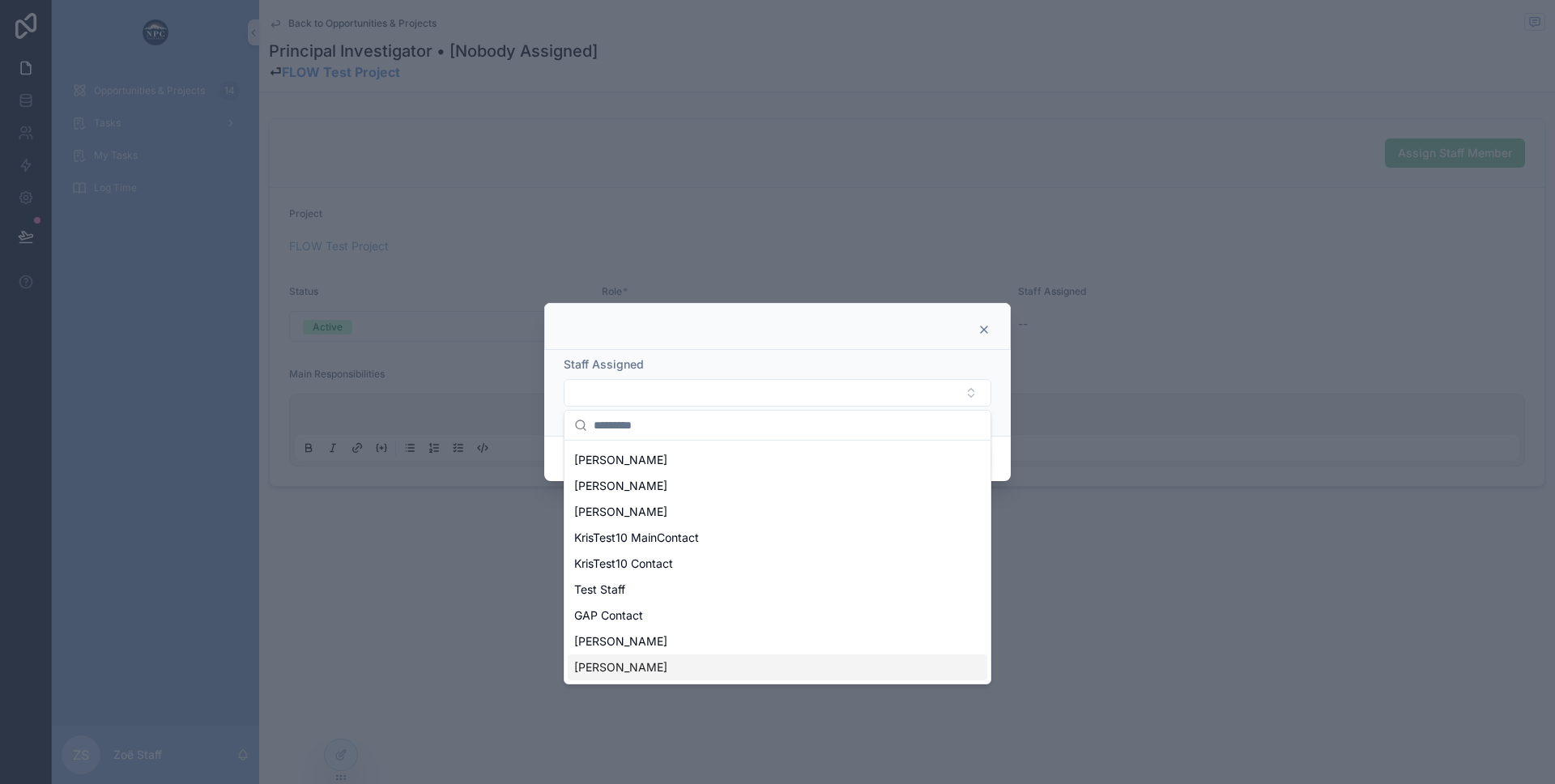
click at [628, 663] on div "[PERSON_NAME]" at bounding box center [778, 666] width 419 height 26
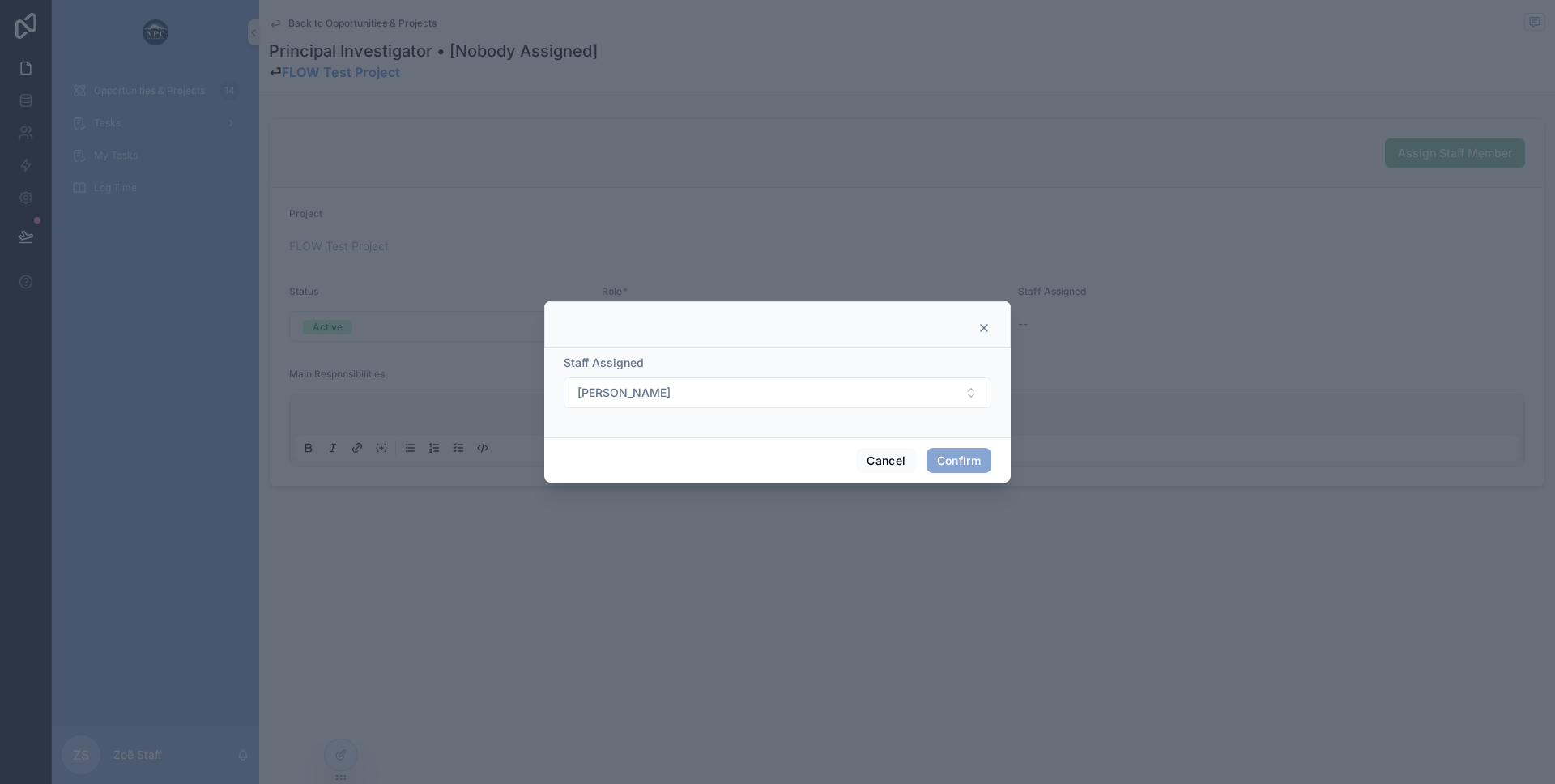
click at [958, 462] on button "Confirm" at bounding box center [959, 460] width 65 height 26
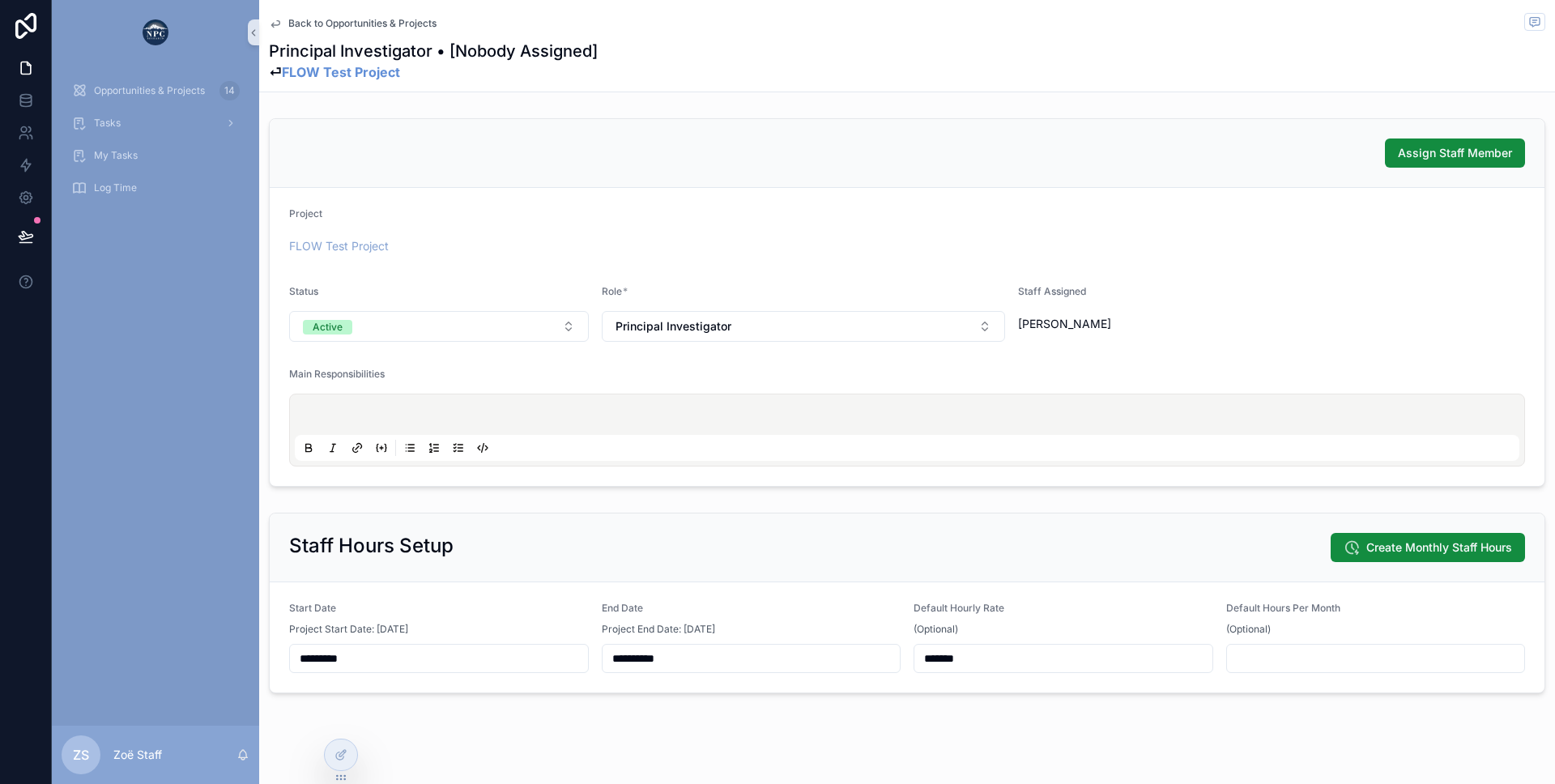
click at [913, 177] on div "Assign Staff Member" at bounding box center [907, 153] width 1274 height 69
click at [339, 27] on span "Back to Opportunities & Projects" at bounding box center [362, 24] width 148 height 13
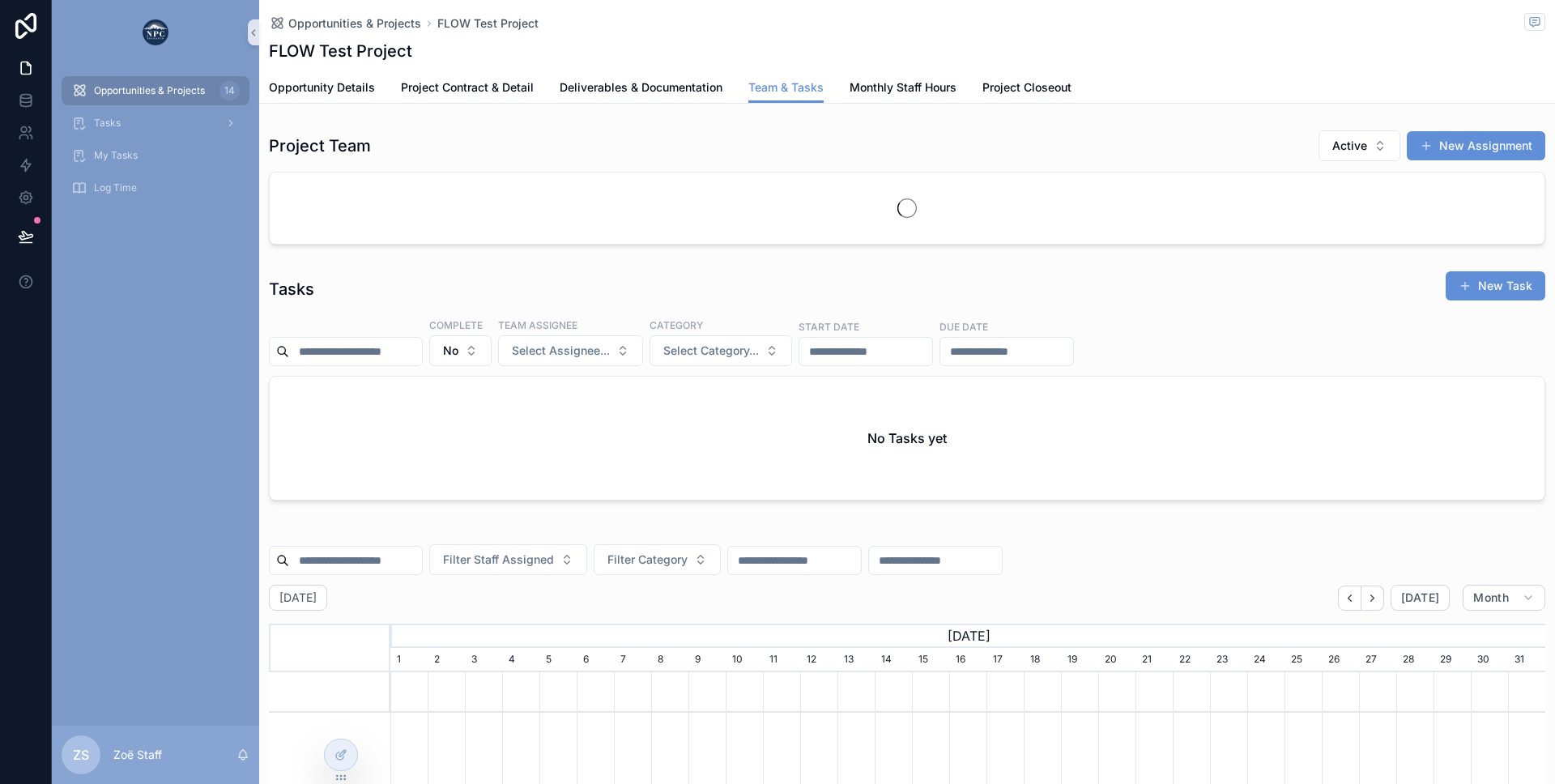
scroll to position [0, 1155]
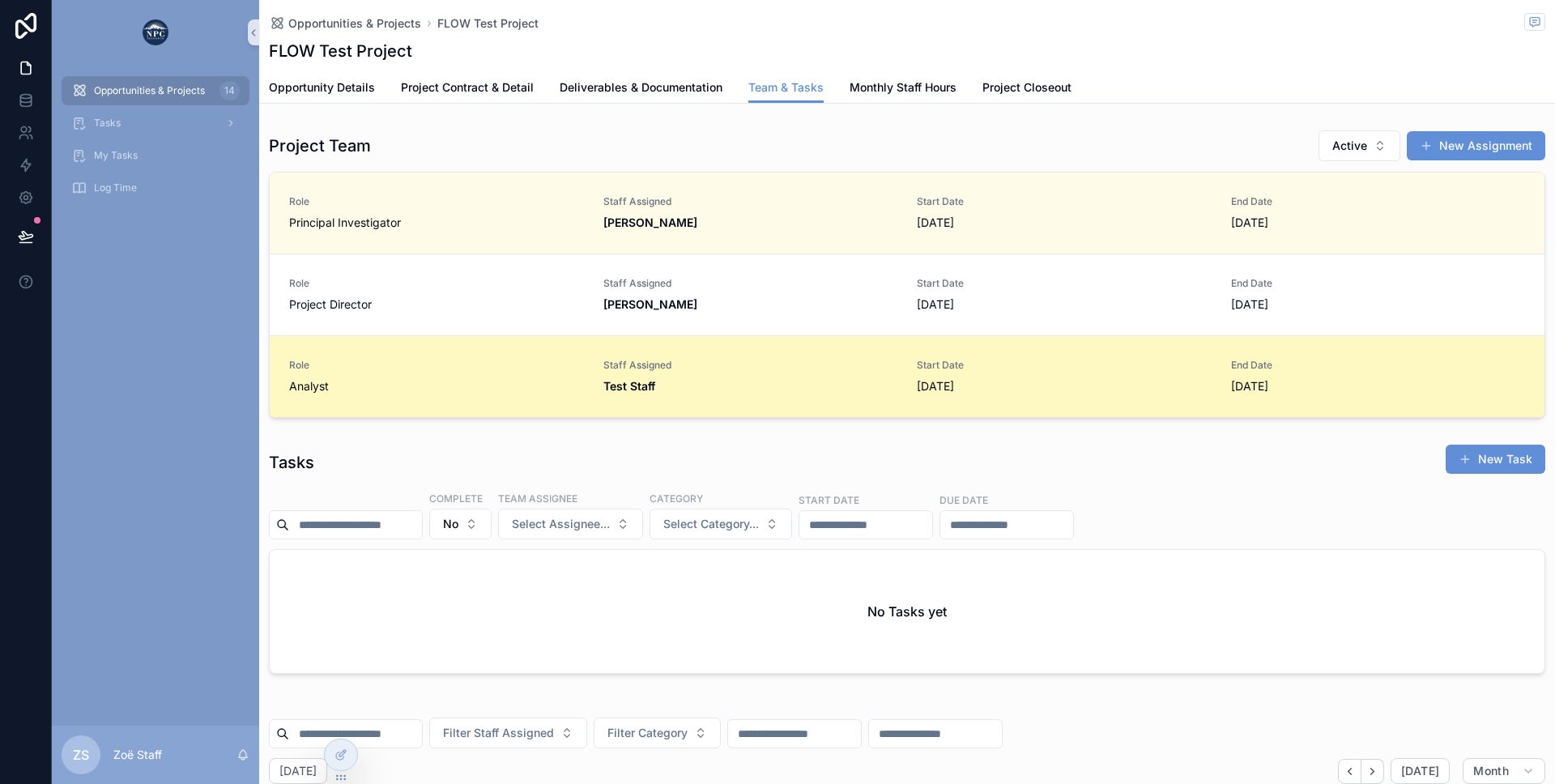
click at [432, 402] on link "Role Analyst Staff Assigned Test Staff Start Date 8/15/2025 End Date 12/15/2025" at bounding box center [907, 375] width 1274 height 81
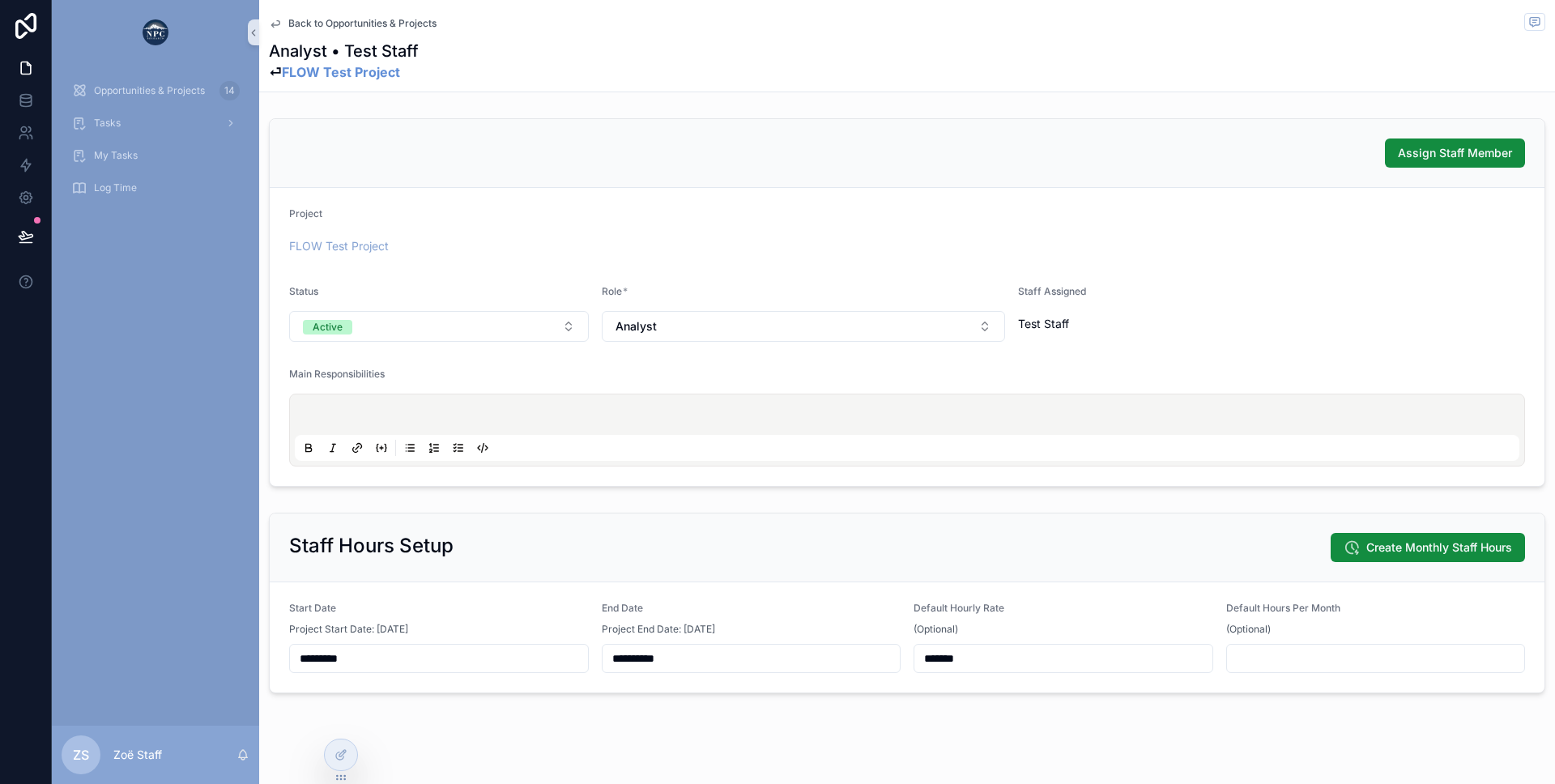
scroll to position [19, 0]
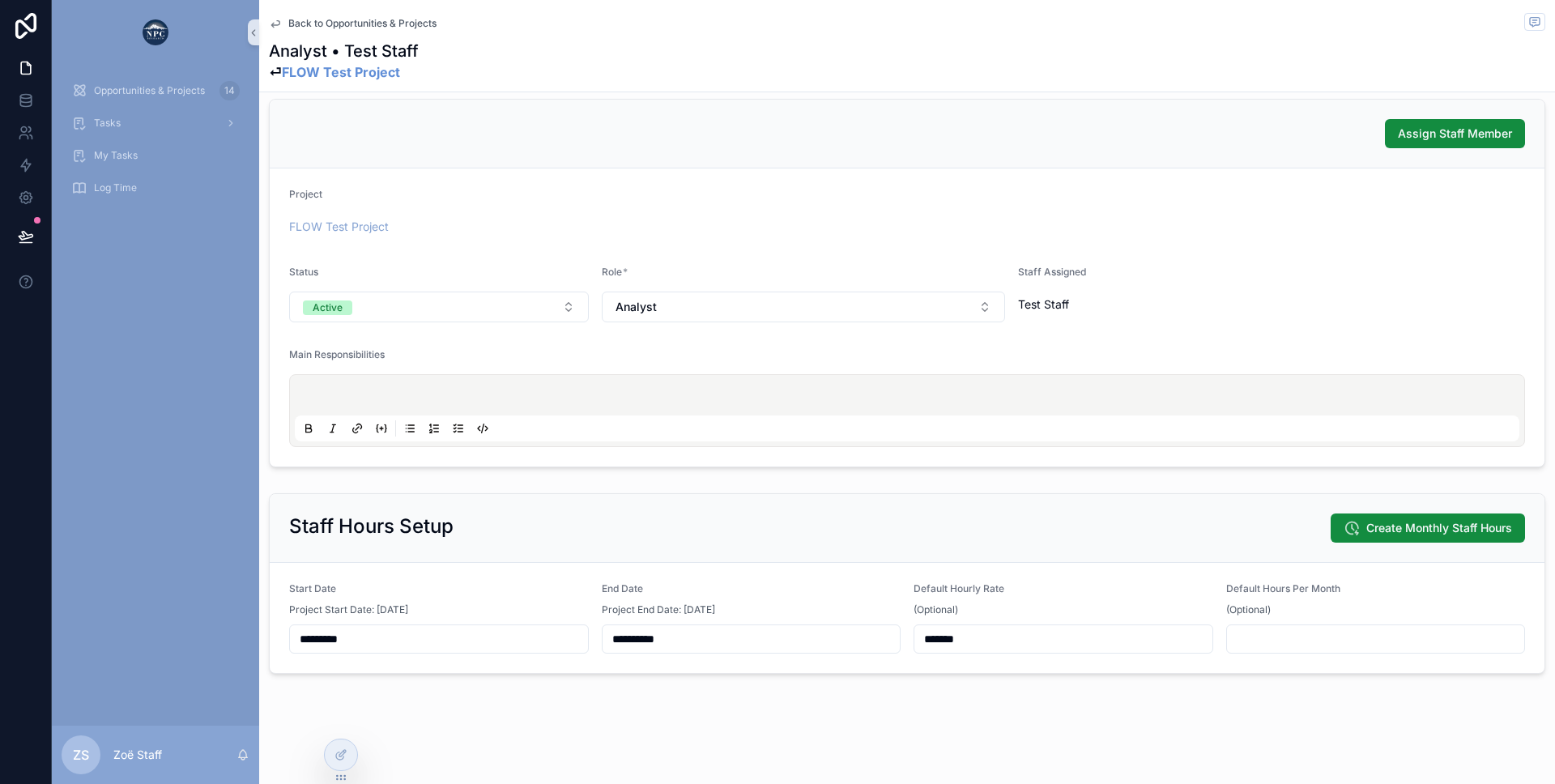
click at [372, 23] on span "Back to Opportunities & Projects" at bounding box center [362, 24] width 148 height 13
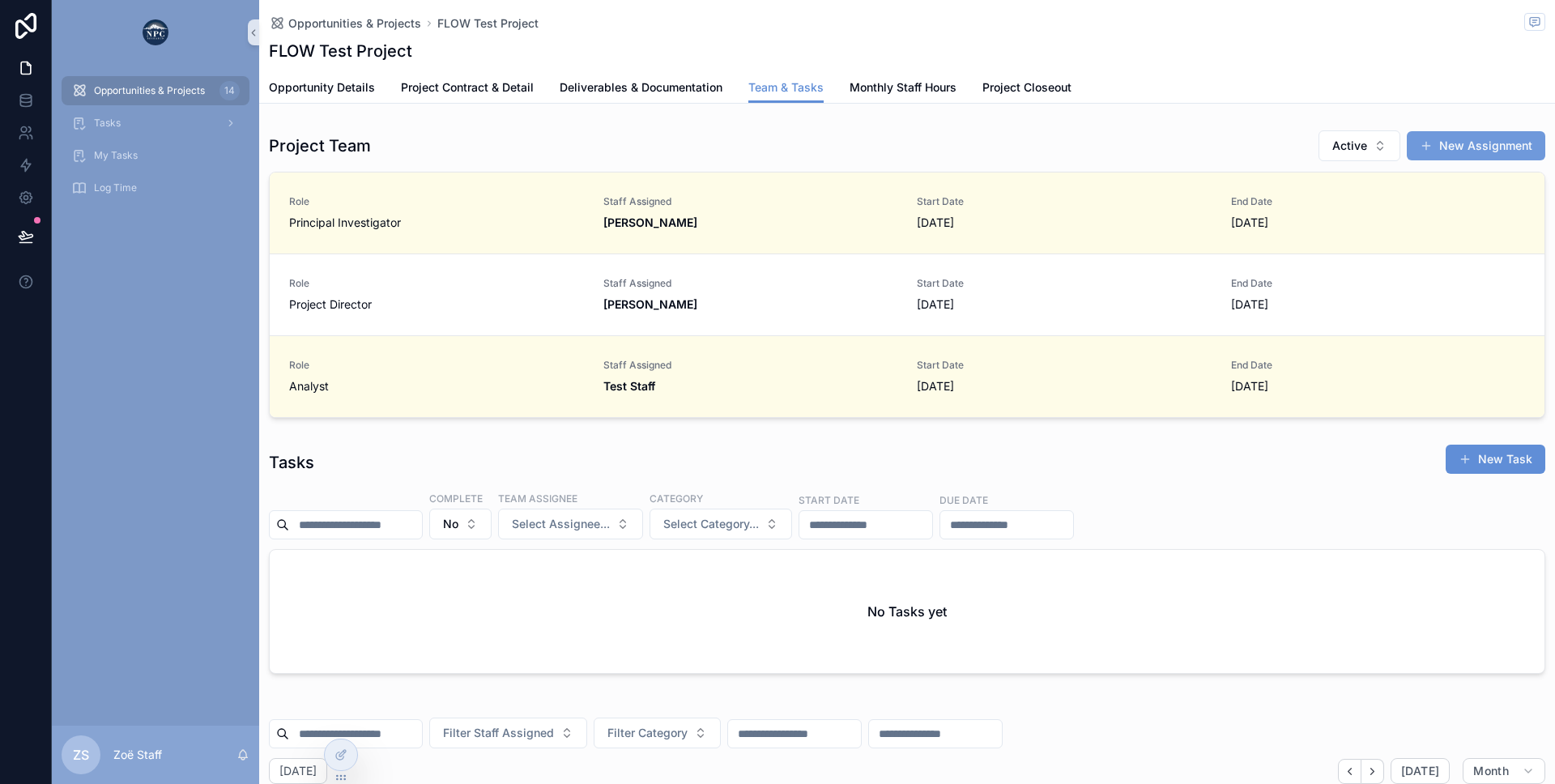
click at [1472, 155] on button "New Assignment" at bounding box center [1476, 146] width 139 height 29
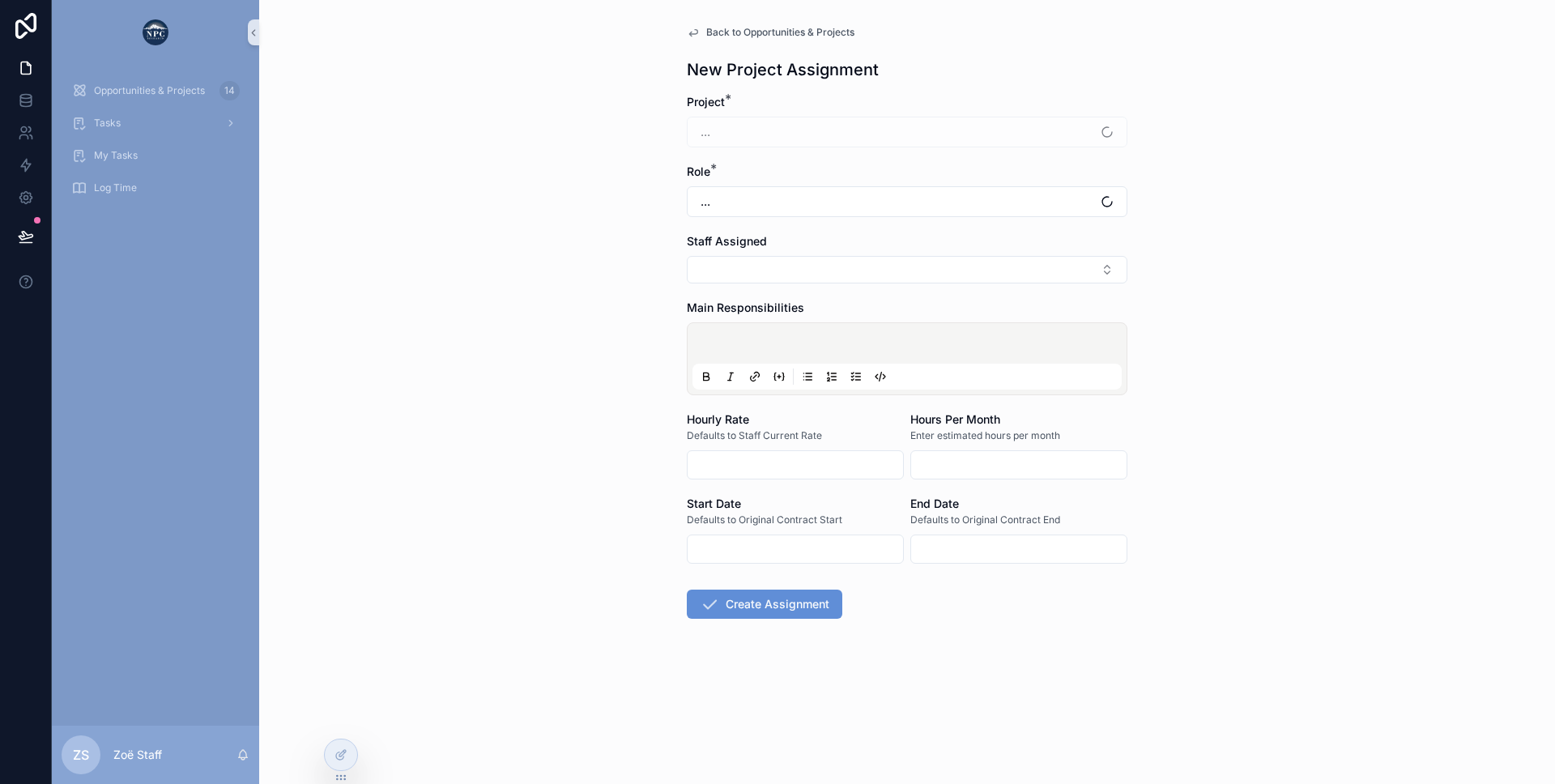
type input "*********"
click at [725, 202] on span "Project Director" at bounding box center [743, 201] width 84 height 16
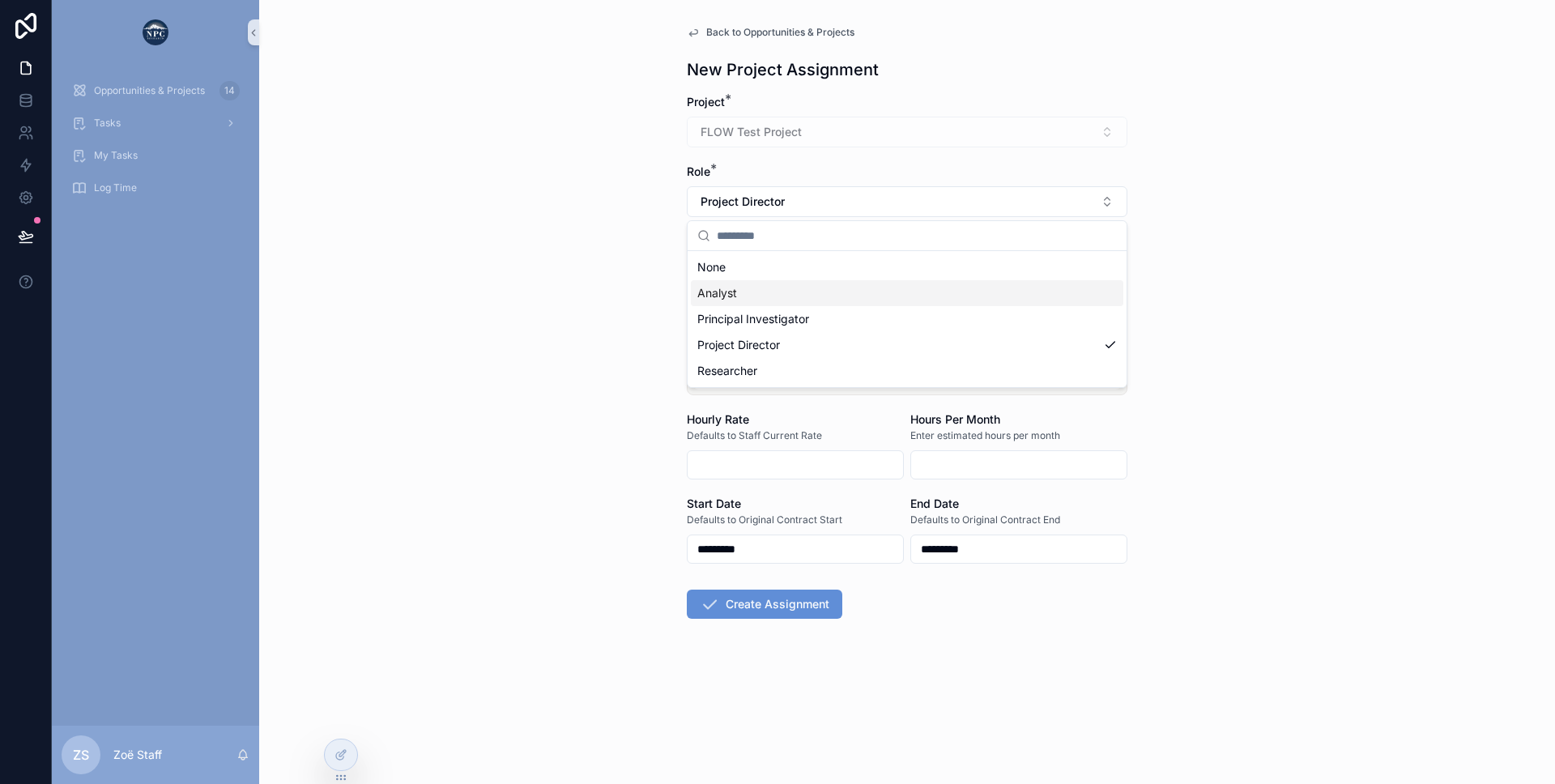
click at [727, 297] on span "Analyst" at bounding box center [716, 293] width 39 height 16
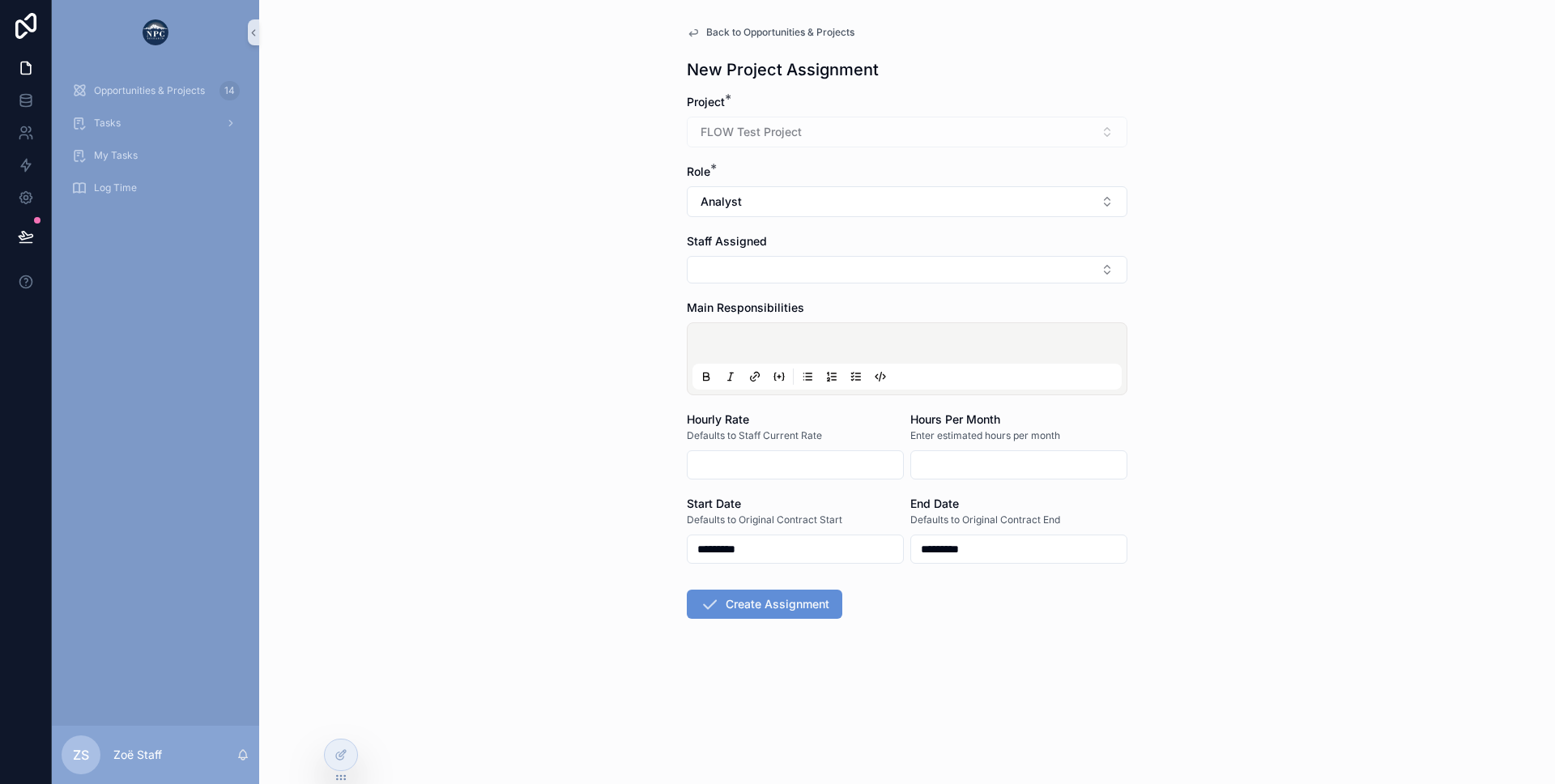
click at [749, 546] on input "*********" at bounding box center [795, 549] width 215 height 23
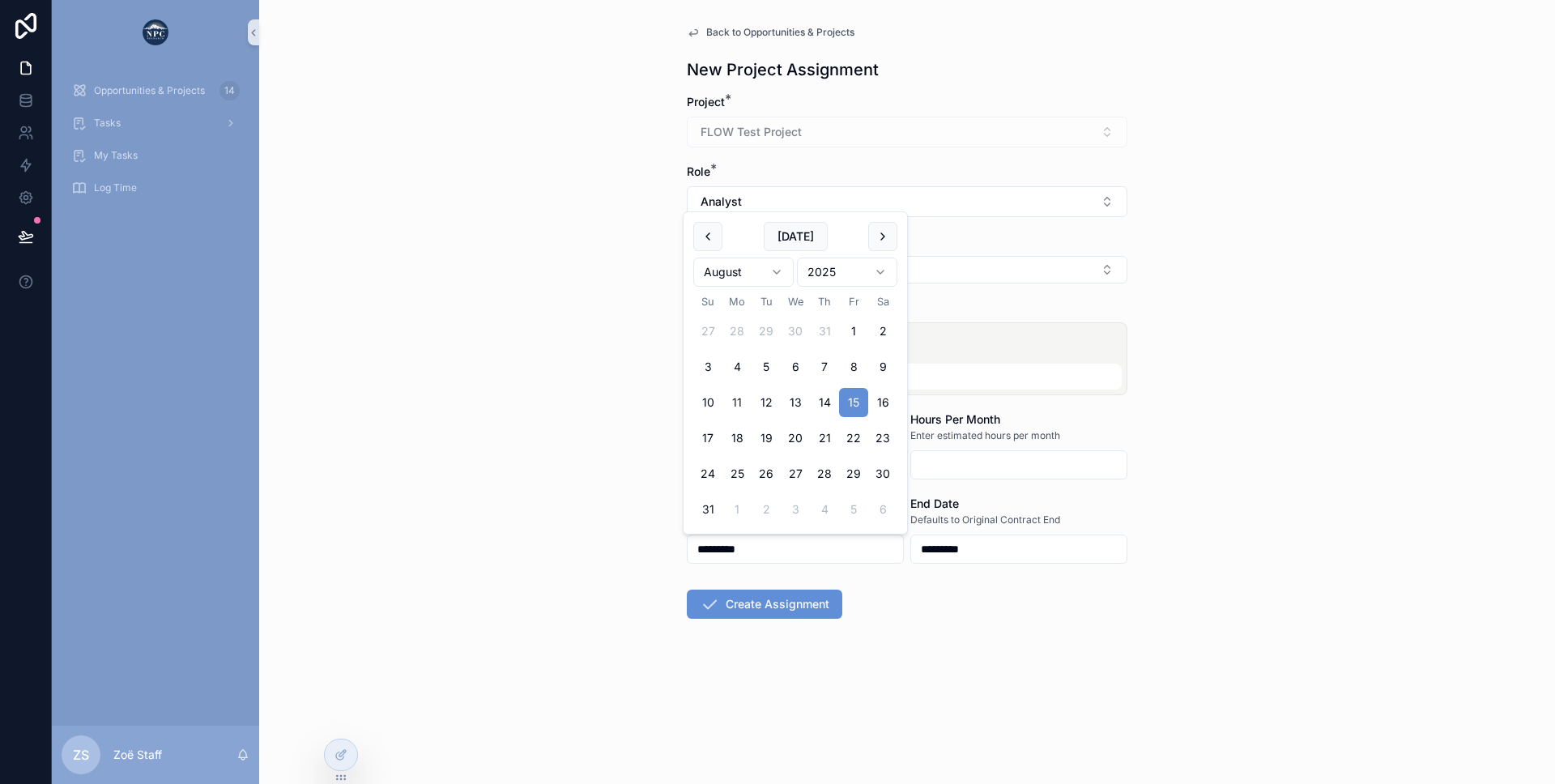
click at [946, 540] on input "*********" at bounding box center [1019, 549] width 215 height 23
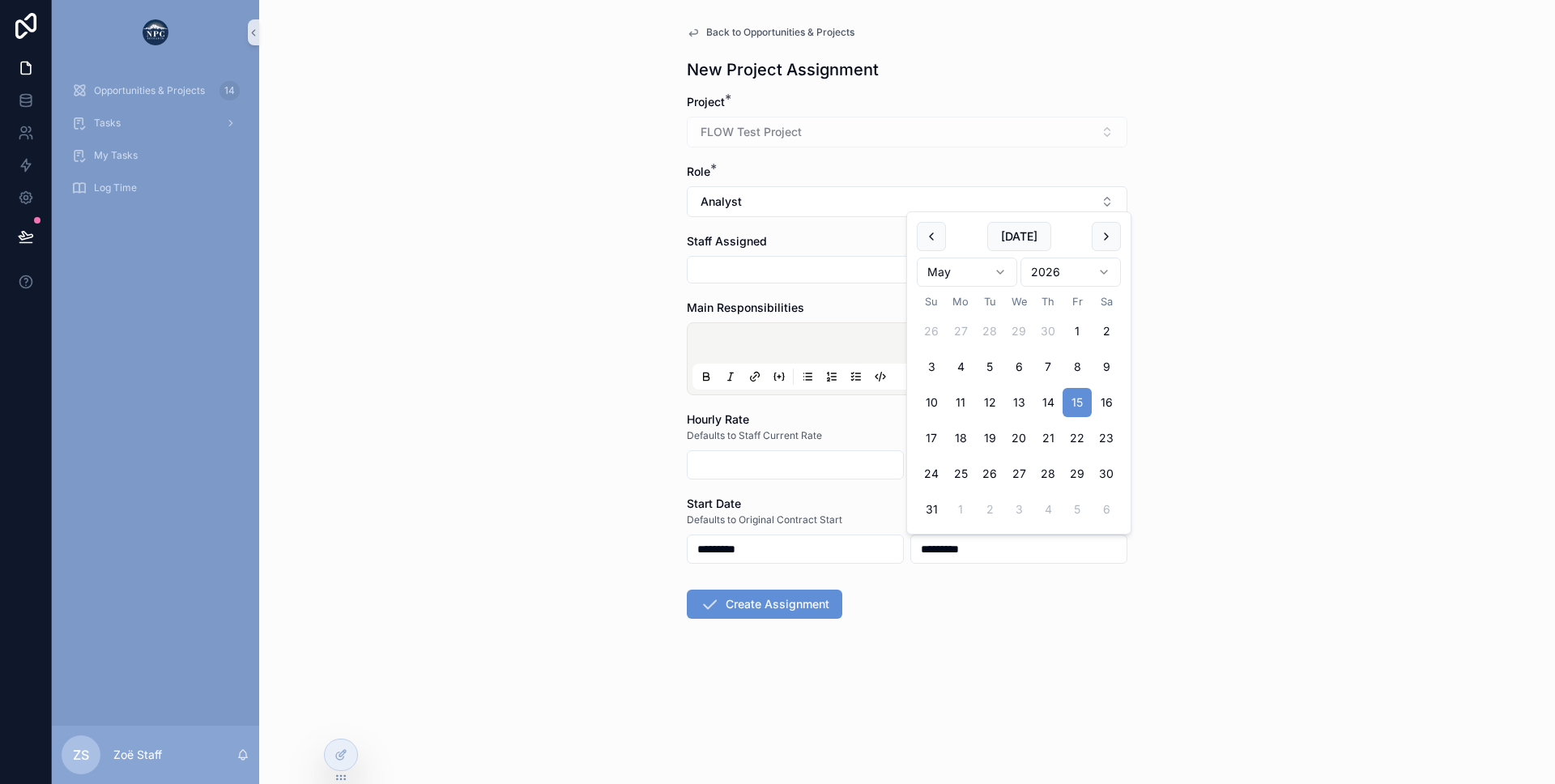
click at [849, 505] on div "Start Date" at bounding box center [795, 504] width 217 height 16
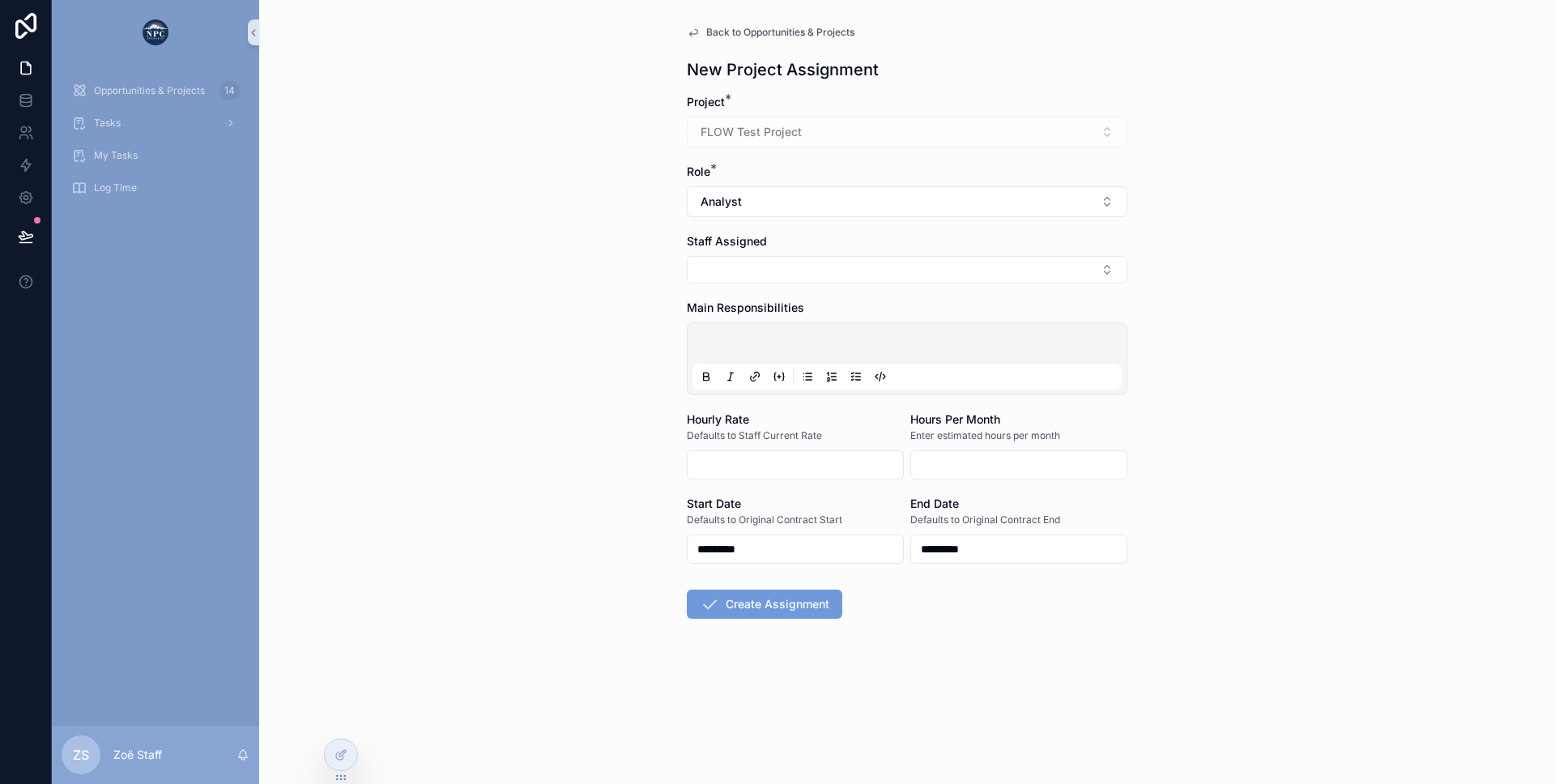
click at [727, 599] on button "Create Assignment" at bounding box center [764, 604] width 155 height 29
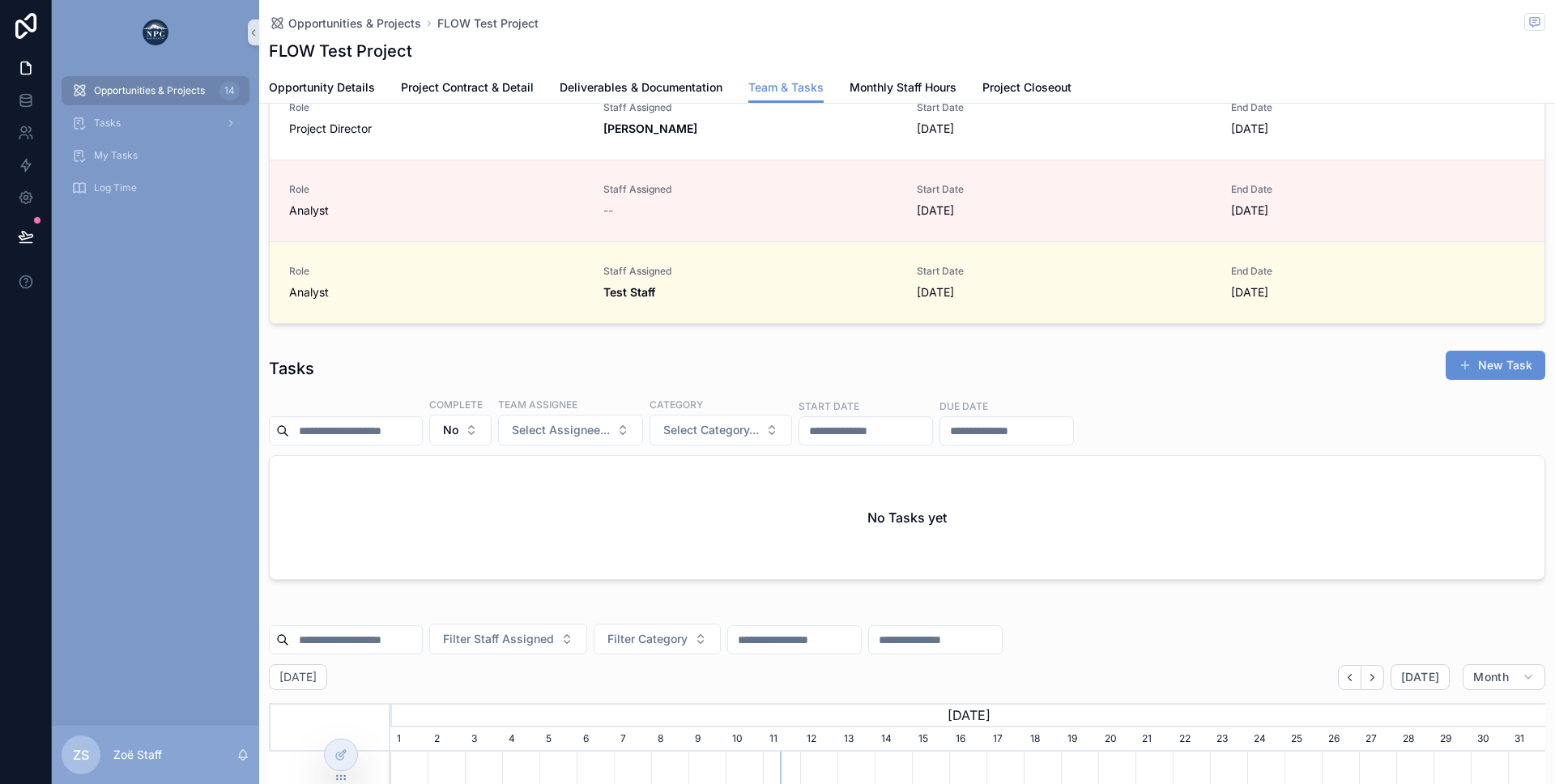
scroll to position [246, 0]
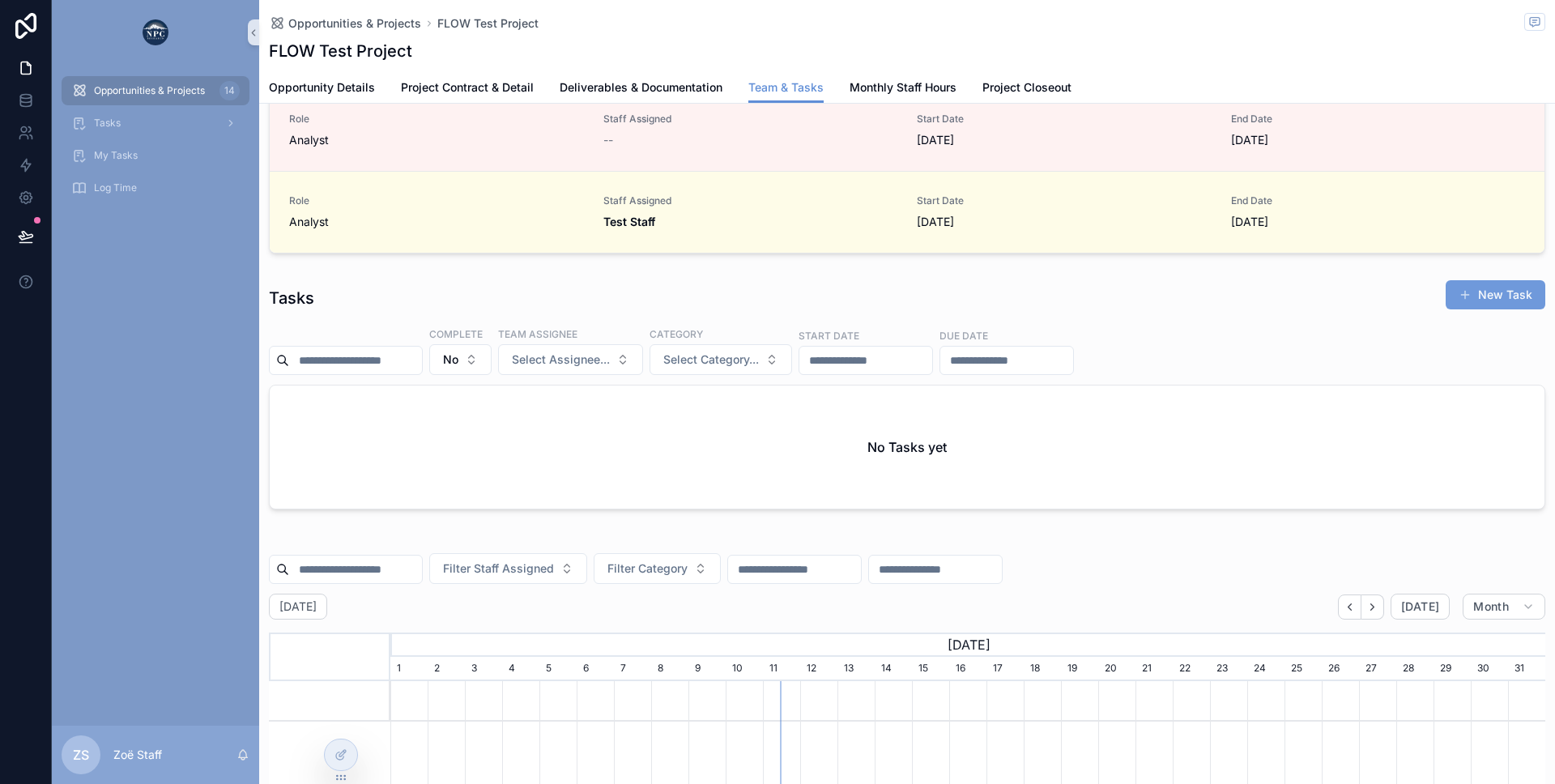
click at [1470, 302] on button "New Task" at bounding box center [1496, 295] width 100 height 29
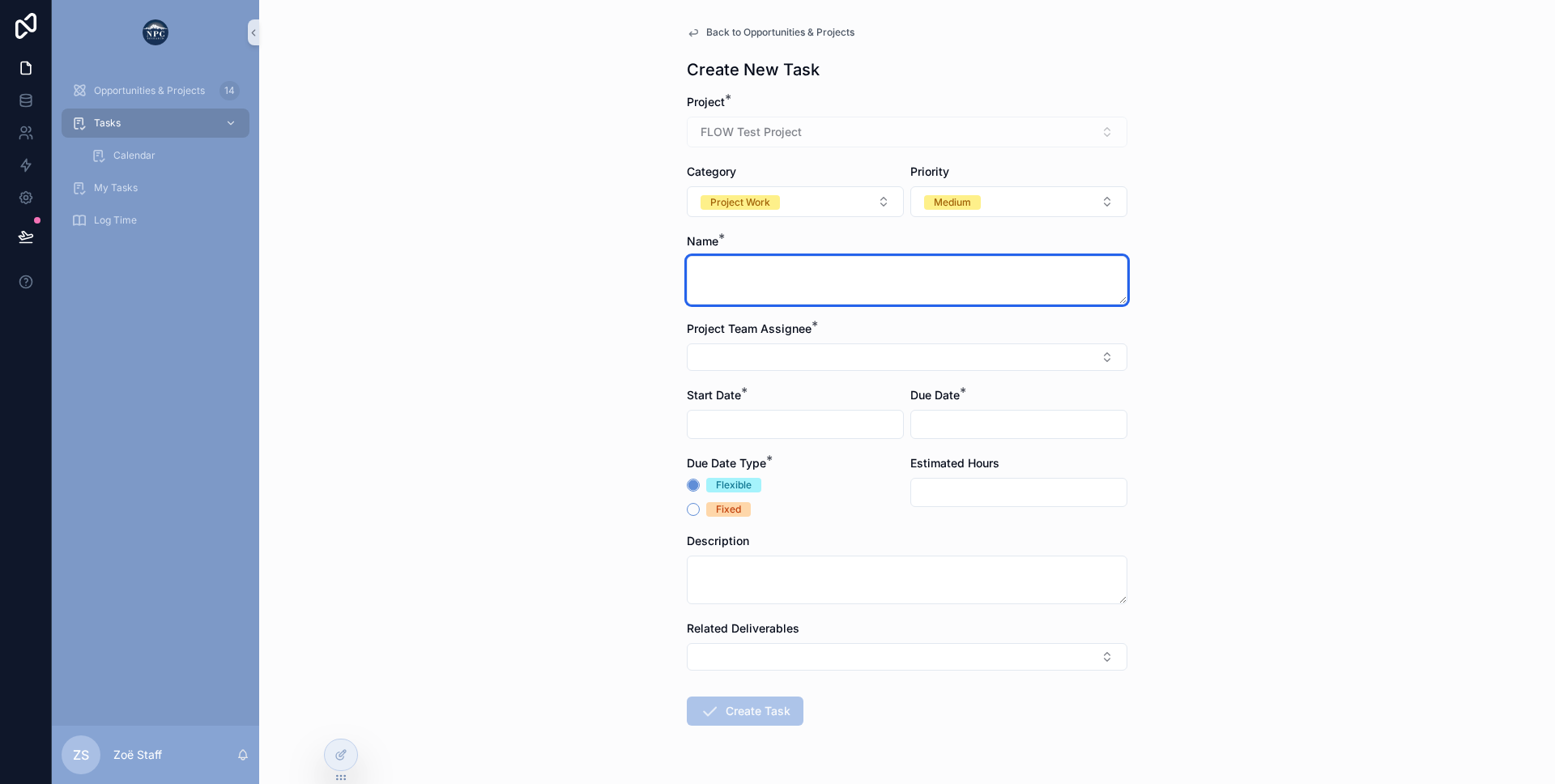
click at [732, 288] on textarea "scrollable content" at bounding box center [907, 280] width 440 height 49
type textarea "**********"
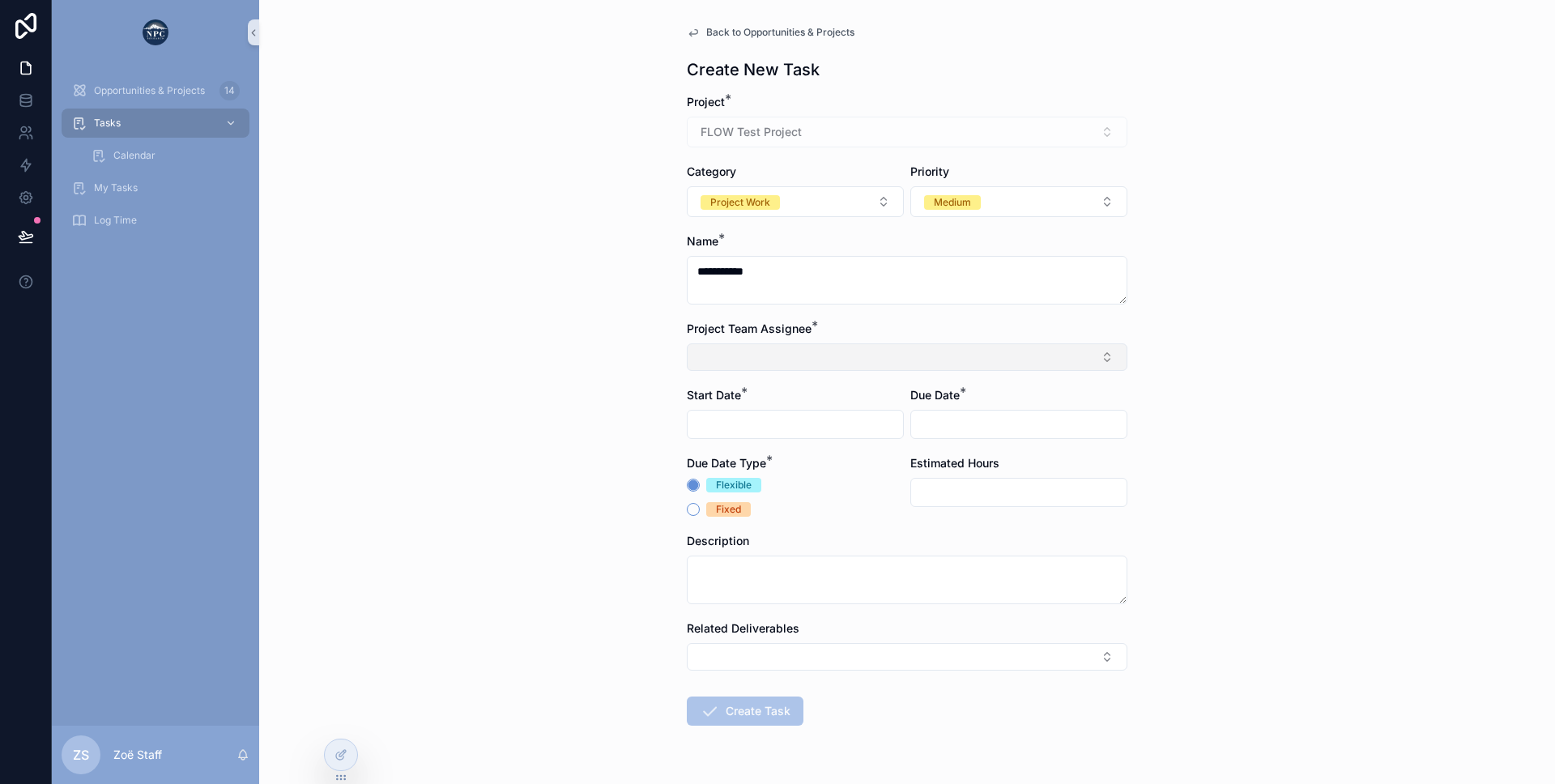
click at [771, 346] on button "Select Button" at bounding box center [907, 357] width 440 height 28
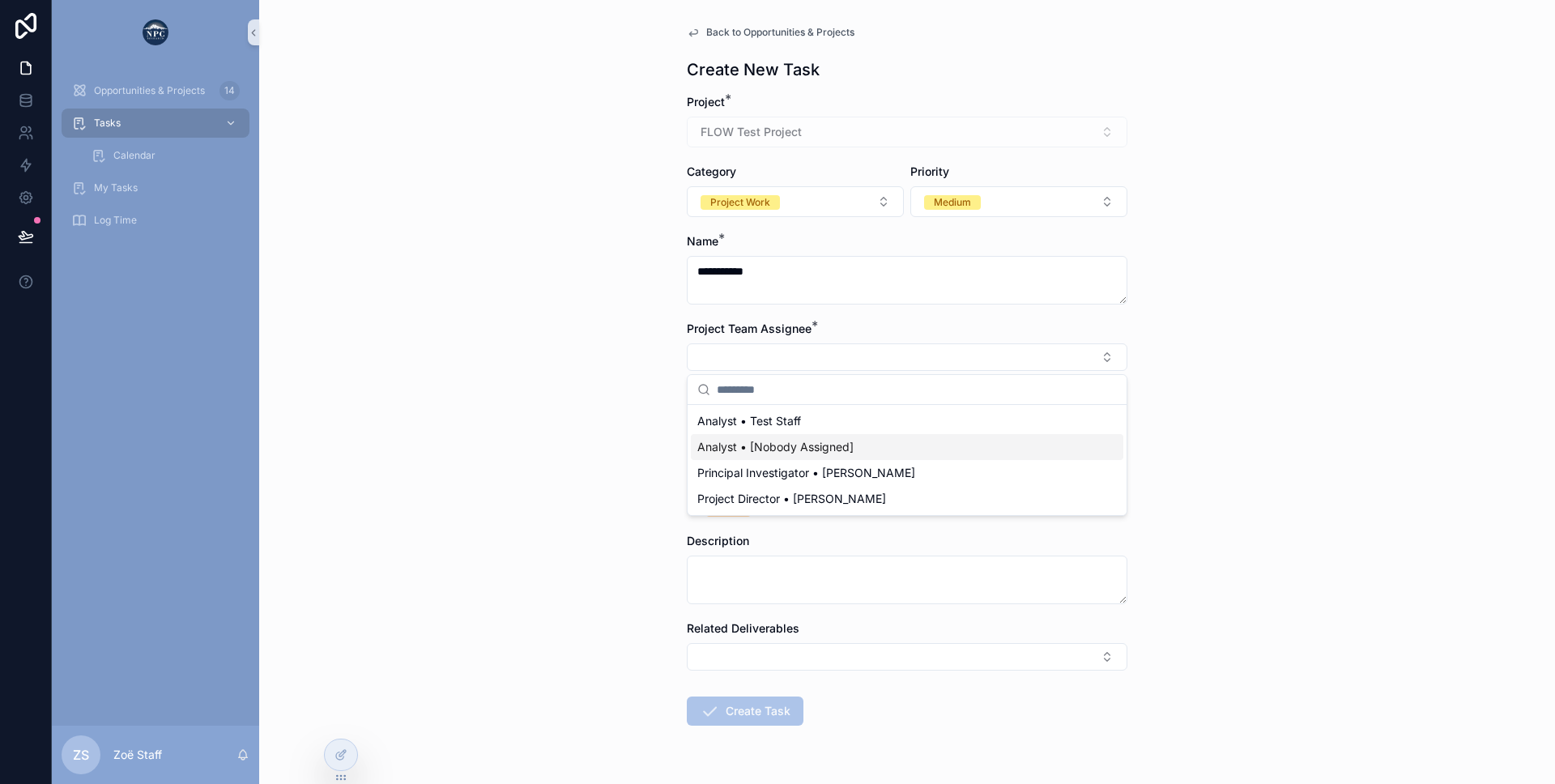
click at [795, 448] on span "Analyst • [Nobody Assigned]" at bounding box center [775, 446] width 156 height 16
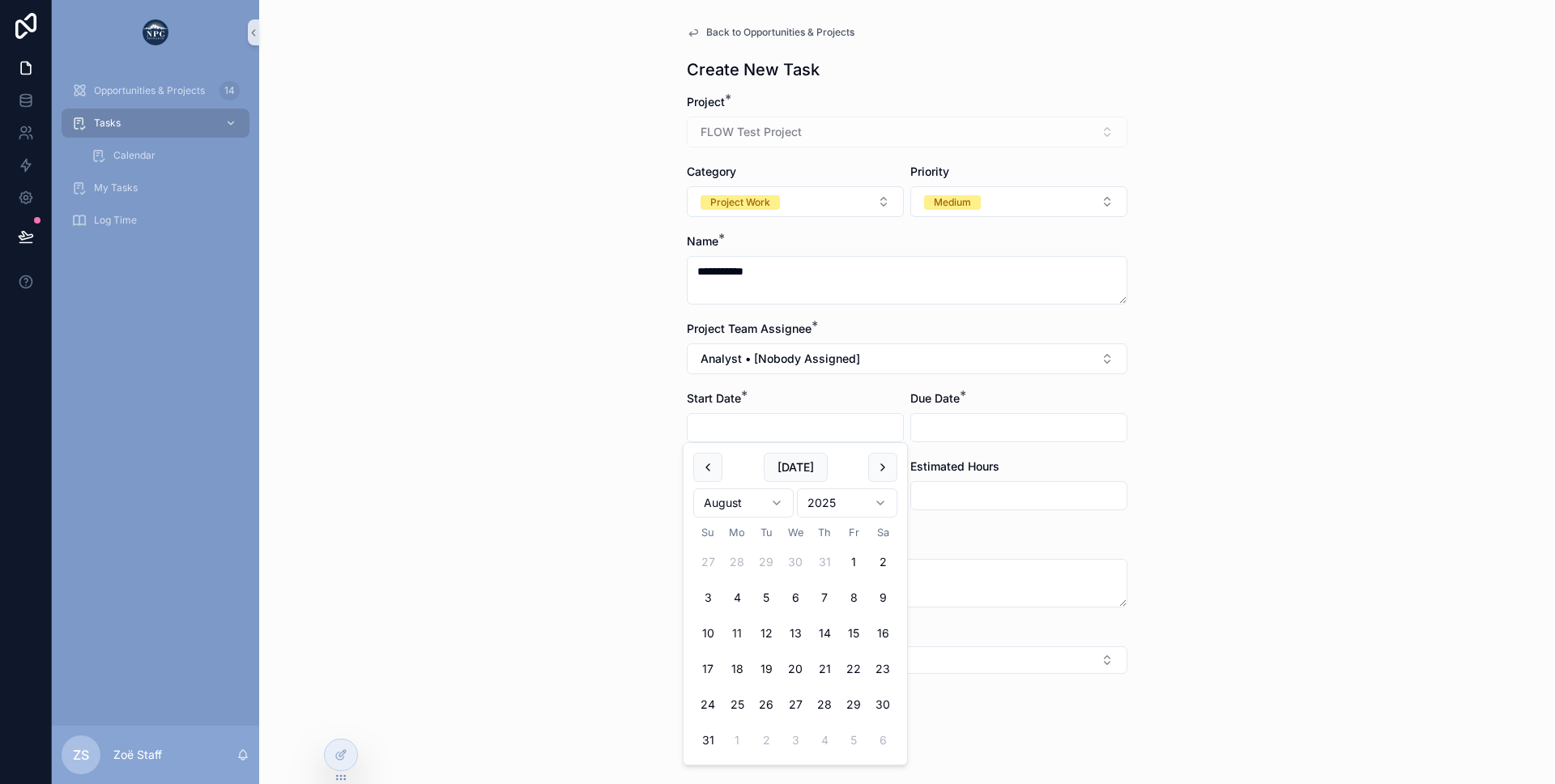
click at [805, 433] on input "scrollable content" at bounding box center [795, 428] width 215 height 23
click at [784, 467] on button "[DATE]" at bounding box center [796, 467] width 64 height 29
type input "*********"
click at [953, 416] on input "scrollable content" at bounding box center [1019, 428] width 215 height 23
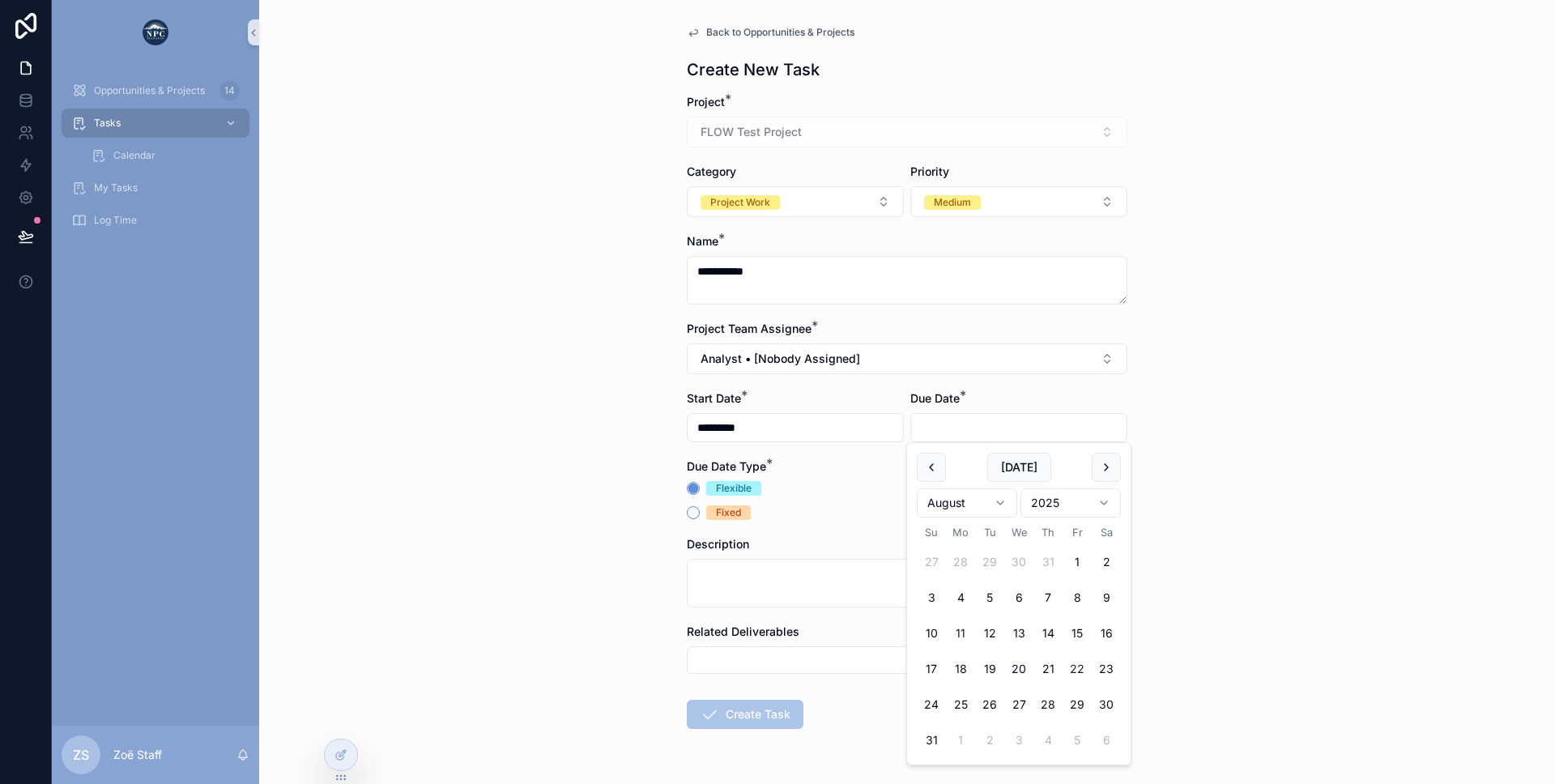
click at [1075, 663] on button "22" at bounding box center [1077, 668] width 29 height 29
type input "*********"
click at [845, 471] on div "Due Date Type *" at bounding box center [795, 466] width 217 height 16
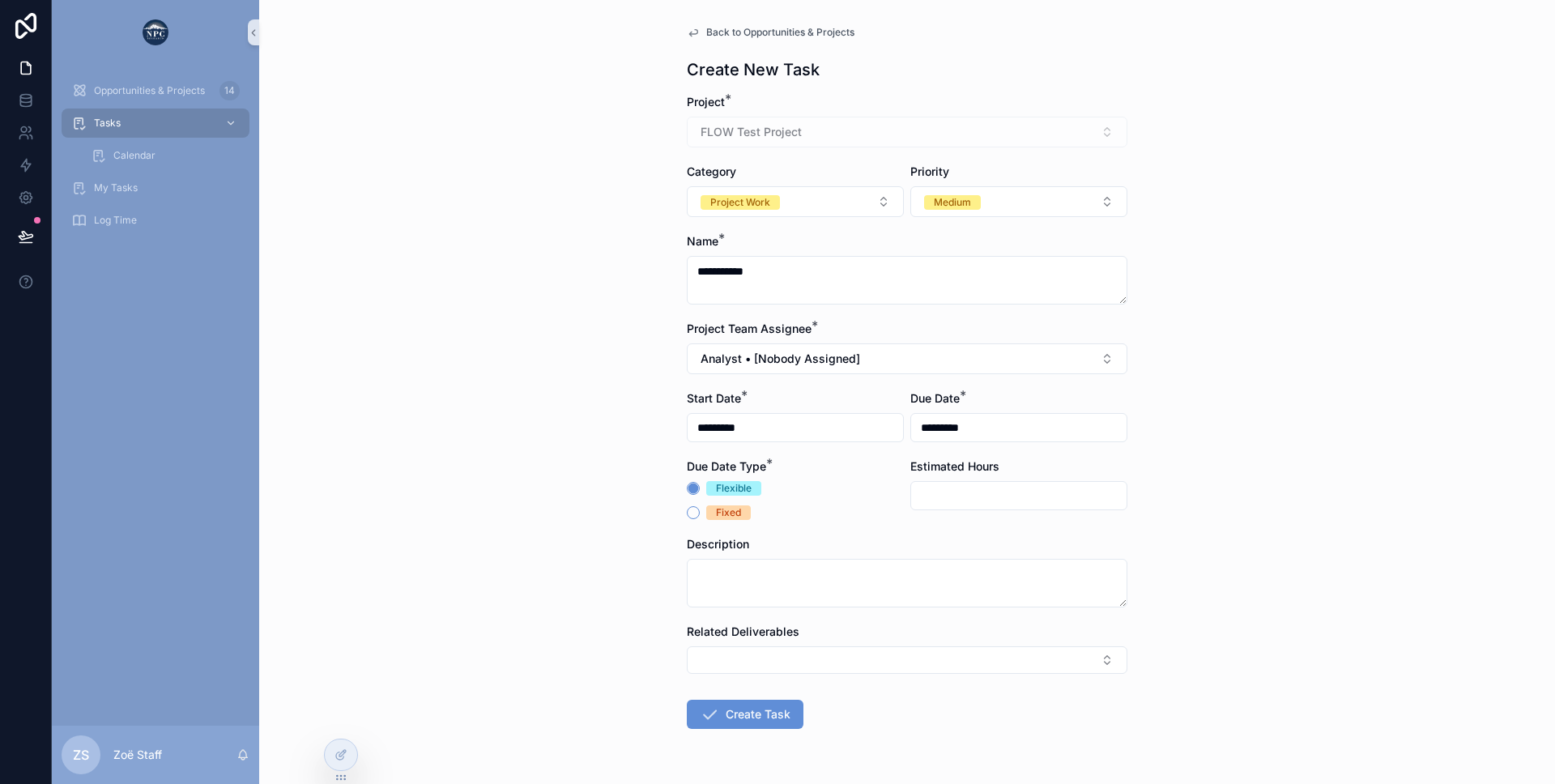
scroll to position [49, 0]
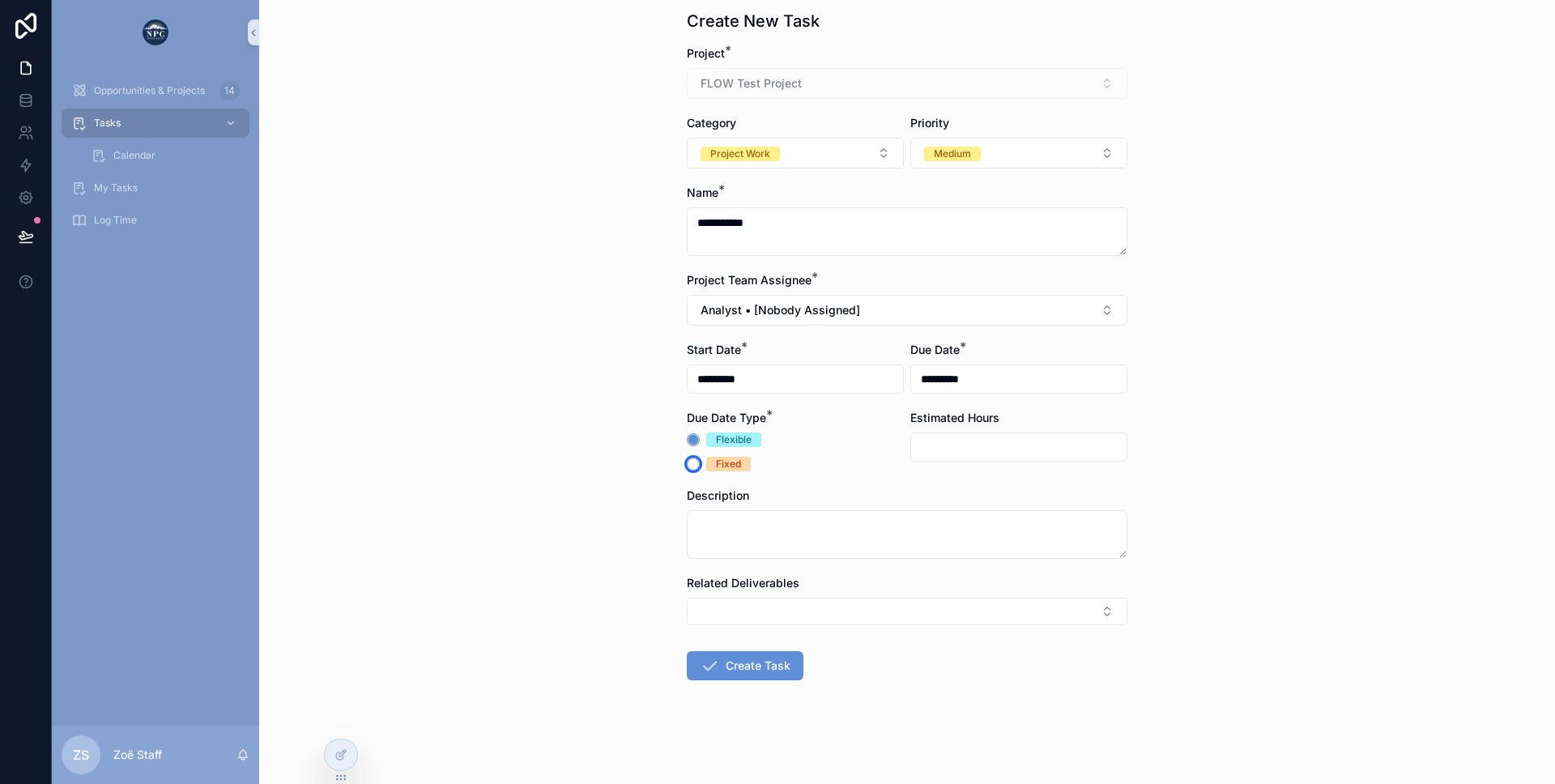
click at [689, 463] on button "Fixed" at bounding box center [693, 464] width 13 height 13
click at [690, 442] on button "Flexible" at bounding box center [693, 440] width 13 height 13
click at [690, 460] on button "Fixed" at bounding box center [693, 464] width 13 height 13
click at [690, 440] on button "Flexible" at bounding box center [693, 440] width 13 height 13
click at [935, 444] on input "scrollable content" at bounding box center [1019, 447] width 215 height 23
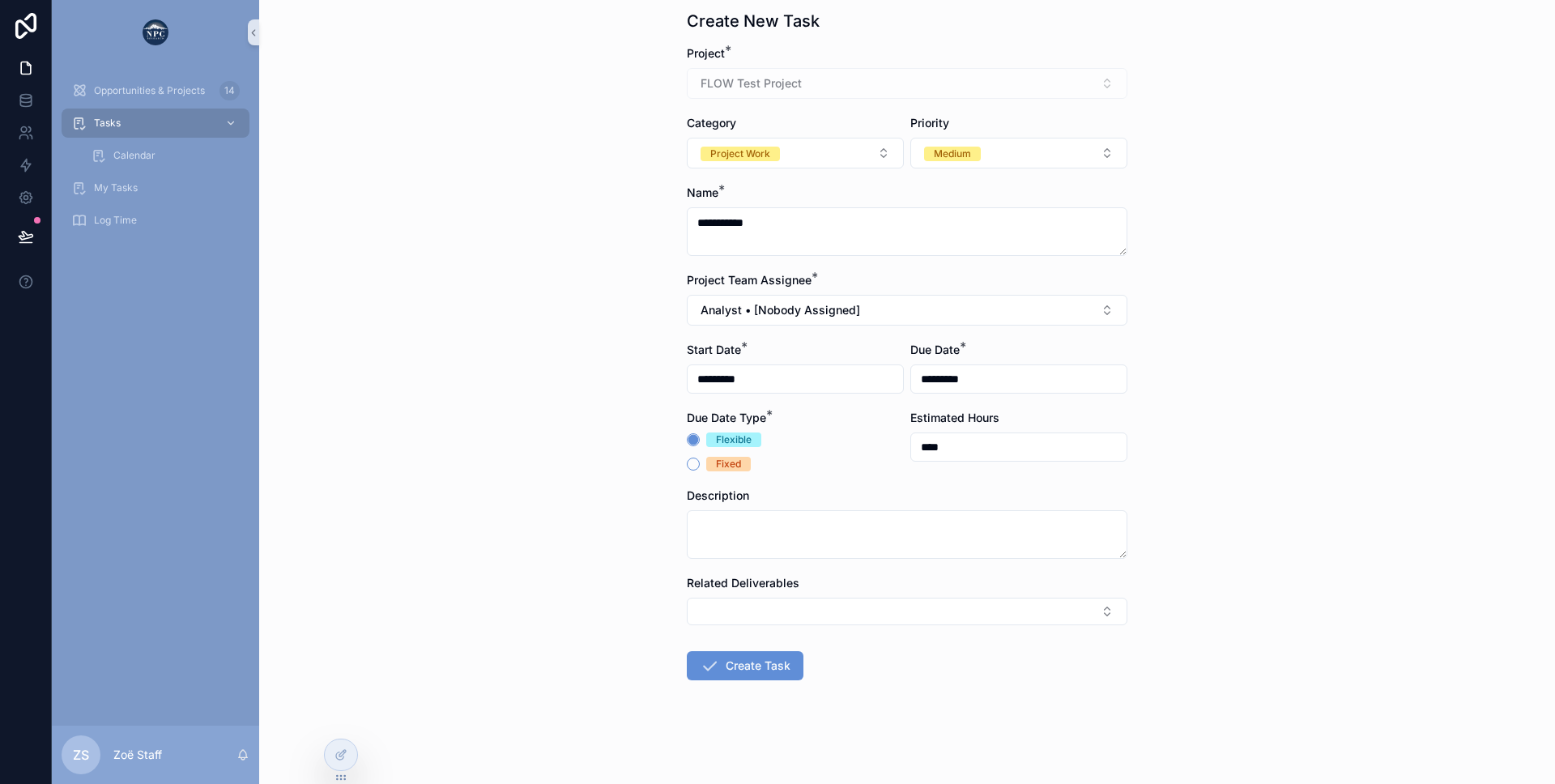
type input "****"
click at [818, 449] on div "Flexible Fixed" at bounding box center [795, 452] width 217 height 39
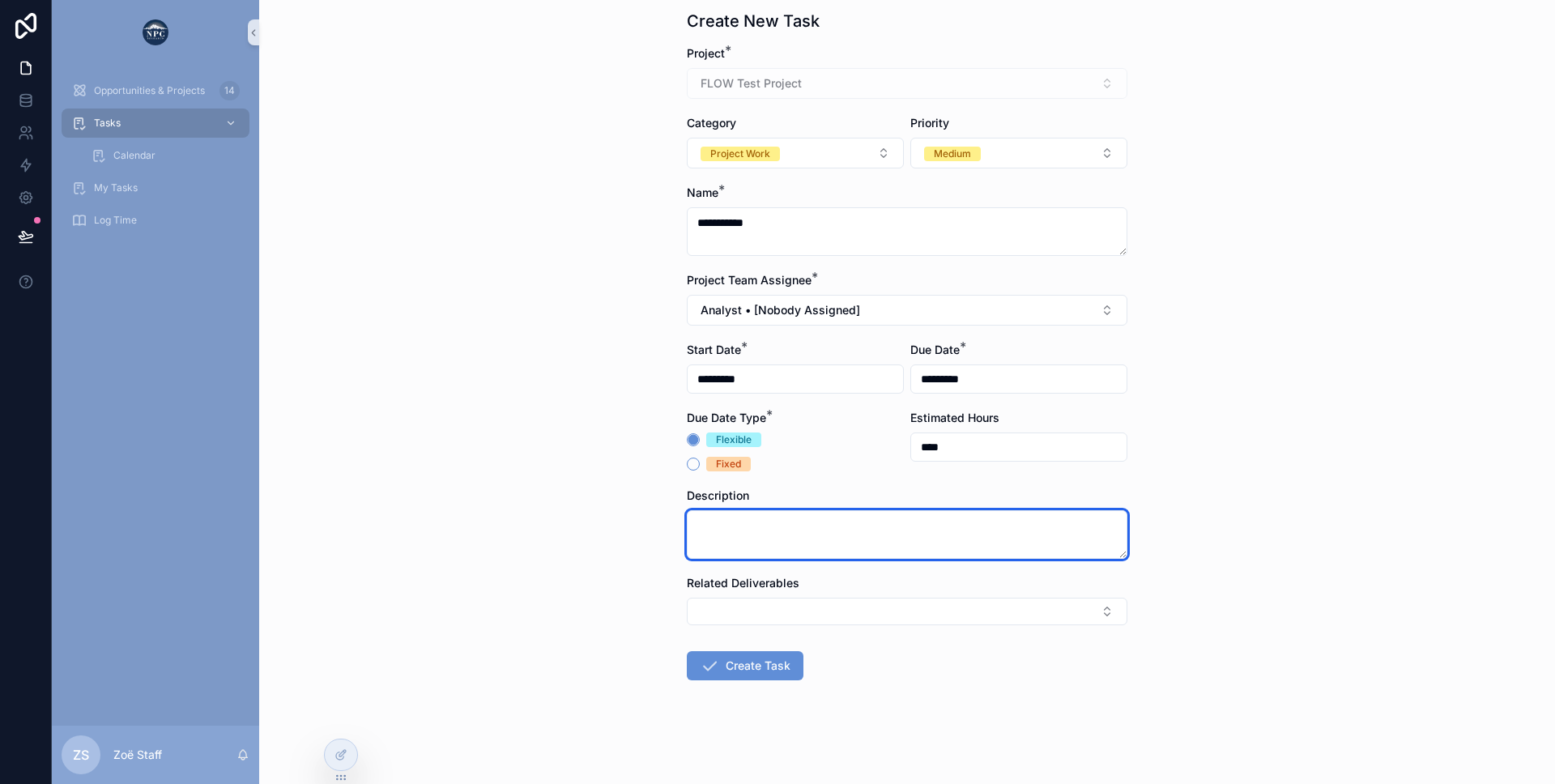
click at [776, 523] on textarea "scrollable content" at bounding box center [907, 534] width 440 height 49
type textarea "*********"
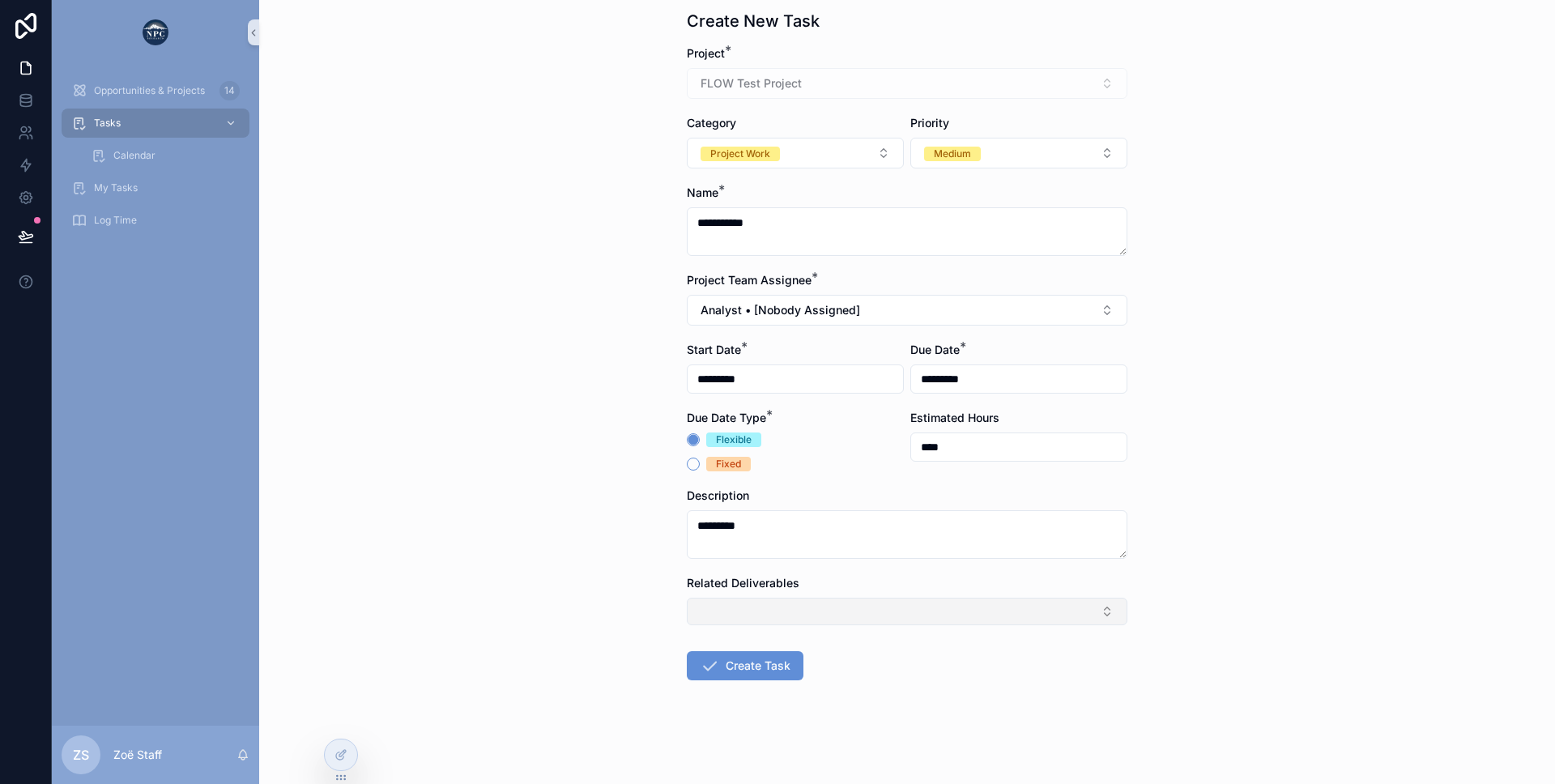
click at [812, 612] on button "Select Button" at bounding box center [907, 611] width 440 height 28
click at [710, 605] on button "Select Button" at bounding box center [907, 611] width 440 height 28
click at [721, 610] on button "Select Button" at bounding box center [907, 611] width 440 height 28
click at [612, 577] on div "**********" at bounding box center [907, 343] width 1296 height 784
click at [718, 674] on icon "scrollable content" at bounding box center [710, 665] width 19 height 19
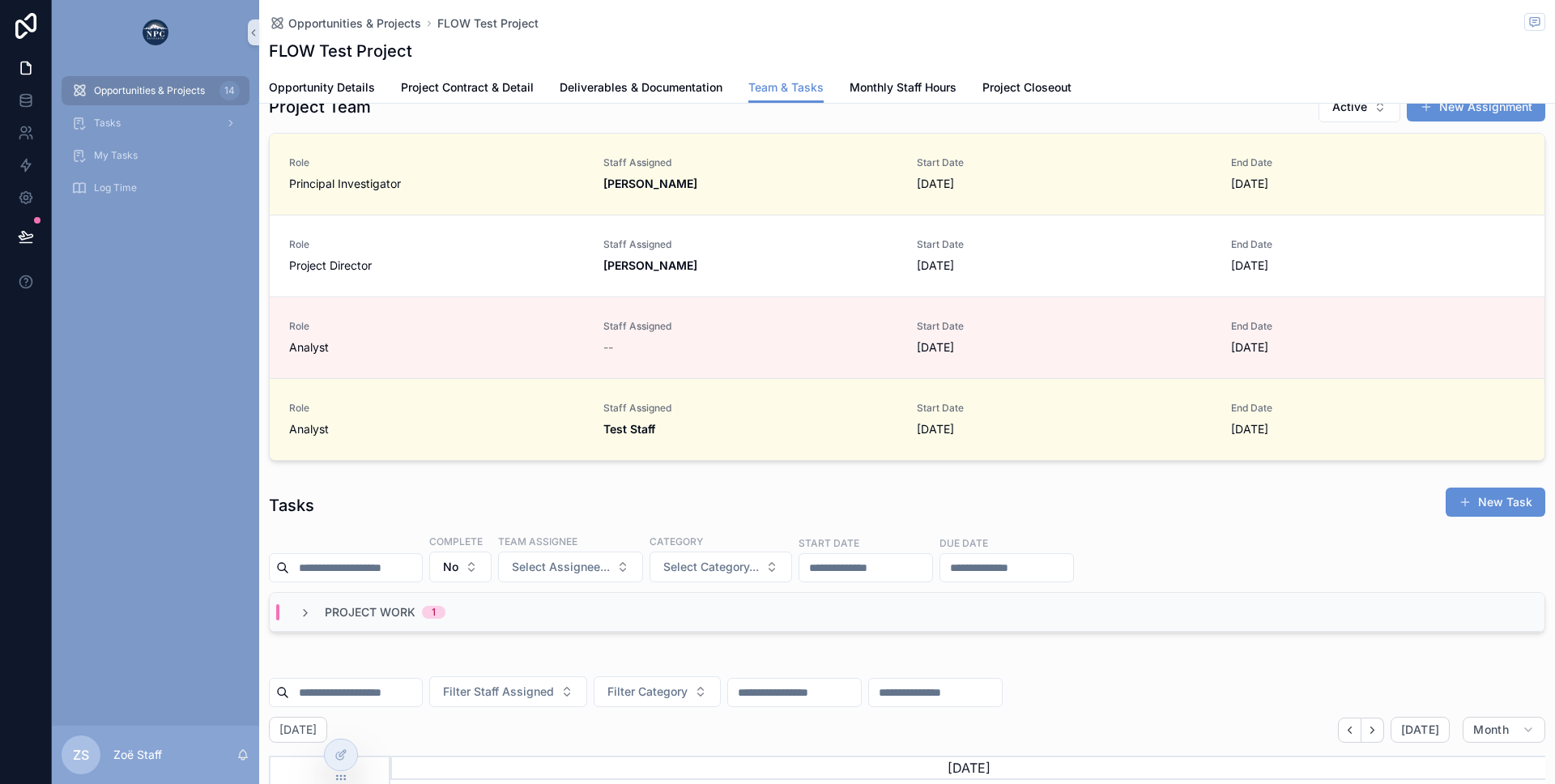
scroll to position [22, 0]
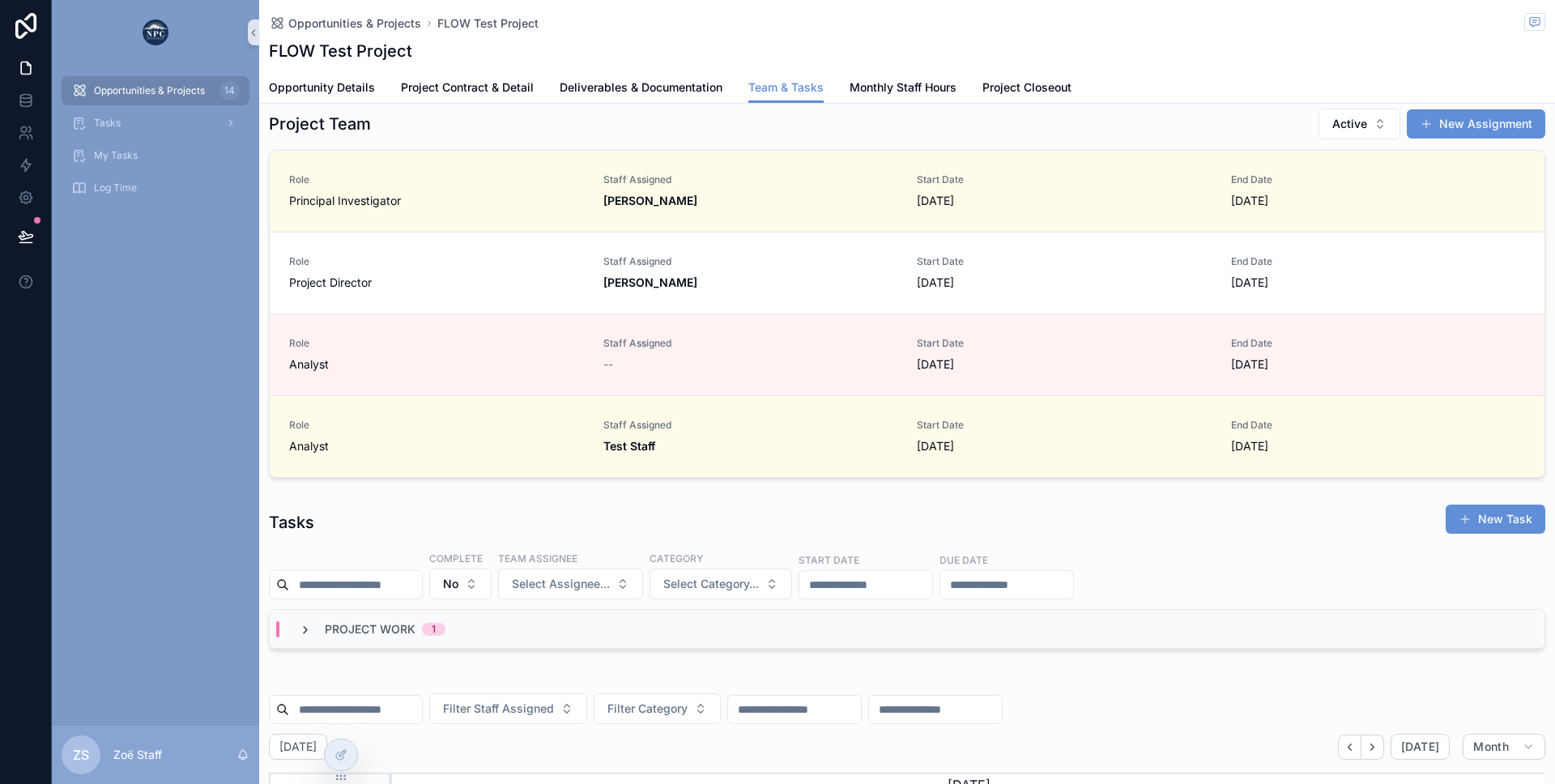
click at [304, 625] on icon "scrollable content" at bounding box center [305, 630] width 13 height 13
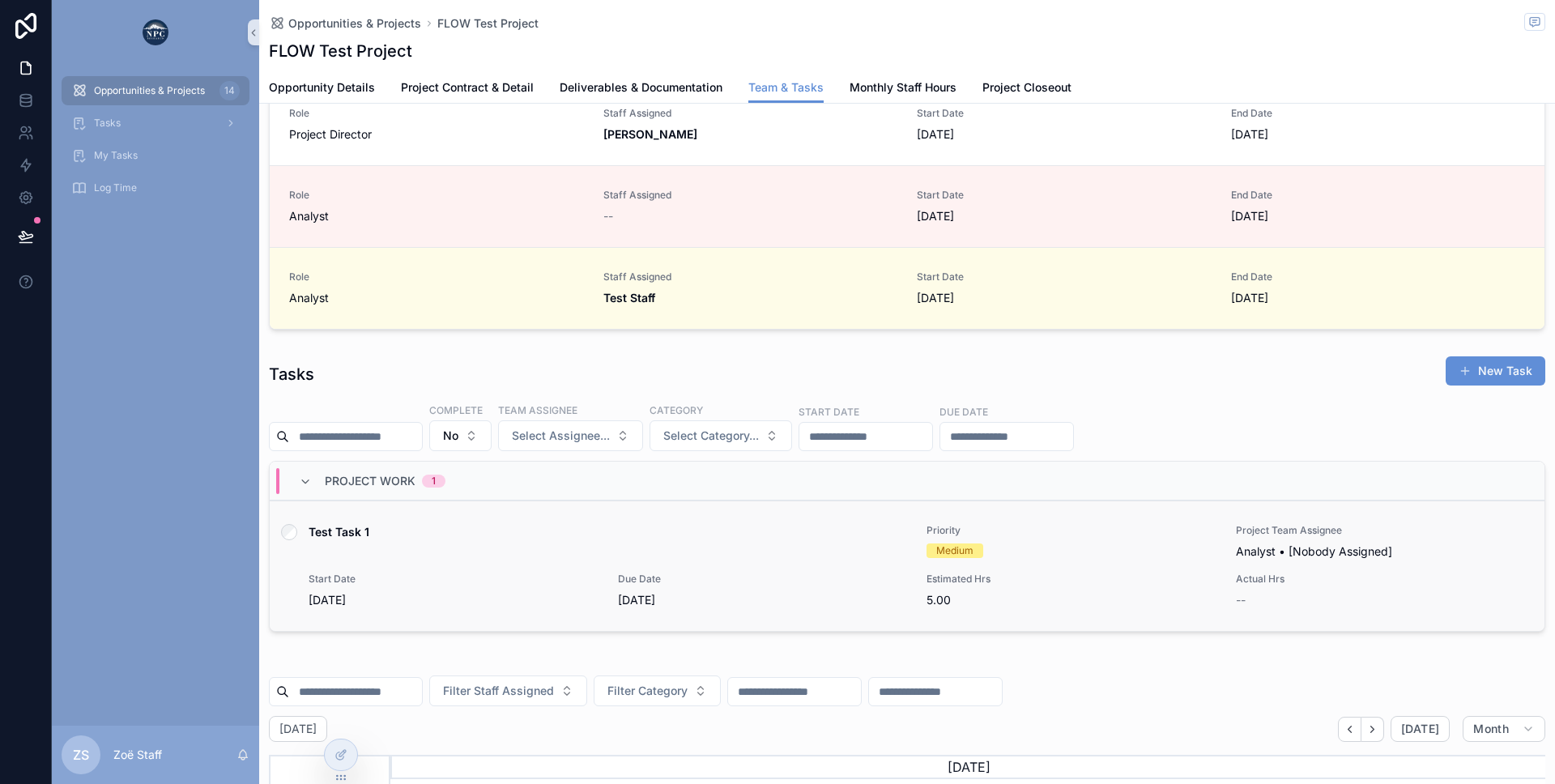
scroll to position [0, 0]
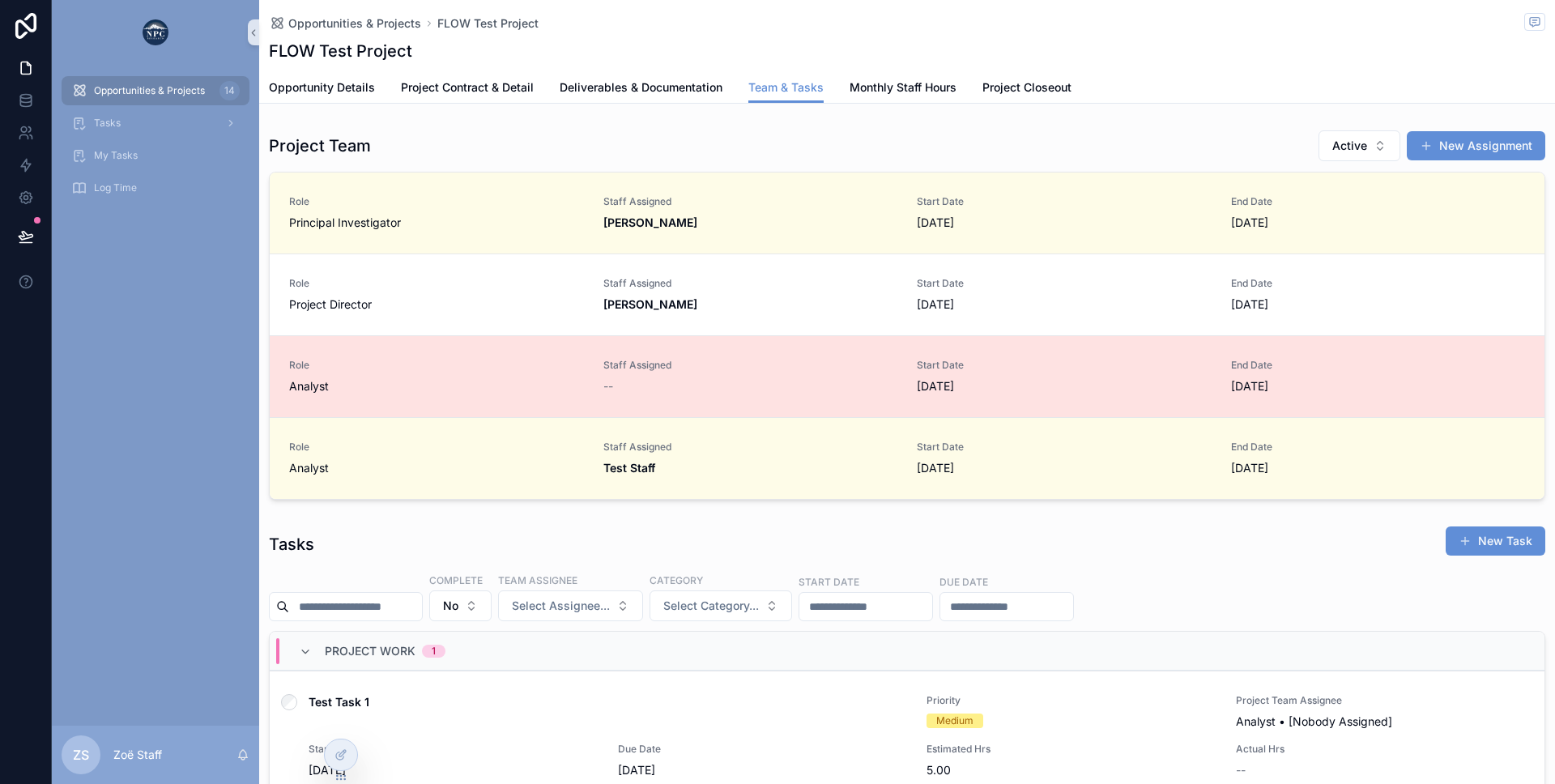
click at [525, 392] on div "Analyst" at bounding box center [437, 386] width 295 height 16
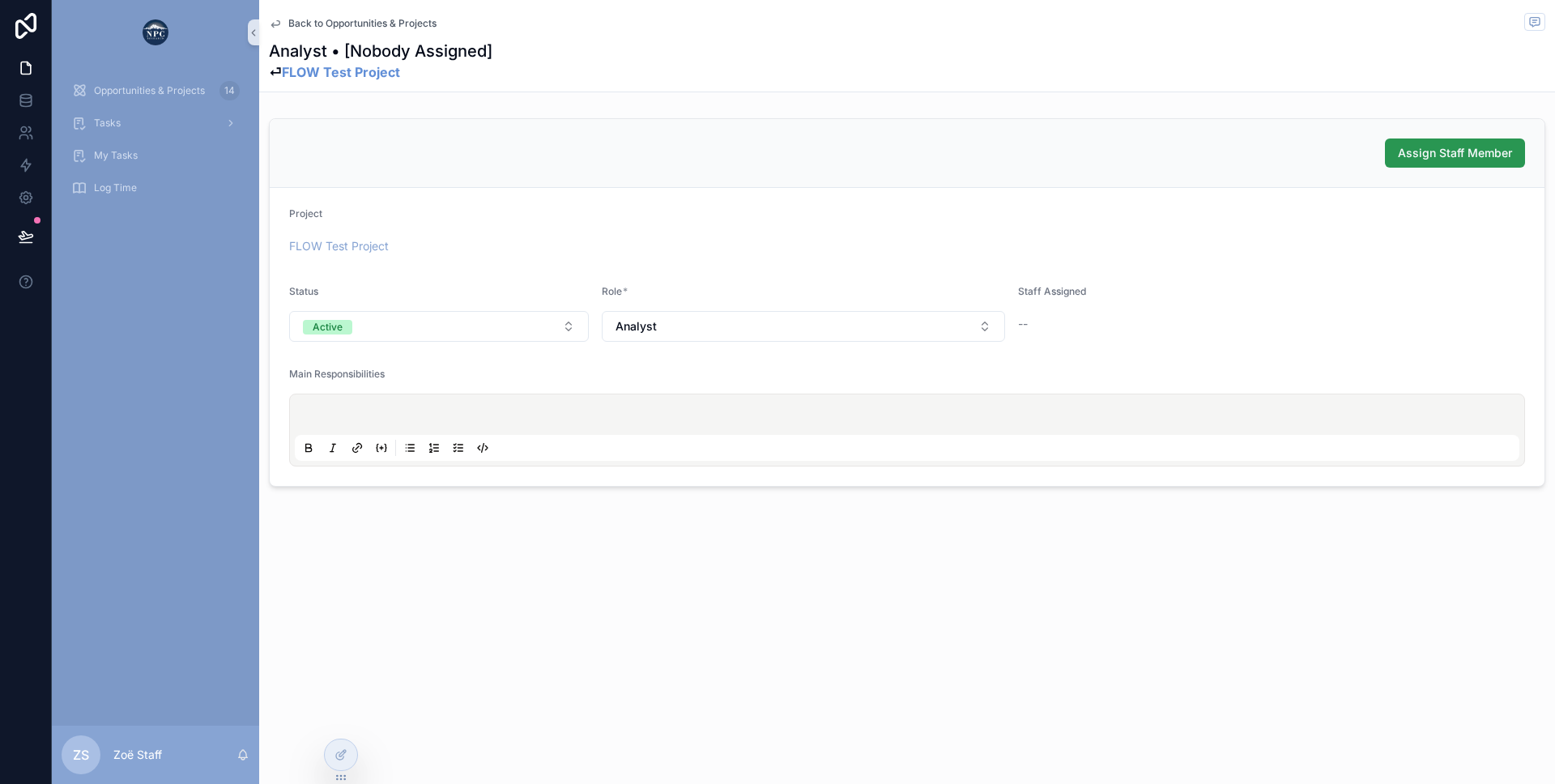
click at [1410, 163] on button "Assign Staff Member" at bounding box center [1454, 153] width 140 height 29
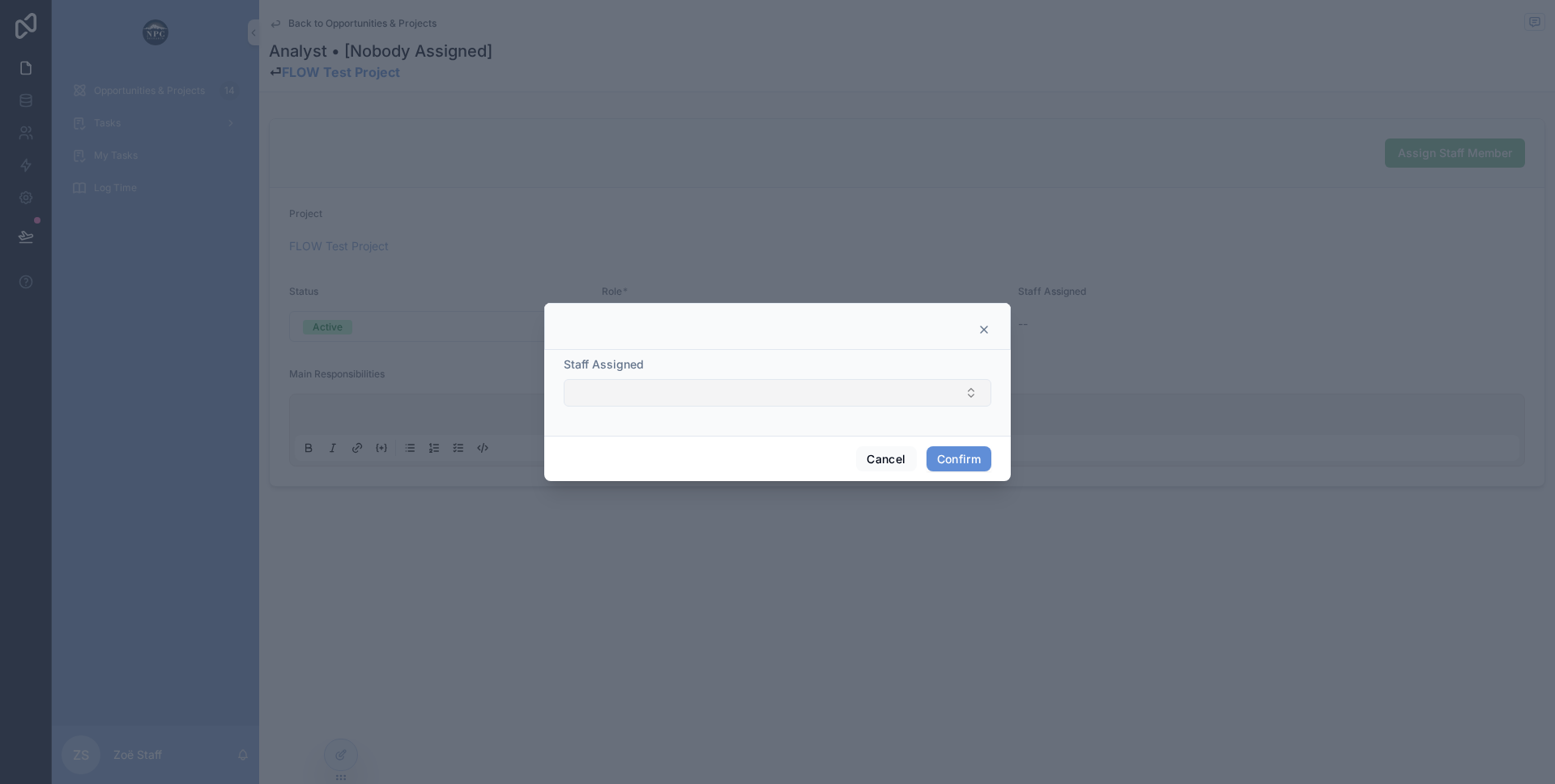
click at [639, 390] on button "Select Button" at bounding box center [778, 392] width 428 height 28
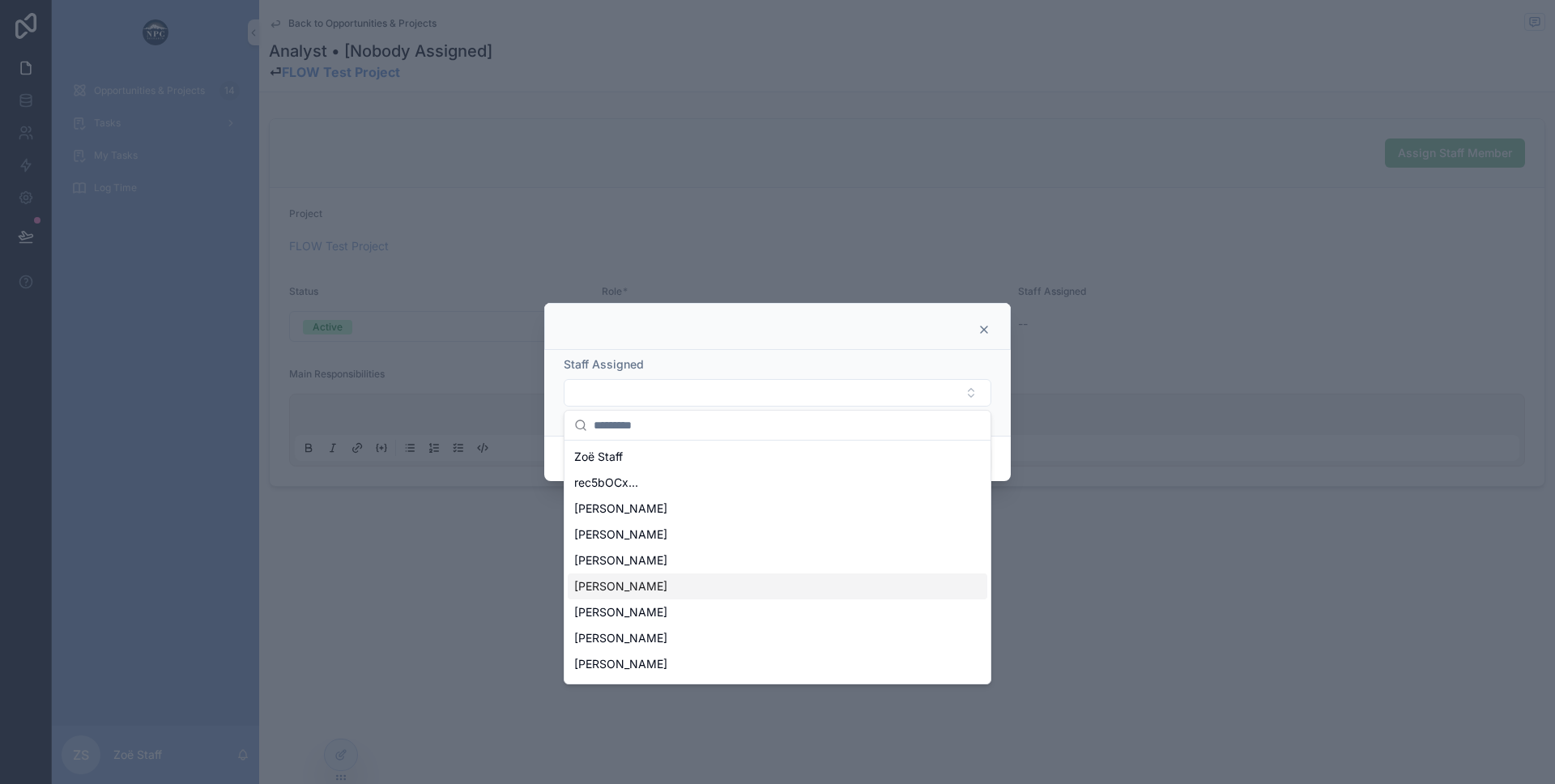
click at [590, 591] on span "[PERSON_NAME]" at bounding box center [620, 586] width 93 height 16
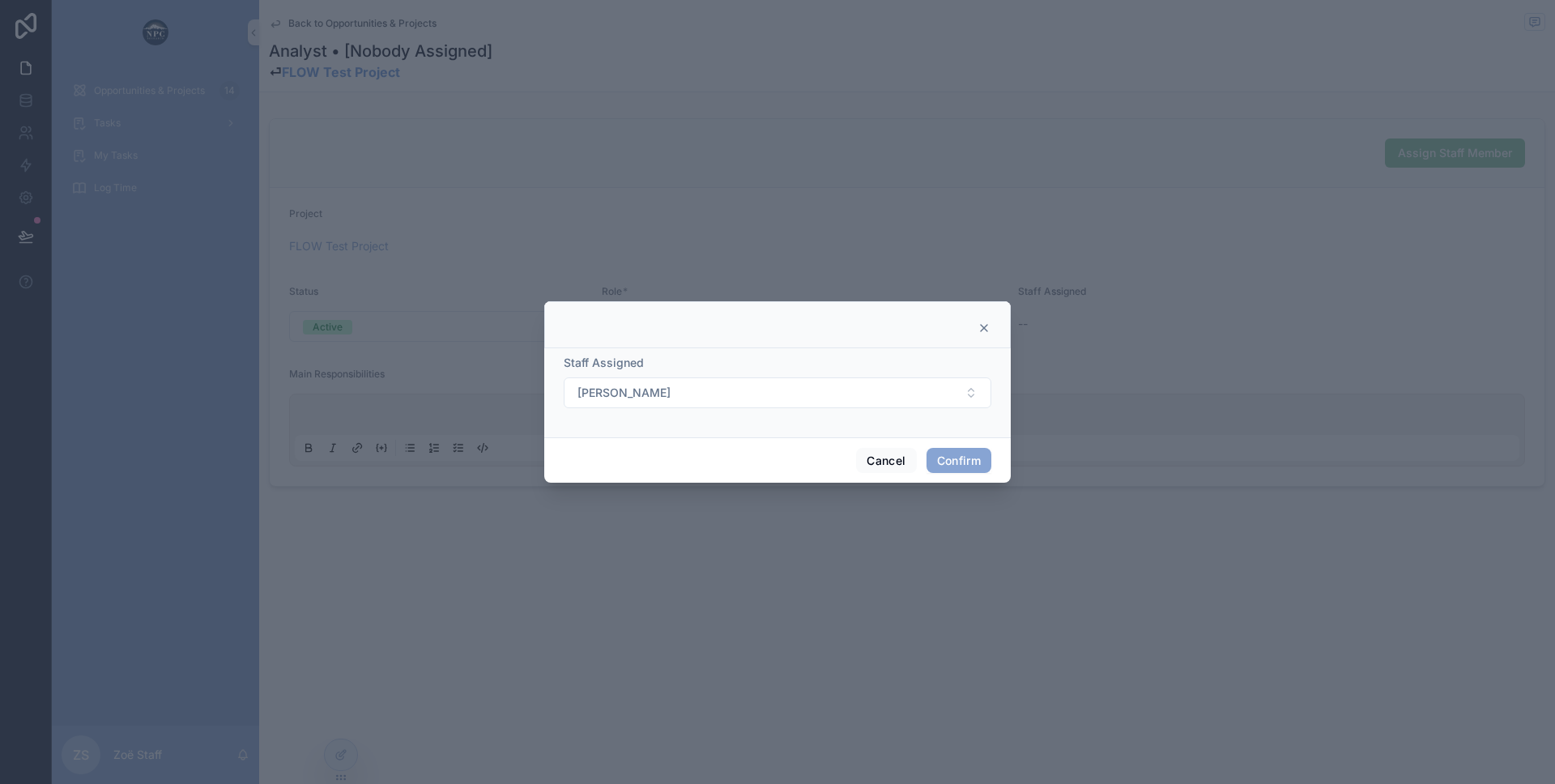
click at [949, 467] on button "Confirm" at bounding box center [959, 460] width 65 height 26
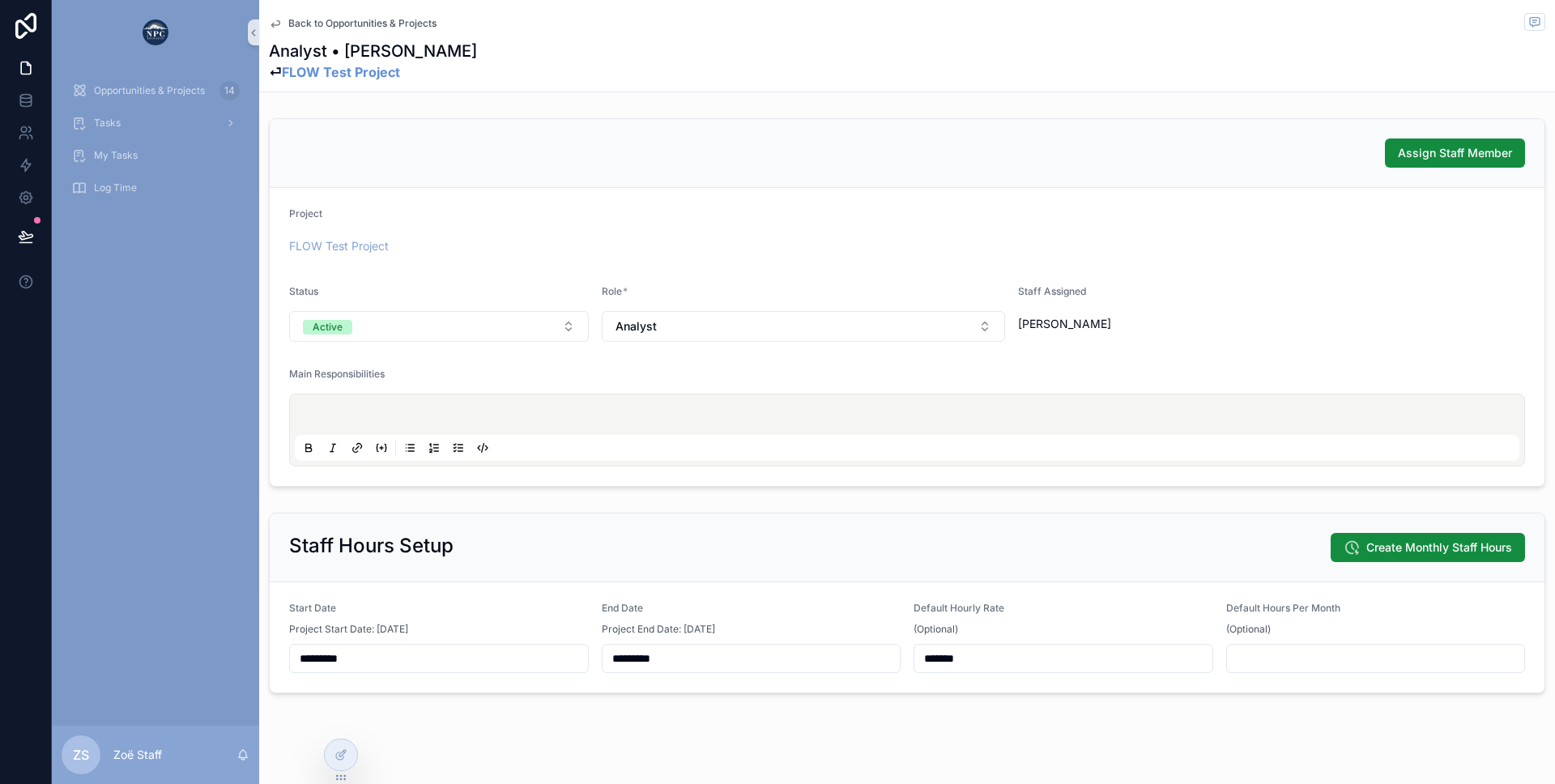
click at [369, 26] on span "Back to Opportunities & Projects" at bounding box center [362, 24] width 148 height 13
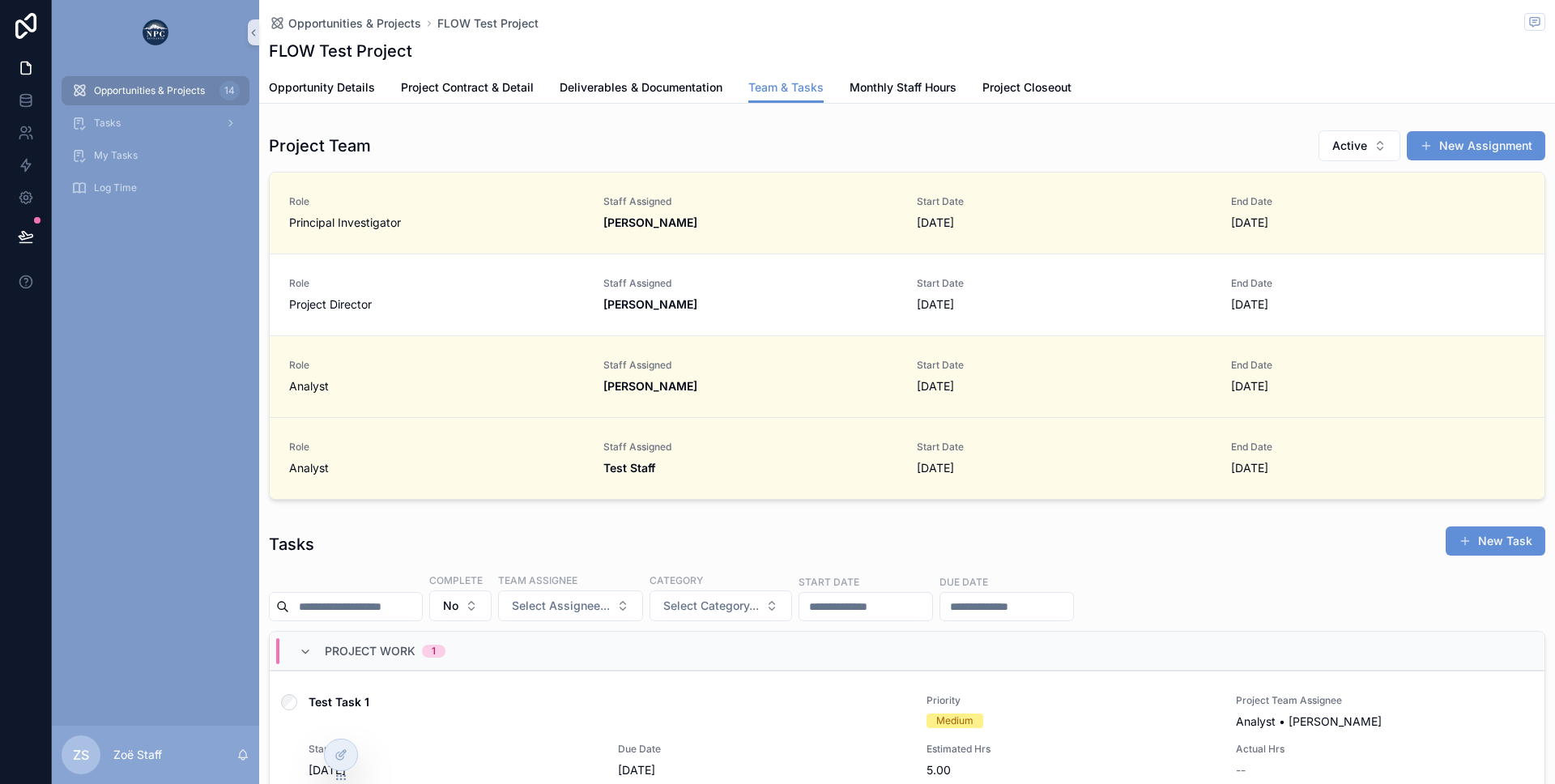
scroll to position [0, 1155]
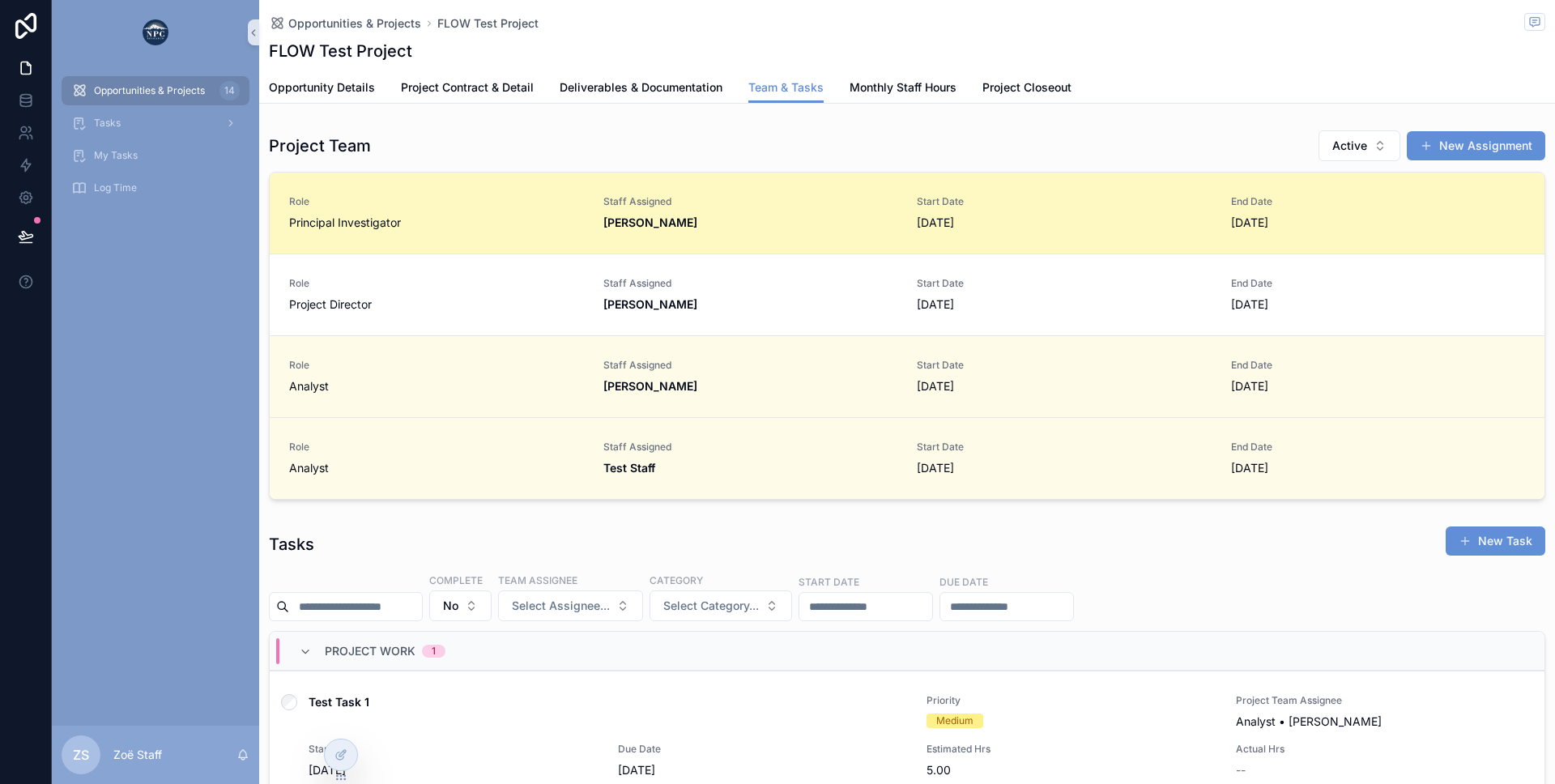
click at [478, 220] on div "Principal Investigator" at bounding box center [437, 222] width 295 height 16
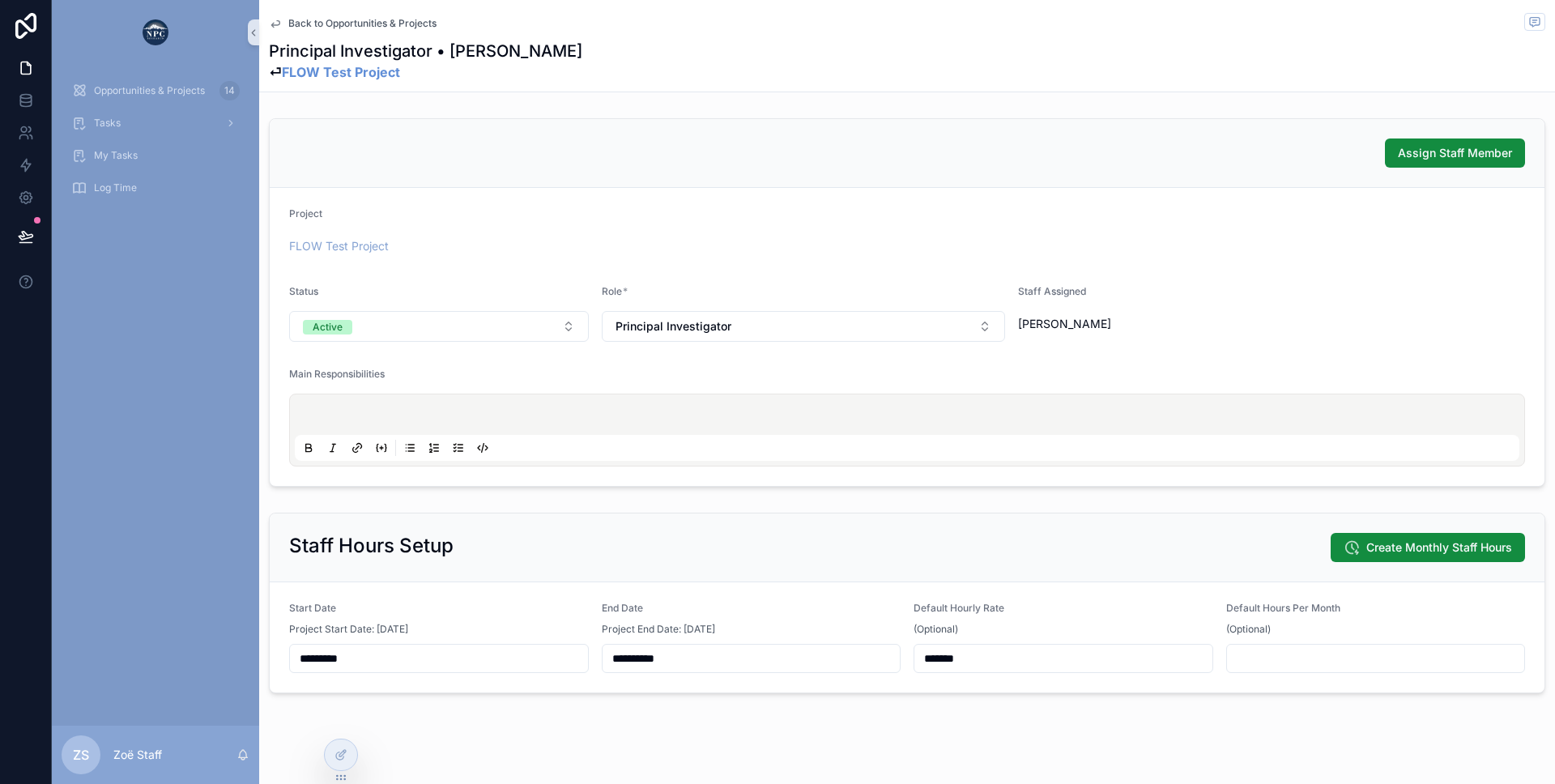
scroll to position [19, 0]
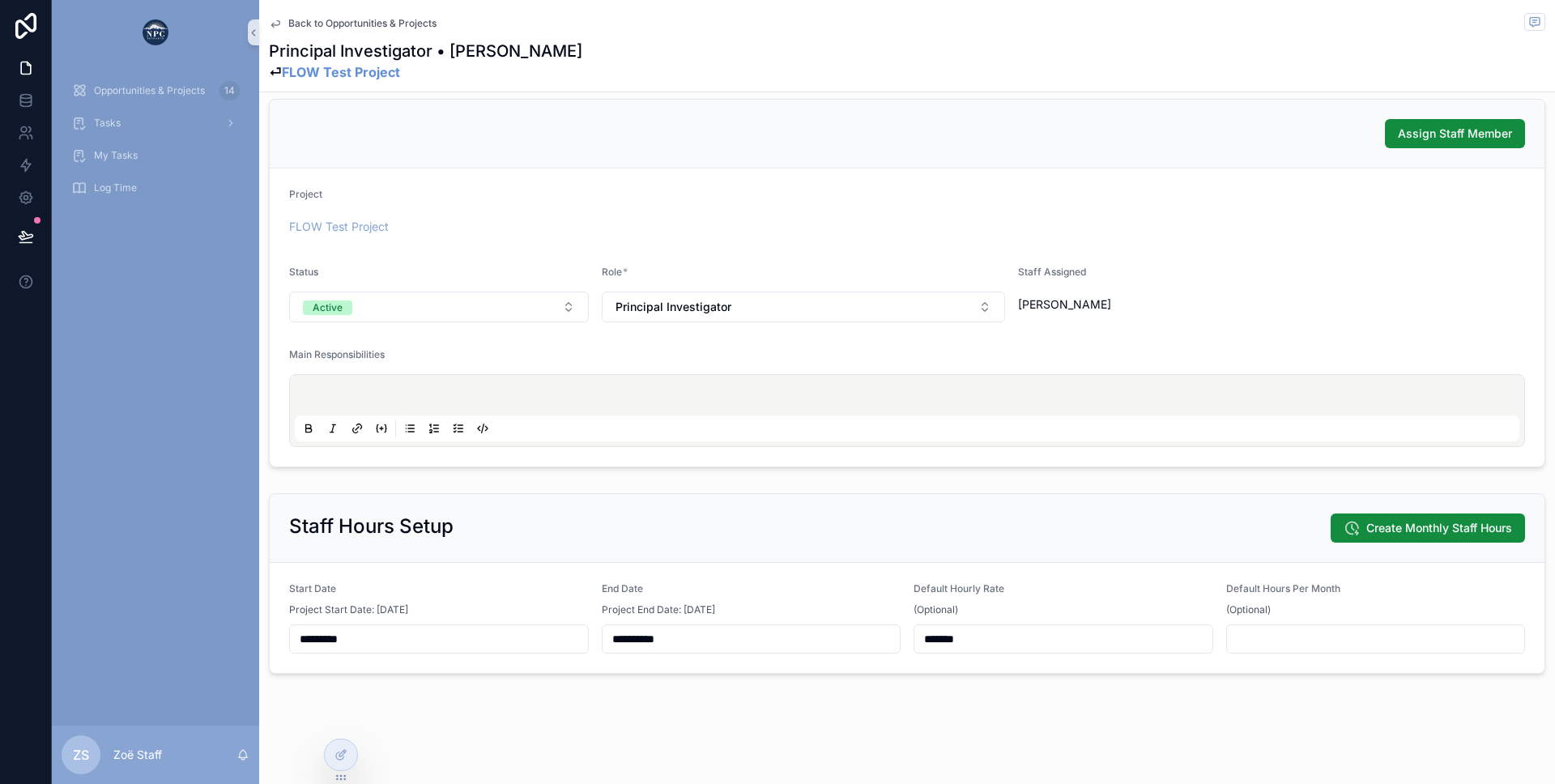
click at [1248, 643] on input "scrollable content" at bounding box center [1375, 639] width 298 height 23
type input "****"
click at [1206, 498] on div "Staff Hours Setup Create Monthly Staff Hours" at bounding box center [907, 528] width 1274 height 69
click at [1378, 513] on button "Create Monthly Staff Hours" at bounding box center [1428, 527] width 194 height 29
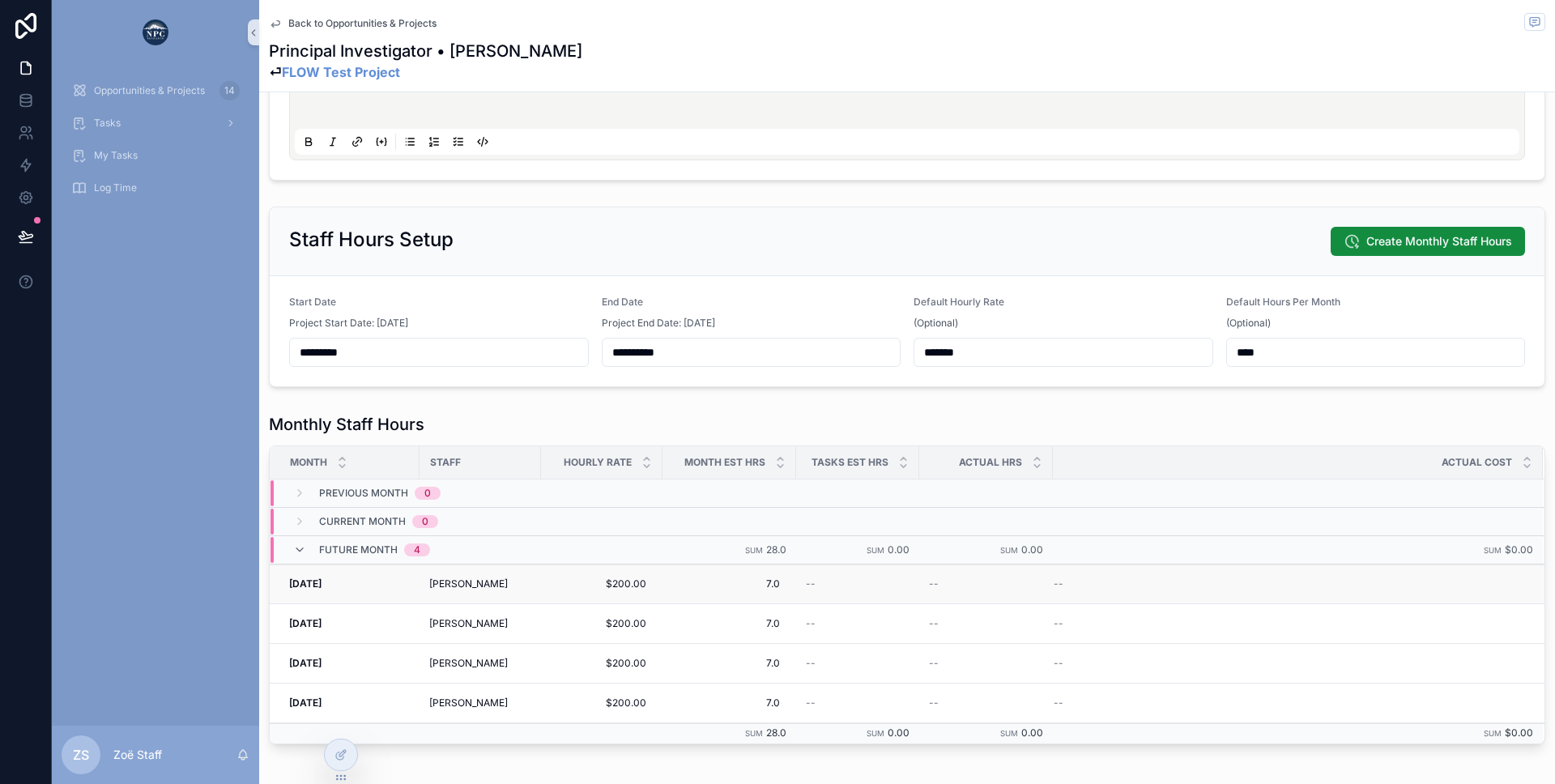
scroll to position [347, 0]
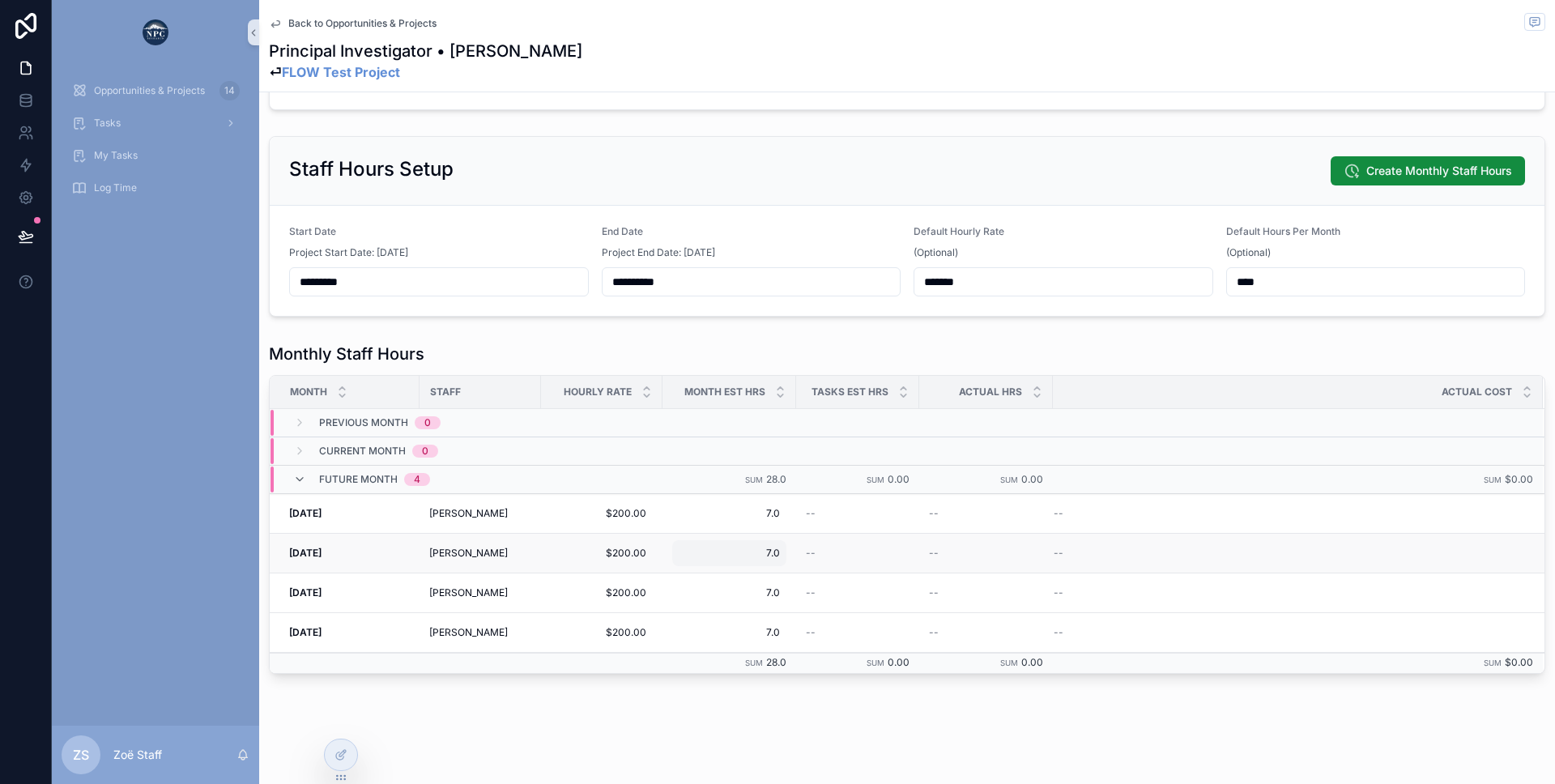
click at [734, 549] on span "7.0" at bounding box center [730, 553] width 101 height 13
type input "***"
click at [873, 571] on icon "scrollable content" at bounding box center [877, 575] width 13 height 13
click at [761, 591] on span "7.0" at bounding box center [730, 593] width 101 height 13
type input "****"
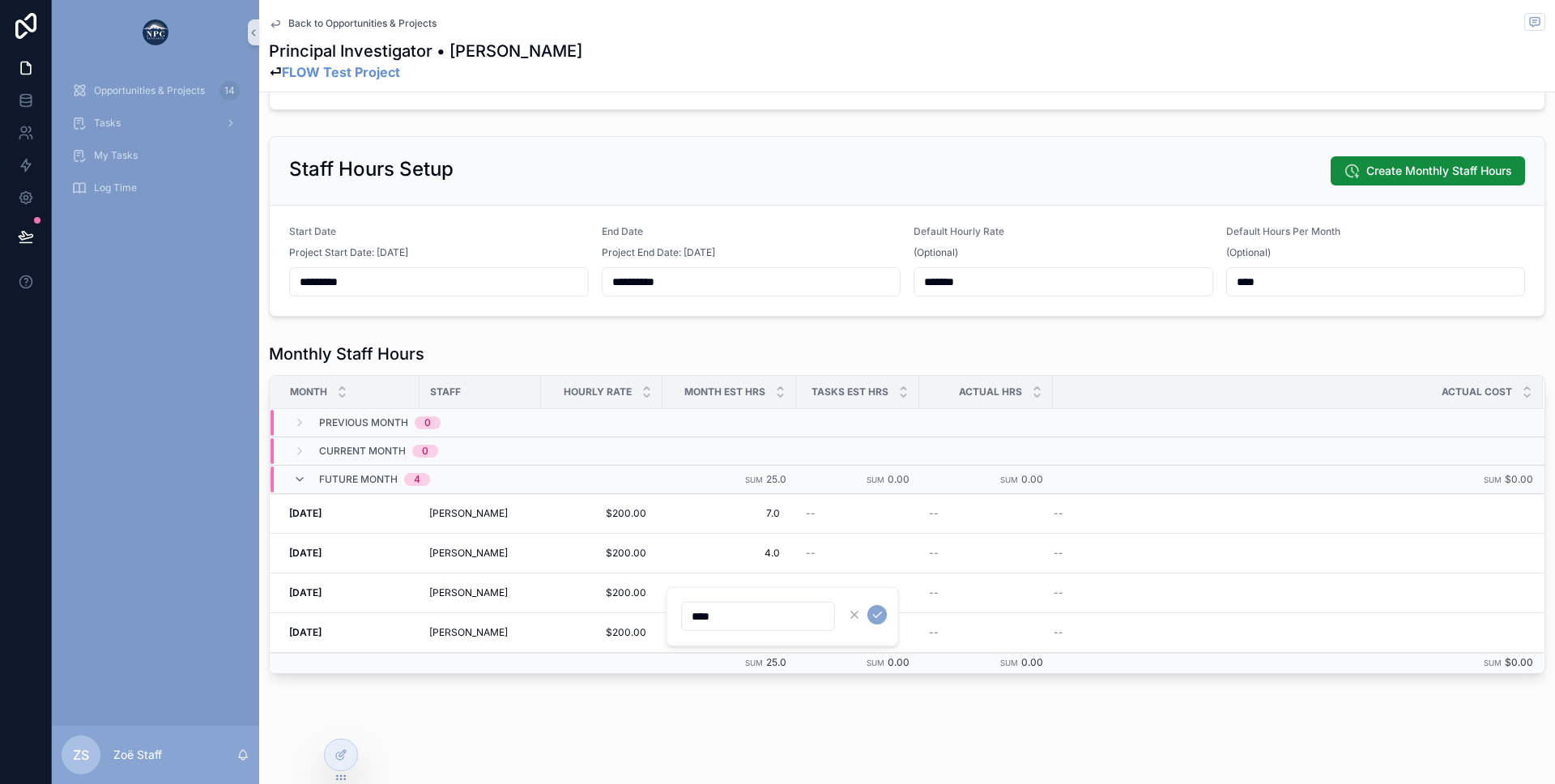
click at [880, 618] on icon "scrollable content" at bounding box center [877, 615] width 13 height 13
click at [334, 21] on span "Back to Opportunities & Projects" at bounding box center [362, 24] width 148 height 13
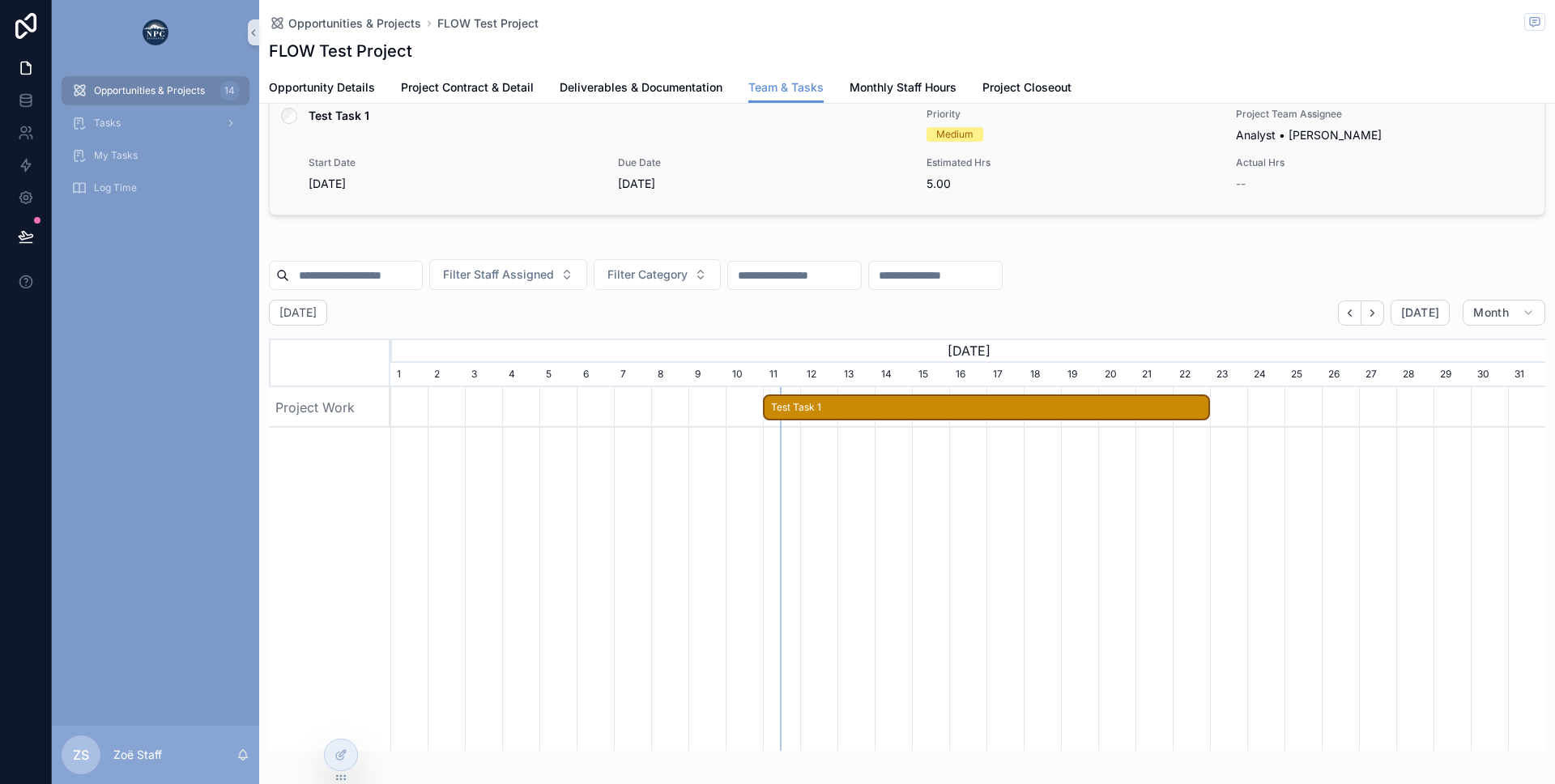
scroll to position [212, 0]
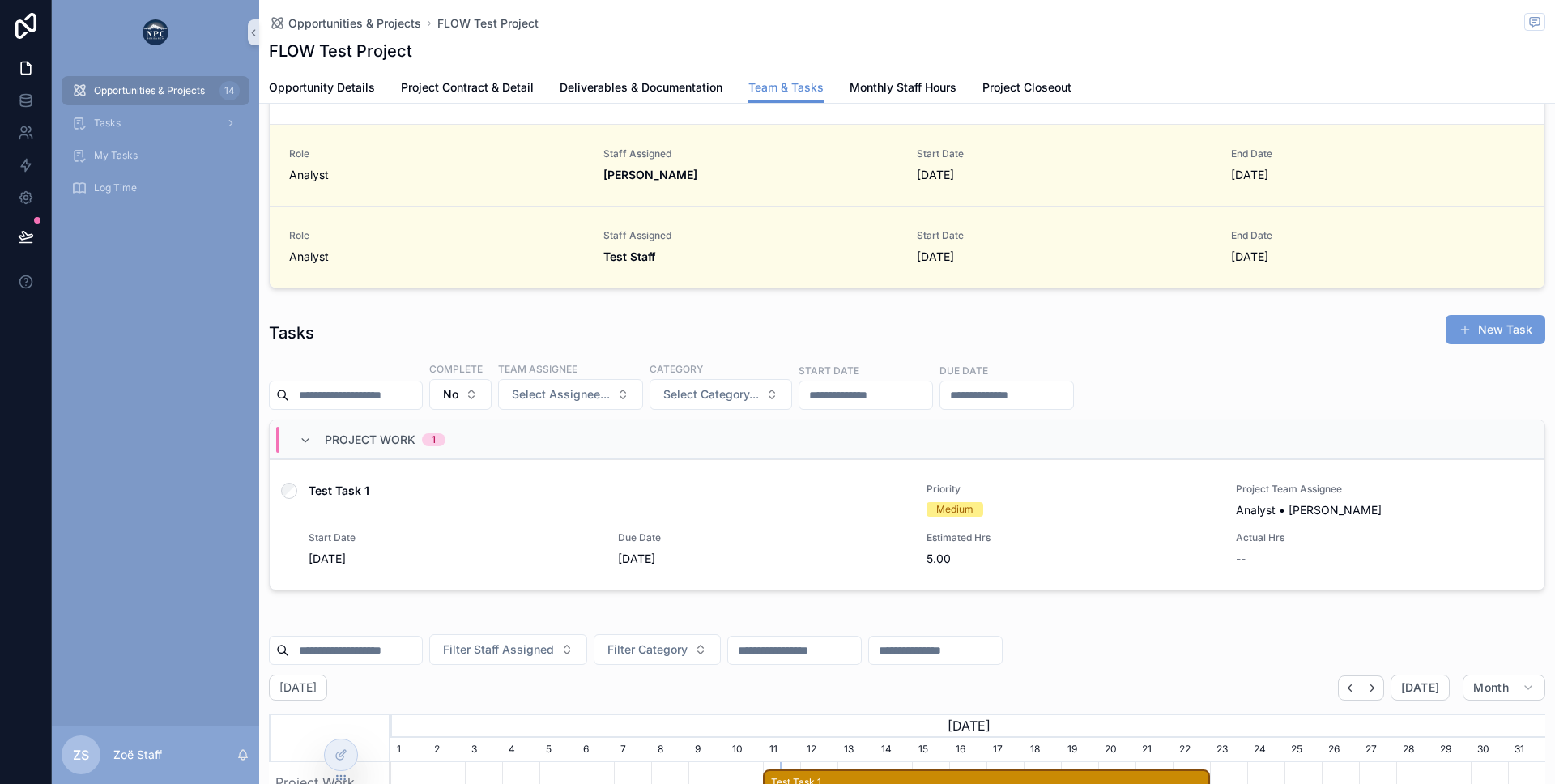
click at [1487, 328] on button "New Task" at bounding box center [1496, 329] width 100 height 29
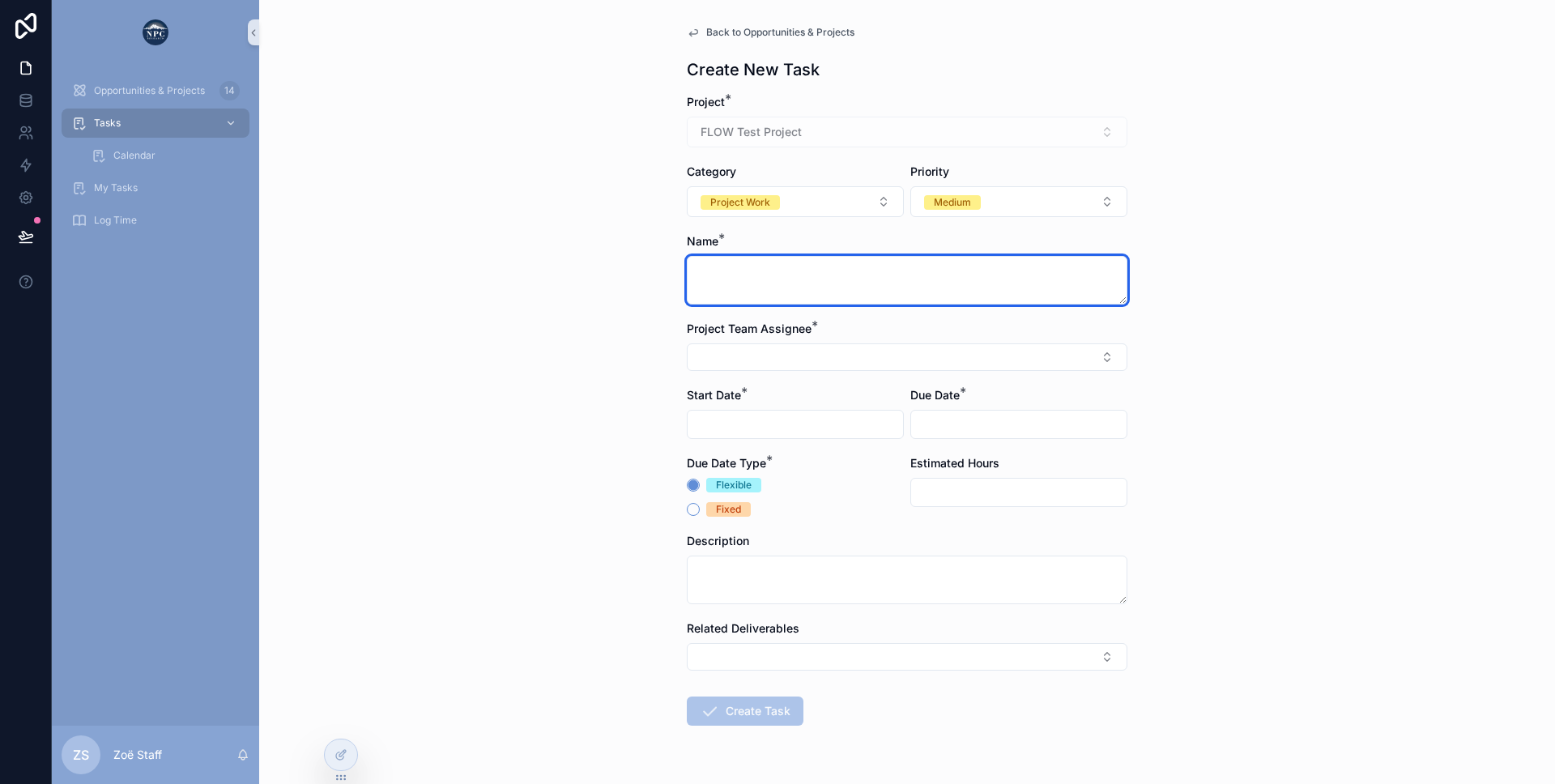
click at [696, 260] on textarea "scrollable content" at bounding box center [907, 280] width 440 height 49
type textarea "**********"
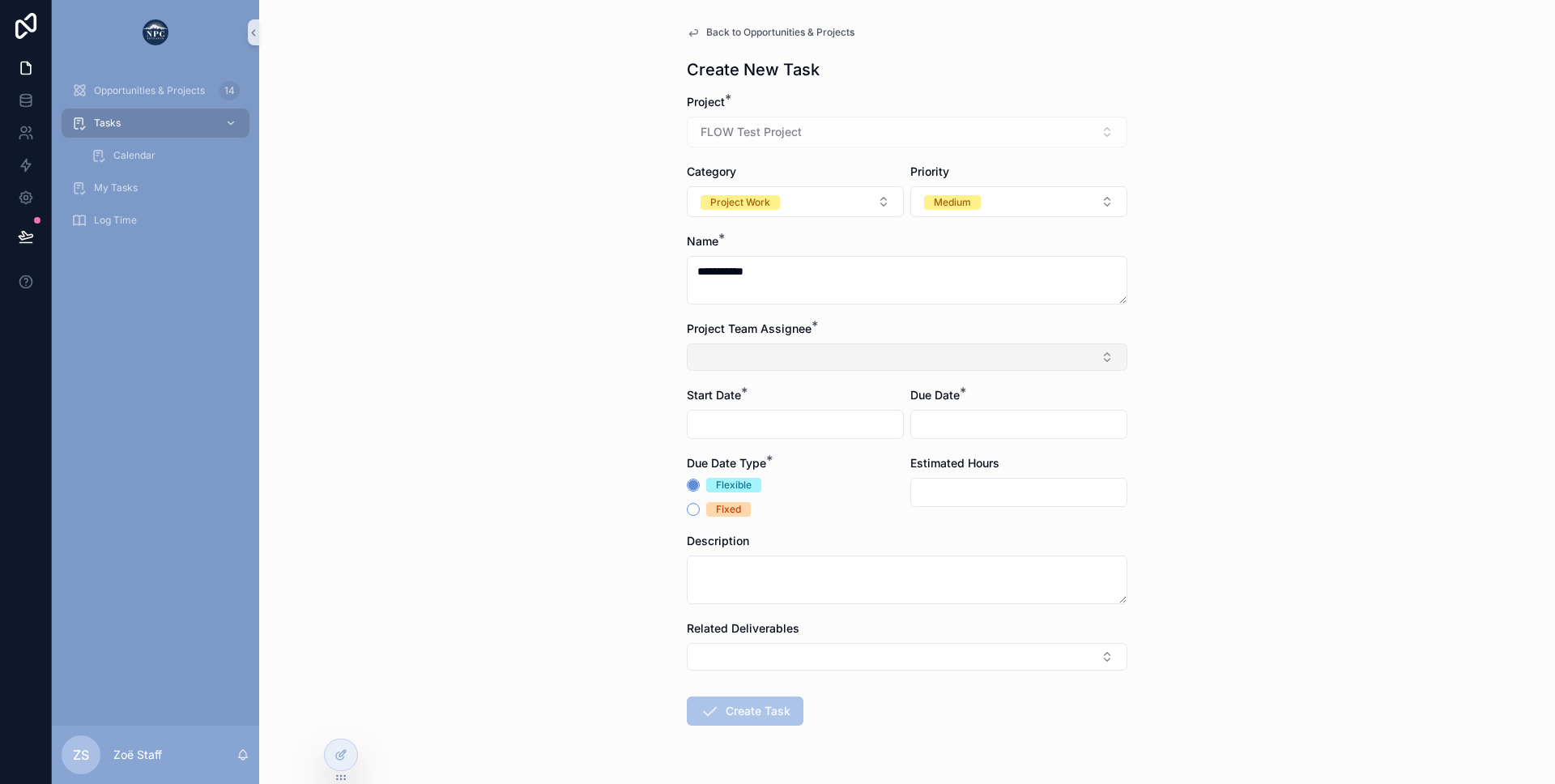
click at [741, 356] on button "Select Button" at bounding box center [907, 357] width 440 height 28
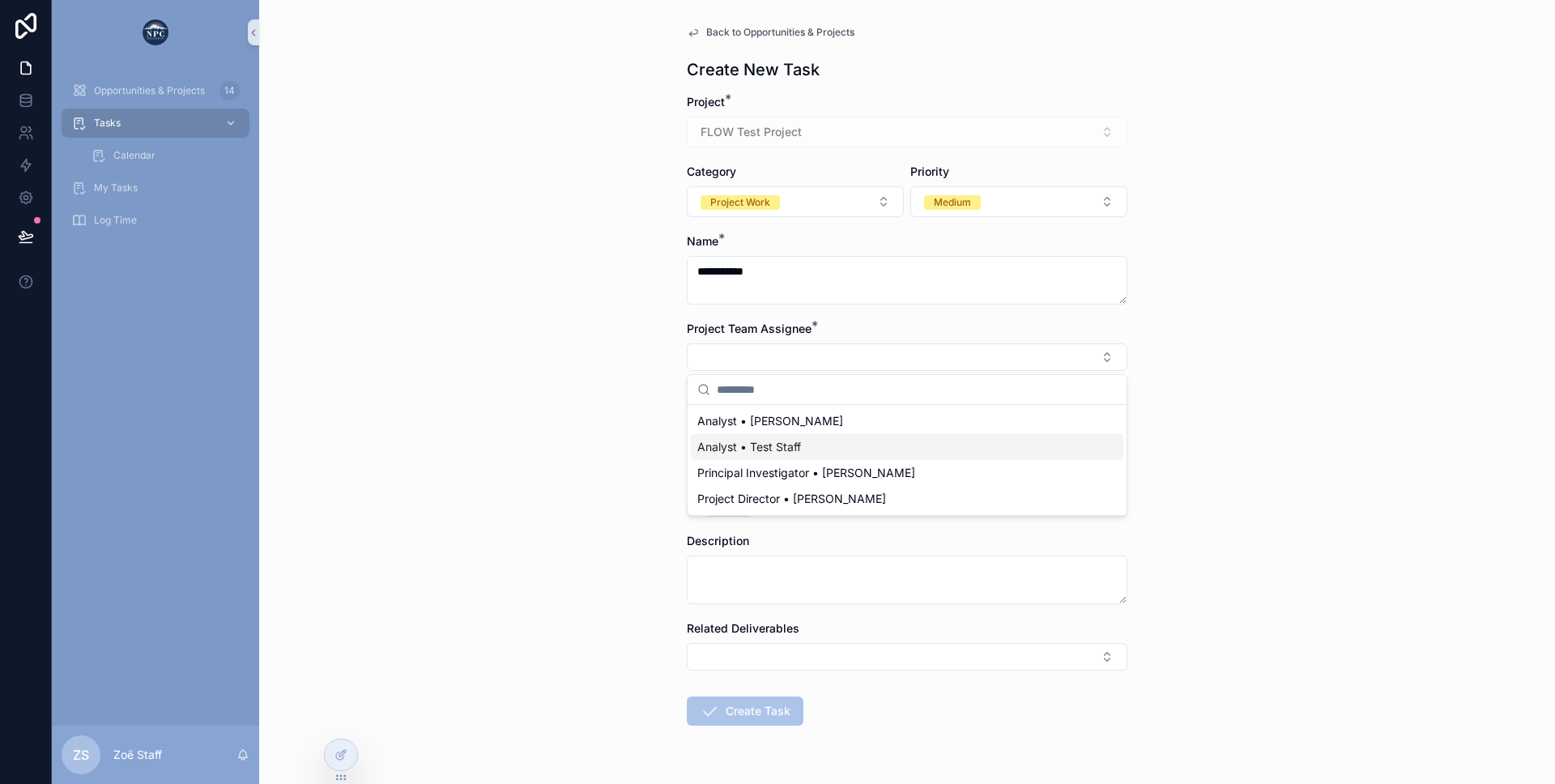
click at [629, 335] on div "**********" at bounding box center [907, 392] width 1296 height 784
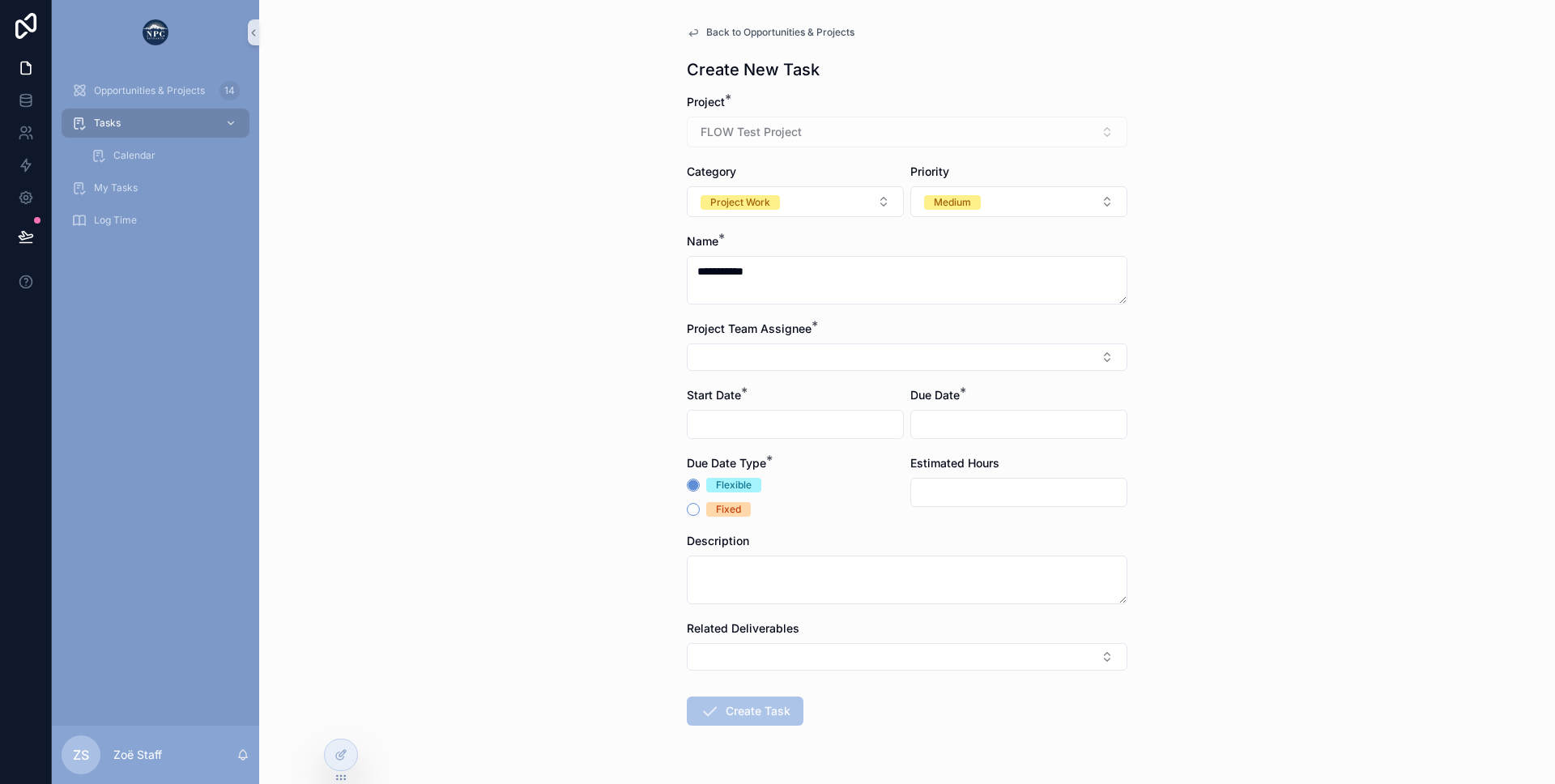
click at [732, 27] on span "Back to Opportunities & Projects" at bounding box center [780, 33] width 148 height 13
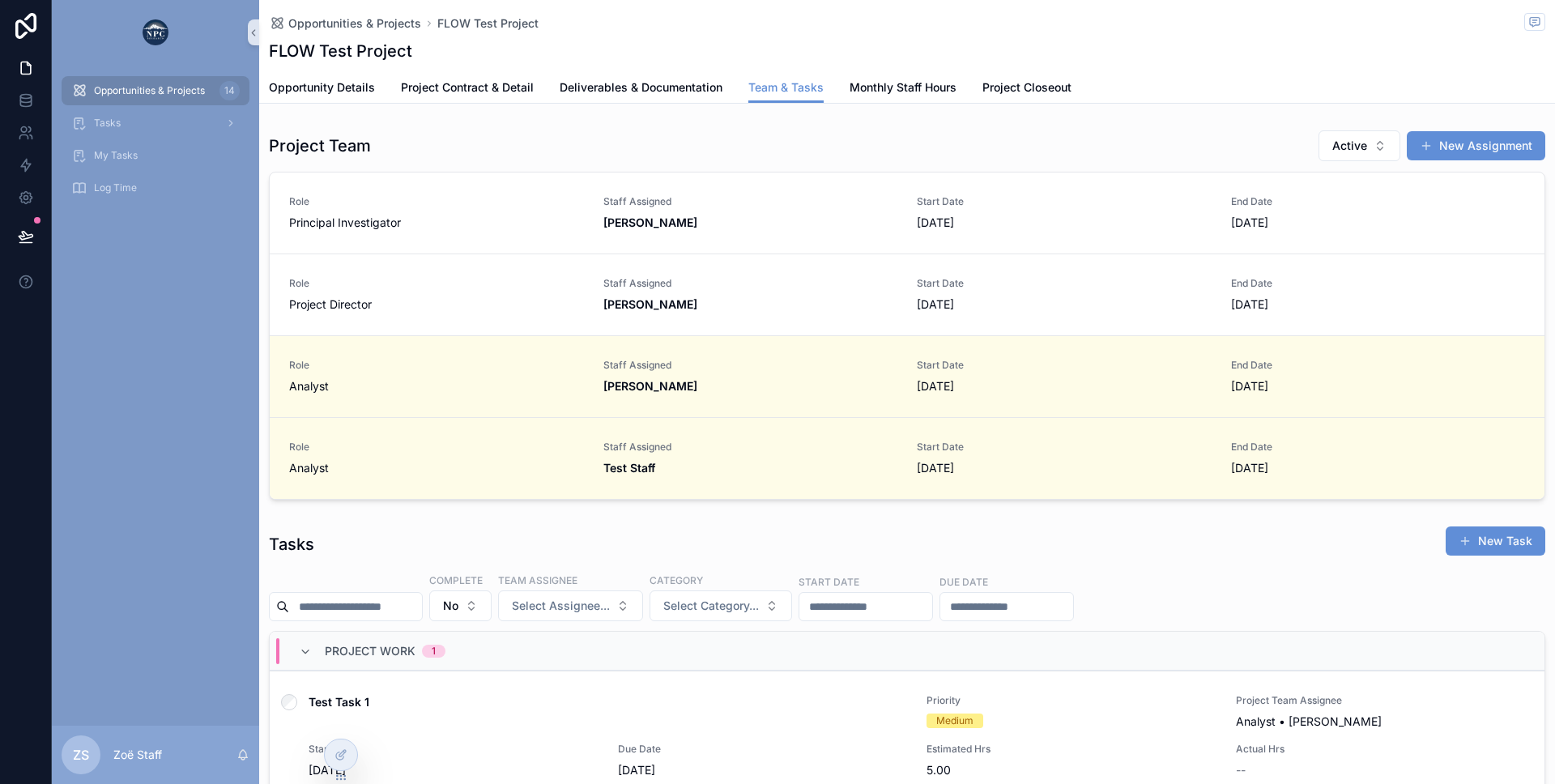
scroll to position [0, 1155]
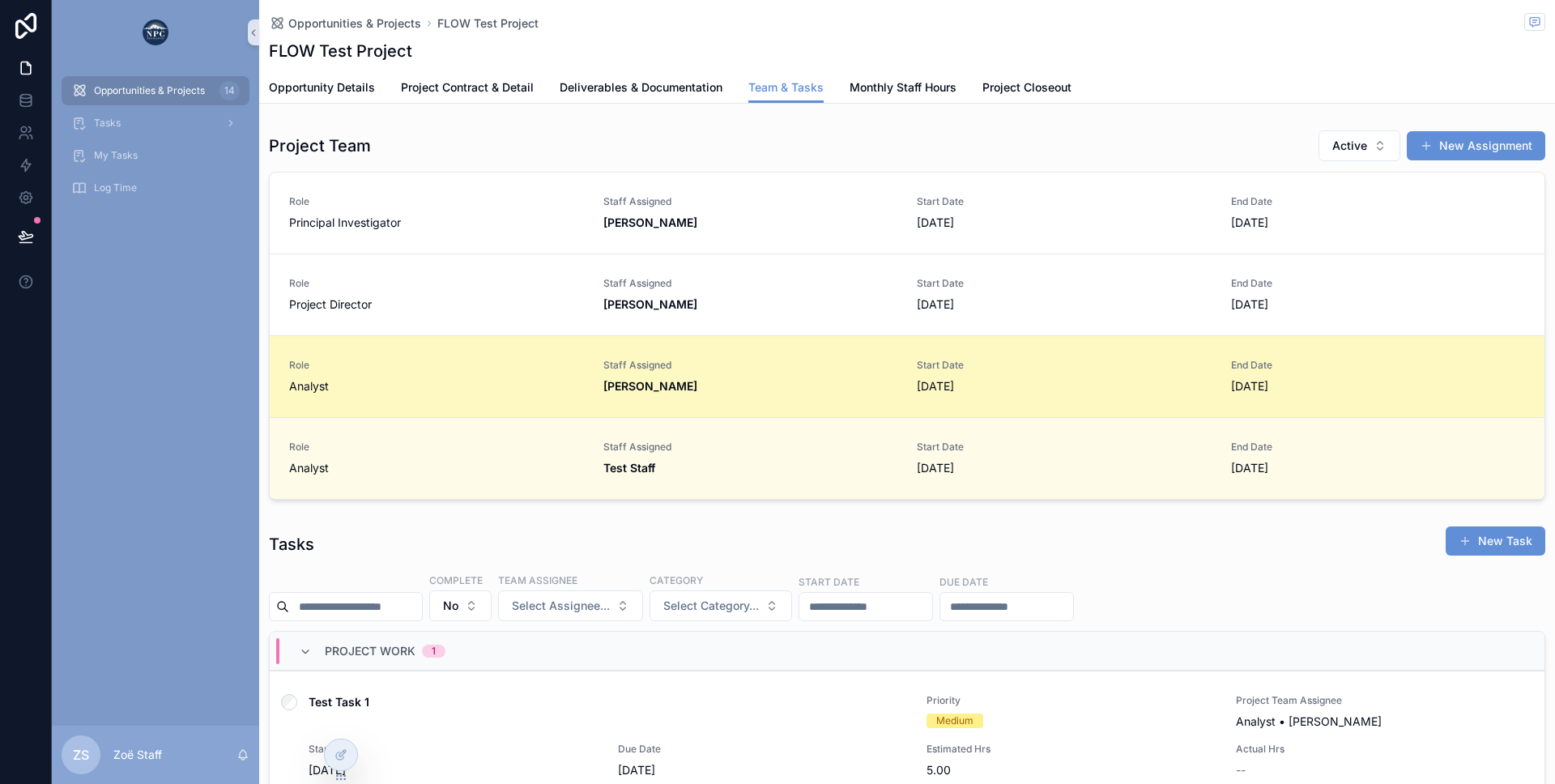
click at [493, 347] on link "Role Analyst Staff Assigned Jerod Tarte Start Date 8/15/2025 End Date 5/15/2026" at bounding box center [907, 375] width 1274 height 81
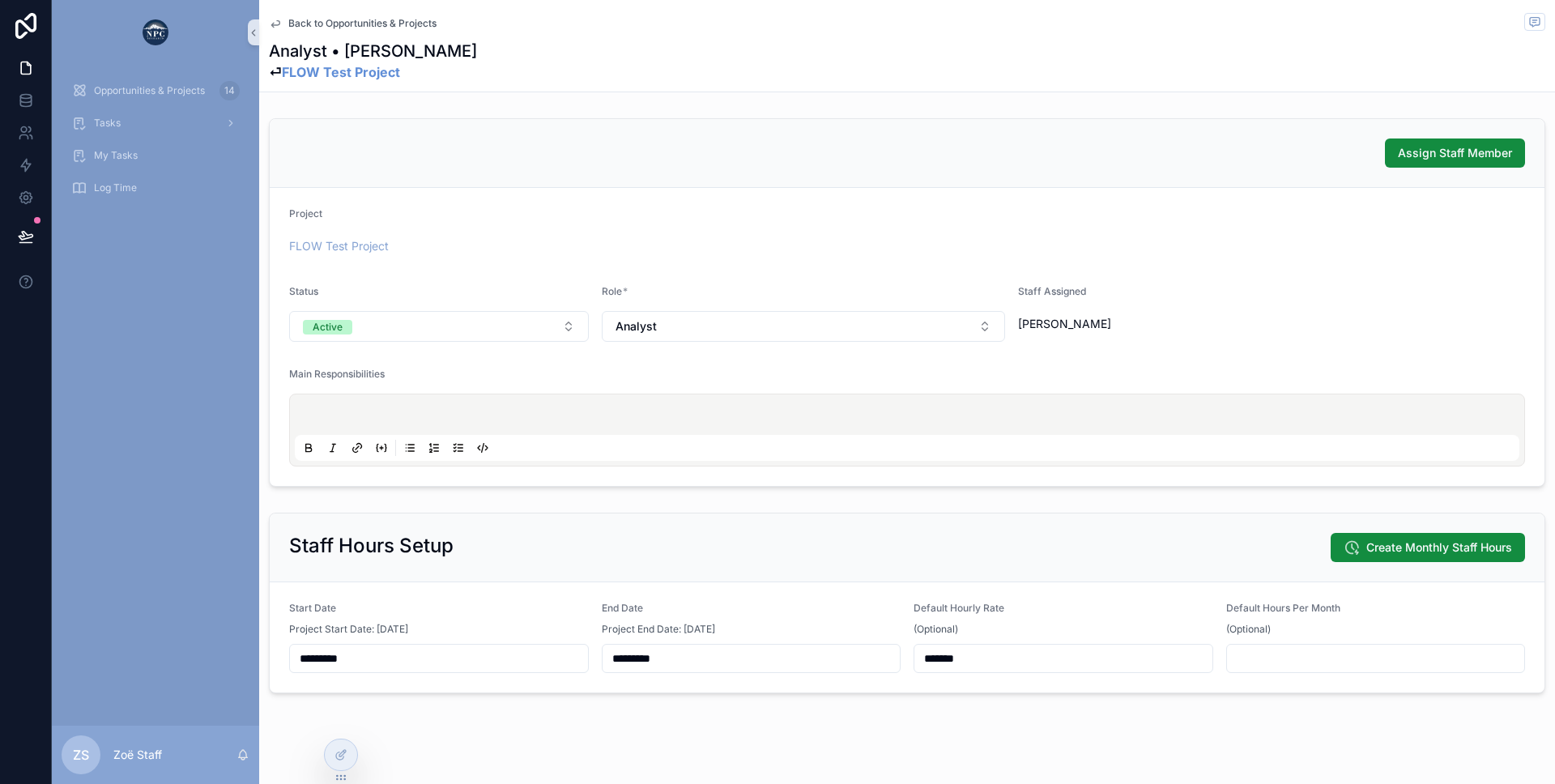
click at [313, 24] on span "Back to Opportunities & Projects" at bounding box center [362, 24] width 148 height 13
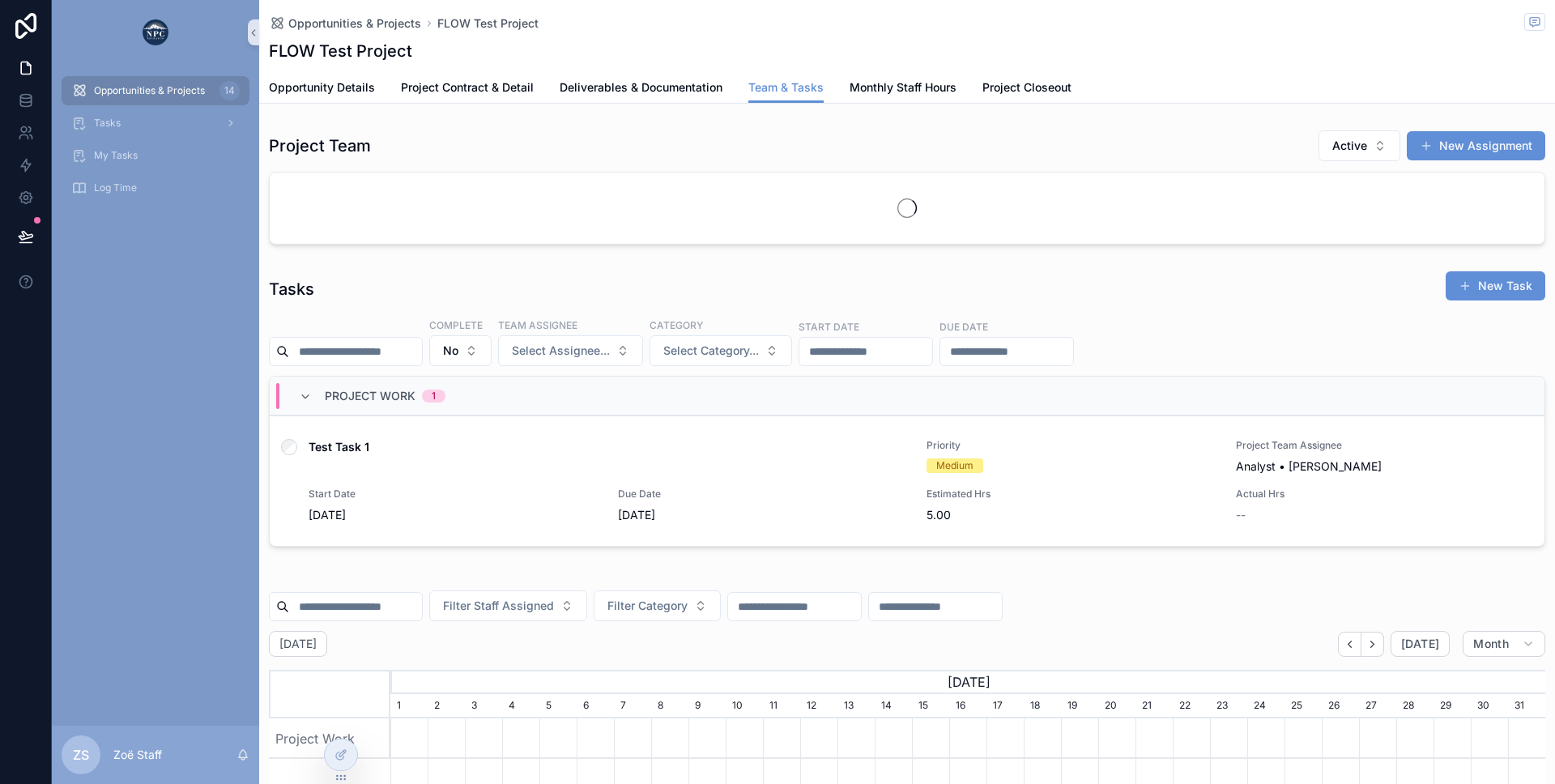
scroll to position [0, 1155]
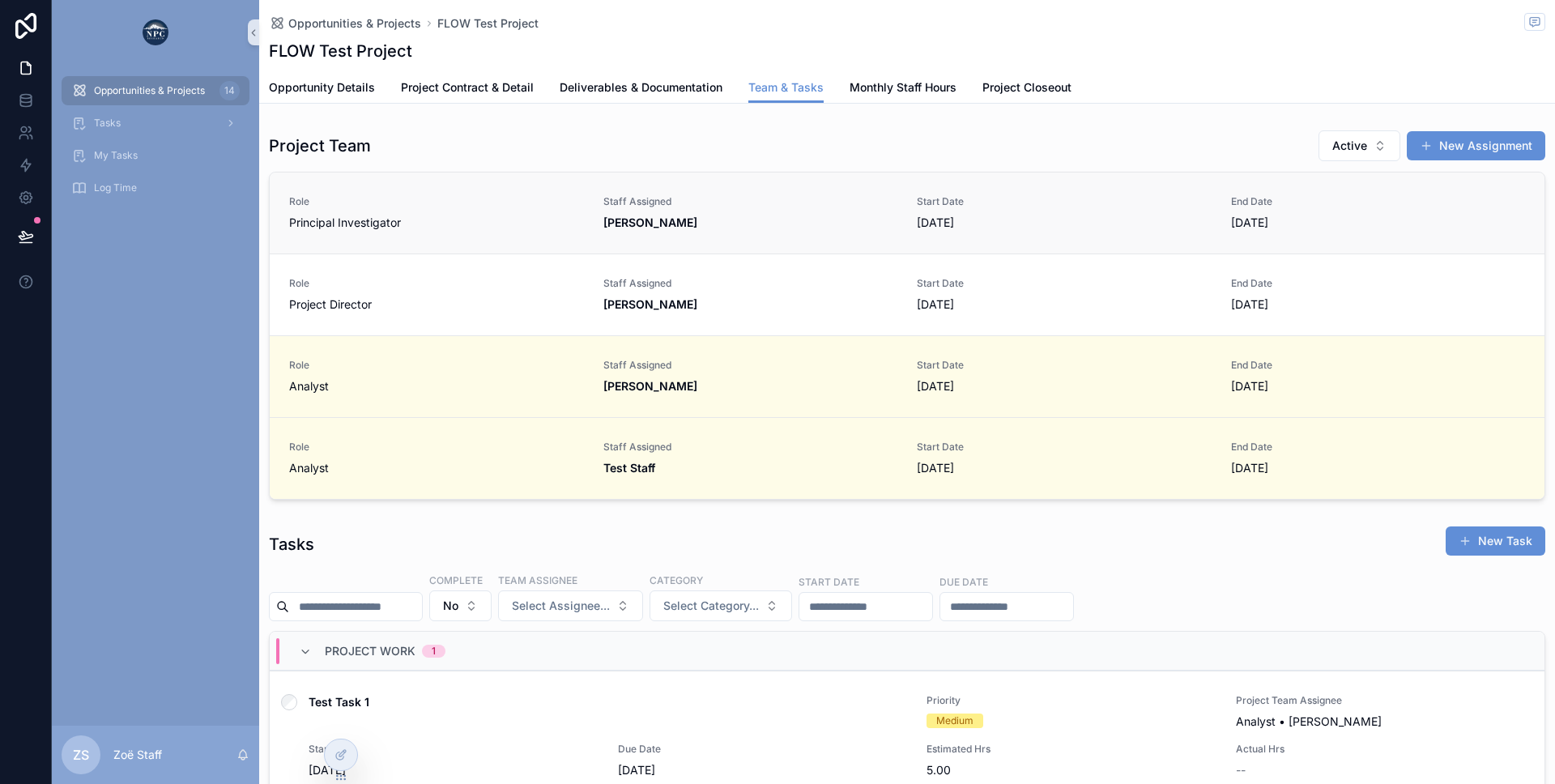
click at [533, 230] on div "Principal Investigator" at bounding box center [437, 222] width 295 height 16
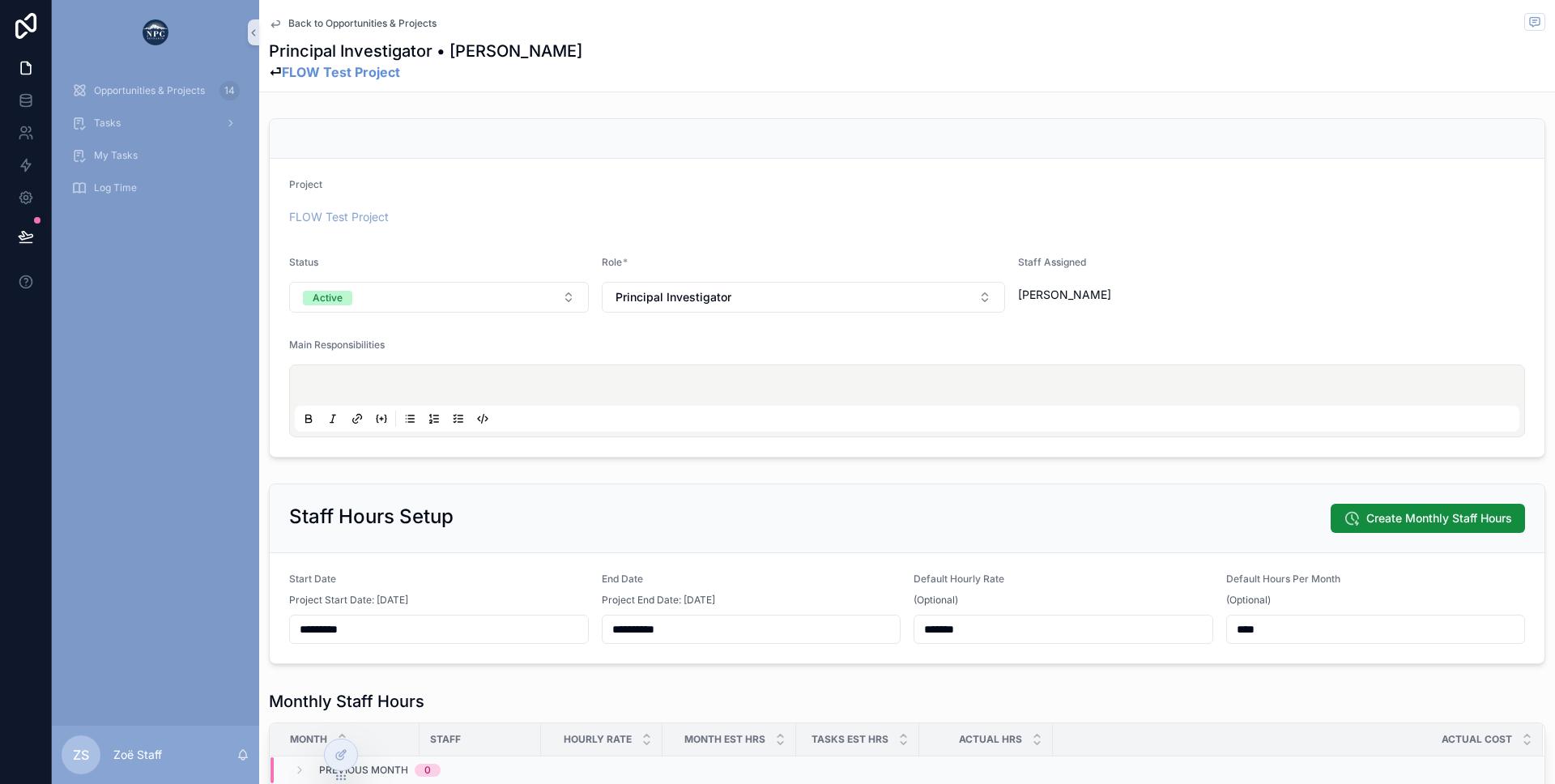
click at [320, 21] on span "Back to Opportunities & Projects" at bounding box center [362, 24] width 148 height 13
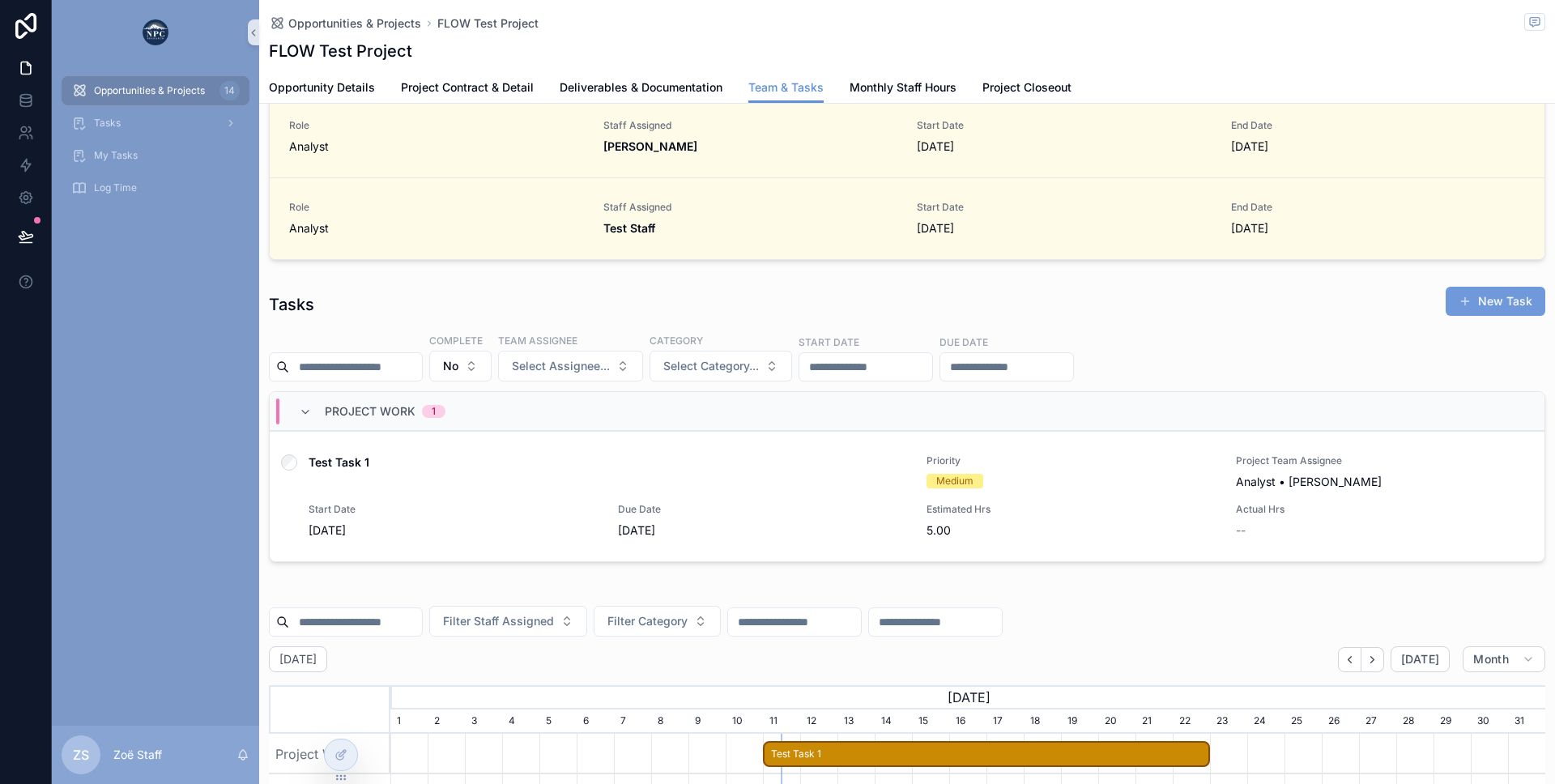
scroll to position [208, 0]
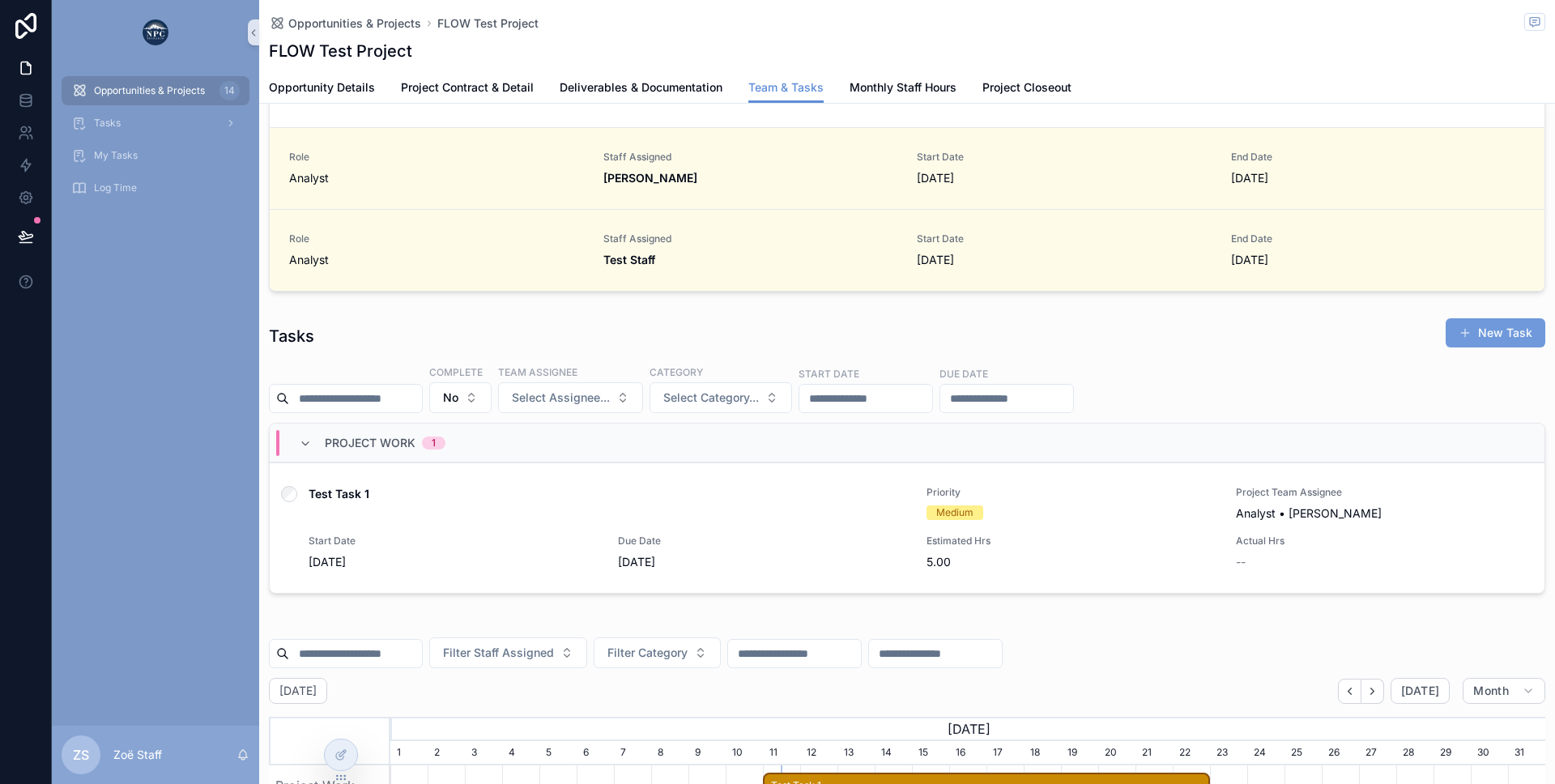
click at [1483, 347] on button "New Task" at bounding box center [1496, 332] width 100 height 29
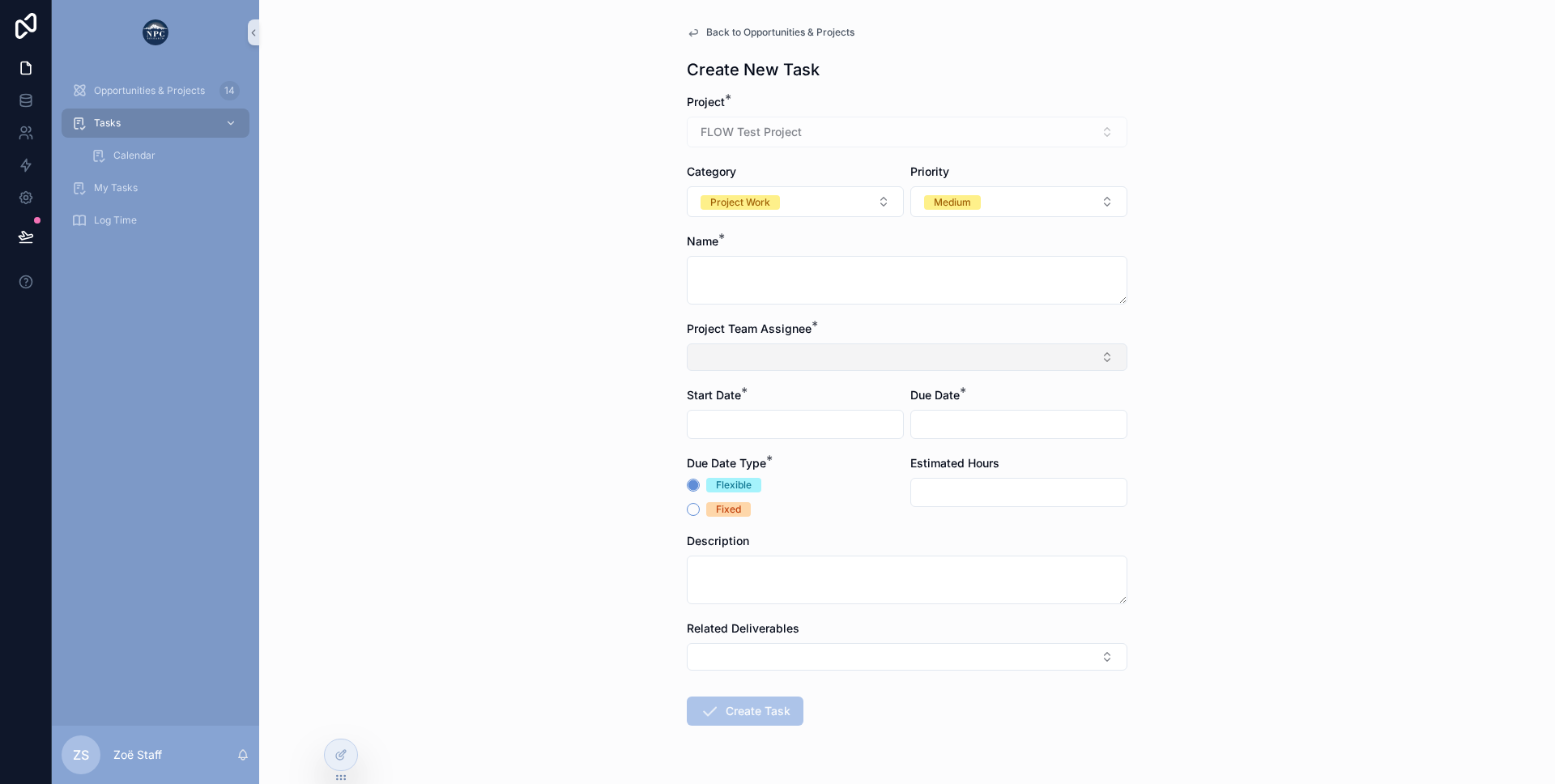
click at [755, 364] on button "Select Button" at bounding box center [907, 357] width 440 height 28
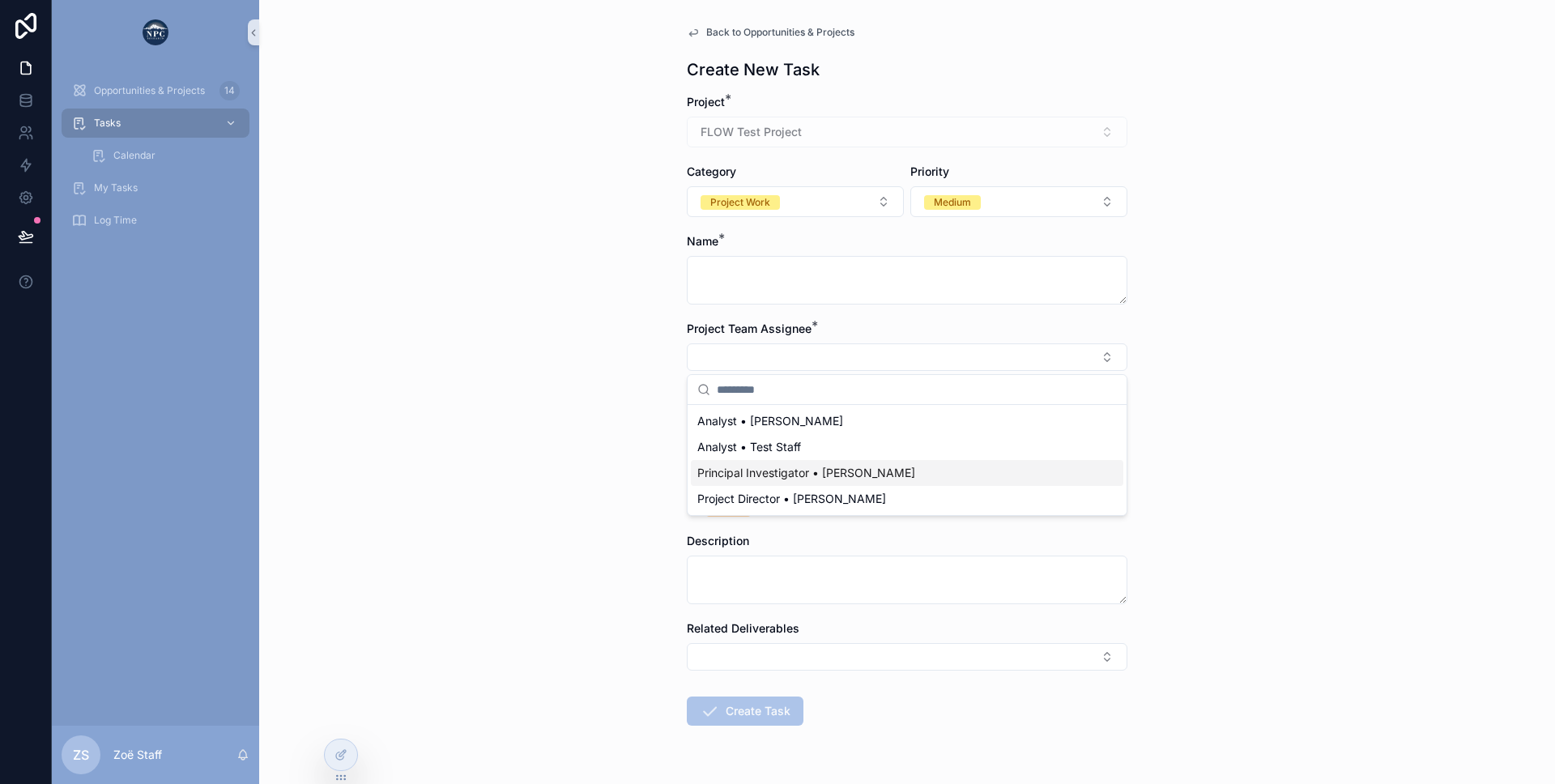
click at [750, 475] on span "Principal Investigator • [PERSON_NAME]" at bounding box center [806, 472] width 218 height 16
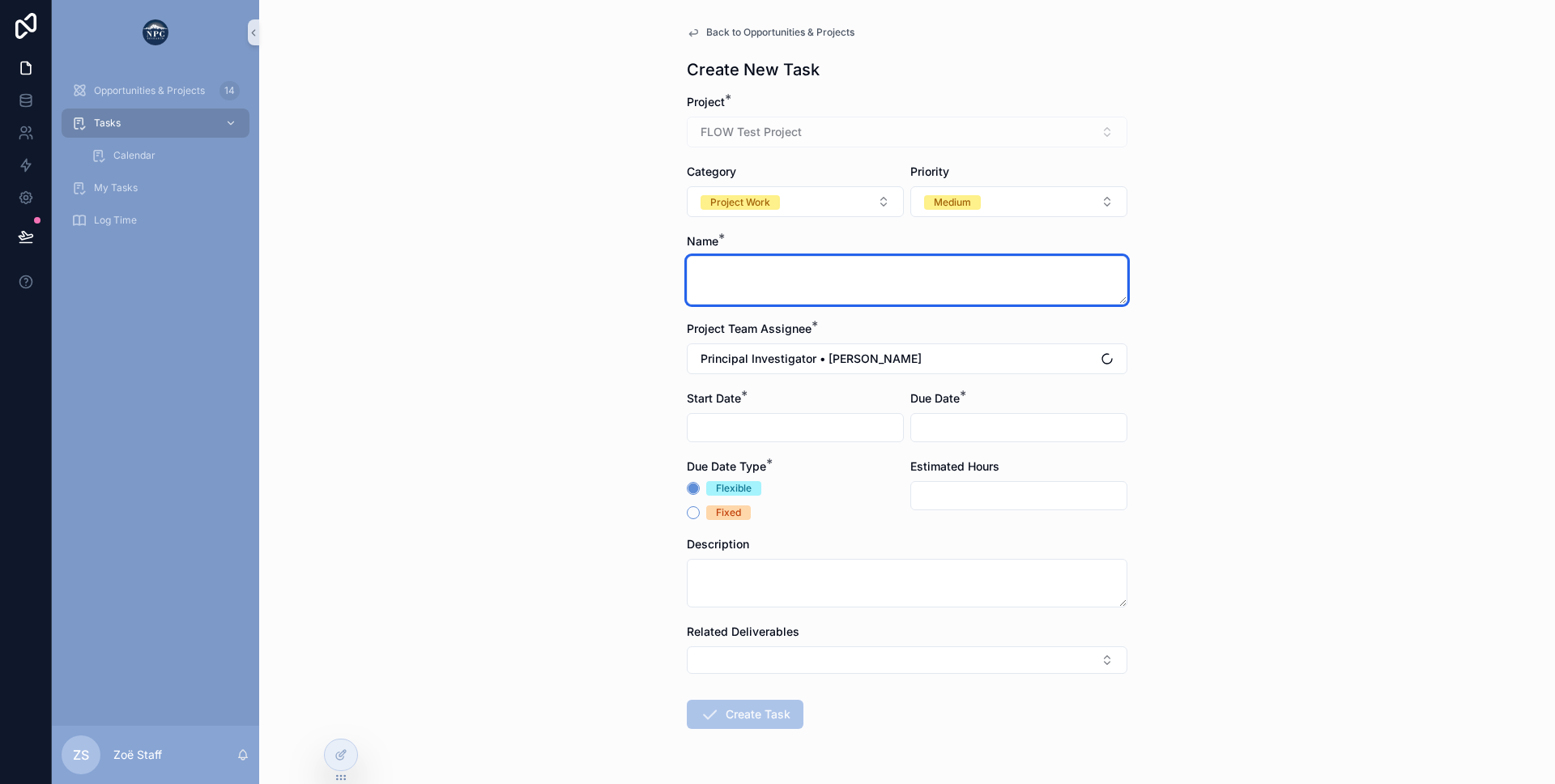
click at [710, 280] on textarea "scrollable content" at bounding box center [907, 280] width 440 height 49
type textarea "**********"
click at [754, 423] on input "scrollable content" at bounding box center [795, 428] width 215 height 23
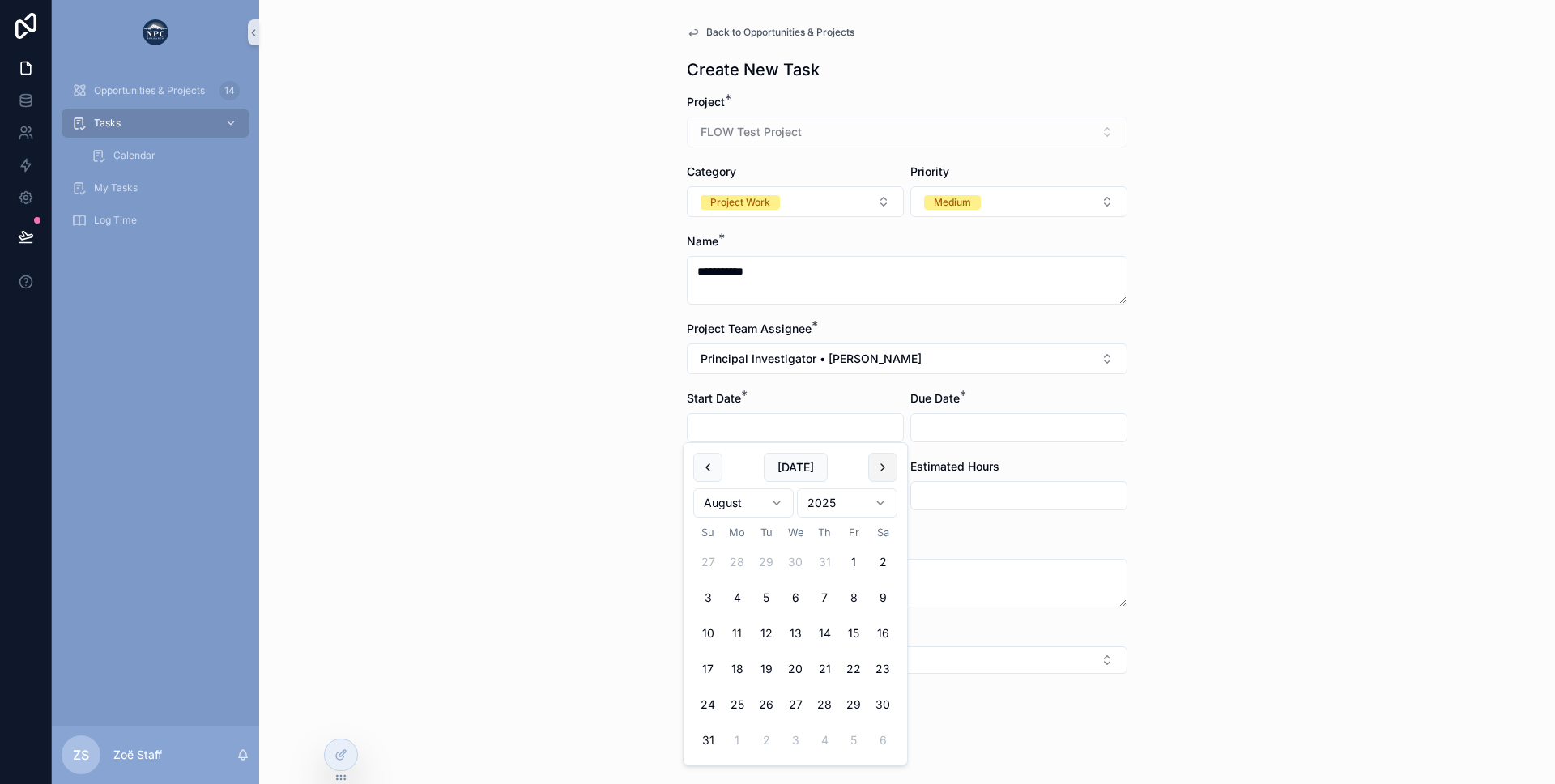
click at [880, 459] on button "scrollable content" at bounding box center [883, 467] width 29 height 29
click at [764, 565] on button "2" at bounding box center [766, 562] width 29 height 29
type input "********"
click at [943, 423] on input "scrollable content" at bounding box center [1019, 428] width 215 height 23
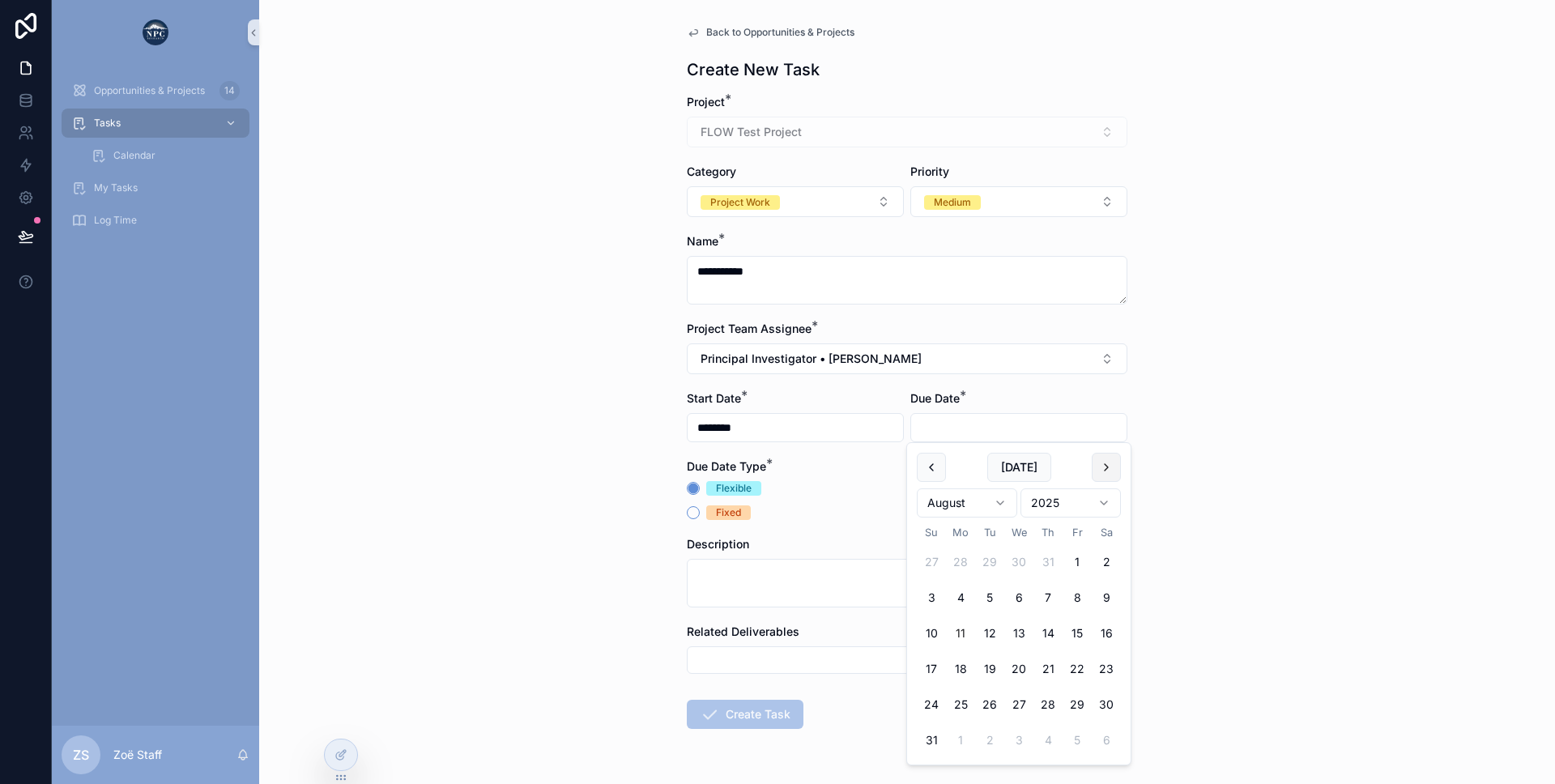
click at [1100, 475] on button "scrollable content" at bounding box center [1106, 467] width 29 height 29
click at [1048, 629] on button "18" at bounding box center [1048, 633] width 29 height 29
type input "*********"
click at [587, 495] on div "**********" at bounding box center [907, 392] width 1296 height 784
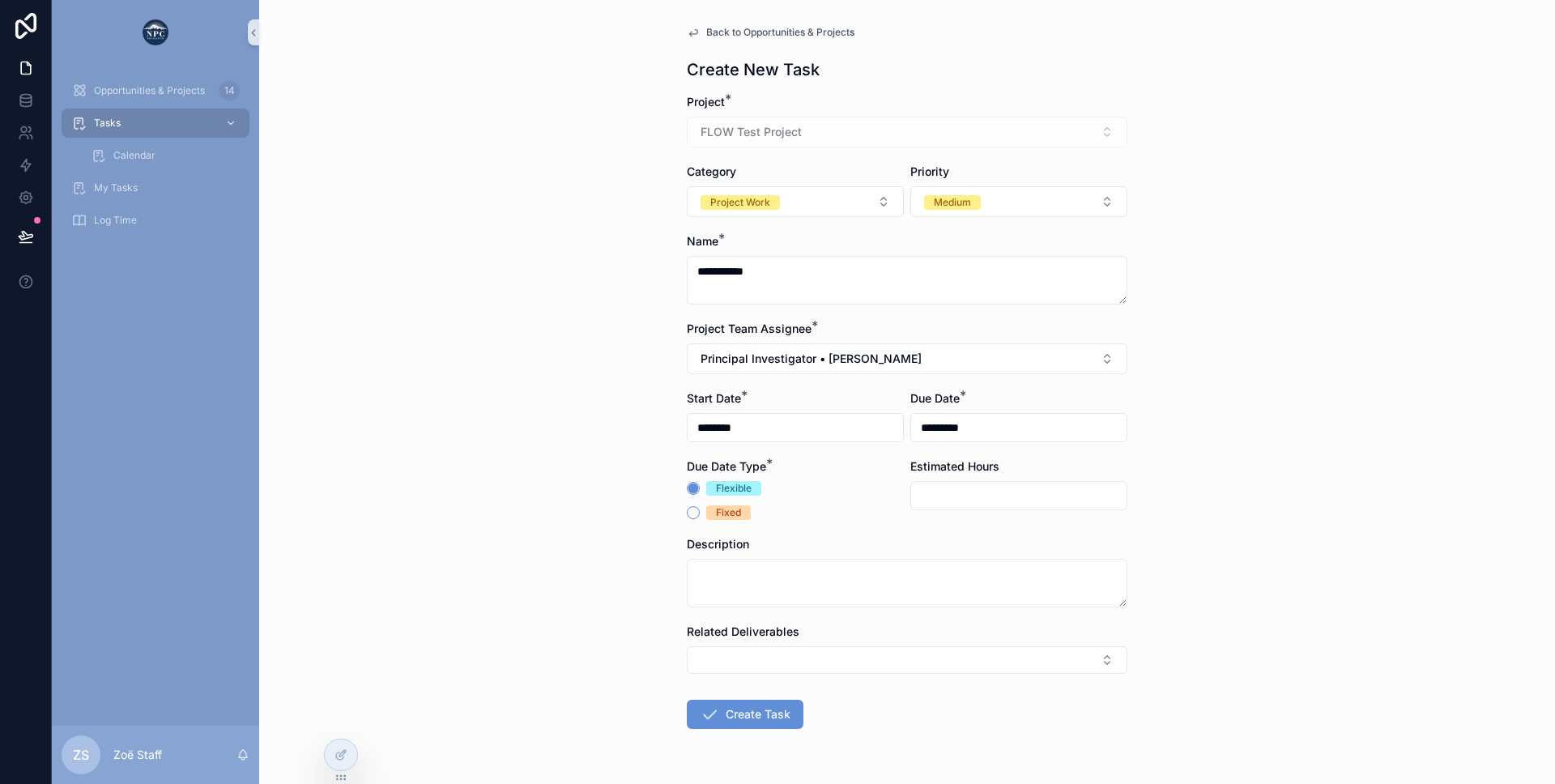
click at [928, 486] on input "scrollable content" at bounding box center [1019, 496] width 215 height 23
type input "****"
click at [825, 519] on div "Fixed" at bounding box center [795, 512] width 217 height 14
click at [727, 724] on button "Create Task" at bounding box center [745, 714] width 117 height 29
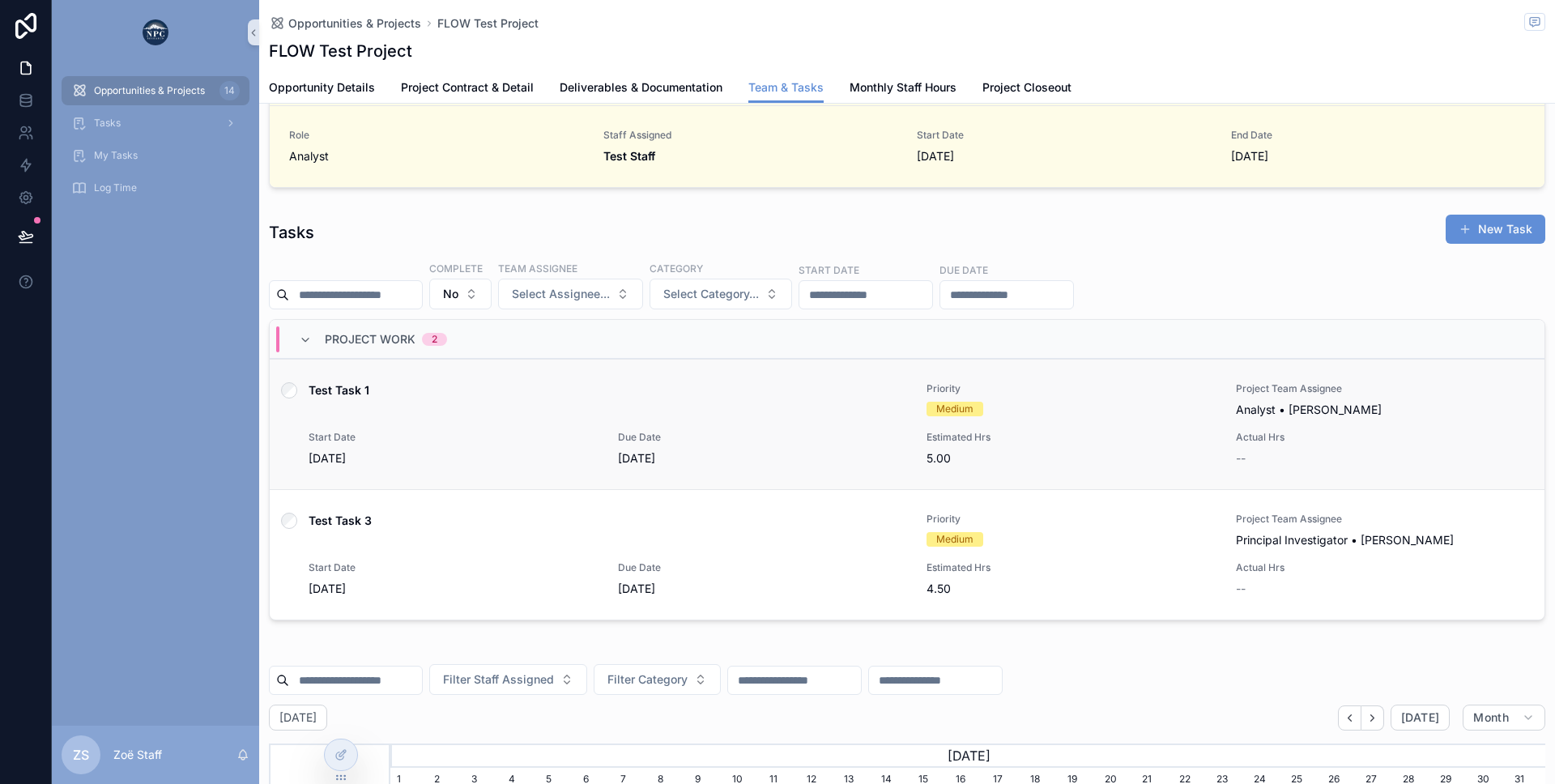
scroll to position [9, 0]
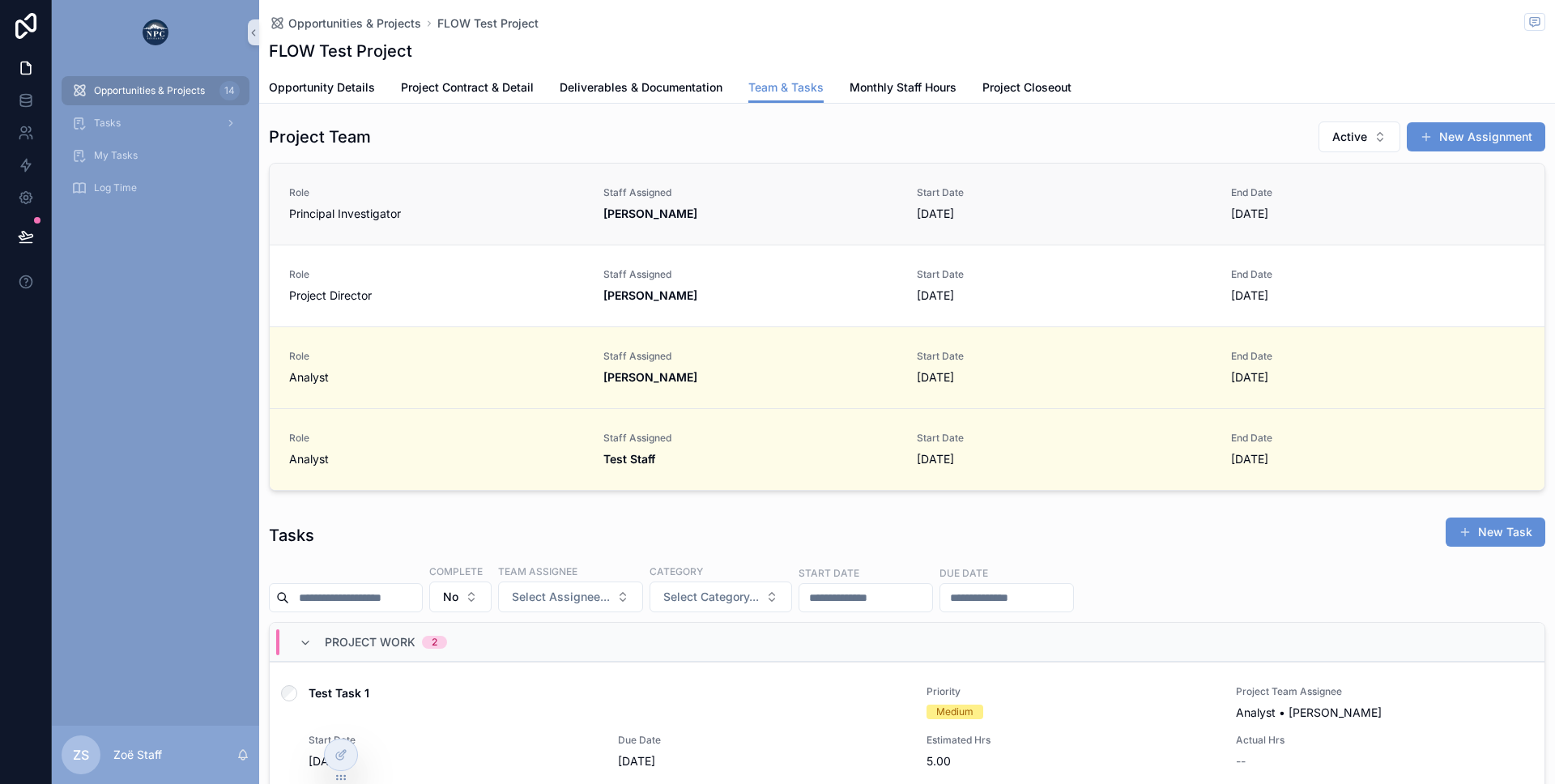
click at [470, 227] on link "Role Principal Investigator Staff Assigned Zoë Van Start Date 8/15/2025 End Dat…" at bounding box center [907, 204] width 1274 height 81
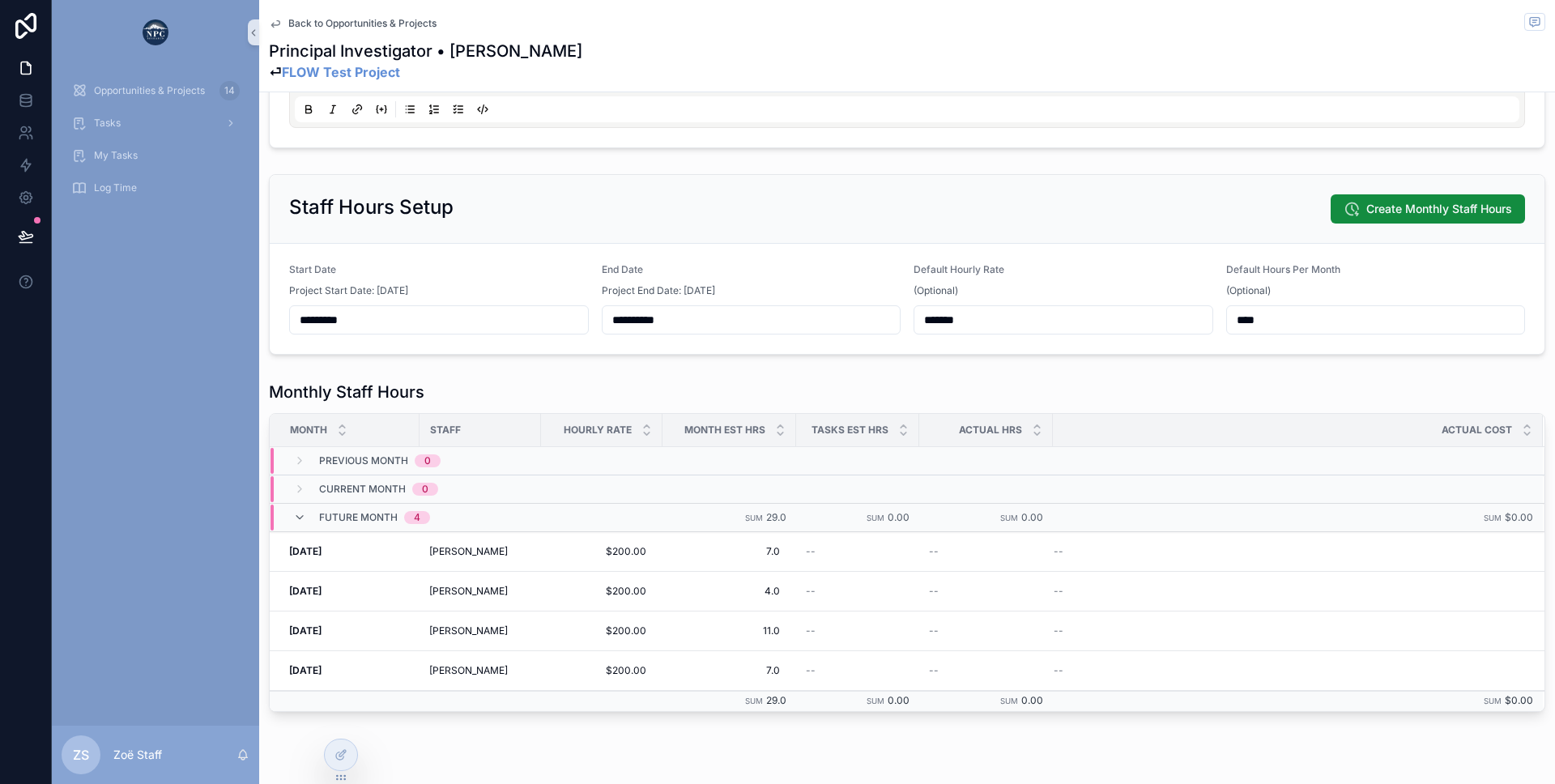
scroll to position [347, 0]
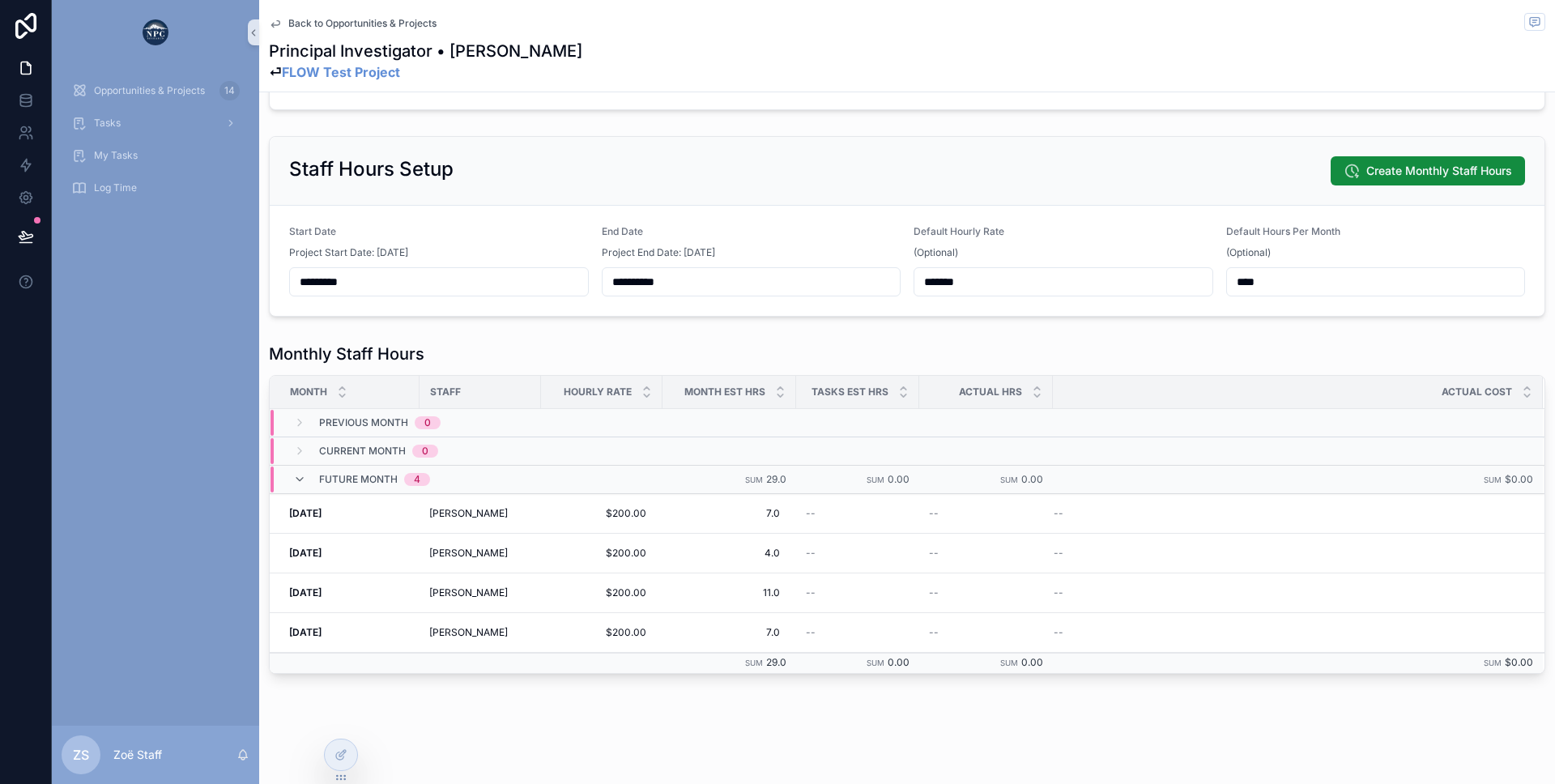
click at [470, 716] on div "**********" at bounding box center [907, 218] width 1296 height 1131
click at [512, 300] on form "**********" at bounding box center [907, 260] width 1274 height 110
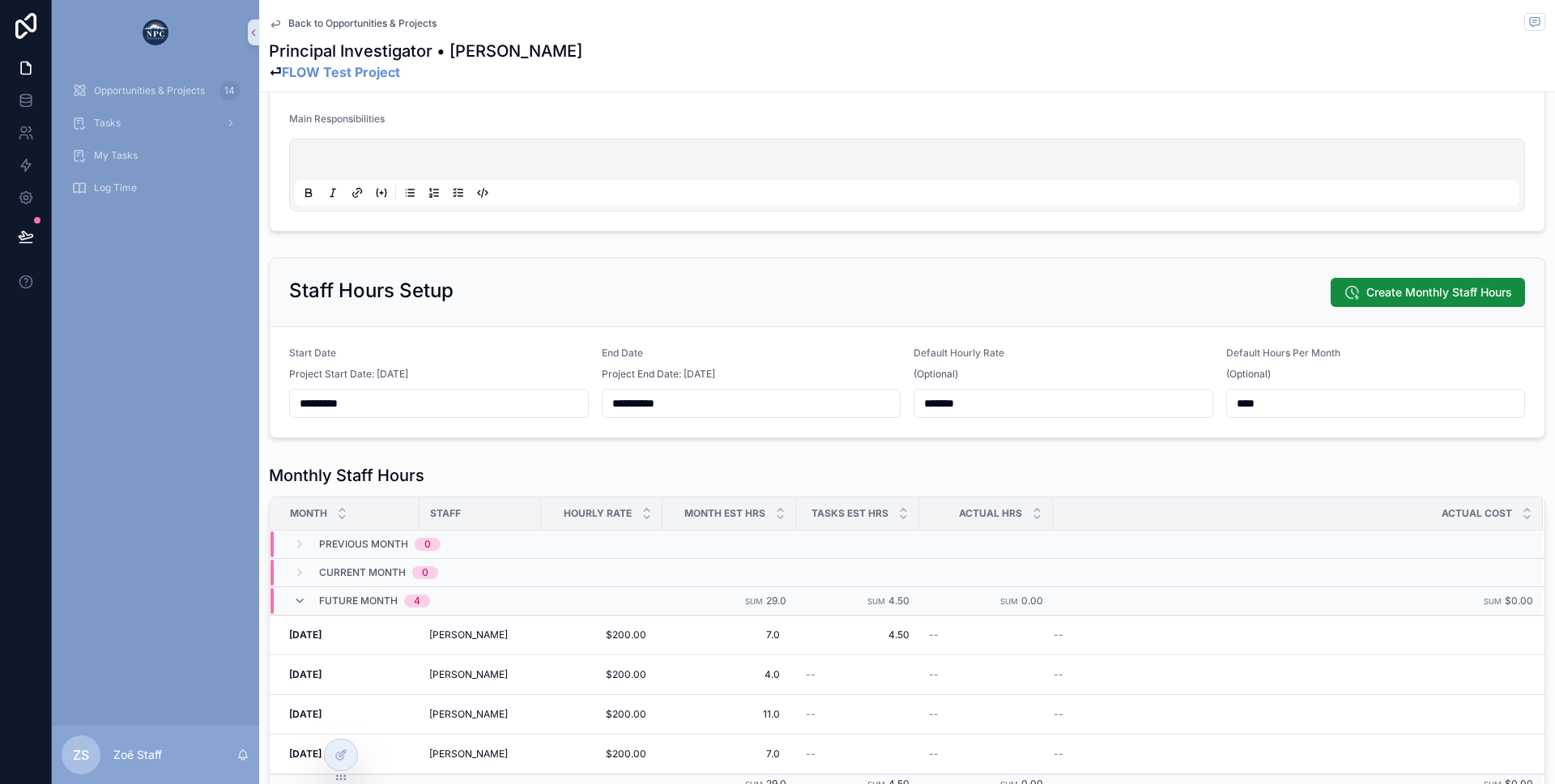
scroll to position [347, 0]
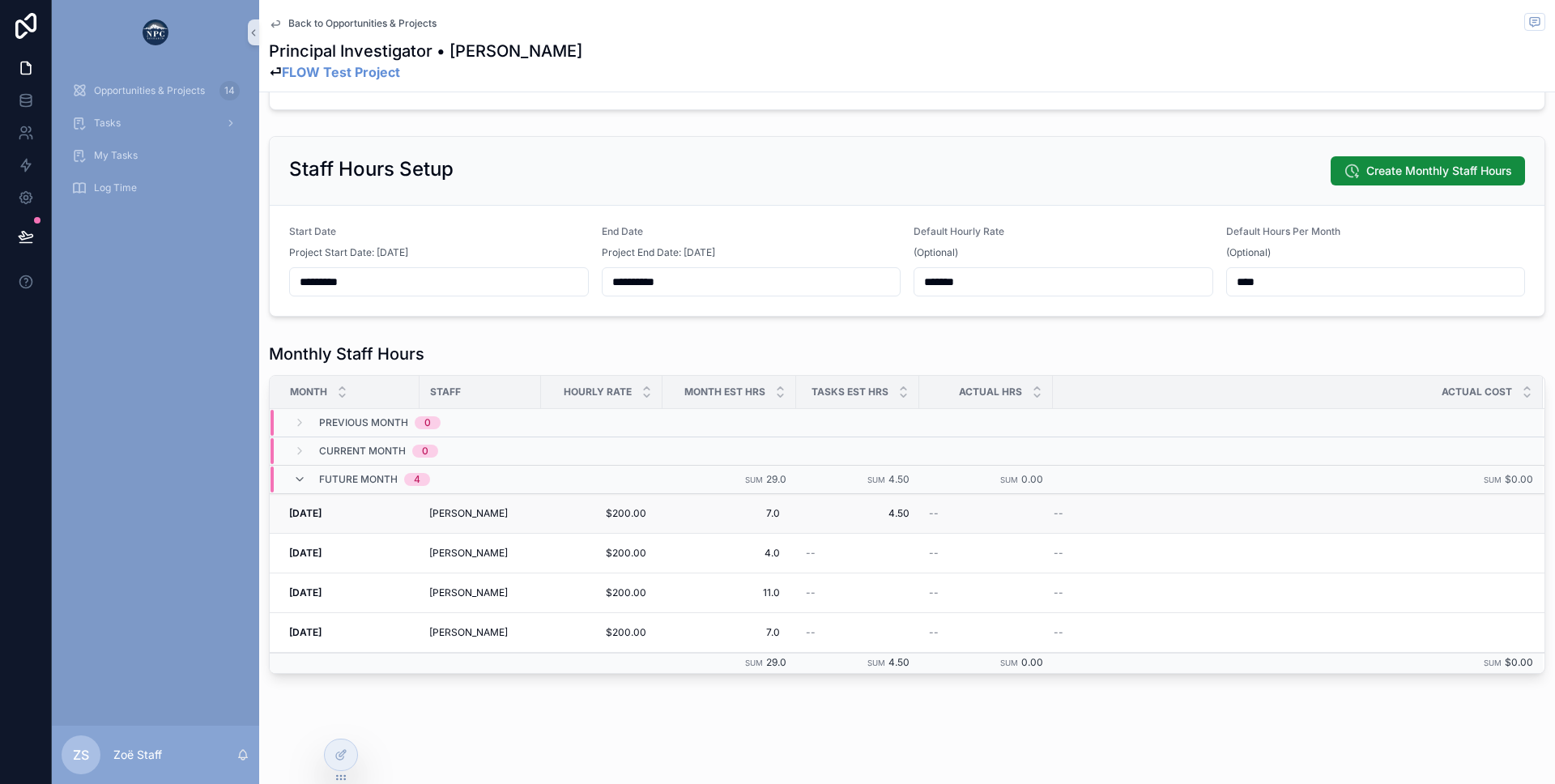
click at [880, 511] on span "4.50" at bounding box center [858, 513] width 103 height 13
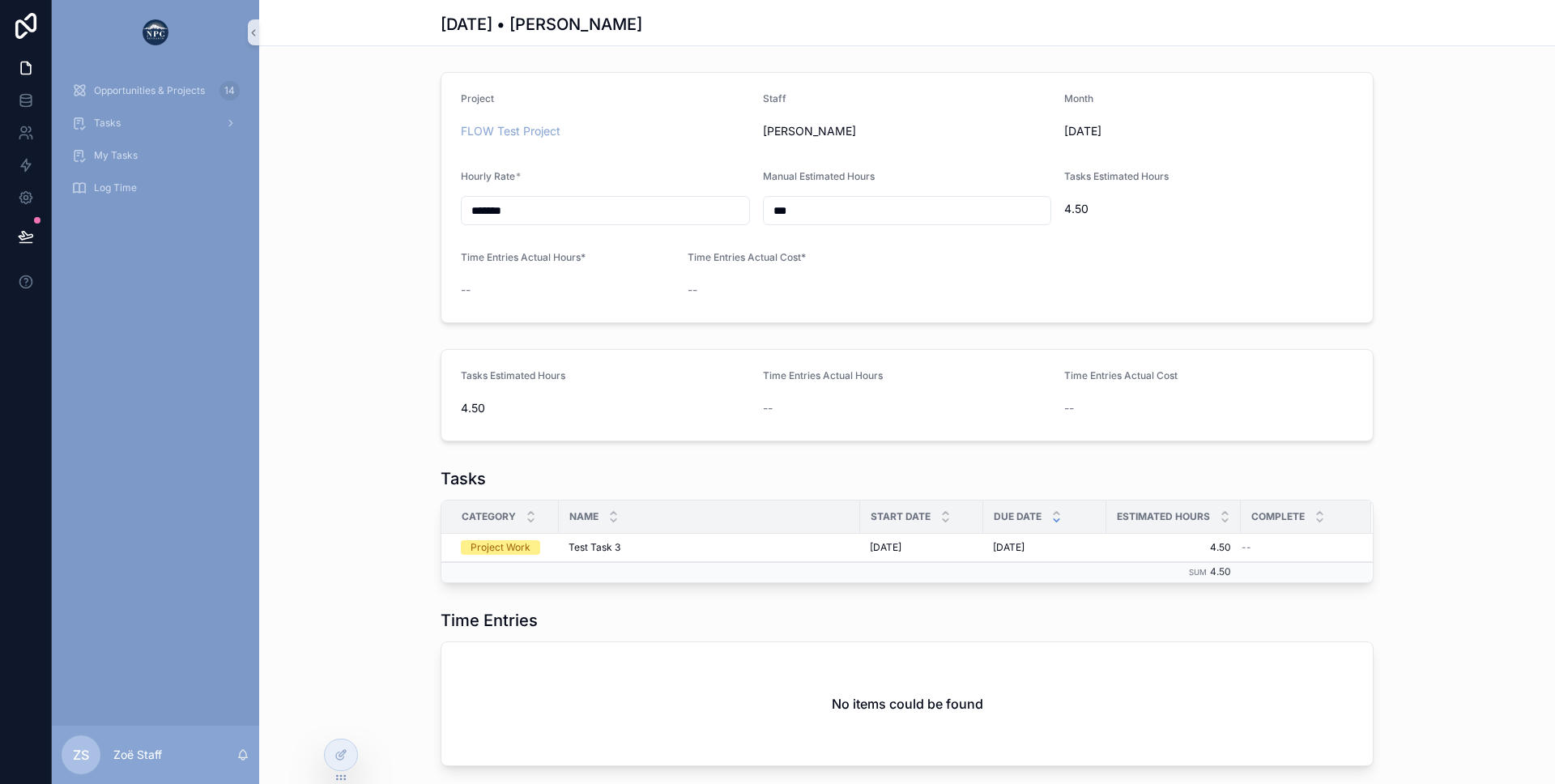
click at [813, 205] on input "***" at bounding box center [908, 211] width 287 height 23
click at [763, 187] on div "Manual Estimated Hours" at bounding box center [908, 180] width 289 height 19
drag, startPoint x: 763, startPoint y: 176, endPoint x: 791, endPoint y: 214, distance: 47.2
click at [791, 214] on div "Manual Estimated Hours ***" at bounding box center [908, 198] width 289 height 56
click at [791, 214] on input "***" at bounding box center [908, 211] width 287 height 23
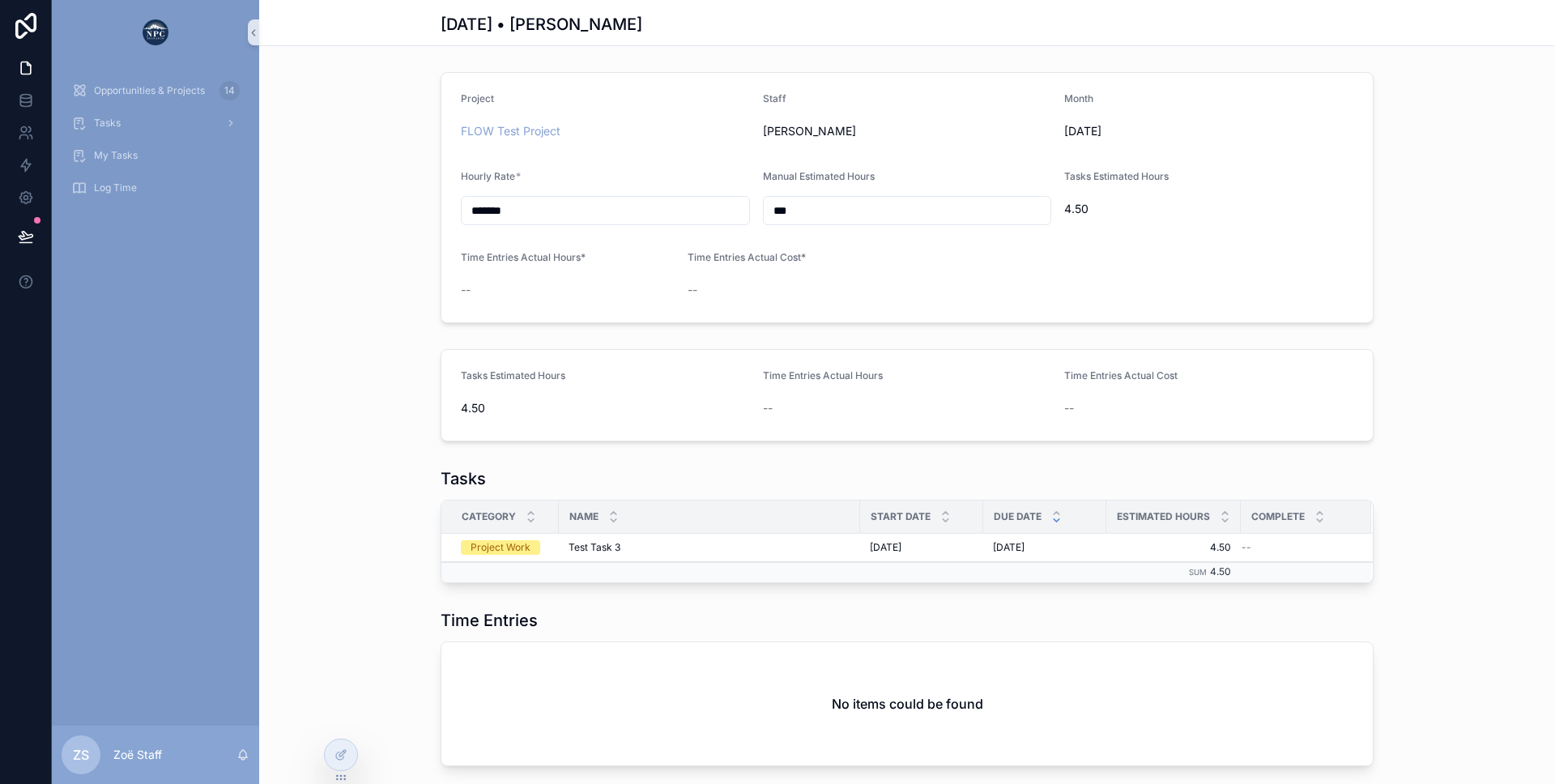
drag, startPoint x: 785, startPoint y: 215, endPoint x: 763, endPoint y: 215, distance: 22.0
click at [764, 215] on input "***" at bounding box center [908, 211] width 287 height 23
click at [732, 174] on div "Hourly Rate *" at bounding box center [605, 180] width 289 height 19
click at [1070, 206] on span "4.50" at bounding box center [1170, 209] width 214 height 16
drag, startPoint x: 1068, startPoint y: 208, endPoint x: 1086, endPoint y: 204, distance: 18.4
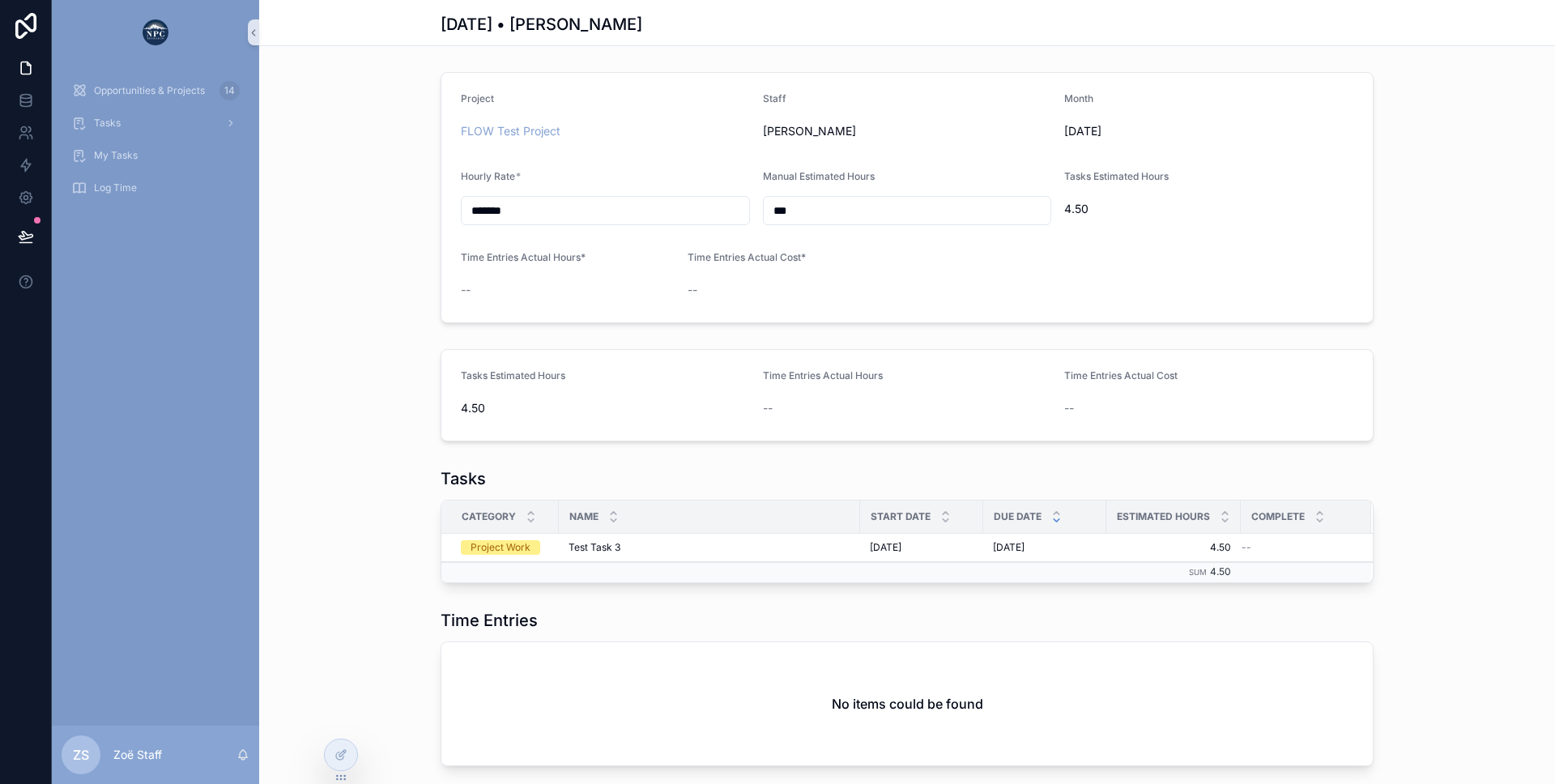
click at [1086, 204] on span "4.50" at bounding box center [1170, 209] width 214 height 16
drag, startPoint x: 1087, startPoint y: 204, endPoint x: 1068, endPoint y: 207, distance: 19.2
click at [1068, 207] on span "4.50" at bounding box center [1170, 209] width 214 height 16
drag, startPoint x: 1066, startPoint y: 209, endPoint x: 1089, endPoint y: 205, distance: 23.3
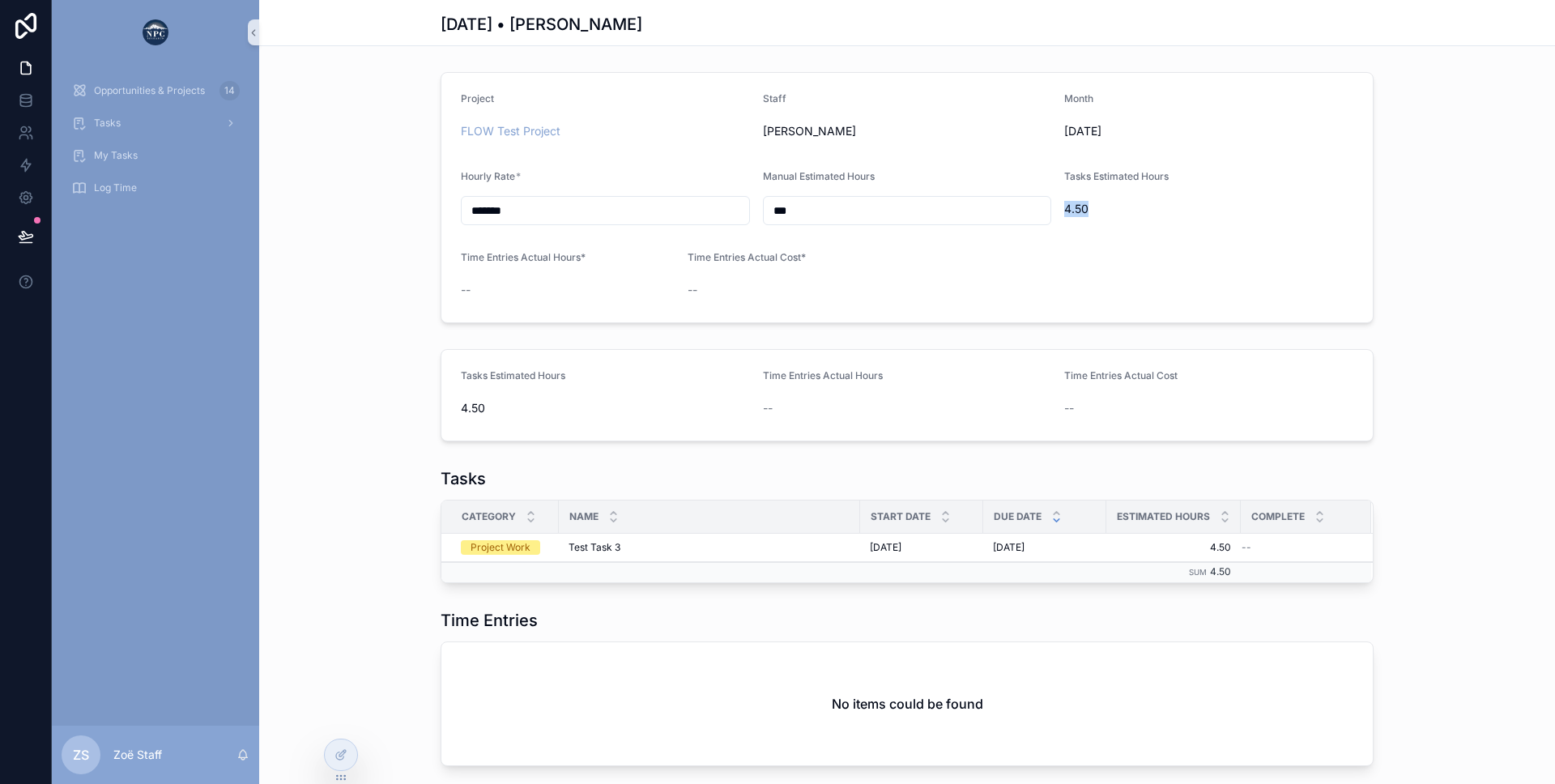
click at [1089, 205] on form "Project FLOW Test Project Staff Zoë Van Month [DATE] Hourly Rate * ******* Manu…" at bounding box center [907, 197] width 932 height 250
click at [801, 175] on span "Manual Estimated Hours" at bounding box center [819, 176] width 112 height 12
drag, startPoint x: 760, startPoint y: 177, endPoint x: 1112, endPoint y: 216, distance: 354.2
click at [1112, 216] on form "Project FLOW Test Project Staff Zoë Van Month [DATE] Hourly Rate * ******* Manu…" at bounding box center [907, 197] width 932 height 250
click at [1116, 196] on div "4.50" at bounding box center [1170, 209] width 214 height 26
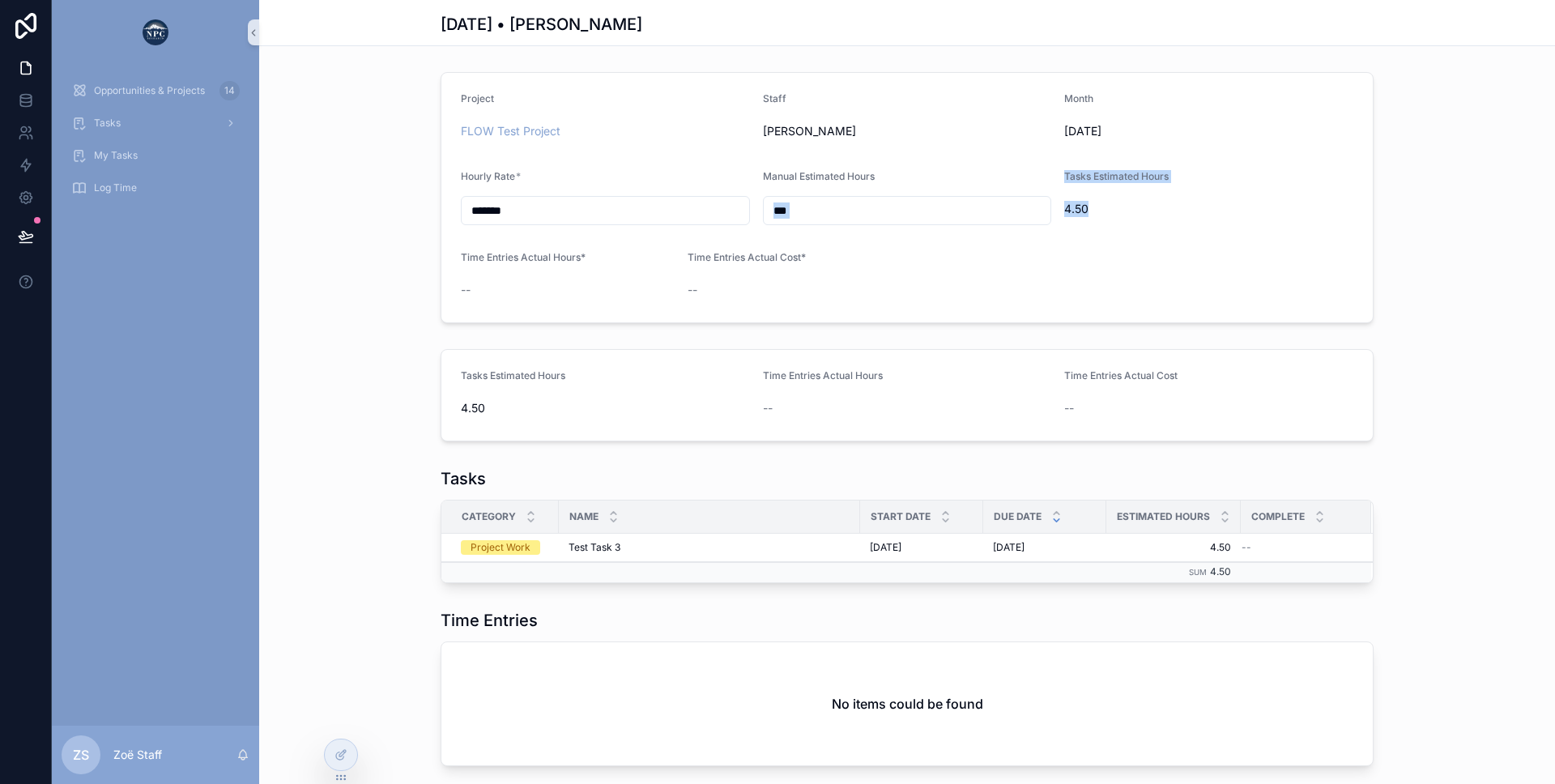
drag, startPoint x: 1082, startPoint y: 206, endPoint x: 877, endPoint y: 221, distance: 205.5
click at [877, 221] on form "Project FLOW Test Project Staff Zoë Van Month [DATE] Hourly Rate * ******* Manu…" at bounding box center [907, 197] width 932 height 250
click at [1074, 202] on span "4.50" at bounding box center [1170, 209] width 214 height 16
drag, startPoint x: 754, startPoint y: 176, endPoint x: 1096, endPoint y: 208, distance: 343.5
click at [1096, 208] on form "Project FLOW Test Project Staff Zoë Van Month [DATE] Hourly Rate * ******* Manu…" at bounding box center [907, 197] width 932 height 250
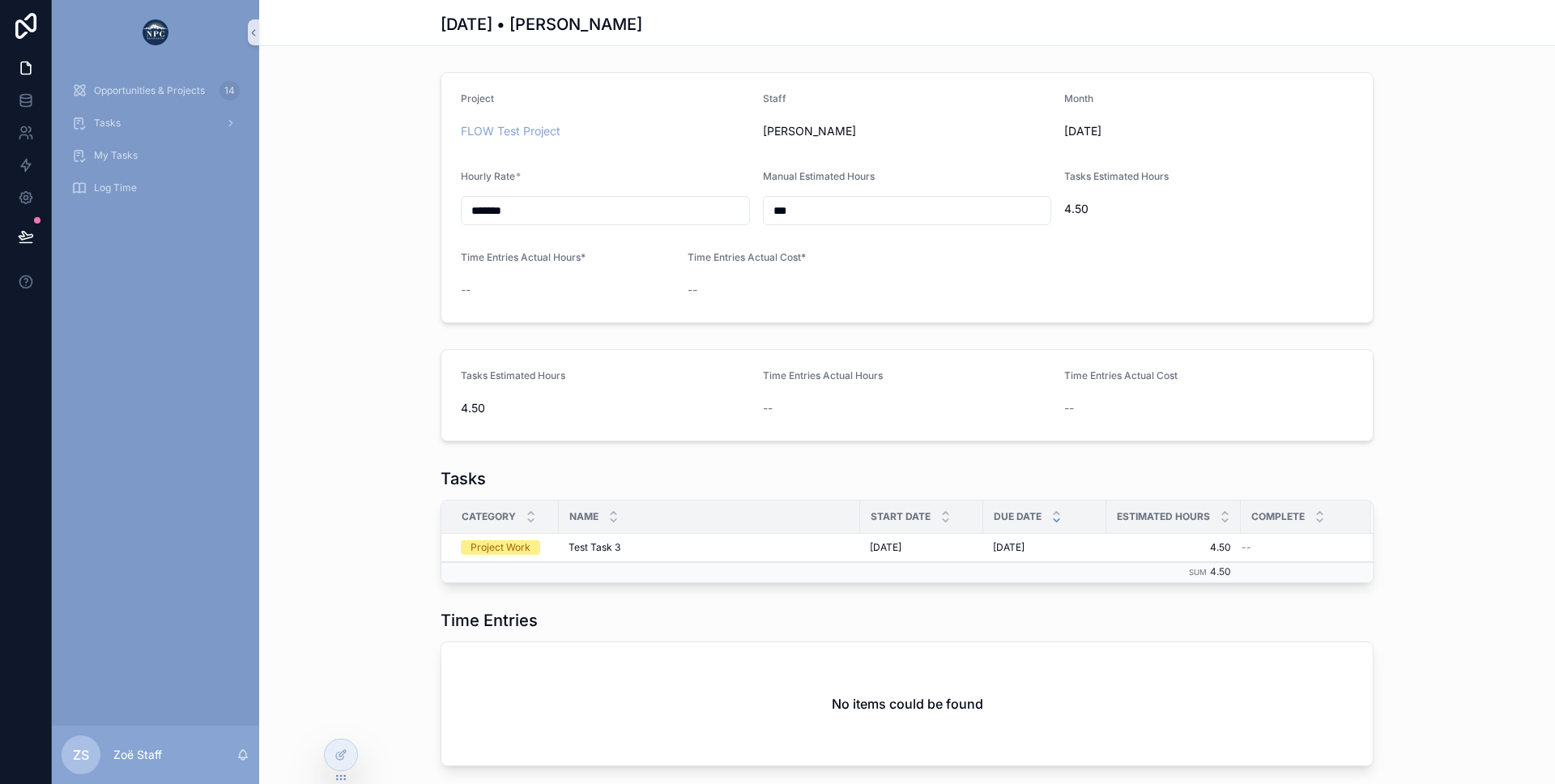
click at [761, 333] on div "Project FLOW Test Project Staff Zoë Van Month [DATE] Hourly Rate * ******* Manu…" at bounding box center [907, 419] width 1296 height 706
click at [799, 212] on input "***" at bounding box center [908, 211] width 287 height 23
drag, startPoint x: 795, startPoint y: 211, endPoint x: 764, endPoint y: 172, distance: 49.8
click at [764, 172] on div "Manual Estimated Hours ***" at bounding box center [908, 198] width 289 height 56
drag, startPoint x: 764, startPoint y: 172, endPoint x: 832, endPoint y: 217, distance: 81.5
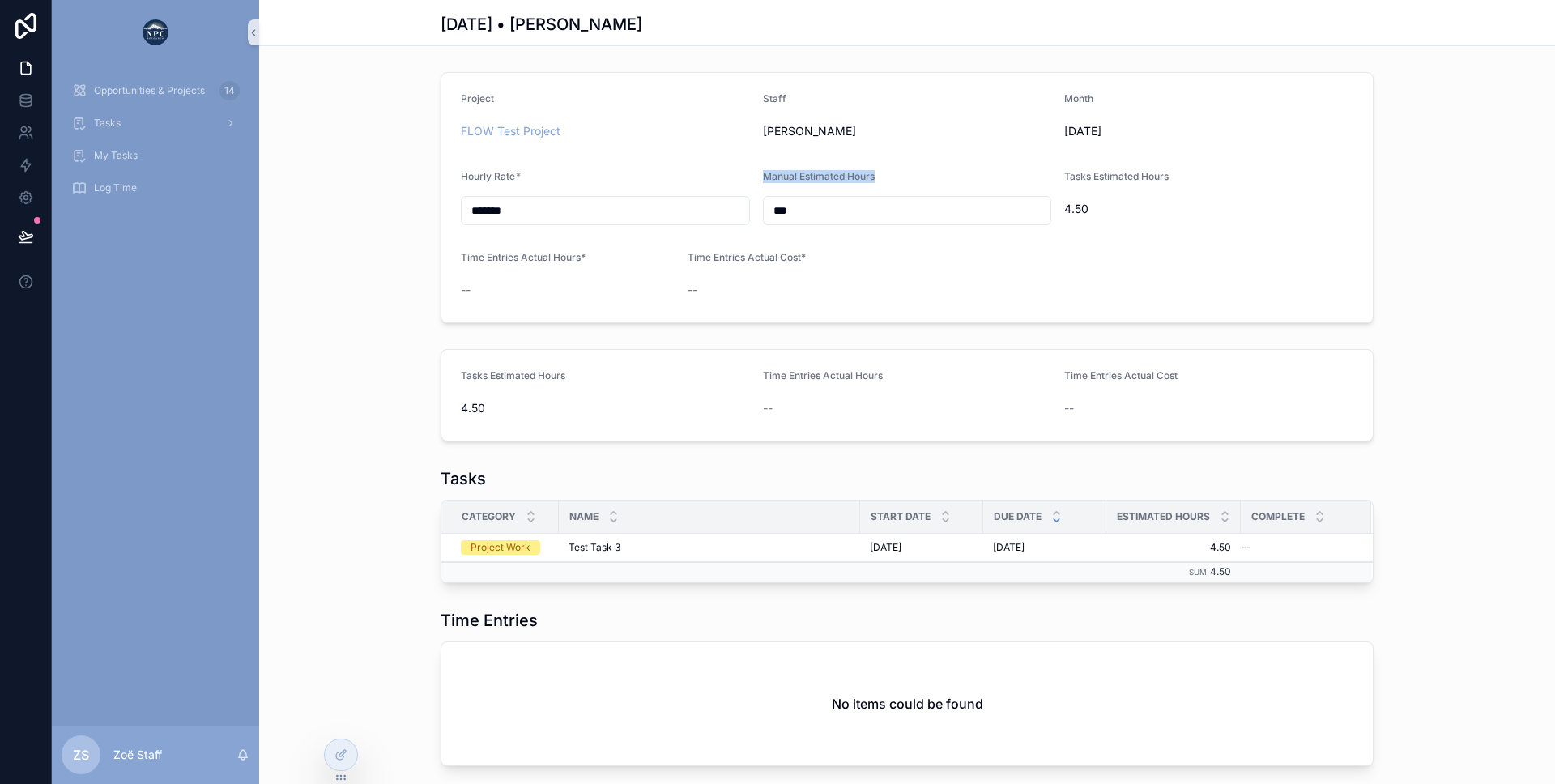
click at [832, 217] on div "Manual Estimated Hours ***" at bounding box center [908, 198] width 289 height 56
click at [1067, 177] on span "Tasks Estimated Hours" at bounding box center [1116, 176] width 104 height 12
drag, startPoint x: 1069, startPoint y: 174, endPoint x: 1095, endPoint y: 213, distance: 46.9
click at [1095, 213] on div "Tasks Estimated Hours 4.50" at bounding box center [1170, 198] width 214 height 56
click at [1095, 213] on span "4.50" at bounding box center [1170, 209] width 214 height 16
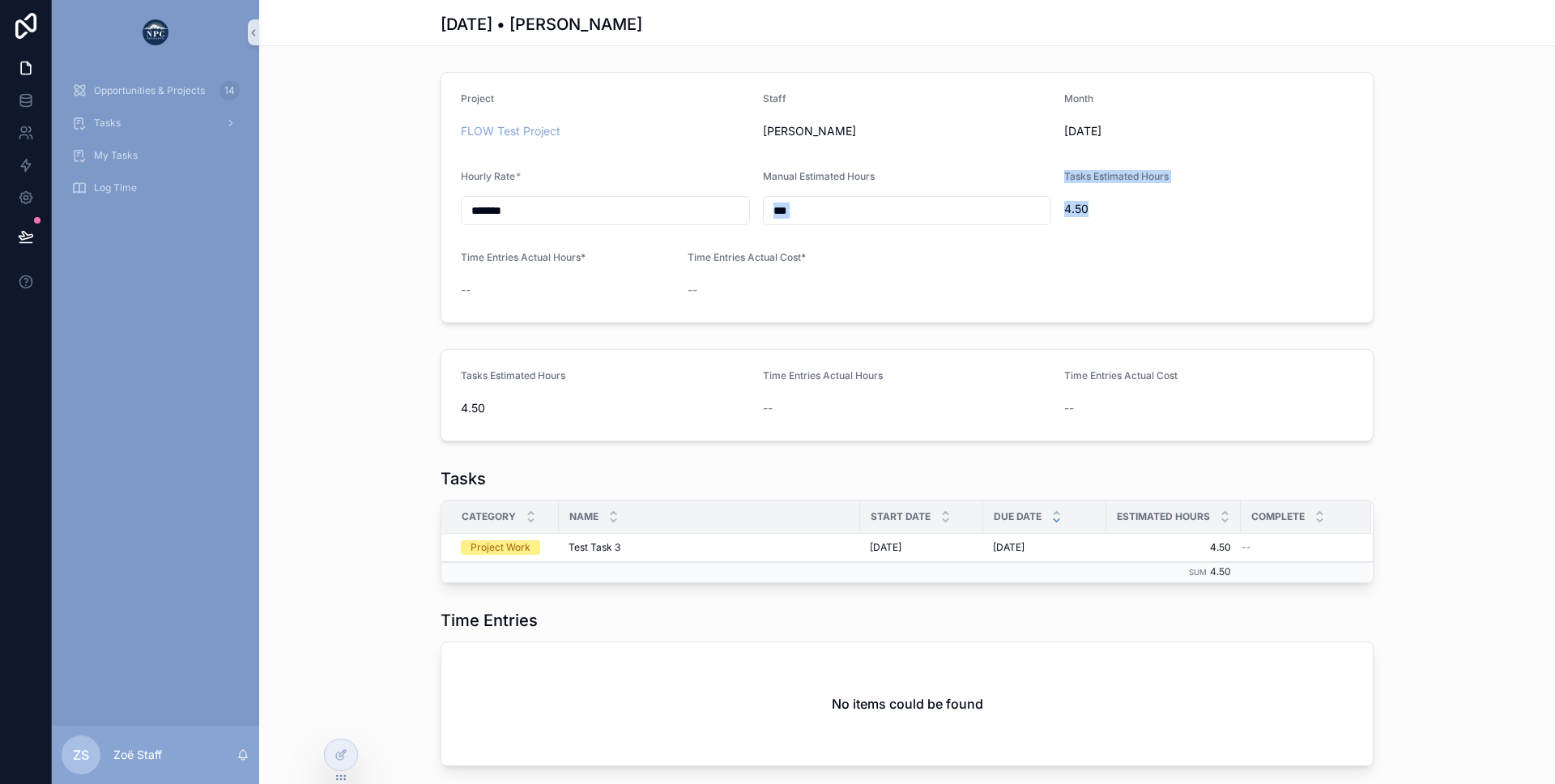
drag, startPoint x: 1053, startPoint y: 171, endPoint x: 1097, endPoint y: 202, distance: 53.8
click at [1097, 202] on form "Project FLOW Test Project Staff Zoë Van Month [DATE] Hourly Rate * ******* Manu…" at bounding box center [907, 197] width 932 height 250
click at [1097, 202] on span "4.50" at bounding box center [1170, 209] width 214 height 16
drag, startPoint x: 1093, startPoint y: 211, endPoint x: 1067, endPoint y: 181, distance: 39.7
click at [1067, 181] on div "Tasks Estimated Hours 4.50" at bounding box center [1170, 198] width 214 height 56
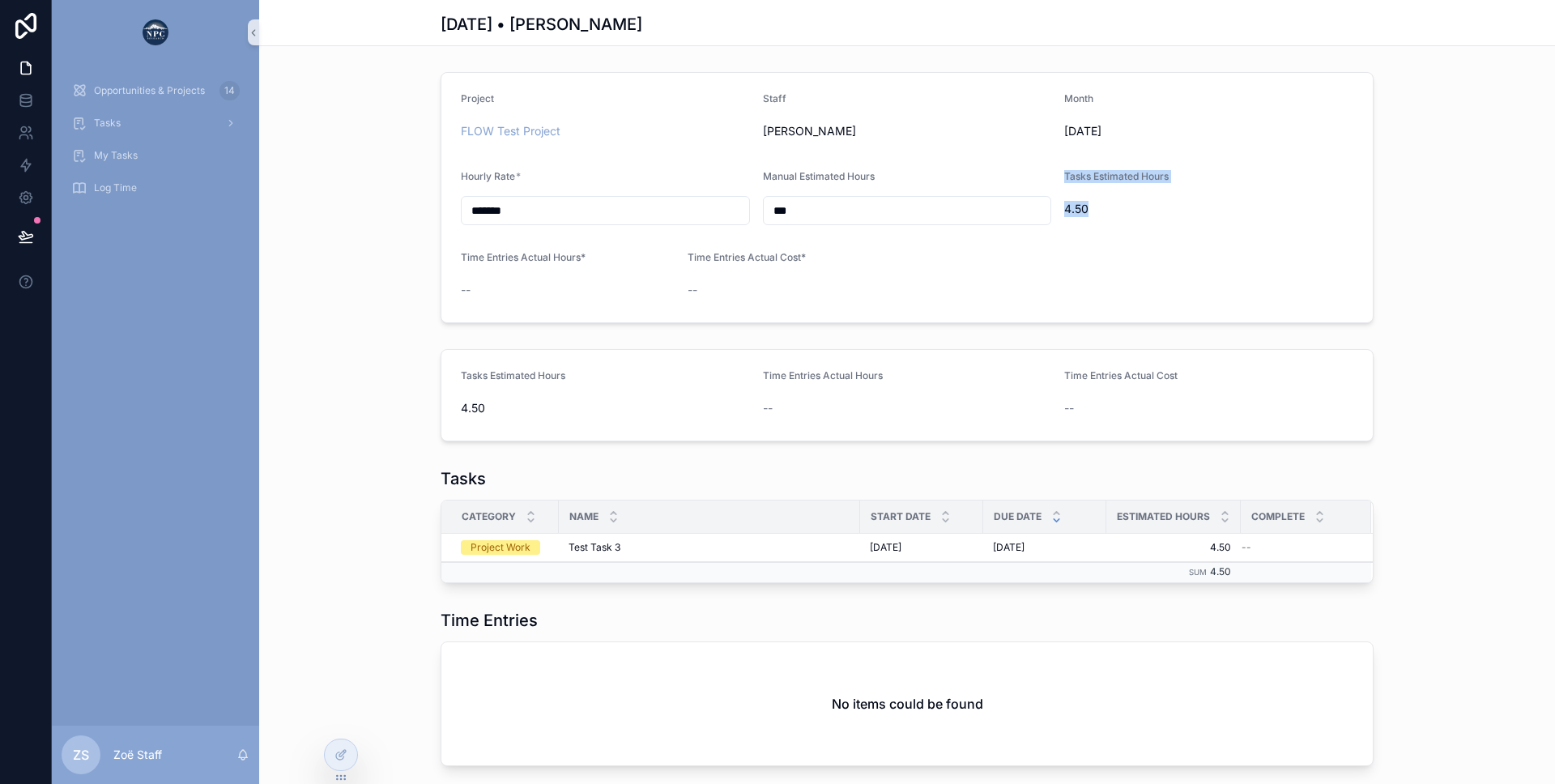
click at [1067, 180] on span "Tasks Estimated Hours" at bounding box center [1116, 176] width 104 height 12
drag, startPoint x: 1067, startPoint y: 180, endPoint x: 1089, endPoint y: 206, distance: 34.1
click at [1089, 206] on div "Tasks Estimated Hours 4.50" at bounding box center [1170, 198] width 214 height 56
click at [1089, 206] on span "4.50" at bounding box center [1170, 209] width 214 height 16
drag, startPoint x: 1085, startPoint y: 209, endPoint x: 900, endPoint y: 194, distance: 185.6
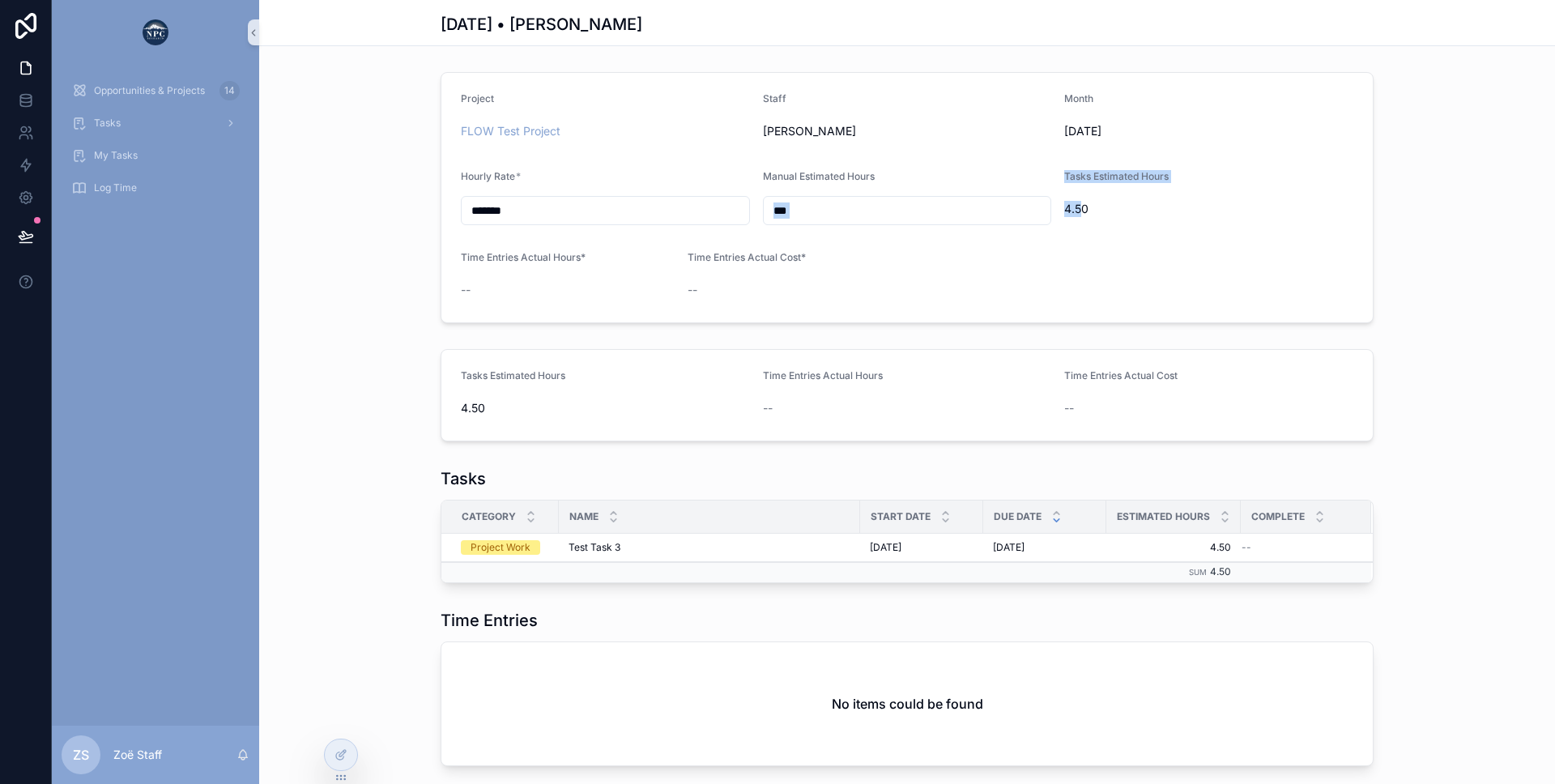
click at [900, 194] on form "Project FLOW Test Project Staff Zoë Van Month [DATE] Hourly Rate * ******* Manu…" at bounding box center [907, 197] width 932 height 250
click at [900, 194] on div "Manual Estimated Hours ***" at bounding box center [908, 198] width 289 height 56
click at [885, 168] on form "Project FLOW Test Project Staff Zoë Van Month [DATE] Hourly Rate * ******* Manu…" at bounding box center [907, 197] width 932 height 250
drag, startPoint x: 1103, startPoint y: 209, endPoint x: 766, endPoint y: 174, distance: 338.8
click at [766, 174] on form "Project FLOW Test Project Staff Zoë Van Month [DATE] Hourly Rate * ******* Manu…" at bounding box center [907, 197] width 932 height 250
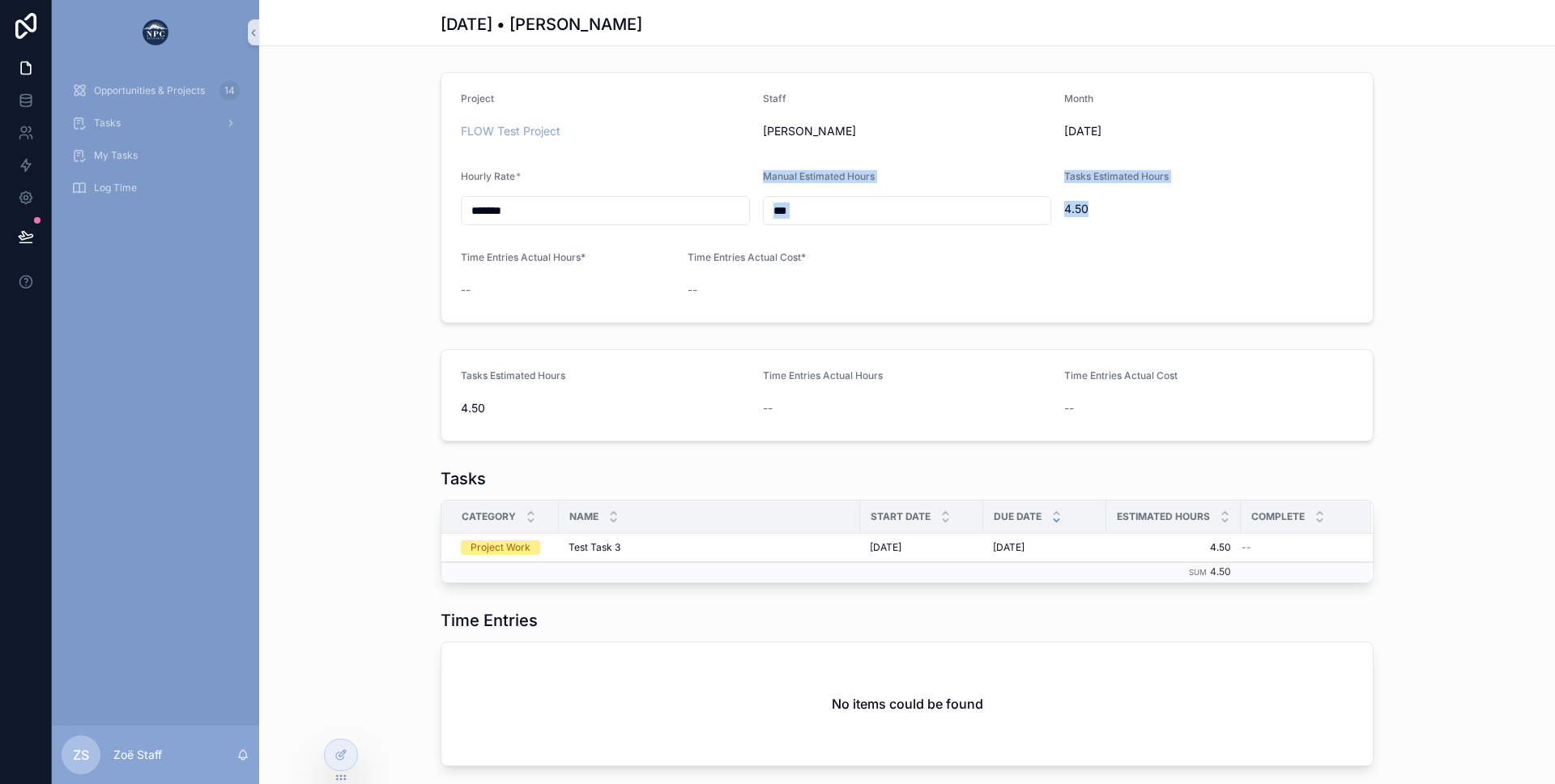
click at [766, 174] on span "Manual Estimated Hours" at bounding box center [819, 176] width 112 height 12
drag, startPoint x: 1119, startPoint y: 518, endPoint x: 1158, endPoint y: 491, distance: 47.4
click at [1158, 491] on div "Tasks Category Name Start Date Due Date Estimated Hours Complete Project Work T…" at bounding box center [907, 525] width 933 height 116
click at [1135, 482] on div "Tasks" at bounding box center [907, 479] width 933 height 23
drag, startPoint x: 1117, startPoint y: 519, endPoint x: 1209, endPoint y: 513, distance: 92.2
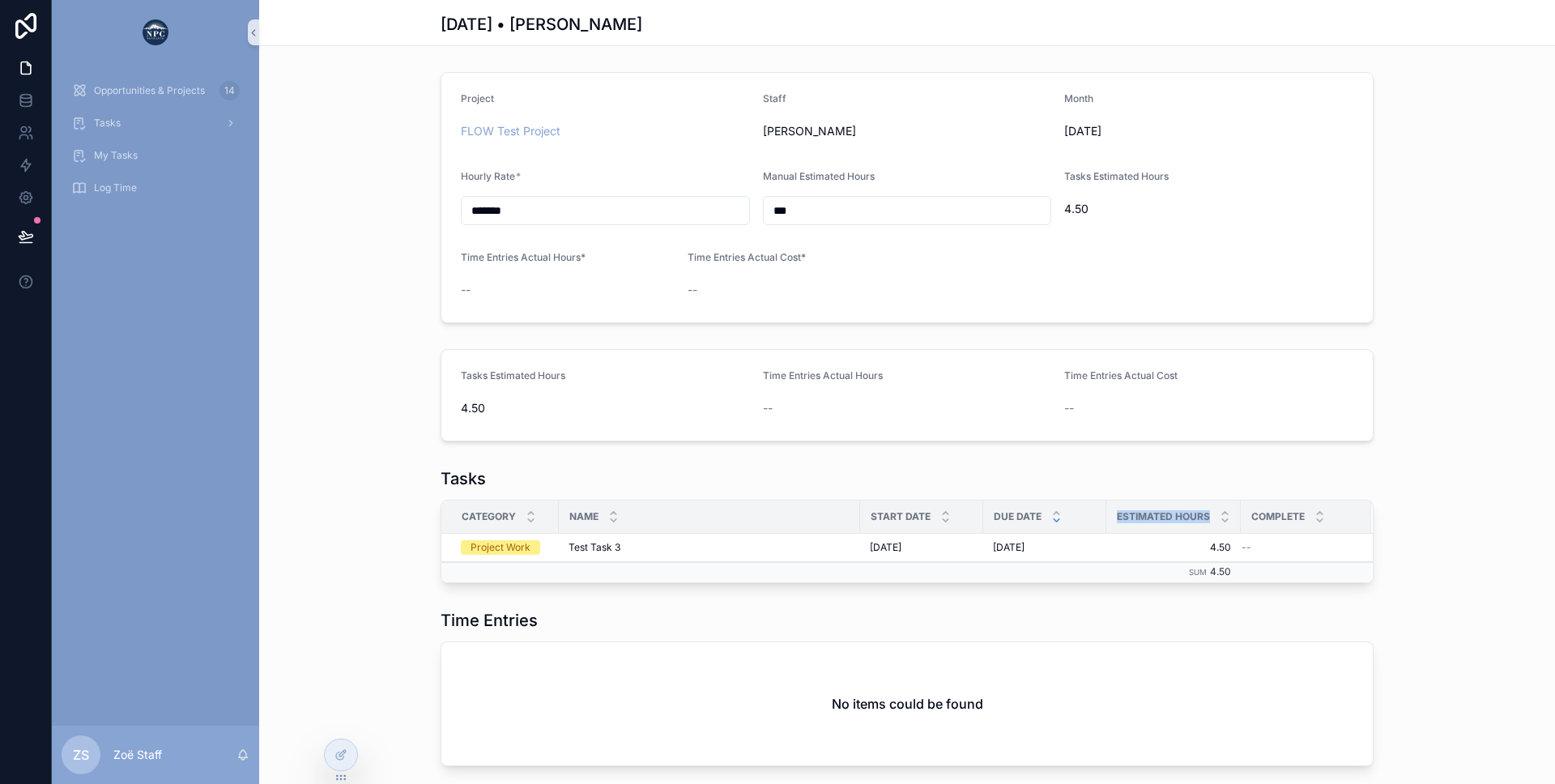
click at [1209, 513] on span "Estimated Hours" at bounding box center [1162, 517] width 93 height 13
click at [1153, 475] on div "Tasks" at bounding box center [907, 479] width 933 height 23
drag, startPoint x: 761, startPoint y: 178, endPoint x: 869, endPoint y: 229, distance: 119.4
click at [869, 229] on form "Project FLOW Test Project Staff Zoë Van Month [DATE] Hourly Rate * ******* Manu…" at bounding box center [907, 197] width 932 height 250
click at [793, 212] on input "***" at bounding box center [908, 211] width 287 height 23
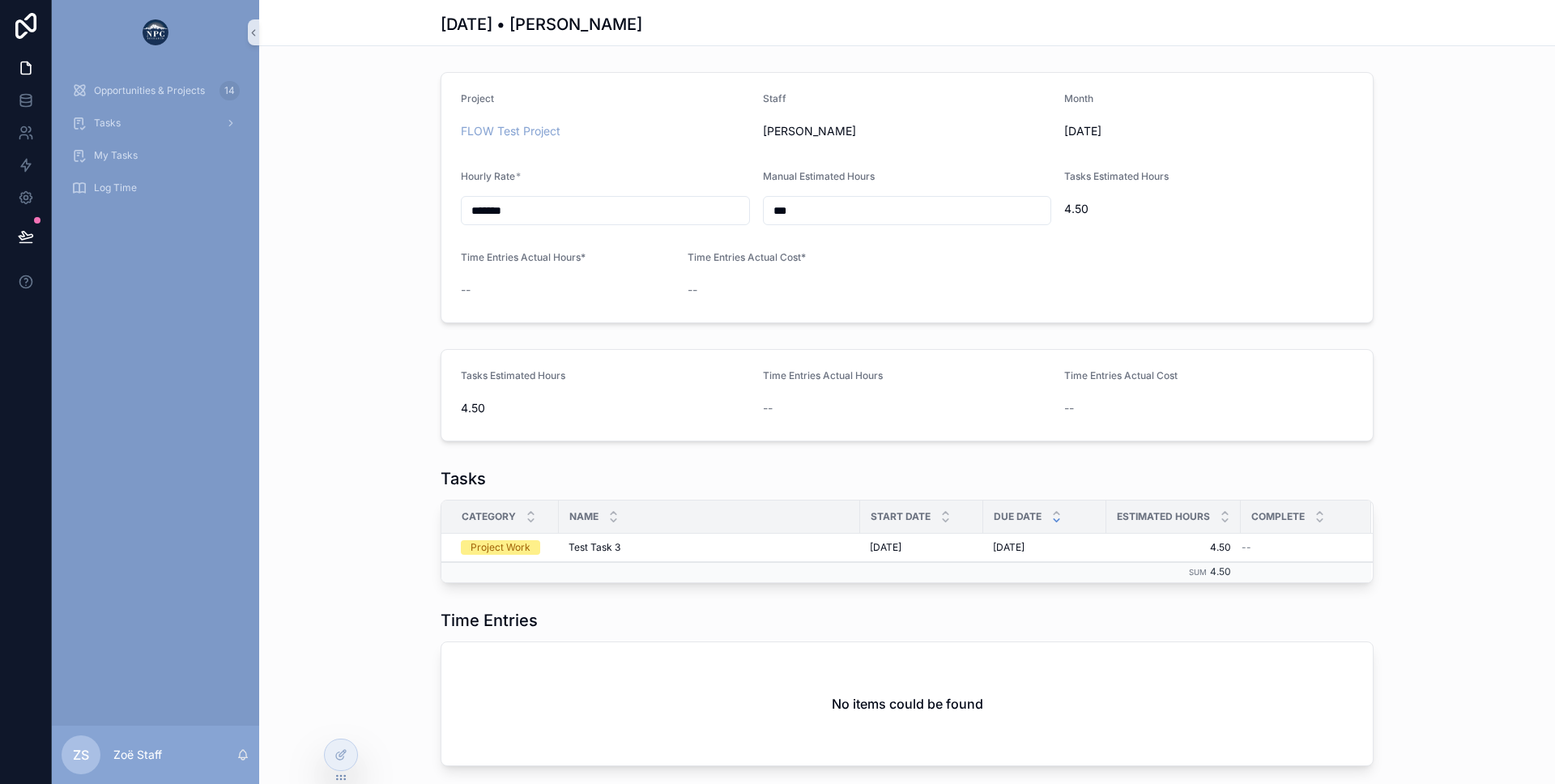
drag, startPoint x: 787, startPoint y: 213, endPoint x: 771, endPoint y: 213, distance: 16.0
click at [771, 213] on input "***" at bounding box center [908, 211] width 287 height 23
click at [827, 245] on form "Project FLOW Test Project Staff Zoë Van Month [DATE] Hourly Rate * ******* Manu…" at bounding box center [907, 197] width 932 height 250
click at [145, 82] on div "Opportunities & Projects 14" at bounding box center [155, 90] width 169 height 26
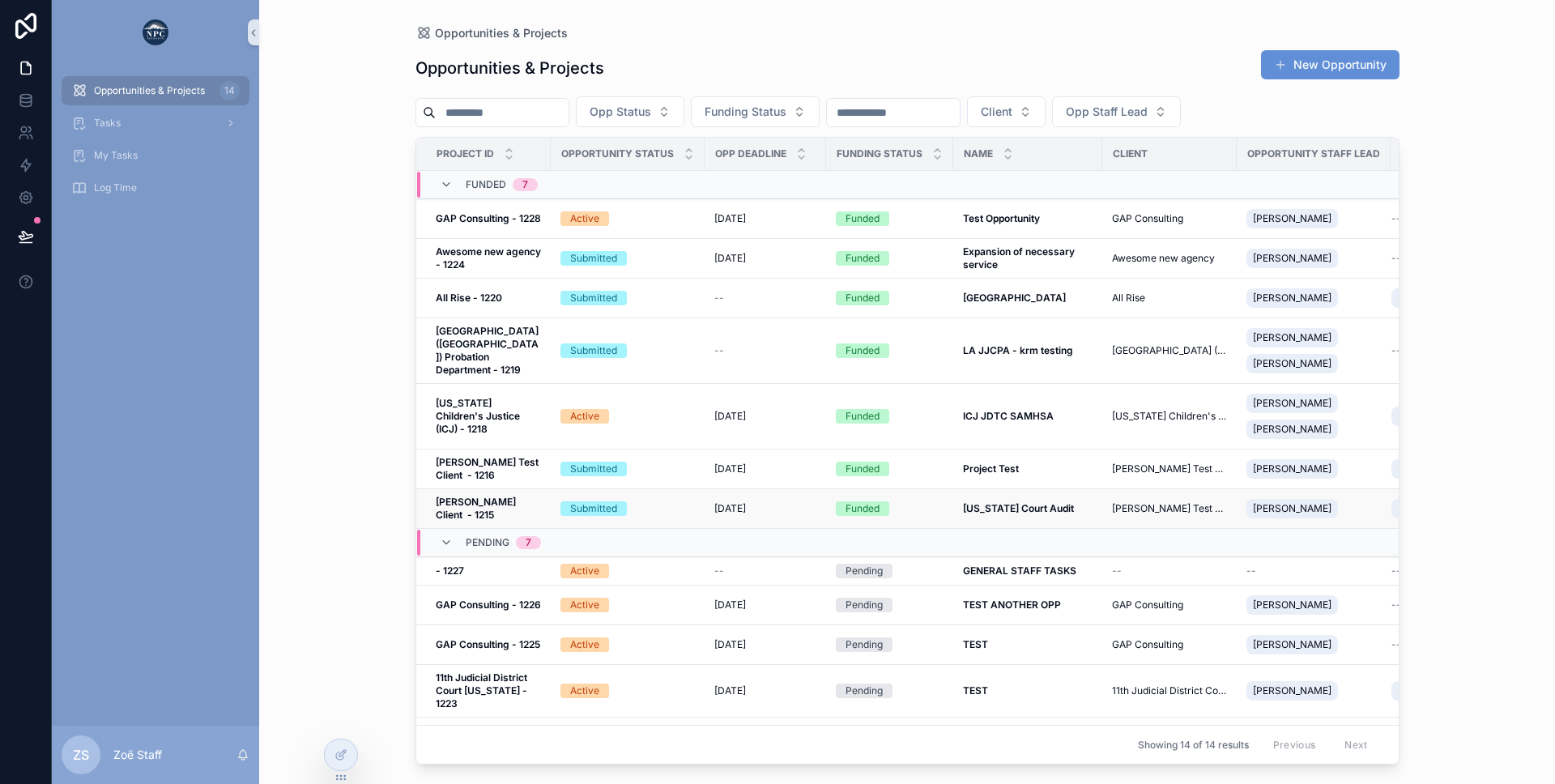
click at [597, 506] on div "Submitted" at bounding box center [593, 508] width 47 height 14
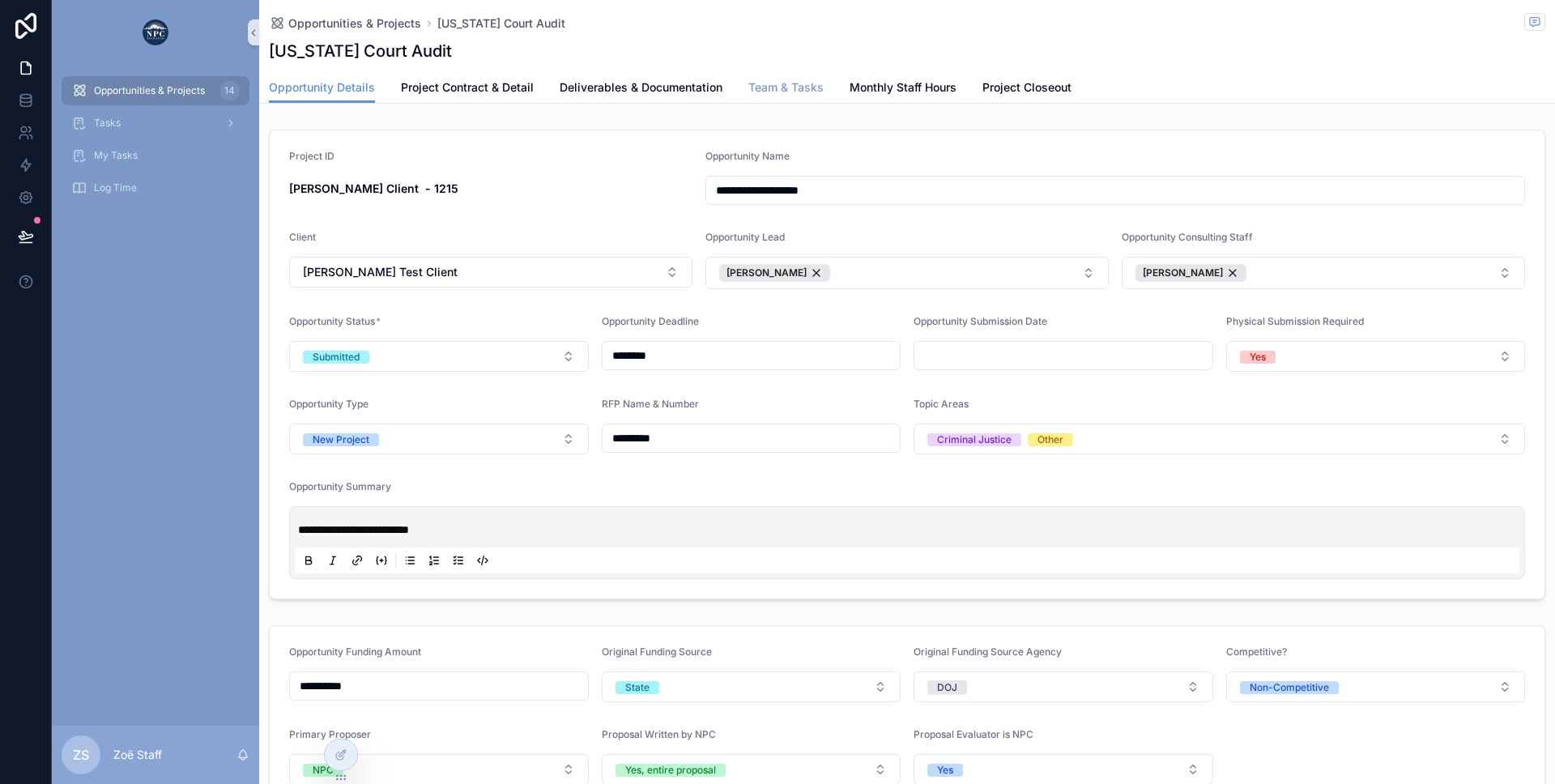
click at [778, 96] on link "Team & Tasks" at bounding box center [786, 89] width 76 height 33
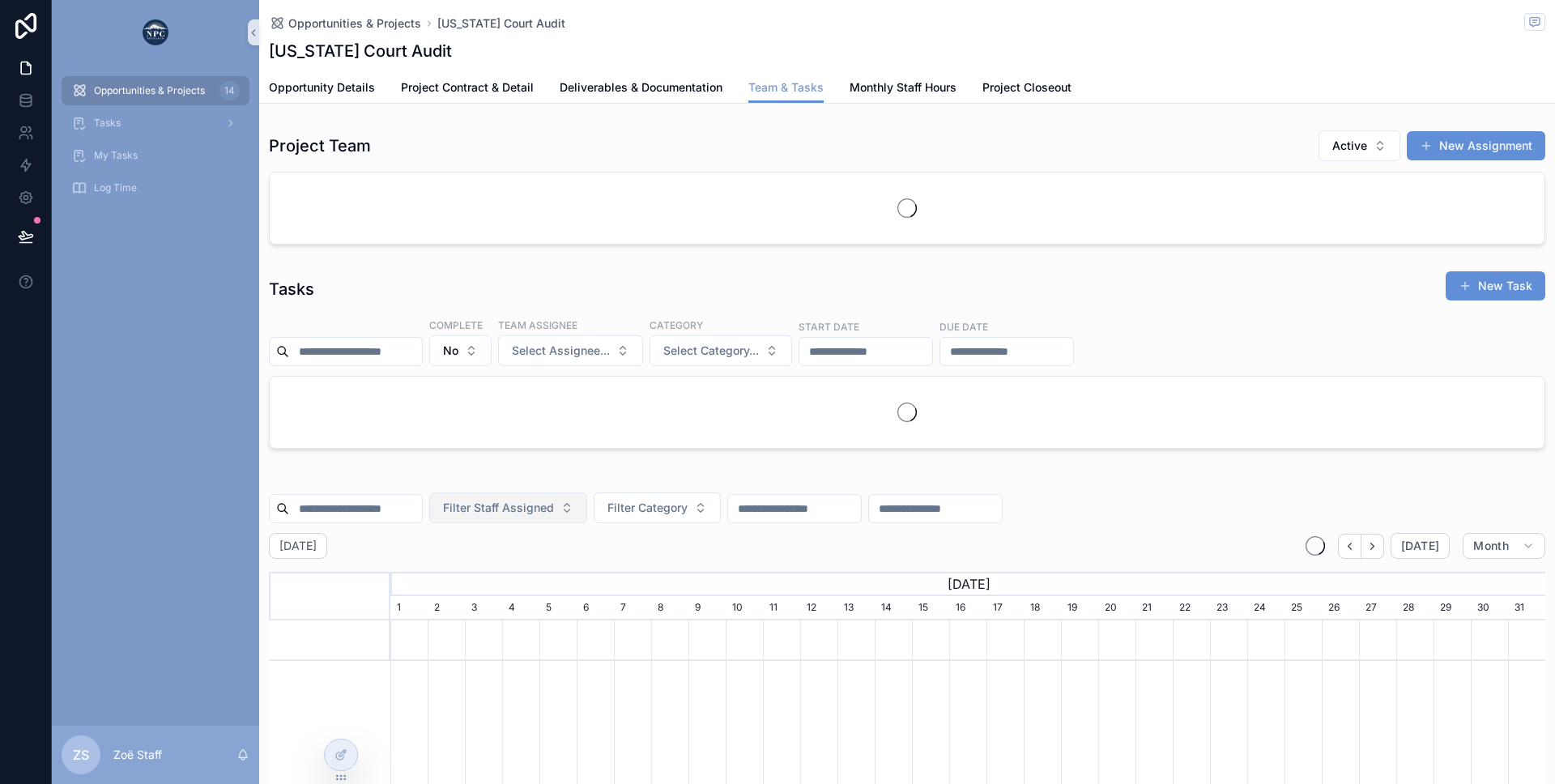
scroll to position [0, 1155]
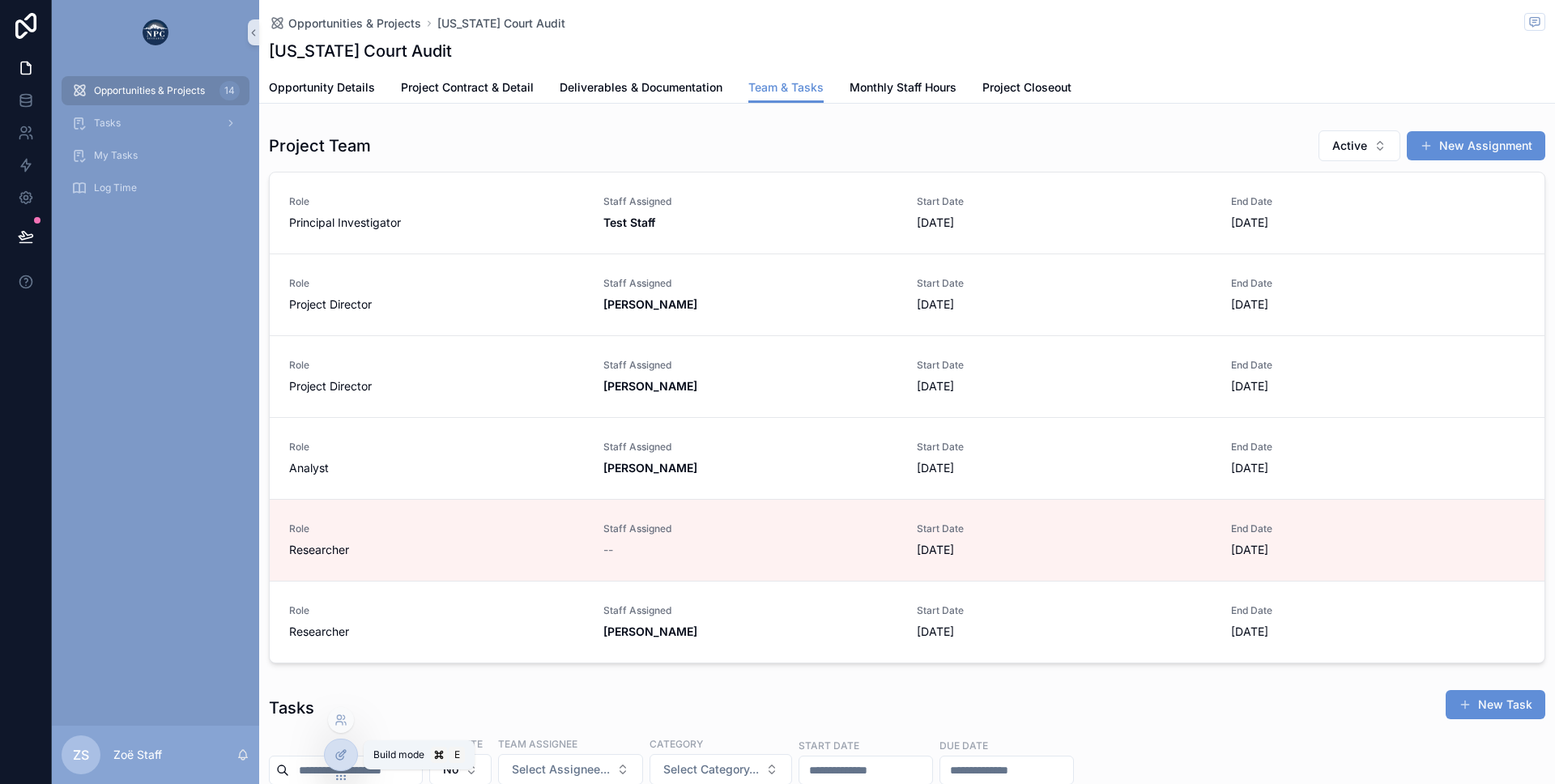
click at [328, 757] on div at bounding box center [341, 754] width 33 height 31
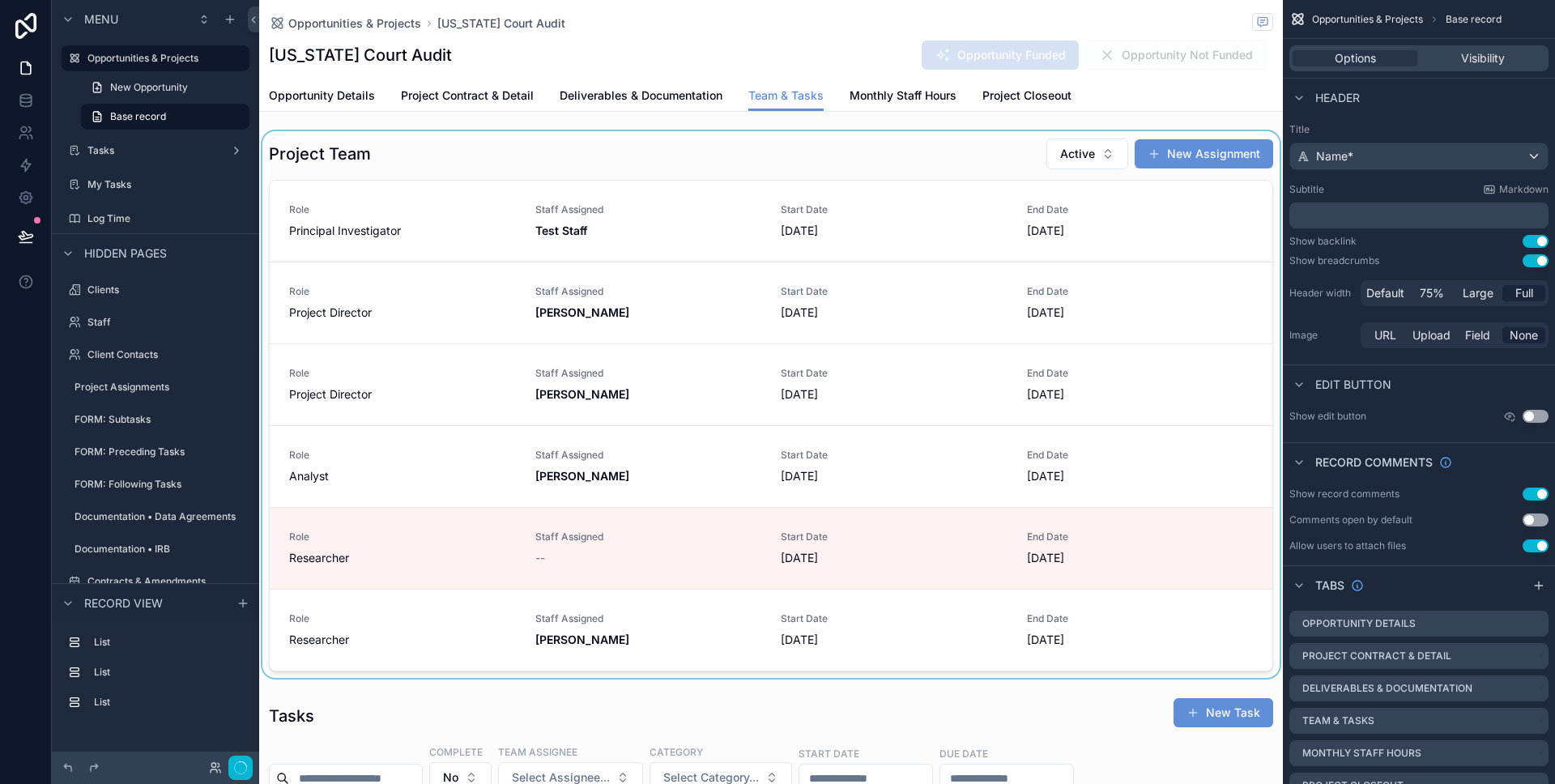
scroll to position [0, 883]
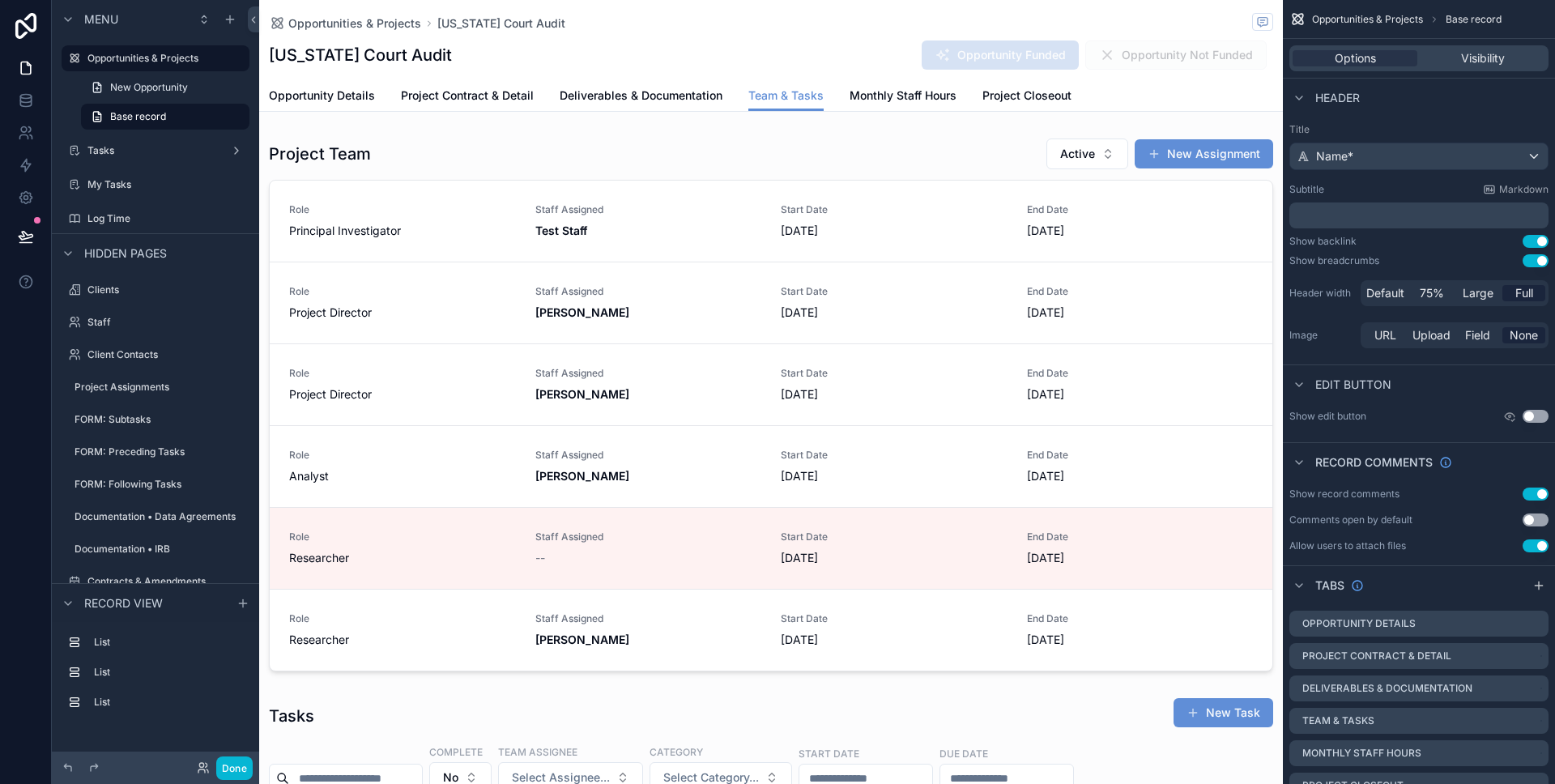
click at [643, 37] on div "Opportunities & Projects [US_STATE] Court Audit [US_STATE] Court Audit Opportun…" at bounding box center [771, 40] width 1004 height 80
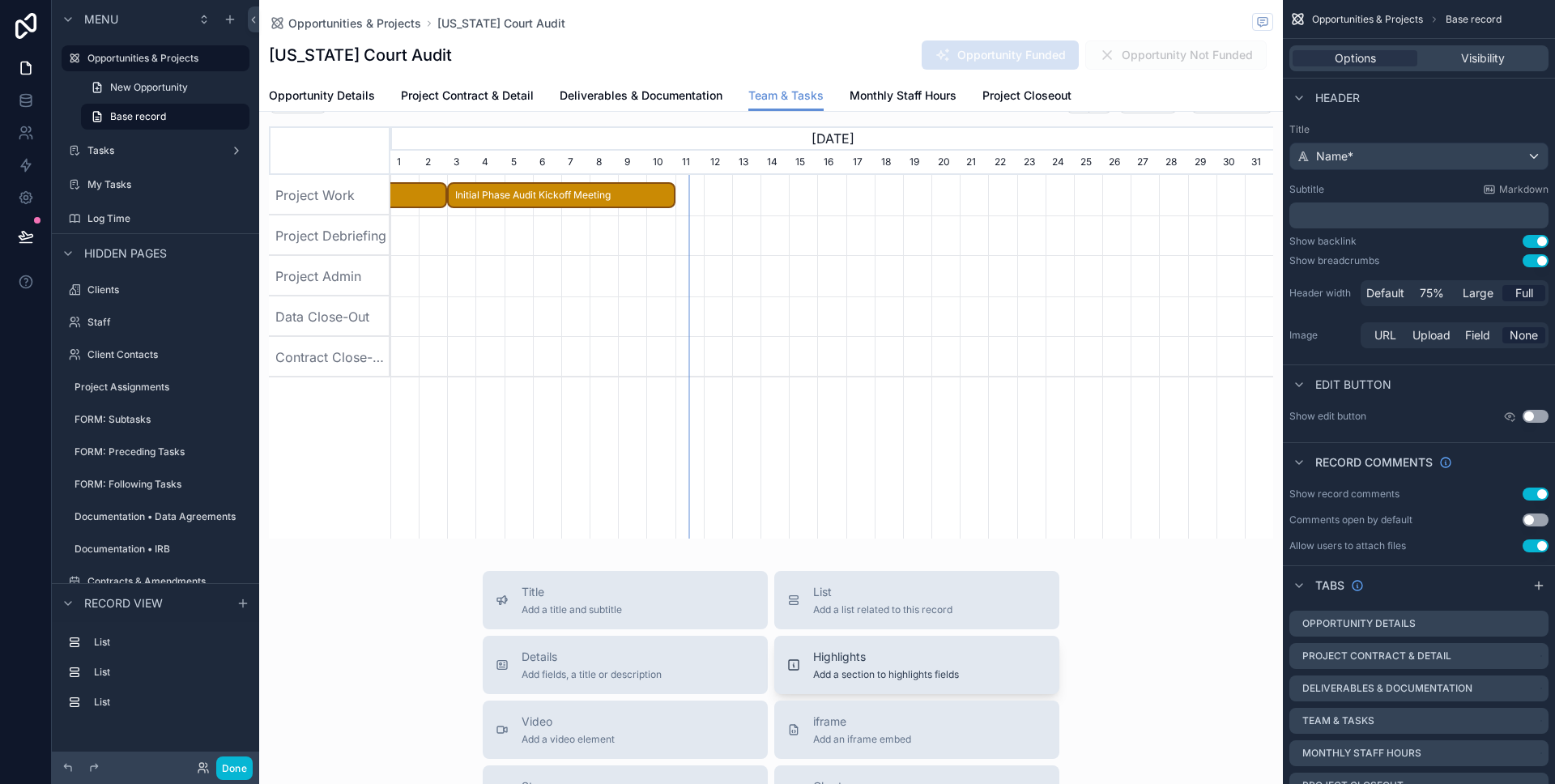
scroll to position [1472, 0]
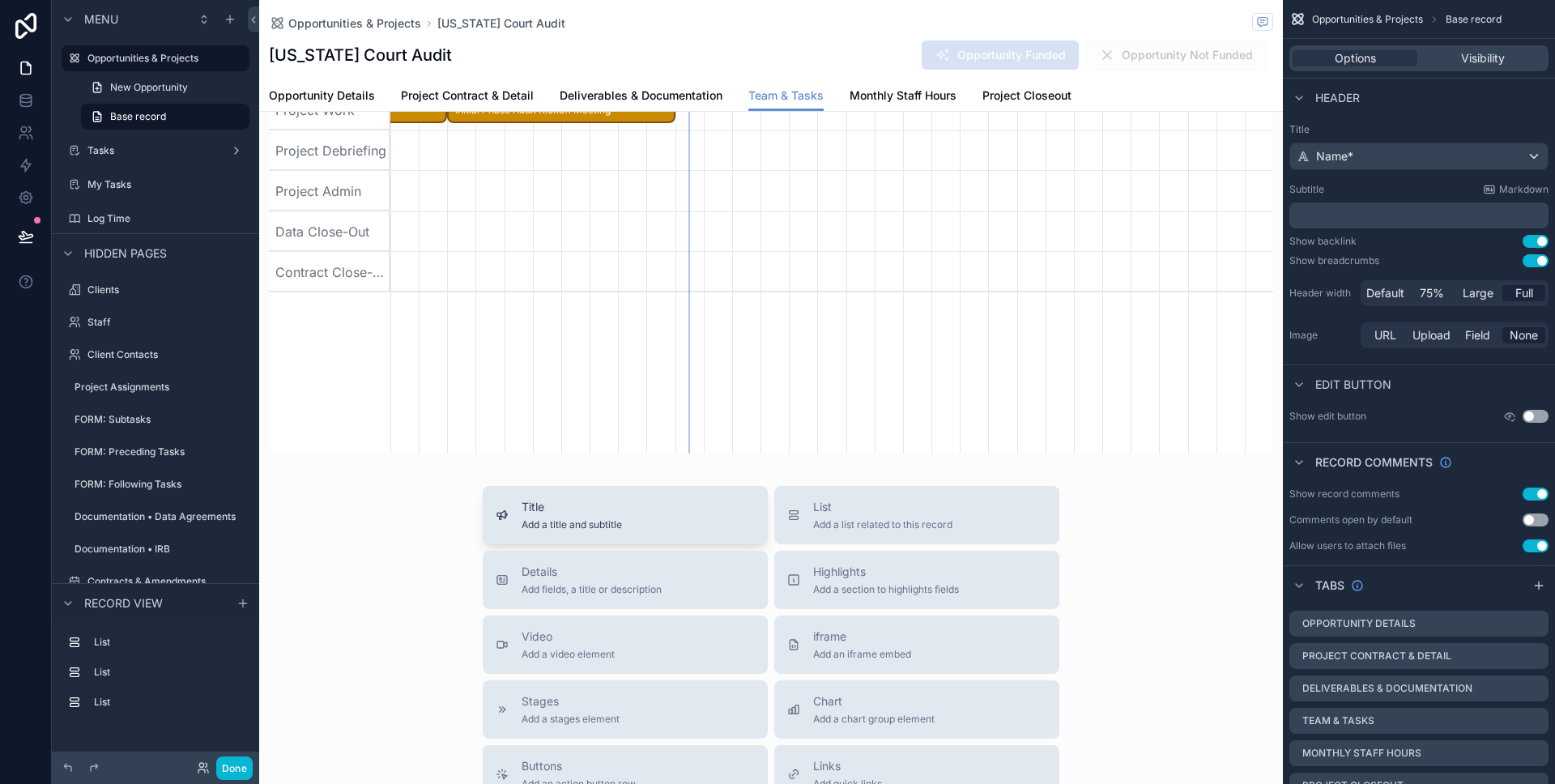
click at [649, 535] on button "Title Add a title and subtitle" at bounding box center [625, 514] width 285 height 58
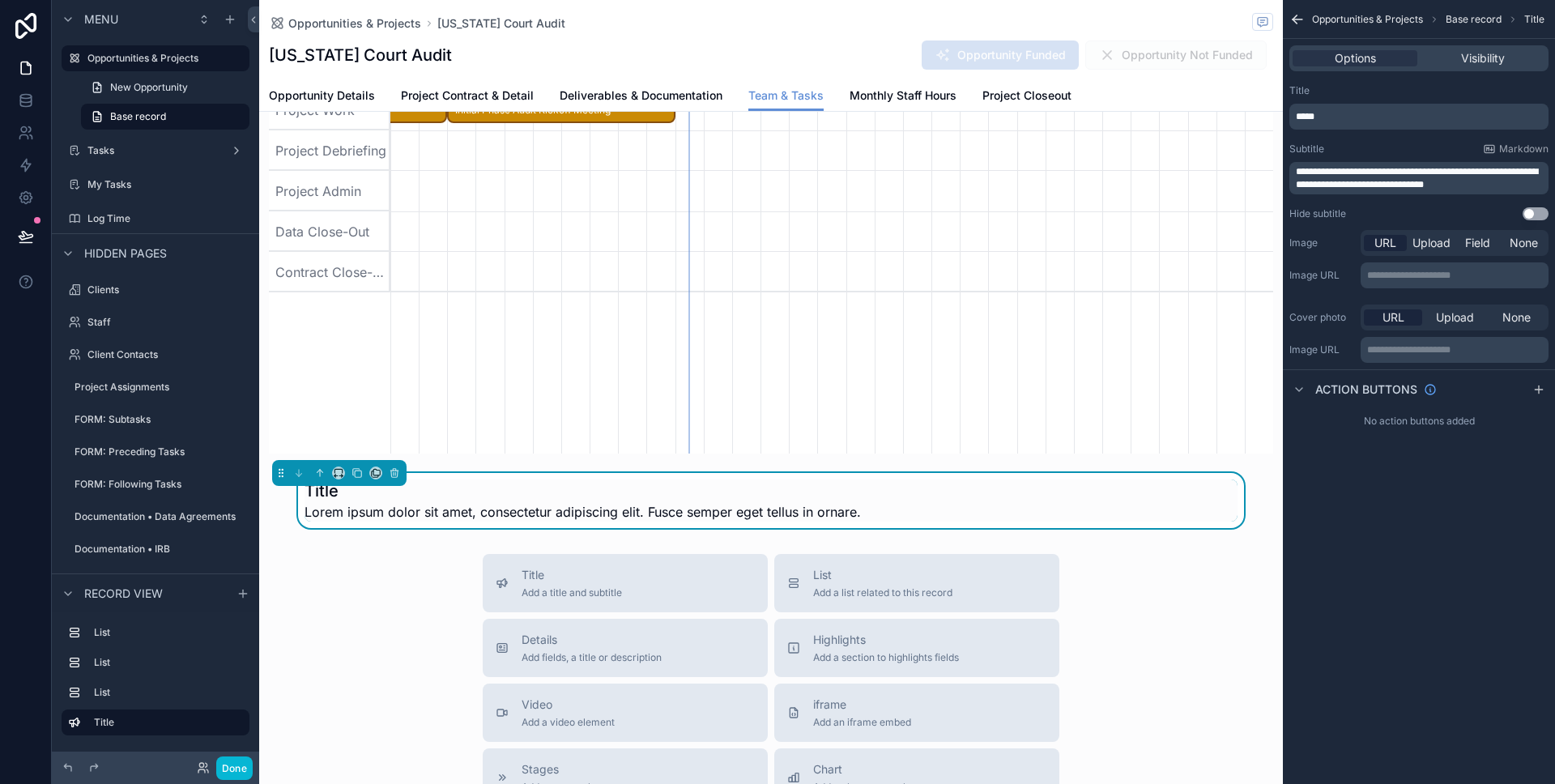
scroll to position [1580, 0]
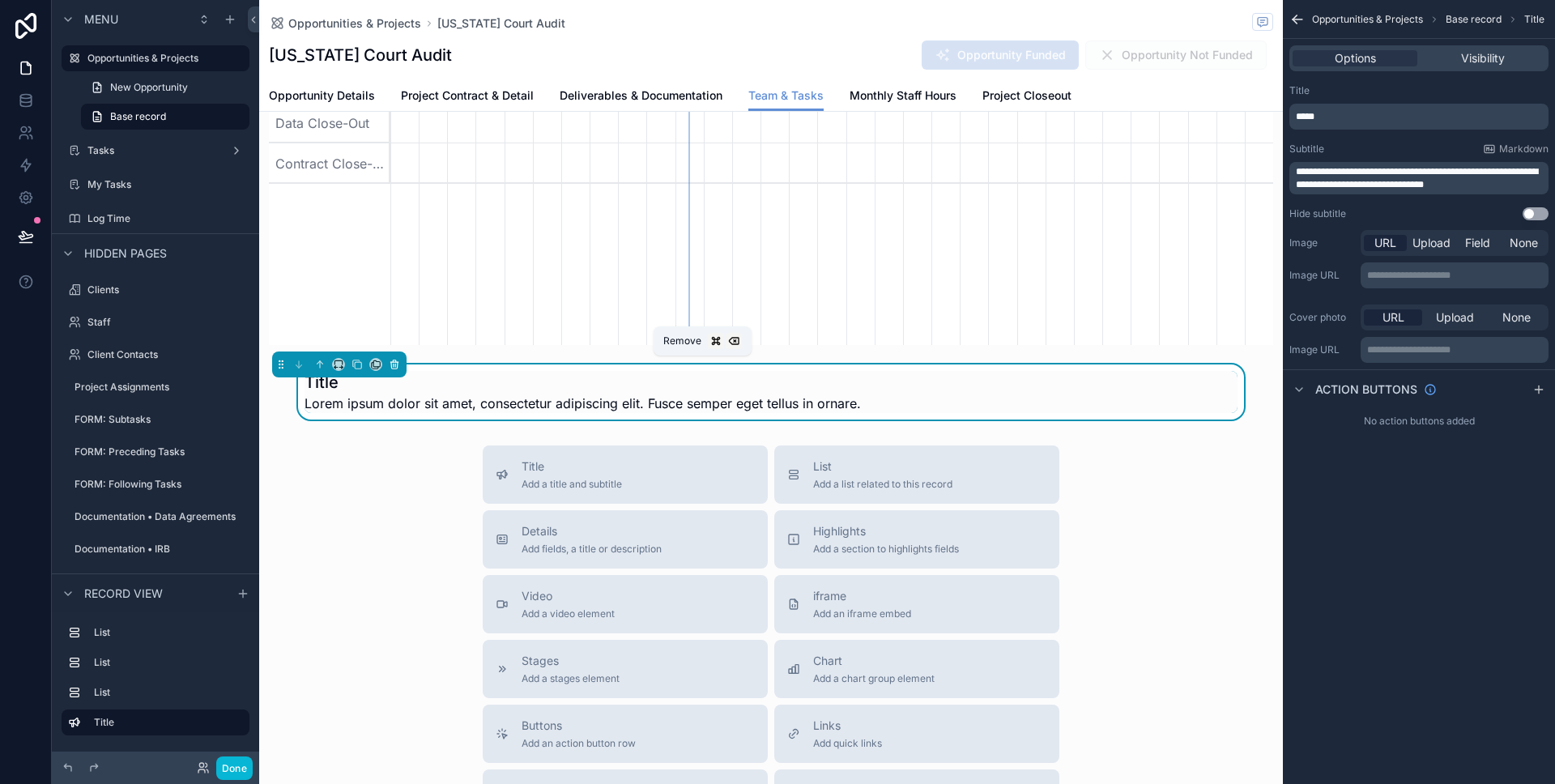
click at [400, 364] on button "scrollable content" at bounding box center [394, 364] width 18 height 18
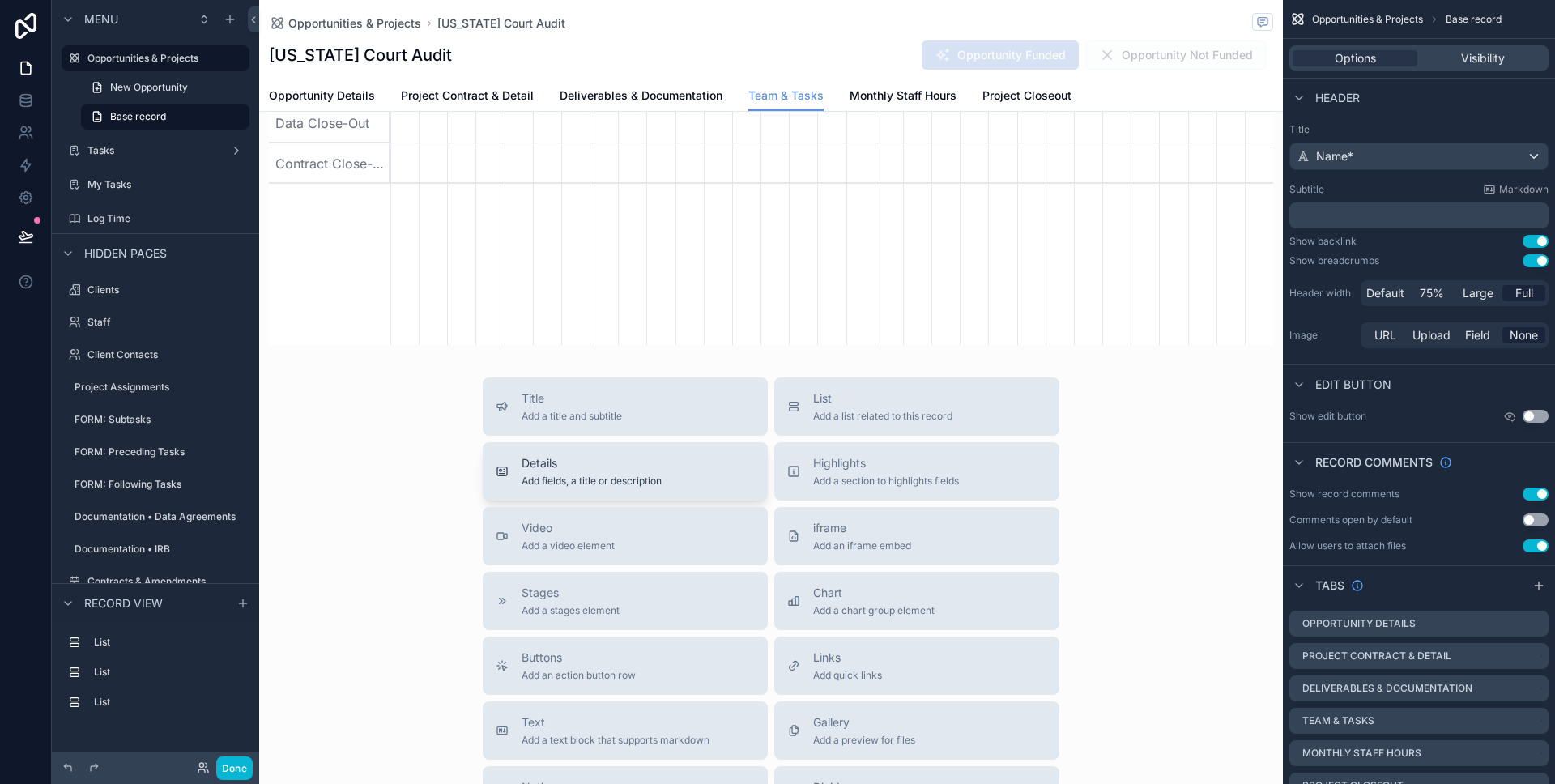
scroll to position [0, 883]
click at [554, 468] on span "Details" at bounding box center [592, 462] width 140 height 16
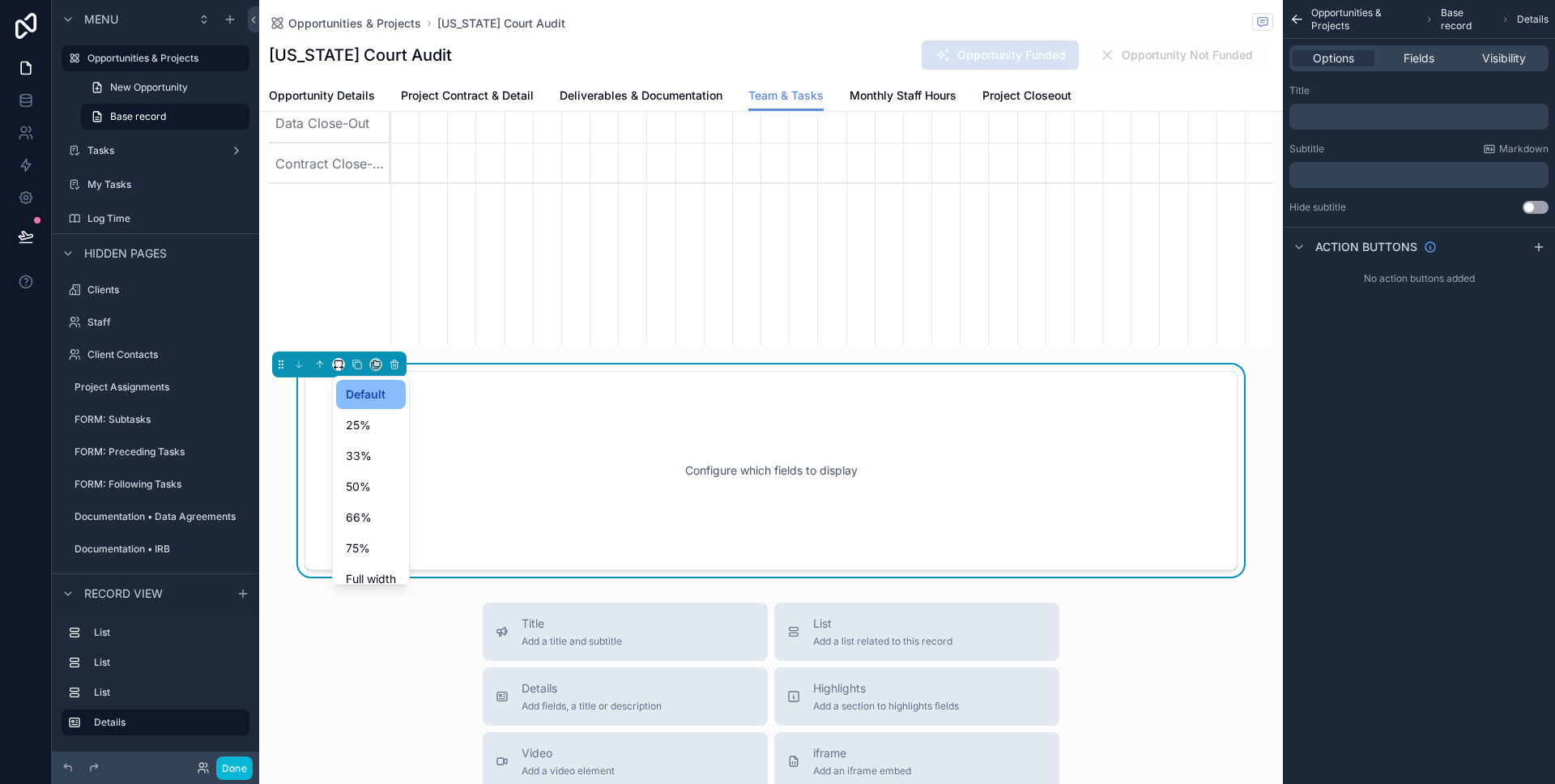
scroll to position [1659, 0]
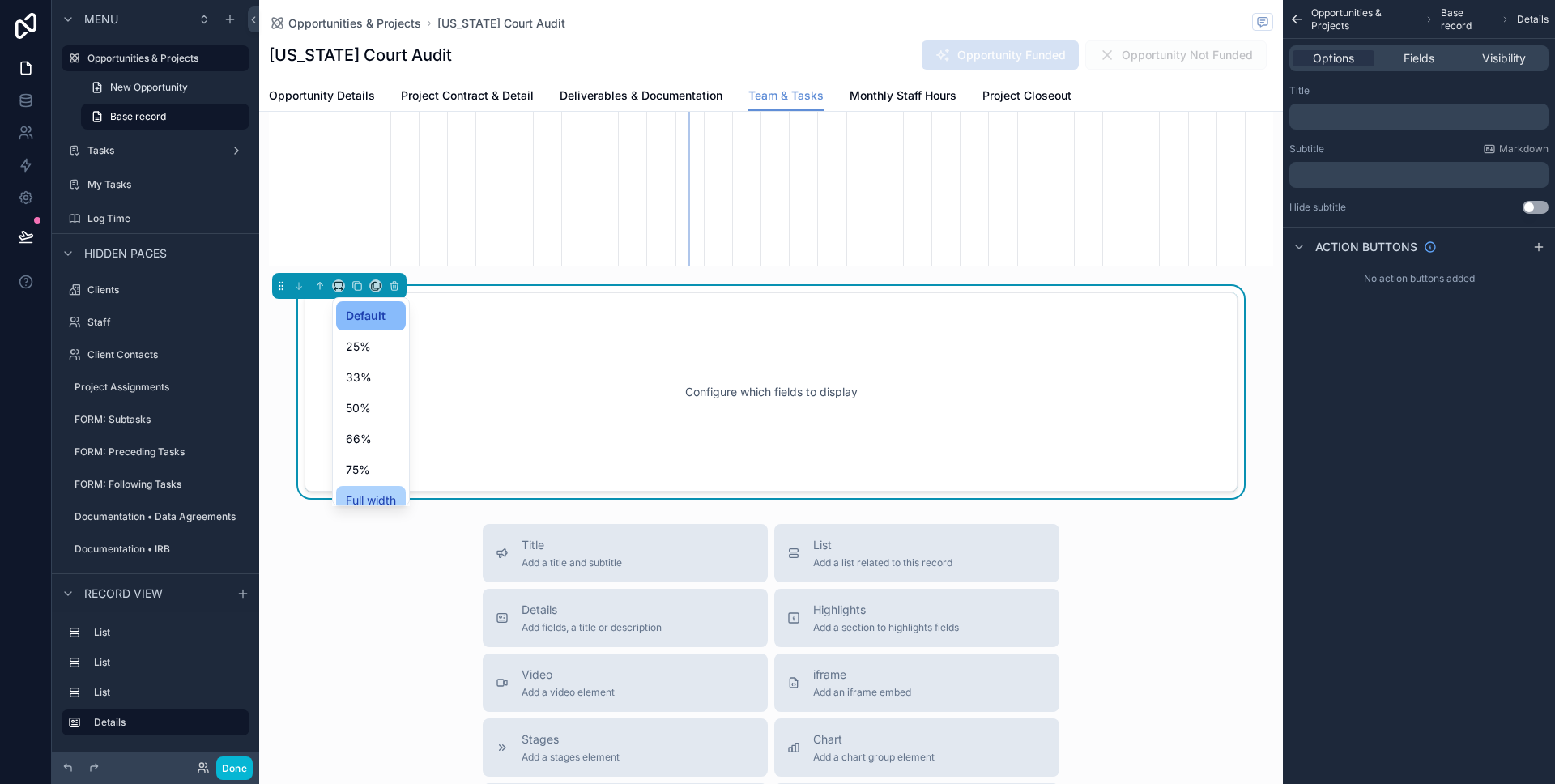
click at [376, 494] on span "Full width" at bounding box center [371, 501] width 50 height 19
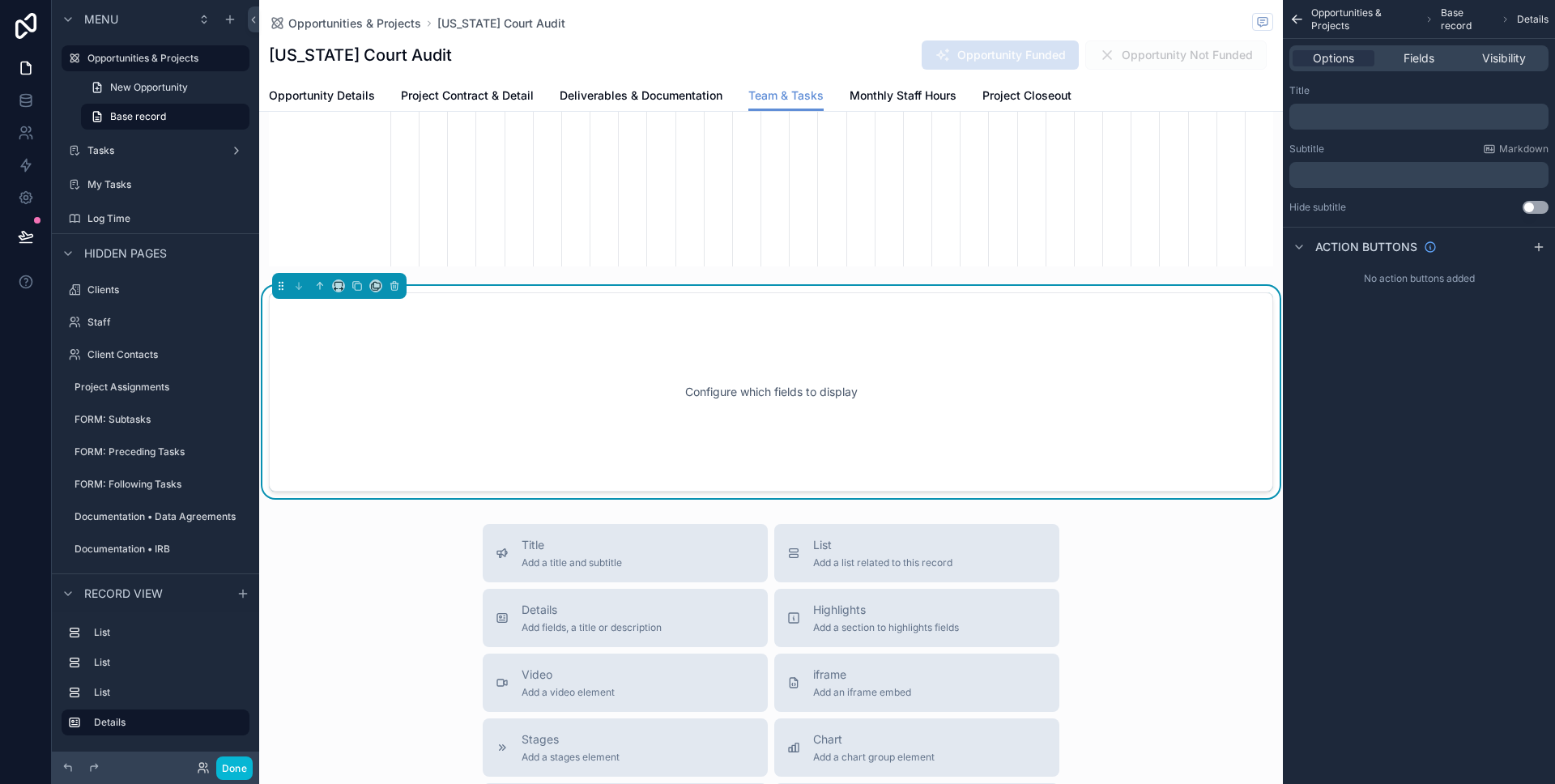
scroll to position [0, 883]
click at [1405, 60] on span "Fields" at bounding box center [1419, 57] width 31 height 16
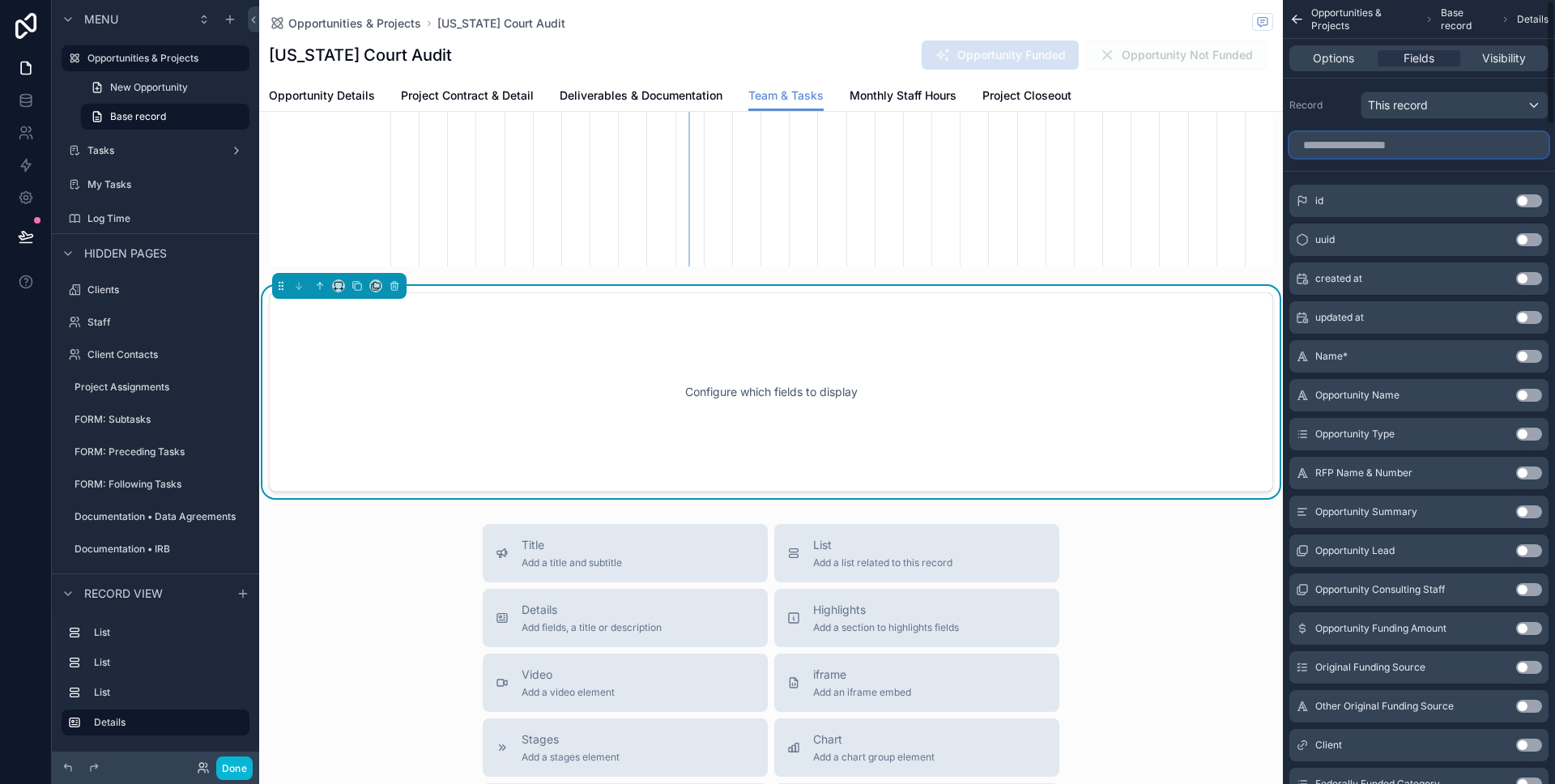
click at [1355, 146] on input "scrollable content" at bounding box center [1419, 145] width 259 height 26
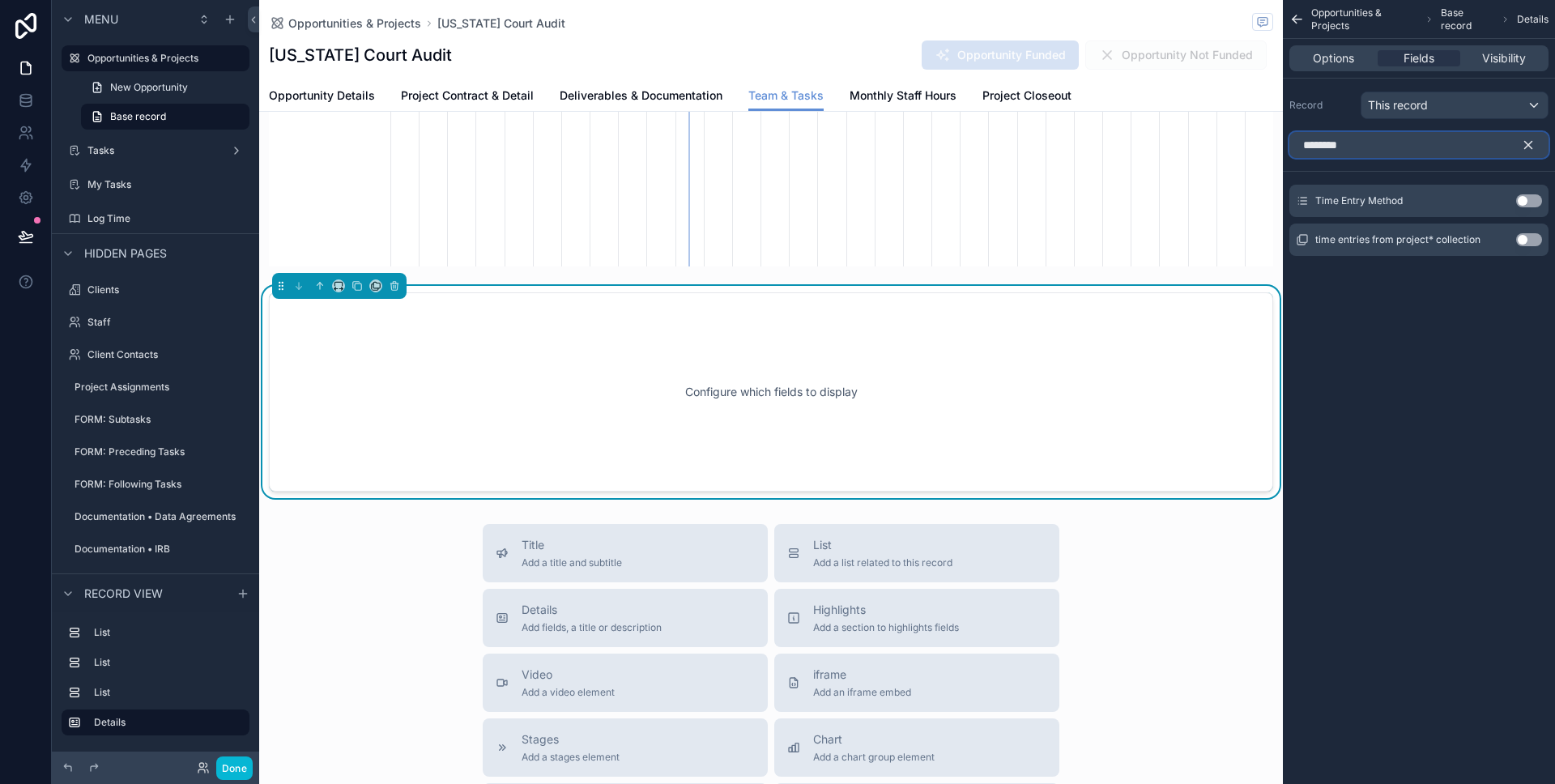
type input "********"
click at [1529, 200] on button "Use setting" at bounding box center [1528, 201] width 26 height 13
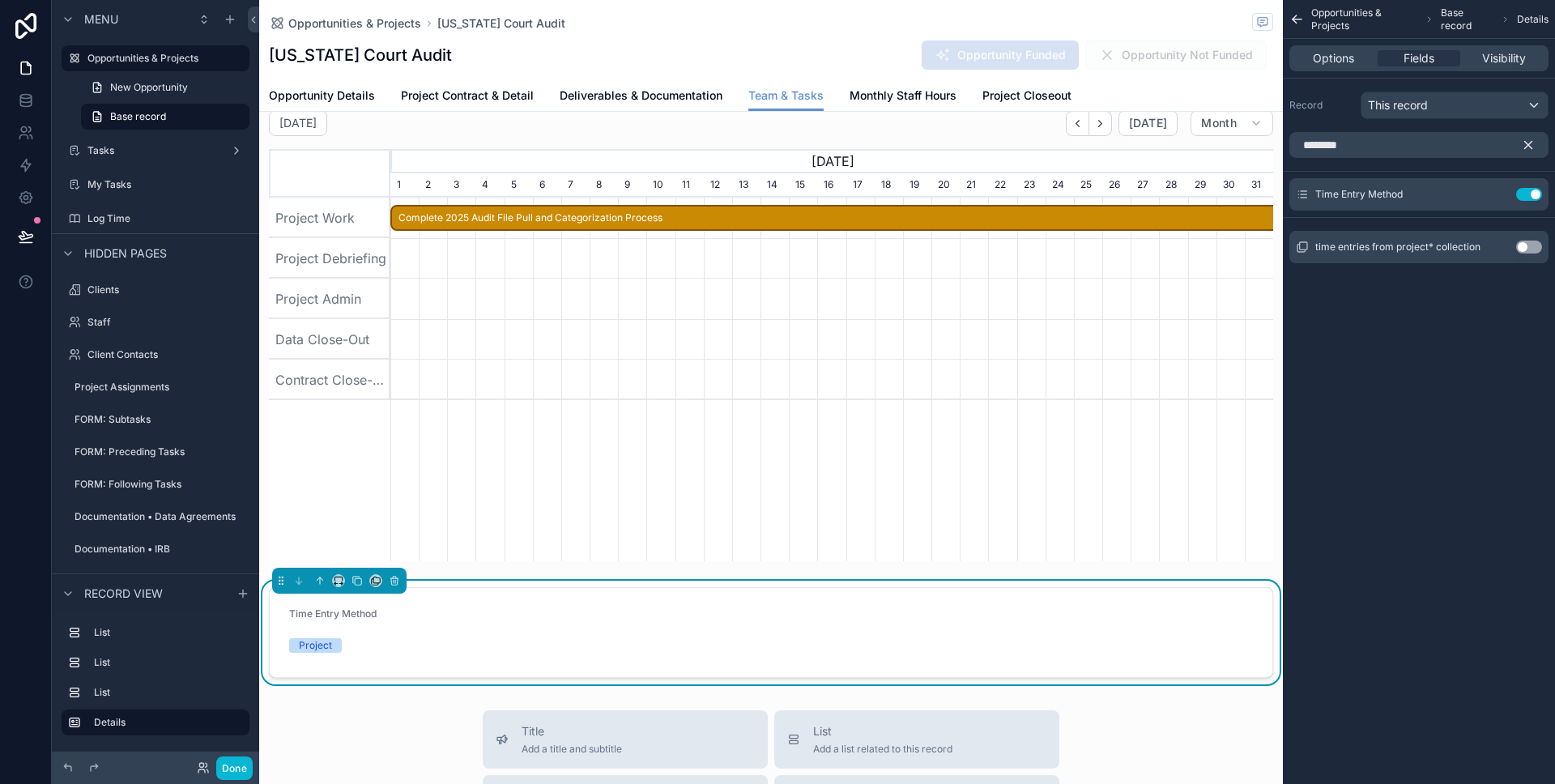
scroll to position [1278, 0]
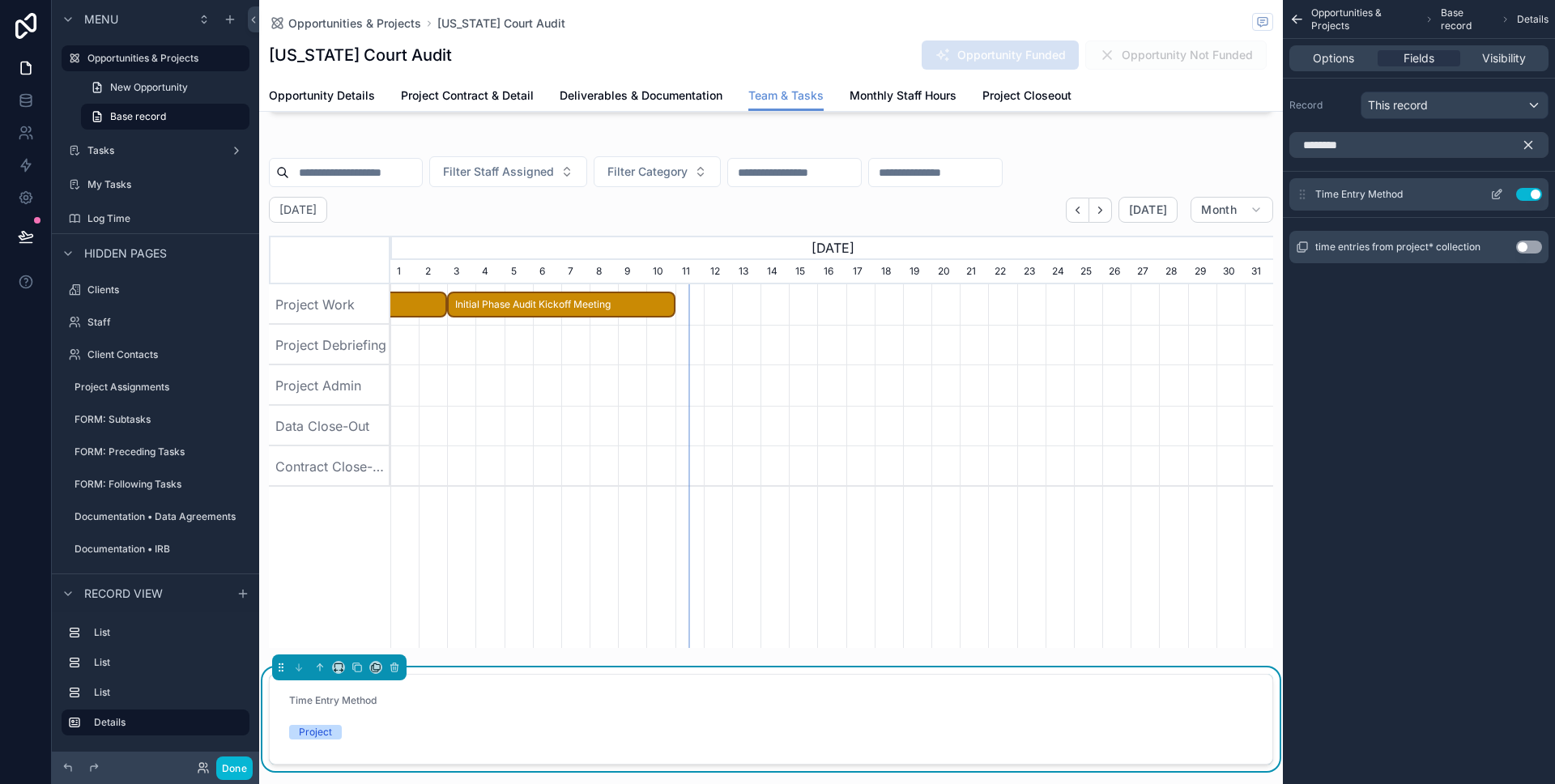
click at [1496, 193] on icon "scrollable content" at bounding box center [1497, 194] width 13 height 13
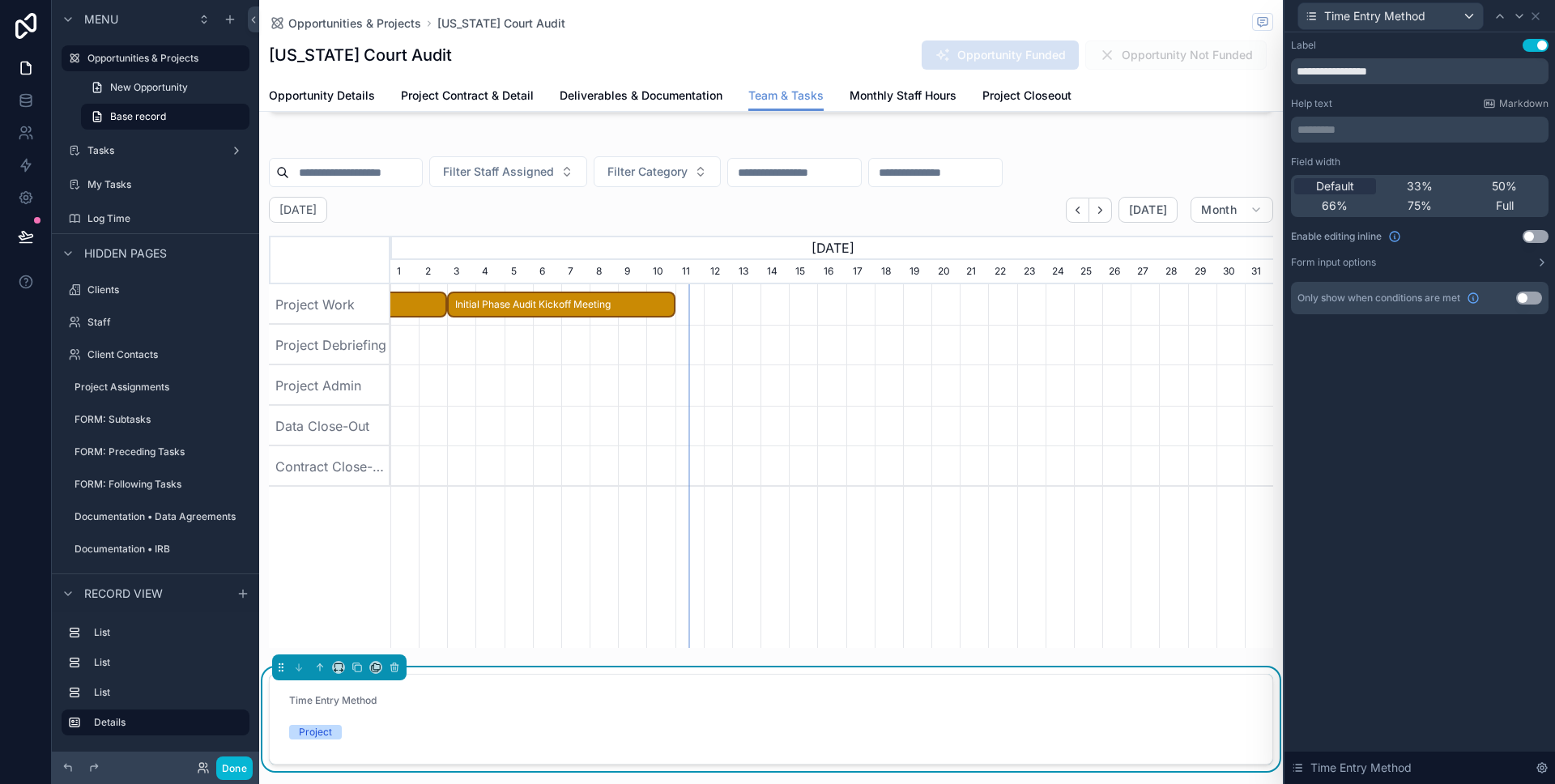
click at [1539, 237] on button "Use setting" at bounding box center [1535, 236] width 26 height 13
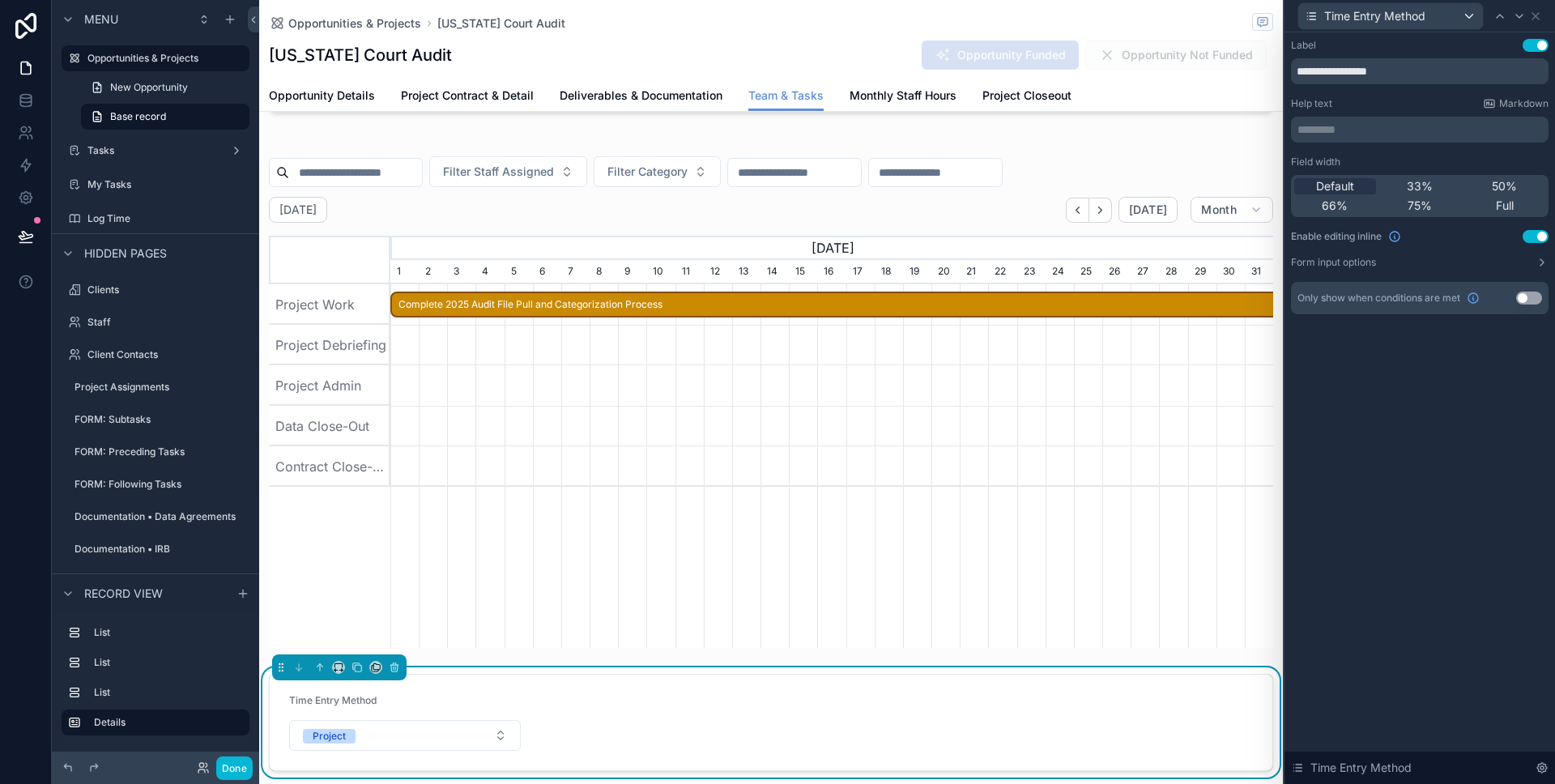
scroll to position [0, 883]
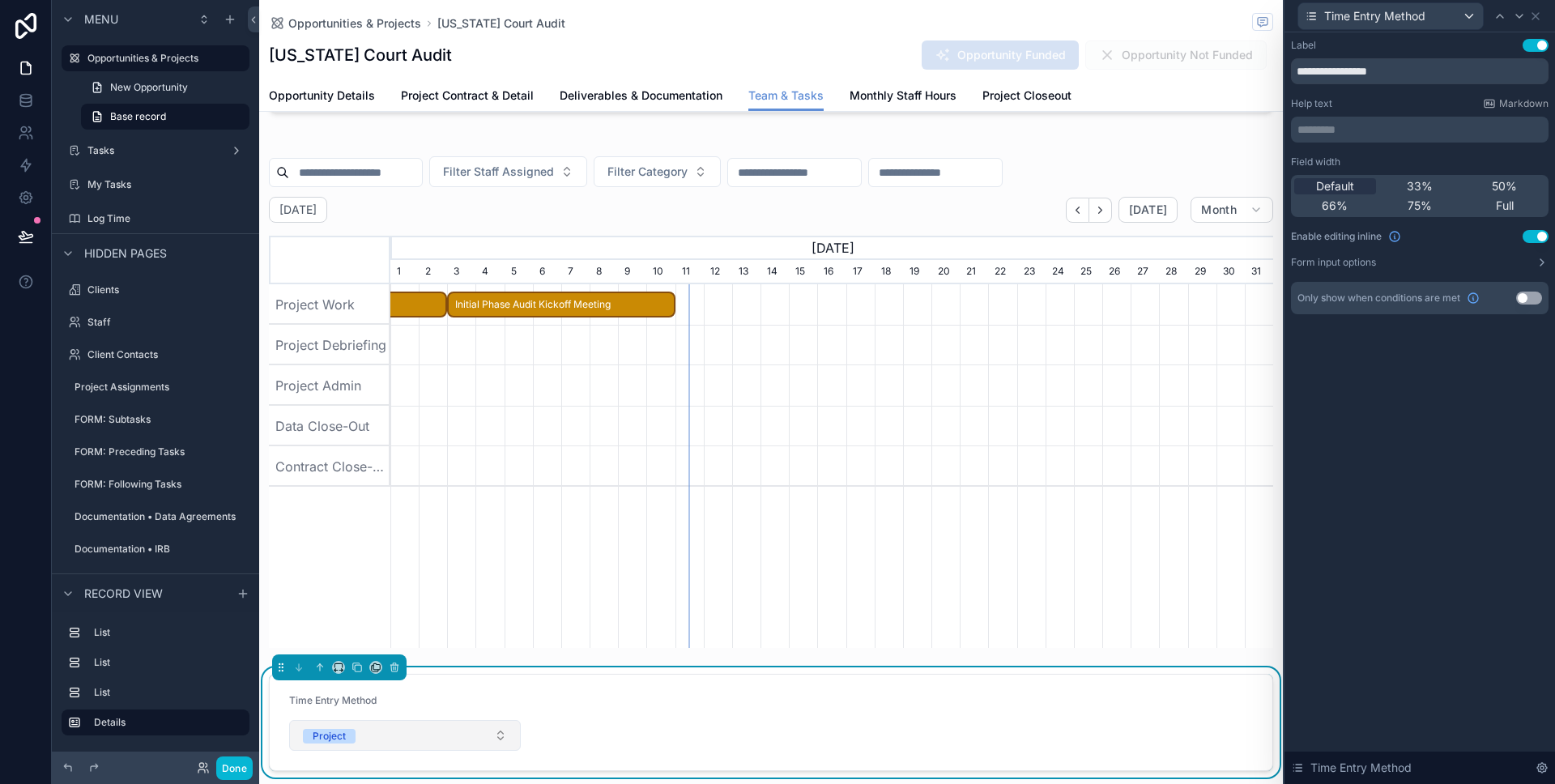
click at [486, 732] on button "Project" at bounding box center [405, 735] width 232 height 31
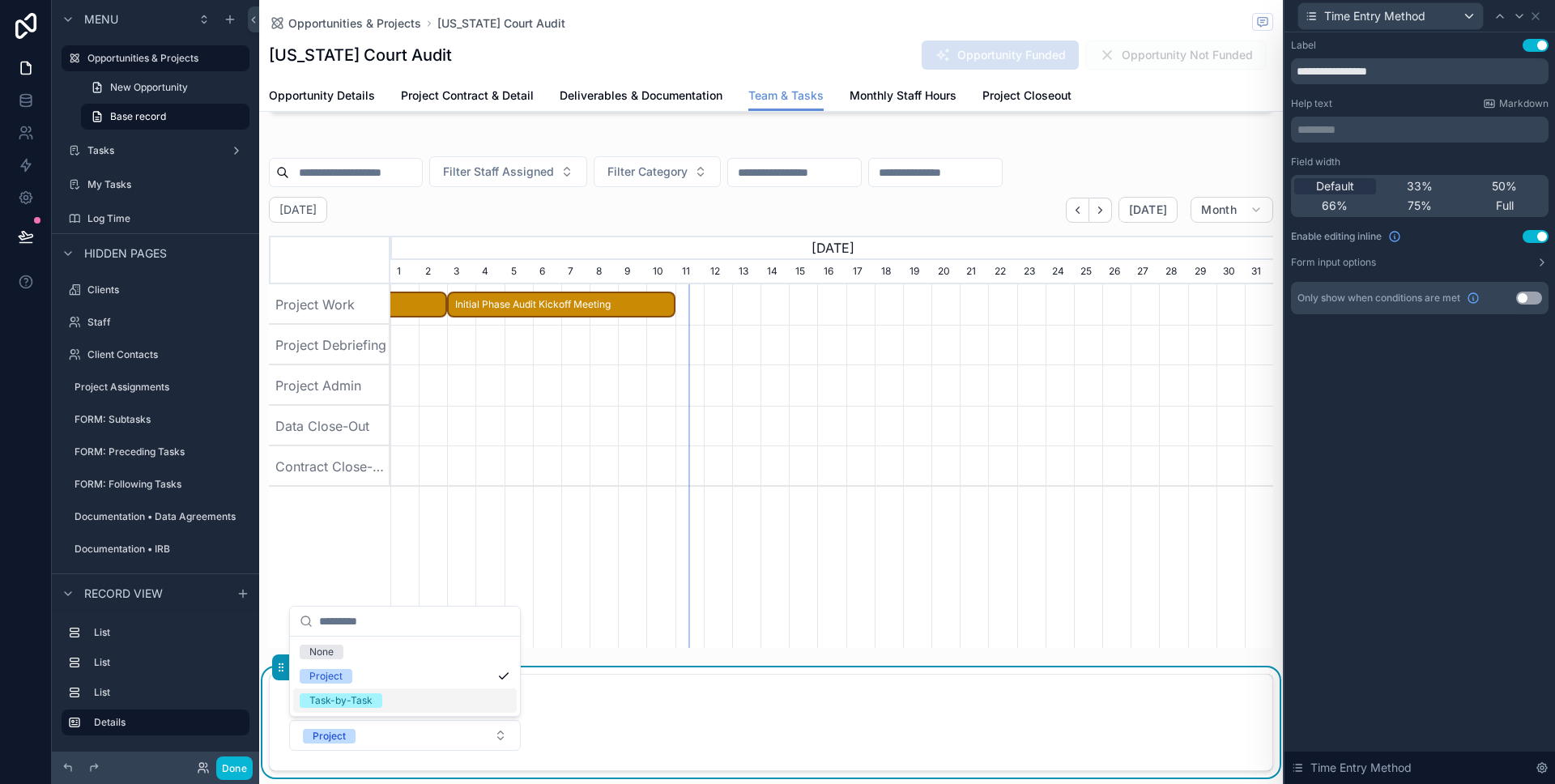
click at [578, 709] on form "Time Entry Method Project" at bounding box center [771, 723] width 1003 height 96
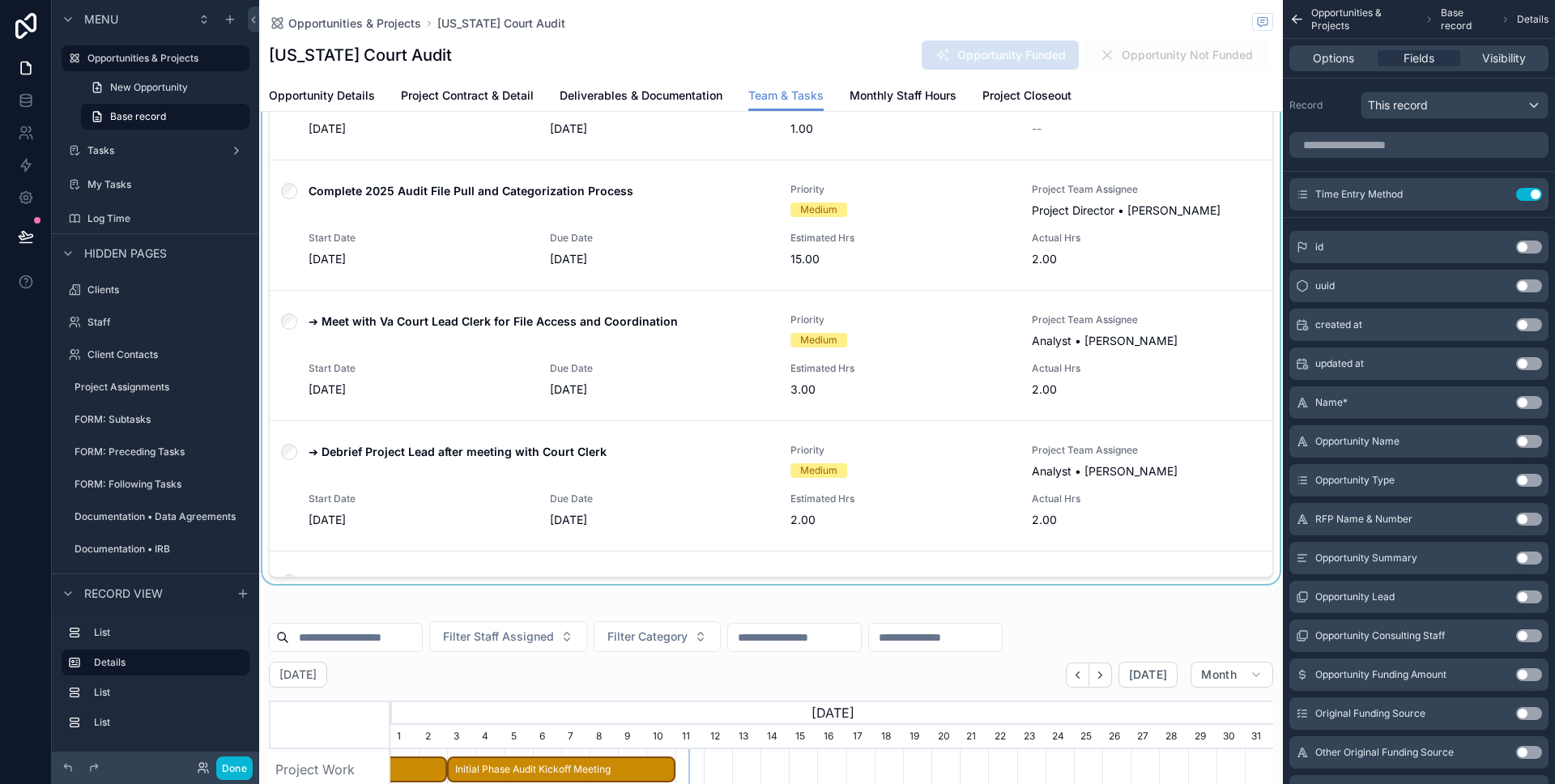
scroll to position [159, 0]
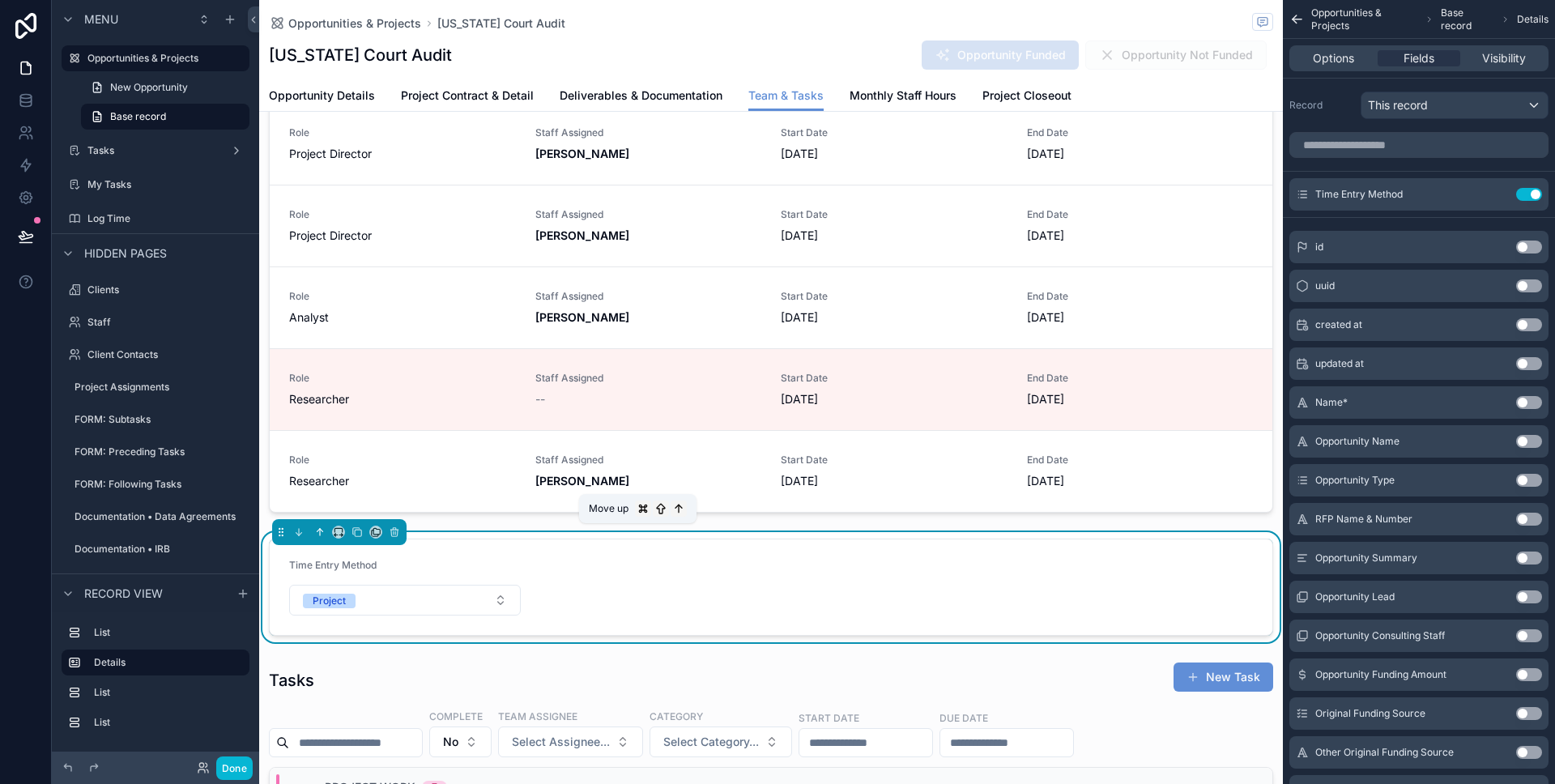
click at [318, 534] on icon "scrollable content" at bounding box center [320, 532] width 11 height 11
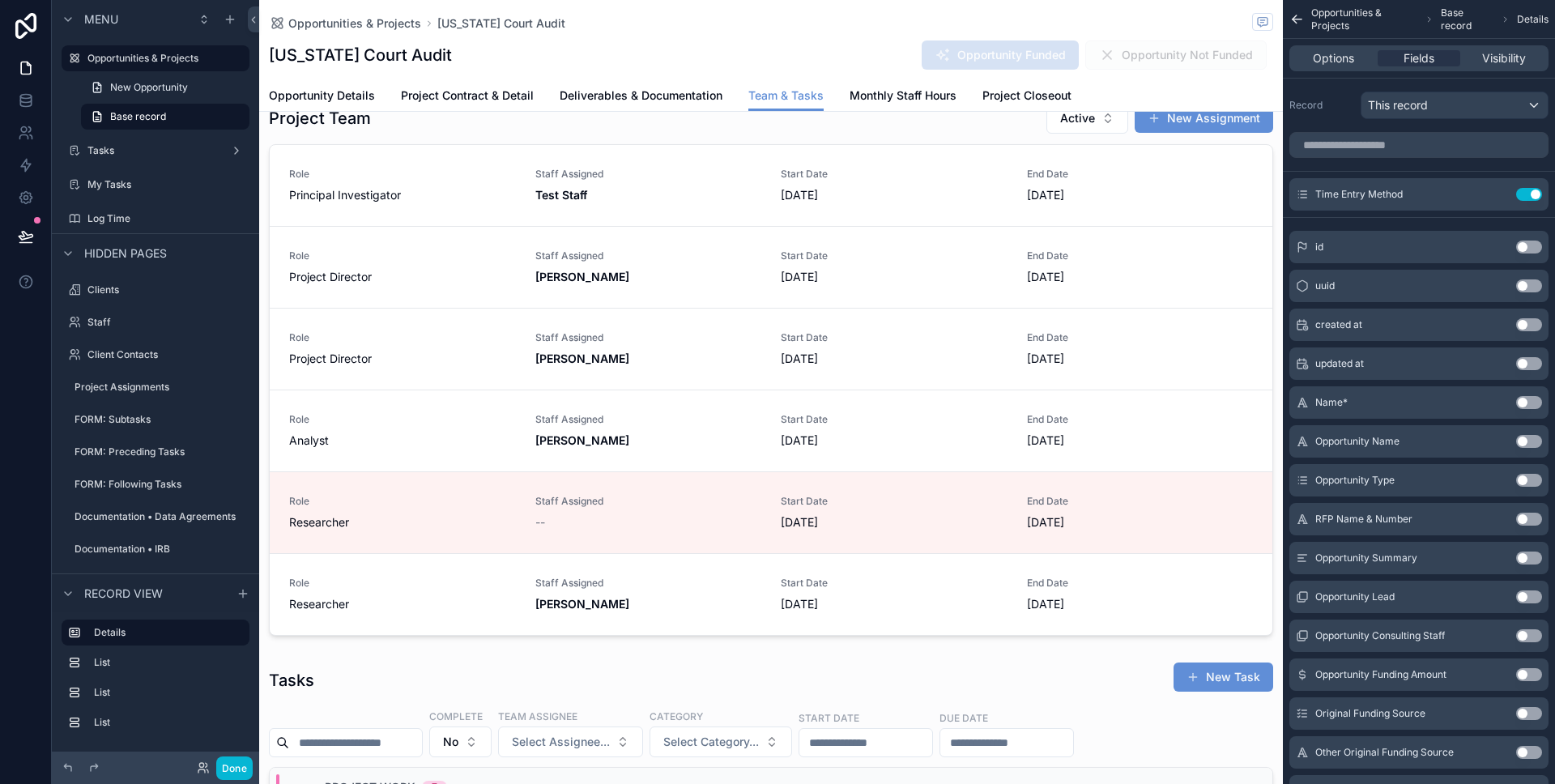
scroll to position [0, 0]
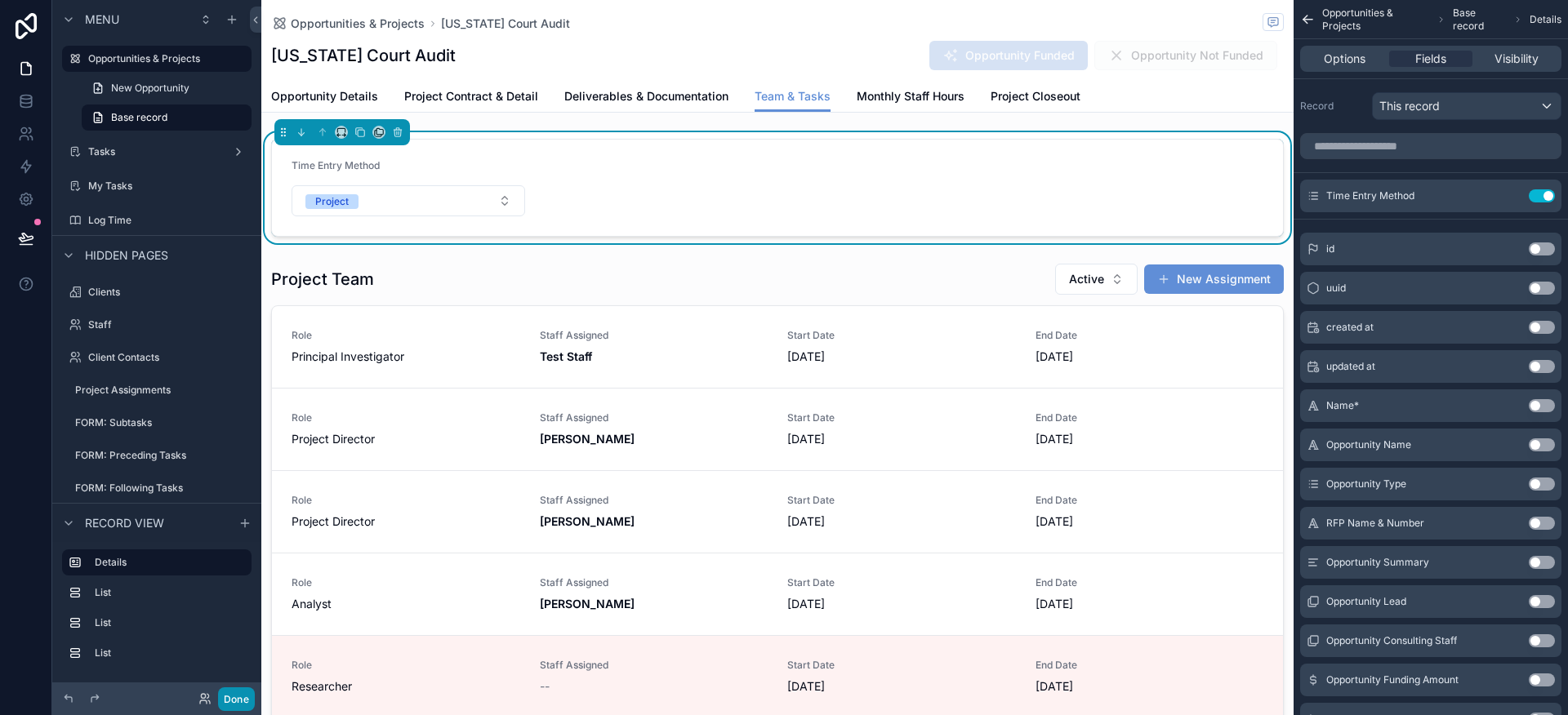
click at [231, 704] on button "Done" at bounding box center [237, 699] width 37 height 24
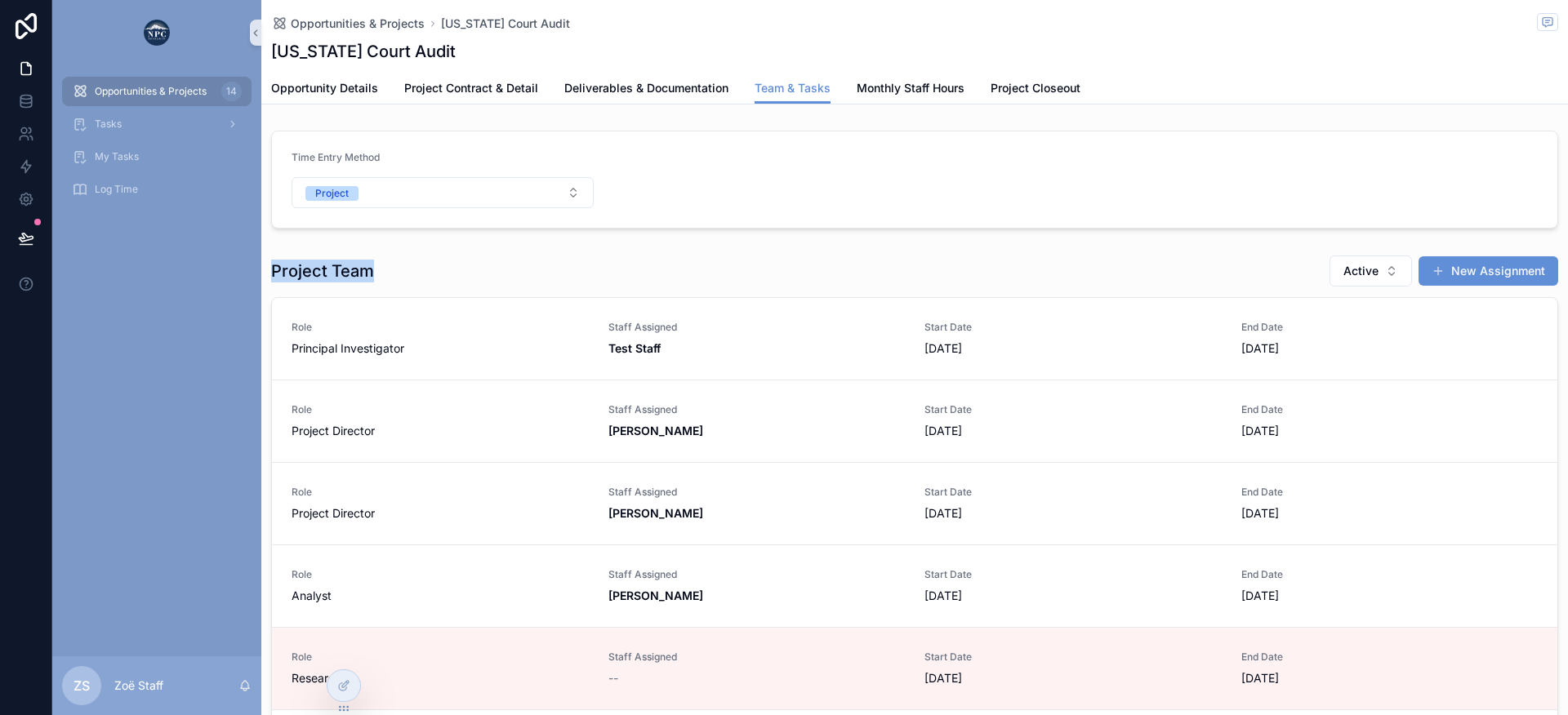
drag, startPoint x: 273, startPoint y: 276, endPoint x: 374, endPoint y: 275, distance: 101.0
click at [374, 275] on div "Project Team Active New Assignment" at bounding box center [914, 271] width 1287 height 33
click at [341, 685] on icon at bounding box center [344, 686] width 14 height 14
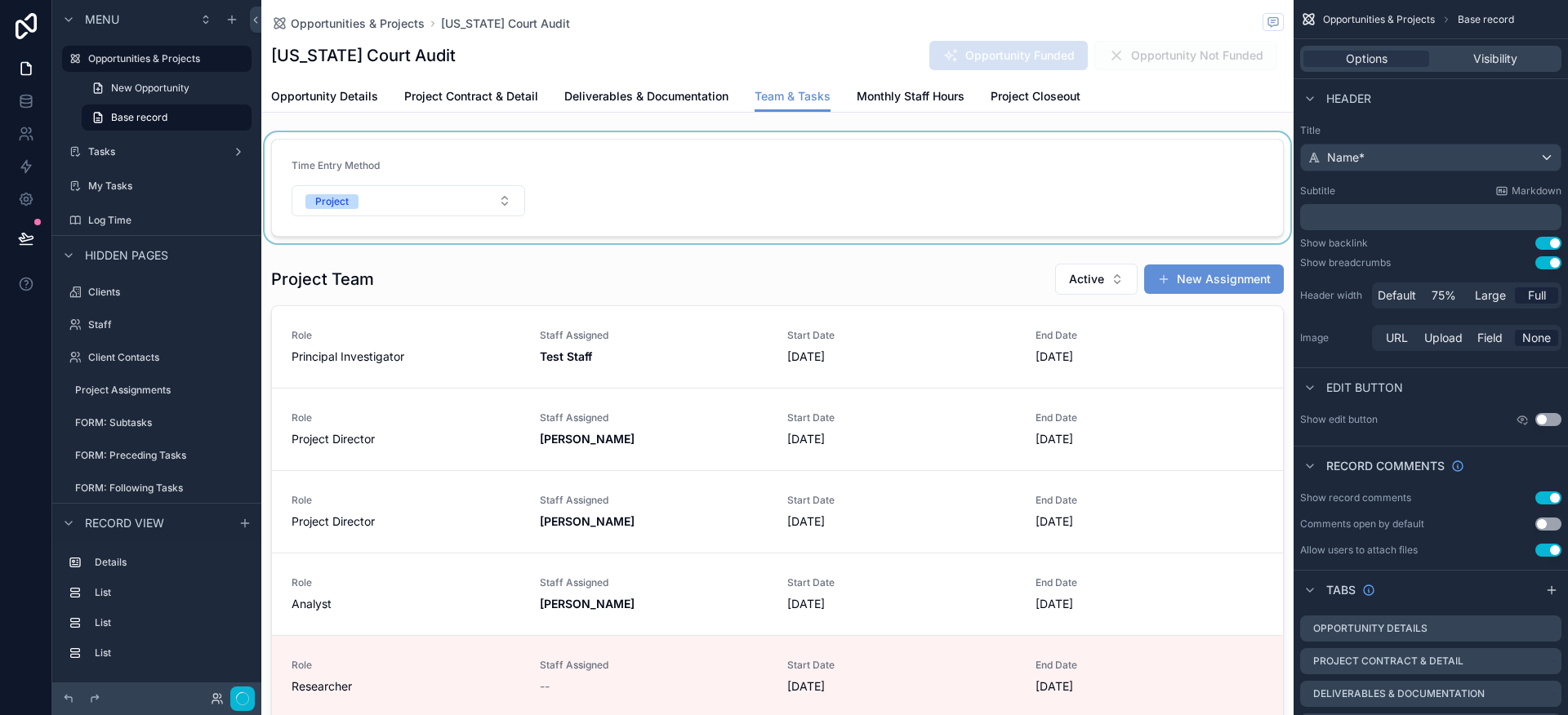
scroll to position [0, 890]
click at [602, 183] on div "scrollable content" at bounding box center [777, 187] width 1032 height 111
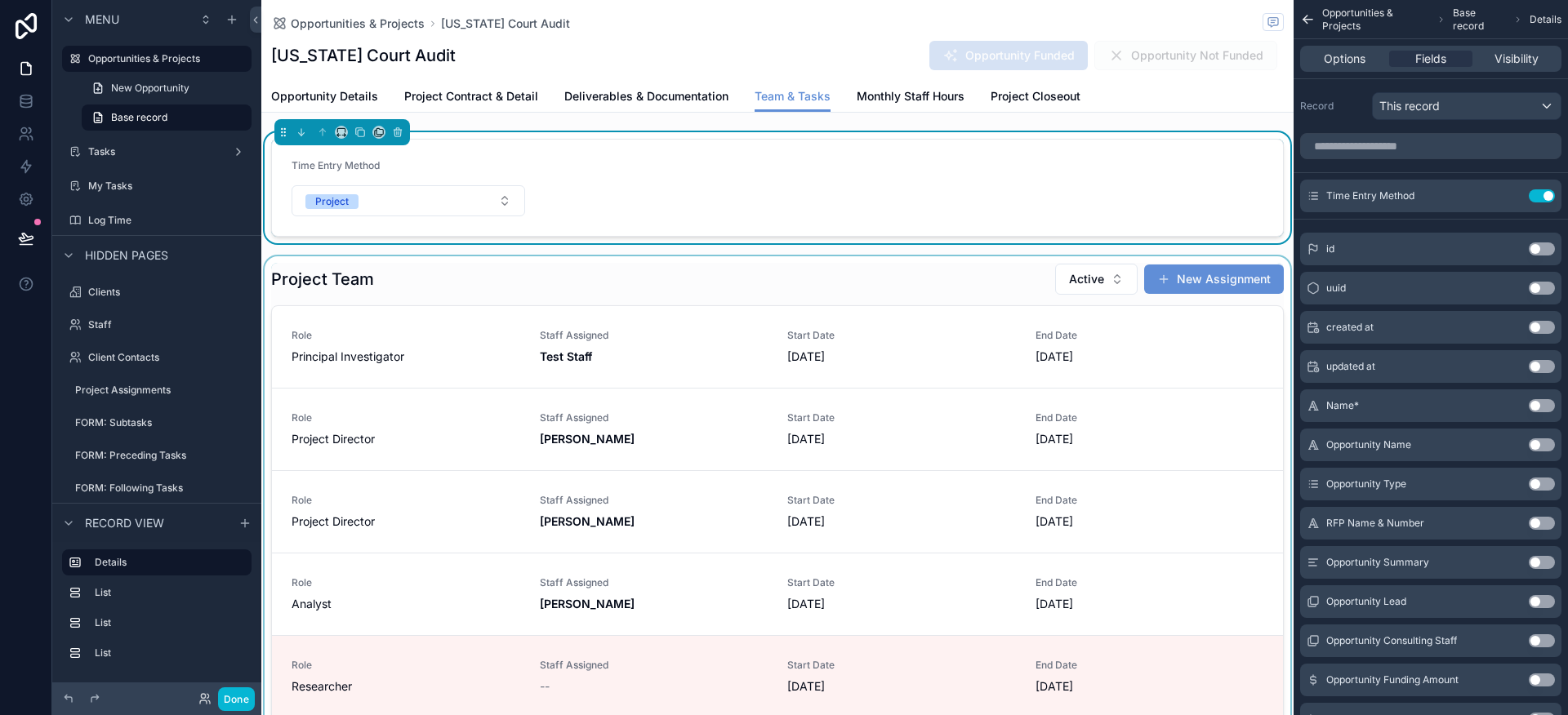
click at [528, 259] on div "scrollable content" at bounding box center [777, 532] width 1032 height 551
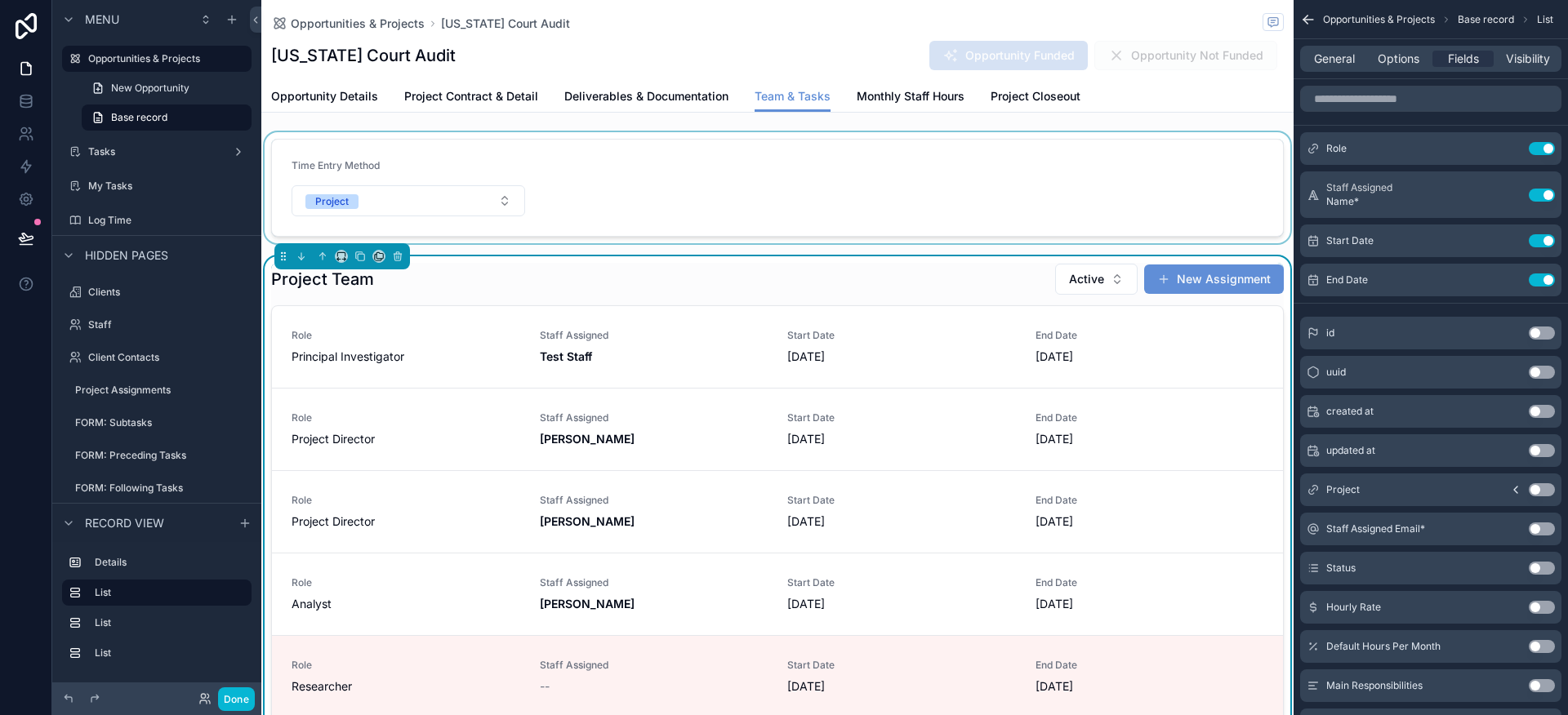
click at [557, 199] on div "scrollable content" at bounding box center [777, 187] width 1032 height 111
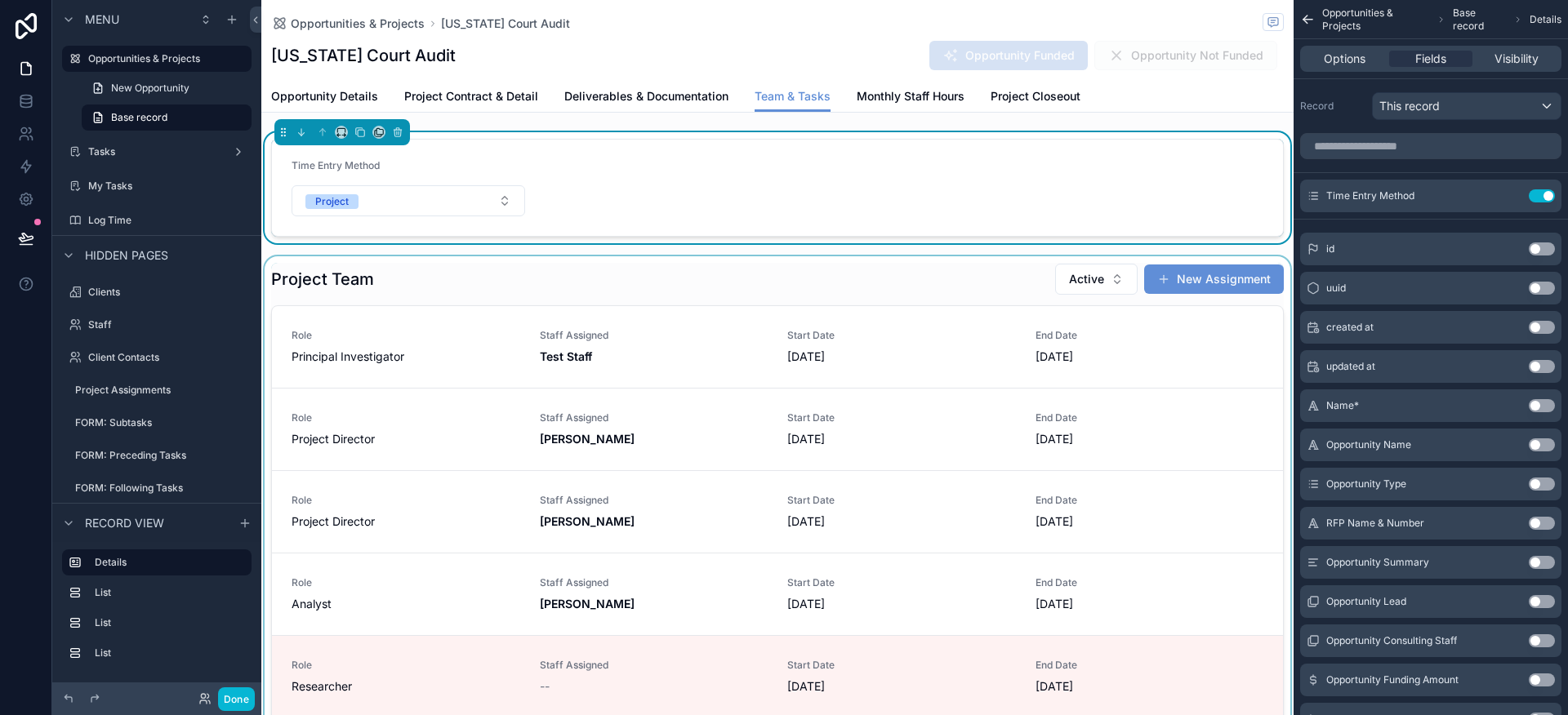
click at [434, 325] on div "scrollable content" at bounding box center [777, 532] width 1032 height 551
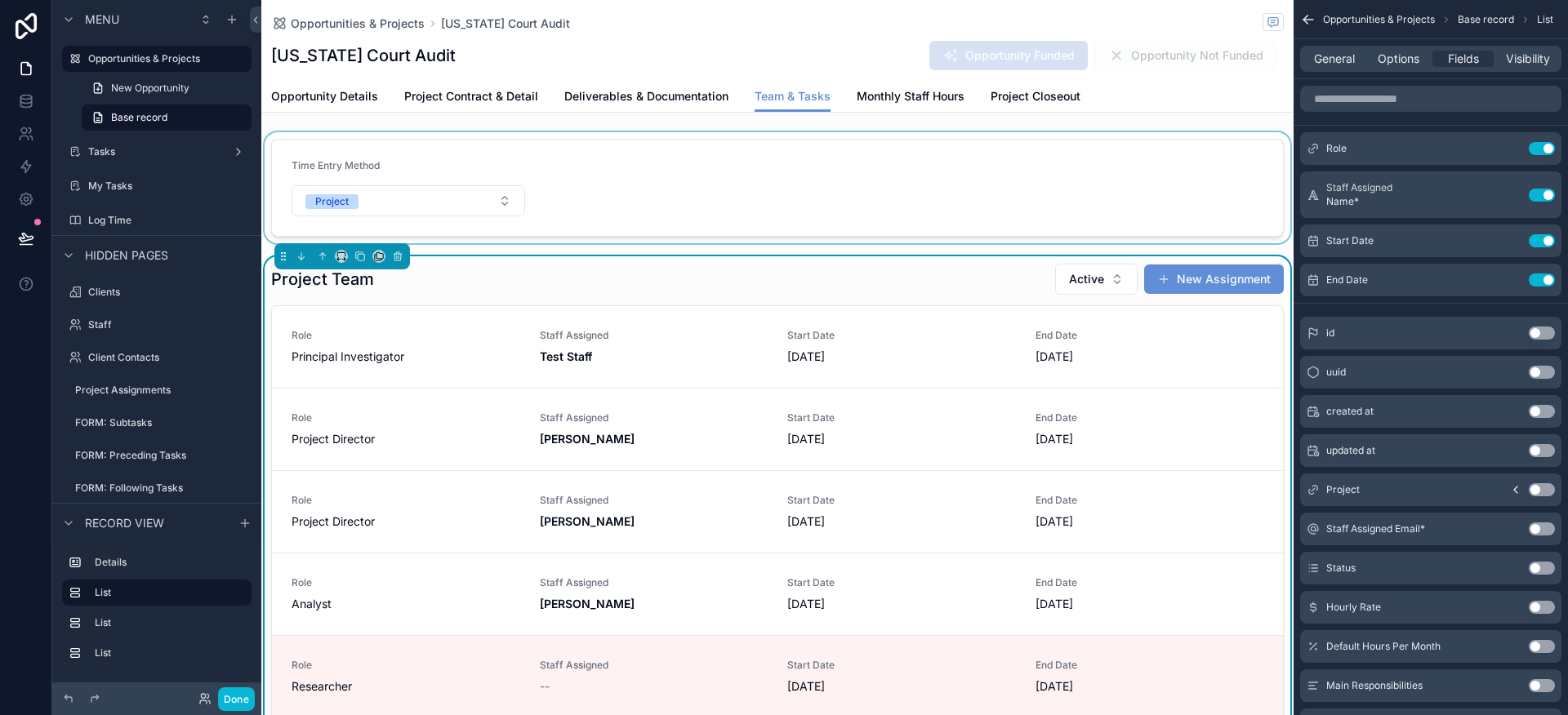
click at [443, 355] on div "Principal Investigator" at bounding box center [406, 356] width 229 height 16
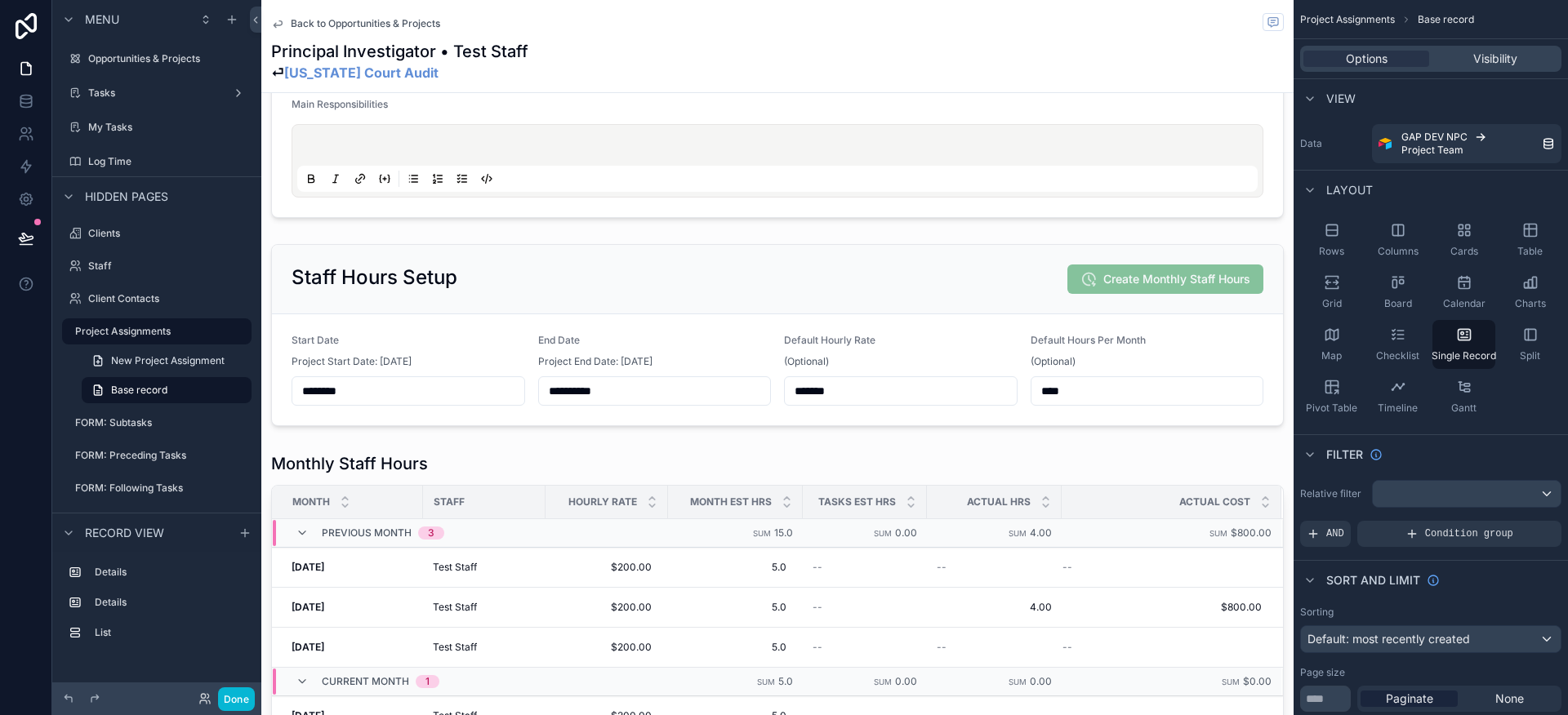
scroll to position [316, 0]
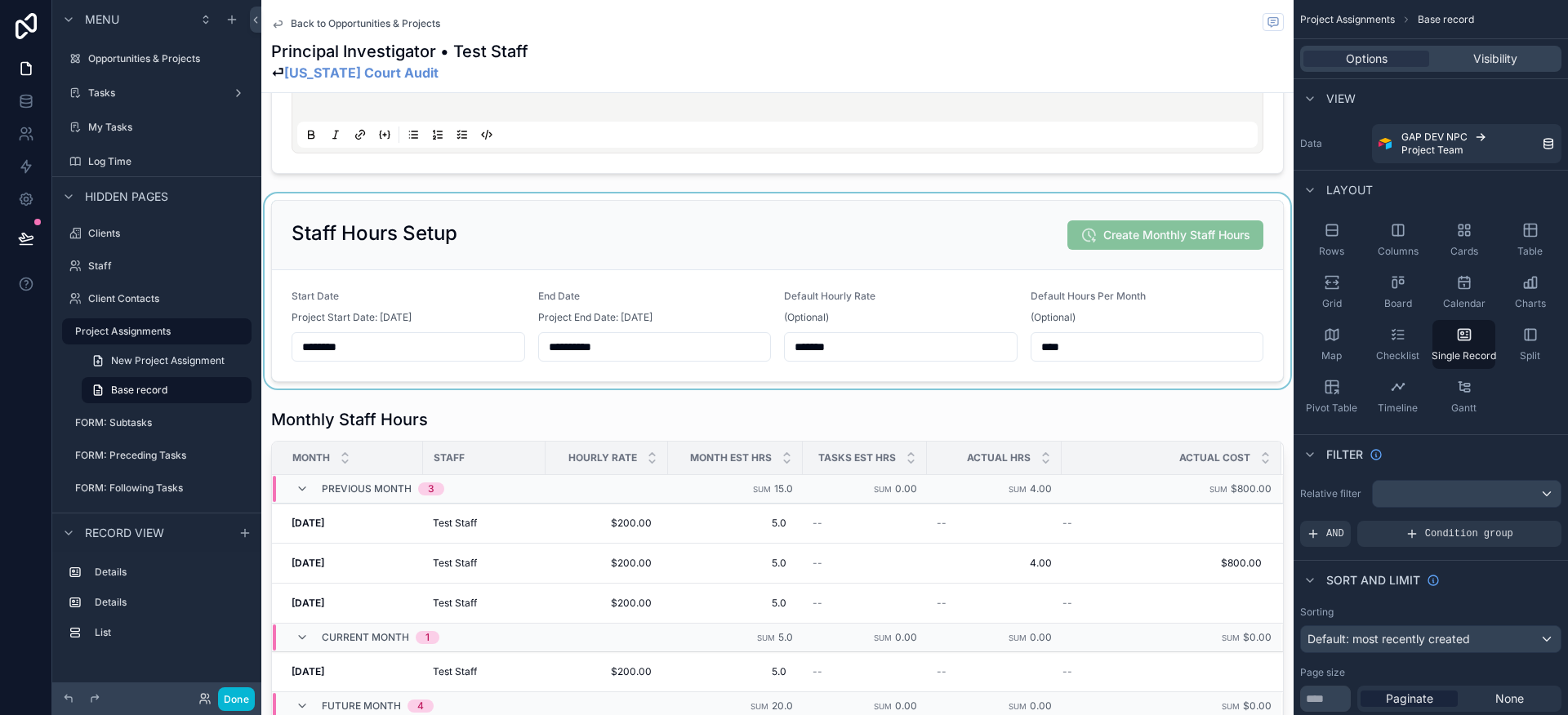
click at [522, 262] on div "scrollable content" at bounding box center [777, 290] width 1032 height 195
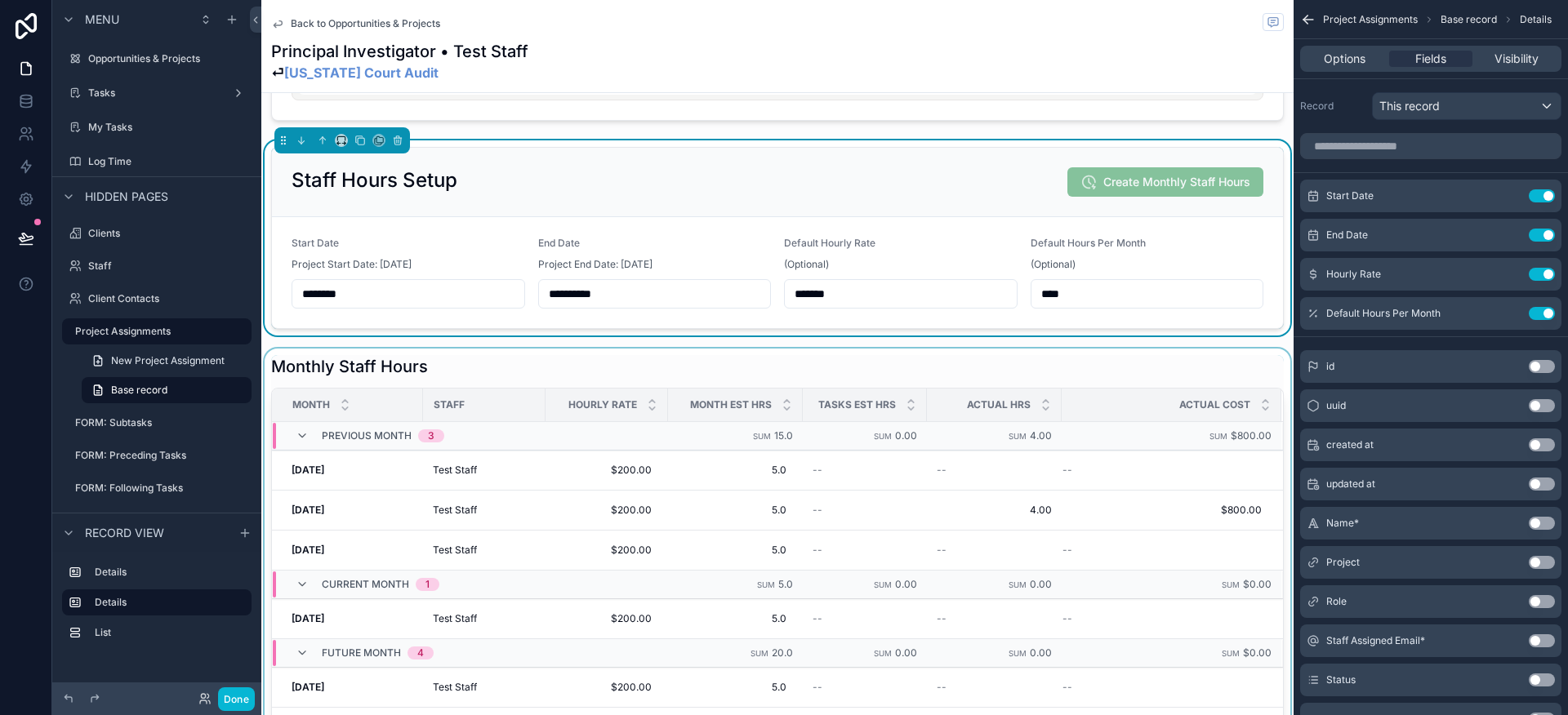
scroll to position [511, 0]
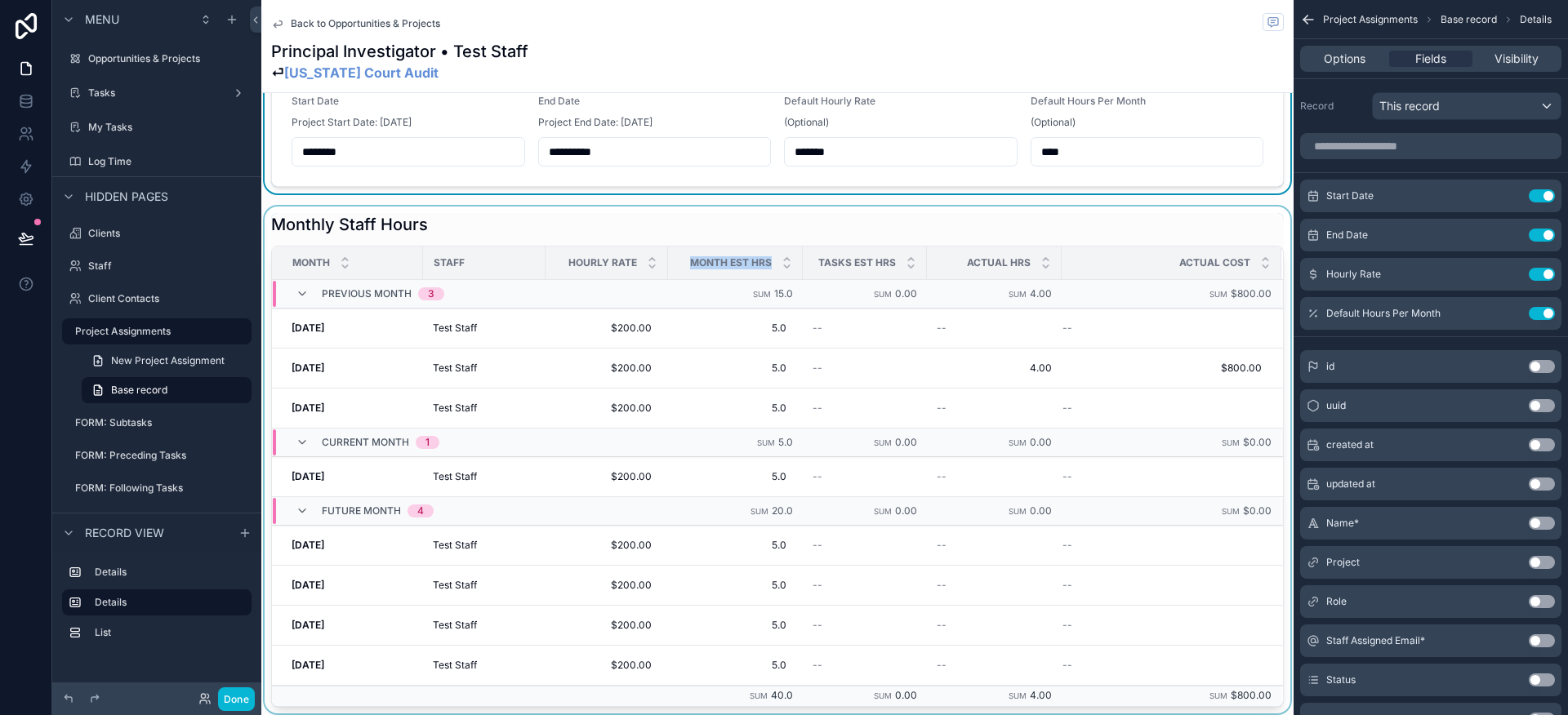
drag, startPoint x: 690, startPoint y: 259, endPoint x: 740, endPoint y: 270, distance: 51.2
click at [781, 259] on div "Month Est Hrs" at bounding box center [736, 262] width 133 height 31
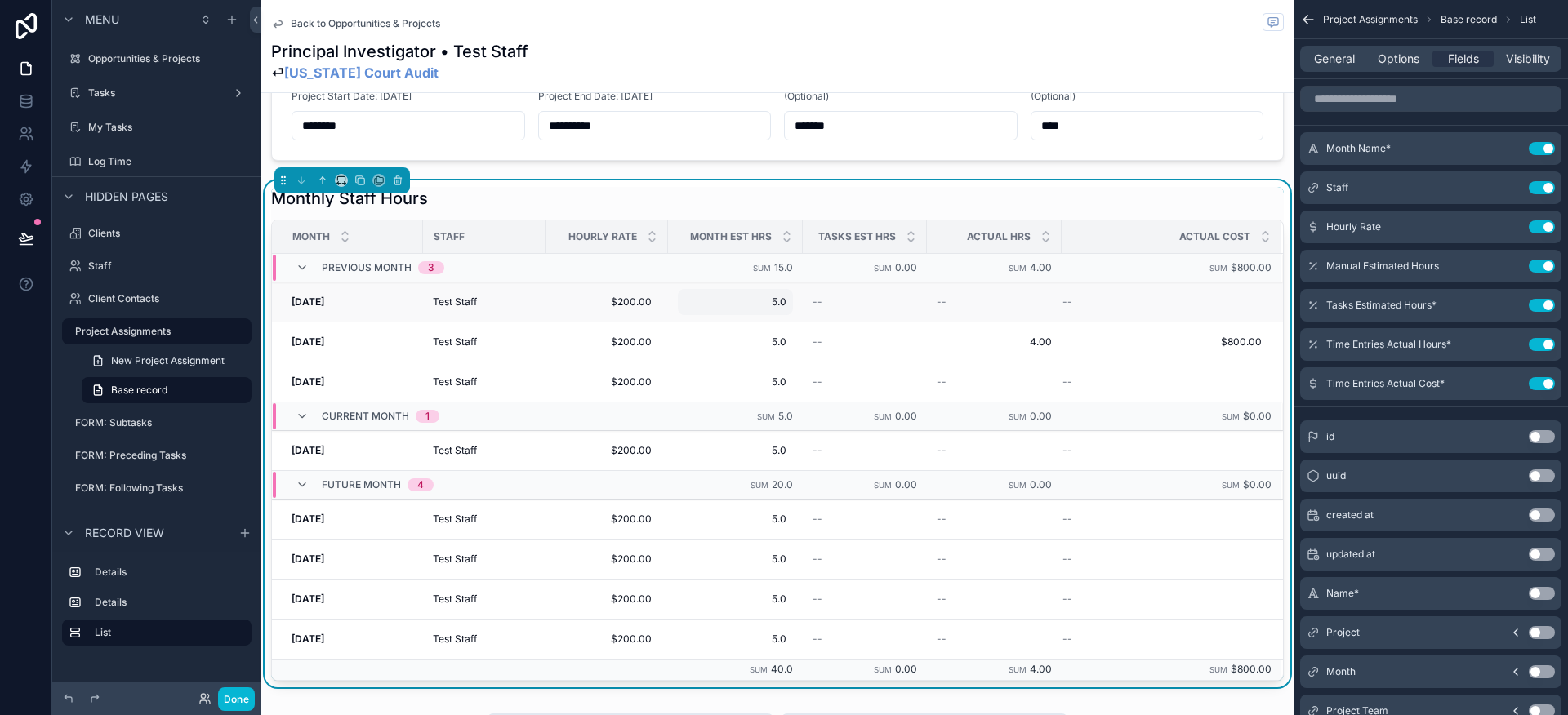
scroll to position [536, 0]
click at [741, 307] on span "5.0" at bounding box center [736, 305] width 102 height 14
click at [860, 324] on icon "scrollable content" at bounding box center [862, 327] width 14 height 14
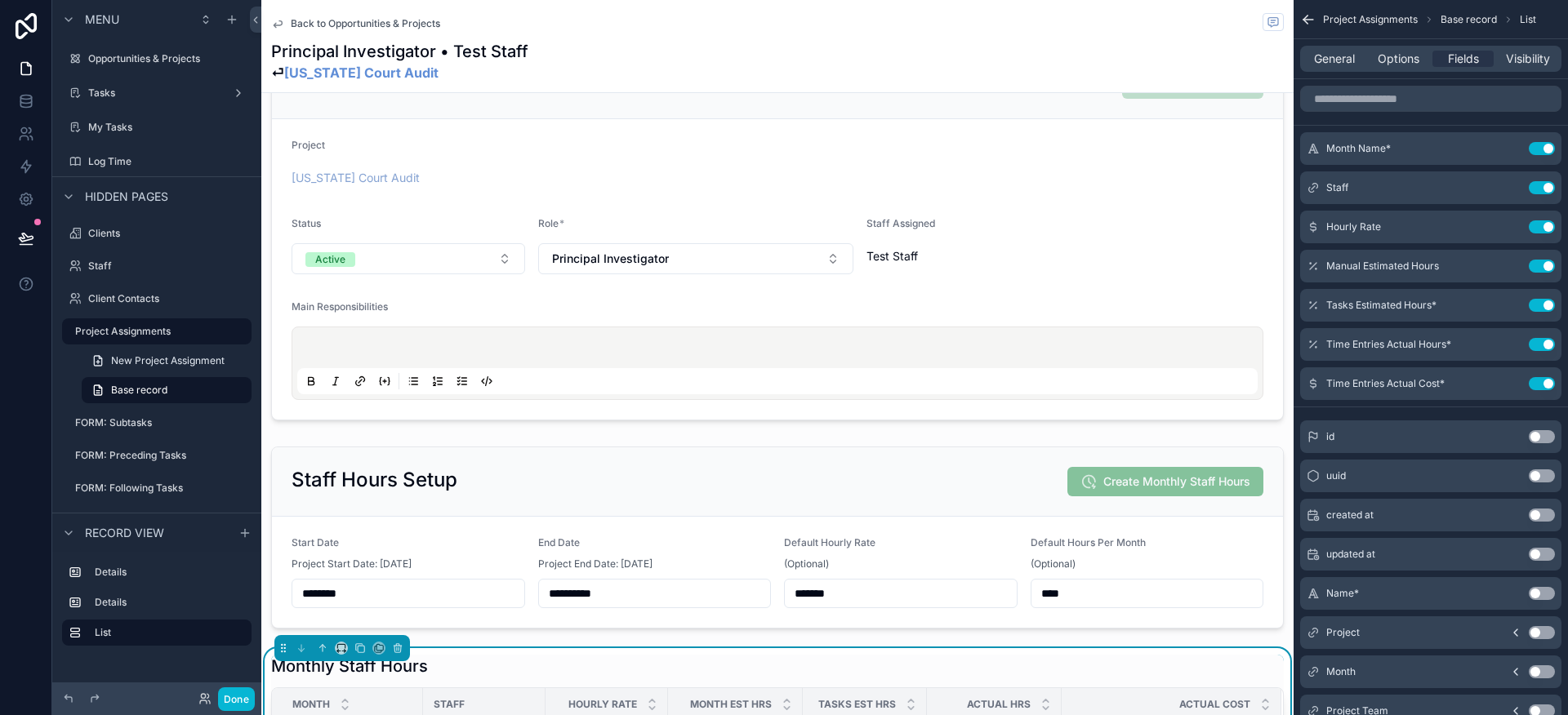
scroll to position [0, 0]
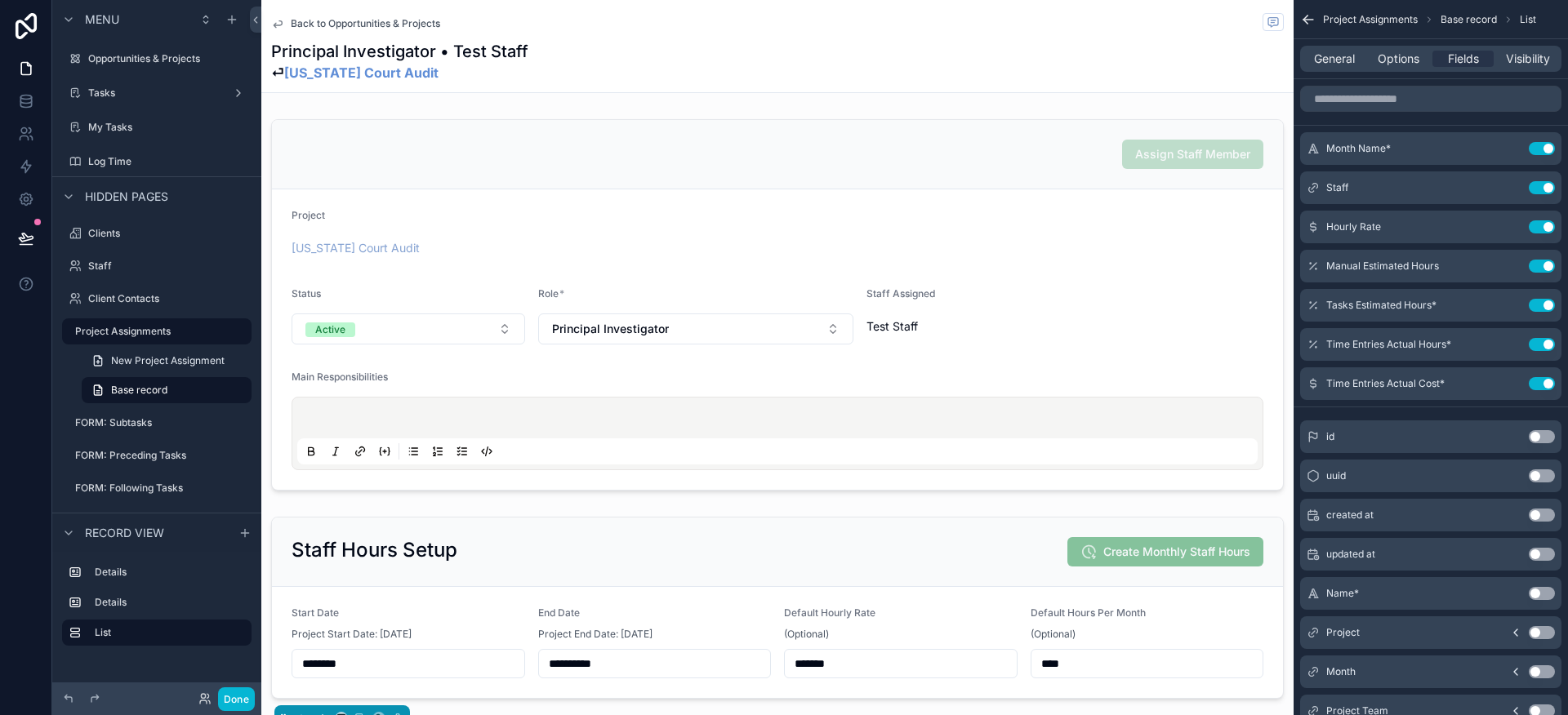
click at [360, 21] on span "Back to Opportunities & Projects" at bounding box center [365, 24] width 150 height 14
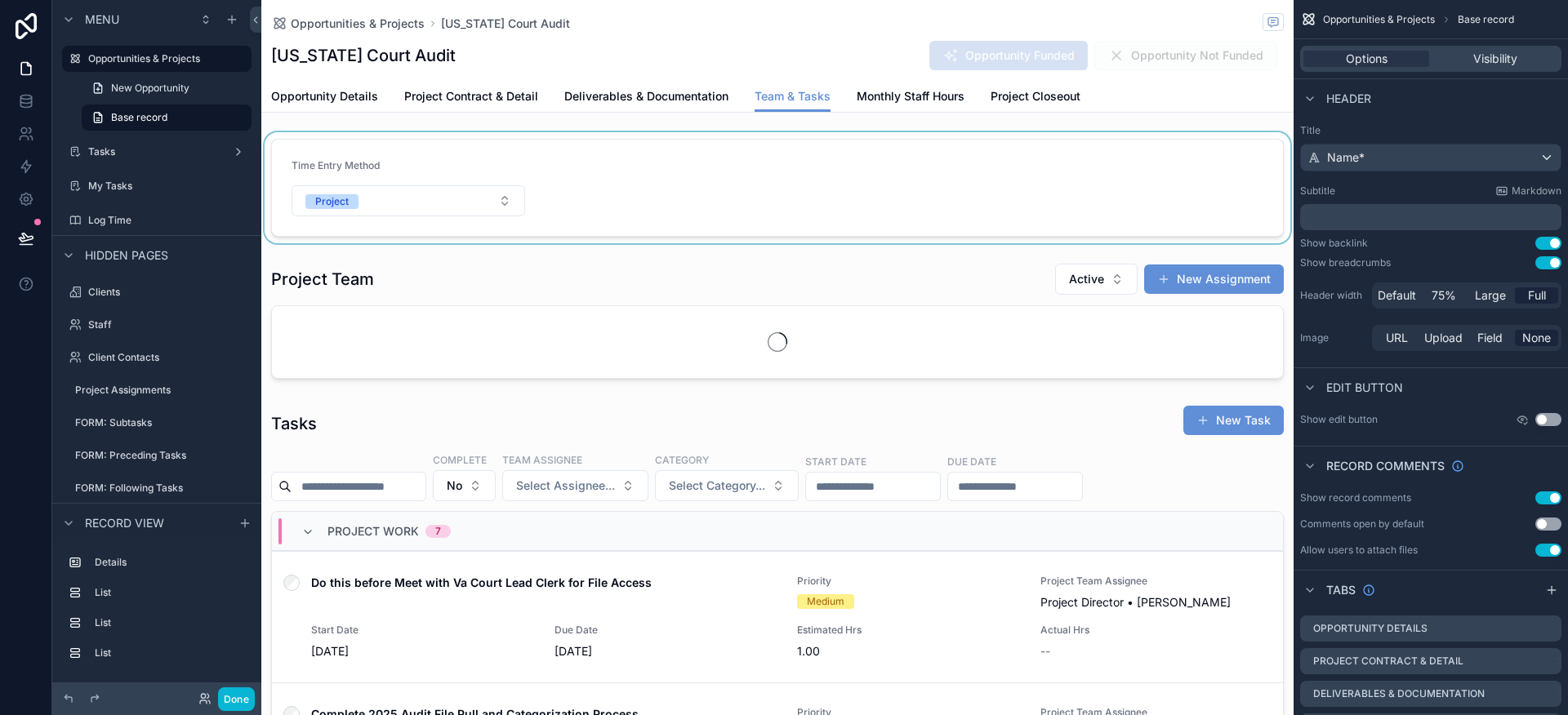
click at [395, 184] on div "scrollable content" at bounding box center [777, 187] width 1032 height 111
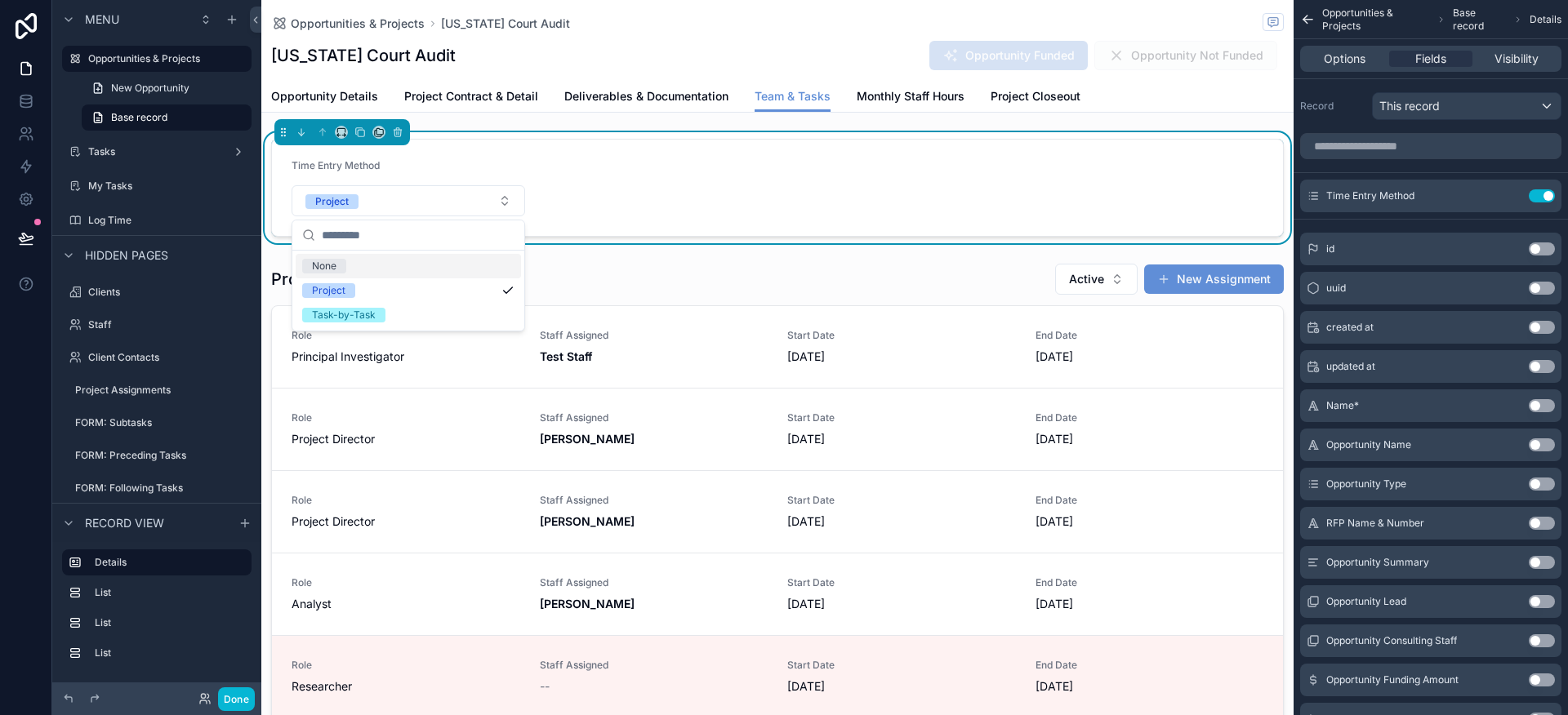
scroll to position [0, 890]
click at [345, 311] on div "Task-by-Task" at bounding box center [344, 315] width 64 height 14
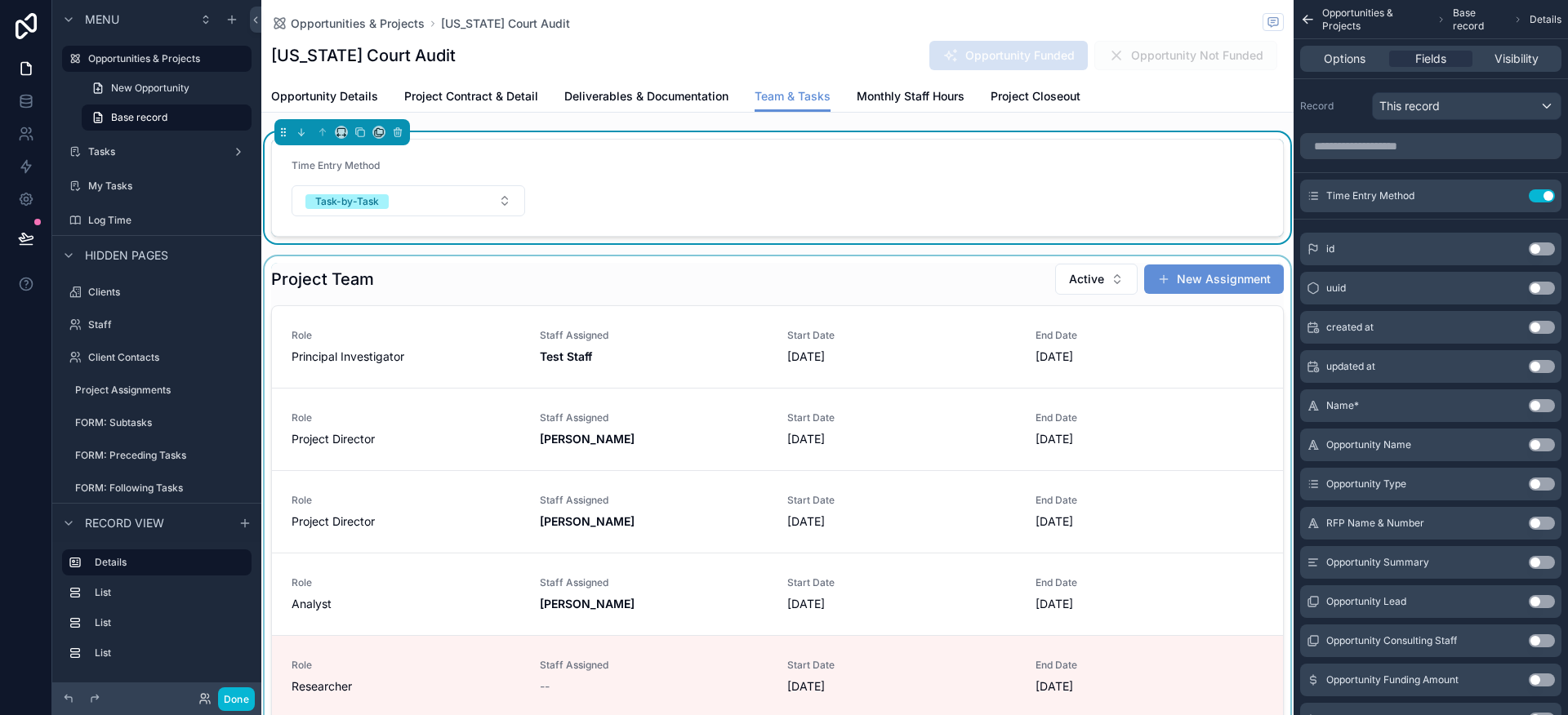
click at [601, 273] on div "scrollable content" at bounding box center [777, 532] width 1032 height 551
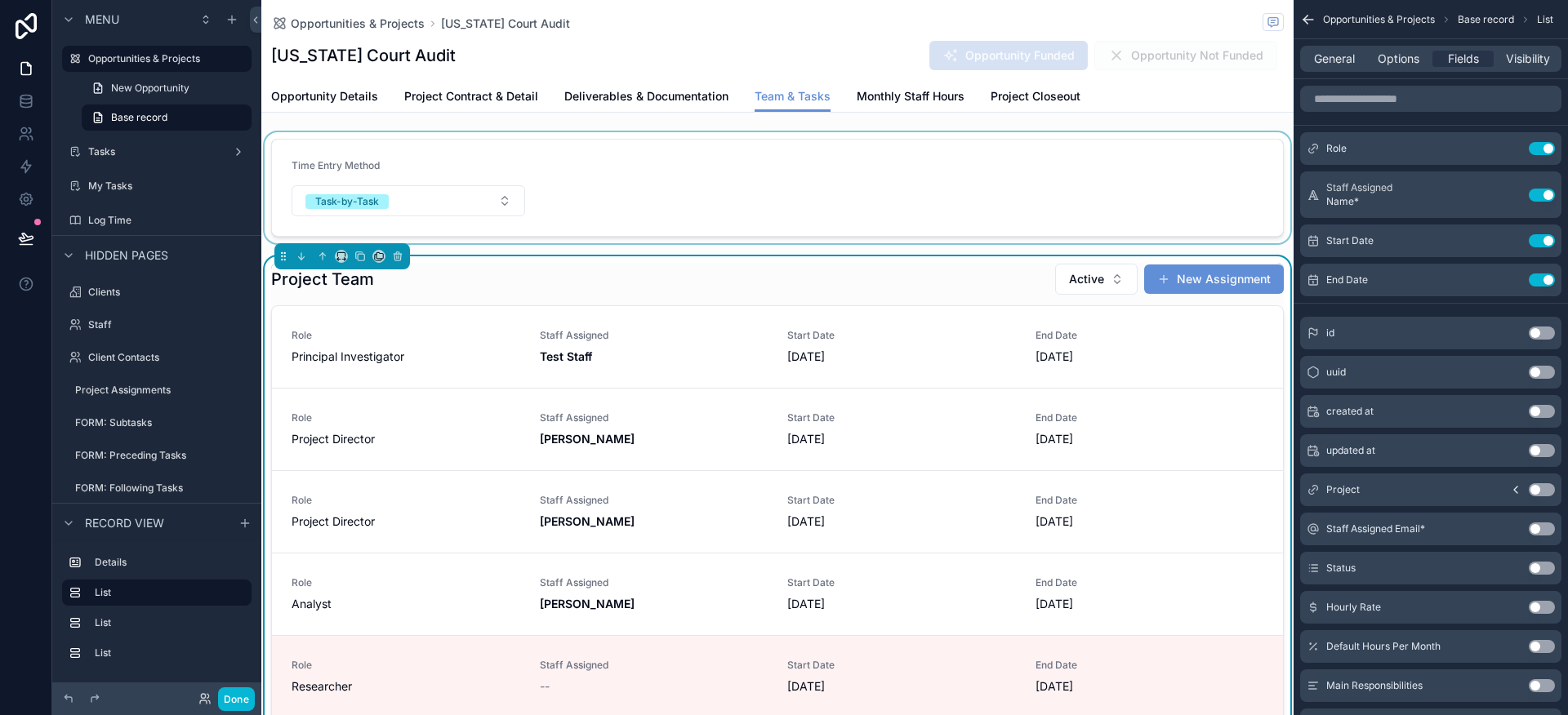
click at [572, 194] on div "scrollable content" at bounding box center [777, 187] width 1032 height 111
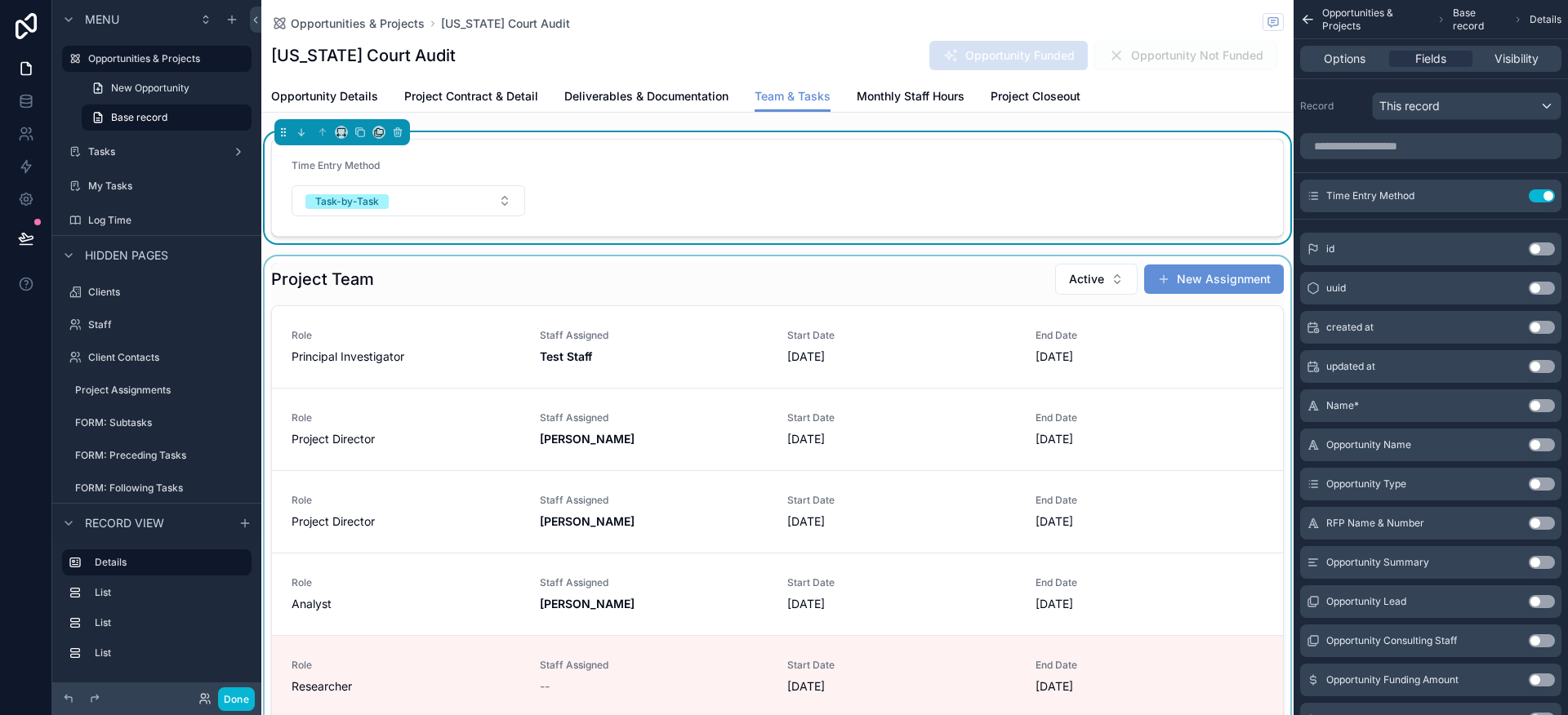
click at [602, 301] on div "scrollable content" at bounding box center [777, 532] width 1032 height 551
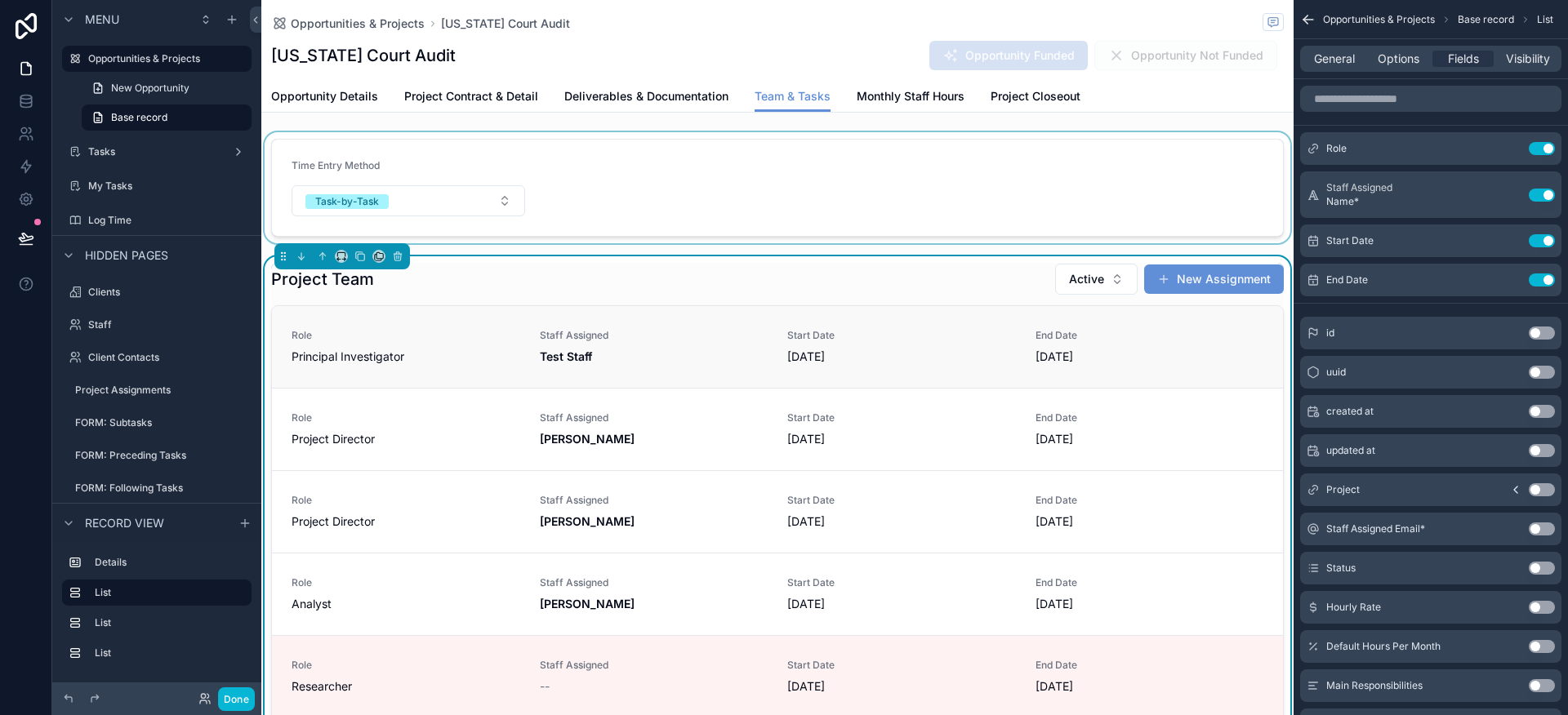
click at [645, 361] on span "Test Staff" at bounding box center [654, 356] width 229 height 16
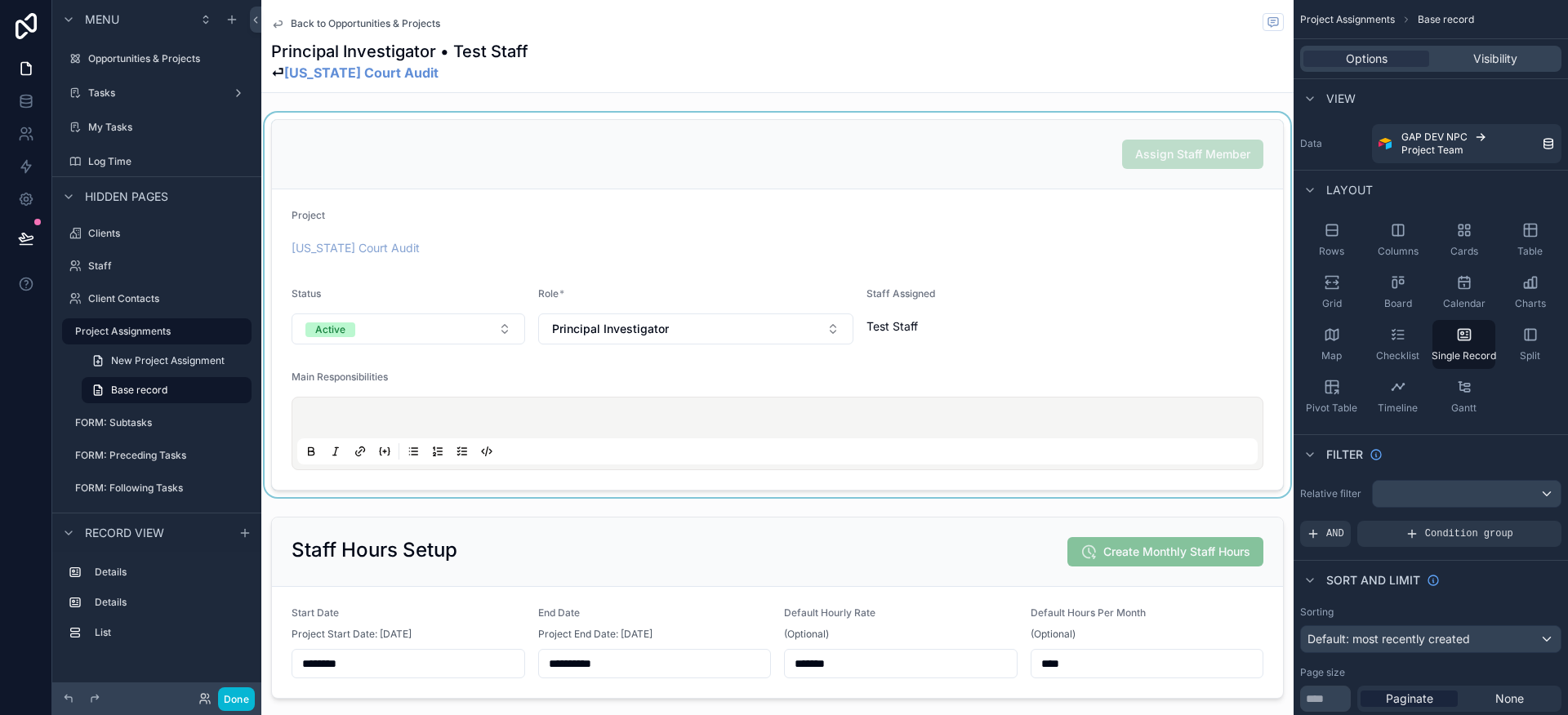
scroll to position [124, 0]
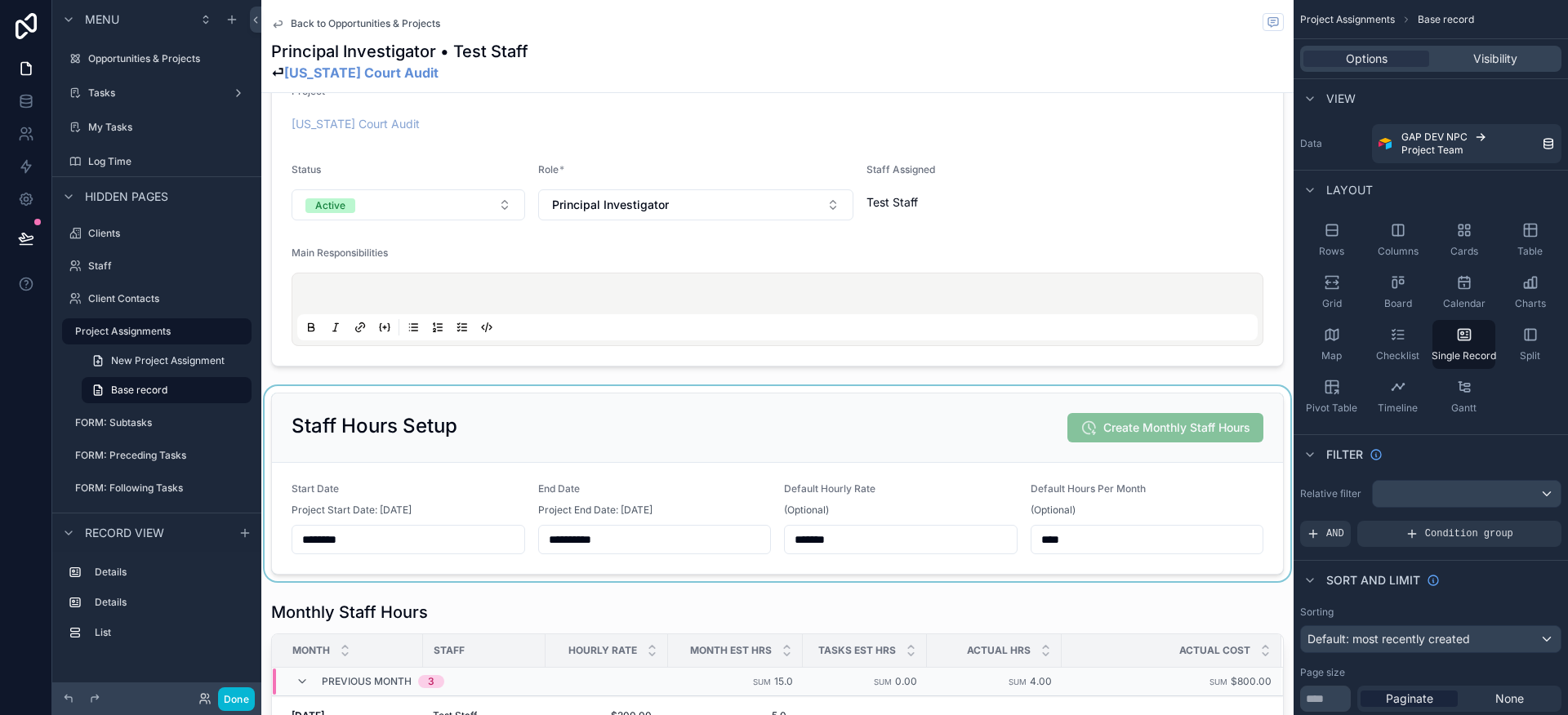
click at [1031, 506] on div "scrollable content" at bounding box center [777, 483] width 1032 height 195
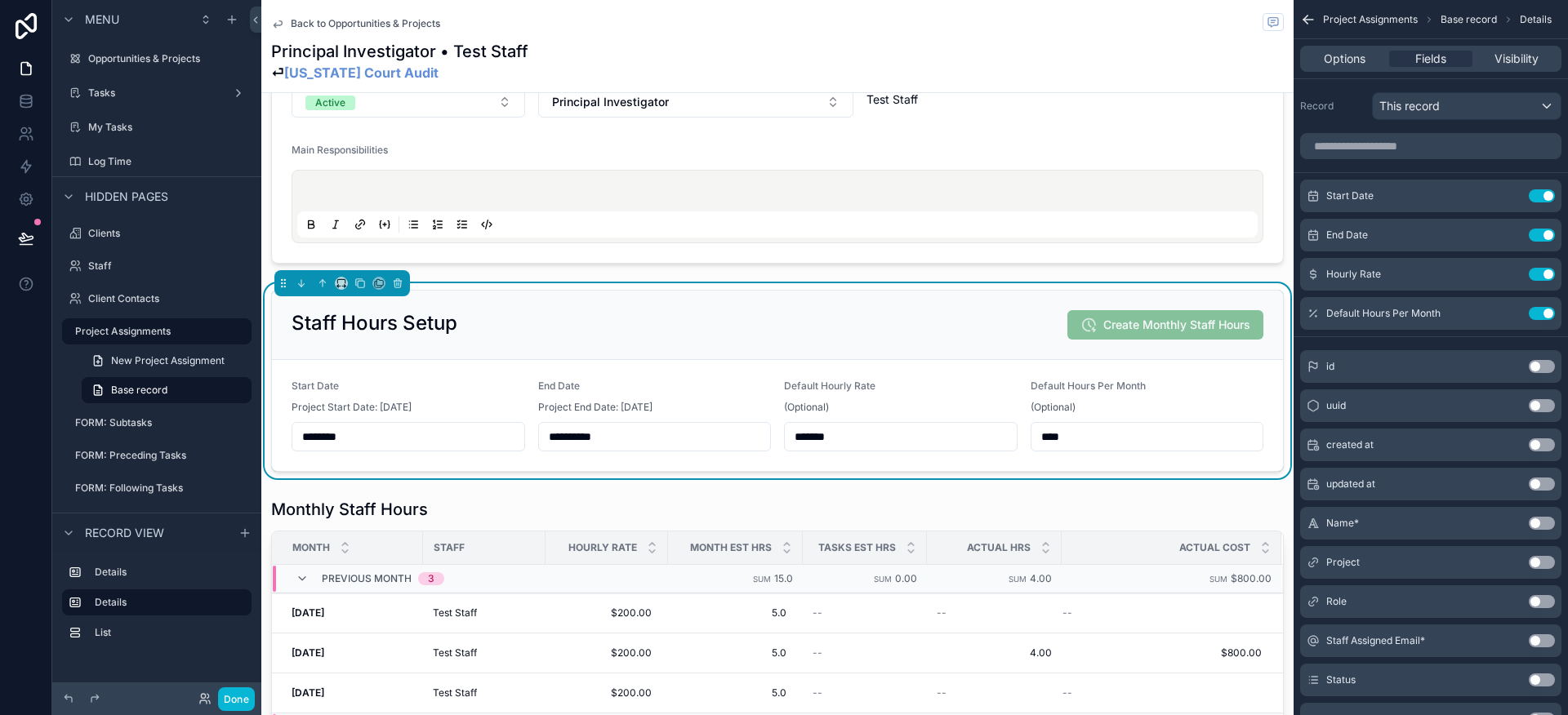
scroll to position [372, 0]
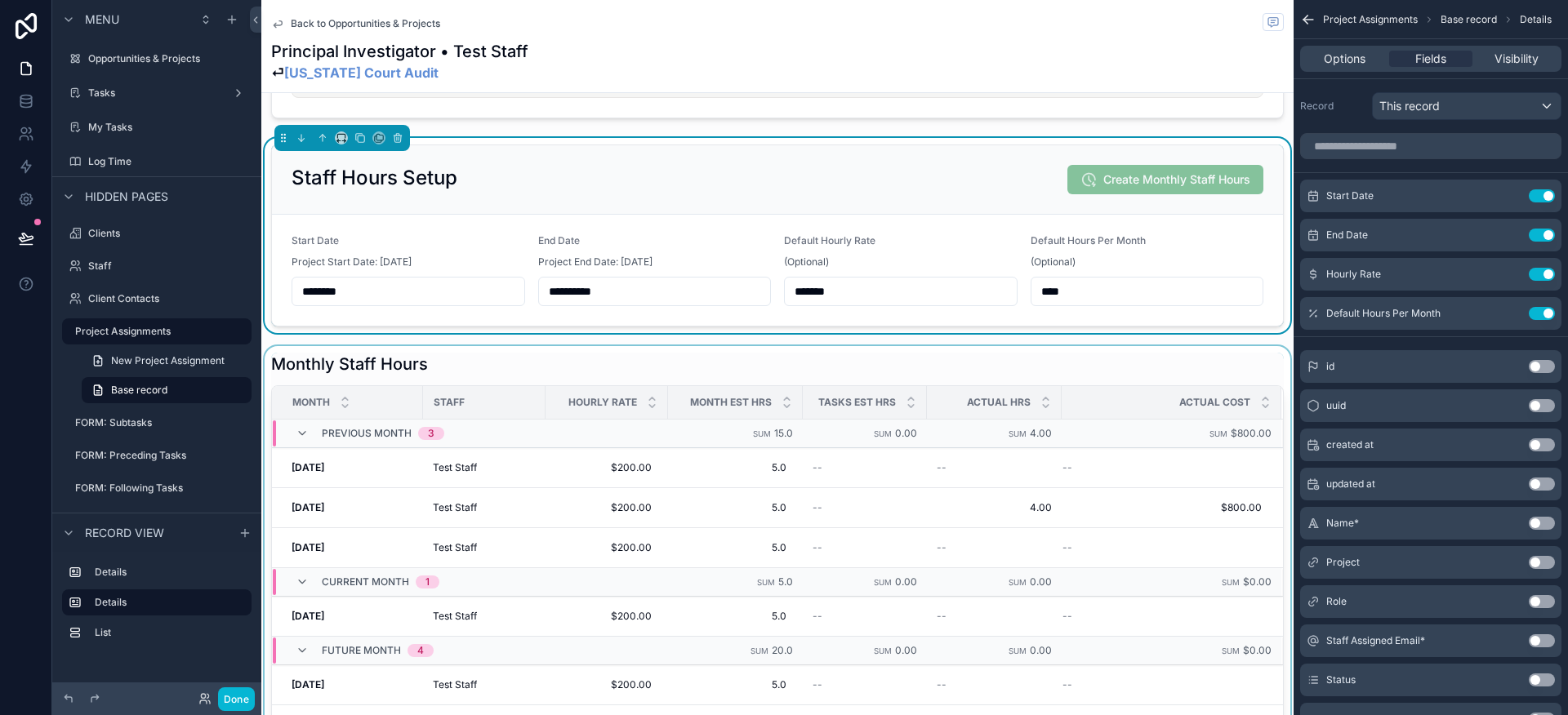
click at [740, 436] on td "Sum 15.0" at bounding box center [736, 434] width 135 height 29
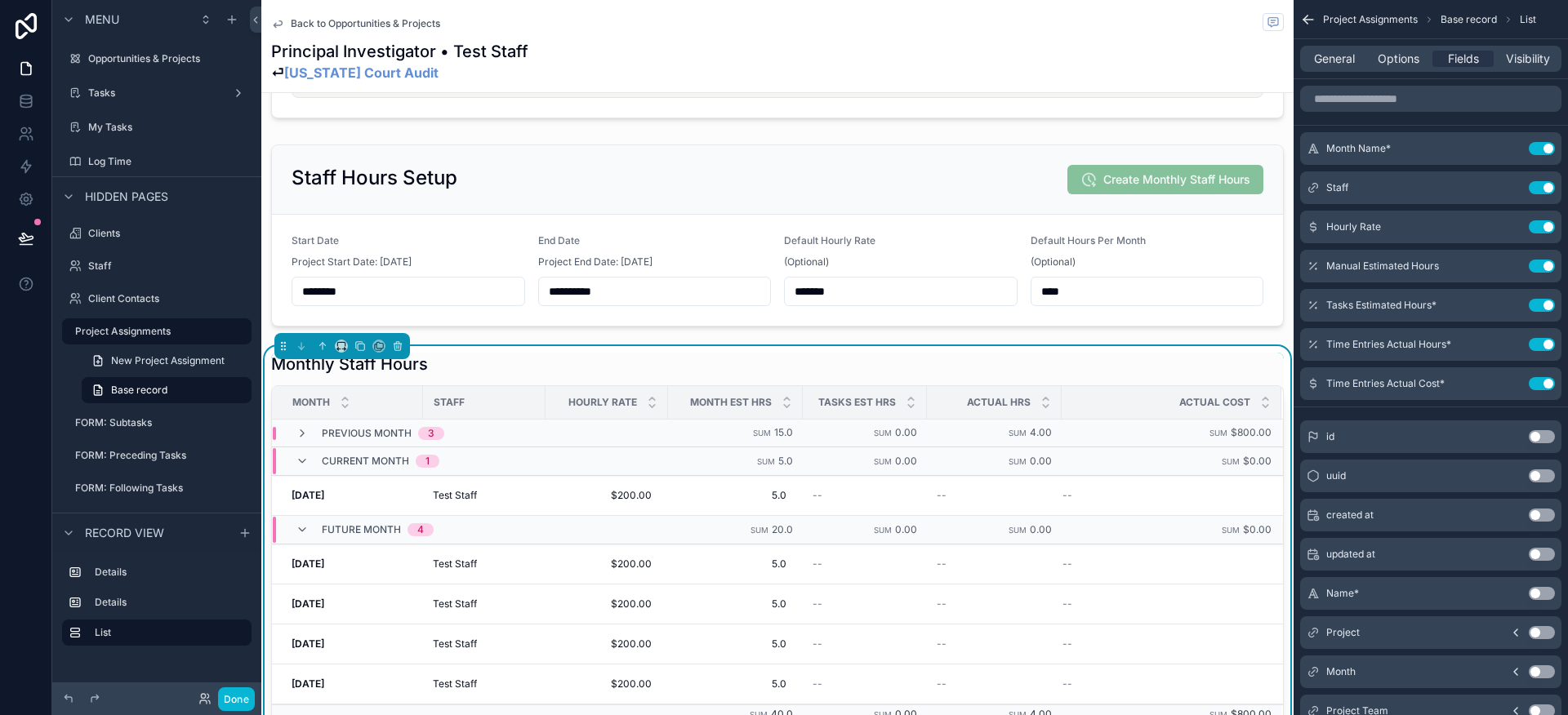
scroll to position [0, 0]
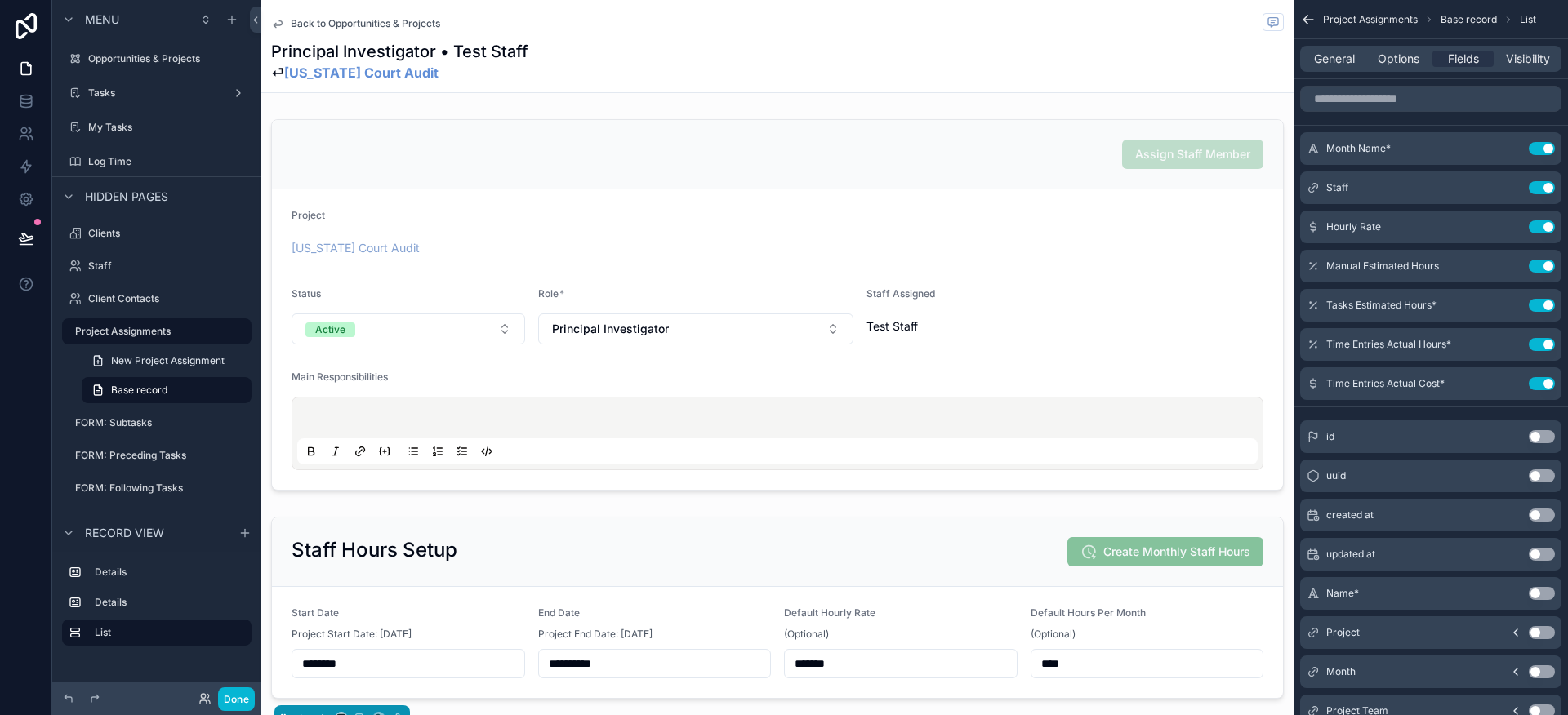
click at [329, 22] on span "Back to Opportunities & Projects" at bounding box center [365, 24] width 150 height 14
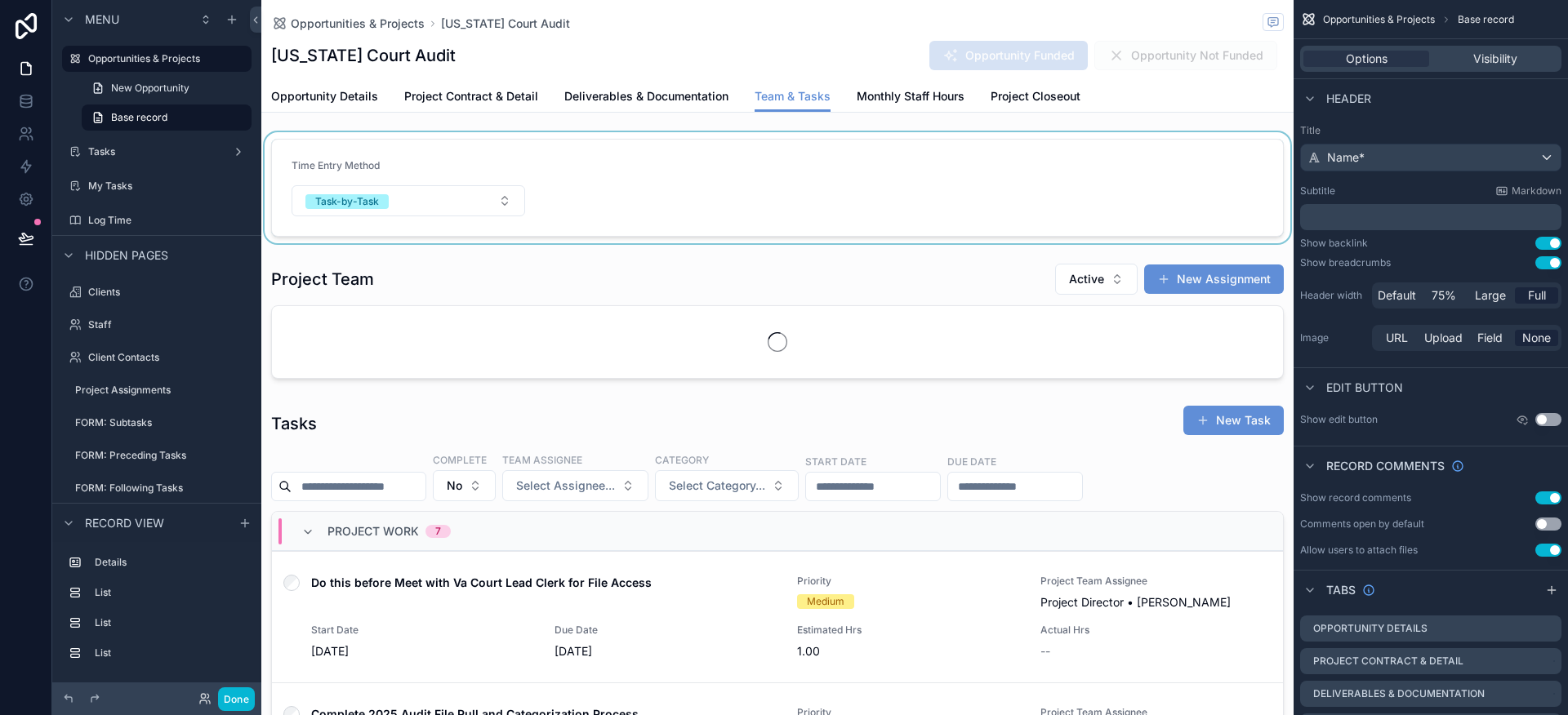
scroll to position [0, 890]
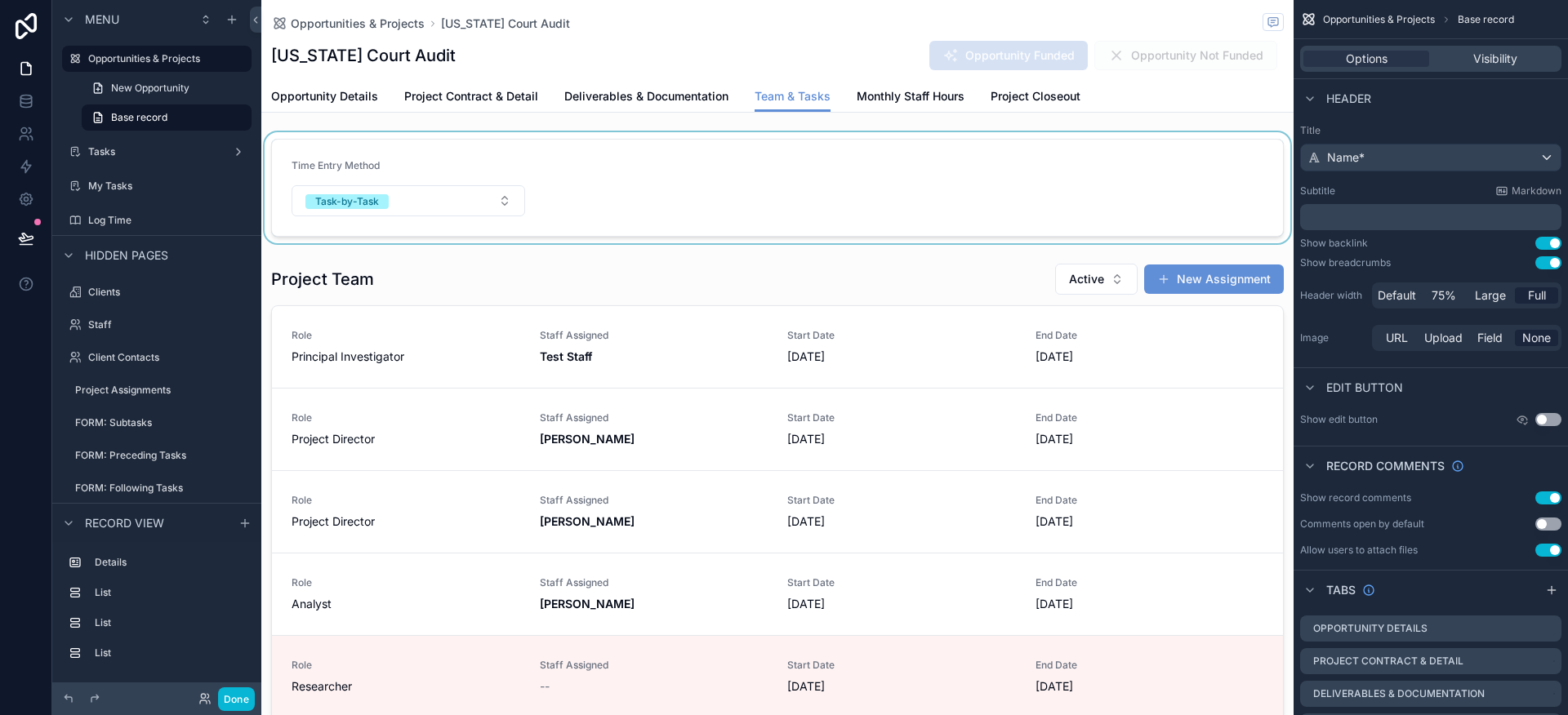
click at [475, 134] on div "scrollable content" at bounding box center [777, 187] width 1032 height 111
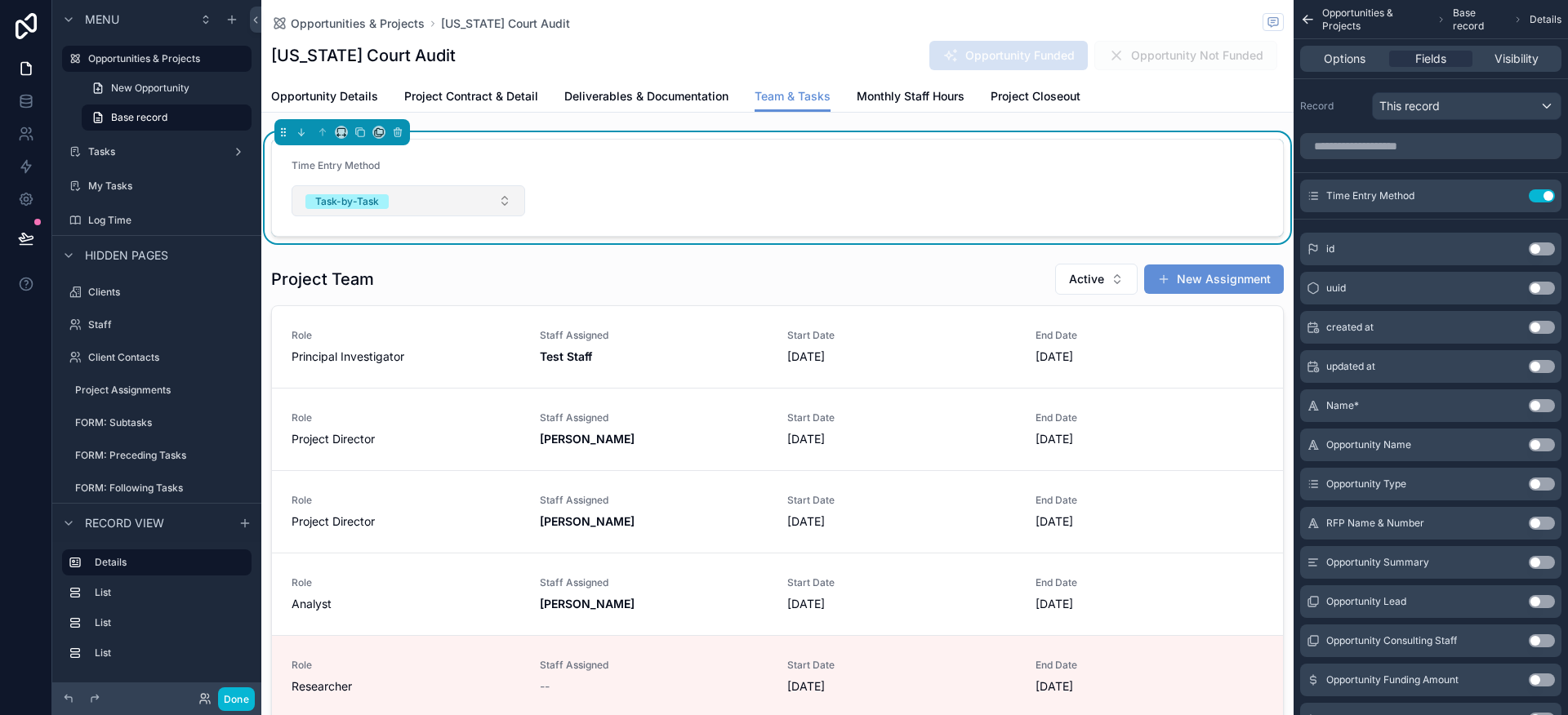
click at [453, 193] on button "Task-by-Task" at bounding box center [408, 201] width 234 height 31
click at [552, 185] on form "Time Entry Method Task-by-Task" at bounding box center [777, 188] width 1011 height 96
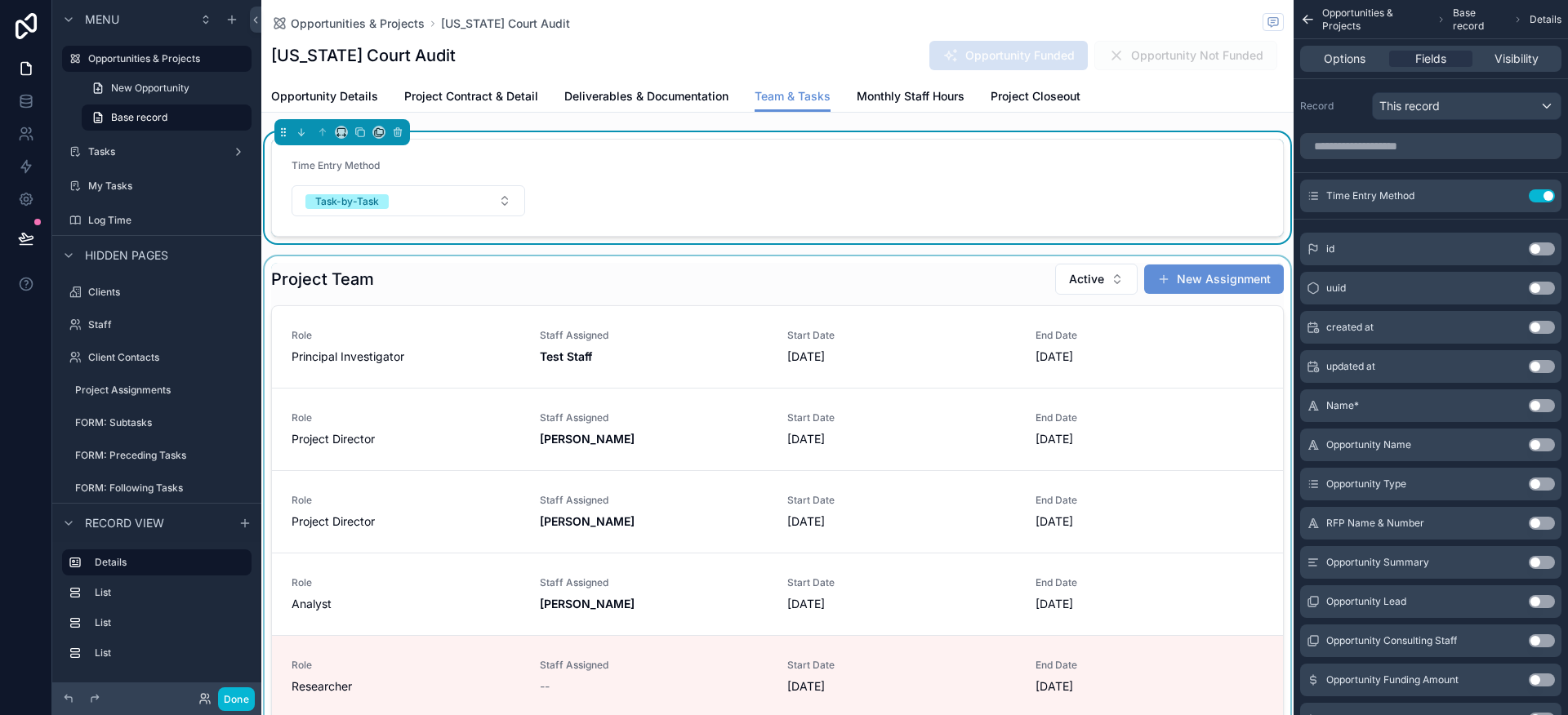
click at [552, 264] on div "scrollable content" at bounding box center [777, 532] width 1032 height 551
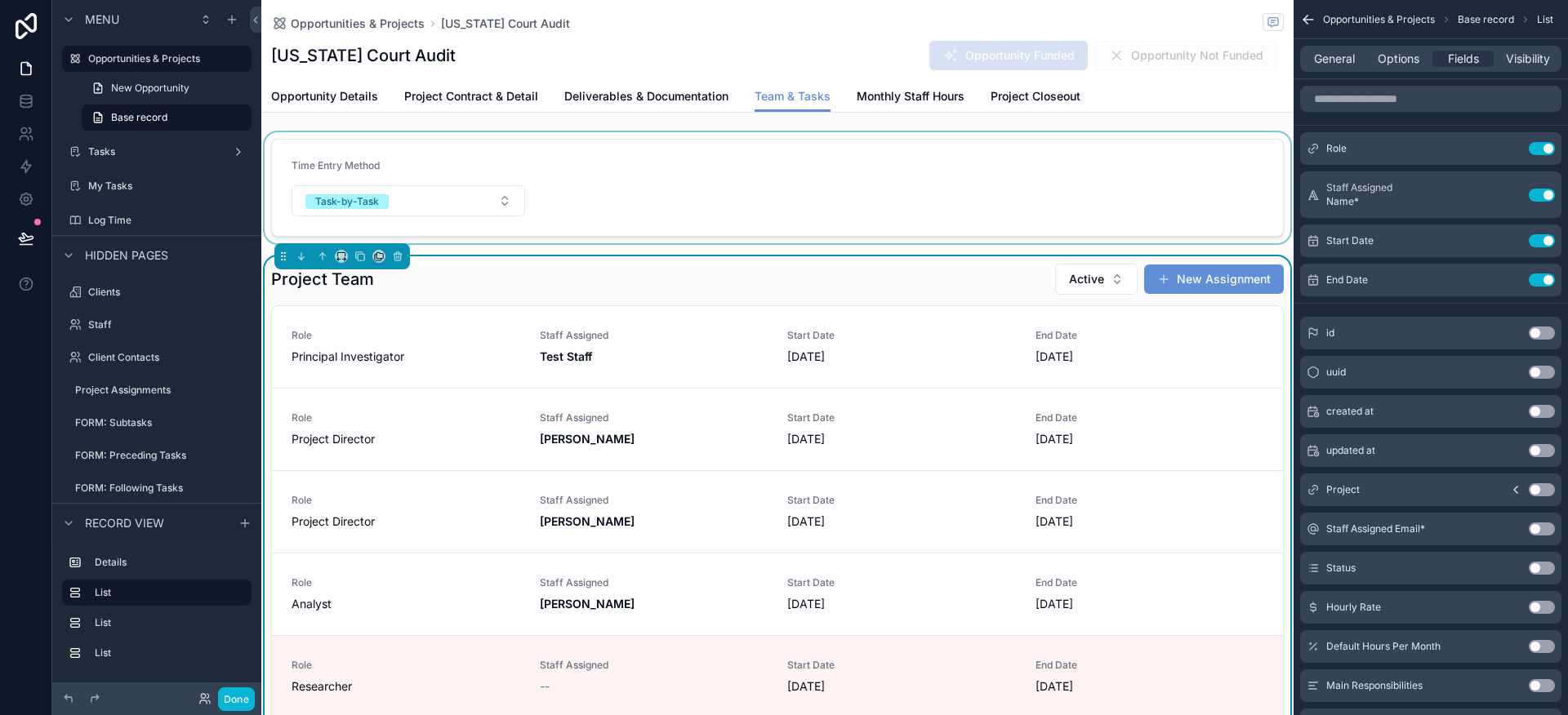
click at [588, 212] on div "scrollable content" at bounding box center [777, 187] width 1032 height 111
